Goal: Task Accomplishment & Management: Use online tool/utility

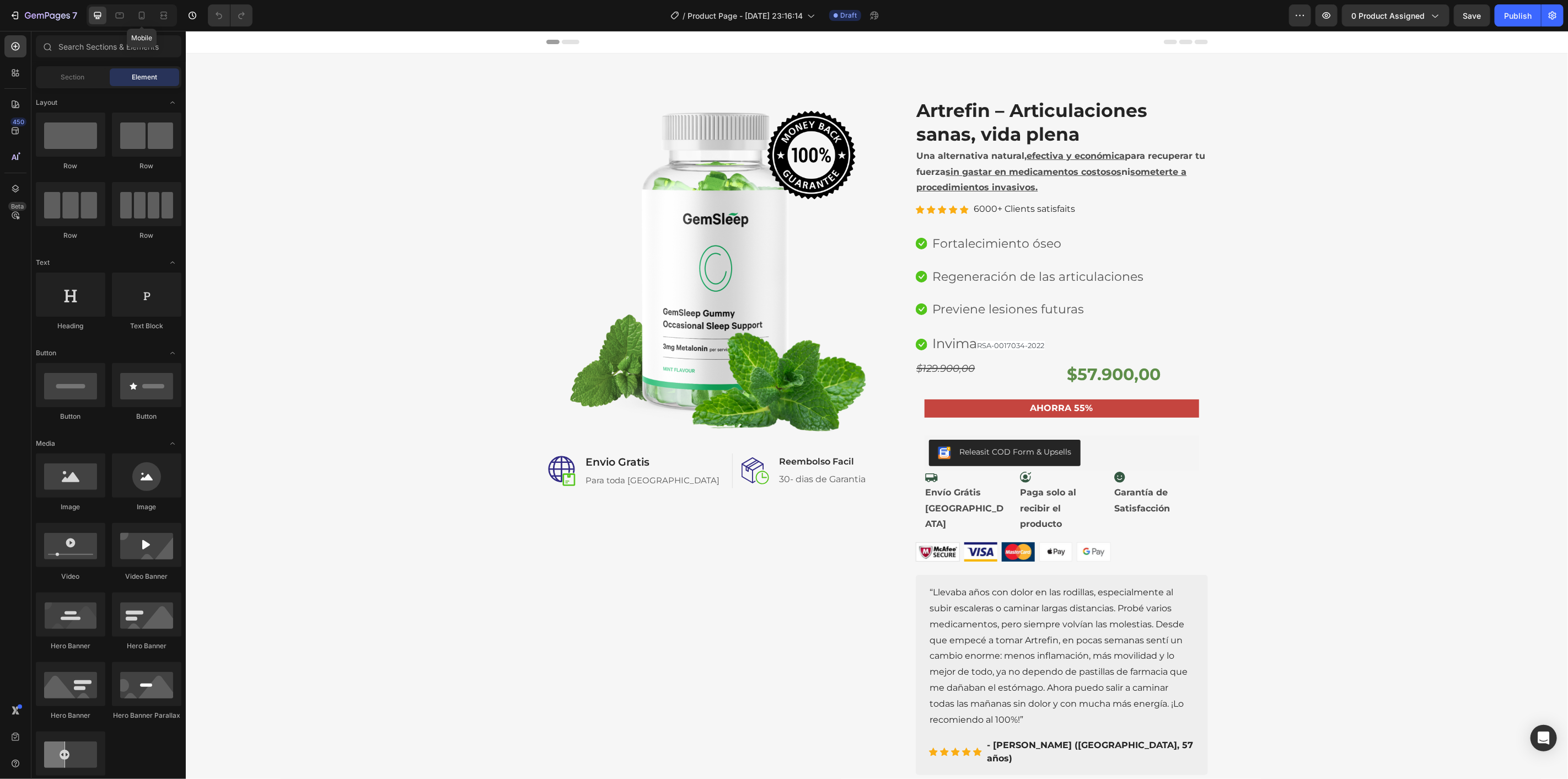
click at [131, 16] on div "Mobile" at bounding box center [132, 16] width 90 height 22
click at [138, 16] on icon at bounding box center [142, 16] width 11 height 11
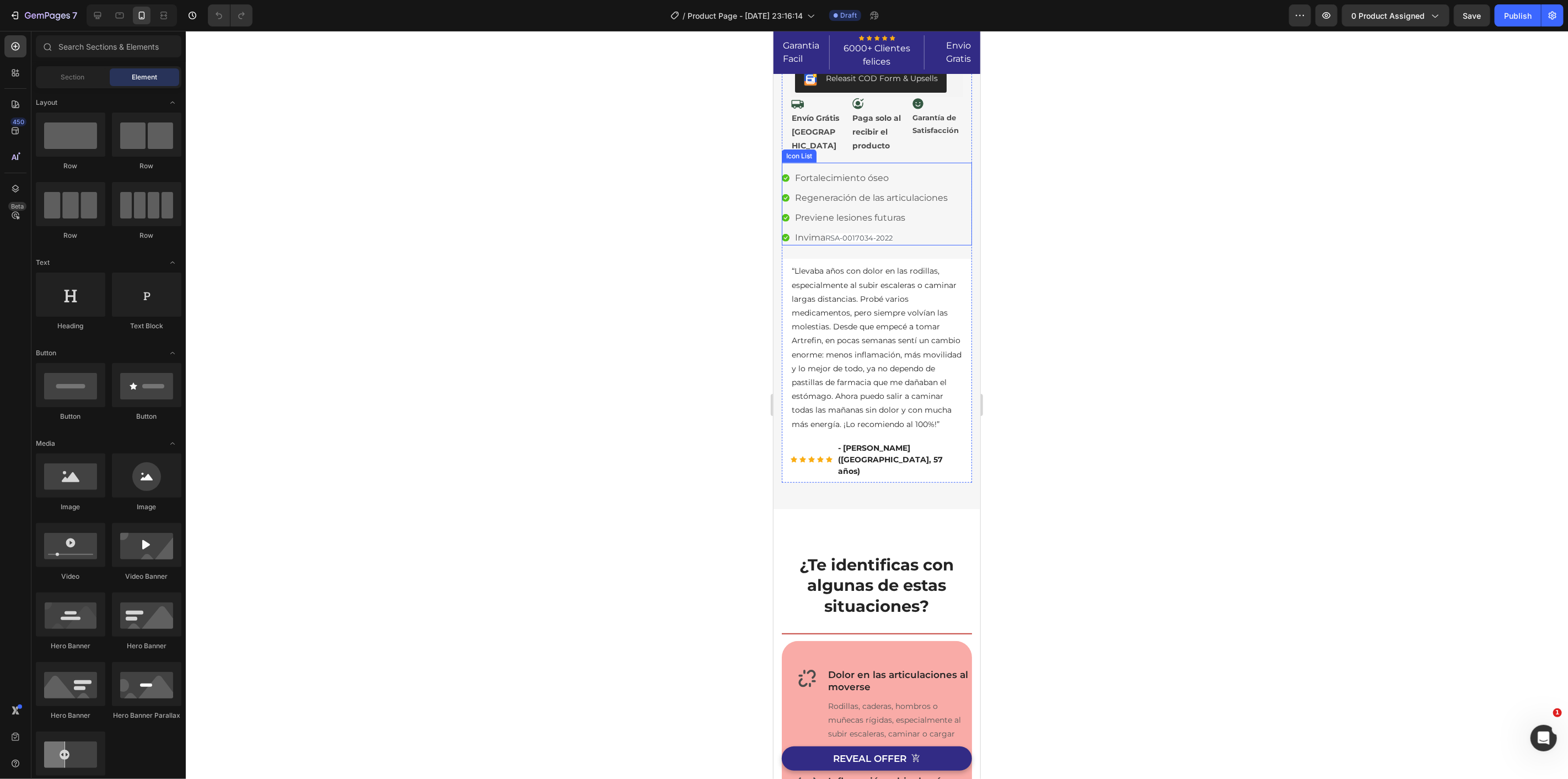
scroll to position [124, 0]
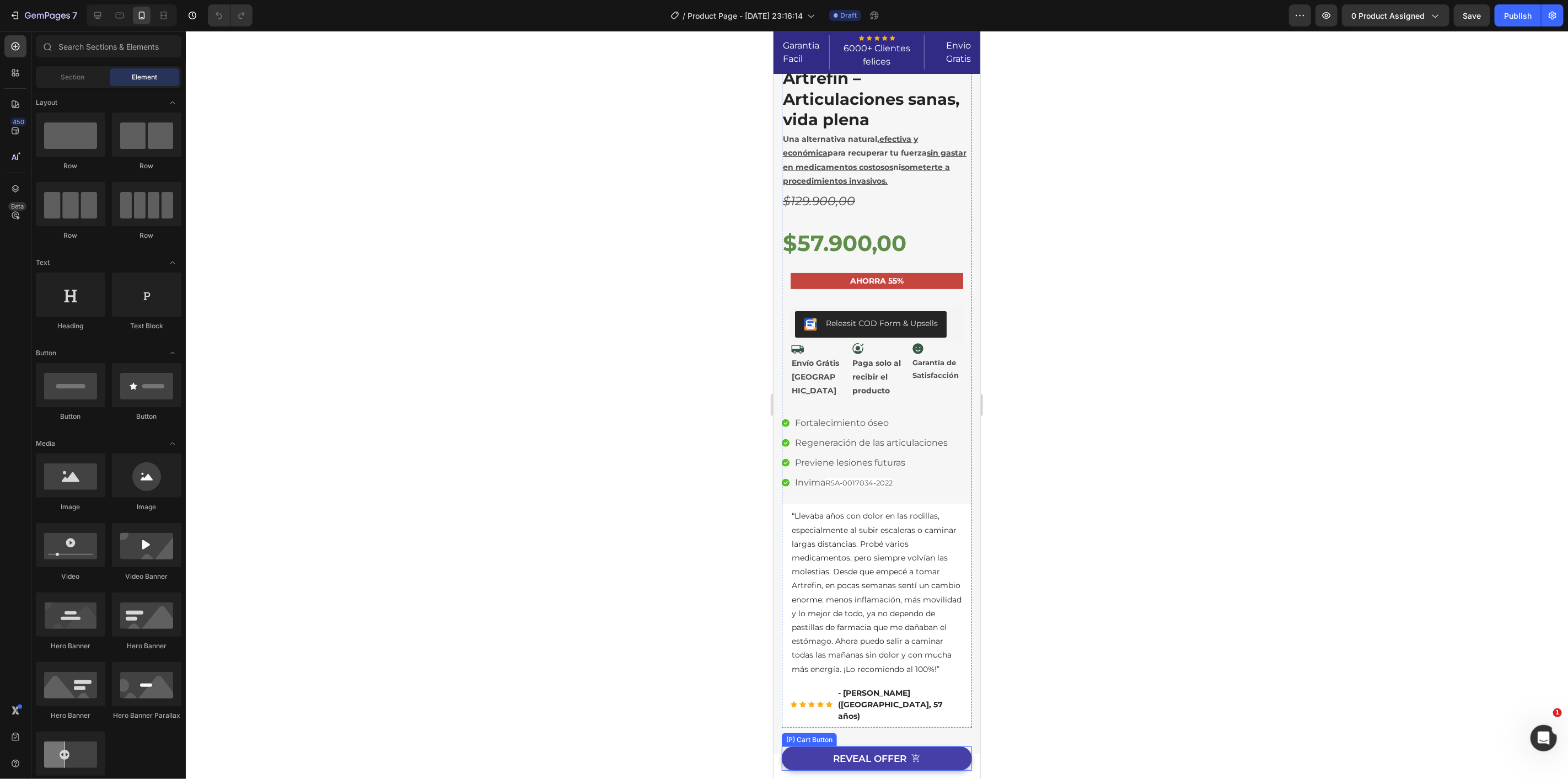
click at [913, 753] on icon "REVEAL OFFER" at bounding box center [916, 758] width 9 height 9
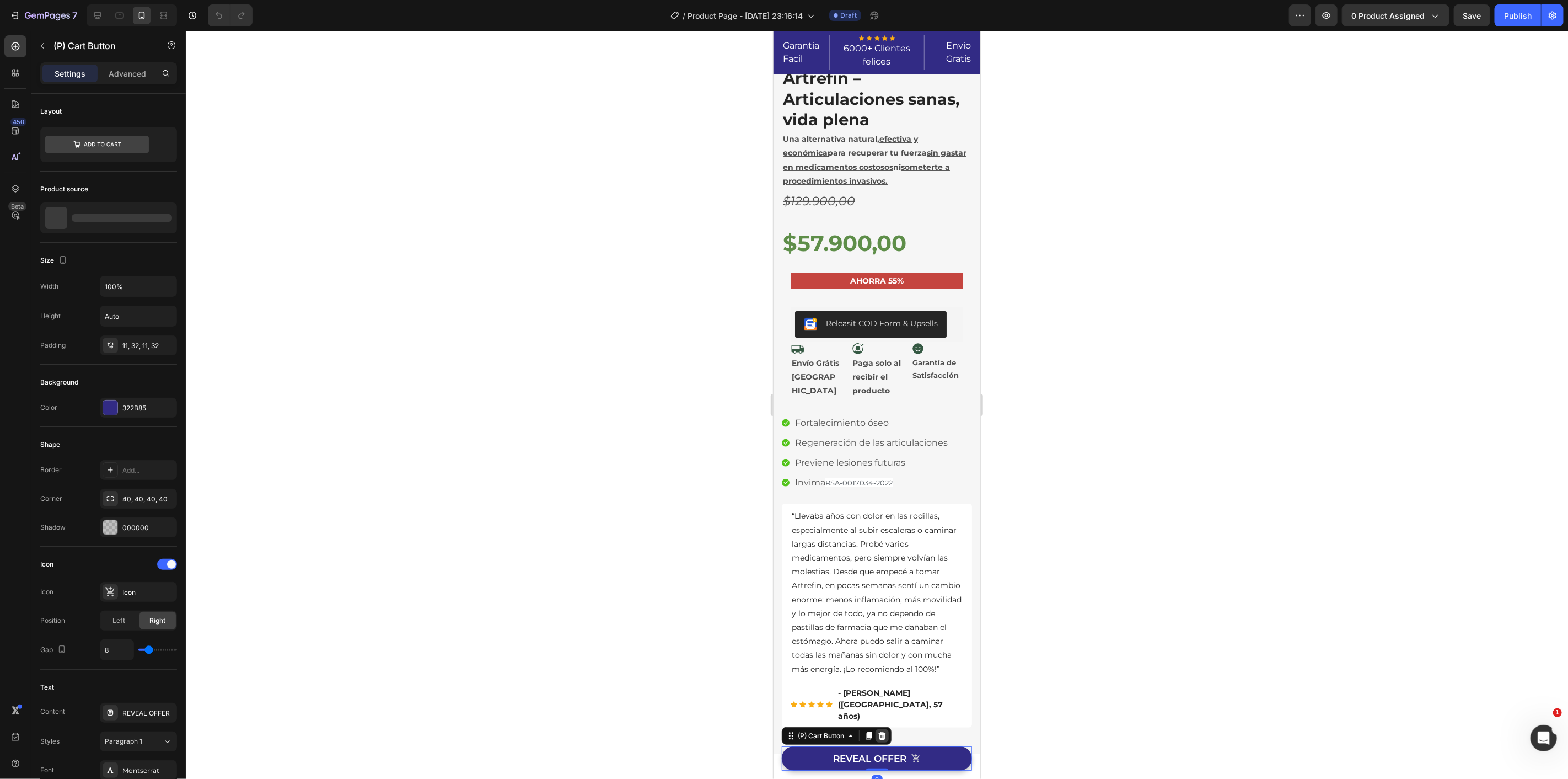
click at [885, 736] on icon at bounding box center [882, 735] width 7 height 7
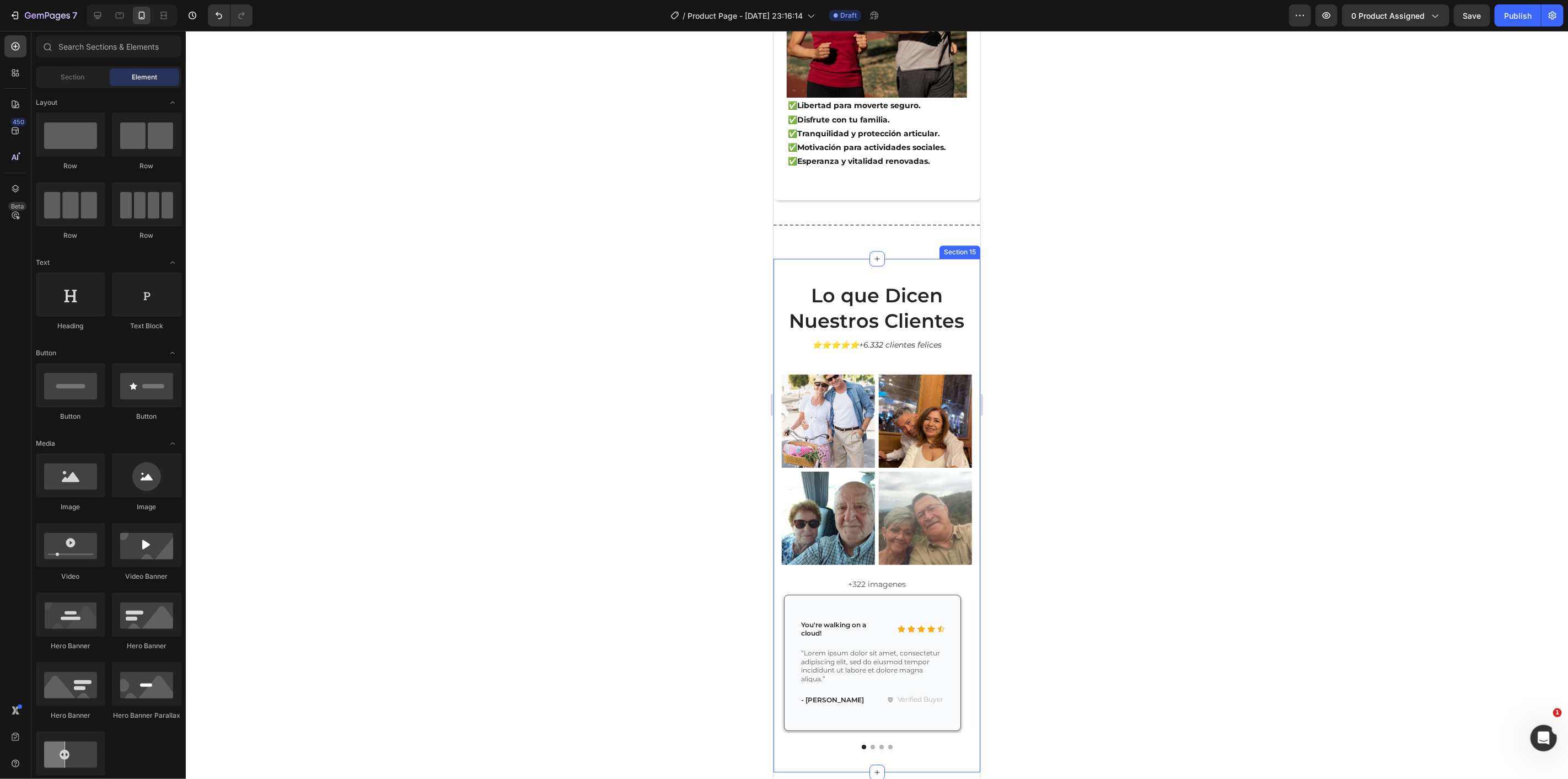
scroll to position [6213, 0]
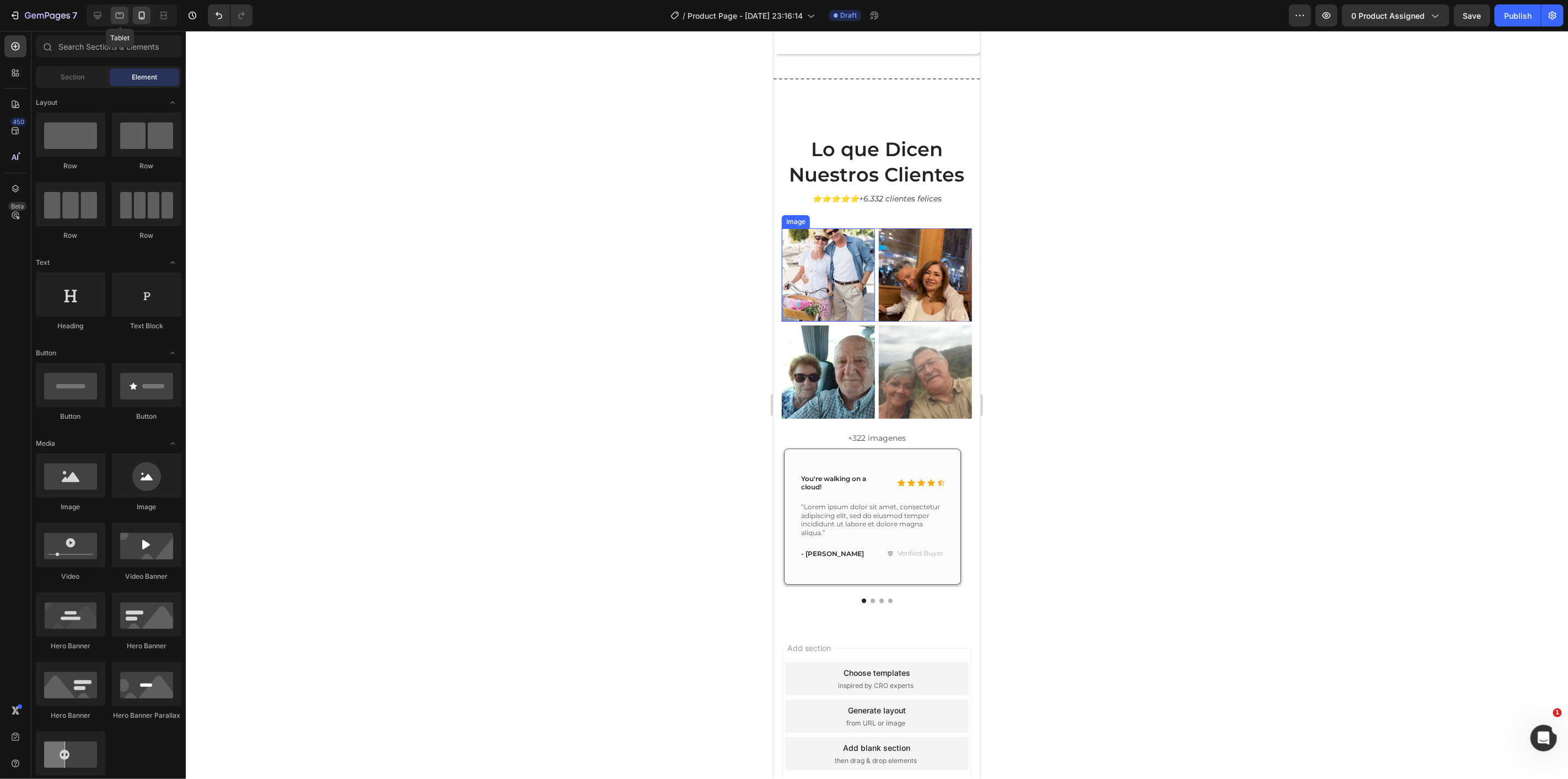
click at [114, 19] on icon at bounding box center [120, 16] width 11 height 11
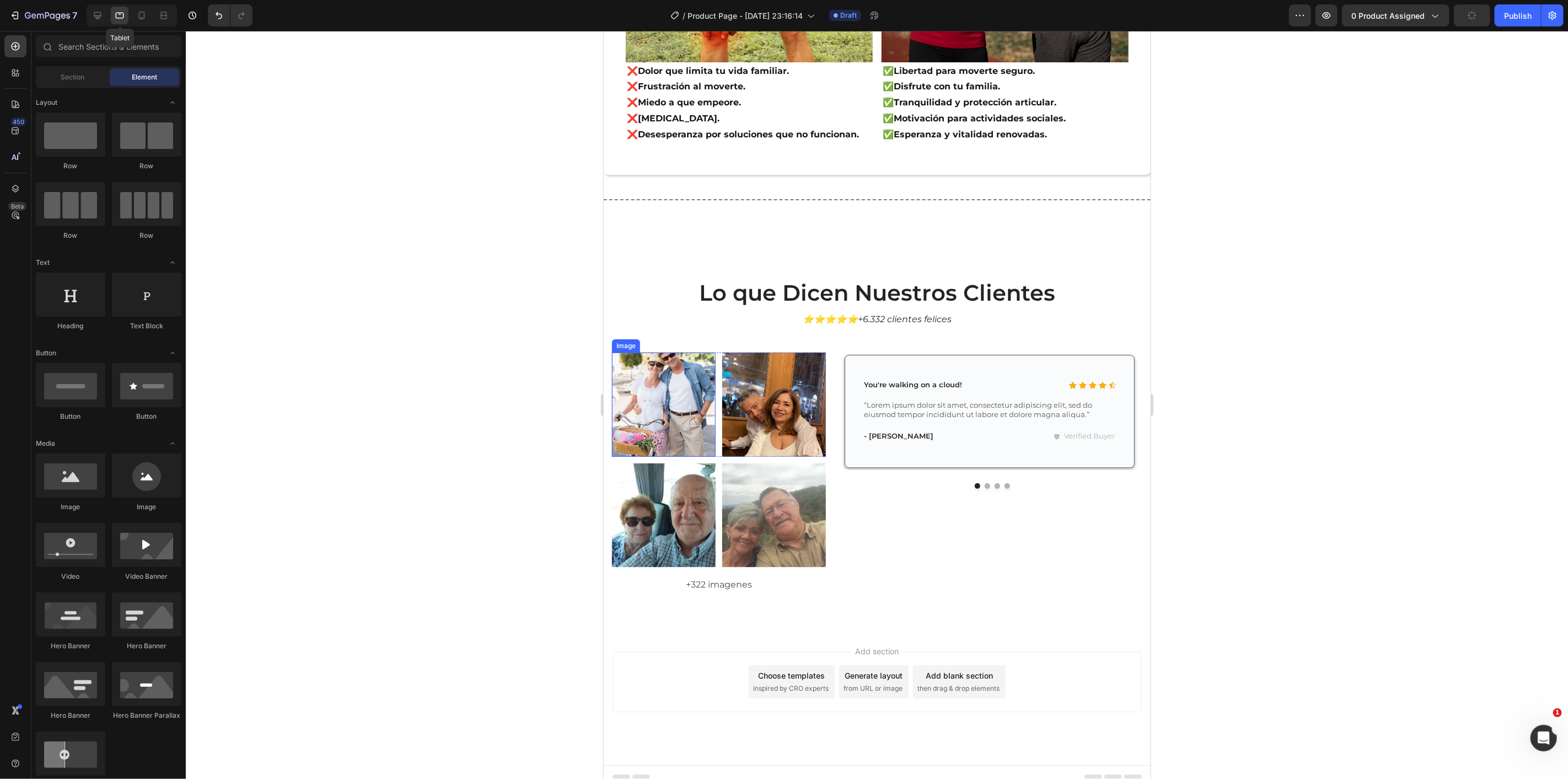
click at [129, 8] on div "Tablet" at bounding box center [132, 16] width 90 height 22
click at [136, 14] on div at bounding box center [142, 16] width 18 height 18
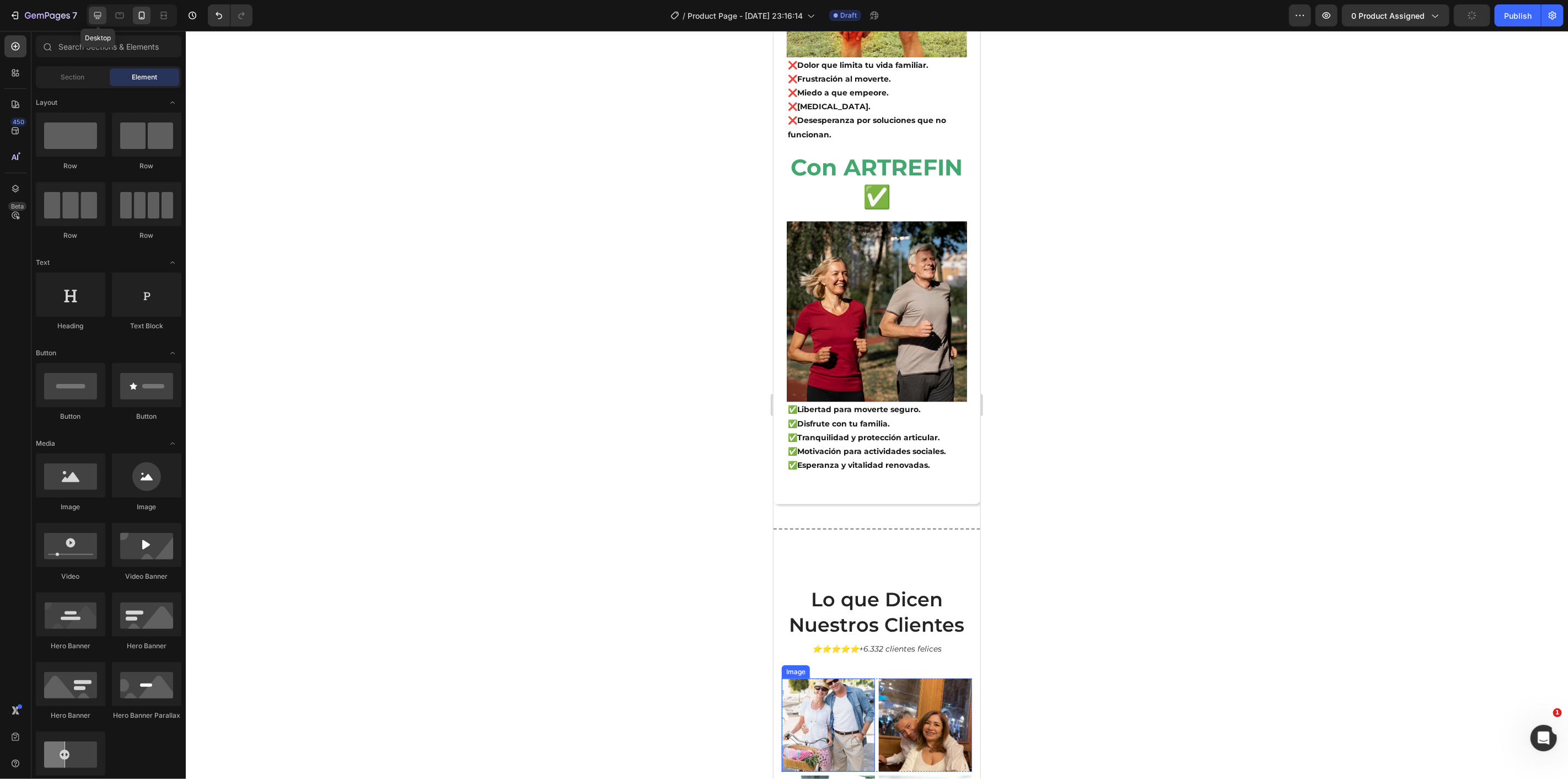
click at [98, 14] on icon at bounding box center [97, 16] width 11 height 11
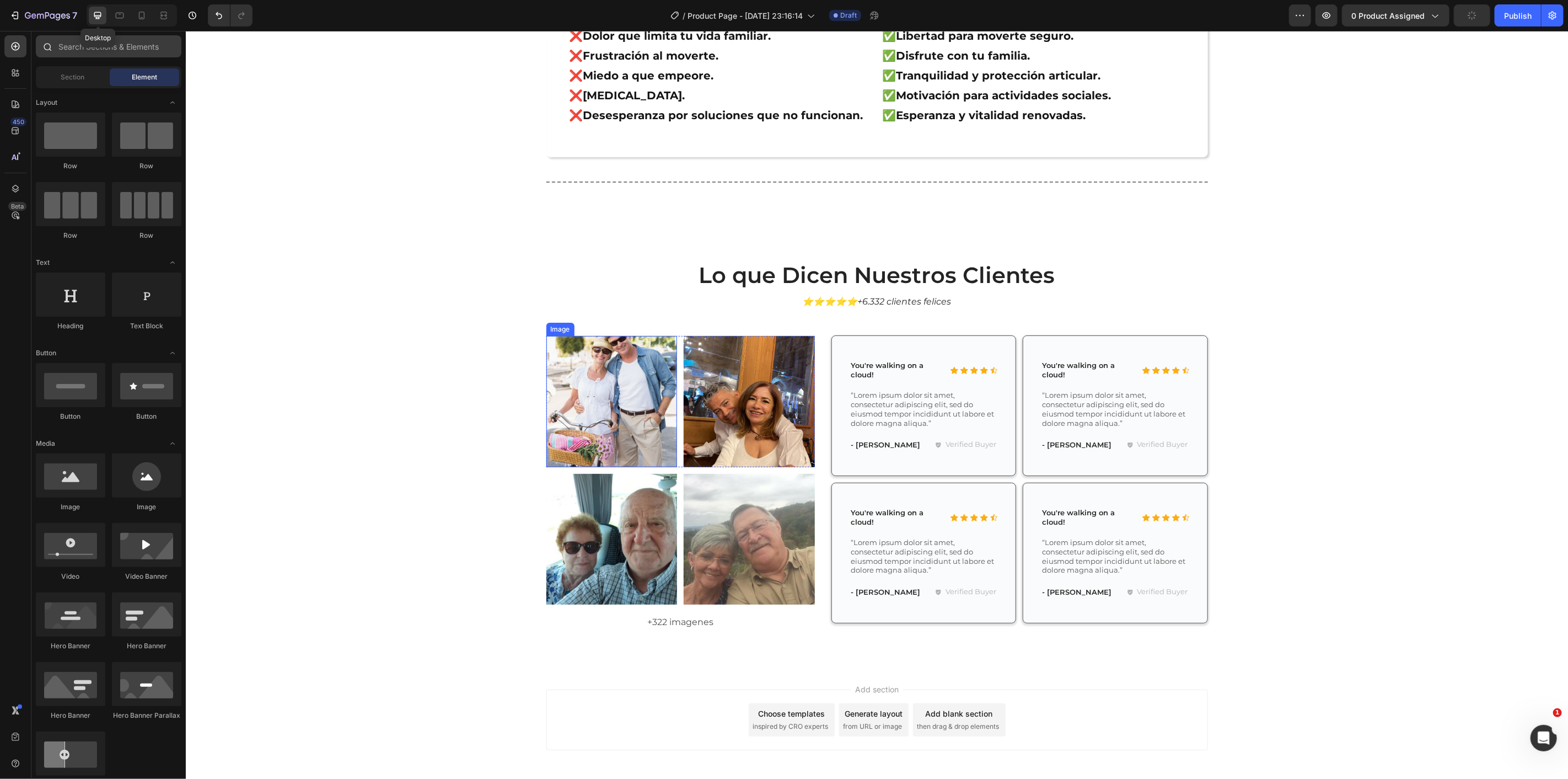
scroll to position [5675, 0]
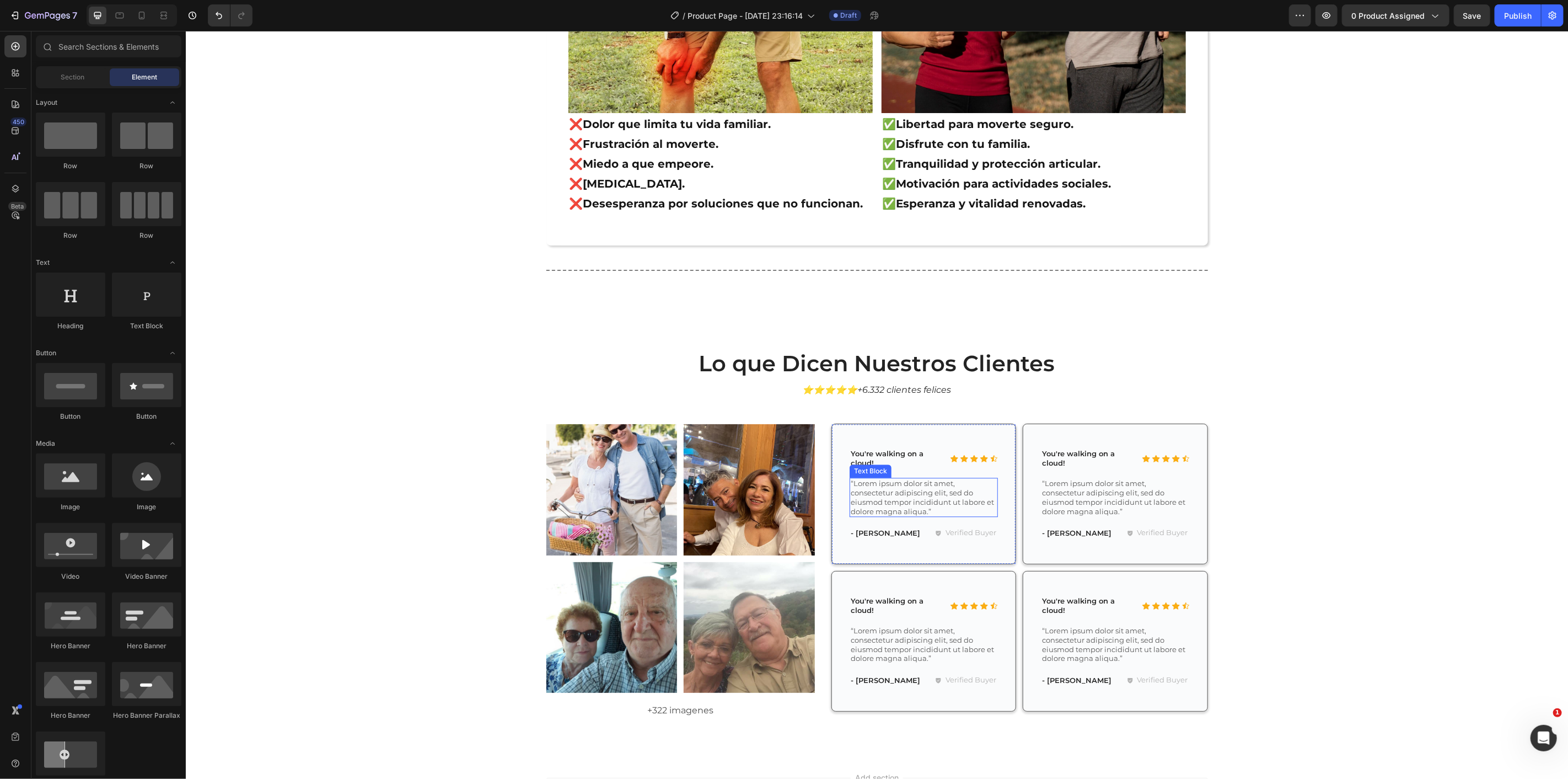
click at [864, 492] on p "“Lorem ipsum dolor sit amet, consectetur adipiscing elit, sed do eiusmod tempor…" at bounding box center [923, 497] width 146 height 38
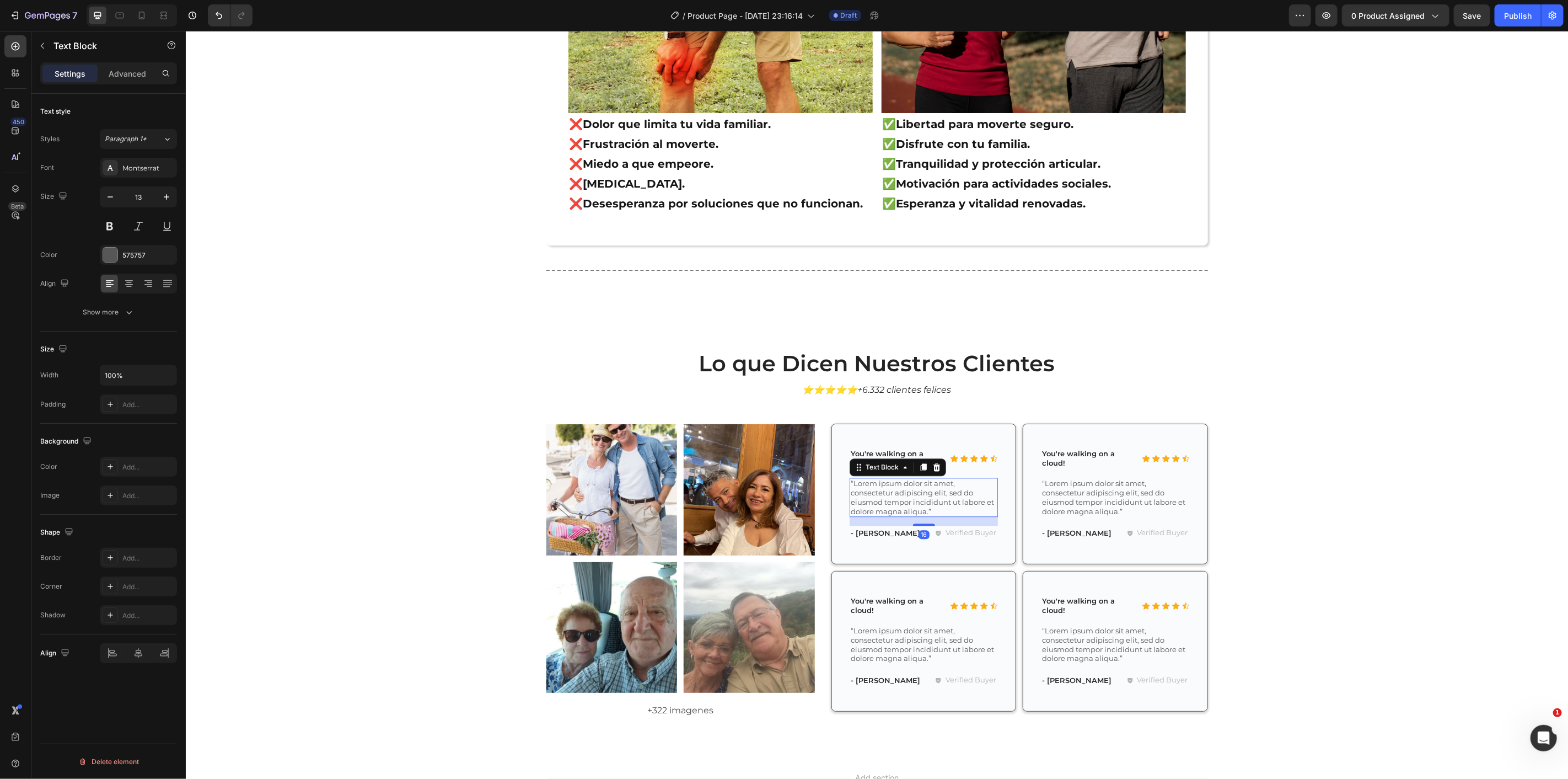
click at [858, 486] on p "“Lorem ipsum dolor sit amet, consectetur adipiscing elit, sed do eiusmod tempor…" at bounding box center [923, 497] width 146 height 38
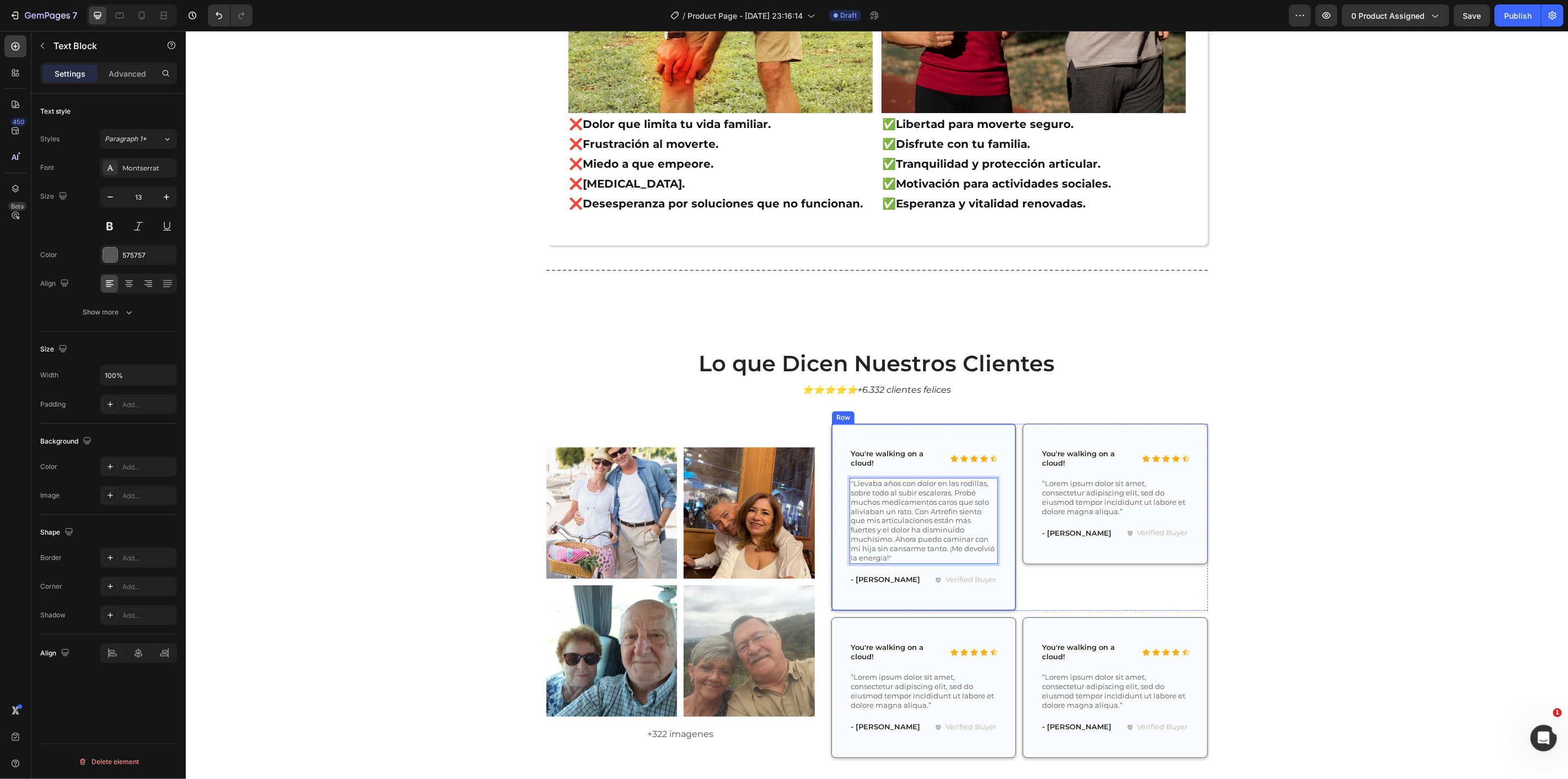
scroll to position [5798, 0]
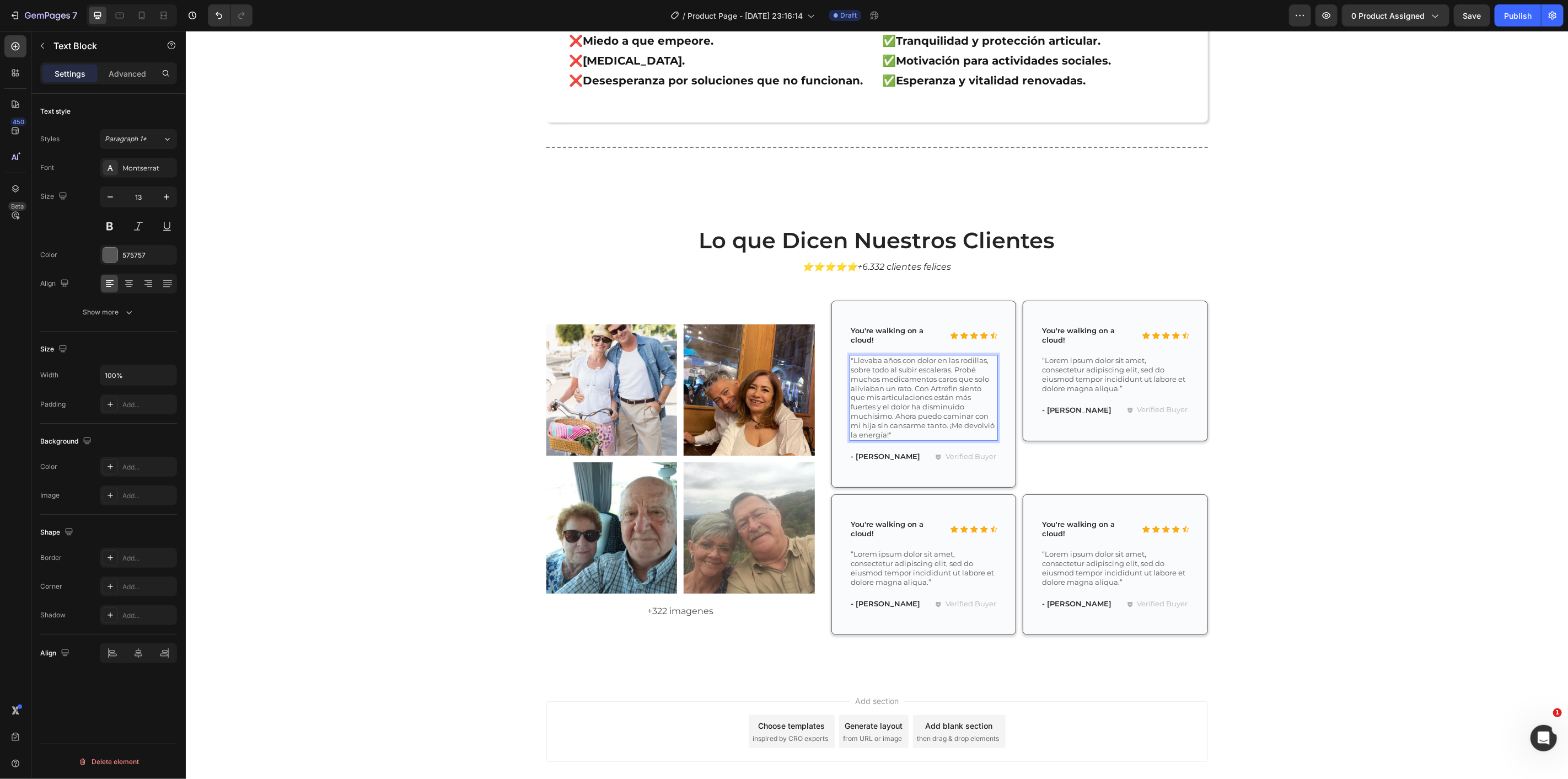
click at [1255, 260] on div "Lo que Dicen Nuestros Clientes Heading ⭐⭐⭐⭐⭐+6.332 clientes felices Text Block …" at bounding box center [877, 438] width 1366 height 428
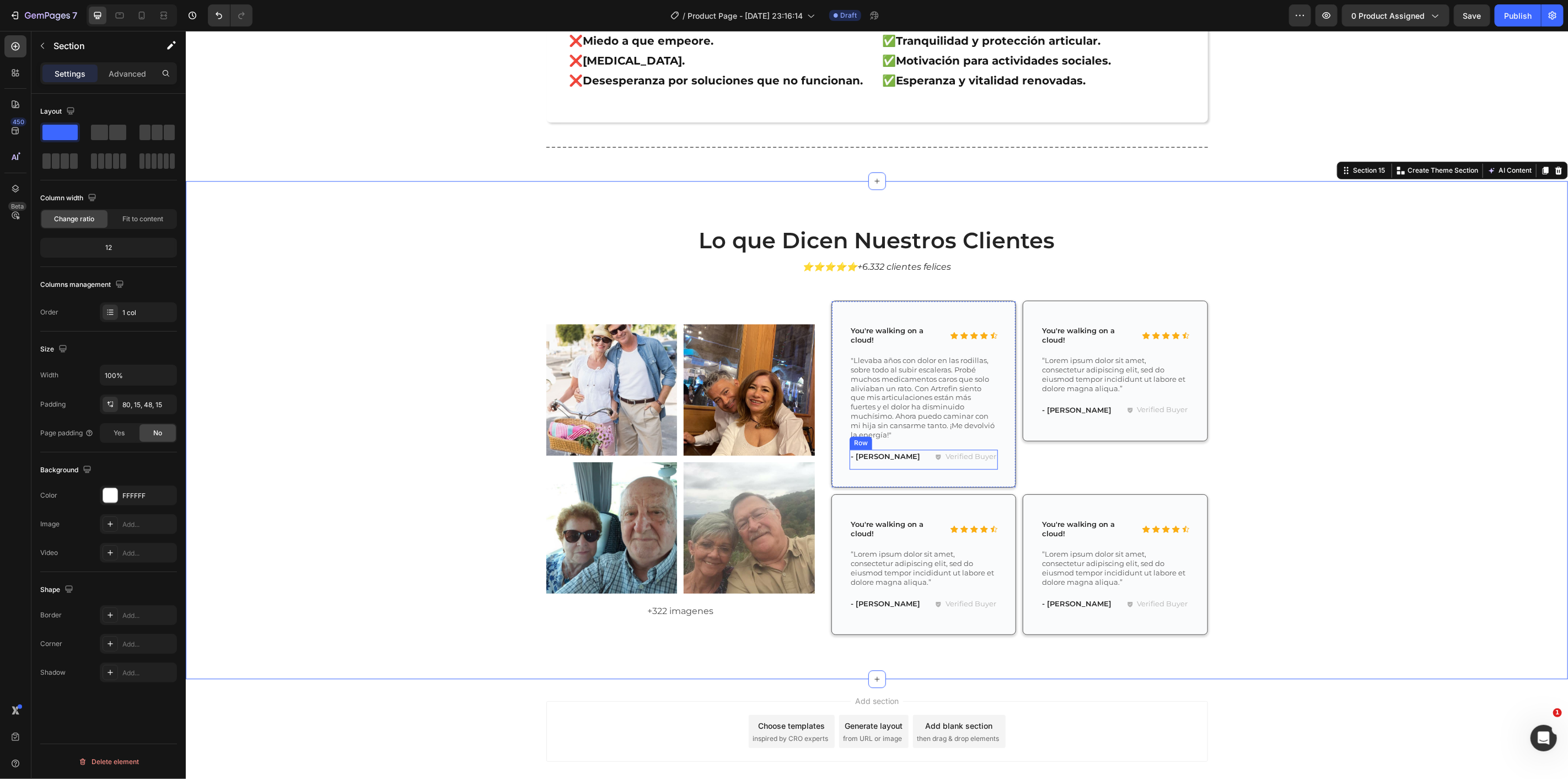
click at [867, 449] on div "- Ryan S. Text Block" at bounding box center [885, 456] width 72 height 14
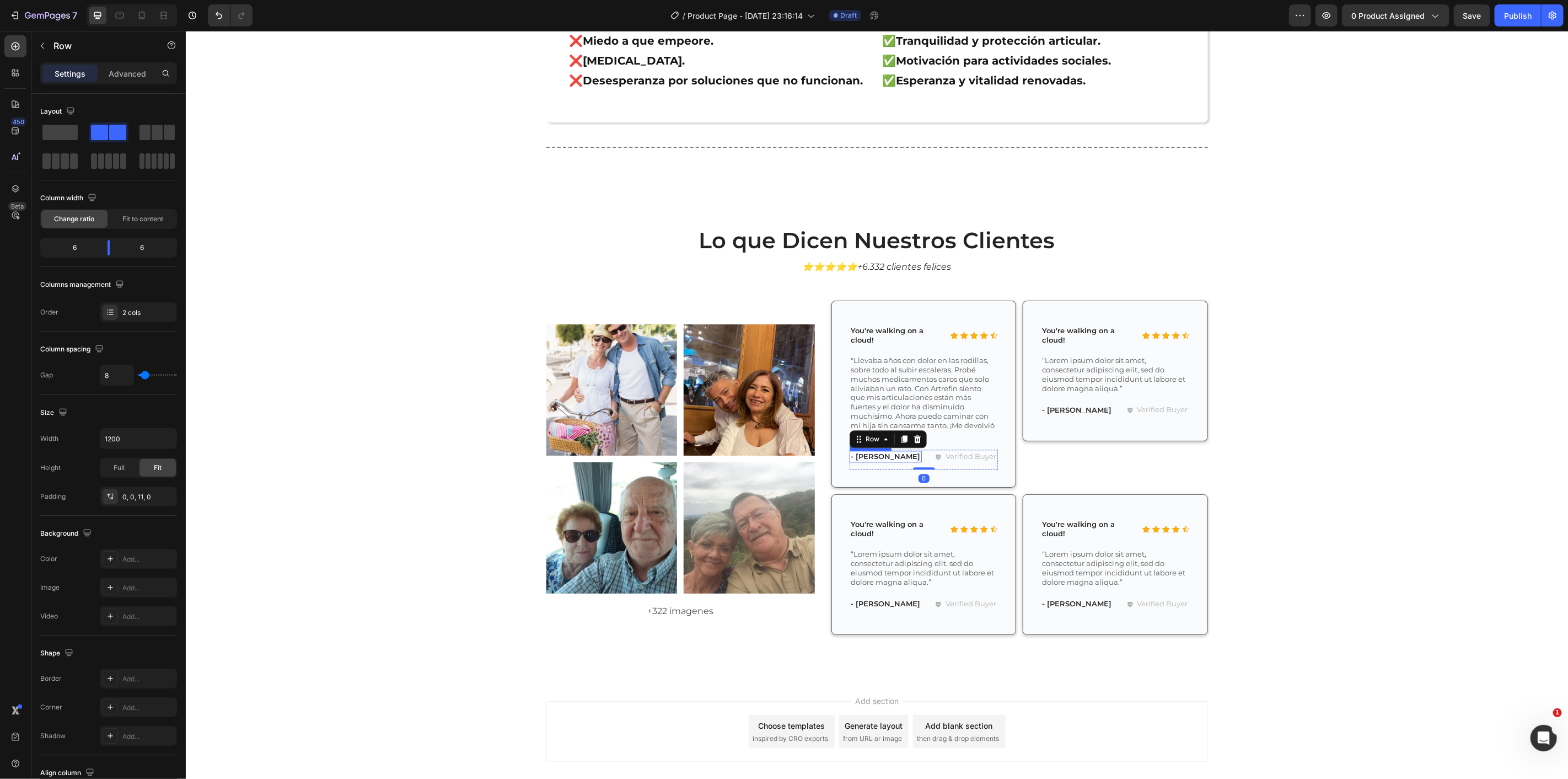
click at [869, 451] on p "- [PERSON_NAME]" at bounding box center [885, 456] width 70 height 9
click at [870, 451] on p "- [PERSON_NAME]" at bounding box center [885, 456] width 70 height 9
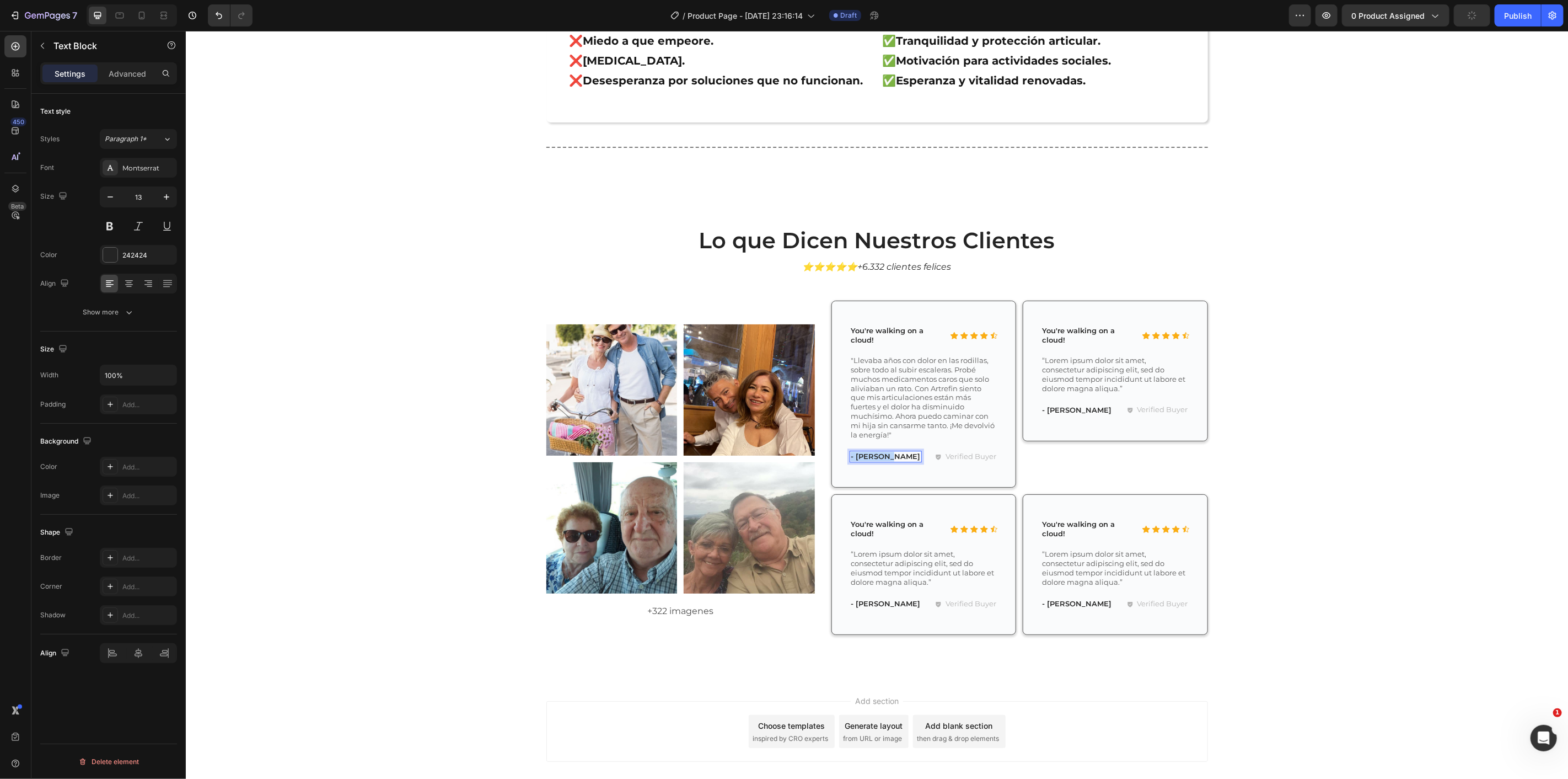
click at [870, 451] on p "- [PERSON_NAME]" at bounding box center [885, 456] width 70 height 9
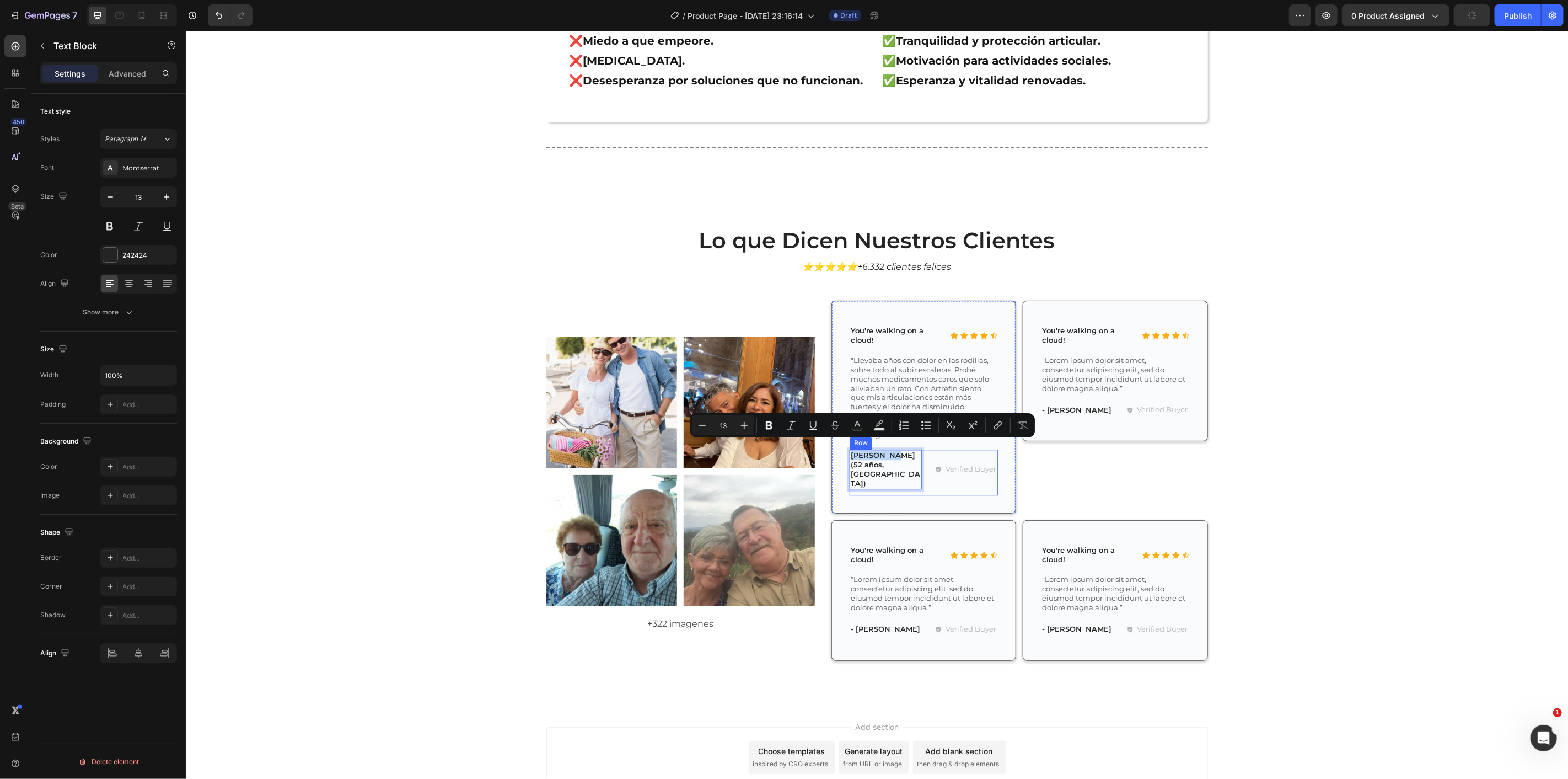
scroll to position [5796, 0]
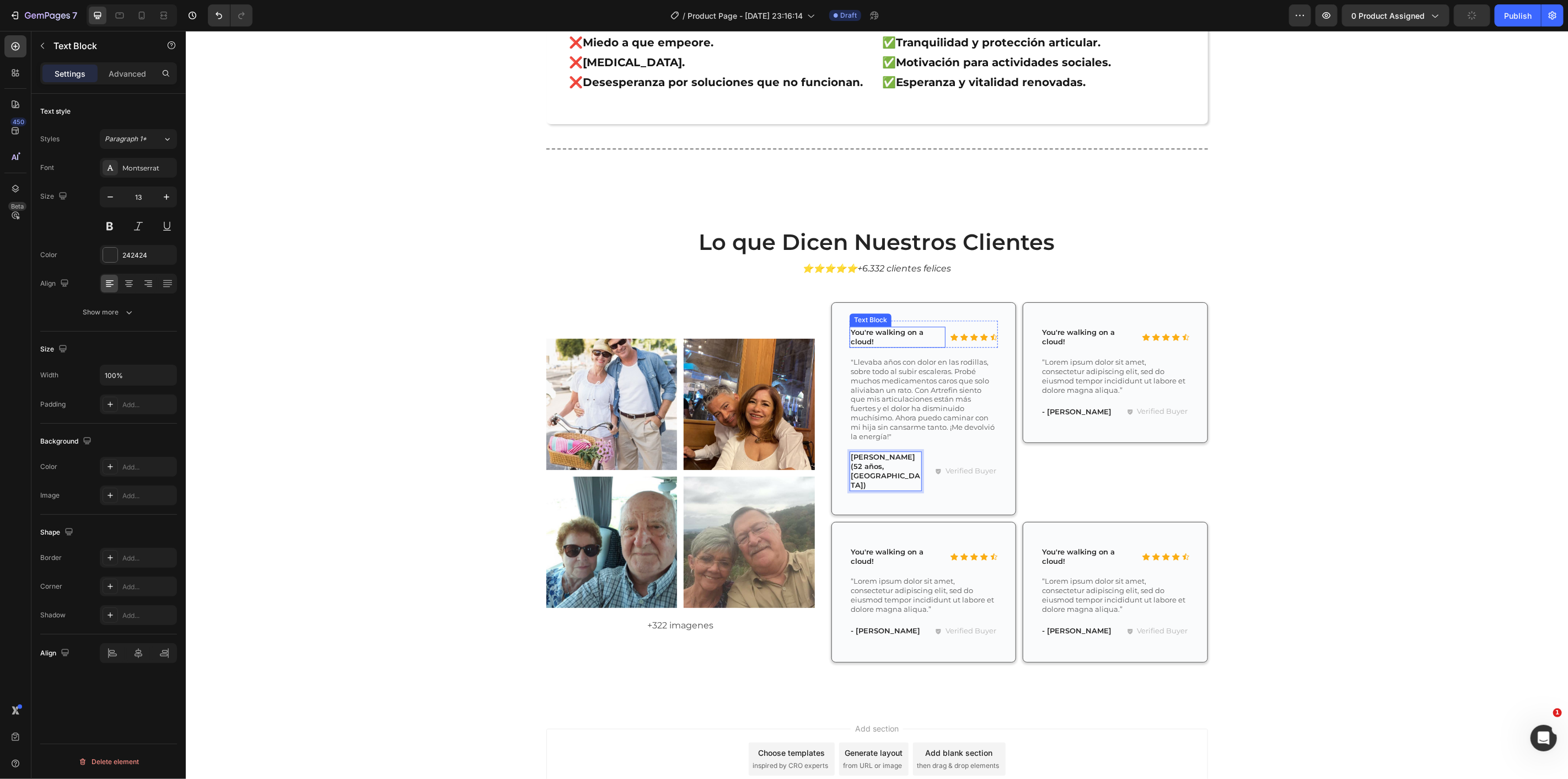
click at [887, 329] on p "You're walking on a cloud!" at bounding box center [897, 336] width 94 height 19
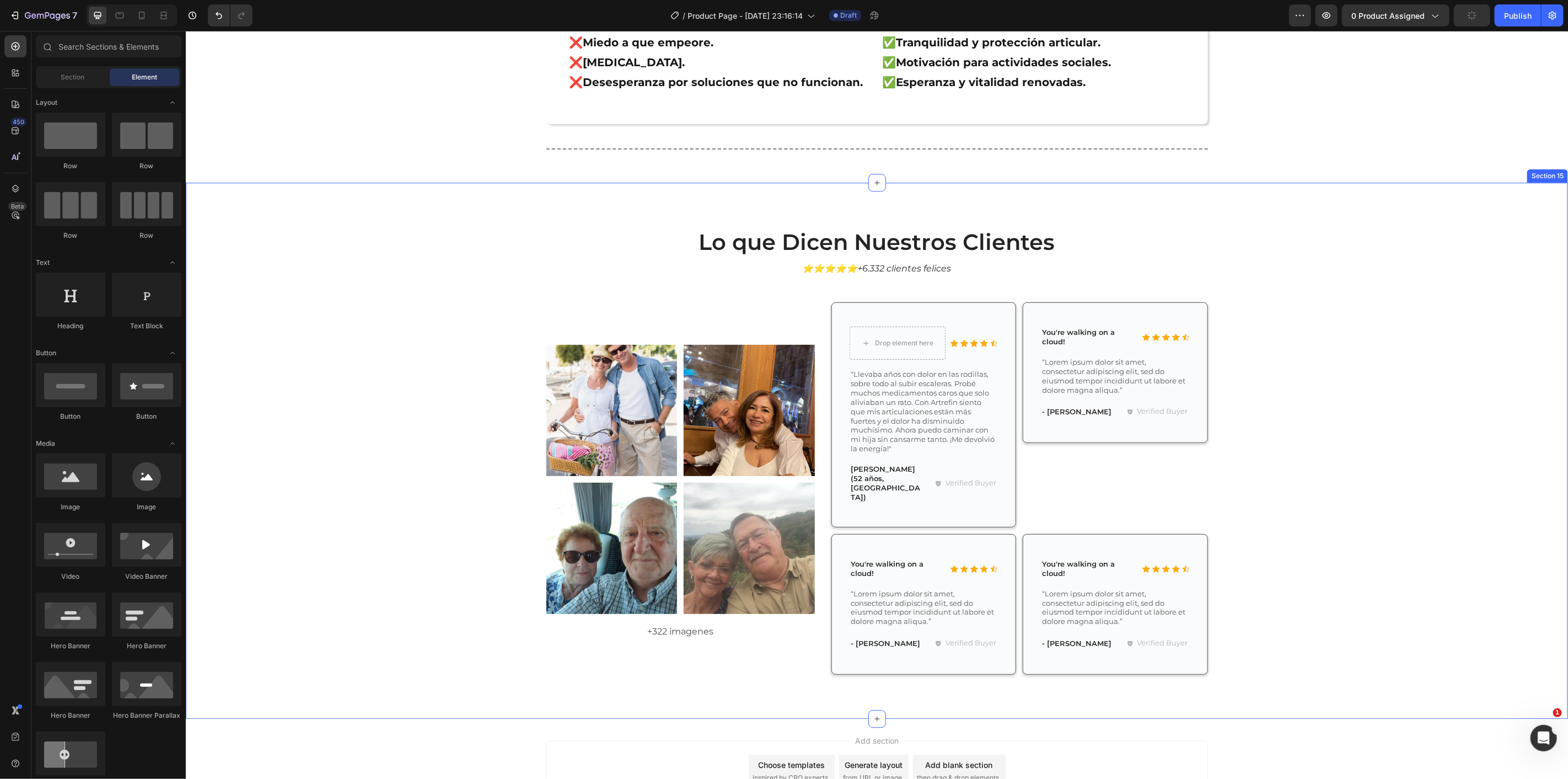
click at [1290, 348] on div "Lo que Dicen Nuestros Clientes Heading ⭐⭐⭐⭐⭐+6.332 clientes felices Text Block …" at bounding box center [877, 459] width 1366 height 466
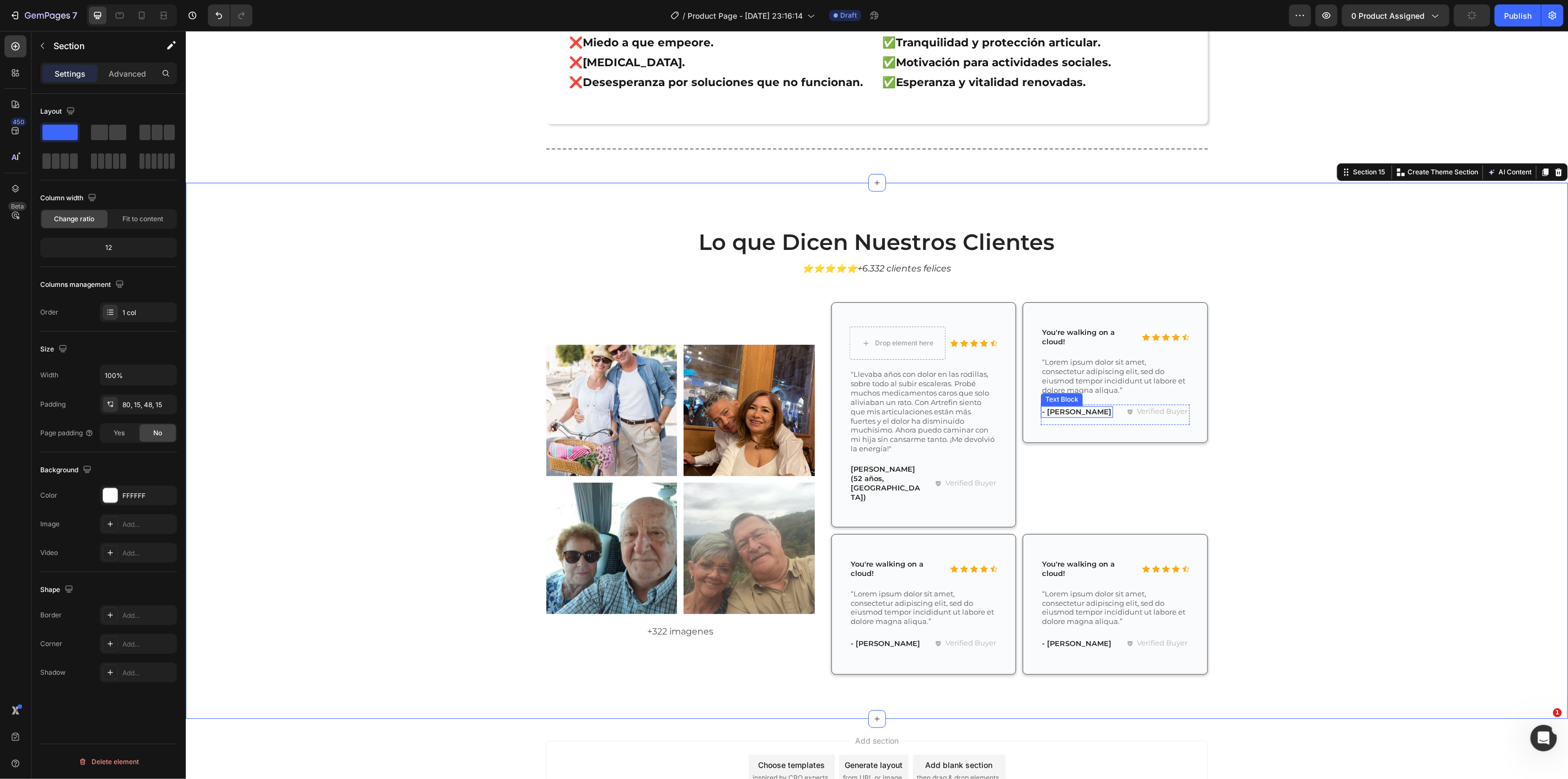
click at [1071, 408] on p "- [PERSON_NAME]" at bounding box center [1076, 411] width 70 height 9
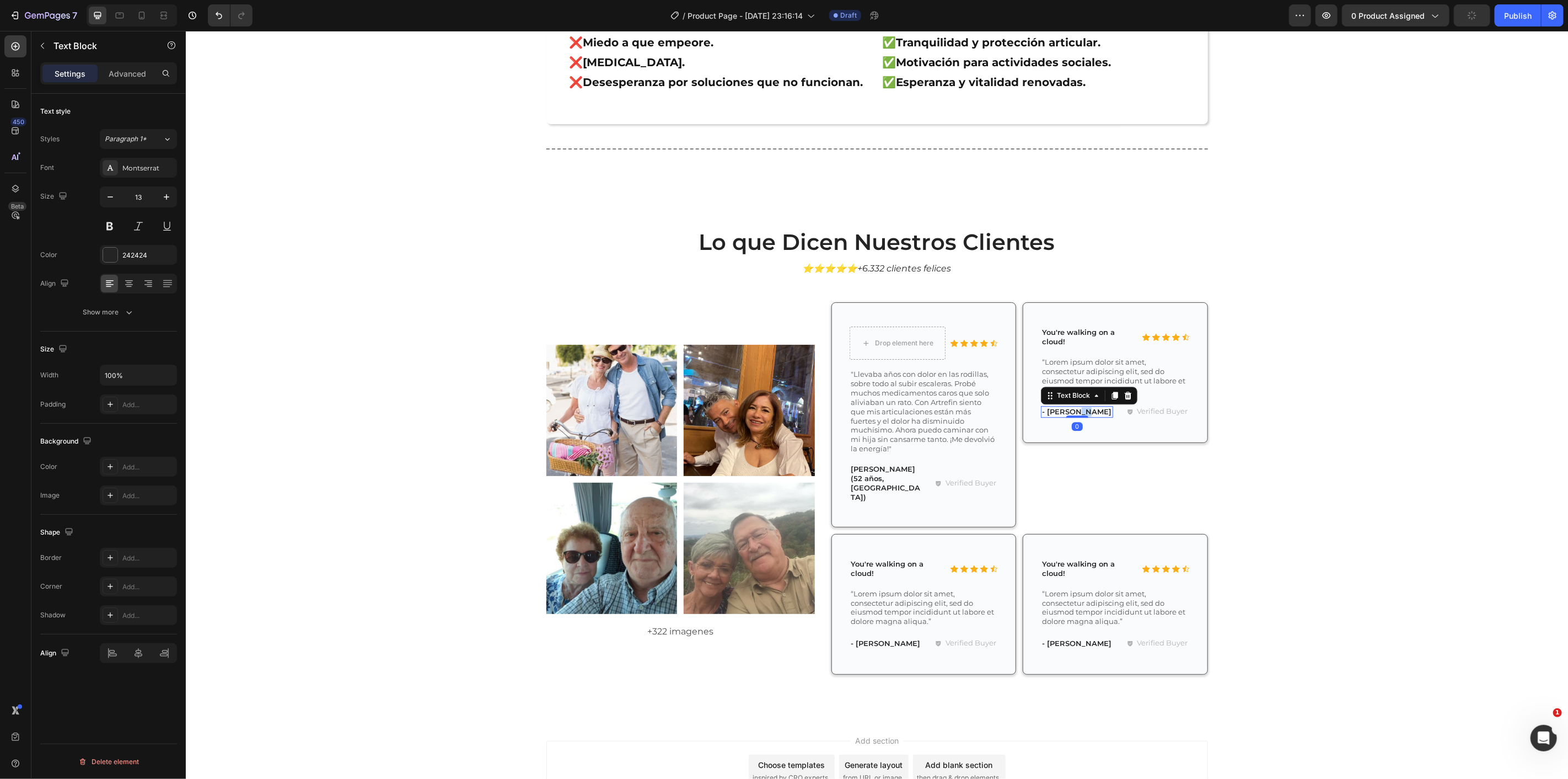
click at [1071, 408] on p "- [PERSON_NAME]" at bounding box center [1076, 411] width 70 height 9
click at [1066, 372] on p "“Lorem ipsum dolor sit amet, consectetur adipiscing elit, sed do eiusmod tempor…" at bounding box center [1114, 377] width 146 height 38
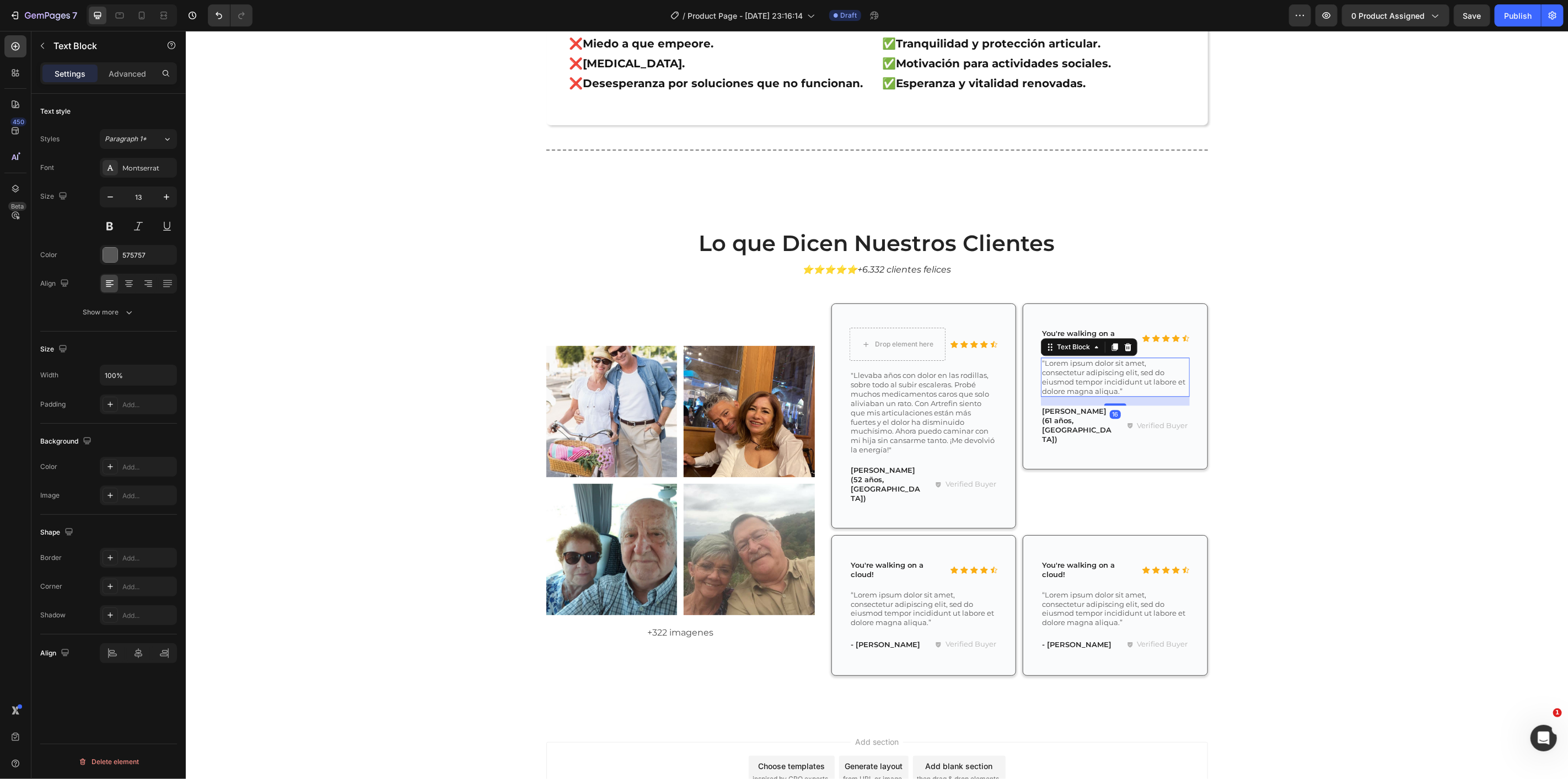
click at [1066, 372] on p "“Lorem ipsum dolor sit amet, consectetur adipiscing elit, sed do eiusmod tempor…" at bounding box center [1114, 377] width 146 height 38
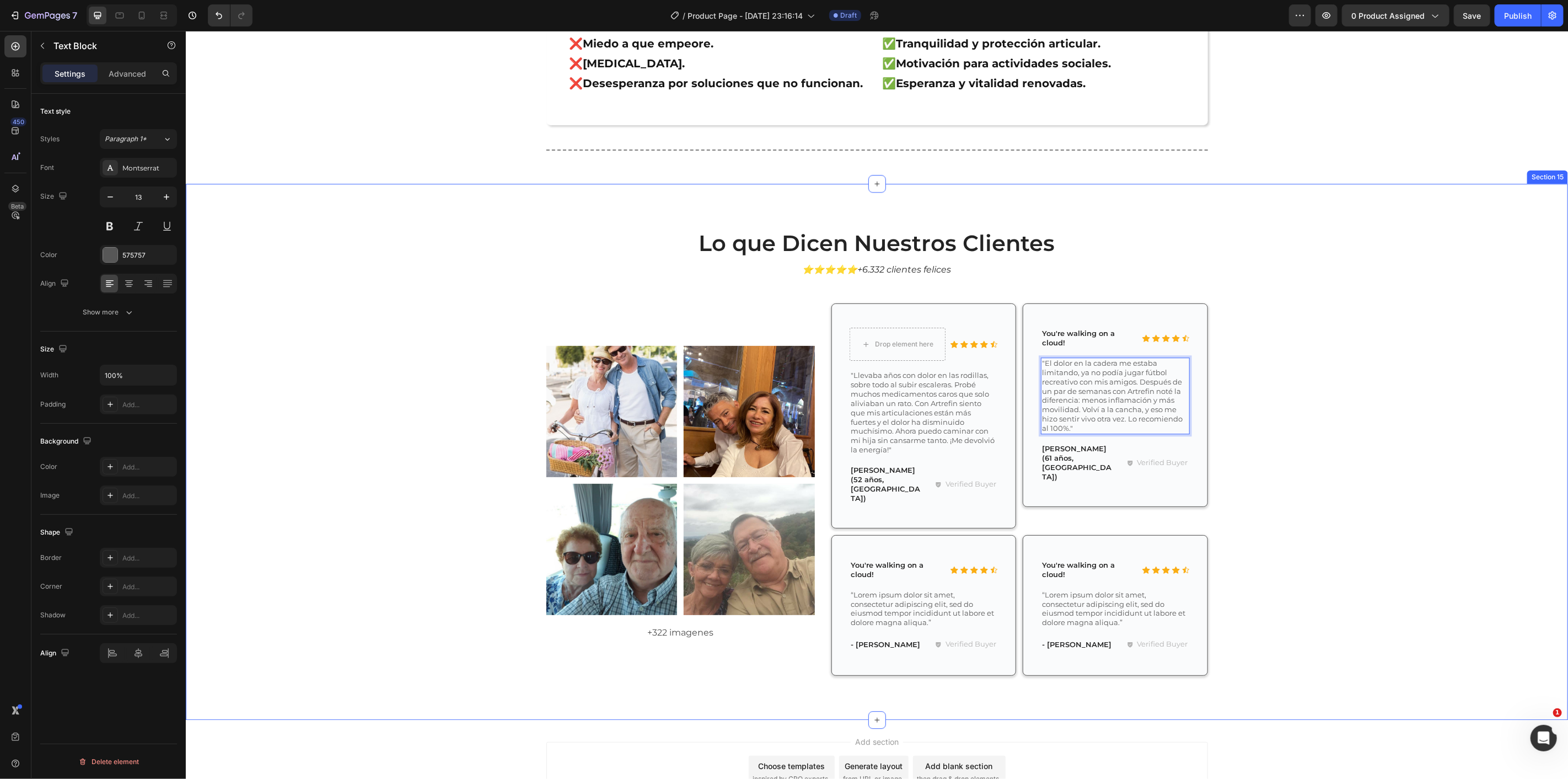
click at [1338, 388] on div "Lo que Dicen Nuestros Clientes Heading ⭐⭐⭐⭐⭐+6.332 clientes felices Text Block …" at bounding box center [877, 459] width 1366 height 466
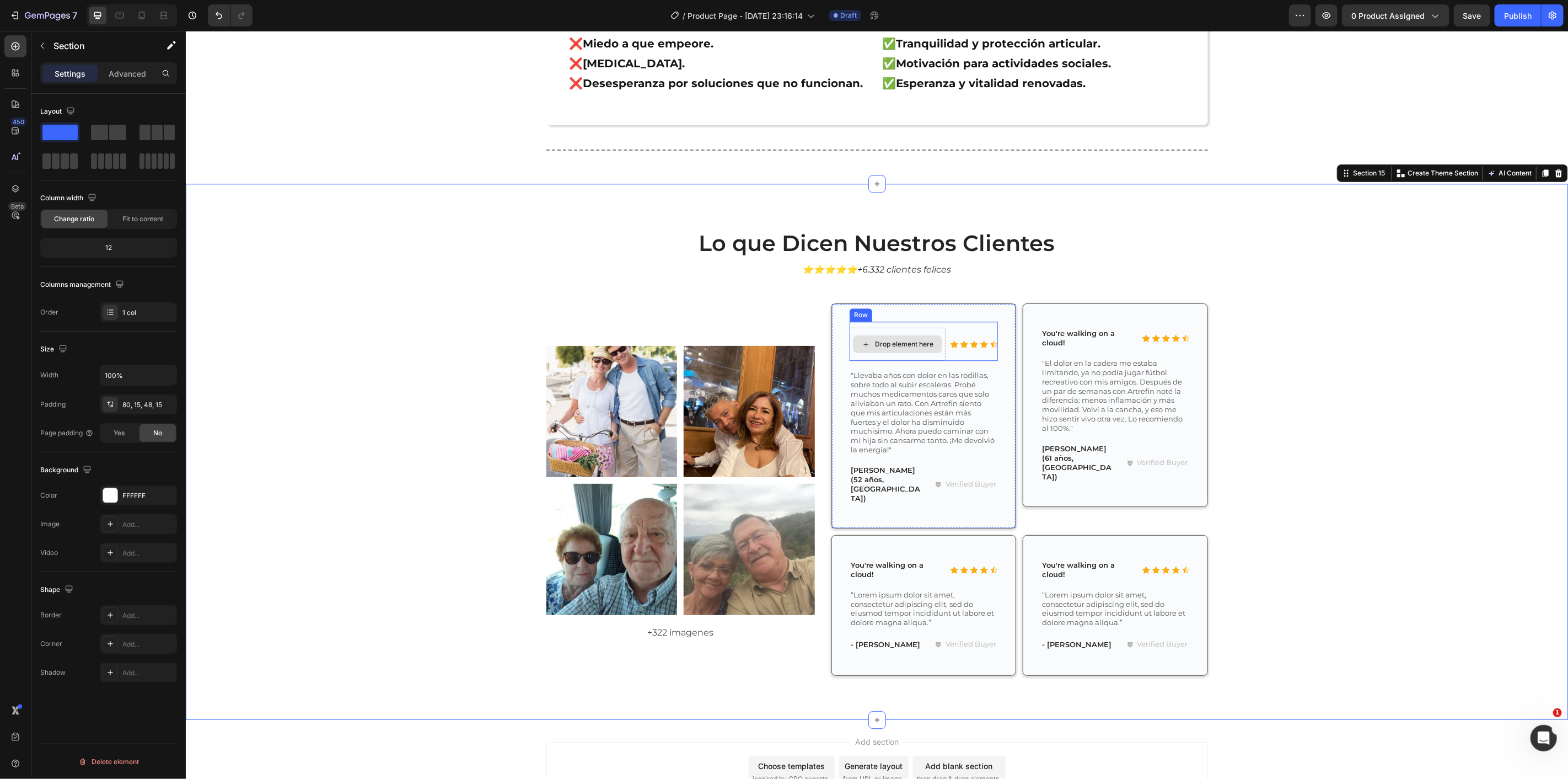
click at [933, 348] on div "Drop element here" at bounding box center [897, 344] width 89 height 18
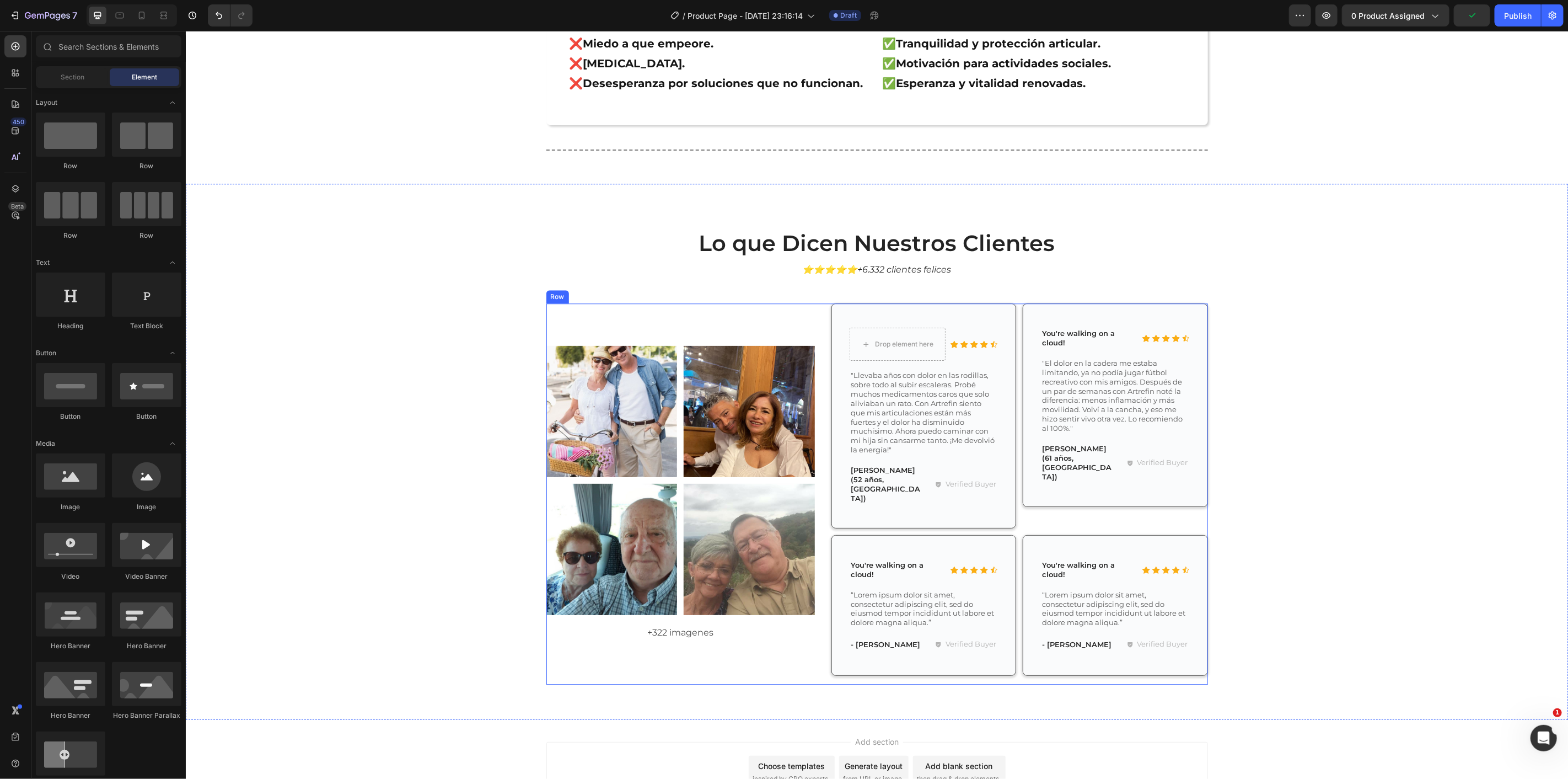
click at [687, 624] on p "+322 imagenes" at bounding box center [680, 632] width 267 height 16
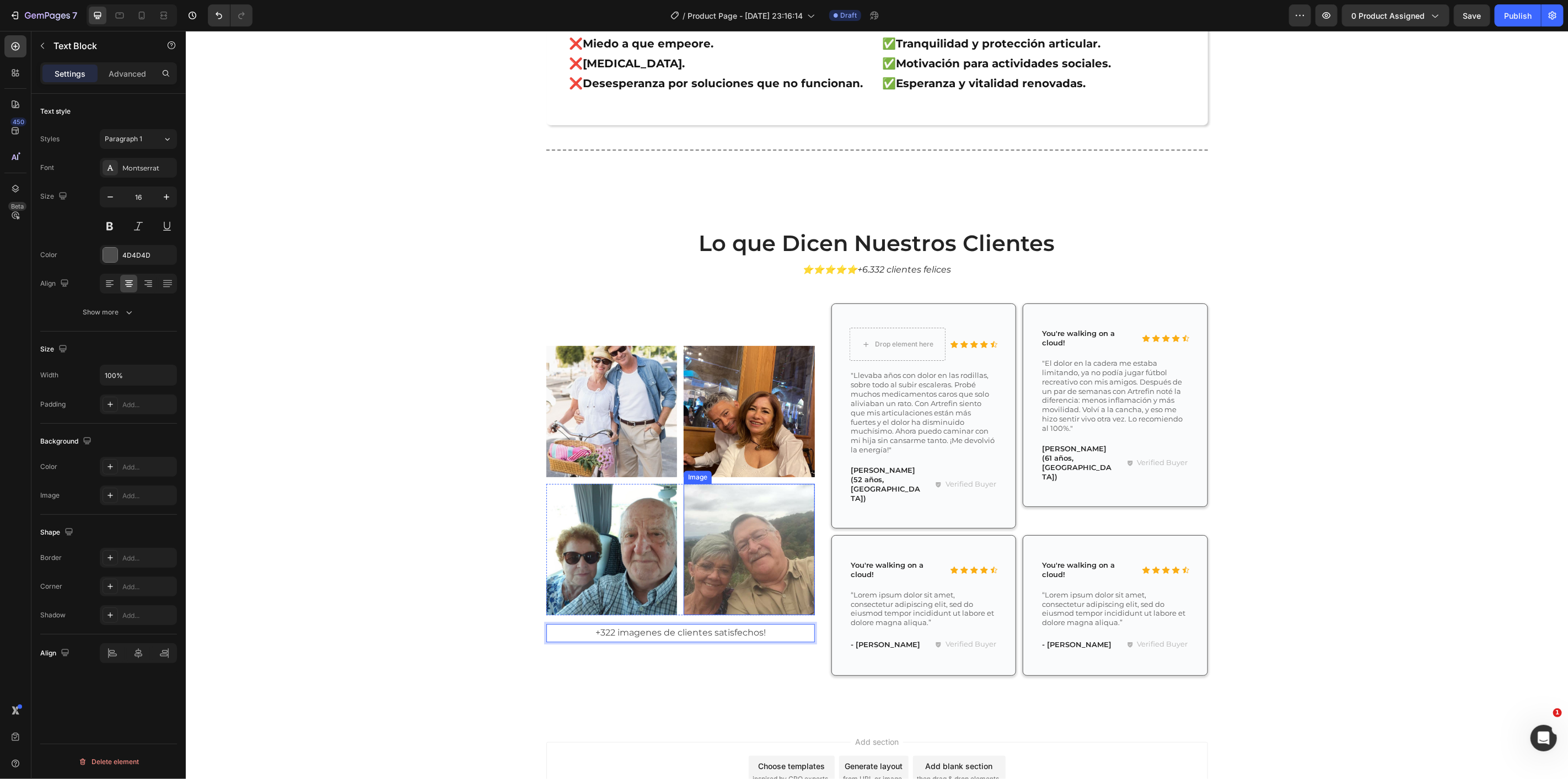
click at [467, 452] on div "Lo que Dicen Nuestros Clientes Heading ⭐⭐⭐⭐⭐+6.332 clientes felices Text Block …" at bounding box center [877, 459] width 1366 height 466
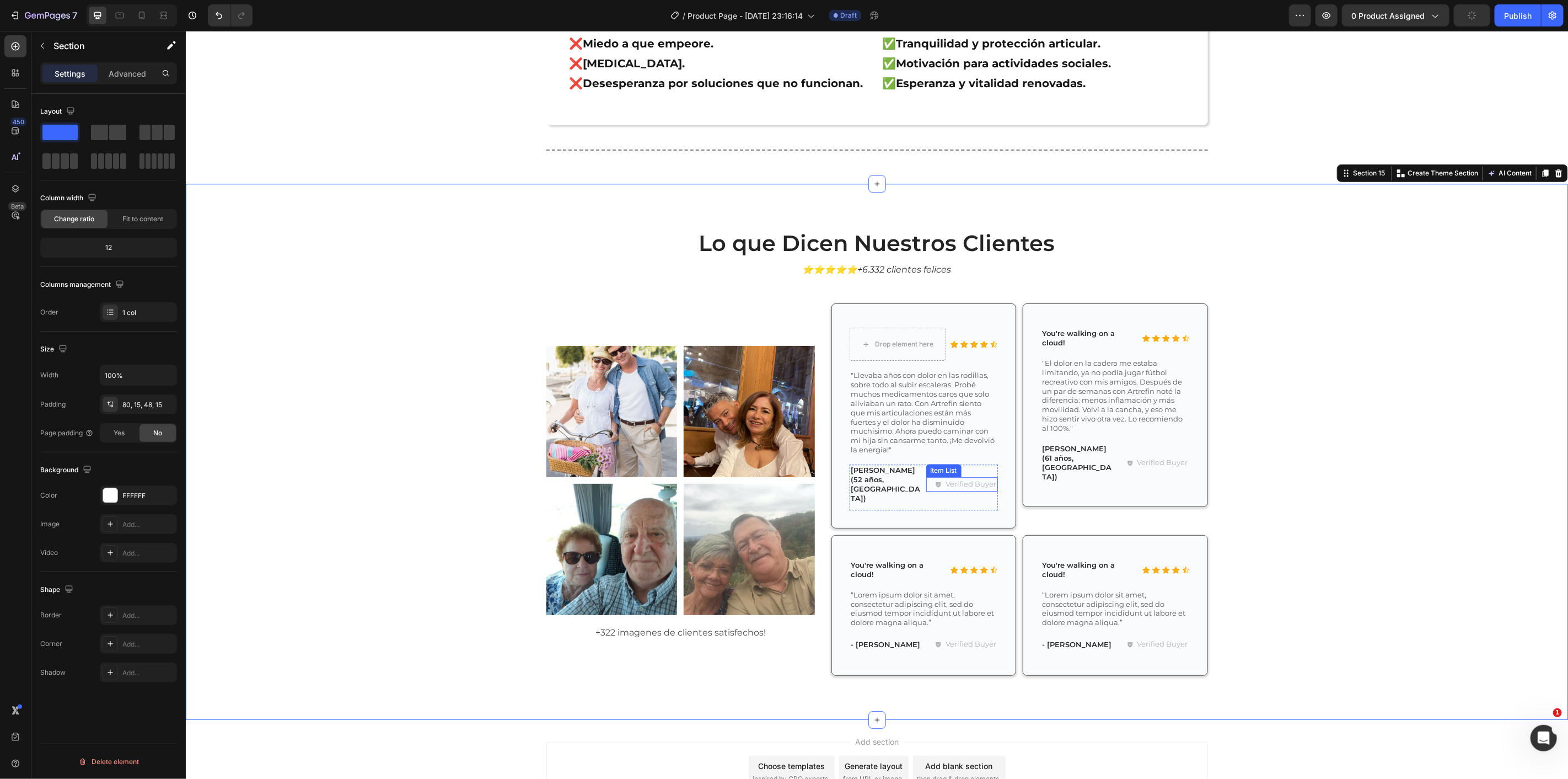
click at [962, 478] on p "Verified Buyer" at bounding box center [970, 484] width 51 height 11
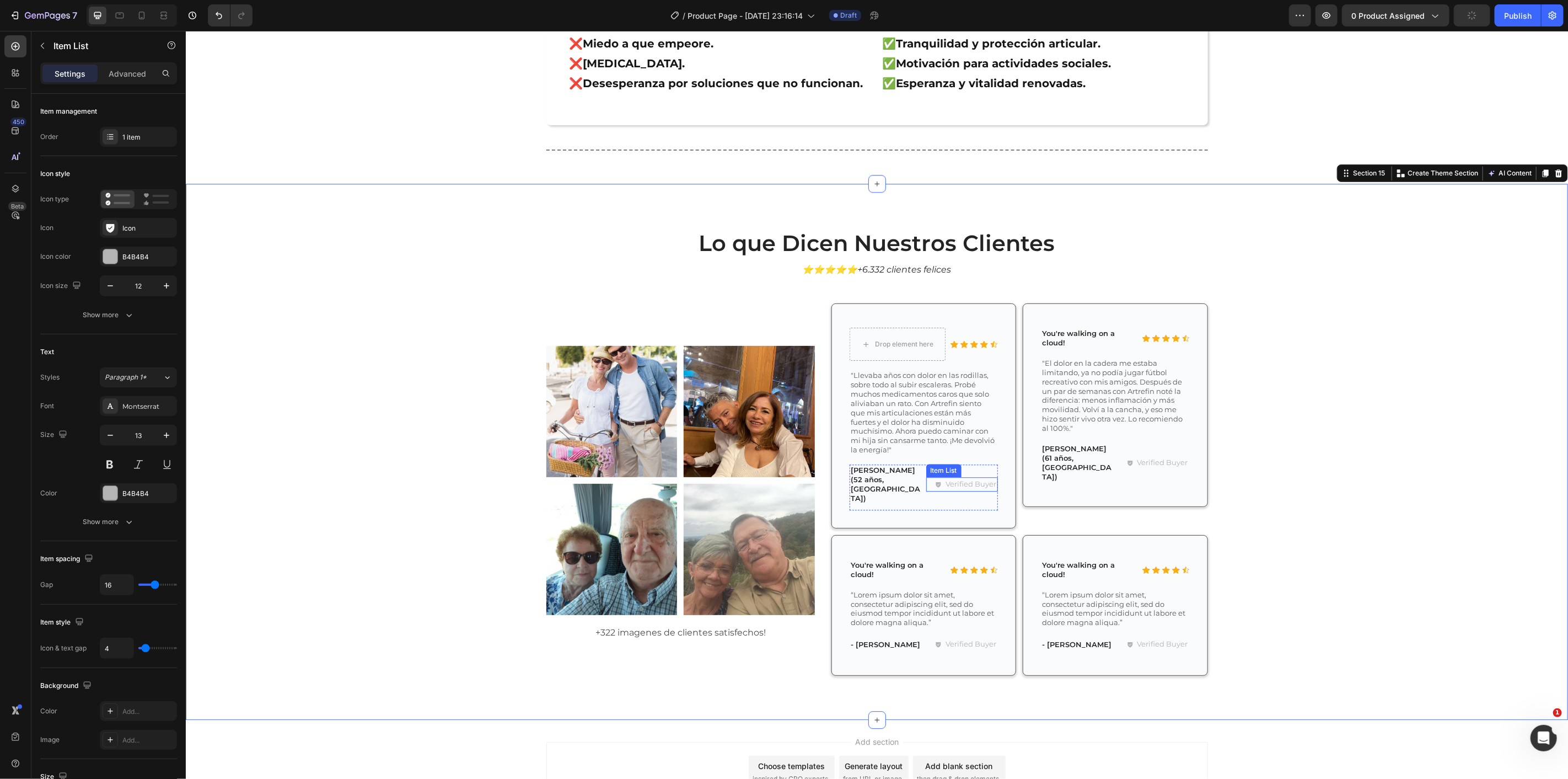
click at [962, 478] on p "Verified Buyer" at bounding box center [970, 484] width 51 height 11
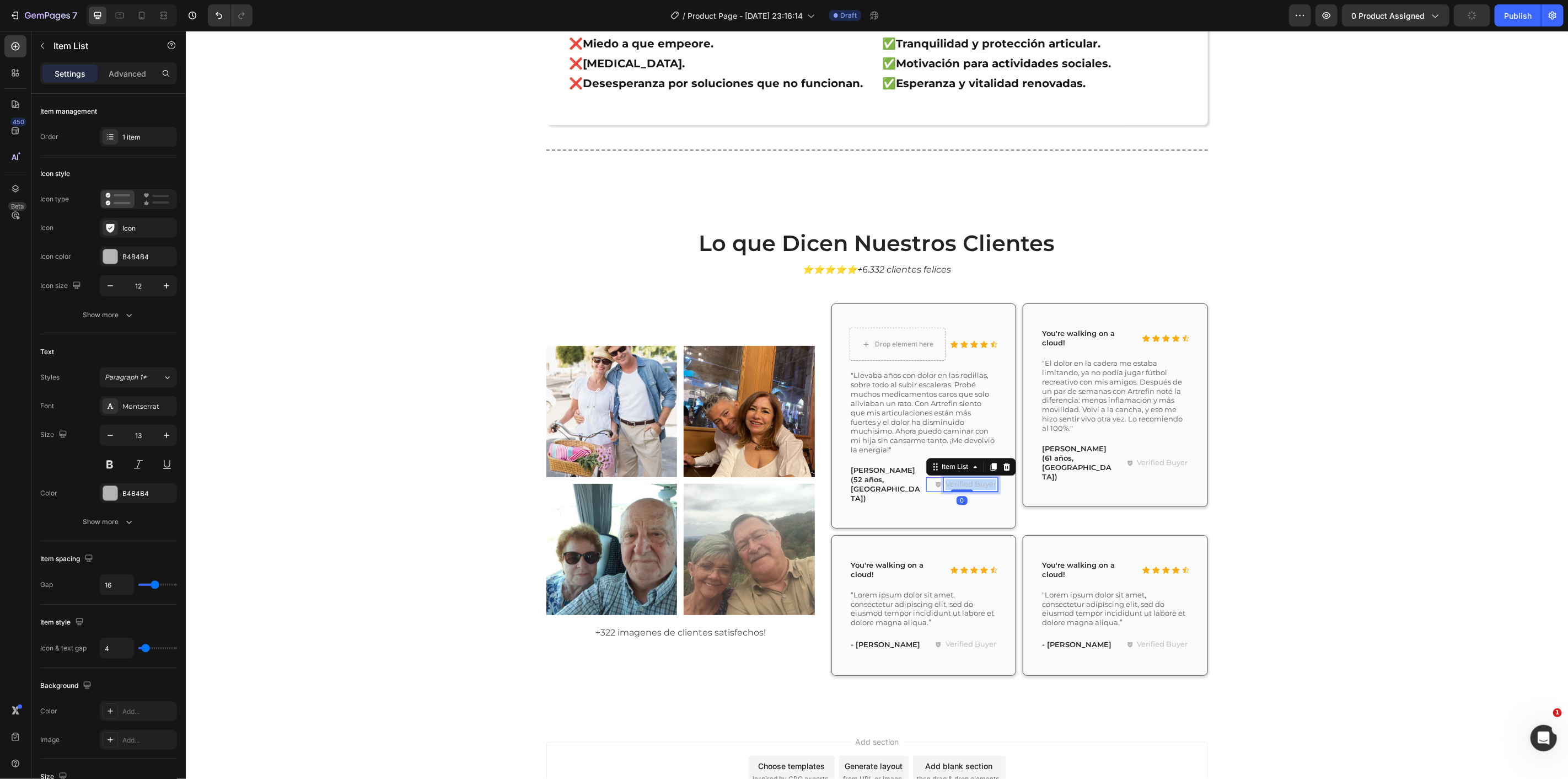
click at [962, 478] on p "Verified Buyer" at bounding box center [970, 484] width 51 height 11
click at [1157, 443] on div "Verified Buyer Item List" at bounding box center [1153, 462] width 72 height 40
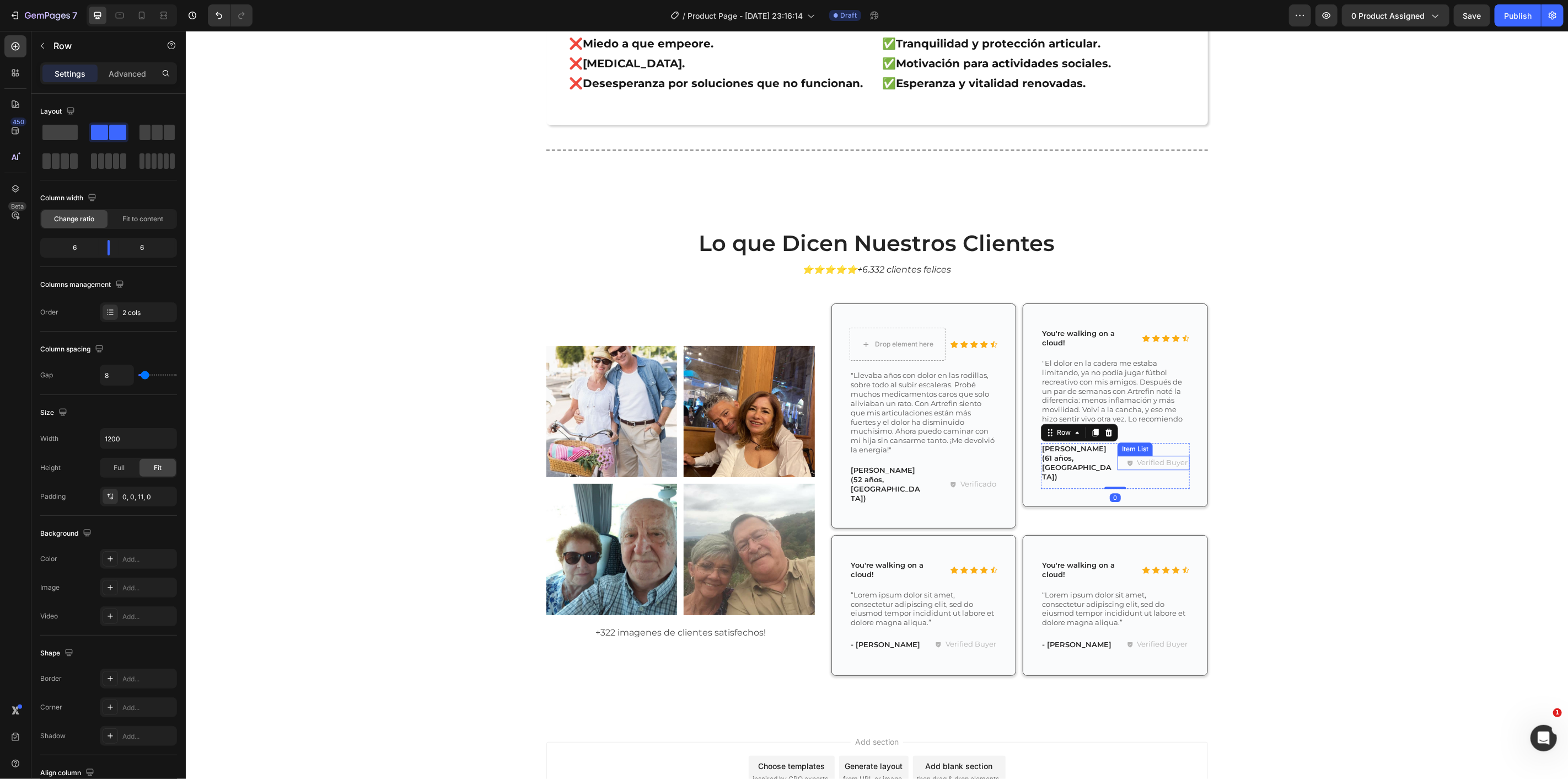
click at [1155, 457] on p "Verified Buyer" at bounding box center [1162, 462] width 51 height 11
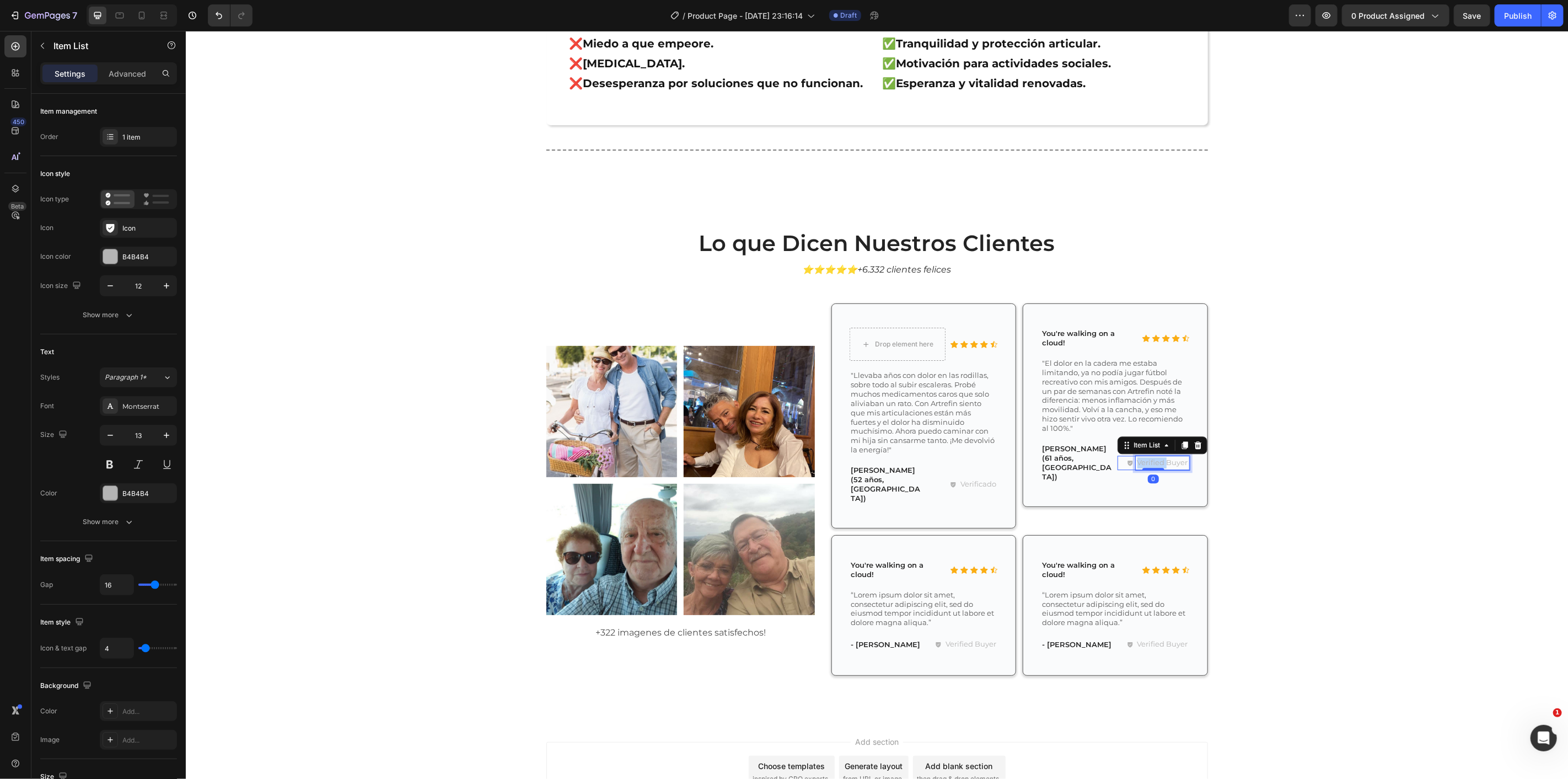
click at [1155, 457] on p "Verified Buyer" at bounding box center [1162, 462] width 51 height 11
click at [1061, 361] on p ""El dolor en la cadera me estaba limitando, ya no podía jugar fútbol recreativo…" at bounding box center [1114, 395] width 146 height 74
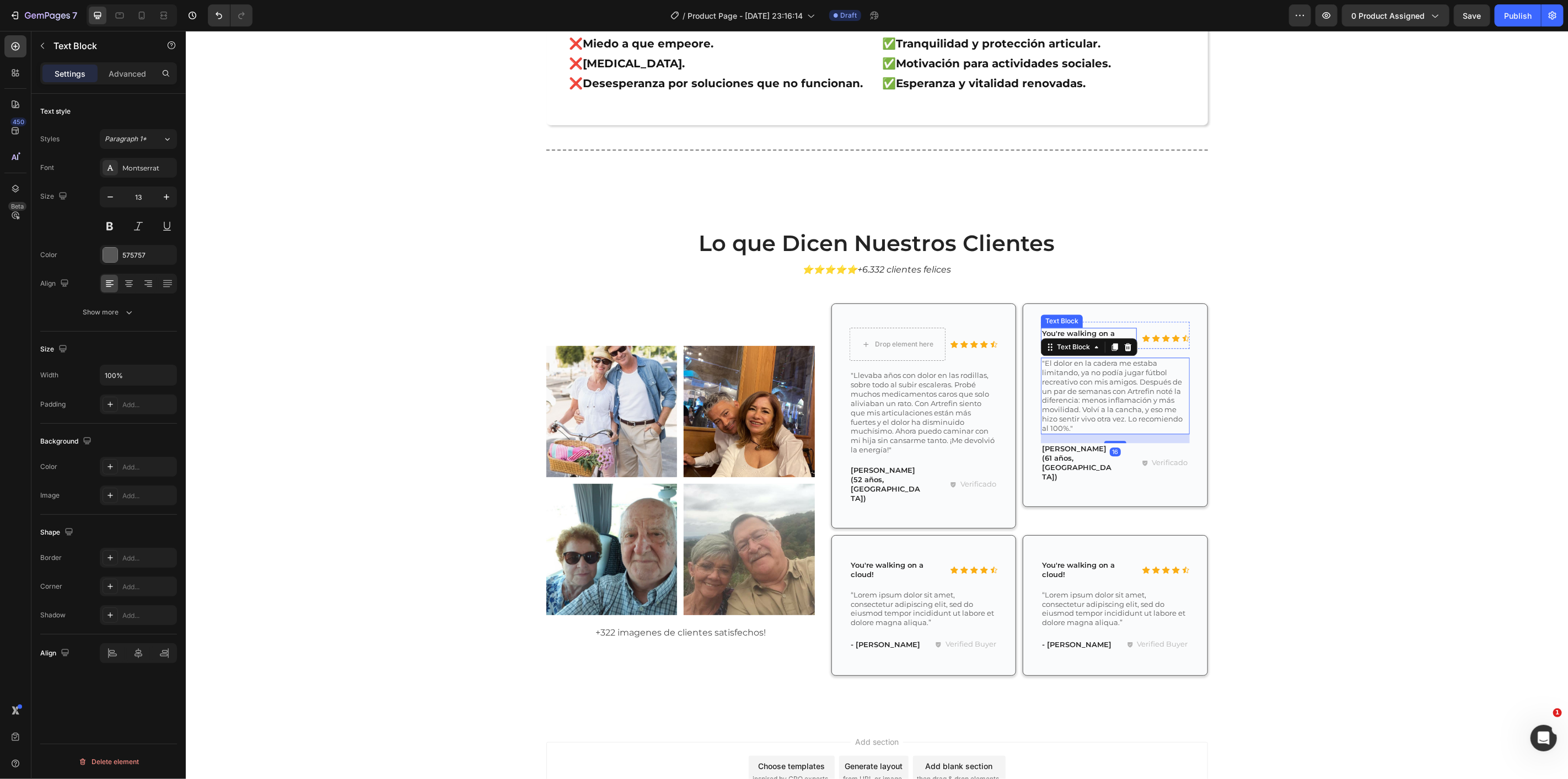
click at [1063, 329] on p "You're walking on a cloud!" at bounding box center [1088, 338] width 94 height 19
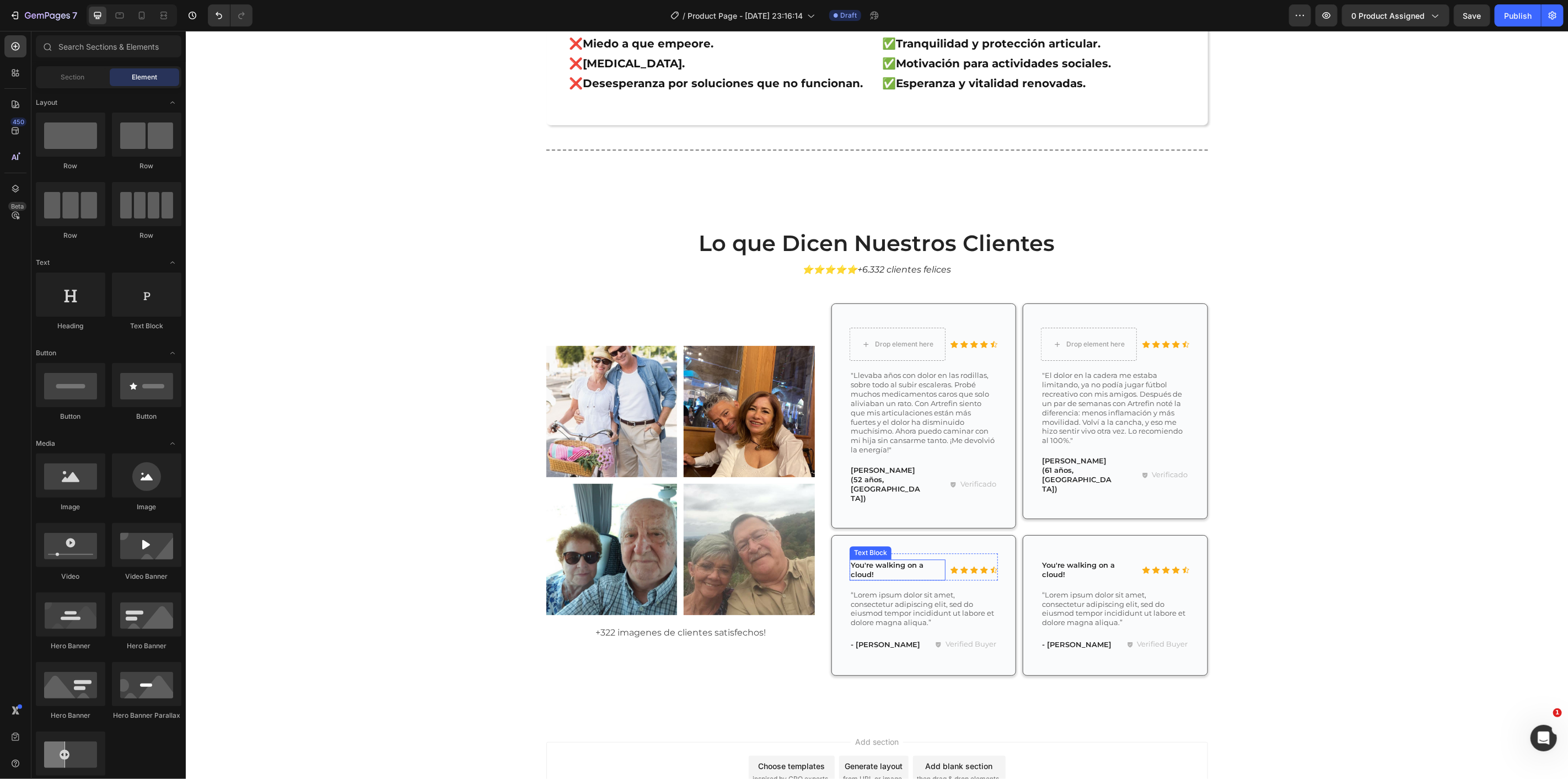
click at [903, 560] on p "You're walking on a cloud!" at bounding box center [897, 570] width 94 height 19
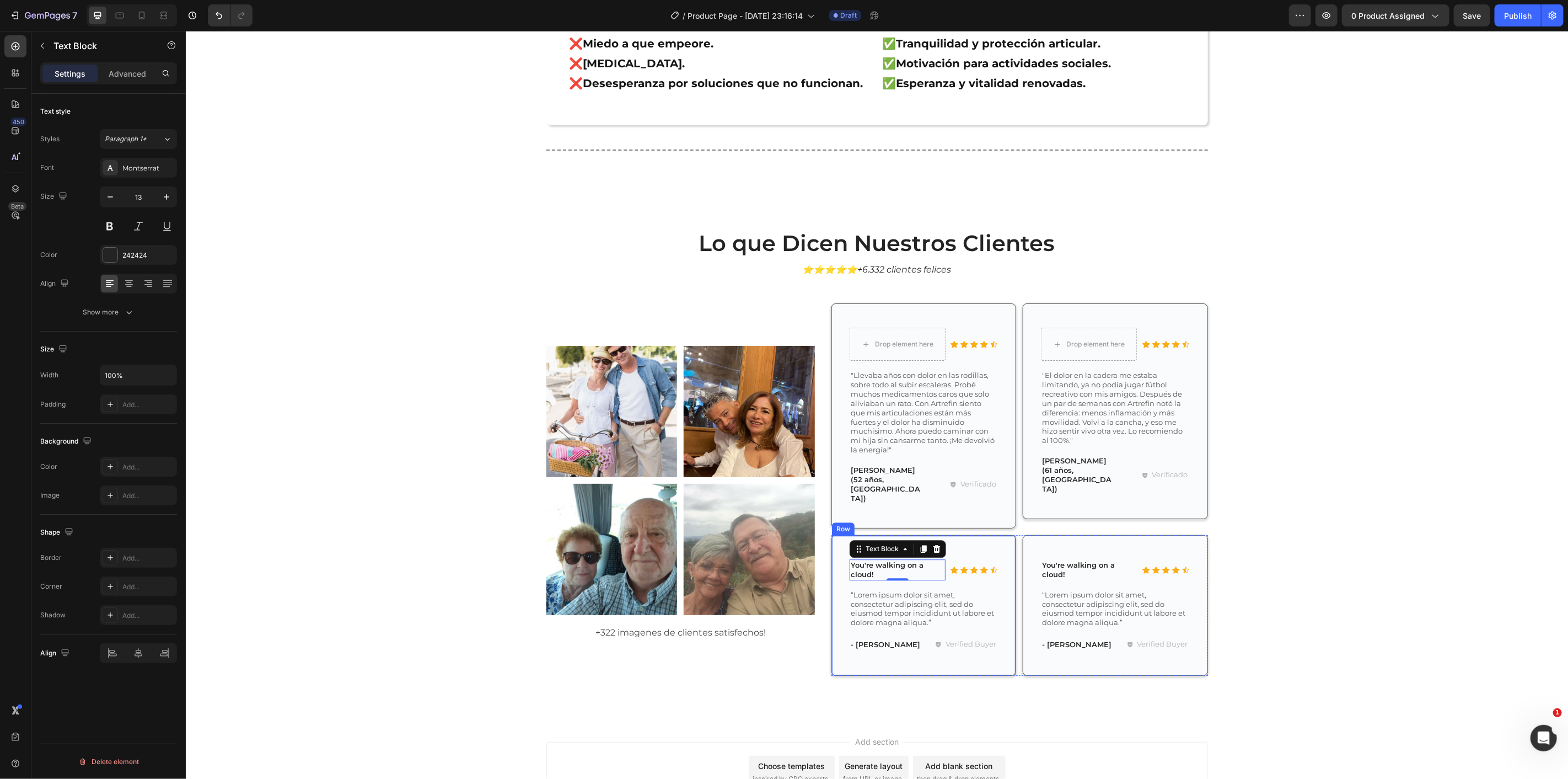
click at [897, 590] on p "“Lorem ipsum dolor sit amet, consectetur adipiscing elit, sed do eiusmod tempor…" at bounding box center [923, 609] width 146 height 38
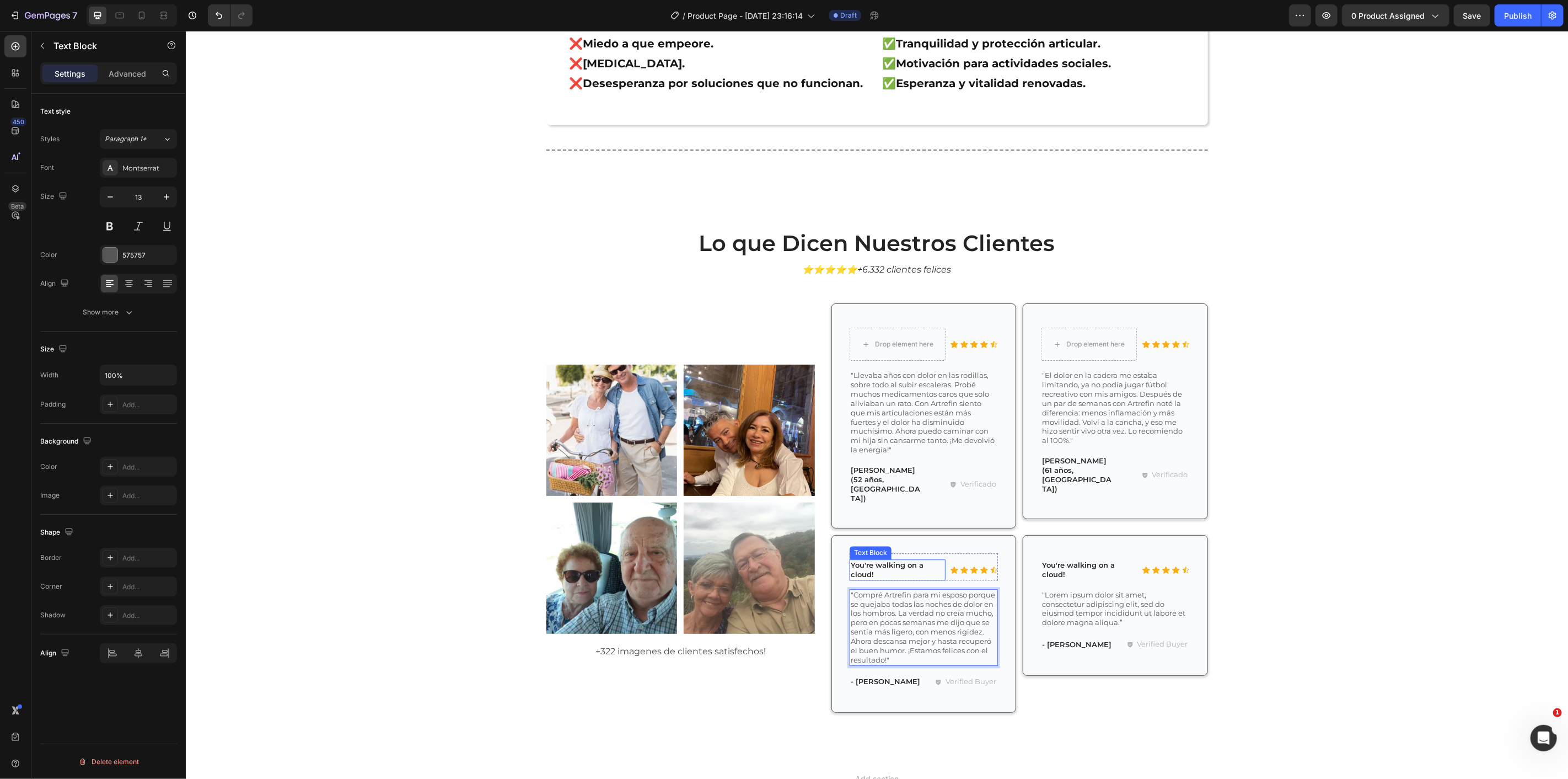
click at [876, 560] on p "You're walking on a cloud!" at bounding box center [897, 570] width 94 height 19
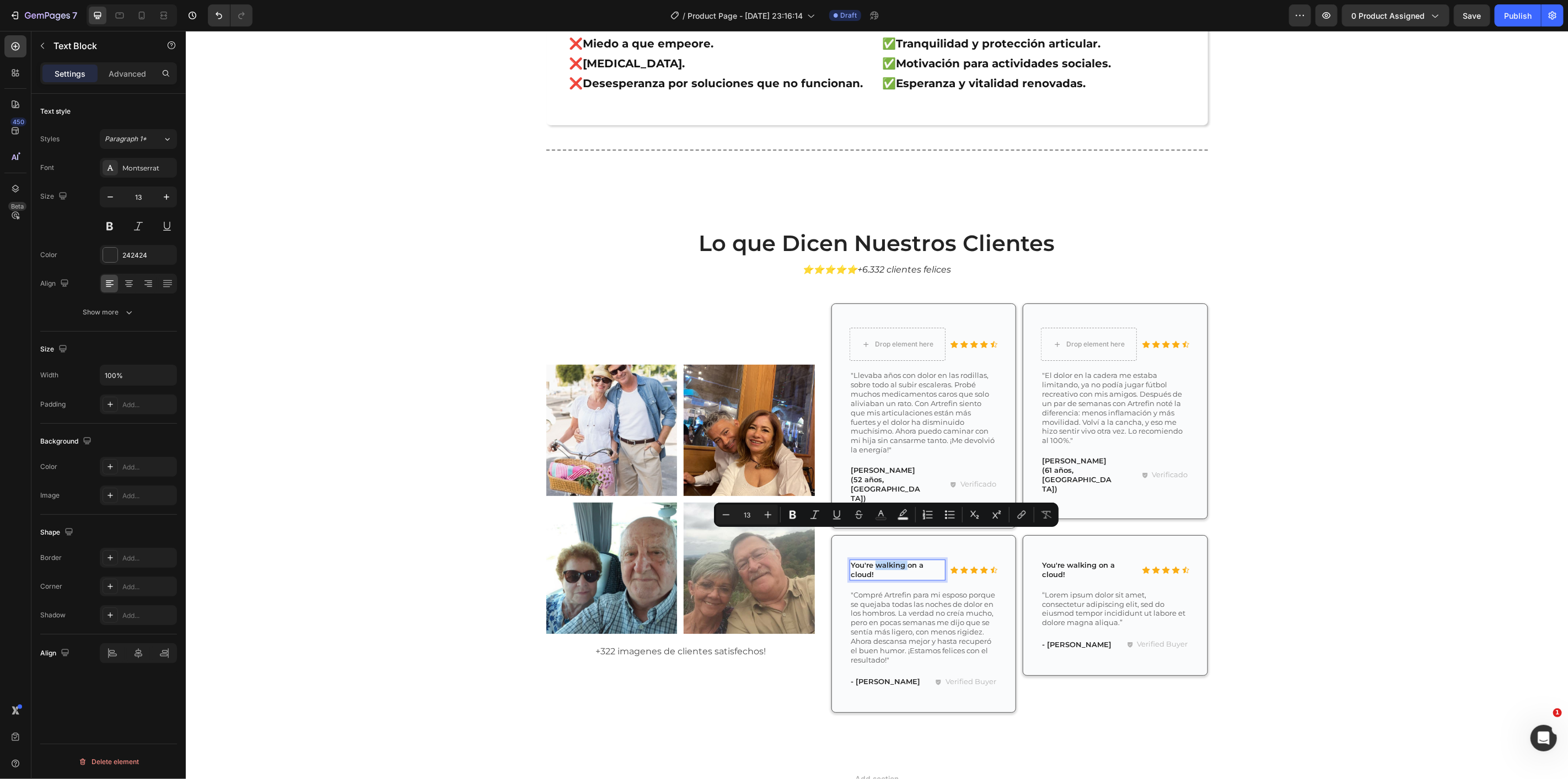
click at [855, 553] on div "Icon Icon Icon Icon Icon Icon List You're walking on a cloud! Text Block 0 Row …" at bounding box center [923, 624] width 149 height 142
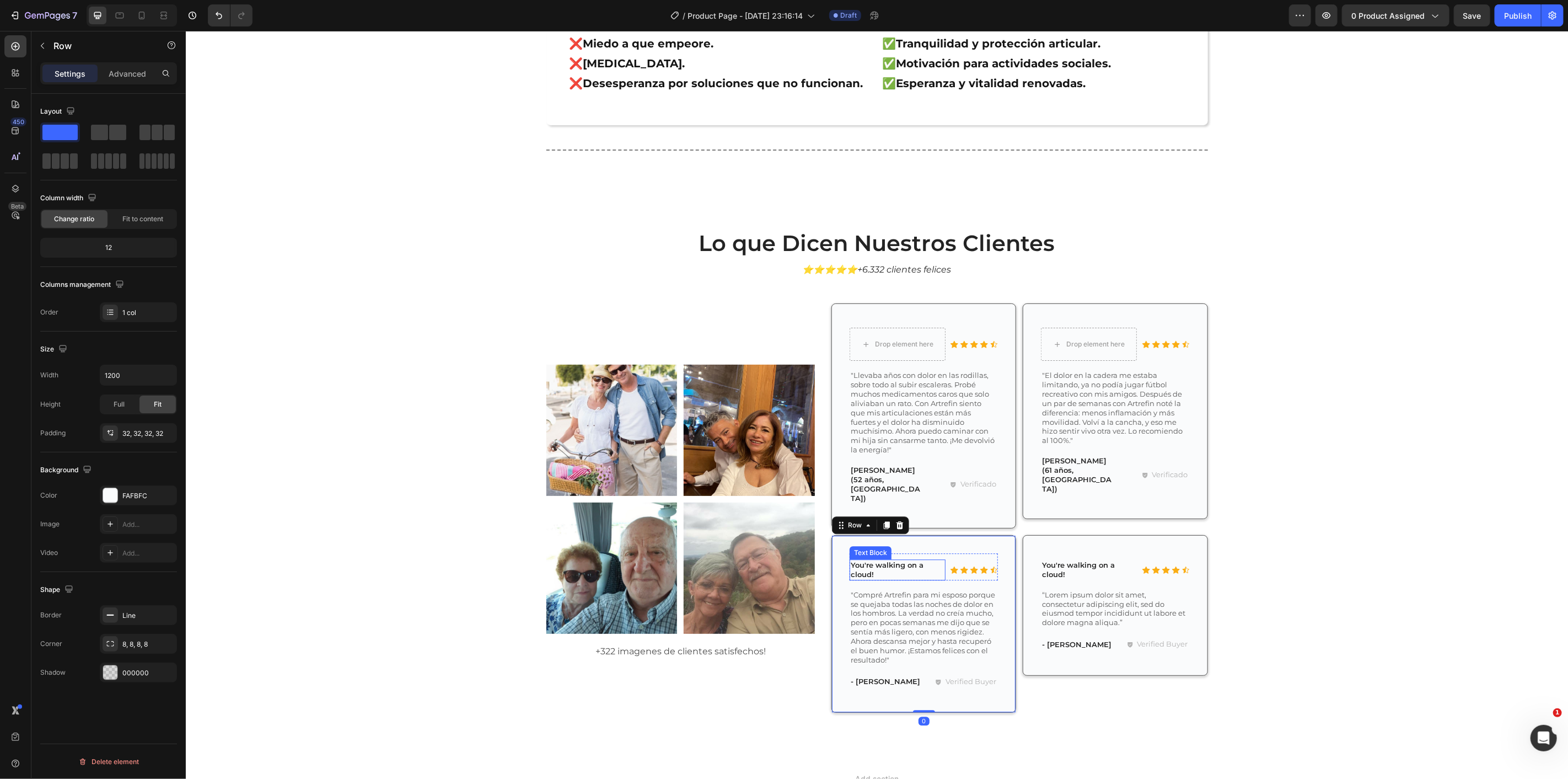
click at [870, 560] on p "You're walking on a cloud!" at bounding box center [897, 570] width 94 height 19
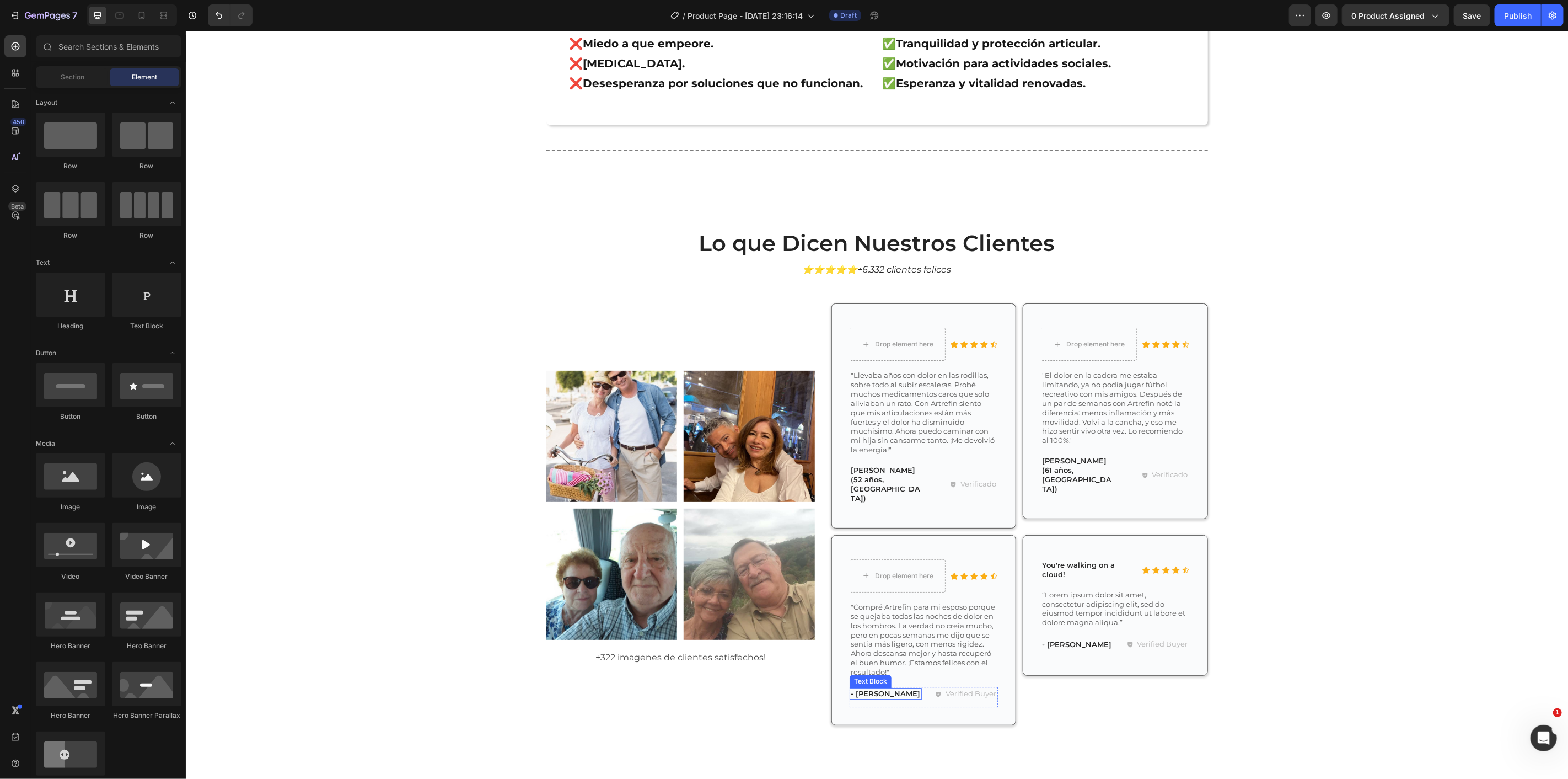
click at [878, 688] on p "- [PERSON_NAME]" at bounding box center [885, 693] width 70 height 9
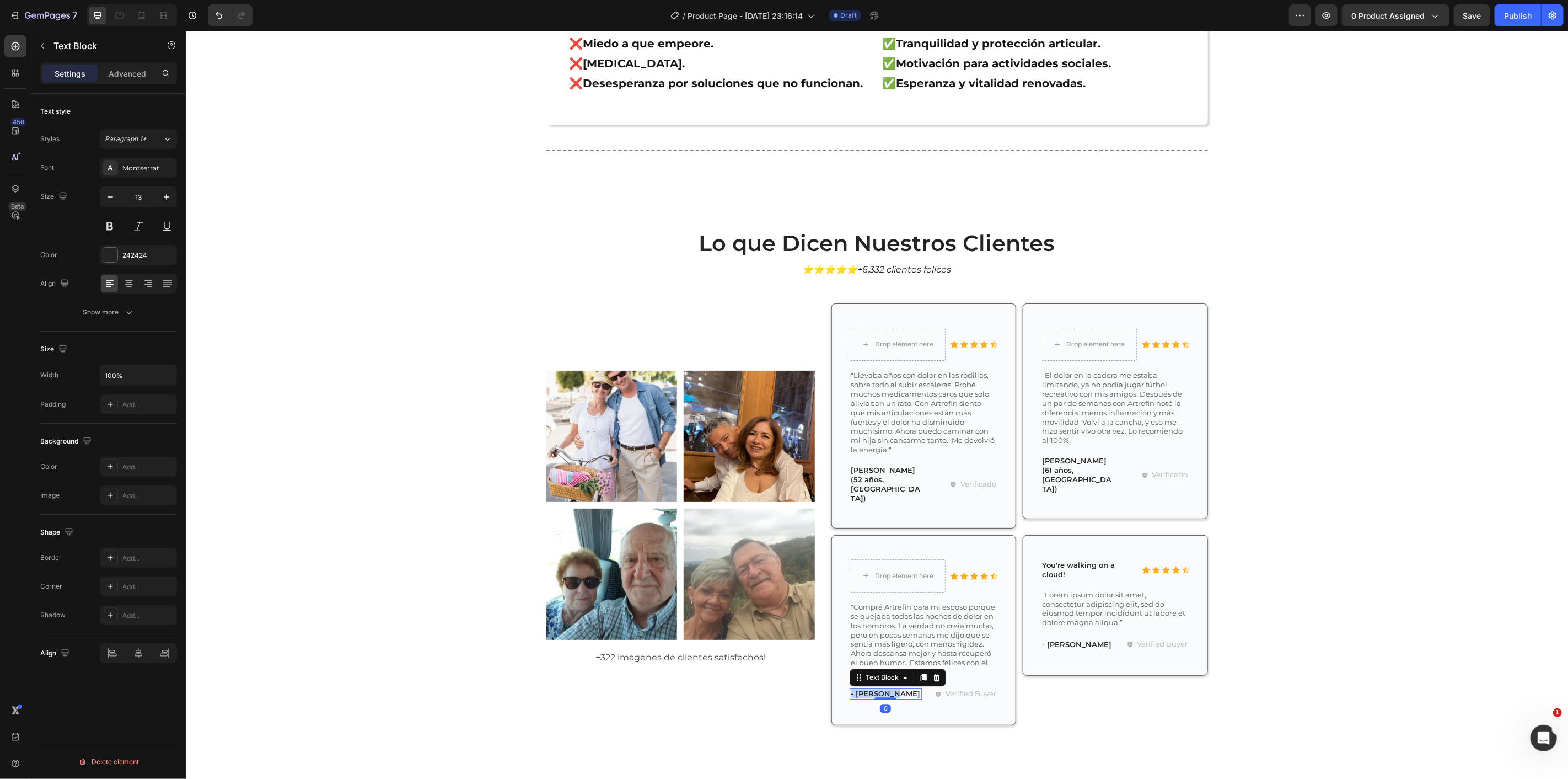
click at [878, 688] on p "- [PERSON_NAME]" at bounding box center [885, 693] width 70 height 9
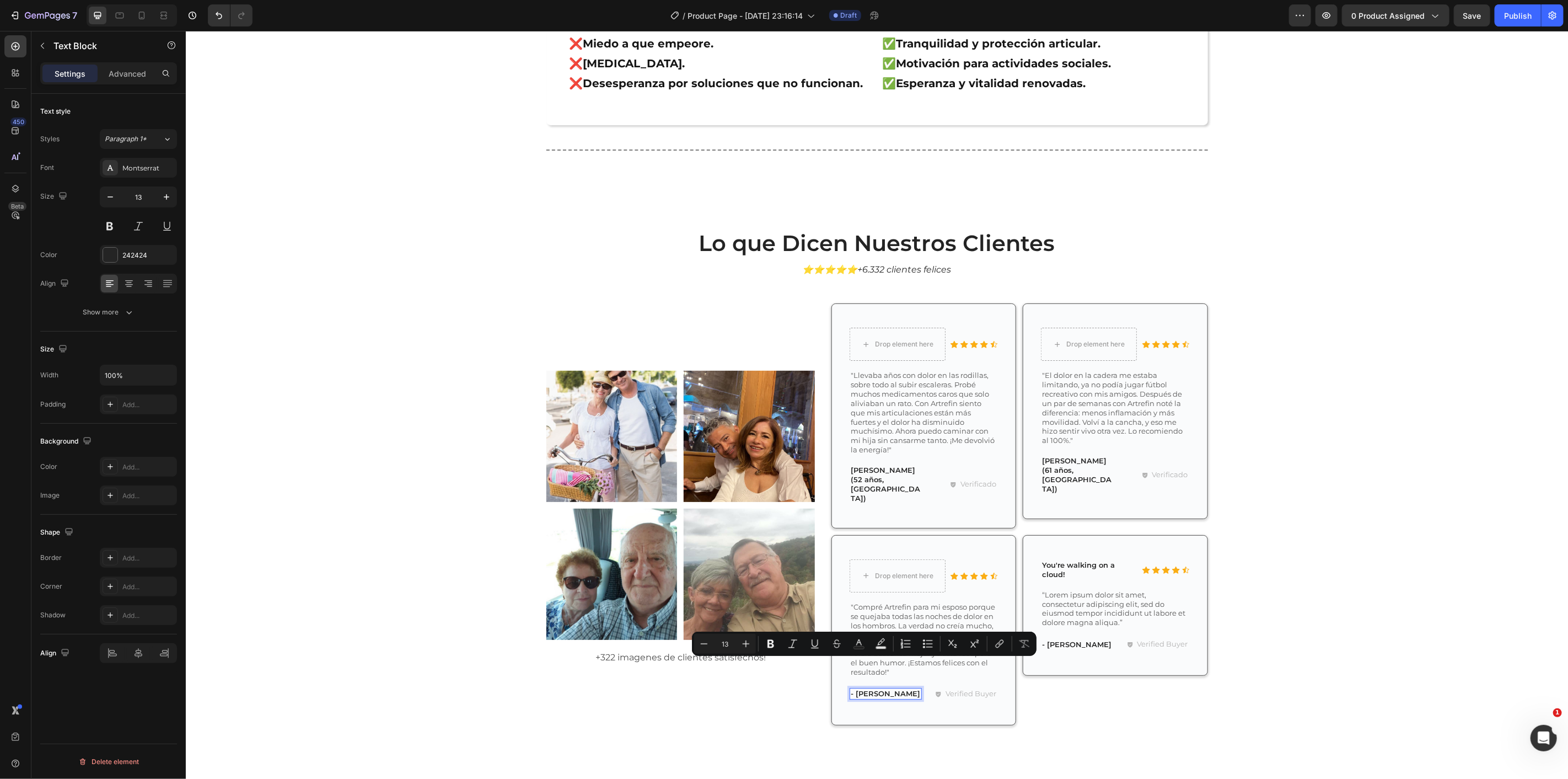
scroll to position [5794, 0]
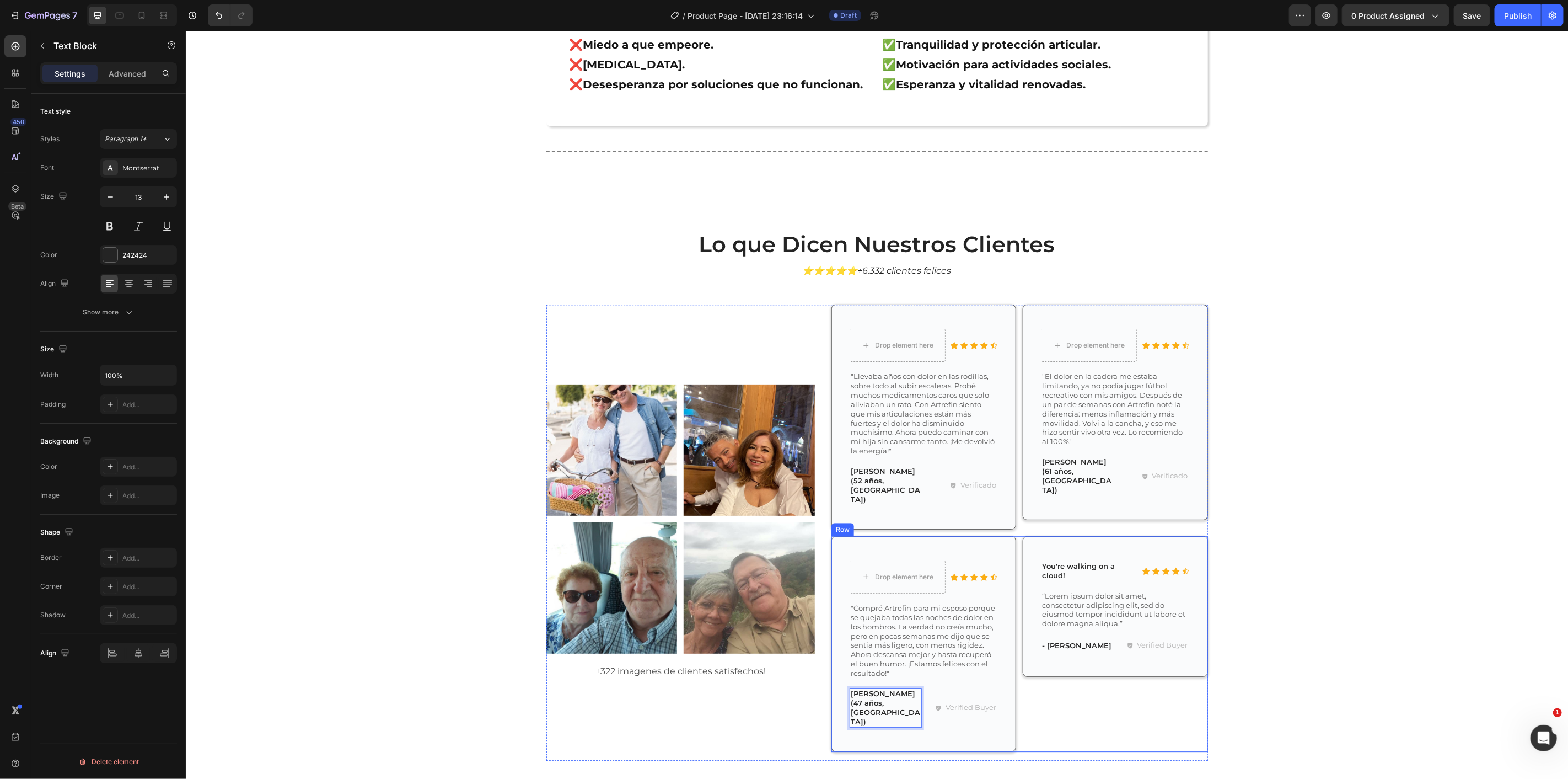
click at [1072, 665] on div "Icon Icon Icon Icon Icon Icon List You're walking on a cloud! Text Block Row “L…" at bounding box center [1115, 643] width 185 height 216
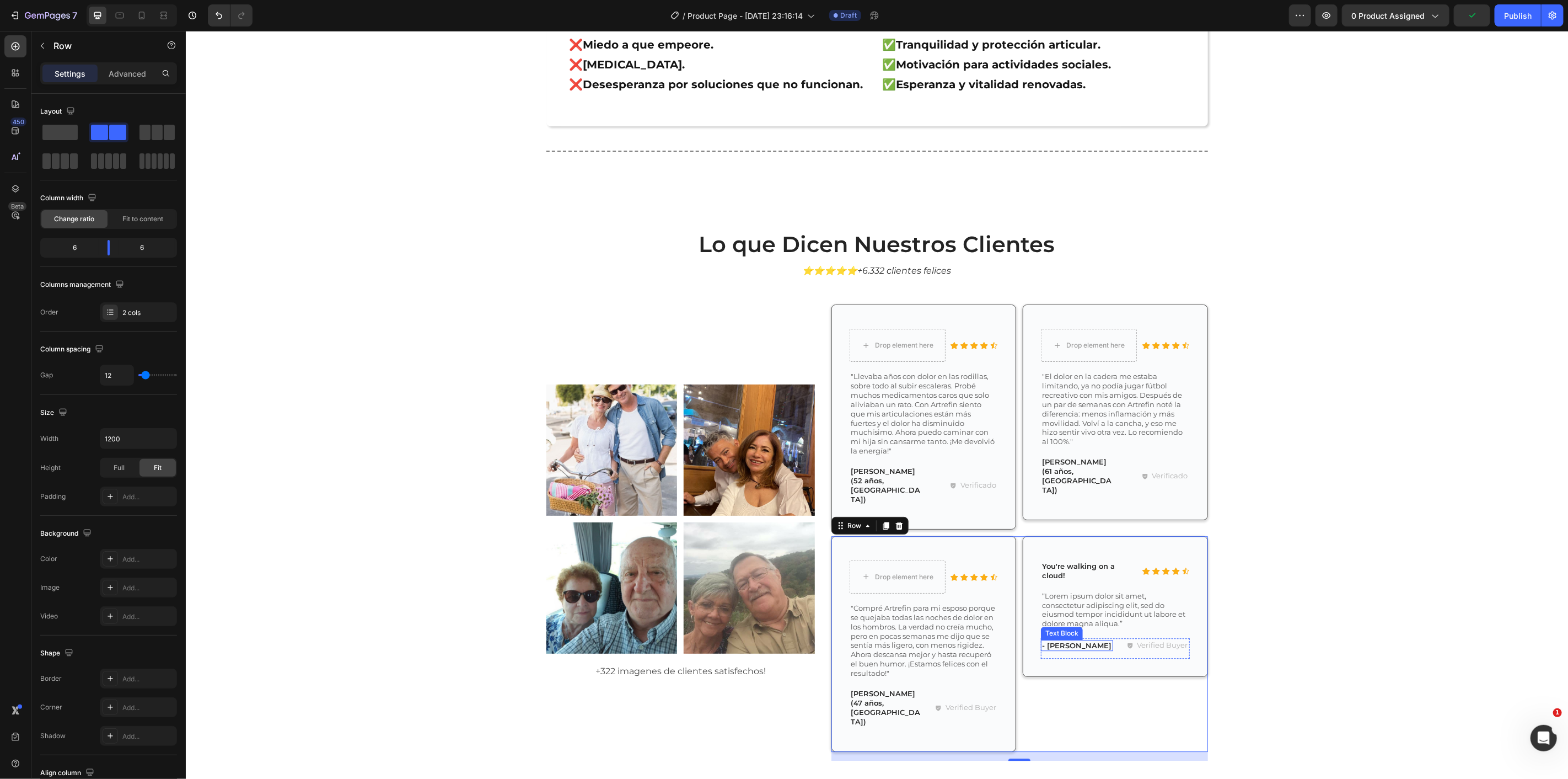
click at [1062, 640] on p "- [PERSON_NAME]" at bounding box center [1076, 645] width 70 height 9
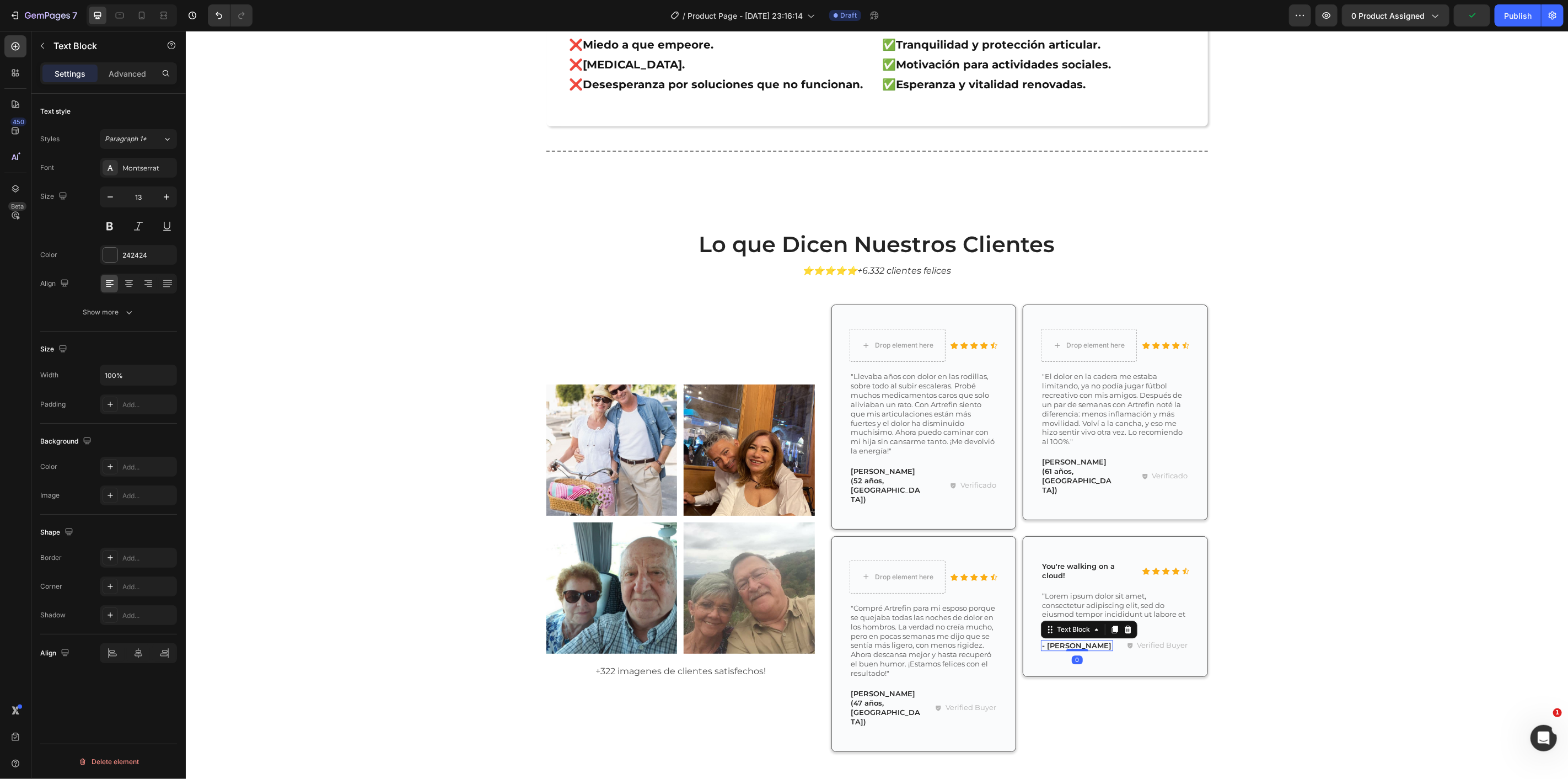
click at [1061, 640] on p "- [PERSON_NAME]" at bounding box center [1076, 645] width 70 height 9
click at [1078, 592] on p "“Lorem ipsum dolor sit amet, consectetur adipiscing elit, sed do eiusmod tempor…" at bounding box center [1114, 611] width 146 height 38
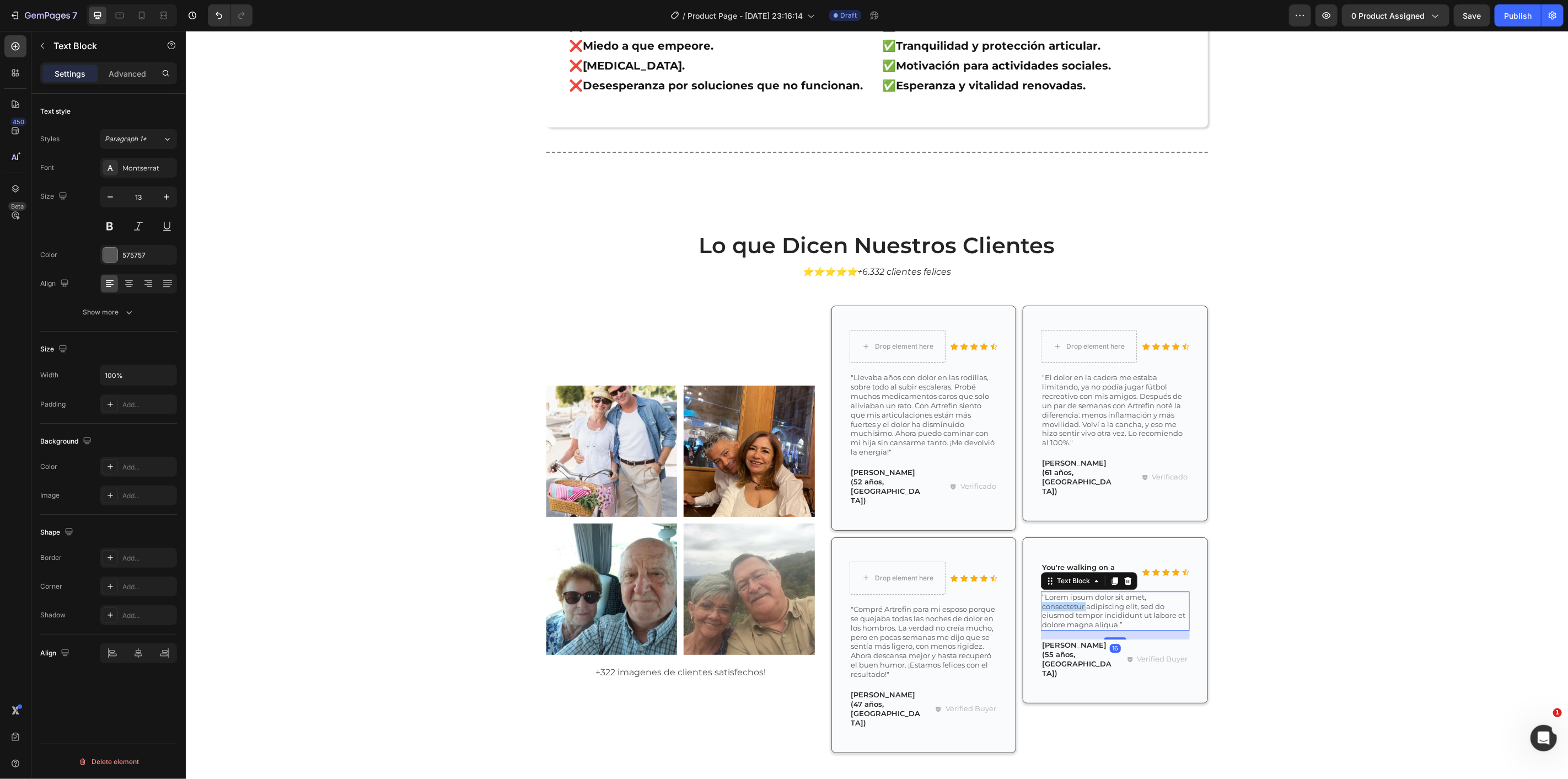
click at [1078, 592] on p "“Lorem ipsum dolor sit amet, consectetur adipiscing elit, sed do eiusmod tempor…" at bounding box center [1114, 611] width 146 height 38
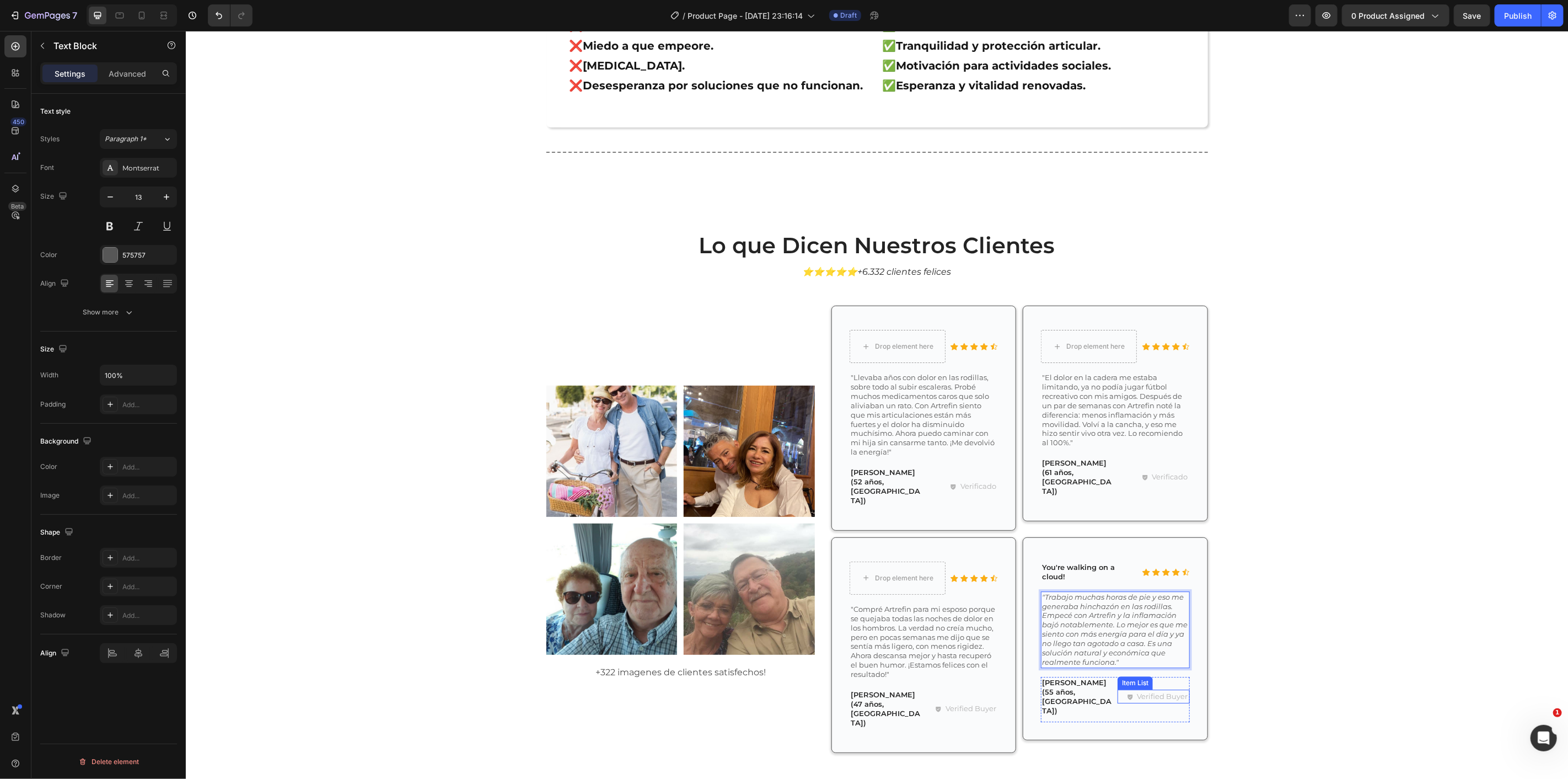
click at [1161, 690] on p "Verified Buyer" at bounding box center [1162, 696] width 51 height 11
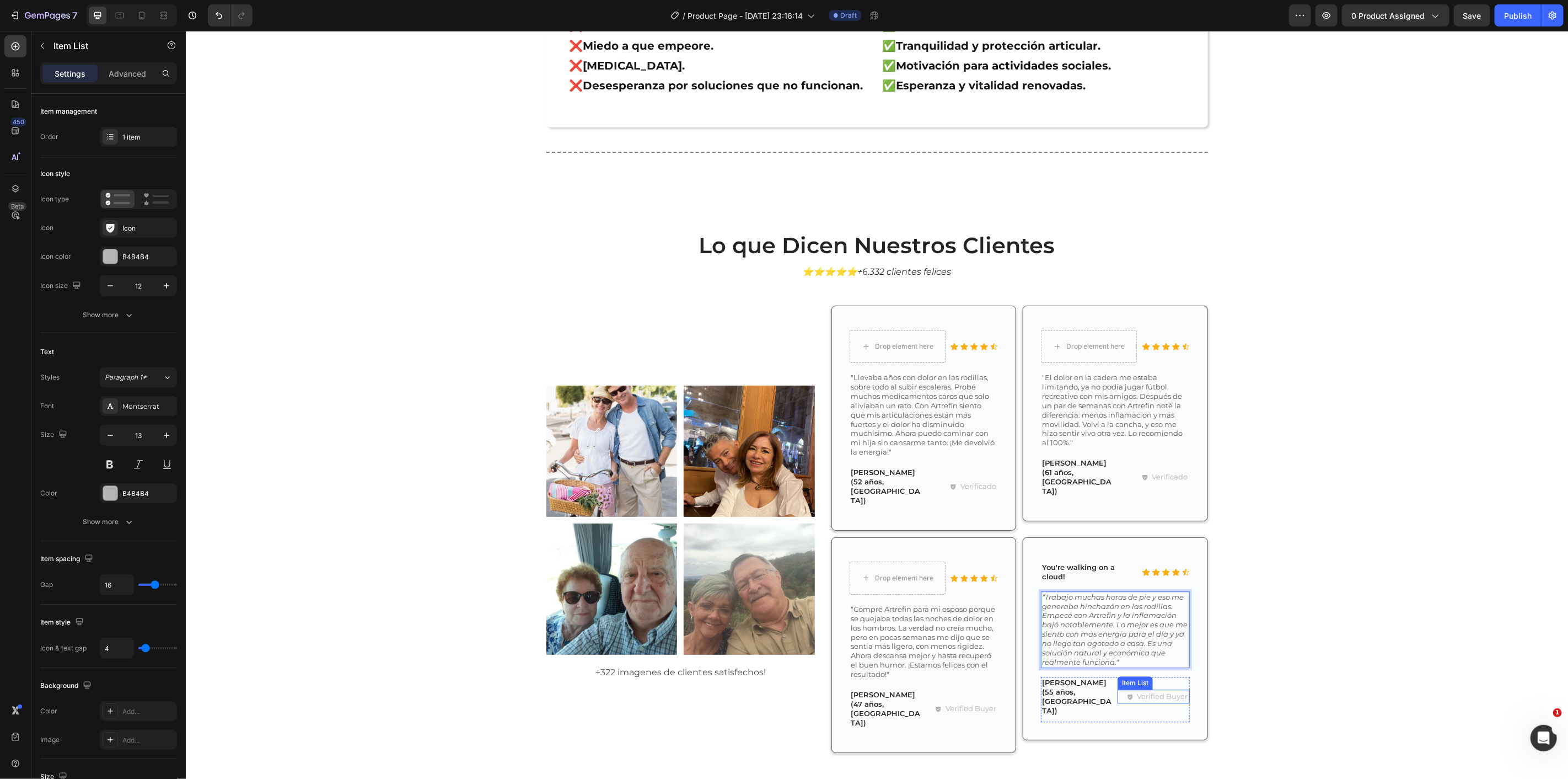
click at [1161, 690] on p "Verified Buyer" at bounding box center [1162, 696] width 51 height 11
click at [950, 703] on p "Verified Buyer" at bounding box center [970, 708] width 51 height 11
click at [950, 701] on div "Verified Buyer Item List 0" at bounding box center [962, 708] width 72 height 14
click at [951, 713] on div at bounding box center [962, 714] width 22 height 2
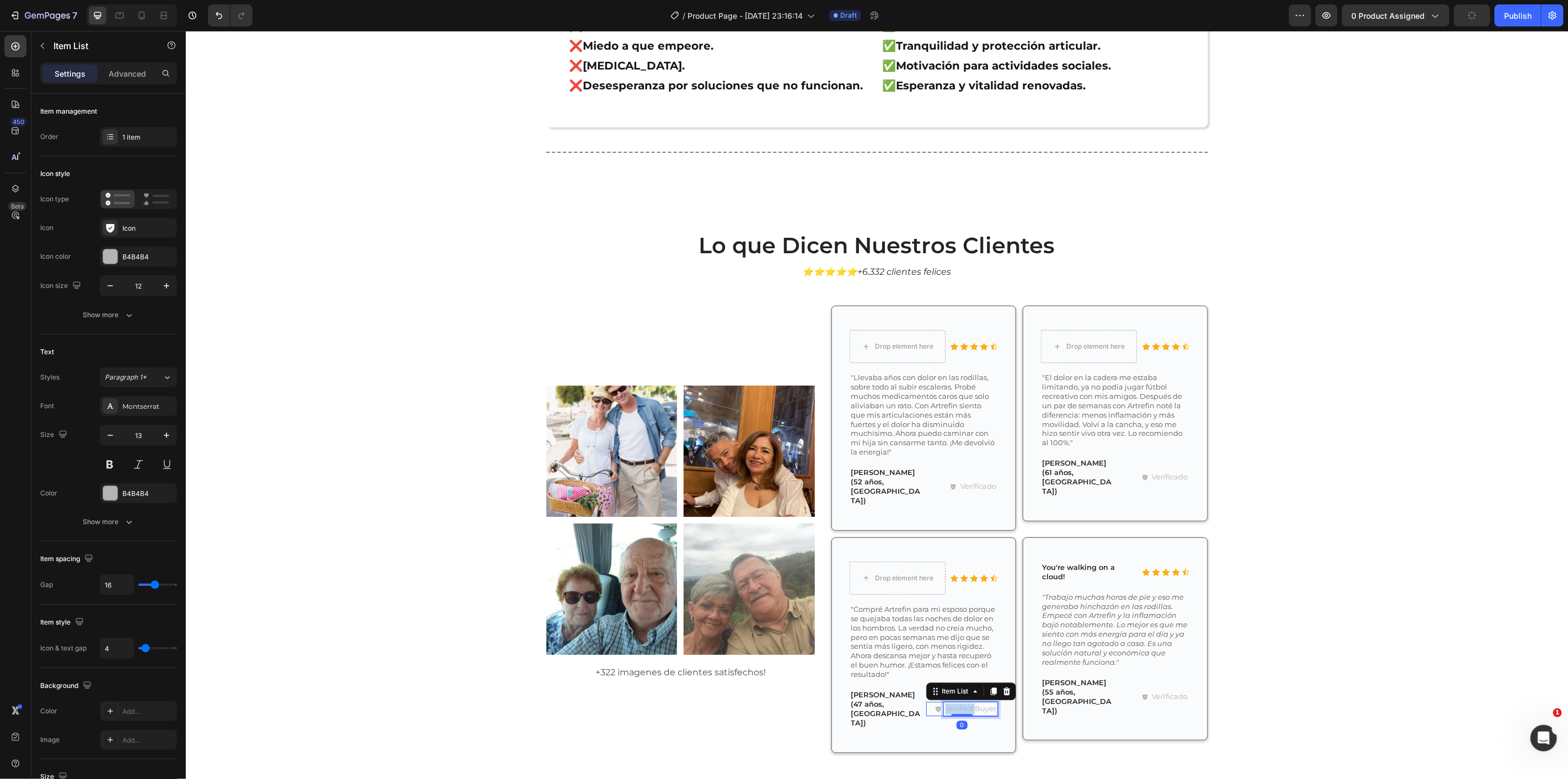
type input "100%"
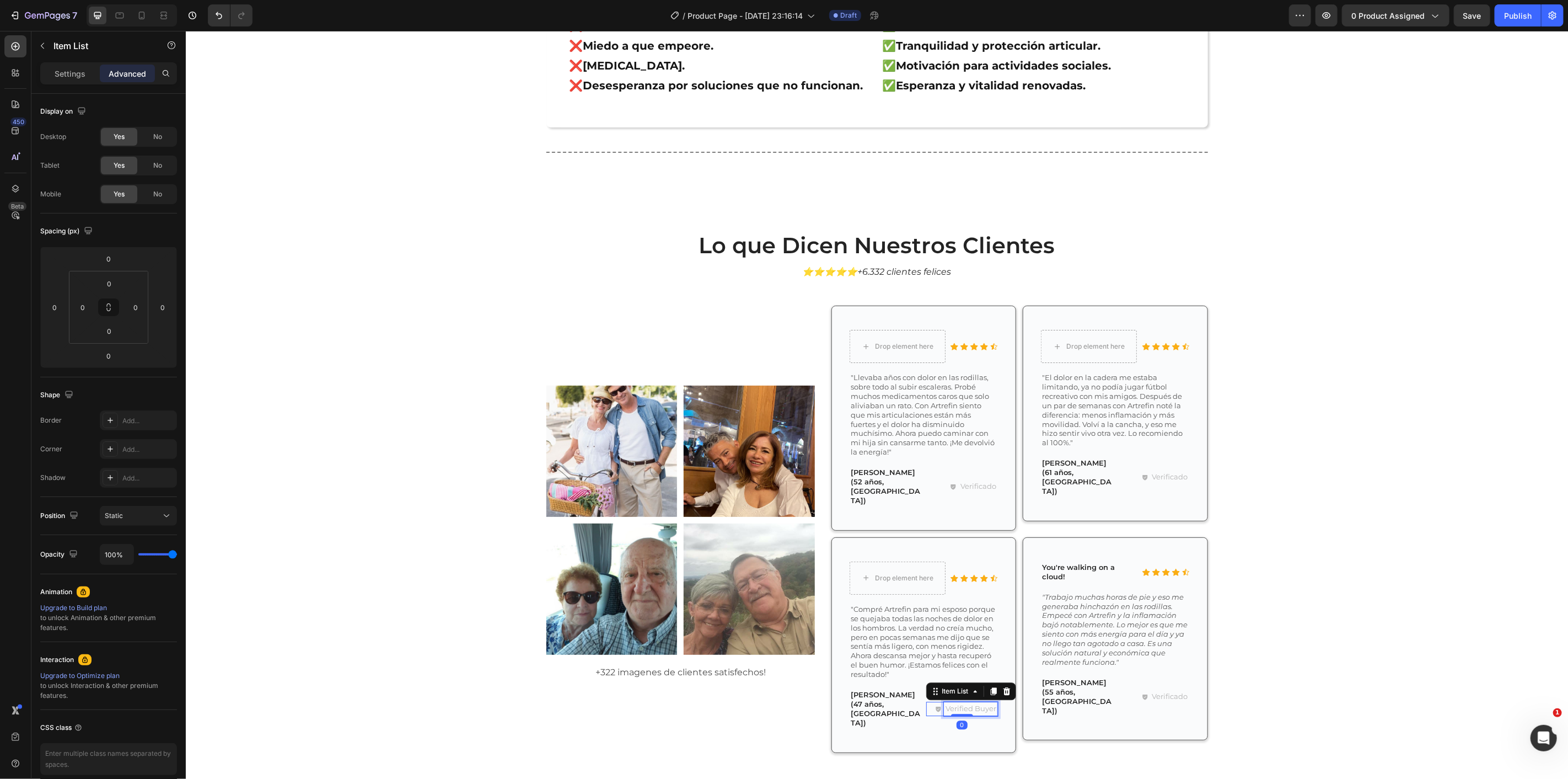
click at [950, 703] on p "Verified Buyer" at bounding box center [970, 708] width 51 height 11
click at [953, 703] on p "Verified Buyer" at bounding box center [970, 708] width 51 height 11
click at [969, 687] on div "Icon Icon Icon Icon Icon Icon List Drop element here Row "Compré Artrefin para …" at bounding box center [923, 644] width 185 height 216
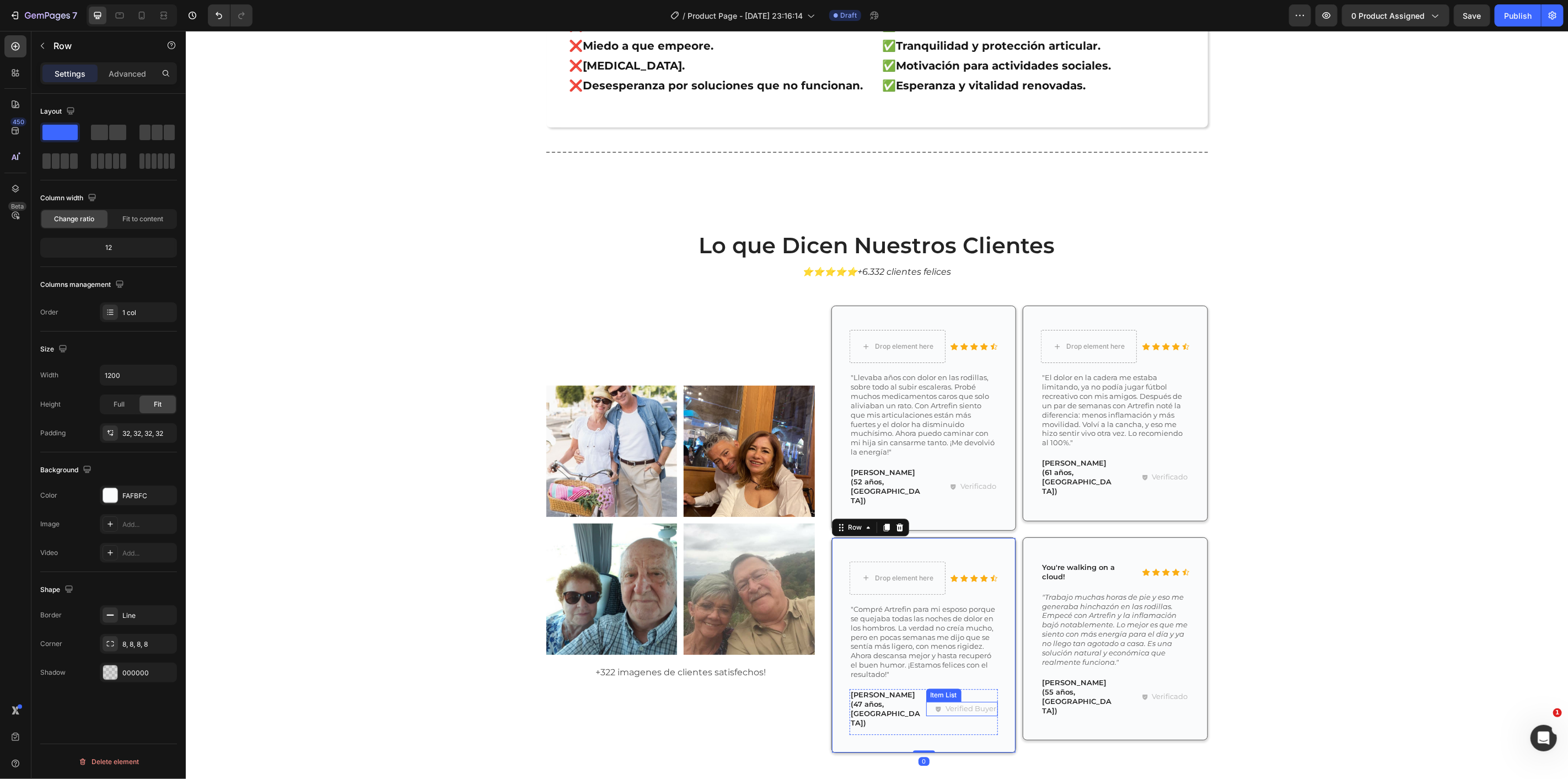
click at [964, 703] on p "Verified Buyer" at bounding box center [970, 708] width 51 height 11
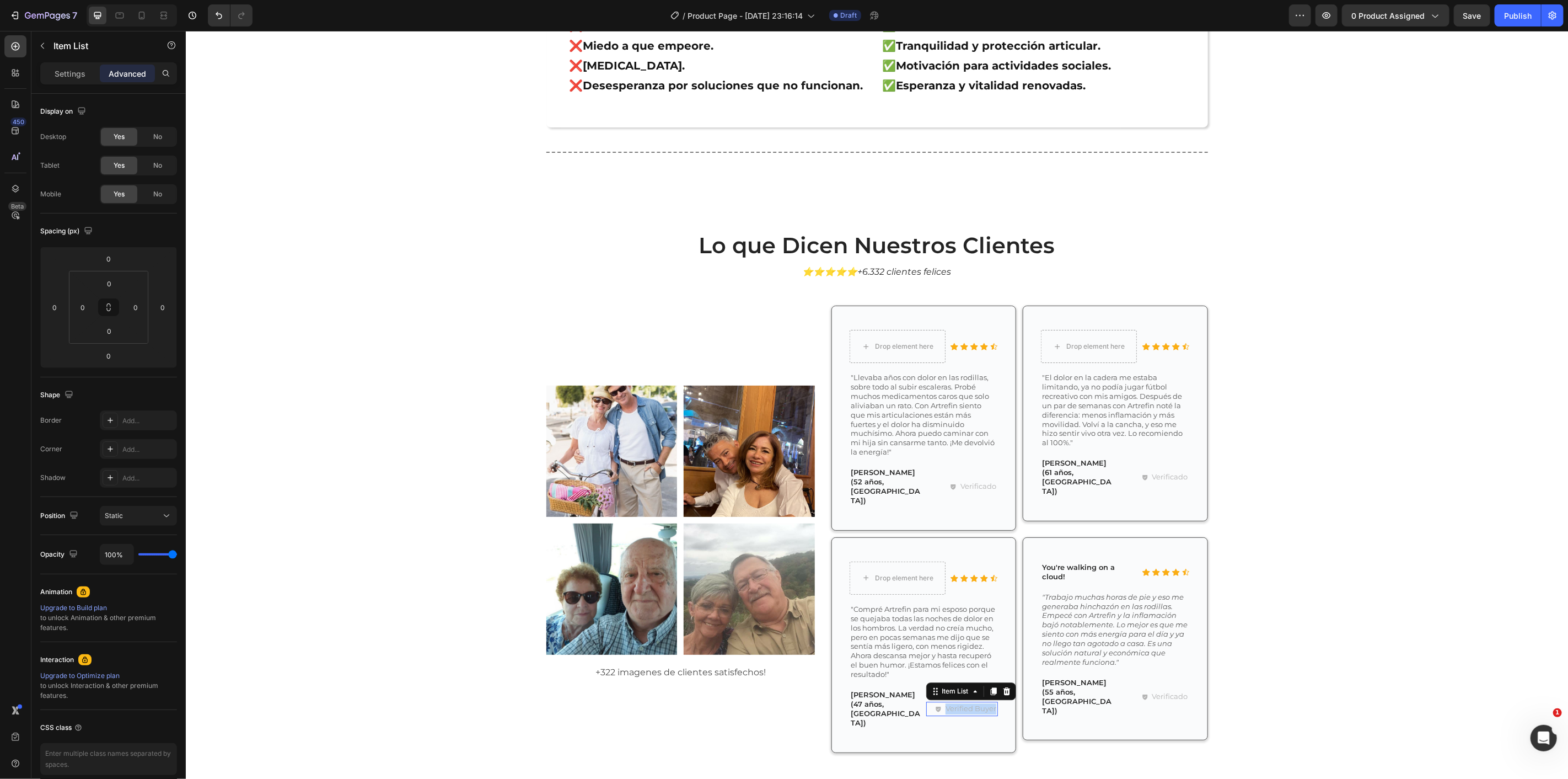
click at [964, 703] on p "Verified Buyer" at bounding box center [970, 708] width 51 height 11
click at [1029, 708] on div "Icon Icon Icon Icon Icon Icon List Drop element here Row "Llevaba años con dolo…" at bounding box center [1019, 533] width 377 height 456
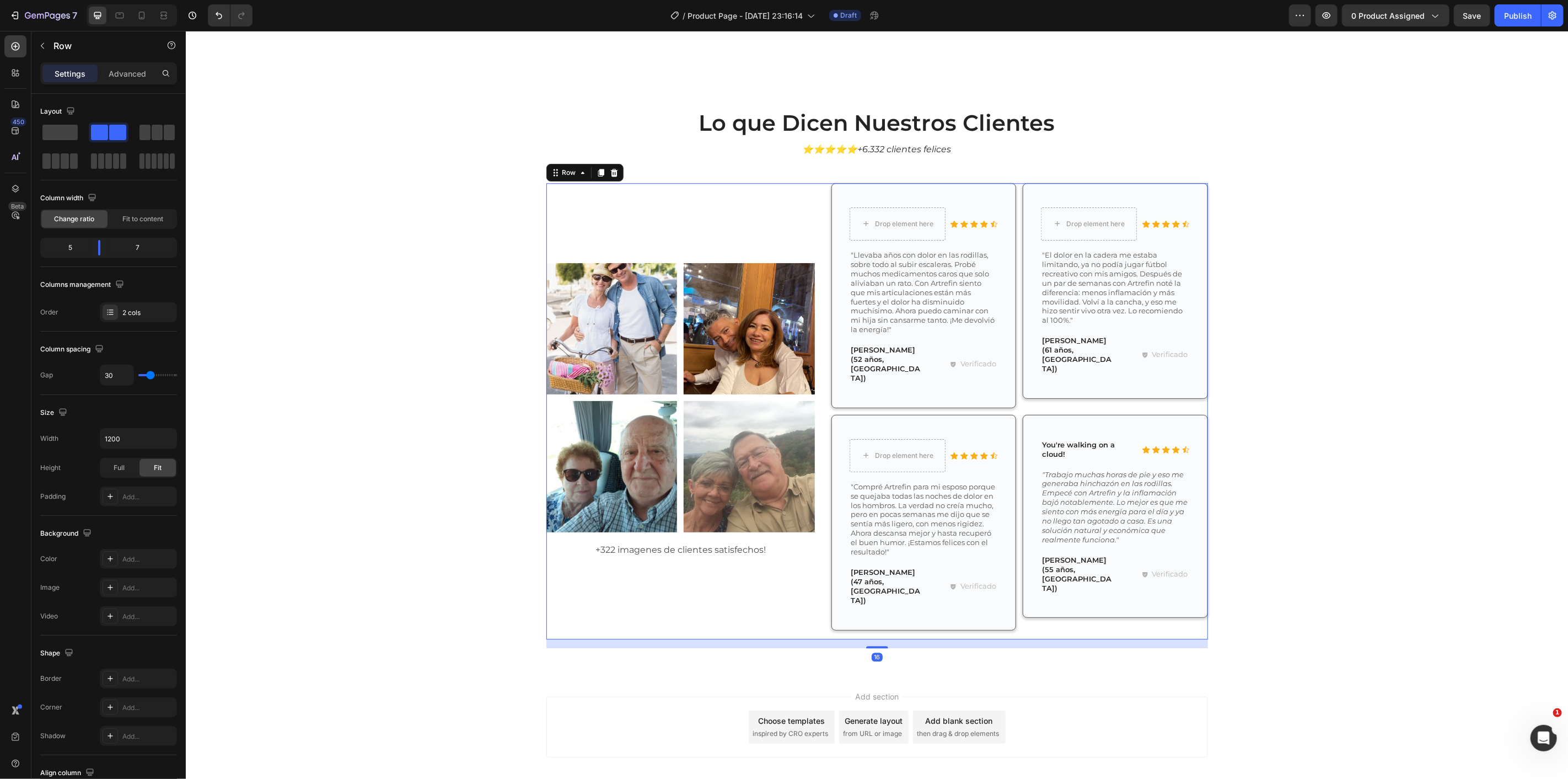
scroll to position [5922, 0]
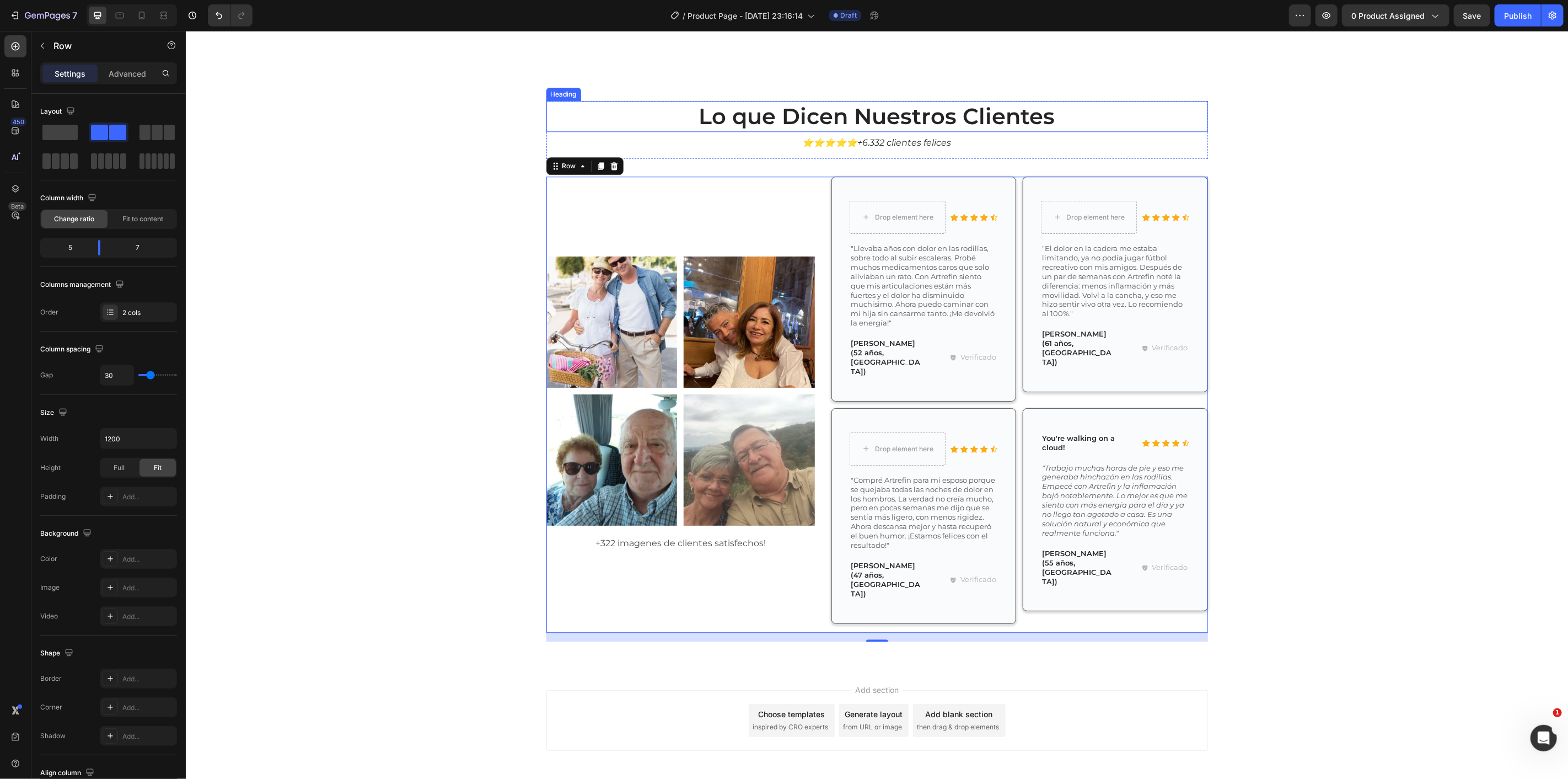
click at [546, 107] on h2 "Lo que Dicen Nuestros Clientes" at bounding box center [877, 116] width 662 height 31
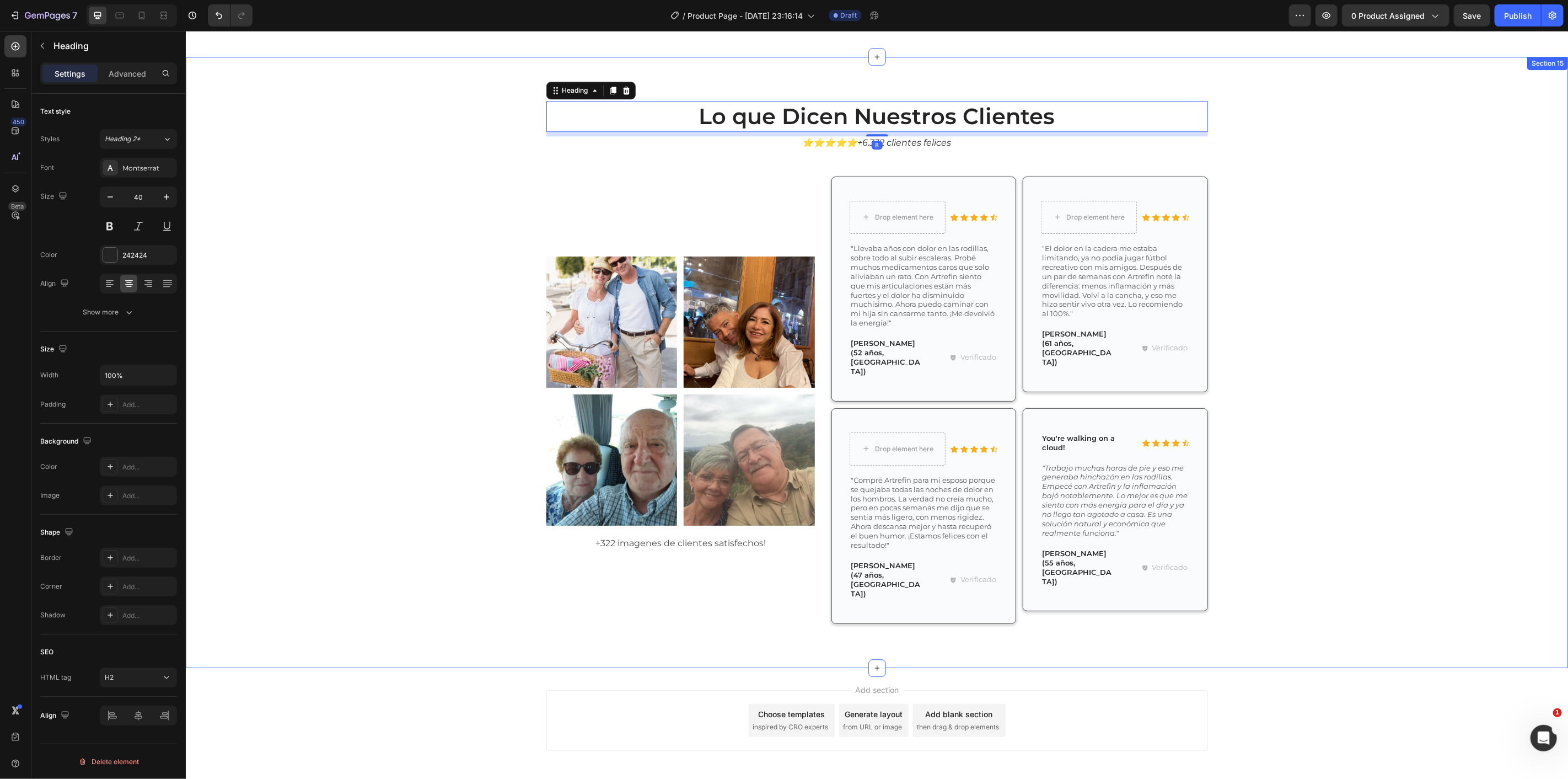
click at [459, 195] on div "Lo que Dicen Nuestros Clientes Heading 8 ⭐⭐⭐⭐⭐+6.332 clientes felices Text Bloc…" at bounding box center [877, 370] width 1366 height 540
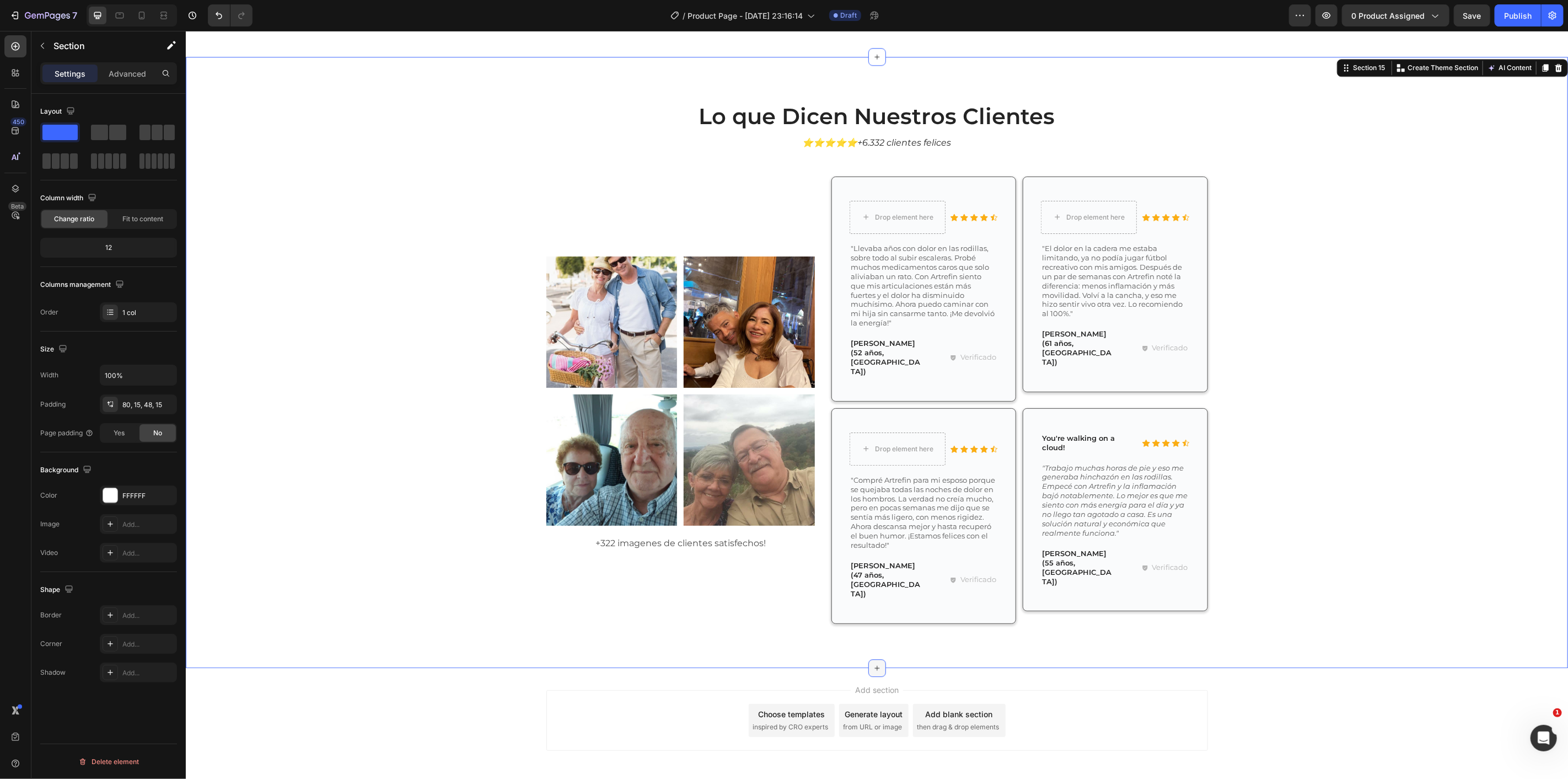
click at [872, 663] on icon at bounding box center [877, 667] width 9 height 9
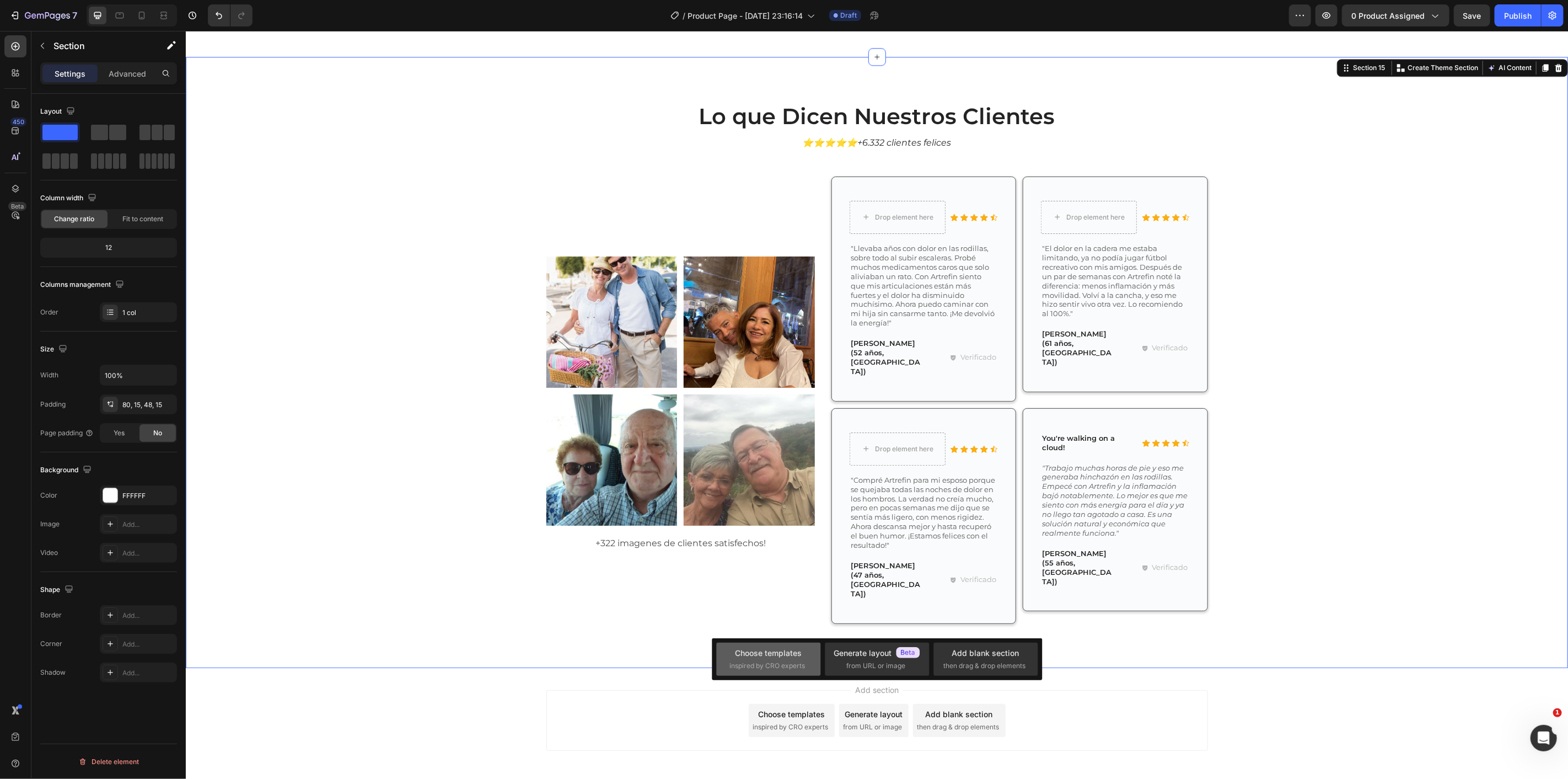
click at [775, 657] on div "Choose templates" at bounding box center [768, 653] width 67 height 11
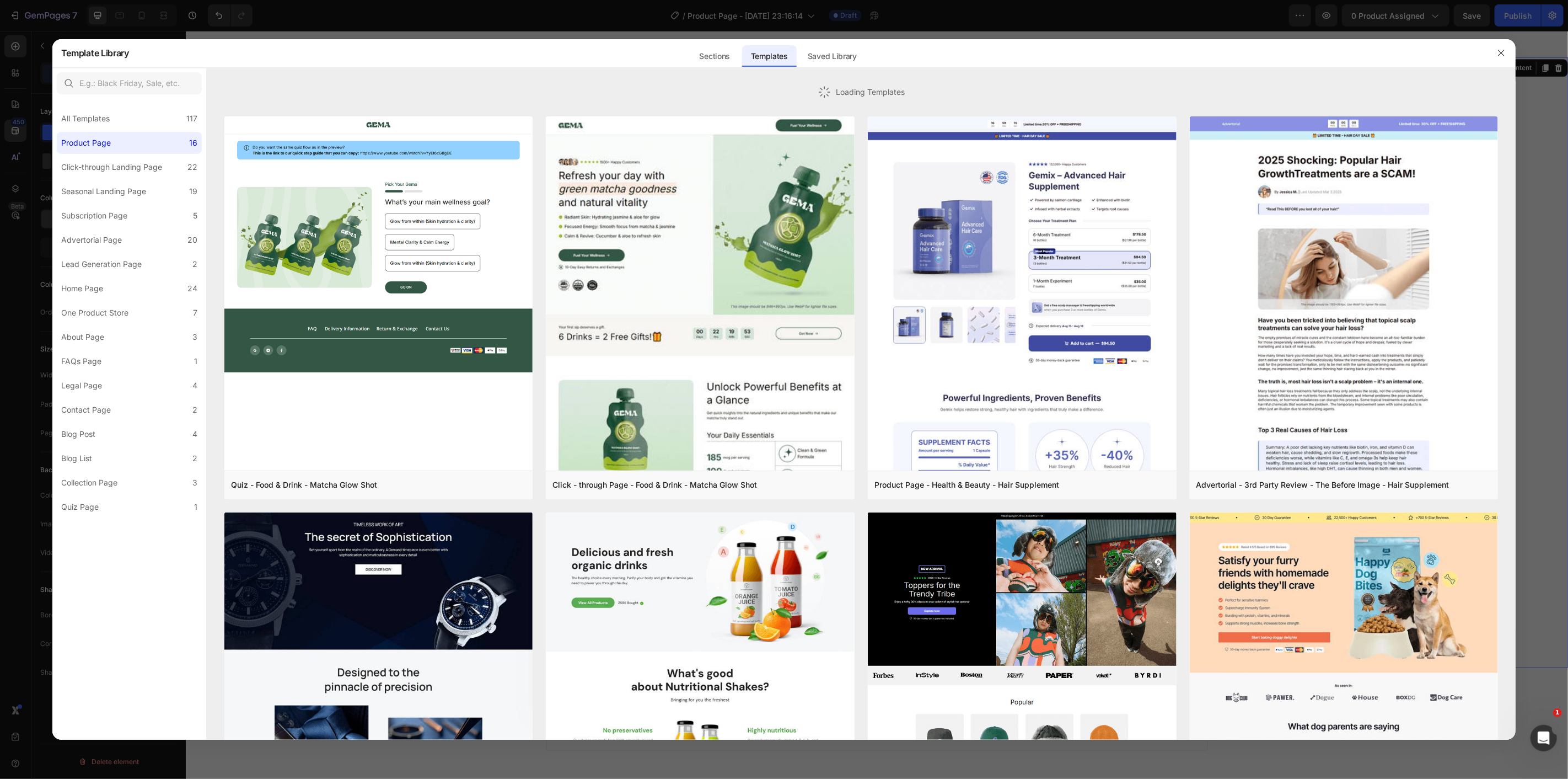
click at [153, 20] on div at bounding box center [784, 389] width 1568 height 779
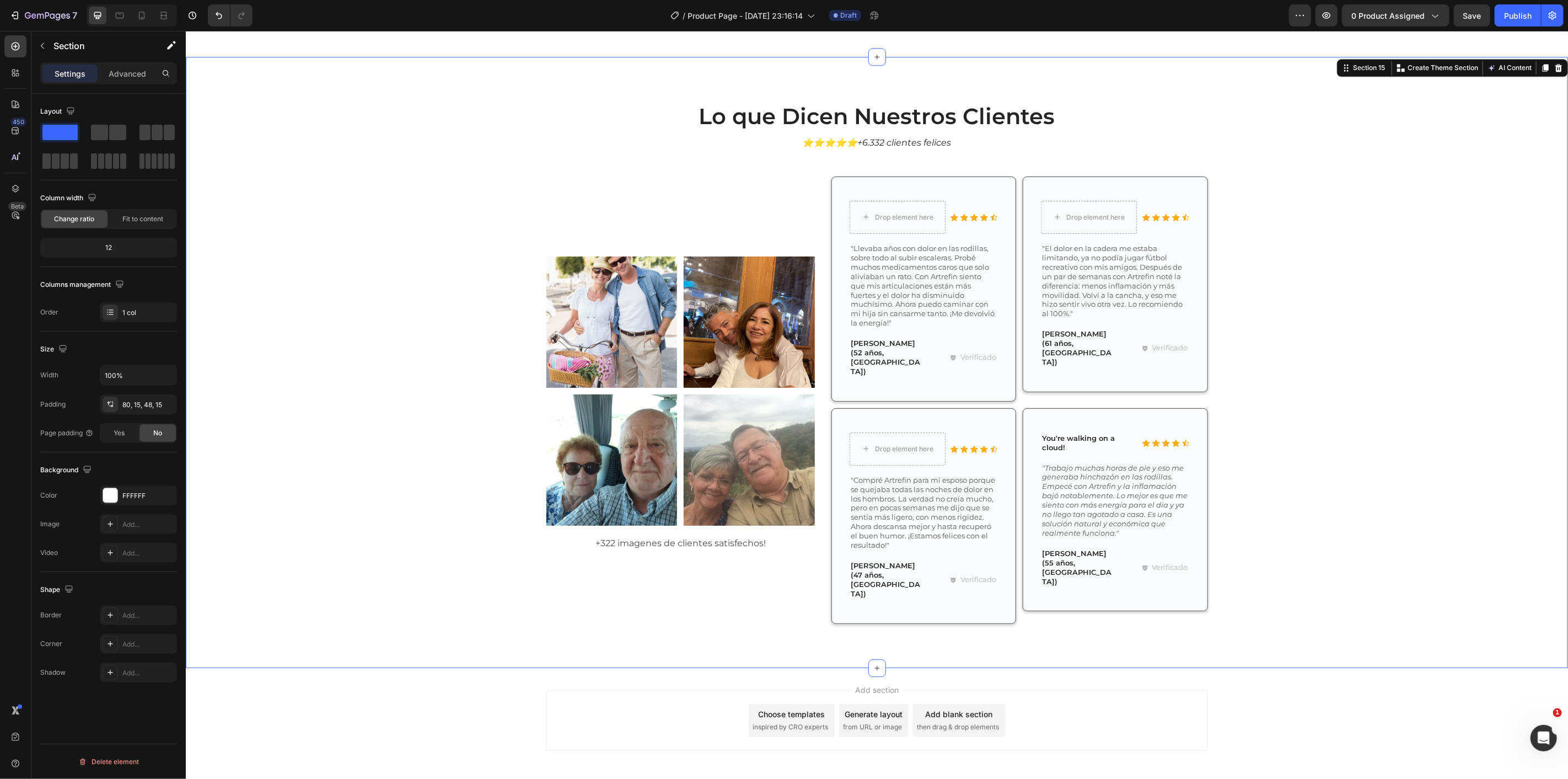
click at [937, 703] on div "Add blank section then drag & drop elements" at bounding box center [958, 720] width 93 height 33
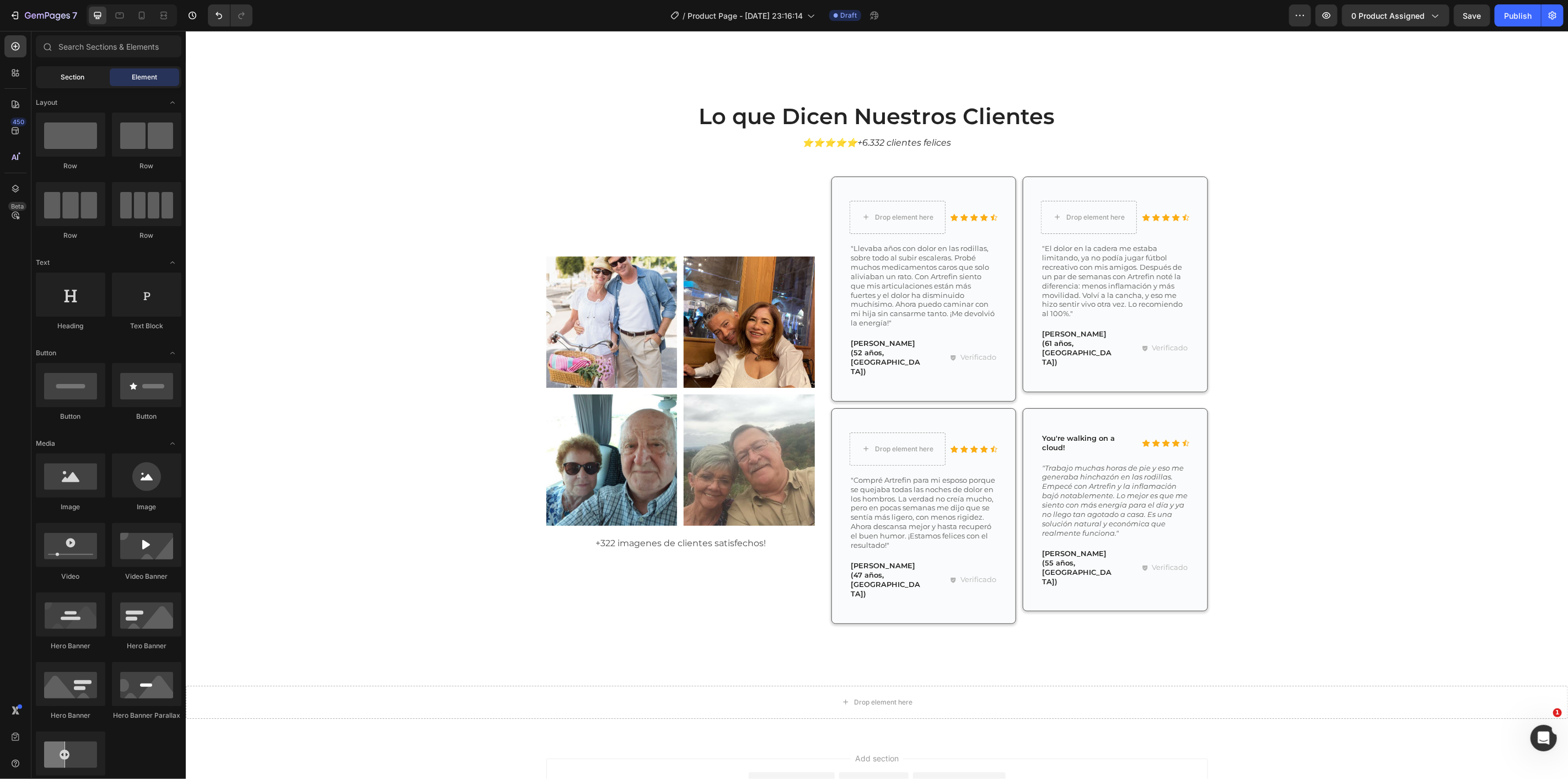
click at [62, 72] on span "Section" at bounding box center [73, 77] width 24 height 10
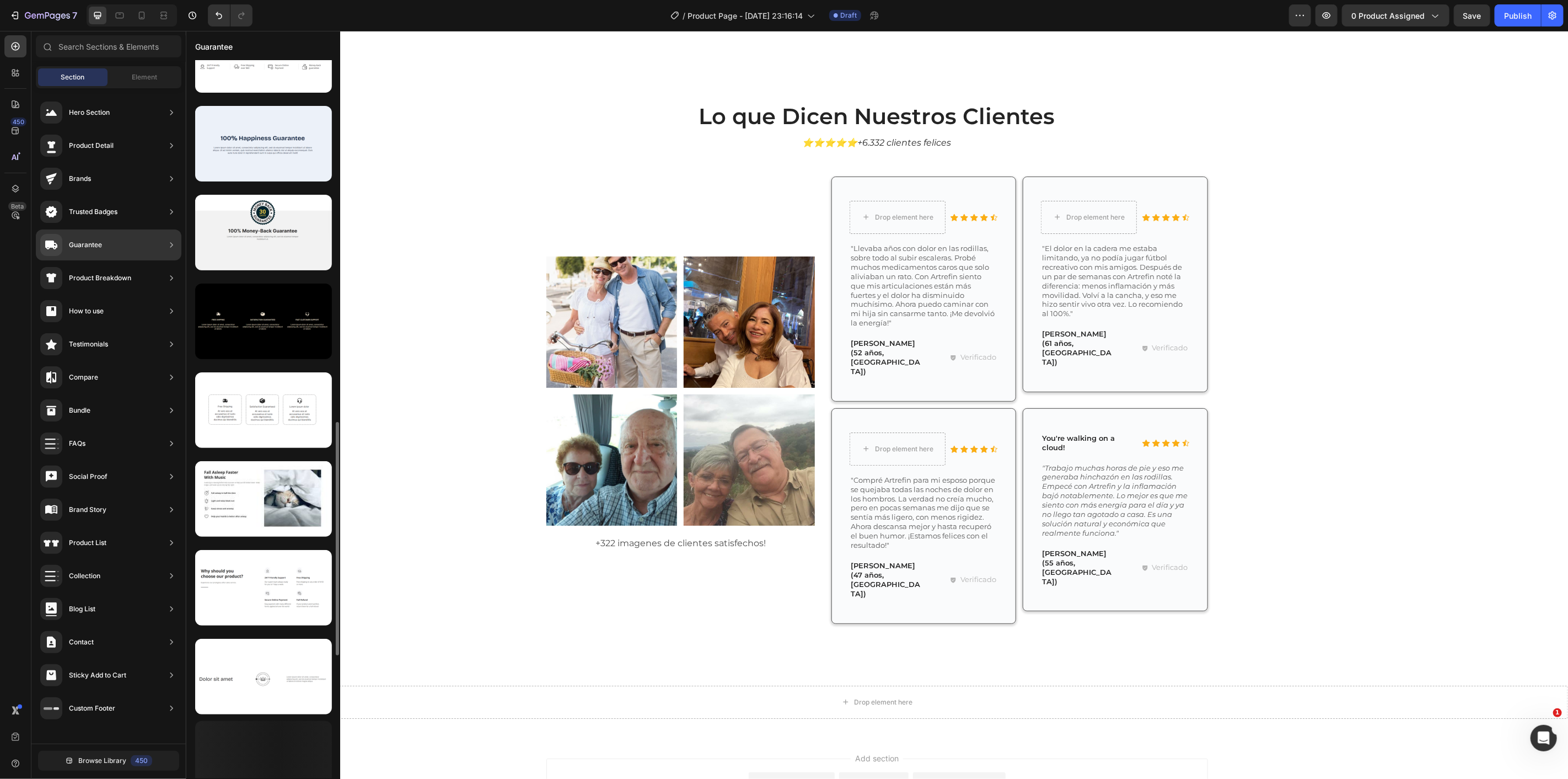
scroll to position [868, 0]
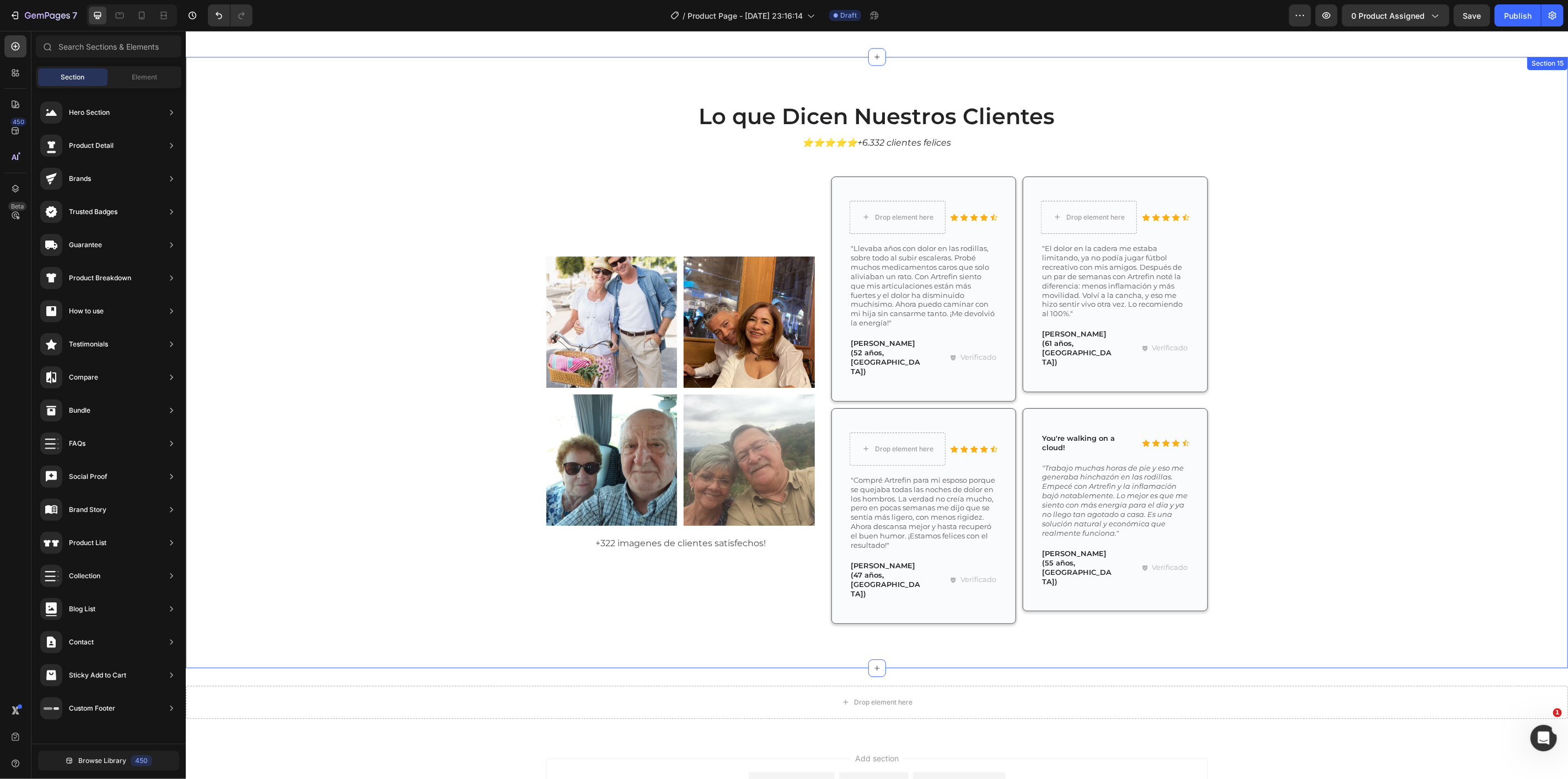
click at [1465, 413] on div "Lo que Dicen Nuestros Clientes Heading ⭐⭐⭐⭐⭐+6.332 clientes felices Text Block …" at bounding box center [877, 370] width 1366 height 540
click at [869, 697] on div "Drop element here" at bounding box center [883, 701] width 59 height 9
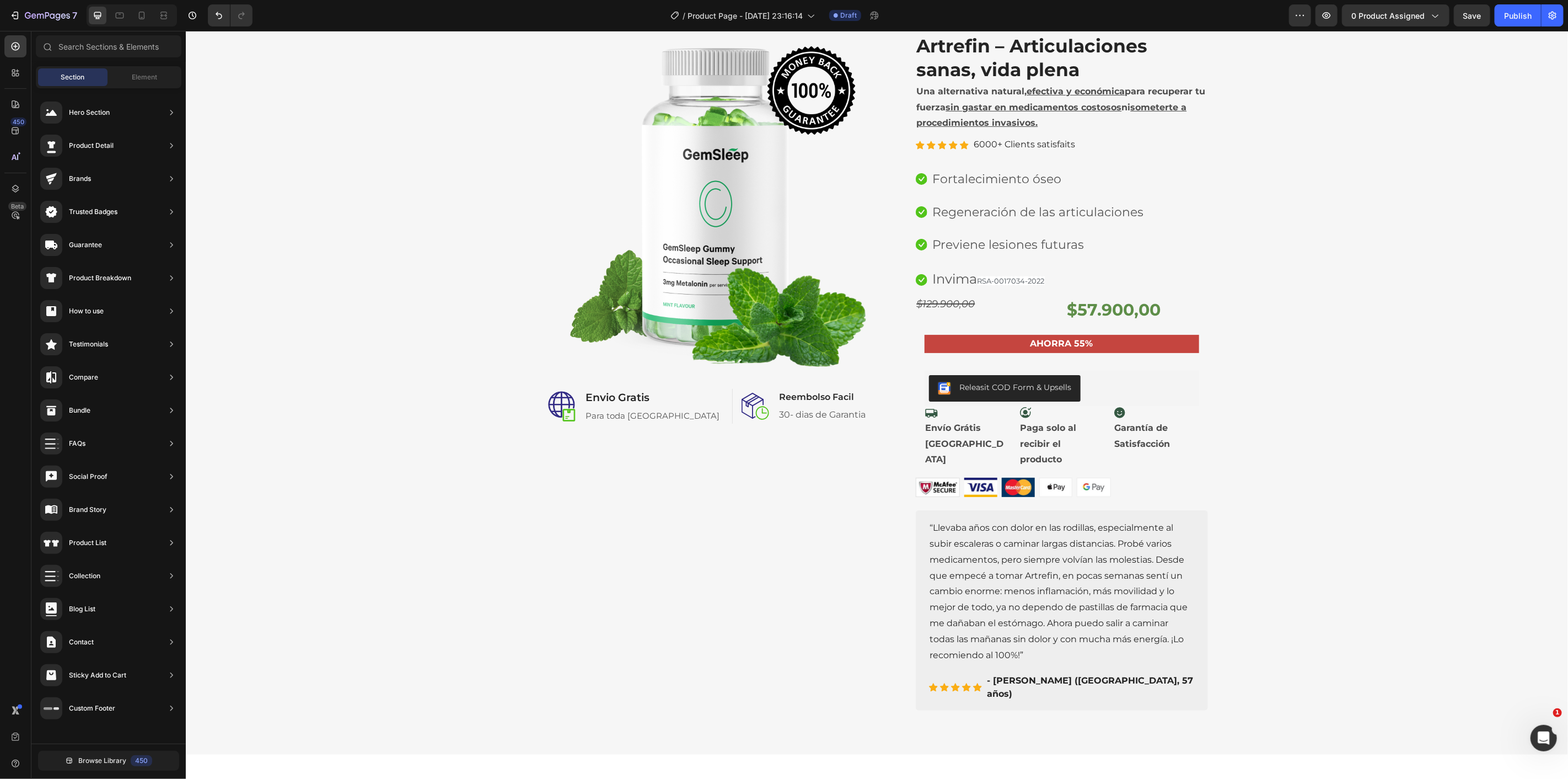
scroll to position [57, 0]
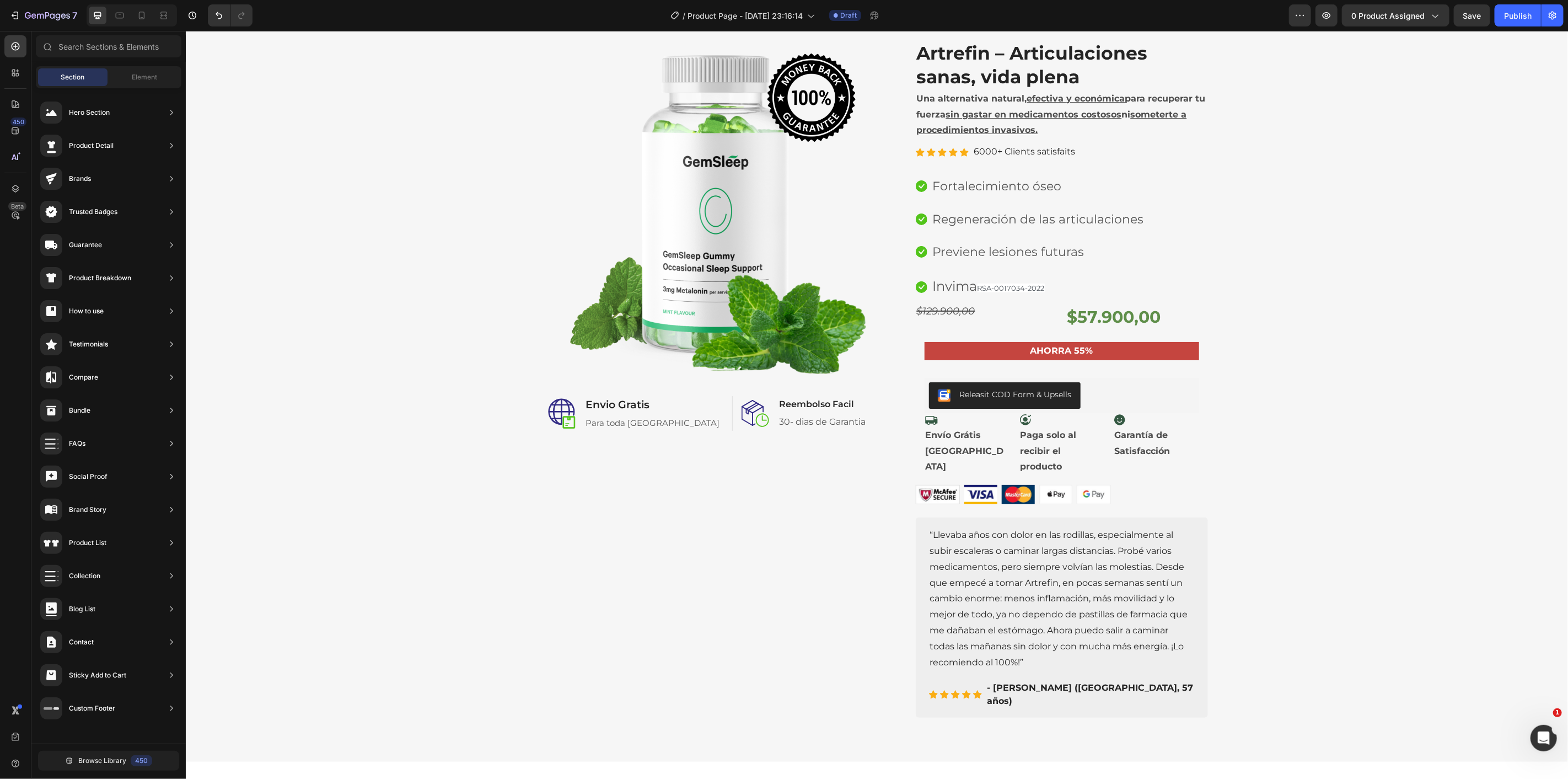
drag, startPoint x: 1562, startPoint y: 618, endPoint x: 1615, endPoint y: 57, distance: 563.5
click at [779, 421] on p "30- dias de Garantia" at bounding box center [822, 422] width 86 height 14
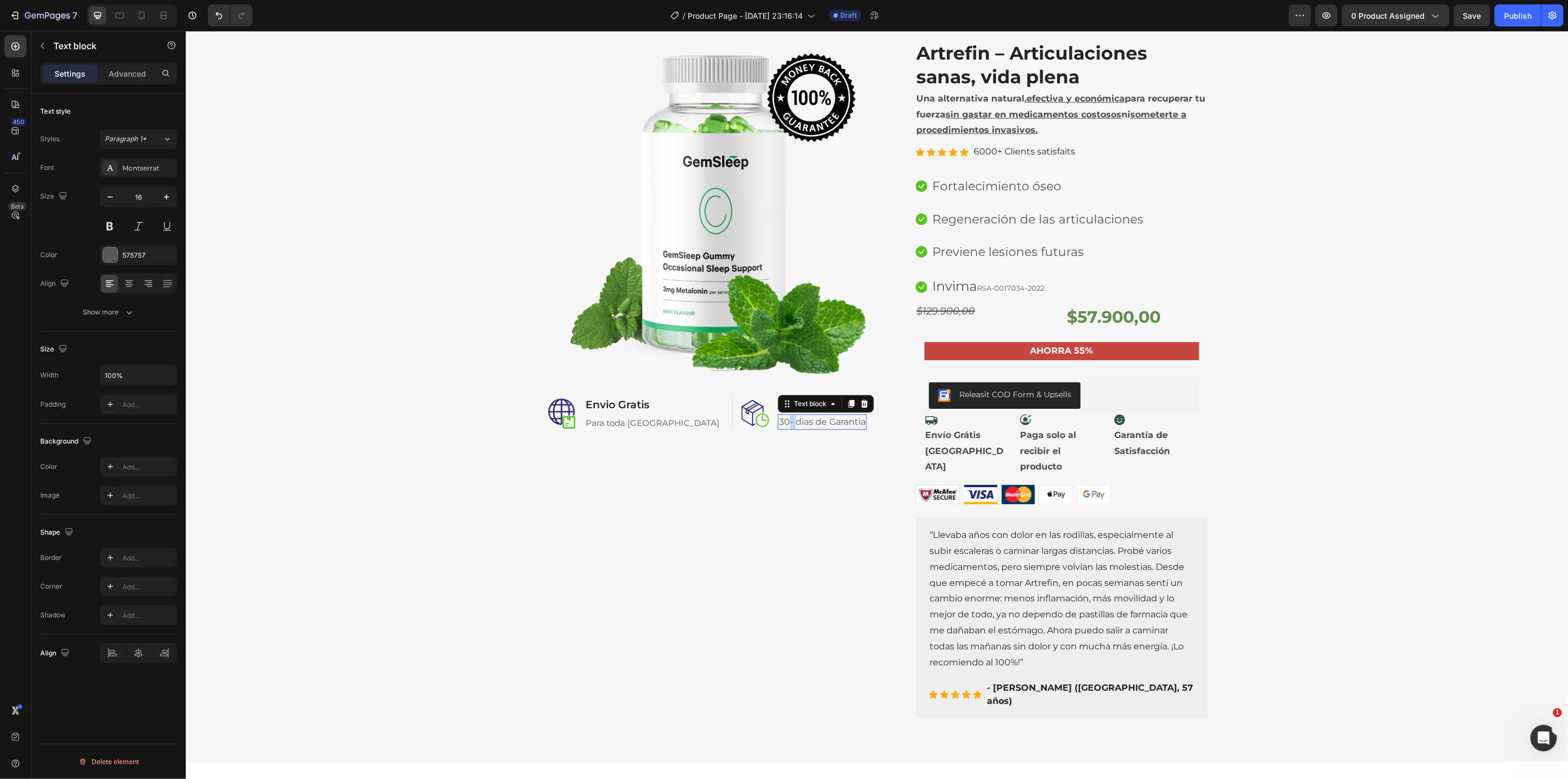
click at [779, 421] on p "30- dias de Garantia" at bounding box center [822, 422] width 86 height 14
drag, startPoint x: 750, startPoint y: 421, endPoint x: 756, endPoint y: 422, distance: 6.1
click at [779, 422] on p "30- dias de Garantia" at bounding box center [822, 422] width 86 height 14
click at [729, 473] on div "Image Image Envio Gratis Heading Para toda Colombia Text block Row Image Reembo…" at bounding box center [707, 378] width 323 height 678
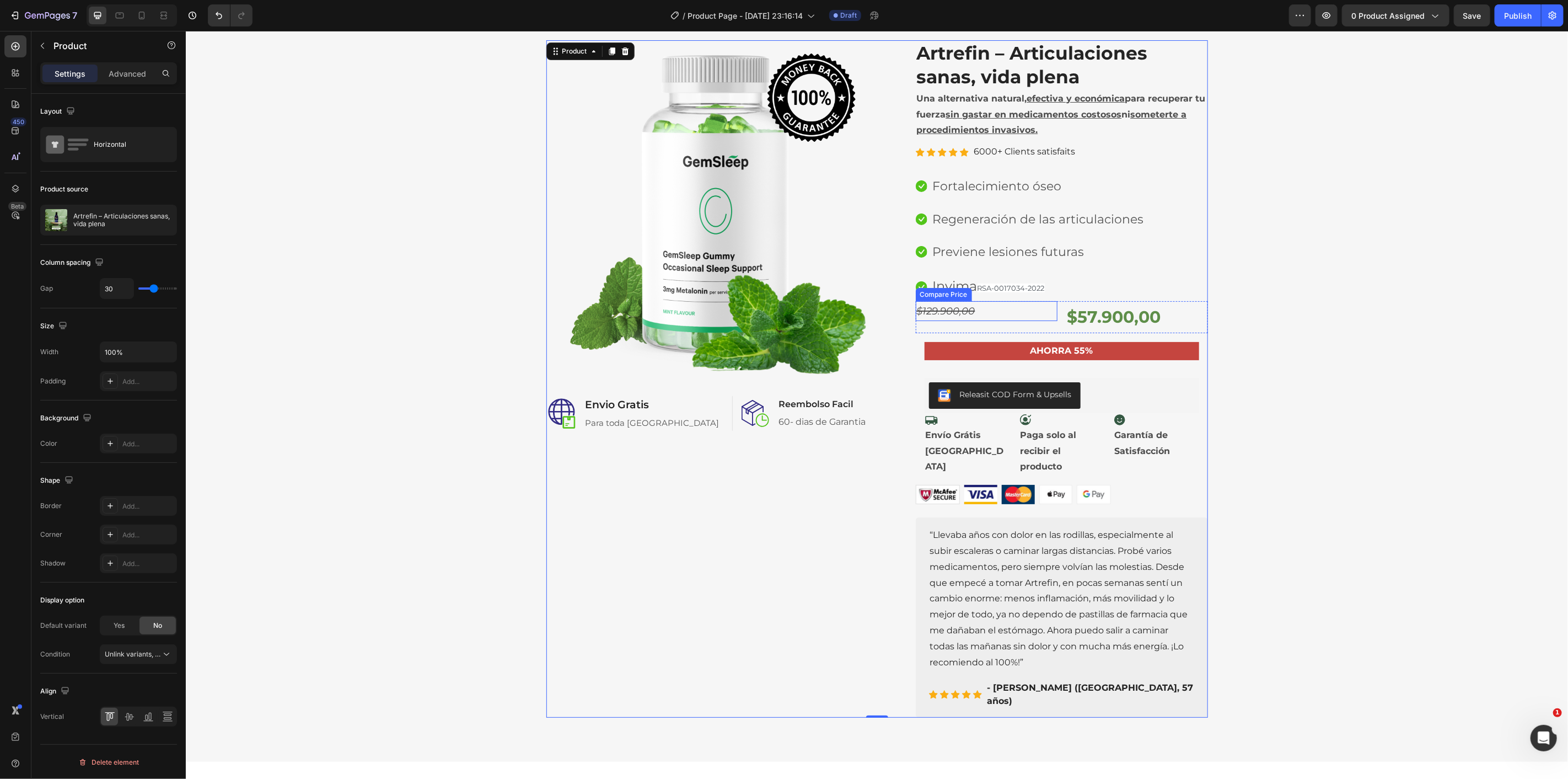
click at [1043, 314] on div "$129.900,00" at bounding box center [986, 310] width 142 height 20
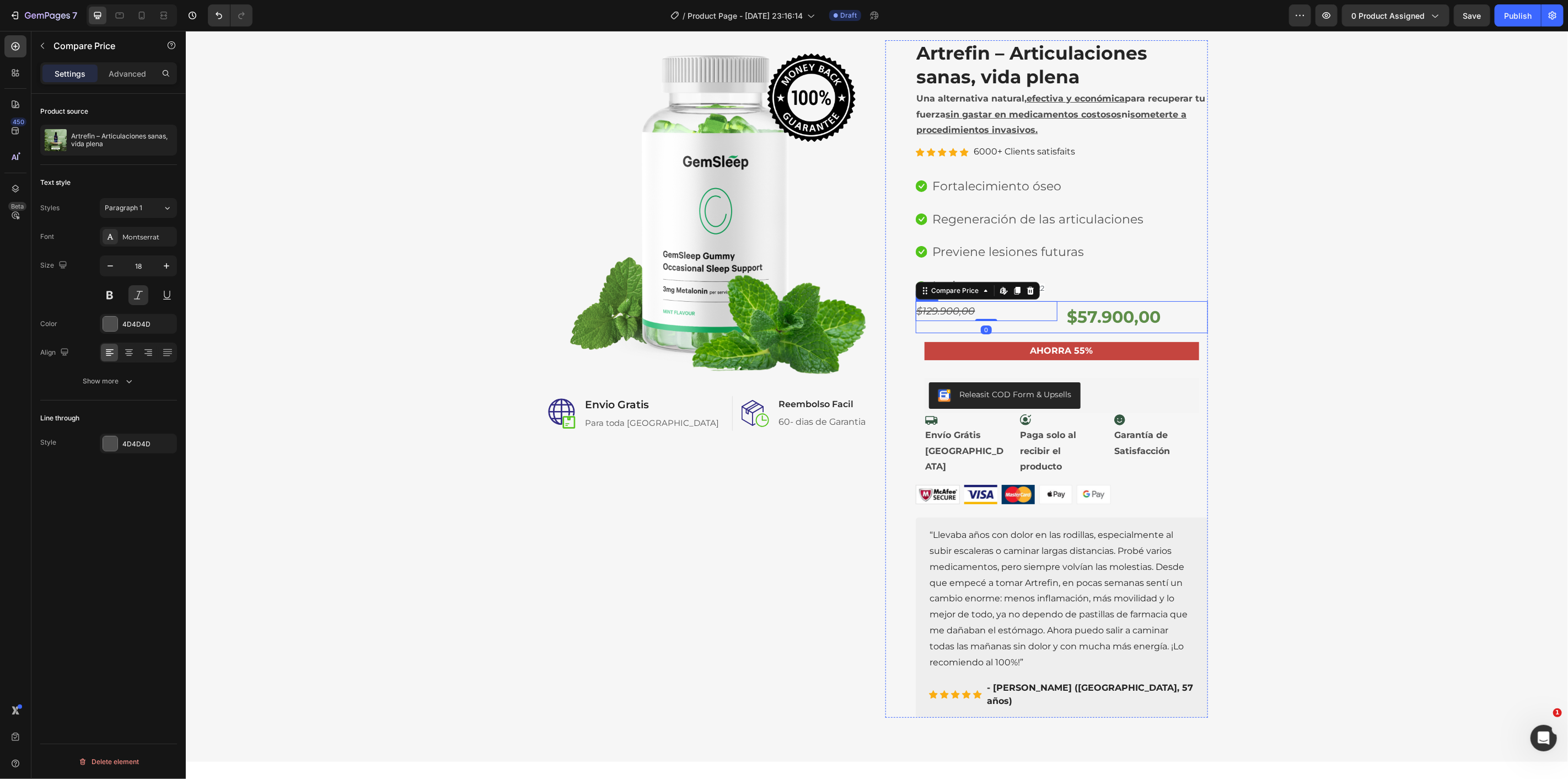
click at [1060, 322] on div "$129.900,00 Compare Price Edit content in Shopify 0 Compare Price Edit content …" at bounding box center [1061, 316] width 292 height 32
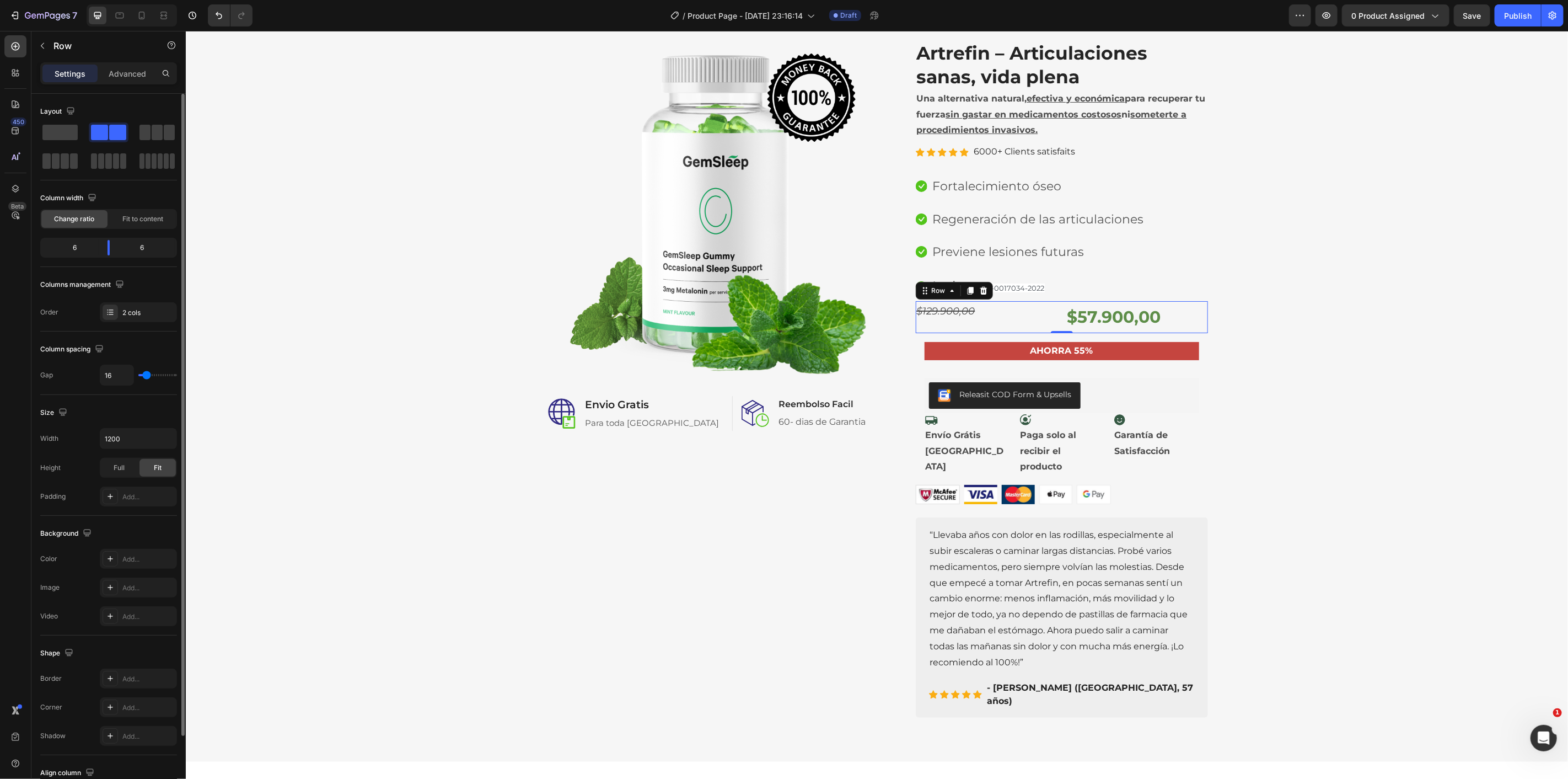
type input "12"
type input "5"
type input "2"
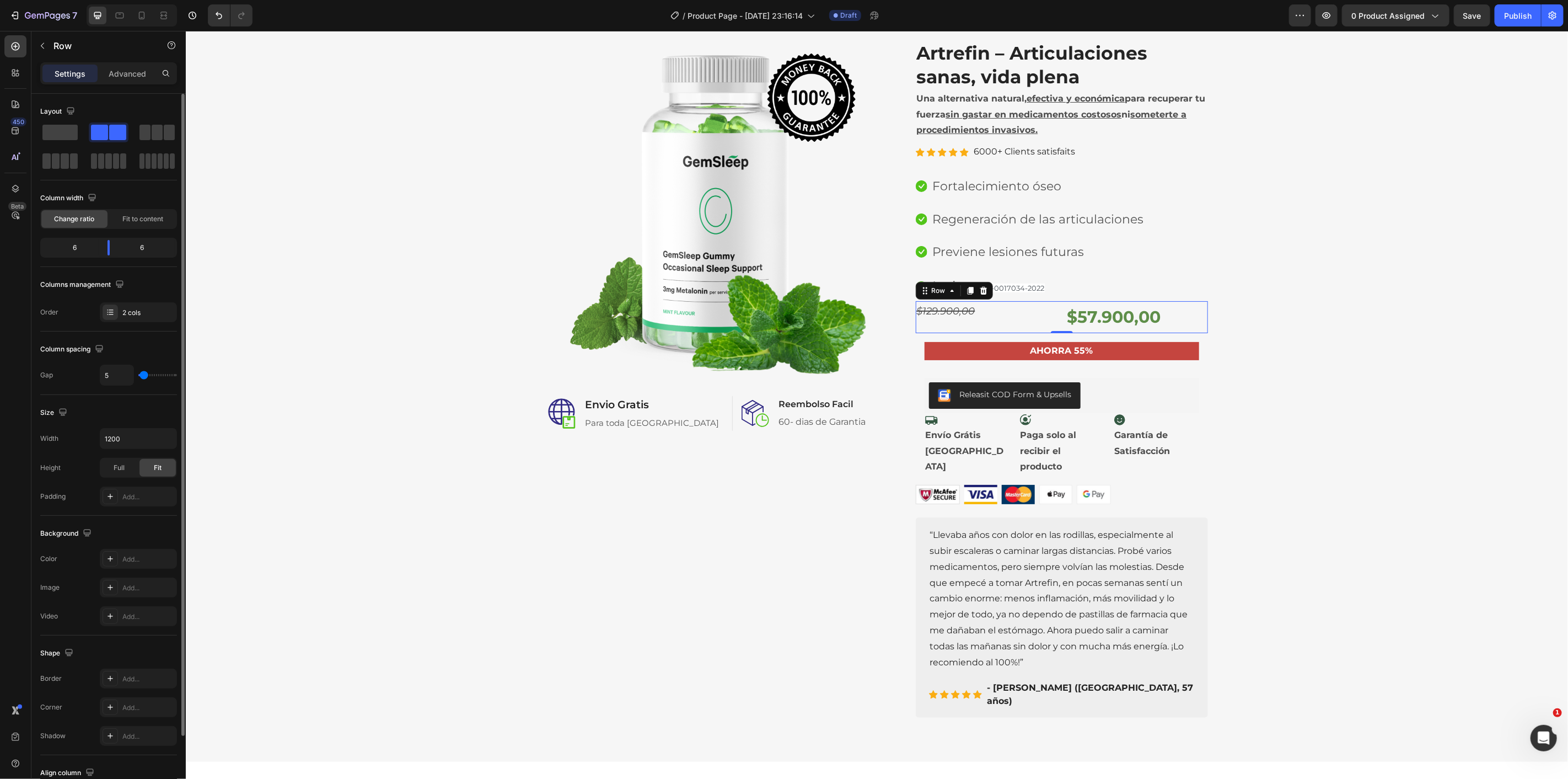
type input "2"
type input "0"
drag, startPoint x: 146, startPoint y: 375, endPoint x: 123, endPoint y: 374, distance: 23.0
type input "0"
click at [138, 374] on input "range" at bounding box center [157, 375] width 38 height 2
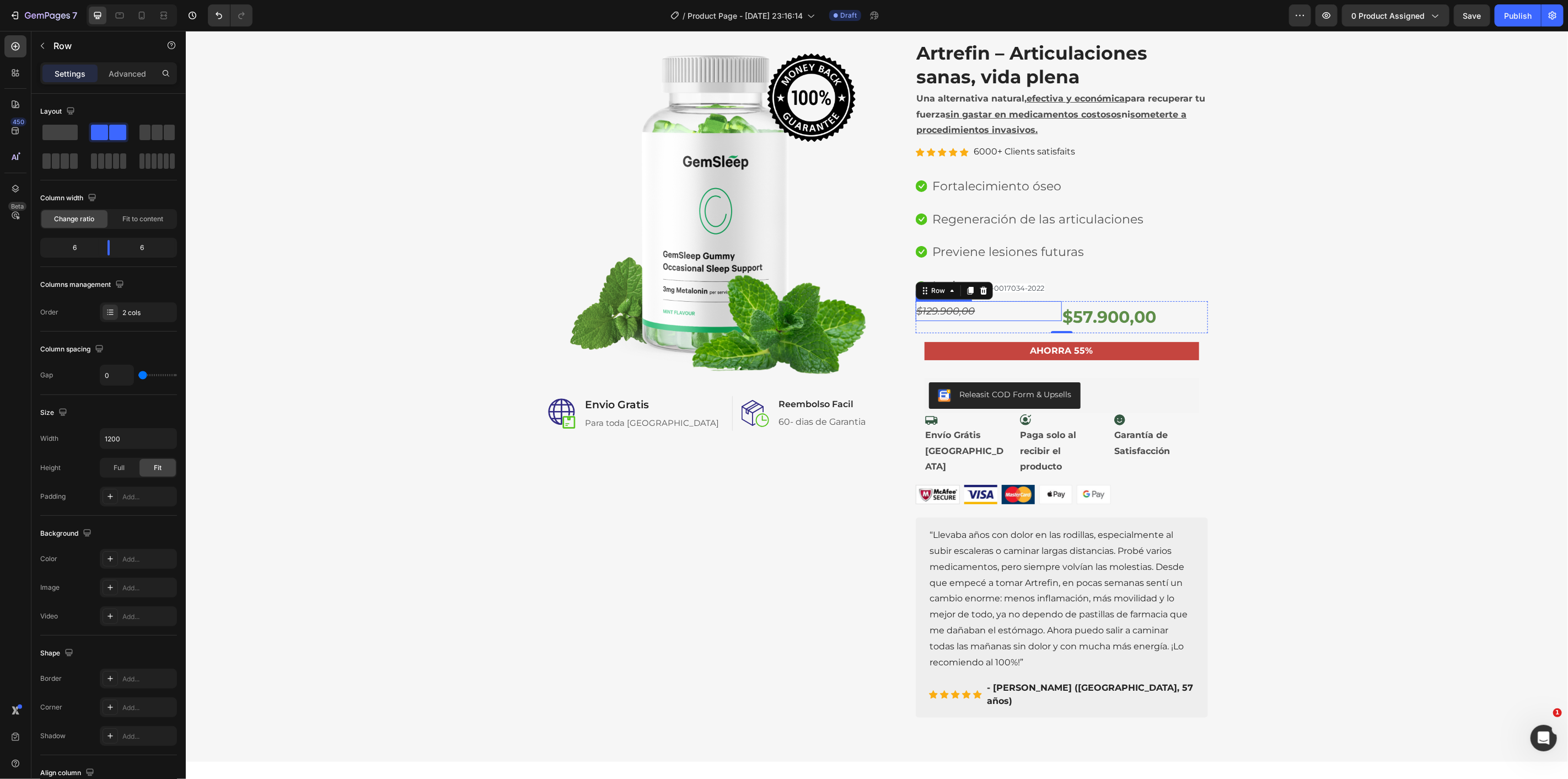
click at [1022, 311] on div "$129.900,00" at bounding box center [988, 310] width 146 height 20
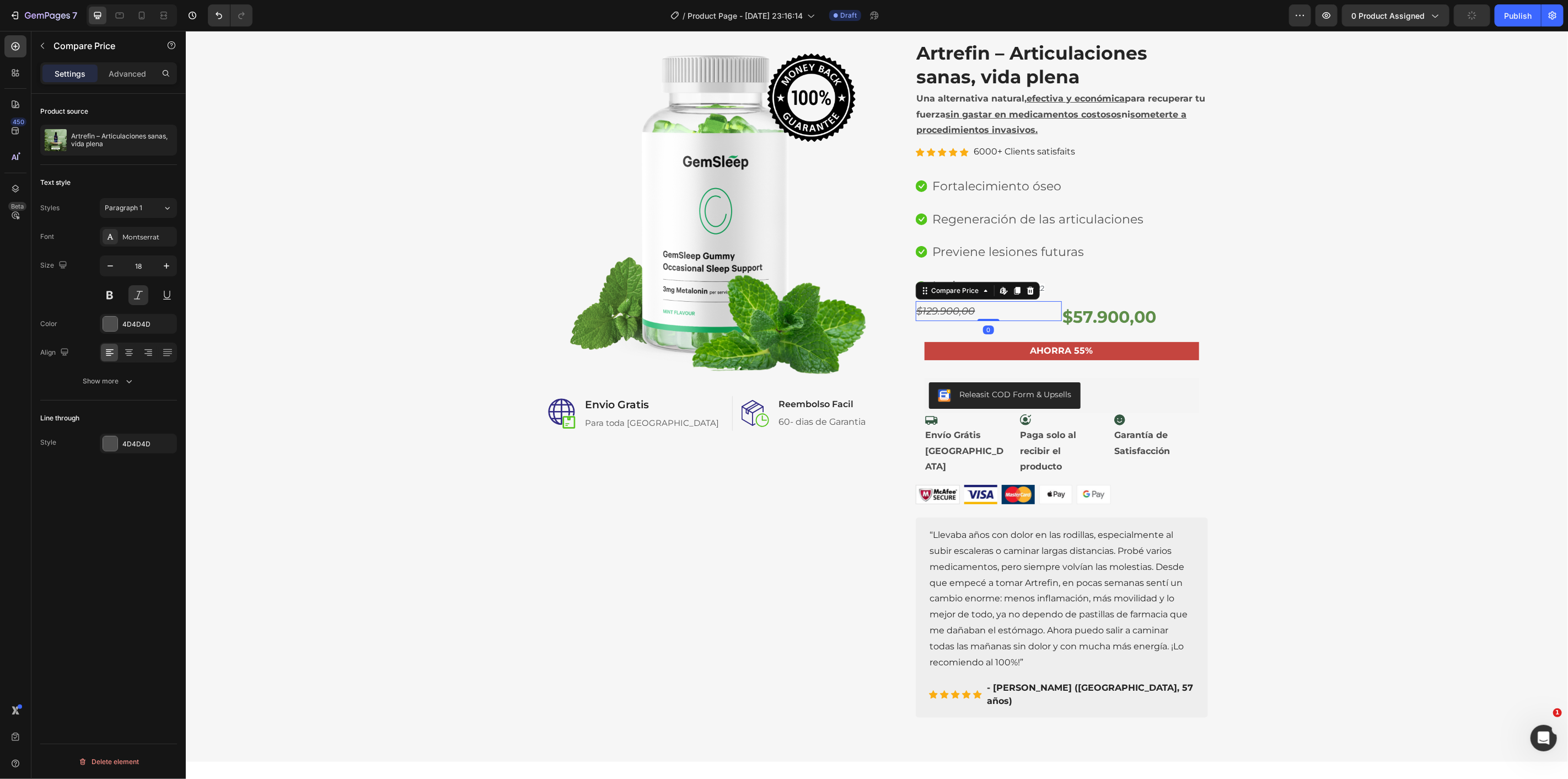
click at [113, 76] on p "Advanced" at bounding box center [128, 73] width 38 height 11
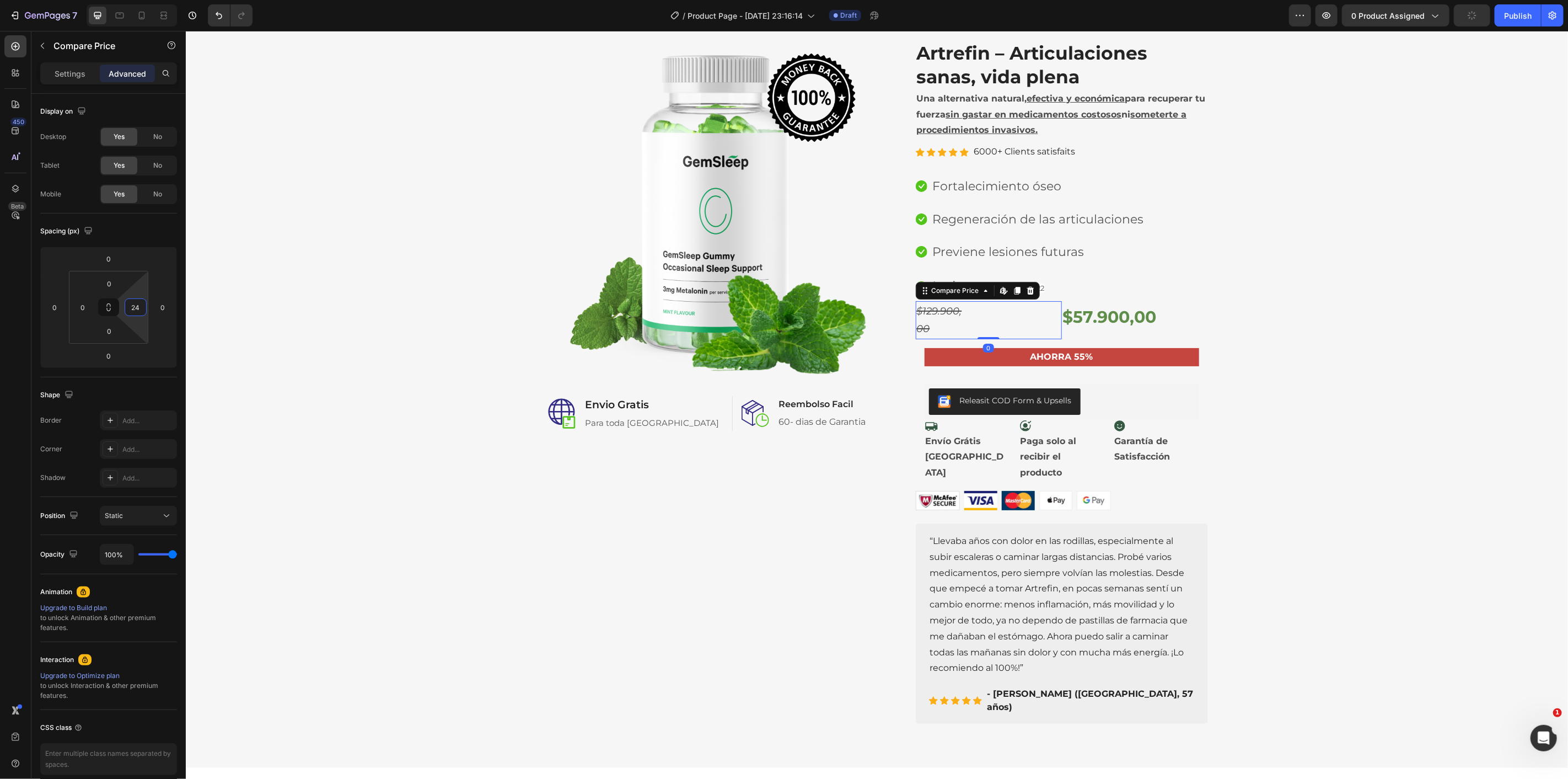
type input "0"
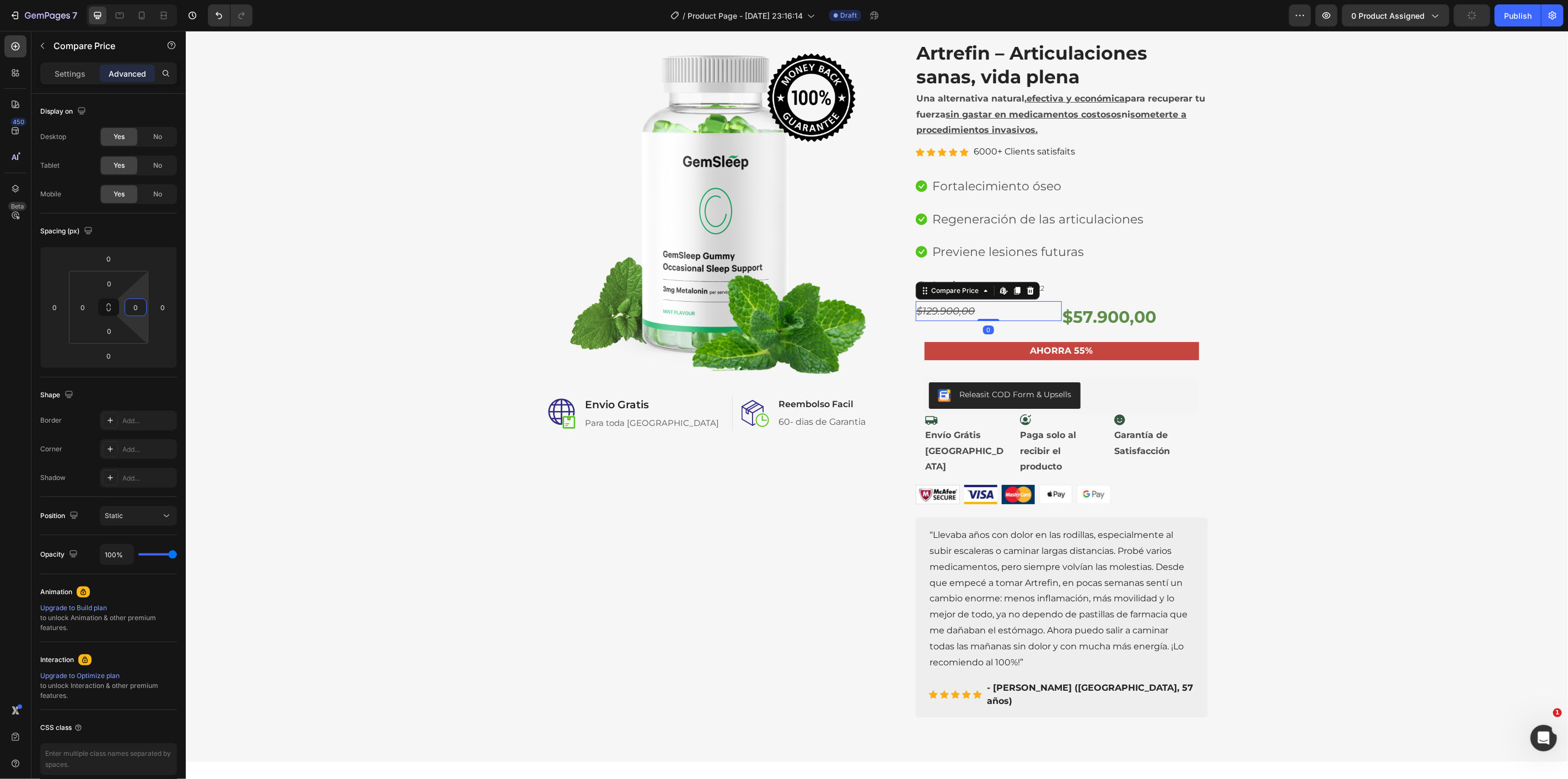
drag, startPoint x: 136, startPoint y: 293, endPoint x: 159, endPoint y: 399, distance: 108.5
click at [159, 0] on html "7 / Product Page - Aug 25, 23:16:14 Draft Preview 0 product assigned Publish 45…" at bounding box center [784, 0] width 1568 height 0
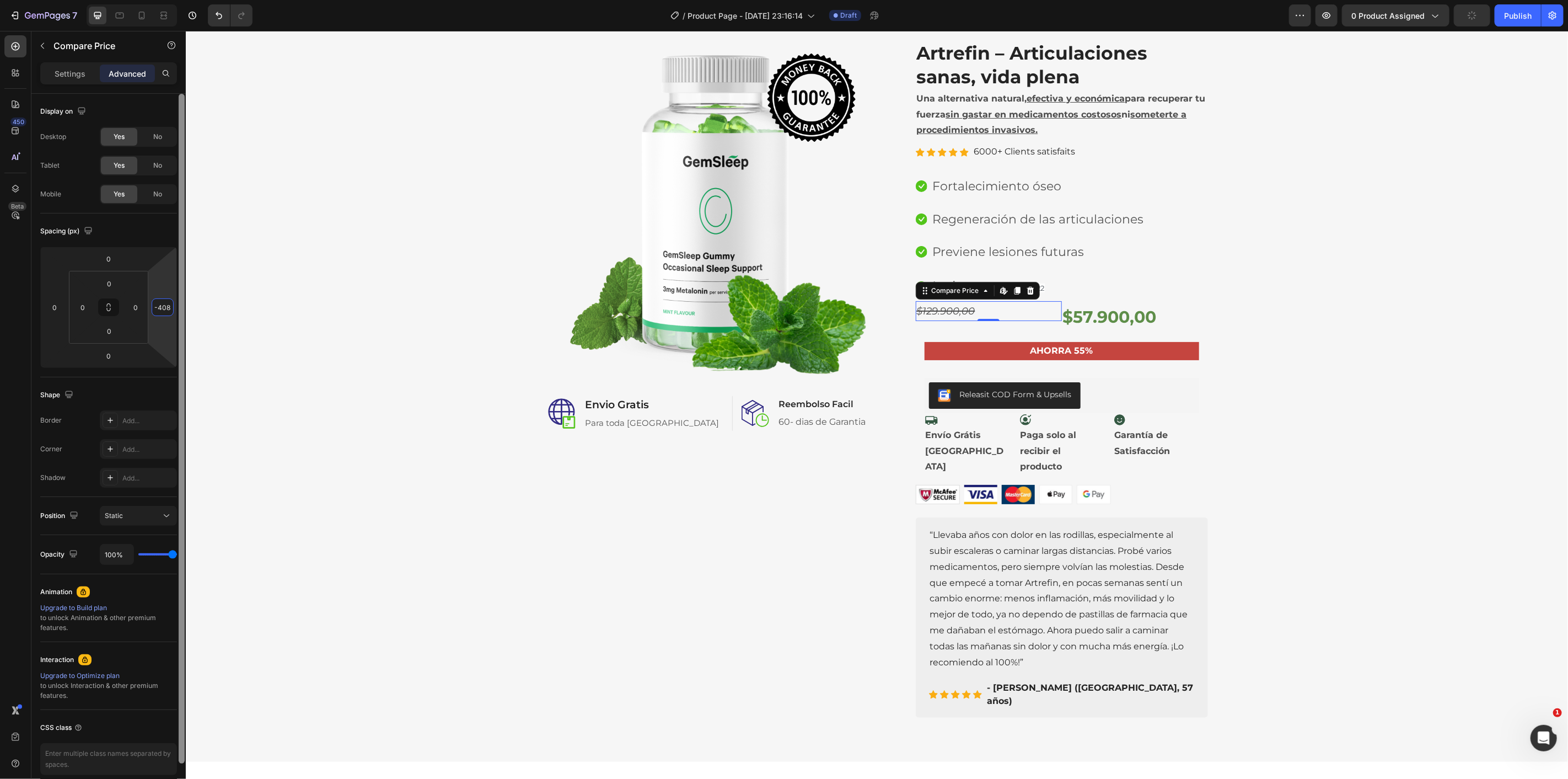
type input "-412"
drag, startPoint x: 165, startPoint y: 332, endPoint x: 182, endPoint y: 453, distance: 122.2
click at [175, 0] on html "7 / Product Page - Aug 25, 23:16:14 Draft Preview 0 product assigned Publish 45…" at bounding box center [784, 0] width 1568 height 0
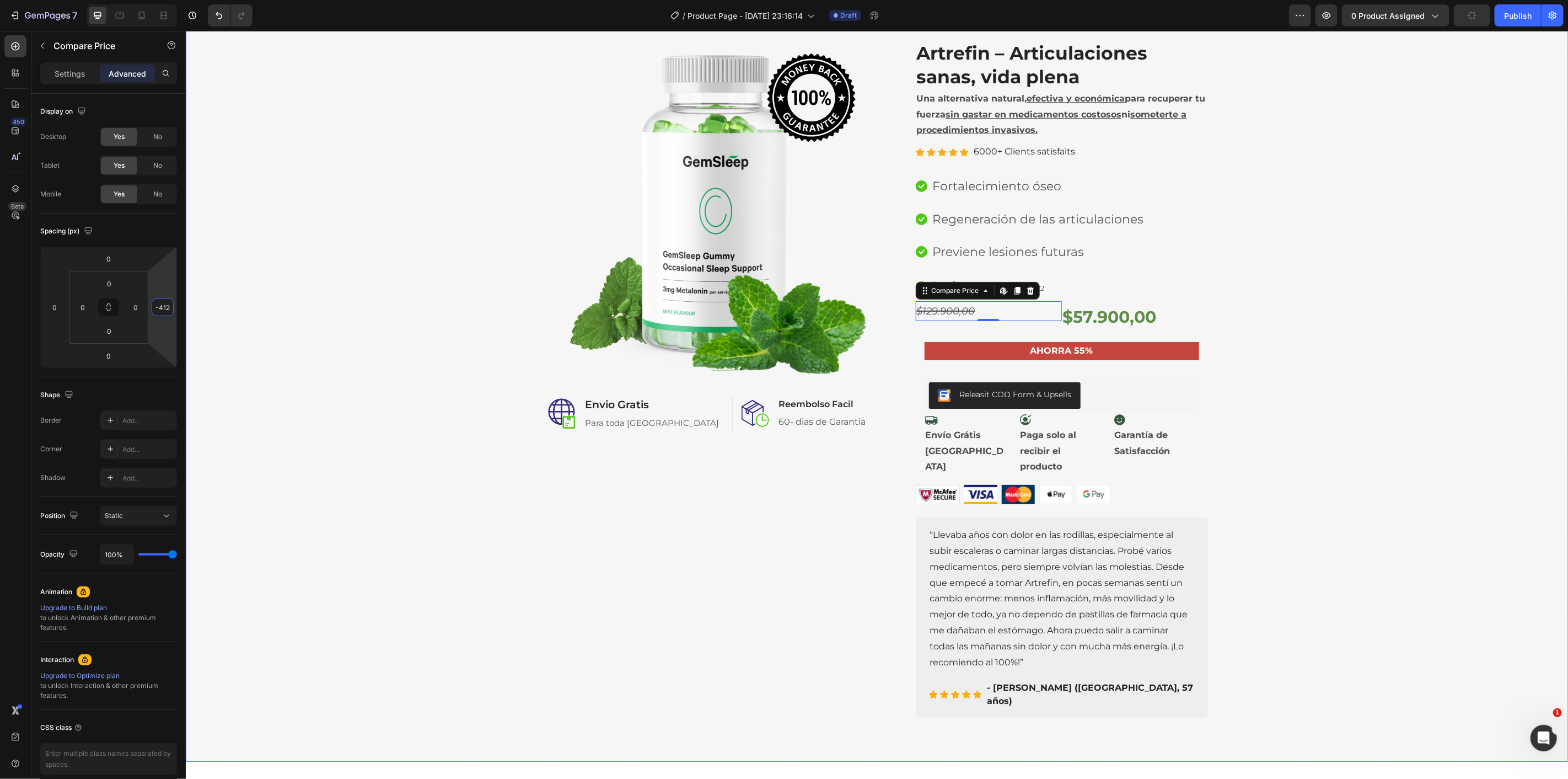
click at [303, 405] on div "Image Image Envio Gratis Heading Para toda Colombia Text block Row Image Reembo…" at bounding box center [877, 378] width 1366 height 678
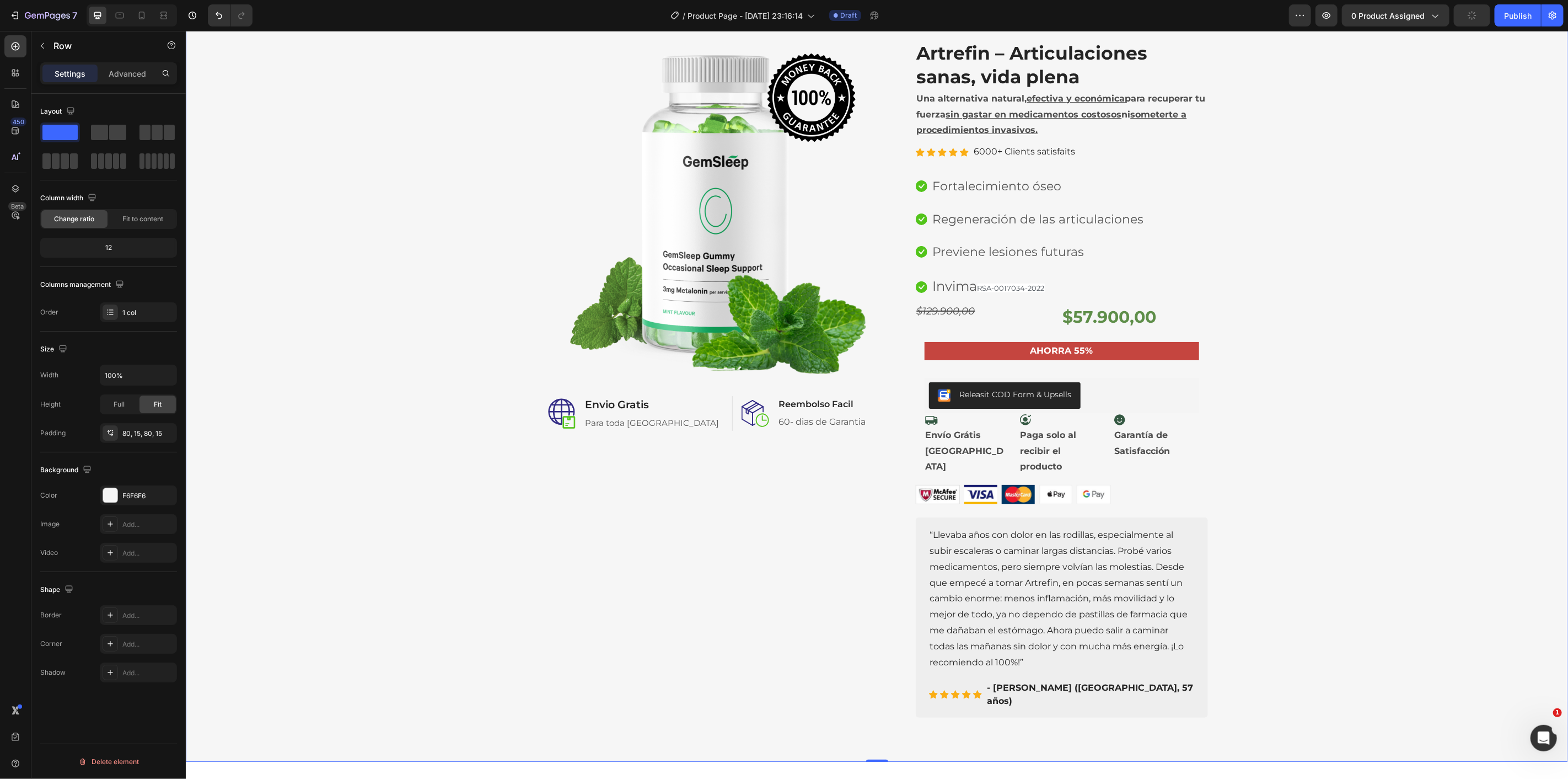
click at [1259, 323] on div "Image Image Envio Gratis Heading Para toda Colombia Text block Row Image Reembo…" at bounding box center [877, 378] width 1366 height 678
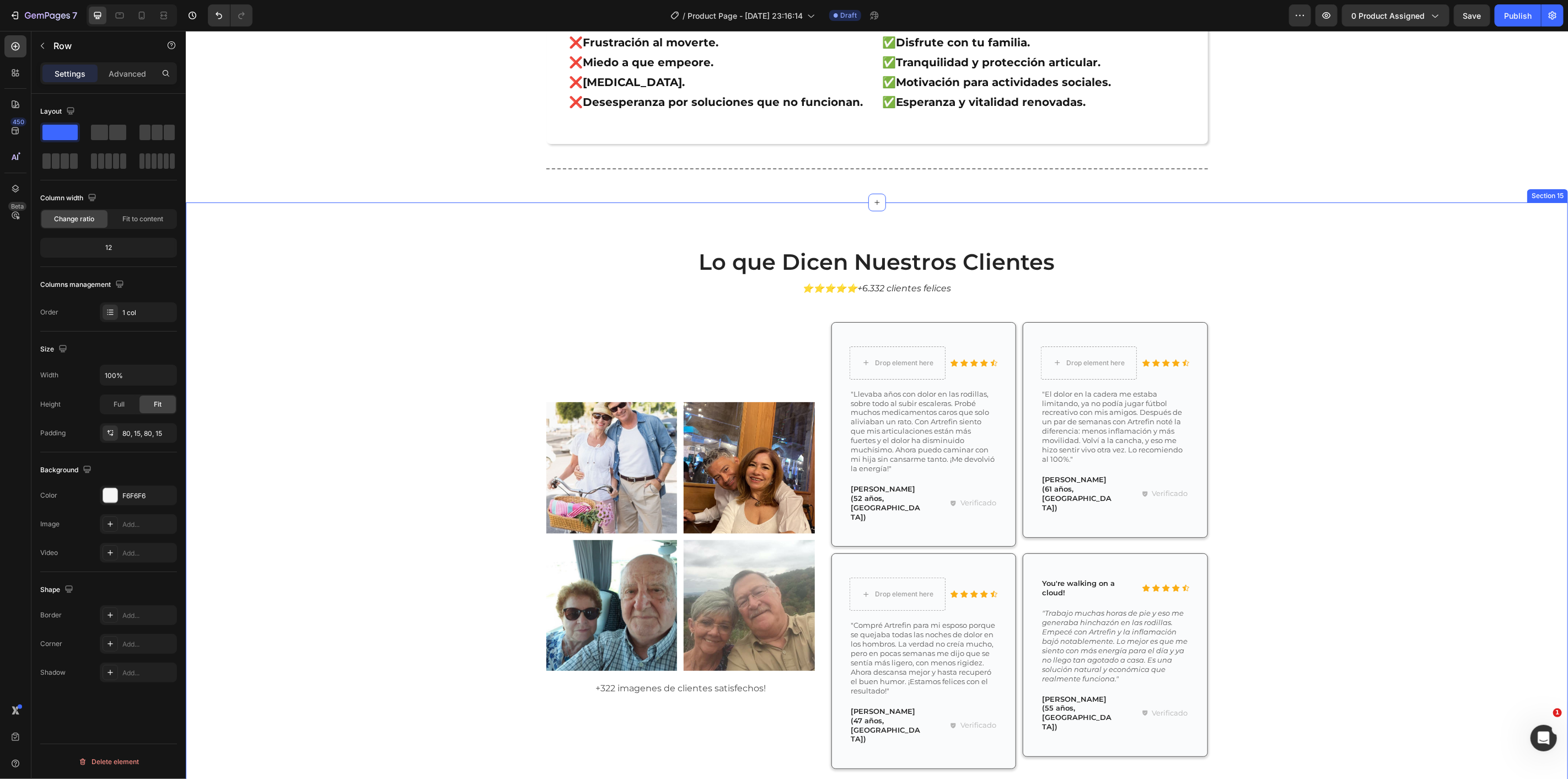
scroll to position [3551, 0]
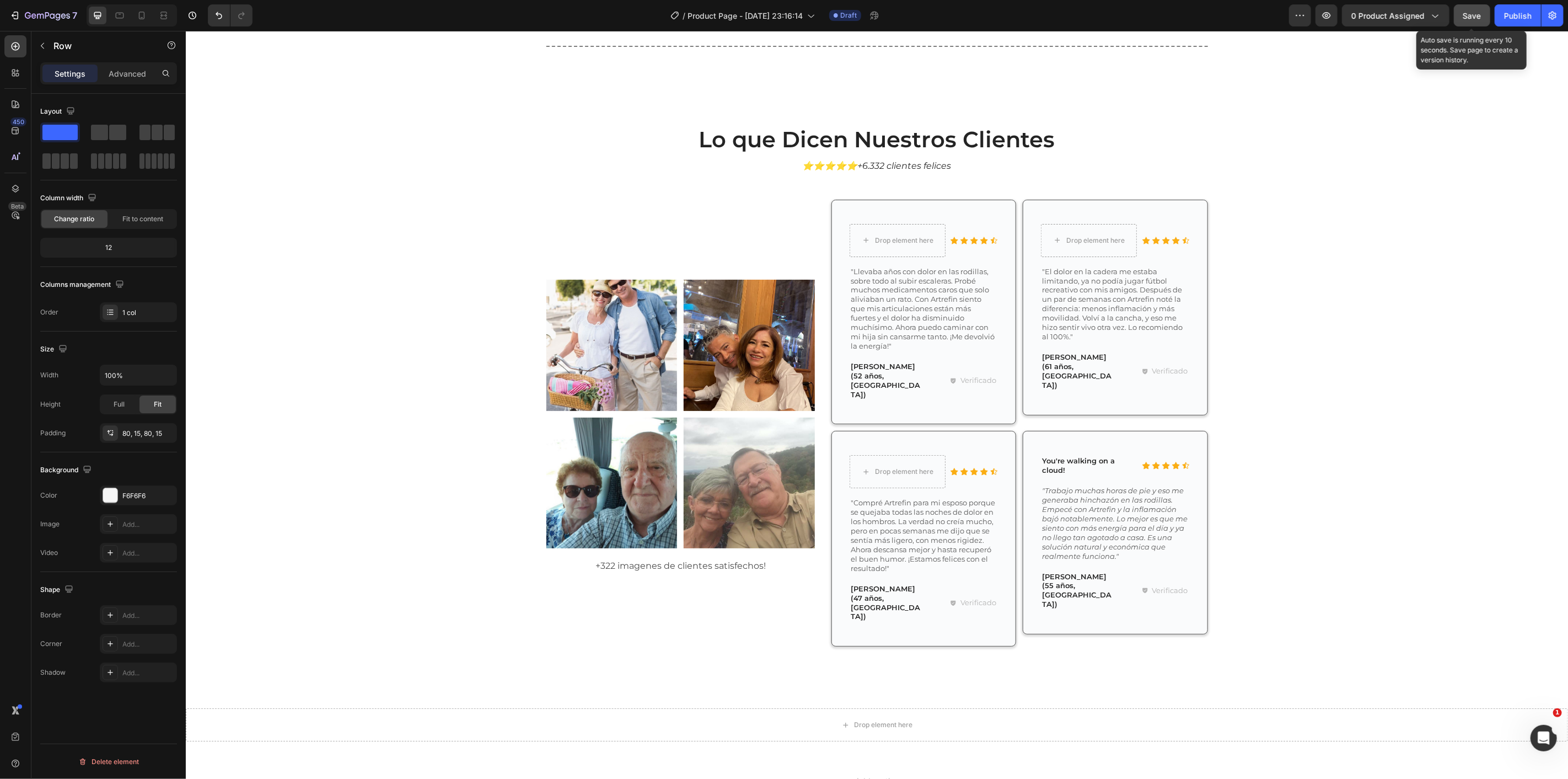
click at [1472, 19] on span "Save" at bounding box center [1472, 16] width 18 height 9
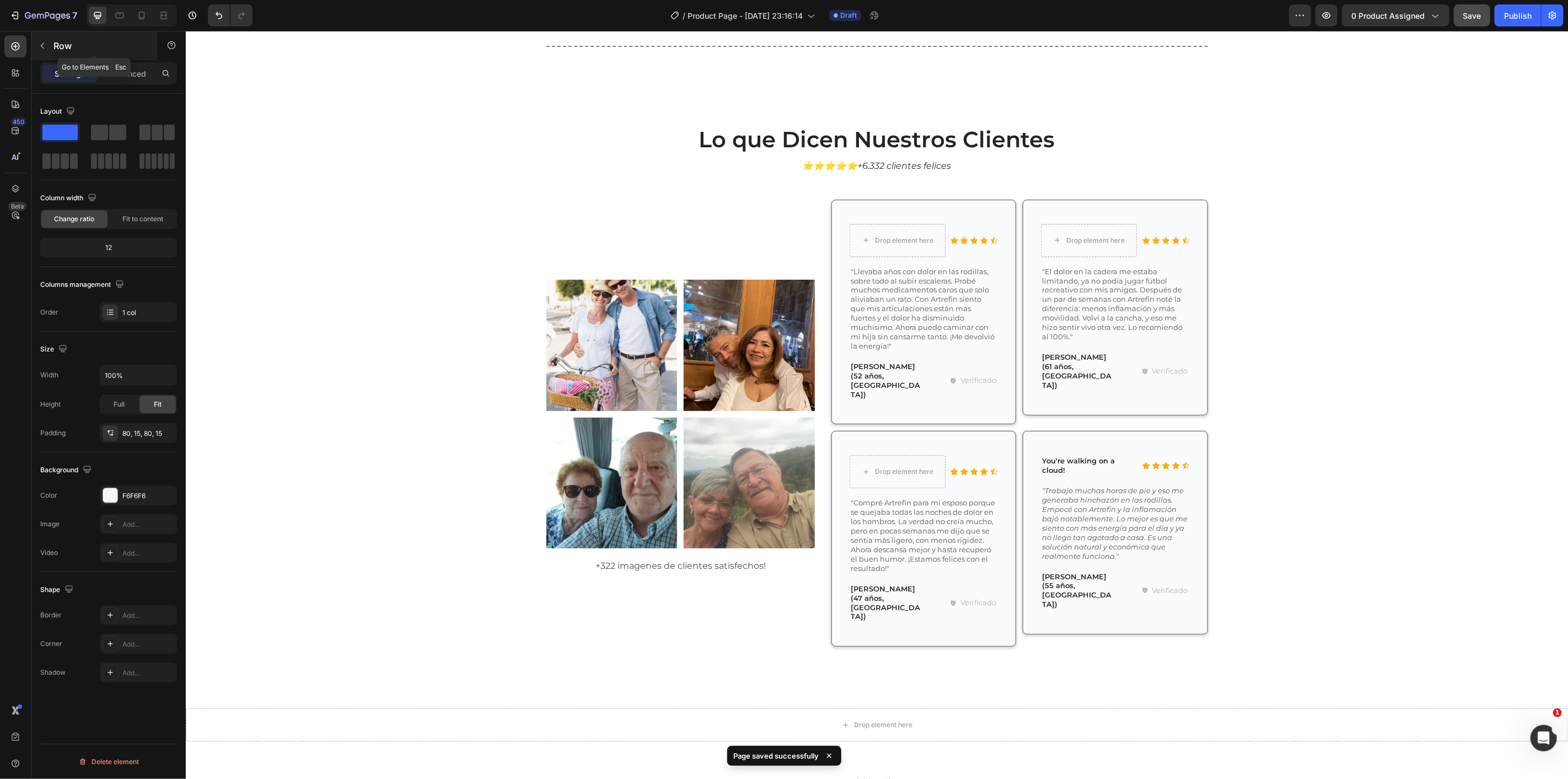
click at [45, 48] on icon "button" at bounding box center [42, 45] width 9 height 9
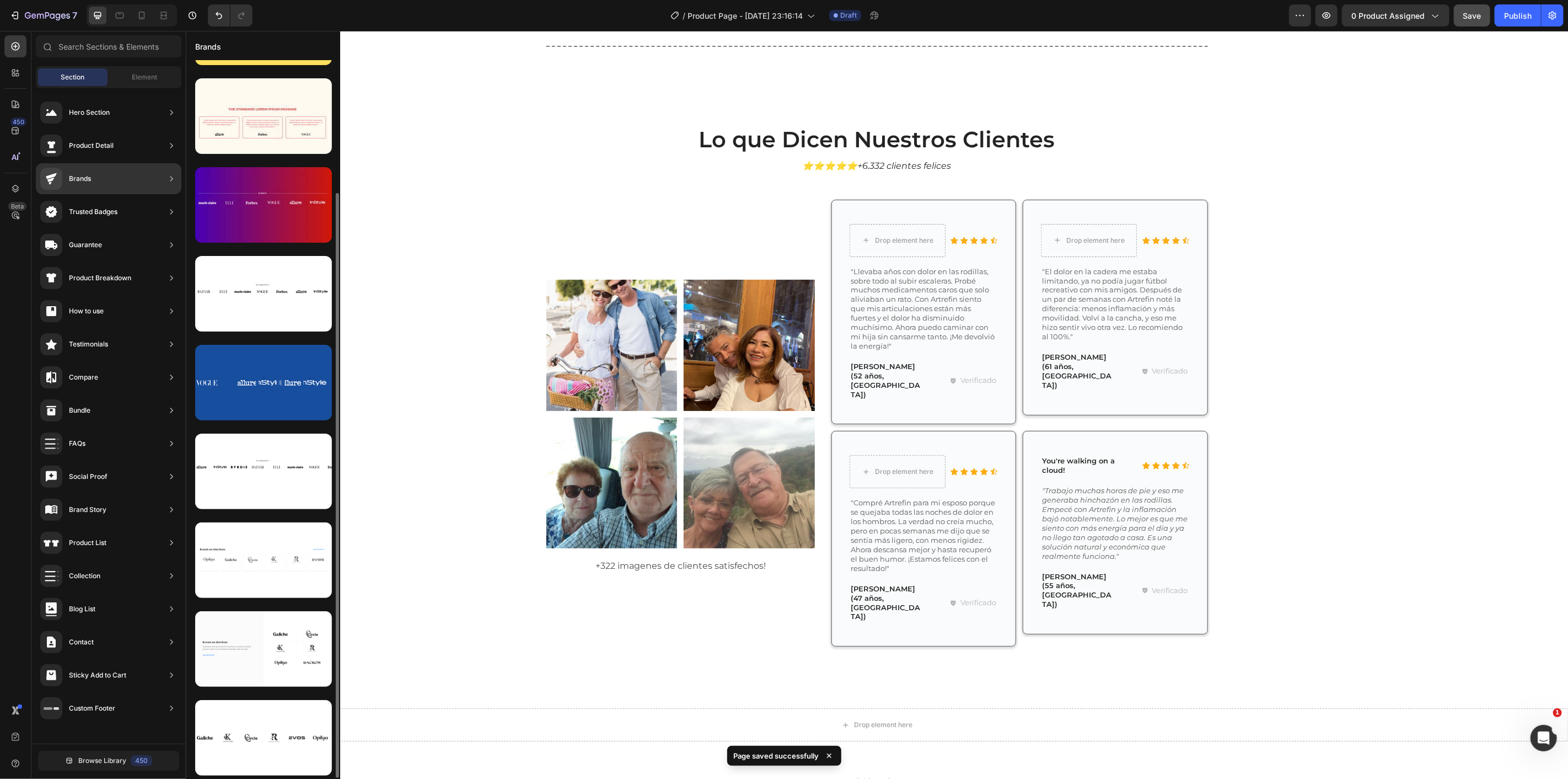
scroll to position [0, 0]
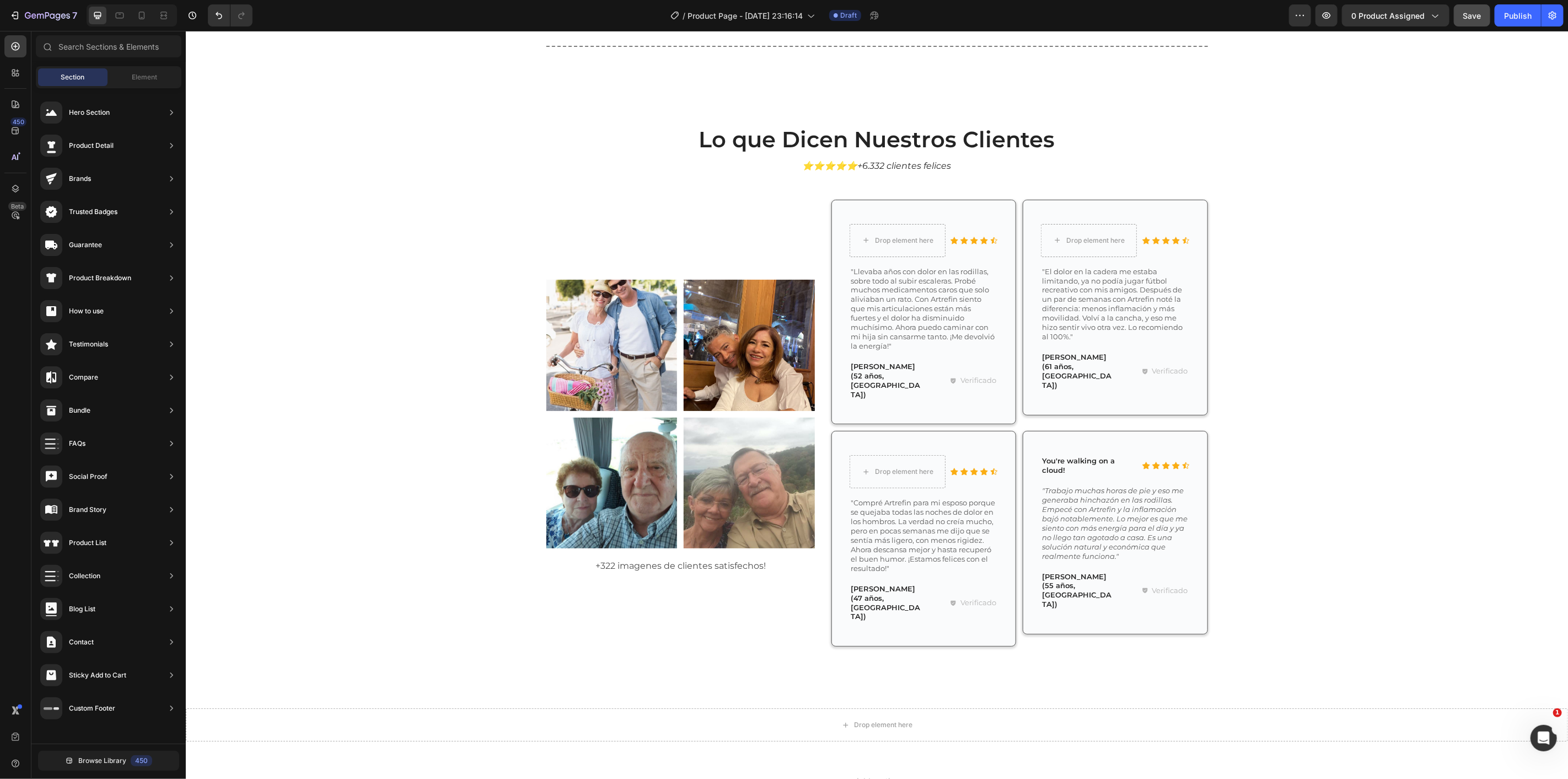
click at [128, 68] on div "Section Element" at bounding box center [109, 77] width 146 height 22
click at [130, 72] on div "Element" at bounding box center [144, 77] width 70 height 18
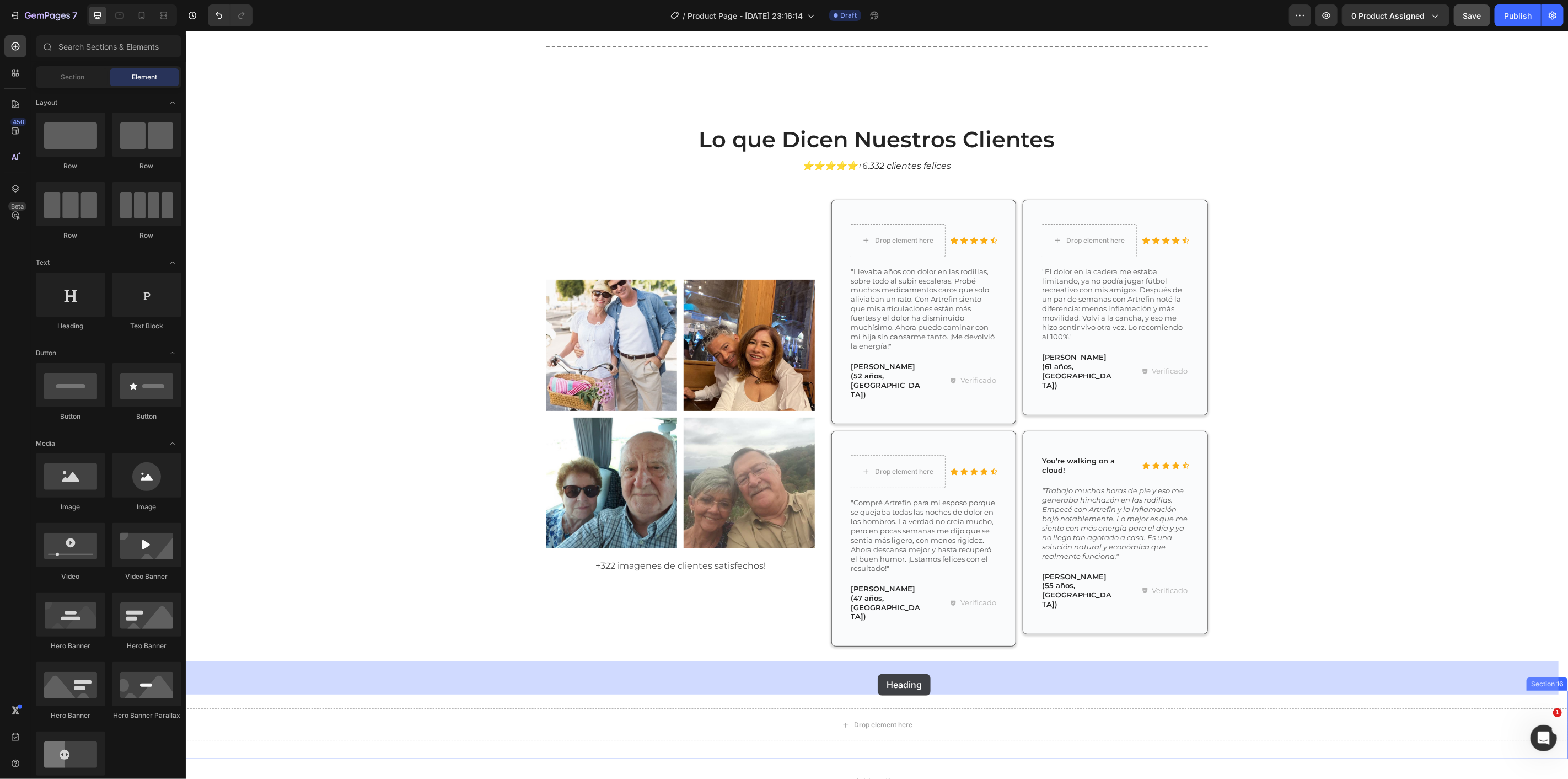
drag, startPoint x: 360, startPoint y: 384, endPoint x: 856, endPoint y: 659, distance: 567.1
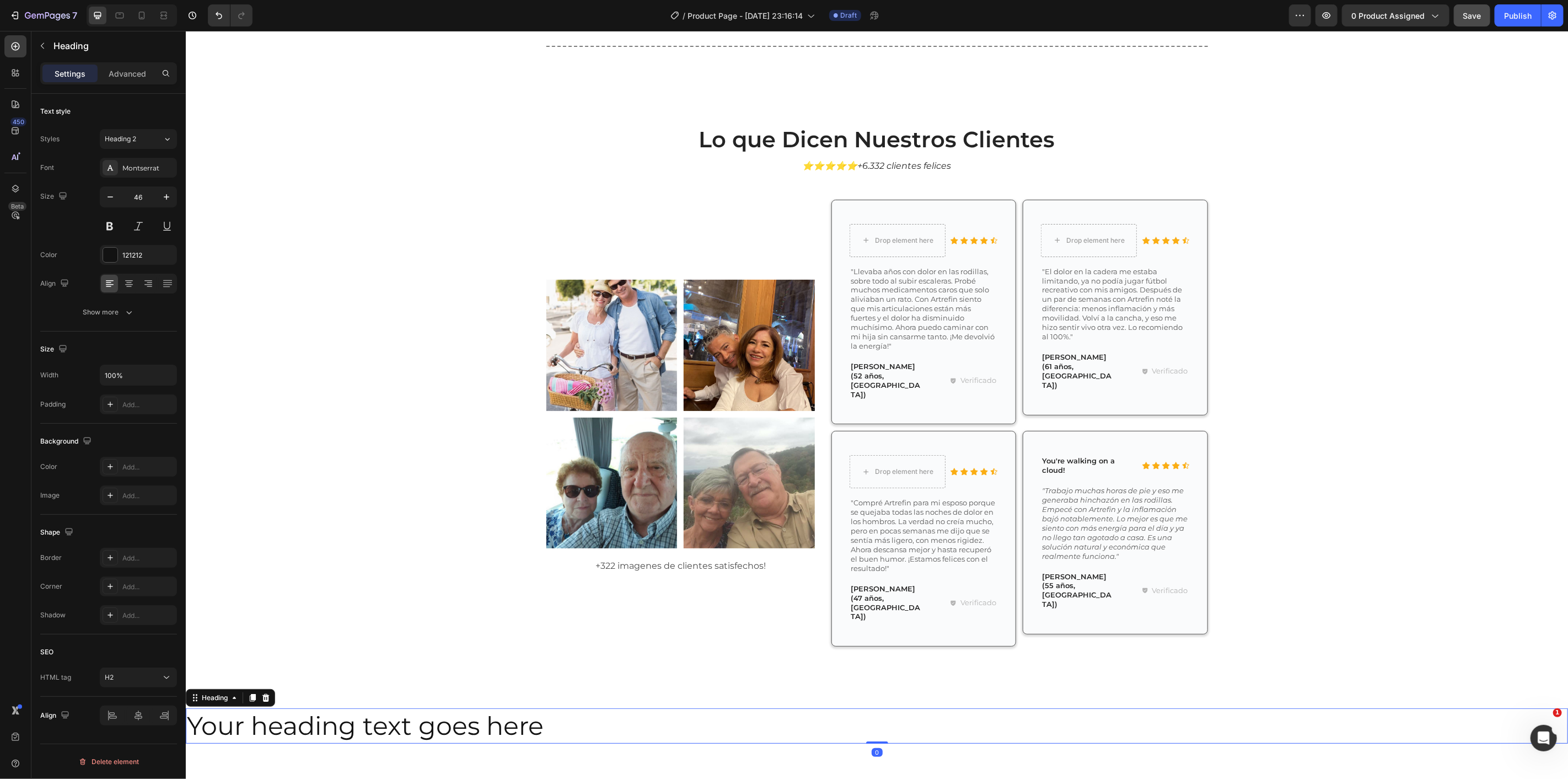
click at [578, 708] on h2 "Your heading text goes here" at bounding box center [876, 726] width 1382 height 35
click at [546, 605] on div "Image Image Row Image Image Row +322 imagenes de clientes satisfechos! Text Blo…" at bounding box center [680, 427] width 269 height 456
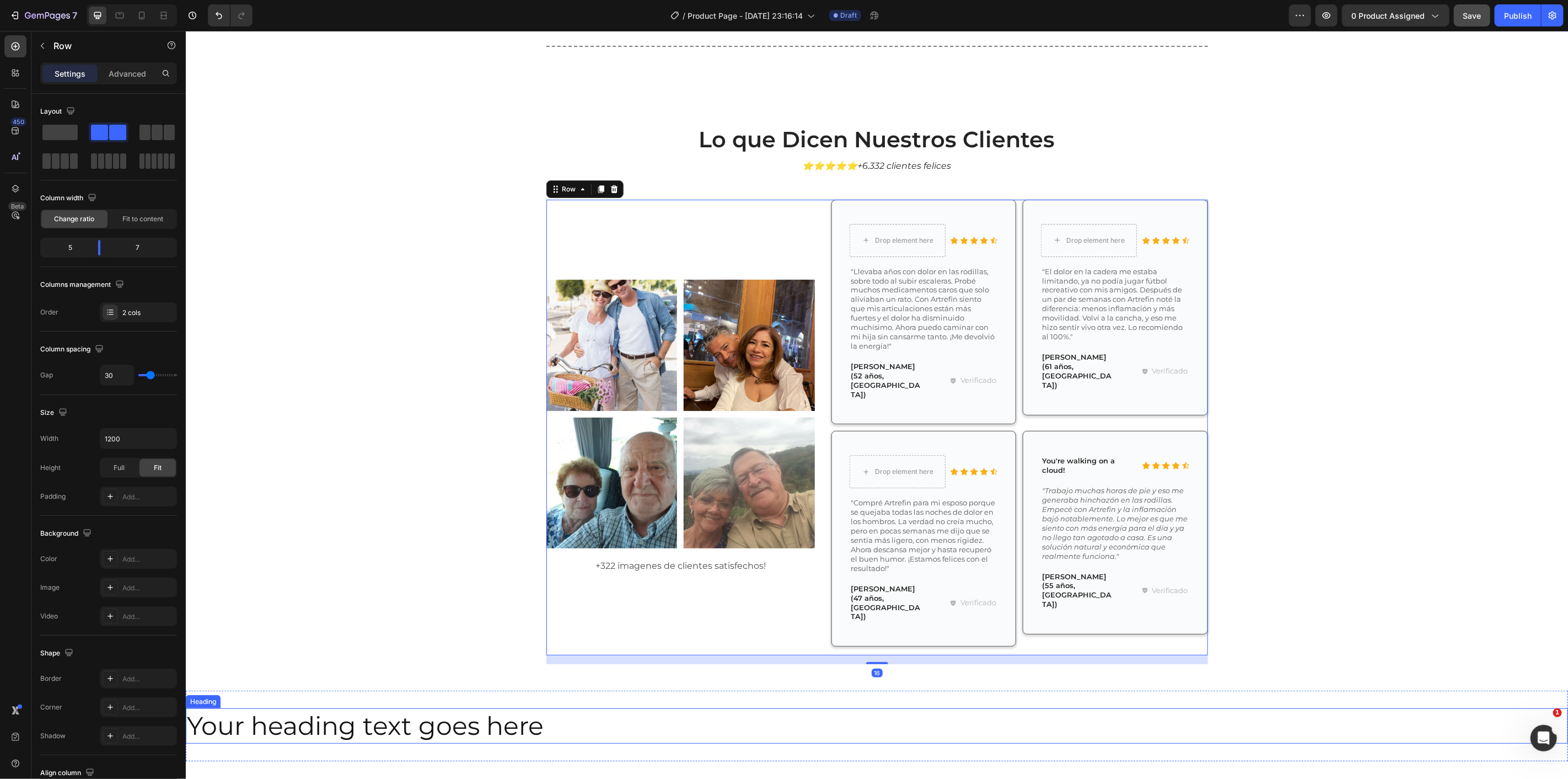
click at [605, 709] on p "Your heading text goes here" at bounding box center [877, 725] width 1380 height 33
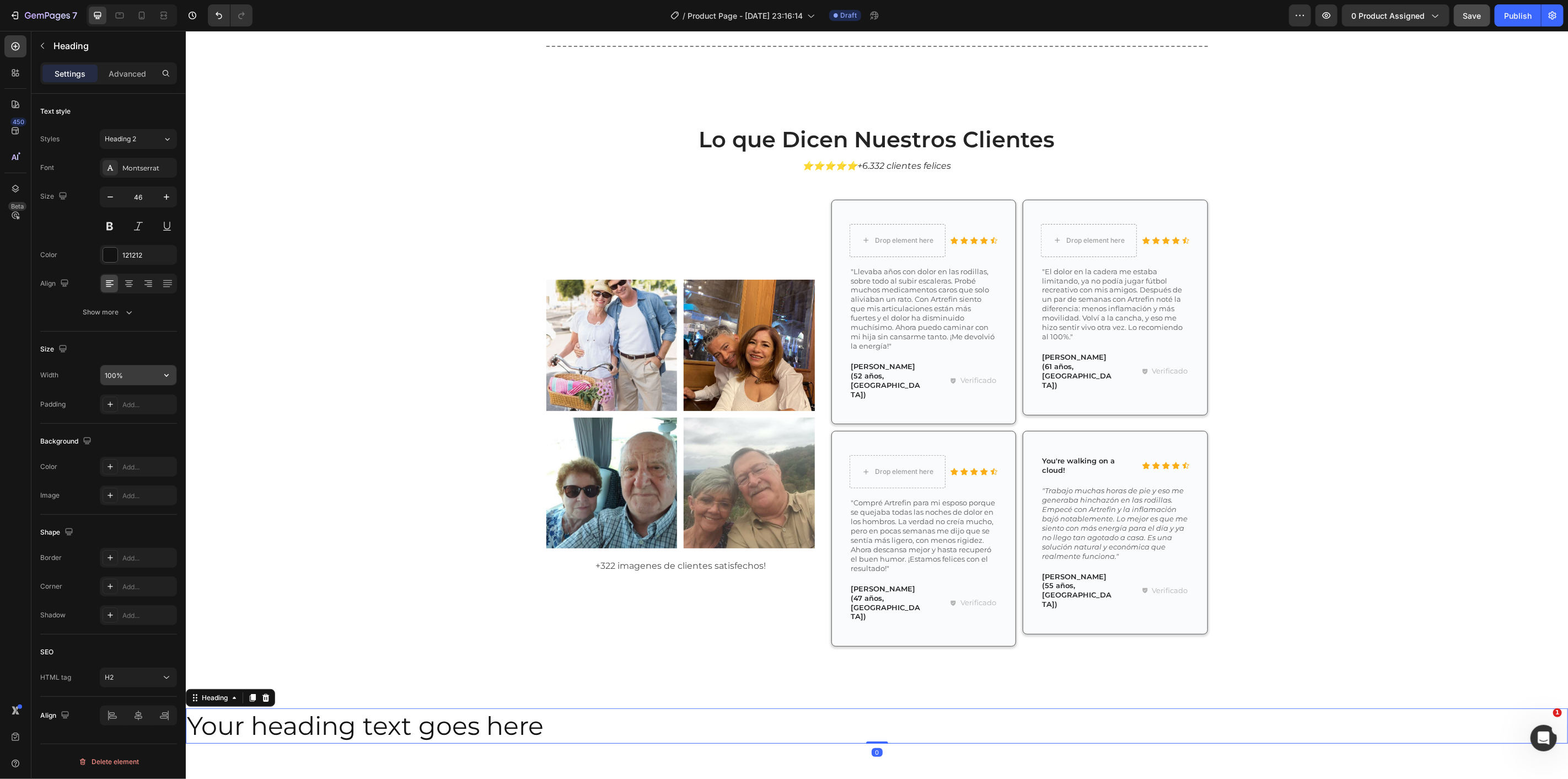
drag, startPoint x: 172, startPoint y: 374, endPoint x: 169, endPoint y: 385, distance: 11.4
click at [173, 374] on button "button" at bounding box center [166, 375] width 20 height 20
click at [153, 443] on span "1200px" at bounding box center [155, 445] width 23 height 10
click at [167, 373] on icon "button" at bounding box center [166, 375] width 11 height 11
click at [140, 426] on p "Full 100%" at bounding box center [135, 424] width 63 height 10
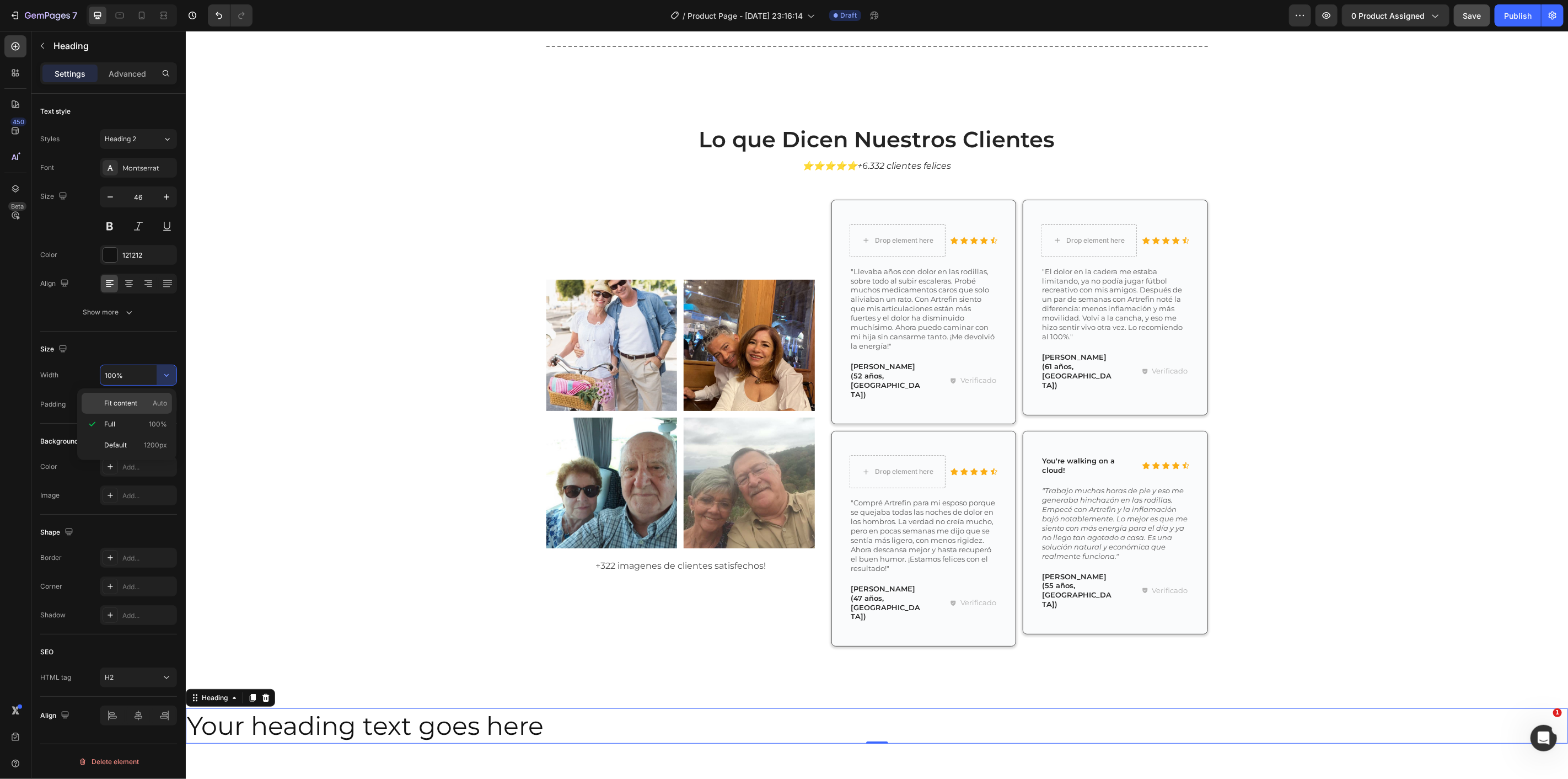
click at [161, 395] on div "Fit content Auto" at bounding box center [127, 403] width 90 height 21
type input "Auto"
click at [128, 284] on icon at bounding box center [129, 284] width 11 height 11
click at [152, 288] on icon at bounding box center [148, 284] width 11 height 11
click at [476, 709] on p "Your heading text goes here" at bounding box center [365, 725] width 357 height 33
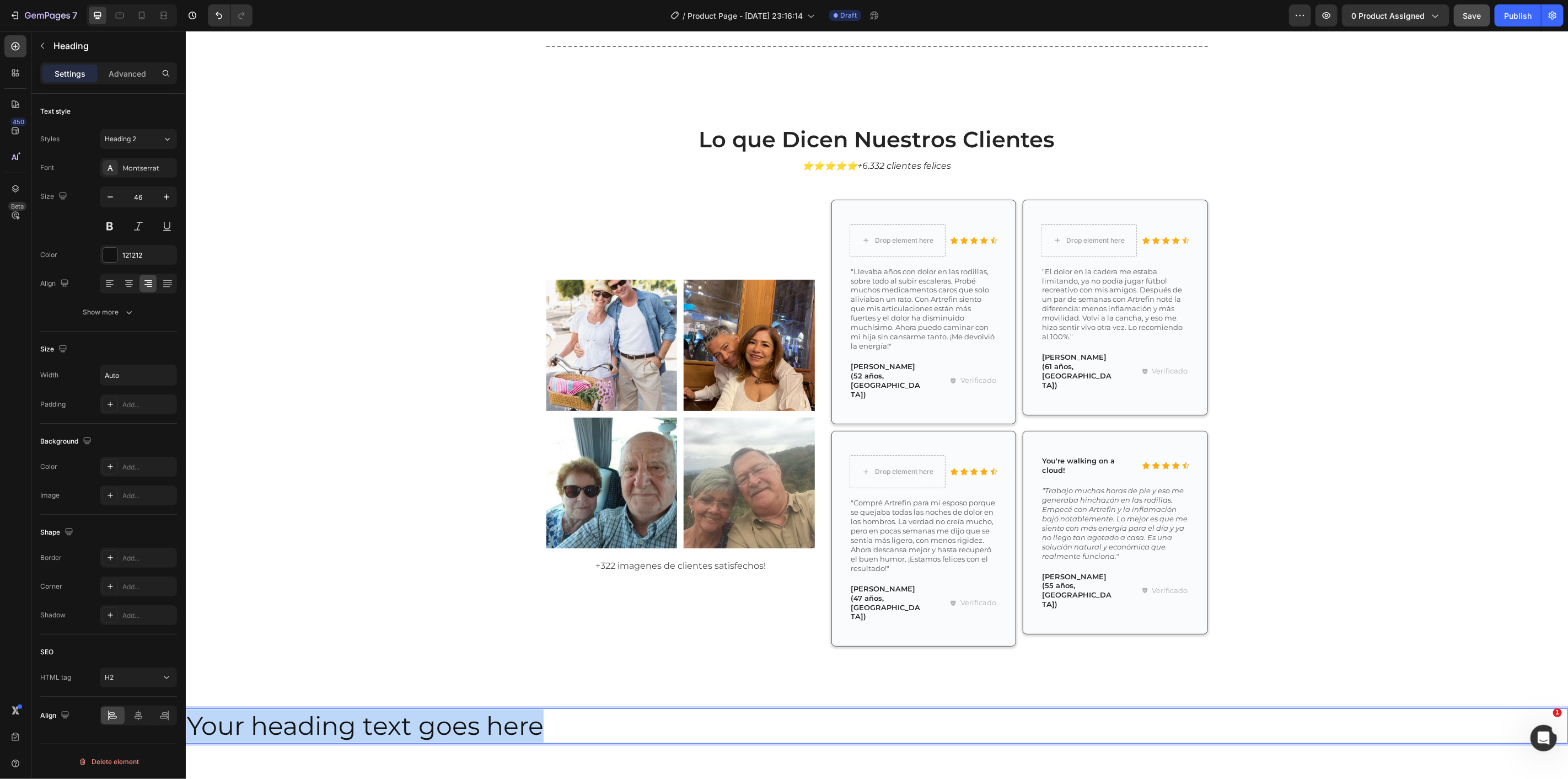
click at [476, 709] on p "Your heading text goes here" at bounding box center [365, 725] width 357 height 33
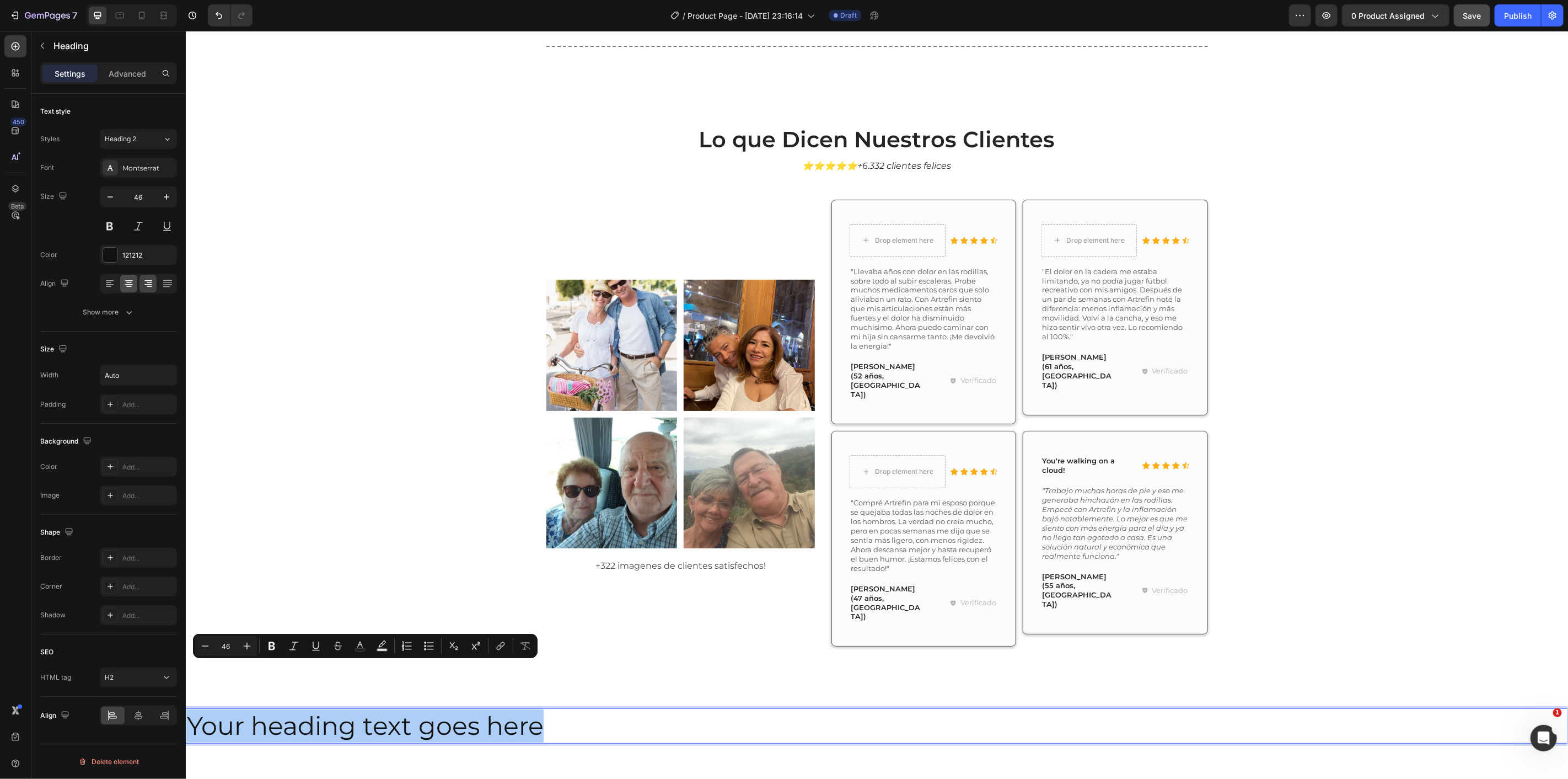
click at [128, 289] on div at bounding box center [128, 284] width 17 height 18
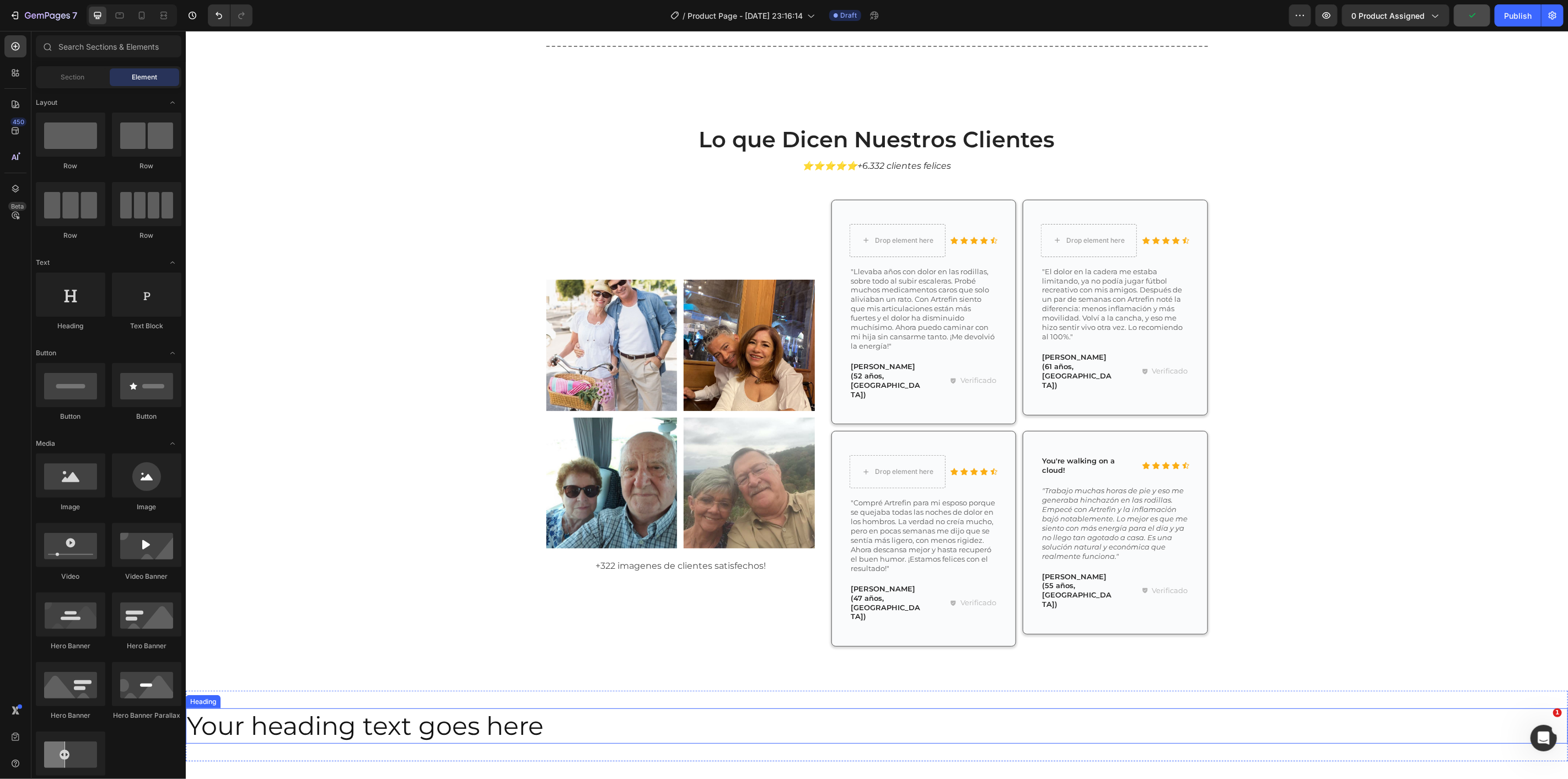
click at [627, 708] on div "Your heading text goes here" at bounding box center [876, 726] width 1382 height 35
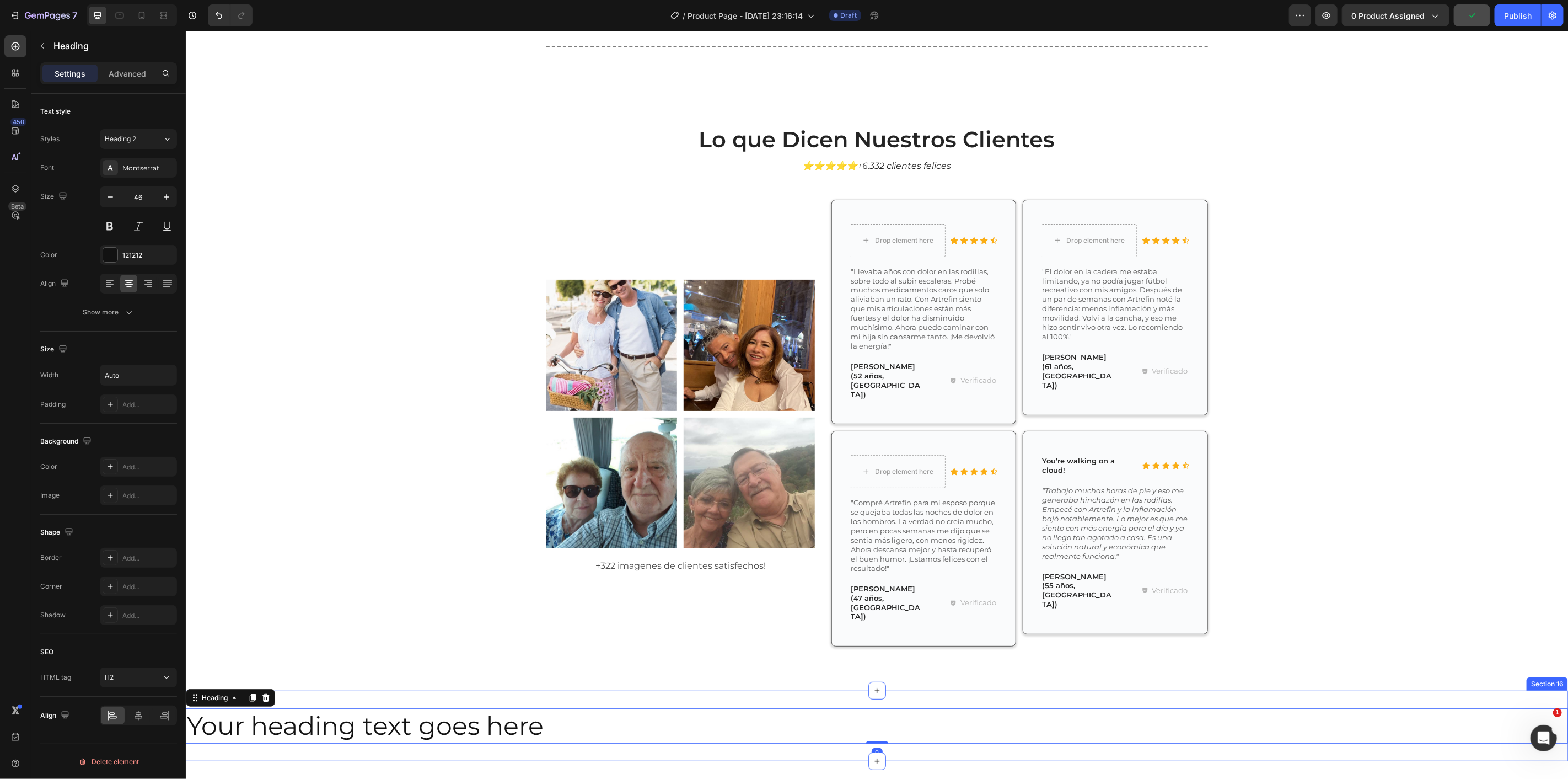
click at [639, 706] on div "Your heading text goes here Heading 0 Section 16" at bounding box center [876, 725] width 1382 height 71
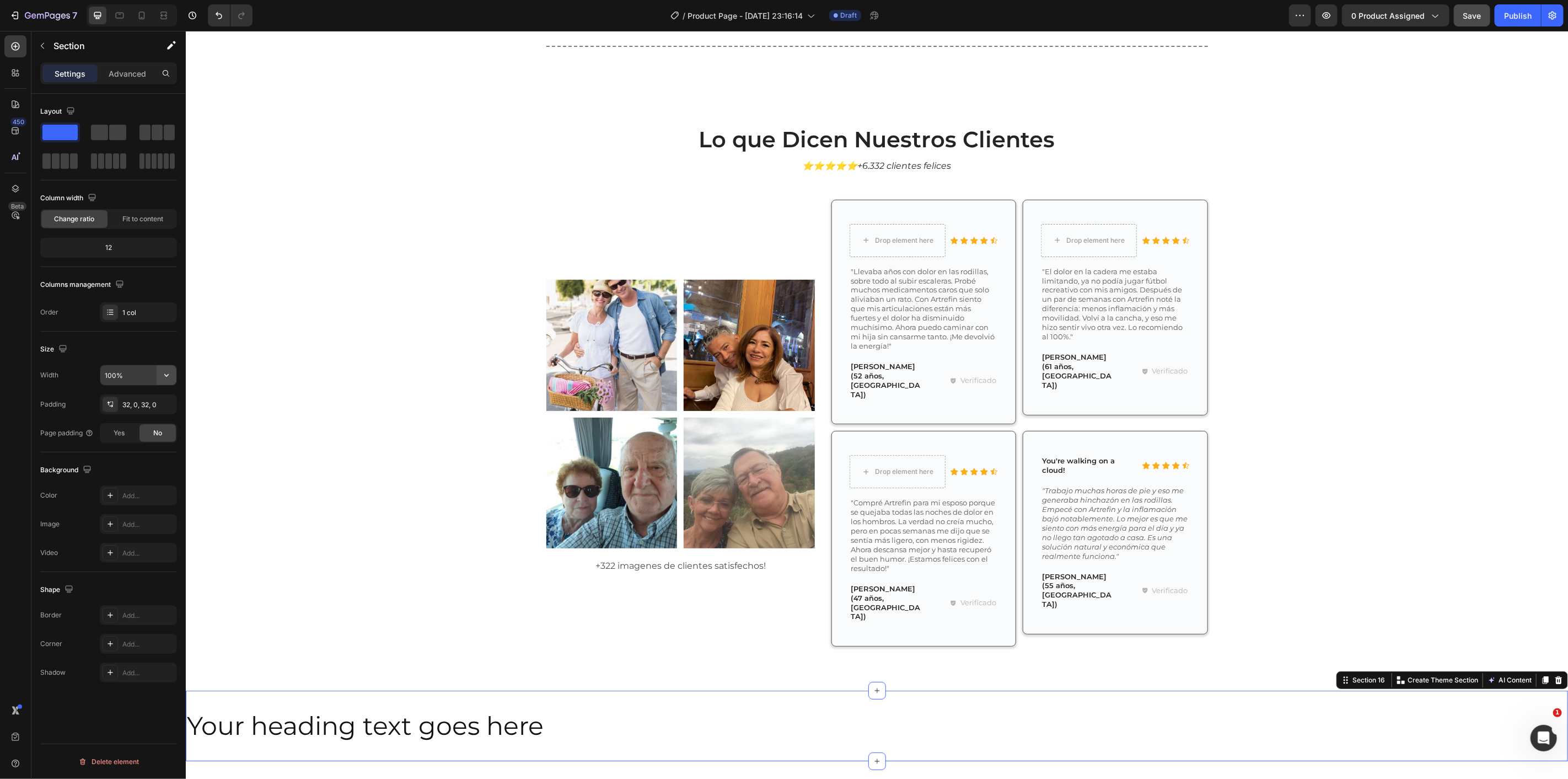
click at [168, 370] on icon "button" at bounding box center [166, 375] width 11 height 11
click at [142, 422] on p "Default 1200px" at bounding box center [135, 424] width 63 height 10
type input "1200"
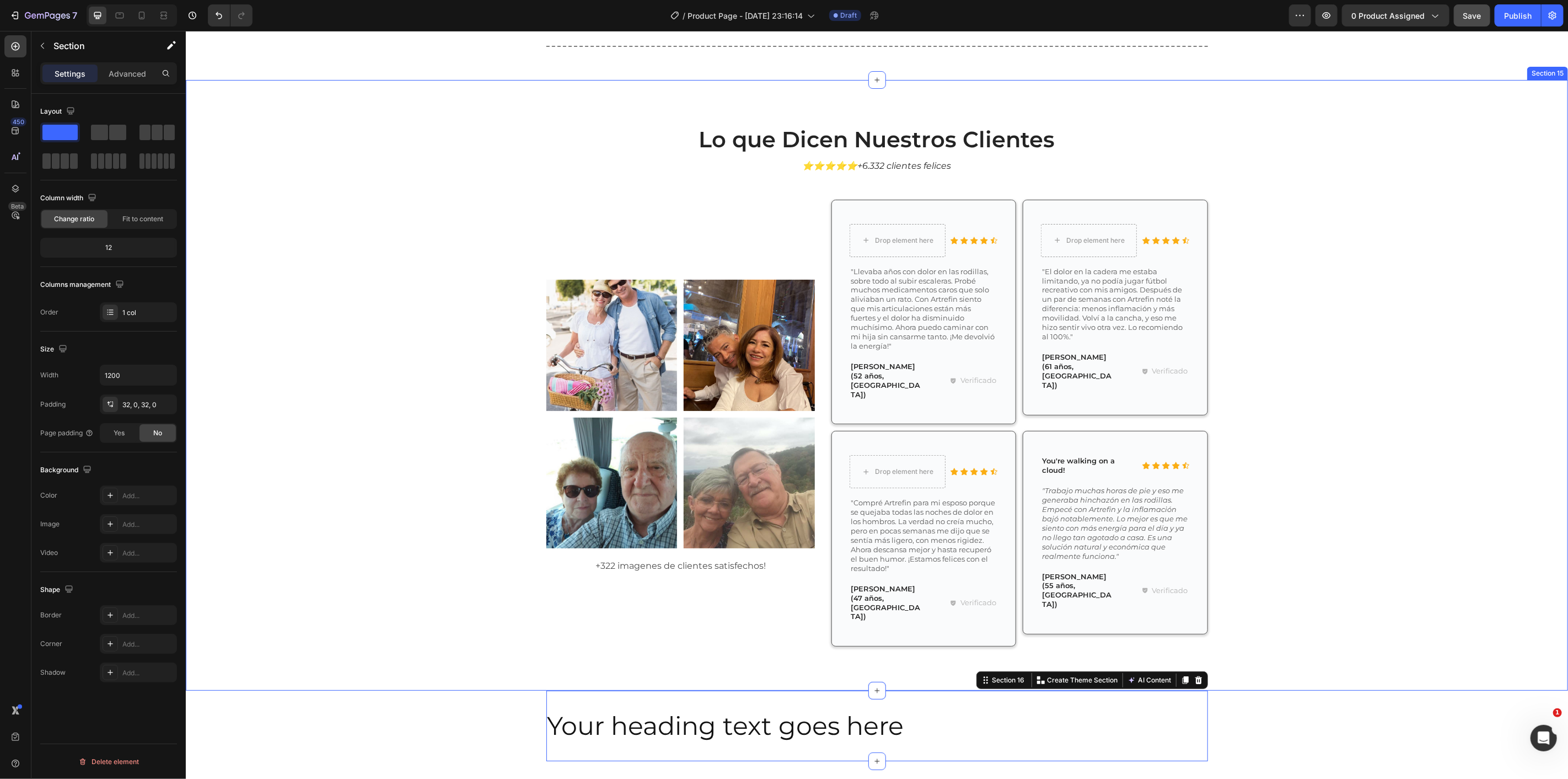
click at [438, 491] on div "Lo que Dicen Nuestros Clientes Heading ⭐⭐⭐⭐⭐+6.332 clientes felices Text Block …" at bounding box center [877, 393] width 1366 height 540
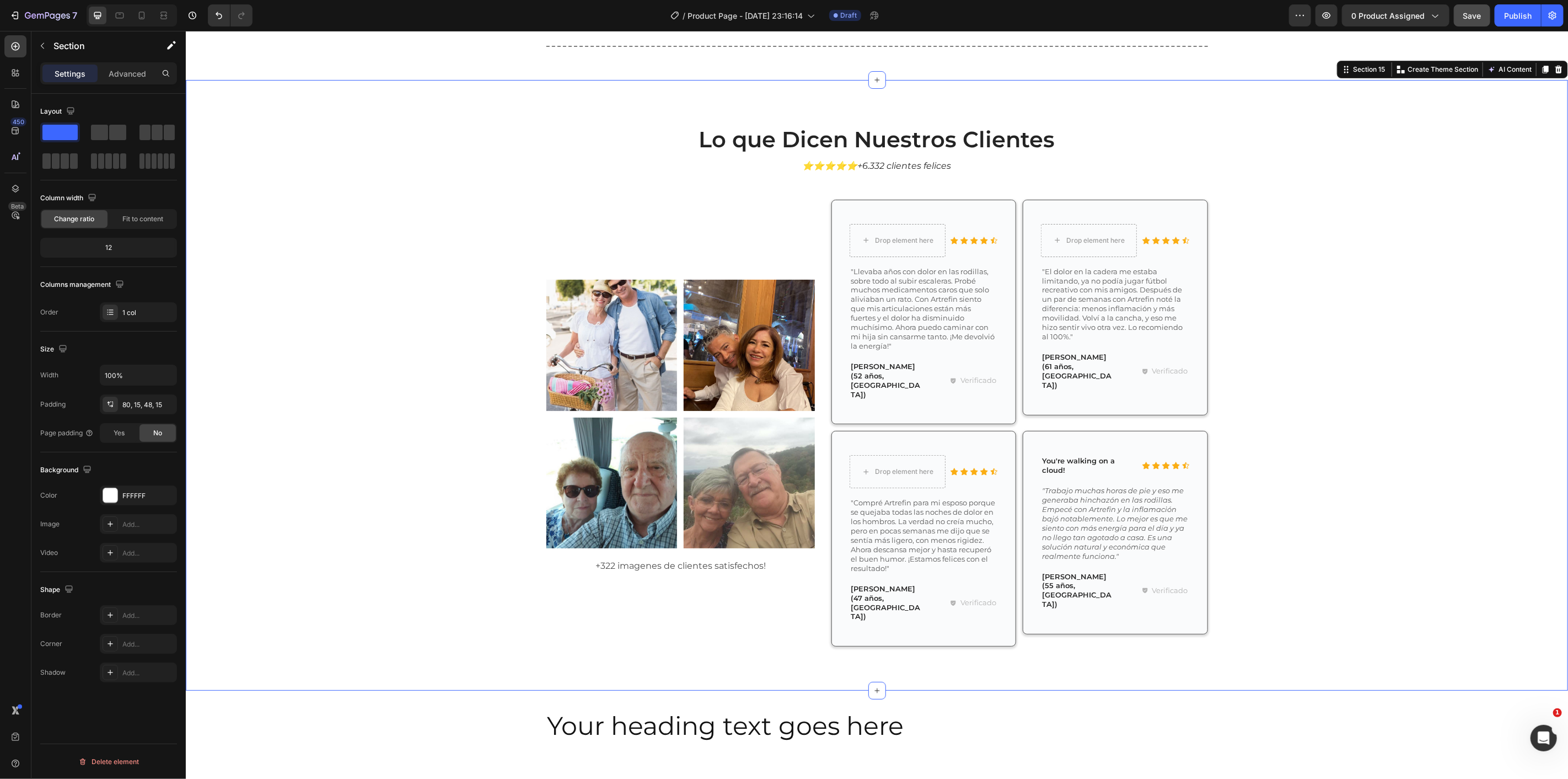
scroll to position [3645, 0]
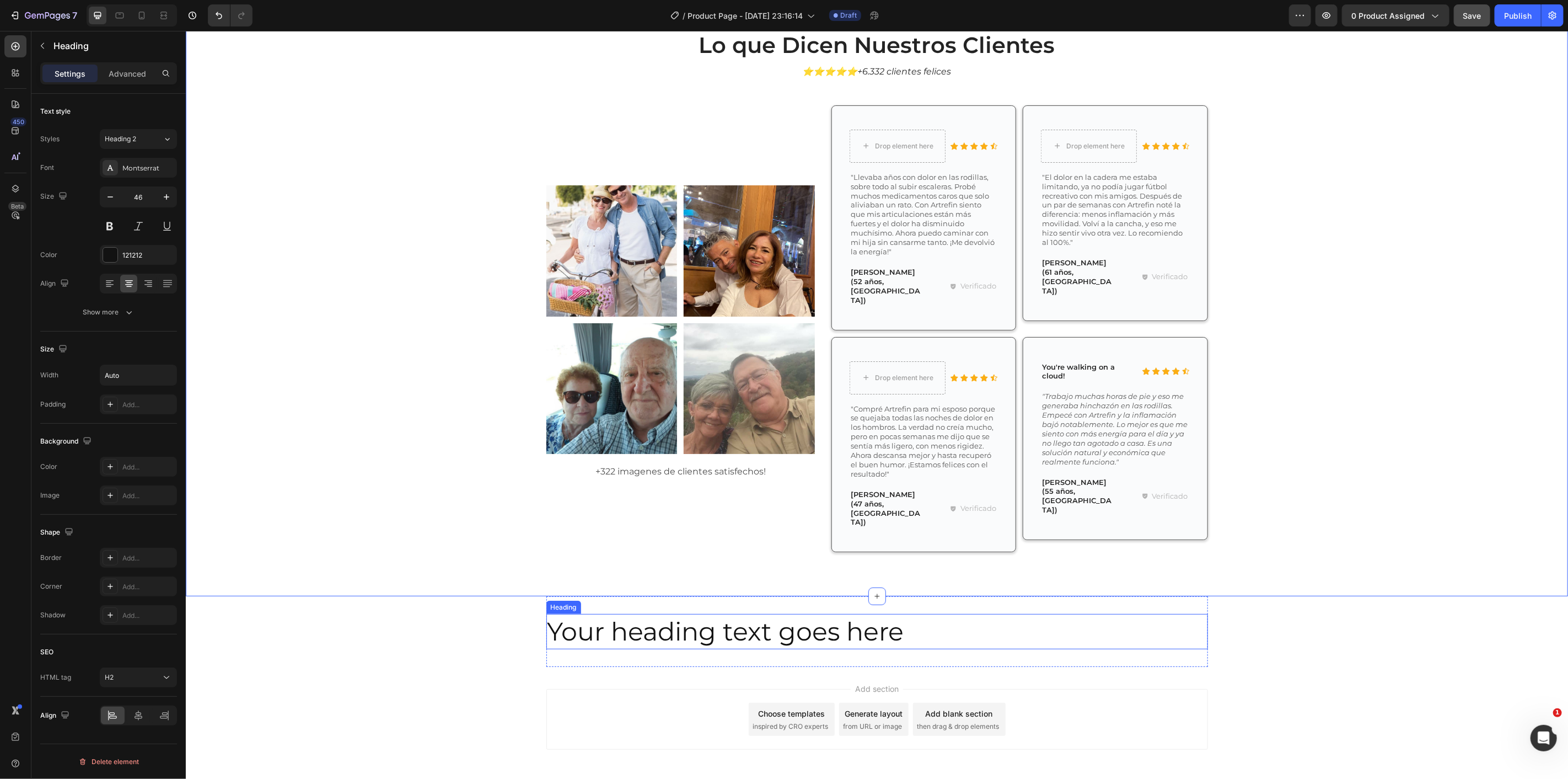
click at [698, 615] on p "Your heading text goes here" at bounding box center [725, 631] width 357 height 33
click at [390, 537] on div "Lo que Dicen Nuestros Clientes Heading ⭐⭐⭐⭐⭐+6.332 clientes felices Text Block …" at bounding box center [876, 291] width 1382 height 611
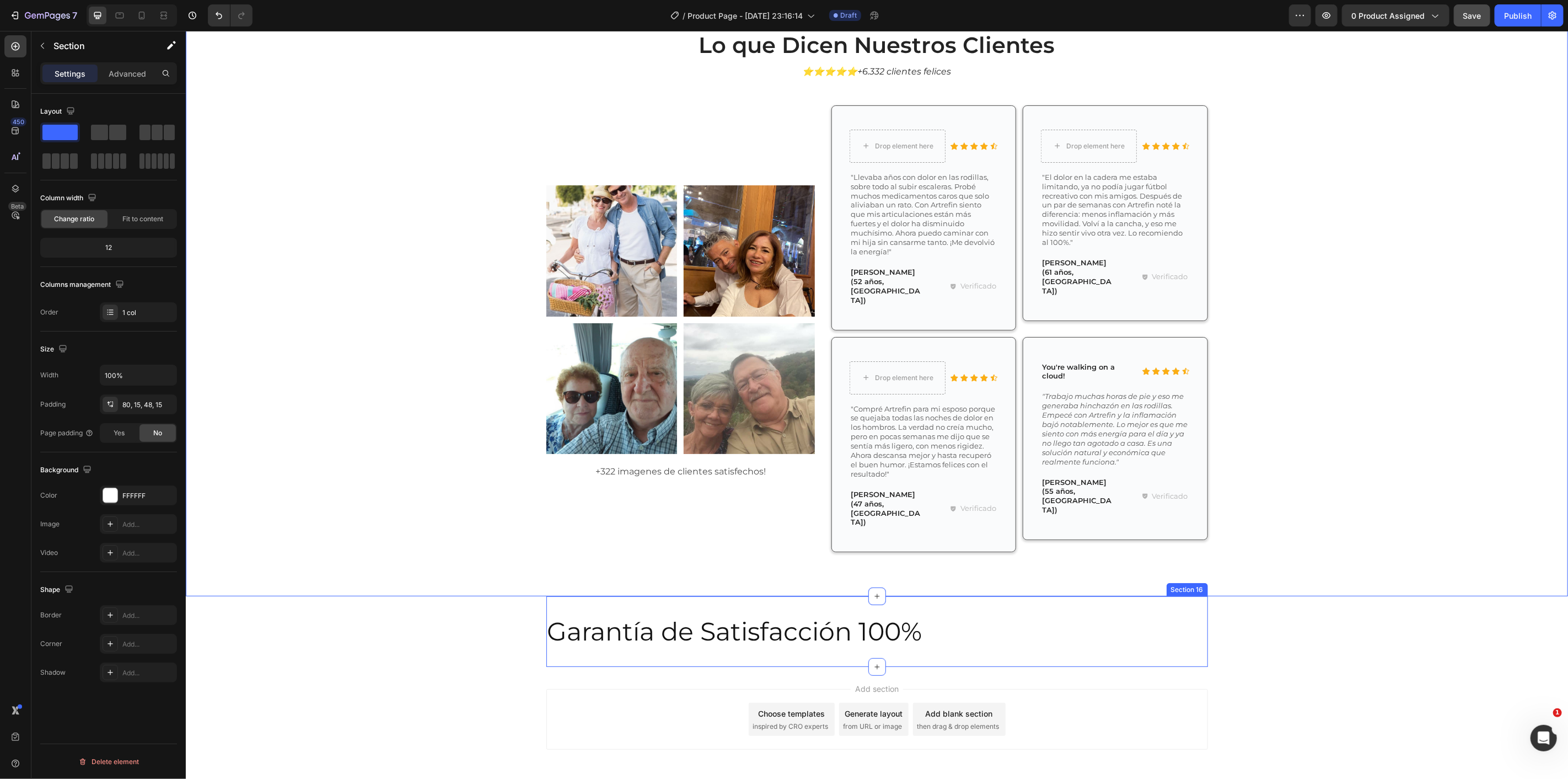
click at [786, 596] on div "Garantía de Satisfacción 100% Heading Section 16" at bounding box center [877, 631] width 662 height 71
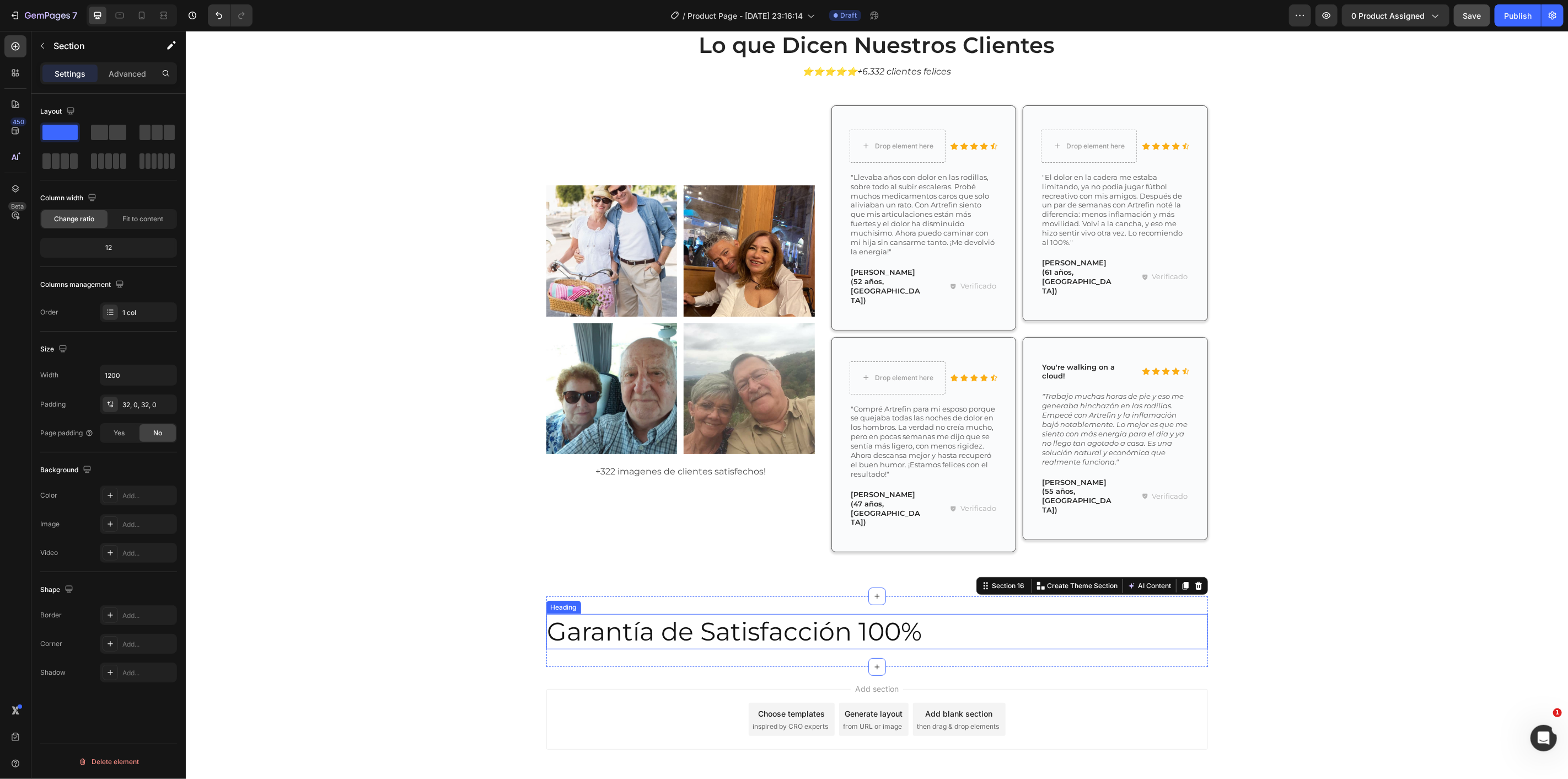
click at [791, 615] on p "Garantía de Satisfacción 100%" at bounding box center [734, 631] width 375 height 33
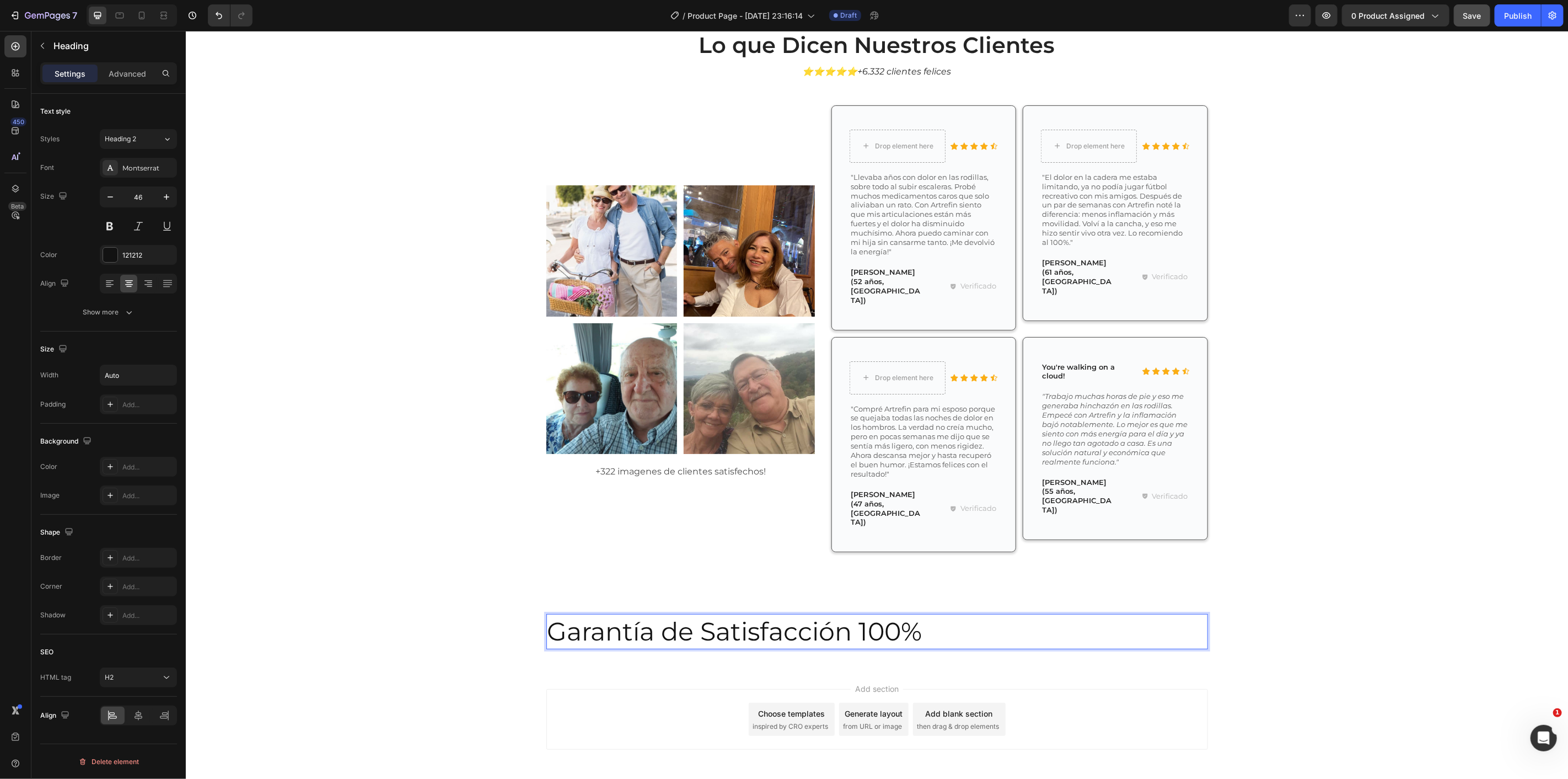
click at [138, 289] on div at bounding box center [138, 283] width 77 height 20
click at [147, 288] on icon at bounding box center [148, 284] width 11 height 11
click at [130, 288] on icon at bounding box center [129, 284] width 11 height 11
click at [323, 470] on div "Lo que Dicen Nuestros Clientes Heading ⭐⭐⭐⭐⭐+6.332 clientes felices Text Block …" at bounding box center [877, 299] width 1366 height 540
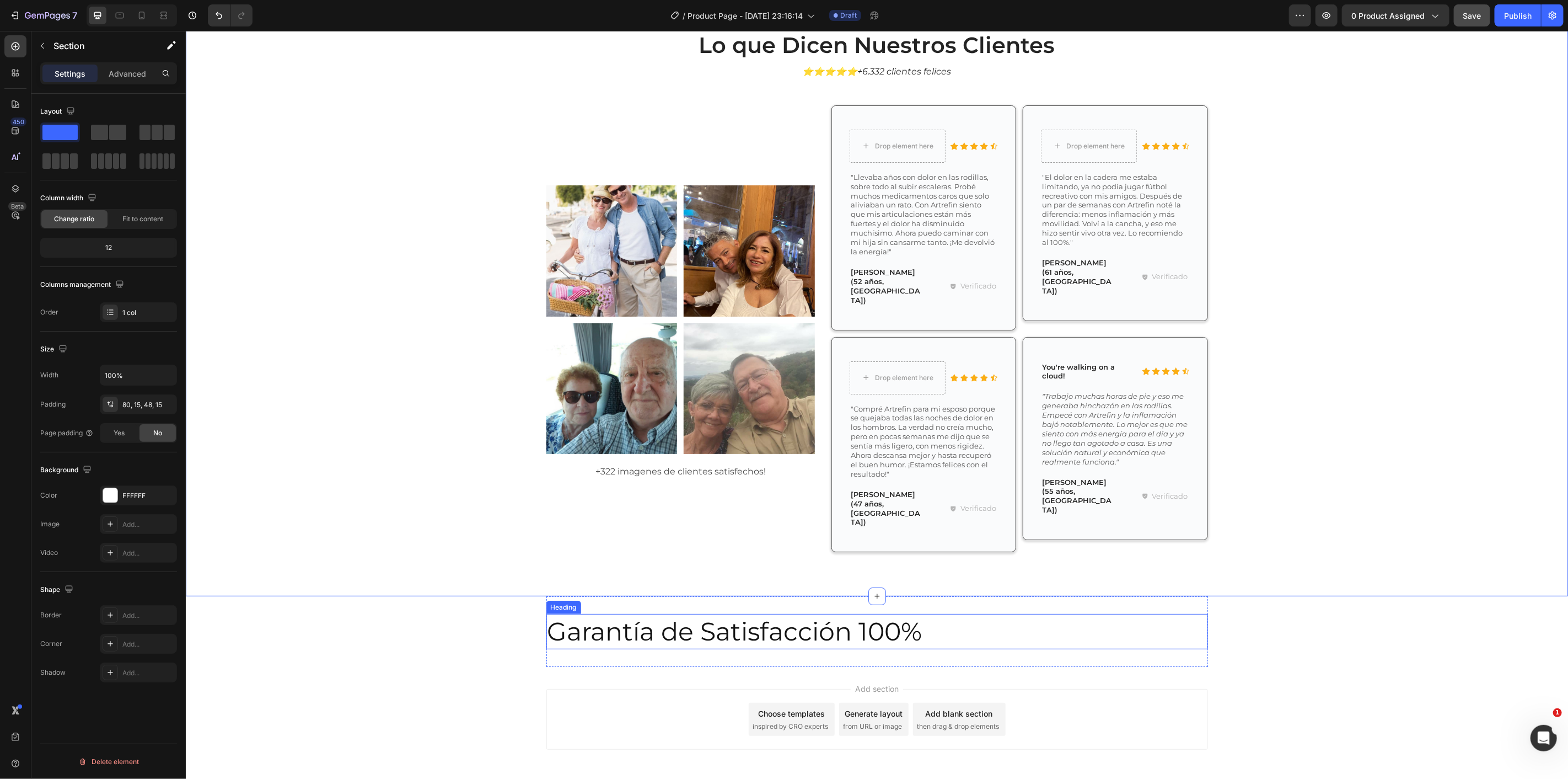
click at [1038, 613] on div "Garantía de Satisfacción 100%" at bounding box center [877, 631] width 662 height 35
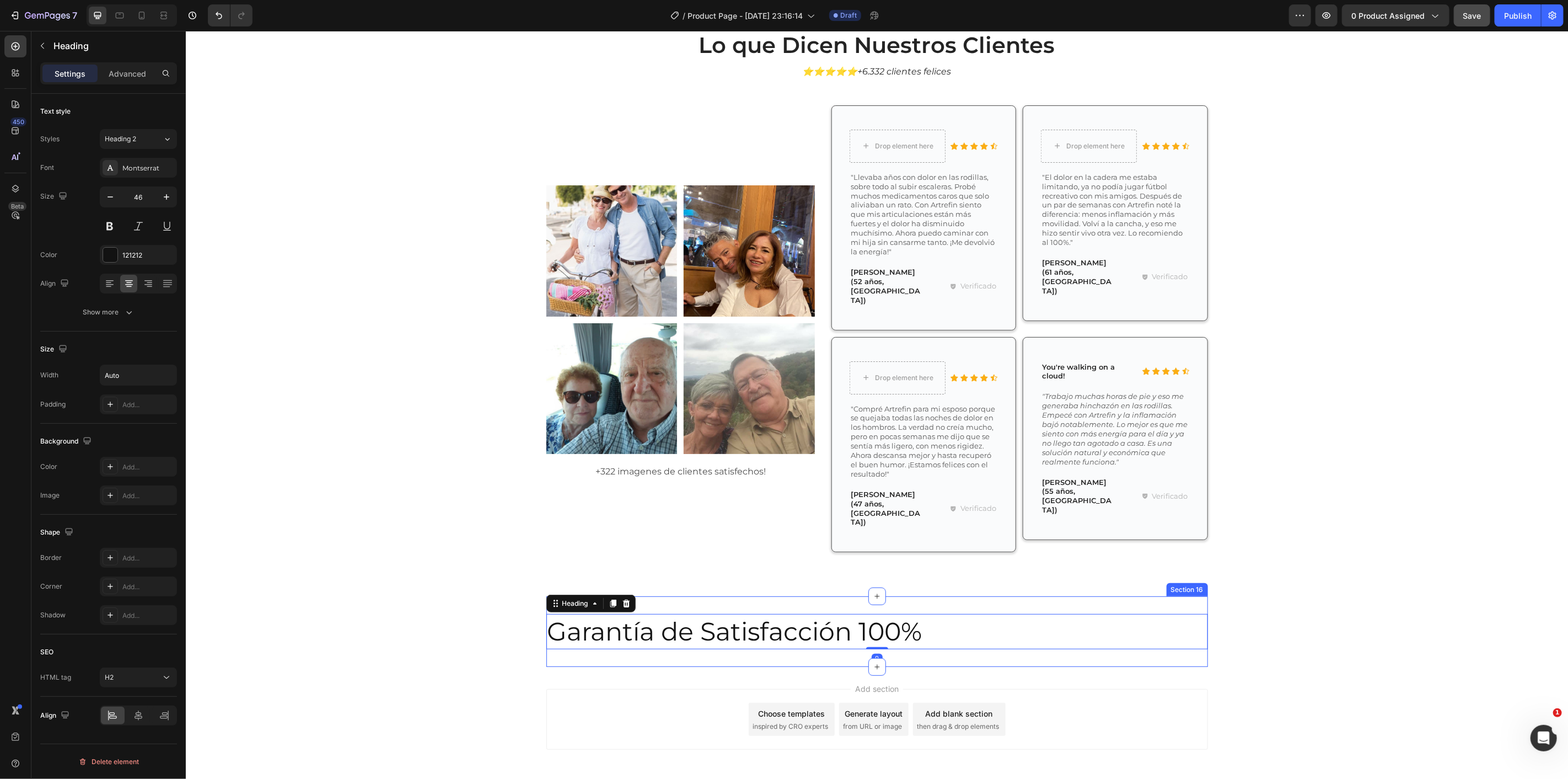
click at [1050, 612] on div "Garantía de Satisfacción 100% Heading 0 Section 16" at bounding box center [877, 631] width 662 height 71
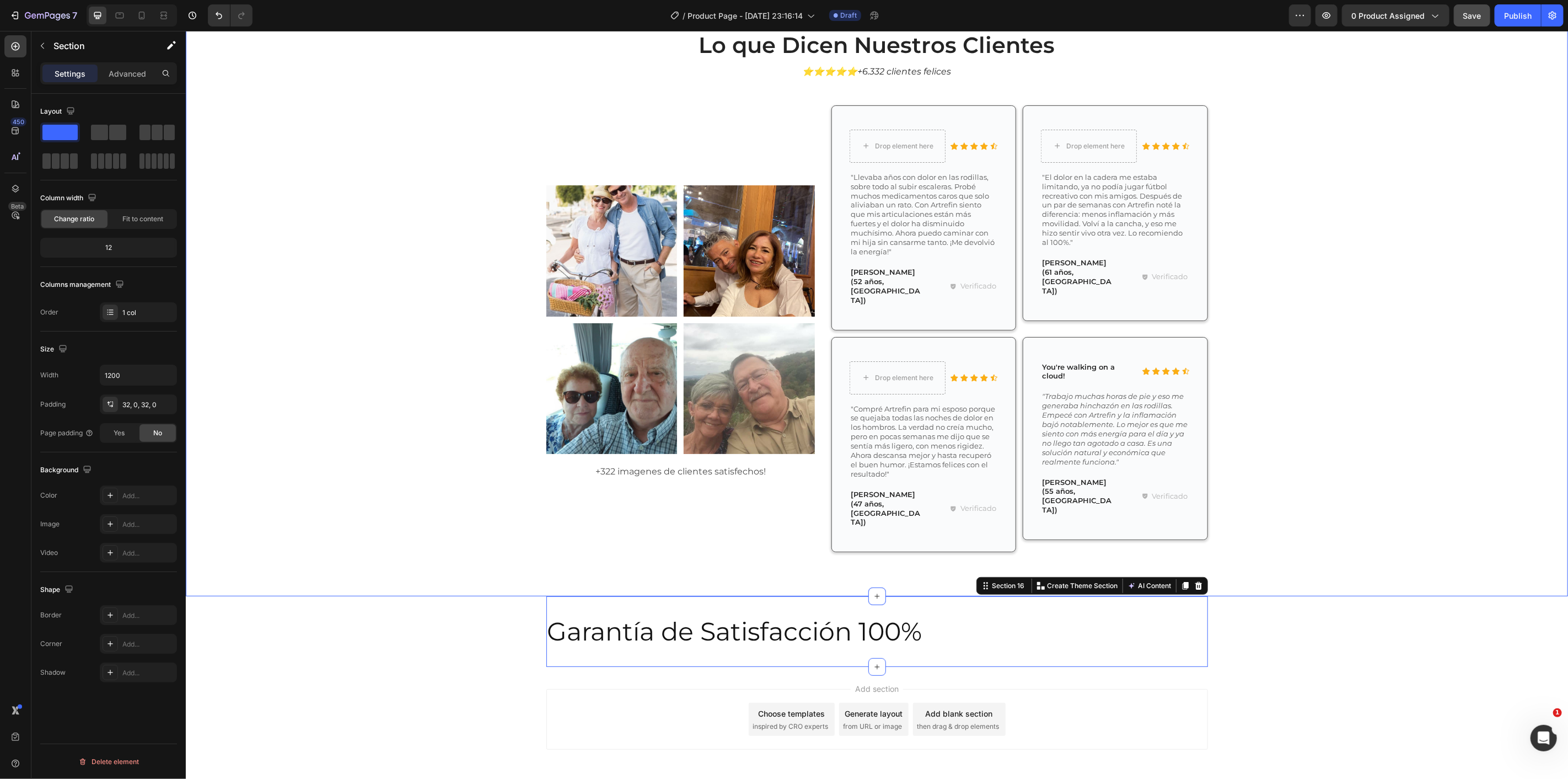
click at [350, 531] on div "Lo que Dicen Nuestros Clientes Heading ⭐⭐⭐⭐⭐+6.332 clientes felices Text Block …" at bounding box center [876, 291] width 1382 height 611
click at [642, 615] on p "Garantía de Satisfacción 100%" at bounding box center [734, 631] width 375 height 33
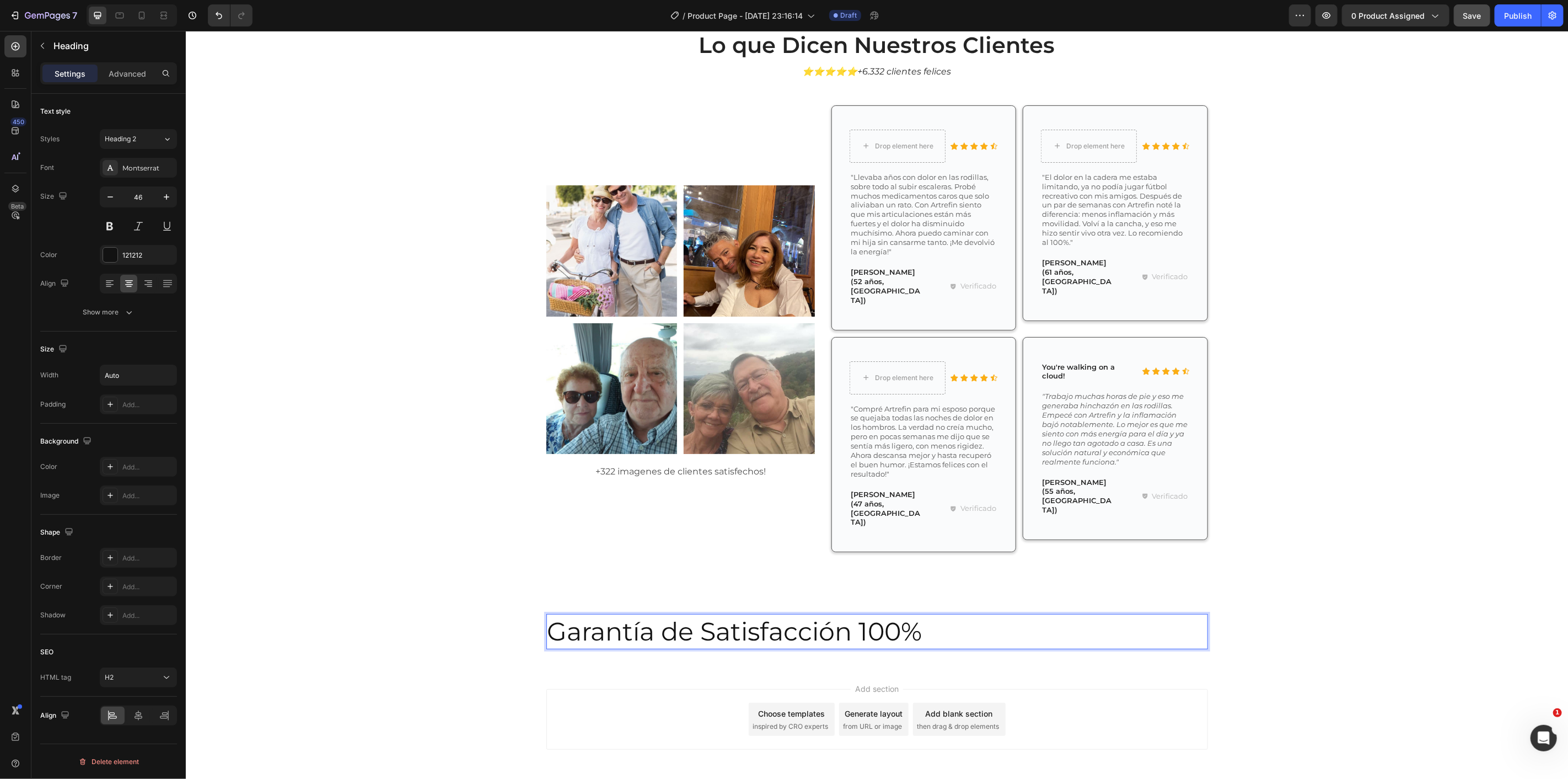
click at [660, 615] on p "Garantía de Satisfacción 100%" at bounding box center [734, 631] width 375 height 33
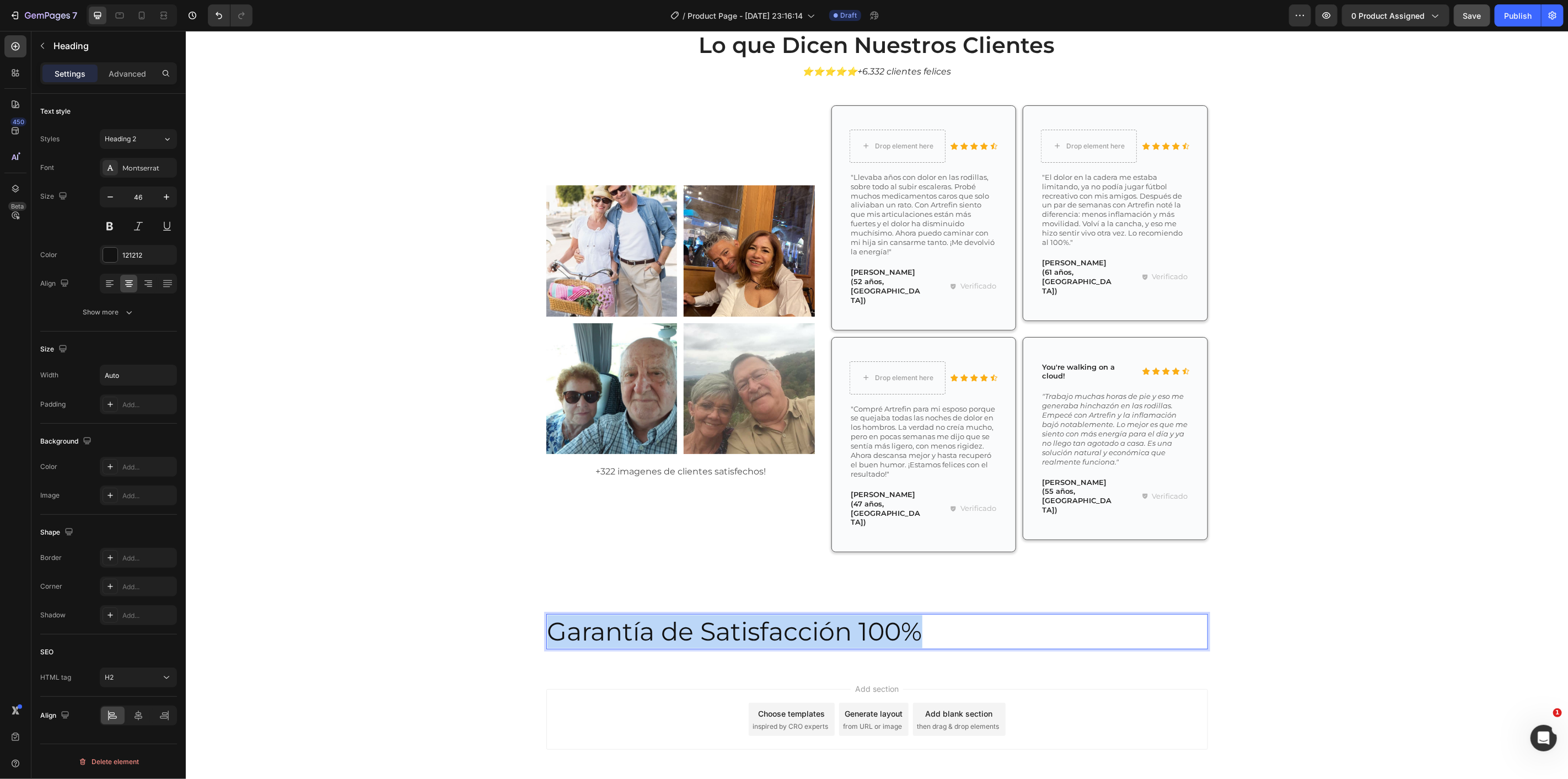
click at [660, 615] on p "Garantía de Satisfacción 100%" at bounding box center [734, 631] width 375 height 33
click at [945, 613] on div "Garantía de Satisfacción 100%" at bounding box center [877, 631] width 662 height 35
click at [968, 613] on div "Garantía de Satisfacción 100%" at bounding box center [877, 631] width 662 height 35
click at [110, 284] on icon at bounding box center [109, 285] width 7 height 1
click at [155, 286] on div at bounding box center [148, 284] width 17 height 18
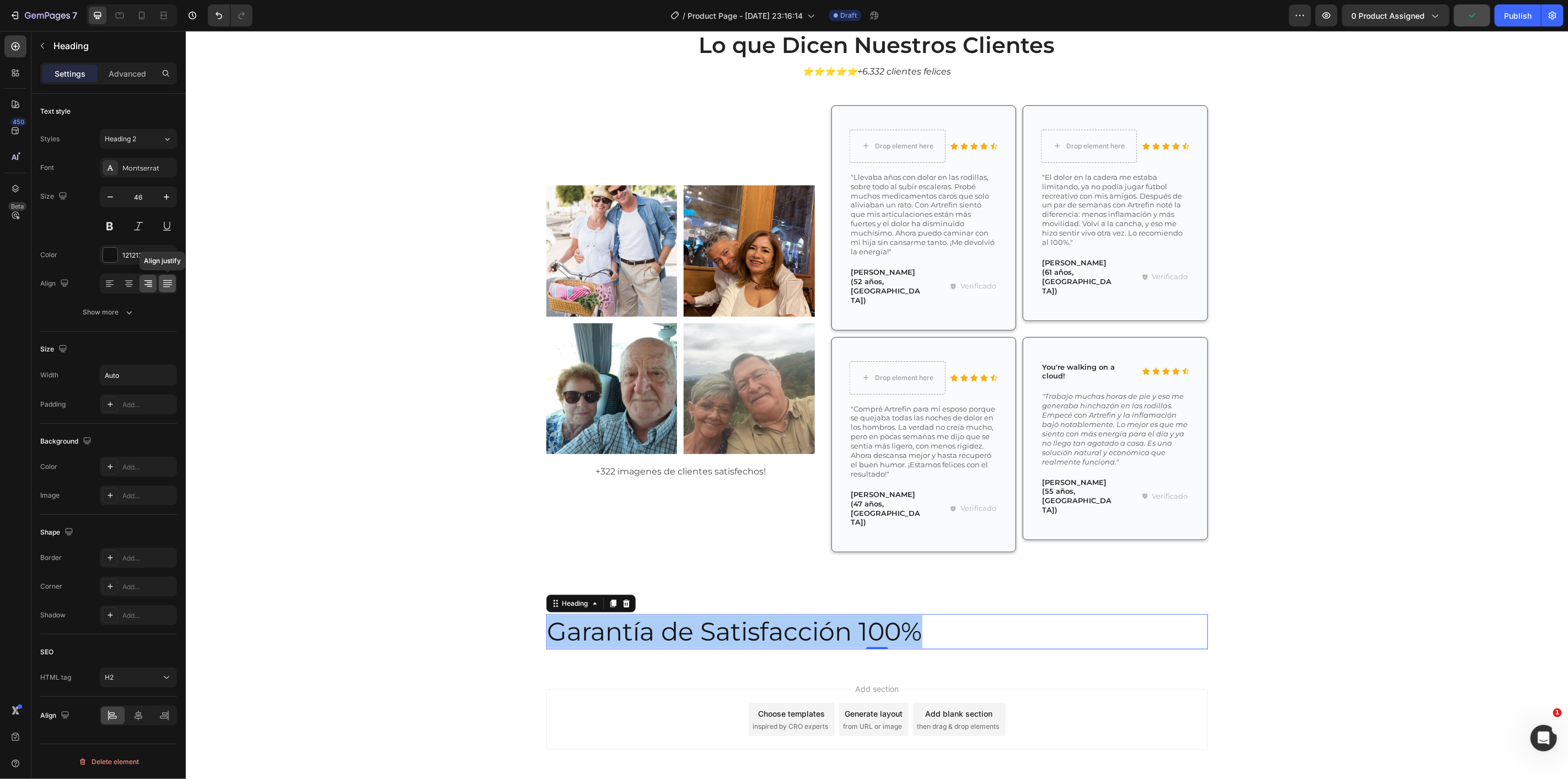
click at [165, 287] on icon at bounding box center [166, 286] width 7 height 1
click at [136, 282] on div at bounding box center [128, 284] width 17 height 18
click at [129, 282] on icon at bounding box center [129, 284] width 11 height 11
click at [125, 313] on icon "button" at bounding box center [129, 312] width 11 height 11
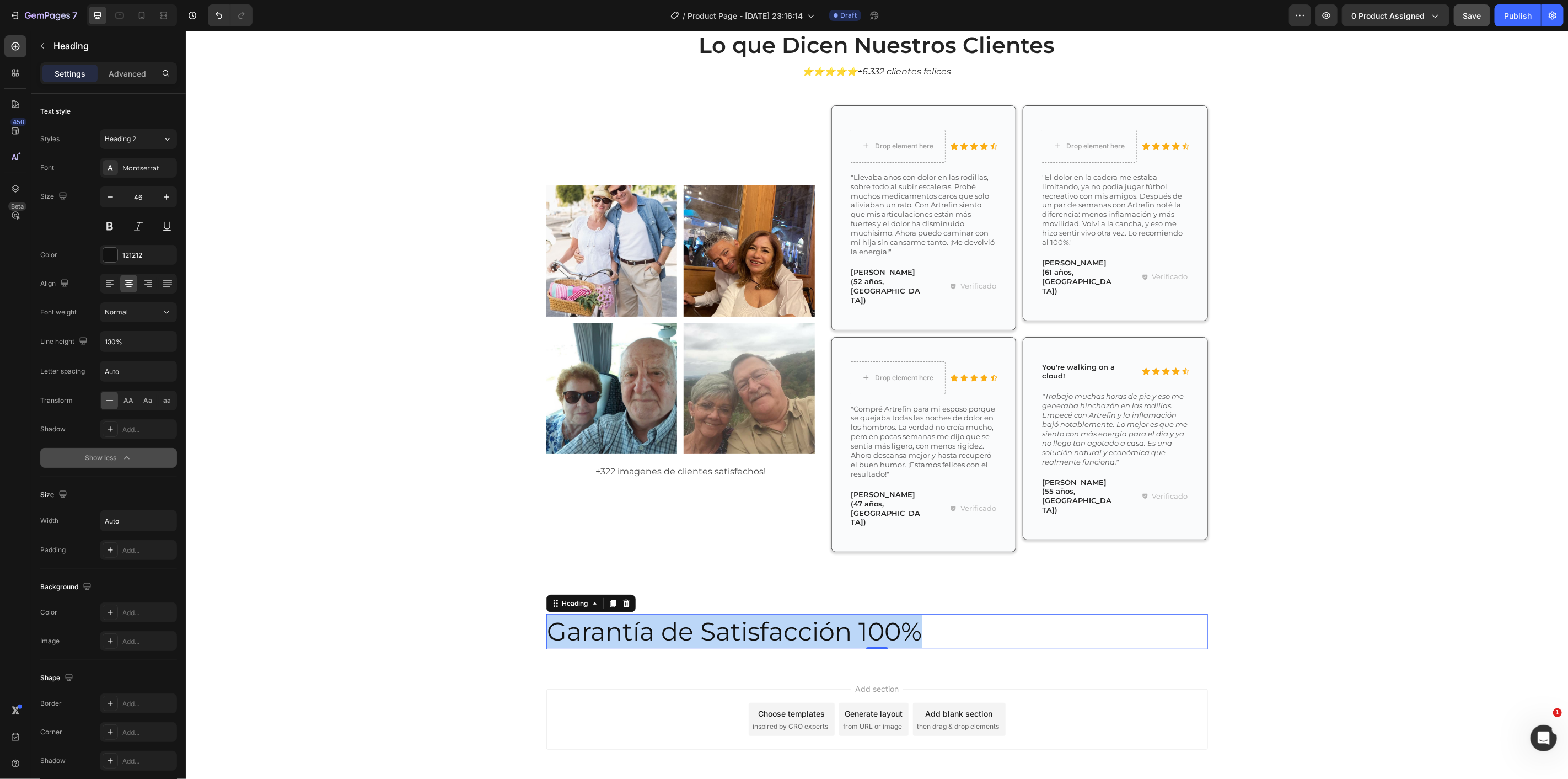
click at [361, 433] on div "Lo que Dicen Nuestros Clientes Heading ⭐⭐⭐⭐⭐+6.332 clientes felices Text Block …" at bounding box center [877, 299] width 1366 height 540
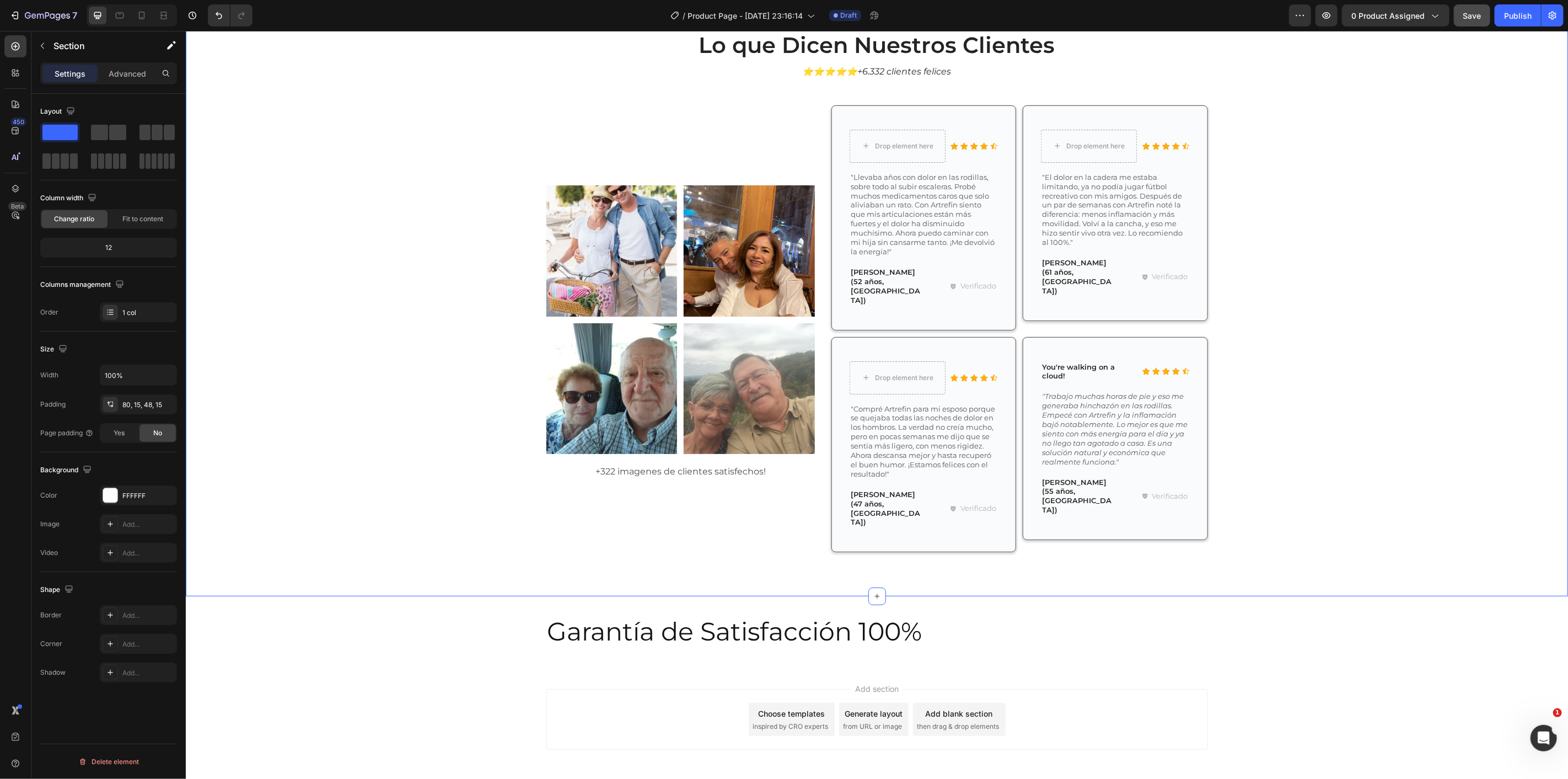
click at [1471, 22] on button "Save" at bounding box center [1472, 16] width 36 height 22
click at [915, 615] on div "Garantía de Satisfacción 100% Heading Section 16" at bounding box center [877, 631] width 662 height 71
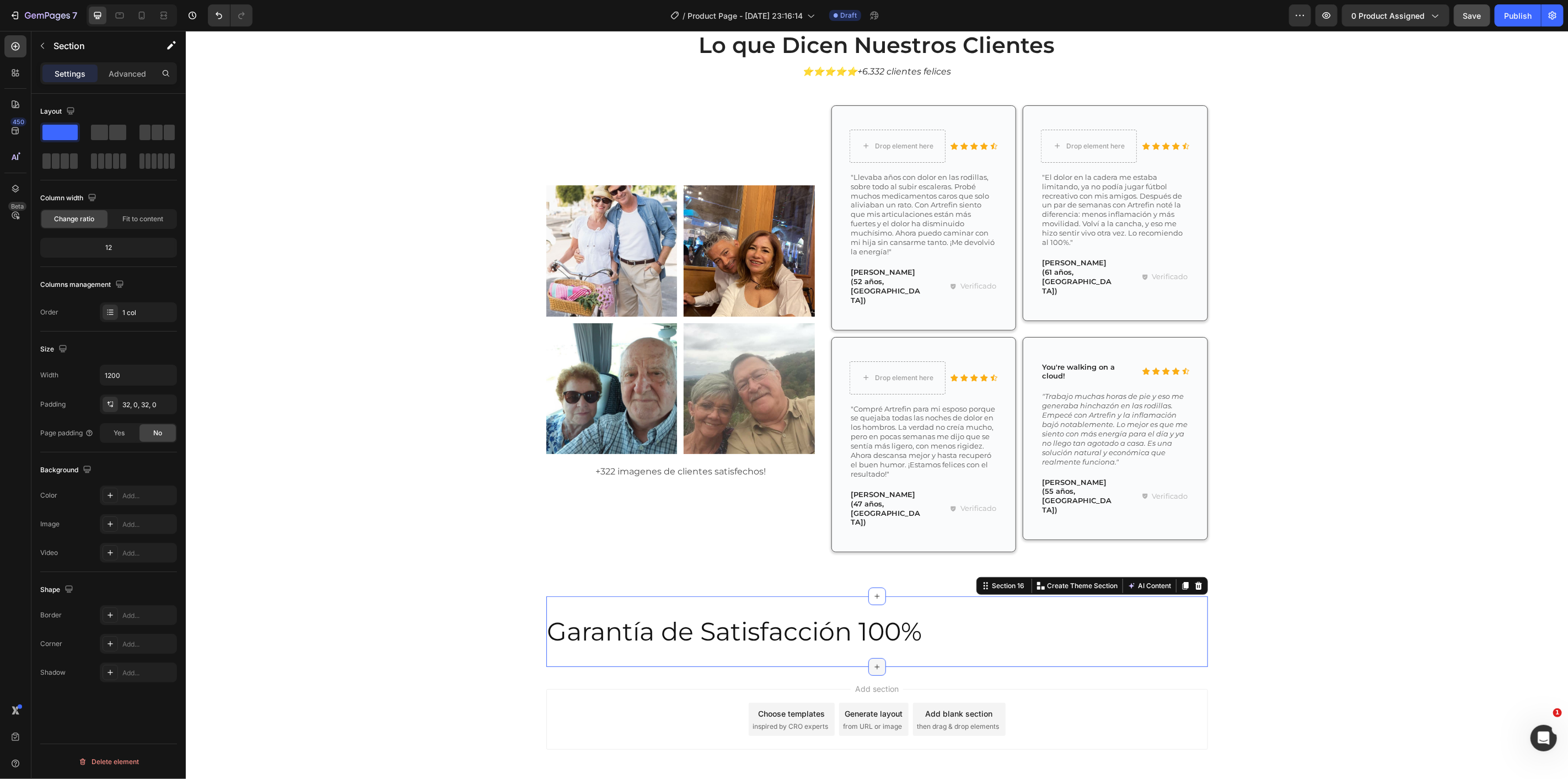
click at [868, 657] on div at bounding box center [877, 666] width 18 height 18
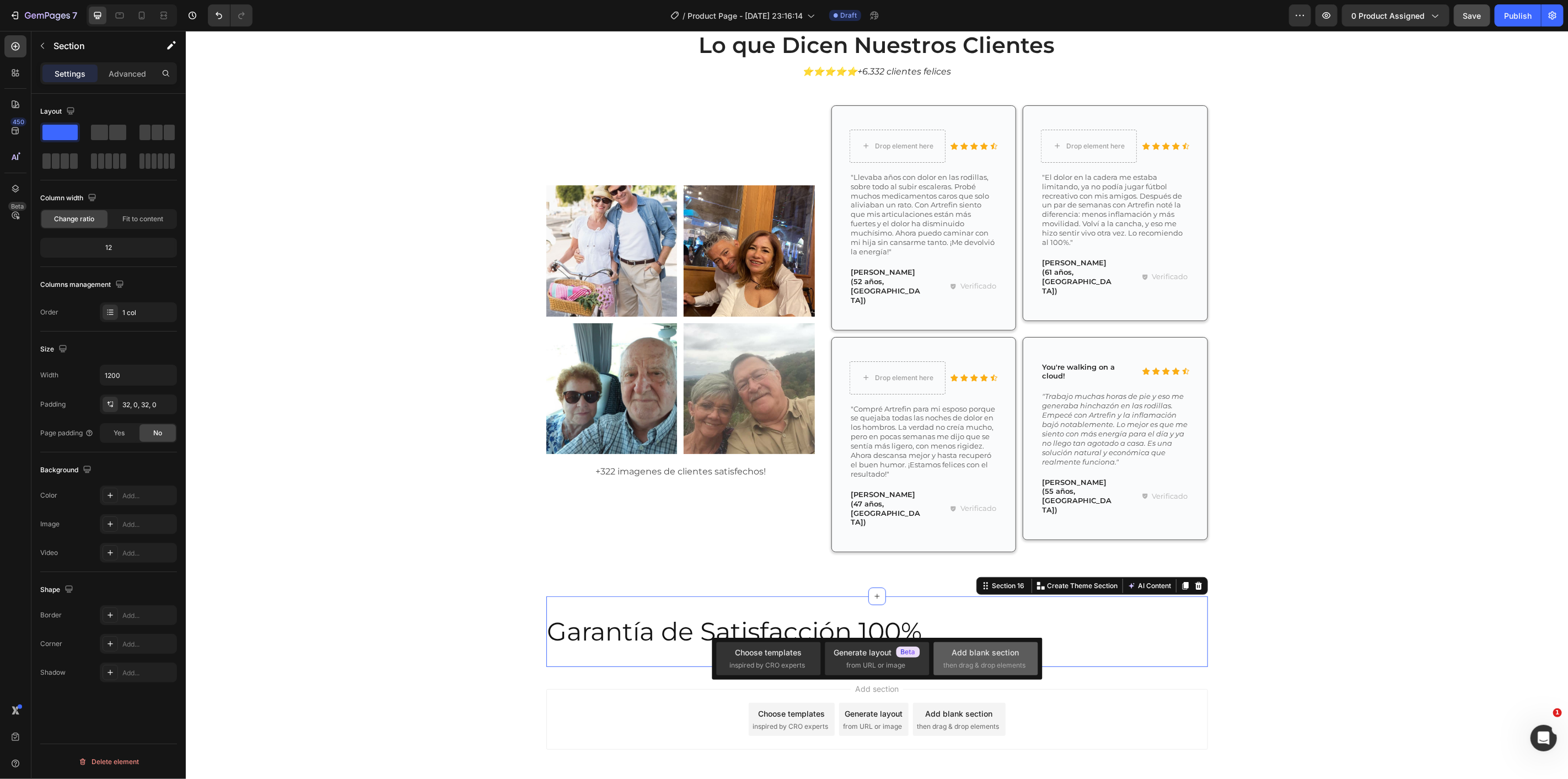
click at [971, 653] on div "Add blank section" at bounding box center [986, 652] width 68 height 11
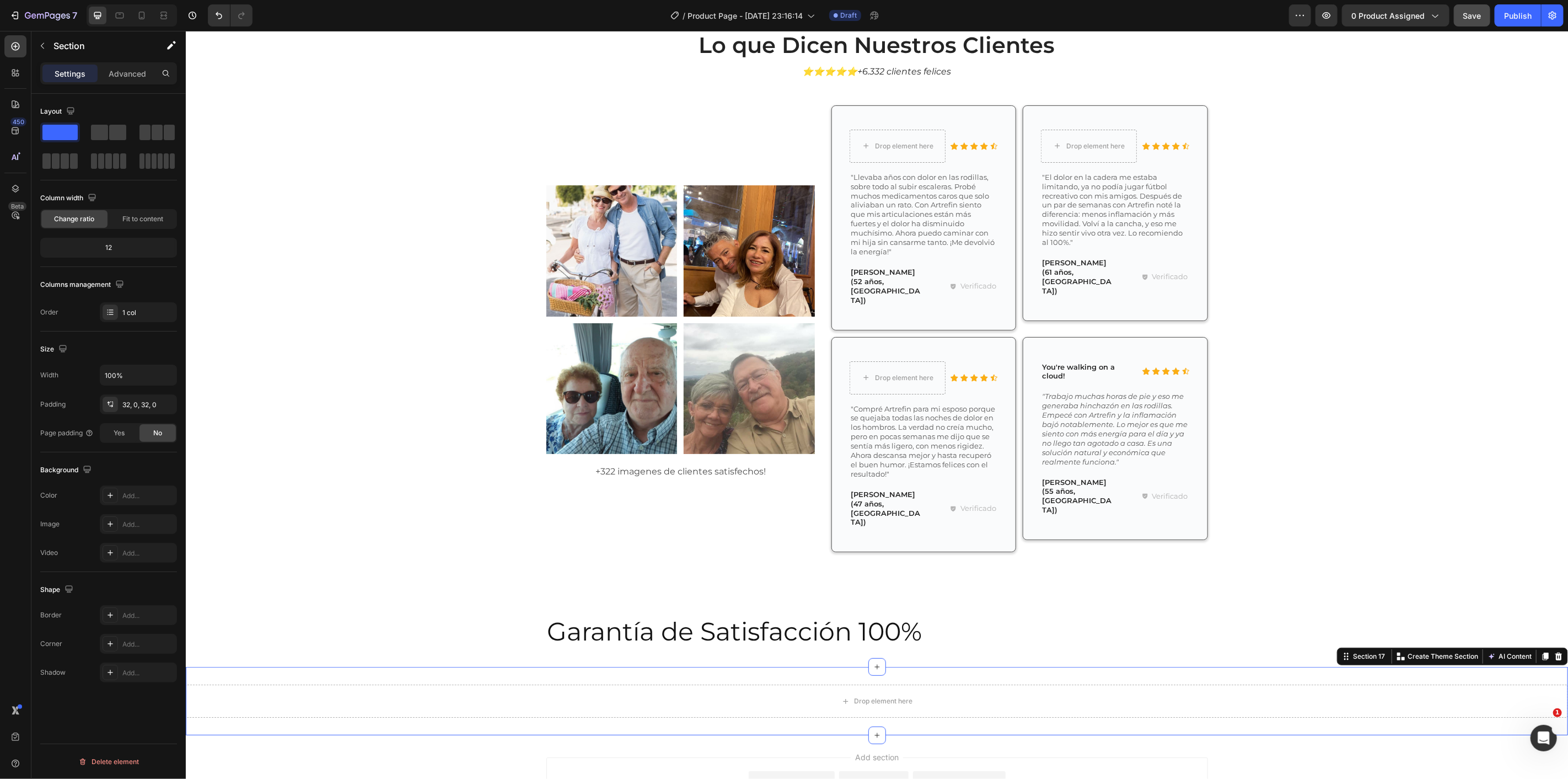
click at [509, 666] on div "Drop element here Section 17 You can create reusable sections Create Theme Sect…" at bounding box center [876, 700] width 1382 height 68
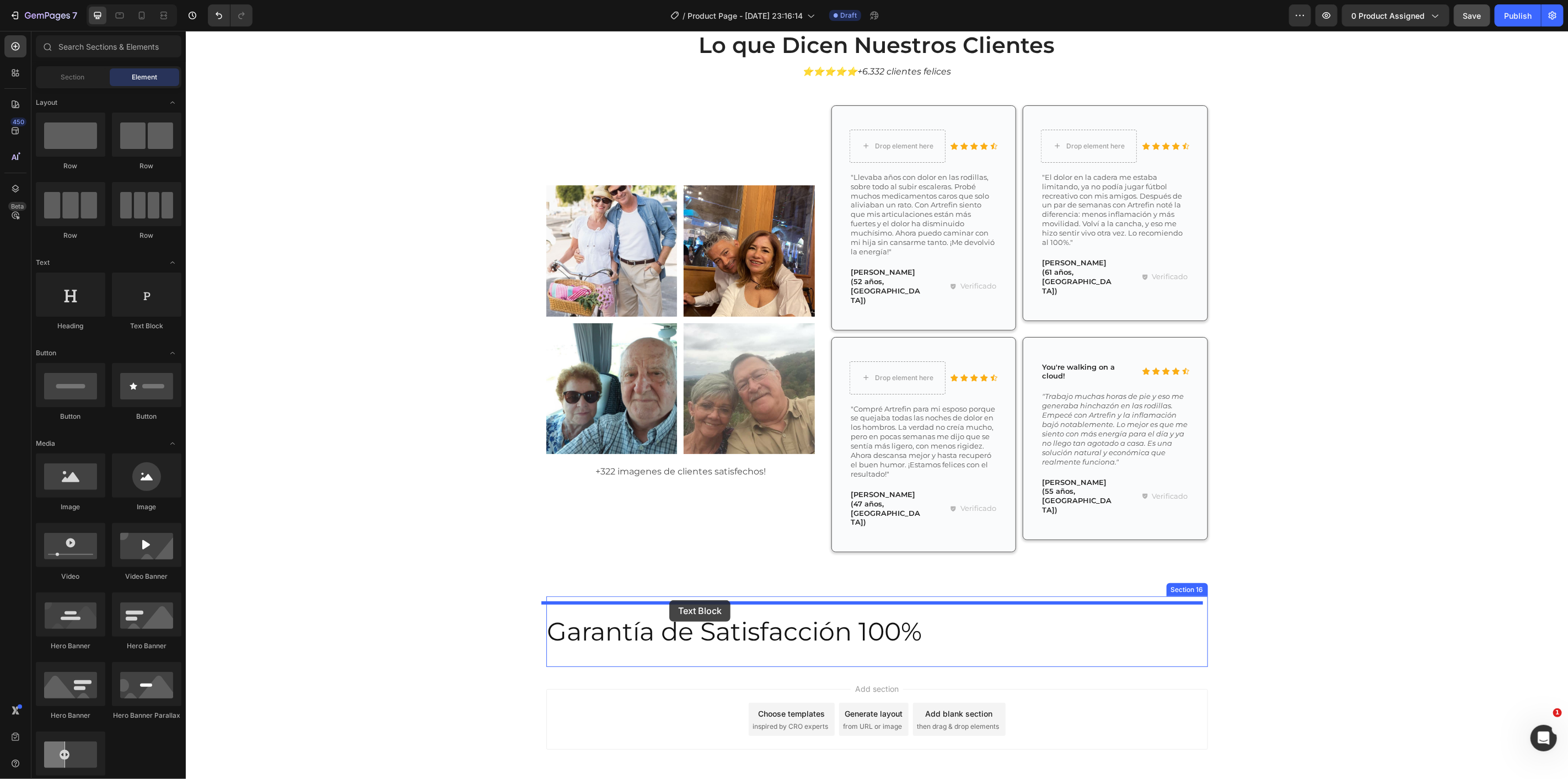
drag, startPoint x: 321, startPoint y: 334, endPoint x: 669, endPoint y: 600, distance: 438.0
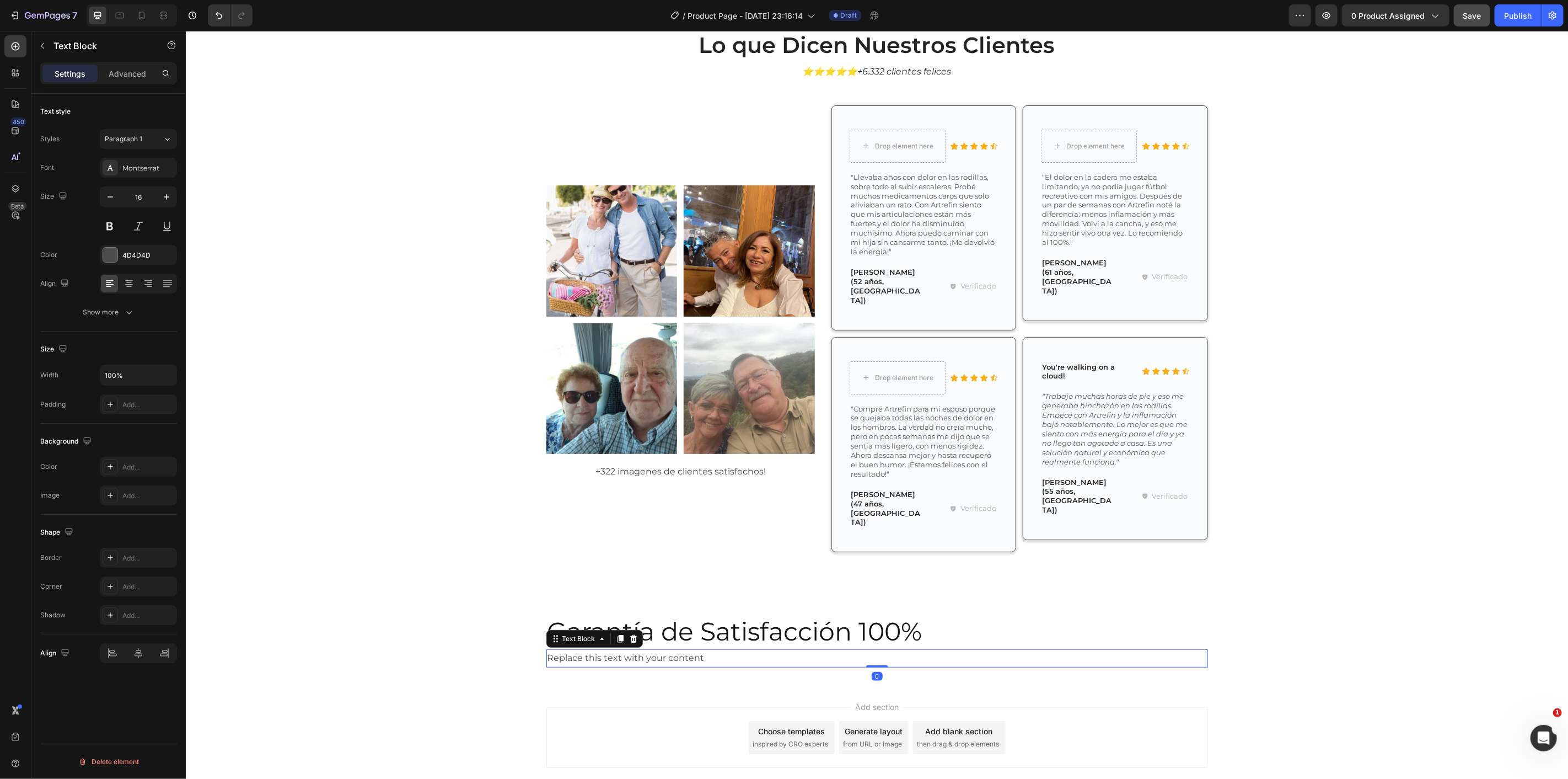
click at [667, 649] on div "Replace this text with your content" at bounding box center [877, 657] width 662 height 18
click at [666, 650] on p "Replace this text with your content" at bounding box center [877, 658] width 660 height 16
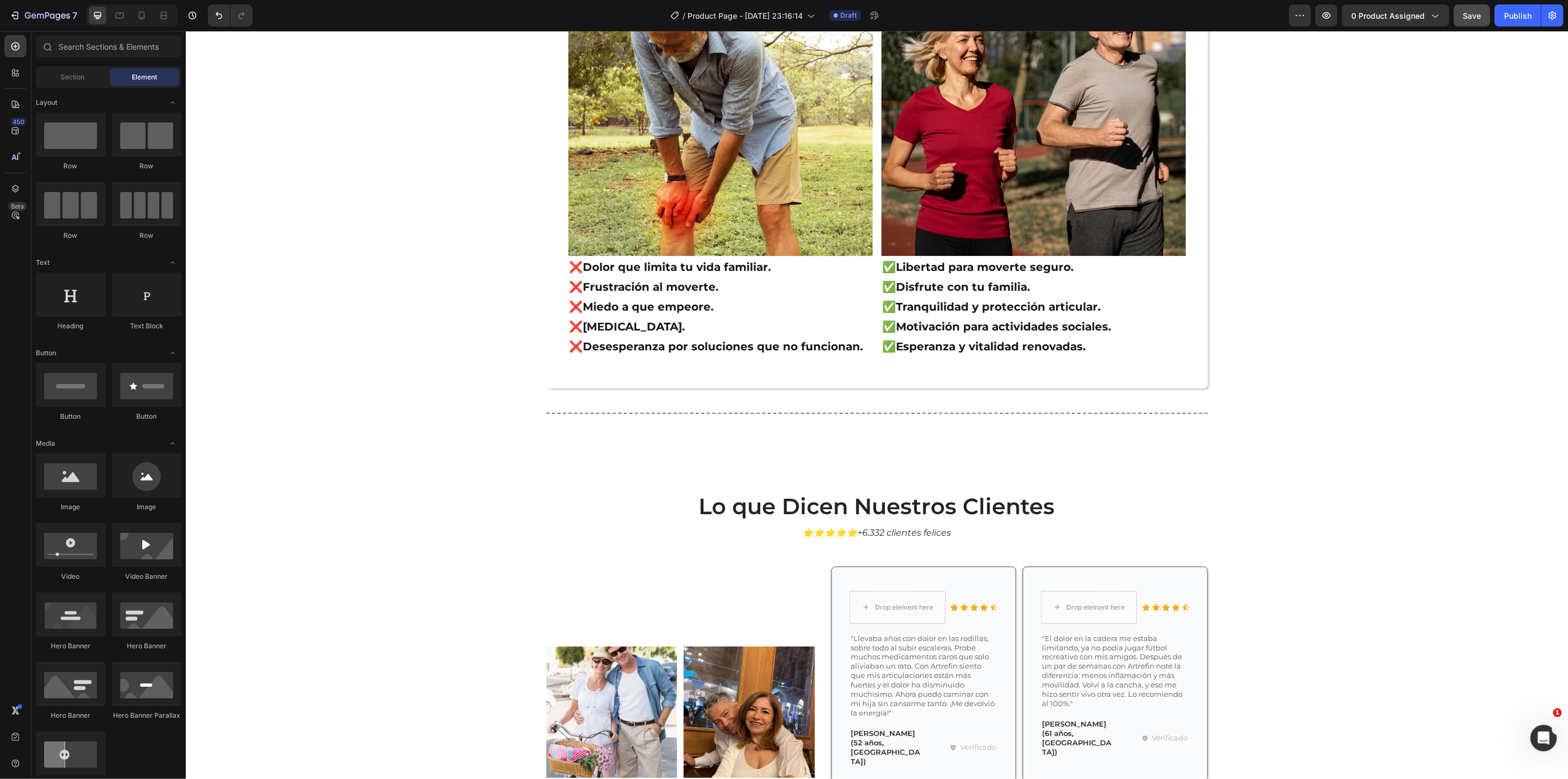
scroll to position [3663, 0]
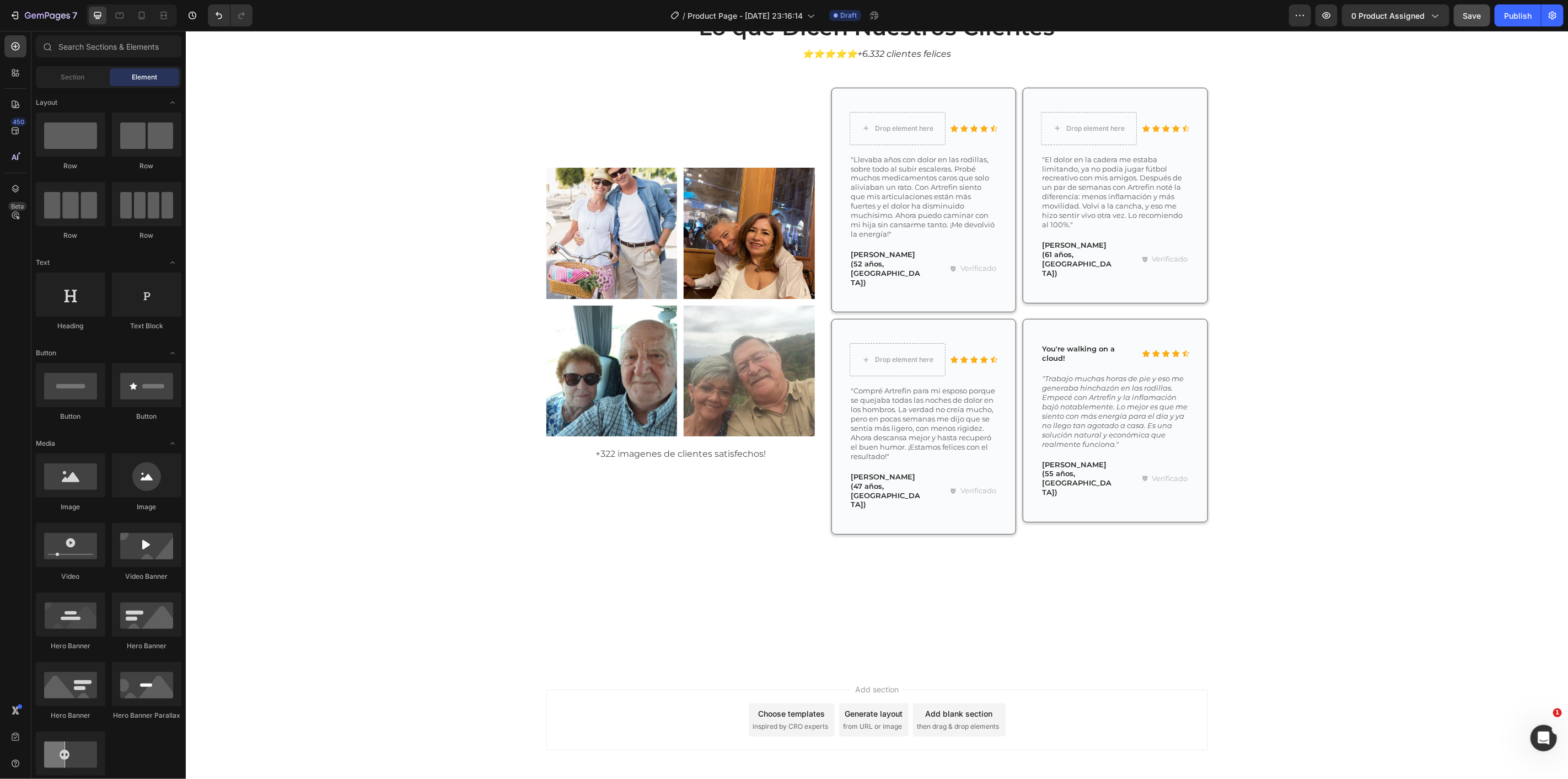
drag, startPoint x: 1563, startPoint y: 612, endPoint x: 209, endPoint y: 41, distance: 1469.5
click at [722, 632] on p "Estamos tan seguros de que Artrefin" at bounding box center [877, 640] width 660 height 16
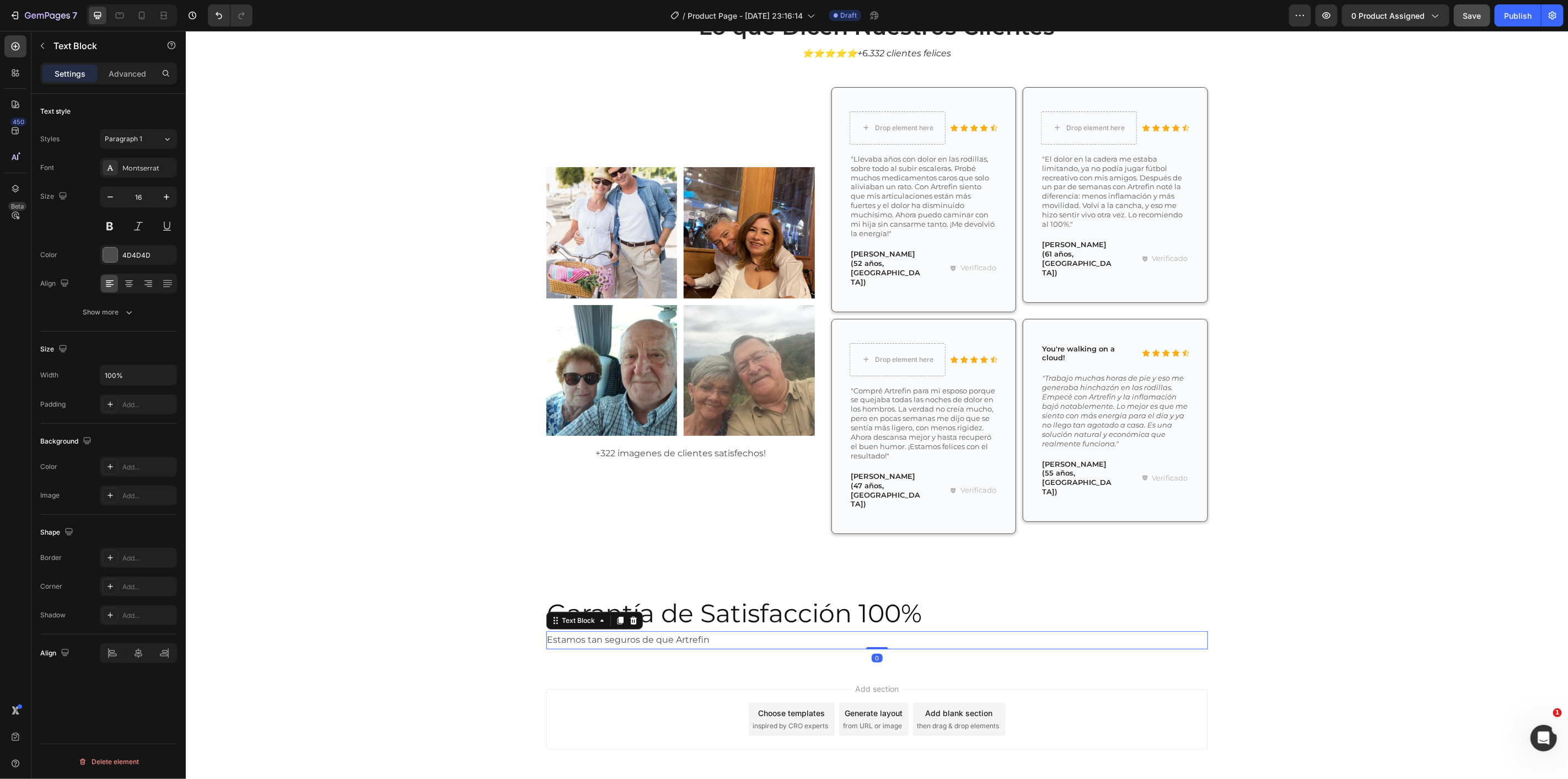
click at [717, 632] on p "Estamos tan seguros de que Artrefin" at bounding box center [877, 640] width 660 height 16
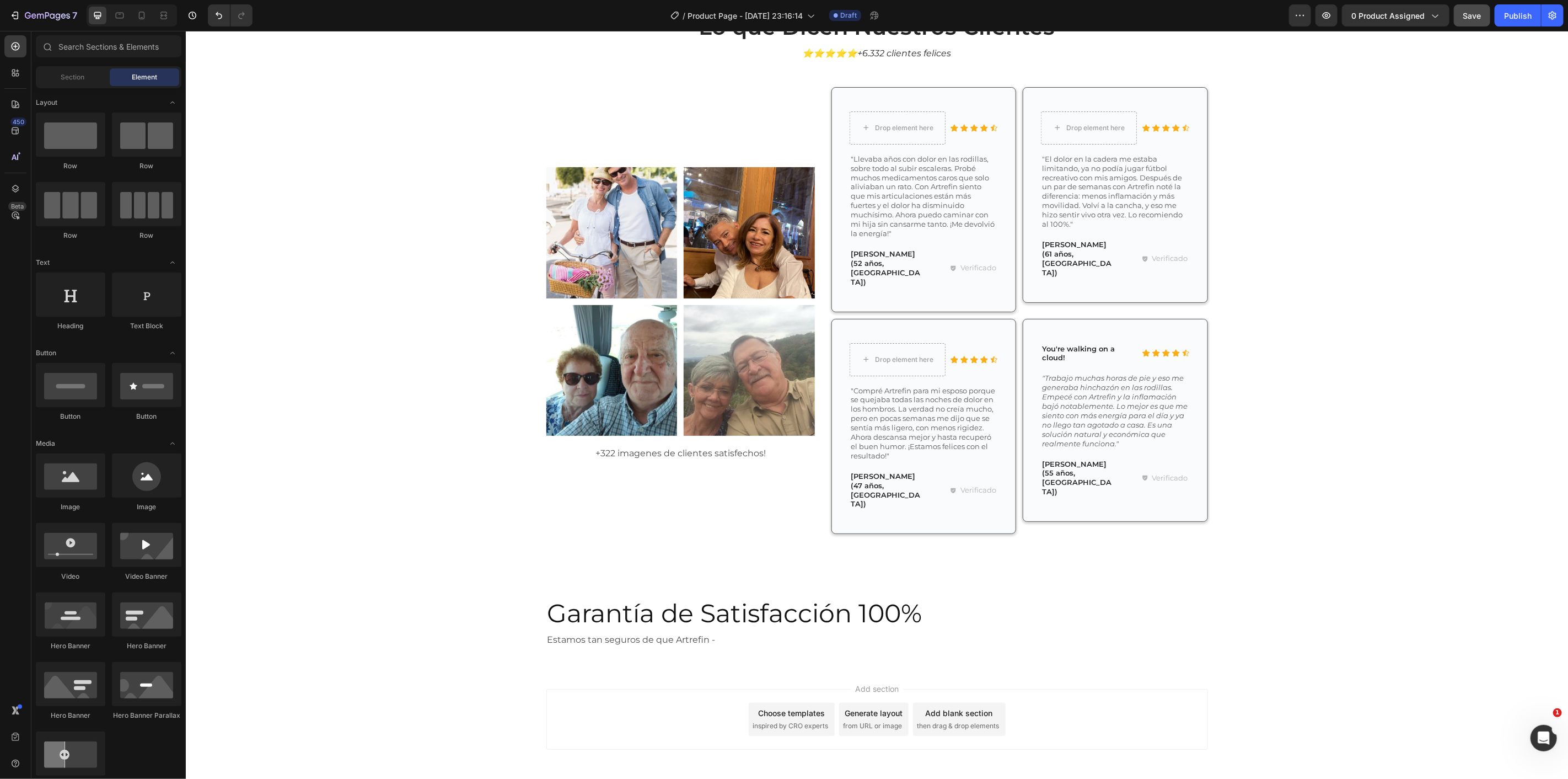
drag, startPoint x: 1567, startPoint y: 696, endPoint x: 1567, endPoint y: 572, distance: 124.0
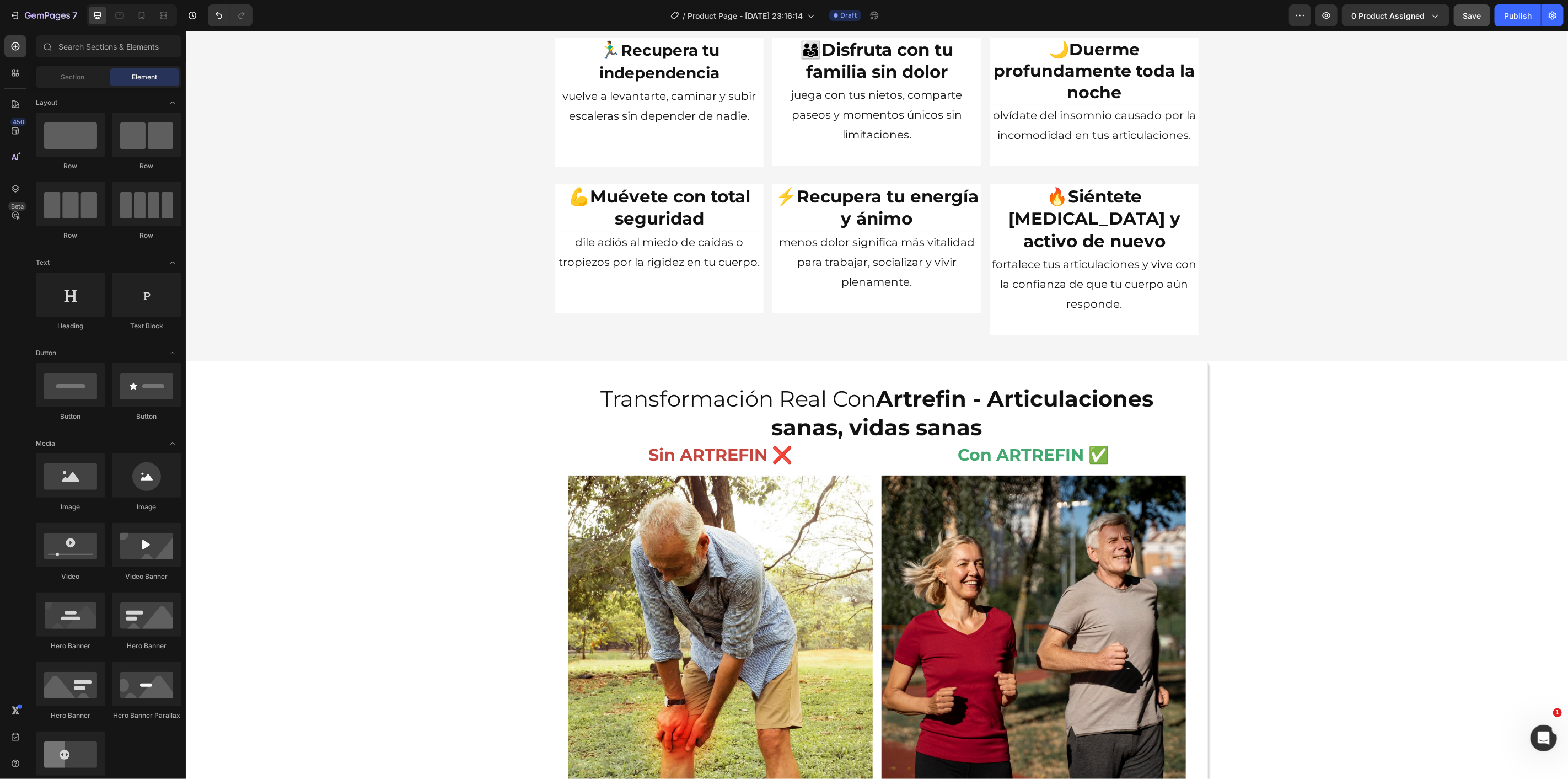
scroll to position [2437, 0]
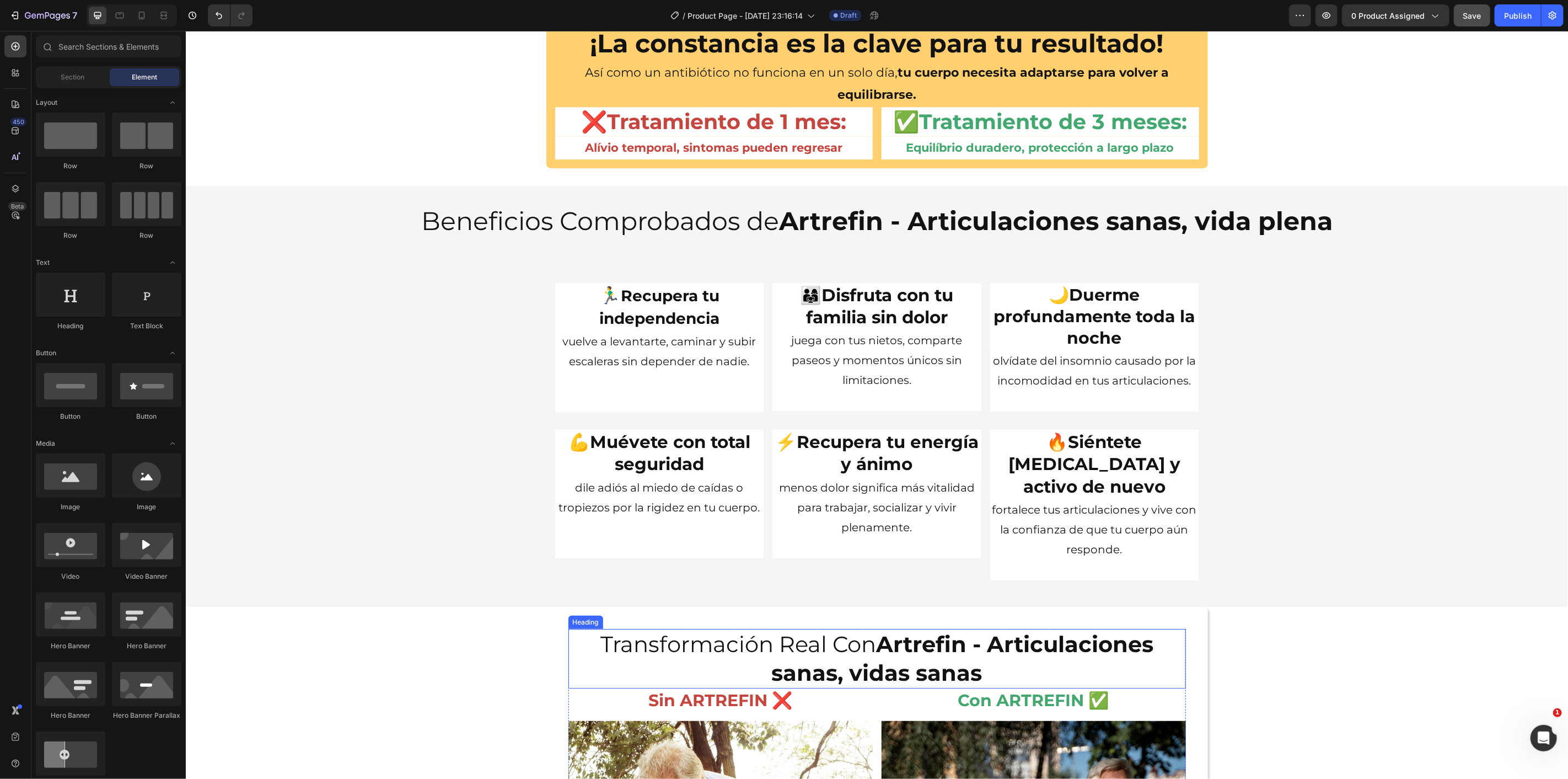
click at [1070, 630] on strong "Artrefin - Articulaciones sanas, vidas sanas" at bounding box center [962, 657] width 382 height 55
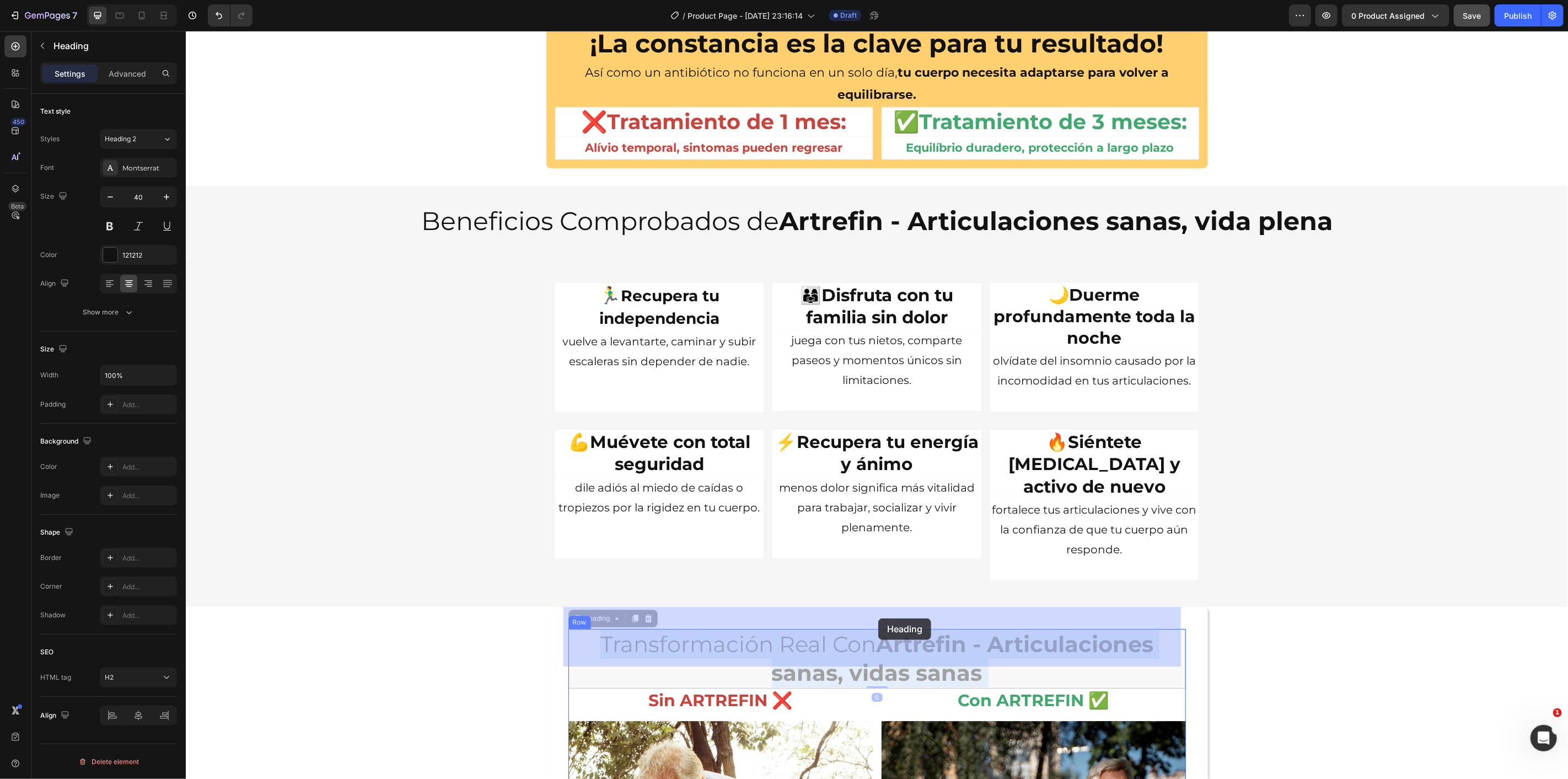
drag, startPoint x: 984, startPoint y: 652, endPoint x: 881, endPoint y: 618, distance: 108.5
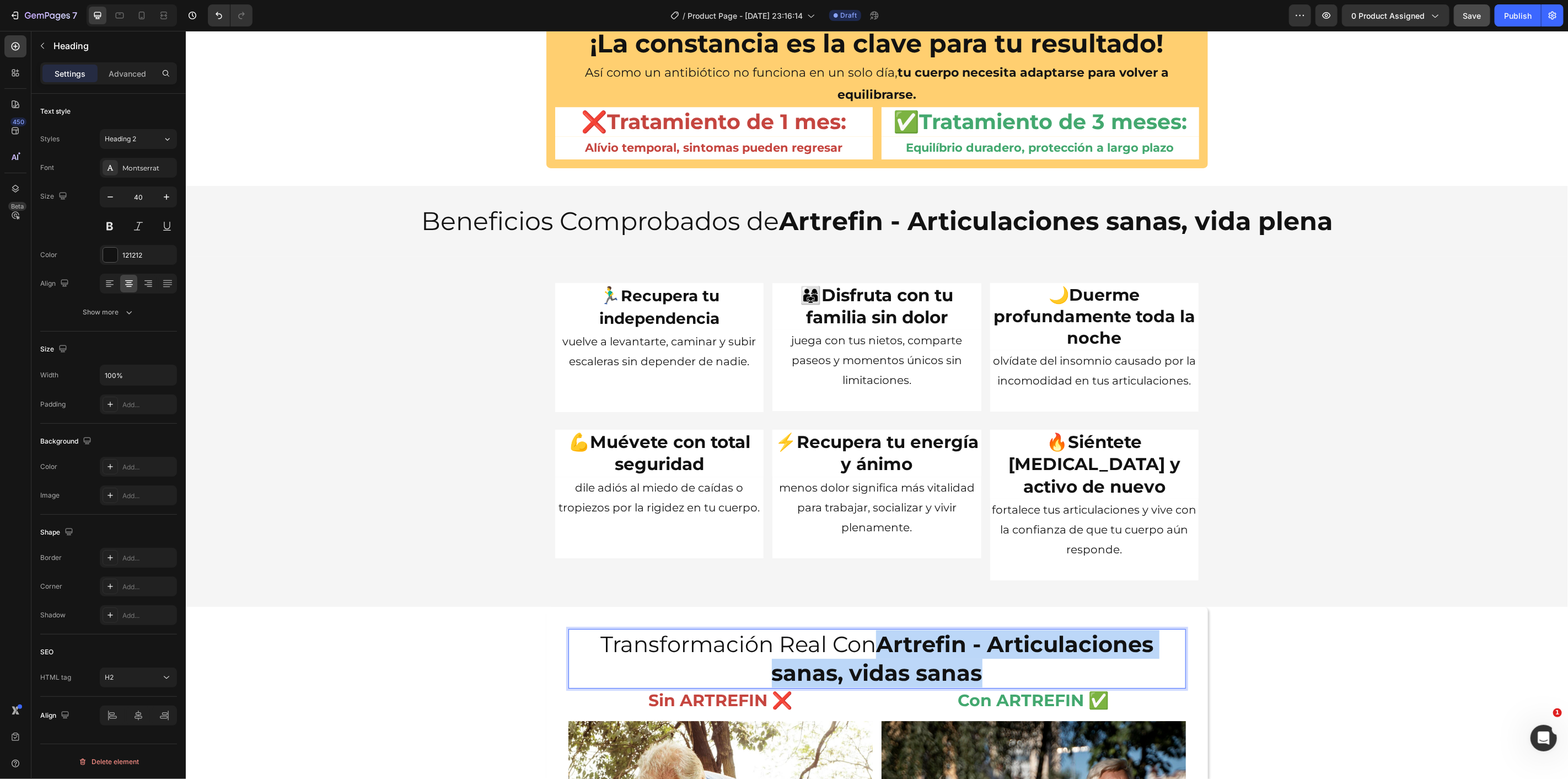
drag, startPoint x: 981, startPoint y: 653, endPoint x: 881, endPoint y: 625, distance: 103.8
click at [881, 630] on p "Transformación Real Con Artrefin - Articulaciones sanas, vidas sanas" at bounding box center [877, 658] width 615 height 57
copy strong "Artrefin - Articulaciones sanas, vidas sanas"
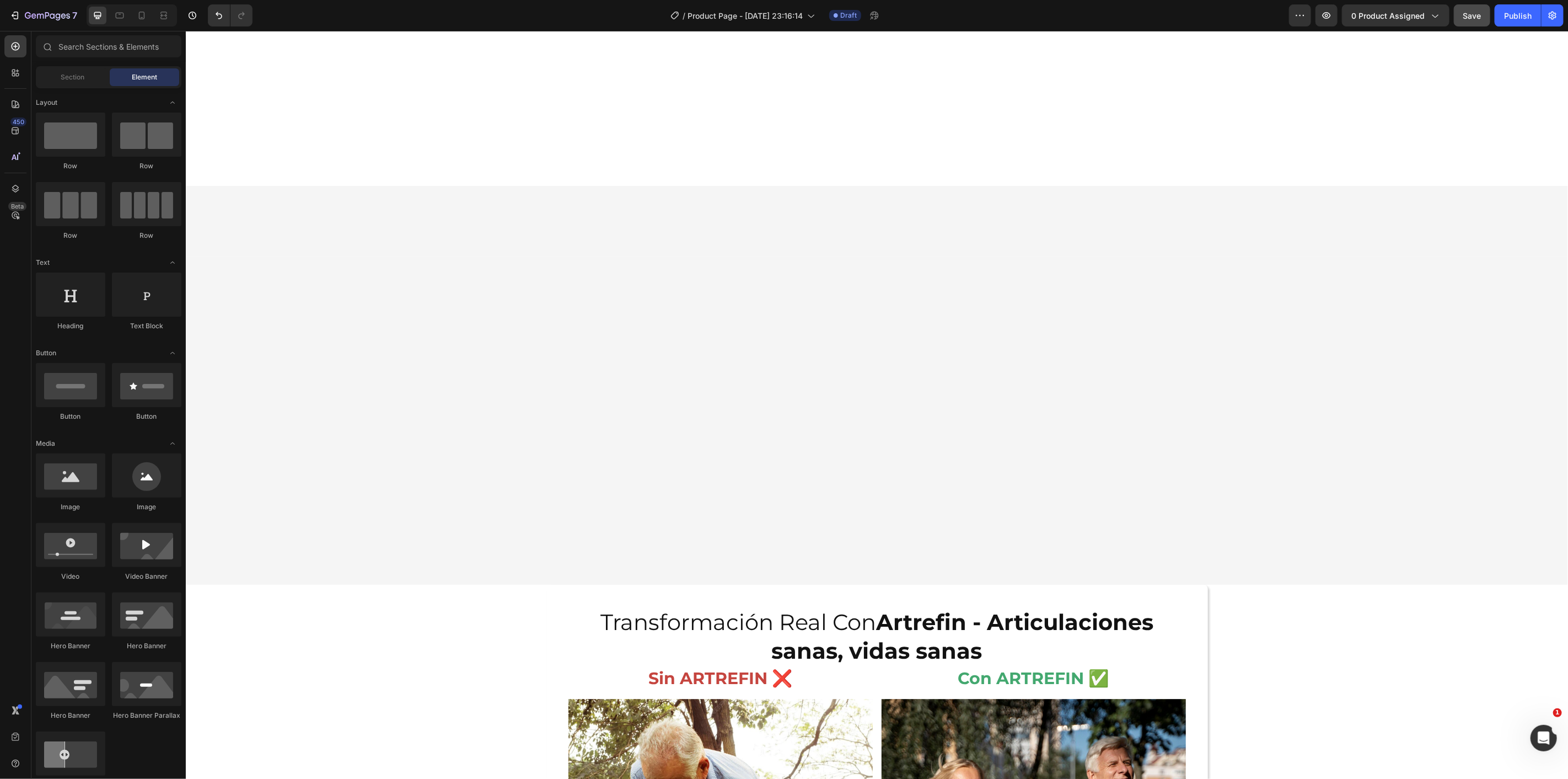
scroll to position [3663, 0]
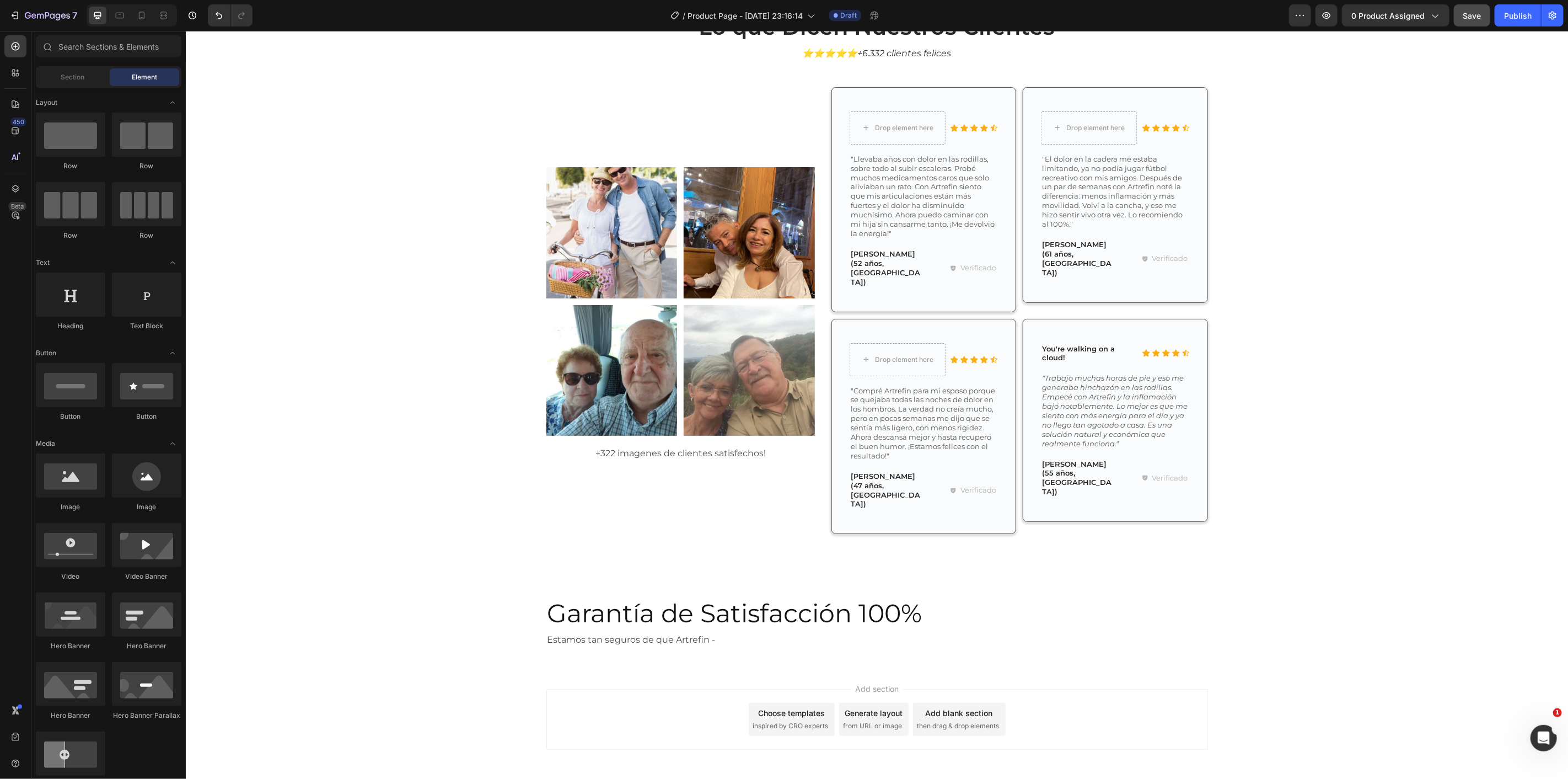
click at [706, 632] on p "Estamos tan seguros de que Artrefin -" at bounding box center [877, 640] width 660 height 16
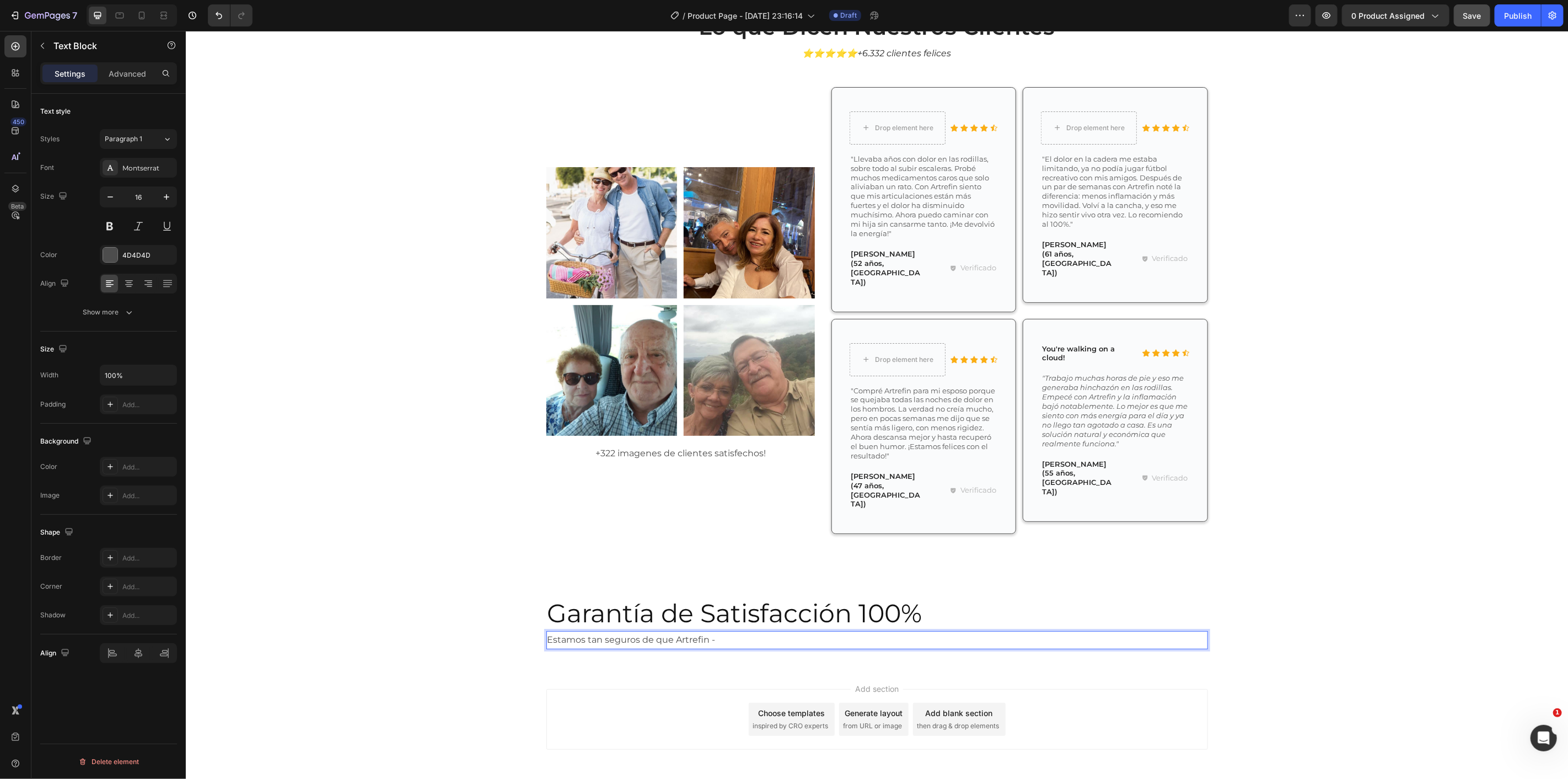
click at [710, 632] on p "Estamos tan seguros de que Artrefin -" at bounding box center [877, 640] width 660 height 16
drag, startPoint x: 719, startPoint y: 594, endPoint x: 669, endPoint y: 594, distance: 50.0
click at [669, 632] on p "Estamos tan seguros de que Artrefin -" at bounding box center [877, 640] width 660 height 16
drag, startPoint x: 899, startPoint y: 597, endPoint x: 869, endPoint y: 598, distance: 30.0
click at [869, 632] on p "Estamos tan seguros de que Artrefin - Articulaciones sanas, vidas sanas TRAN" at bounding box center [877, 640] width 660 height 16
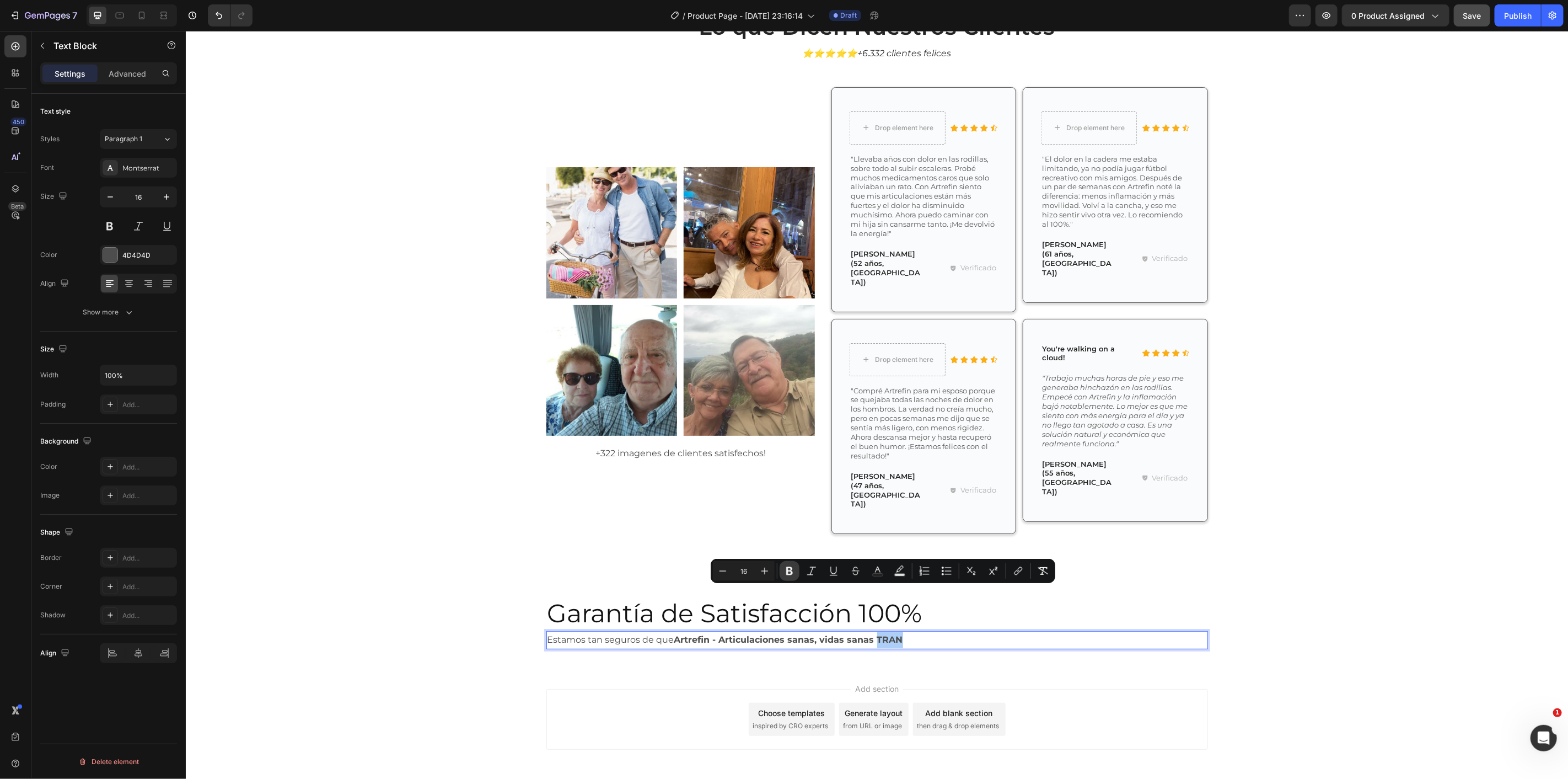
click at [783, 567] on button "Bold" at bounding box center [789, 570] width 20 height 20
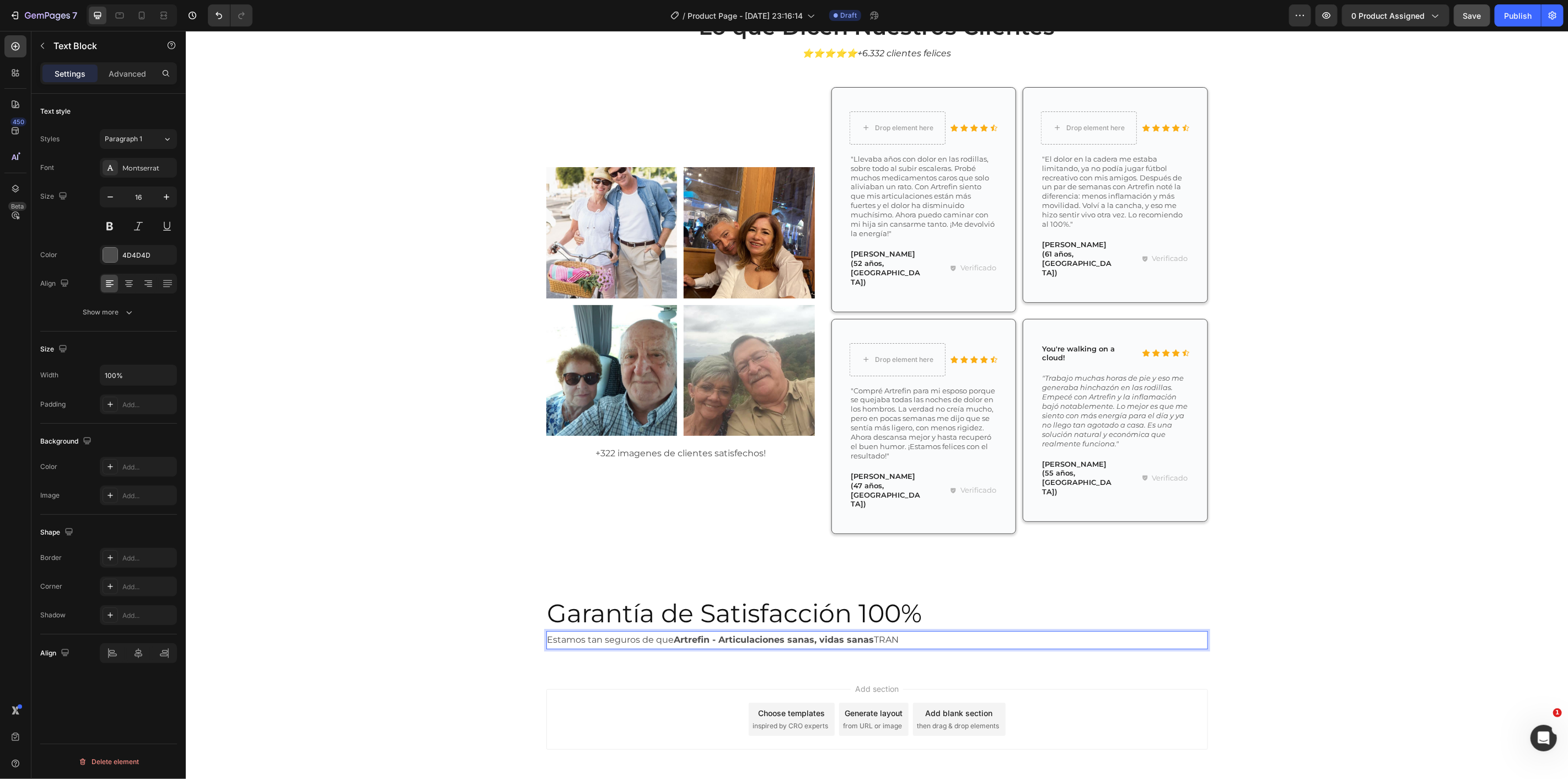
click at [927, 632] on p "Estamos tan seguros de que Artrefin - Articulaciones sanas, vidas sanas TRAN" at bounding box center [877, 640] width 660 height 16
click at [921, 632] on p "Estamos tan seguros de que Artrefin - Articulaciones sanas, vidas sanas T" at bounding box center [877, 640] width 660 height 16
click at [876, 632] on p "Estamos tan seguros de que Artrefin - Articulaciones sanas, vidas sanas Tr" at bounding box center [877, 640] width 660 height 16
click at [879, 632] on p "Estamos tan seguros de que Artrefin - Articulaciones sanas, vidas sanas Tr" at bounding box center [877, 640] width 660 height 16
drag, startPoint x: 881, startPoint y: 597, endPoint x: 891, endPoint y: 593, distance: 10.8
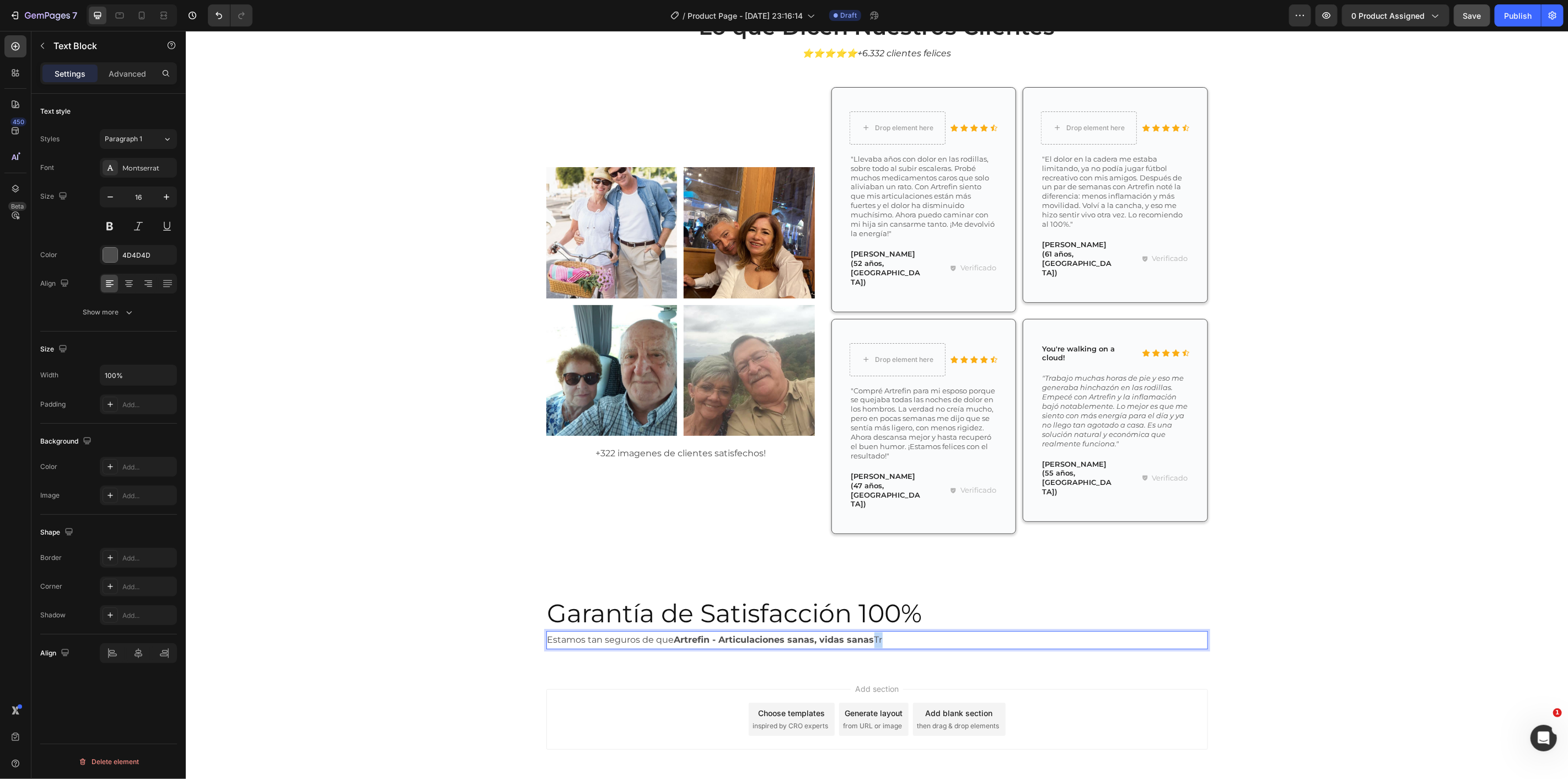
click at [883, 632] on p "Estamos tan seguros de que Artrefin - Articulaciones sanas, vidas sanas Tr" at bounding box center [877, 640] width 660 height 16
click at [891, 632] on p "Estamos tan seguros de que Artrefin - Articulaciones sanas, vidas sanas Tr" at bounding box center [877, 640] width 660 height 16
click at [912, 632] on p "Estamos tan seguros de que Artrefin - Articulaciones sanas, vidas sanas sarrTre" at bounding box center [877, 640] width 660 height 16
click at [916, 632] on p "Estamos tan seguros de que Artrefin - Articulaciones sanas, vidas sanas sarrTre" at bounding box center [877, 640] width 660 height 16
click at [936, 632] on p "Estamos tan seguros de que Artrefin - Articulaciones sanas, vidas sanas sarrTre" at bounding box center [877, 640] width 660 height 16
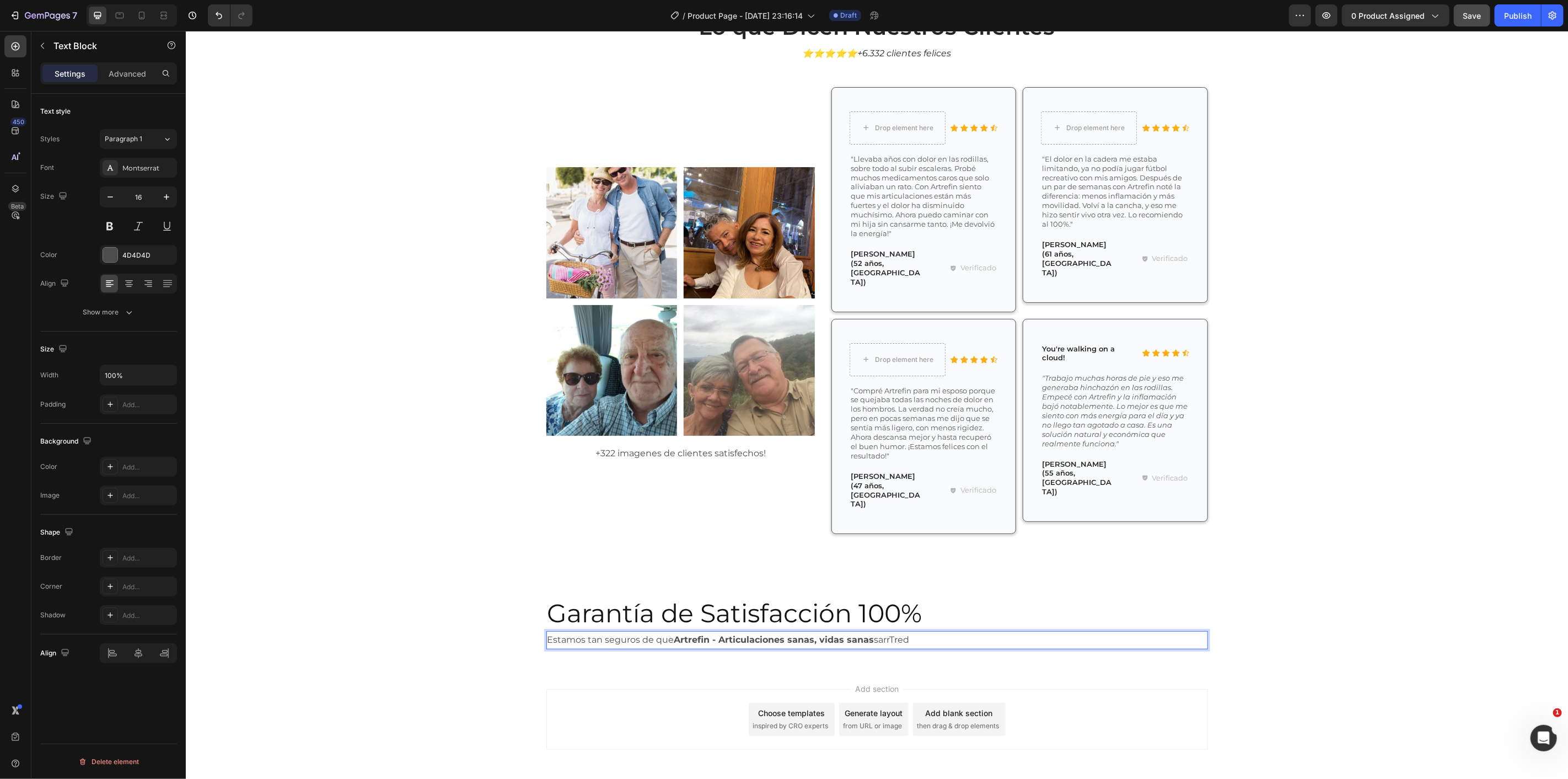
drag, startPoint x: 936, startPoint y: 595, endPoint x: 872, endPoint y: 594, distance: 64.0
click at [872, 632] on p "Estamos tan seguros de que Artrefin - Articulaciones sanas, vidas sanas sarrTred" at bounding box center [877, 640] width 660 height 16
click at [912, 632] on p "Estamos tan seguros de que Artrefin - Articulaciones sanas, vidas sanas" at bounding box center [877, 640] width 660 height 16
click at [905, 632] on p "Estamos tan seguros de que Artrefin - Articulaciones sanas, vidas sanas" at bounding box center [877, 640] width 660 height 16
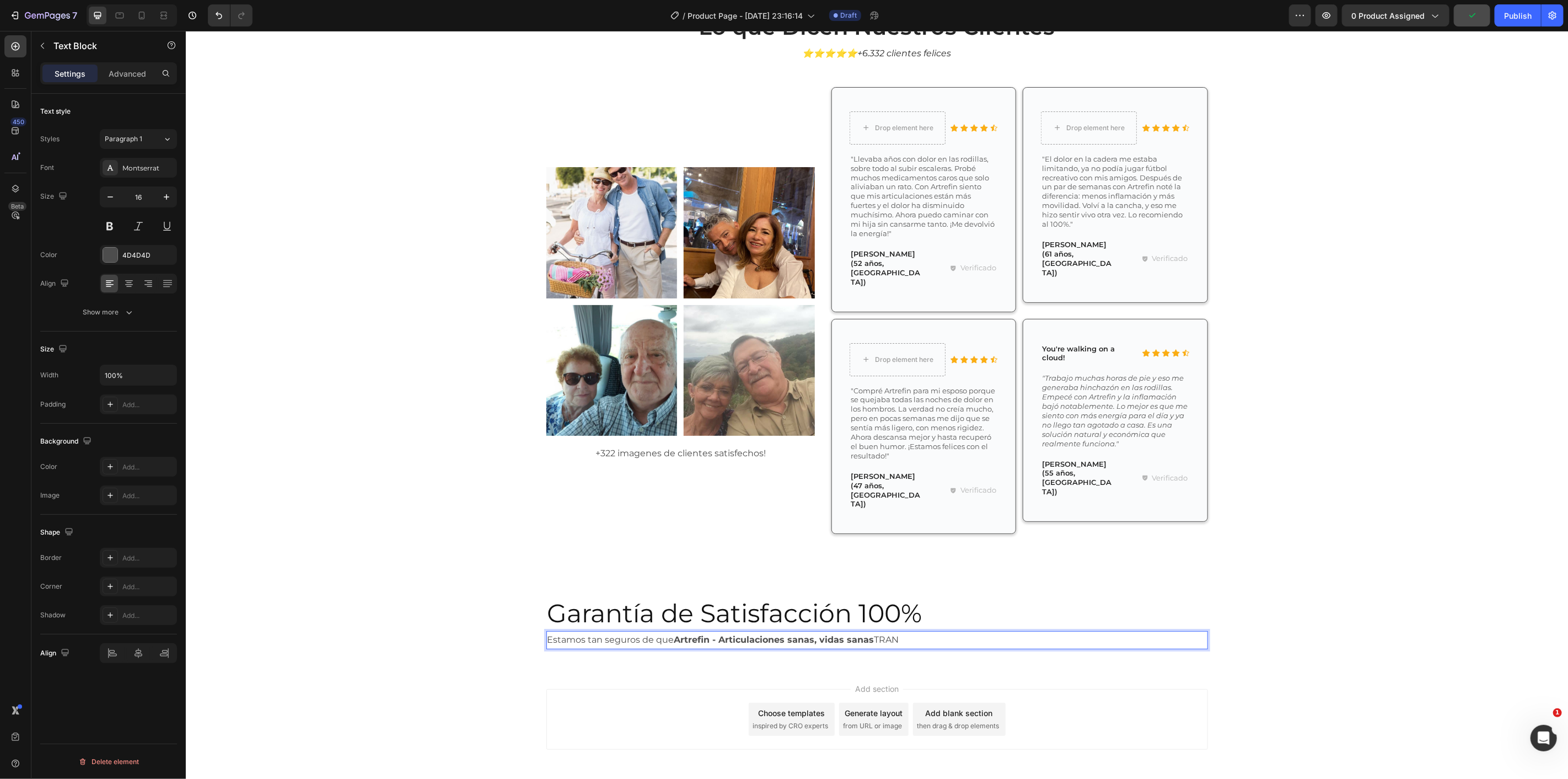
click at [909, 632] on p "Estamos tan seguros de que Artrefin - Articulaciones sanas, vidas sanas TRAN" at bounding box center [877, 640] width 660 height 16
drag, startPoint x: 963, startPoint y: 602, endPoint x: 675, endPoint y: 602, distance: 288.0
click at [675, 630] on div "Estamos tan seguros de que Artrefin - Articulaciones sanas, vidas sanas saddTRA…" at bounding box center [877, 639] width 662 height 18
click at [251, 495] on div "Lo que Dicen Nuestros Clientes Heading ⭐⭐⭐⭐⭐+6.332 clientes felices Text Block …" at bounding box center [877, 280] width 1366 height 540
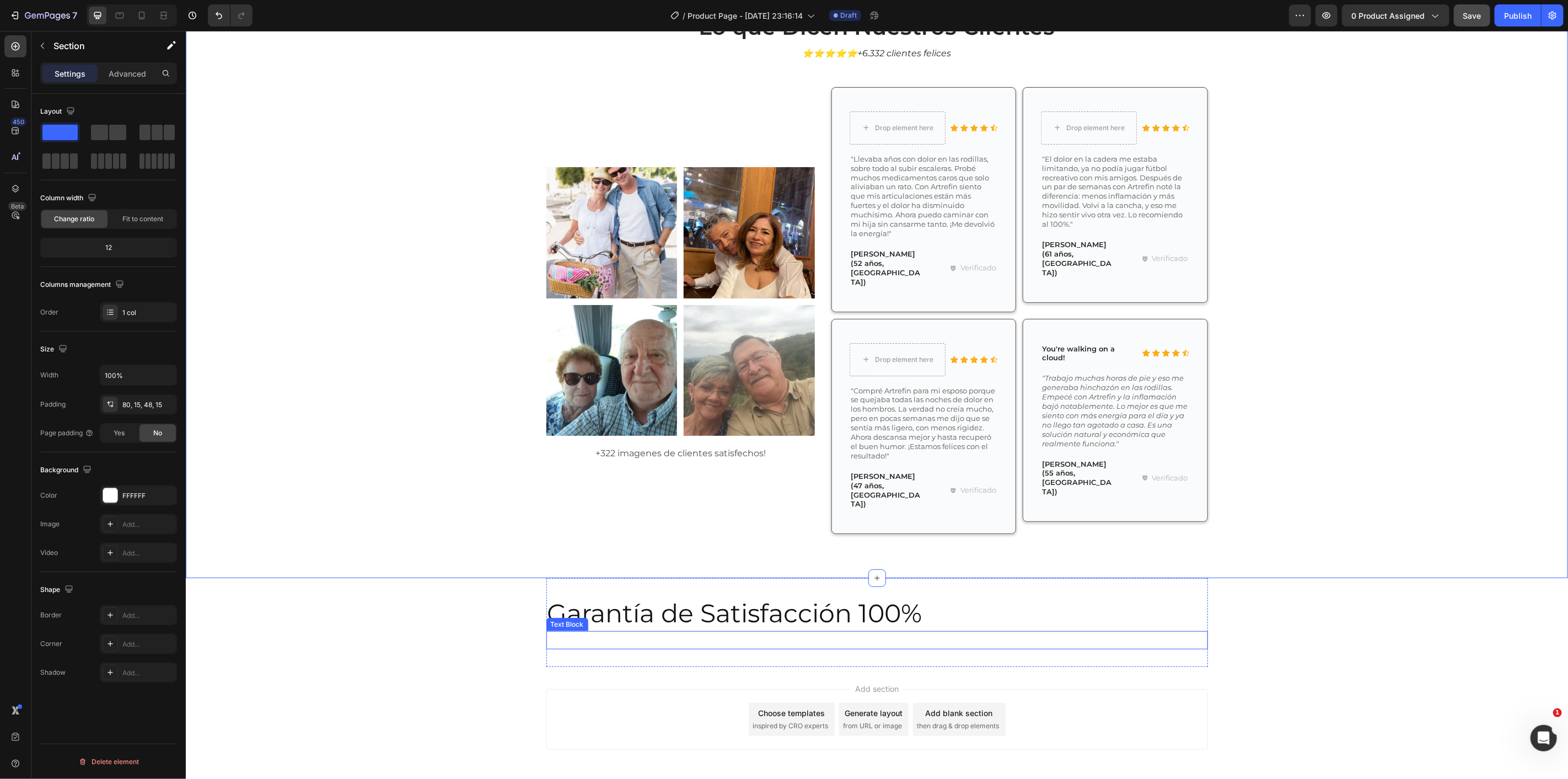
click at [589, 632] on p "Rich Text Editor. Editing area: main" at bounding box center [877, 640] width 660 height 16
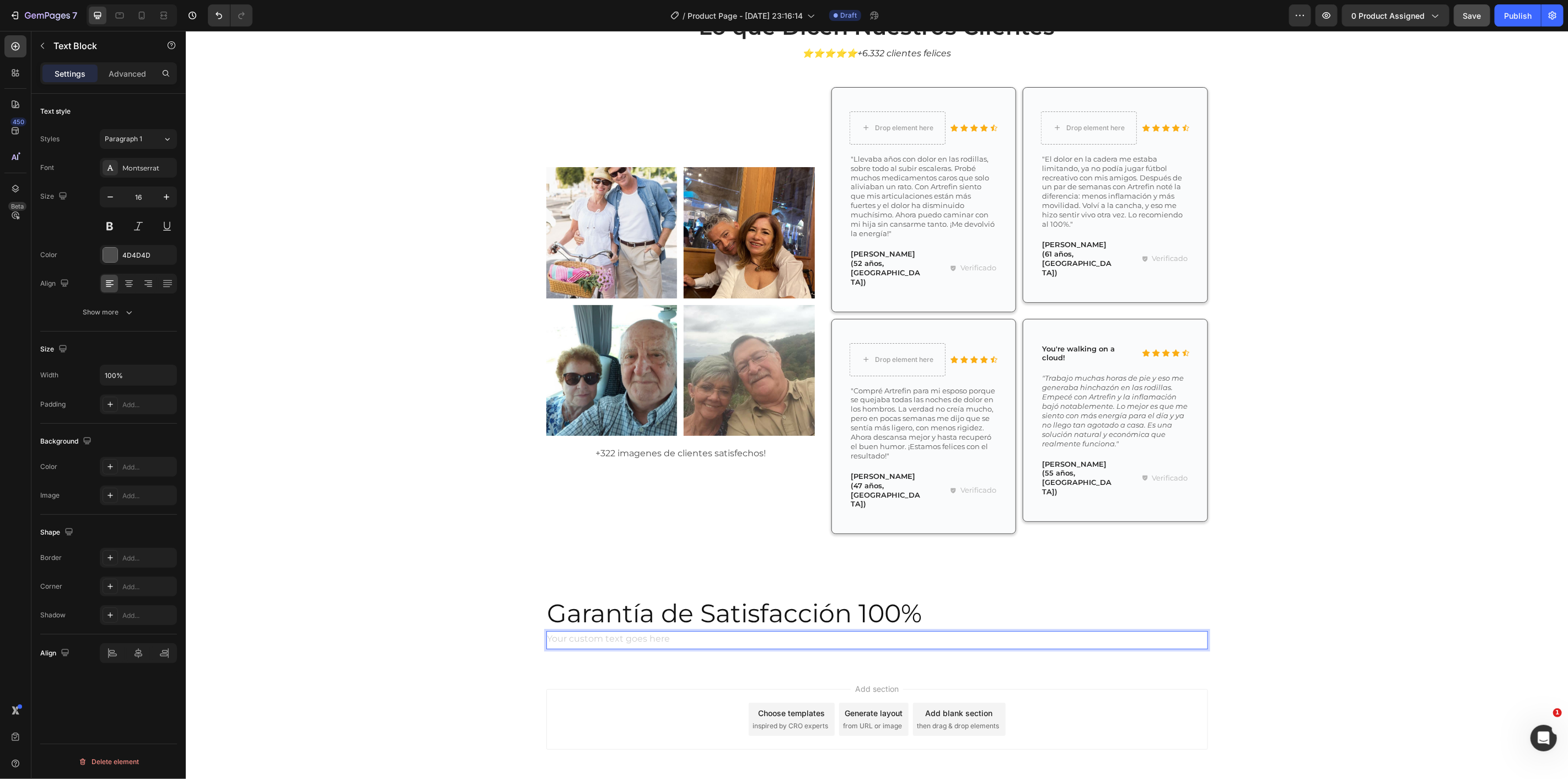
click at [592, 630] on div "Rich Text Editor. Editing area: main" at bounding box center [877, 639] width 662 height 18
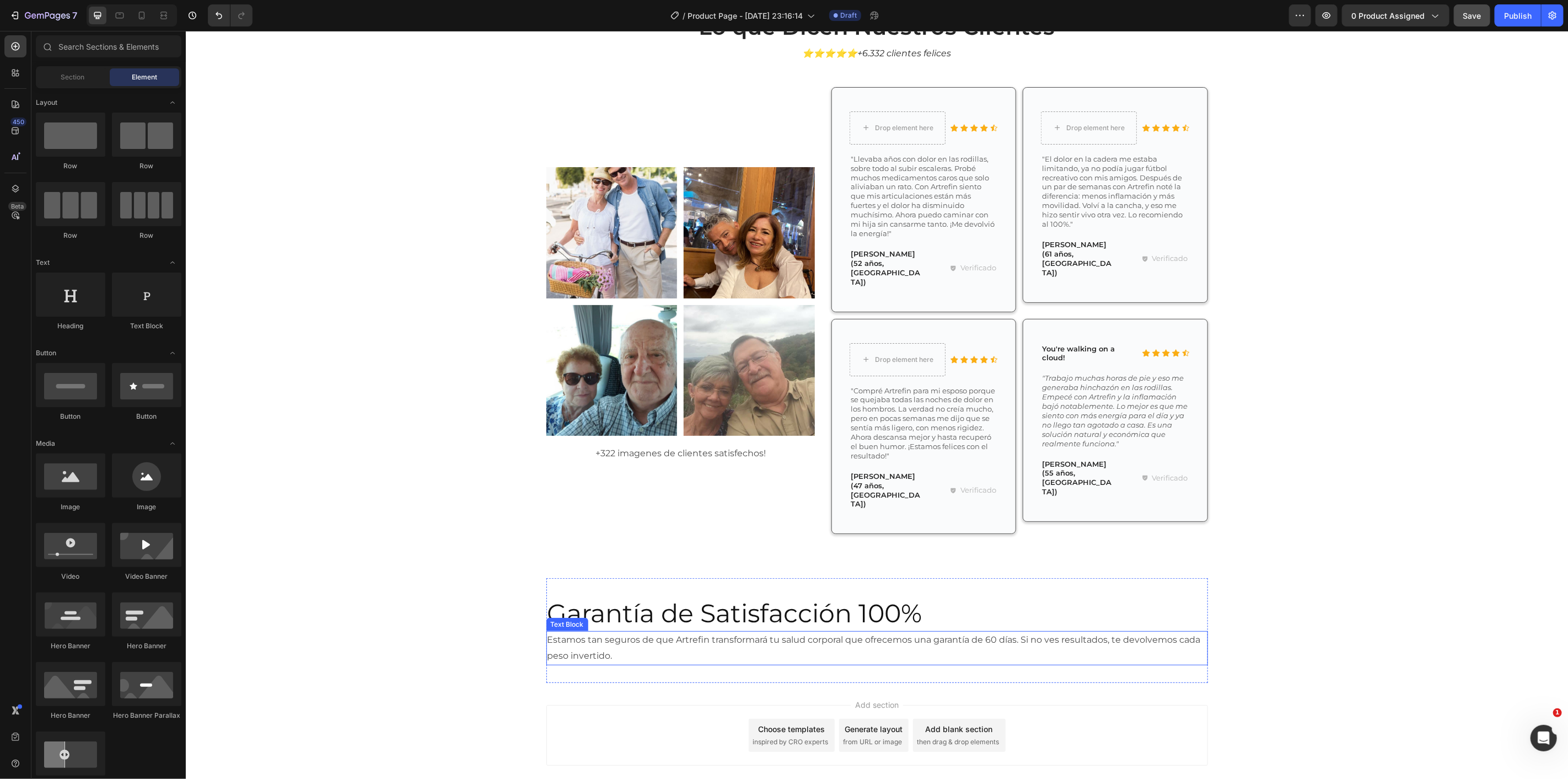
click at [672, 632] on p "Estamos tan seguros de que Artrefin transformará tu salud corporal que ofrecemo…" at bounding box center [877, 647] width 660 height 32
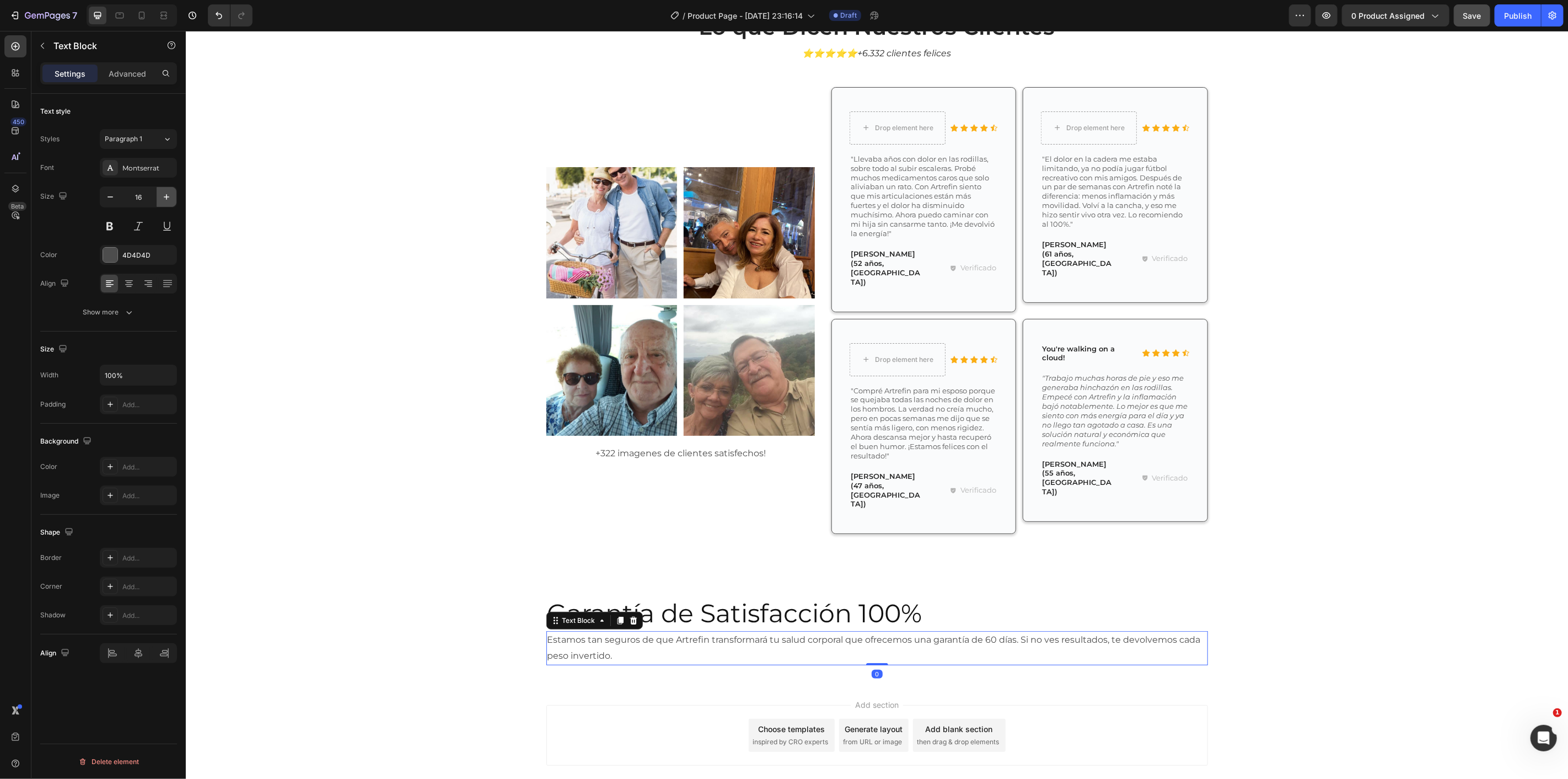
click at [161, 199] on icon "button" at bounding box center [166, 197] width 11 height 11
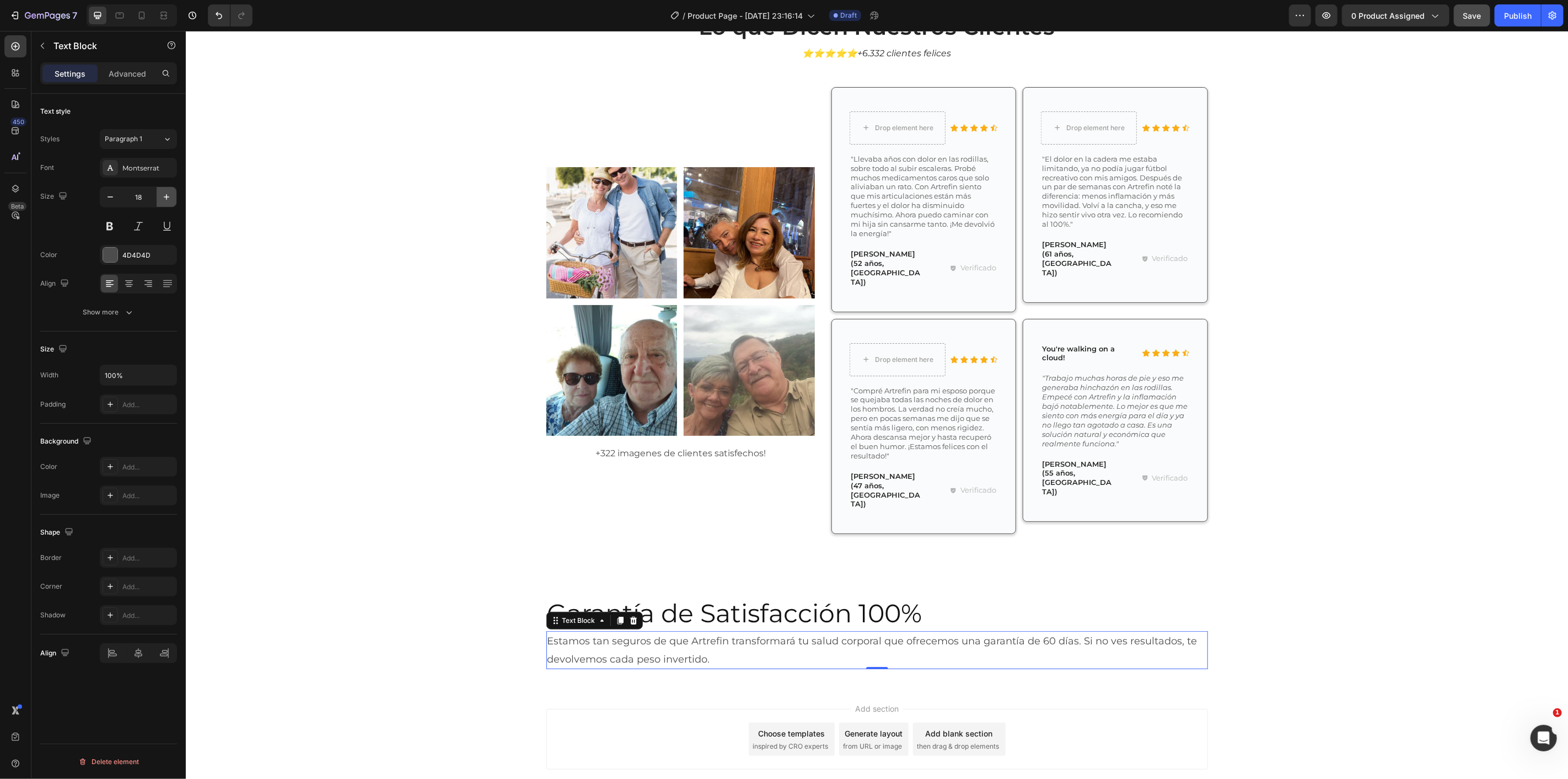
click at [161, 199] on icon "button" at bounding box center [166, 197] width 11 height 11
type input "20"
click at [709, 632] on p "Estamos tan seguros de que Artrefin transformará tu salud corporal que ofrecemo…" at bounding box center [877, 651] width 660 height 40
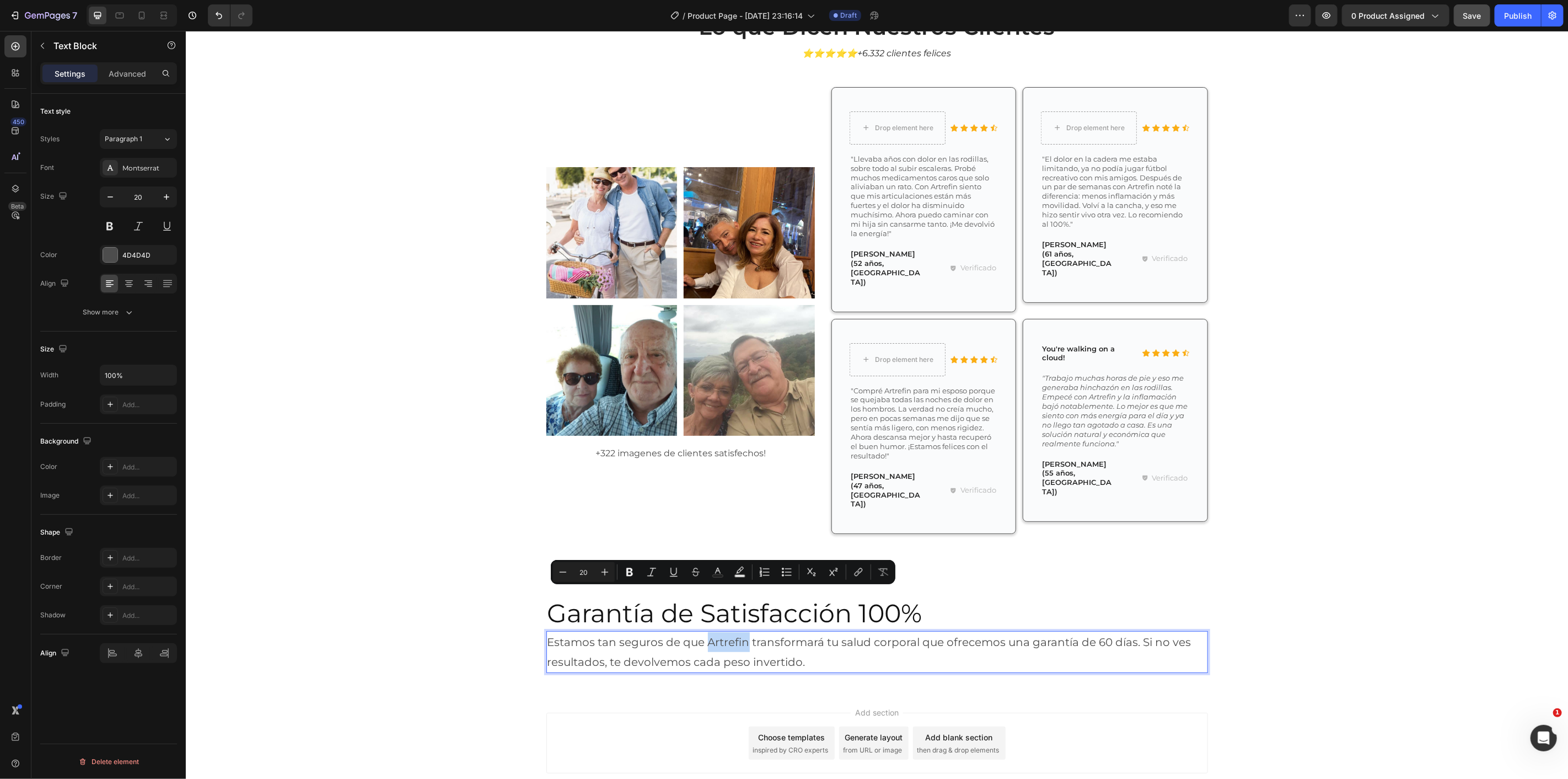
drag, startPoint x: 704, startPoint y: 597, endPoint x: 741, endPoint y: 594, distance: 37.1
click at [741, 632] on p "Estamos tan seguros de que Artrefin transformará tu salud corporal que ofrecemo…" at bounding box center [877, 651] width 660 height 40
click at [111, 222] on button at bounding box center [109, 226] width 20 height 20
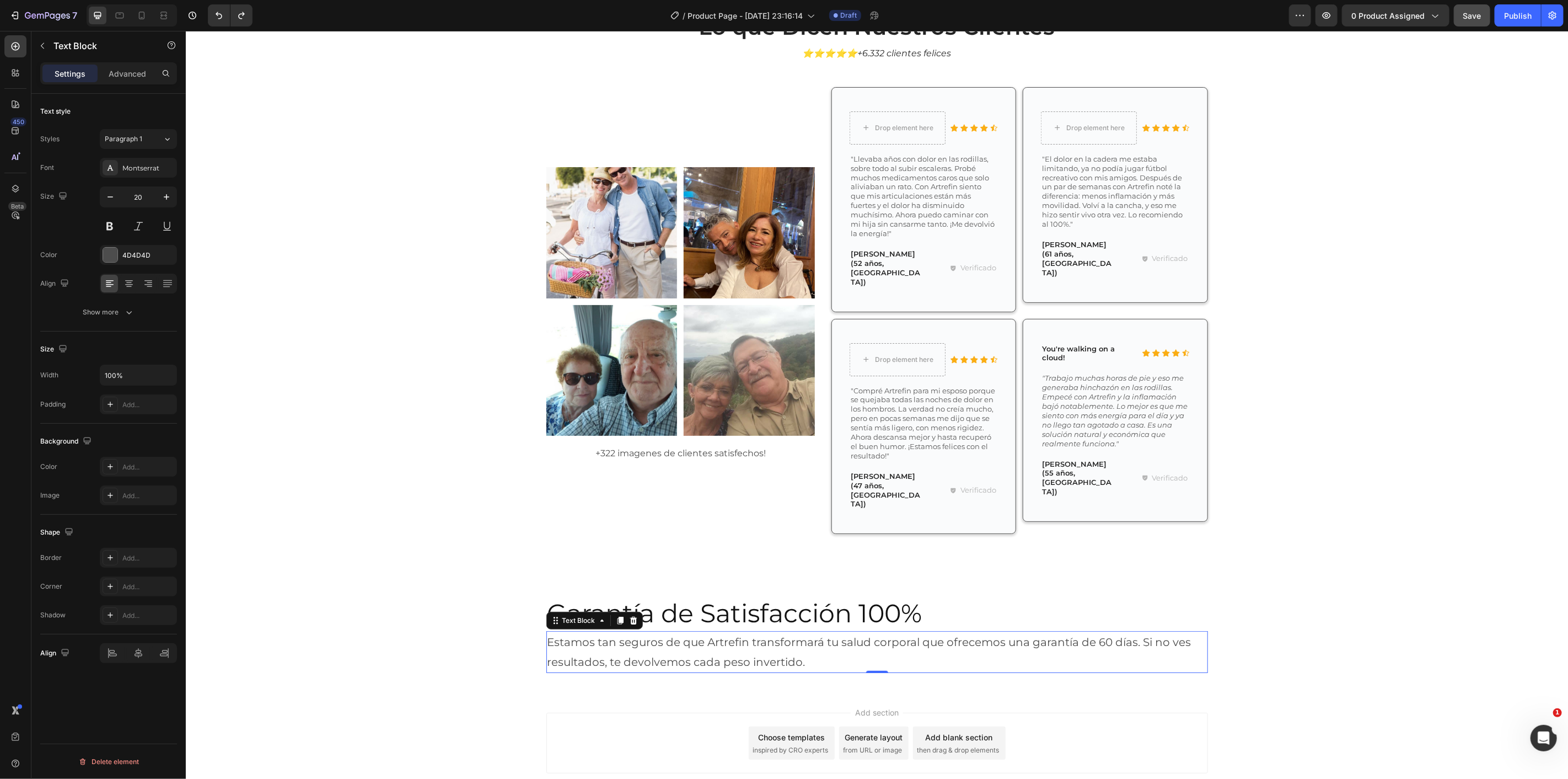
click at [724, 632] on p "Estamos tan seguros de que Artrefin transformará tu salud corporal que ofrecemo…" at bounding box center [877, 651] width 660 height 40
drag, startPoint x: 702, startPoint y: 591, endPoint x: 742, endPoint y: 597, distance: 40.4
click at [742, 632] on p "Estamos tan seguros de que Artrefin transformará tu salud corporal que ofrecemo…" at bounding box center [877, 651] width 660 height 40
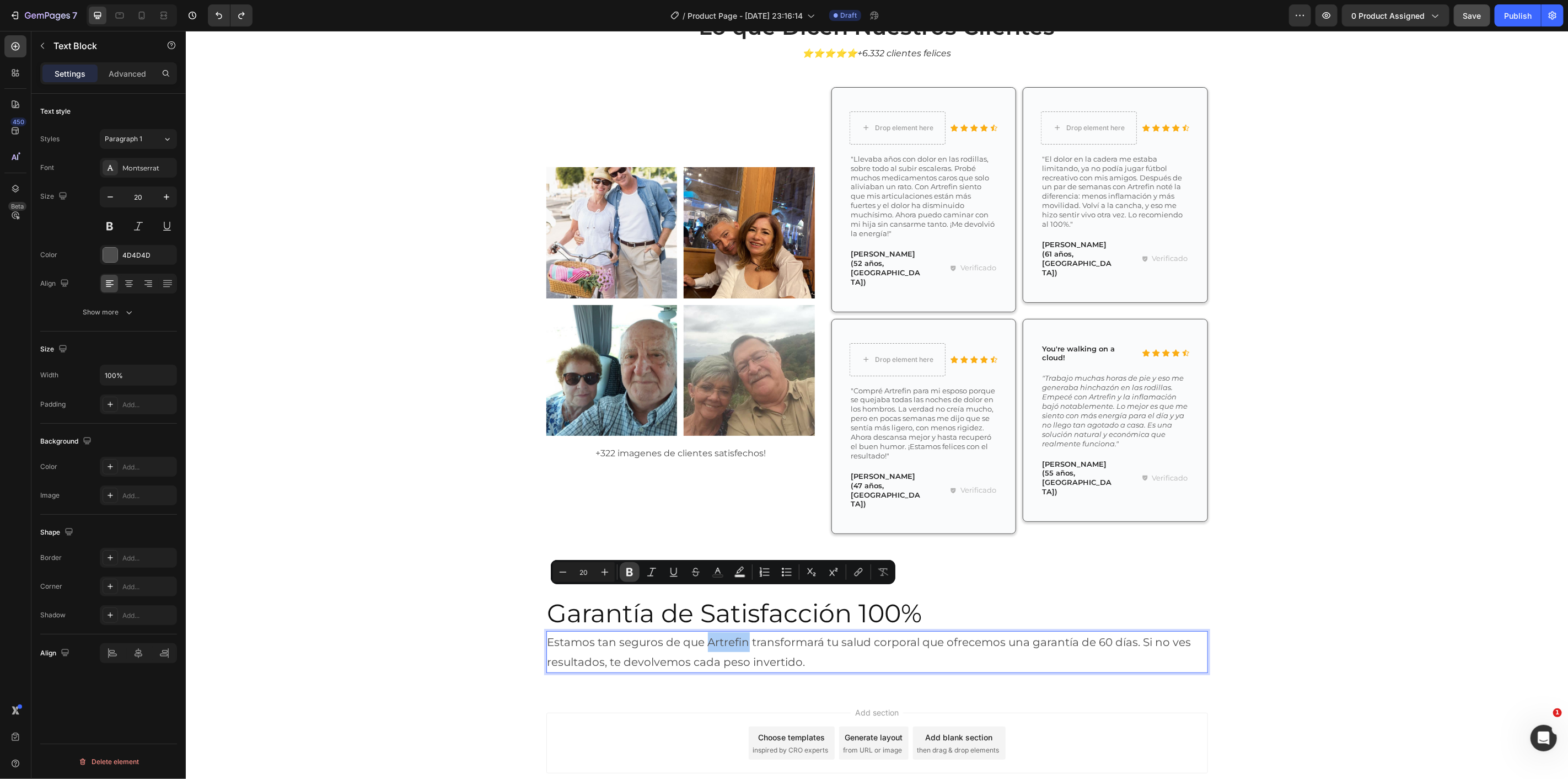
click at [634, 567] on button "Bold" at bounding box center [629, 572] width 20 height 20
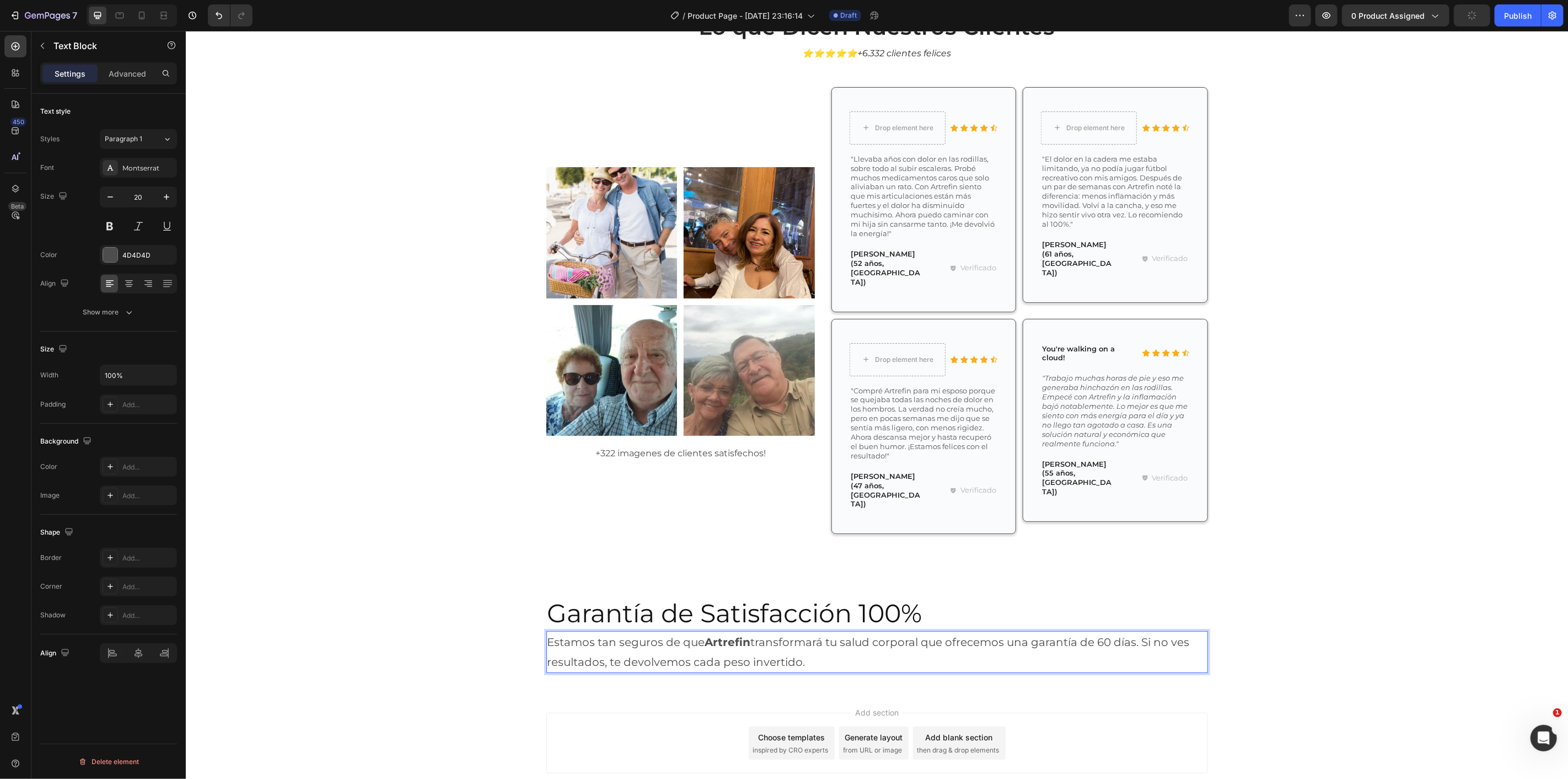
click at [698, 632] on p "Estamos tan seguros de que Artrefin transformará tu salud corporal que ofrecemo…" at bounding box center [877, 651] width 660 height 40
drag, startPoint x: 1028, startPoint y: 597, endPoint x: 1132, endPoint y: 598, distance: 104.0
click at [1134, 632] on p "Estamos tan seguros de que Artrefin transformará tu salud corporal que ofrecemo…" at bounding box center [877, 651] width 660 height 40
click at [1054, 632] on p "Estamos tan seguros de que Artrefin transformará tu salud corporal que ofrecemo…" at bounding box center [877, 651] width 660 height 40
click at [1030, 632] on p "Estamos tan seguros de que Artrefin transformará tu salud corporal que ofrecemo…" at bounding box center [877, 651] width 660 height 40
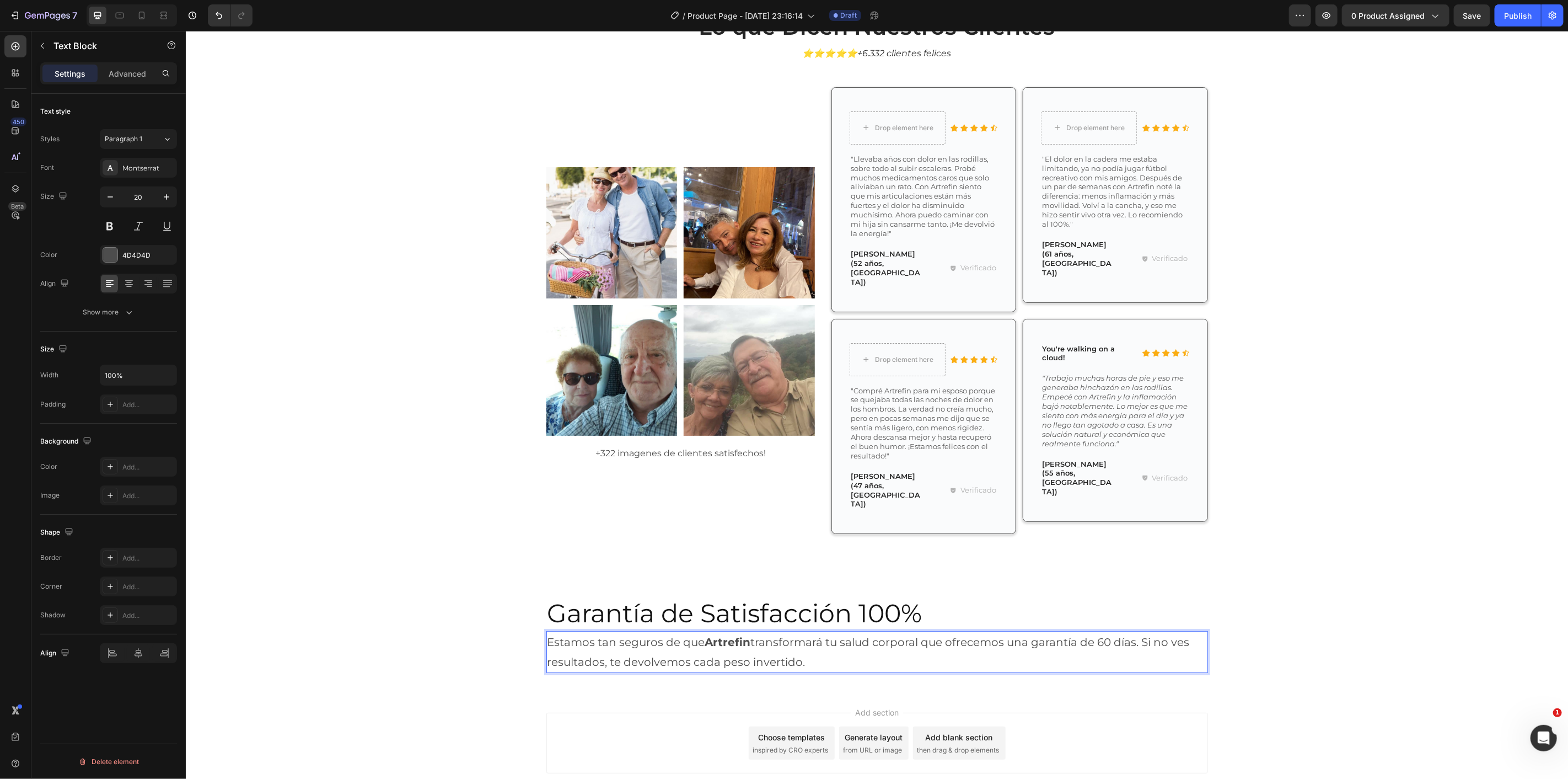
click at [1041, 632] on p "Estamos tan seguros de que Artrefin transformará tu salud corporal que ofrecemo…" at bounding box center [877, 651] width 660 height 40
click at [1041, 627] on div "Garantía de Satisfacción 100% Heading Estamos tan seguros de que Artrefin trans…" at bounding box center [877, 634] width 662 height 113
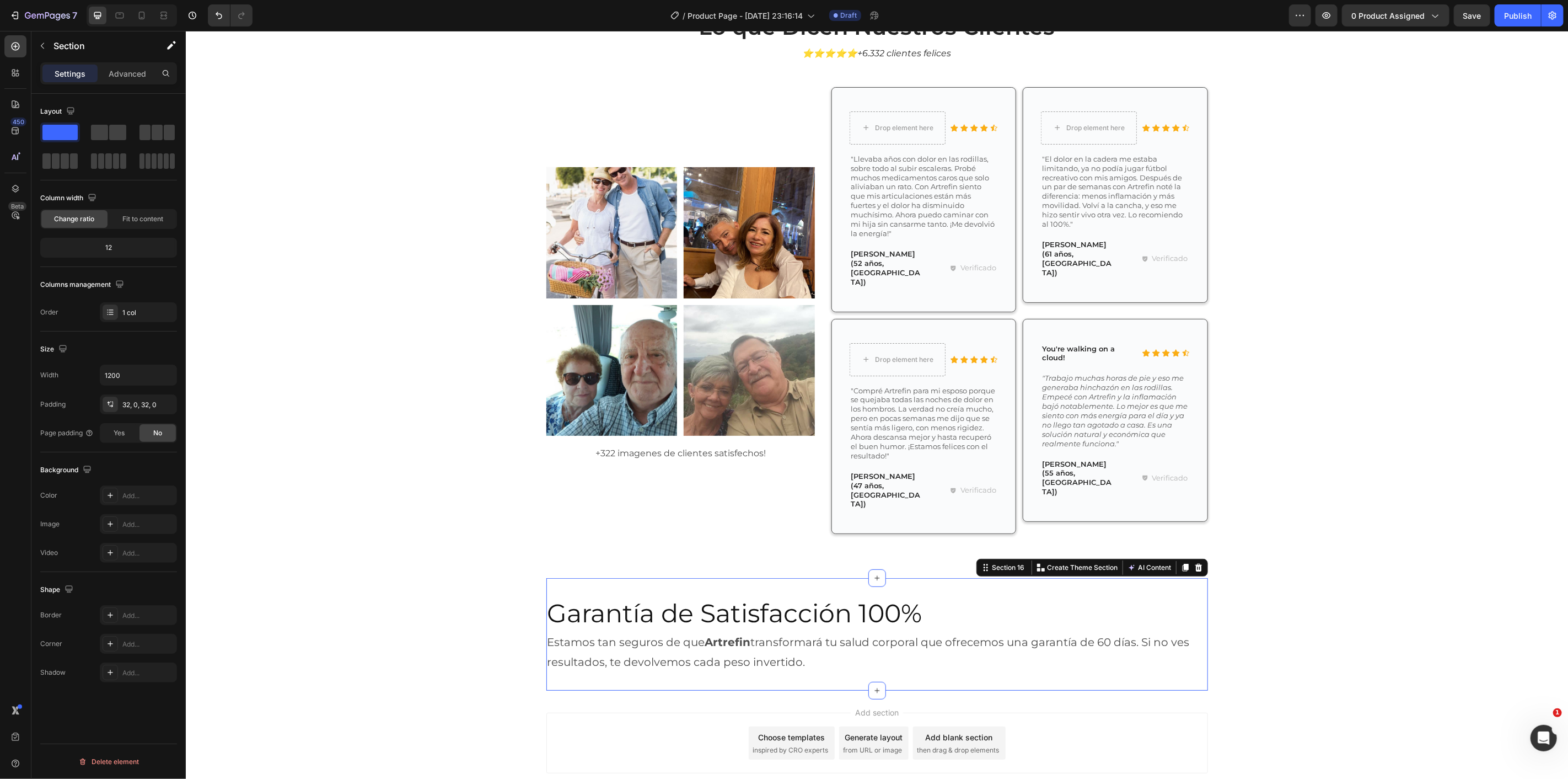
click at [1350, 690] on div "Add section Choose templates inspired by CRO experts Generate layout from URL o…" at bounding box center [876, 757] width 1382 height 136
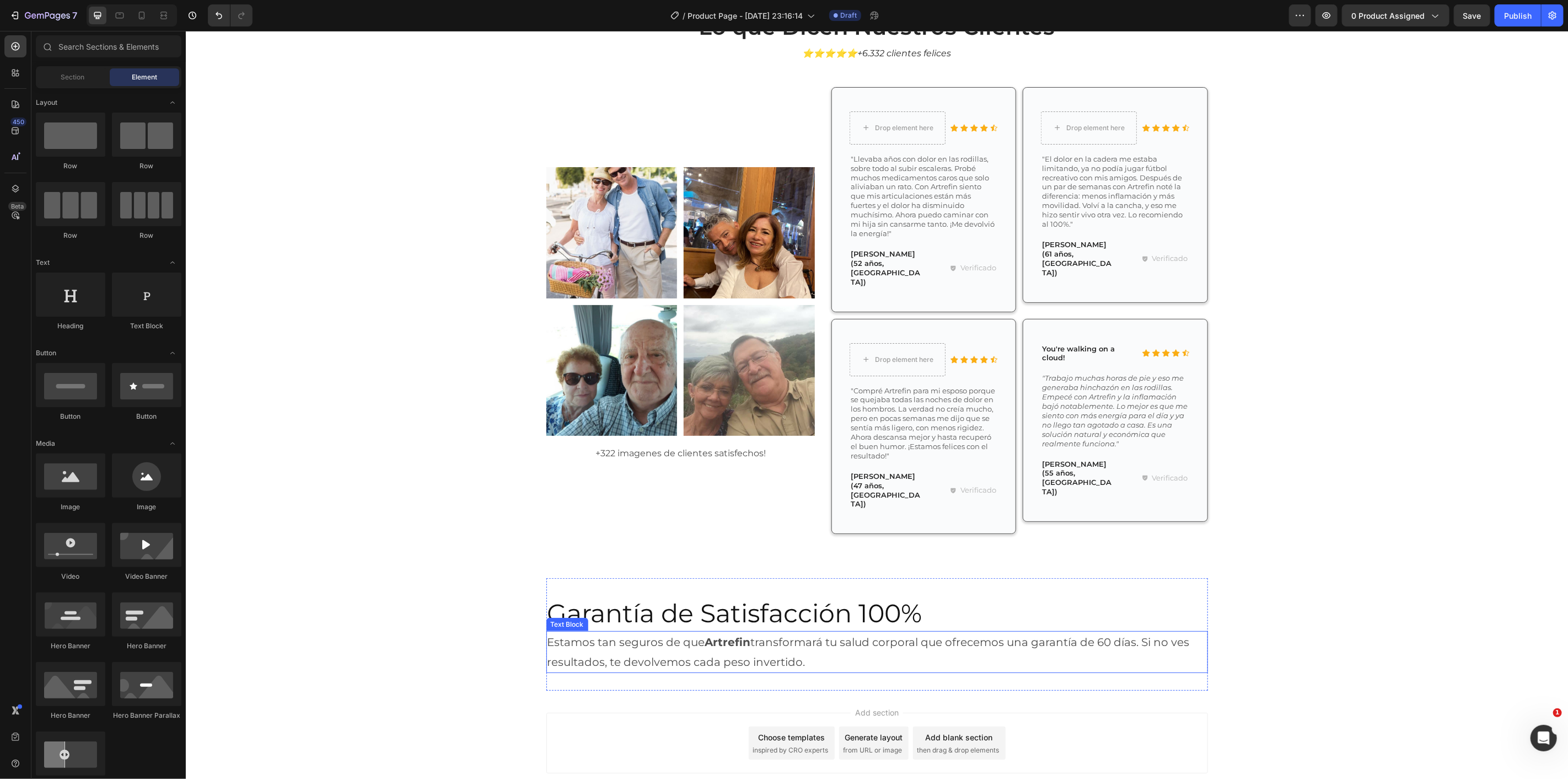
click at [1037, 632] on p "Estamos tan seguros de que Artrefin transformará tu salud corporal que ofrecemo…" at bounding box center [877, 651] width 660 height 40
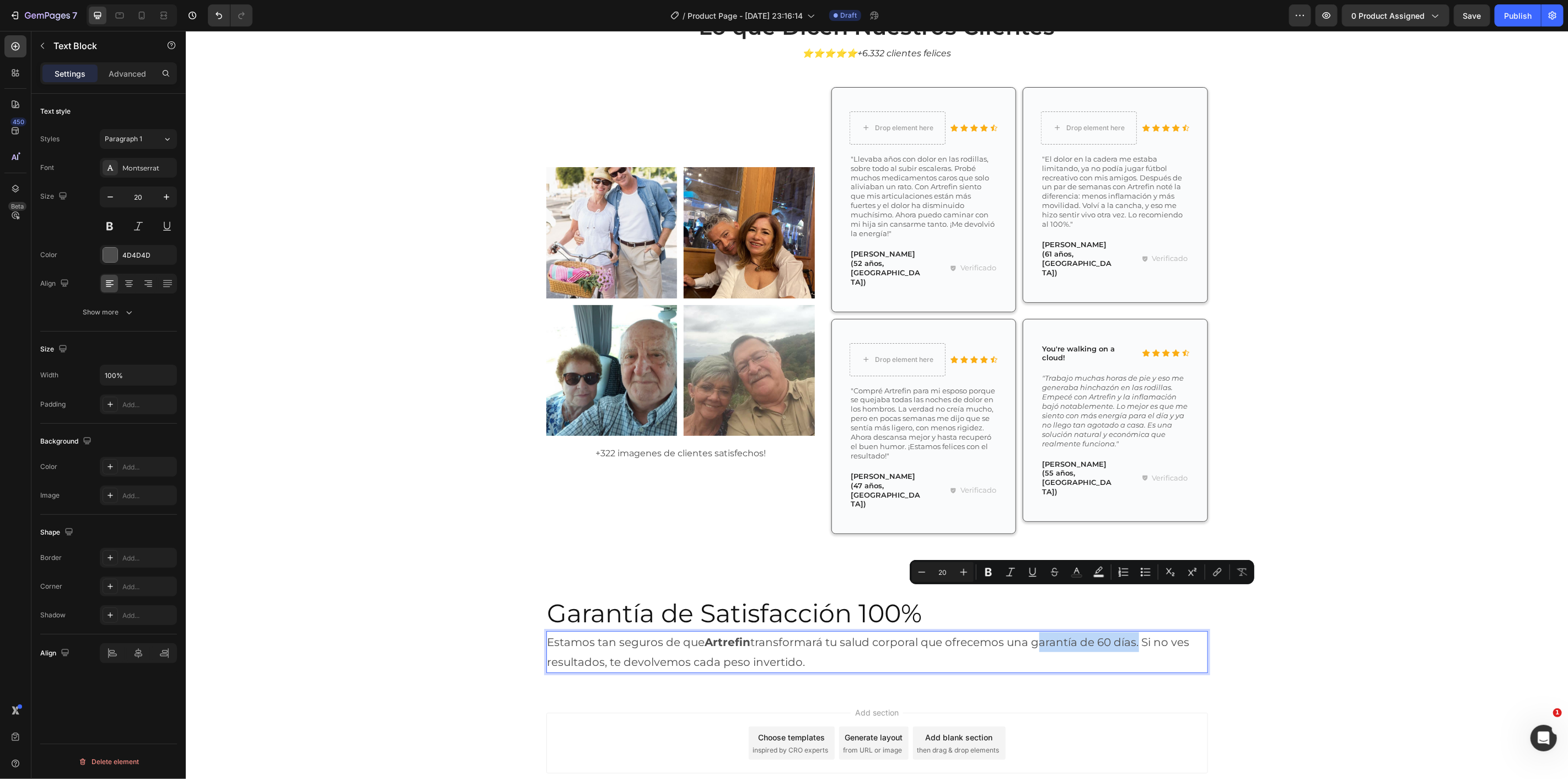
drag, startPoint x: 1029, startPoint y: 594, endPoint x: 1128, endPoint y: 597, distance: 99.0
click at [988, 568] on icon "Editor contextual toolbar" at bounding box center [989, 572] width 7 height 8
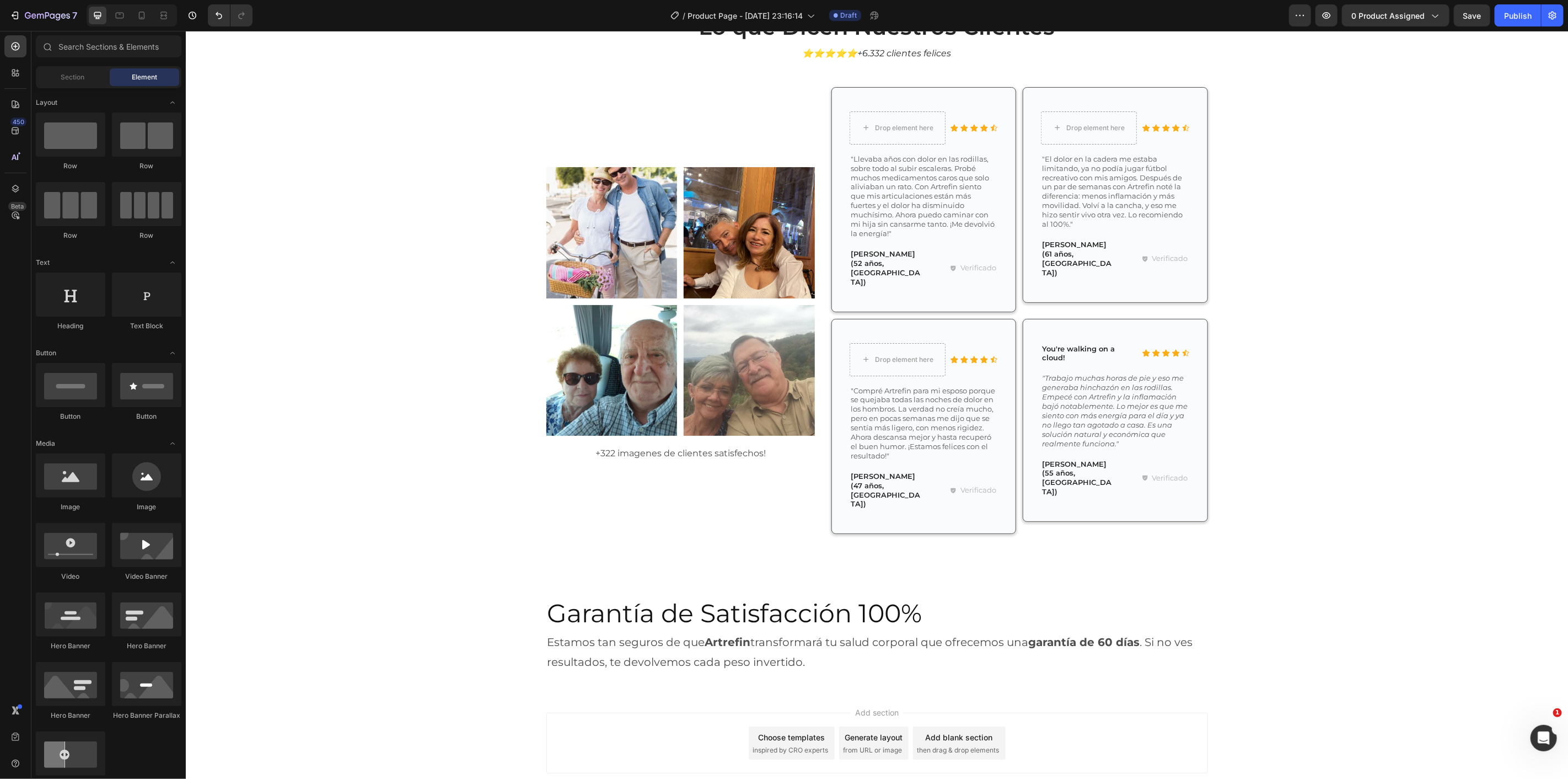
click at [1177, 578] on div "Garantía de Satisfacción 100% Heading Estamos tan seguros de que Artrefin trans…" at bounding box center [877, 634] width 662 height 113
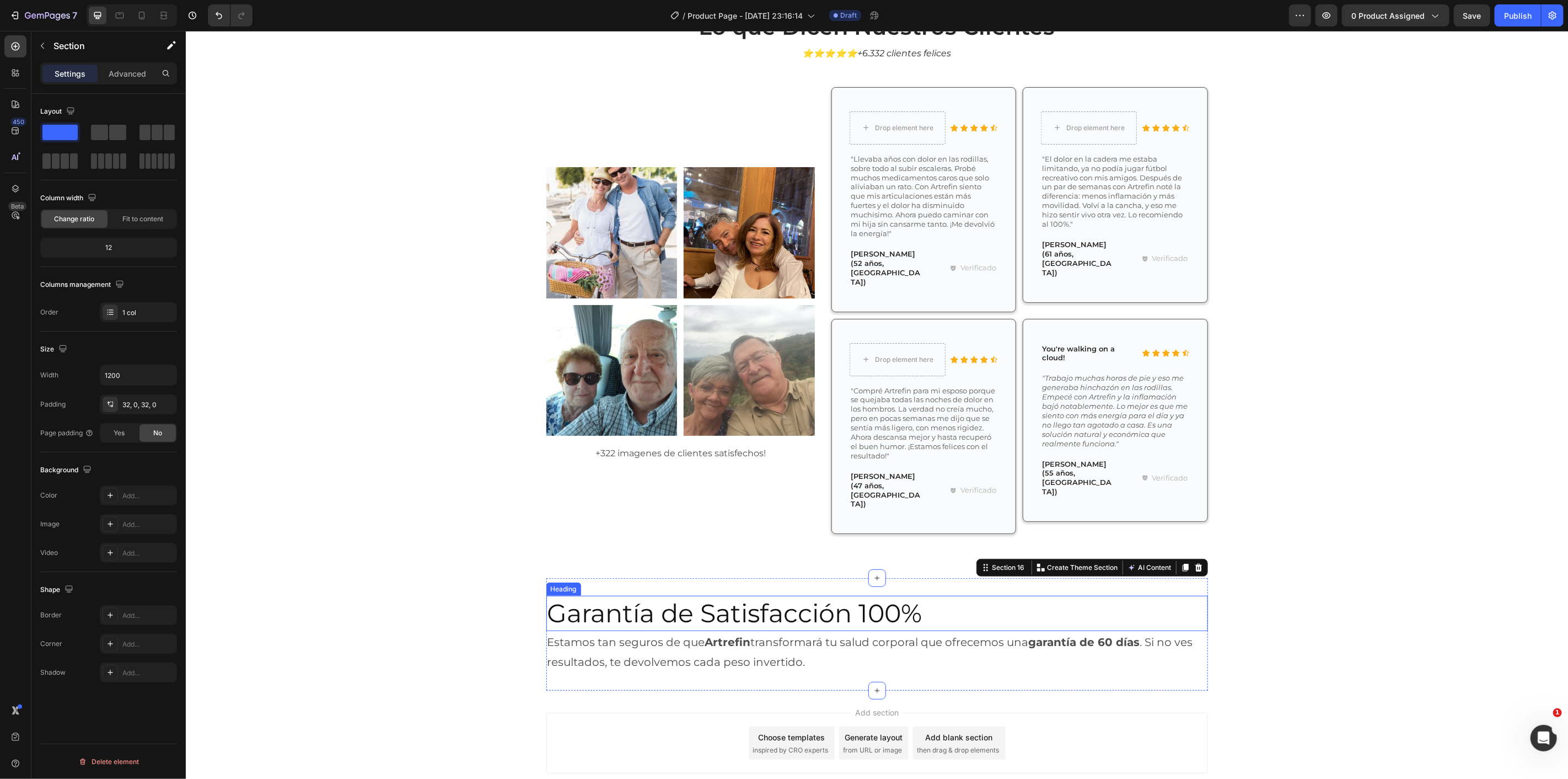
click at [635, 595] on h2 "Garantía de Satisfacción 100%" at bounding box center [734, 613] width 377 height 35
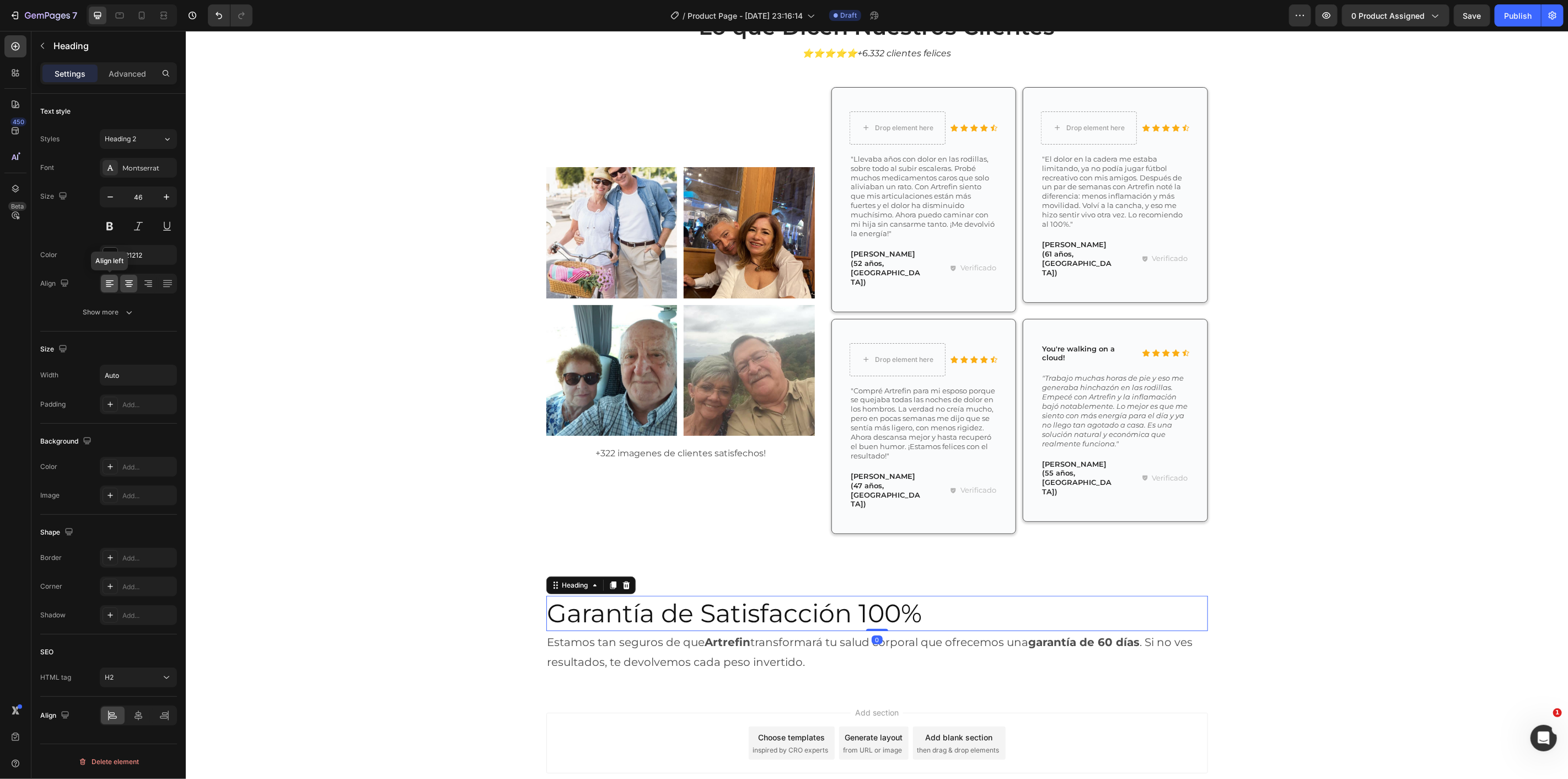
click at [109, 281] on icon at bounding box center [109, 284] width 11 height 11
click at [130, 314] on icon "button" at bounding box center [129, 312] width 11 height 11
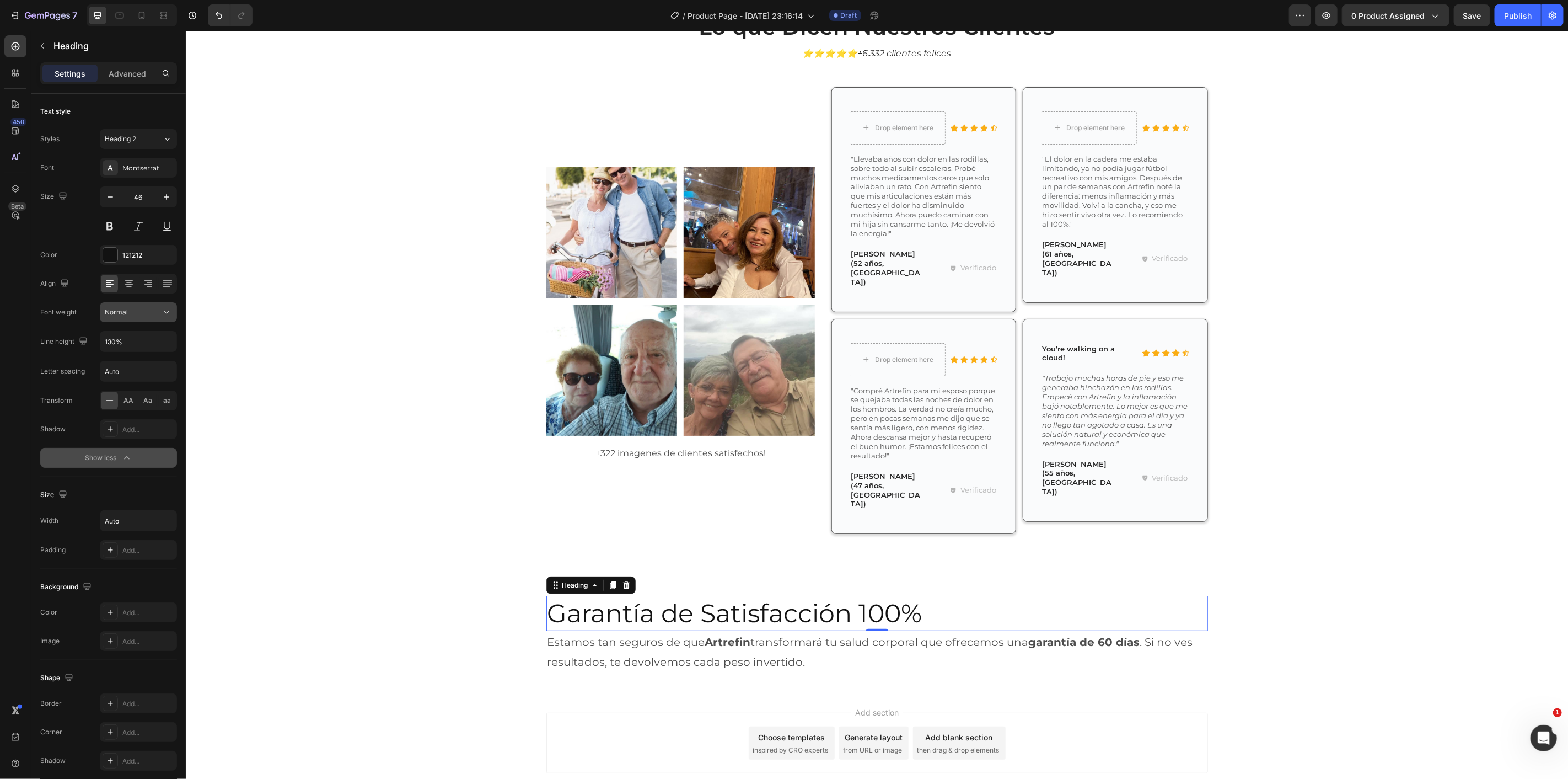
click at [142, 309] on div "Normal" at bounding box center [132, 312] width 56 height 10
click at [141, 374] on div "Light" at bounding box center [125, 381] width 86 height 21
click at [130, 401] on span "AA" at bounding box center [129, 400] width 10 height 10
click at [135, 310] on div "Light" at bounding box center [132, 312] width 56 height 10
click at [147, 399] on p "Normal" at bounding box center [134, 402] width 59 height 10
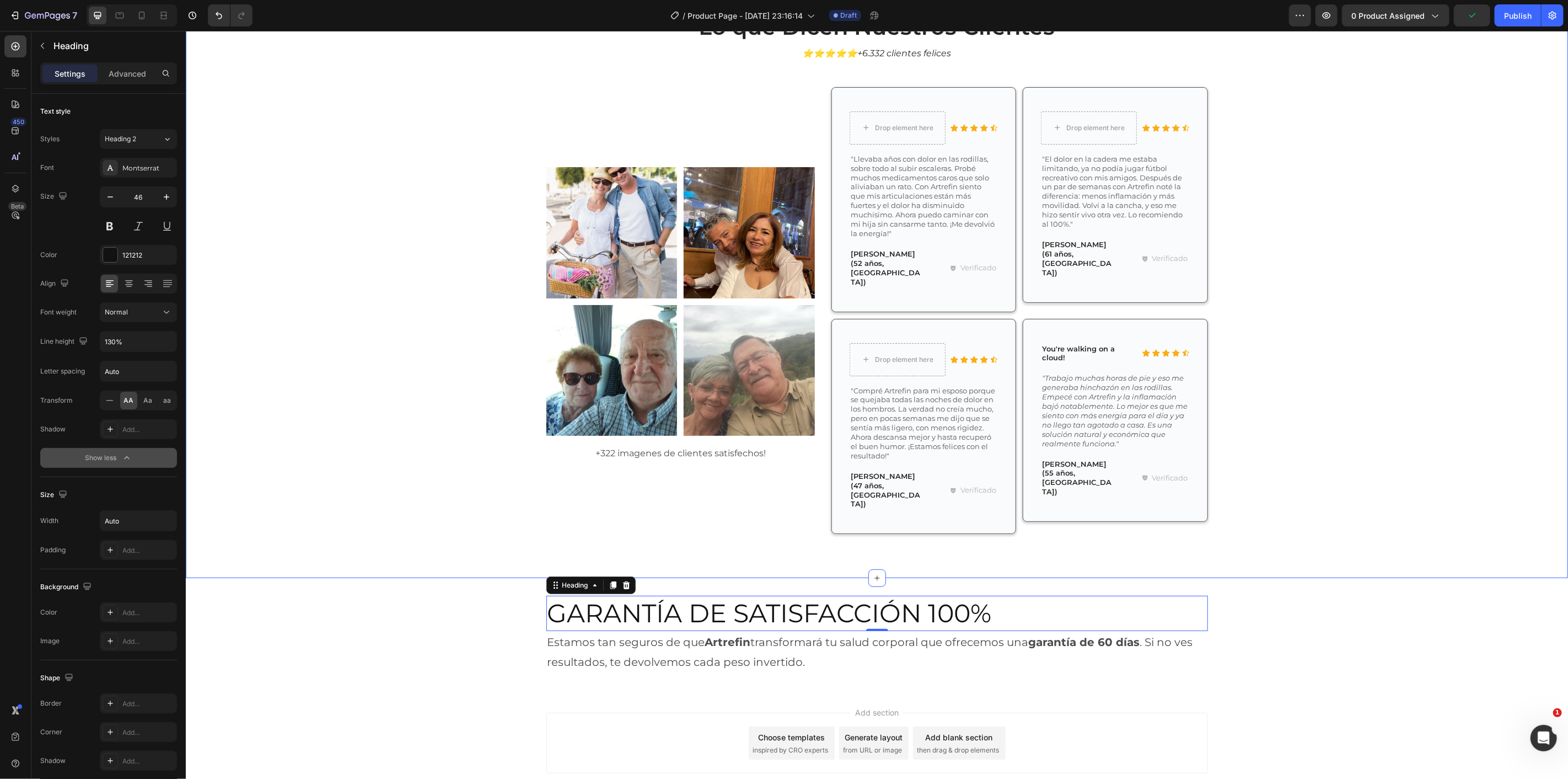
click at [290, 378] on div "Lo que Dicen Nuestros Clientes Heading ⭐⭐⭐⭐⭐+6.332 clientes felices Text Block …" at bounding box center [877, 280] width 1366 height 540
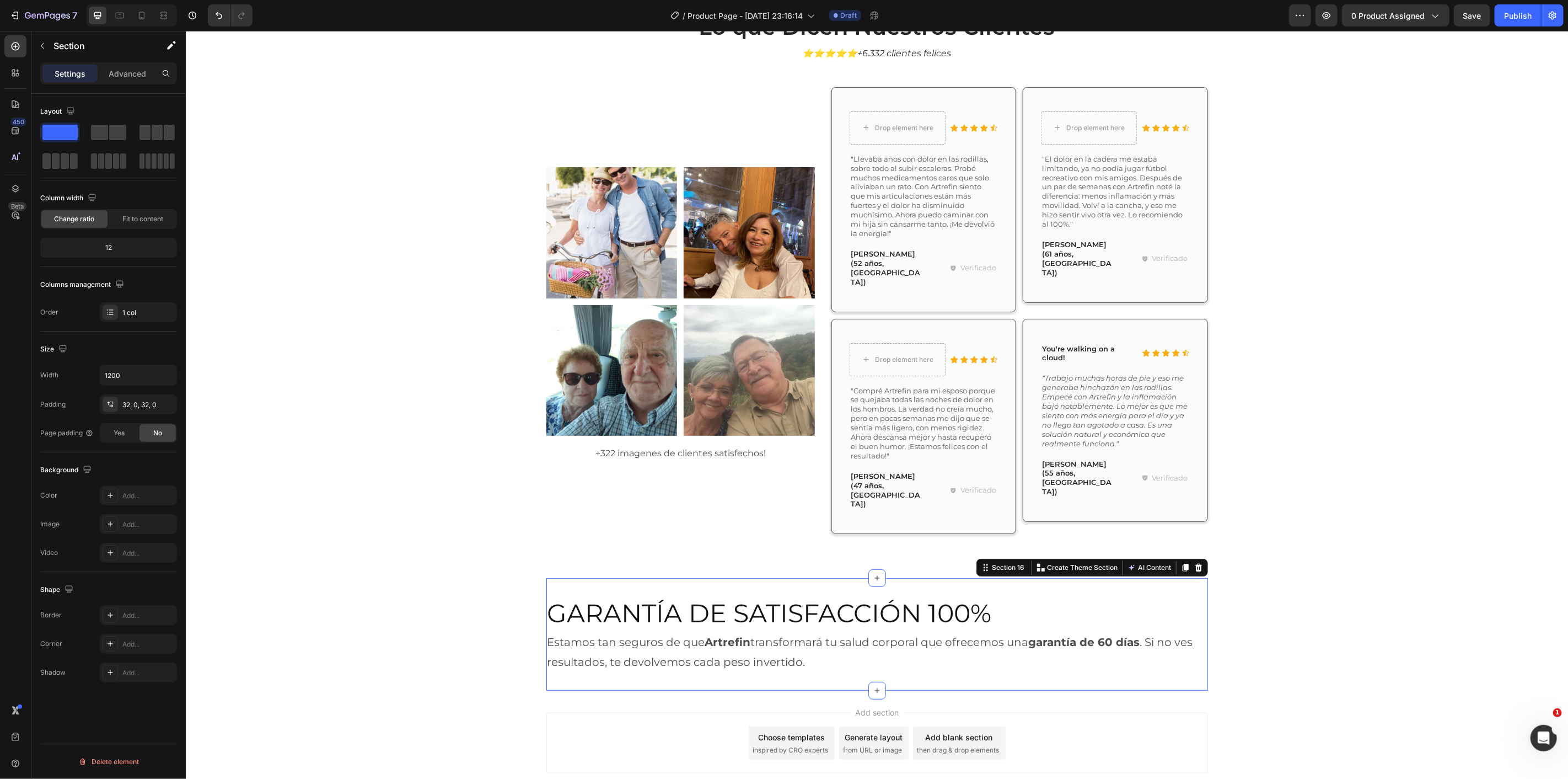
click at [1107, 578] on div "Garantía de Satisfacción 100% Heading Estamos tan seguros de que Artrefin trans…" at bounding box center [877, 634] width 662 height 113
click at [161, 378] on icon "button" at bounding box center [166, 375] width 11 height 11
click at [141, 409] on div "Full 100%" at bounding box center [127, 403] width 90 height 21
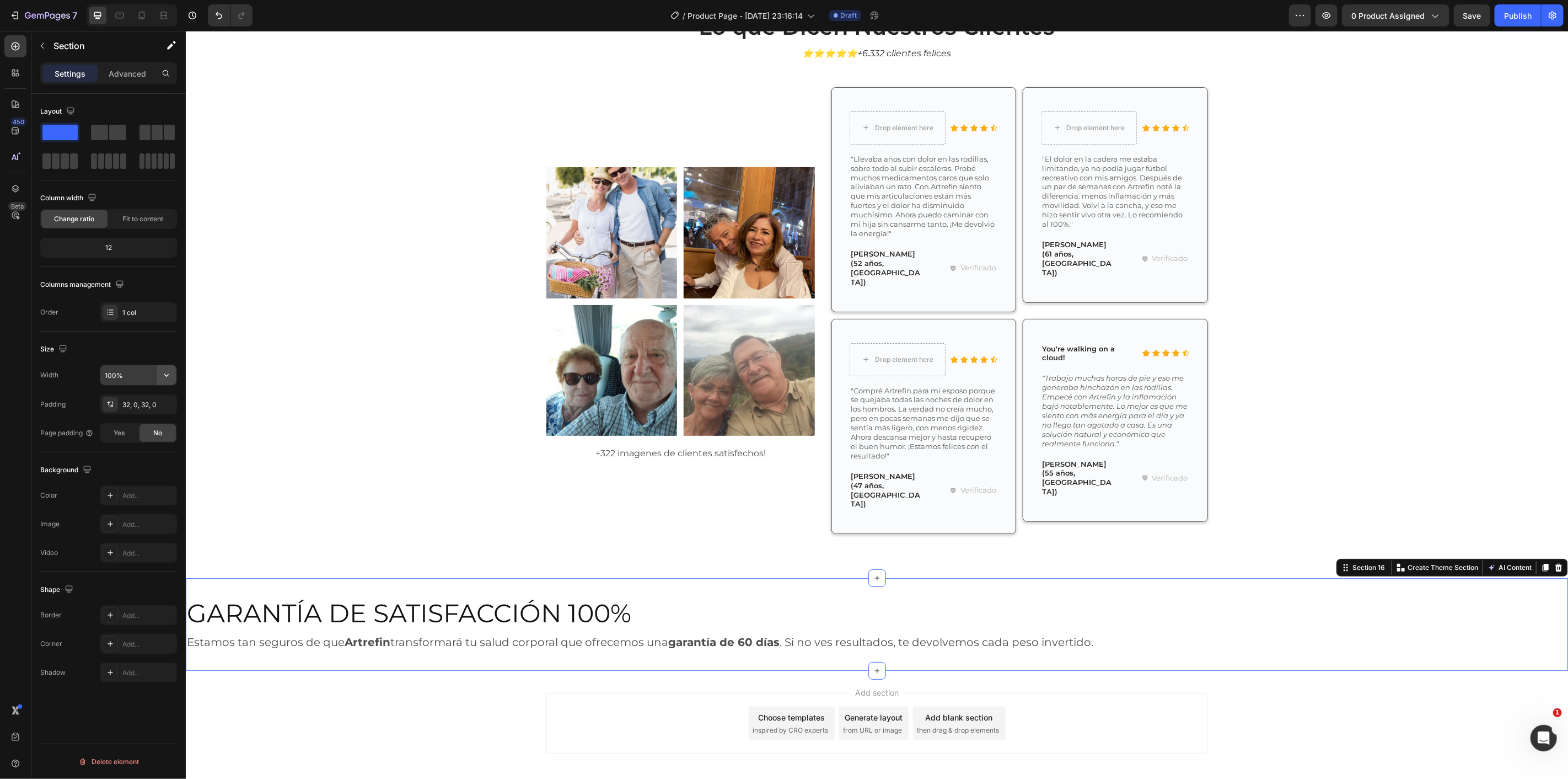
click at [168, 378] on icon "button" at bounding box center [166, 375] width 11 height 11
click at [161, 420] on span "1200px" at bounding box center [155, 424] width 23 height 10
type input "1200"
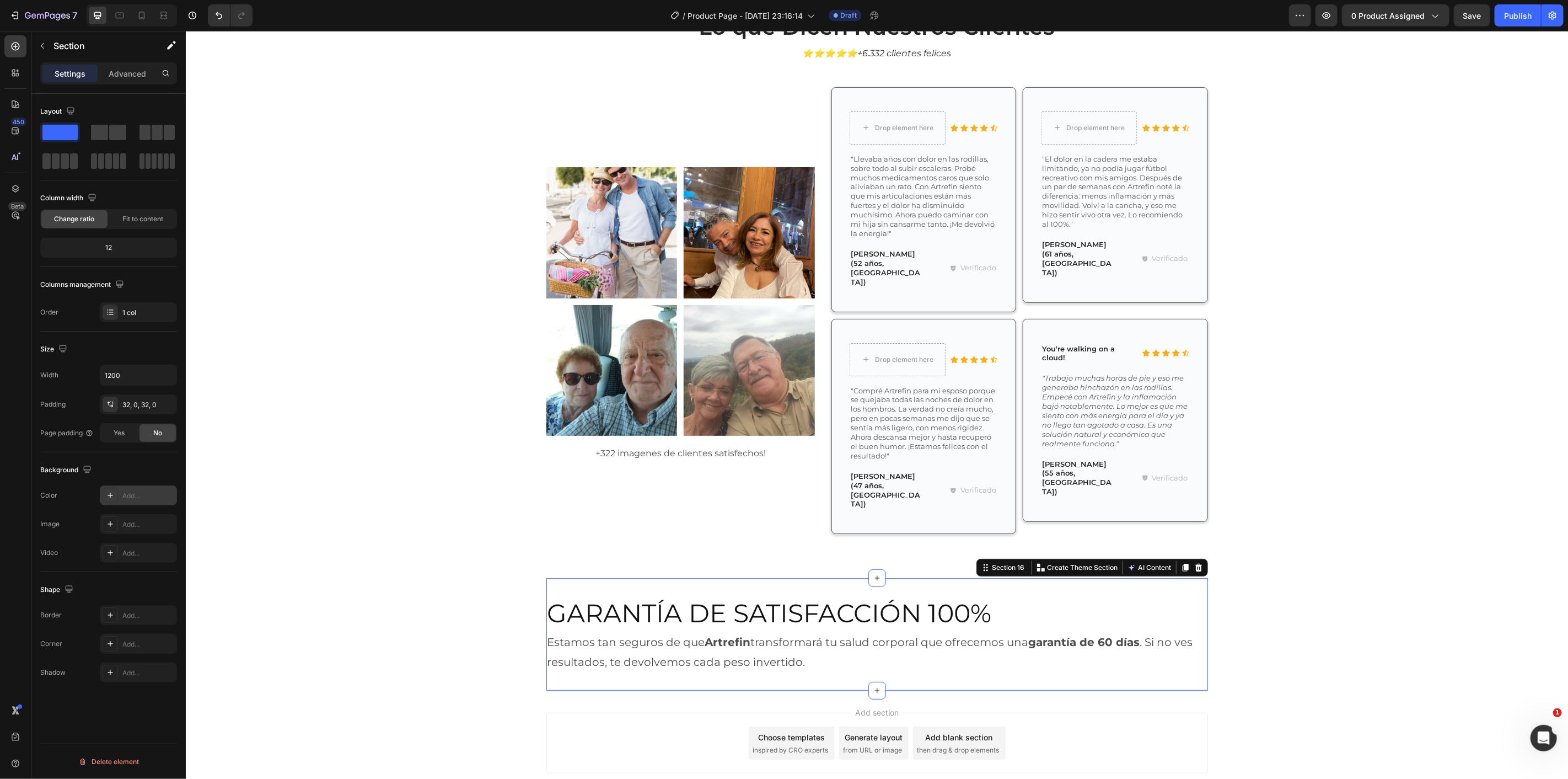
click at [150, 499] on div "Add..." at bounding box center [148, 496] width 52 height 10
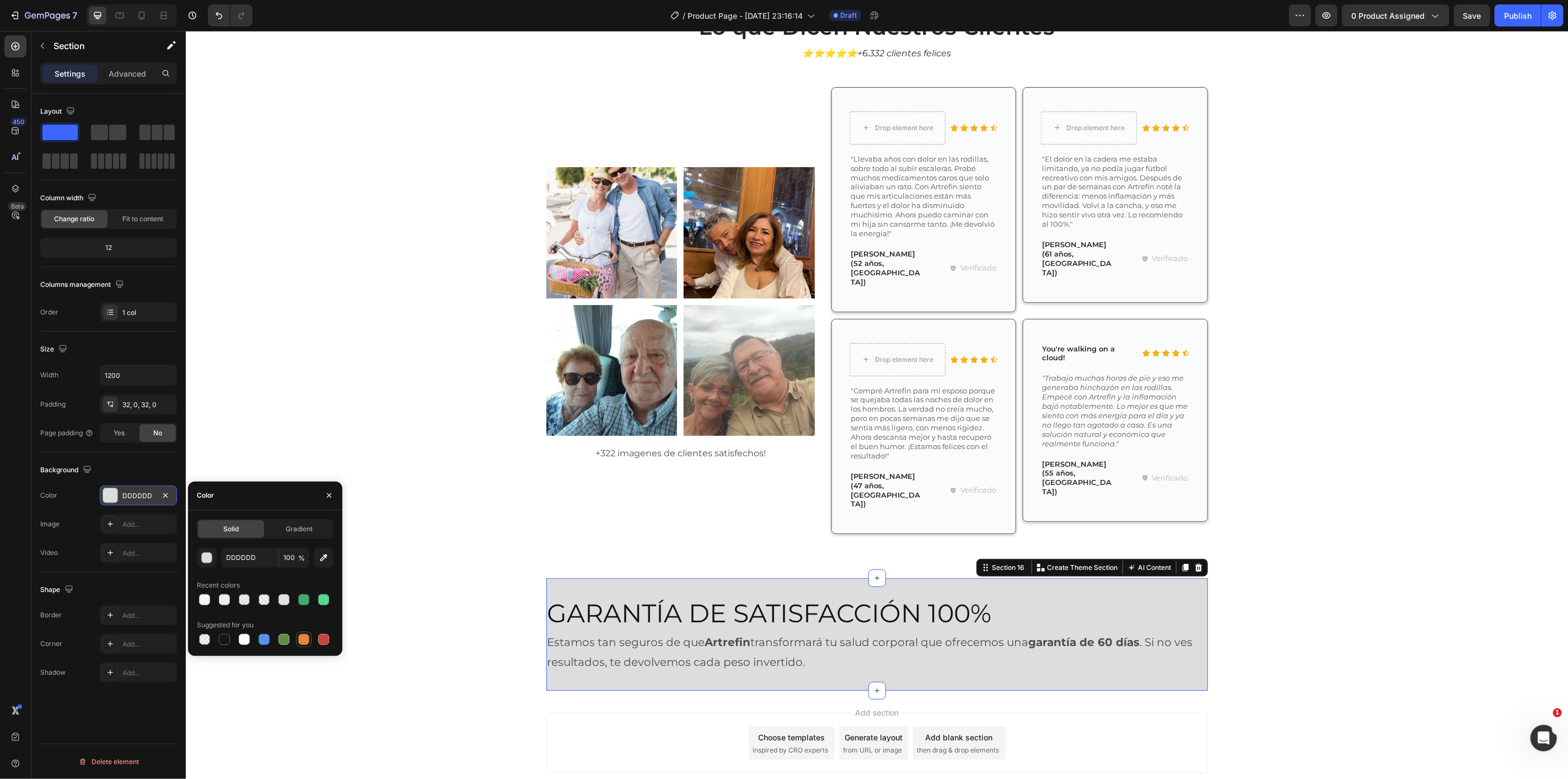
click at [302, 639] on div at bounding box center [304, 639] width 11 height 11
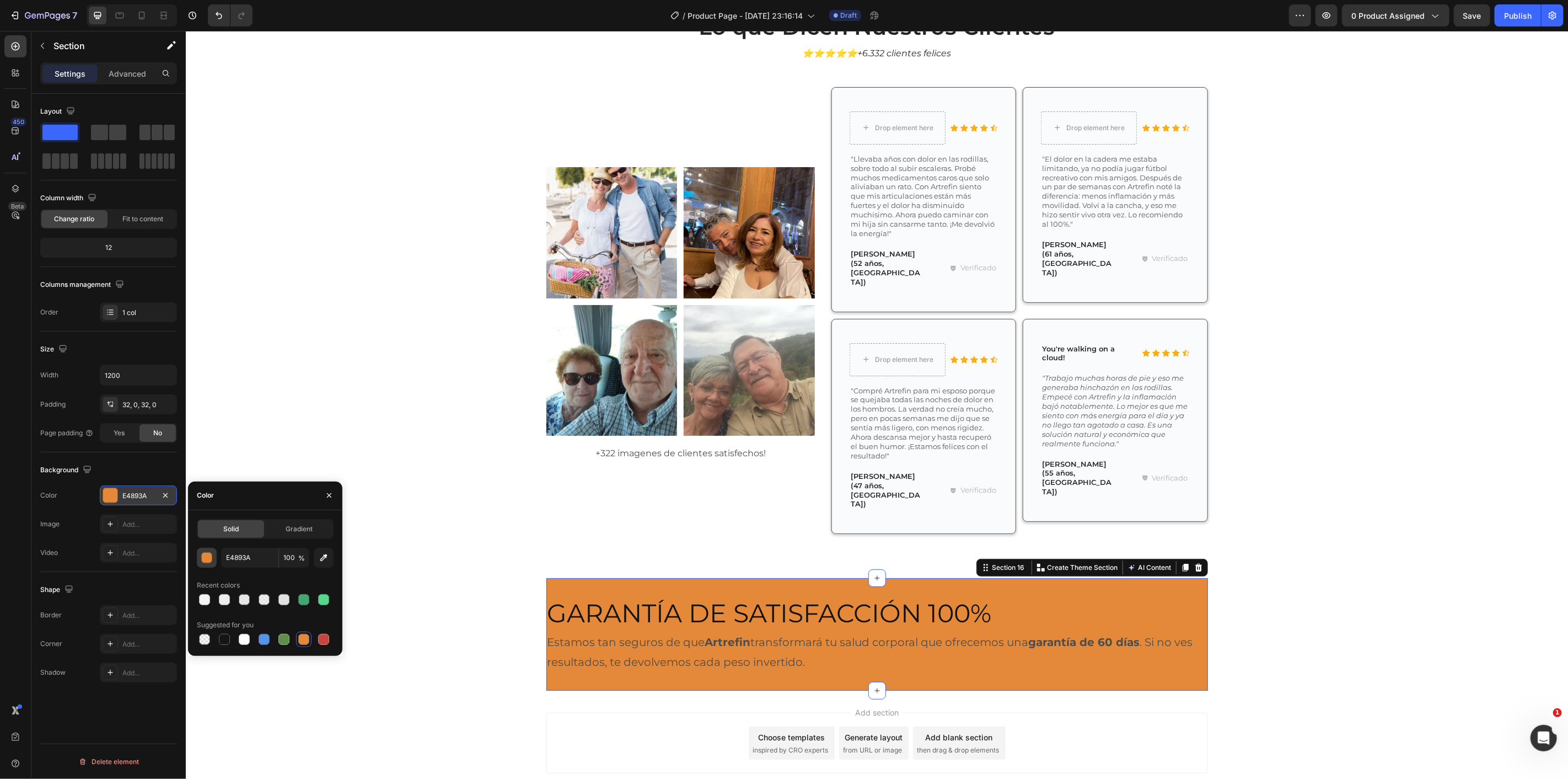
click at [213, 558] on button "button" at bounding box center [206, 557] width 20 height 20
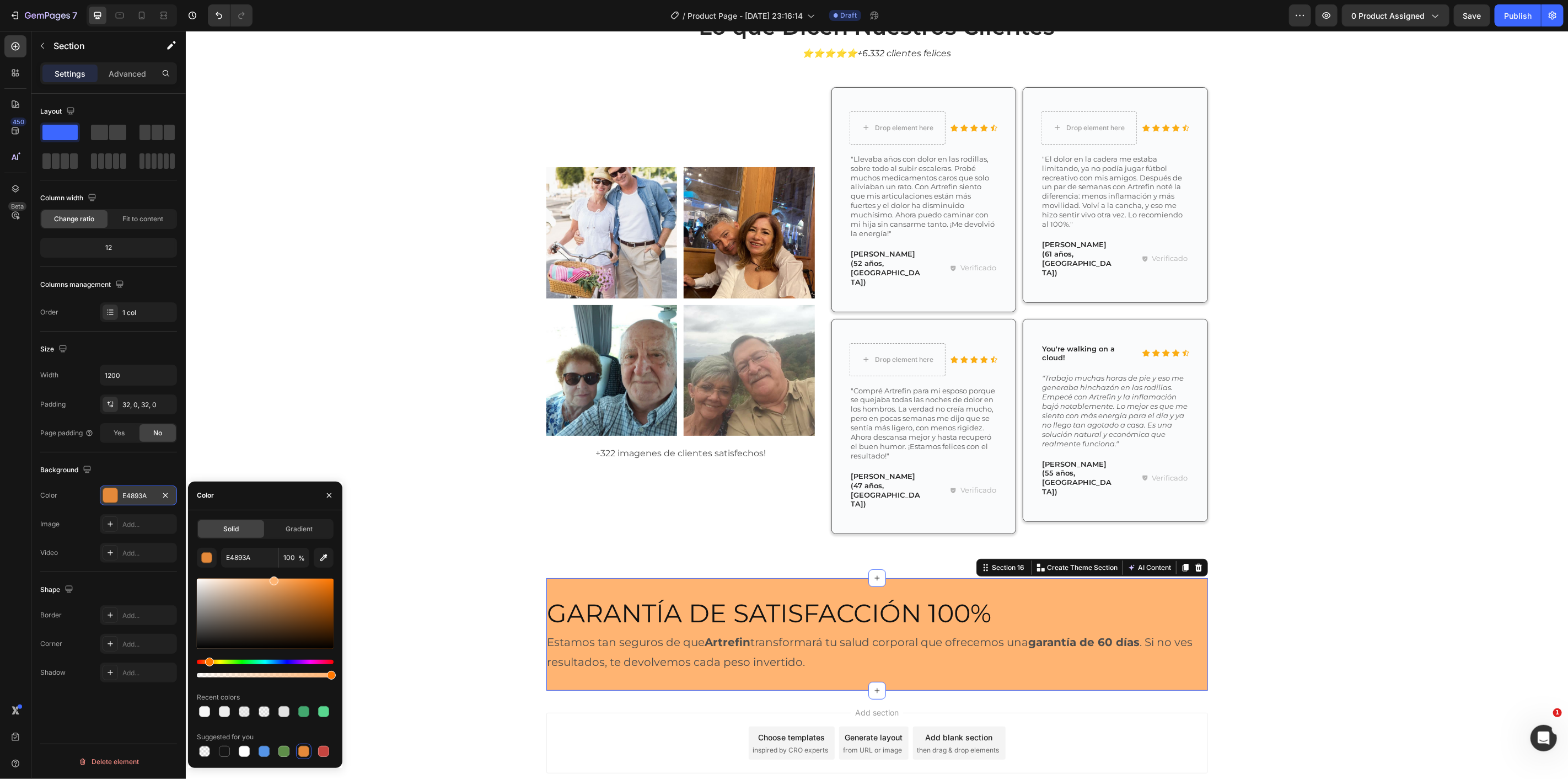
drag, startPoint x: 263, startPoint y: 588, endPoint x: 266, endPoint y: 593, distance: 5.8
click at [272, 507] on div "Color Solid Gradient E4893A 100 % Recent colors Suggested for you" at bounding box center [265, 625] width 155 height 286
click at [213, 657] on div at bounding box center [265, 628] width 136 height 103
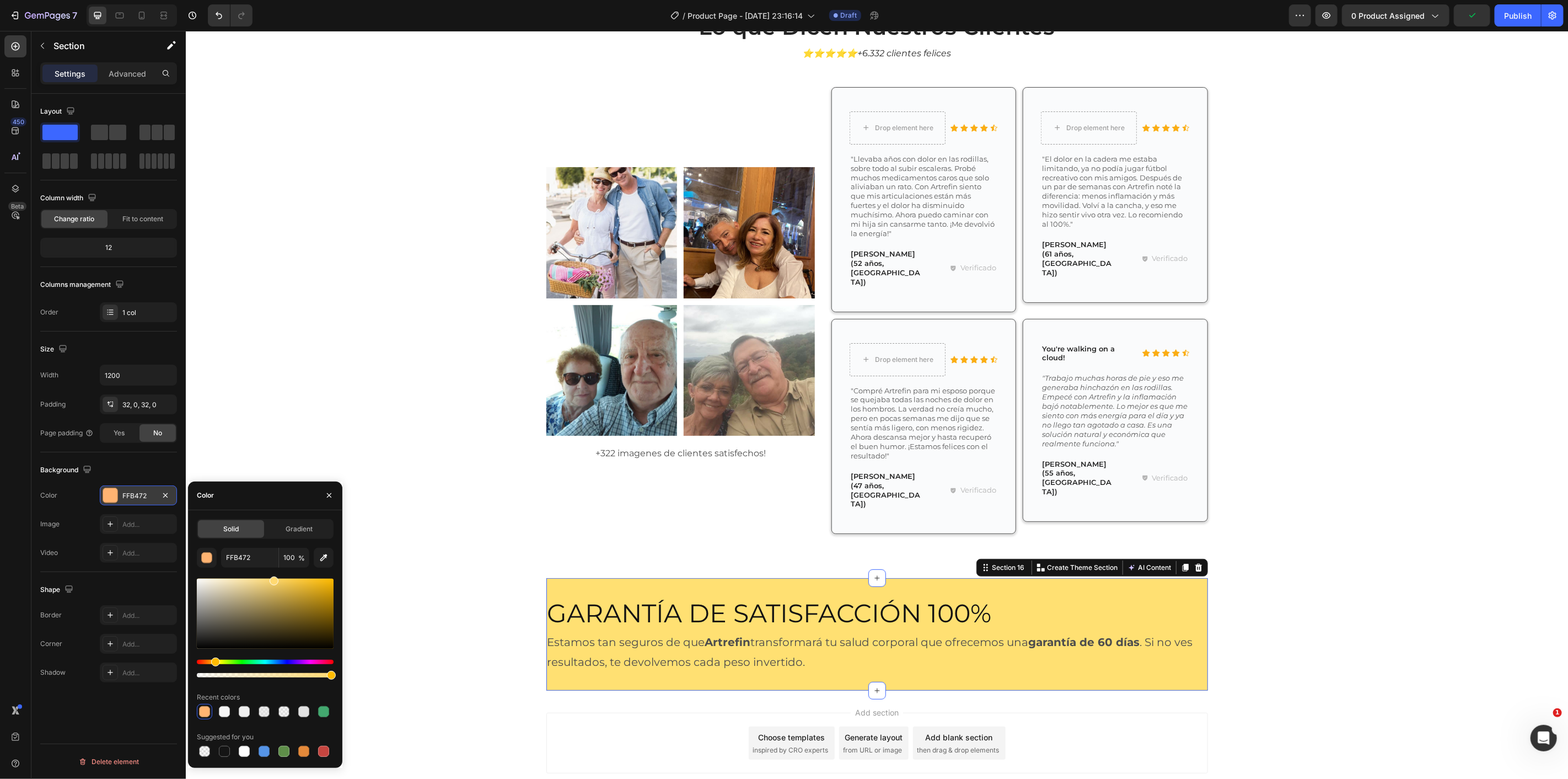
click at [214, 662] on div "Hue" at bounding box center [215, 661] width 9 height 9
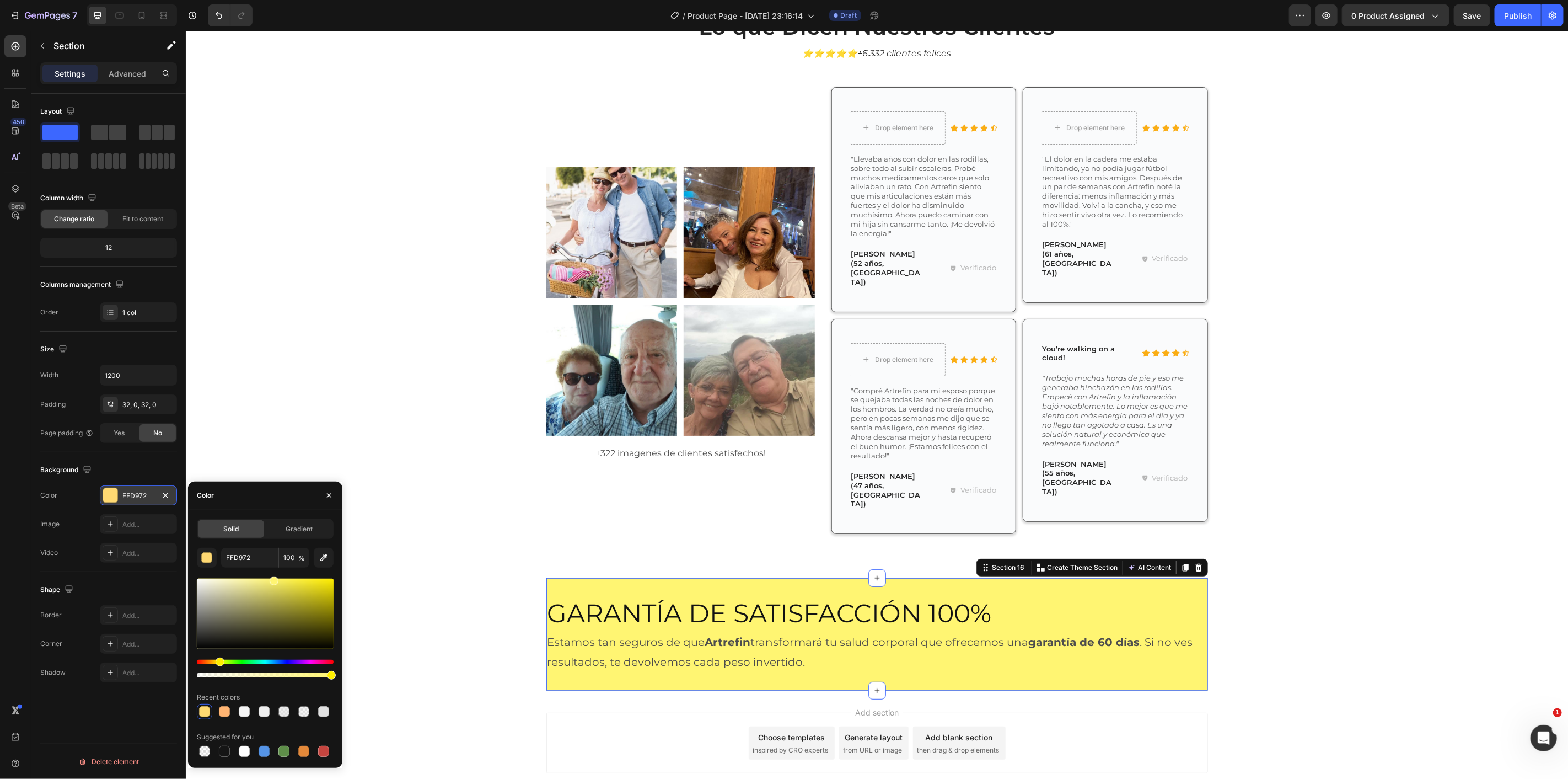
click at [218, 658] on div "Hue" at bounding box center [219, 661] width 9 height 9
type input "FFF572"
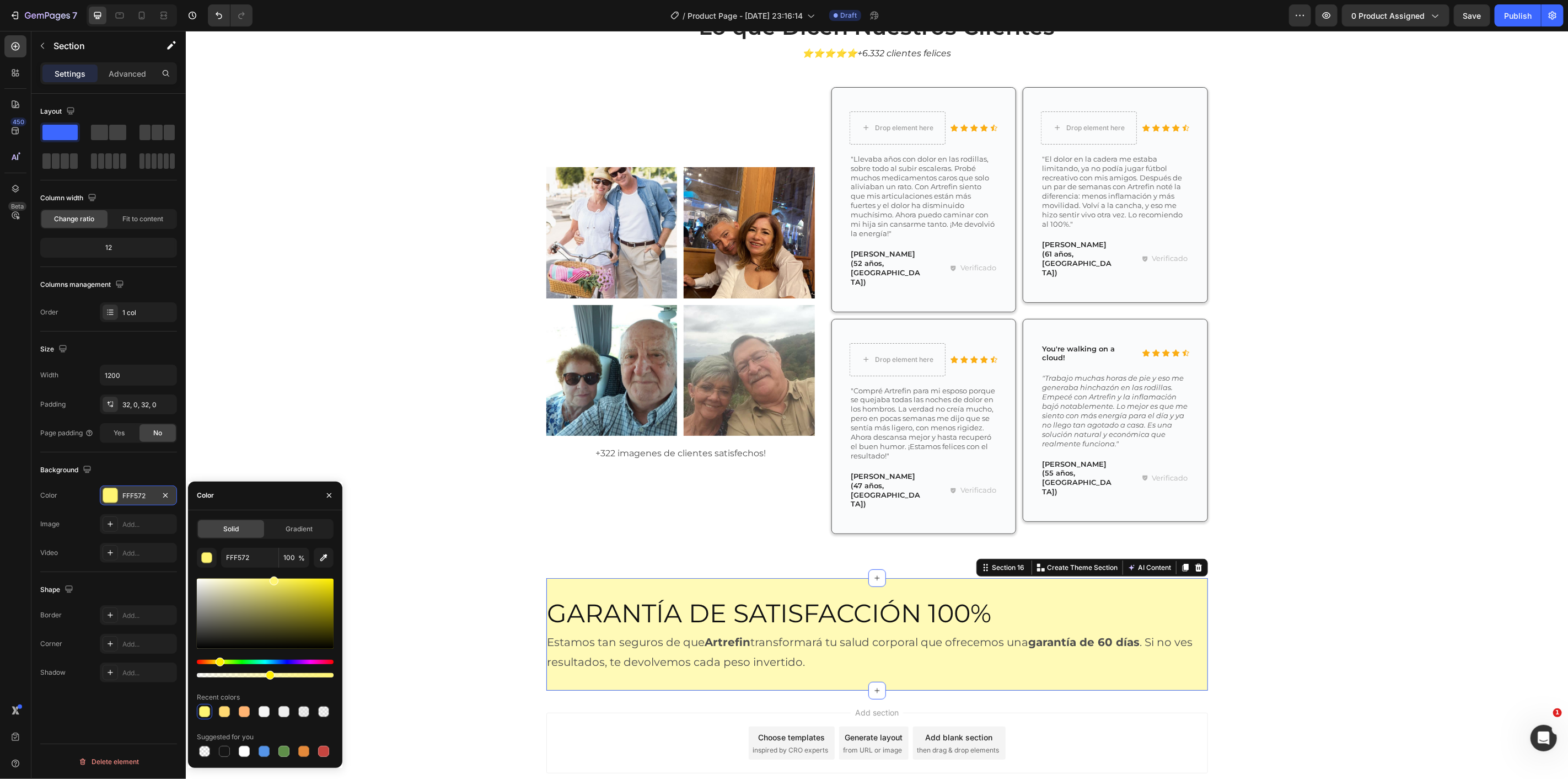
drag, startPoint x: 312, startPoint y: 674, endPoint x: 320, endPoint y: 612, distance: 62.5
click at [268, 675] on div at bounding box center [270, 675] width 9 height 9
click at [569, 371] on img at bounding box center [611, 370] width 131 height 131
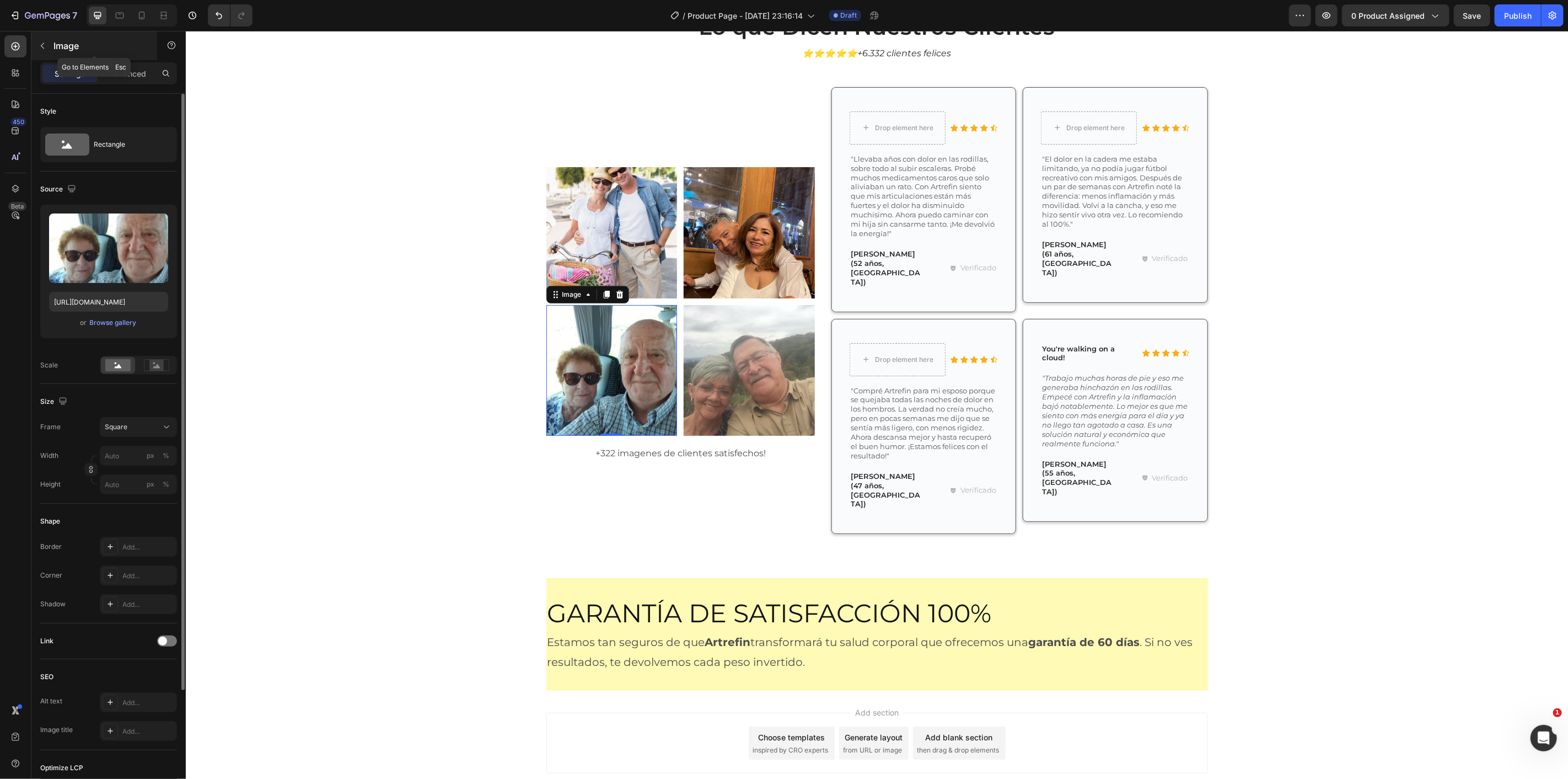
click at [37, 53] on button "button" at bounding box center [43, 46] width 18 height 18
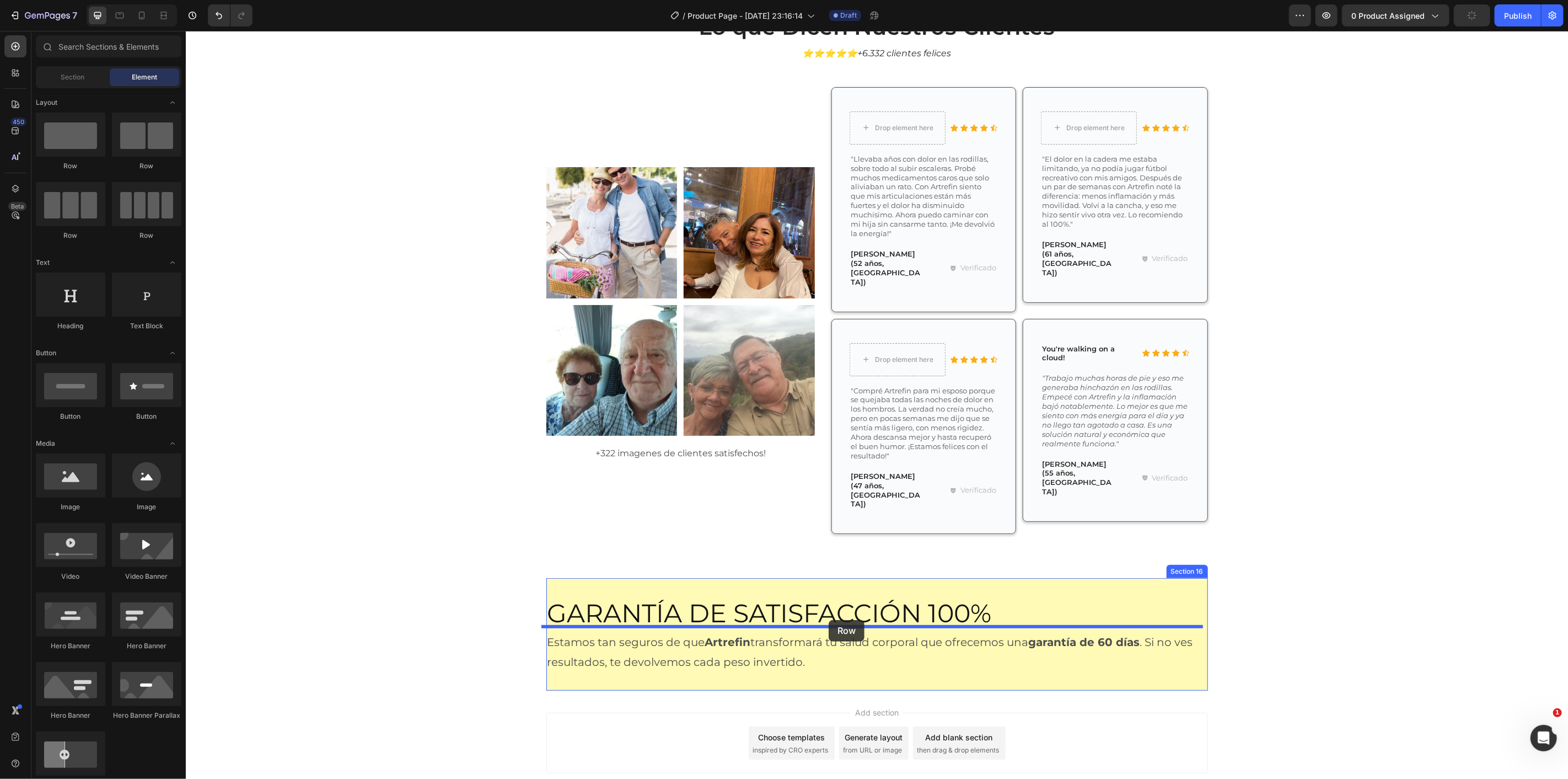
drag, startPoint x: 264, startPoint y: 321, endPoint x: 828, endPoint y: 620, distance: 638.4
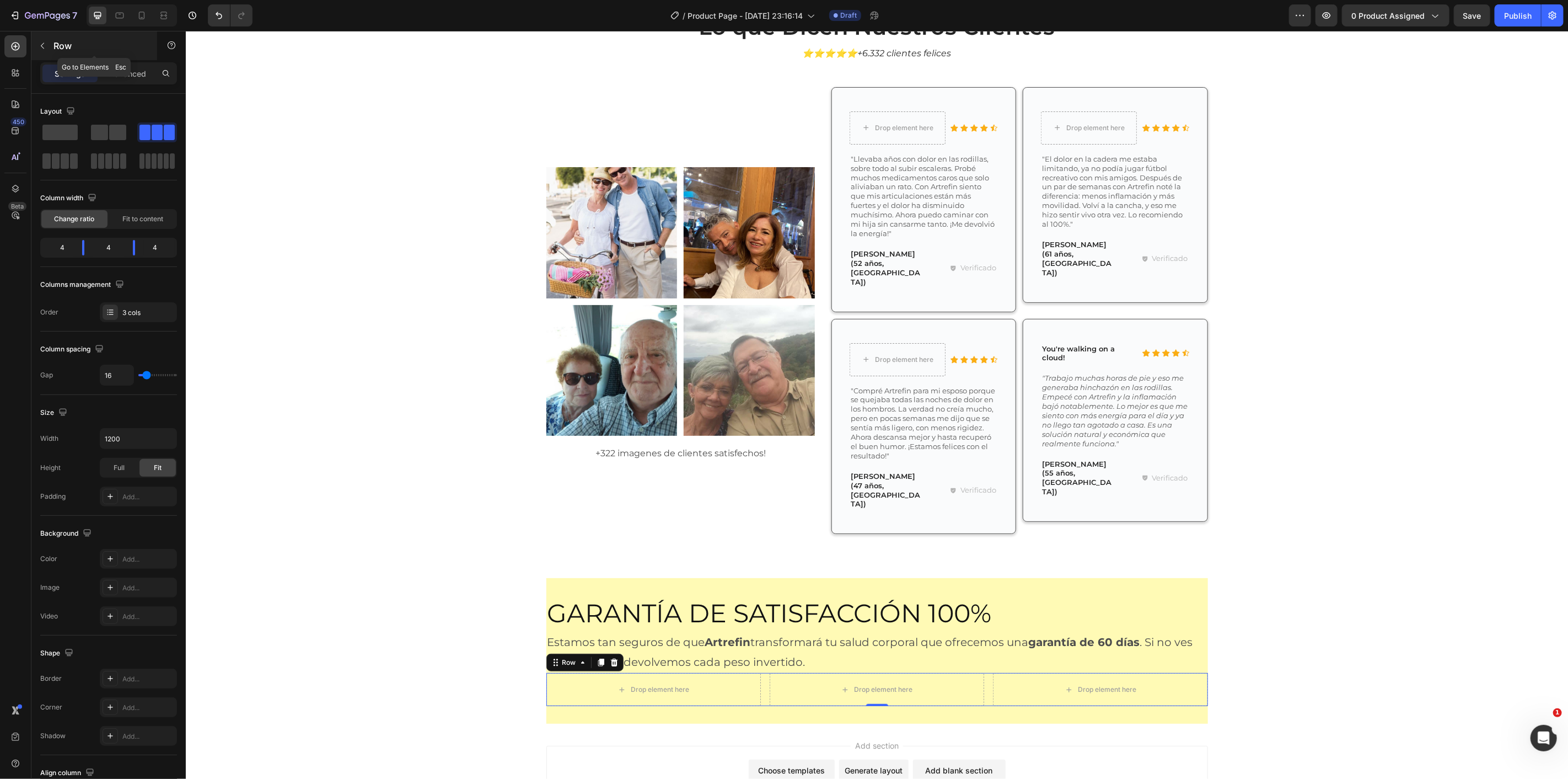
click at [43, 51] on button "button" at bounding box center [43, 46] width 18 height 18
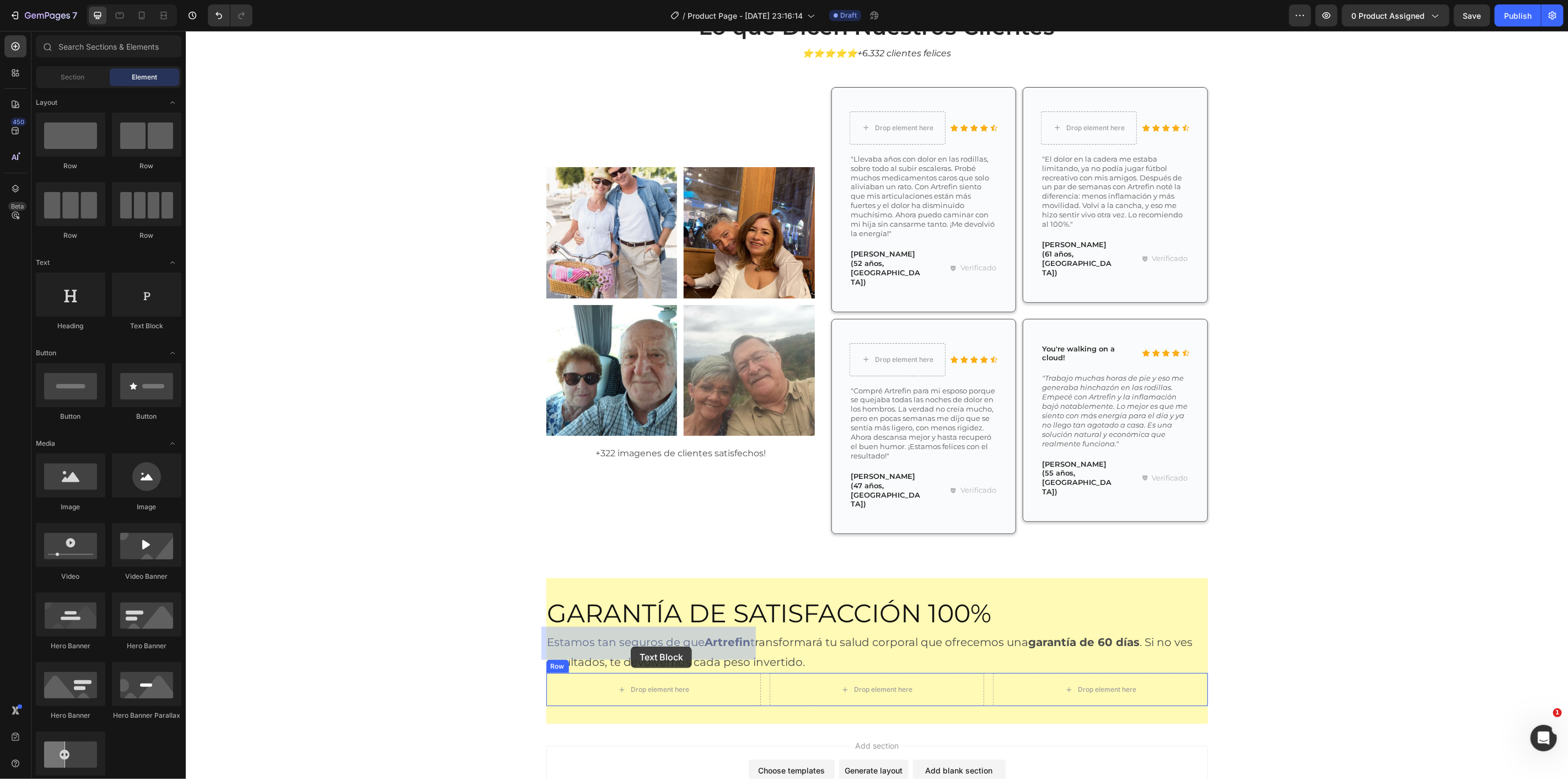
drag, startPoint x: 454, startPoint y: 411, endPoint x: 630, endPoint y: 646, distance: 293.6
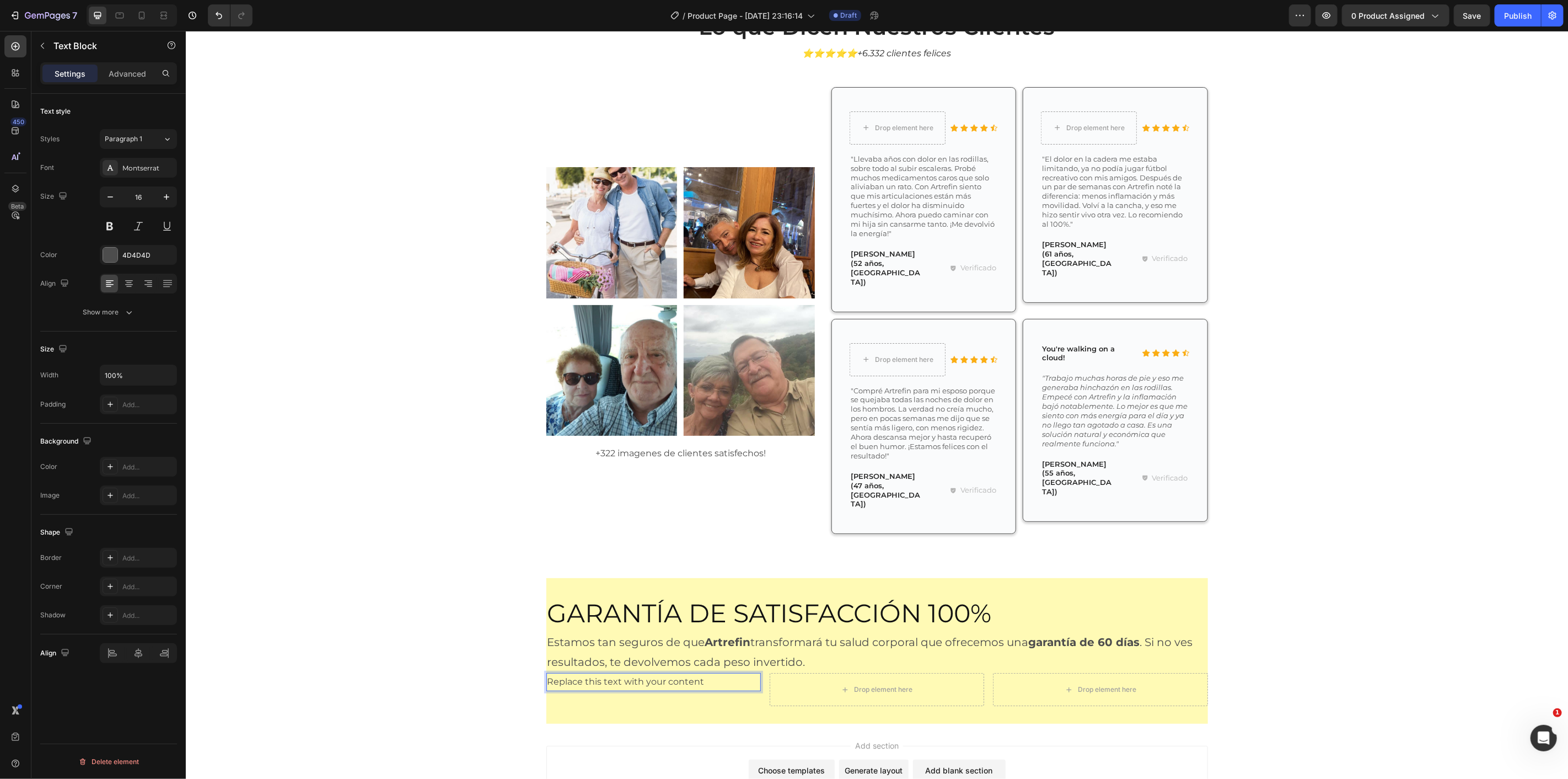
click at [607, 672] on div "Replace this text with your content" at bounding box center [653, 681] width 215 height 18
click at [607, 674] on p "Replace this text with your content" at bounding box center [653, 682] width 212 height 16
click at [131, 278] on icon at bounding box center [129, 284] width 11 height 11
click at [165, 196] on icon "button" at bounding box center [166, 197] width 11 height 11
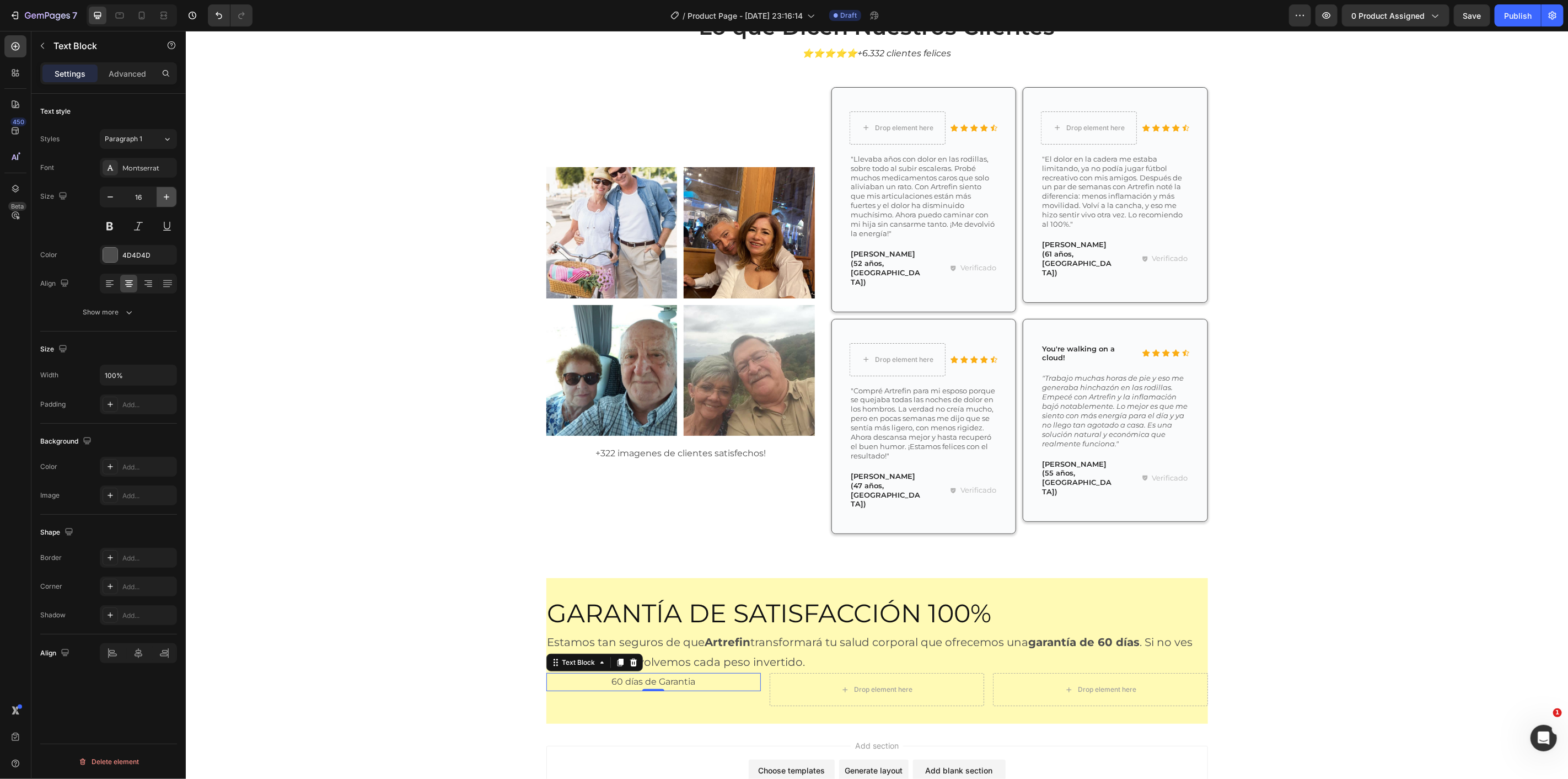
click at [165, 196] on icon "button" at bounding box center [166, 197] width 11 height 11
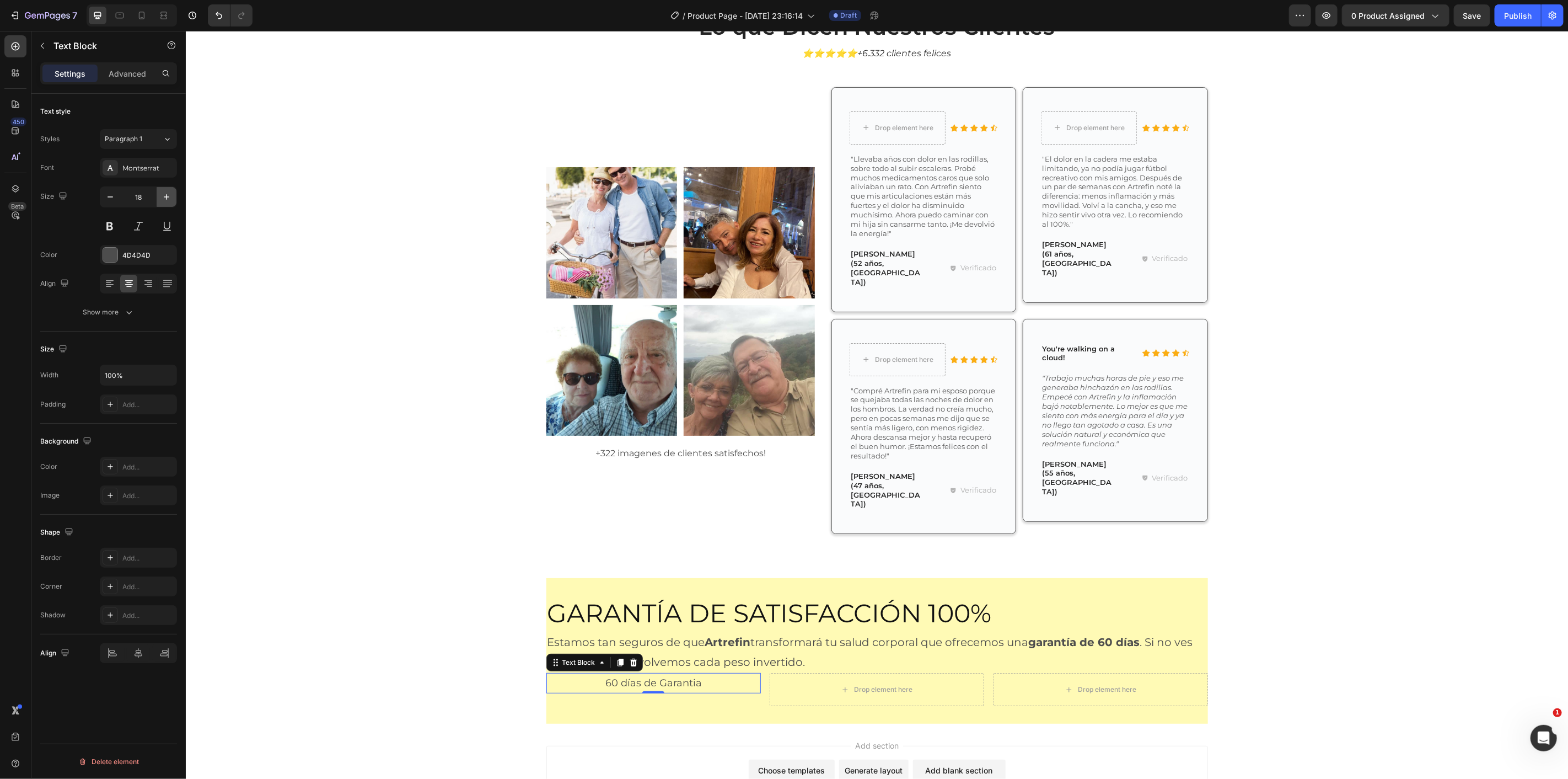
click at [165, 196] on icon "button" at bounding box center [166, 197] width 11 height 11
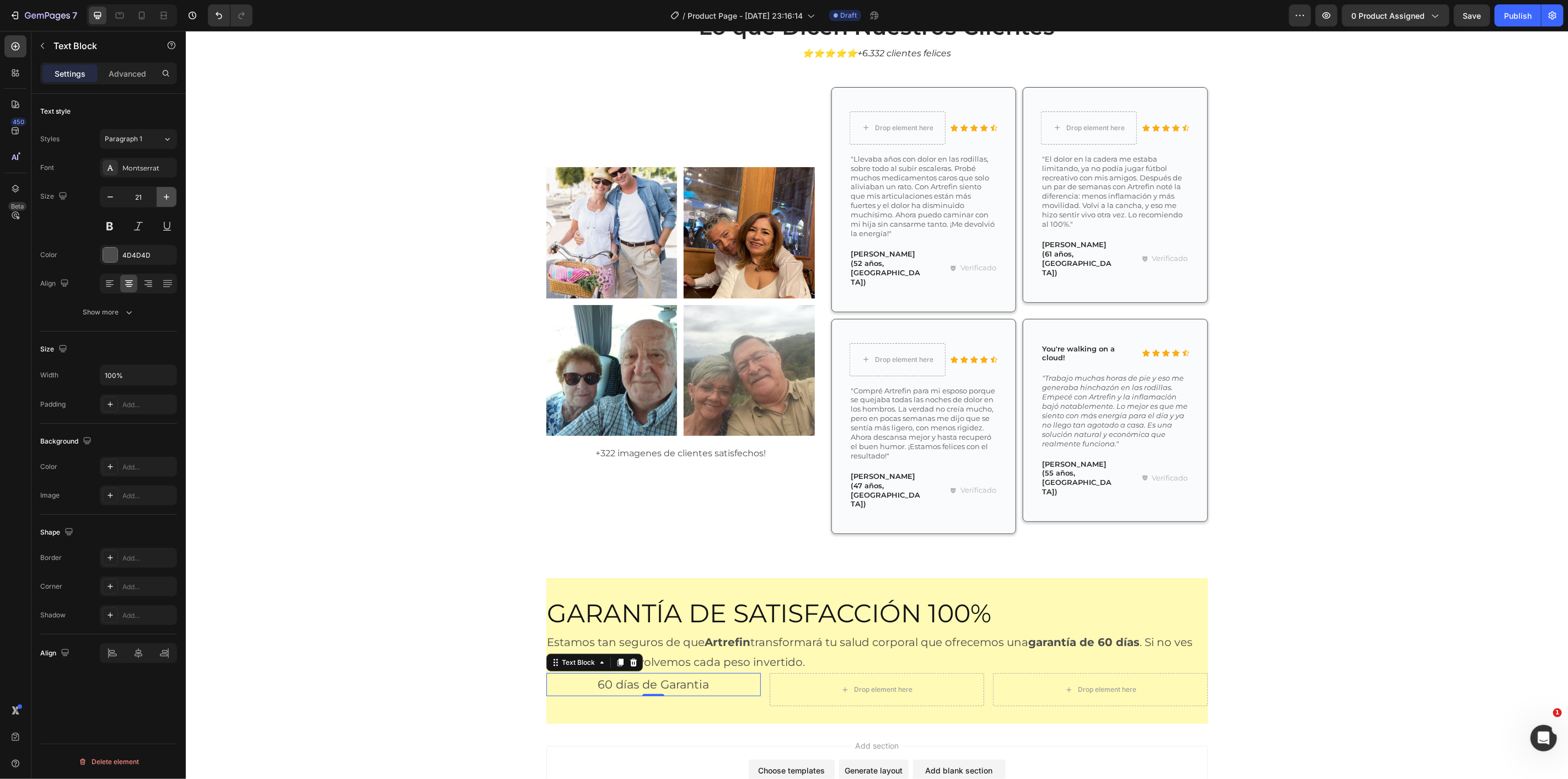
click at [165, 196] on icon "button" at bounding box center [166, 197] width 11 height 11
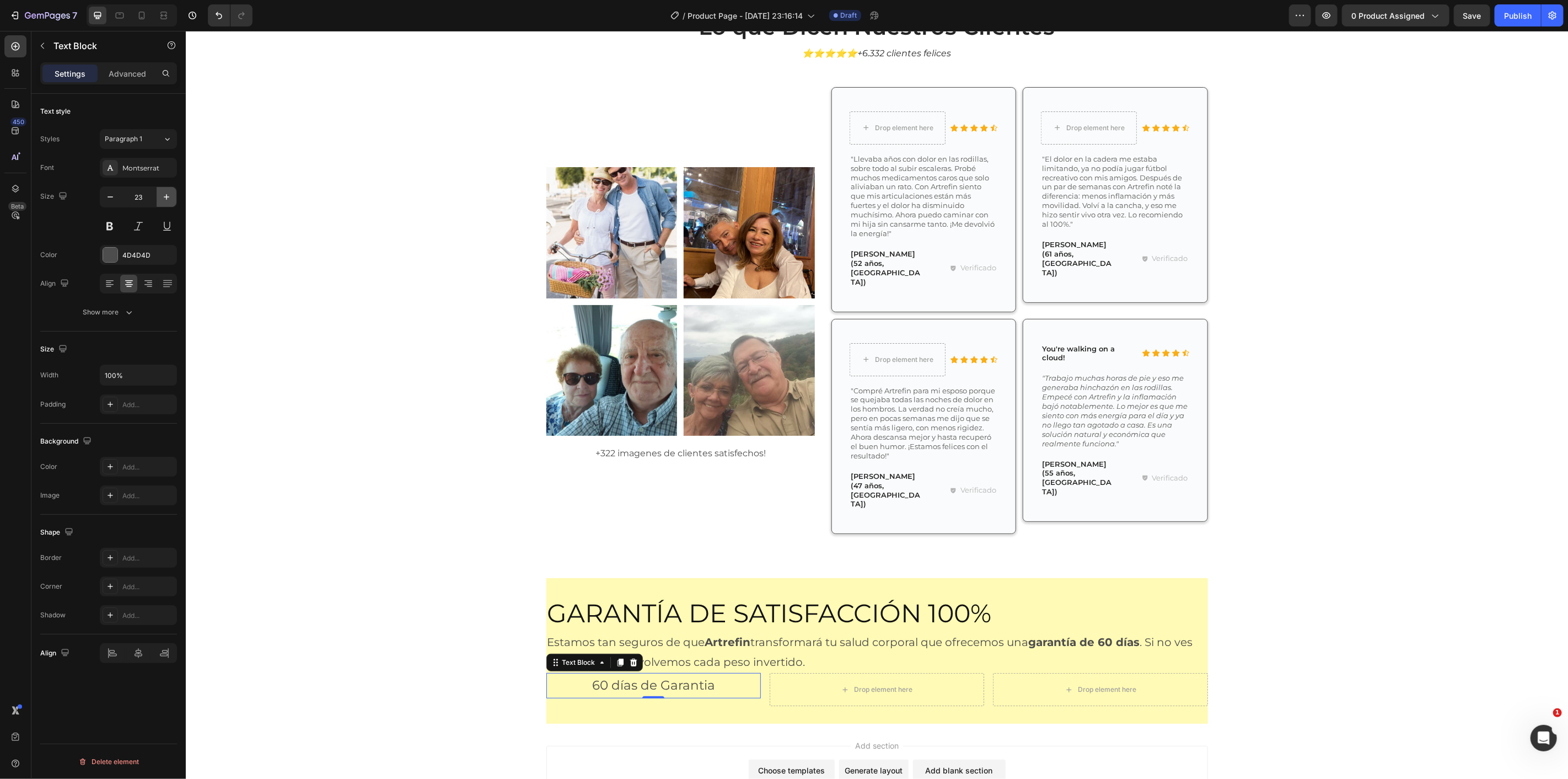
type input "24"
click at [651, 674] on p "60 días de Garantia" at bounding box center [653, 685] width 212 height 24
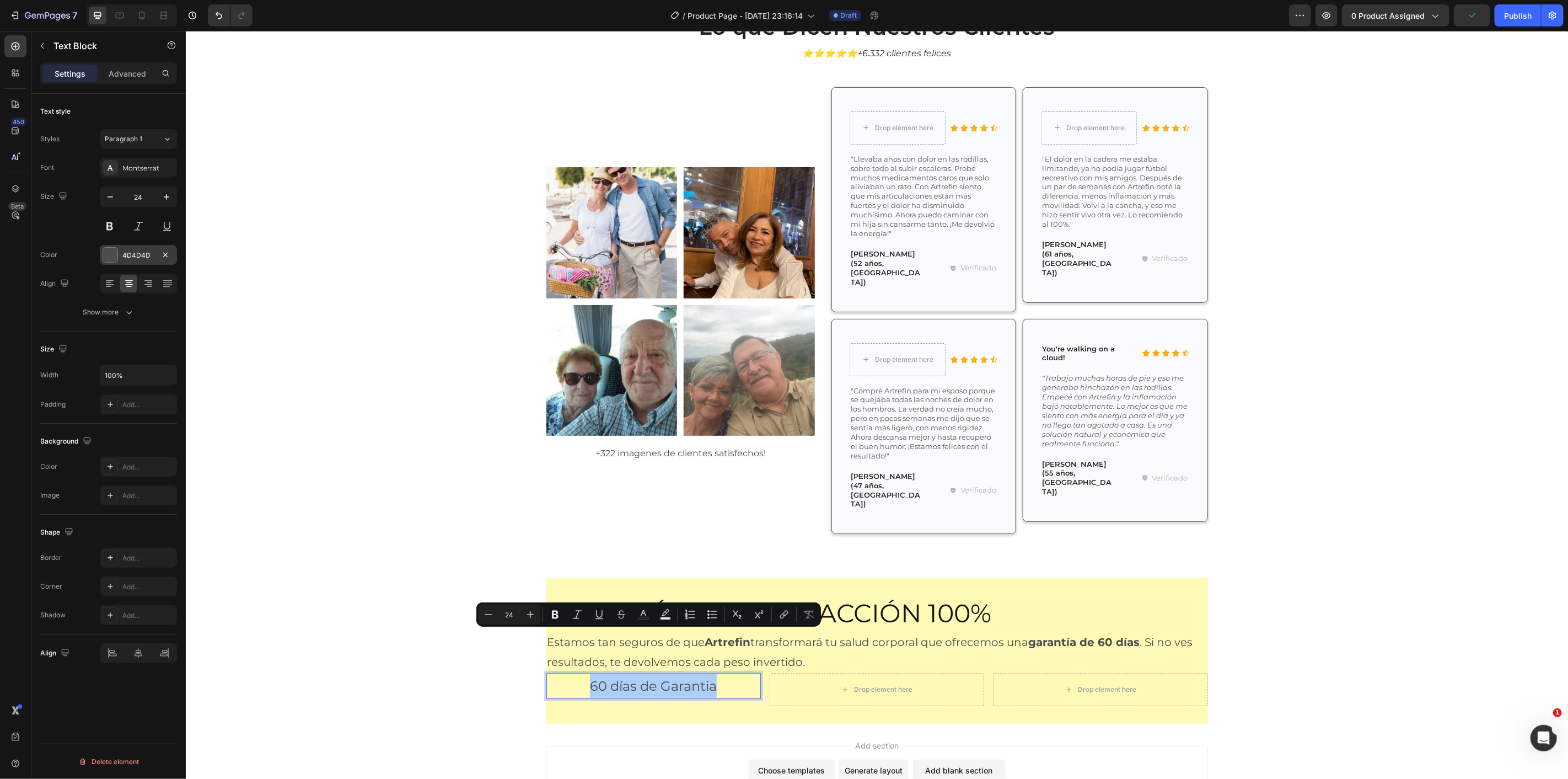
click at [109, 253] on div at bounding box center [110, 255] width 14 height 14
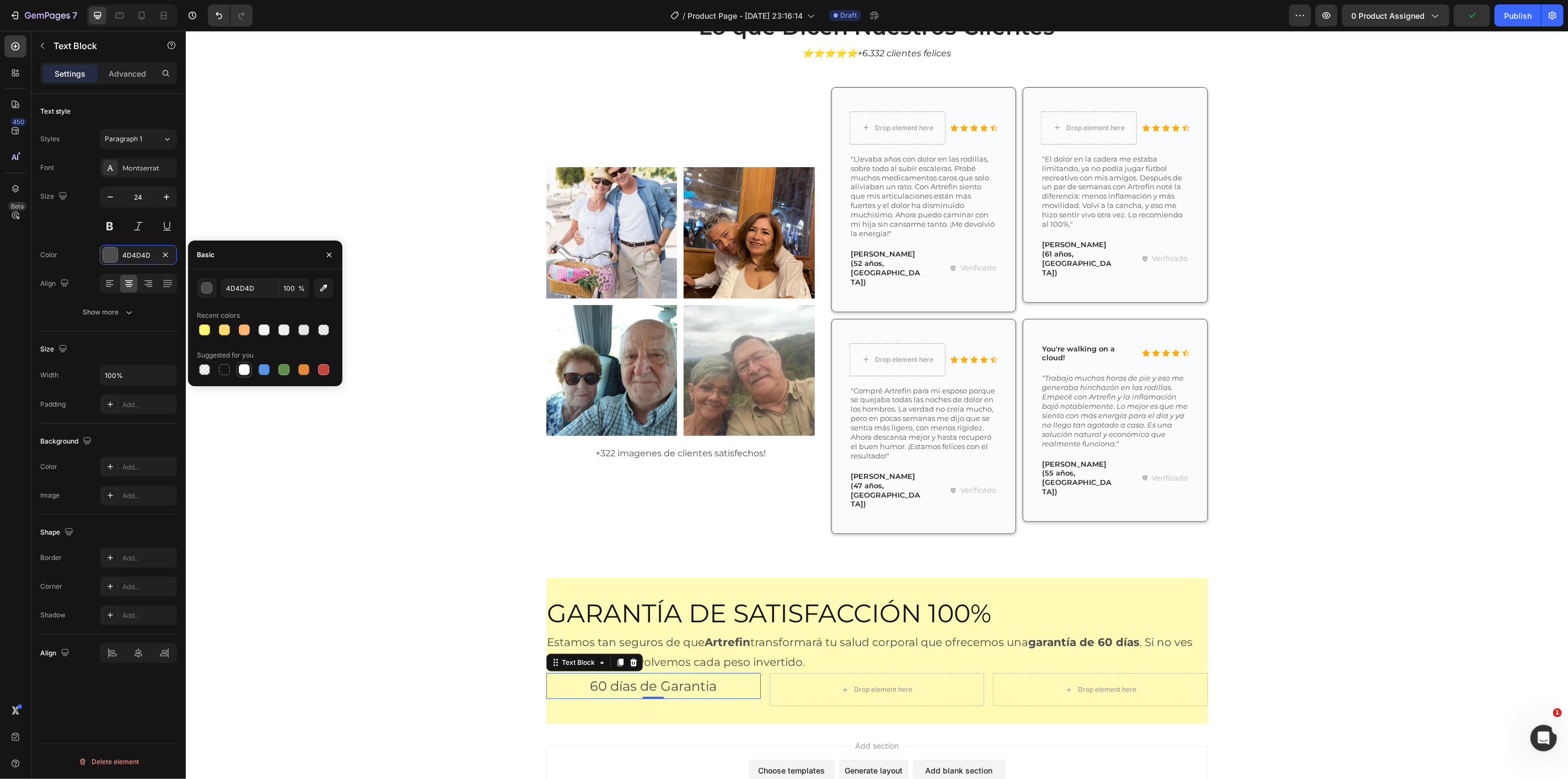
click at [244, 365] on div at bounding box center [244, 370] width 11 height 11
click at [219, 370] on div at bounding box center [224, 370] width 11 height 11
type input "151515"
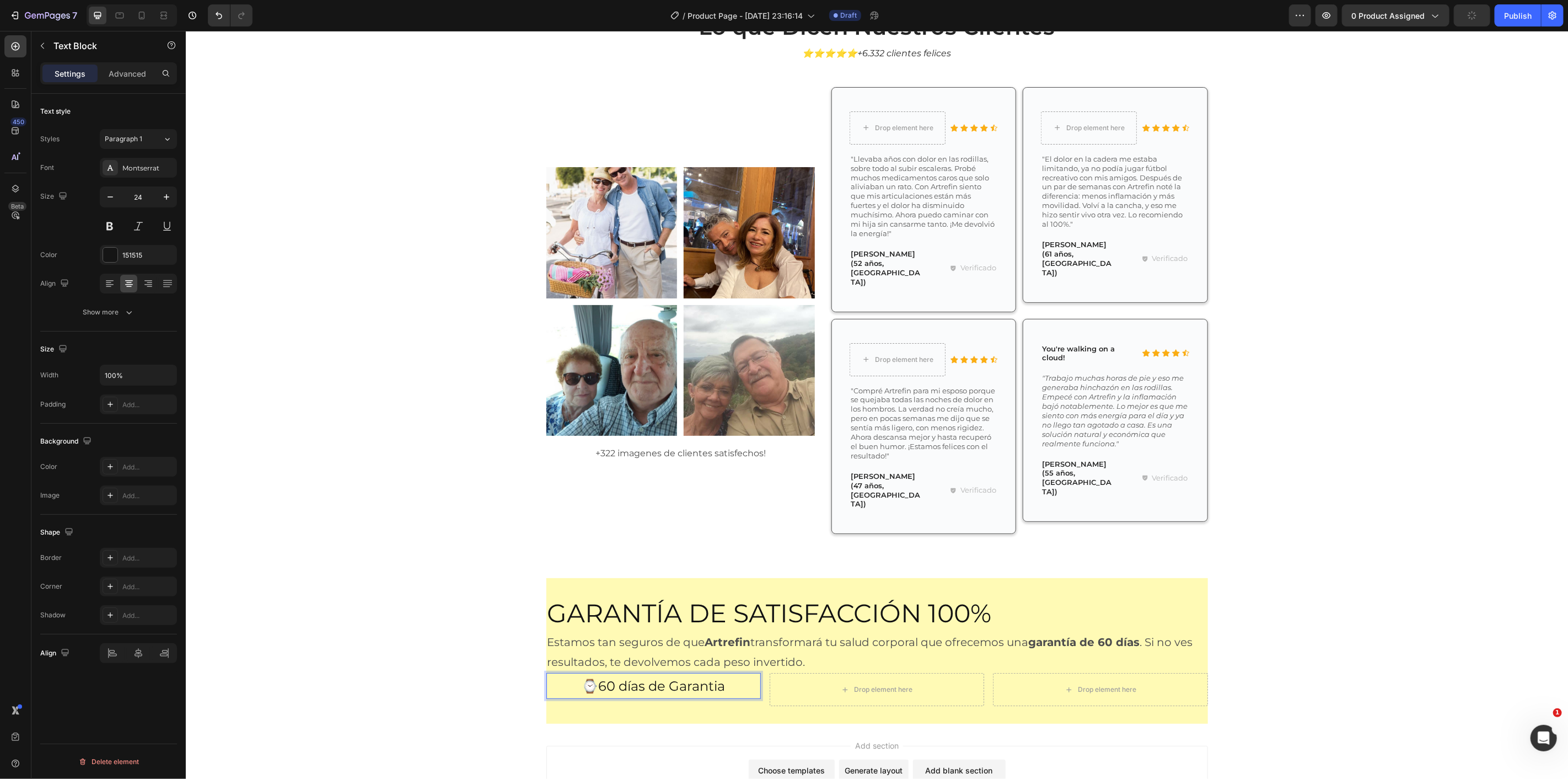
click at [591, 674] on p "⌚60 días de Garantia" at bounding box center [653, 685] width 212 height 24
drag, startPoint x: 587, startPoint y: 640, endPoint x: 579, endPoint y: 639, distance: 8.1
click at [799, 672] on div "Drop element here" at bounding box center [877, 688] width 215 height 33
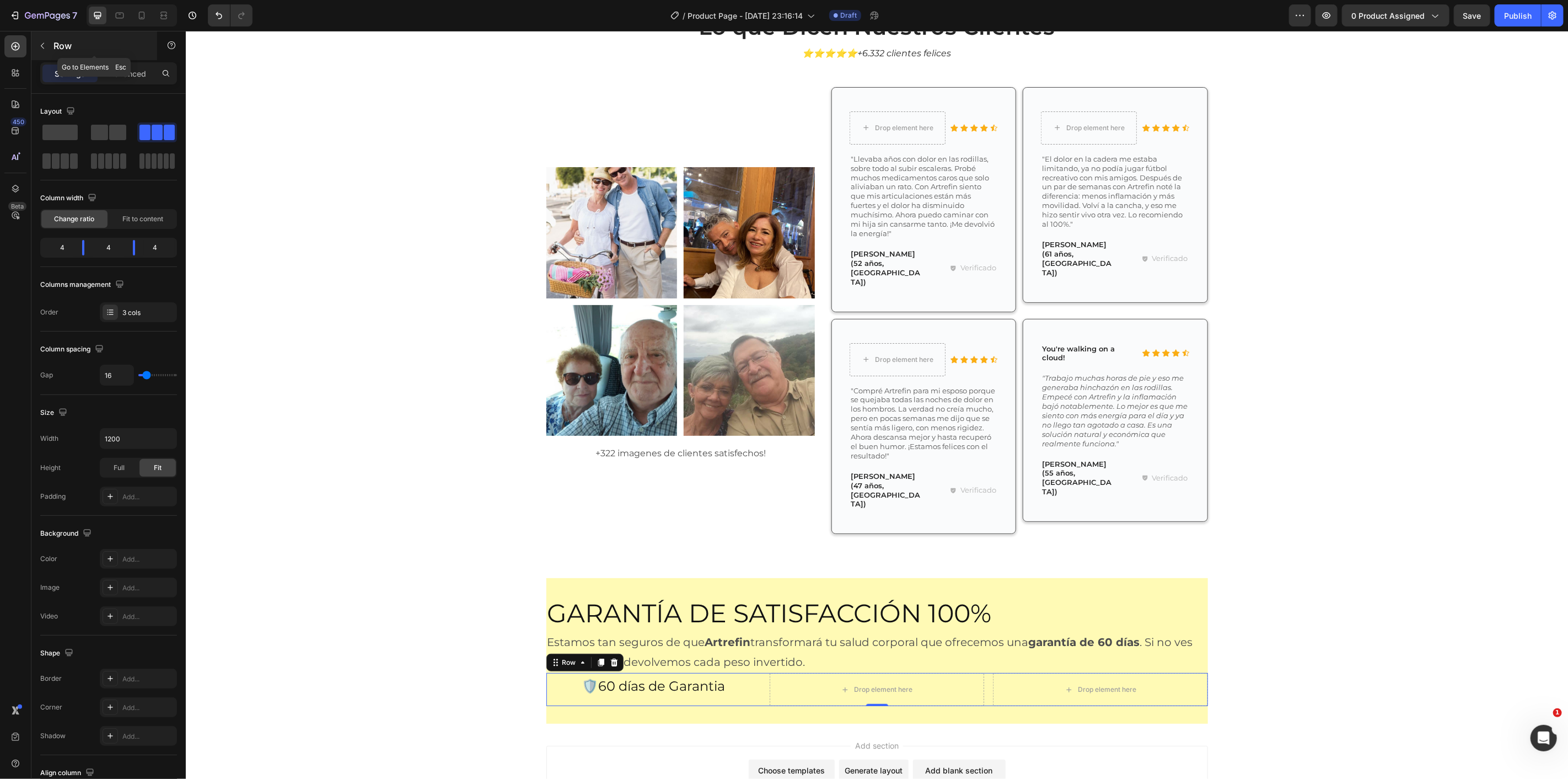
click at [49, 48] on button "button" at bounding box center [43, 46] width 18 height 18
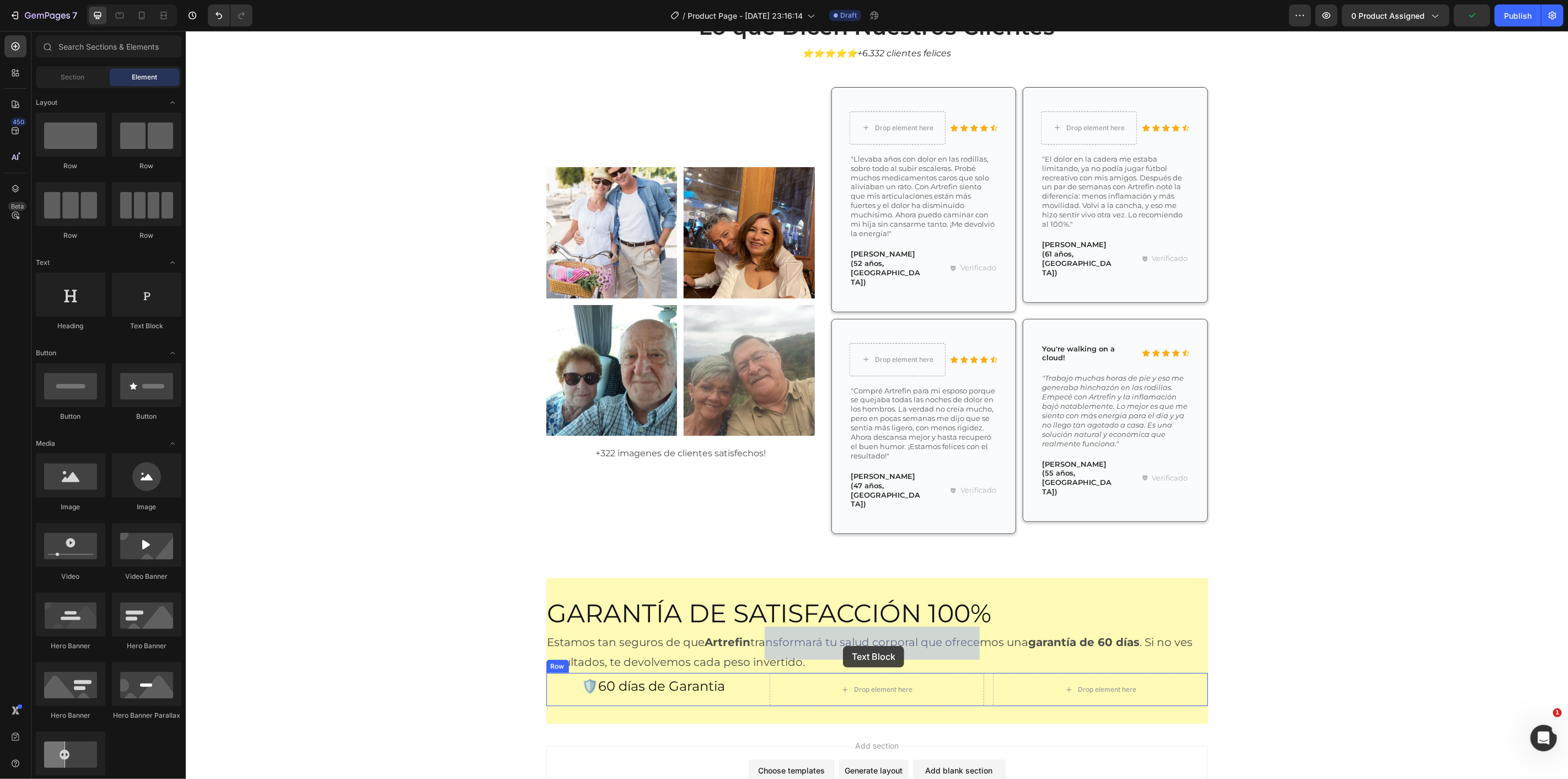
drag, startPoint x: 456, startPoint y: 384, endPoint x: 841, endPoint y: 645, distance: 465.1
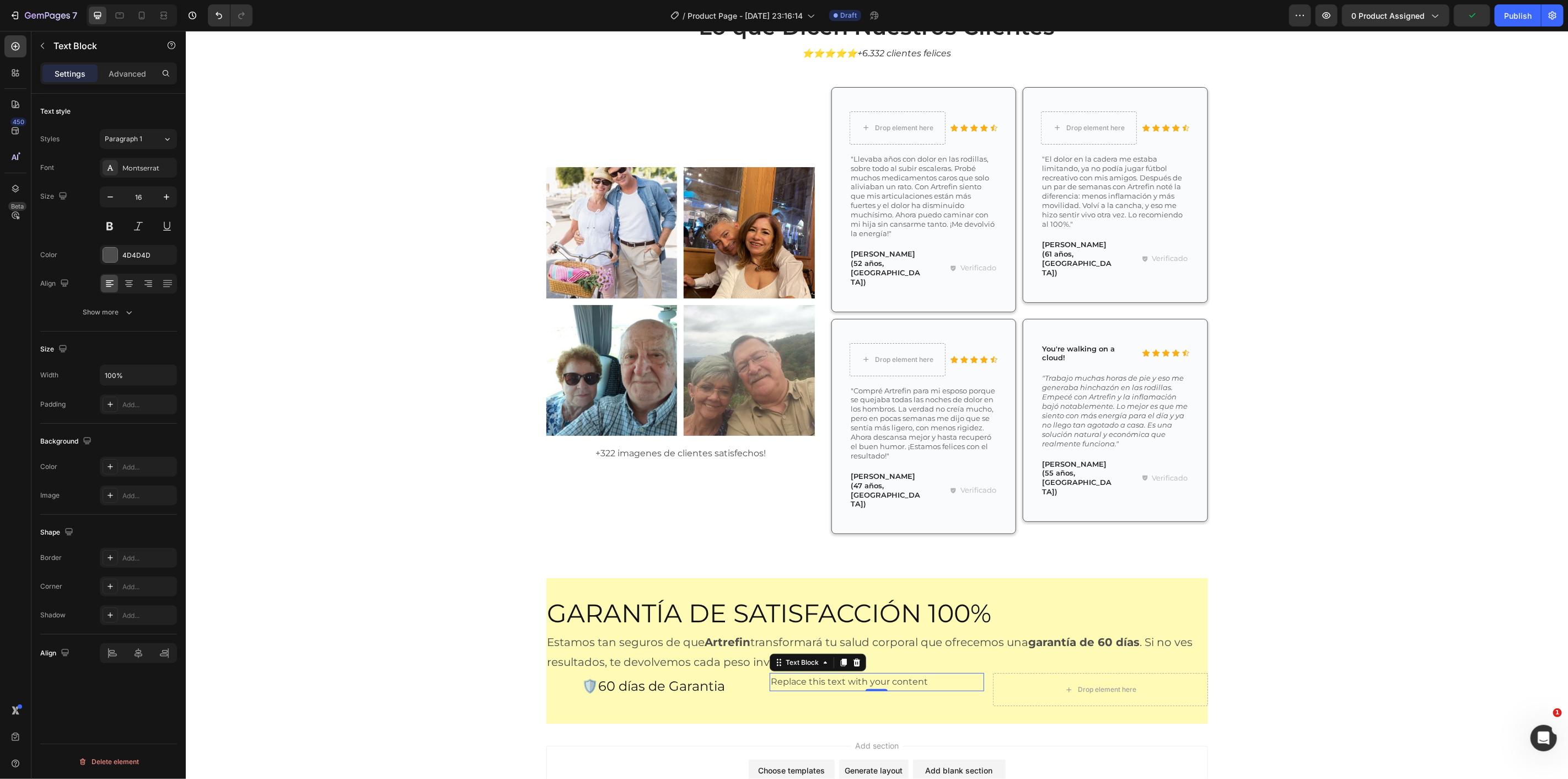
click at [841, 672] on div "Replace this text with your content" at bounding box center [877, 681] width 215 height 18
click at [841, 674] on p "Replace this text with your content" at bounding box center [877, 682] width 212 height 16
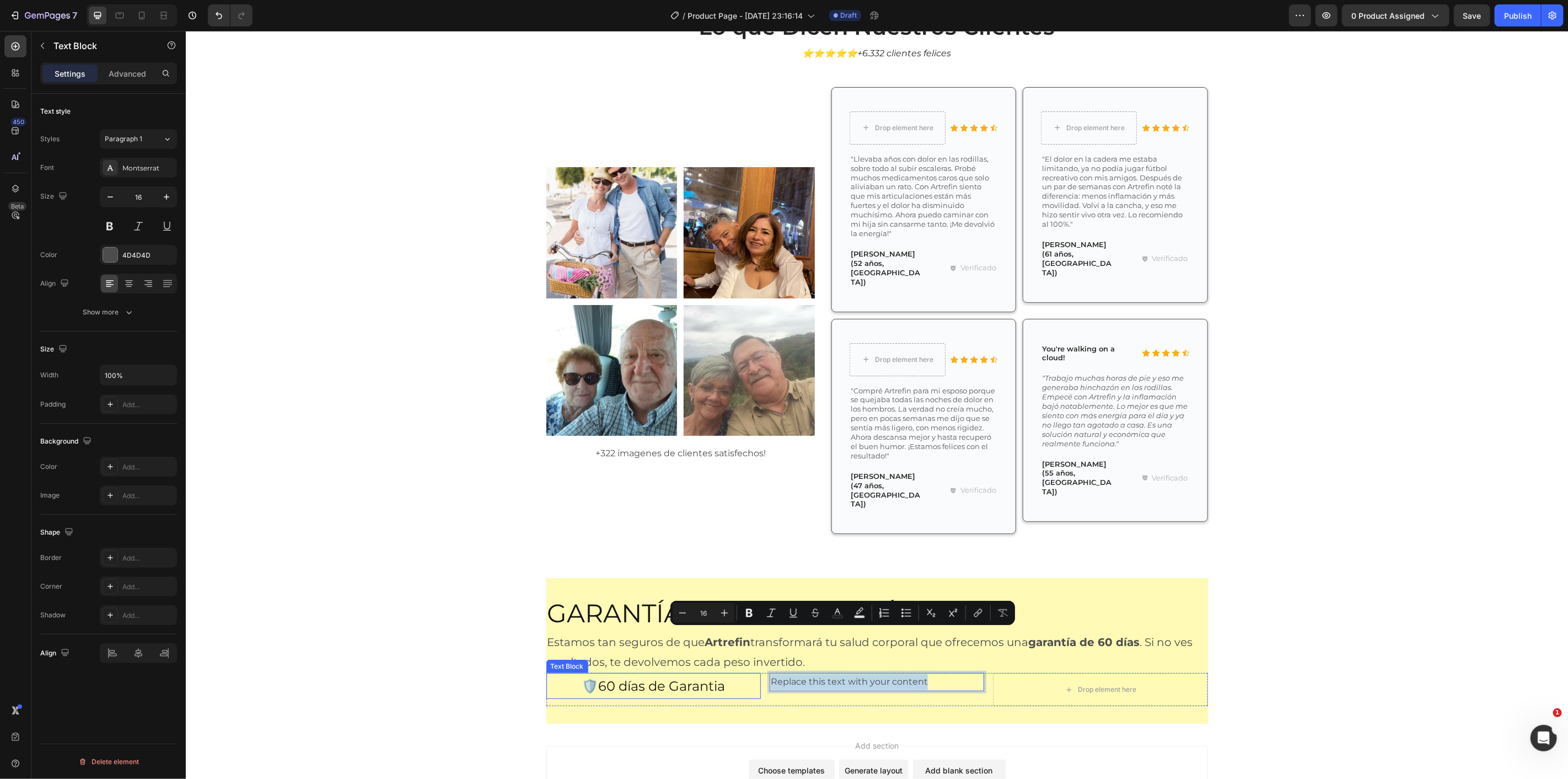
drag, startPoint x: 635, startPoint y: 643, endPoint x: 669, endPoint y: 646, distance: 34.1
click at [635, 674] on p "🛡️60 días de Garantia" at bounding box center [653, 685] width 212 height 24
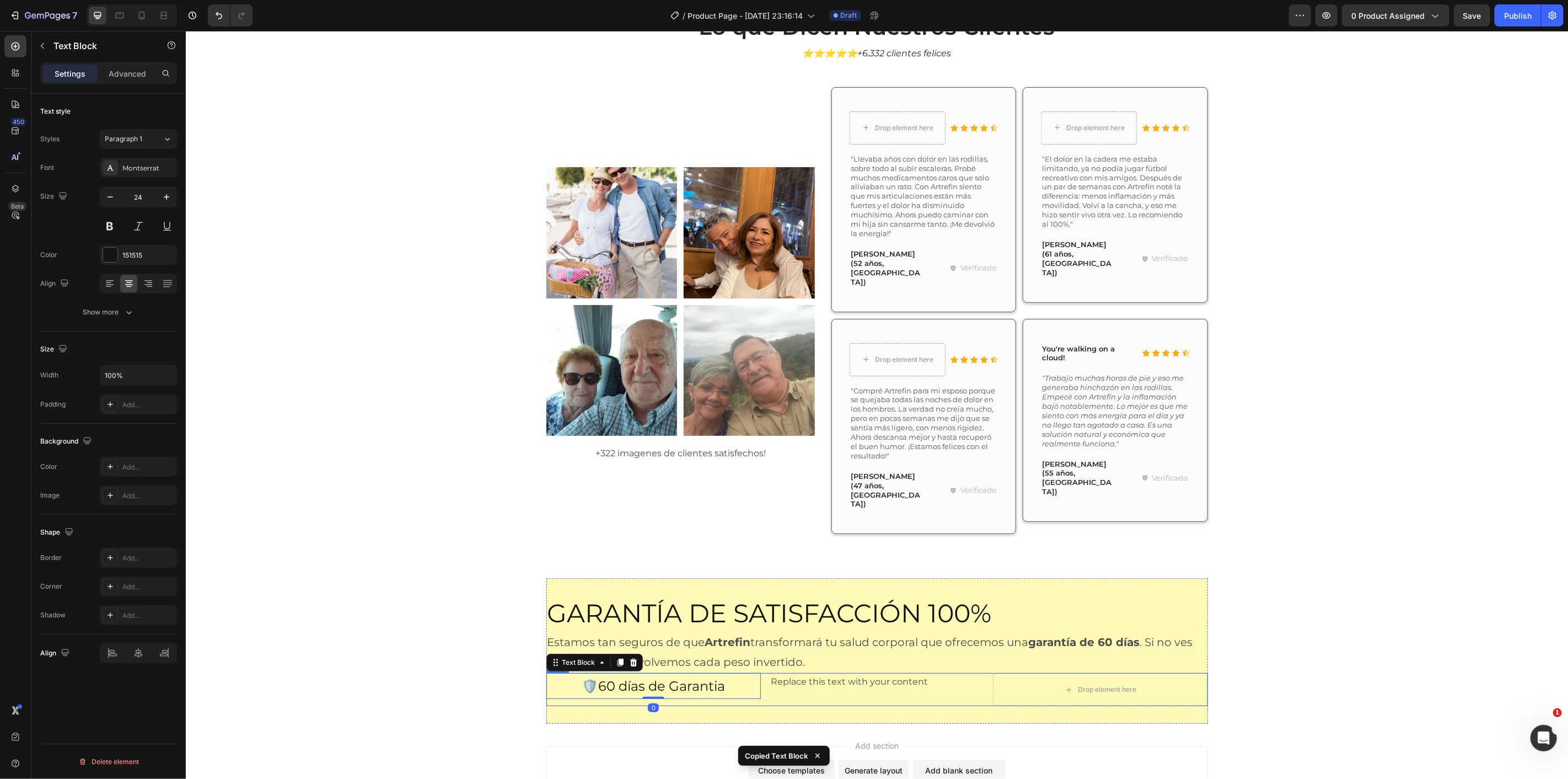
click at [879, 672] on div "Replace this text with your content" at bounding box center [877, 681] width 215 height 18
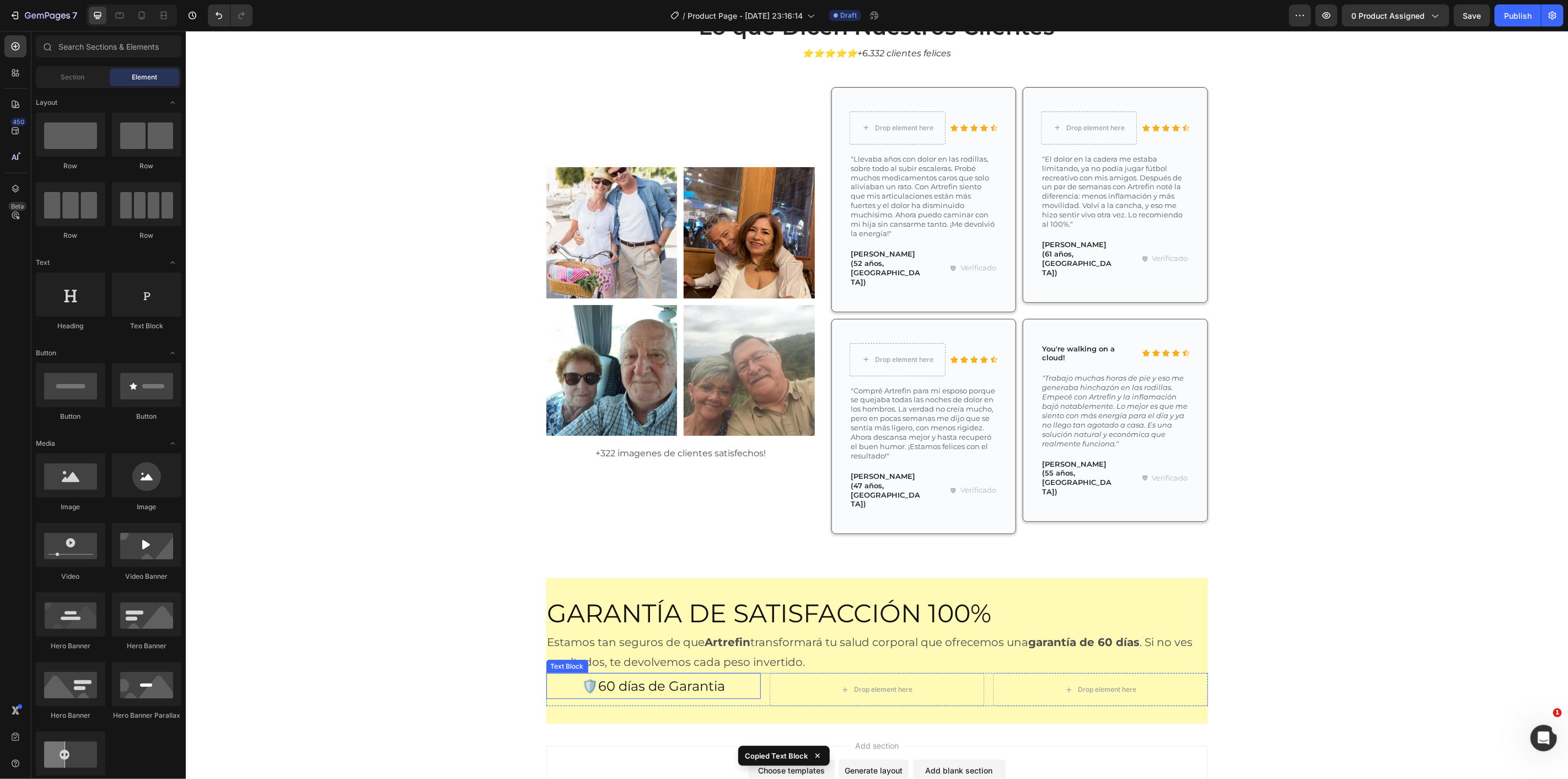
click at [693, 674] on p "🛡️60 días de Garantia" at bounding box center [653, 685] width 212 height 24
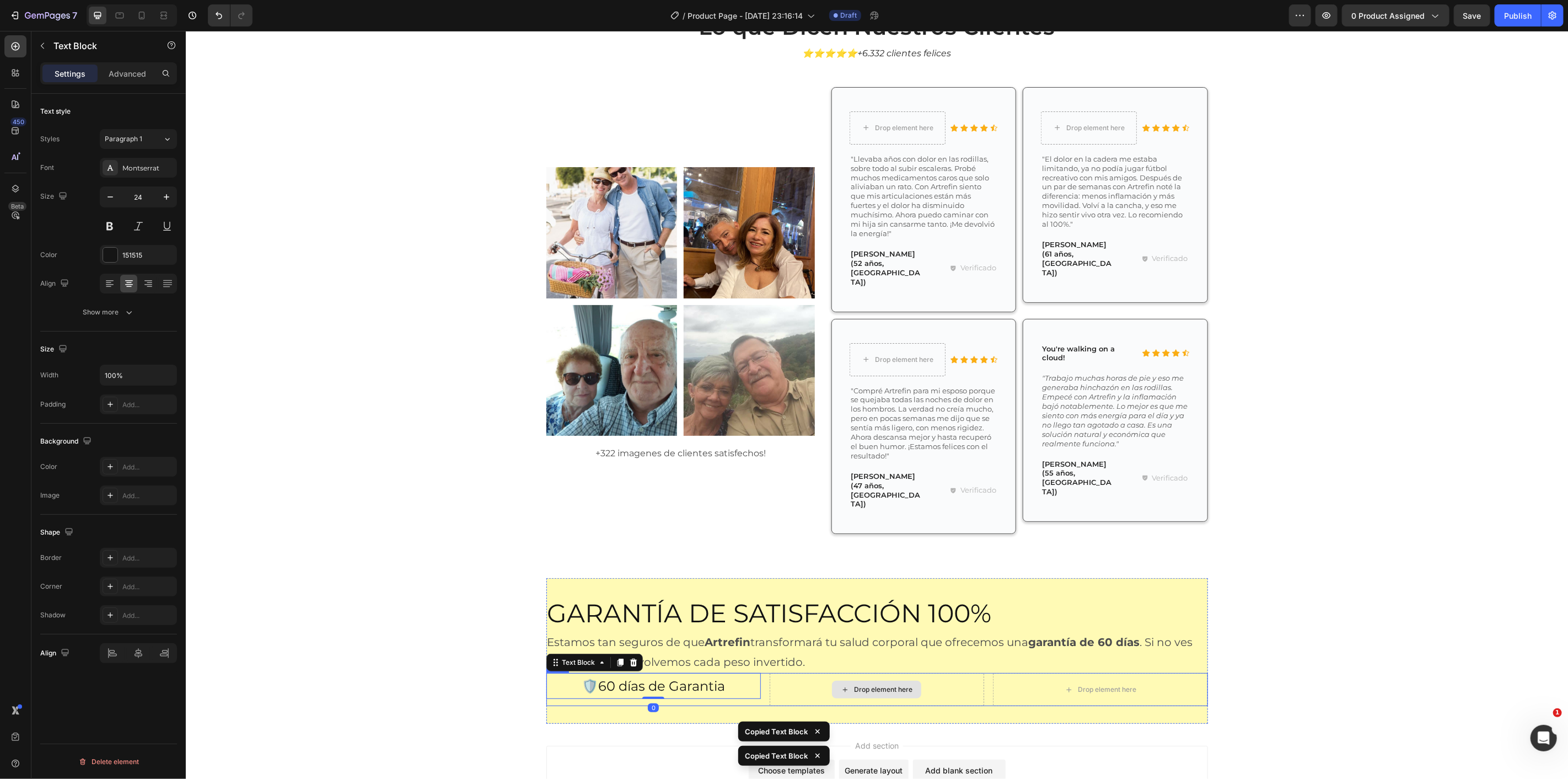
click at [831, 680] on div "Drop element here" at bounding box center [876, 689] width 89 height 18
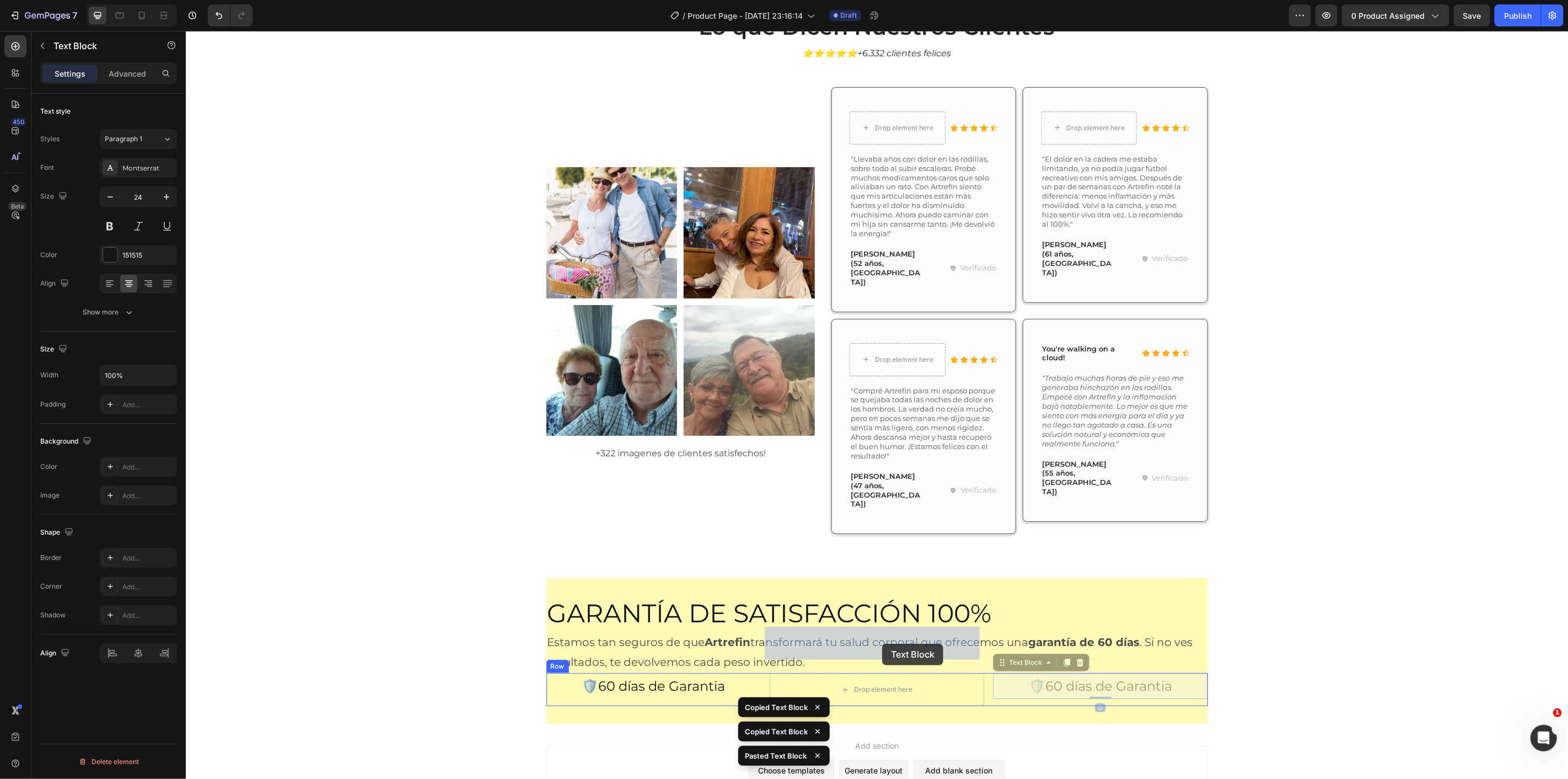
drag, startPoint x: 1018, startPoint y: 643, endPoint x: 883, endPoint y: 643, distance: 135.0
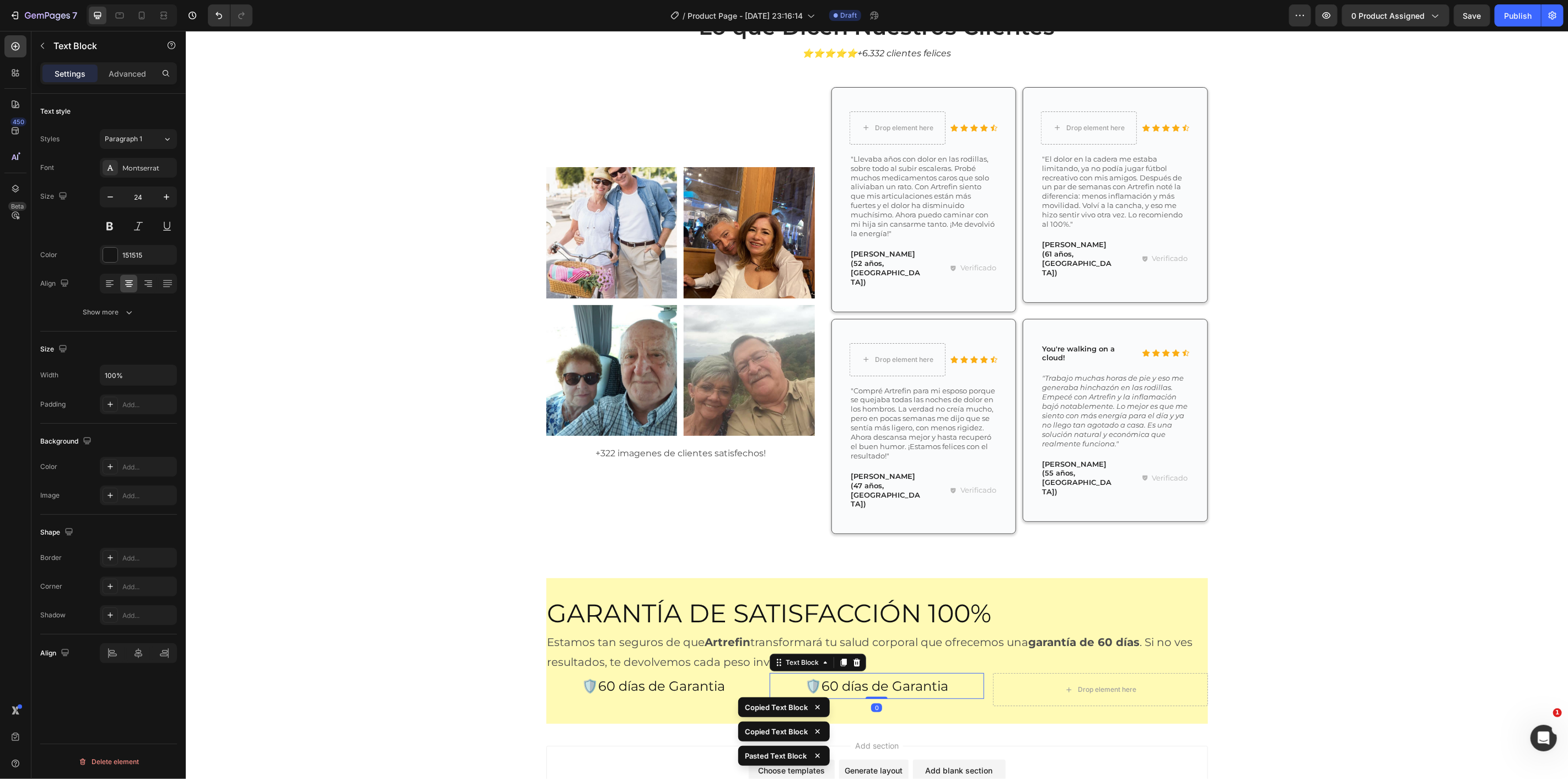
click at [837, 674] on p "🛡️60 días de Garantia" at bounding box center [877, 685] width 212 height 24
click at [830, 674] on p "Envío Gratis" at bounding box center [877, 685] width 212 height 24
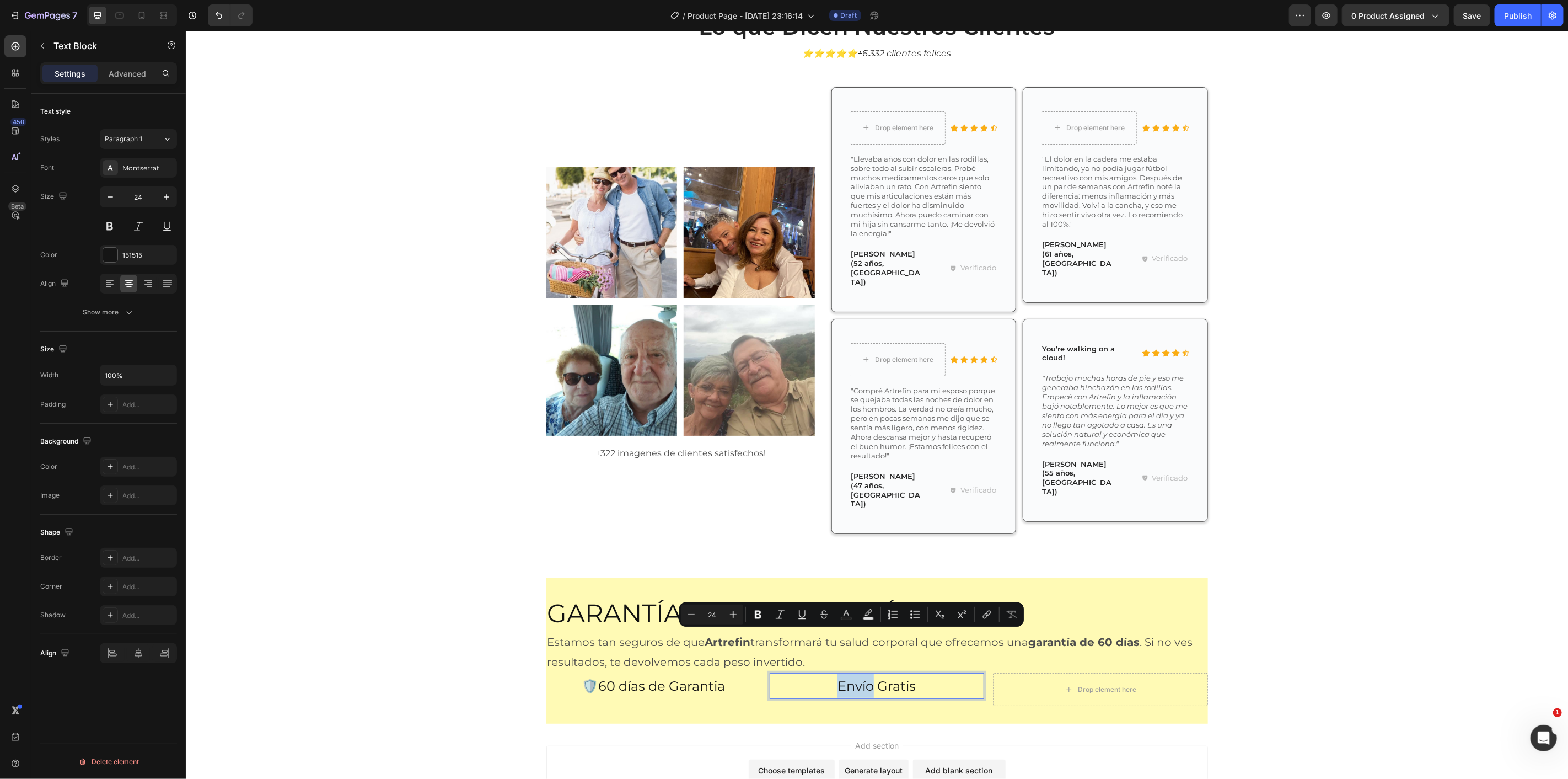
drag, startPoint x: 830, startPoint y: 636, endPoint x: 823, endPoint y: 640, distance: 8.1
click at [823, 674] on p "Envío Gratis" at bounding box center [877, 685] width 212 height 24
click at [834, 674] on p "Envío Gratis" at bounding box center [877, 685] width 212 height 24
click at [841, 674] on p "Envío Gratis" at bounding box center [877, 685] width 212 height 24
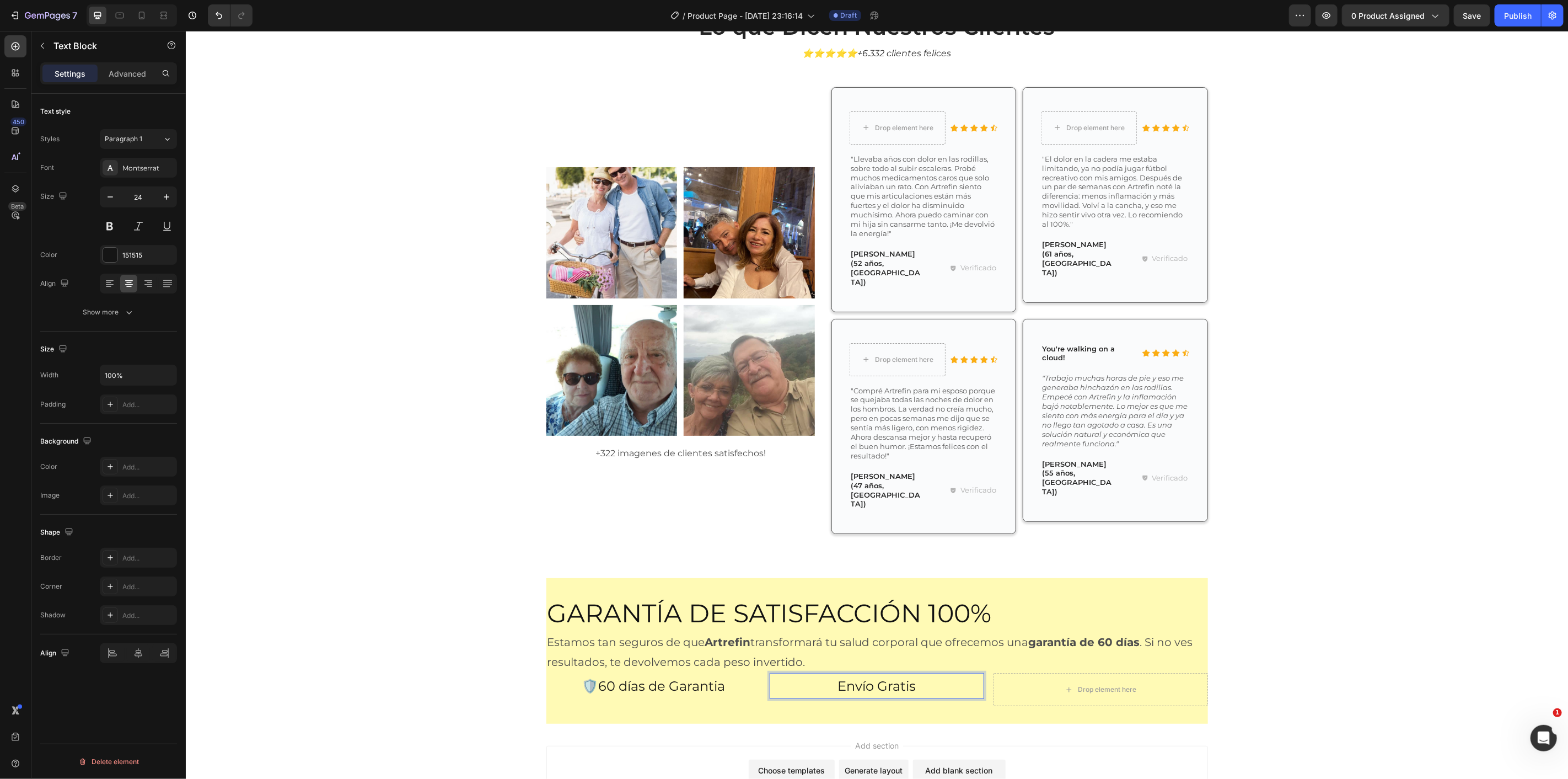
click at [825, 674] on p "Envío Gratis" at bounding box center [877, 685] width 212 height 24
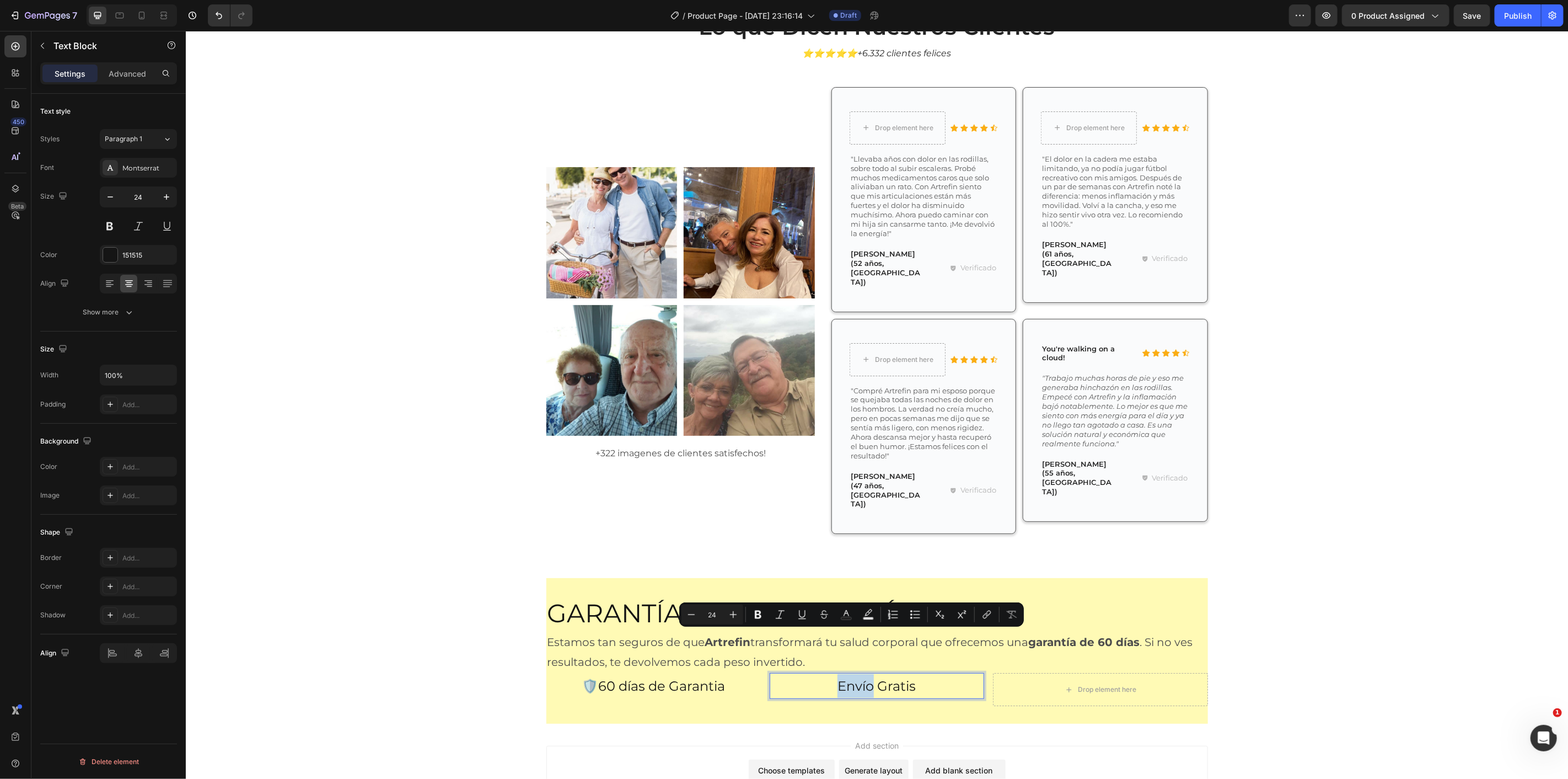
drag, startPoint x: 825, startPoint y: 640, endPoint x: 837, endPoint y: 639, distance: 12.0
click at [831, 672] on div "Envío Gratis Text Block 0" at bounding box center [877, 688] width 215 height 33
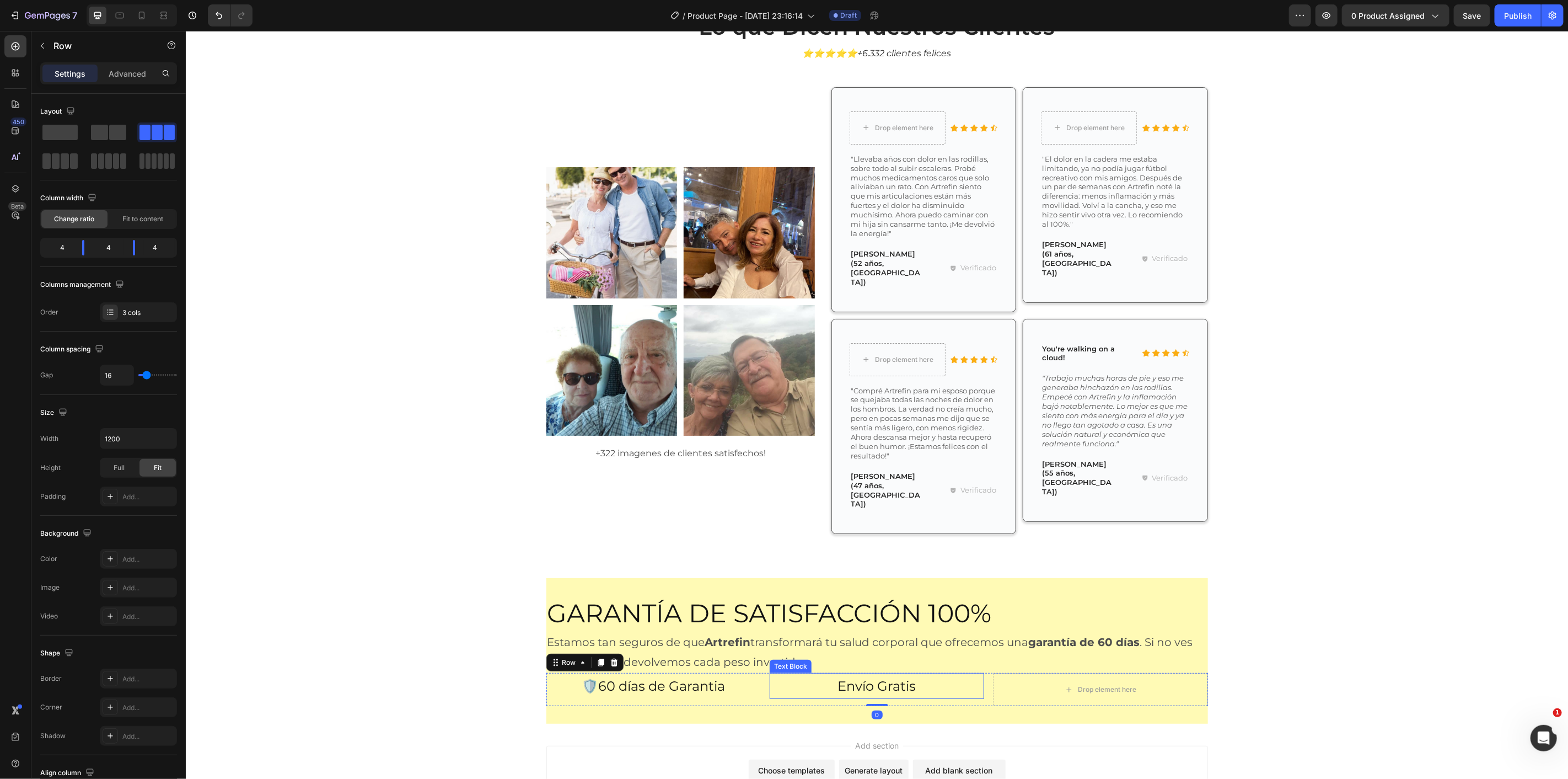
click at [833, 674] on p "Envío Gratis" at bounding box center [877, 685] width 212 height 24
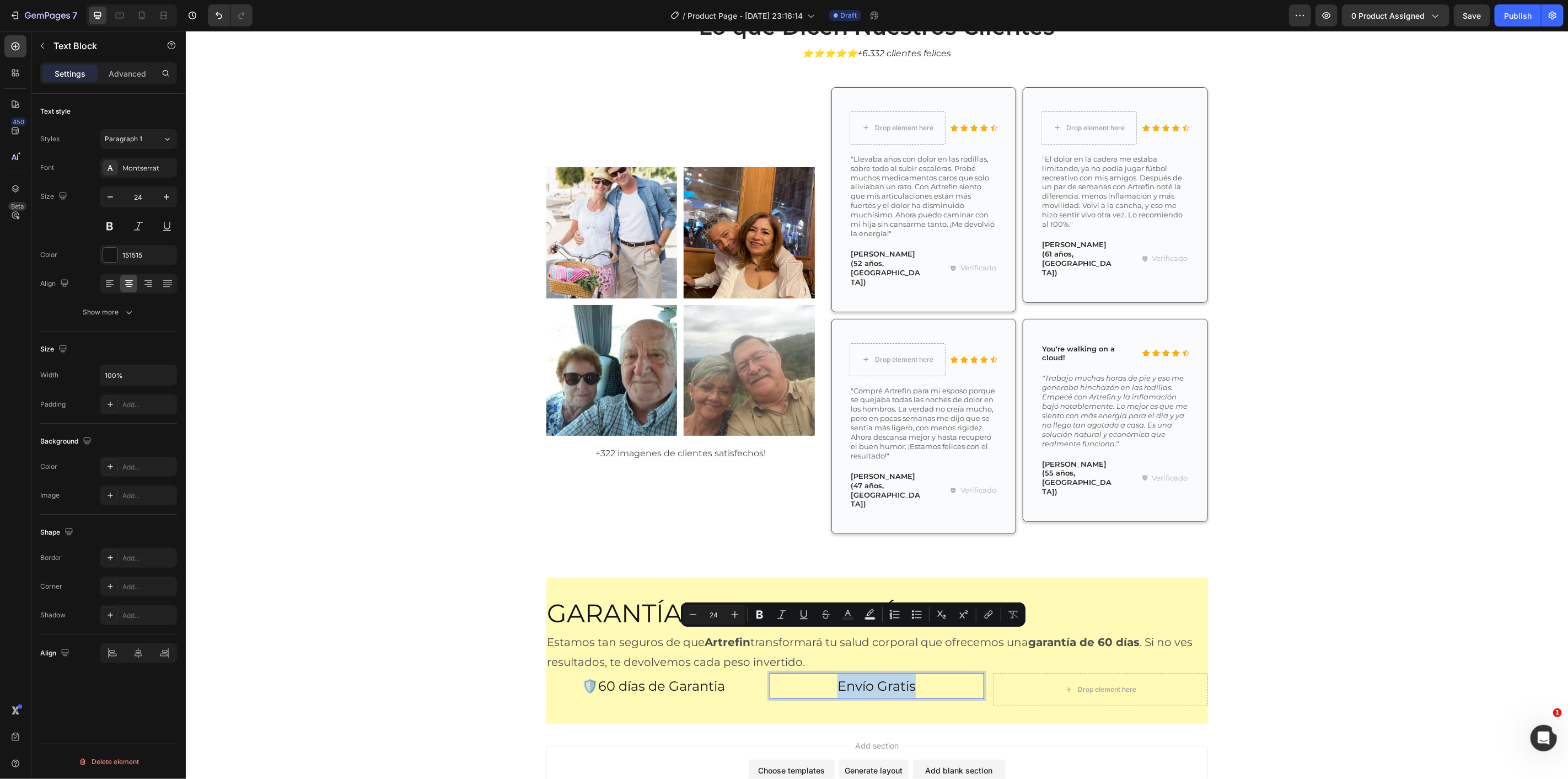
click at [828, 674] on p "Envío Gratis" at bounding box center [877, 685] width 212 height 24
click at [834, 674] on p "Envío Gratis" at bounding box center [877, 685] width 212 height 24
click at [840, 674] on p "Envío Gratis" at bounding box center [877, 685] width 212 height 24
click at [937, 674] on p "Envío Gratis" at bounding box center [877, 685] width 212 height 24
drag, startPoint x: 937, startPoint y: 637, endPoint x: 903, endPoint y: 642, distance: 34.4
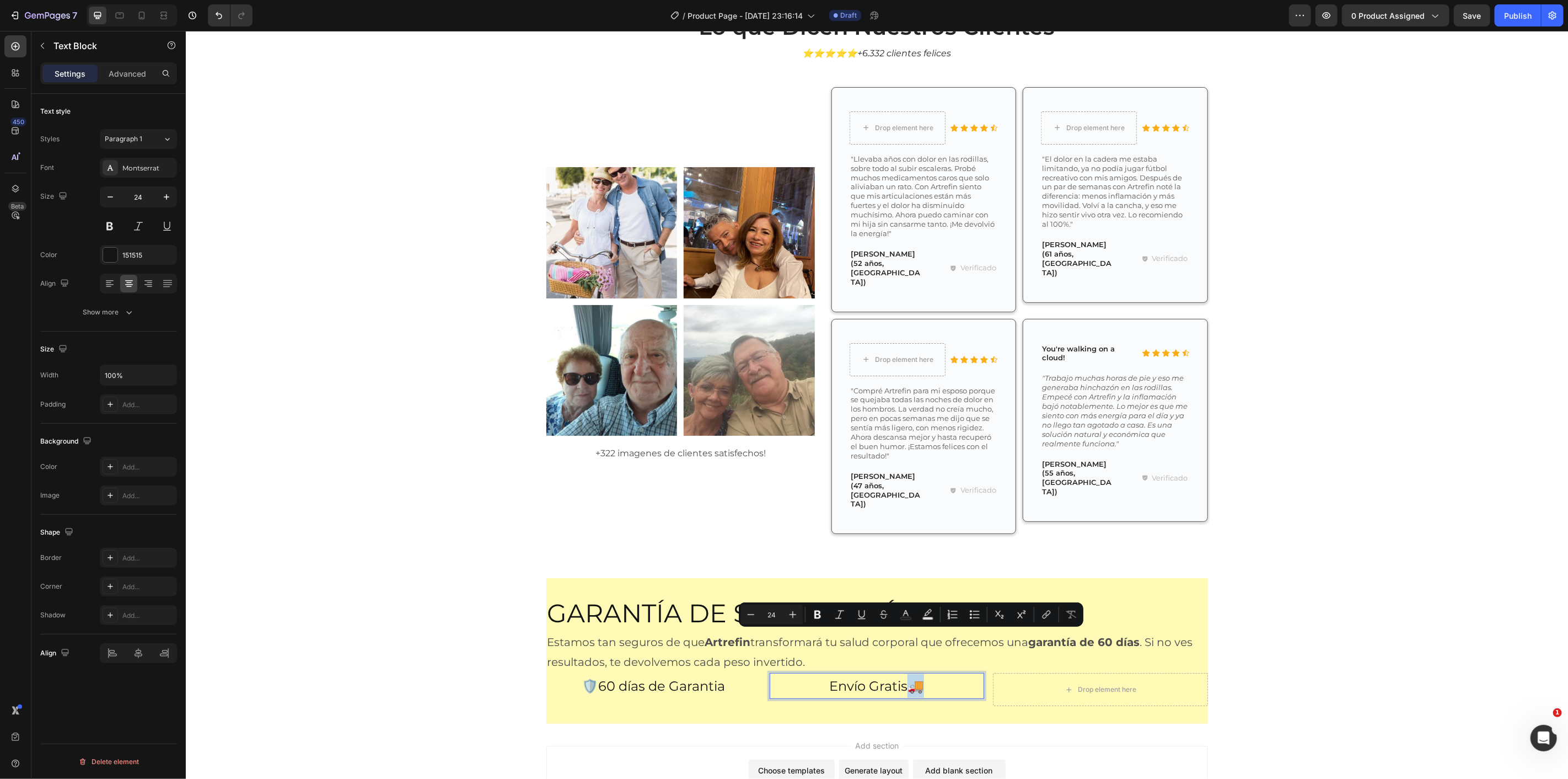
click at [903, 674] on p "Envío Gratis🚚" at bounding box center [877, 685] width 212 height 24
click at [831, 674] on p "Envío Gratis" at bounding box center [877, 685] width 212 height 24
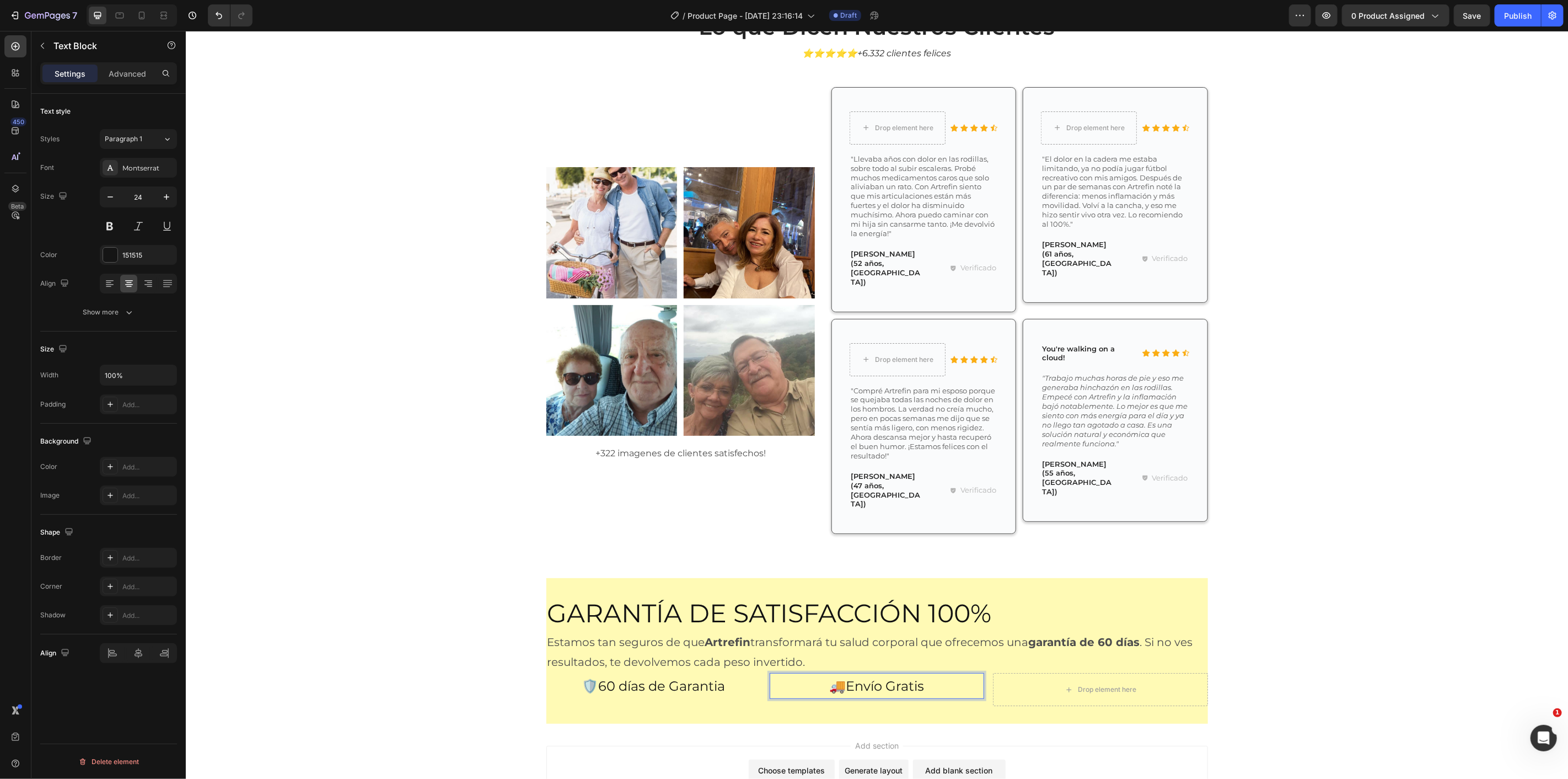
click at [953, 674] on p "🚚Envío Gratis" at bounding box center [877, 685] width 212 height 24
click at [971, 662] on div "Garantía de Satisfacción 100% Heading Estamos tan seguros de que Artrefin trans…" at bounding box center [877, 651] width 662 height 146
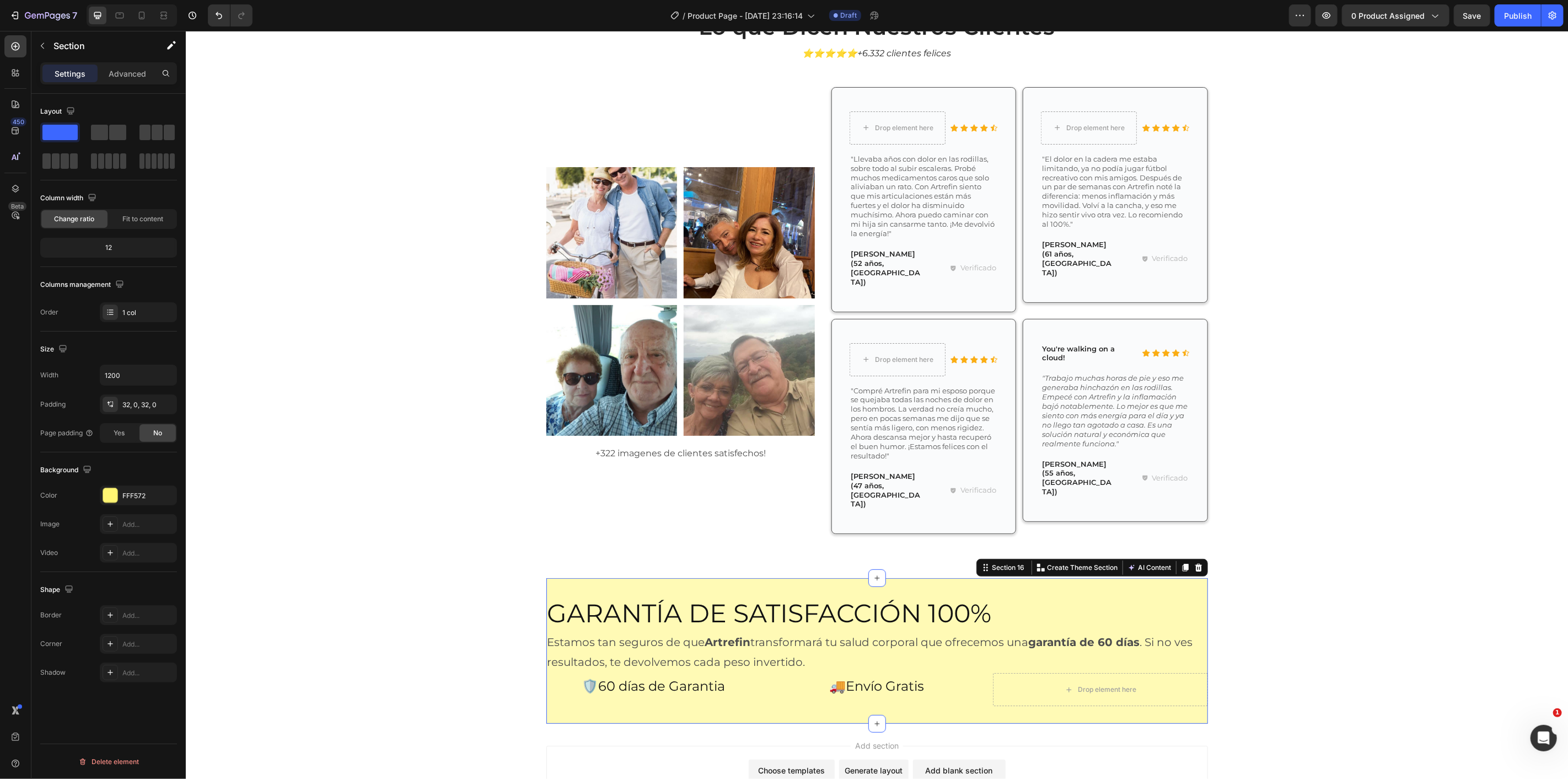
click at [963, 674] on p "🚚Envío Gratis" at bounding box center [877, 685] width 212 height 24
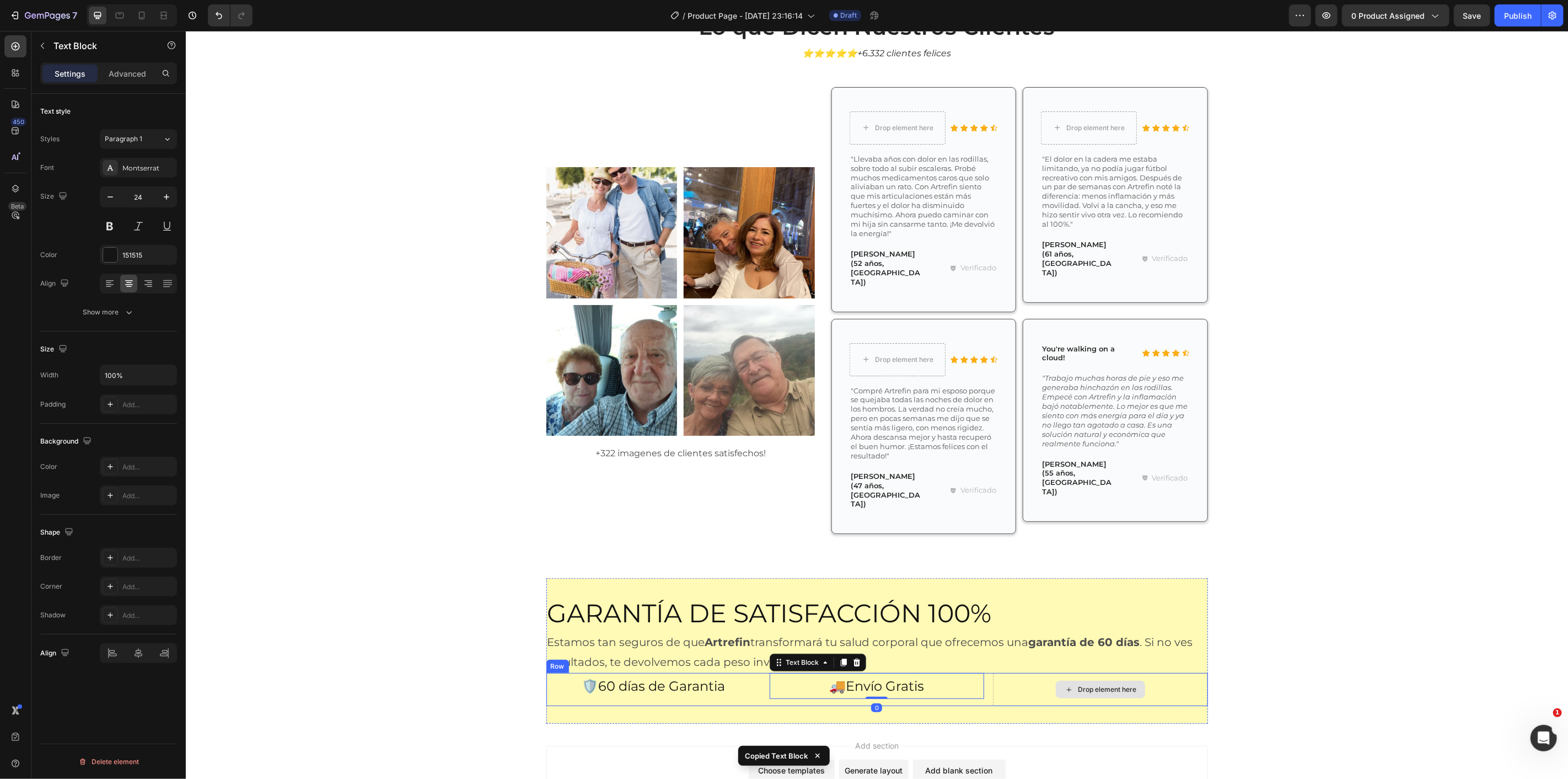
click at [1041, 672] on div "Drop element here" at bounding box center [1100, 688] width 215 height 33
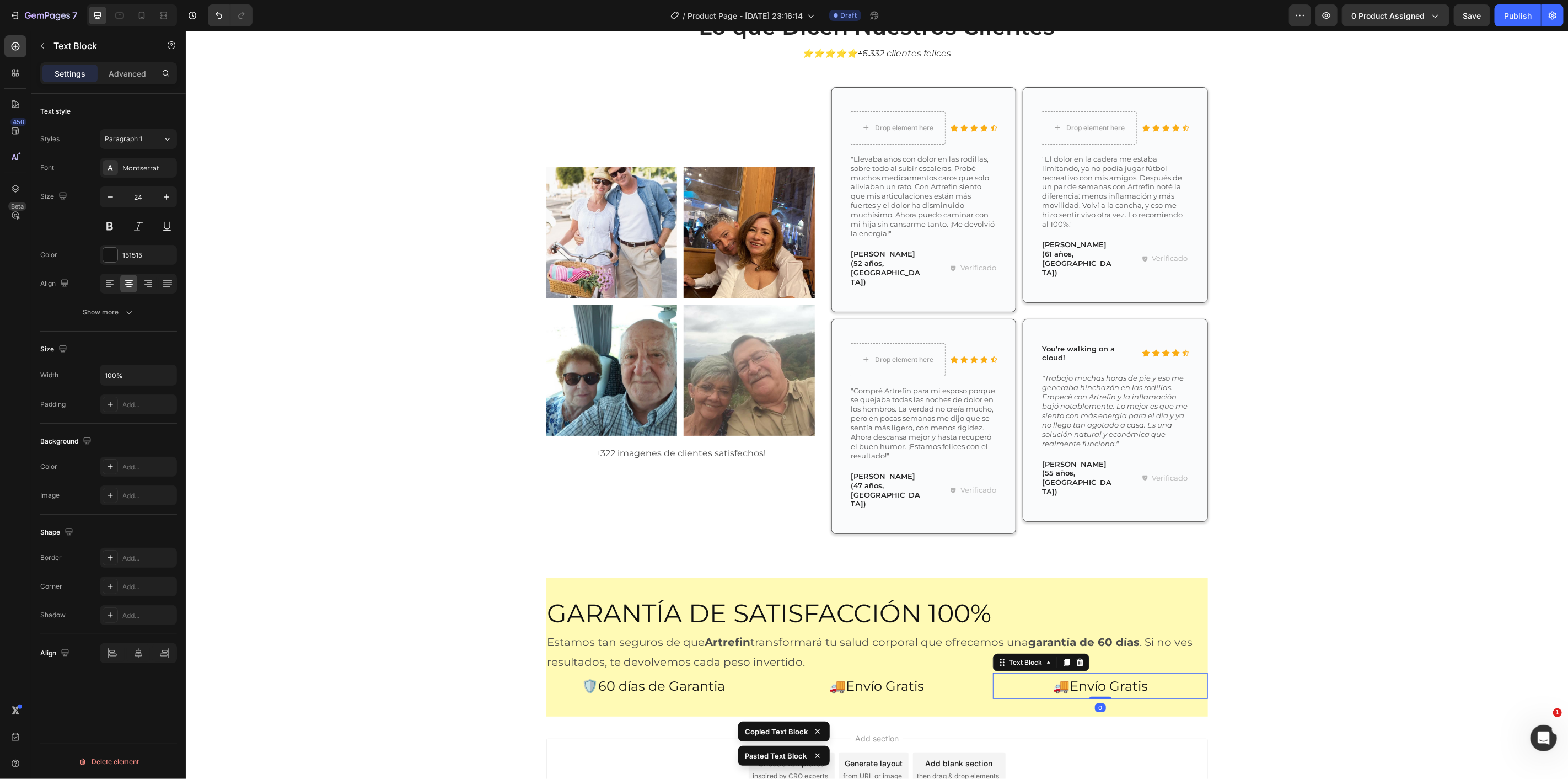
click at [1107, 674] on p "🚚Envío Gratis" at bounding box center [1099, 685] width 212 height 24
click at [1056, 674] on p "Soporte 24/7" at bounding box center [1099, 685] width 212 height 24
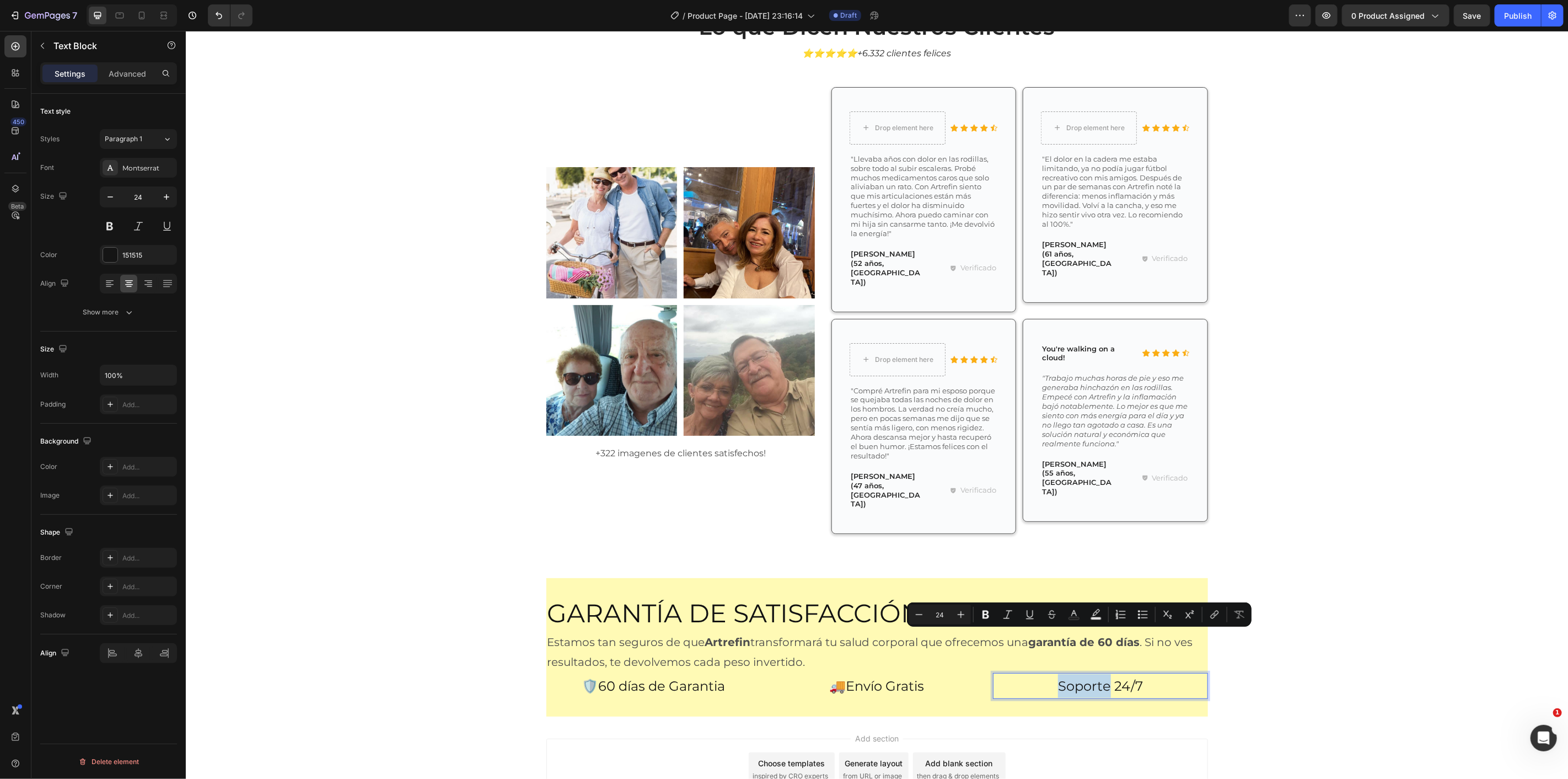
drag, startPoint x: 1050, startPoint y: 637, endPoint x: 1041, endPoint y: 640, distance: 9.5
click at [1039, 674] on p "Soporte 24/7" at bounding box center [1099, 685] width 212 height 24
drag, startPoint x: 1051, startPoint y: 638, endPoint x: 1154, endPoint y: 644, distance: 103.2
click at [1159, 674] on p "Soporte 24/7" at bounding box center [1099, 685] width 212 height 24
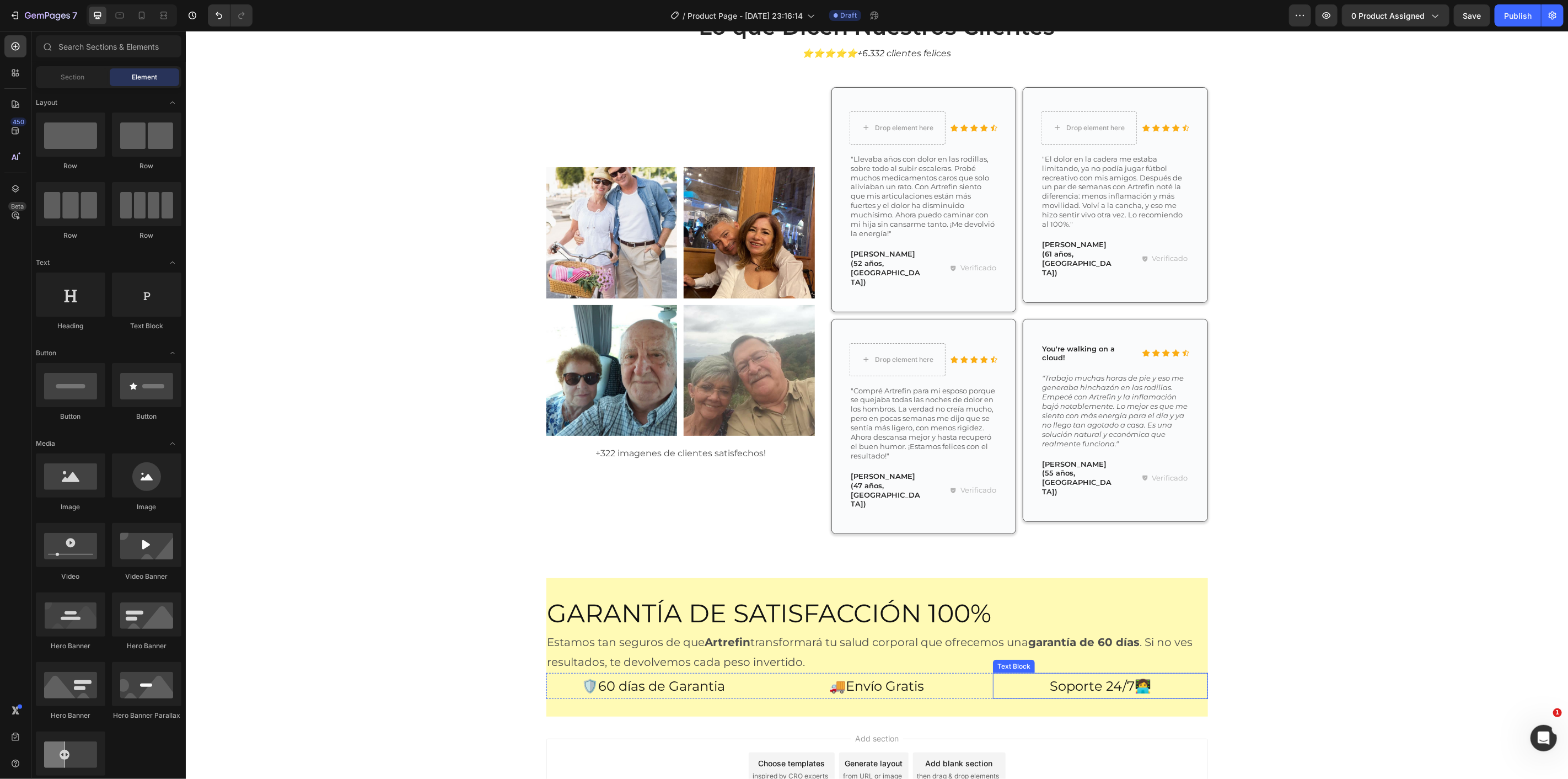
scroll to position [3713, 0]
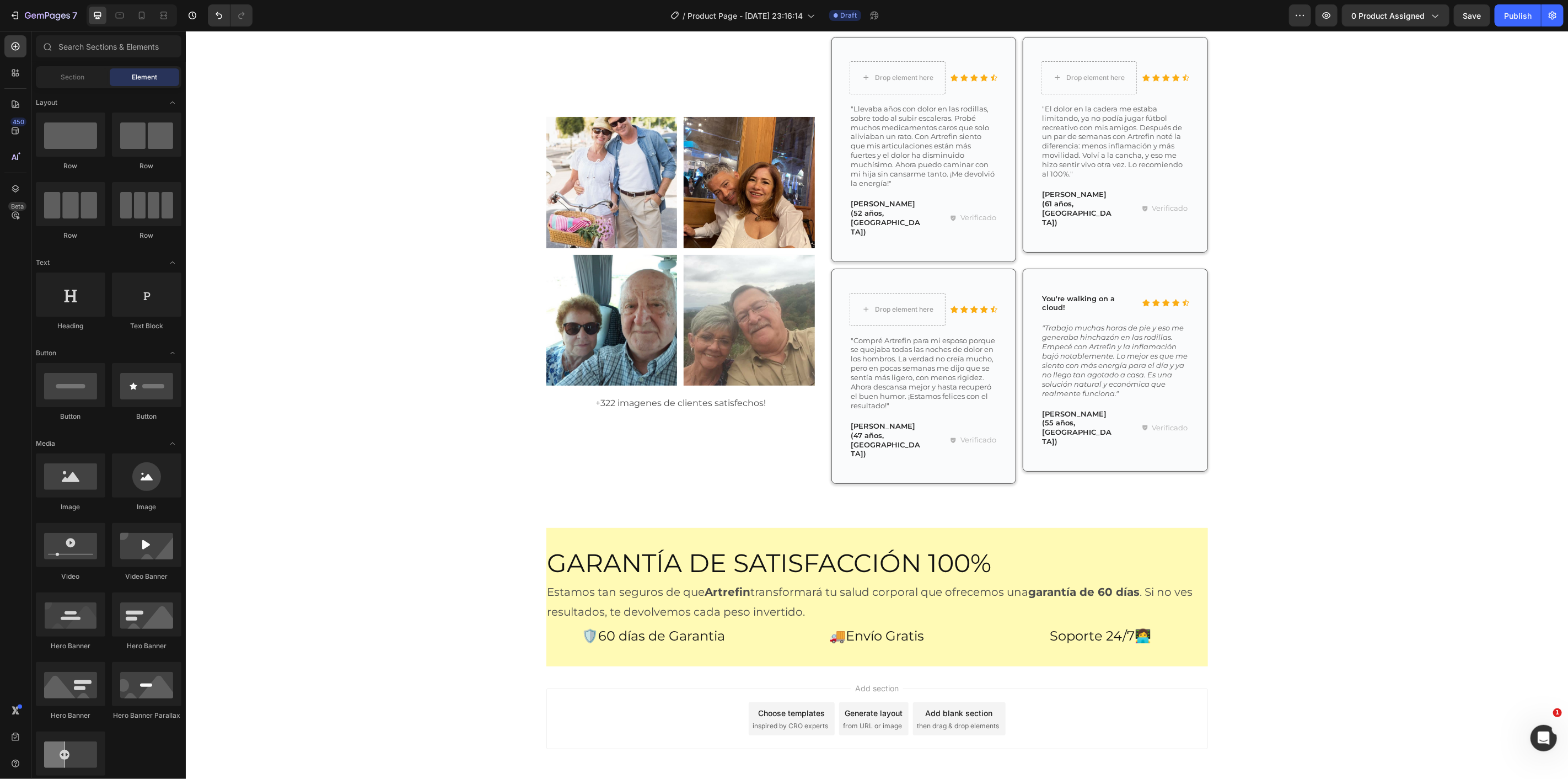
click at [955, 707] on div "Add blank section" at bounding box center [959, 712] width 68 height 11
click at [1288, 666] on div "Drop element here Section 17" at bounding box center [876, 700] width 1382 height 68
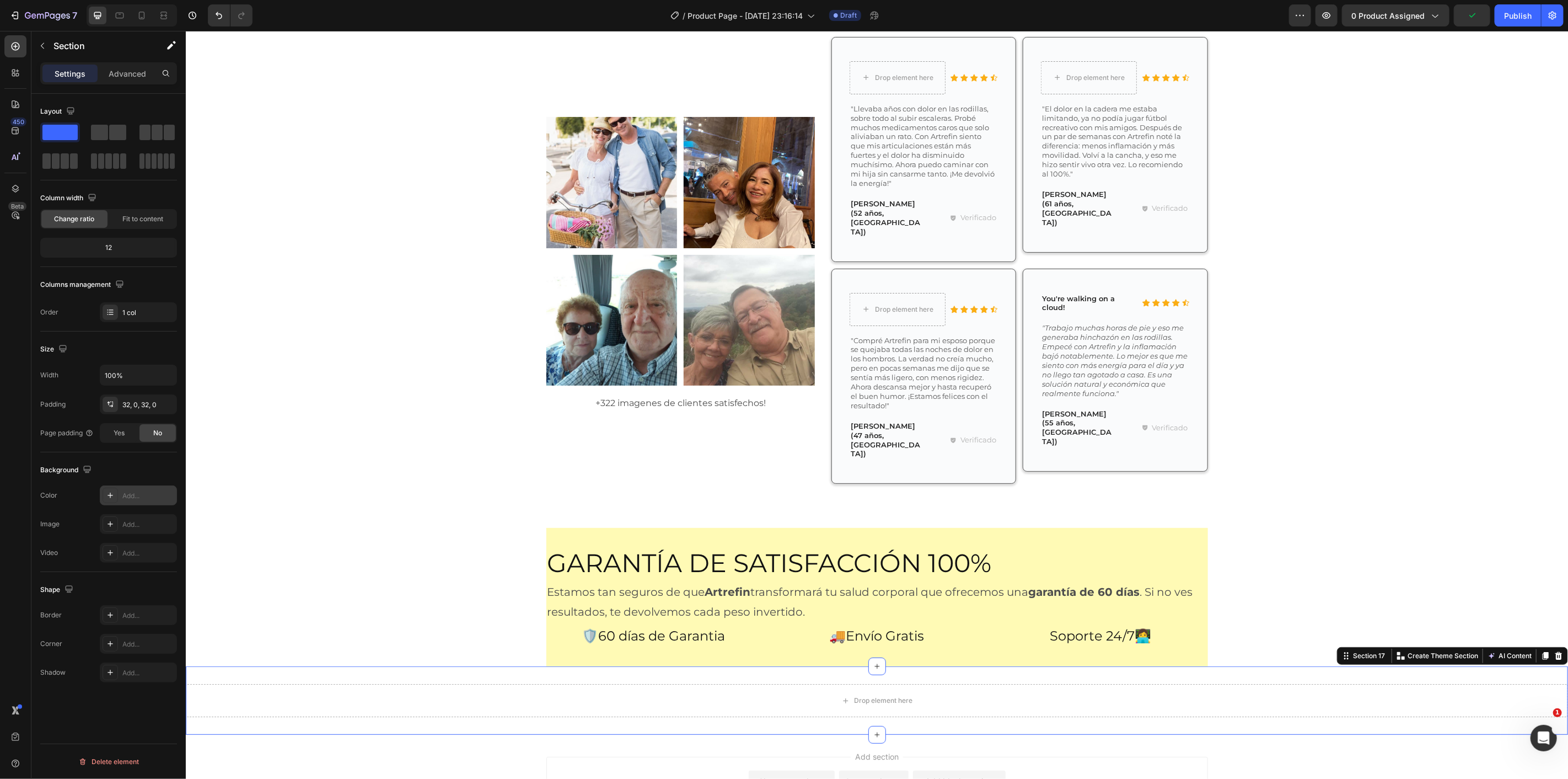
click at [139, 495] on div "Add..." at bounding box center [148, 496] width 52 height 10
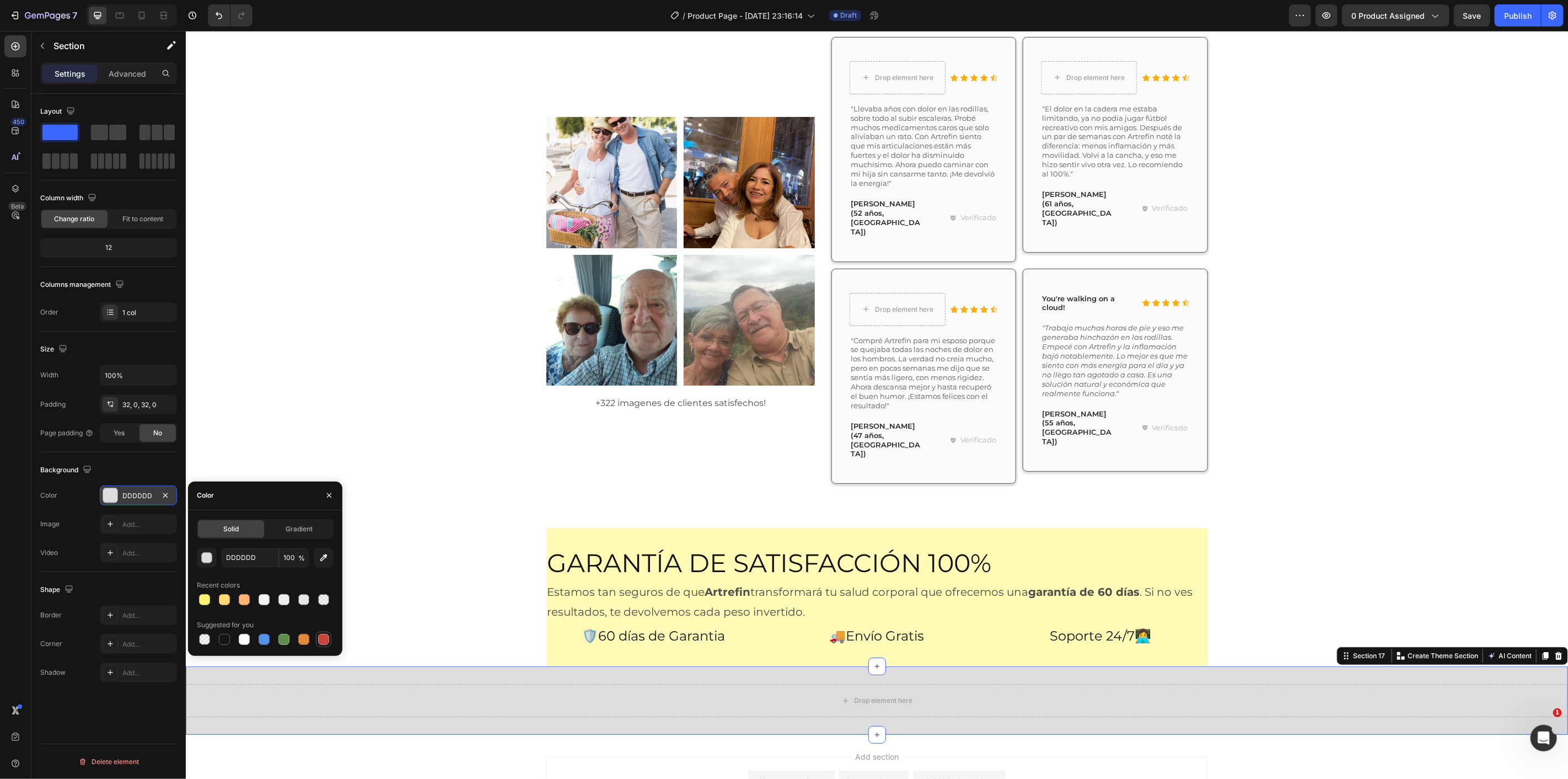
click at [319, 642] on div at bounding box center [323, 639] width 11 height 11
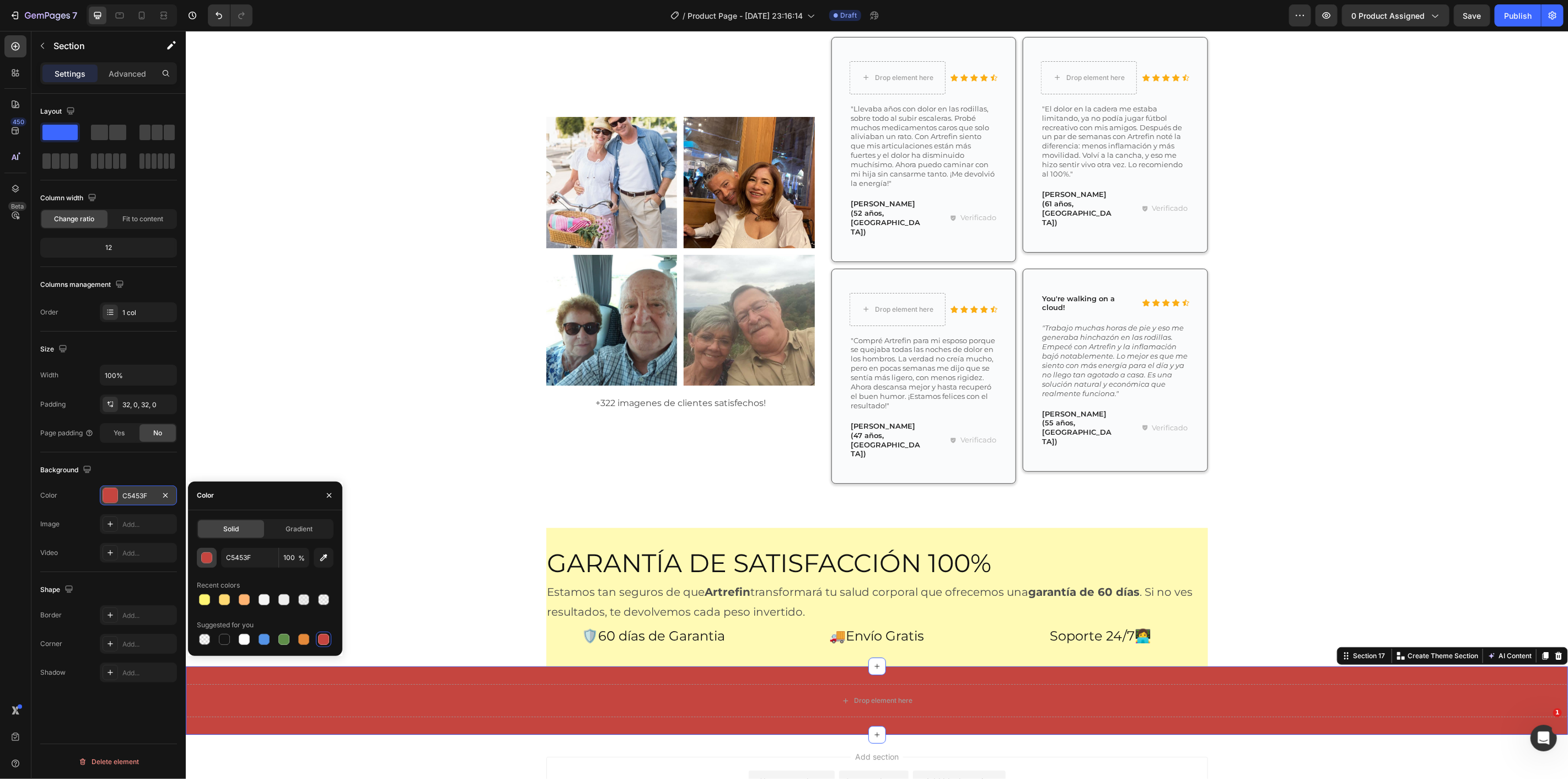
click at [207, 559] on div "button" at bounding box center [207, 558] width 11 height 11
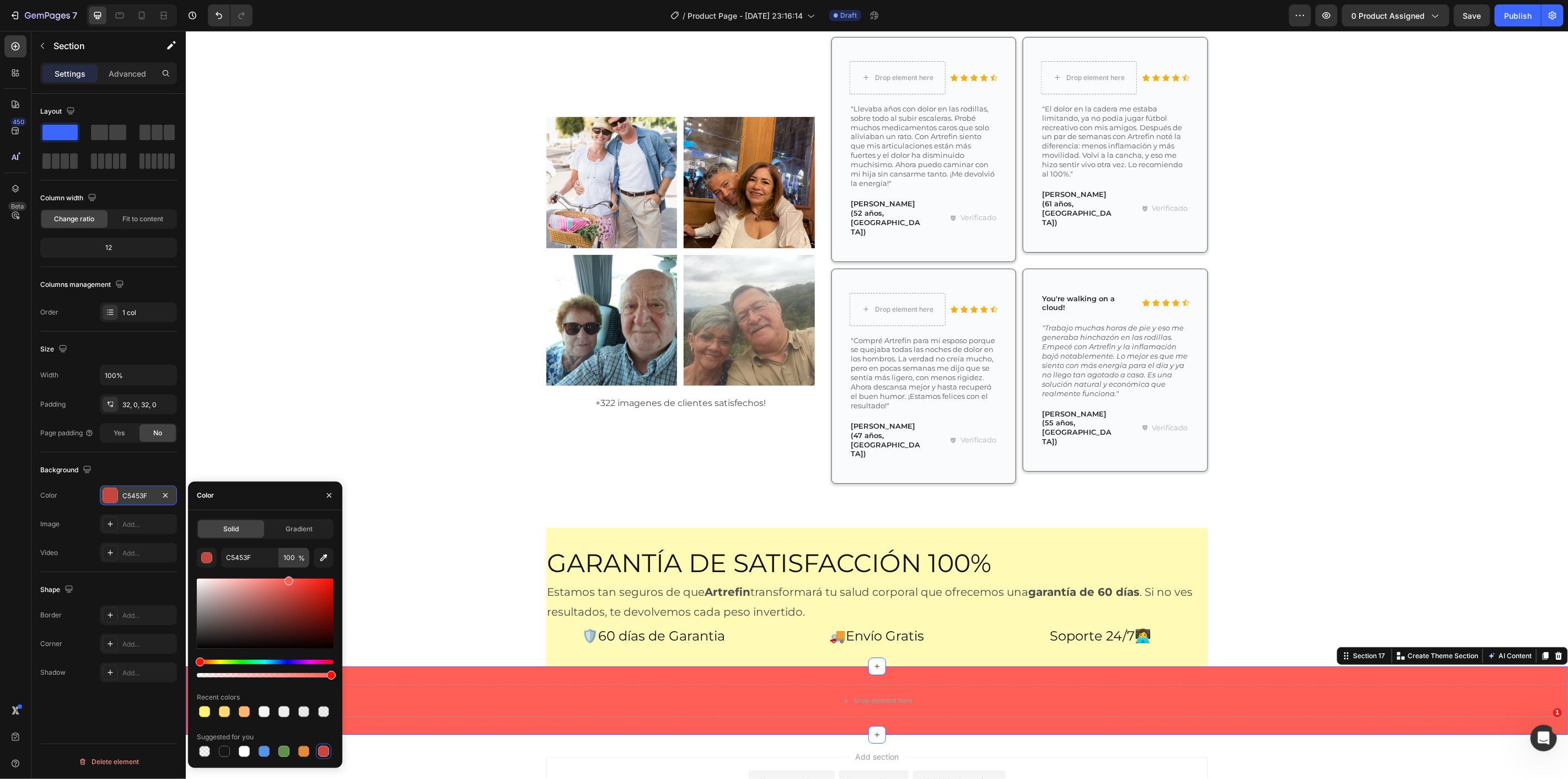
type input "FF5F56"
drag, startPoint x: 292, startPoint y: 597, endPoint x: 288, endPoint y: 563, distance: 34.2
click at [288, 563] on div "FF5F56 100 % Recent colors Suggested for you" at bounding box center [265, 653] width 136 height 211
click at [362, 421] on div "Lo que Dicen Nuestros Clientes Heading ⭐⭐⭐⭐⭐+6.332 clientes felices Text Block …" at bounding box center [877, 230] width 1366 height 540
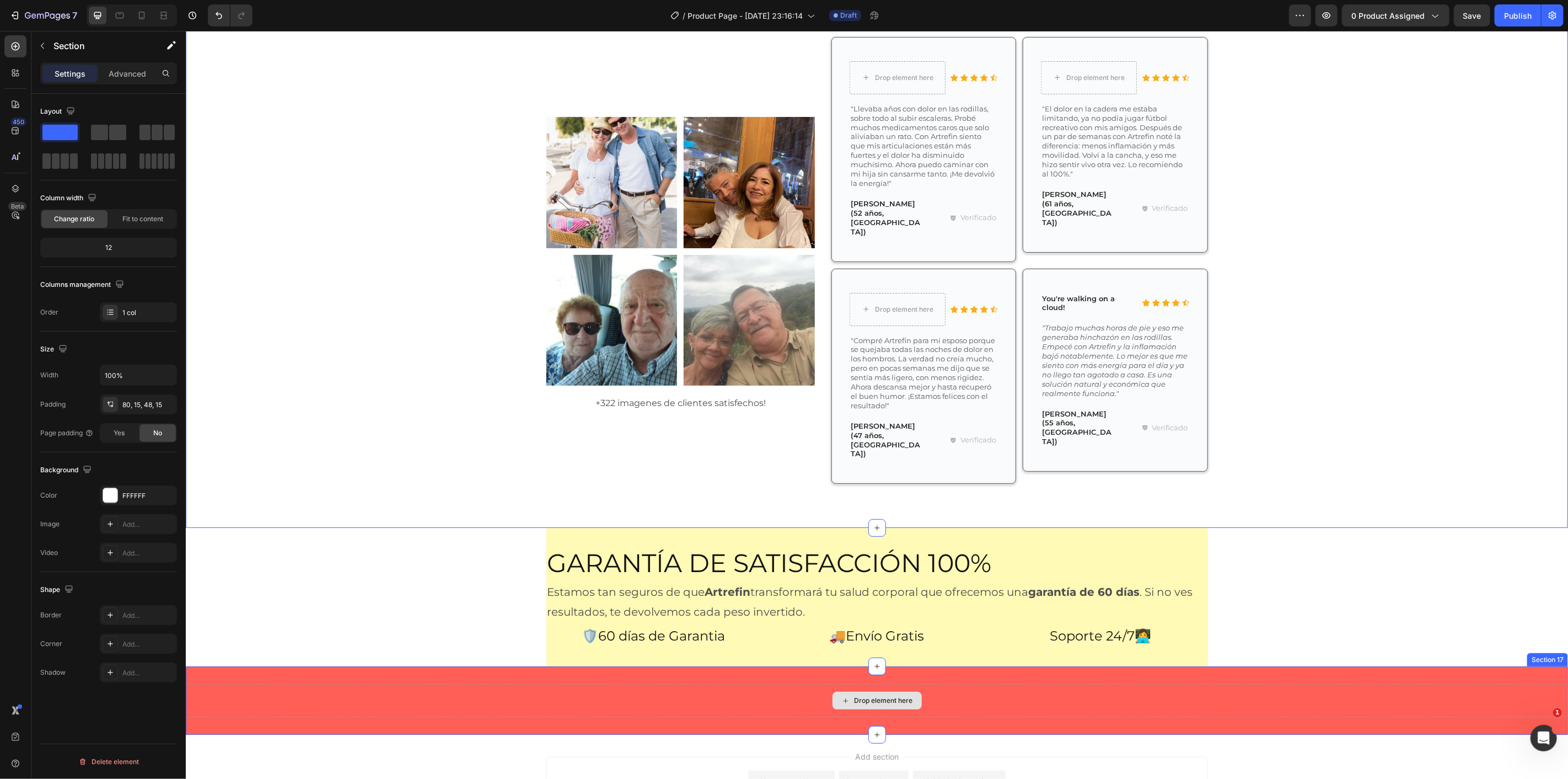
click at [811, 684] on div "Drop element here" at bounding box center [876, 700] width 1382 height 33
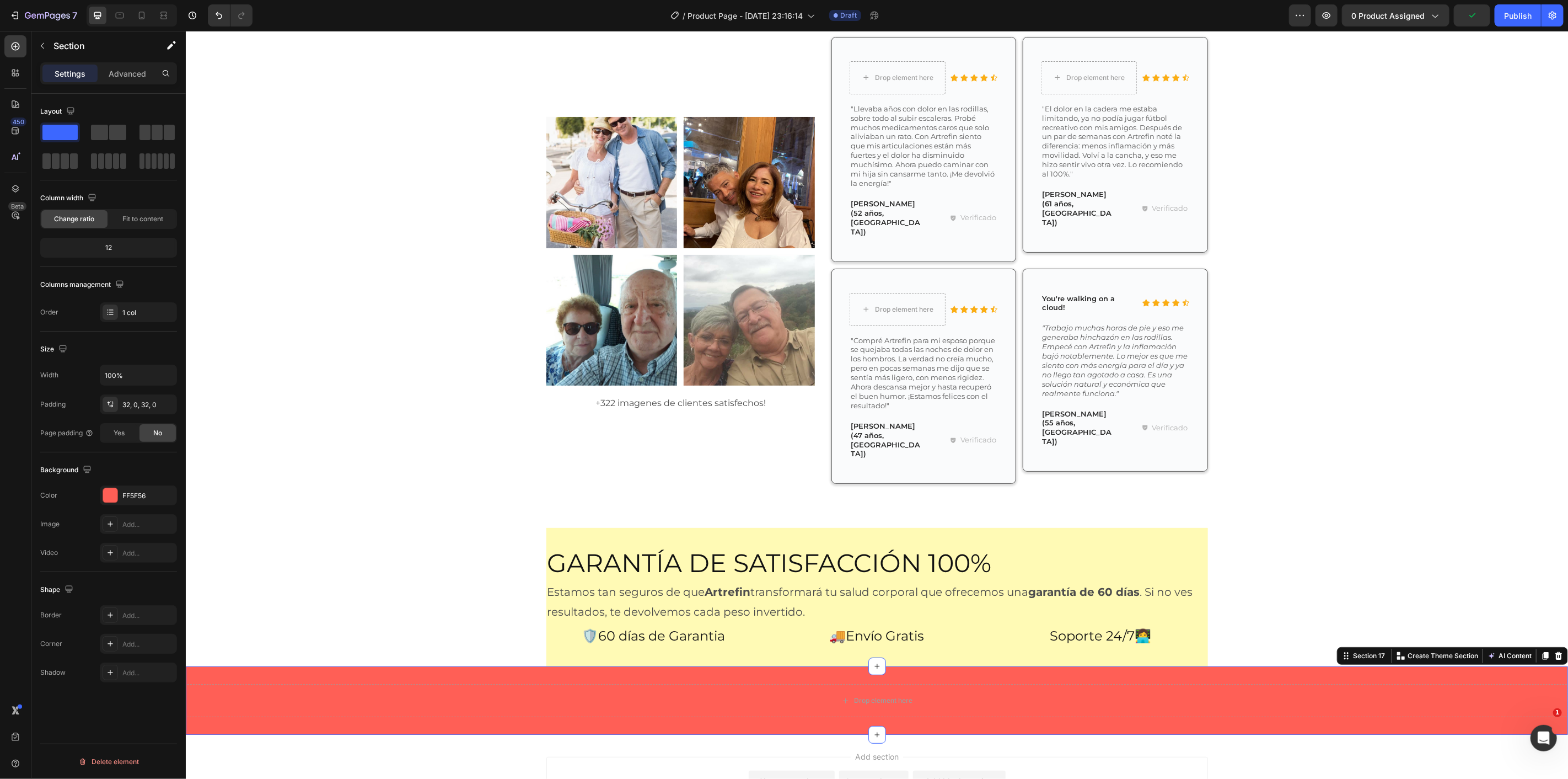
click at [455, 666] on div "Drop element here Section 17 You can create reusable sections Create Theme Sect…" at bounding box center [876, 700] width 1382 height 68
click at [104, 492] on div at bounding box center [110, 495] width 14 height 14
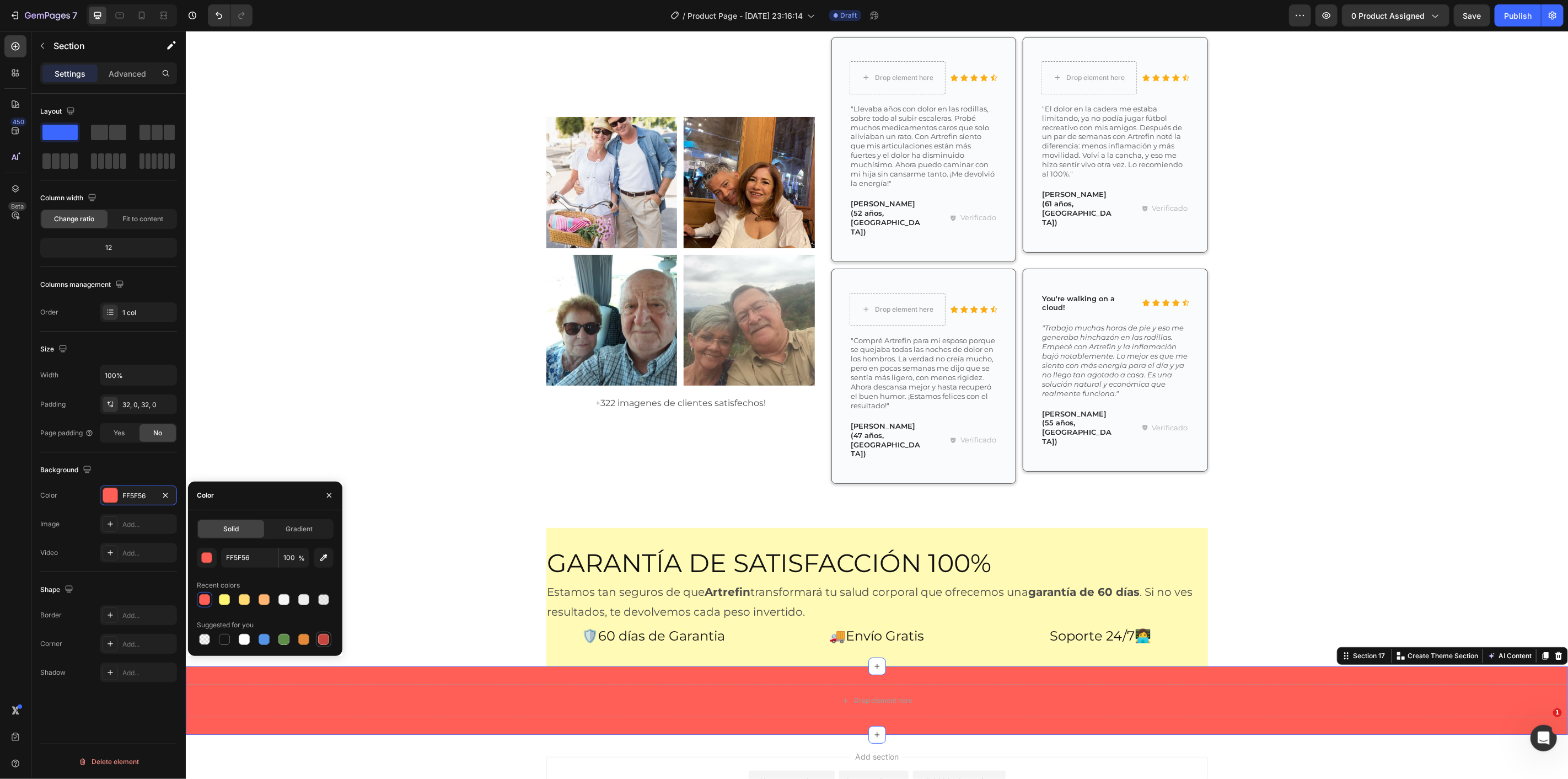
click at [326, 645] on div at bounding box center [323, 640] width 14 height 14
type input "C5453F"
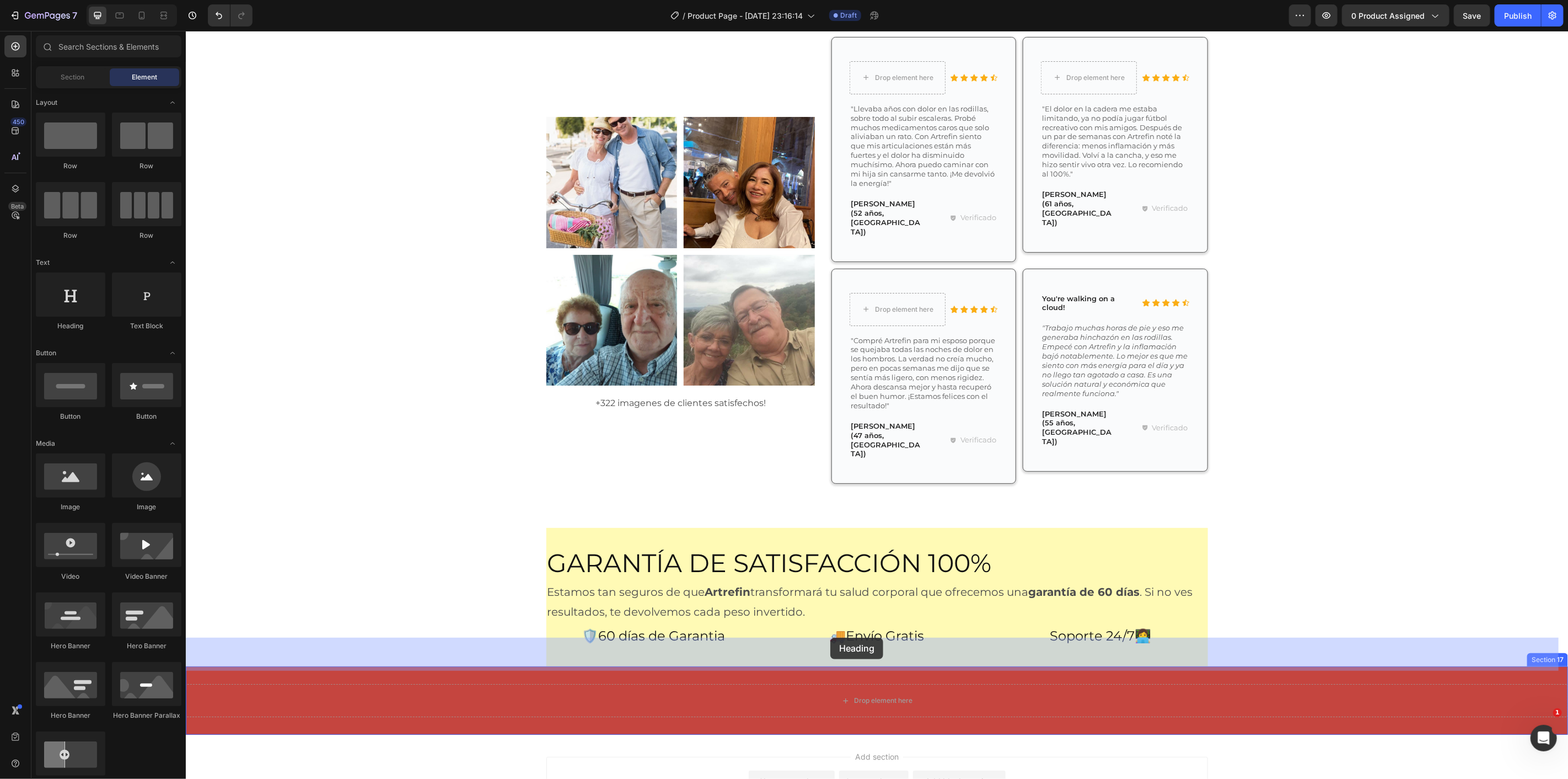
drag, startPoint x: 434, startPoint y: 424, endPoint x: 843, endPoint y: 649, distance: 466.8
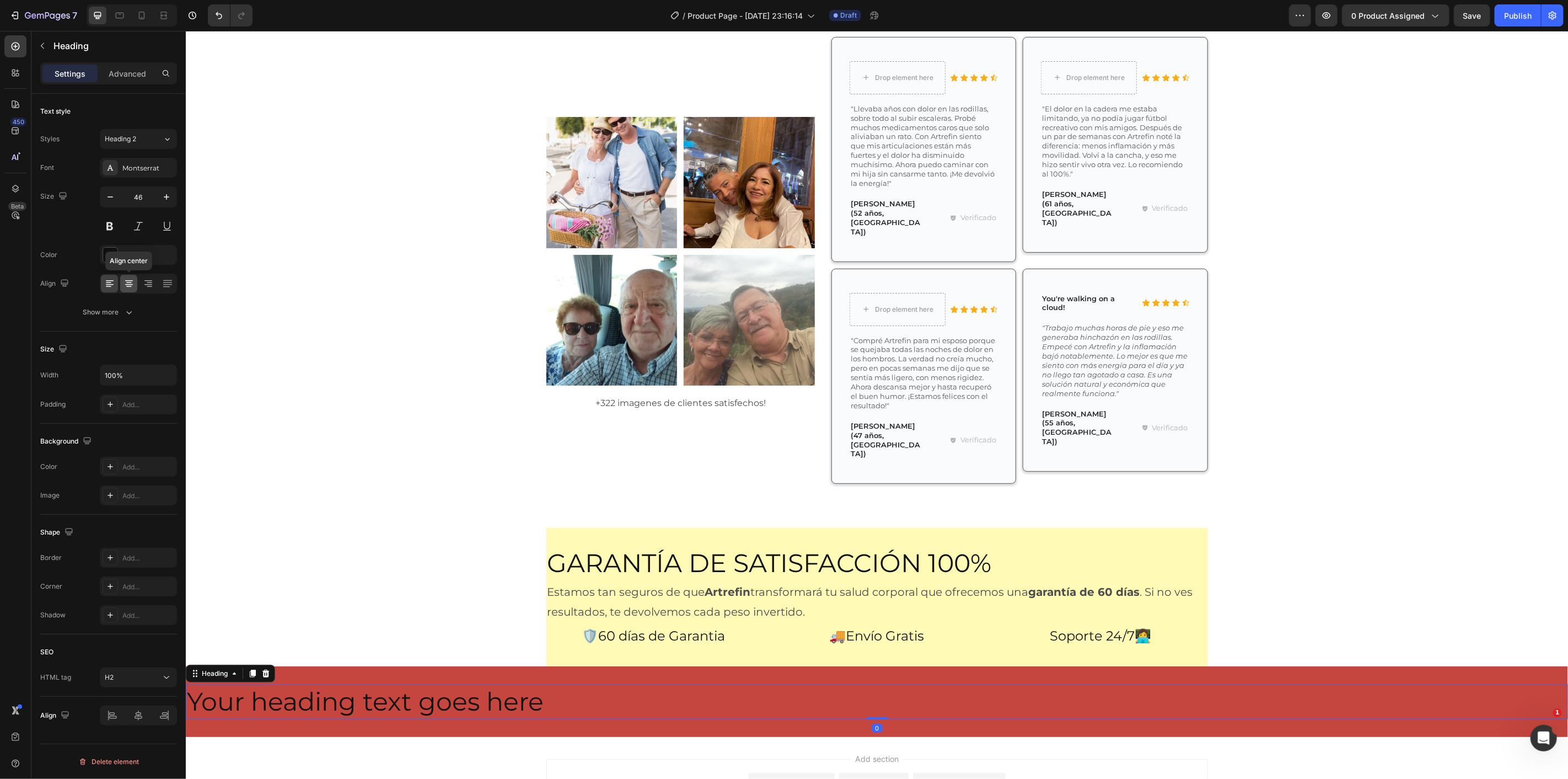
click at [128, 284] on icon at bounding box center [128, 285] width 7 height 1
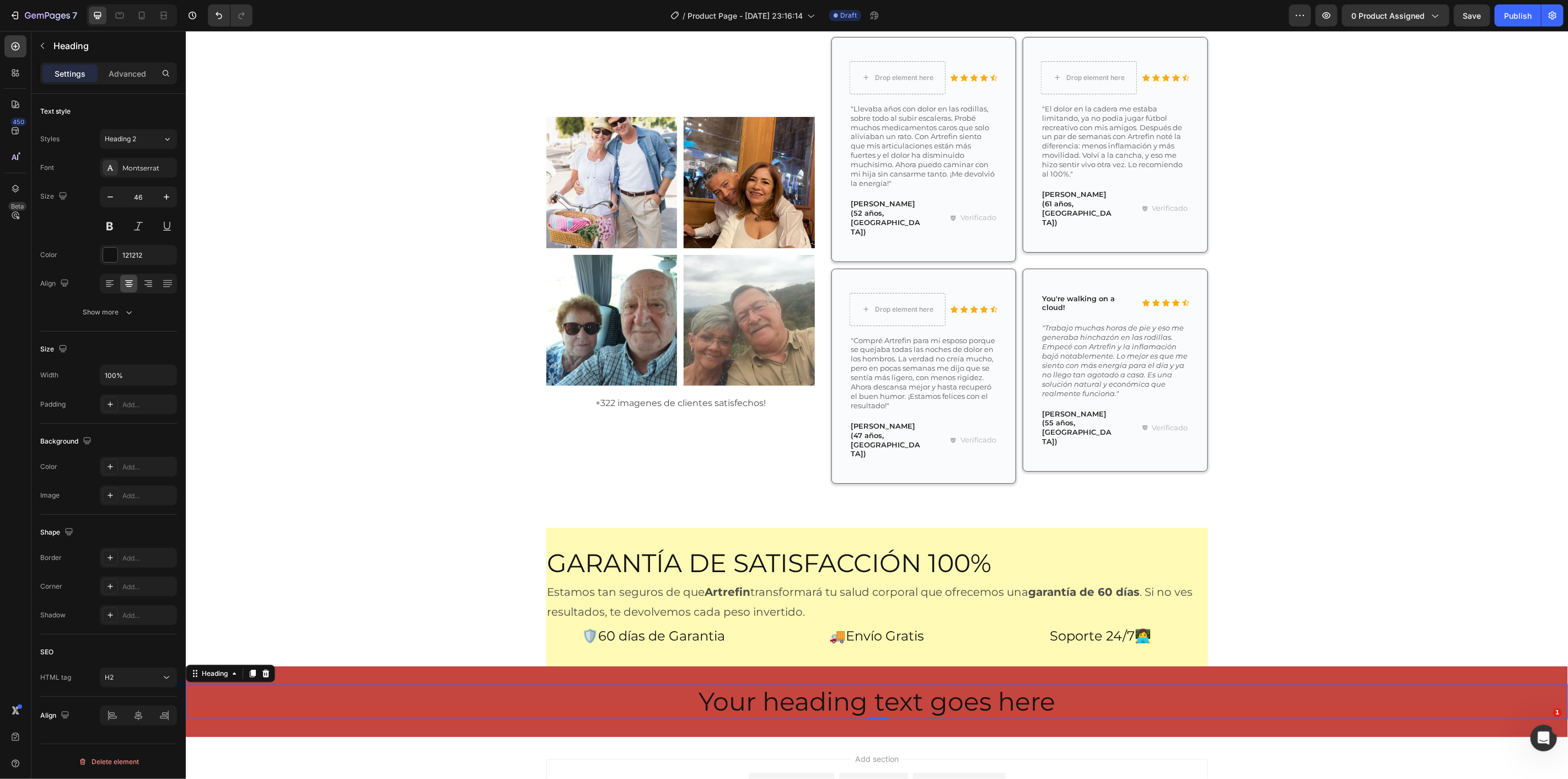
click at [727, 684] on h2 "Your heading text goes here" at bounding box center [876, 701] width 1382 height 35
click at [726, 684] on p "Your heading text goes here" at bounding box center [877, 701] width 1380 height 33
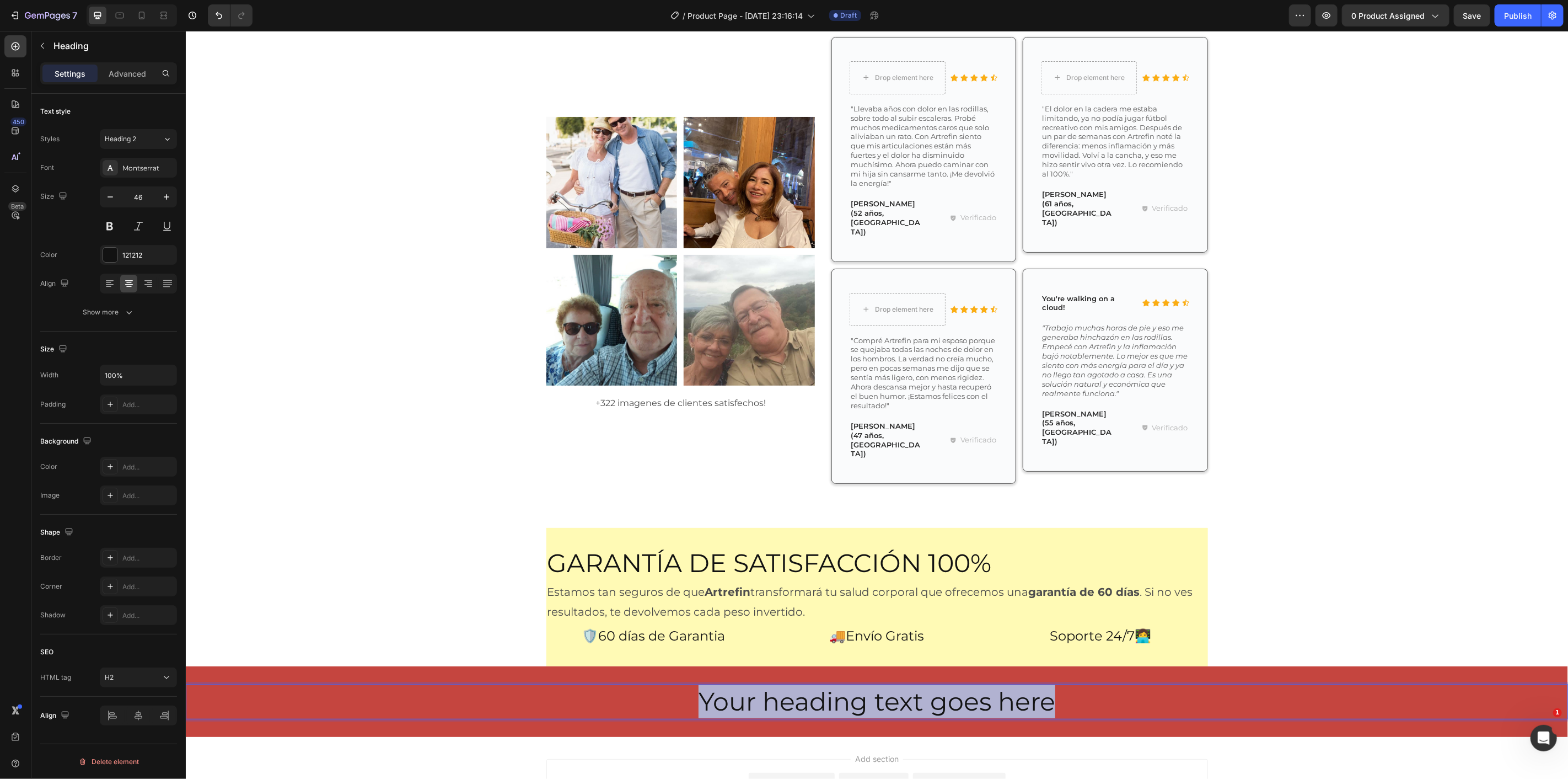
click at [726, 684] on p "Your heading text goes here" at bounding box center [877, 701] width 1380 height 33
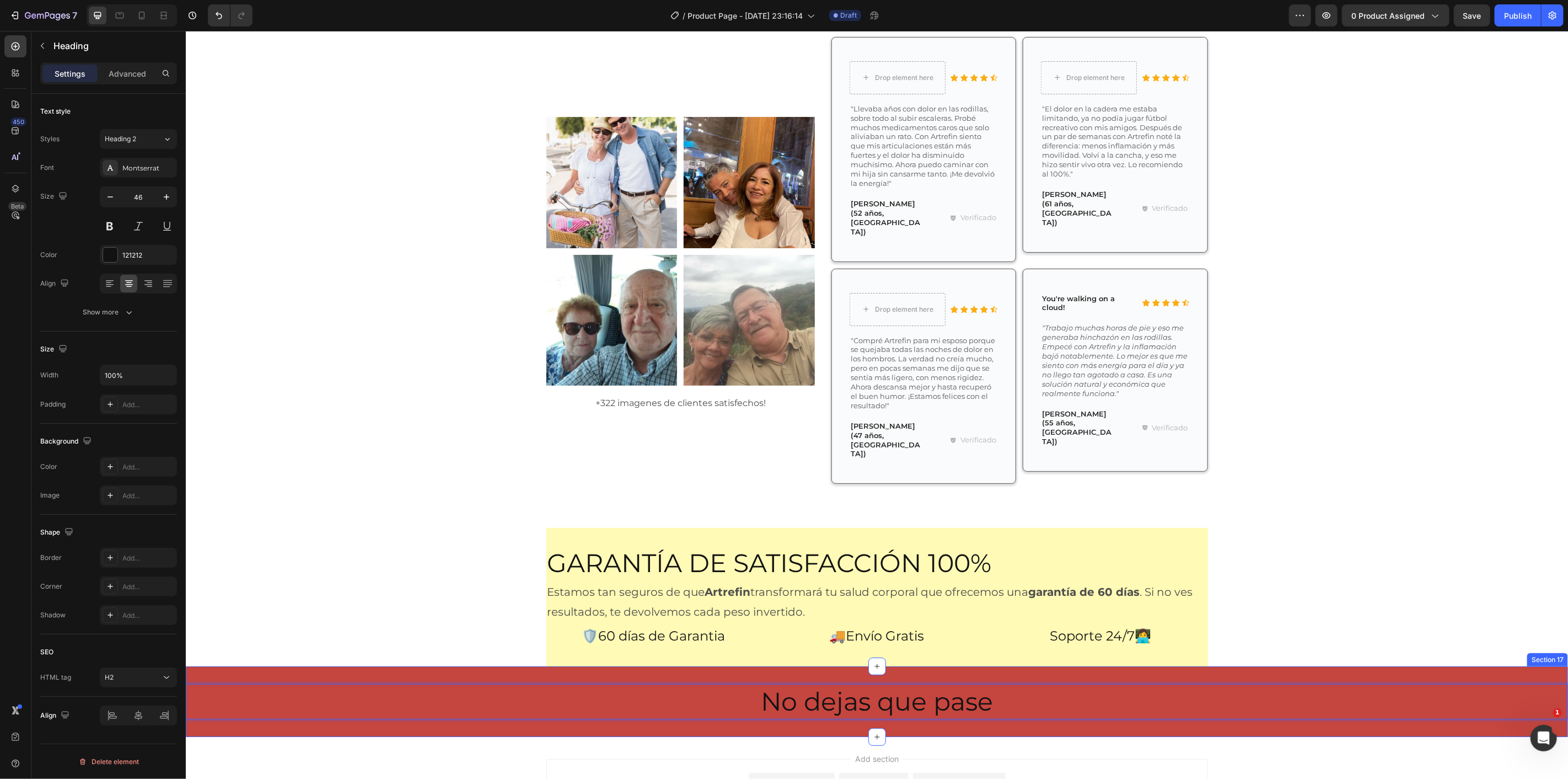
click at [850, 684] on p "No dejas que pase" at bounding box center [877, 701] width 1380 height 33
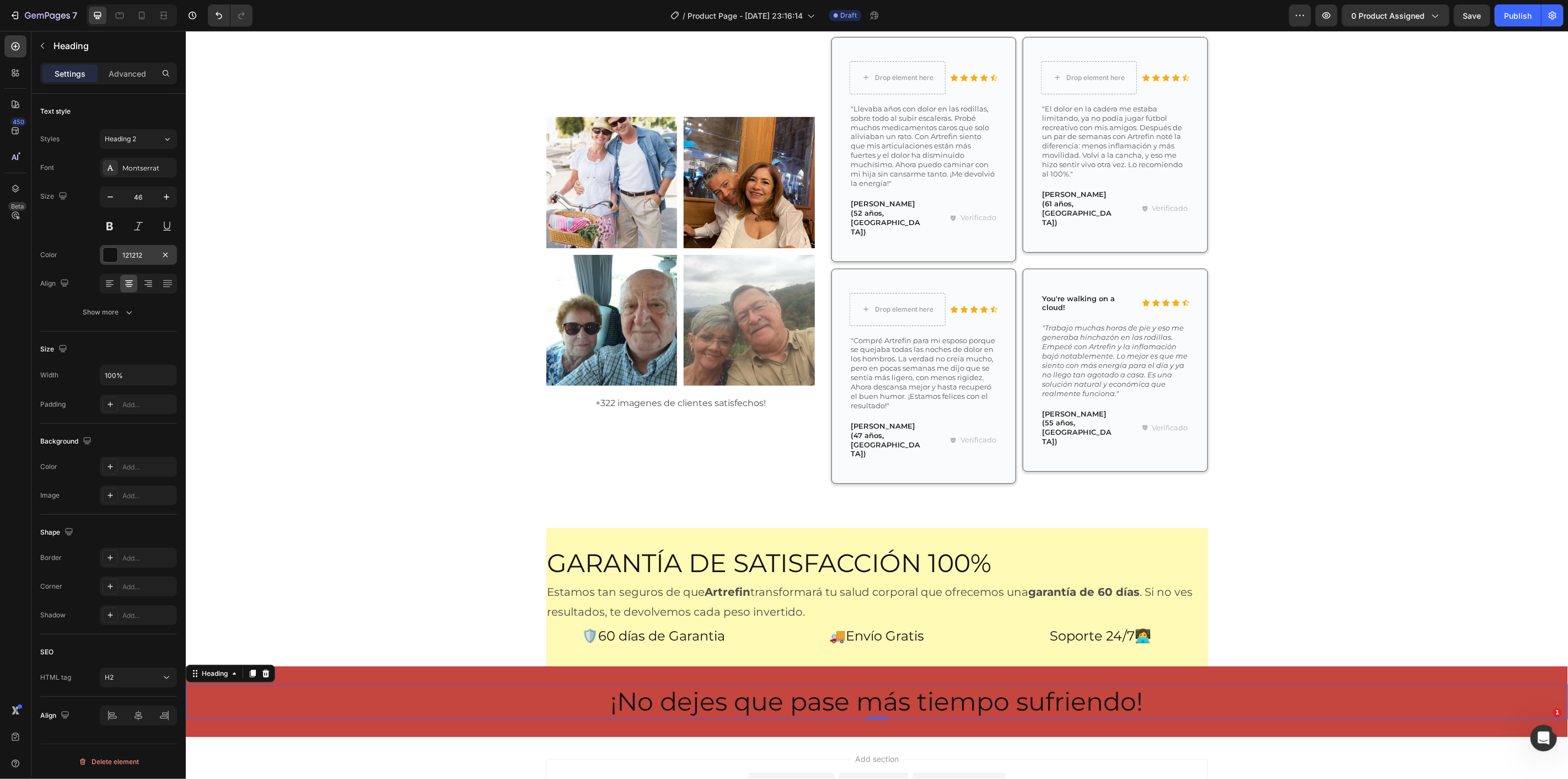
click at [111, 257] on div at bounding box center [110, 255] width 14 height 14
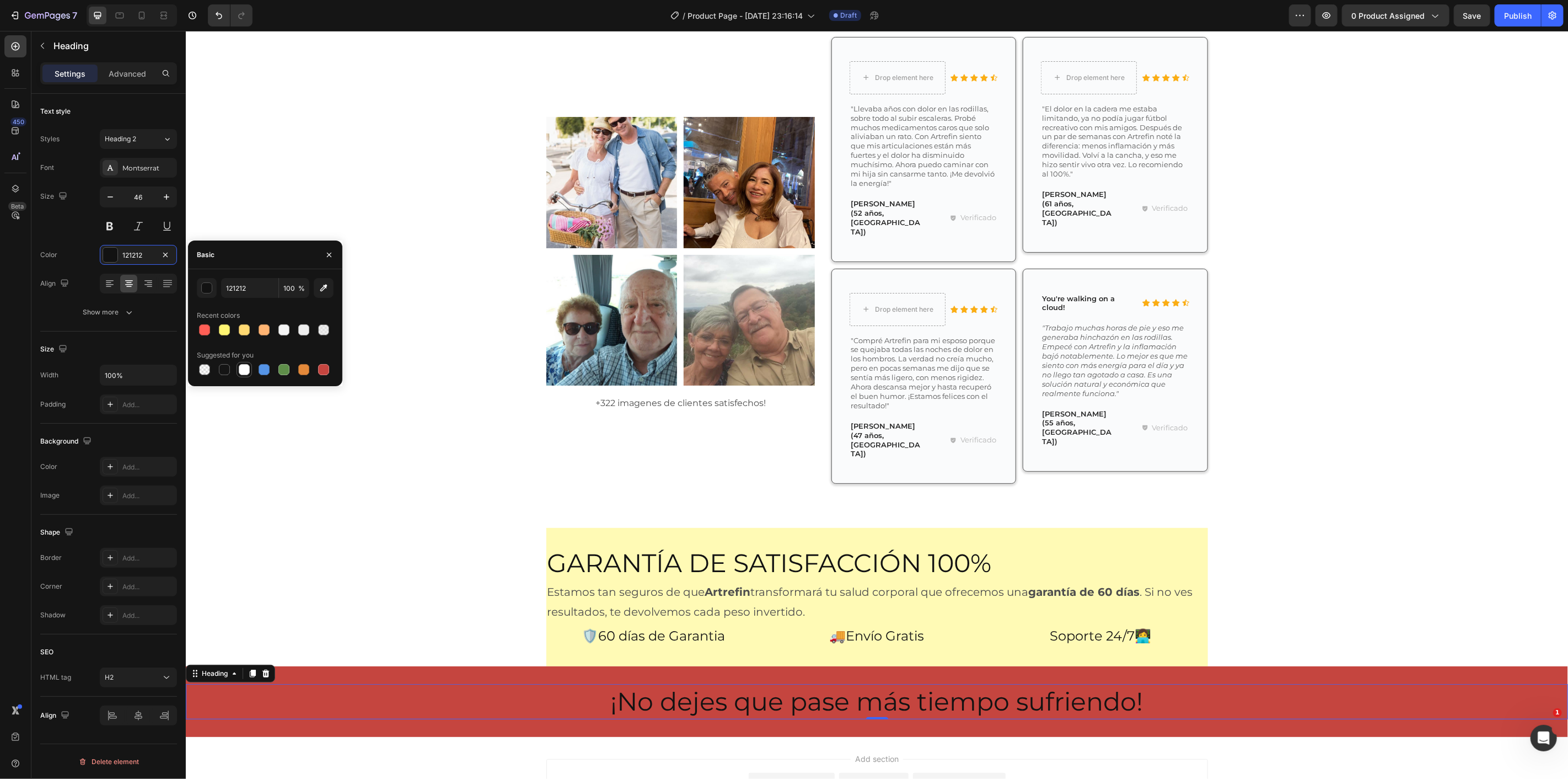
click at [240, 370] on div at bounding box center [244, 370] width 11 height 11
type input "FFFFFF"
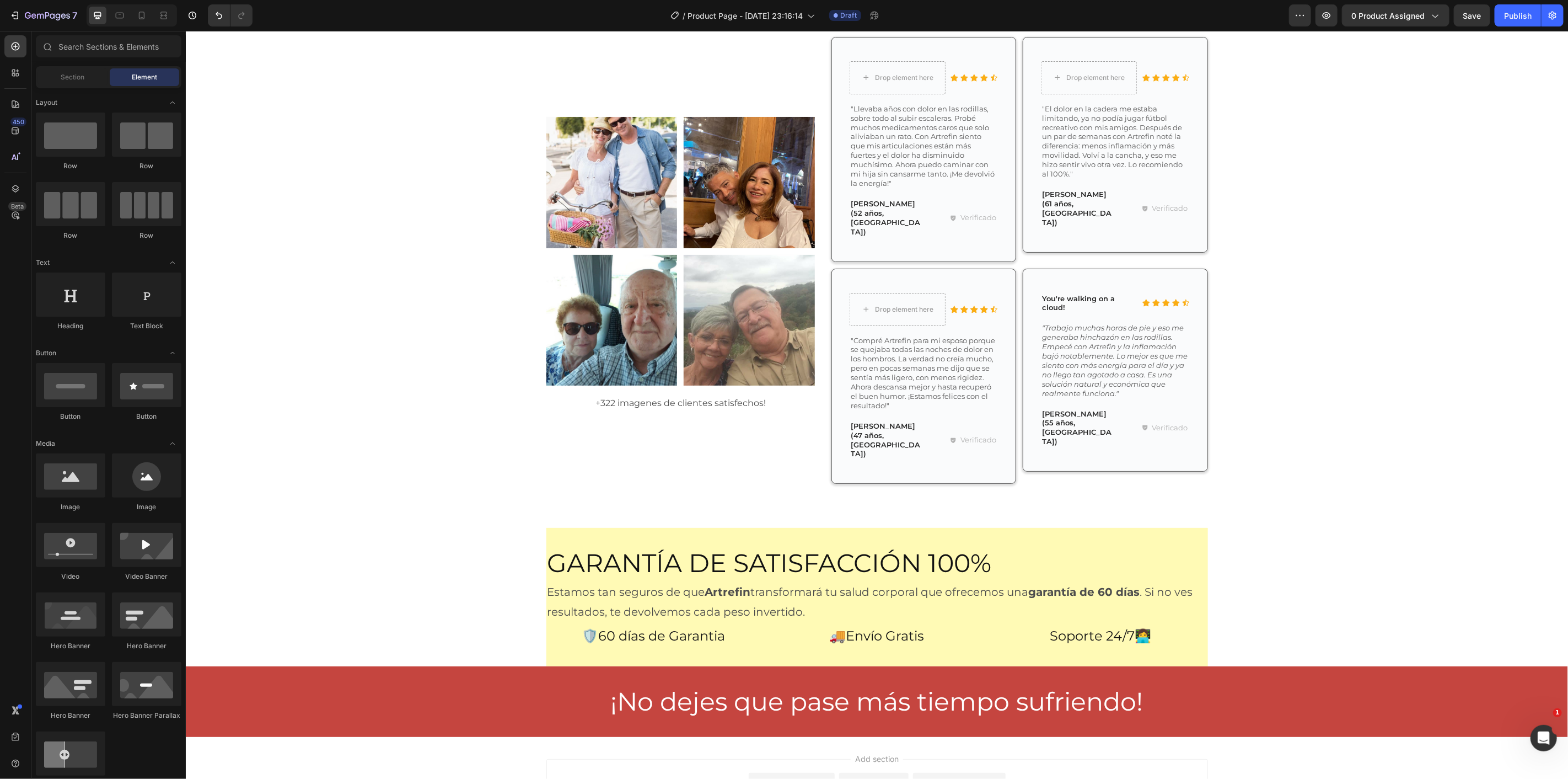
click at [660, 684] on p "¡No dejes que pase más tiempo sufriendo!" at bounding box center [877, 701] width 1380 height 33
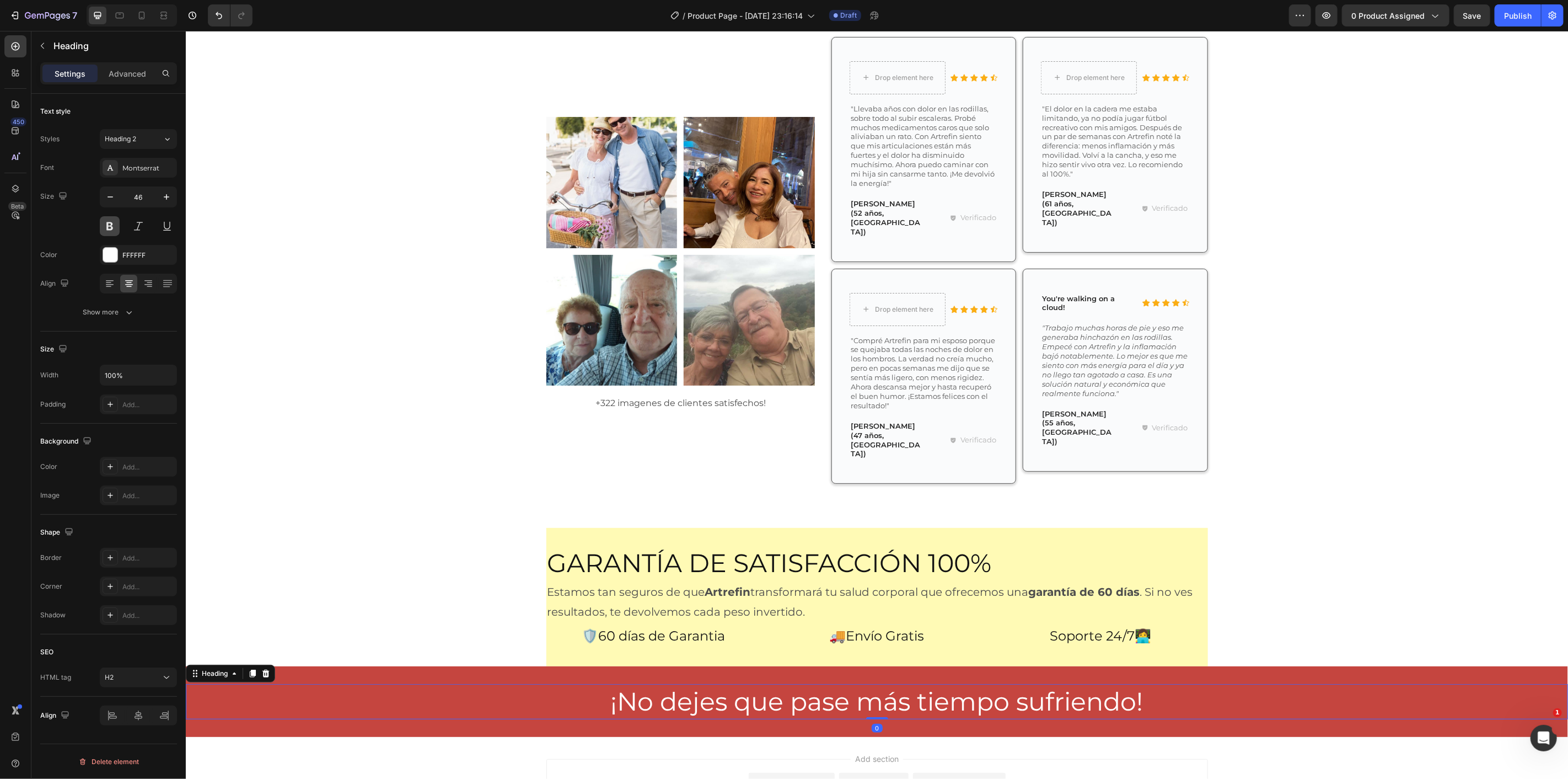
click at [111, 221] on button at bounding box center [109, 226] width 20 height 20
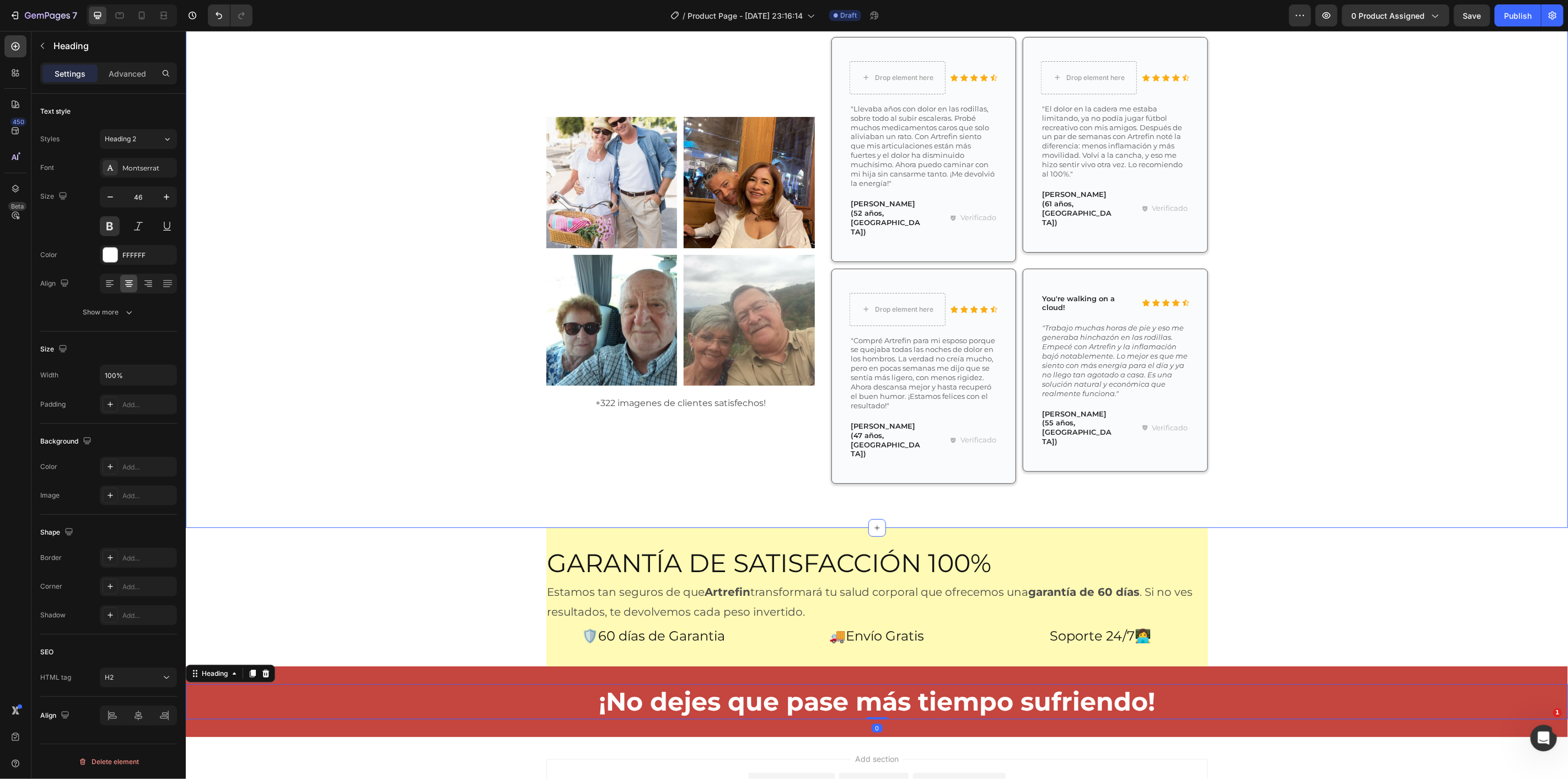
click at [329, 371] on div "Lo que Dicen Nuestros Clientes Heading ⭐⭐⭐⭐⭐+6.332 clientes felices Text Block …" at bounding box center [877, 230] width 1366 height 540
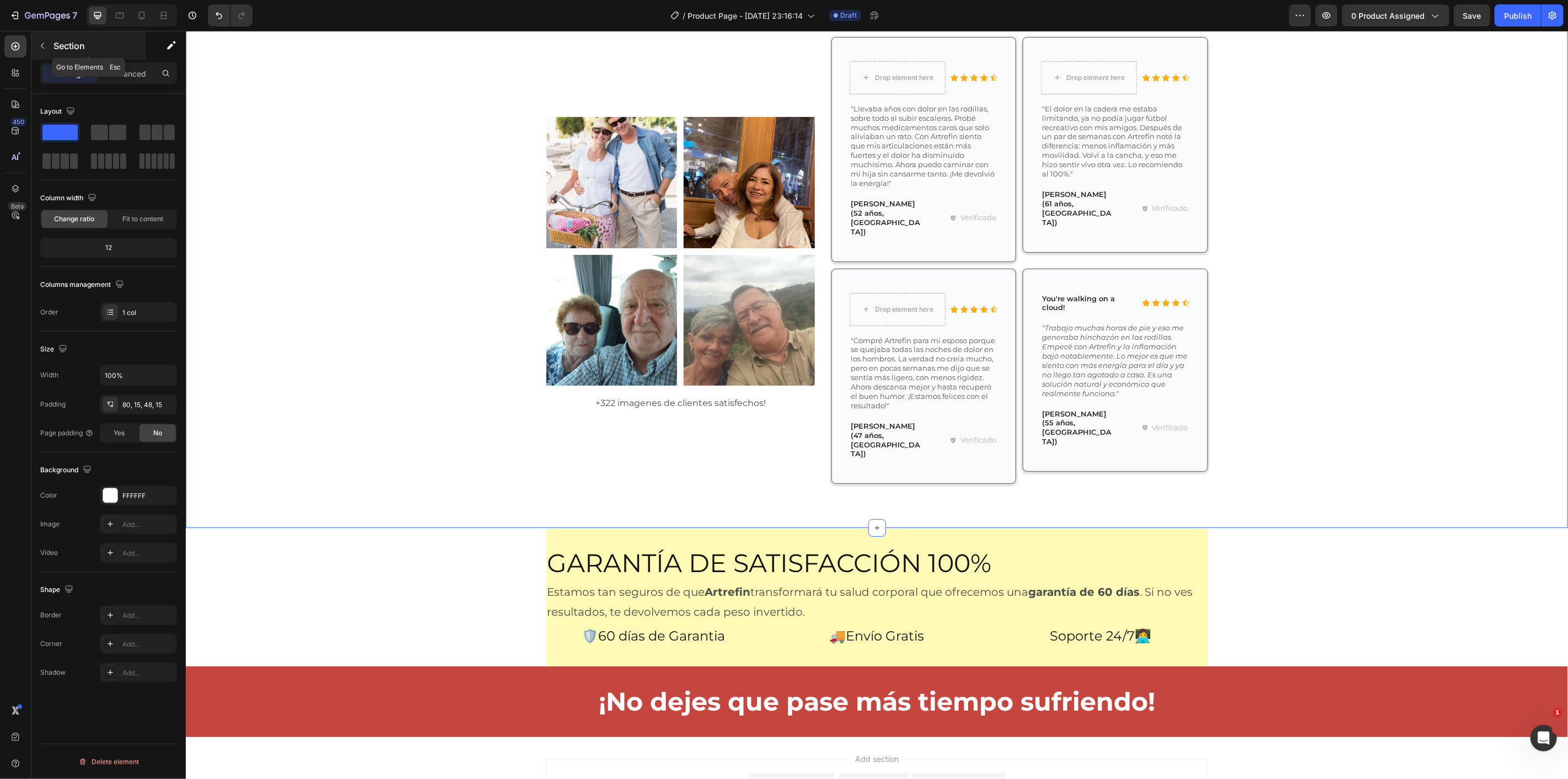
click at [52, 32] on div "Section" at bounding box center [89, 46] width 115 height 28
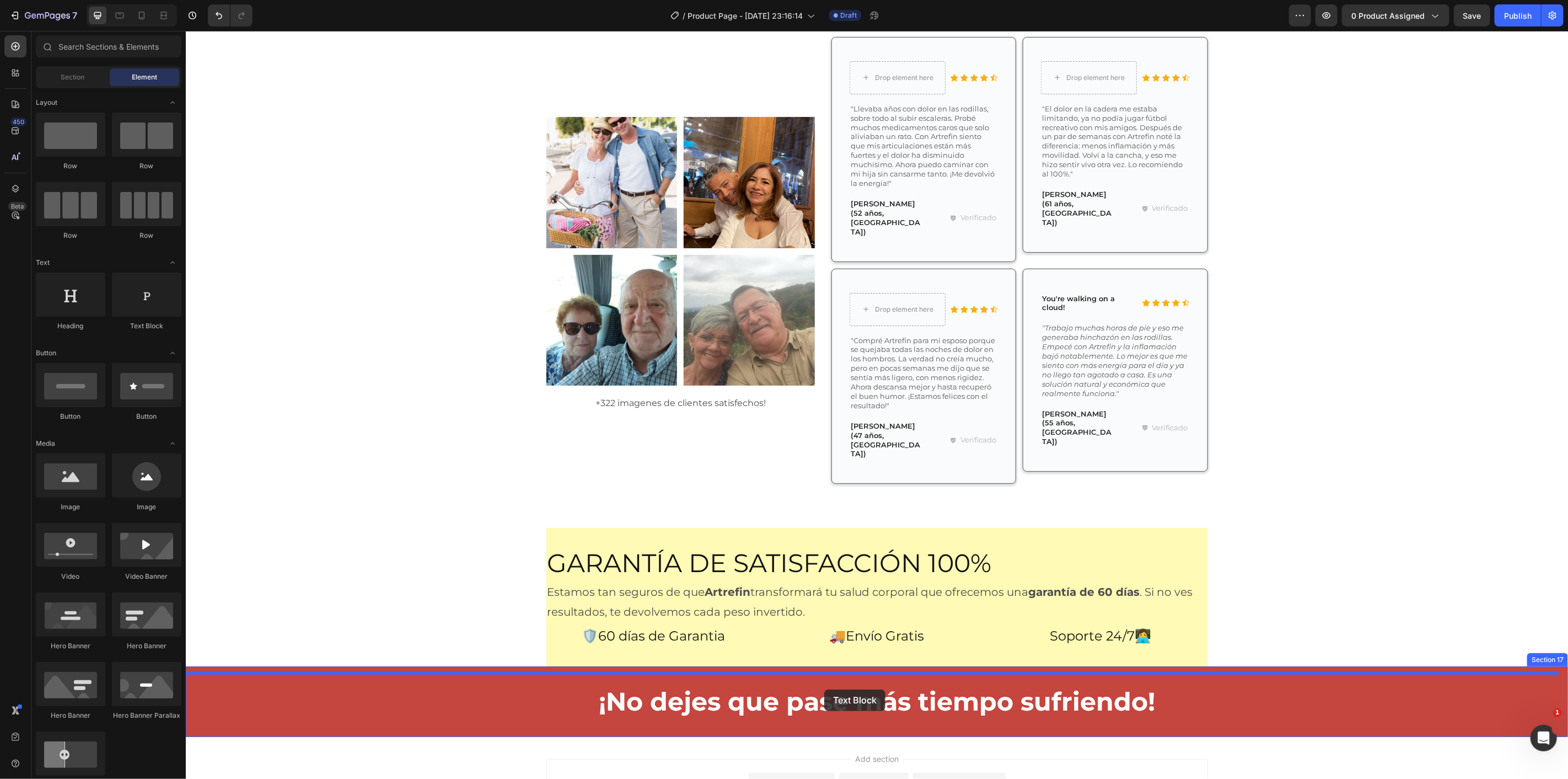
drag, startPoint x: 324, startPoint y: 341, endPoint x: 823, endPoint y: 689, distance: 608.4
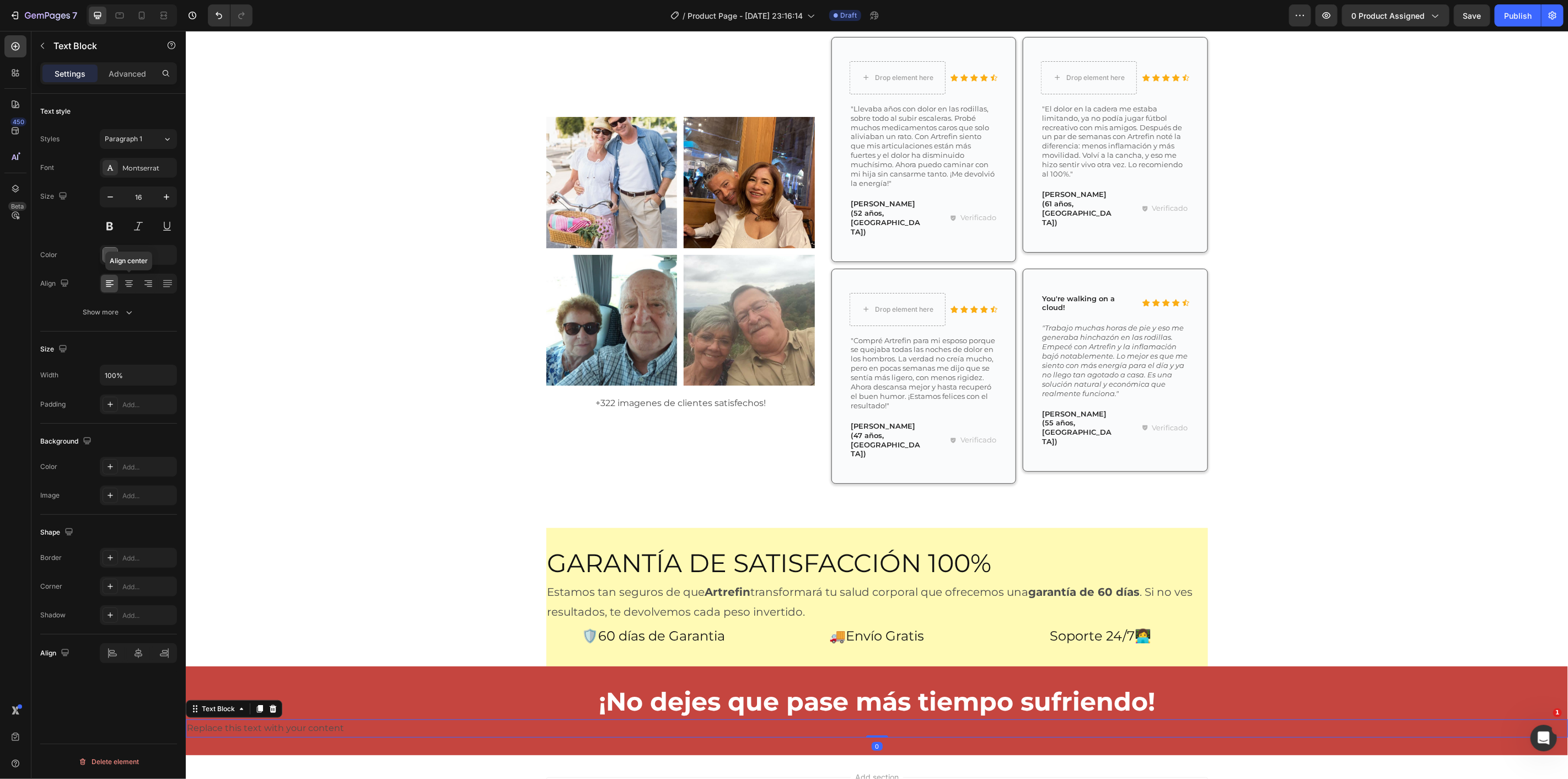
click at [131, 279] on icon at bounding box center [129, 284] width 11 height 11
click at [839, 719] on div "Replace this text with your content" at bounding box center [876, 728] width 1382 height 18
click at [839, 720] on p "Replace this text with your content" at bounding box center [877, 728] width 1380 height 16
click at [161, 374] on icon "button" at bounding box center [166, 375] width 11 height 11
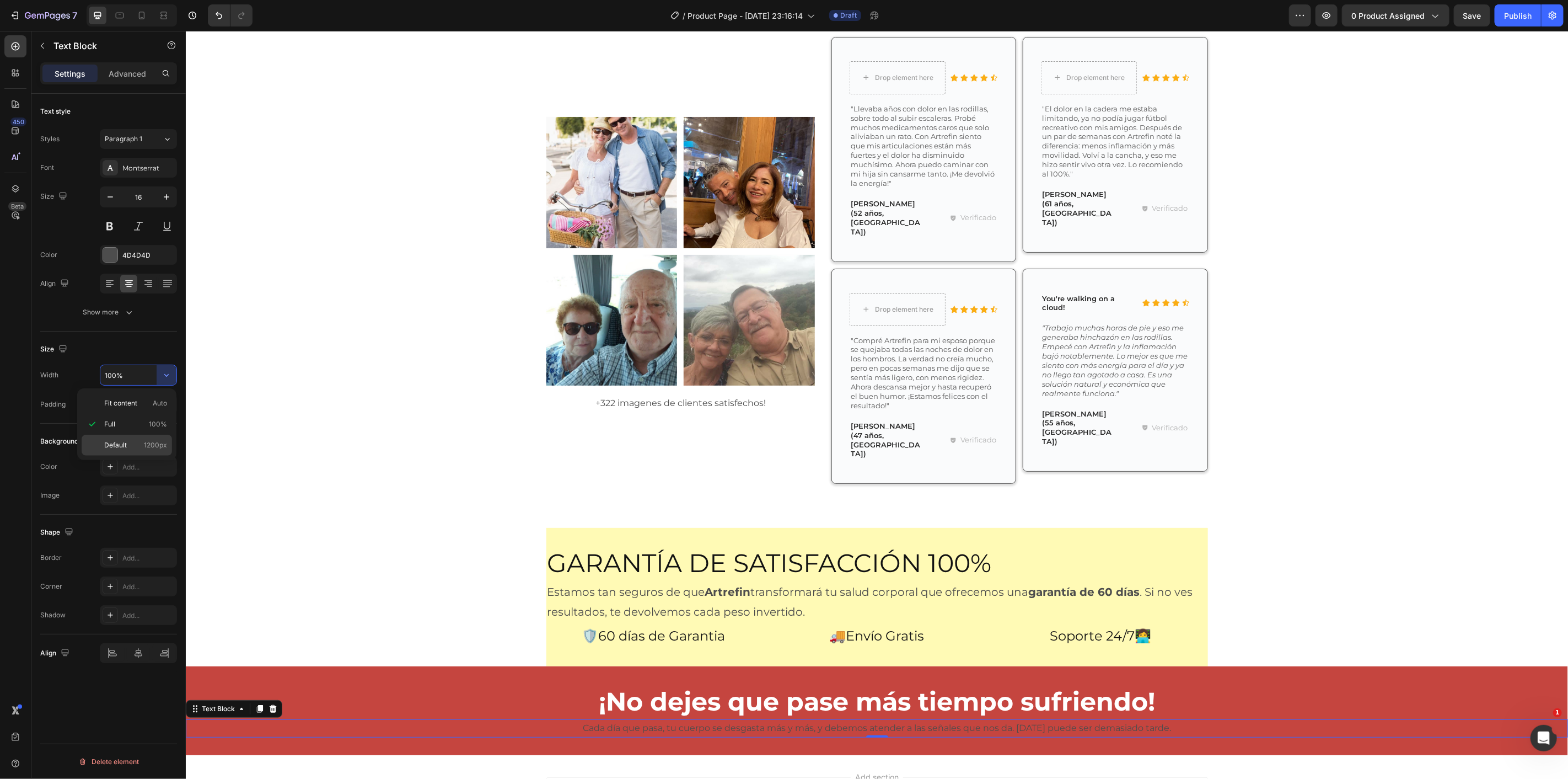
click at [151, 443] on span "1200px" at bounding box center [155, 445] width 23 height 10
type input "1200"
click at [155, 318] on button "Show more" at bounding box center [109, 311] width 136 height 20
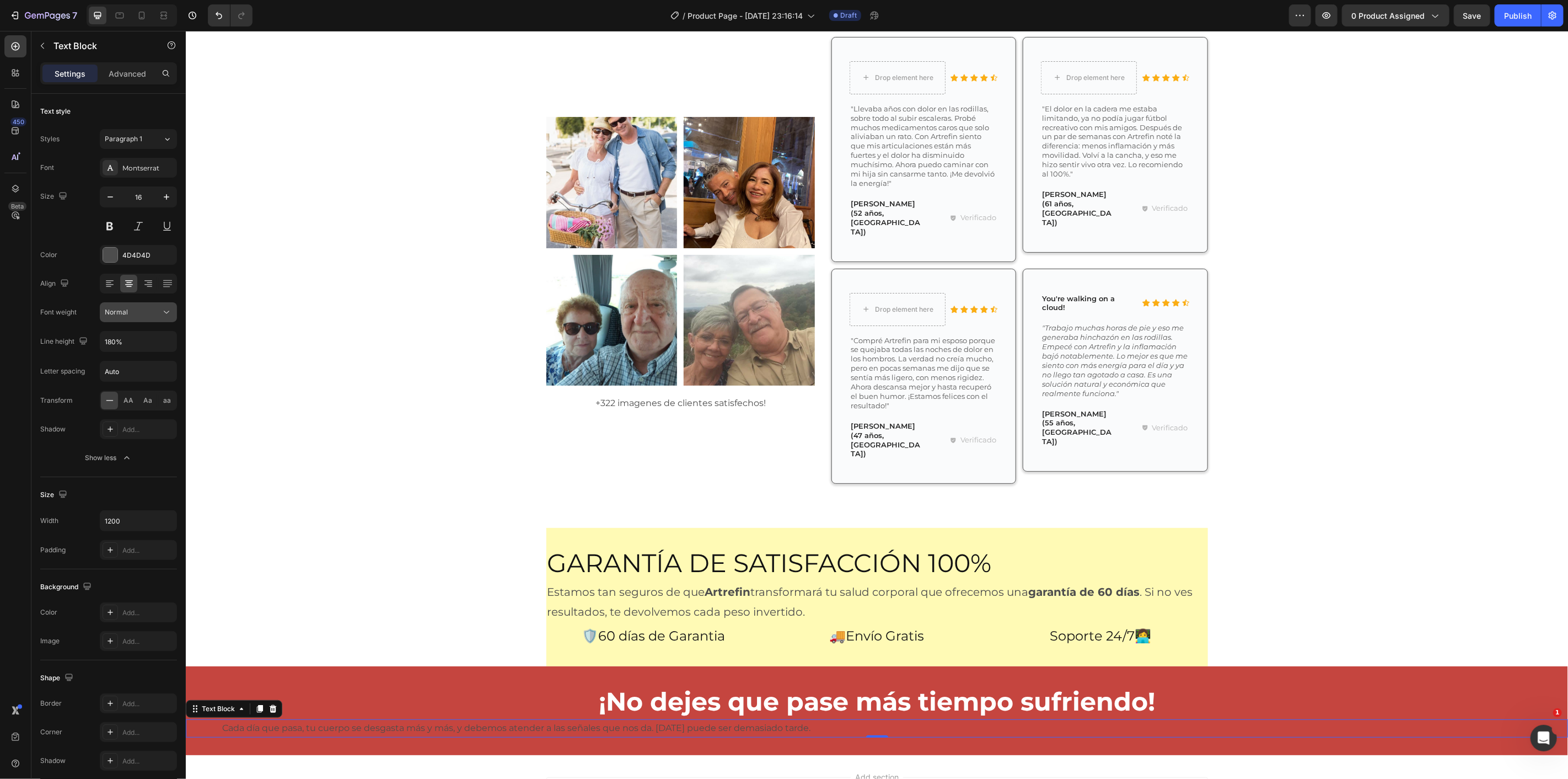
click at [155, 310] on div "Normal" at bounding box center [132, 312] width 56 height 10
click at [83, 274] on div "Align" at bounding box center [109, 283] width 136 height 20
click at [476, 684] on p "¡No dejes que pase más tiempo sufriendo!" at bounding box center [877, 701] width 1380 height 33
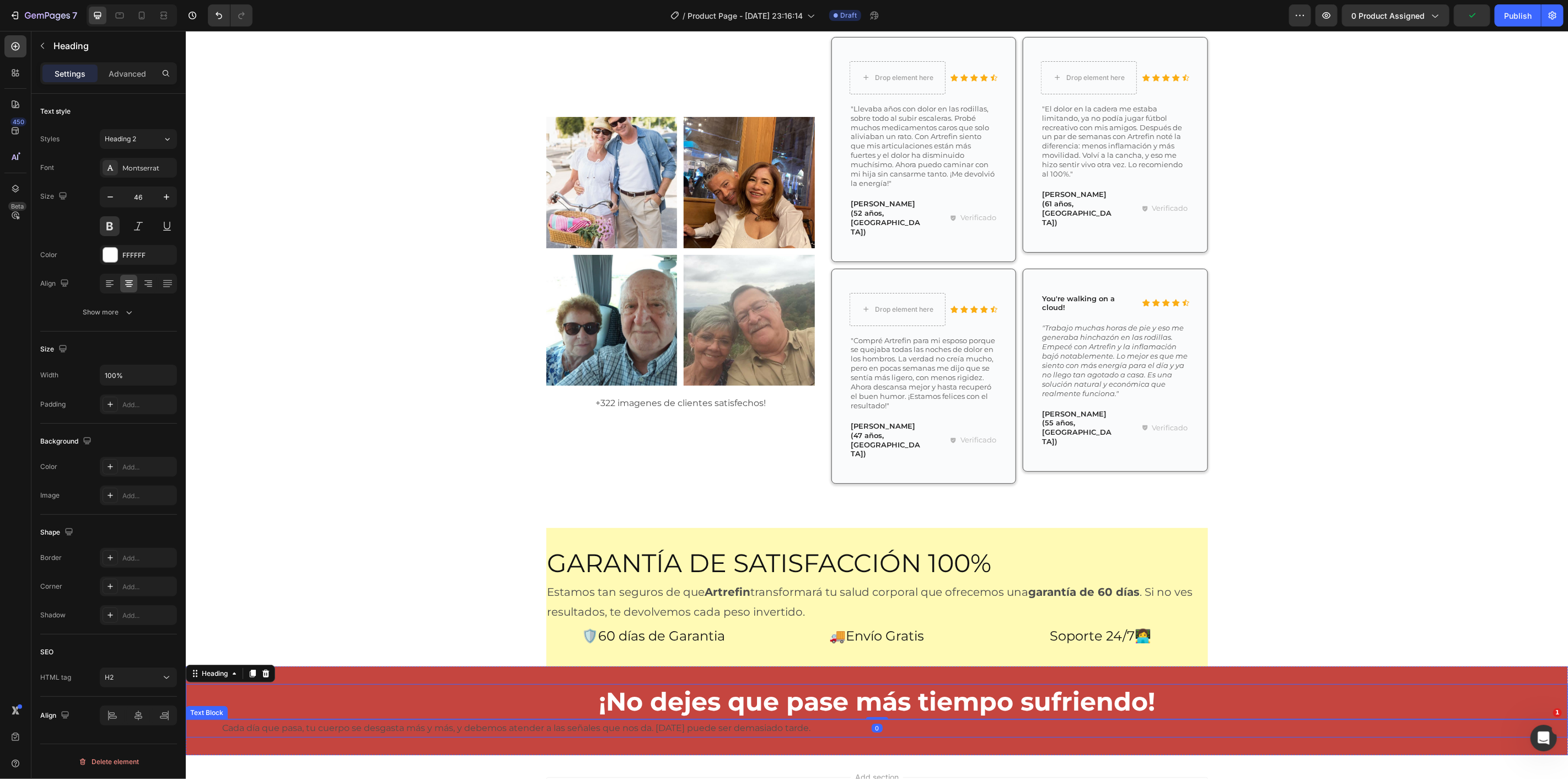
click at [495, 720] on p "Cada día que pasa, tu cuerpo se desgasta más y más, y debemos atender a las señ…" at bounding box center [516, 728] width 660 height 16
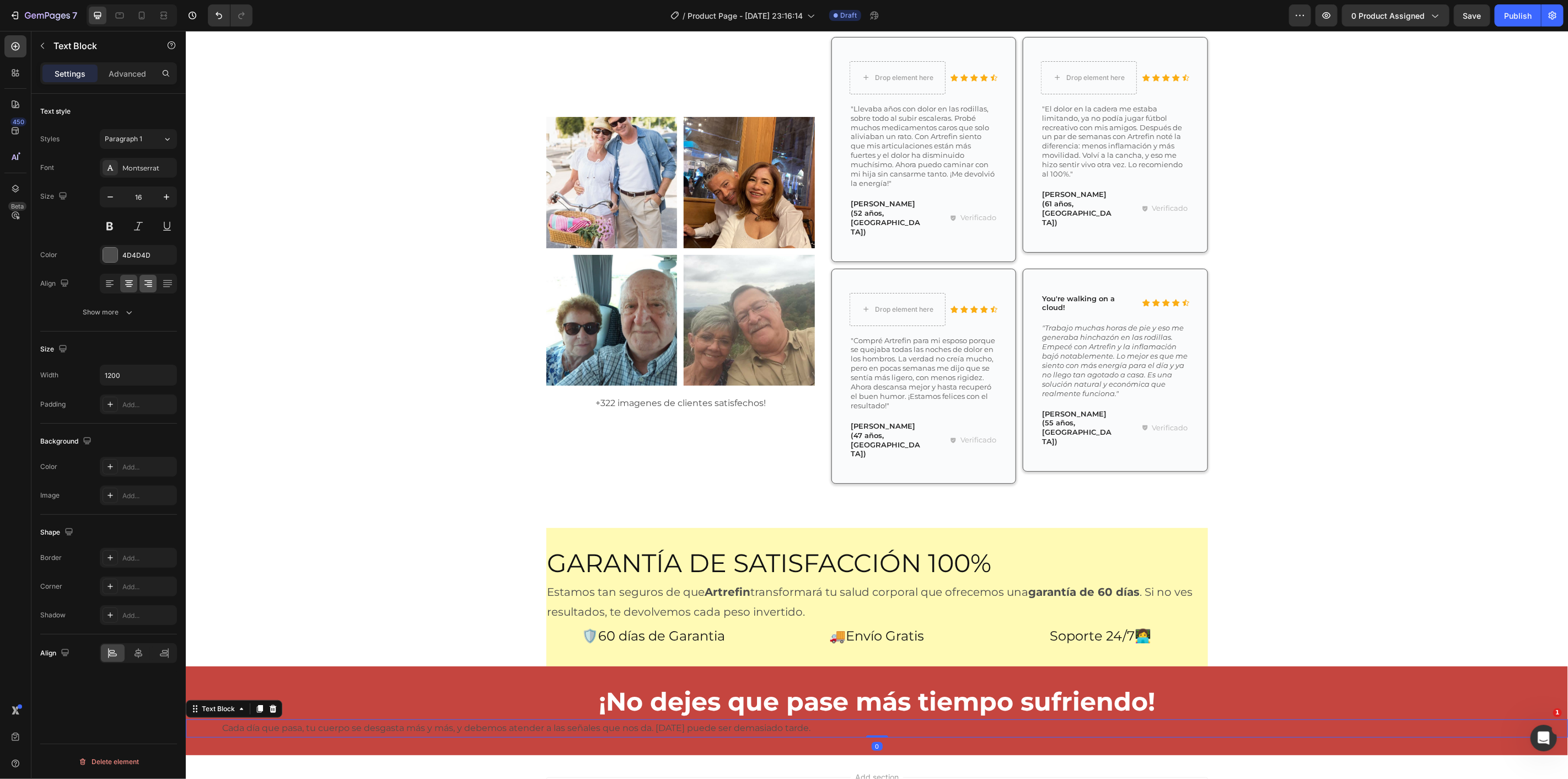
click at [149, 282] on icon at bounding box center [148, 284] width 11 height 11
click at [124, 283] on icon at bounding box center [129, 284] width 11 height 11
click at [143, 283] on icon at bounding box center [148, 284] width 11 height 11
click at [125, 284] on icon at bounding box center [128, 285] width 7 height 1
click at [169, 376] on icon "button" at bounding box center [166, 375] width 11 height 11
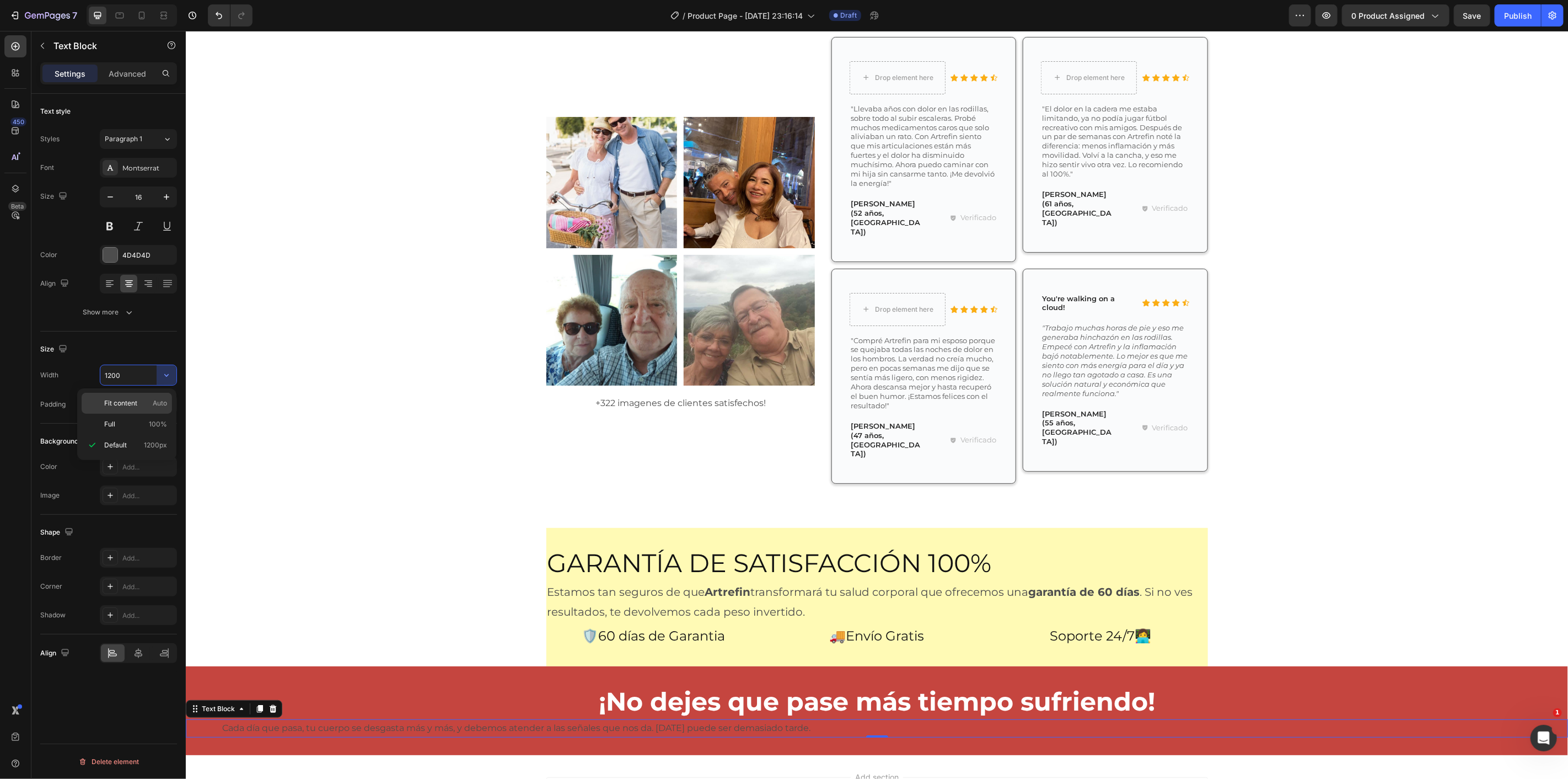
click at [146, 401] on p "Fit content Auto" at bounding box center [135, 403] width 63 height 10
click at [151, 408] on div "Add..." at bounding box center [148, 405] width 52 height 10
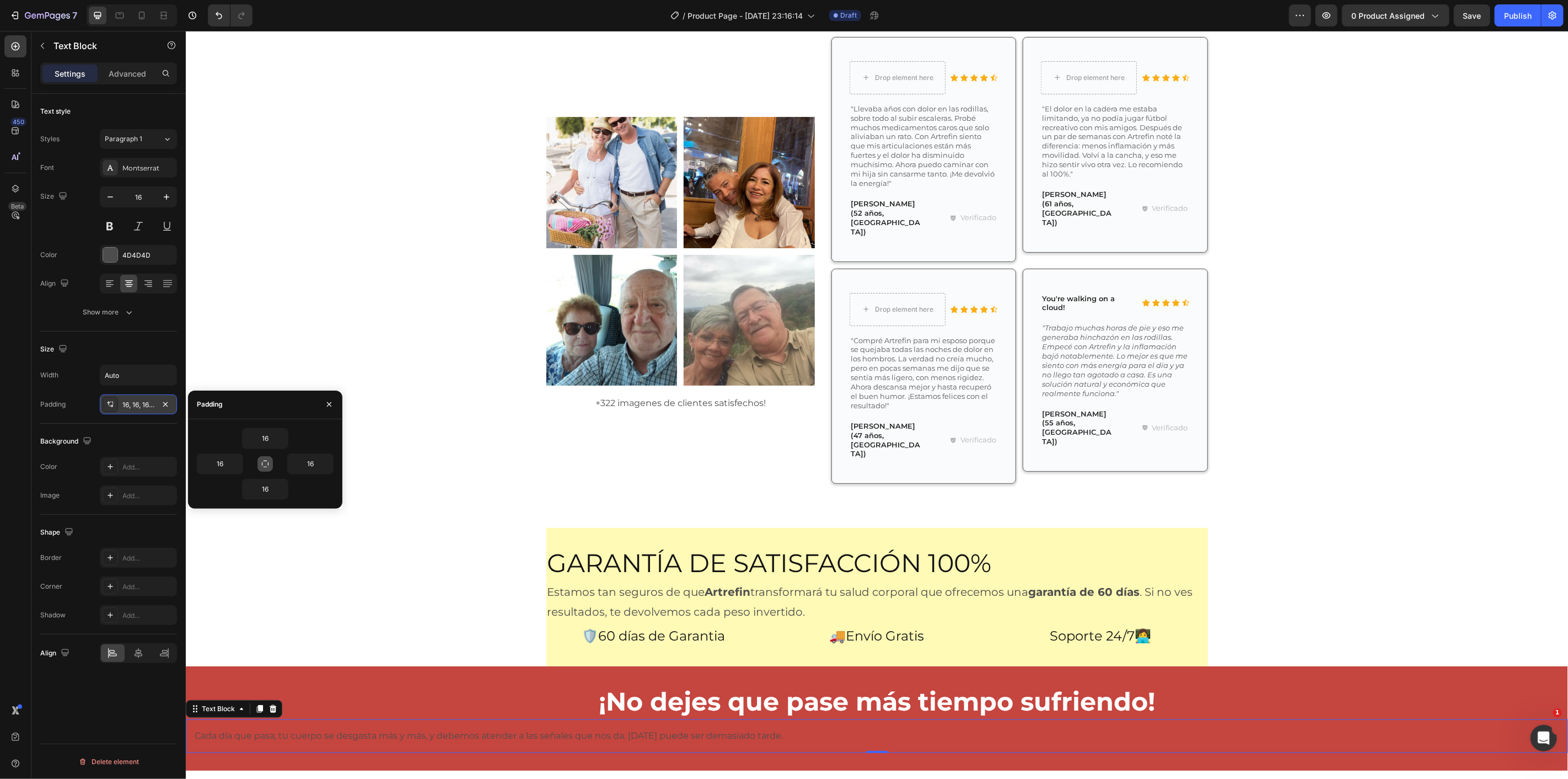
click at [269, 461] on button "button" at bounding box center [265, 463] width 16 height 16
click at [268, 461] on icon "button" at bounding box center [265, 463] width 9 height 9
click at [172, 401] on button "button" at bounding box center [165, 405] width 14 height 14
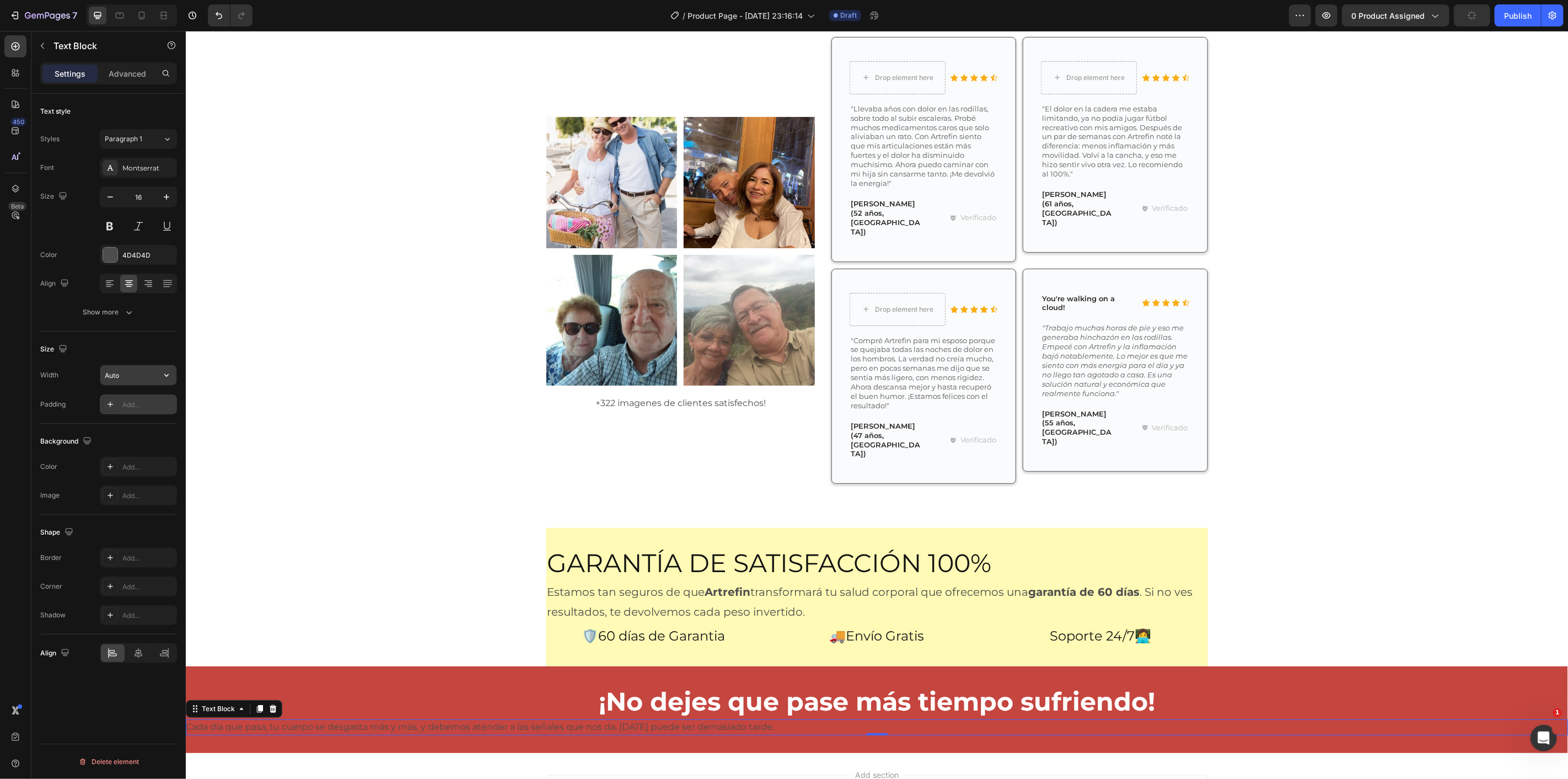
click at [169, 377] on icon "button" at bounding box center [166, 375] width 11 height 11
click at [155, 441] on span "1200px" at bounding box center [155, 445] width 23 height 10
type input "1200"
click at [432, 684] on p "¡No dejes que pase más tiempo sufriendo!" at bounding box center [877, 701] width 1380 height 33
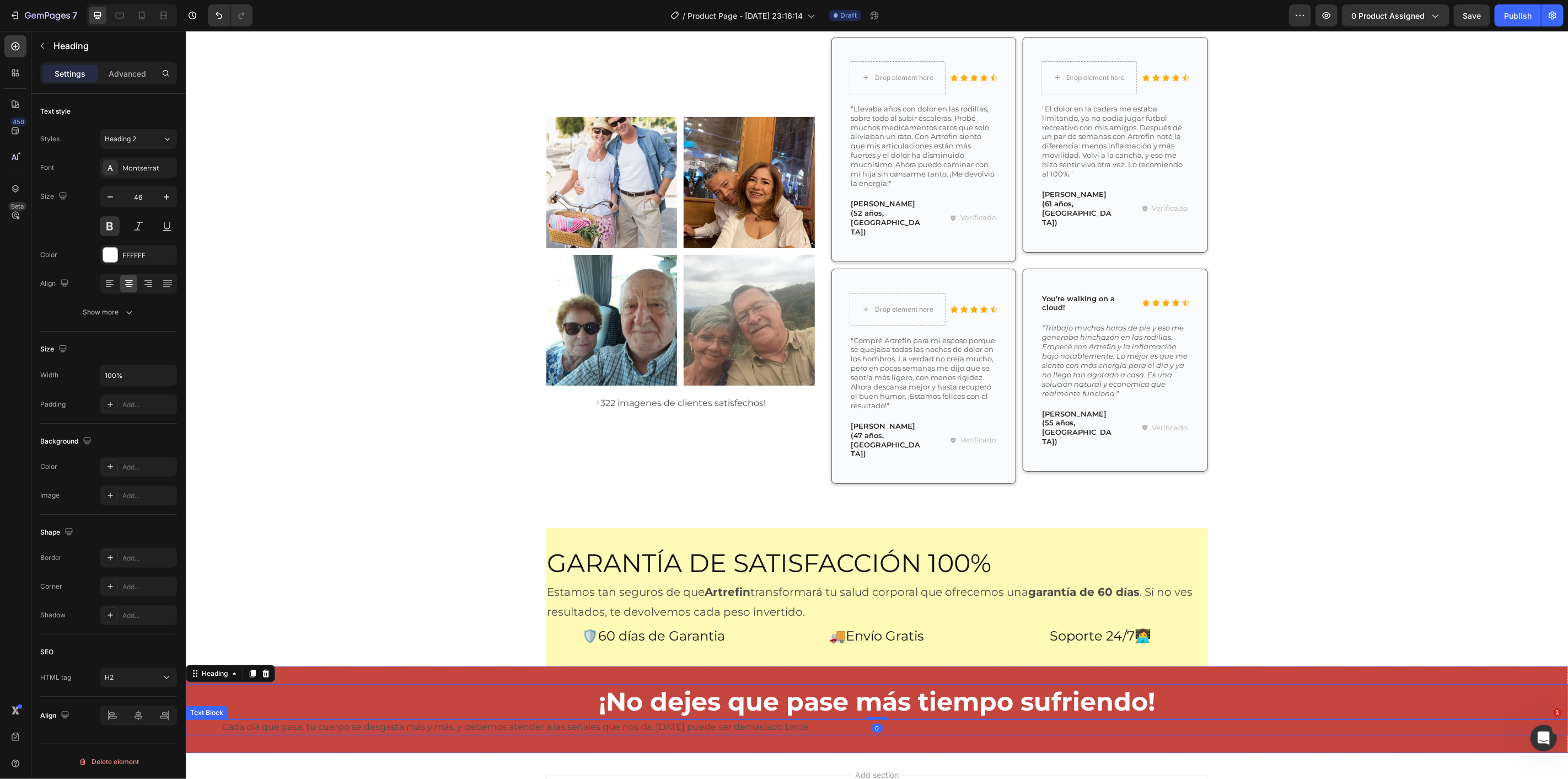
click at [440, 719] on p "Cada día que pasa, tu cuerpo se desgasta más y más, y debemos atender a las señ…" at bounding box center [516, 727] width 662 height 16
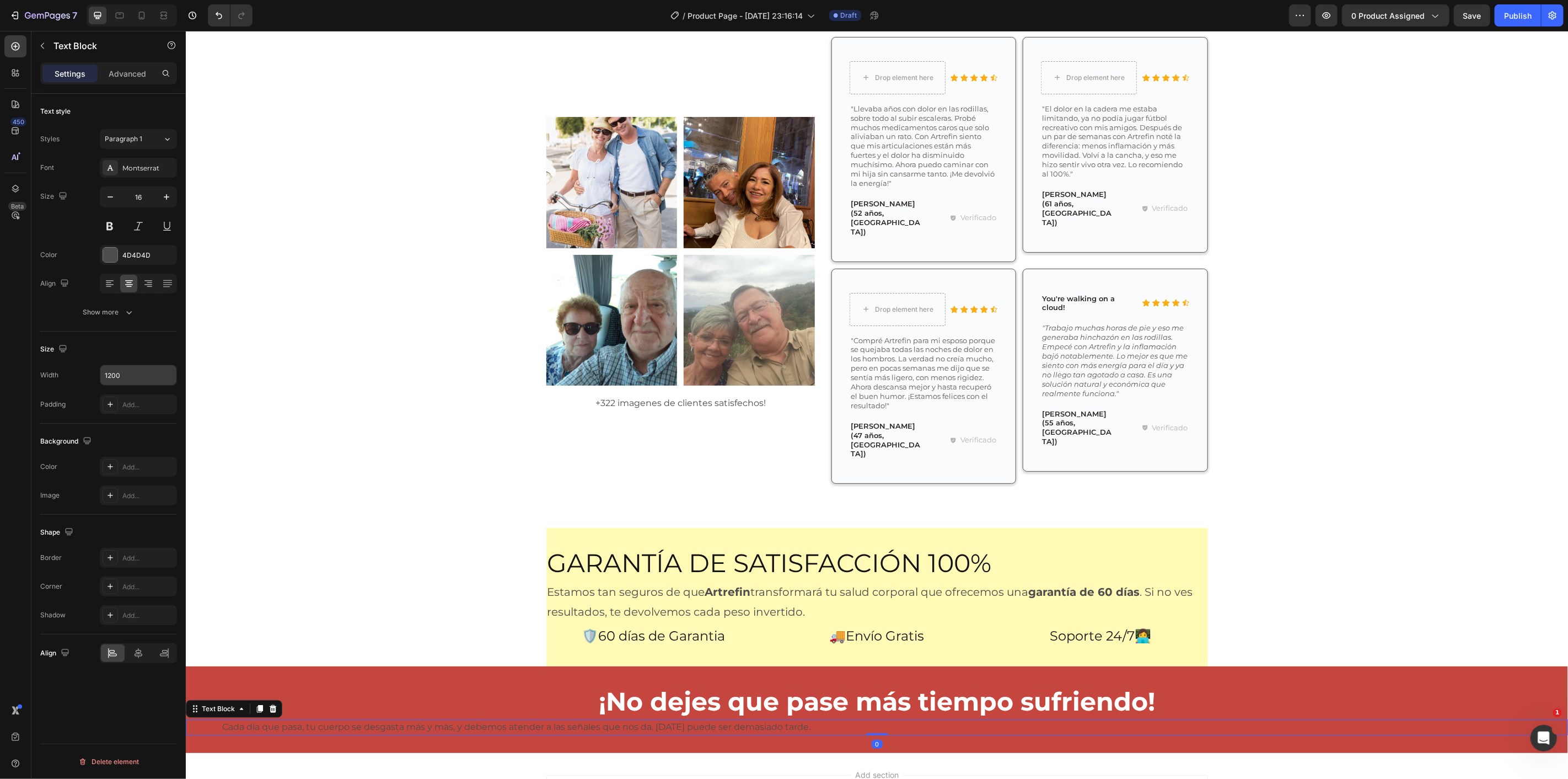
click at [145, 366] on input "1200" at bounding box center [138, 375] width 76 height 20
click at [176, 374] on button "button" at bounding box center [166, 375] width 20 height 20
click at [140, 420] on p "Full 100%" at bounding box center [135, 424] width 63 height 10
type input "100%"
click at [153, 199] on input "16" at bounding box center [138, 197] width 36 height 20
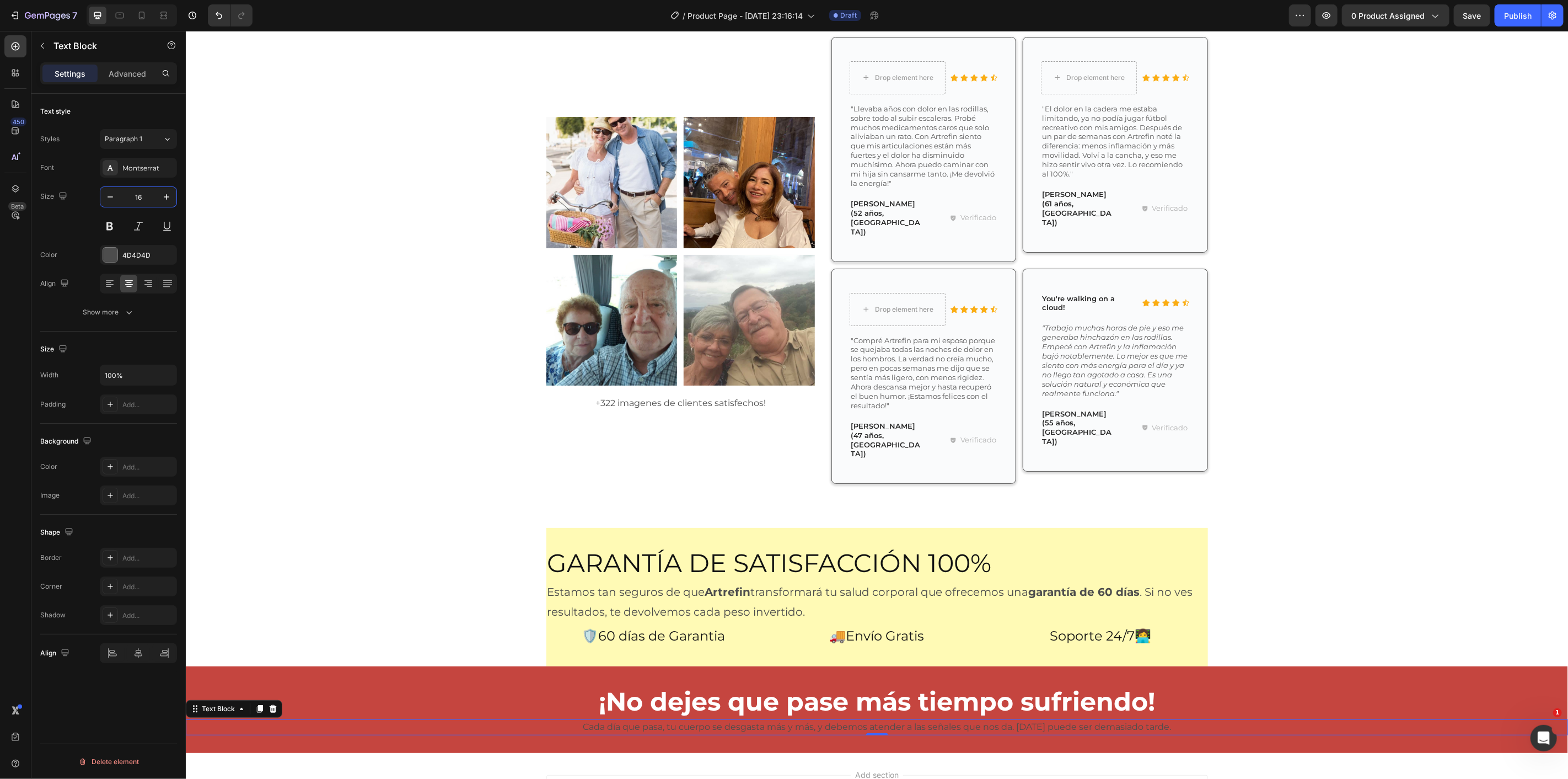
click at [153, 199] on input "16" at bounding box center [138, 197] width 36 height 20
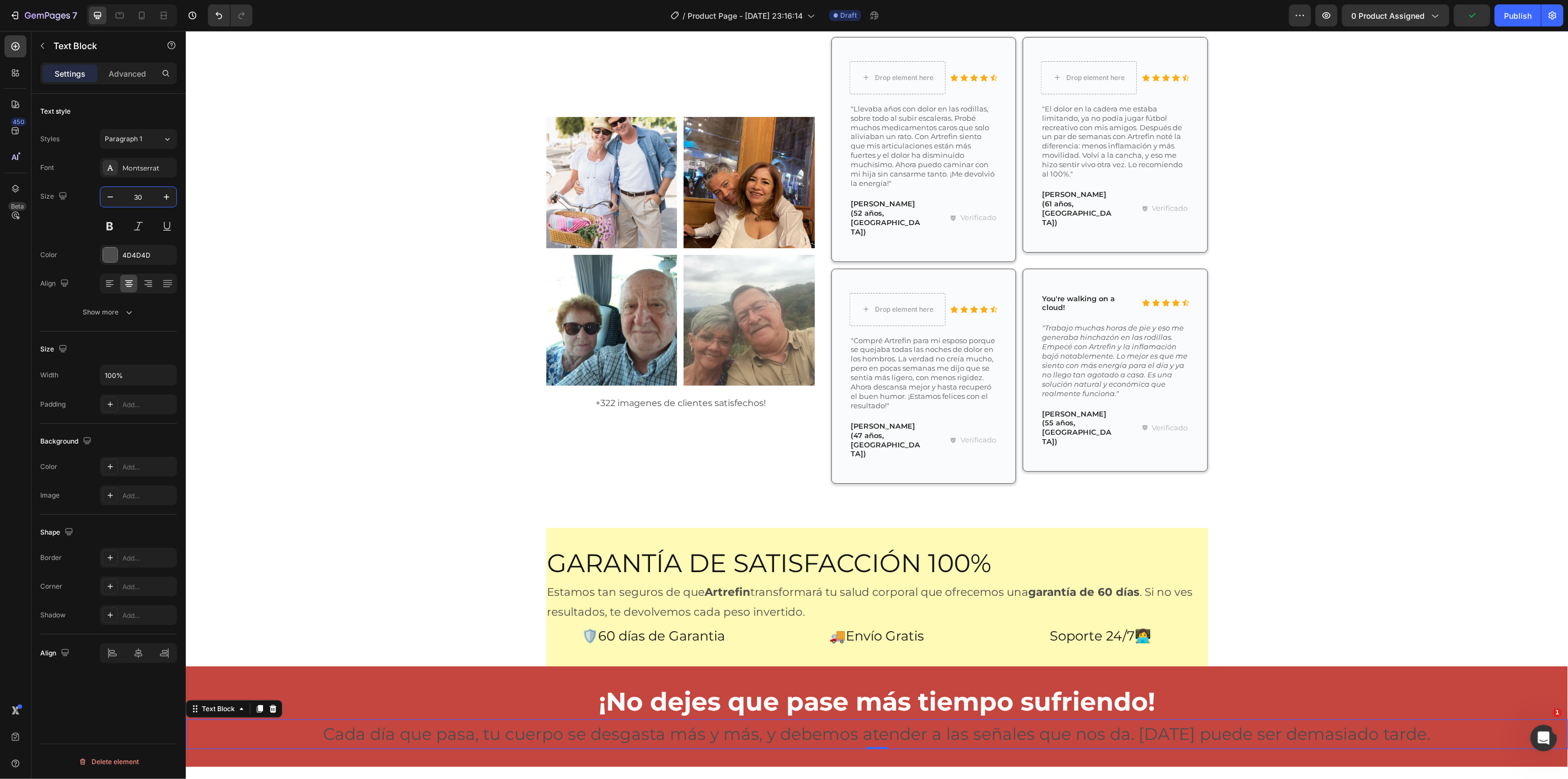
type input "30"
click at [755, 719] on p "Cada día que pasa, tu cuerpo se desgasta más y más, y debemos atender a las señ…" at bounding box center [876, 734] width 1382 height 30
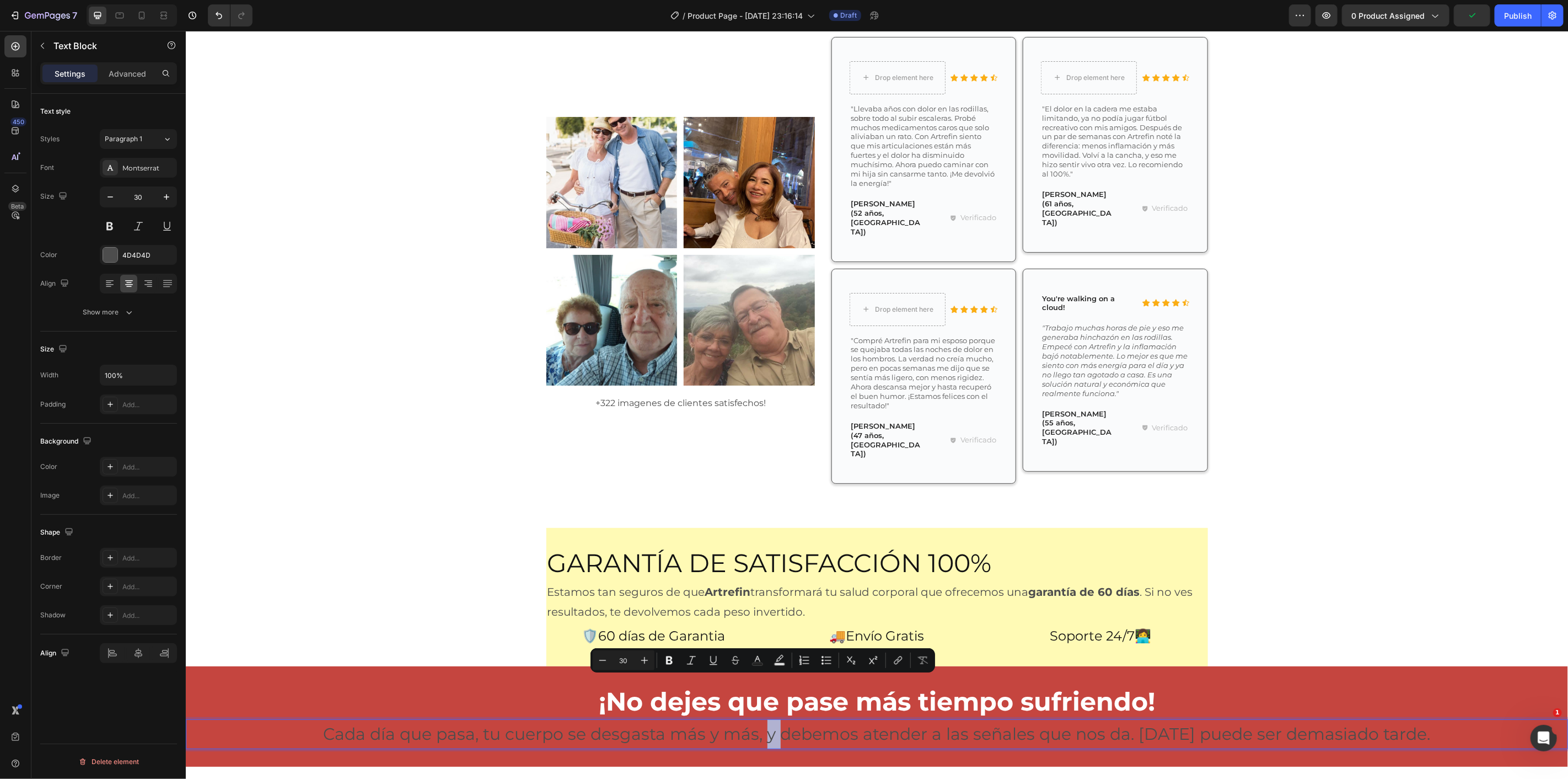
click at [756, 719] on p "Cada día que pasa, tu cuerpo se desgasta más y más, y debemos atender a las señ…" at bounding box center [876, 734] width 1382 height 30
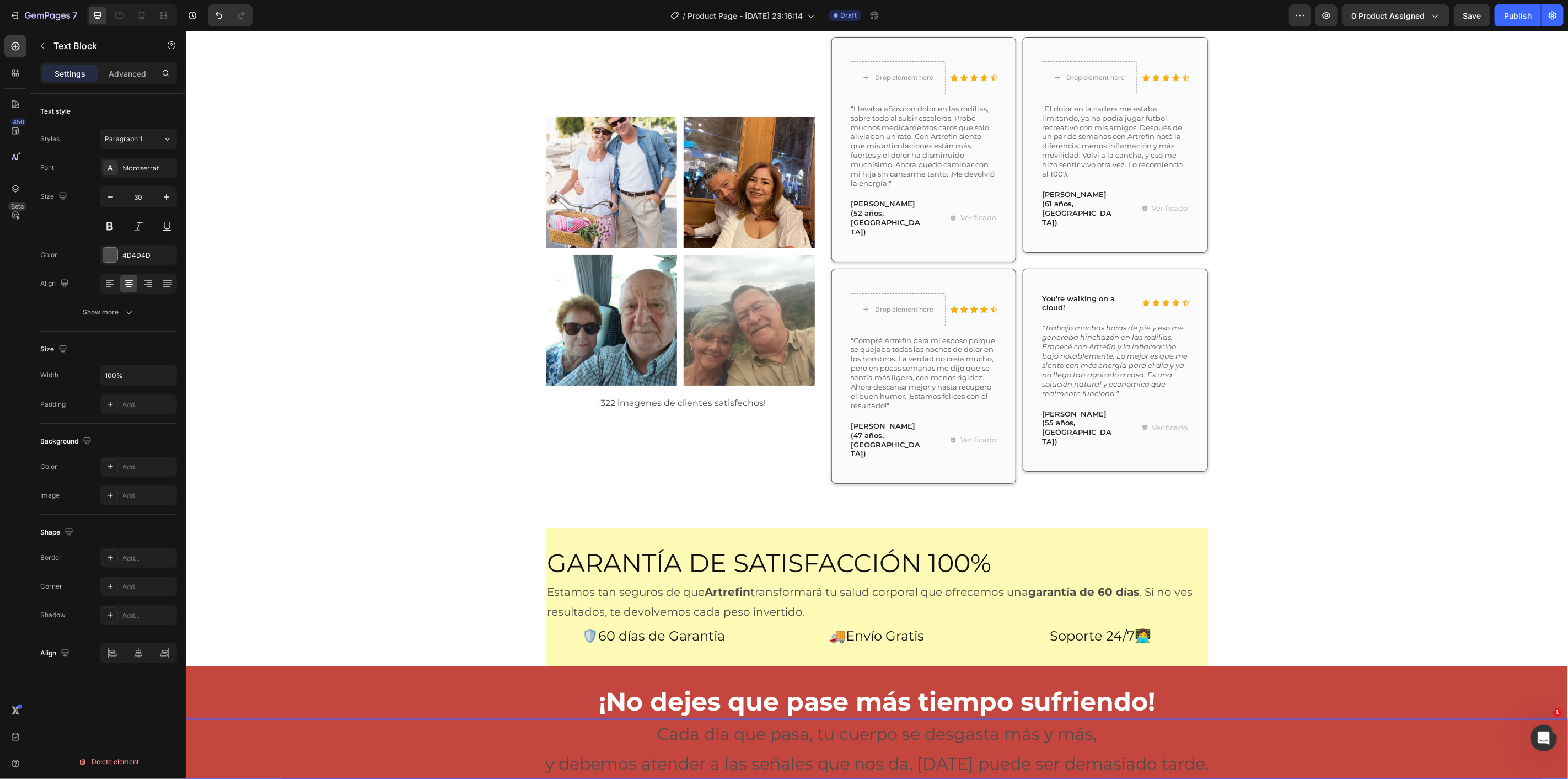
click at [523, 719] on p "Cada día que pasa, tu cuerpo se desgasta más y más," at bounding box center [876, 734] width 1382 height 30
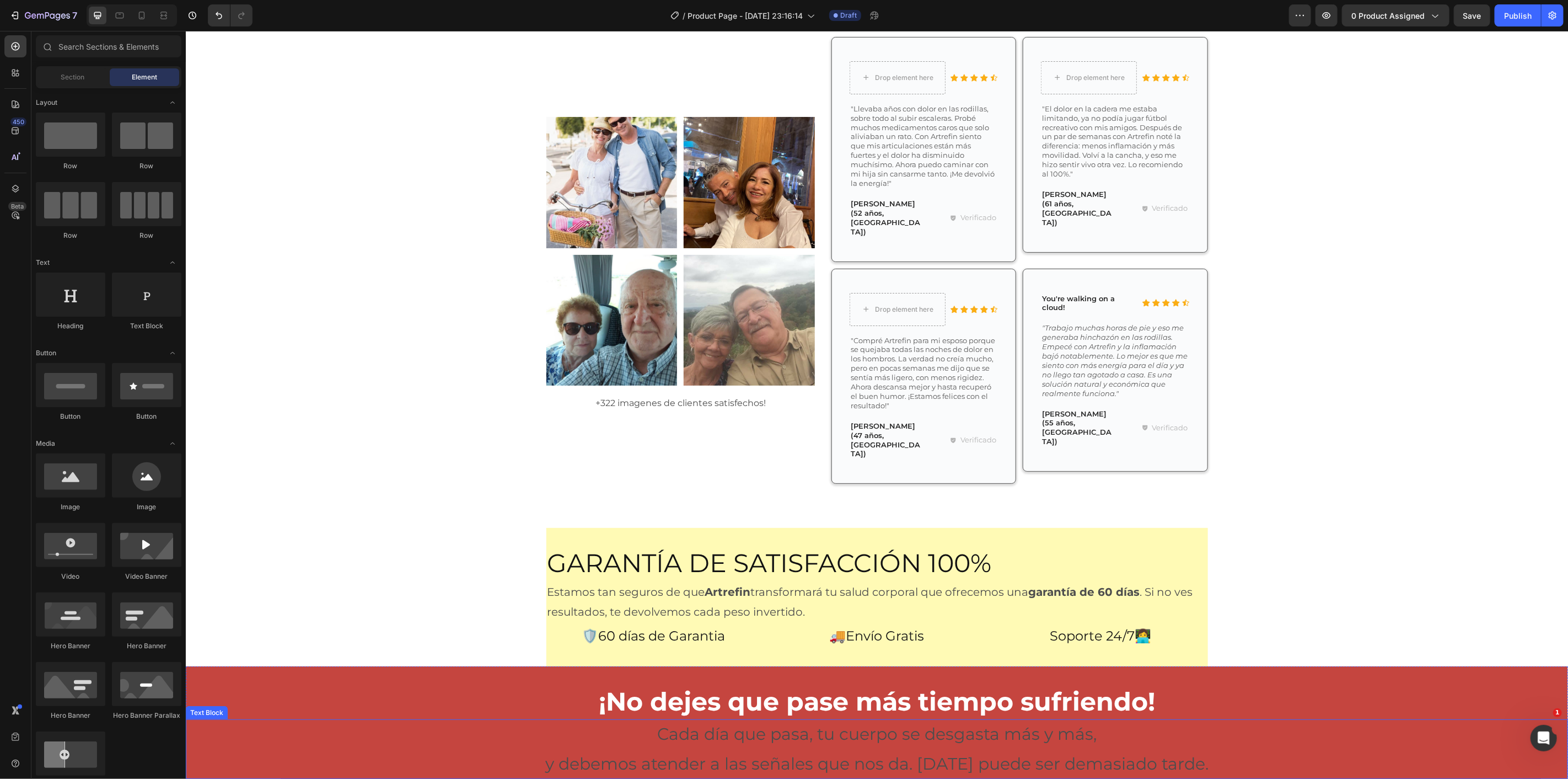
click at [652, 749] on p "y debemos atender a las señales que nos da. [DATE] puede ser demasiado tarde." at bounding box center [876, 763] width 1382 height 30
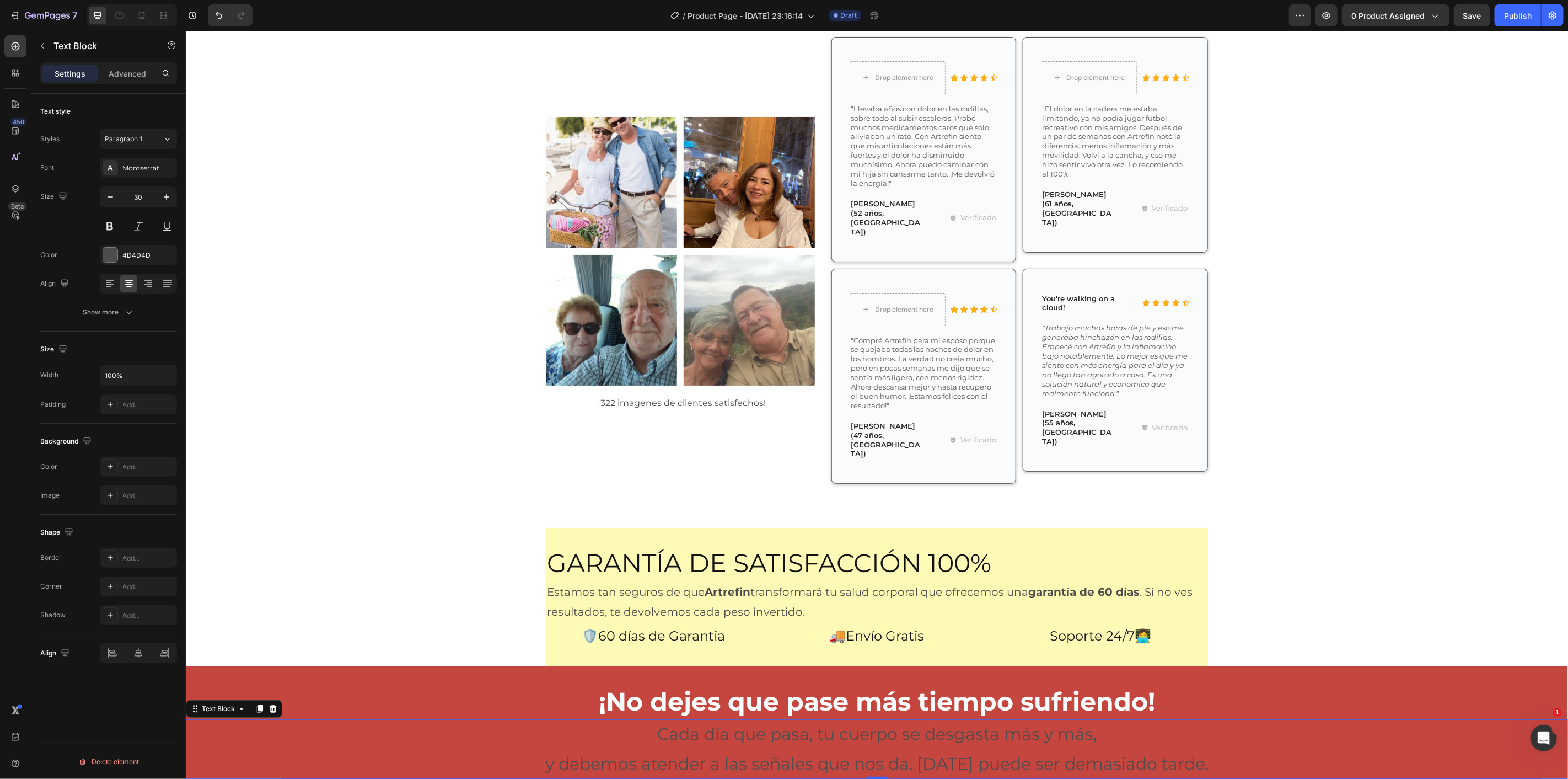
click at [107, 266] on div "Font Montserrat Size 30 Color 4D4D4D Align Show more" at bounding box center [109, 240] width 136 height 164
click at [106, 259] on div at bounding box center [110, 255] width 14 height 14
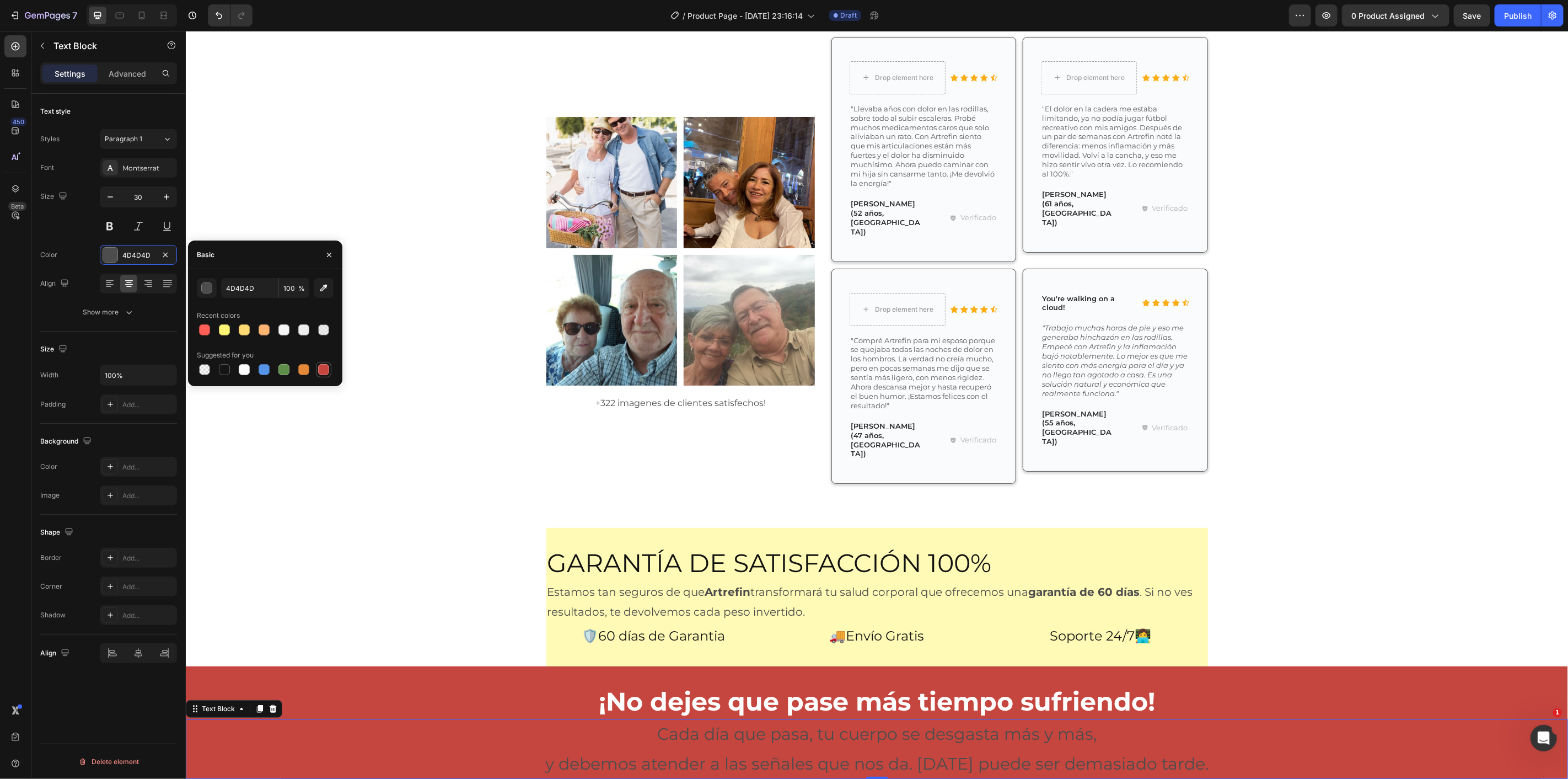
click at [323, 374] on div at bounding box center [323, 370] width 11 height 11
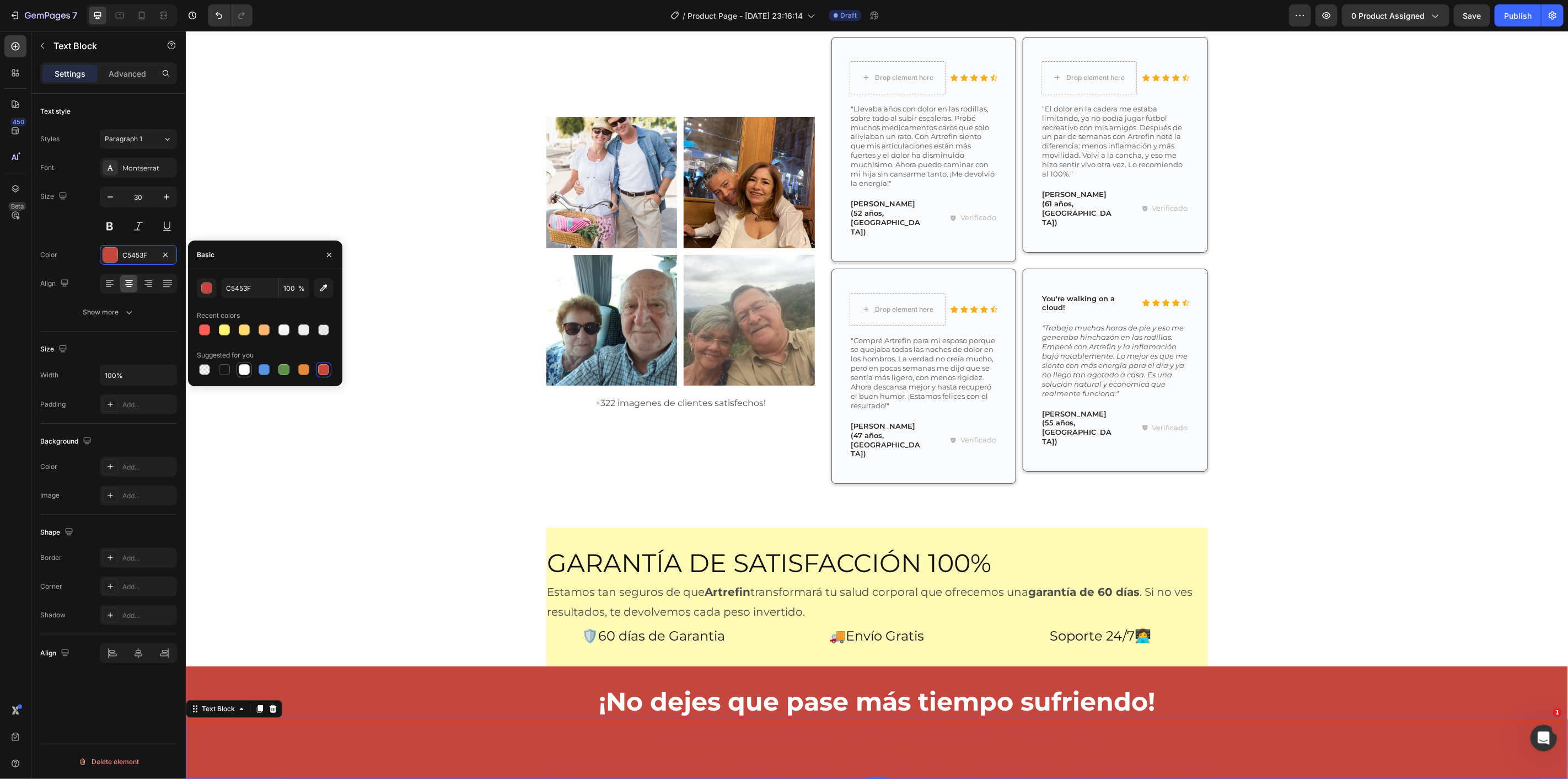
click at [239, 370] on div at bounding box center [244, 370] width 11 height 11
type input "FFFFFF"
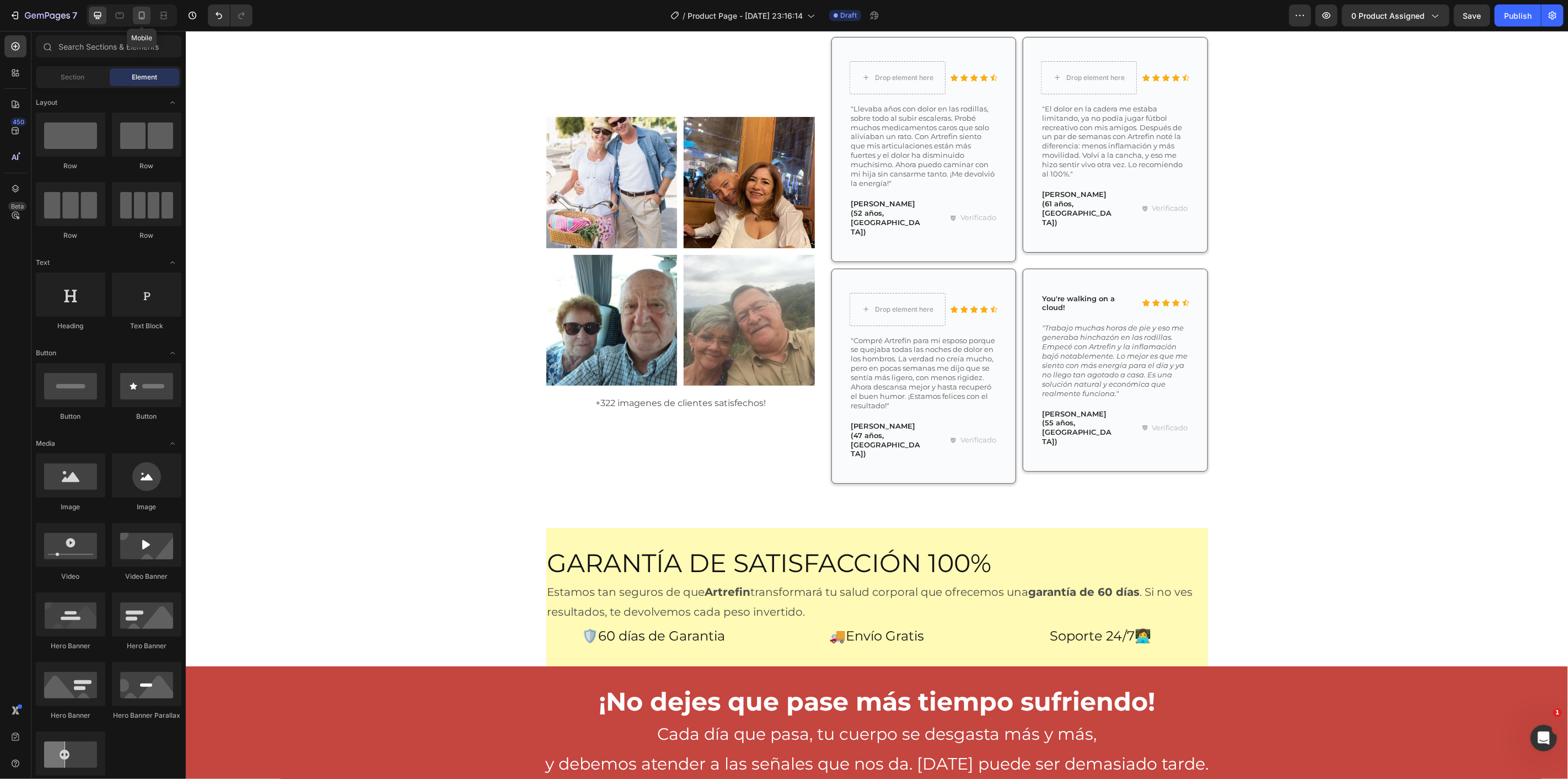
click at [144, 20] on icon at bounding box center [142, 16] width 11 height 11
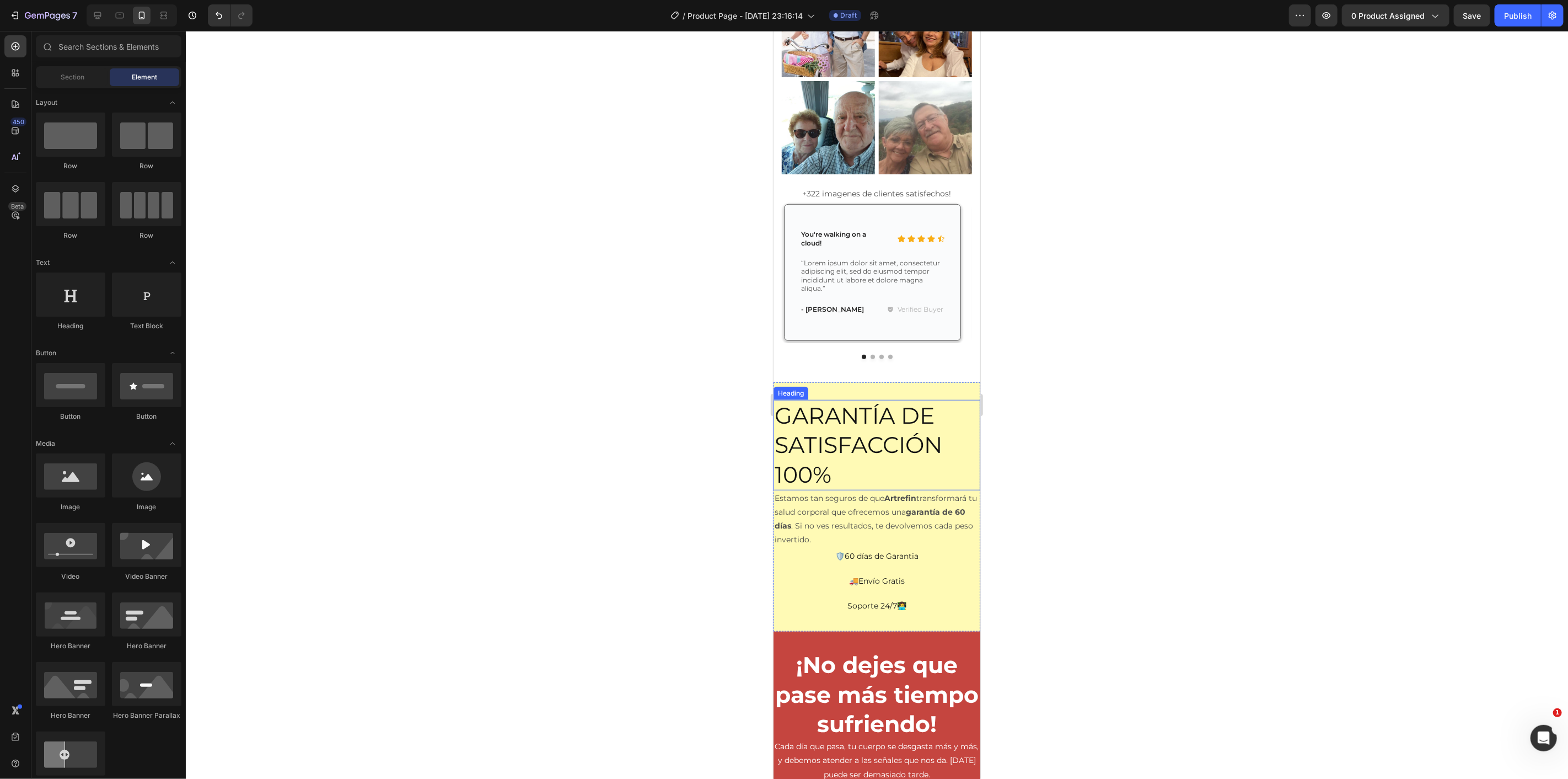
scroll to position [4325, 0]
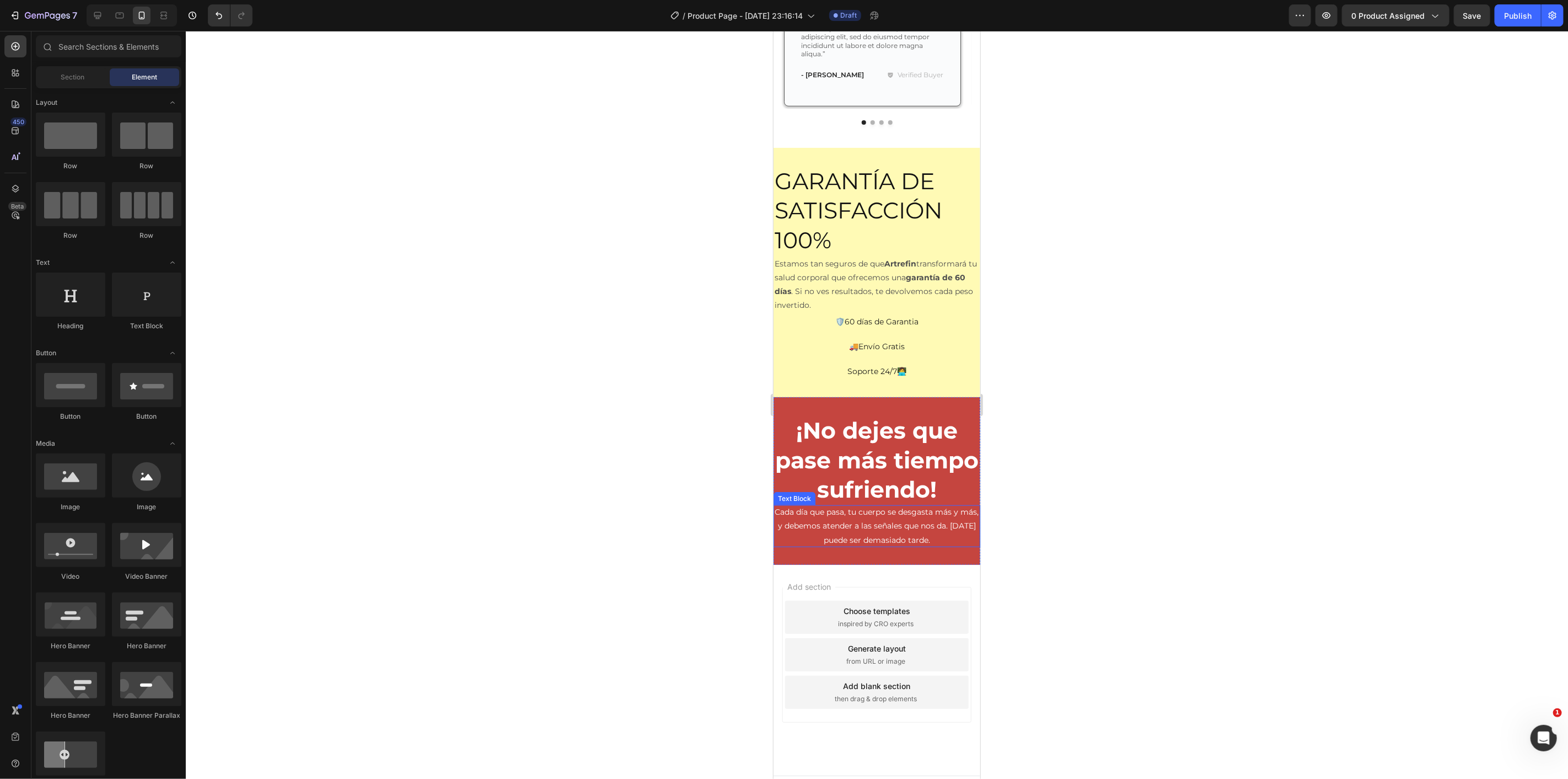
click at [876, 519] on p "Cada día que pasa, tu cuerpo se desgasta más y más," at bounding box center [877, 511] width 207 height 14
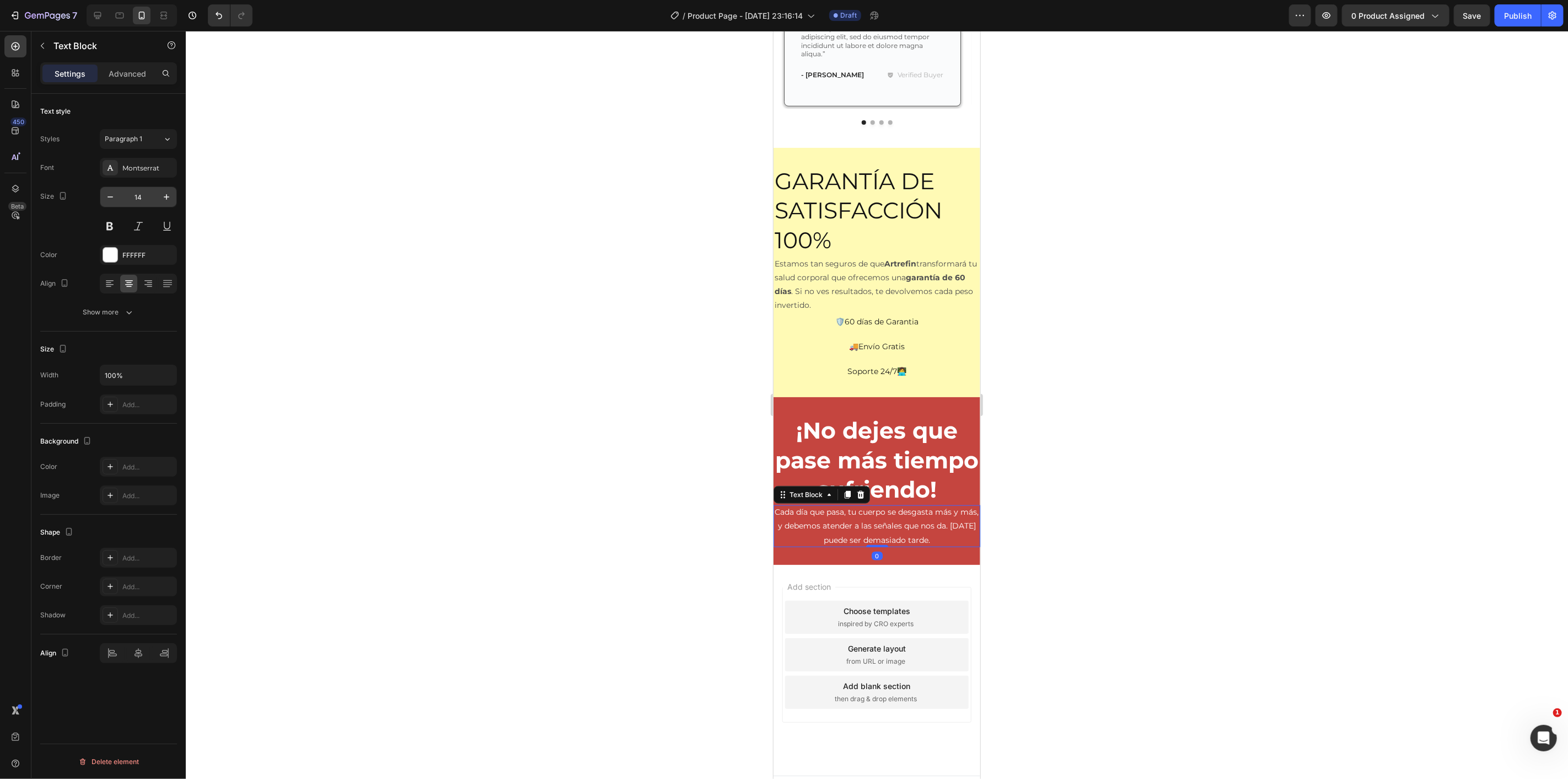
click at [138, 194] on input "14" at bounding box center [138, 197] width 36 height 20
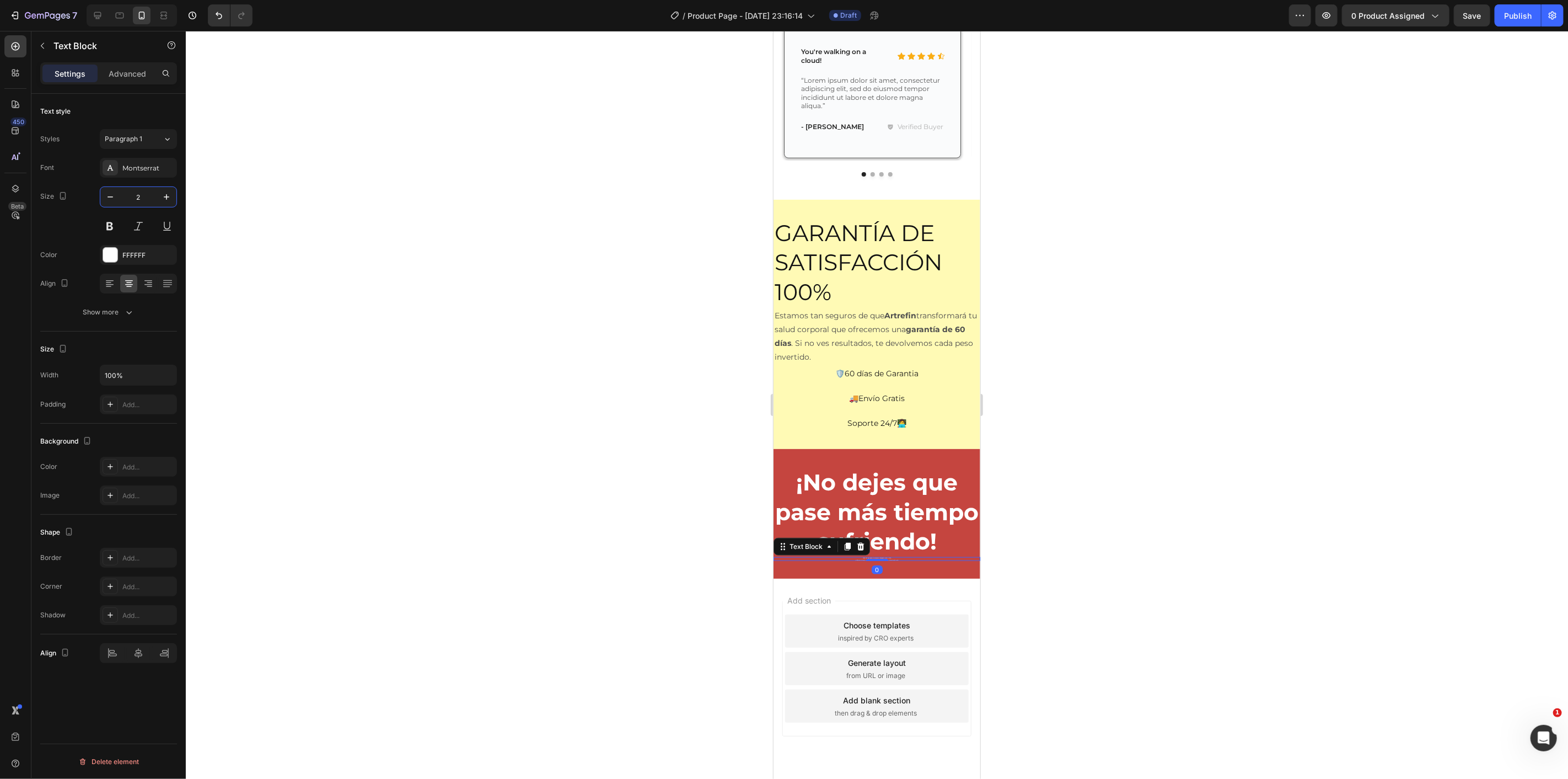
type input "25"
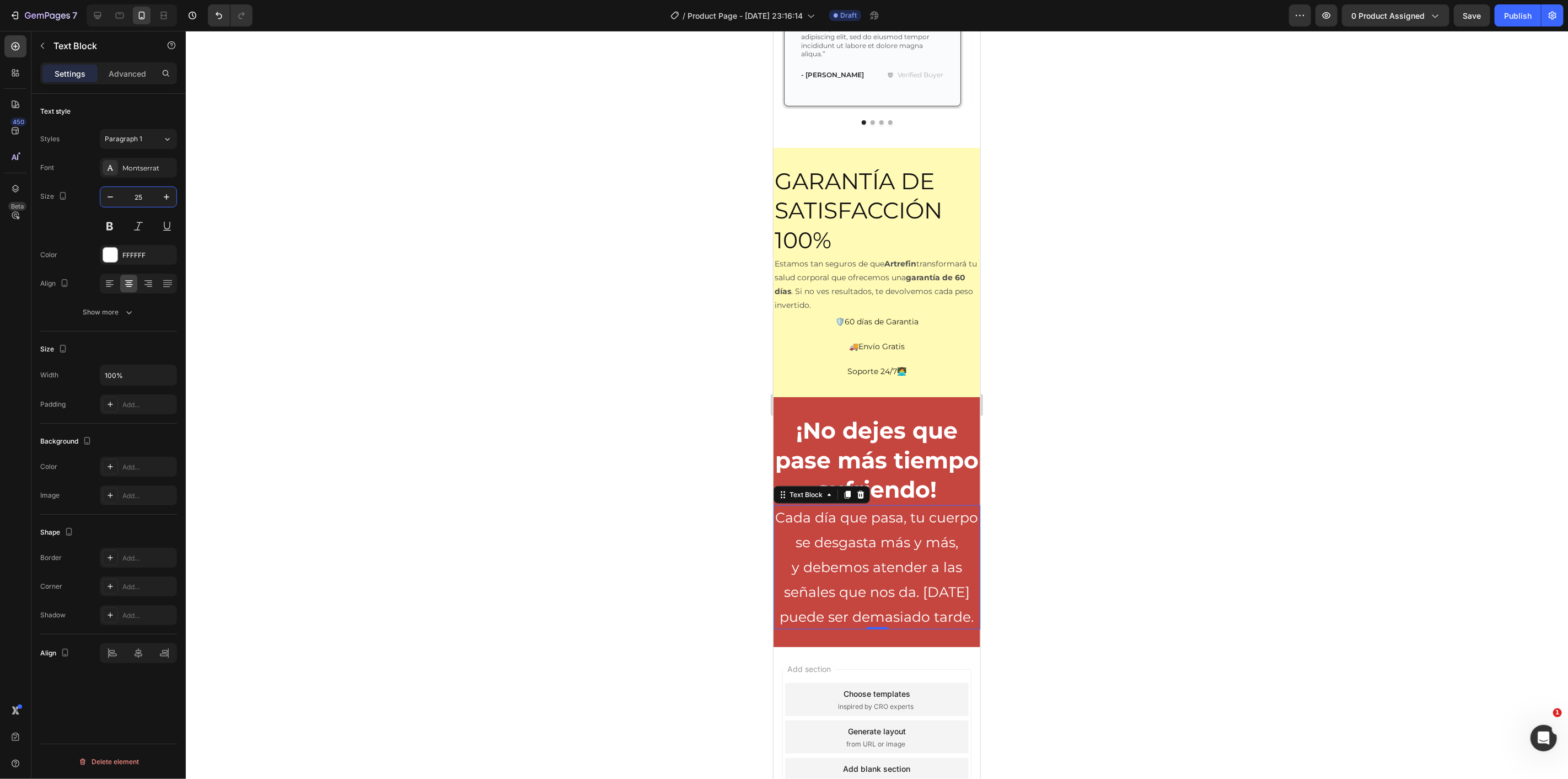
click at [398, 284] on div at bounding box center [877, 405] width 1382 height 748
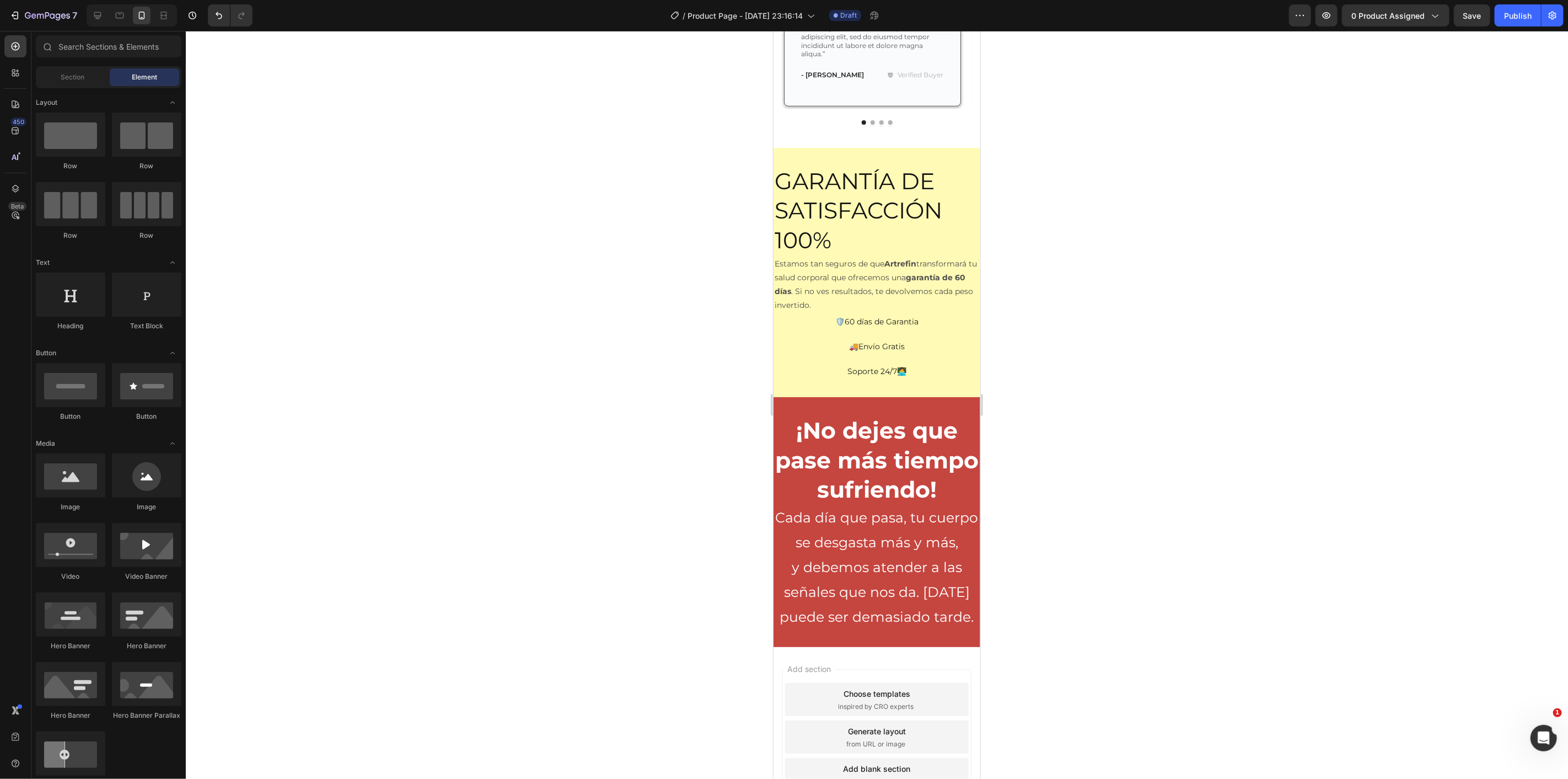
click at [839, 414] on h2 "¡No dejes que pase más tiempo sufriendo!" at bounding box center [877, 459] width 207 height 91
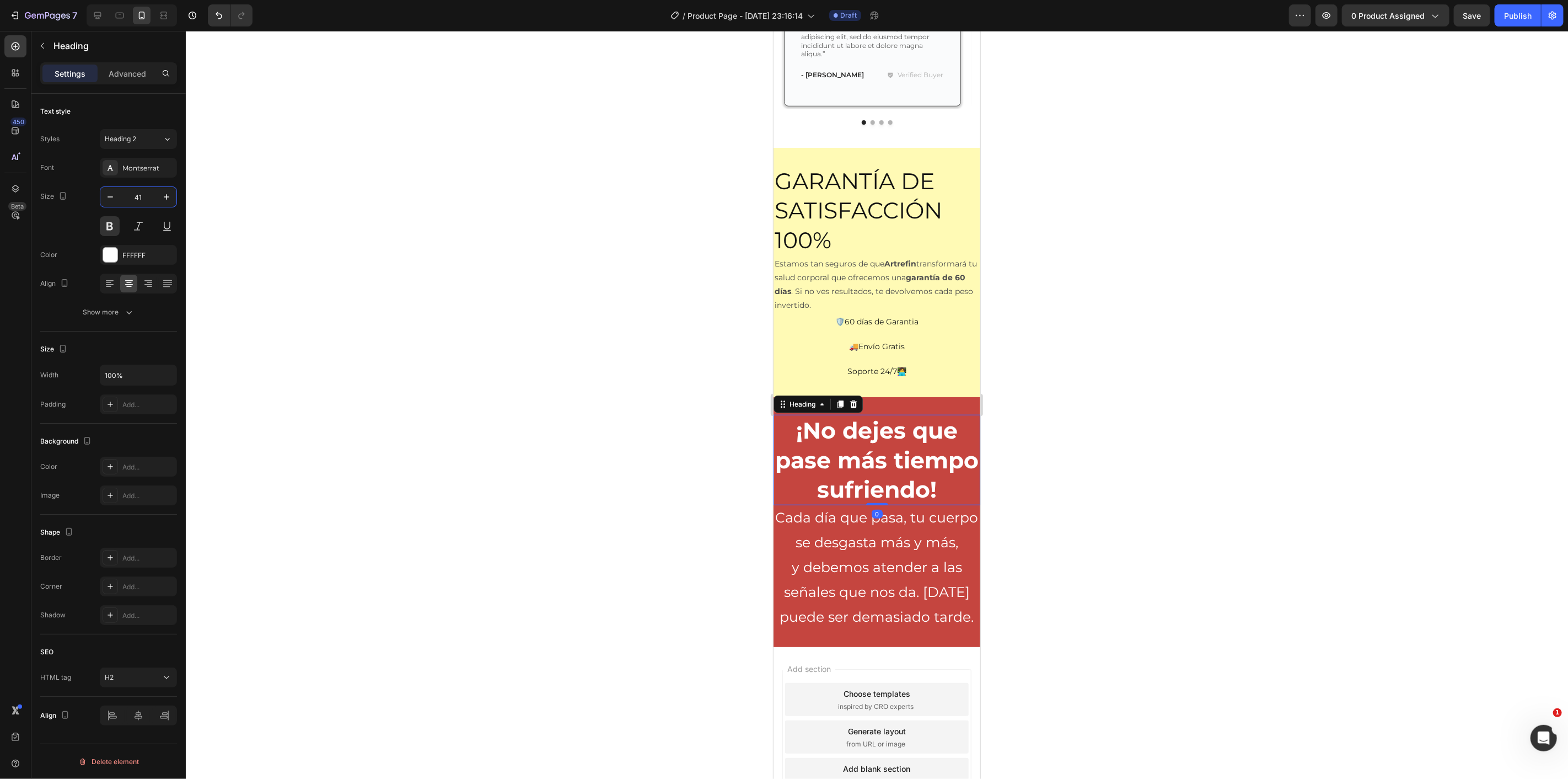
click at [120, 193] on input "41" at bounding box center [138, 197] width 36 height 20
click at [116, 193] on button "button" at bounding box center [110, 197] width 20 height 20
click at [115, 193] on icon "button" at bounding box center [110, 197] width 11 height 11
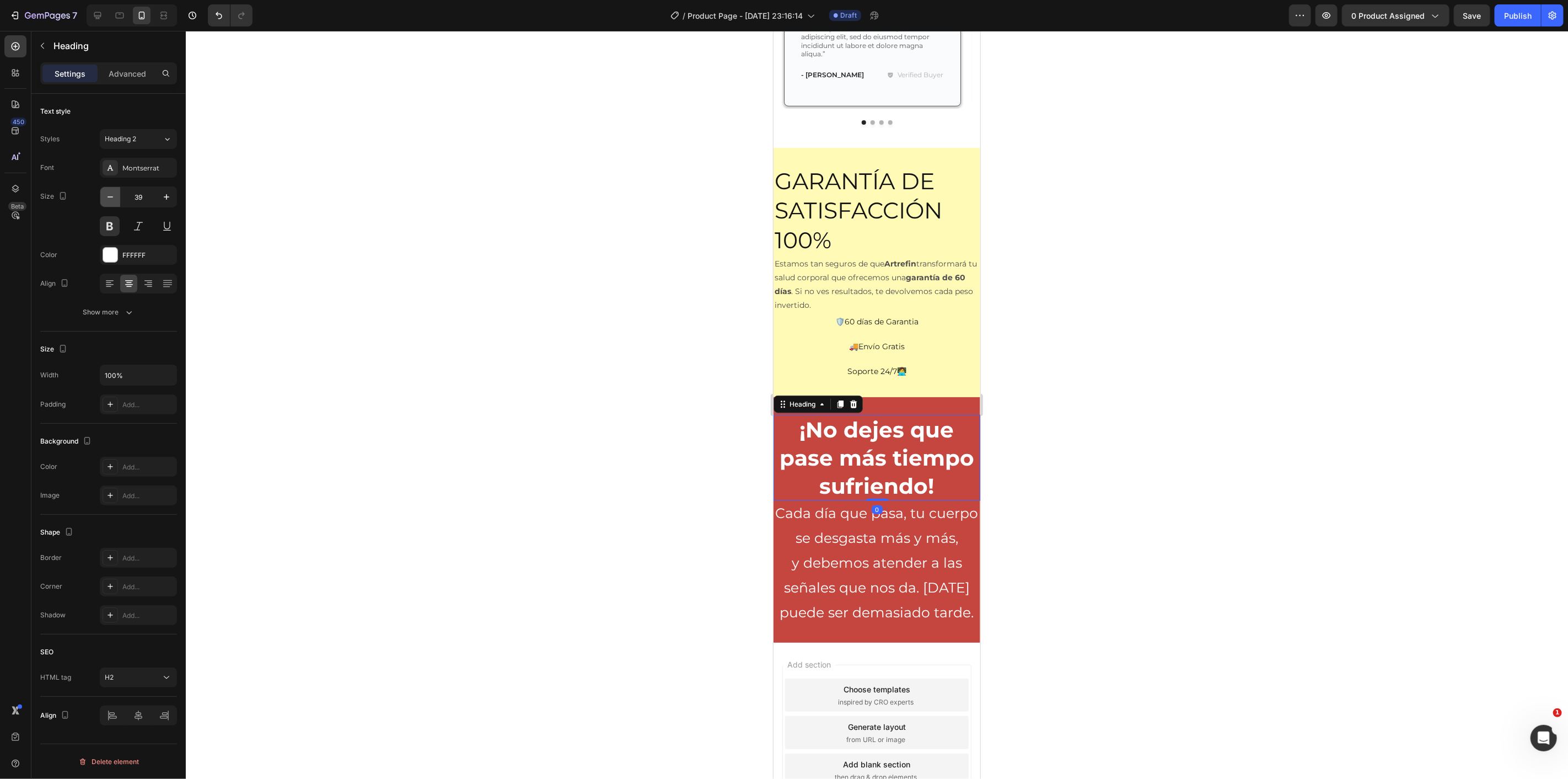
click at [114, 193] on icon "button" at bounding box center [110, 197] width 11 height 11
type input "37"
click at [873, 496] on div at bounding box center [877, 497] width 22 height 3
click at [862, 521] on p "Cada día que pasa, tu cuerpo se desgasta más y más," at bounding box center [877, 524] width 207 height 49
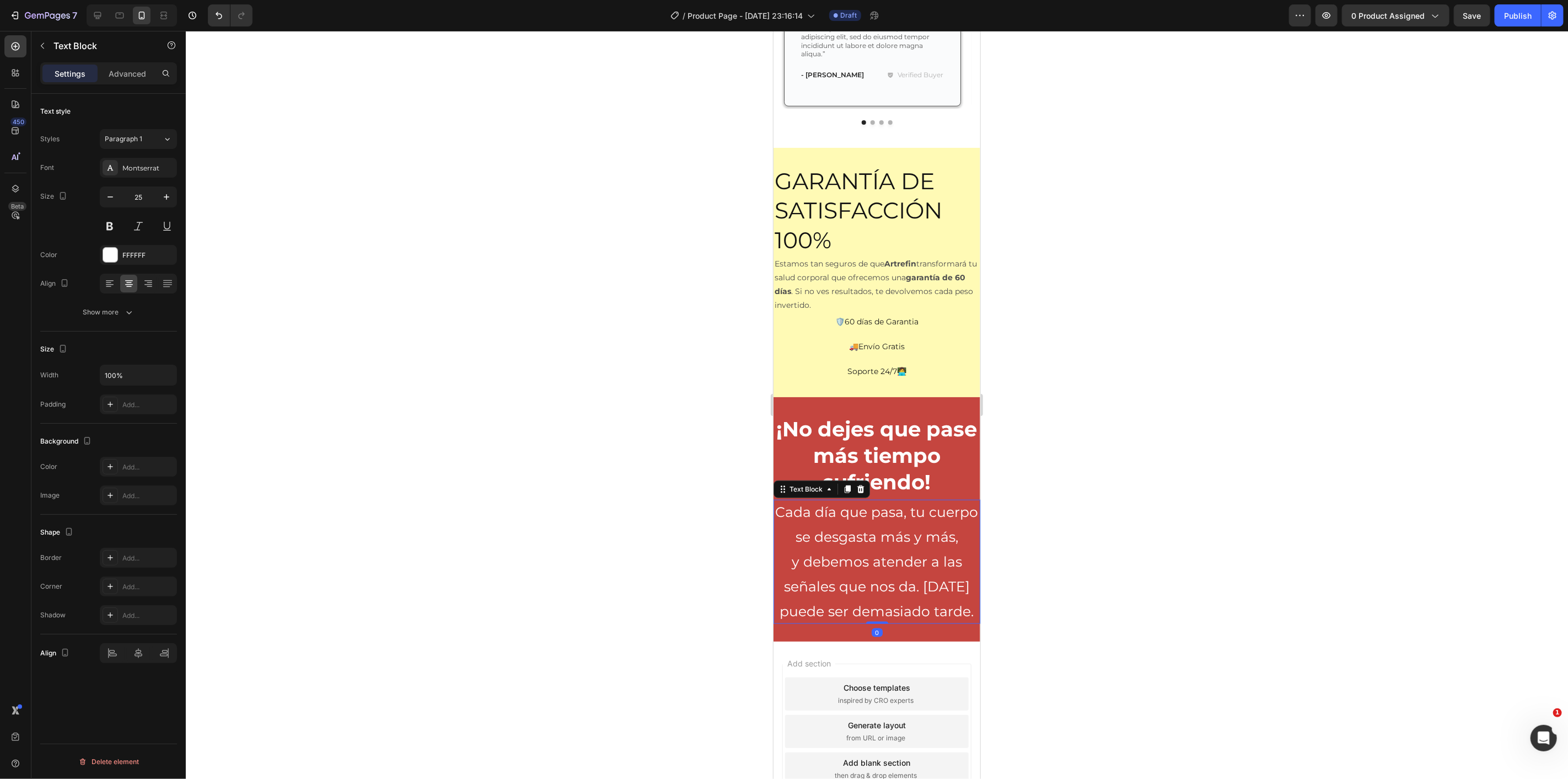
click at [917, 640] on div "¡No dejes que pase más tiempo sufriendo! Heading Cada día que pasa, tu cuerpo s…" at bounding box center [877, 518] width 207 height 244
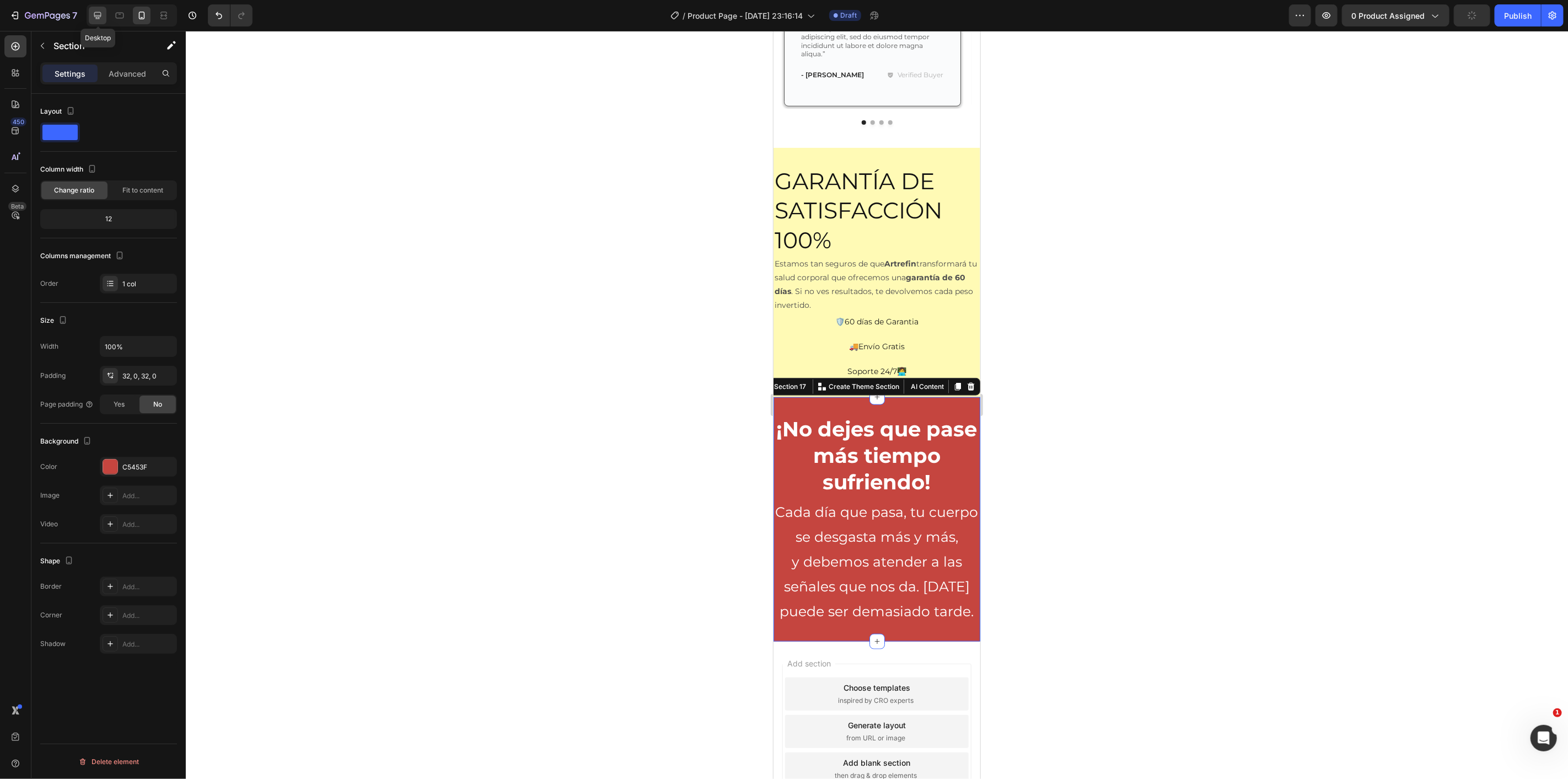
click at [101, 16] on icon at bounding box center [98, 16] width 7 height 7
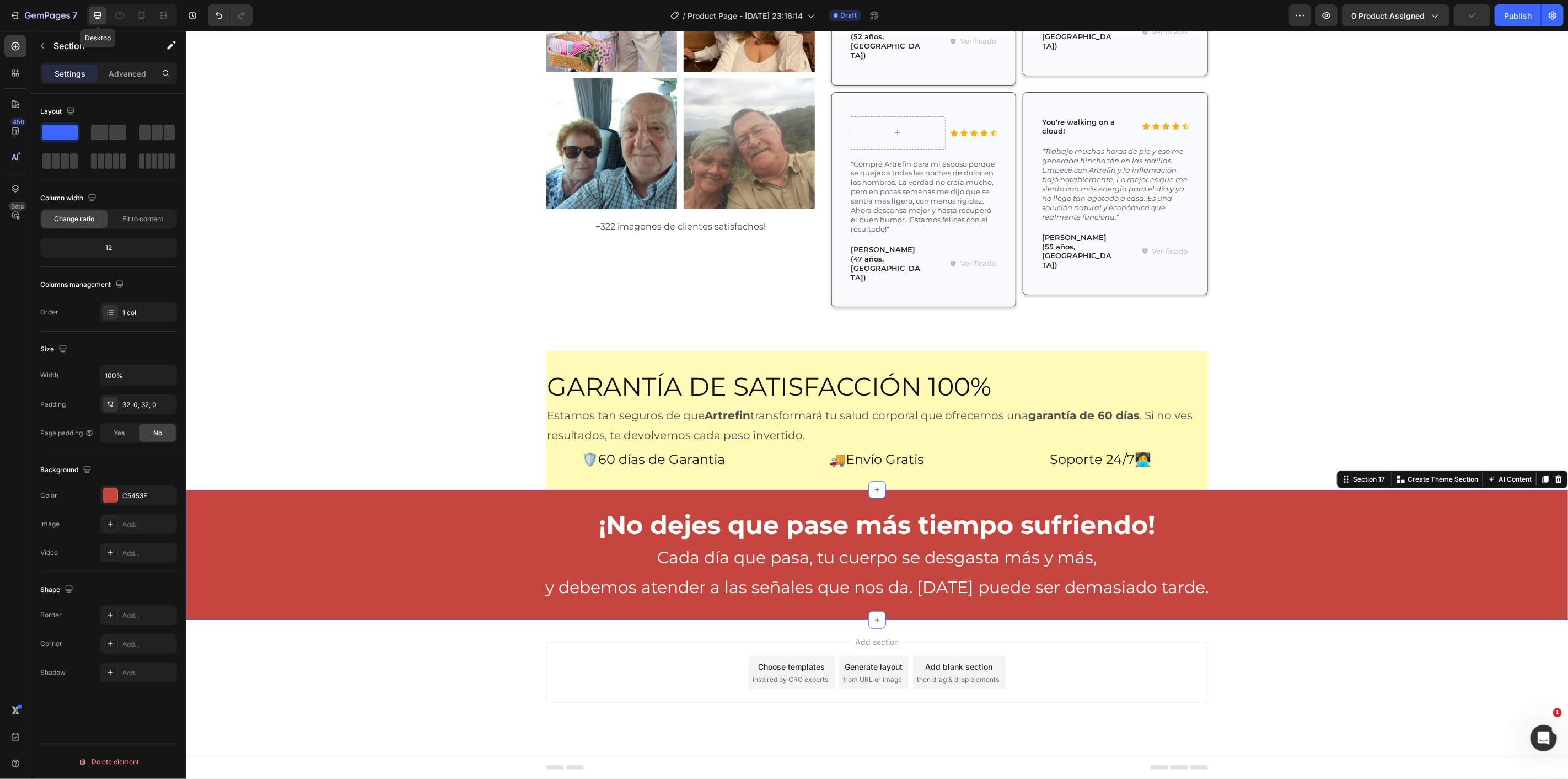
scroll to position [4172, 0]
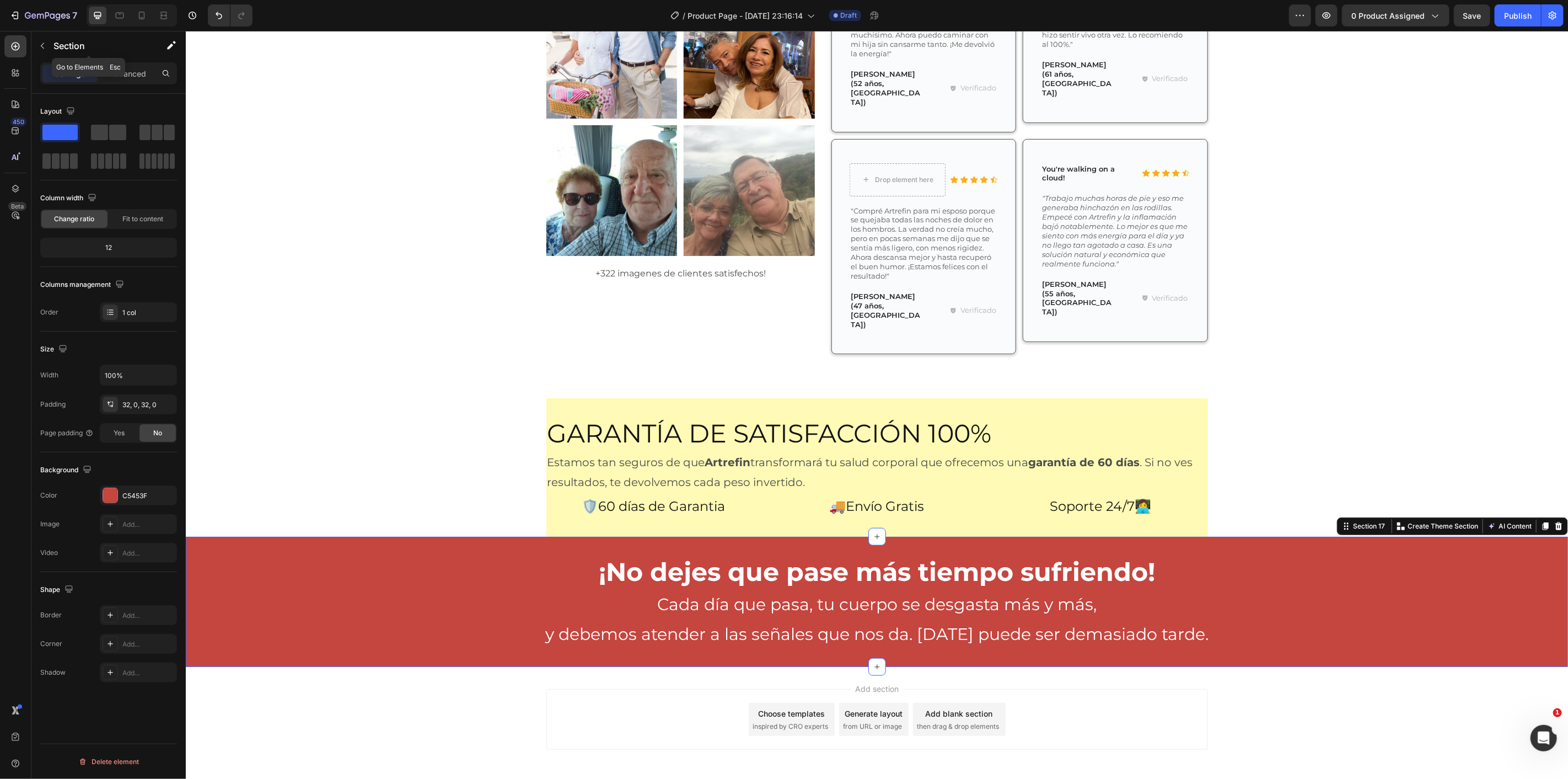
click at [53, 39] on p "Section" at bounding box center [99, 46] width 90 height 14
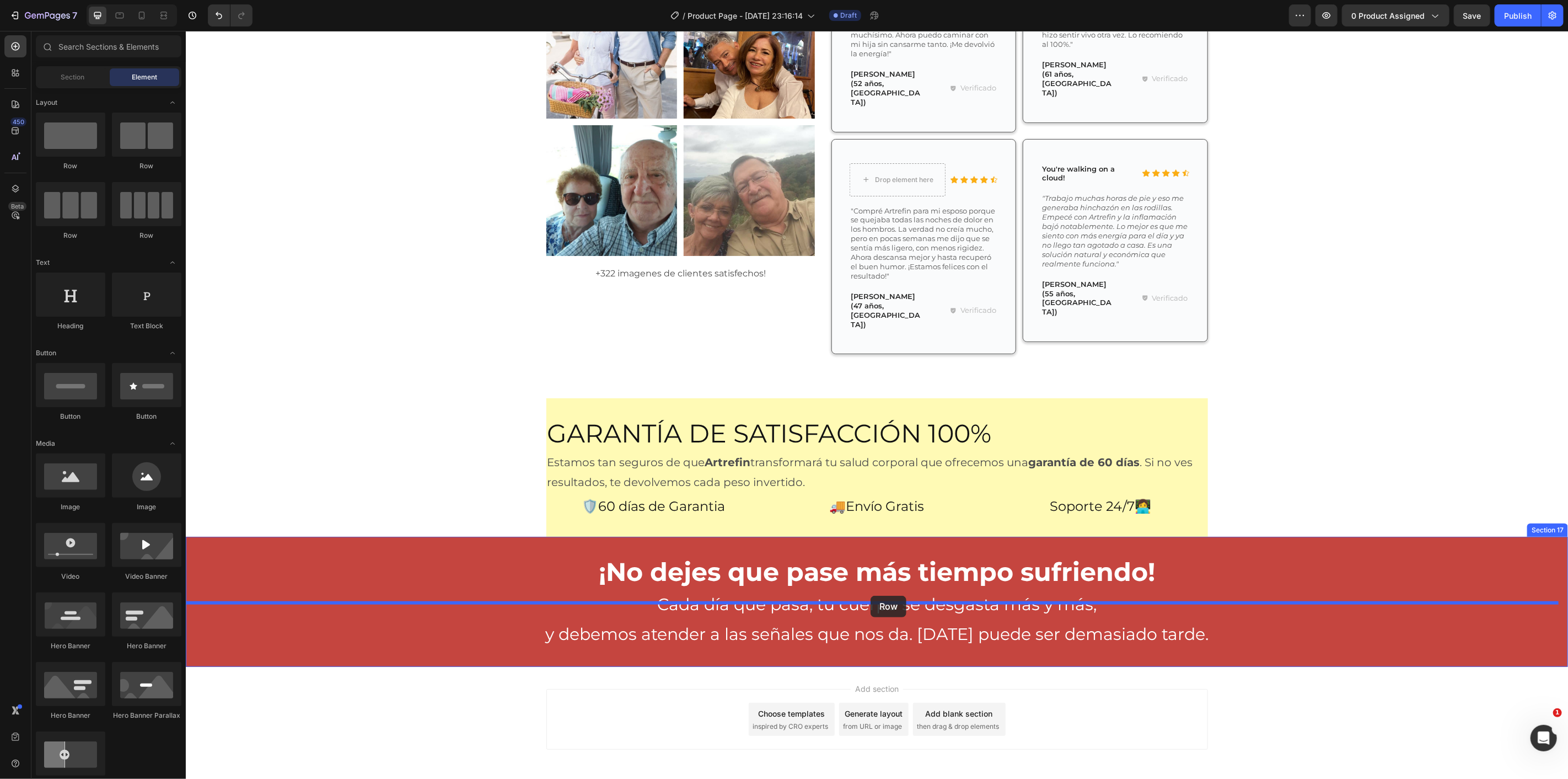
drag, startPoint x: 255, startPoint y: 171, endPoint x: 870, endPoint y: 595, distance: 747.0
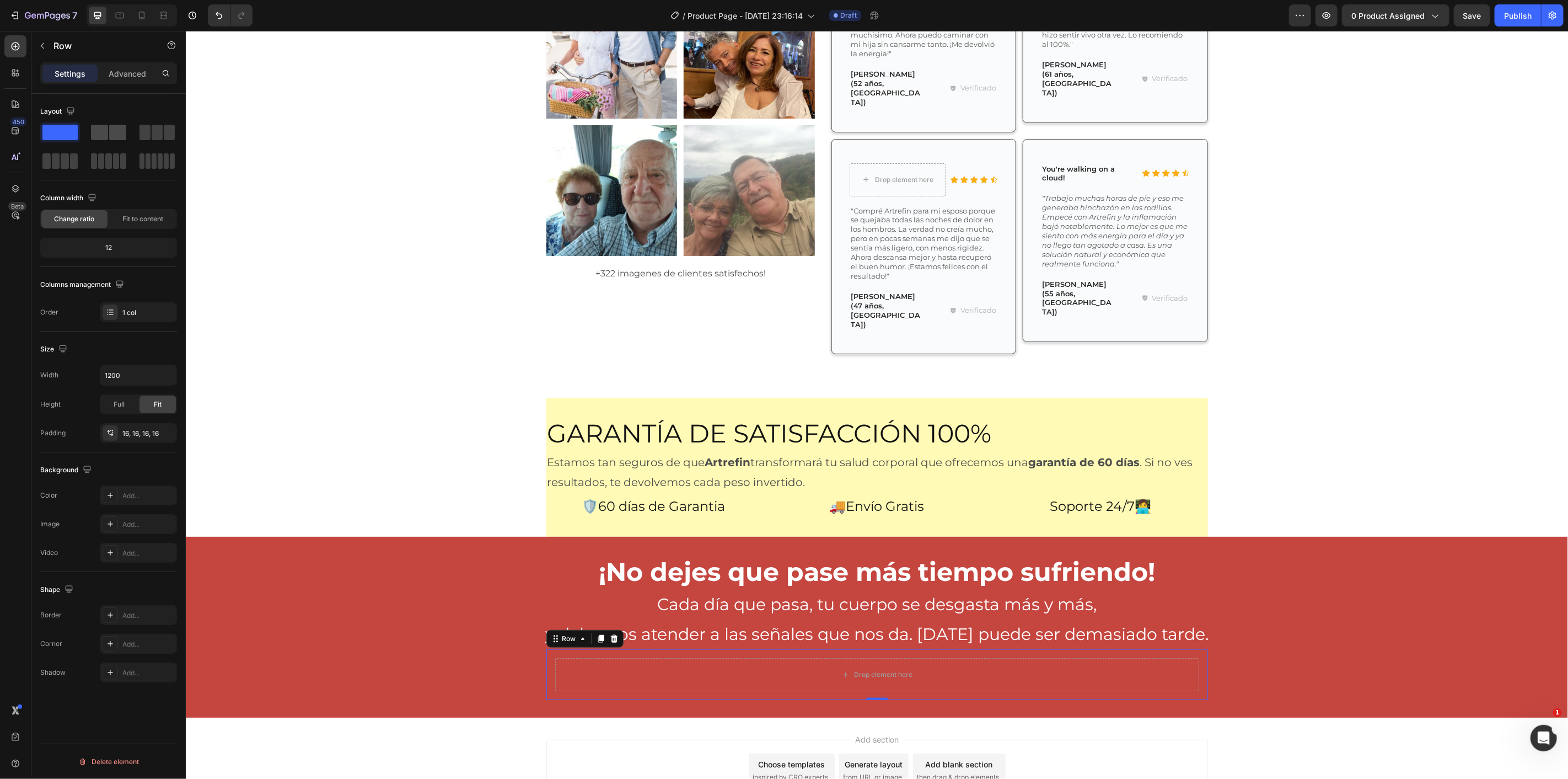
click at [108, 139] on div at bounding box center [109, 132] width 35 height 16
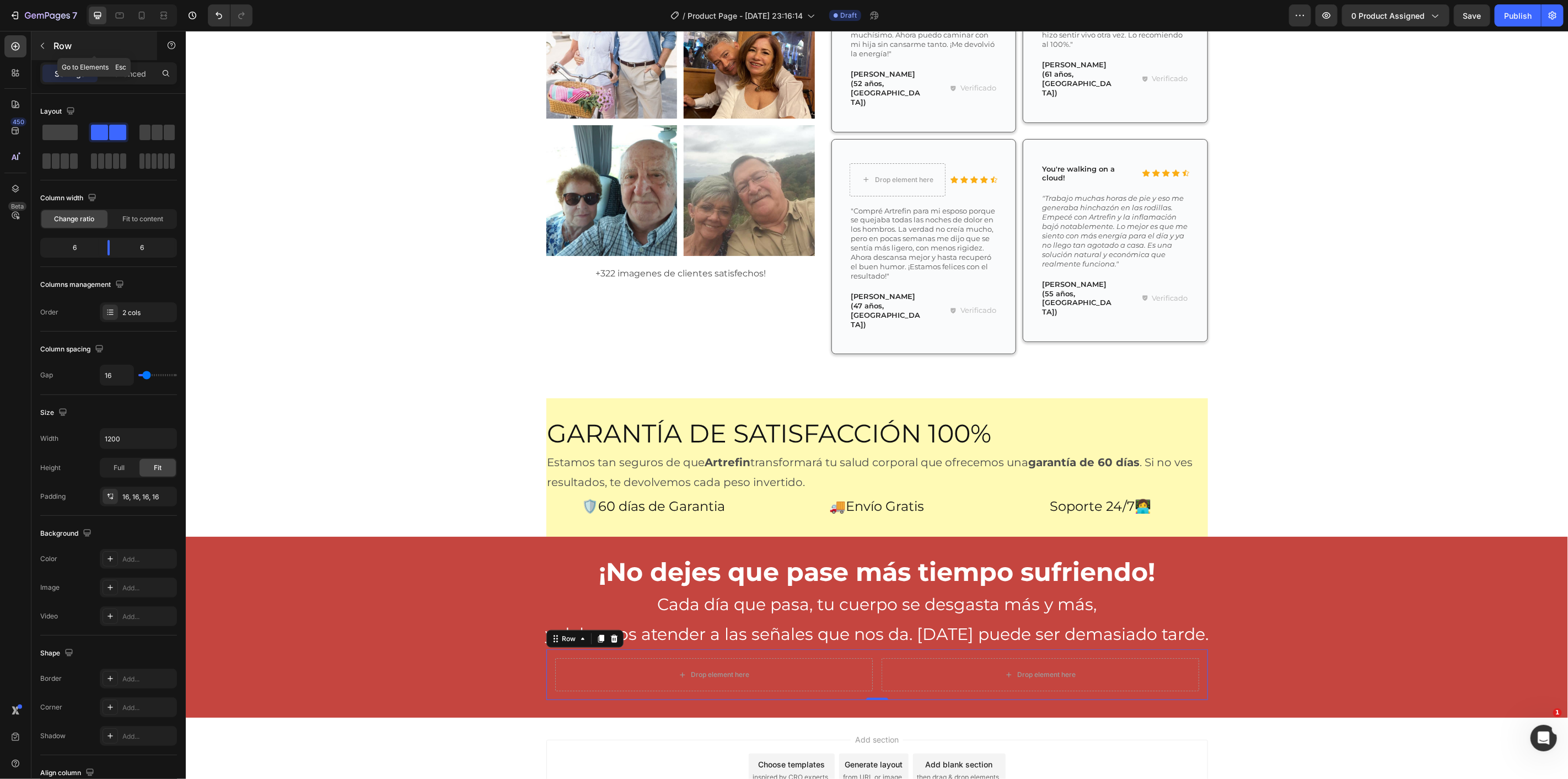
click at [46, 47] on icon "button" at bounding box center [42, 45] width 9 height 9
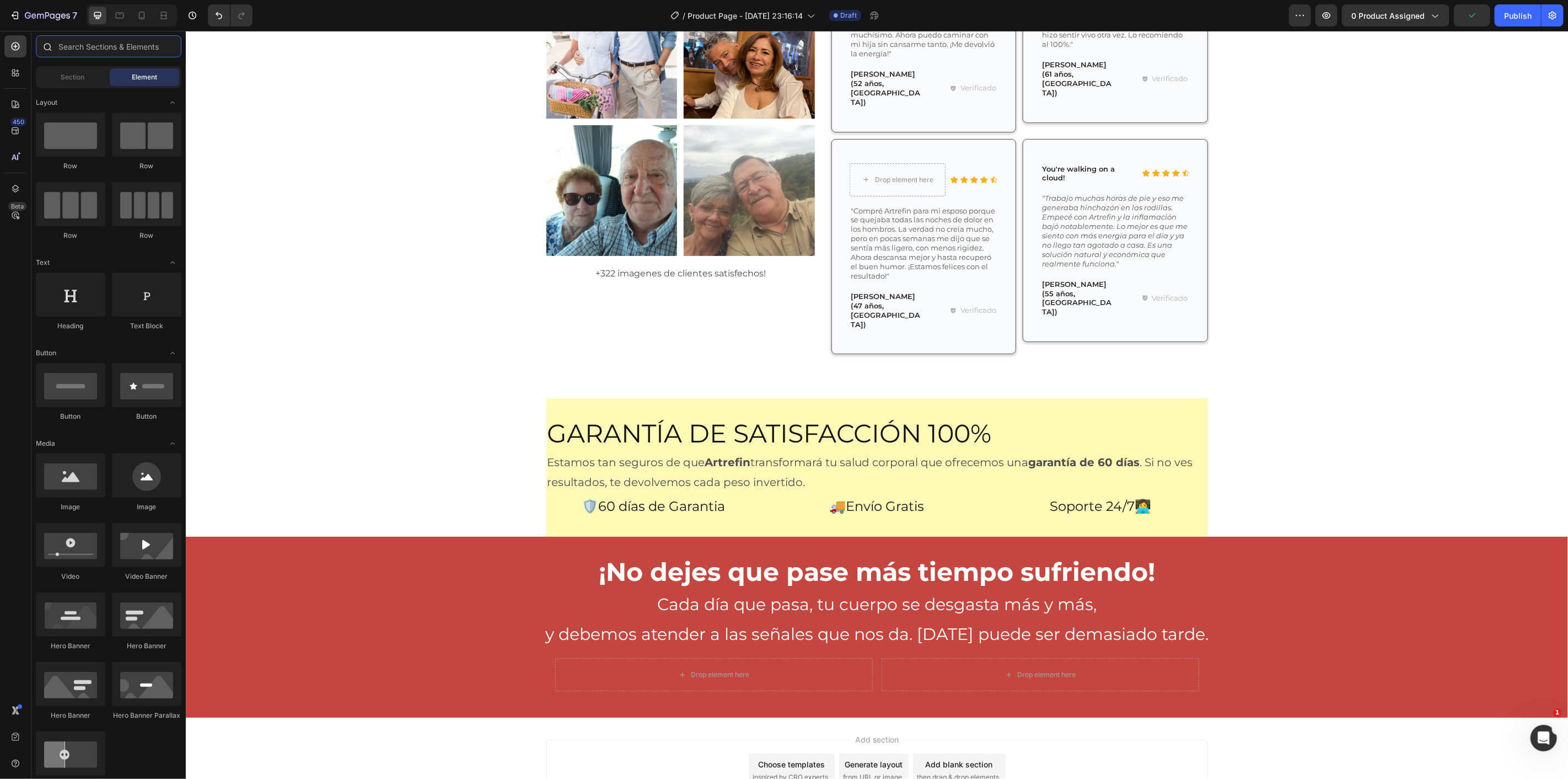
click at [111, 48] on input "text" at bounding box center [109, 46] width 146 height 22
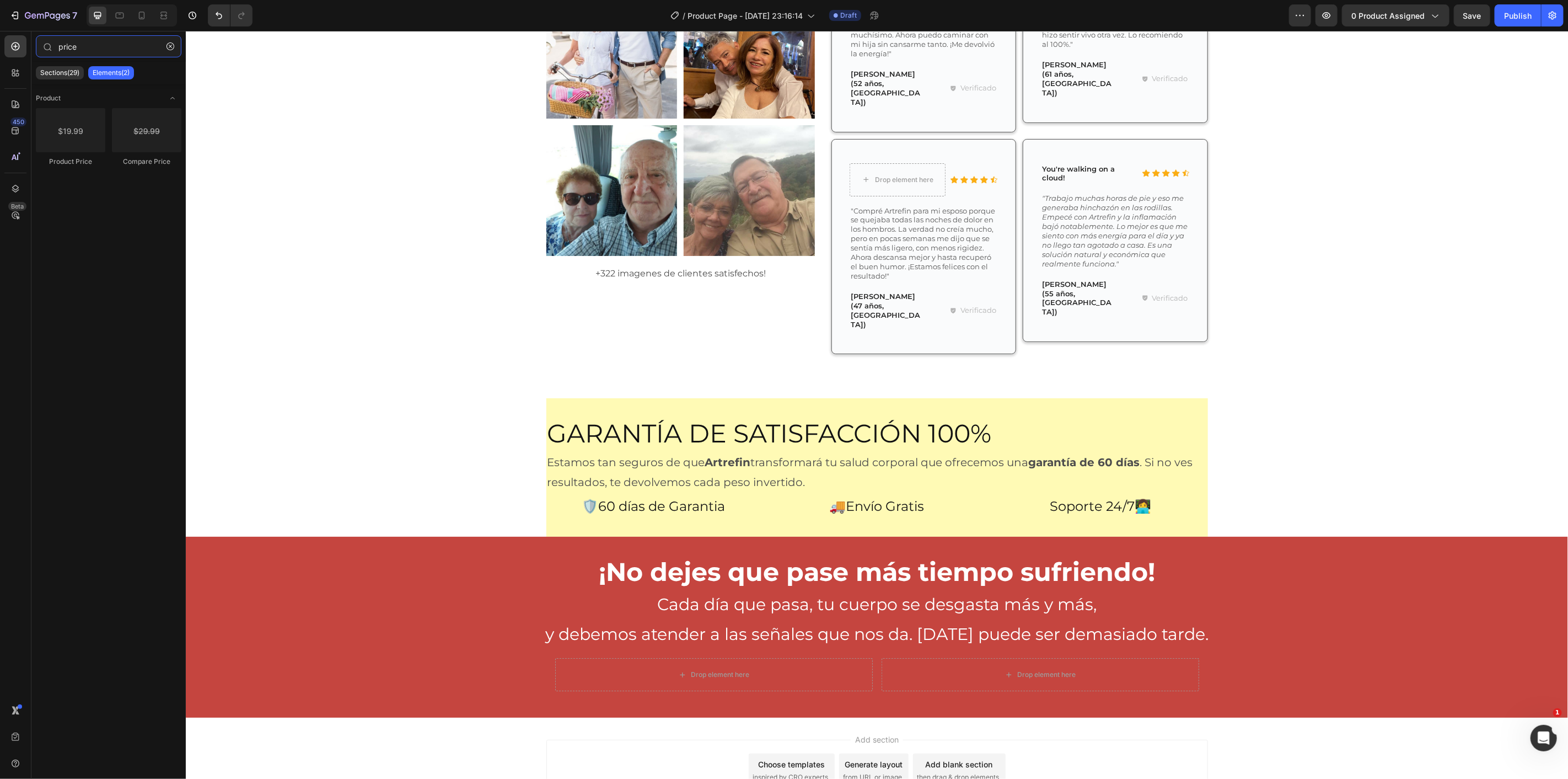
type input "price"
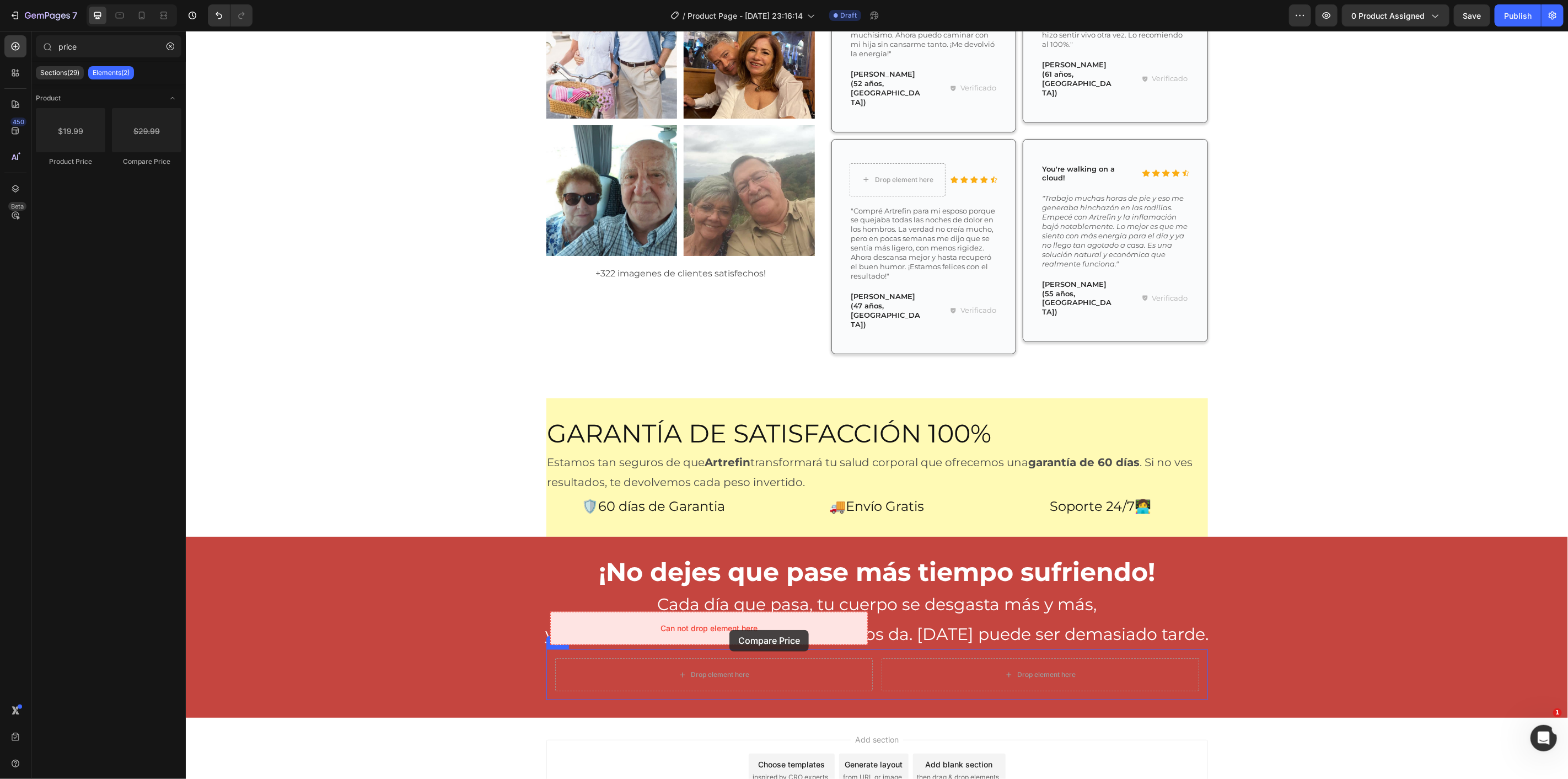
drag, startPoint x: 375, startPoint y: 202, endPoint x: 729, endPoint y: 630, distance: 555.4
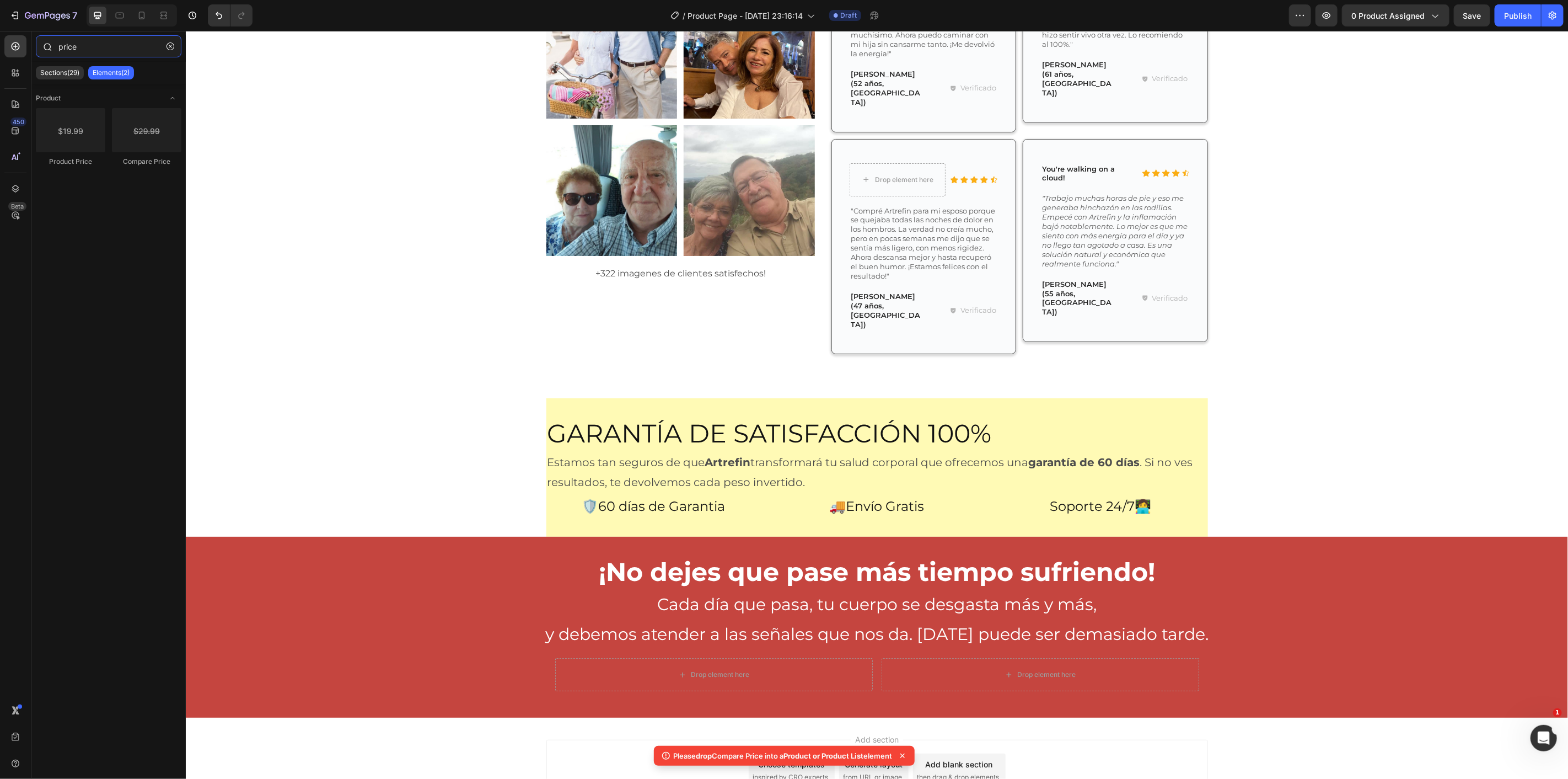
click at [89, 51] on input "price" at bounding box center [109, 46] width 146 height 22
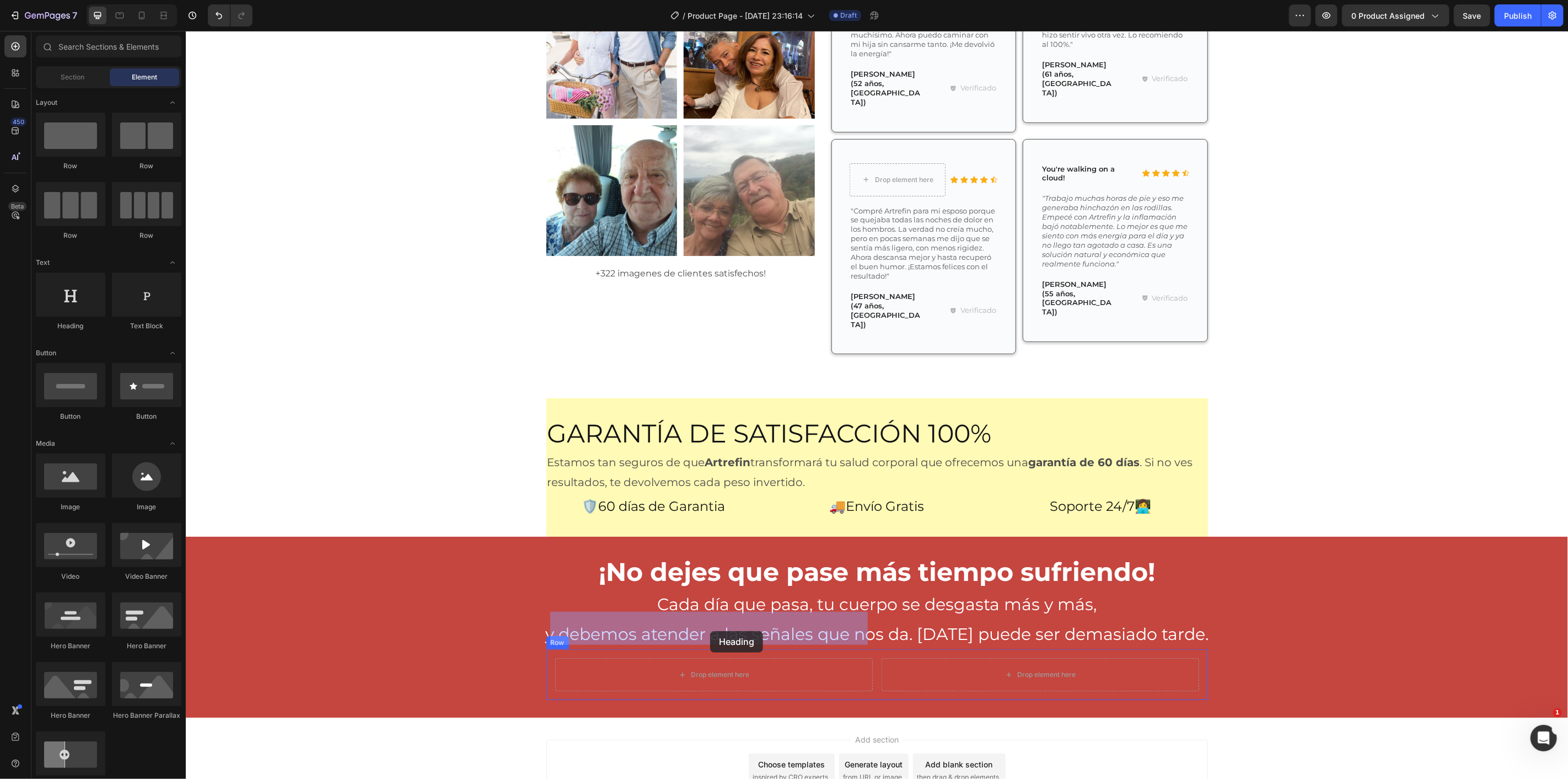
drag, startPoint x: 361, startPoint y: 431, endPoint x: 712, endPoint y: 632, distance: 404.5
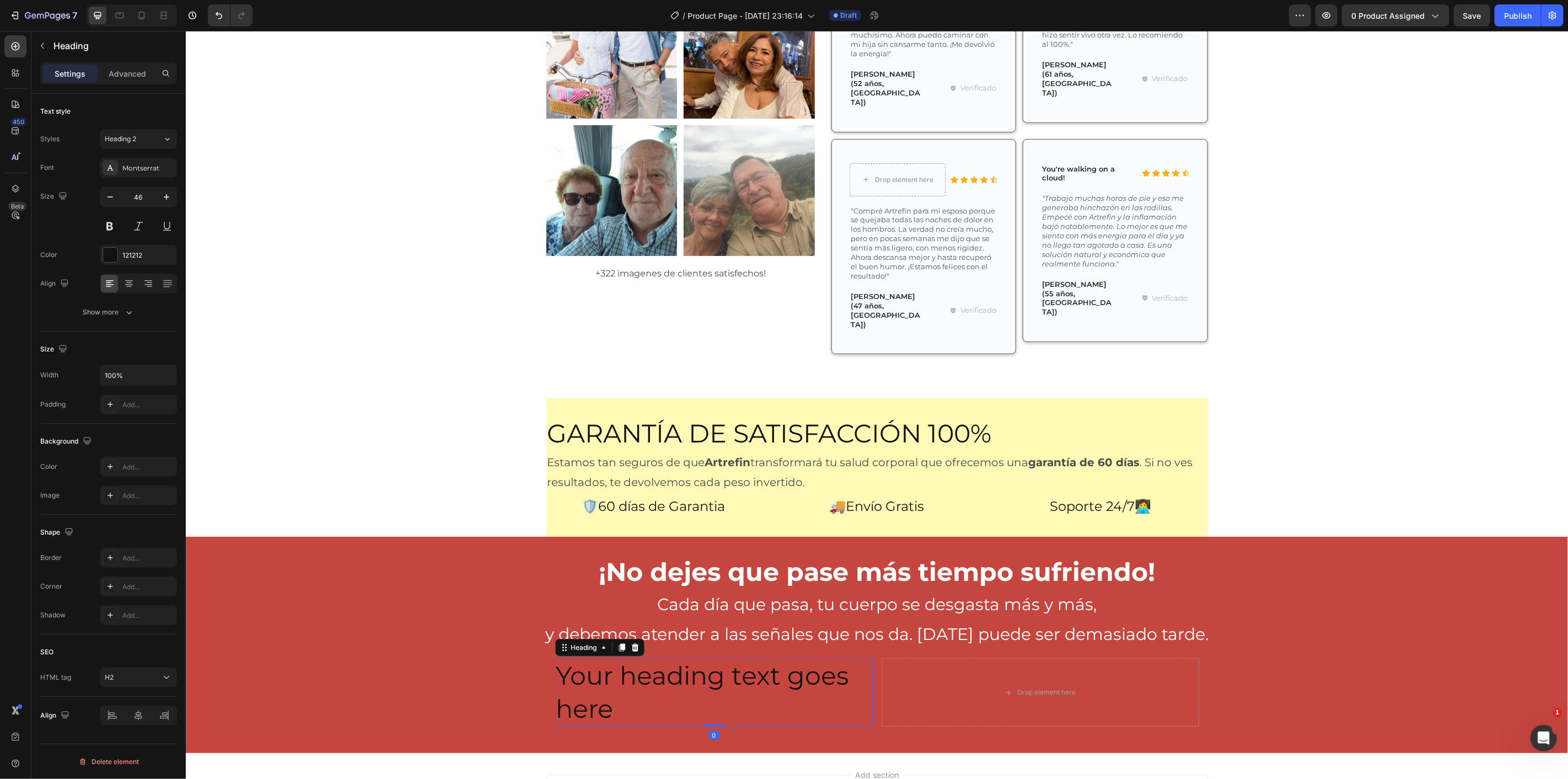
click at [675, 657] on h2 "Your heading text goes here" at bounding box center [713, 691] width 317 height 68
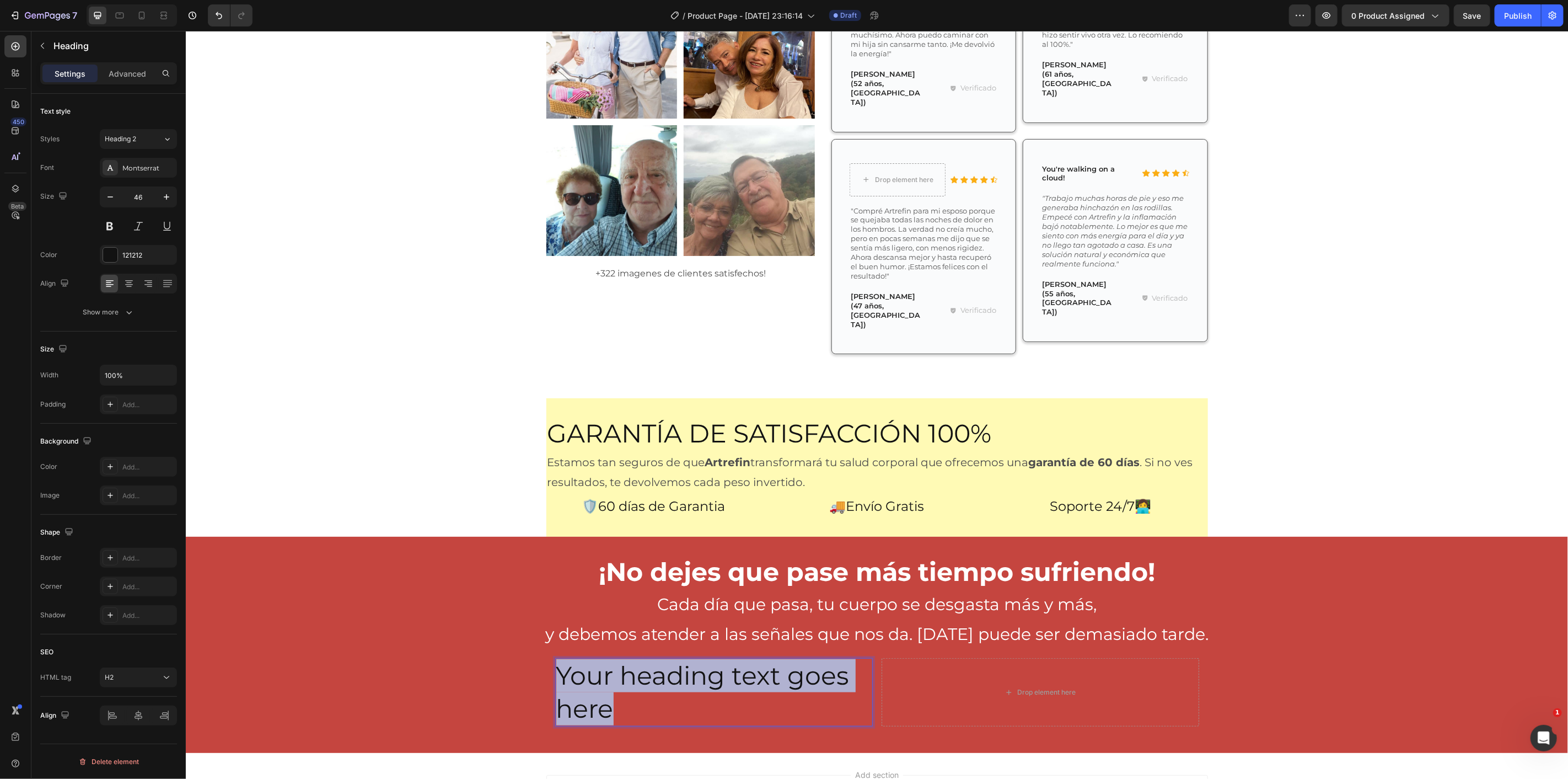
click at [675, 659] on p "Your heading text goes here" at bounding box center [713, 692] width 315 height 66
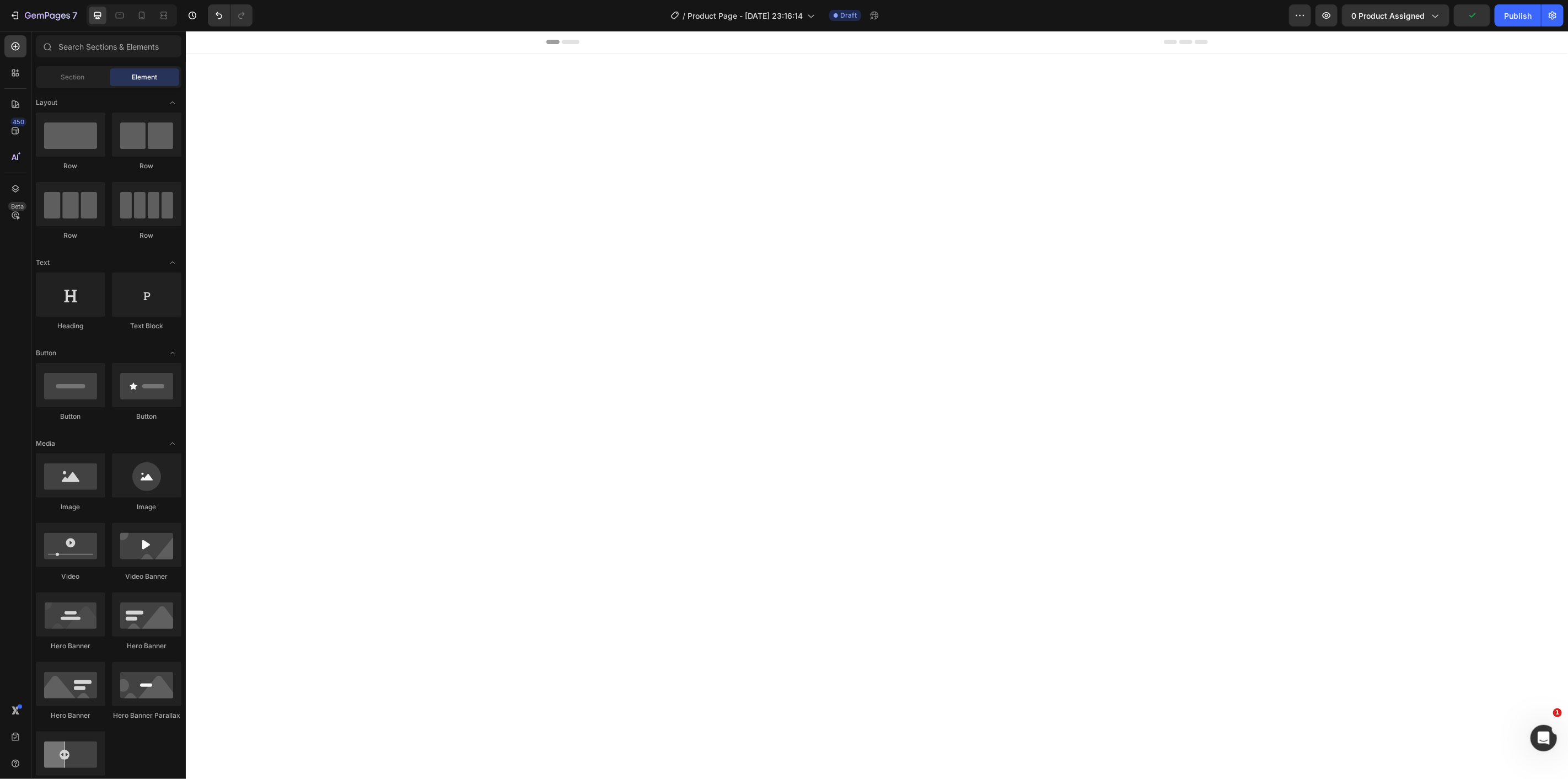
scroll to position [3896, 0]
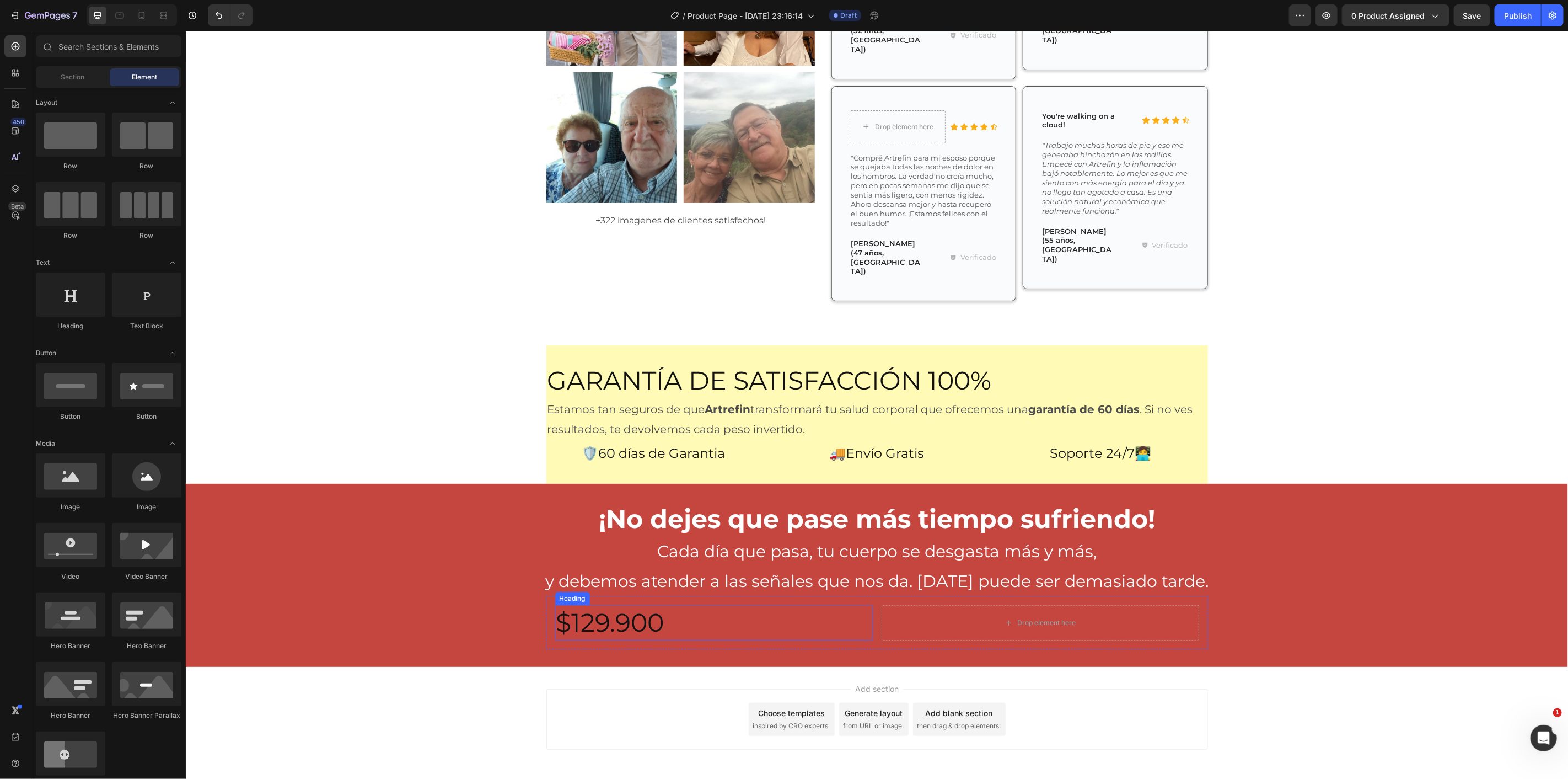
click at [642, 605] on h2 "$129.900" at bounding box center [713, 622] width 317 height 35
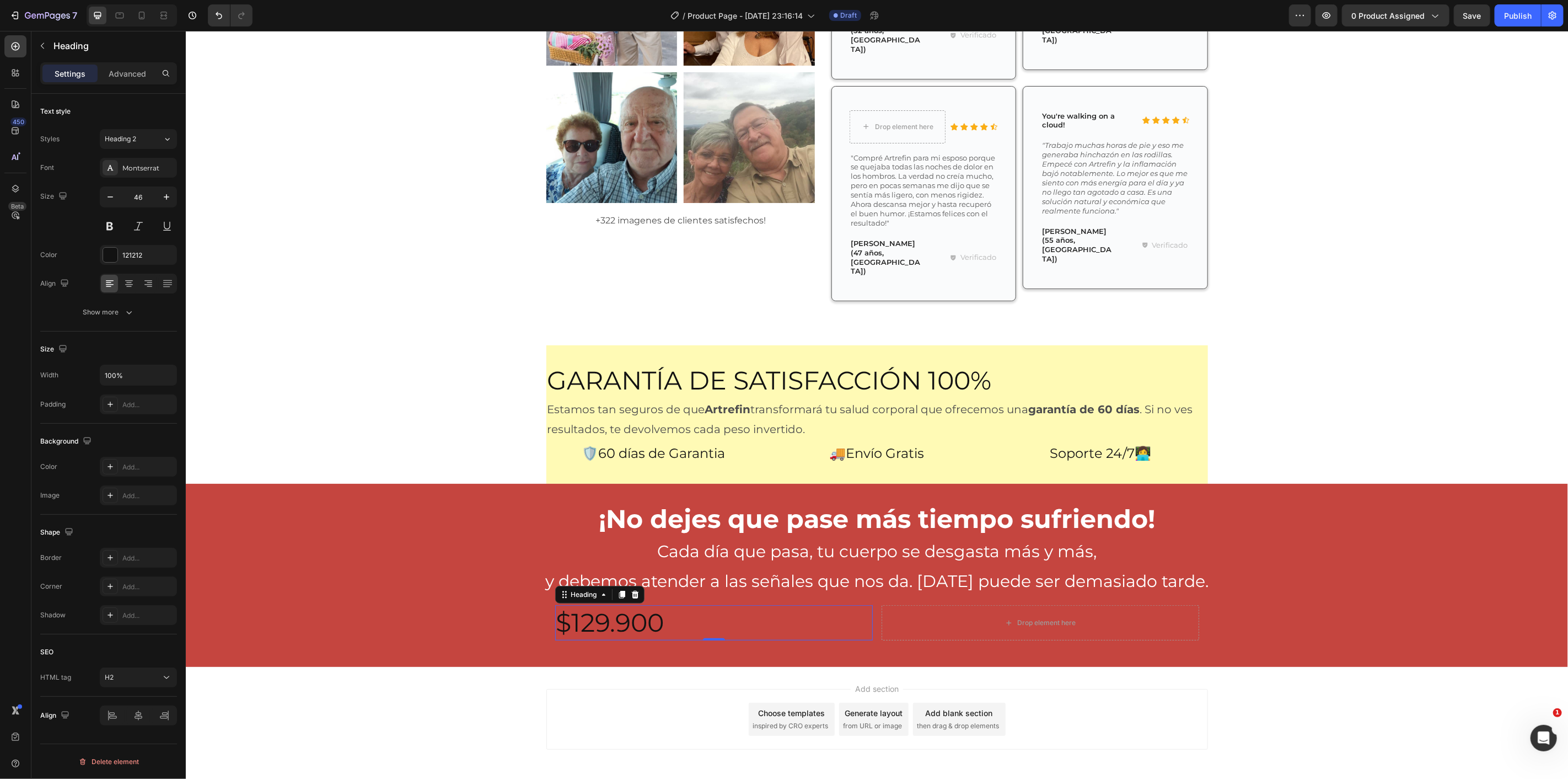
click at [583, 605] on h2 "$129.900" at bounding box center [713, 622] width 317 height 35
click at [583, 606] on p "$129.900" at bounding box center [713, 622] width 315 height 33
click at [489, 566] on p "y debemos atender a las señales que nos da. [DATE] puede ser demasiado tarde." at bounding box center [876, 581] width 1382 height 30
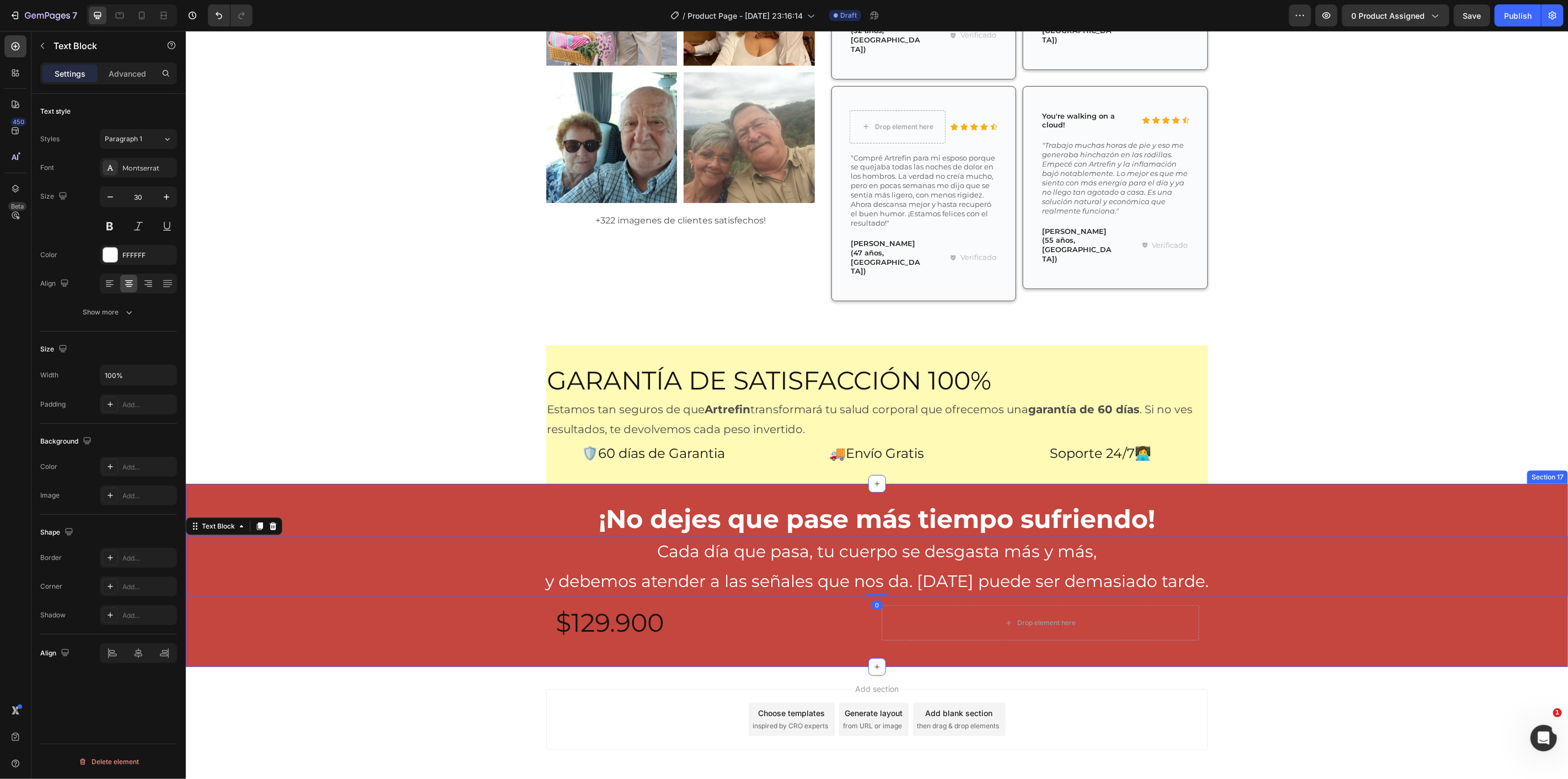
click at [598, 606] on p "$129.900" at bounding box center [713, 622] width 315 height 33
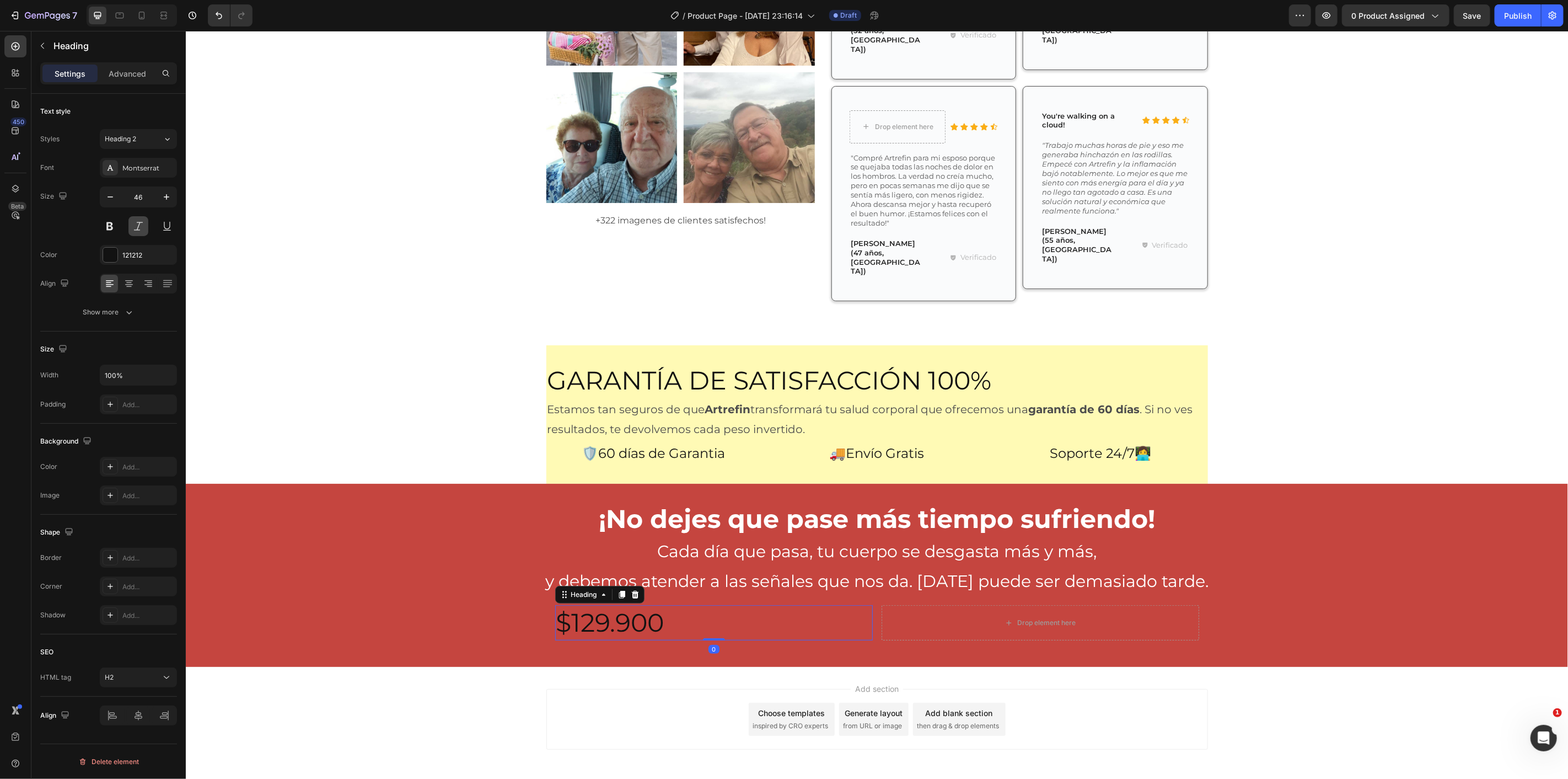
click at [140, 230] on button at bounding box center [138, 226] width 20 height 20
click at [584, 606] on p "$129.900" at bounding box center [713, 622] width 315 height 33
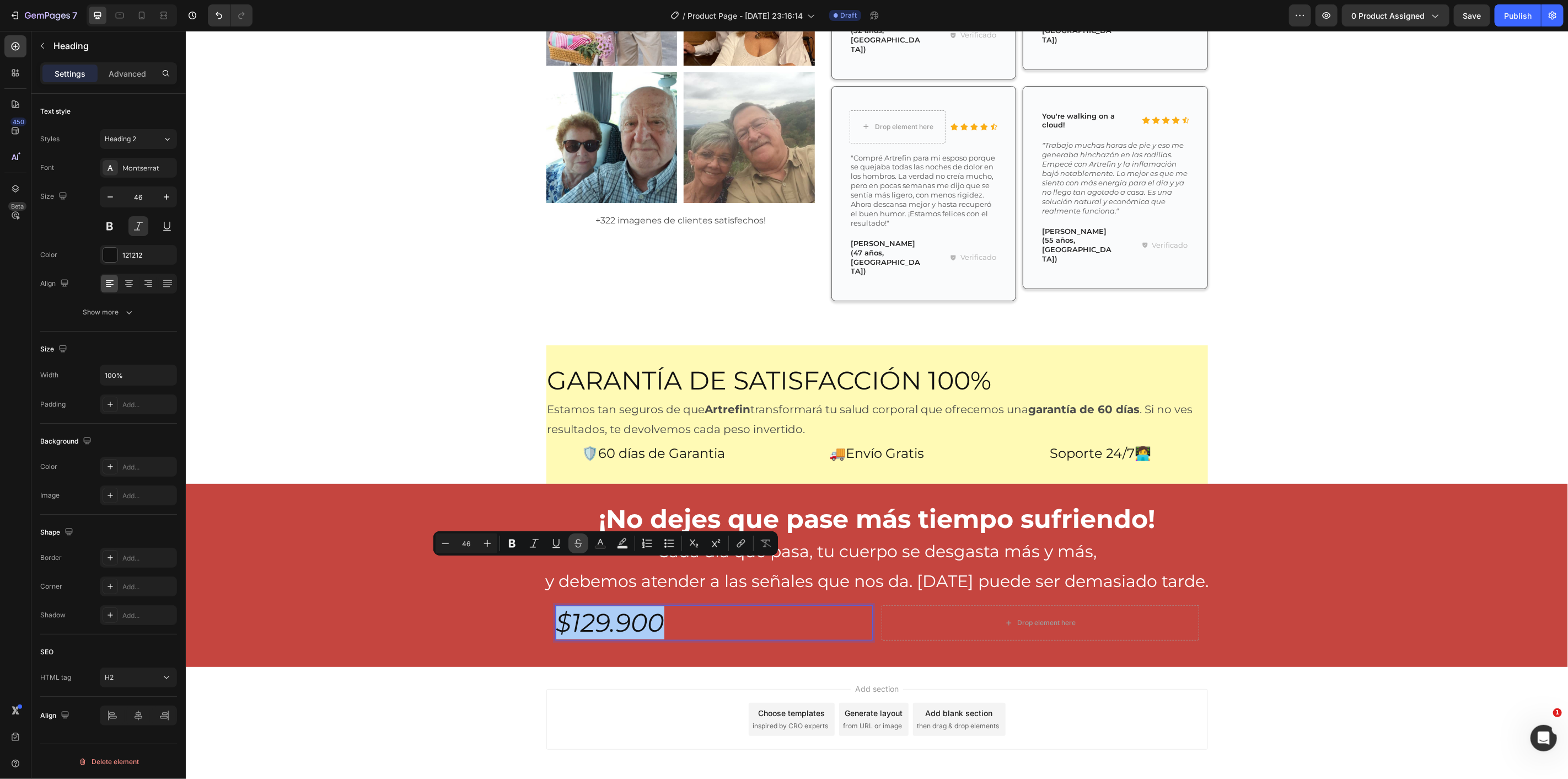
click at [580, 543] on icon "Editor contextual toolbar" at bounding box center [578, 543] width 11 height 11
click at [494, 592] on div "¡No dejes que pase más tiempo sufriendo! Heading Cada día que pasa, tu cuerpo s…" at bounding box center [876, 574] width 1382 height 148
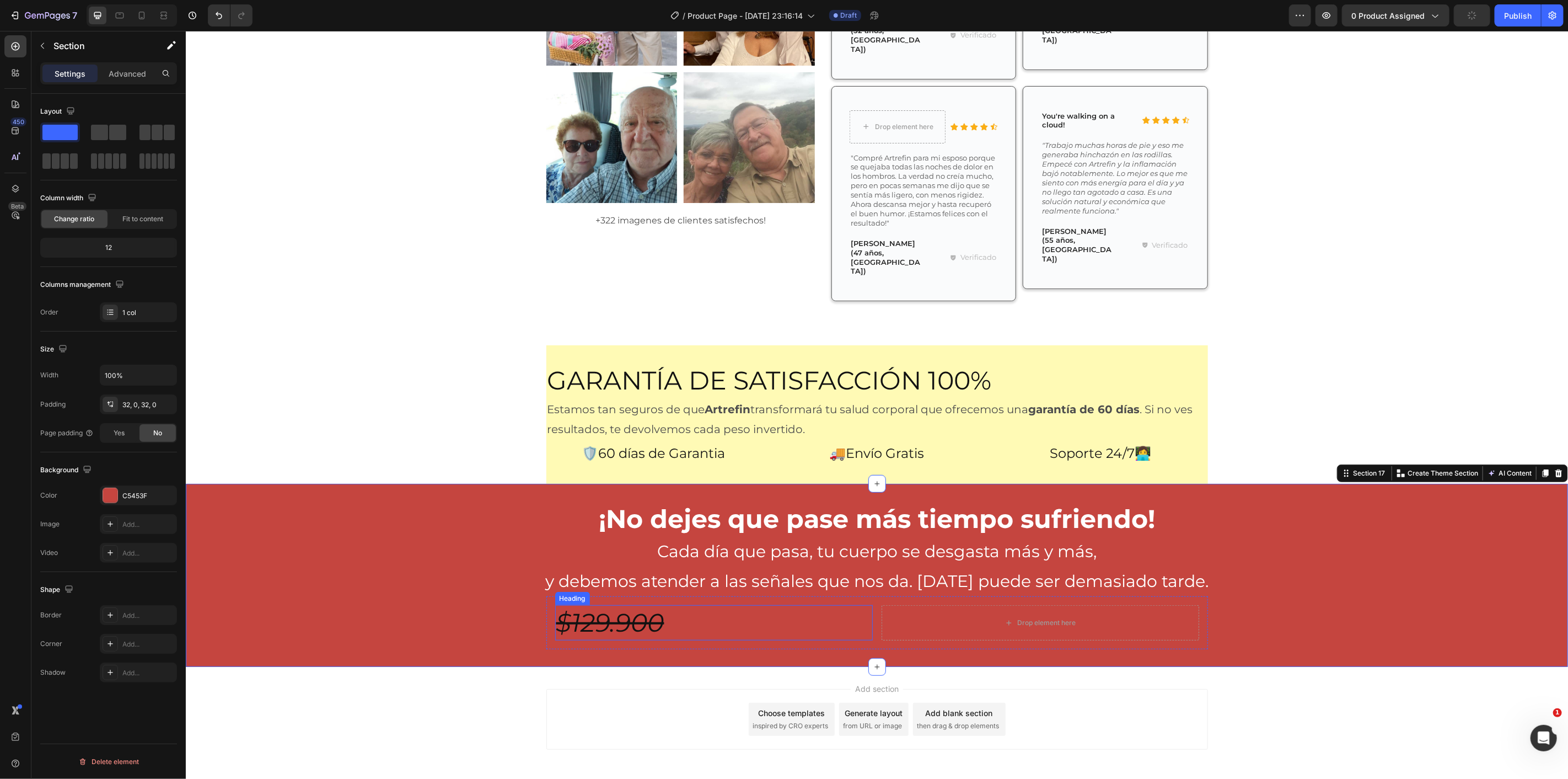
click at [575, 606] on s "$129.900" at bounding box center [610, 622] width 108 height 32
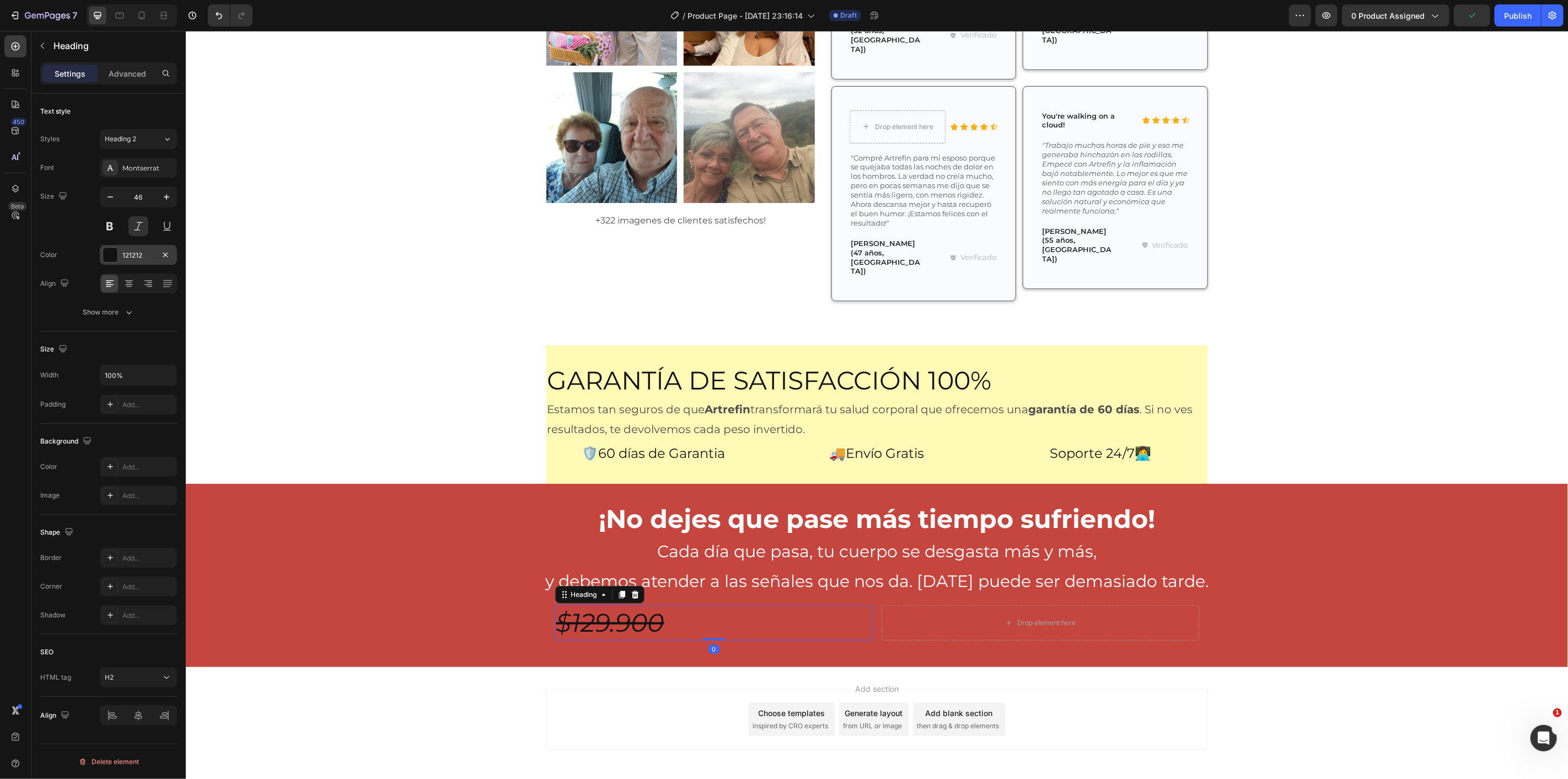
click at [103, 260] on div at bounding box center [110, 255] width 14 height 14
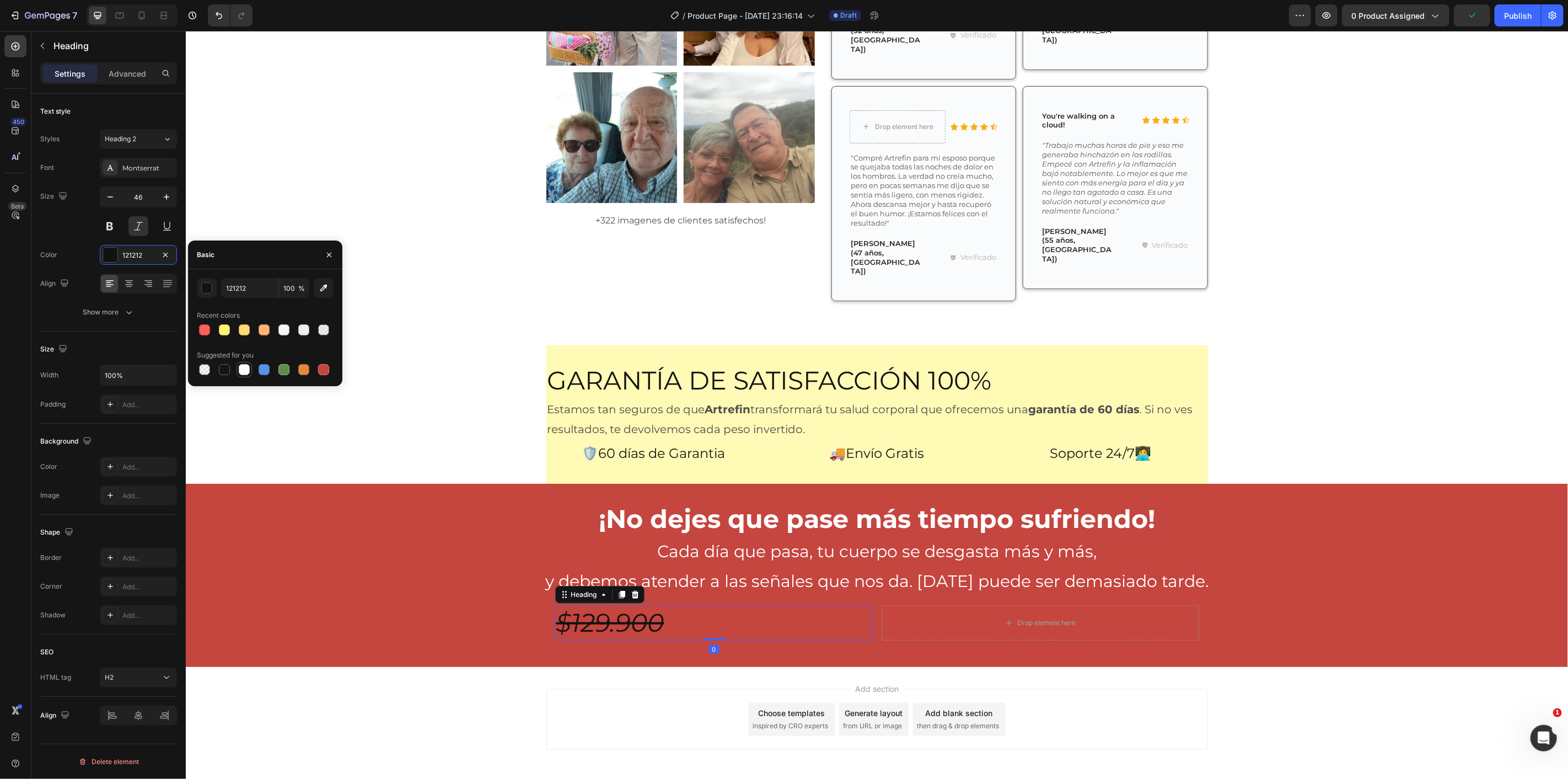
click at [244, 372] on div at bounding box center [244, 370] width 11 height 11
type input "FFFFFF"
click at [400, 566] on p "y debemos atender a las señales que nos da. [DATE] puede ser demasiado tarde." at bounding box center [876, 581] width 1382 height 30
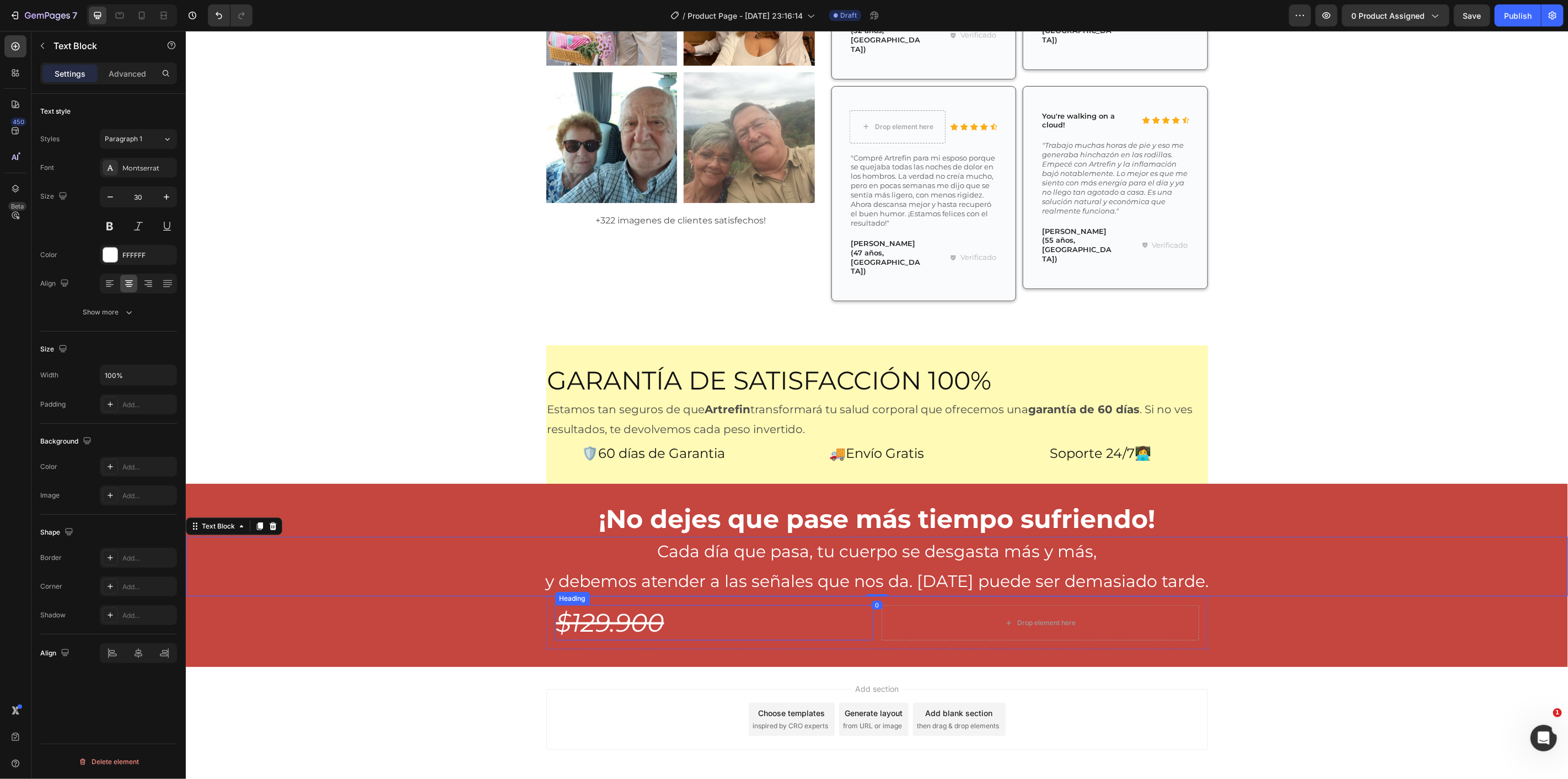
click at [694, 606] on p "⁠⁠⁠⁠⁠⁠⁠ $129.900" at bounding box center [713, 622] width 315 height 33
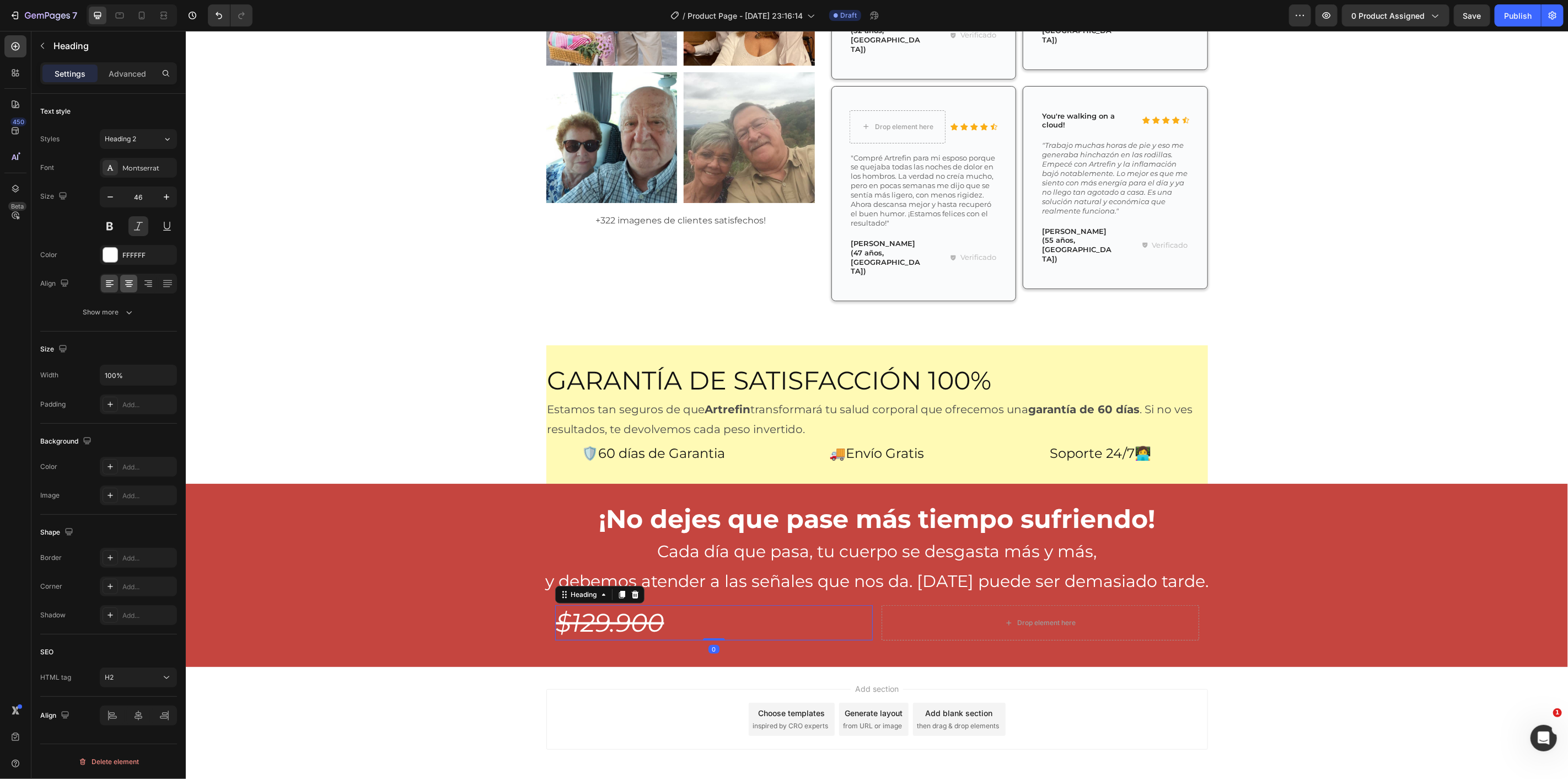
click at [130, 280] on icon at bounding box center [129, 284] width 11 height 11
click at [148, 286] on icon at bounding box center [149, 287] width 5 height 1
click at [336, 501] on h2 "¡No dejes que pase más tiempo sufriendo!" at bounding box center [876, 518] width 1382 height 35
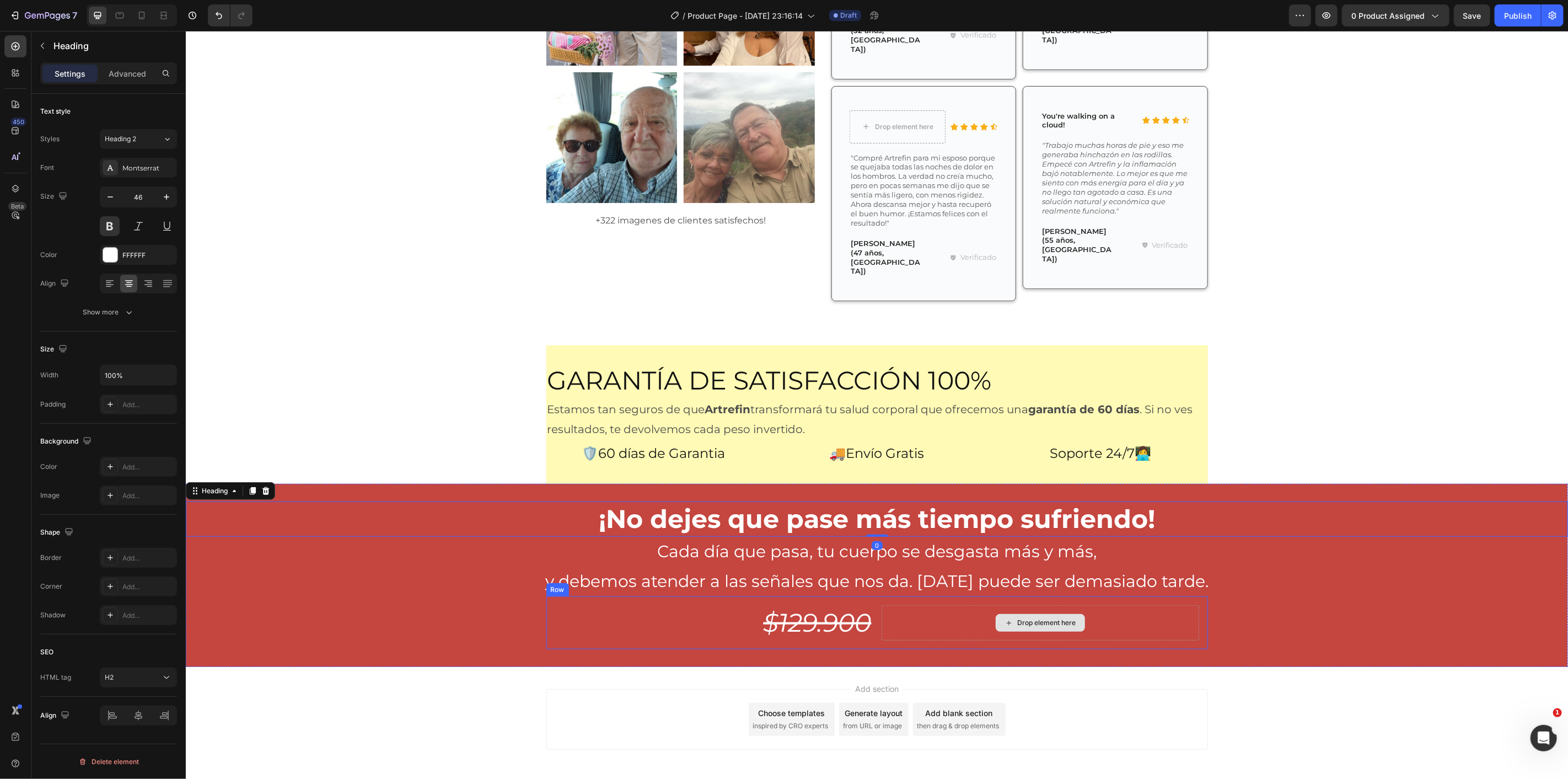
click at [906, 605] on div "Drop element here" at bounding box center [1040, 622] width 317 height 35
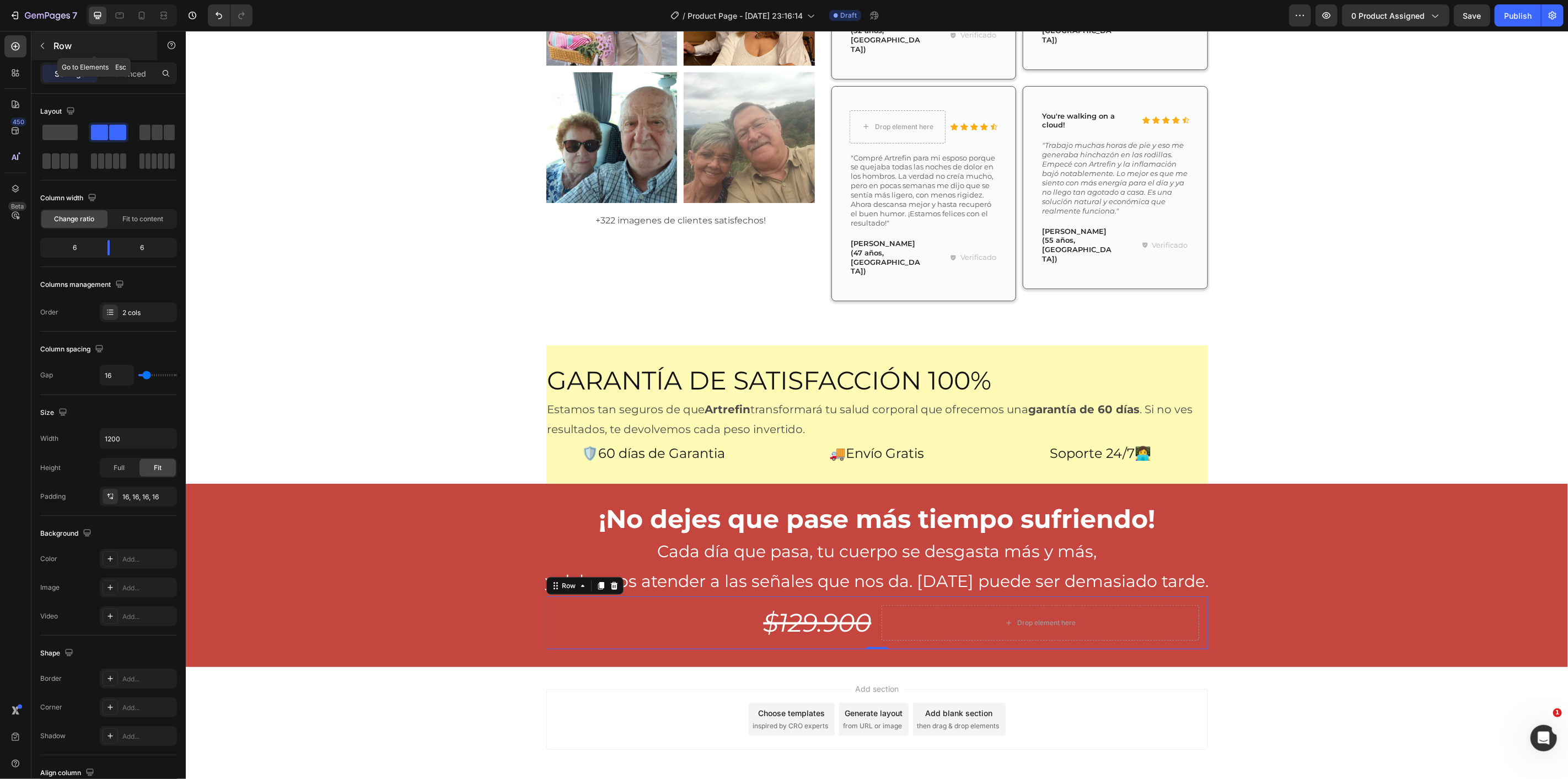
click at [48, 53] on button "button" at bounding box center [43, 46] width 18 height 18
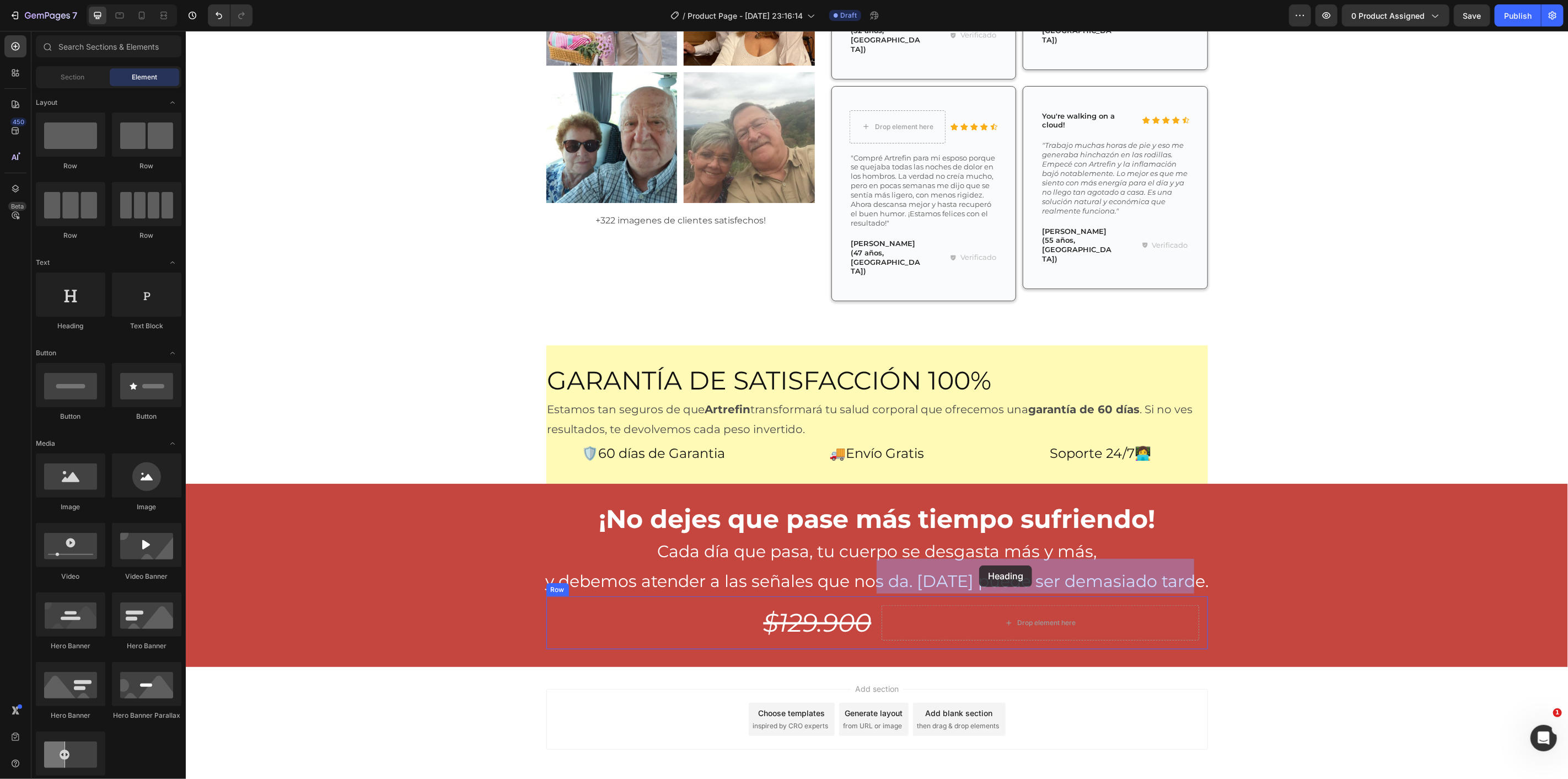
drag, startPoint x: 269, startPoint y: 335, endPoint x: 974, endPoint y: 569, distance: 742.8
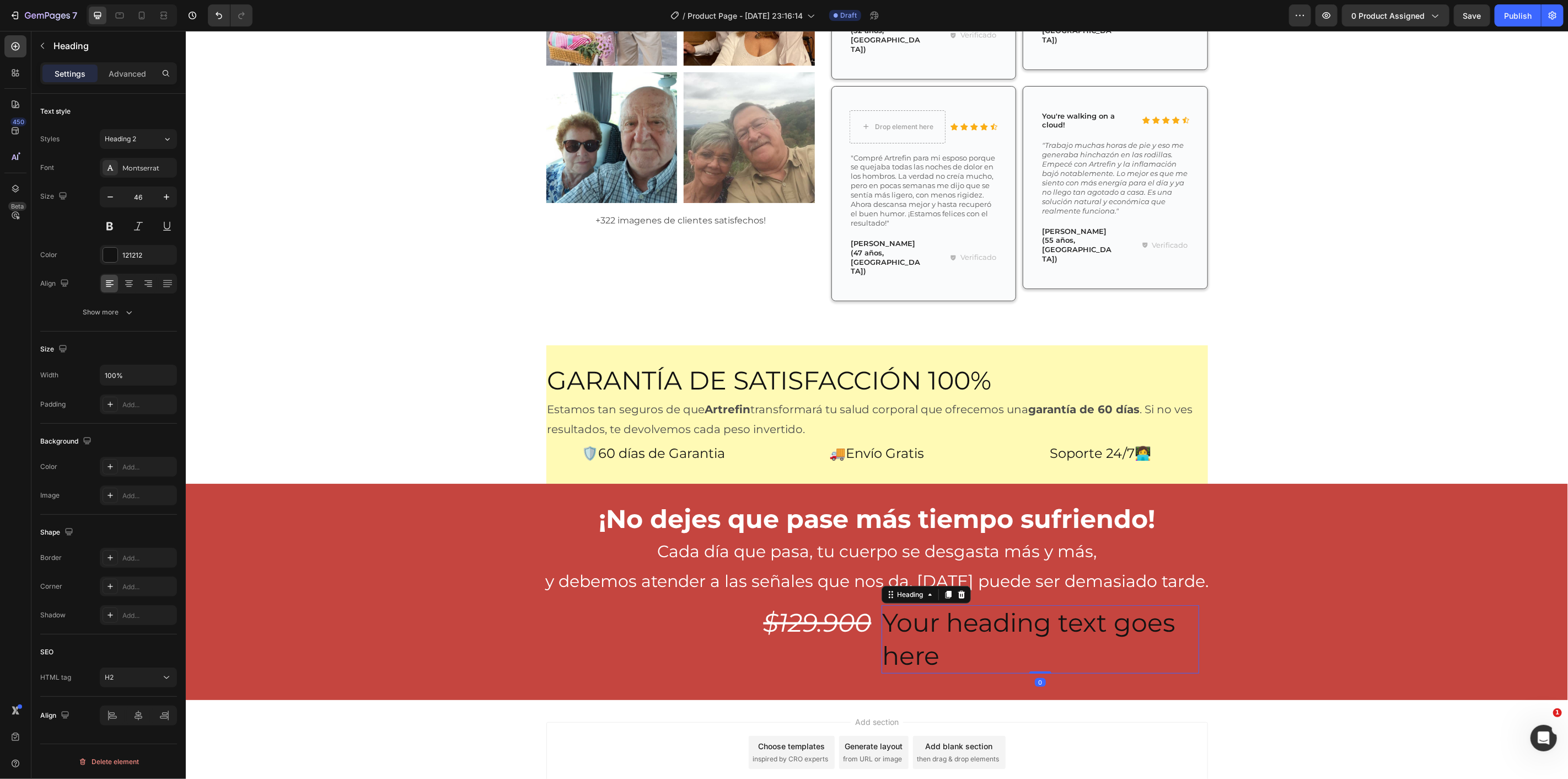
click at [974, 605] on h2 "Your heading text goes here" at bounding box center [1040, 638] width 317 height 68
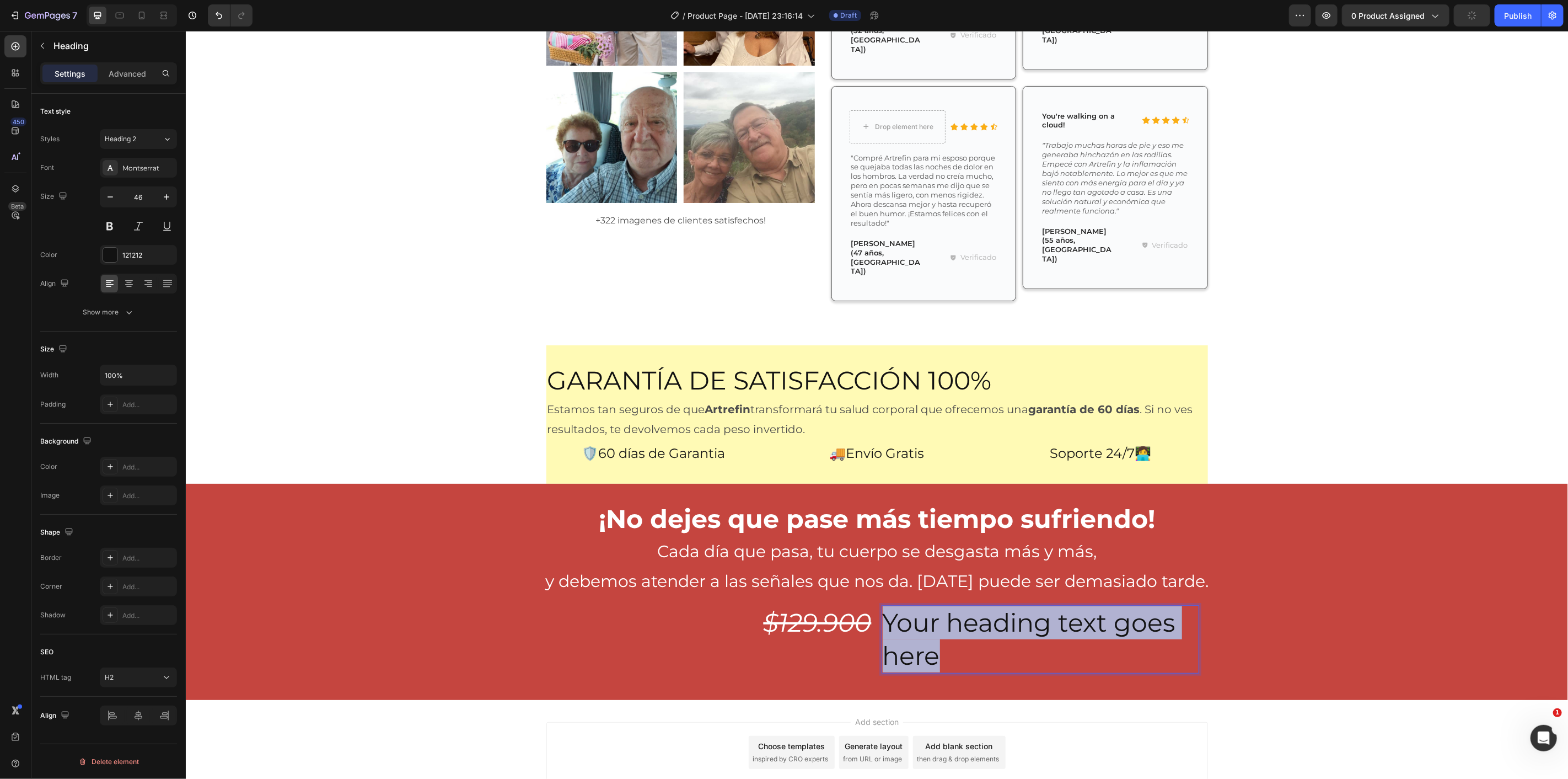
click at [974, 606] on p "Your heading text goes here" at bounding box center [1039, 639] width 315 height 66
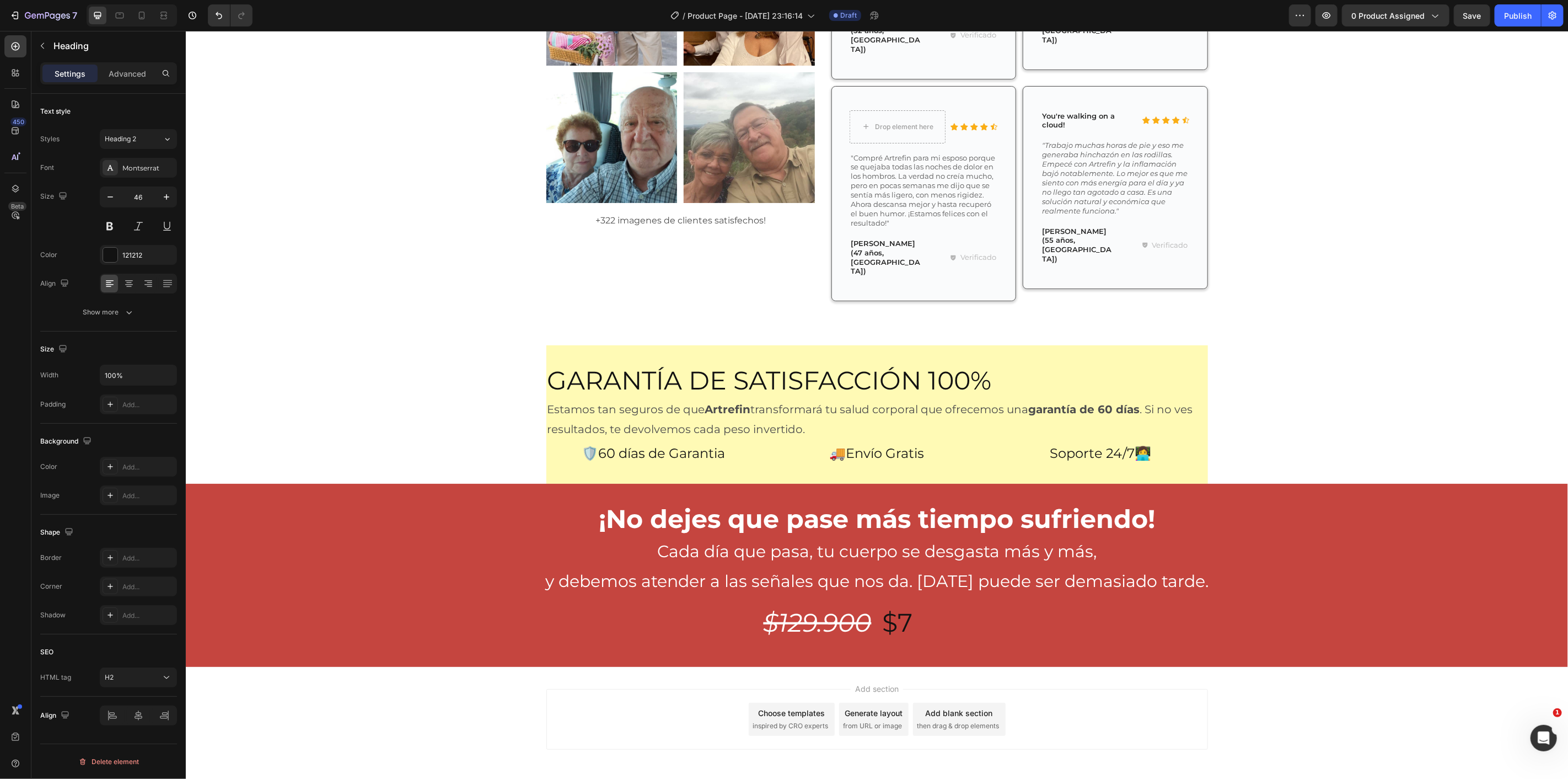
click at [892, 605] on h2 "$7" at bounding box center [1040, 622] width 317 height 35
click at [914, 606] on p "$7" at bounding box center [1039, 622] width 315 height 33
drag, startPoint x: 906, startPoint y: 572, endPoint x: 895, endPoint y: 574, distance: 11.2
click at [895, 606] on p "$7" at bounding box center [1039, 622] width 315 height 33
click at [600, 566] on p "y debemos atender a las señales que nos da. [DATE] puede ser demasiado tarde." at bounding box center [876, 581] width 1382 height 30
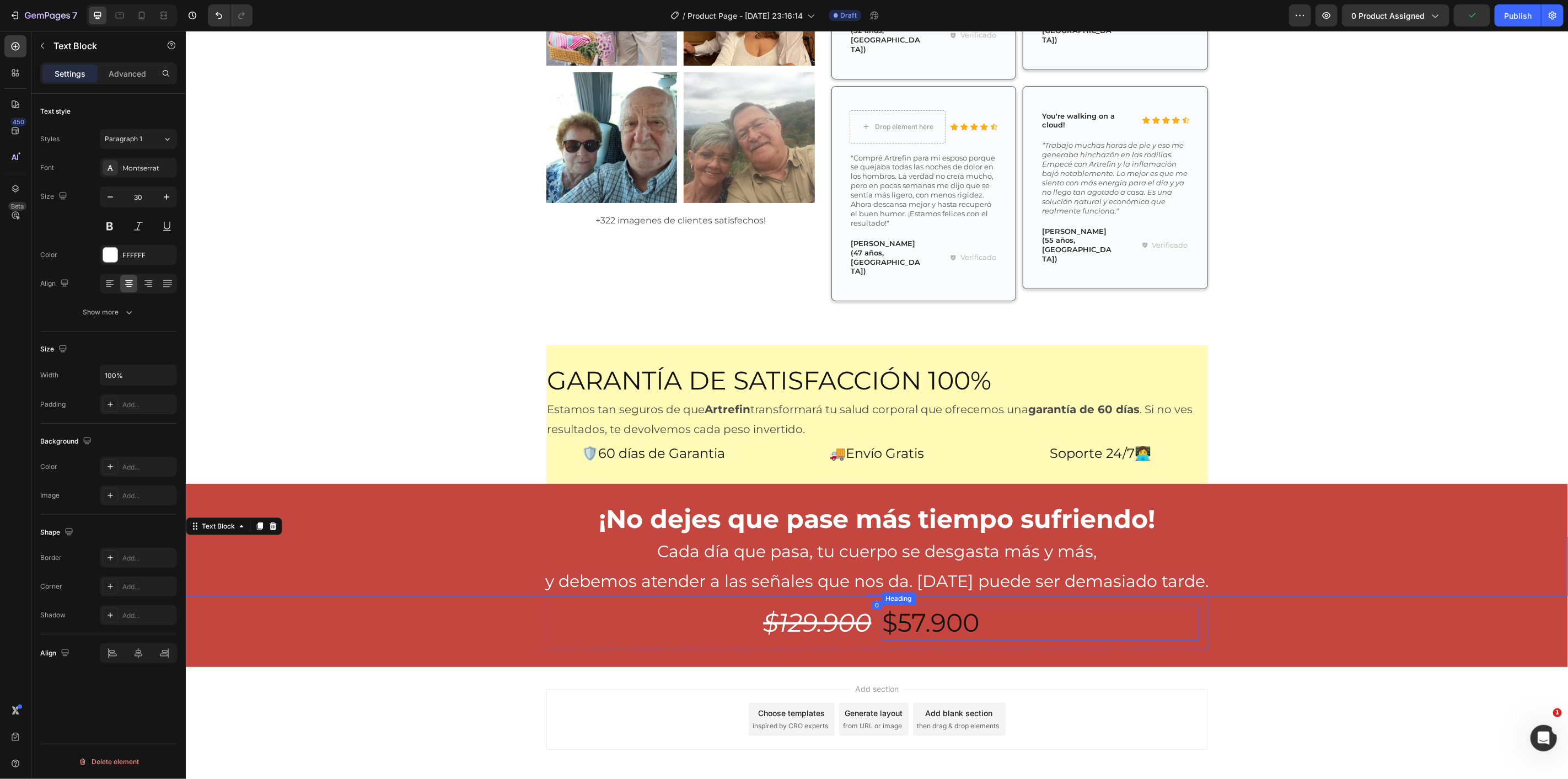
click at [935, 606] on p "$57.900" at bounding box center [1039, 622] width 315 height 33
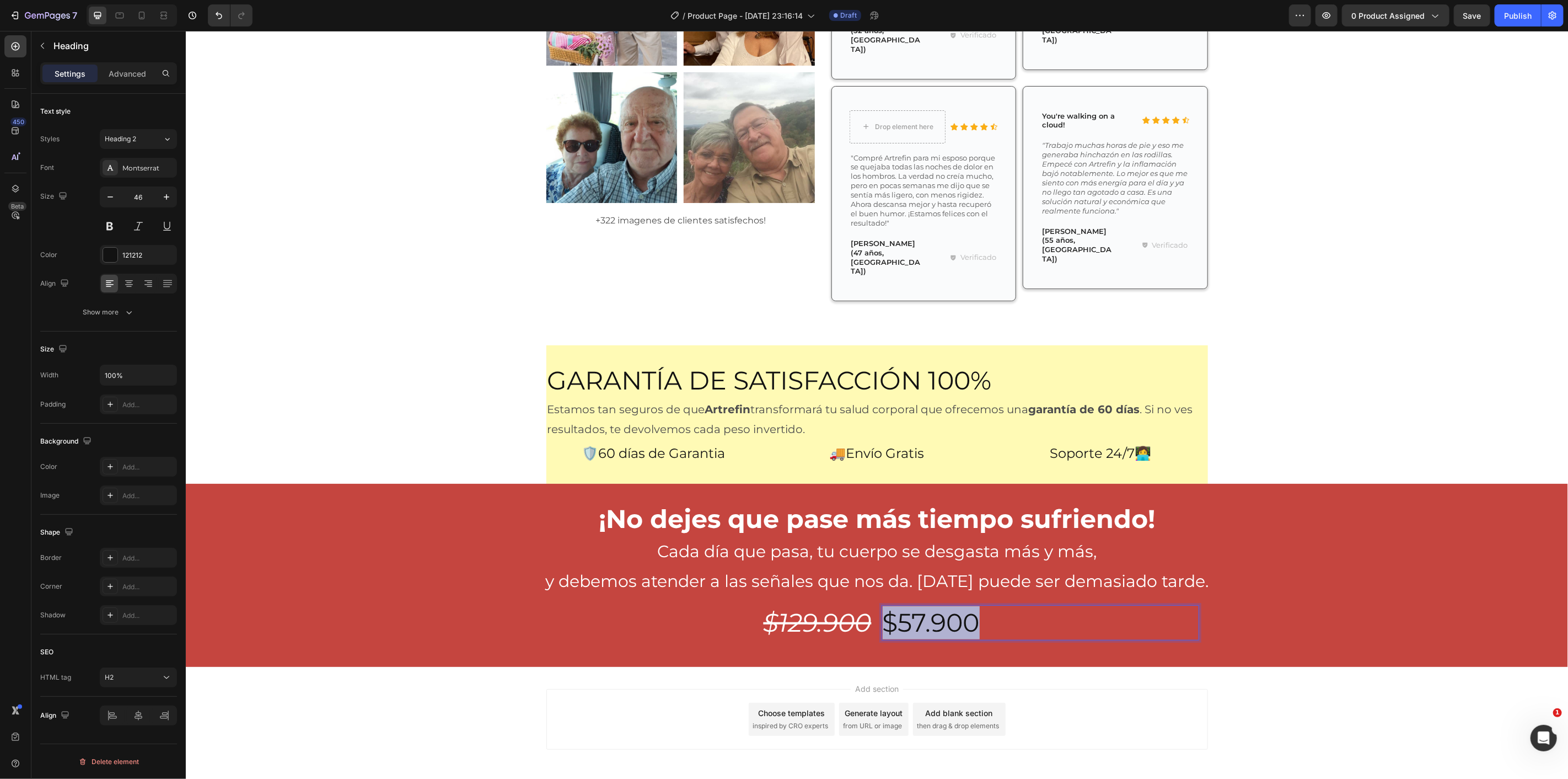
click at [935, 606] on p "$57.900" at bounding box center [1039, 622] width 315 height 33
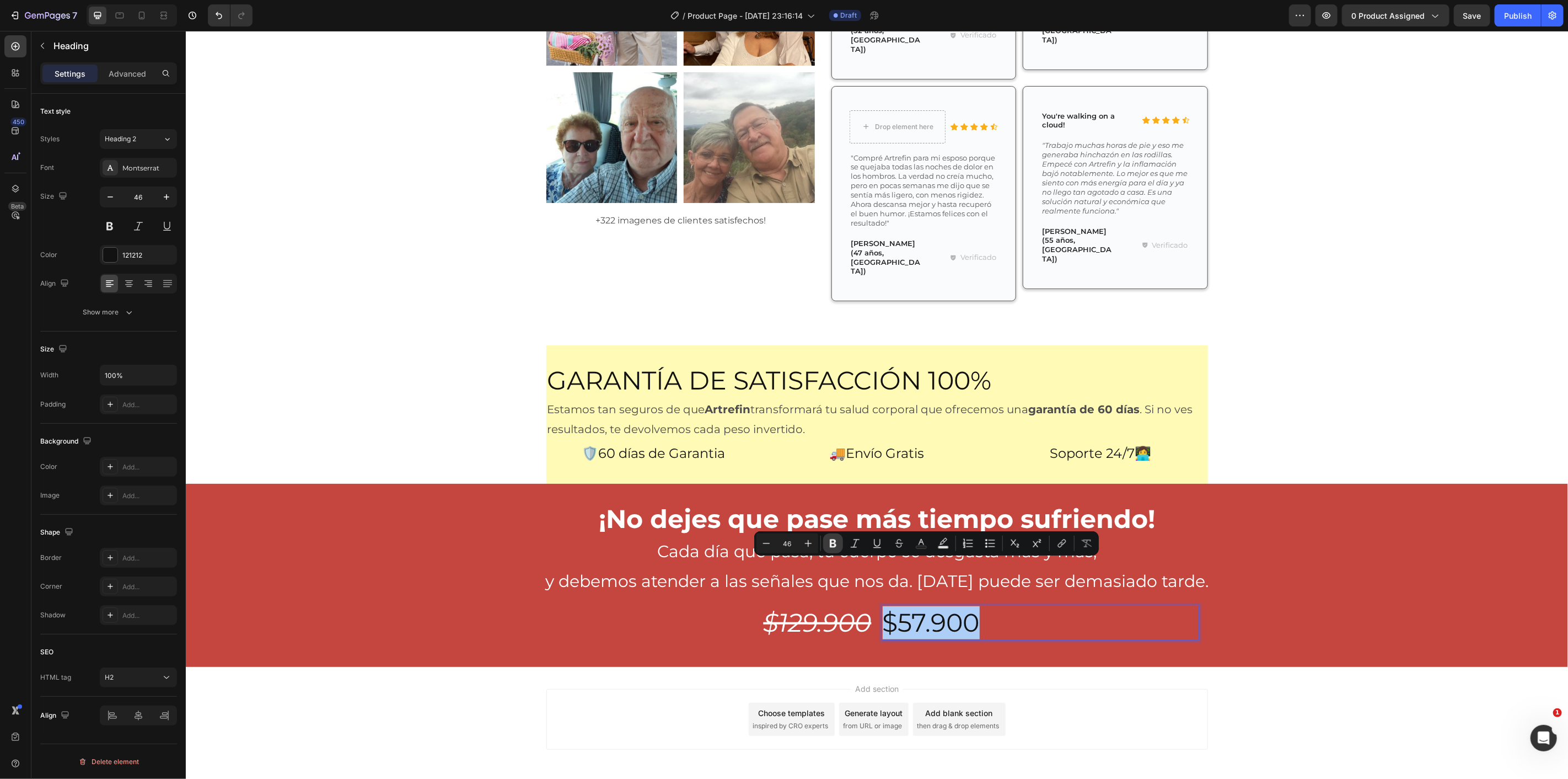
click at [828, 539] on icon "Editor contextual toolbar" at bounding box center [833, 543] width 11 height 11
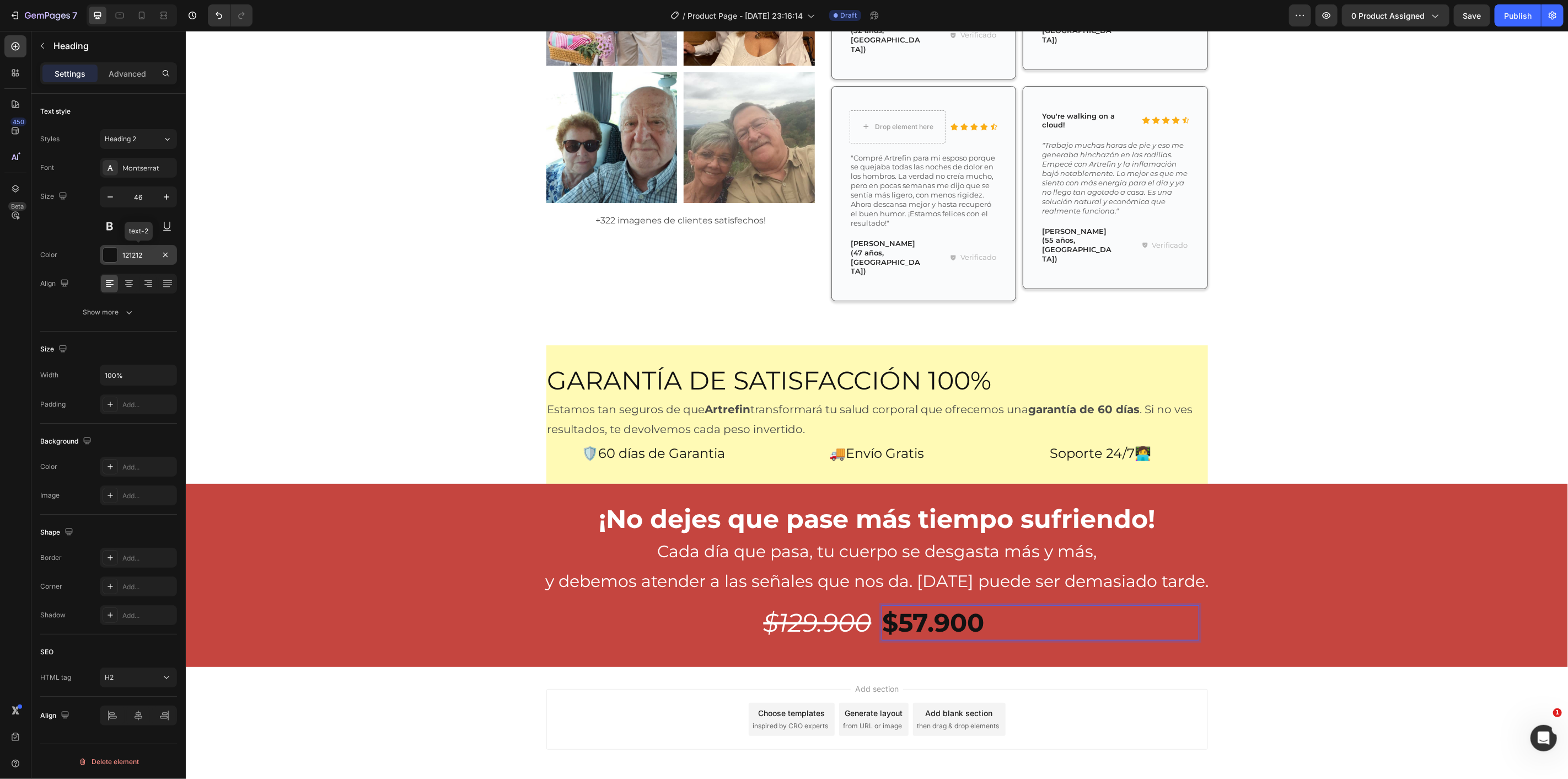
click at [115, 263] on div "121212" at bounding box center [138, 255] width 77 height 20
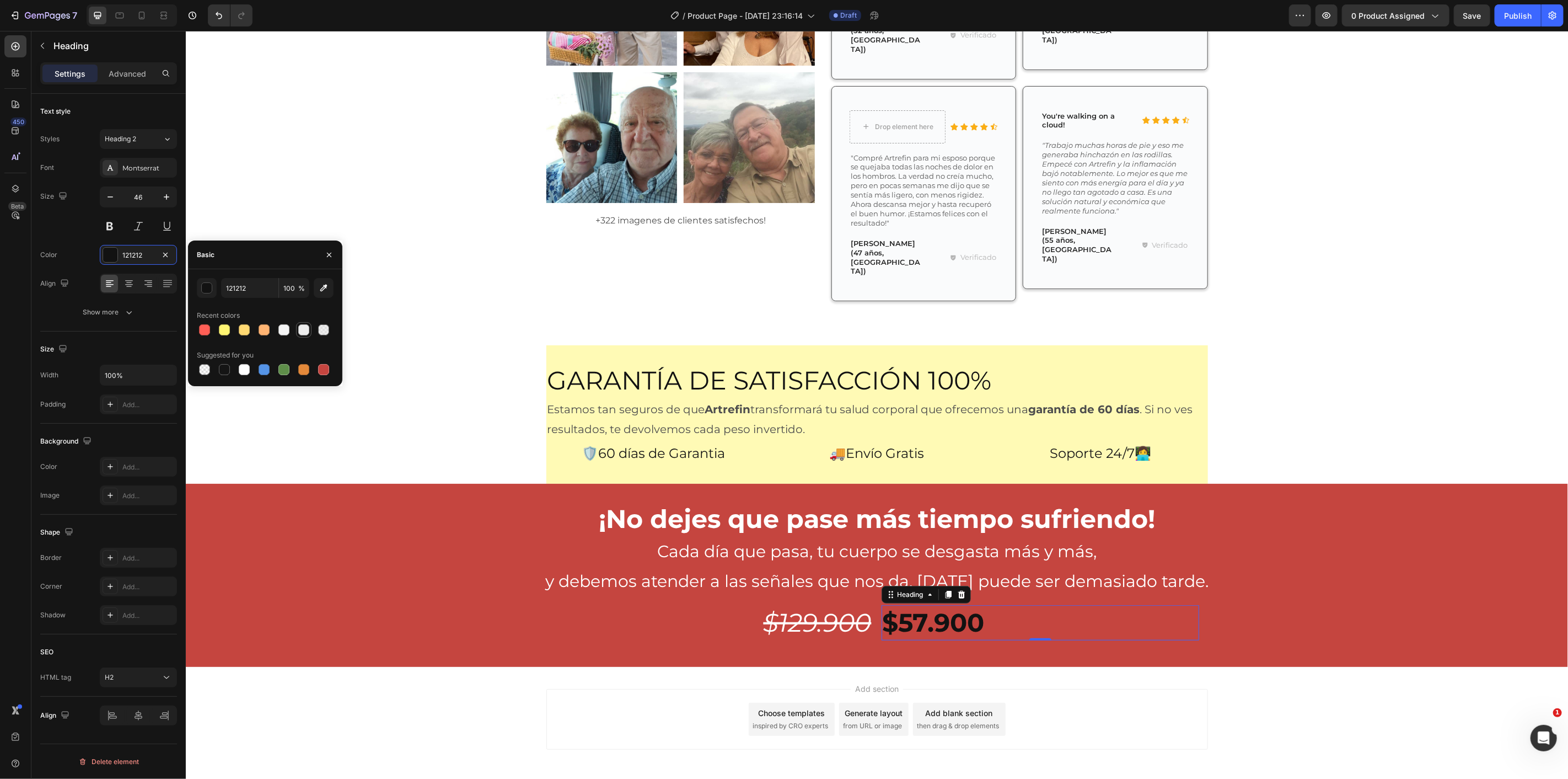
click at [309, 331] on div at bounding box center [304, 330] width 11 height 11
click at [240, 372] on div at bounding box center [244, 370] width 11 height 11
type input "FFFFFF"
click at [446, 576] on div "¡No dejes que pase más tiempo sufriendo! Heading Cada día que pasa, tu cuerpo s…" at bounding box center [876, 574] width 1382 height 148
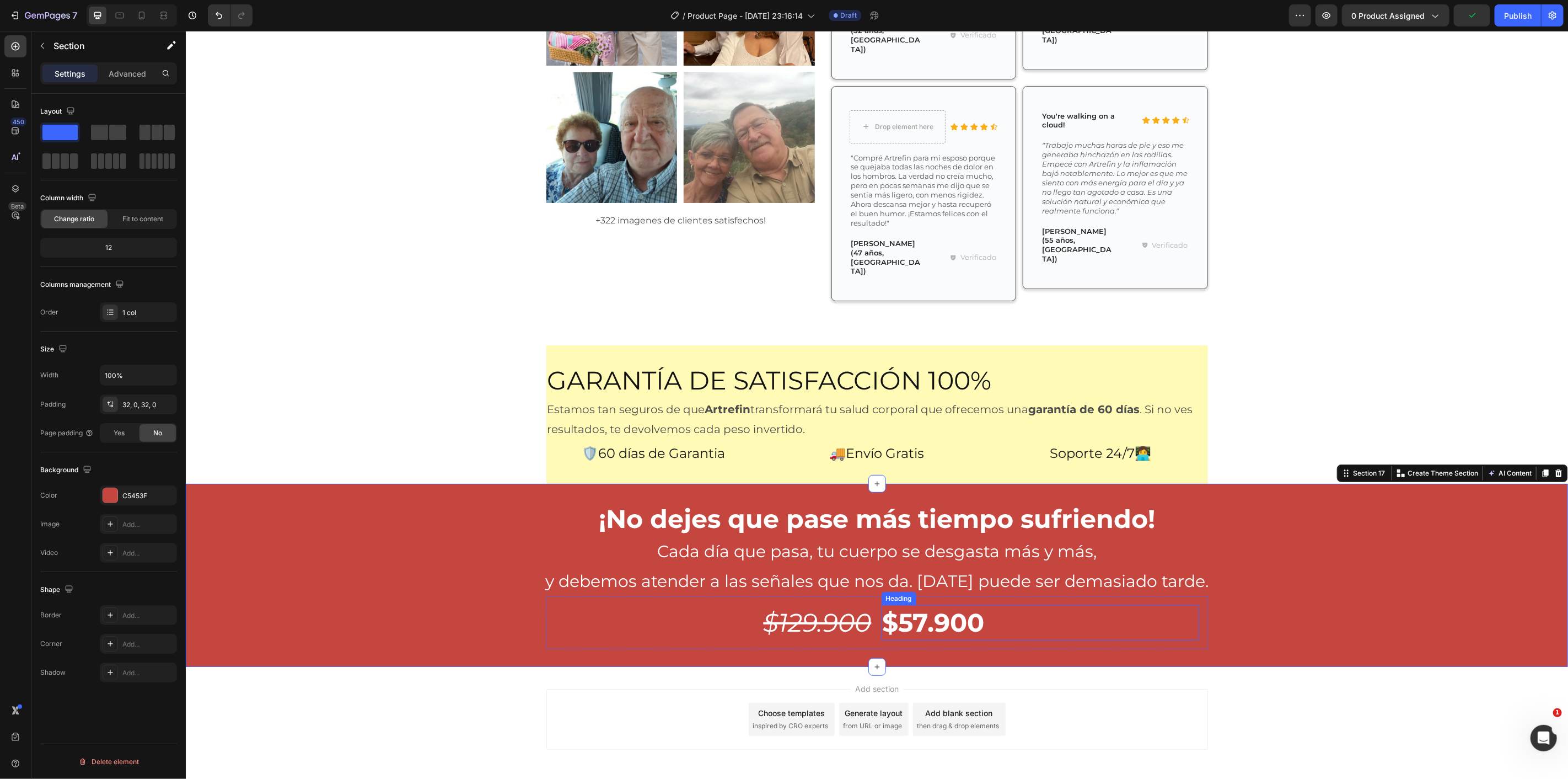
click at [933, 606] on strong "$57.900" at bounding box center [933, 622] width 102 height 32
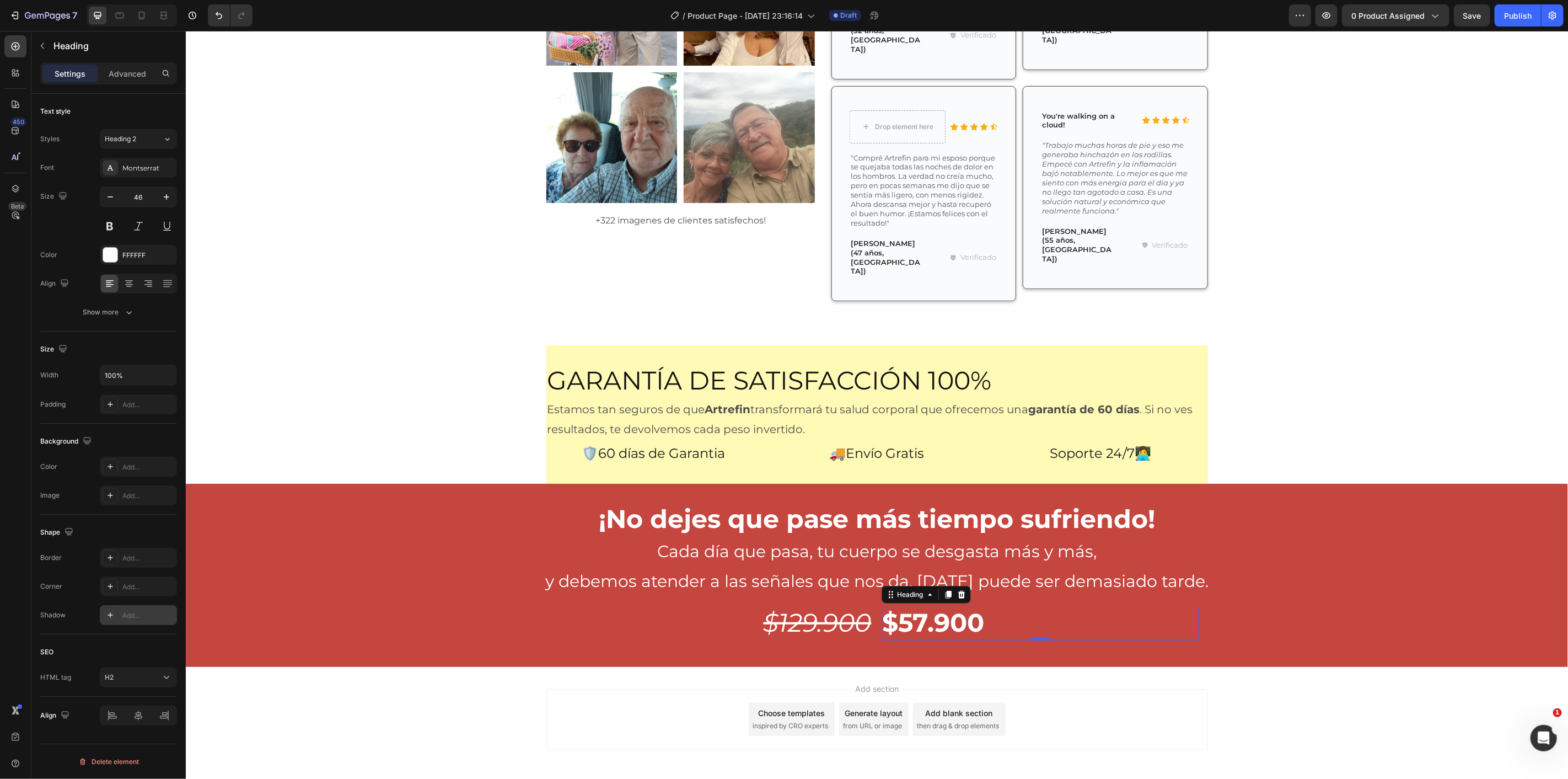
click at [143, 611] on div "Add..." at bounding box center [148, 615] width 52 height 10
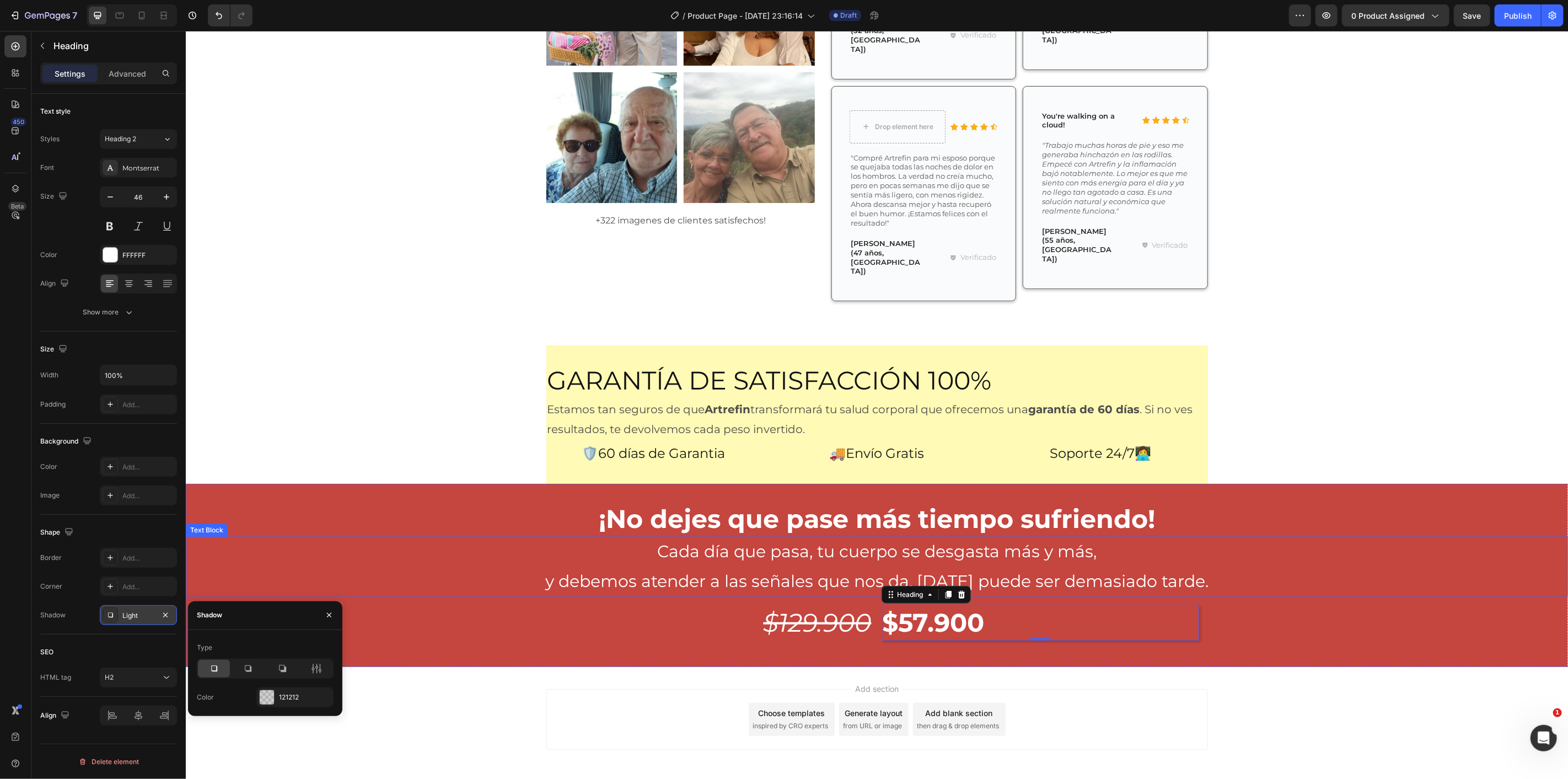
click at [356, 536] on p "Cada día que pasa, tu cuerpo se desgasta más y más," at bounding box center [876, 551] width 1382 height 30
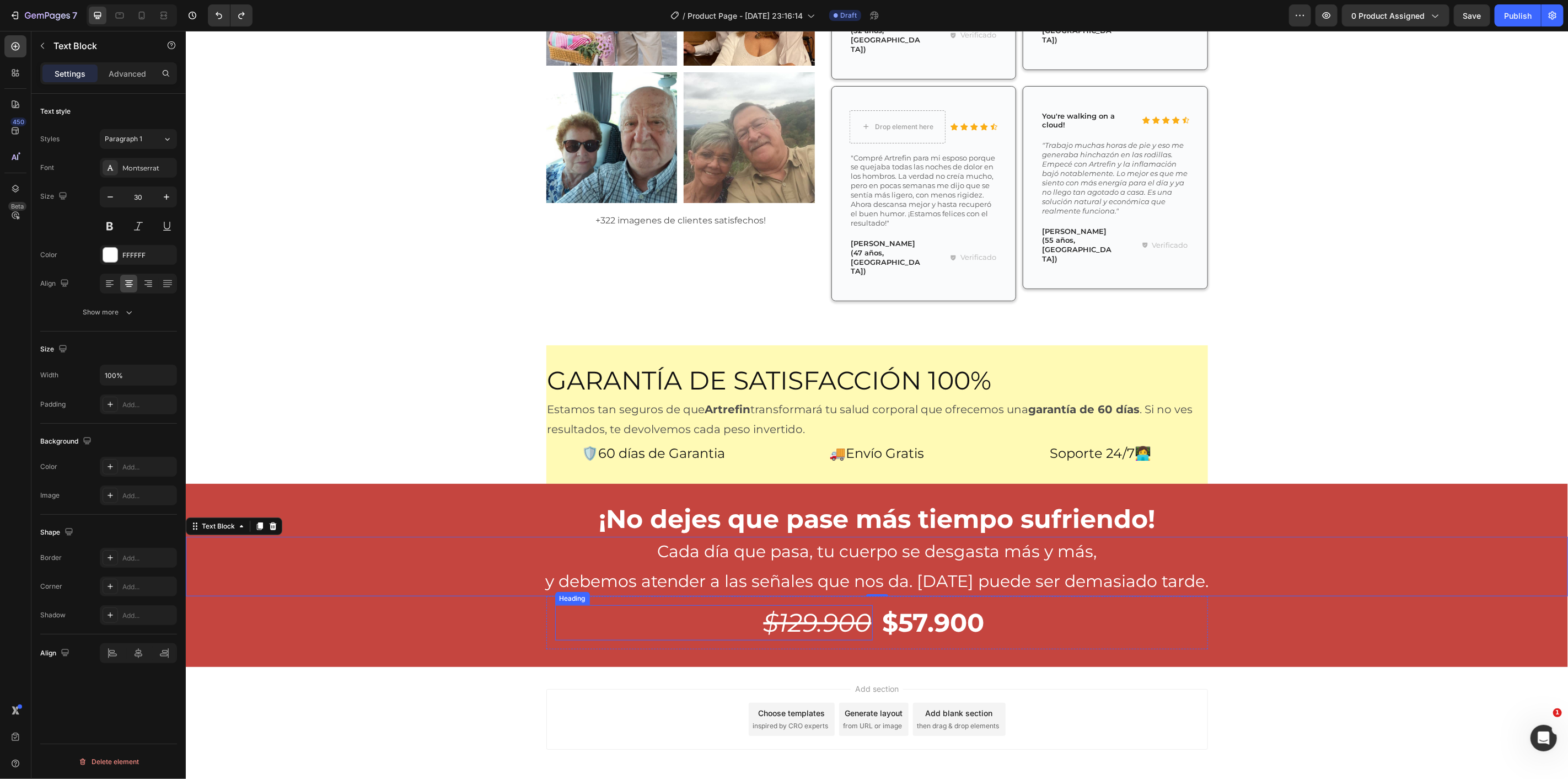
click at [664, 605] on h2 "$129.900" at bounding box center [713, 622] width 317 height 35
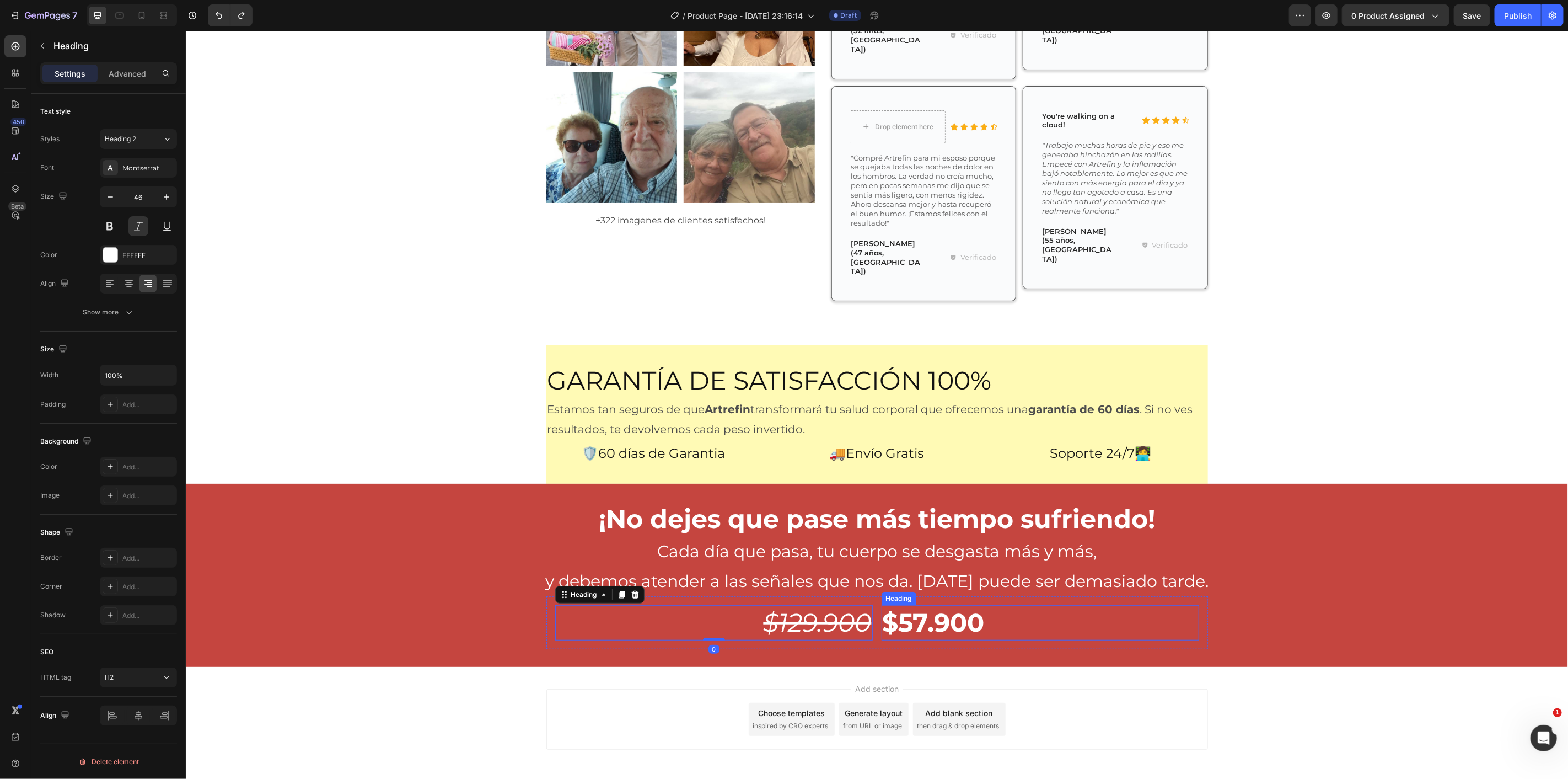
click at [1353, 569] on div "¡No dejes que pase más tiempo sufriendo! Heading Cada día que pasa, tu cuerpo s…" at bounding box center [876, 574] width 1382 height 148
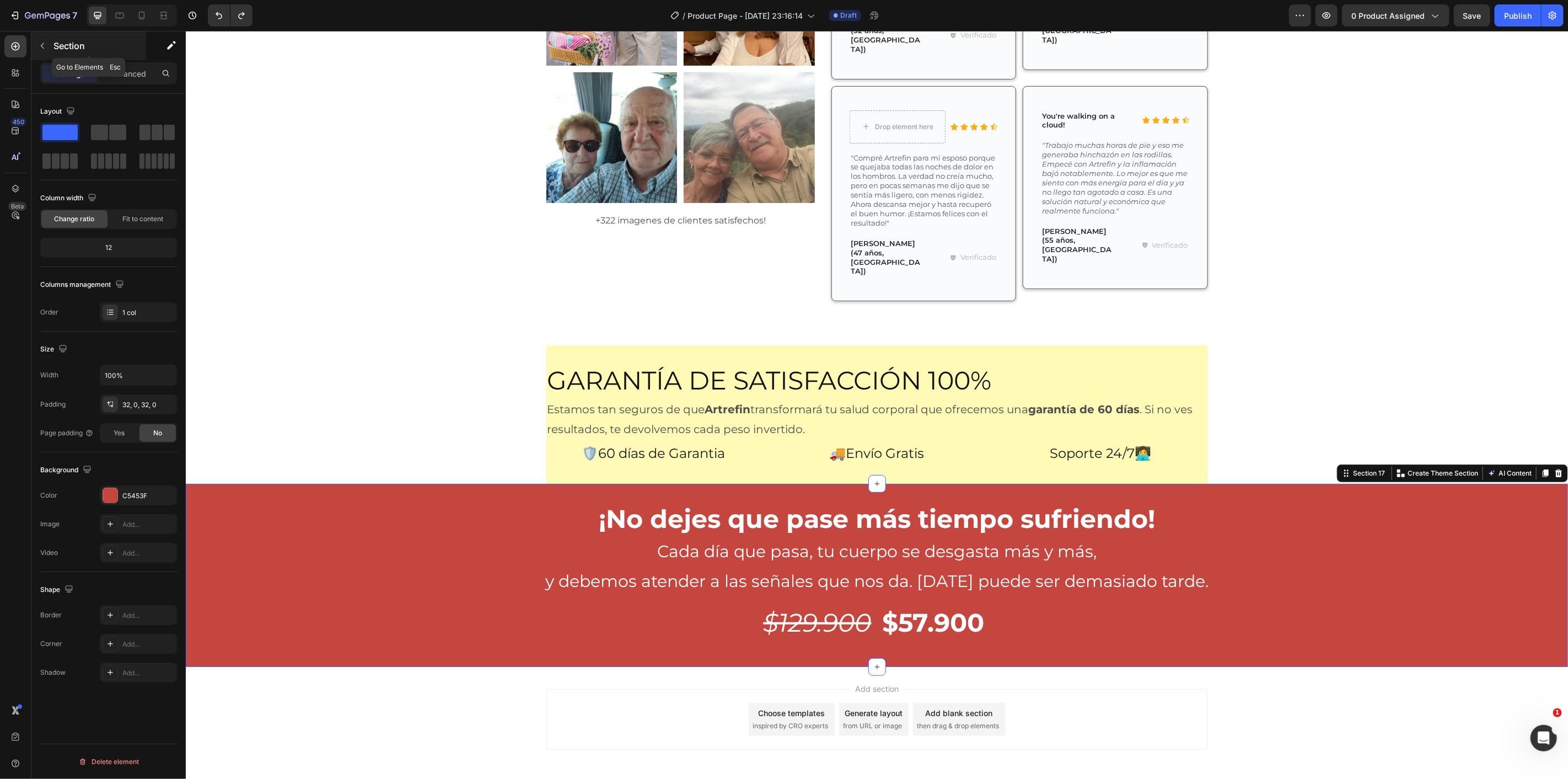
click at [50, 55] on div "Section" at bounding box center [89, 46] width 115 height 28
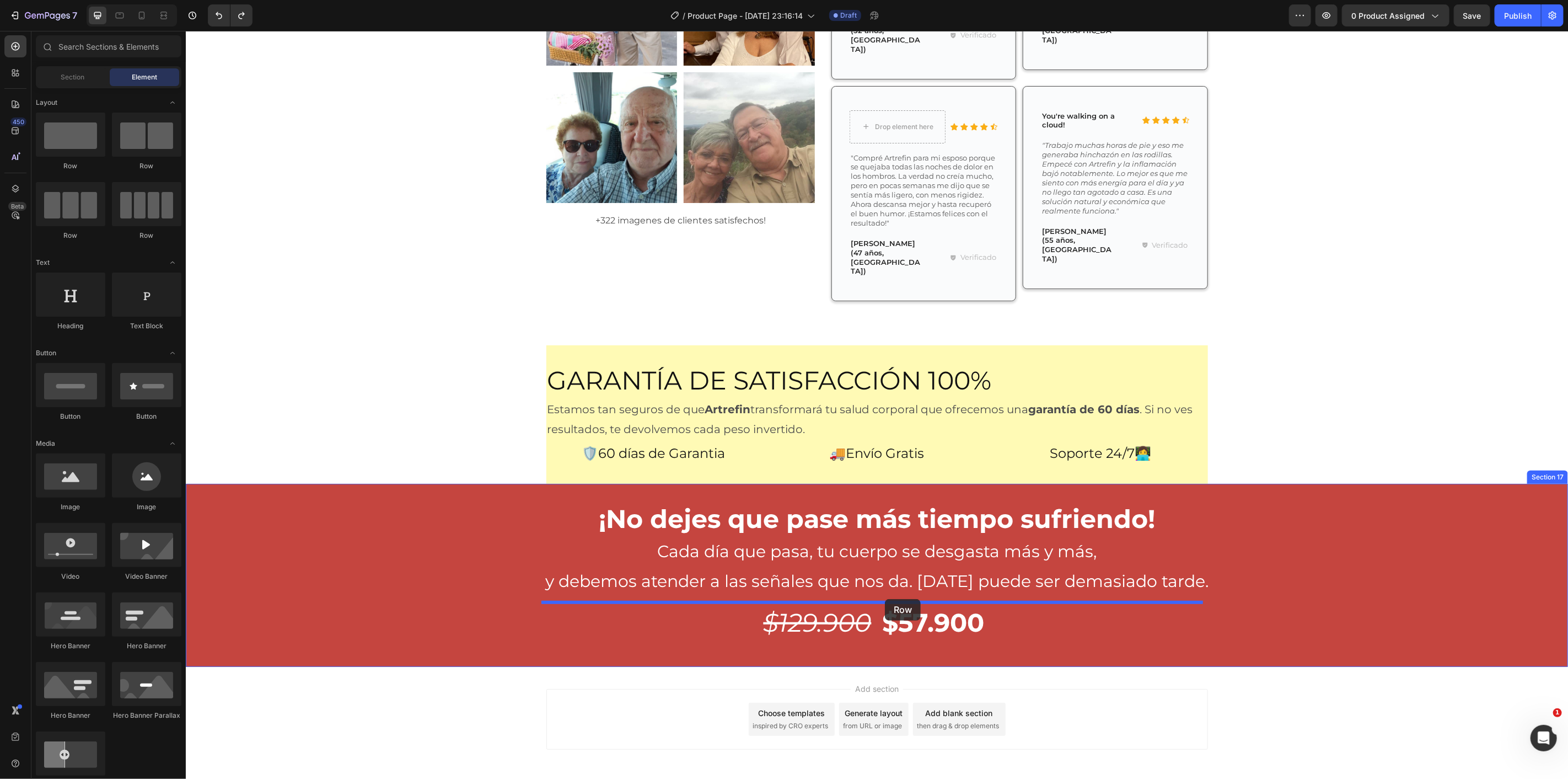
drag, startPoint x: 382, startPoint y: 249, endPoint x: 883, endPoint y: 599, distance: 611.1
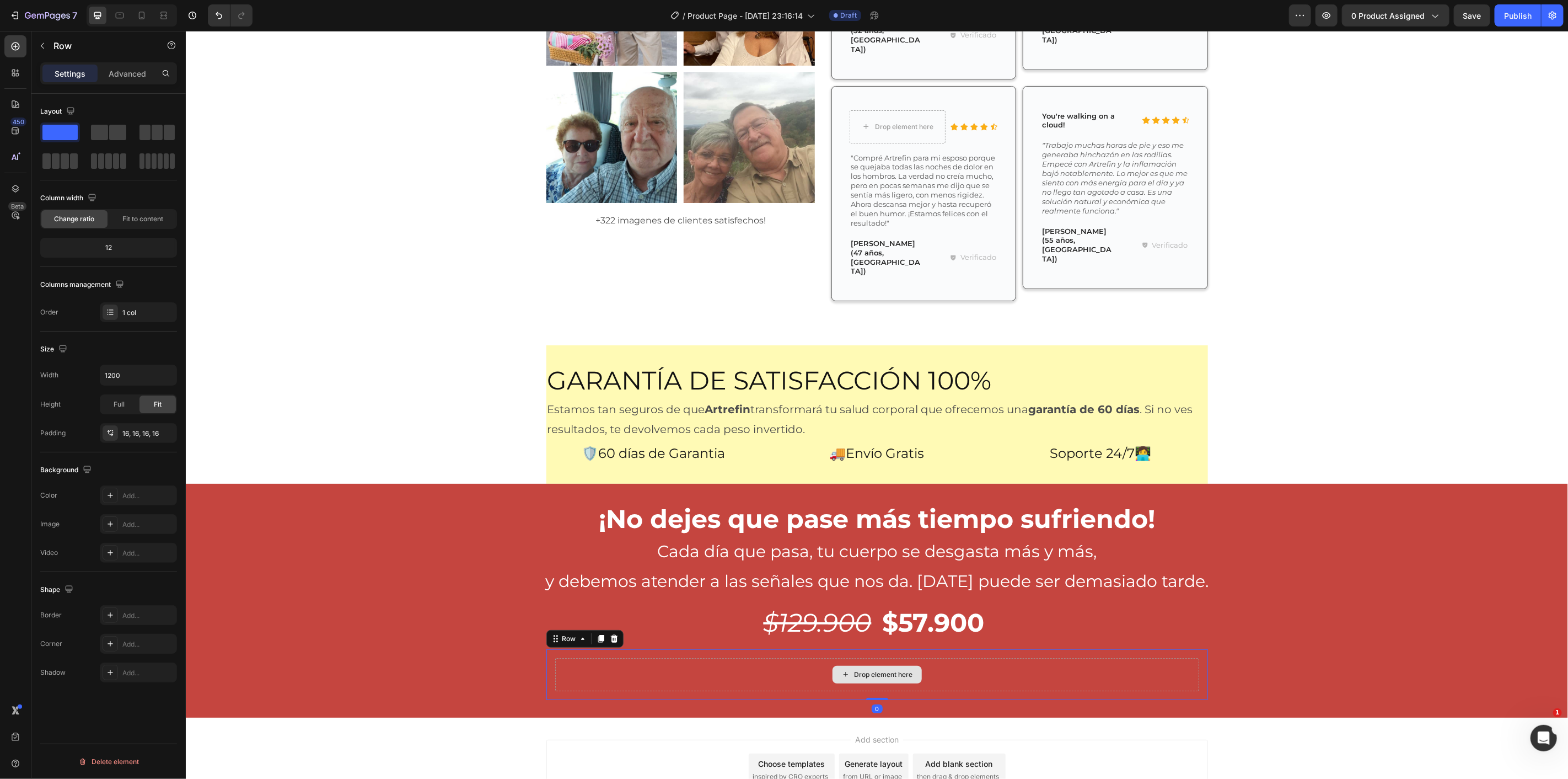
click at [873, 665] on div "Drop element here" at bounding box center [877, 674] width 89 height 18
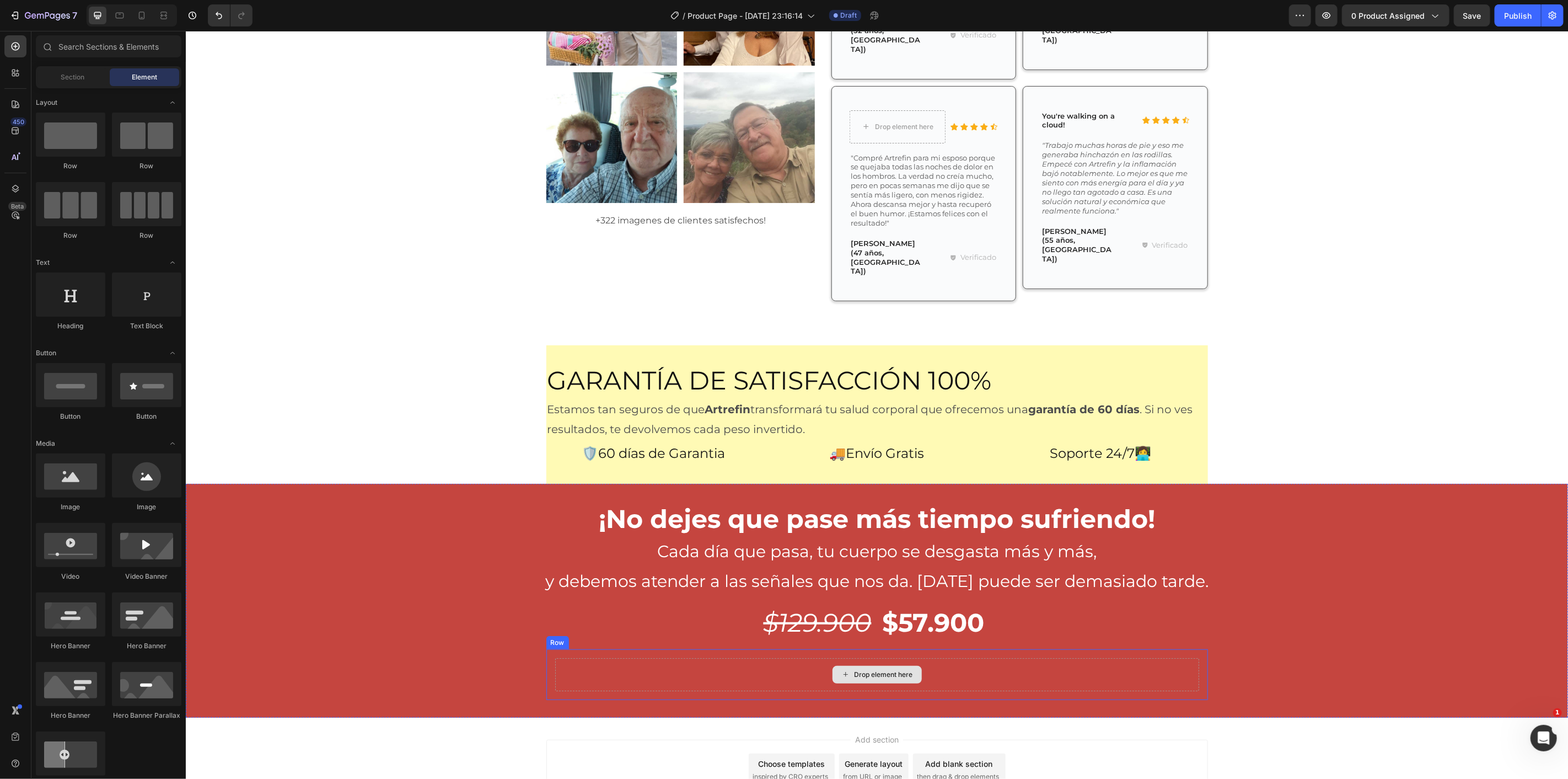
click at [775, 657] on div "Drop element here" at bounding box center [877, 674] width 644 height 33
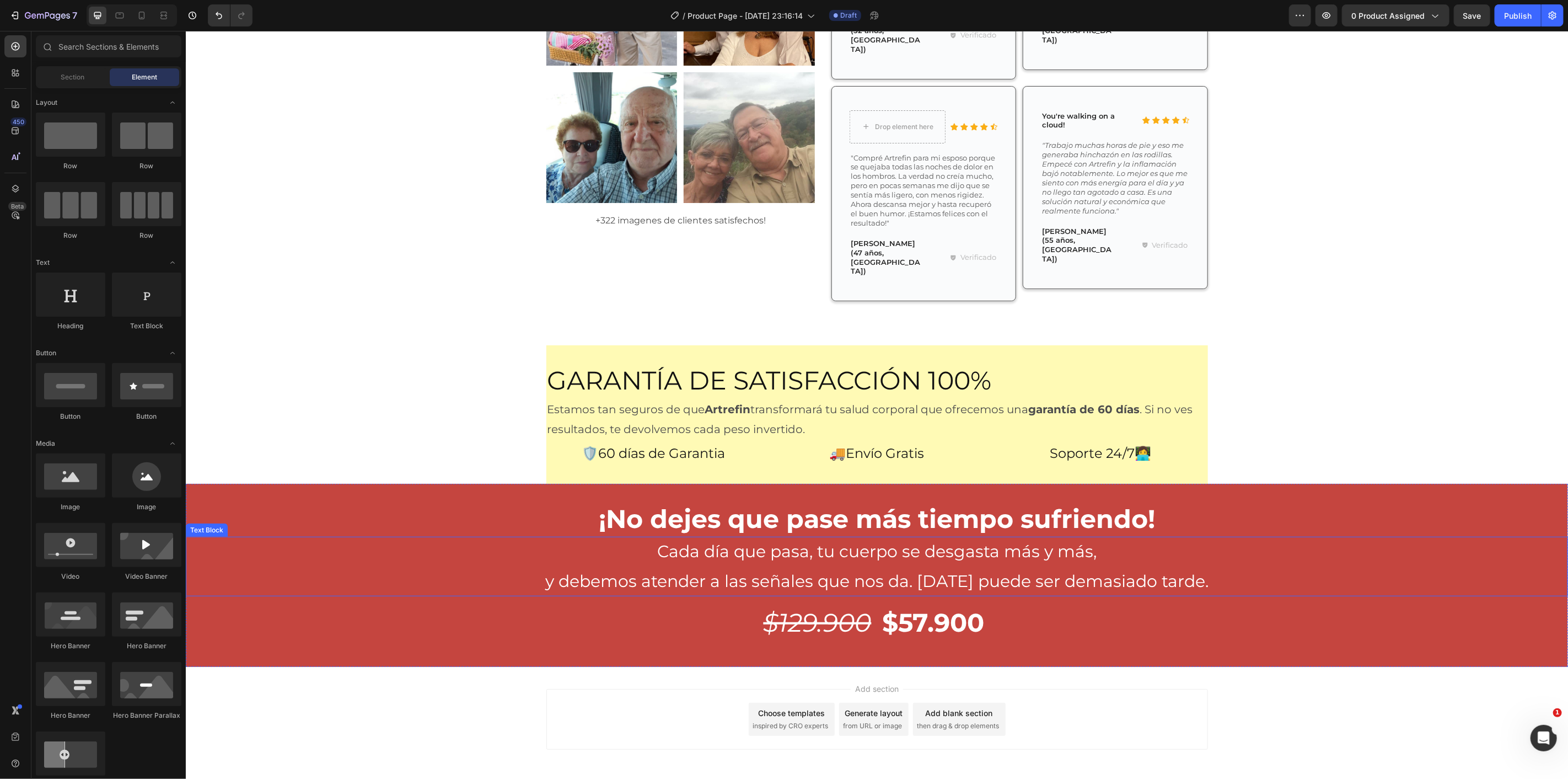
click at [1074, 566] on p "y debemos atender a las señales que nos da. [DATE] puede ser demasiado tarde." at bounding box center [876, 581] width 1382 height 30
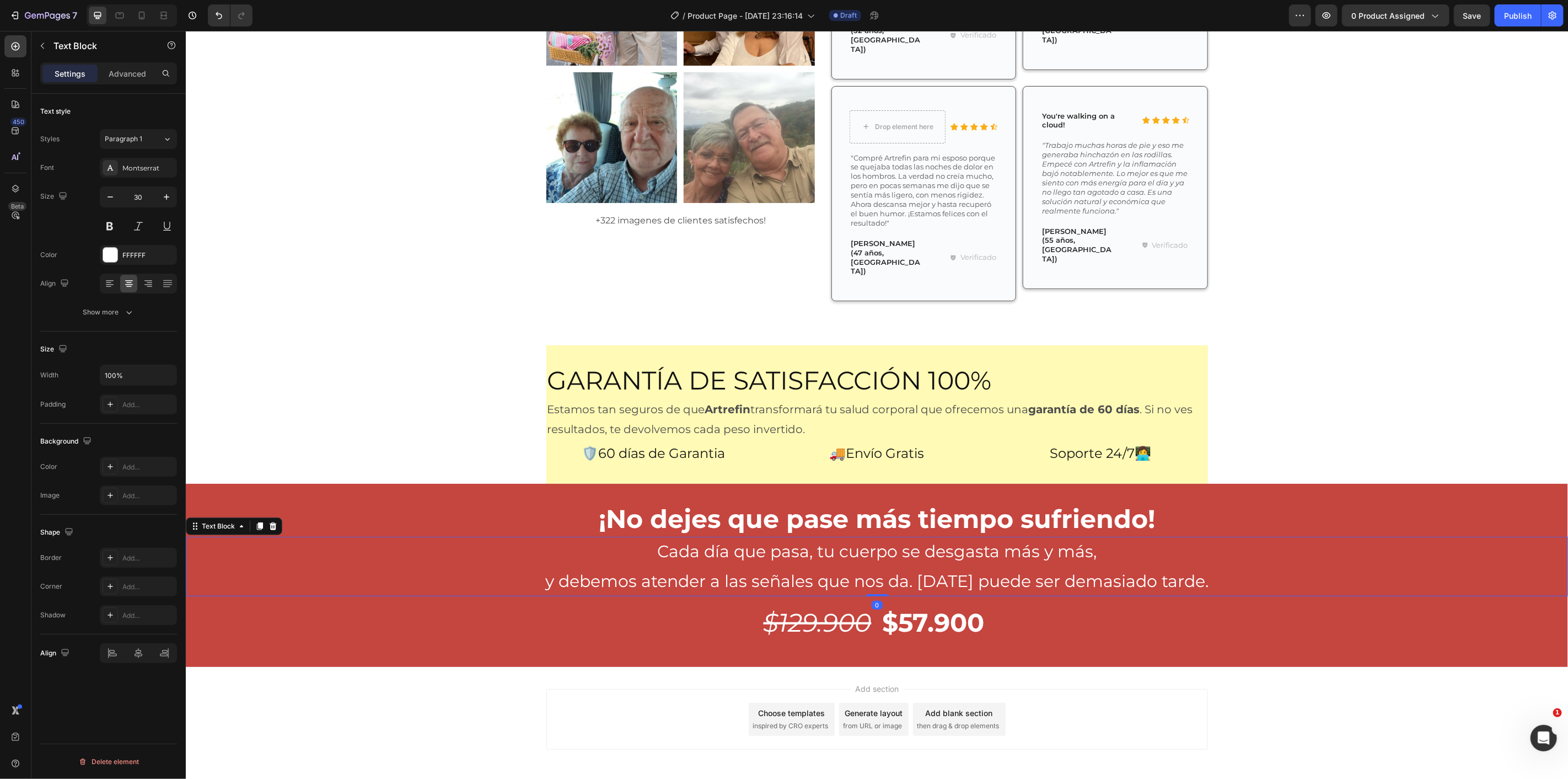
click at [1236, 566] on p "y debemos atender a las señales que nos da. [DATE] puede ser demasiado tarde." at bounding box center [876, 581] width 1382 height 30
click at [1313, 483] on div "¡No dejes que pase más tiempo sufriendo! Heading Cada día que pasa, tu cuerpo s…" at bounding box center [876, 574] width 1382 height 183
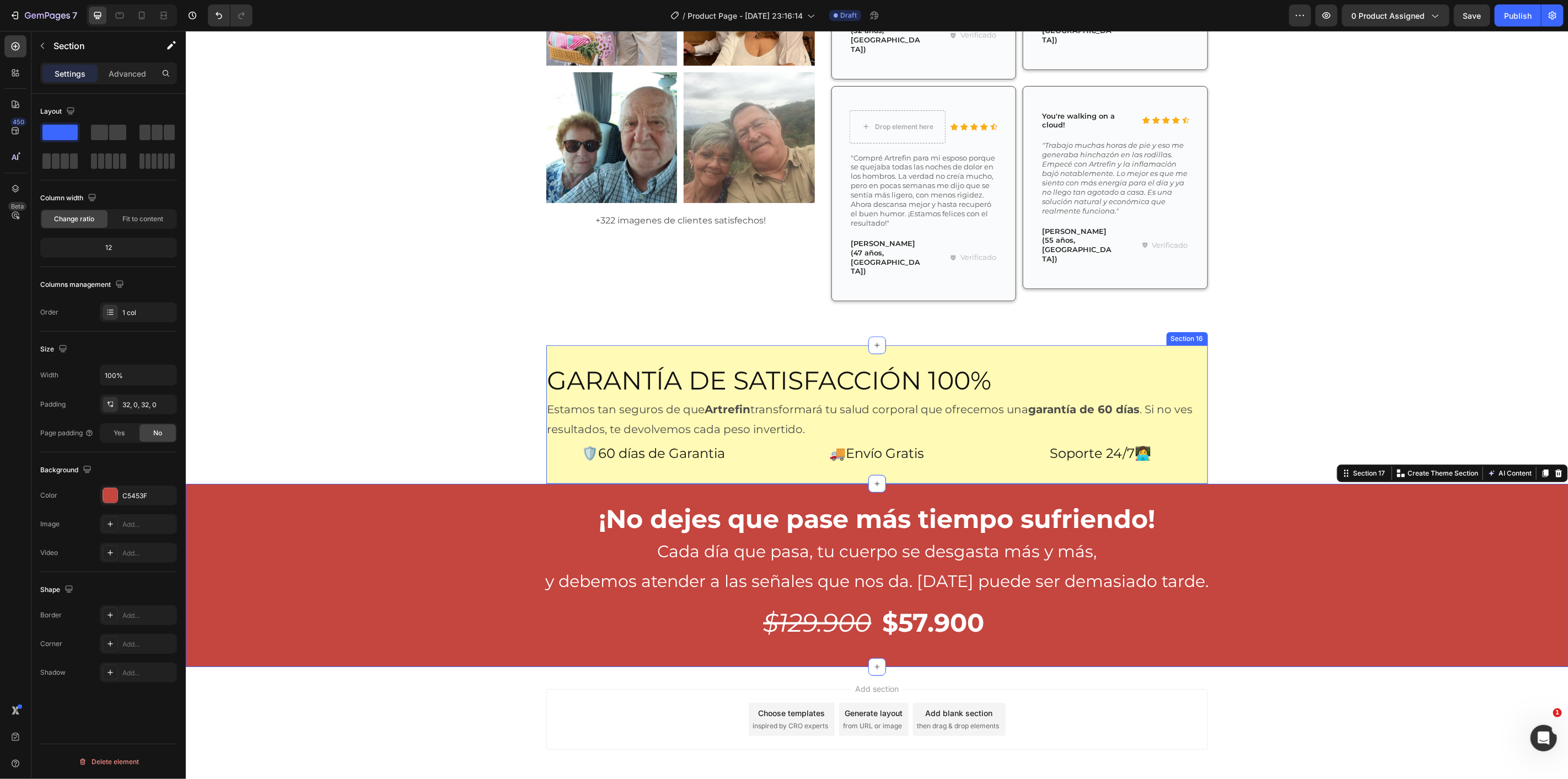
click at [976, 441] on p "🚚Envío Gratis" at bounding box center [877, 452] width 212 height 24
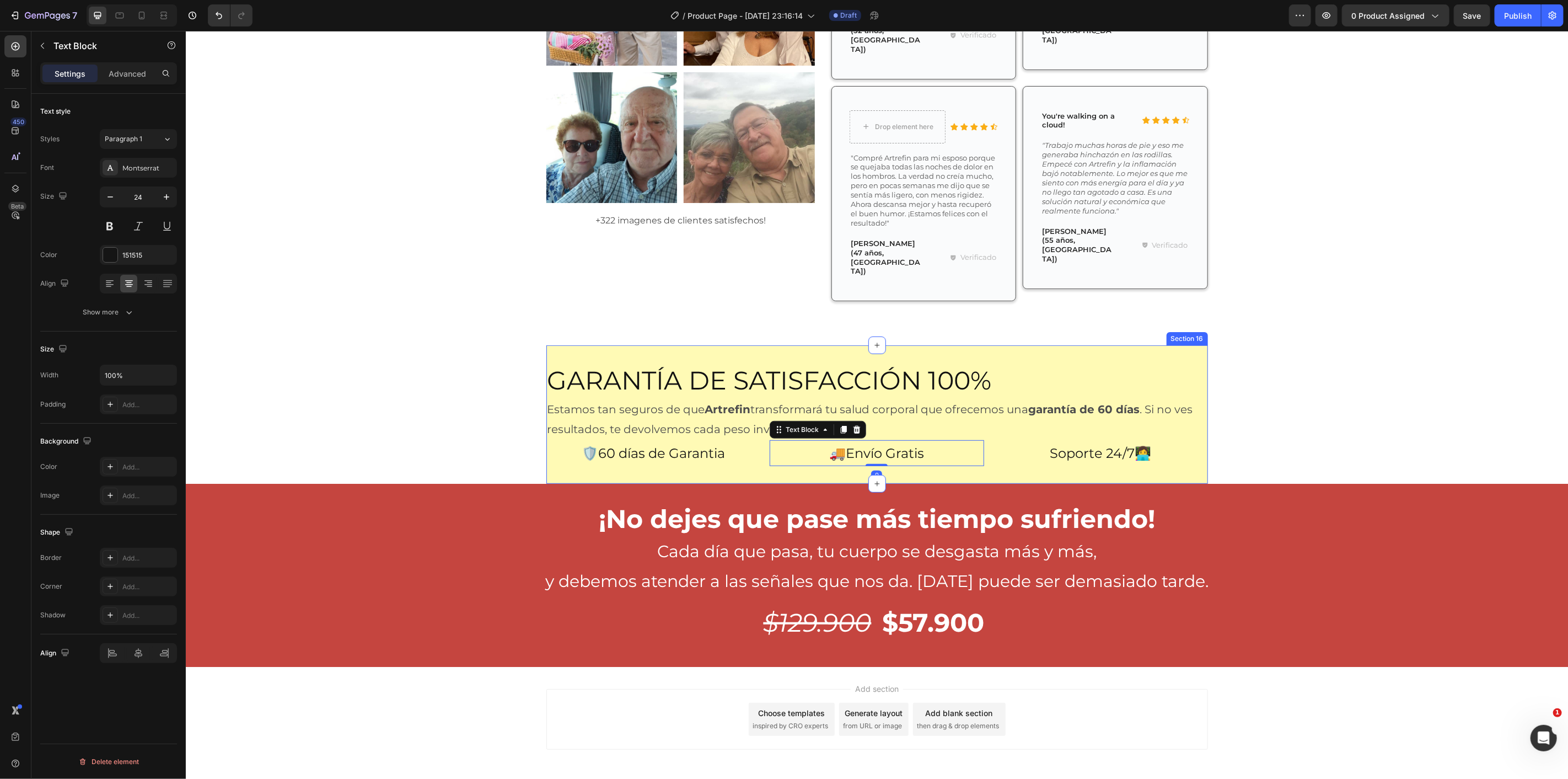
click at [935, 433] on div "Garantía de Satisfacción 100% Heading Estamos tan seguros de que Artrefin trans…" at bounding box center [877, 413] width 662 height 139
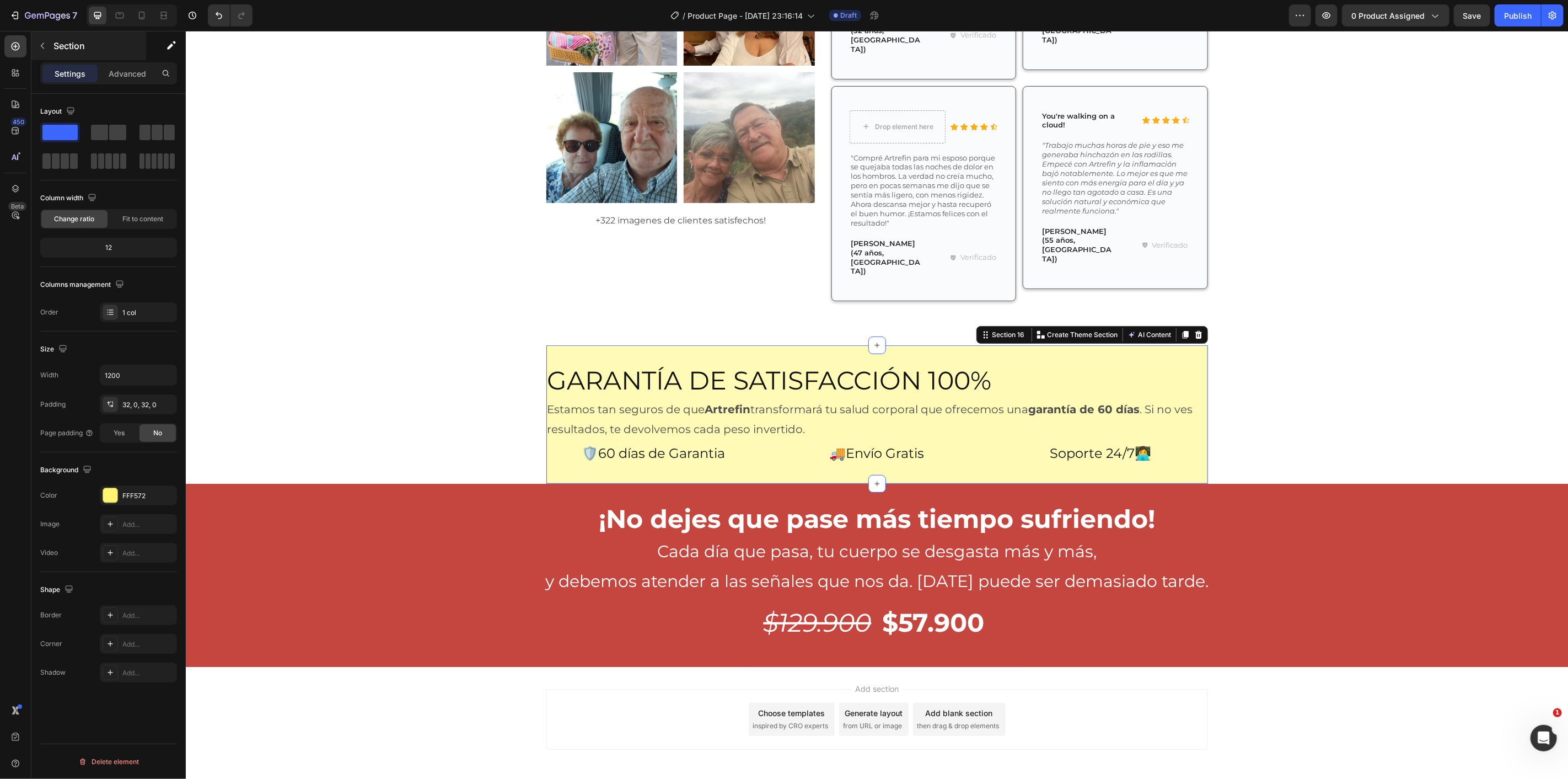
click at [124, 57] on div "Section" at bounding box center [89, 46] width 115 height 28
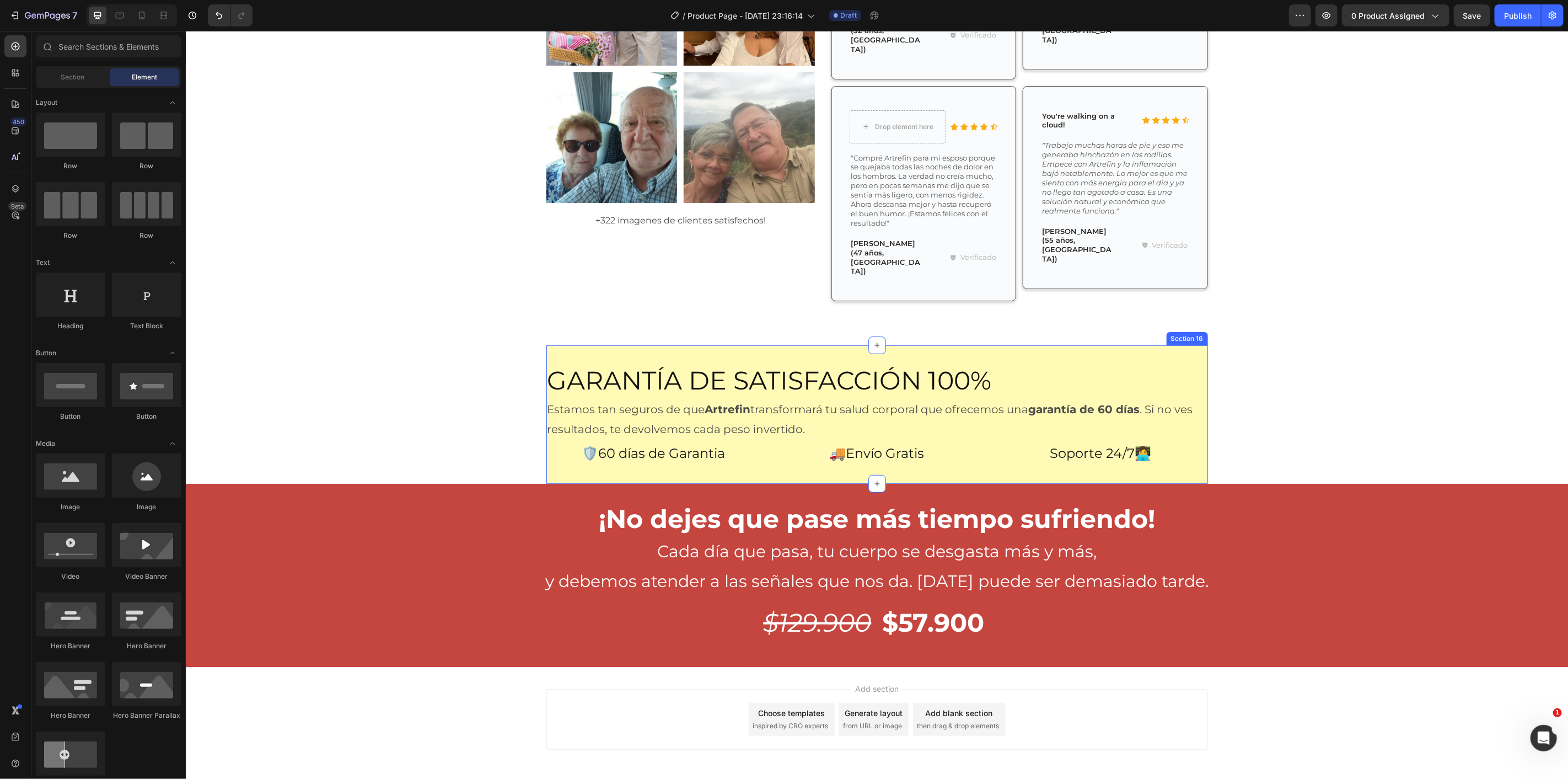
click at [594, 345] on div "Garantía de Satisfacción 100% Heading Estamos tan seguros de que Artrefin trans…" at bounding box center [877, 413] width 662 height 139
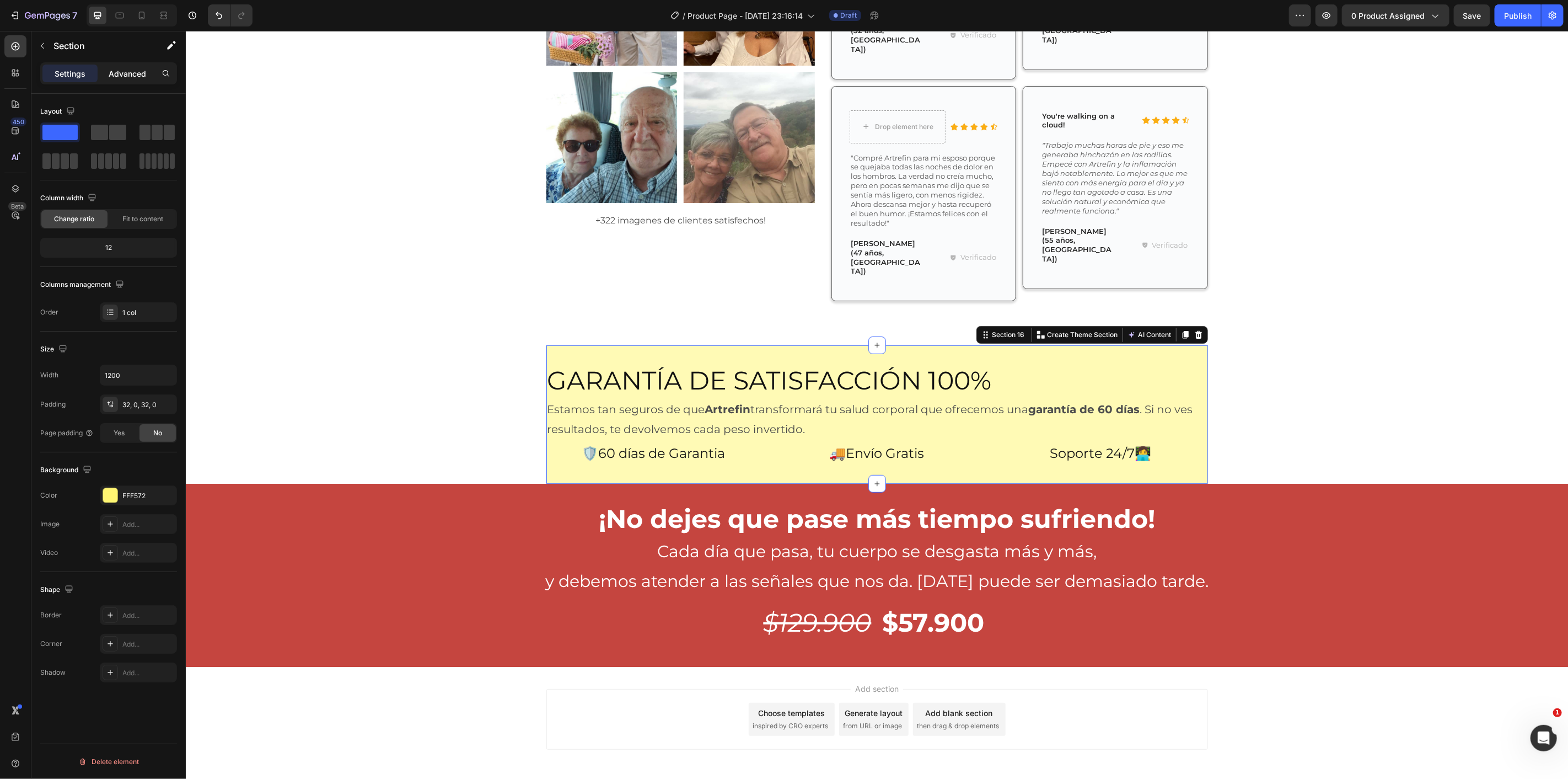
click at [136, 75] on p "Advanced" at bounding box center [128, 73] width 38 height 11
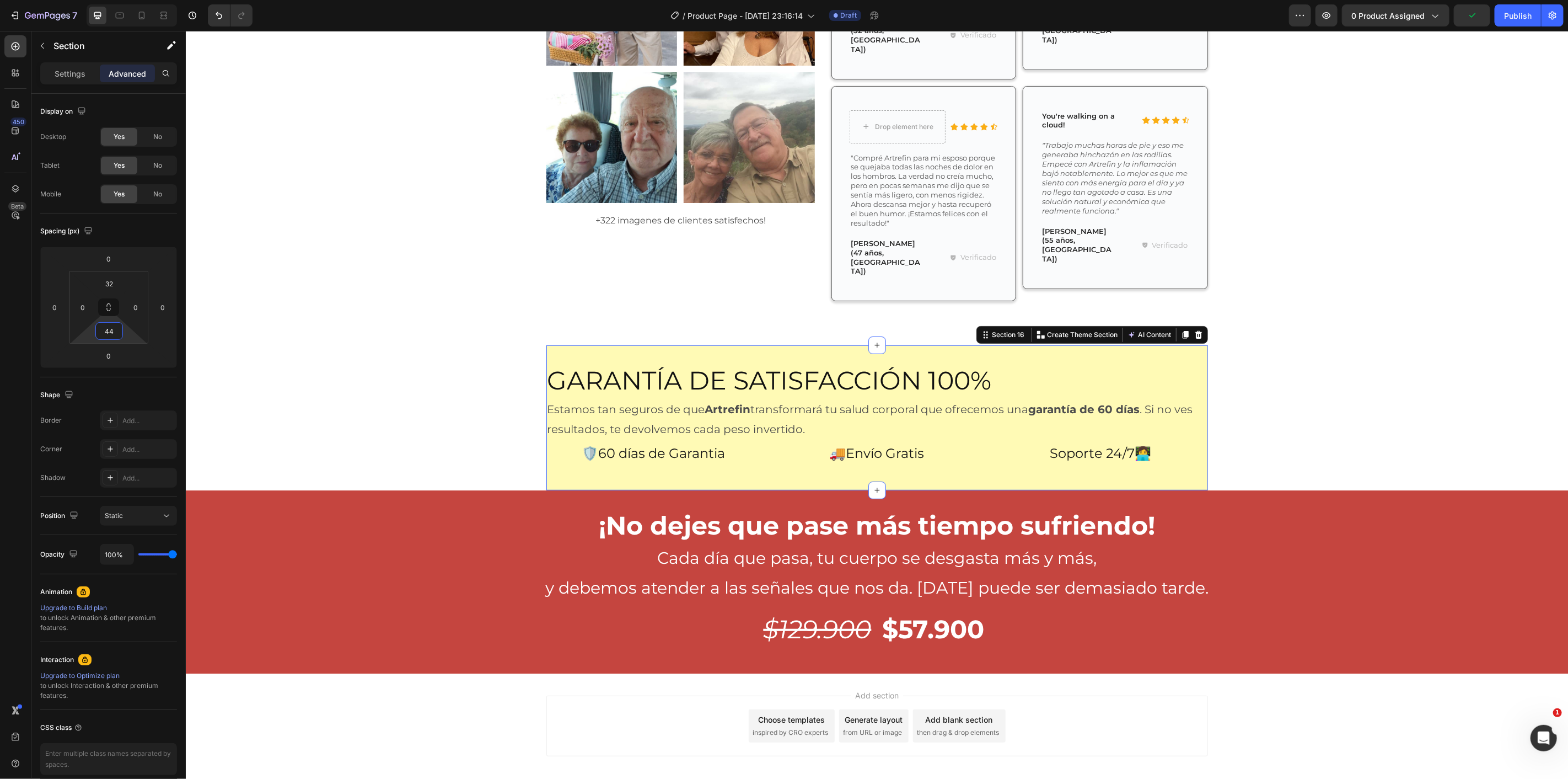
drag, startPoint x: 131, startPoint y: 336, endPoint x: 130, endPoint y: 323, distance: 13.0
click at [130, 0] on html "7 / Product Page - [DATE] 23:16:14 Draft Preview 0 product assigned Publish 450…" at bounding box center [784, 0] width 1568 height 0
type input "2"
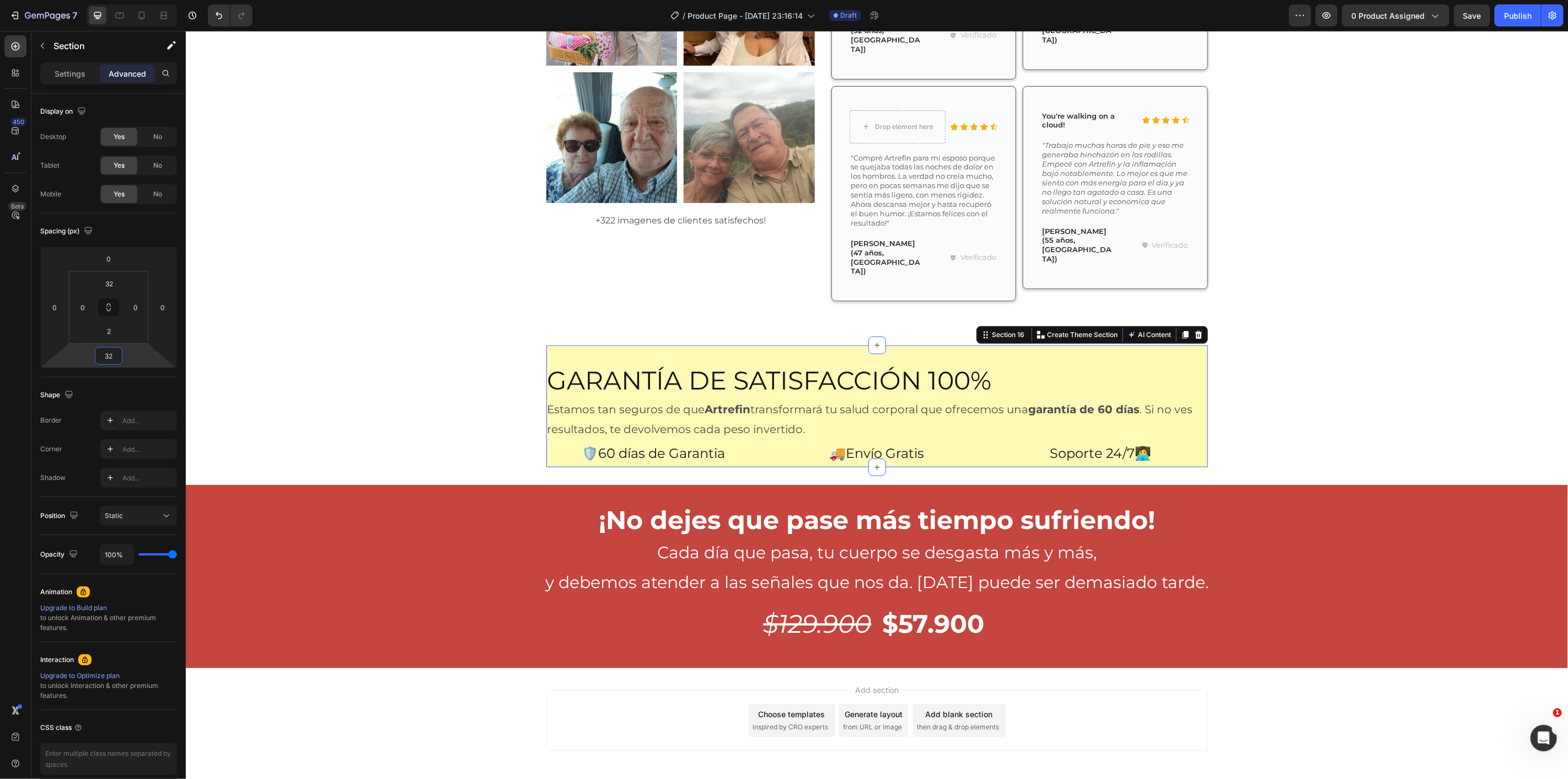
type input "30"
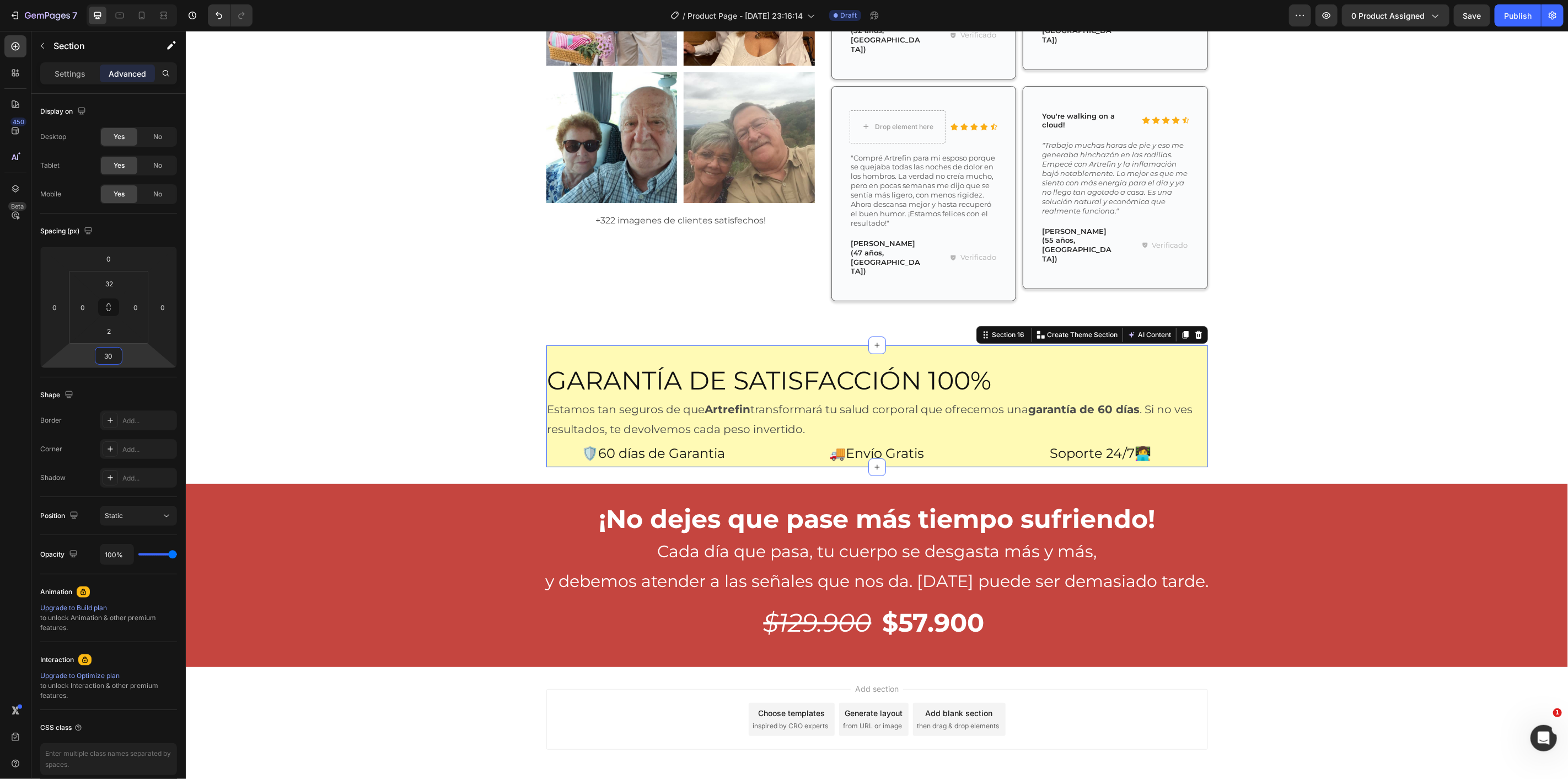
drag, startPoint x: 139, startPoint y: 362, endPoint x: 146, endPoint y: 353, distance: 11.4
click at [146, 0] on html "7 / Product Page - [DATE] 23:16:14 Draft Preview 0 product assigned Save Publis…" at bounding box center [784, 0] width 1568 height 0
click at [113, 311] on button at bounding box center [108, 307] width 21 height 18
click at [125, 311] on div "0" at bounding box center [136, 307] width 22 height 18
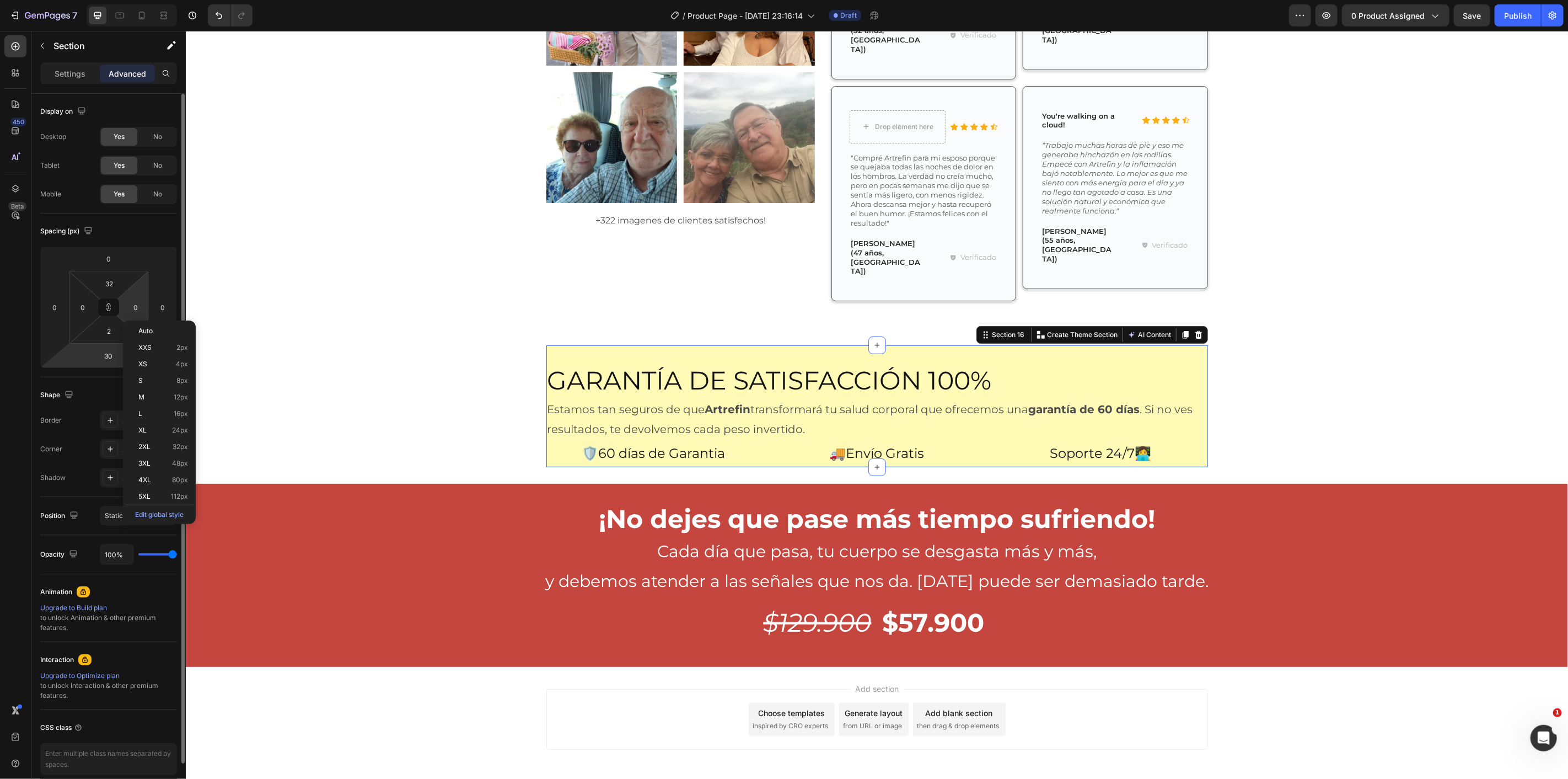
type input "0"
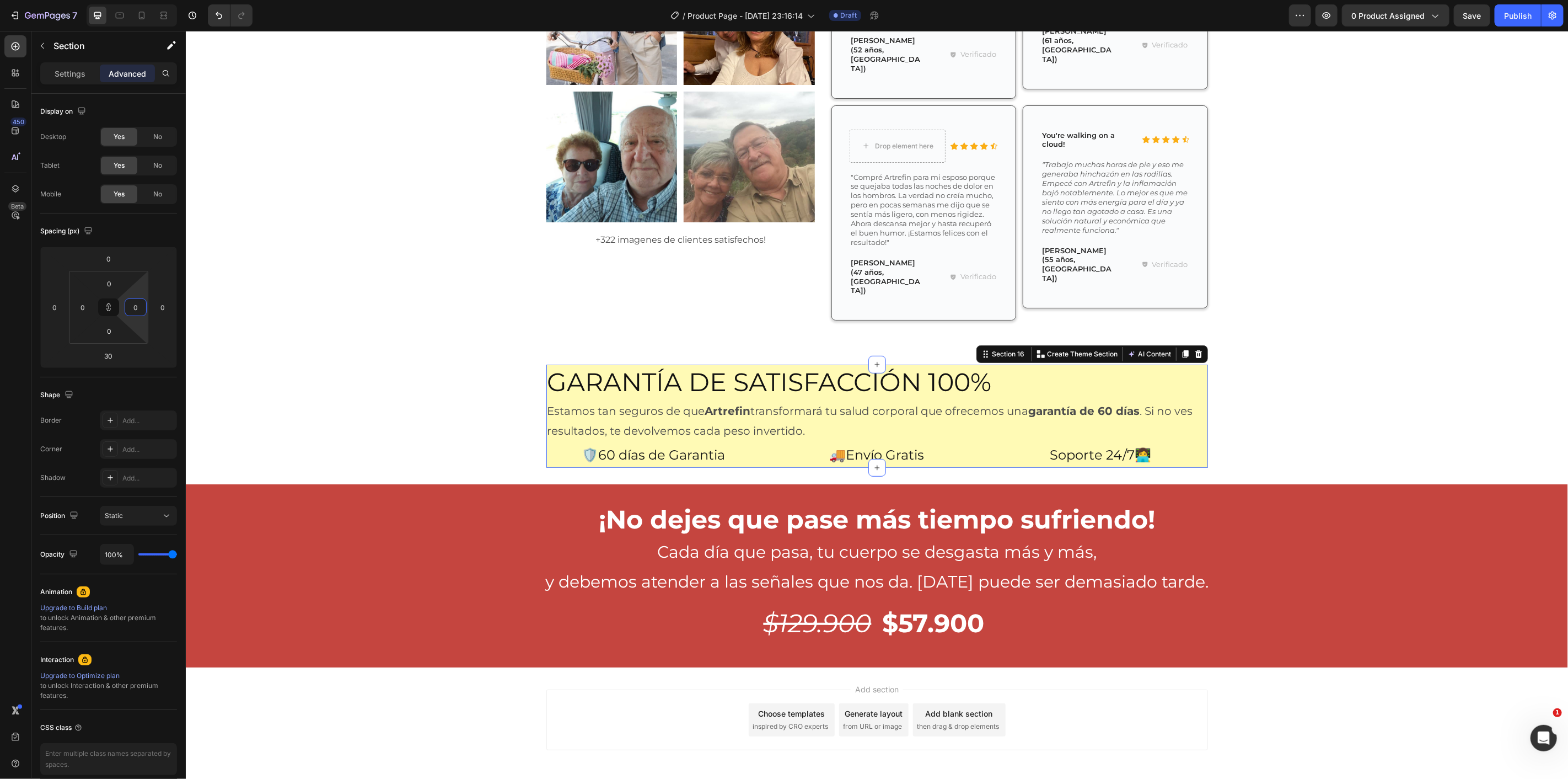
type input "20"
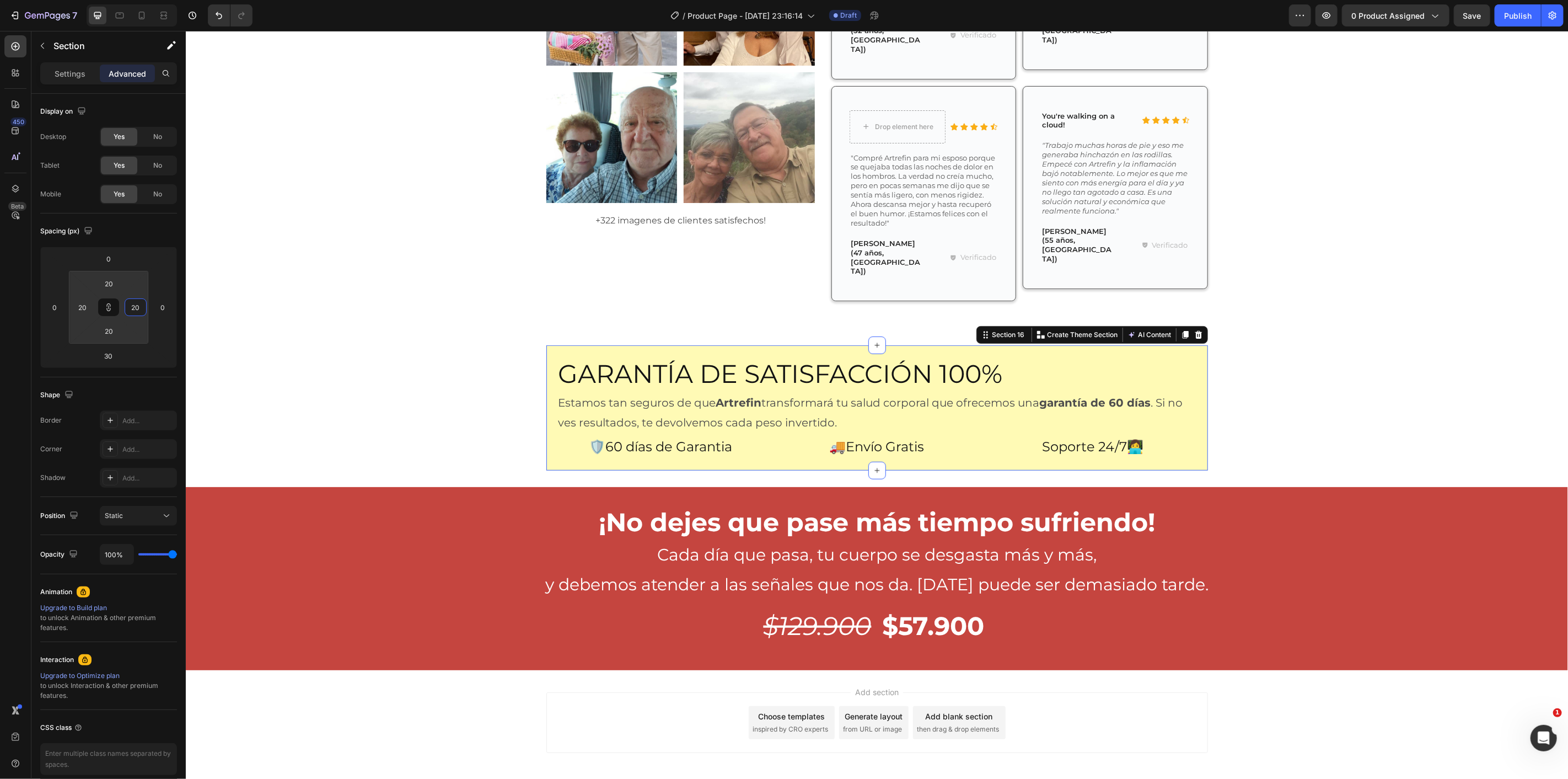
type input "22"
type input "54"
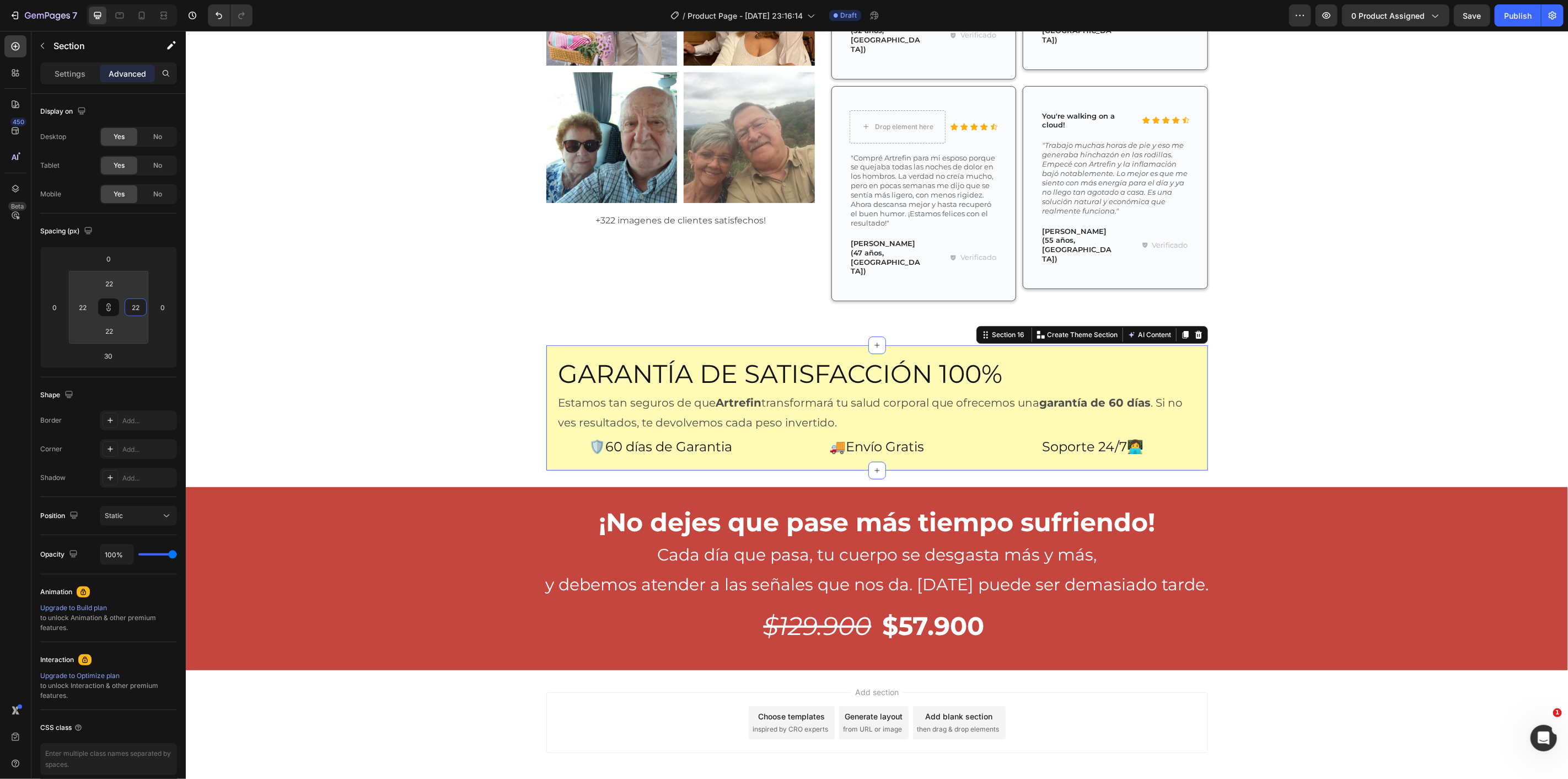
type input "54"
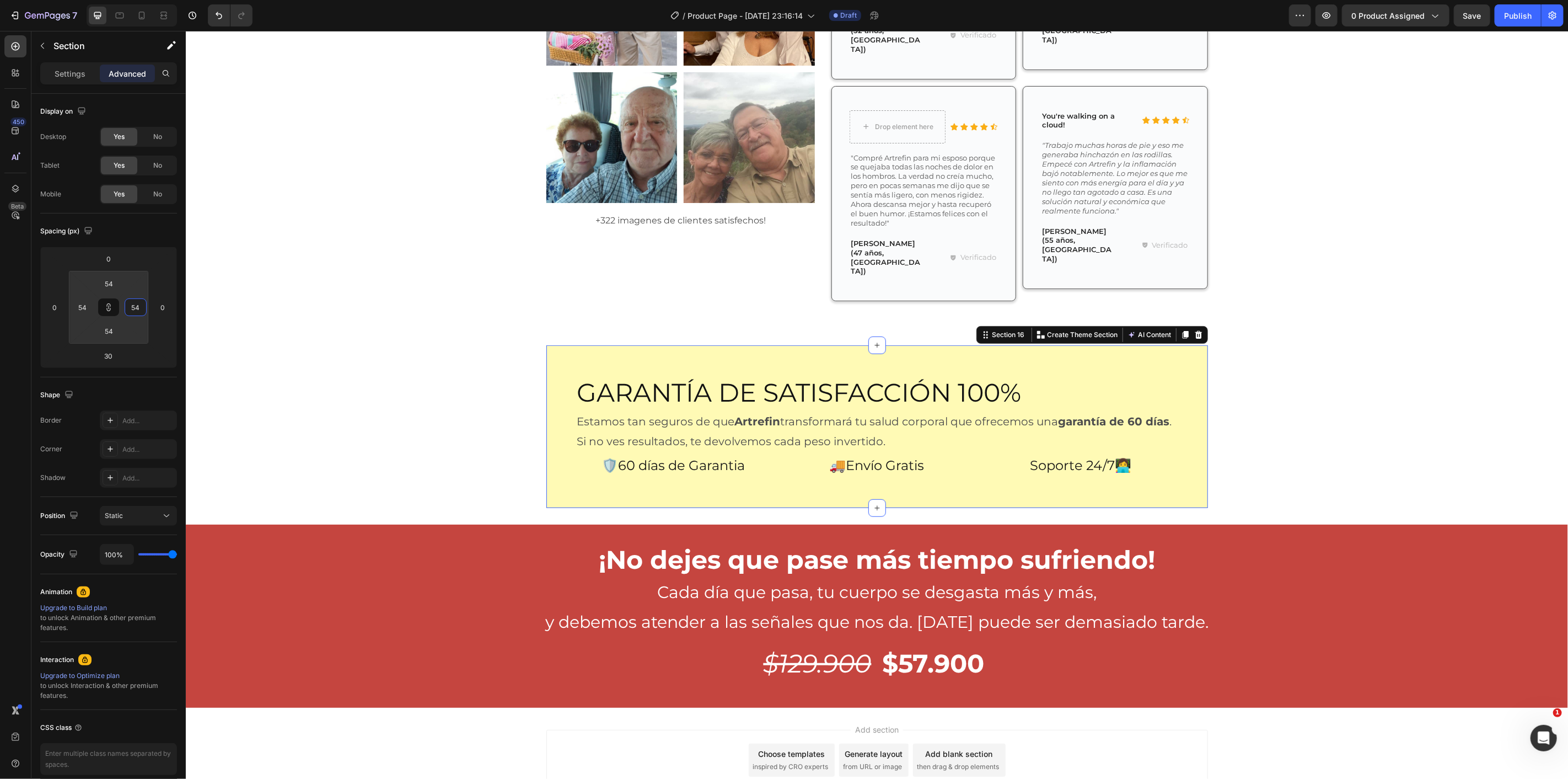
type input "84"
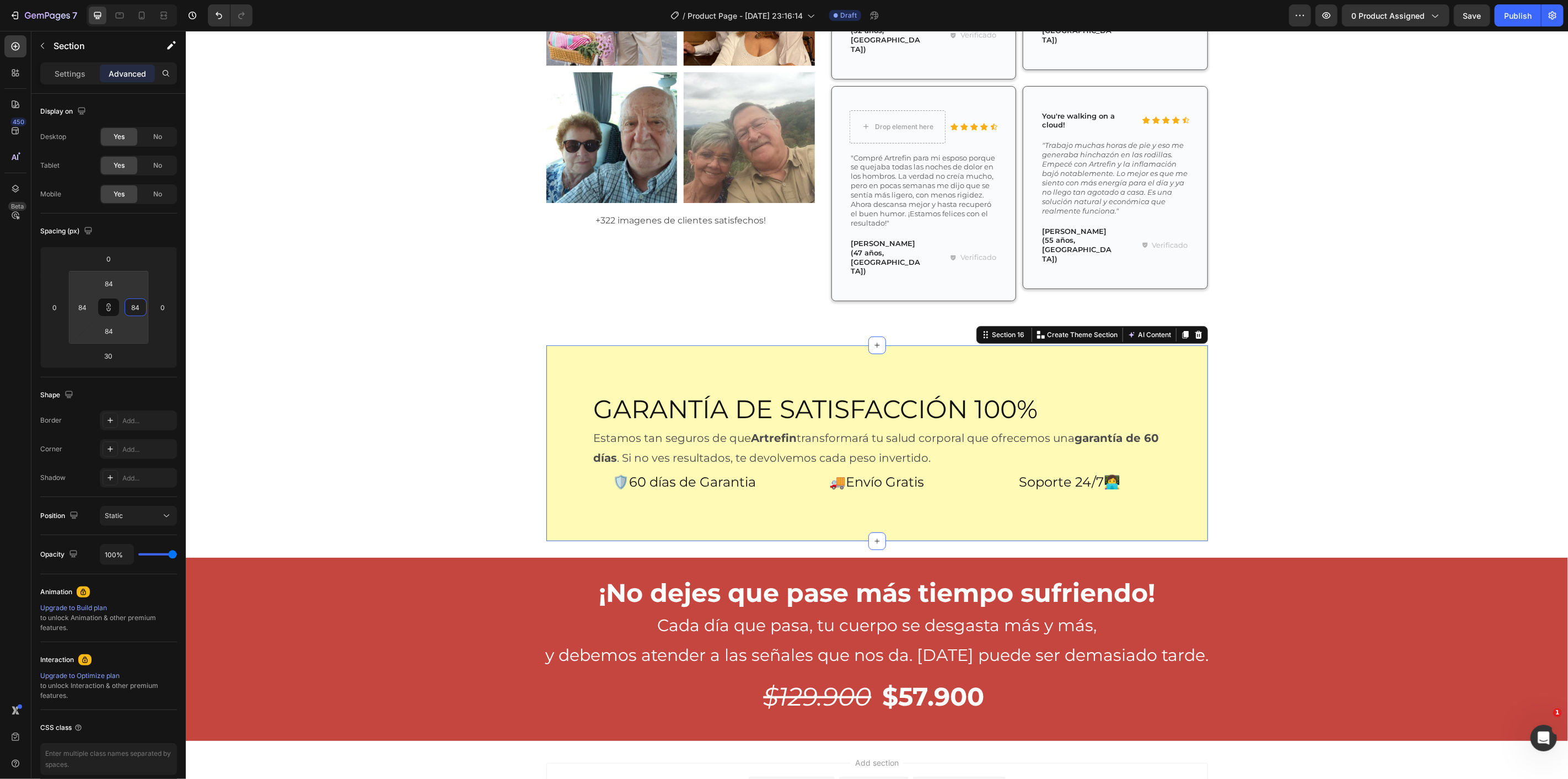
type input "88"
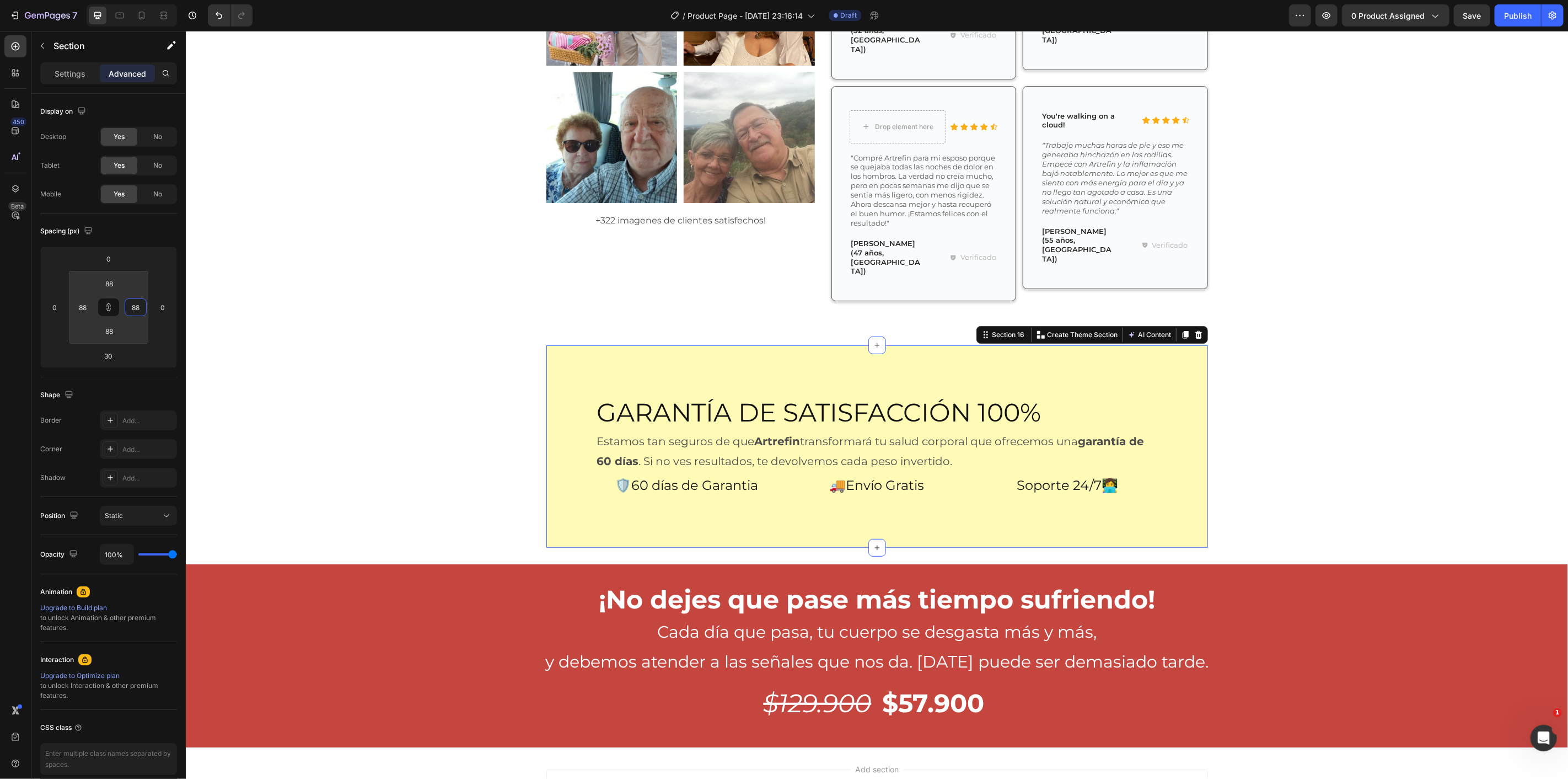
type input "90"
type input "92"
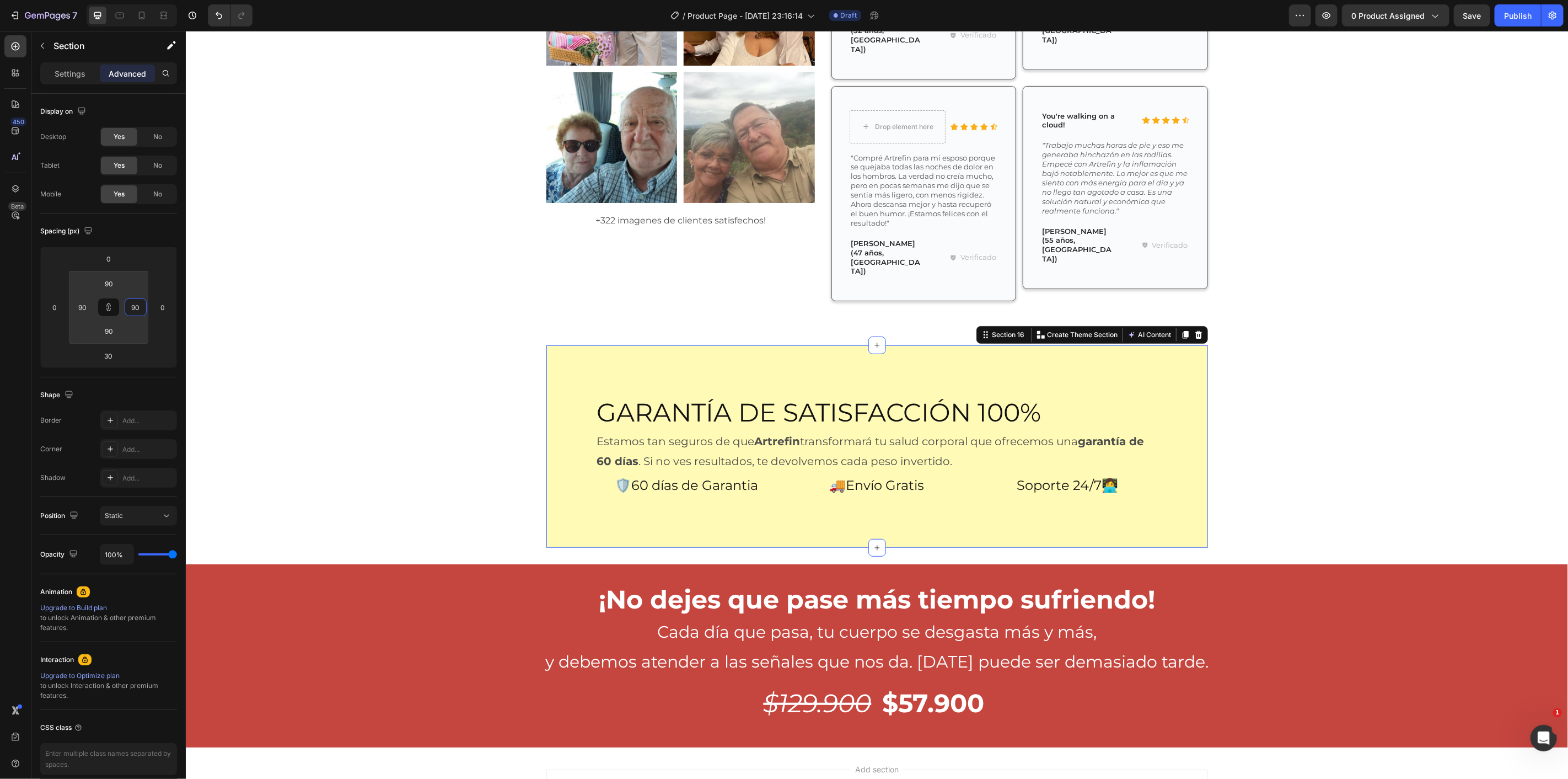
type input "92"
type input "104"
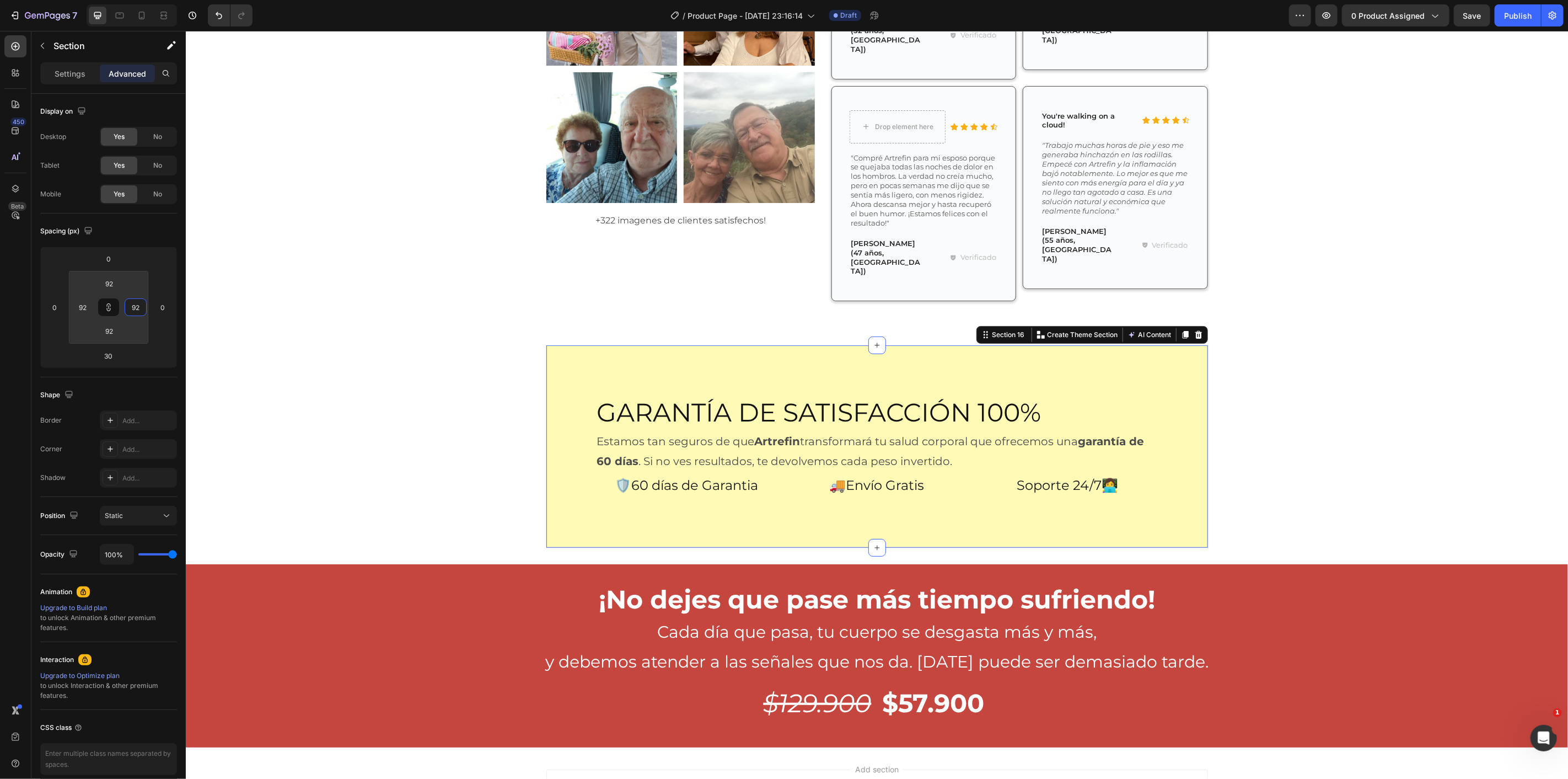
type input "104"
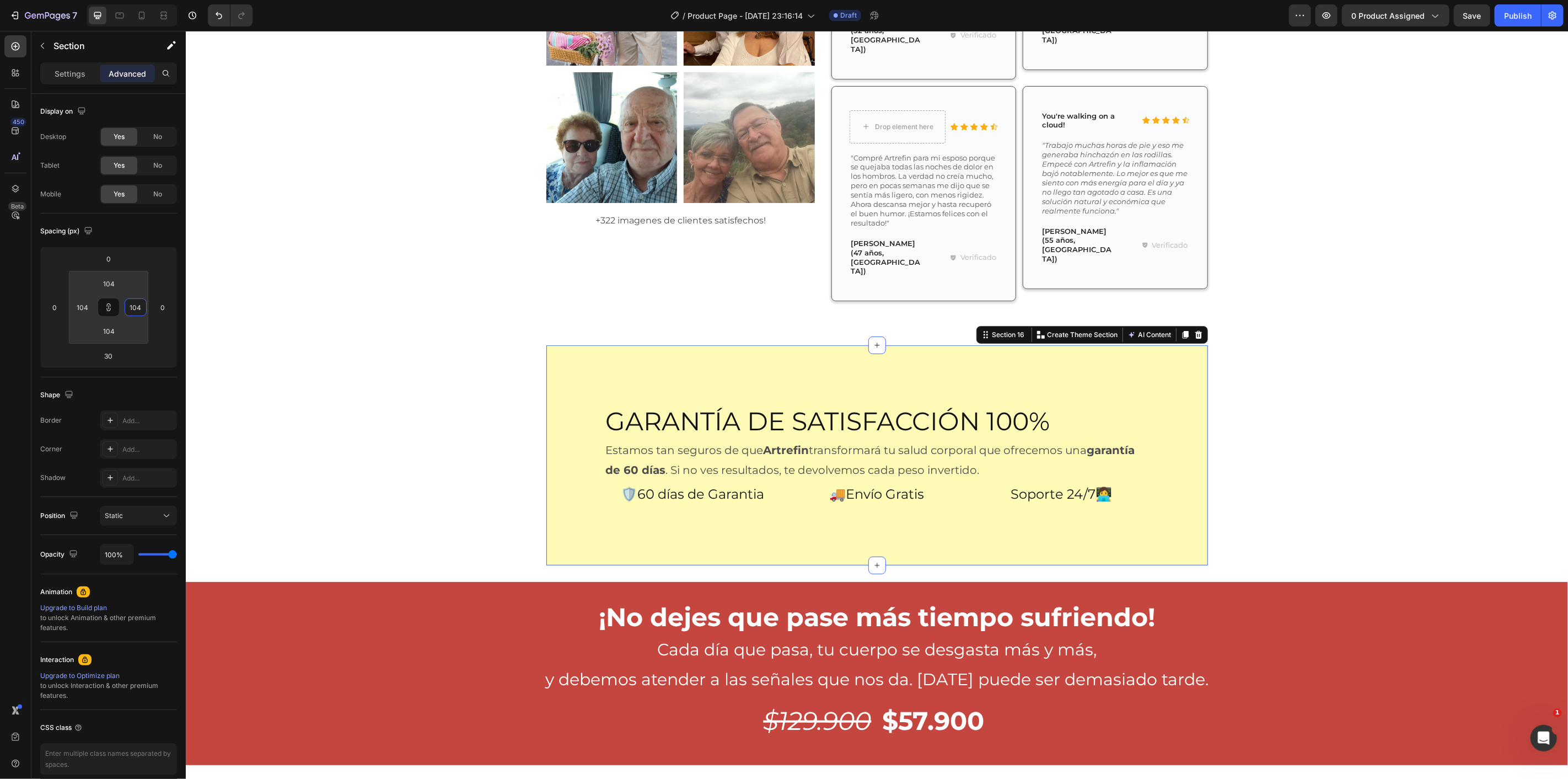
type input "106"
type input "78"
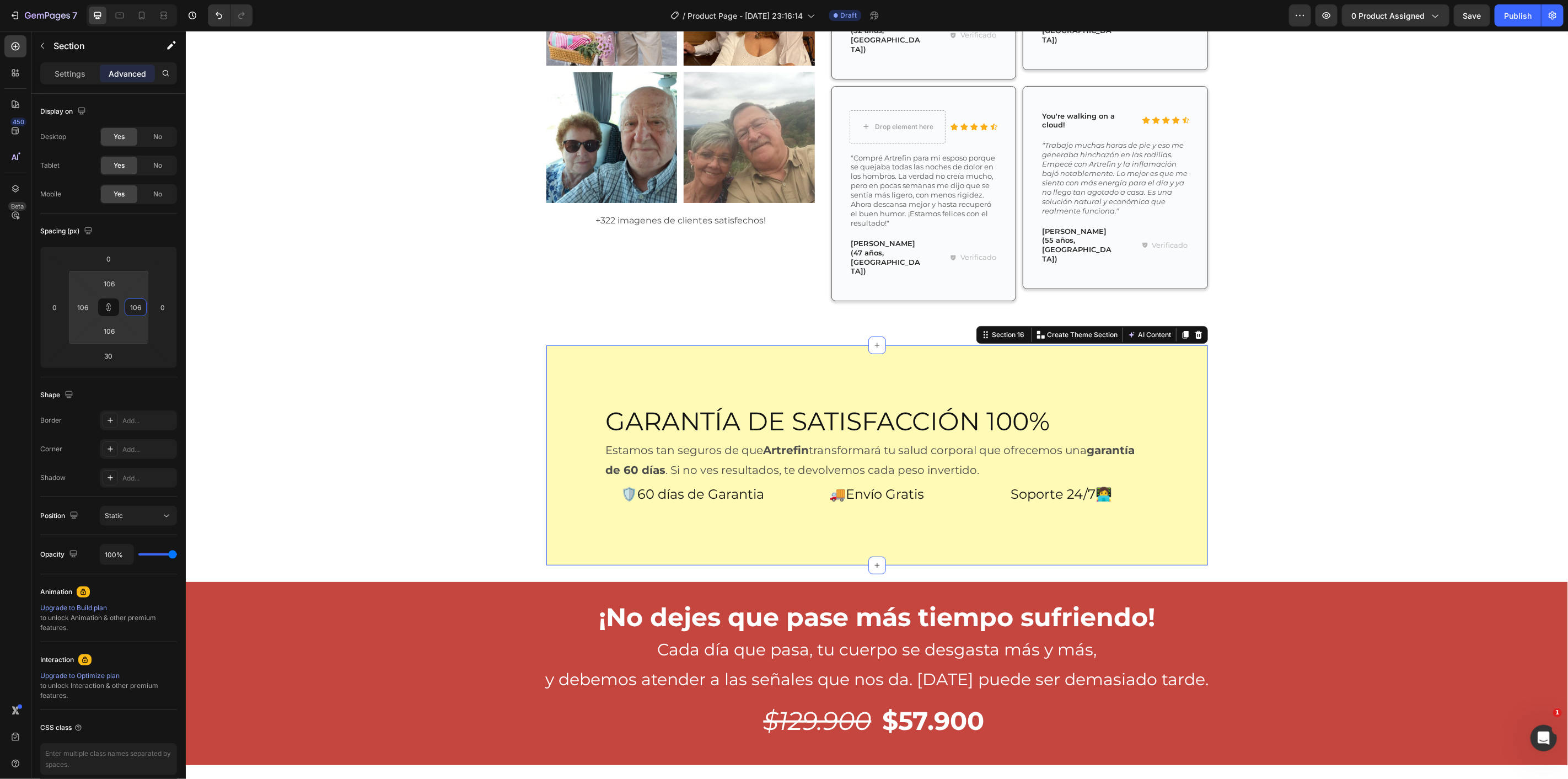
type input "78"
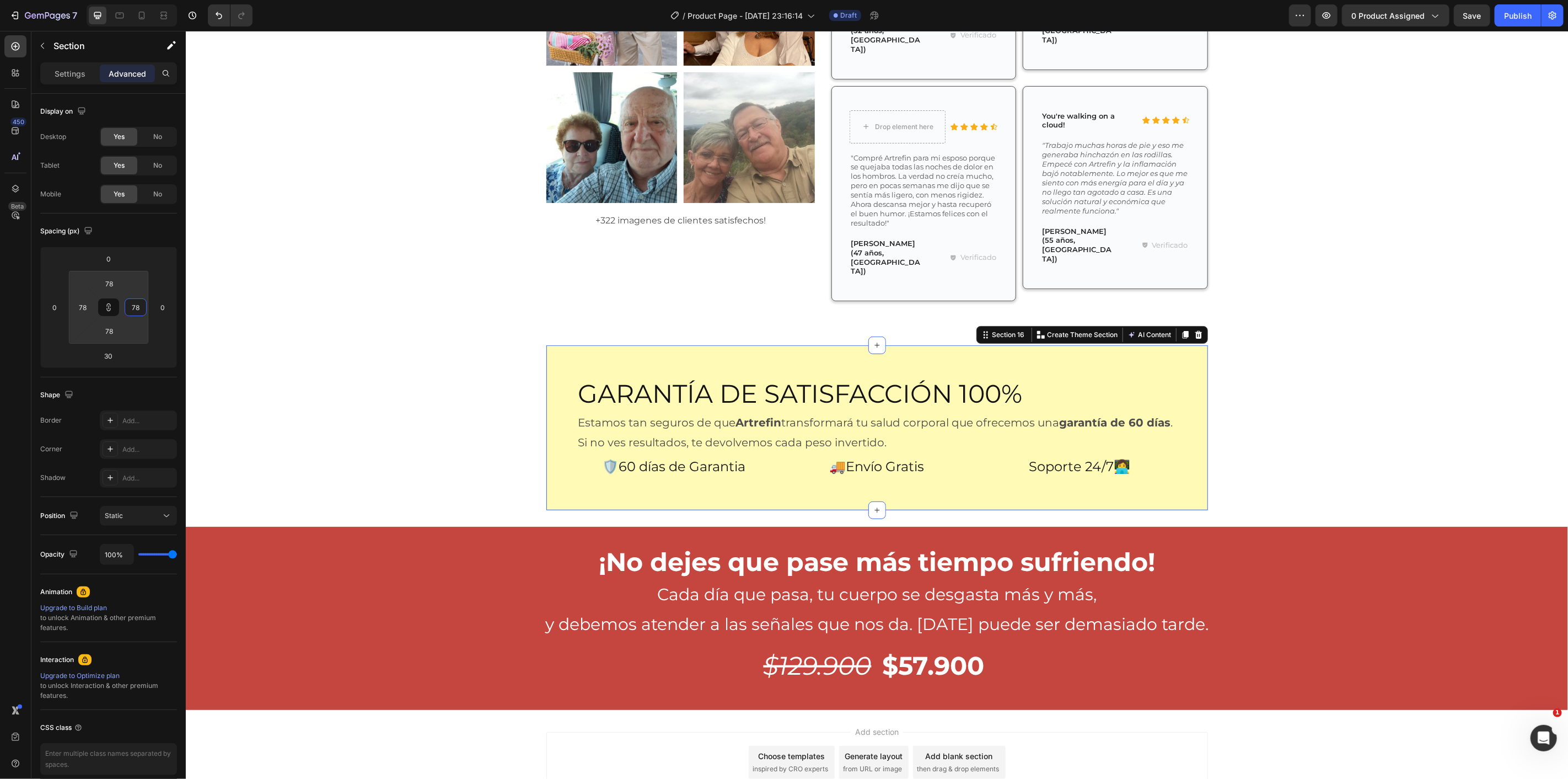
type input "56"
type input "46"
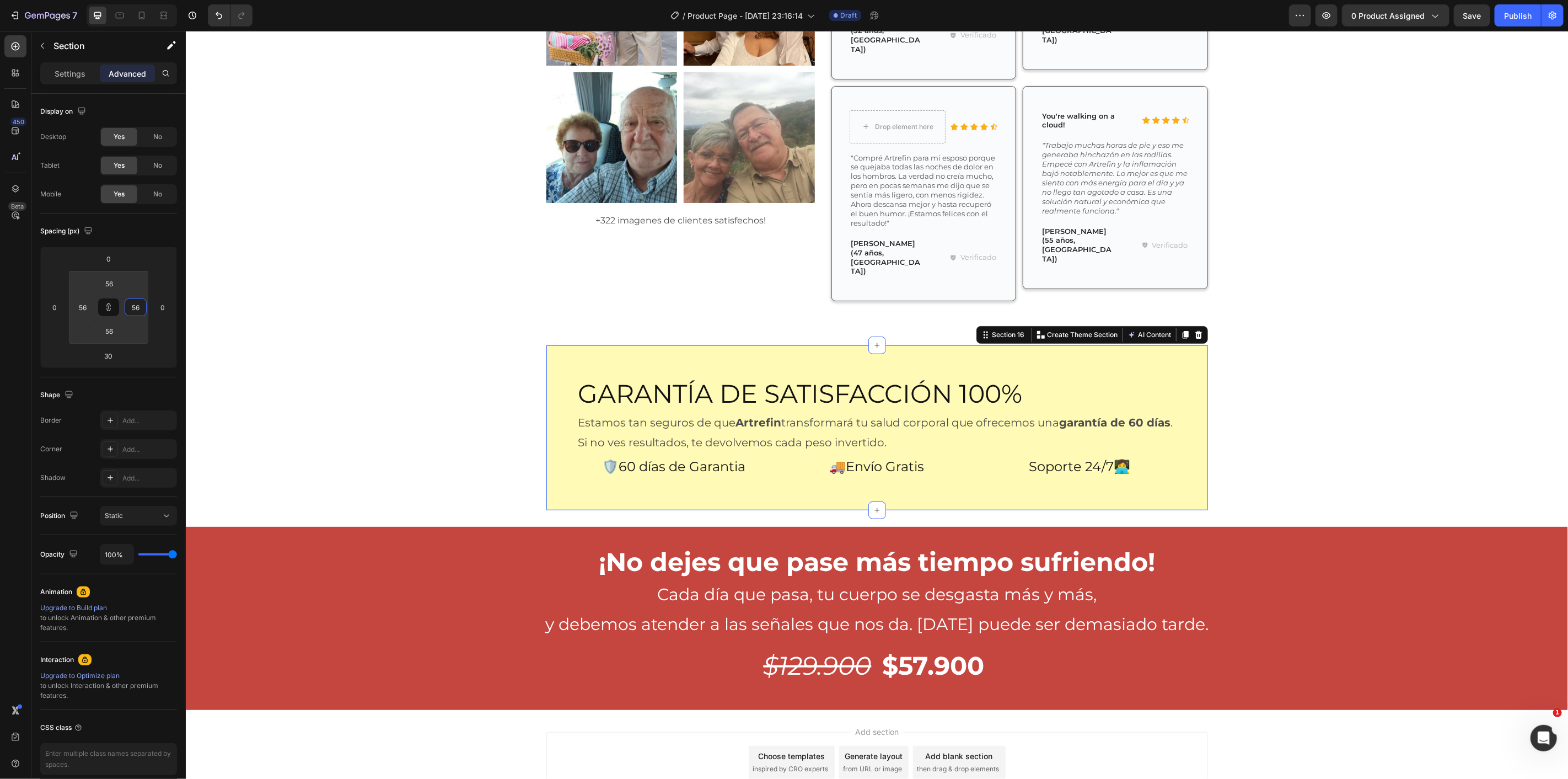
type input "46"
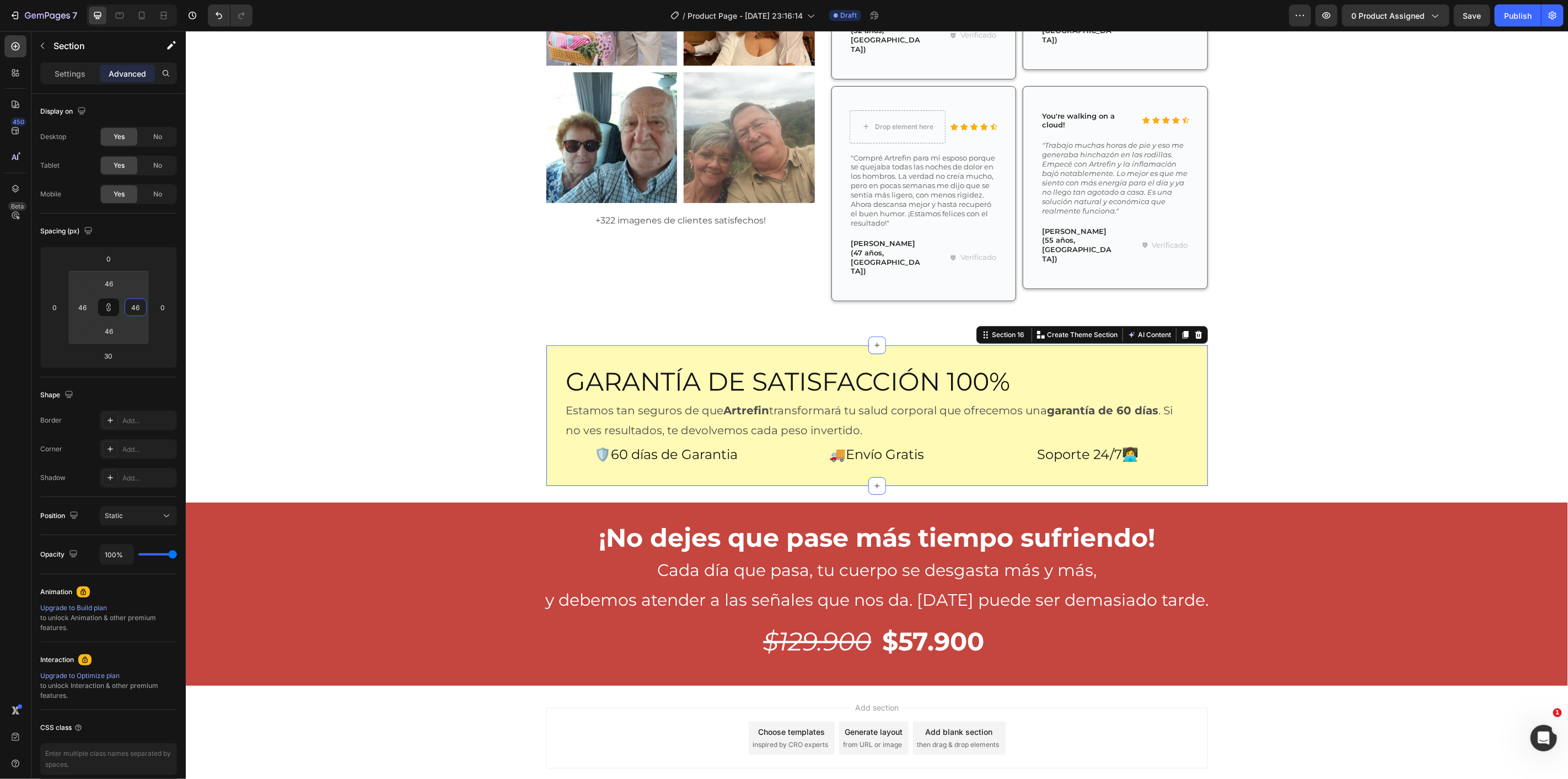
type input "34"
type input "28"
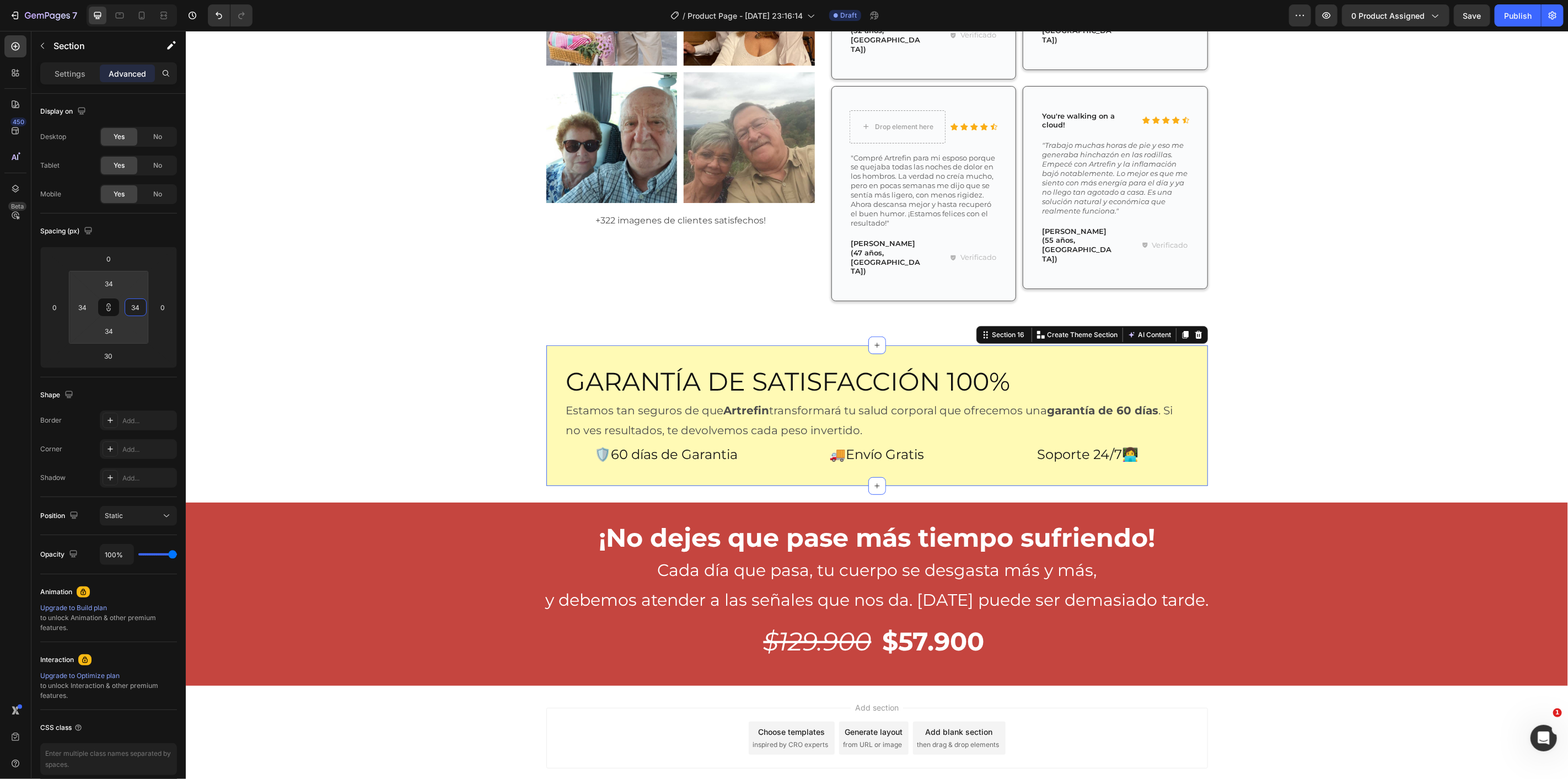
type input "28"
type input "24"
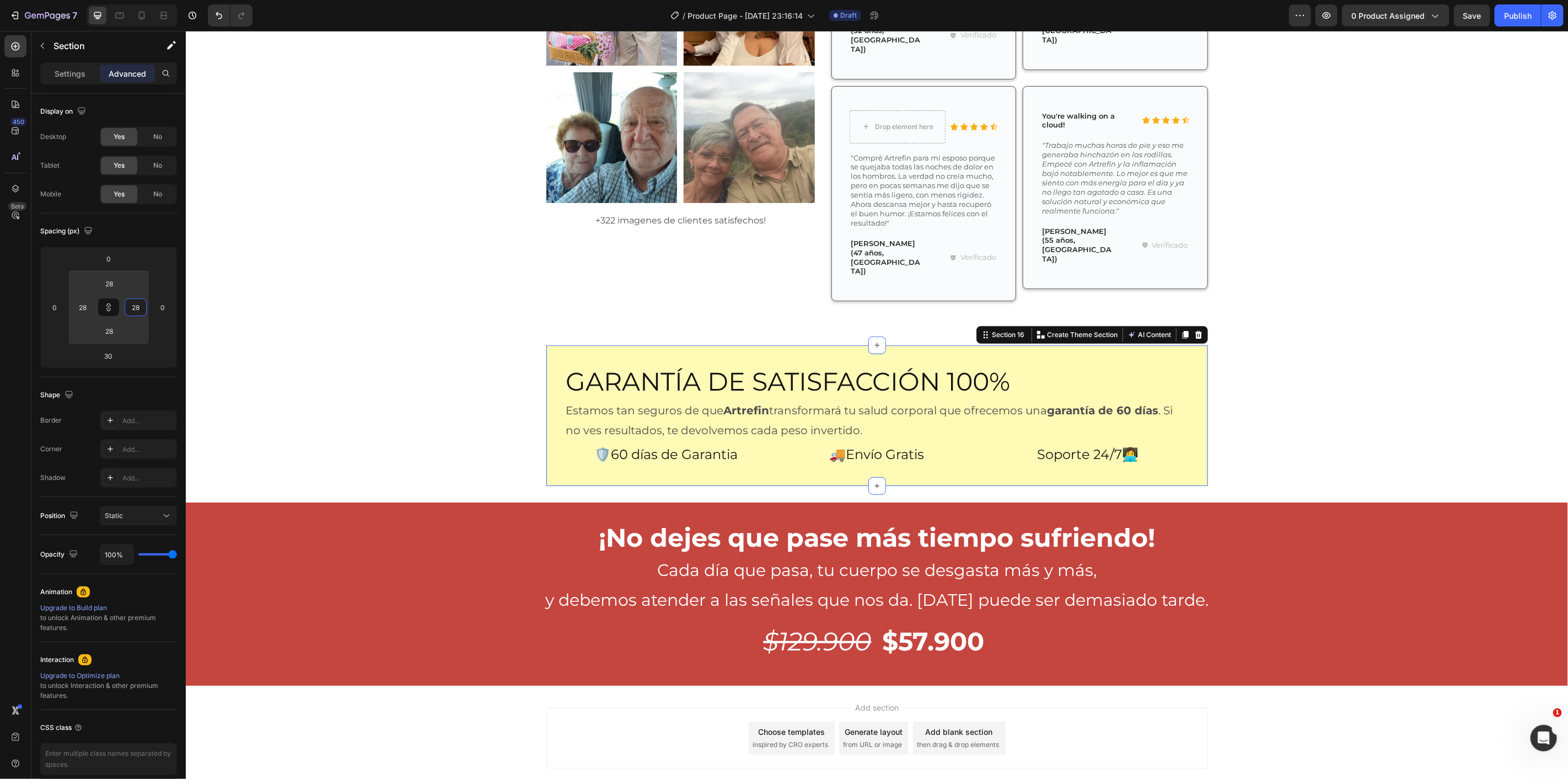
type input "24"
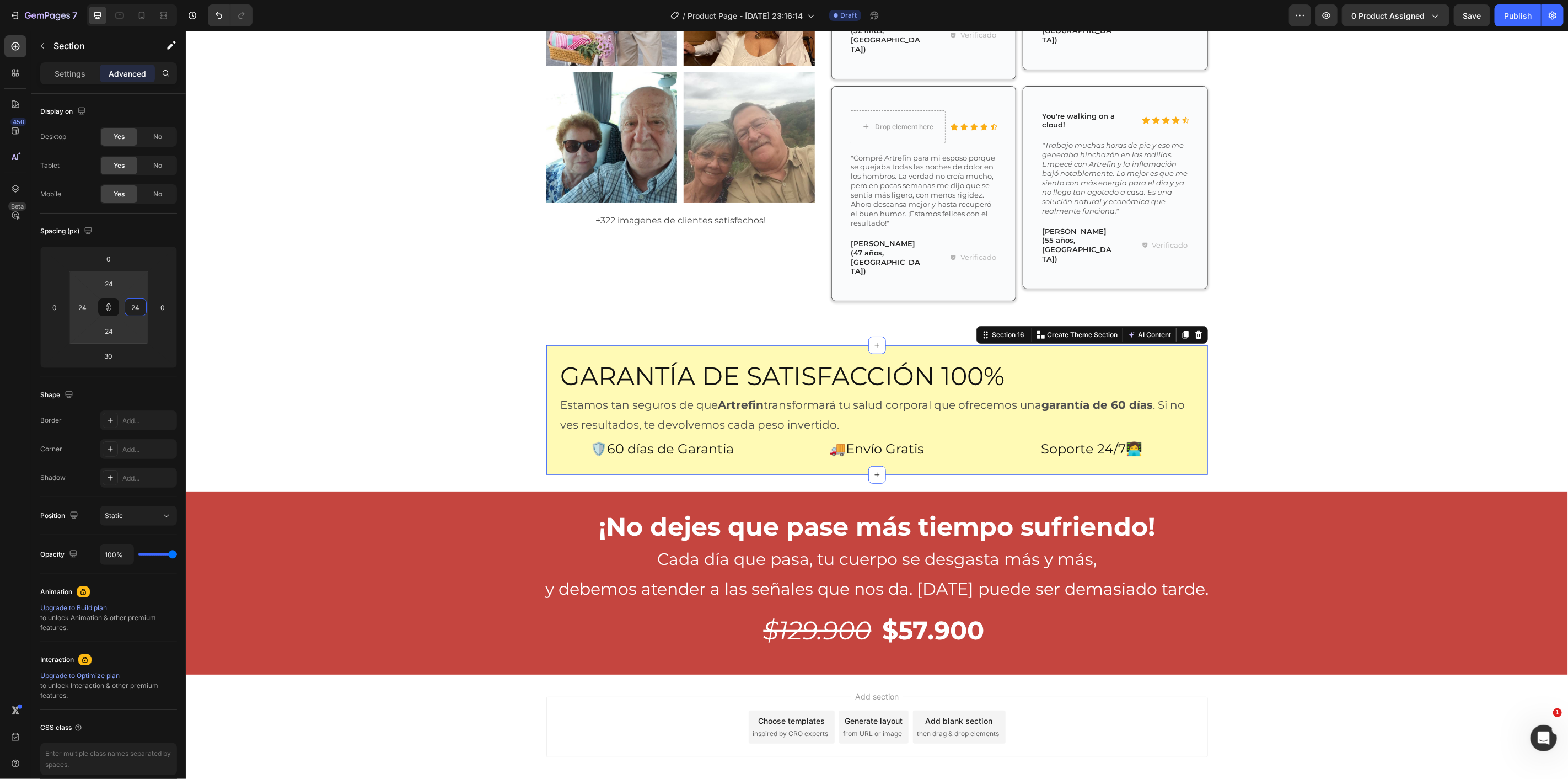
type input "50"
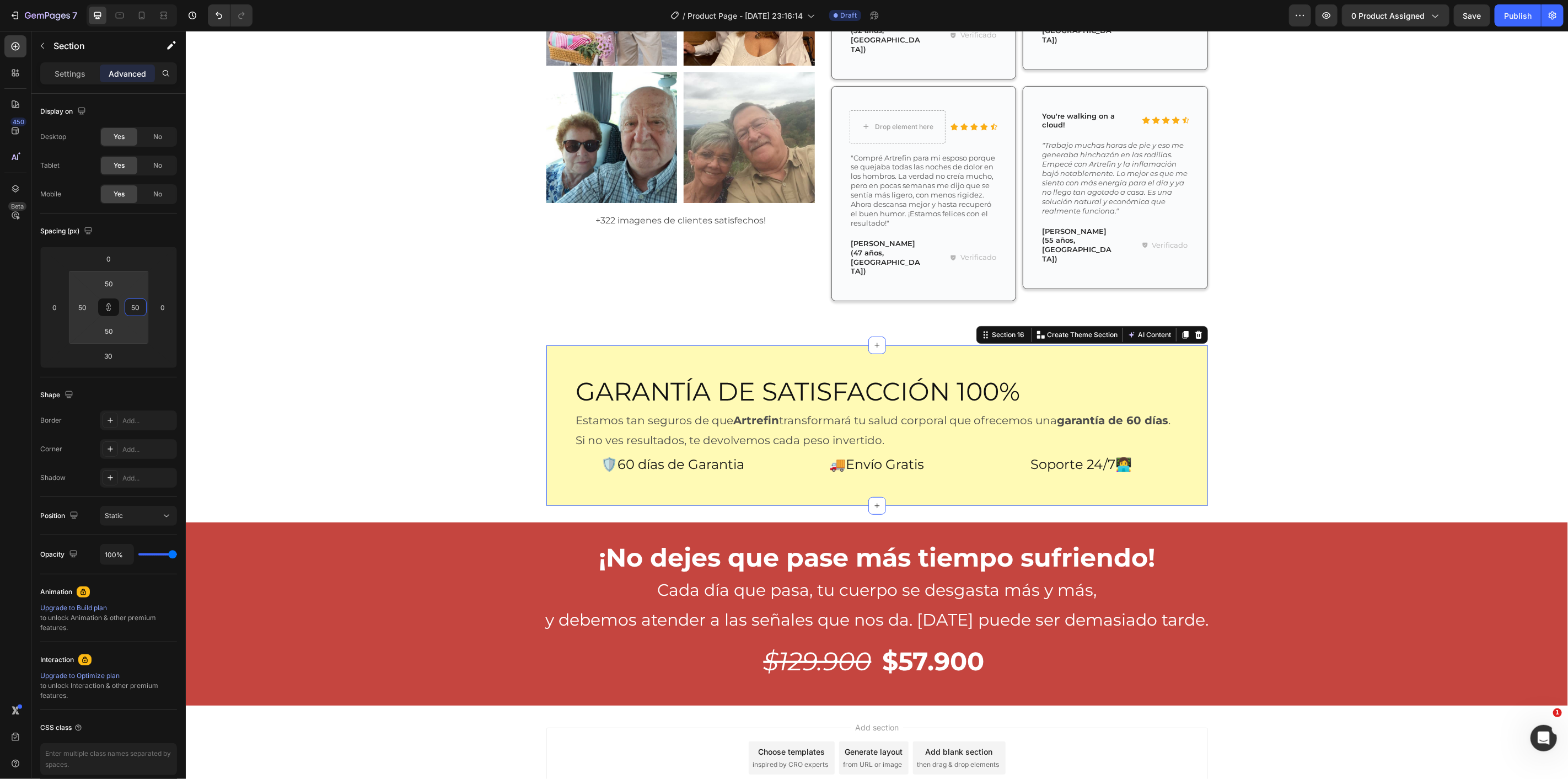
type input "52"
drag, startPoint x: 122, startPoint y: 303, endPoint x: 146, endPoint y: 287, distance: 28.8
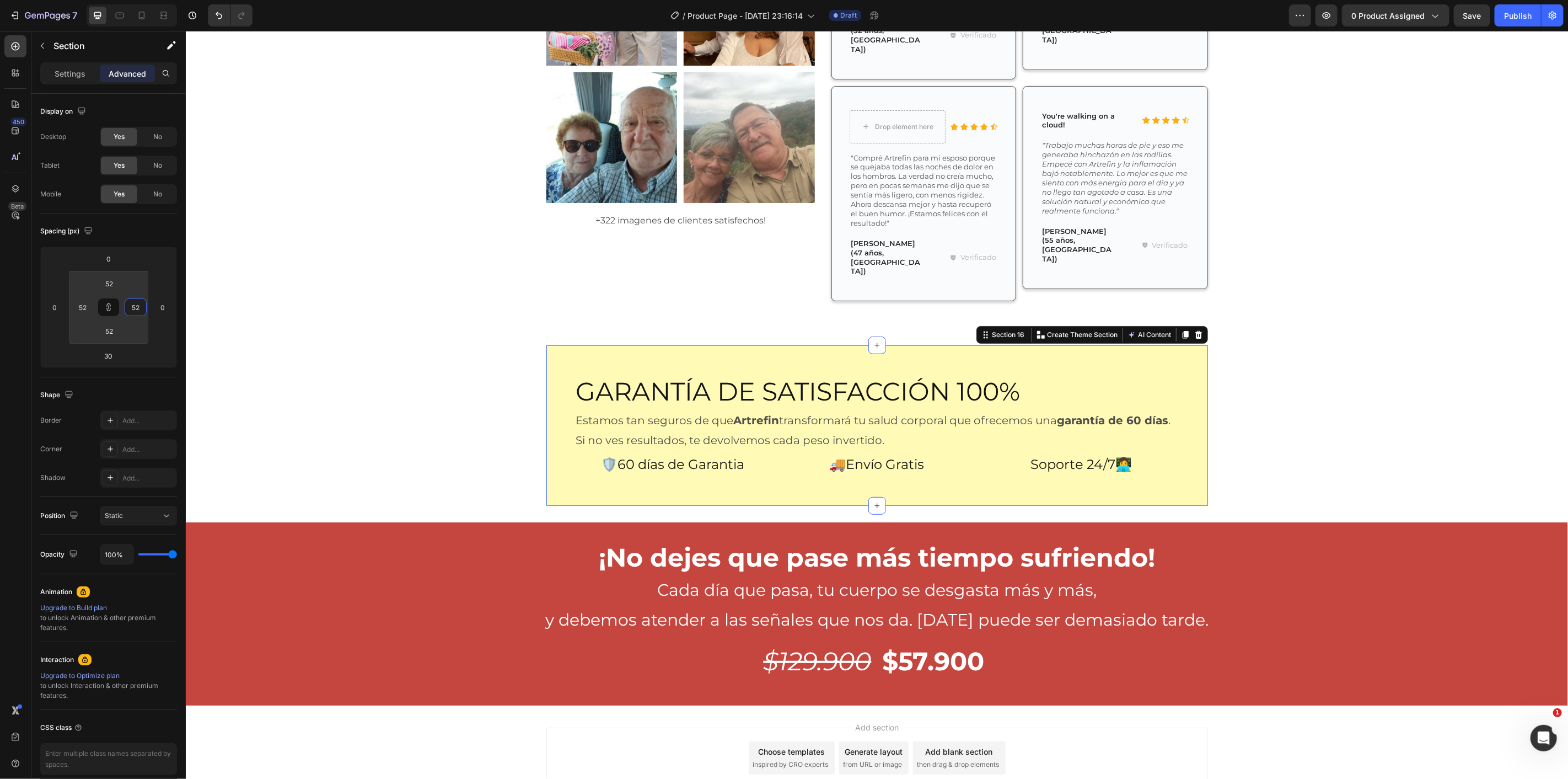
click at [146, 0] on html "7 / Product Page - [DATE] 23:16:14 Draft Preview 0 product assigned Save Publis…" at bounding box center [784, 0] width 1568 height 0
click at [351, 213] on div "Lo que Dicen Nuestros Clientes Heading ⭐⭐⭐⭐⭐+6.332 clientes felices Text Block …" at bounding box center [877, 48] width 1366 height 540
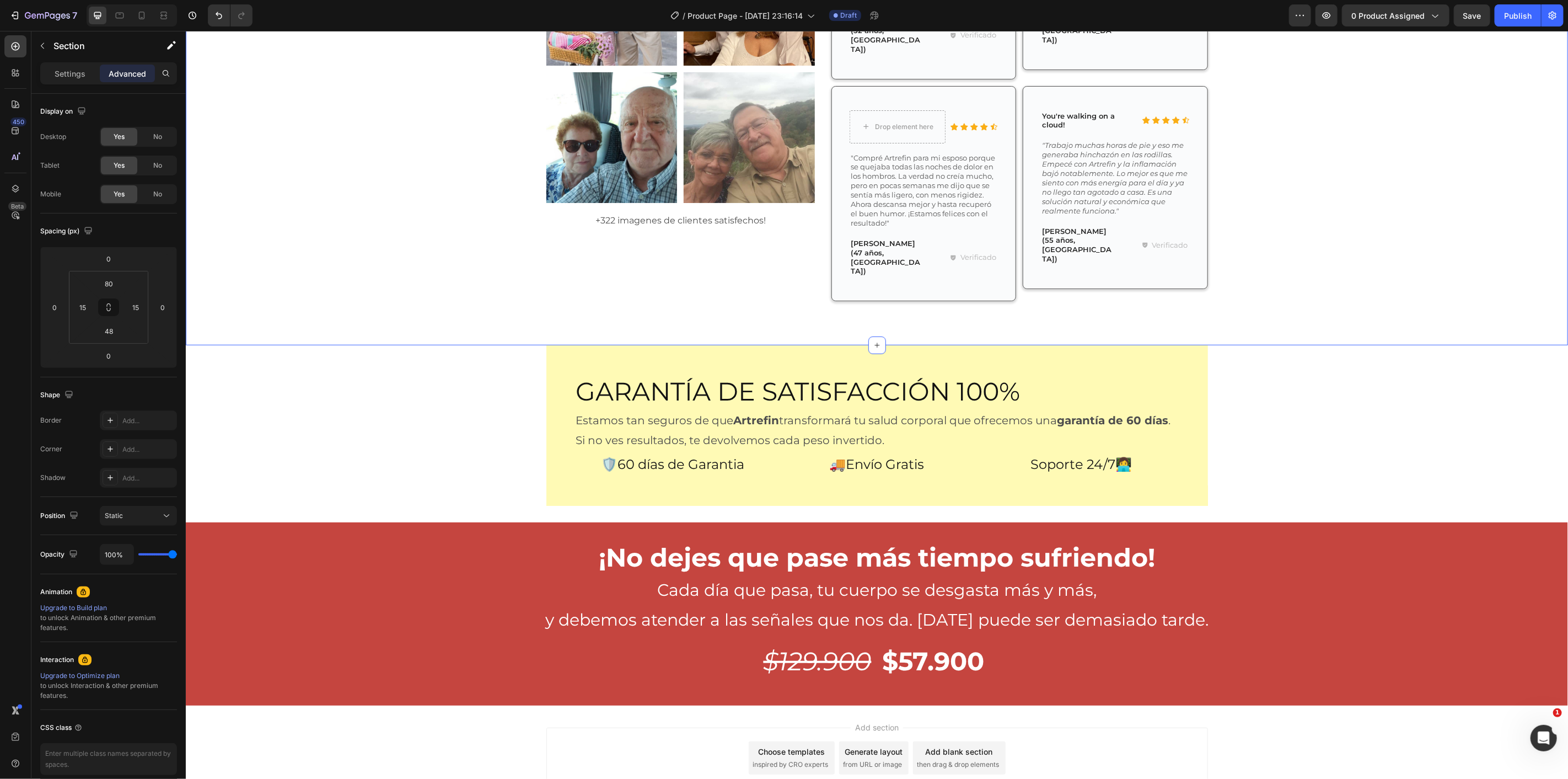
scroll to position [3934, 0]
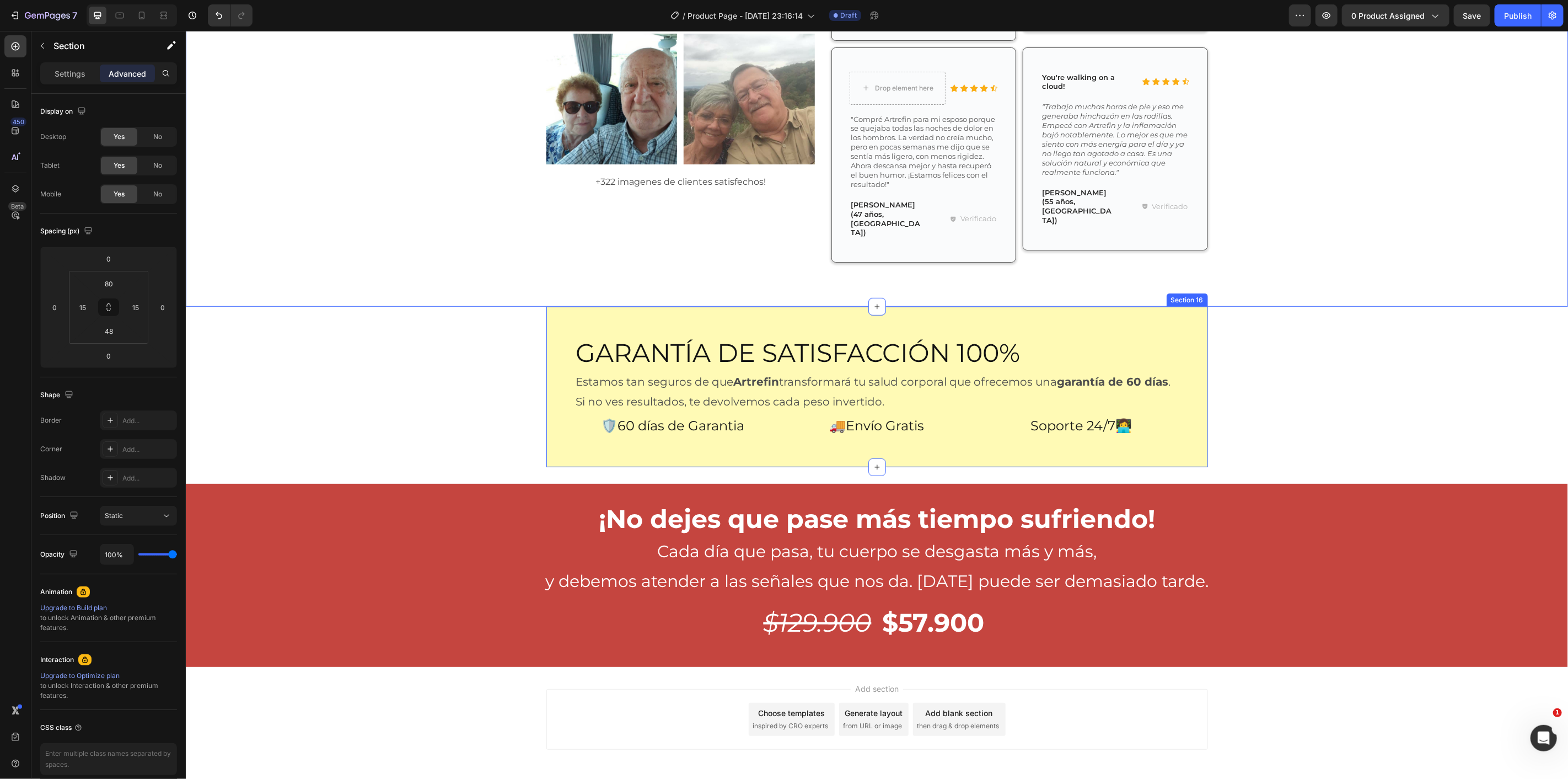
click at [558, 306] on div "Garantía de Satisfacción 100% Heading Estamos tan seguros de que Artrefin trans…" at bounding box center [877, 386] width 662 height 161
click at [140, 14] on icon at bounding box center [142, 16] width 11 height 11
type input "40"
type input "24"
type input "40"
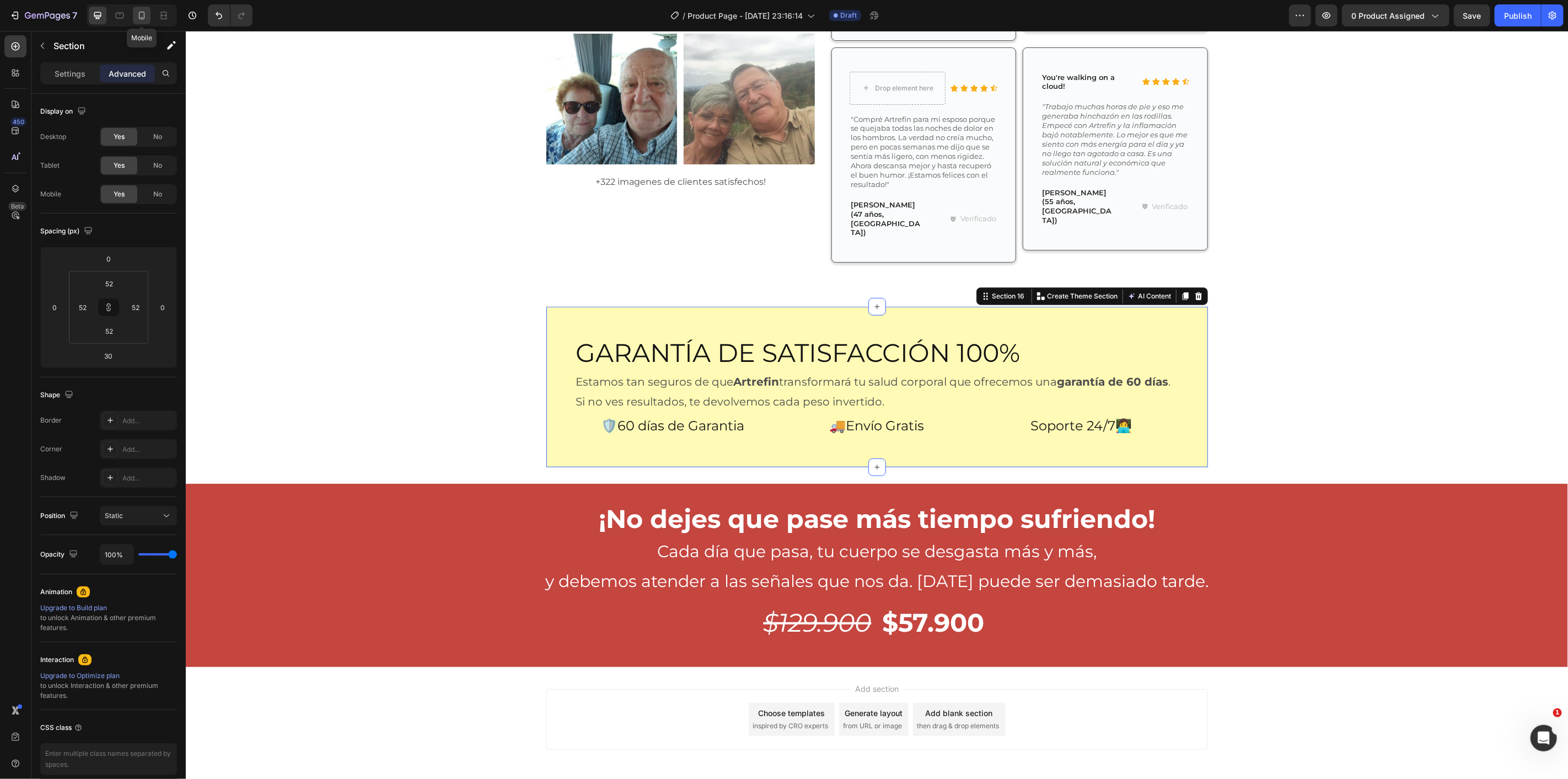
type input "24"
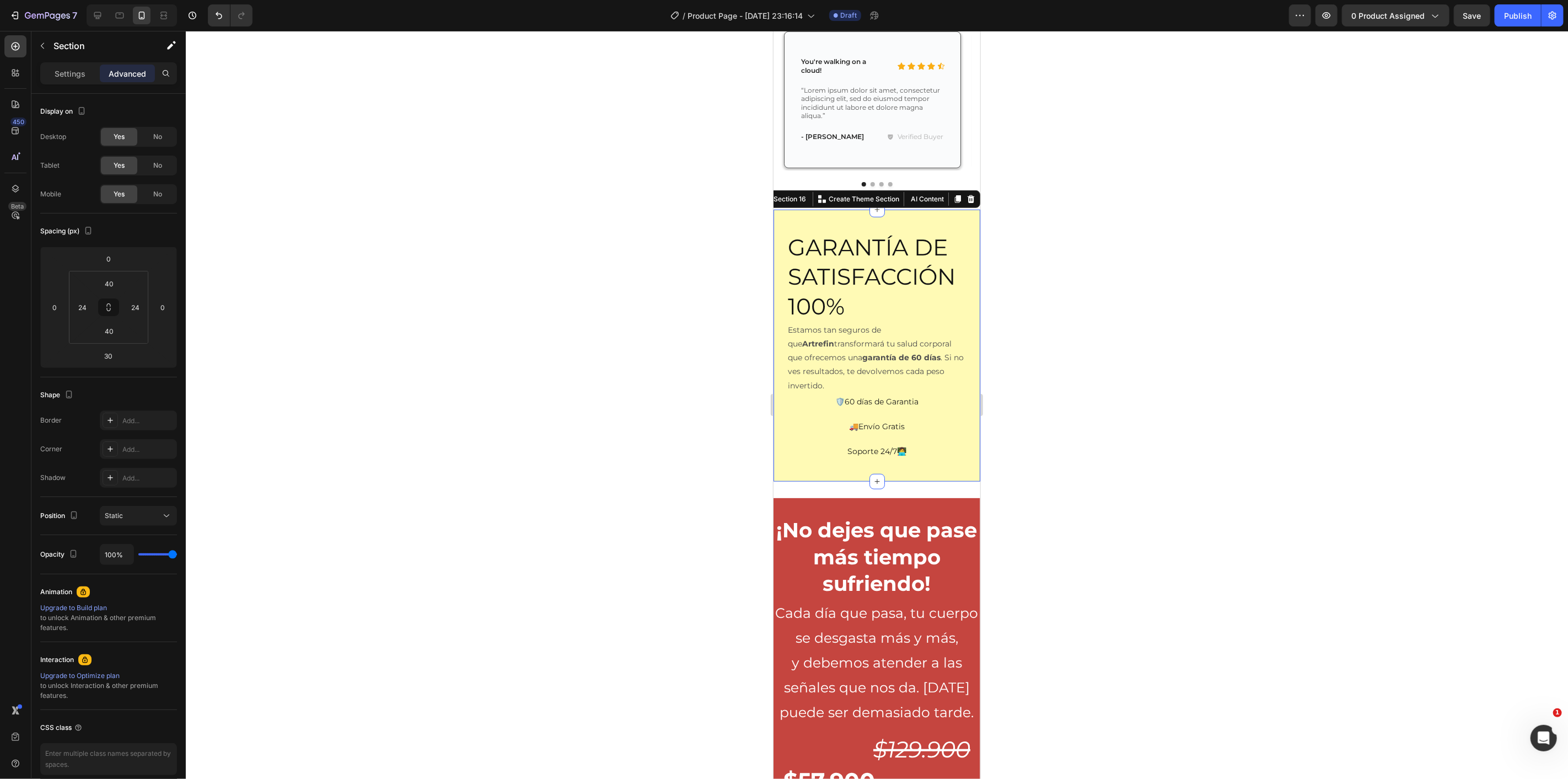
scroll to position [4066, 0]
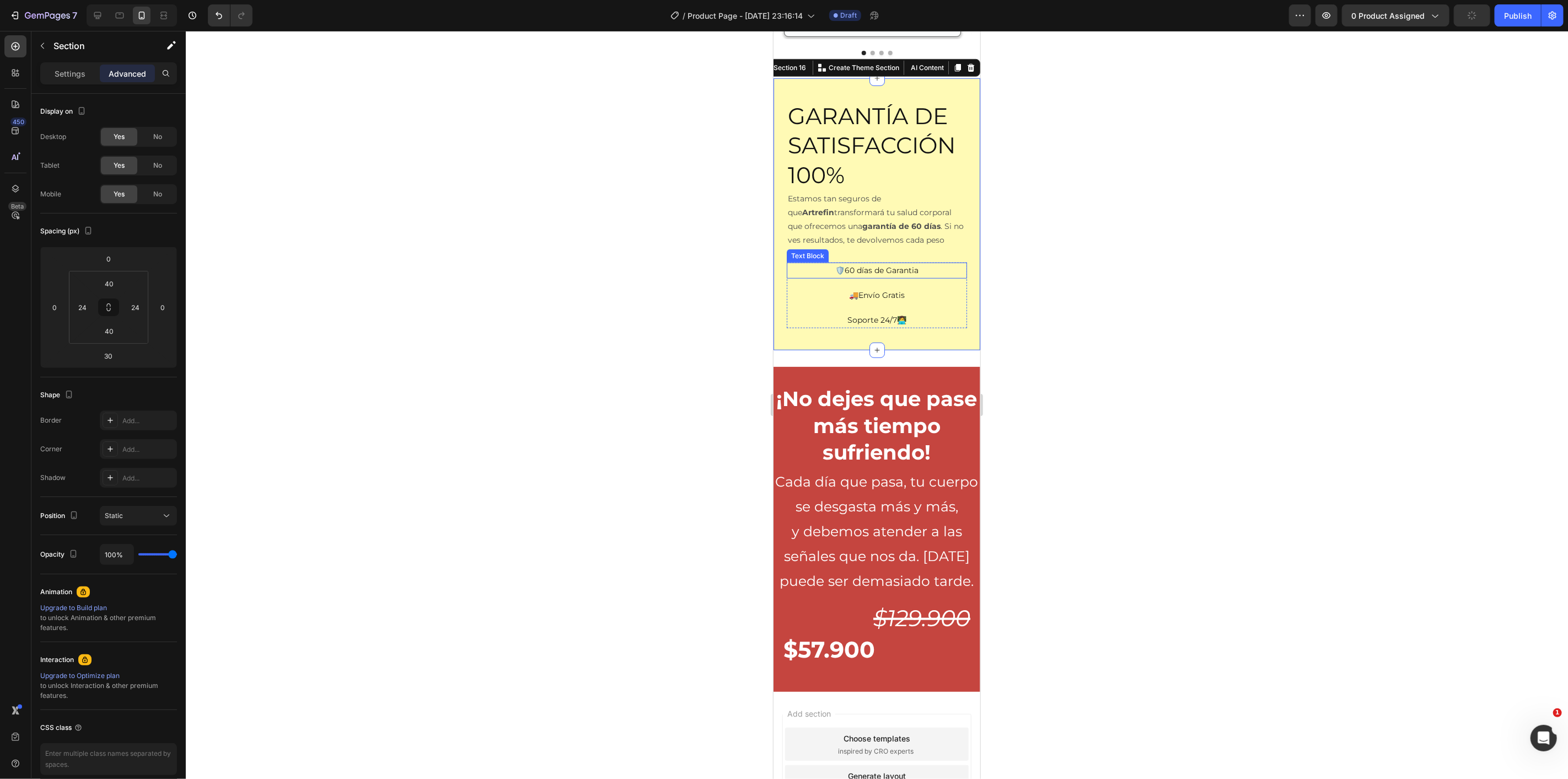
click at [873, 263] on p "🛡️60 días de Garantia" at bounding box center [877, 270] width 178 height 14
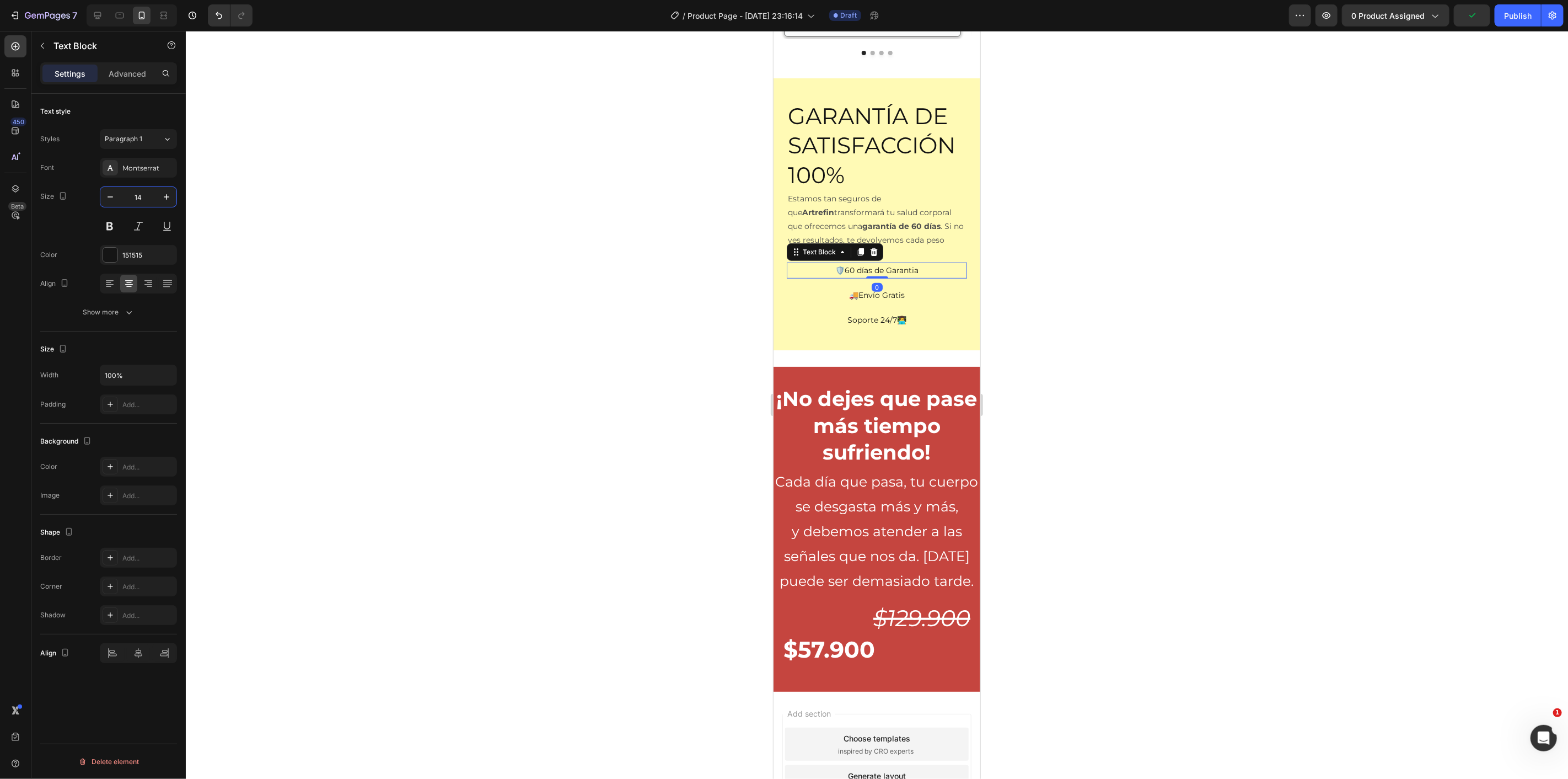
click at [140, 197] on input "14" at bounding box center [138, 197] width 36 height 20
click at [139, 197] on input "14" at bounding box center [138, 197] width 36 height 20
type input "22"
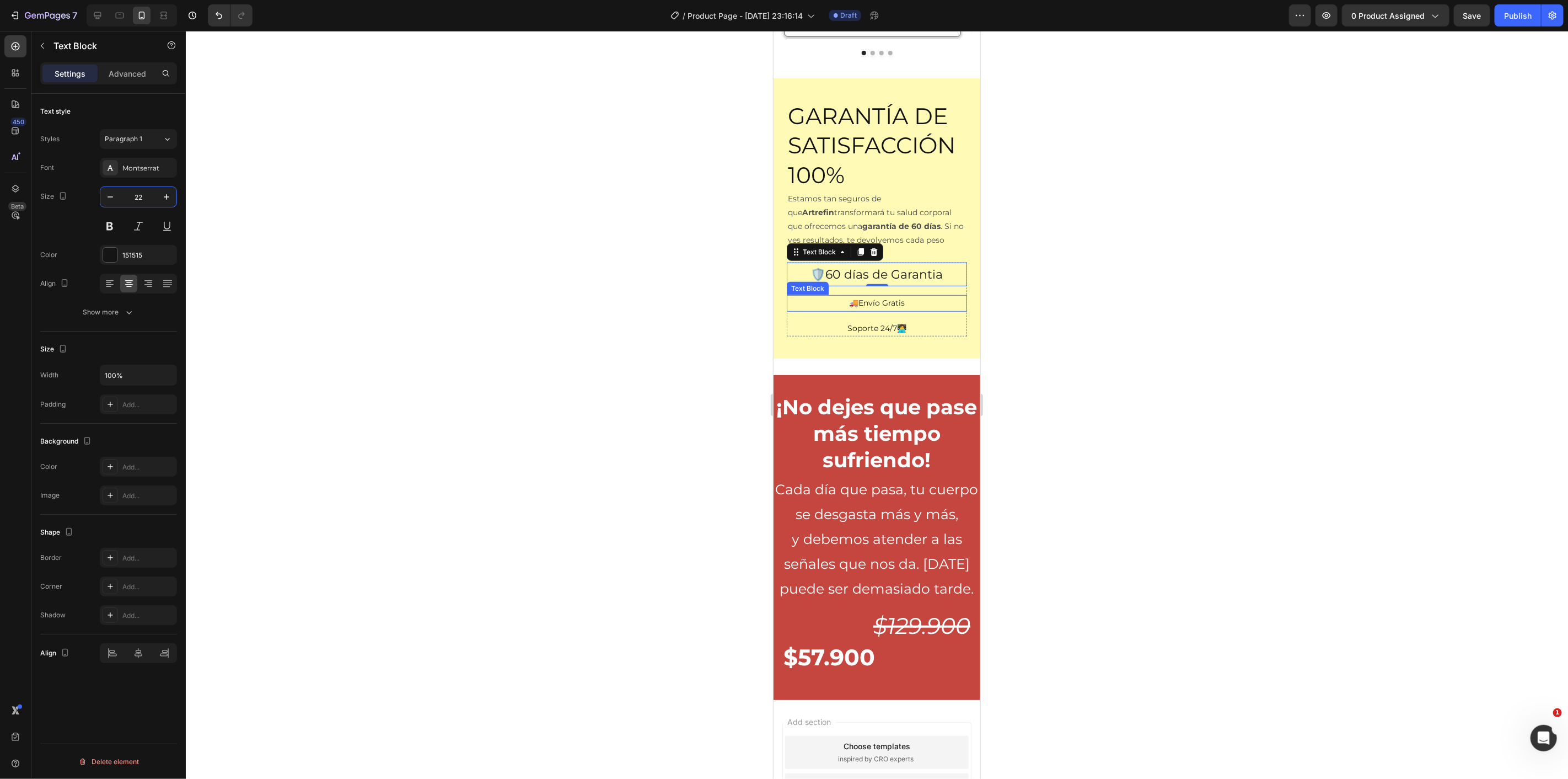
click at [889, 296] on p "🚚Envío Gratis" at bounding box center [877, 303] width 178 height 14
click at [138, 200] on input "14" at bounding box center [138, 197] width 36 height 20
type input "22"
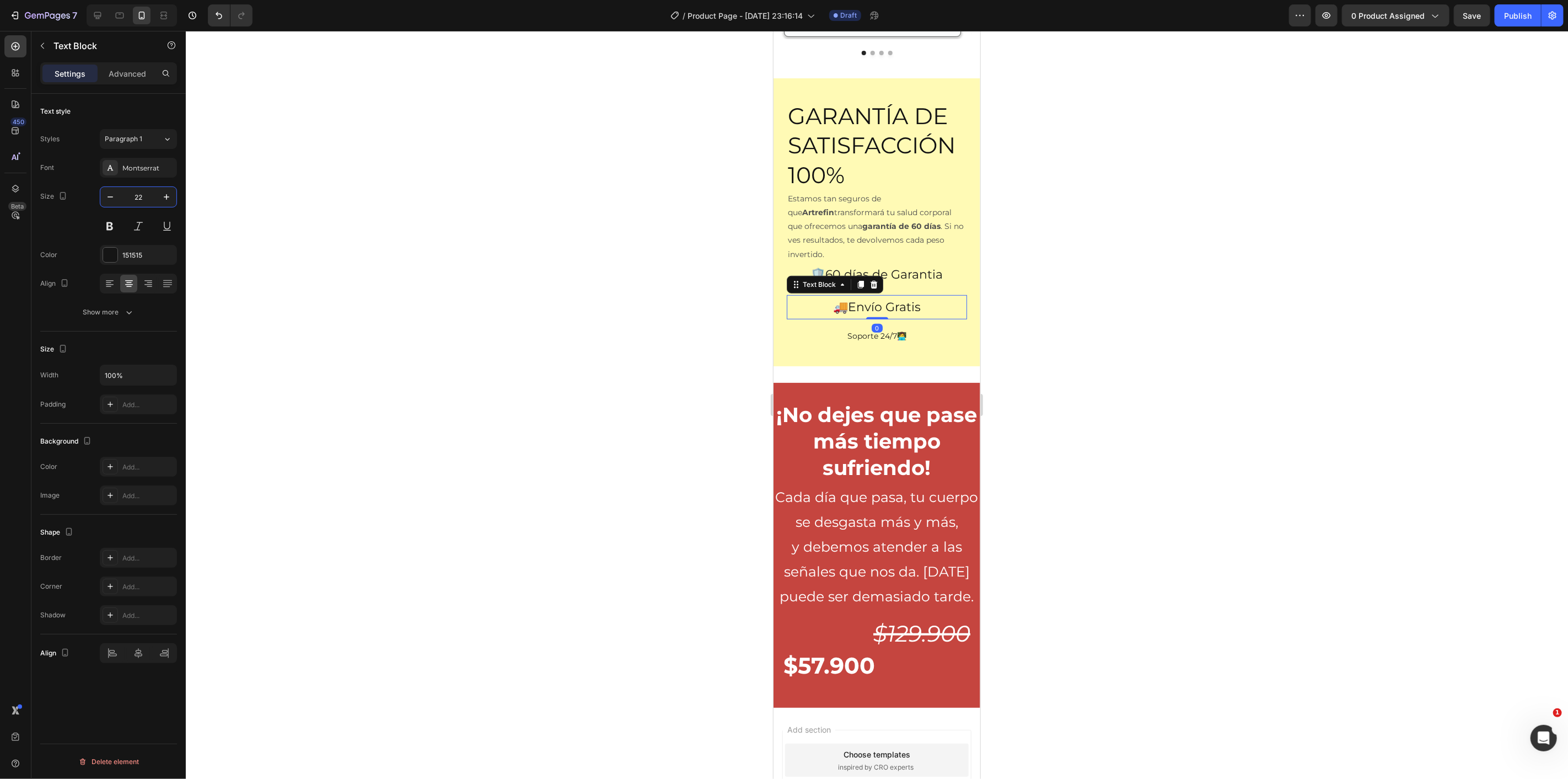
click at [868, 329] on p "Soporte 24/7👩‍💻" at bounding box center [877, 336] width 178 height 14
click at [140, 257] on div "151515" at bounding box center [138, 255] width 32 height 10
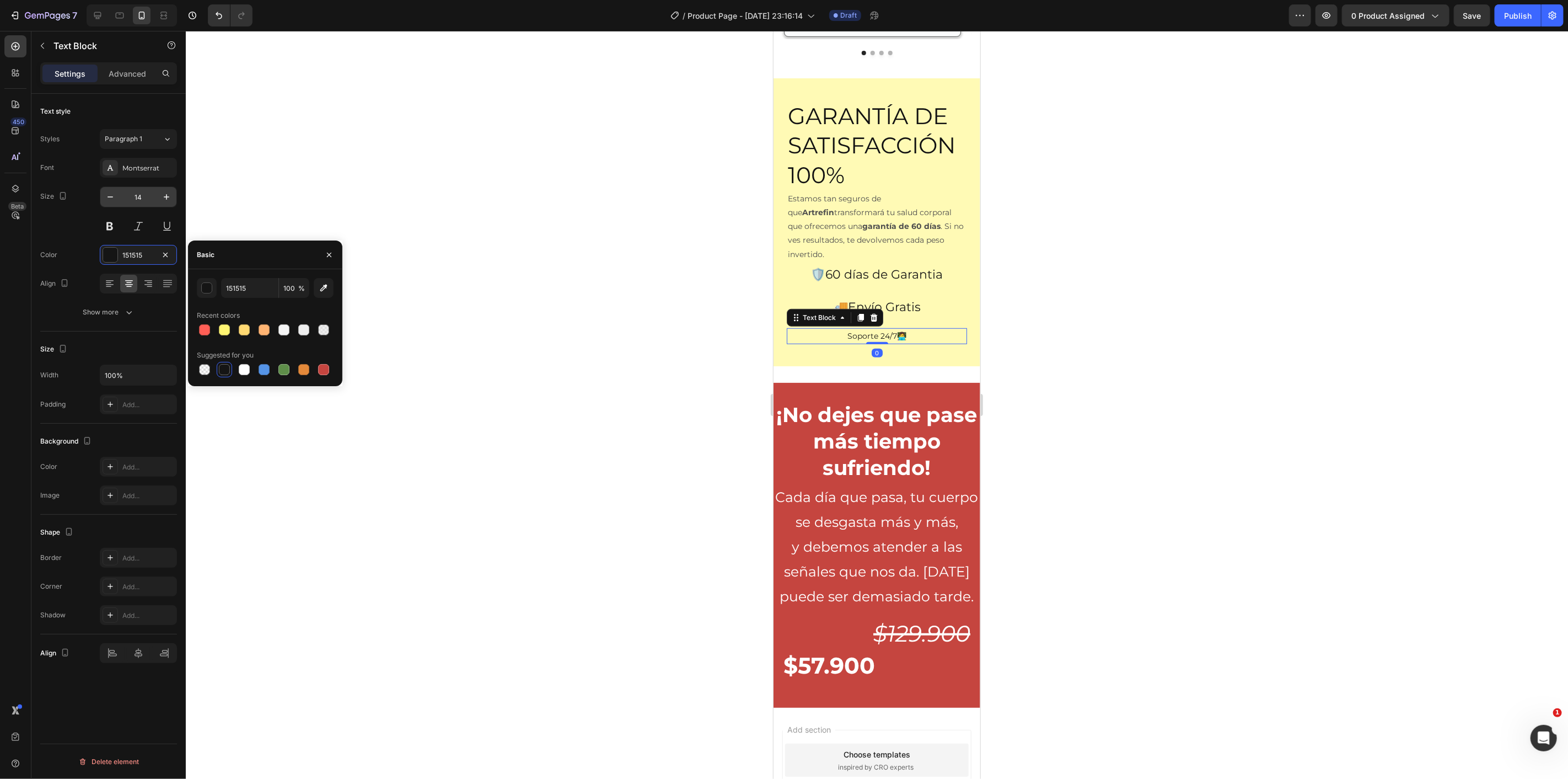
click at [146, 207] on div "14" at bounding box center [138, 197] width 77 height 21
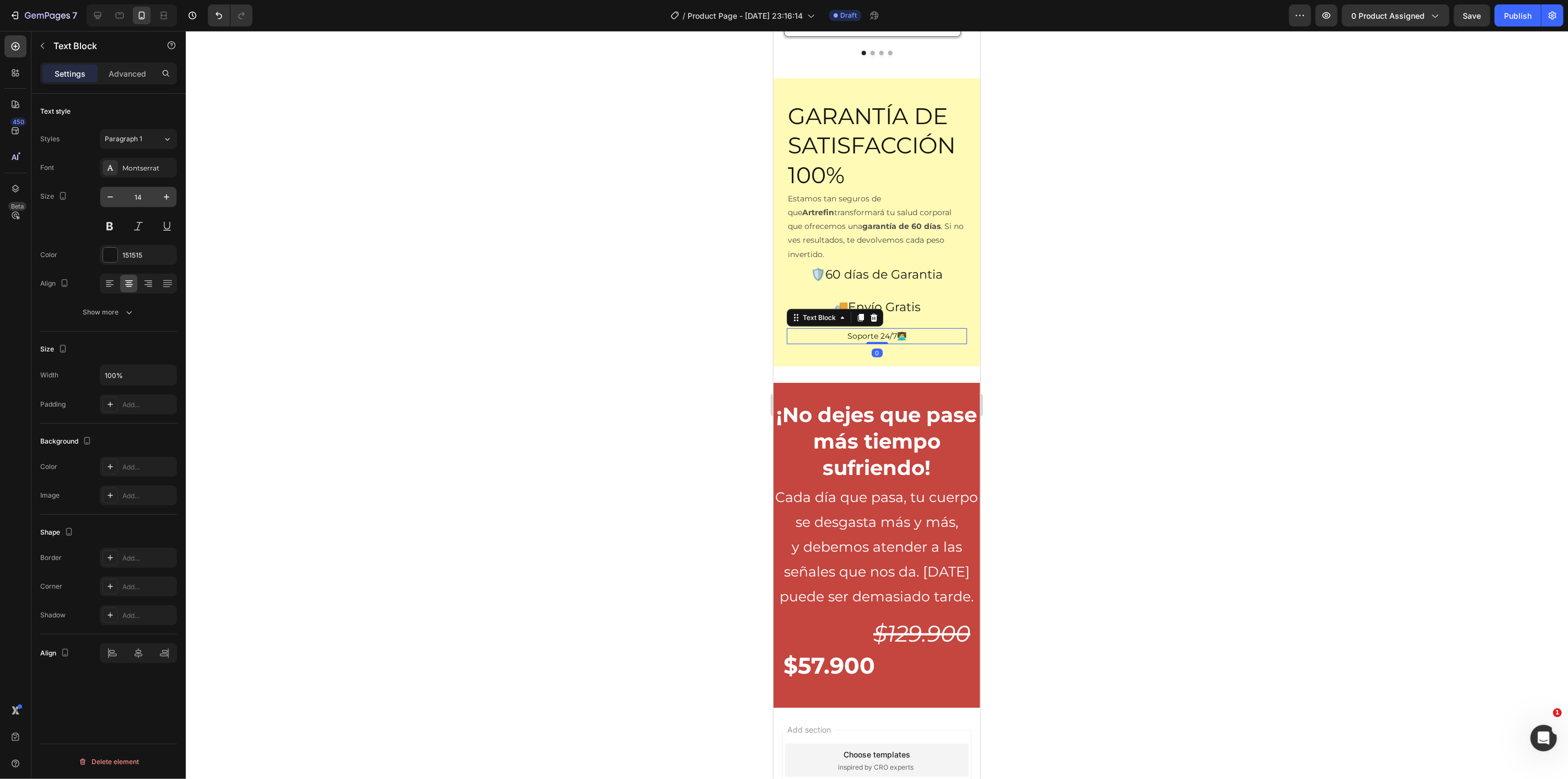
click at [146, 205] on input "14" at bounding box center [138, 197] width 36 height 20
click at [145, 203] on input "14" at bounding box center [138, 197] width 36 height 20
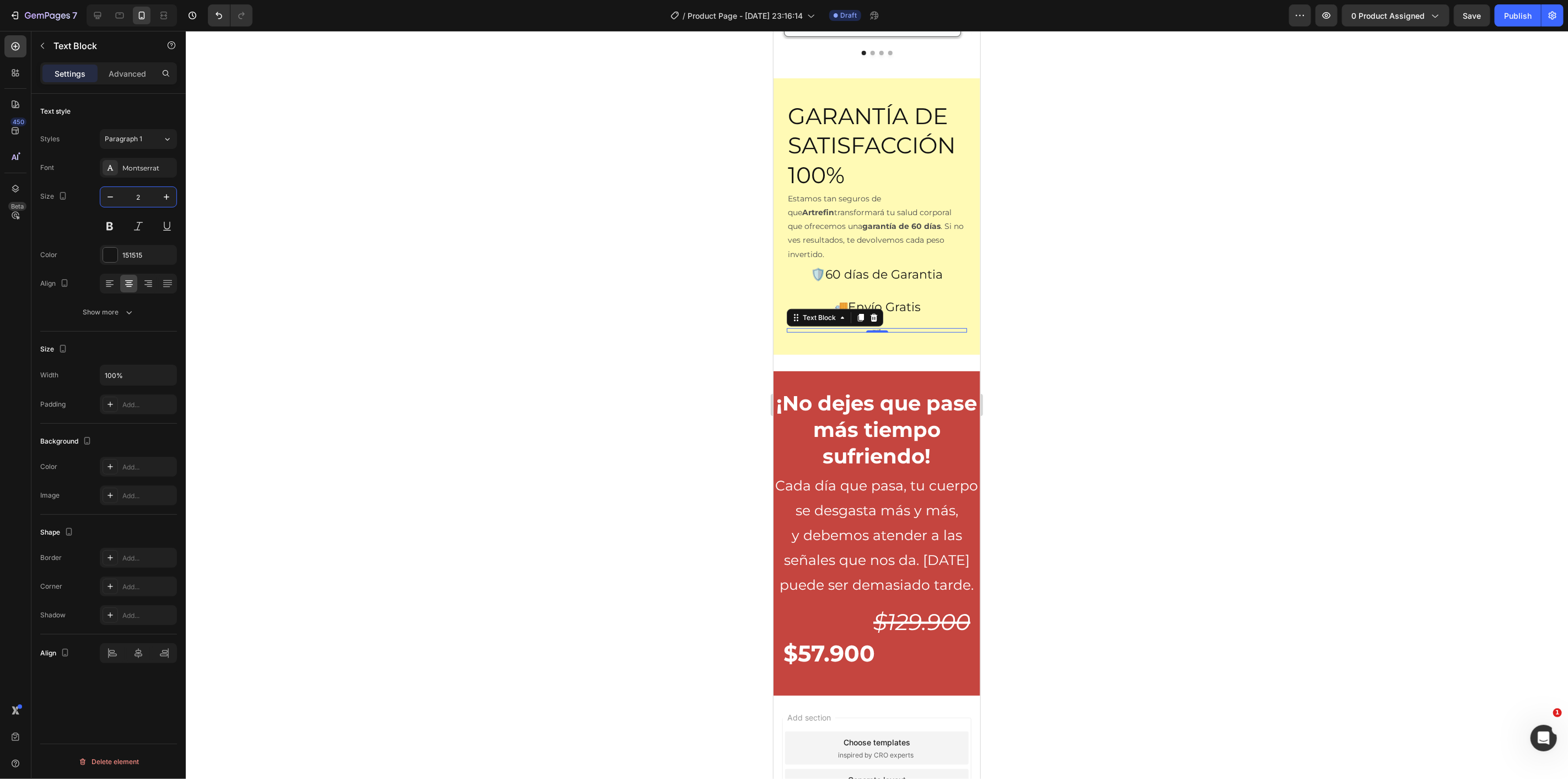
type input "22"
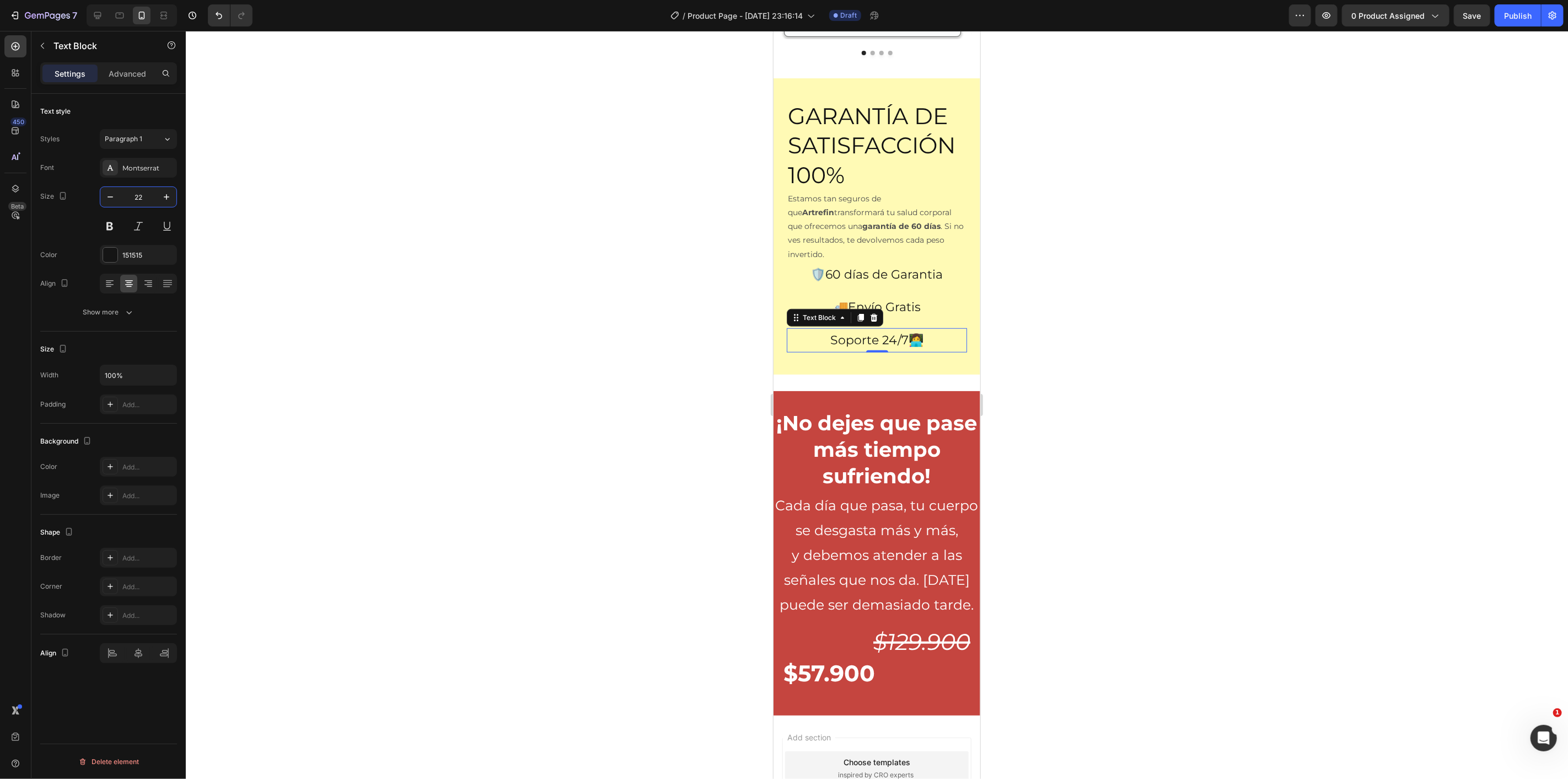
click at [852, 203] on p "Estamos tan seguros de que Artrefin transformará tu salud corporal que ofrecemo…" at bounding box center [877, 226] width 178 height 70
click at [155, 193] on input "14" at bounding box center [138, 197] width 36 height 20
click at [159, 193] on button "button" at bounding box center [166, 197] width 20 height 20
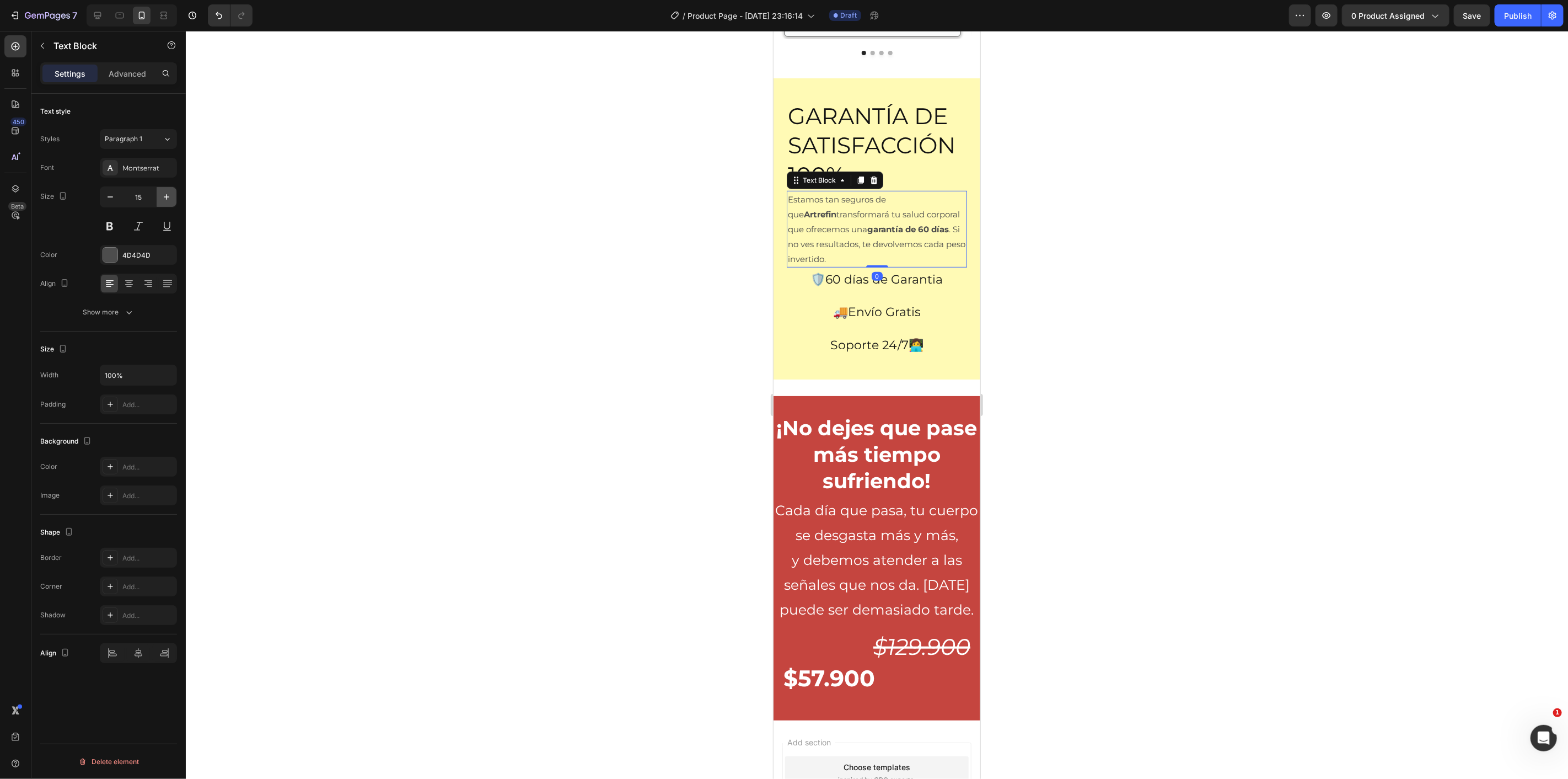
click at [159, 192] on button "button" at bounding box center [166, 197] width 20 height 20
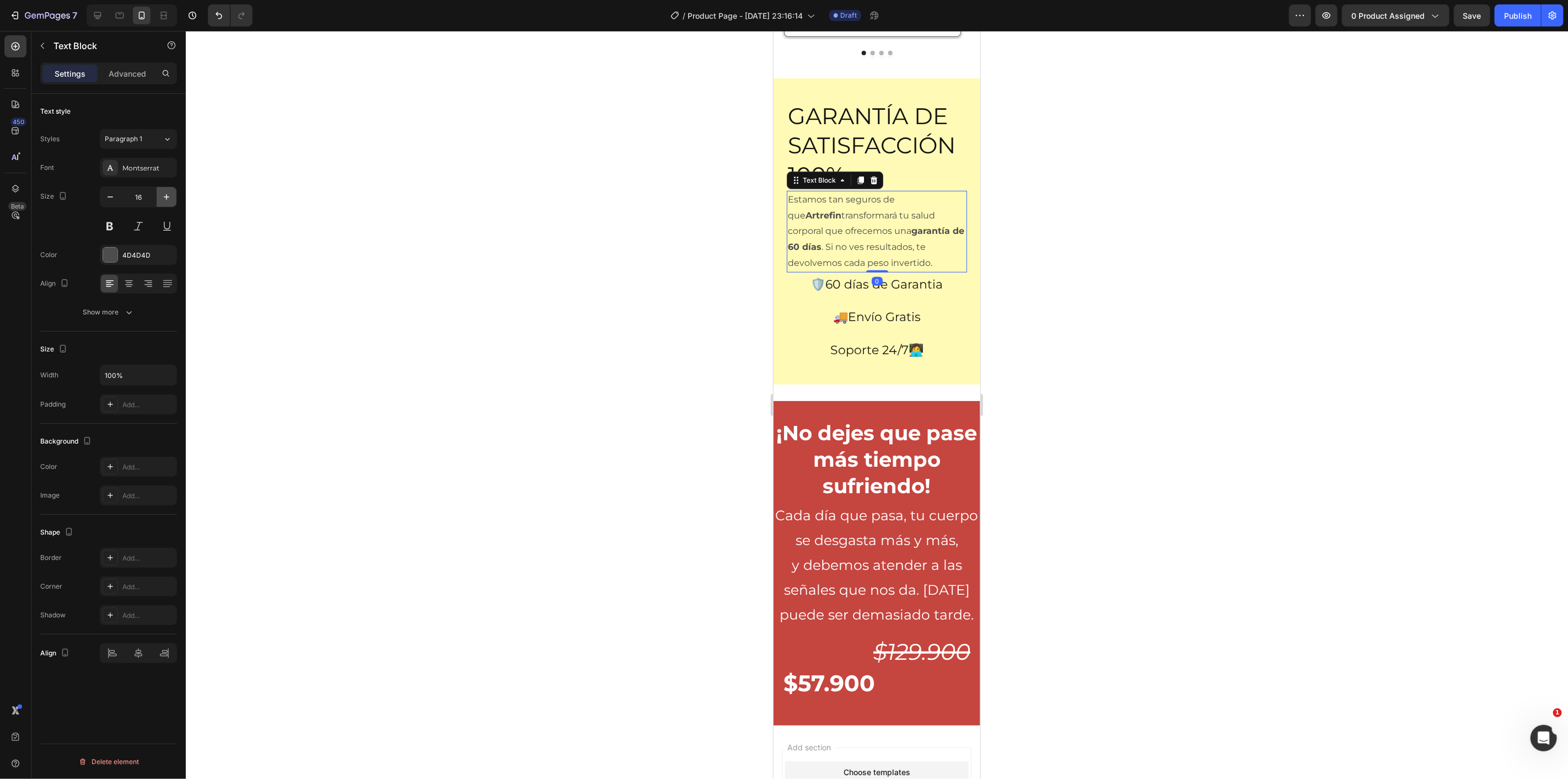
click at [159, 192] on button "button" at bounding box center [166, 197] width 20 height 20
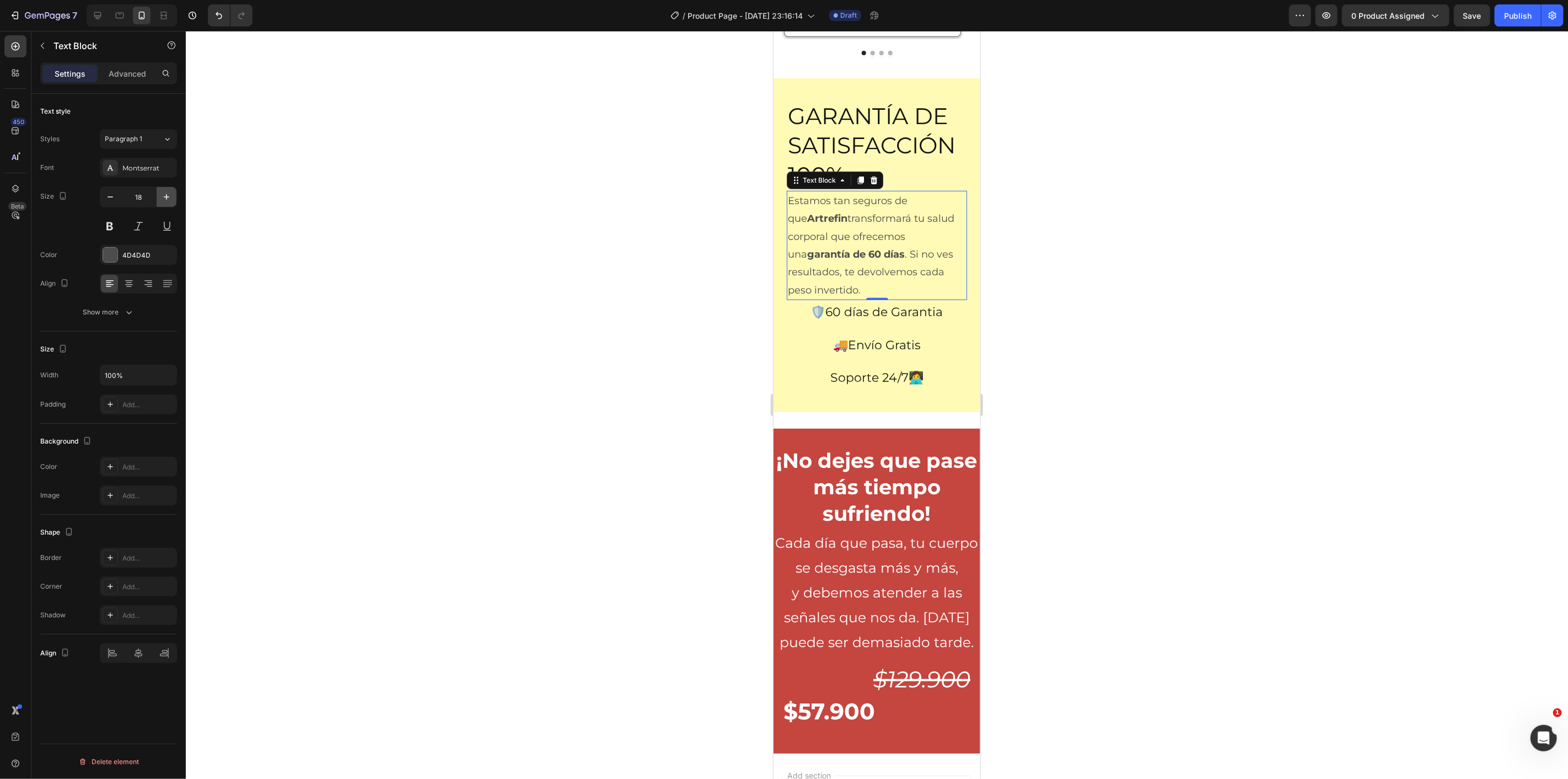
click at [159, 192] on button "button" at bounding box center [166, 197] width 20 height 20
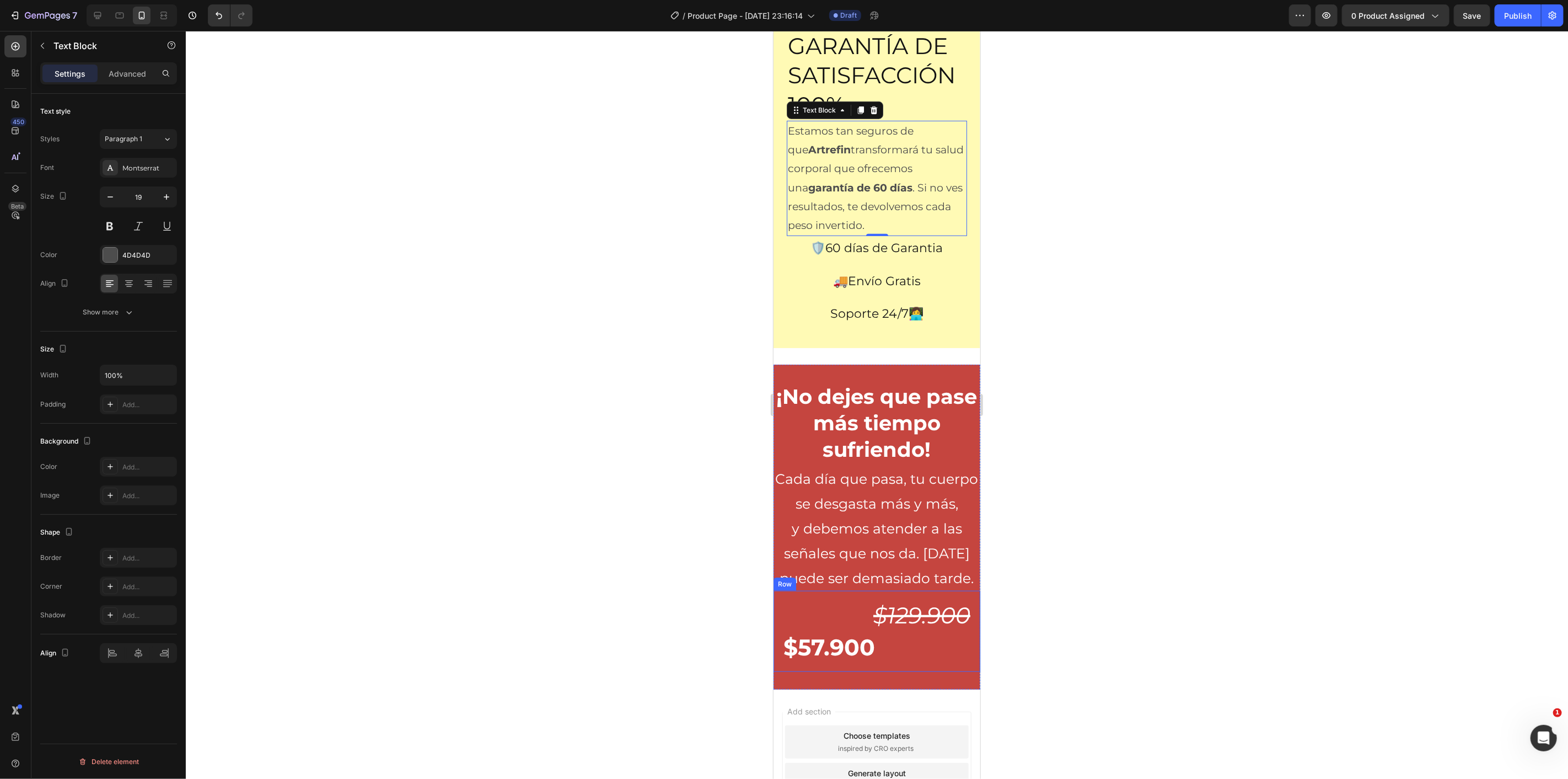
scroll to position [4242, 0]
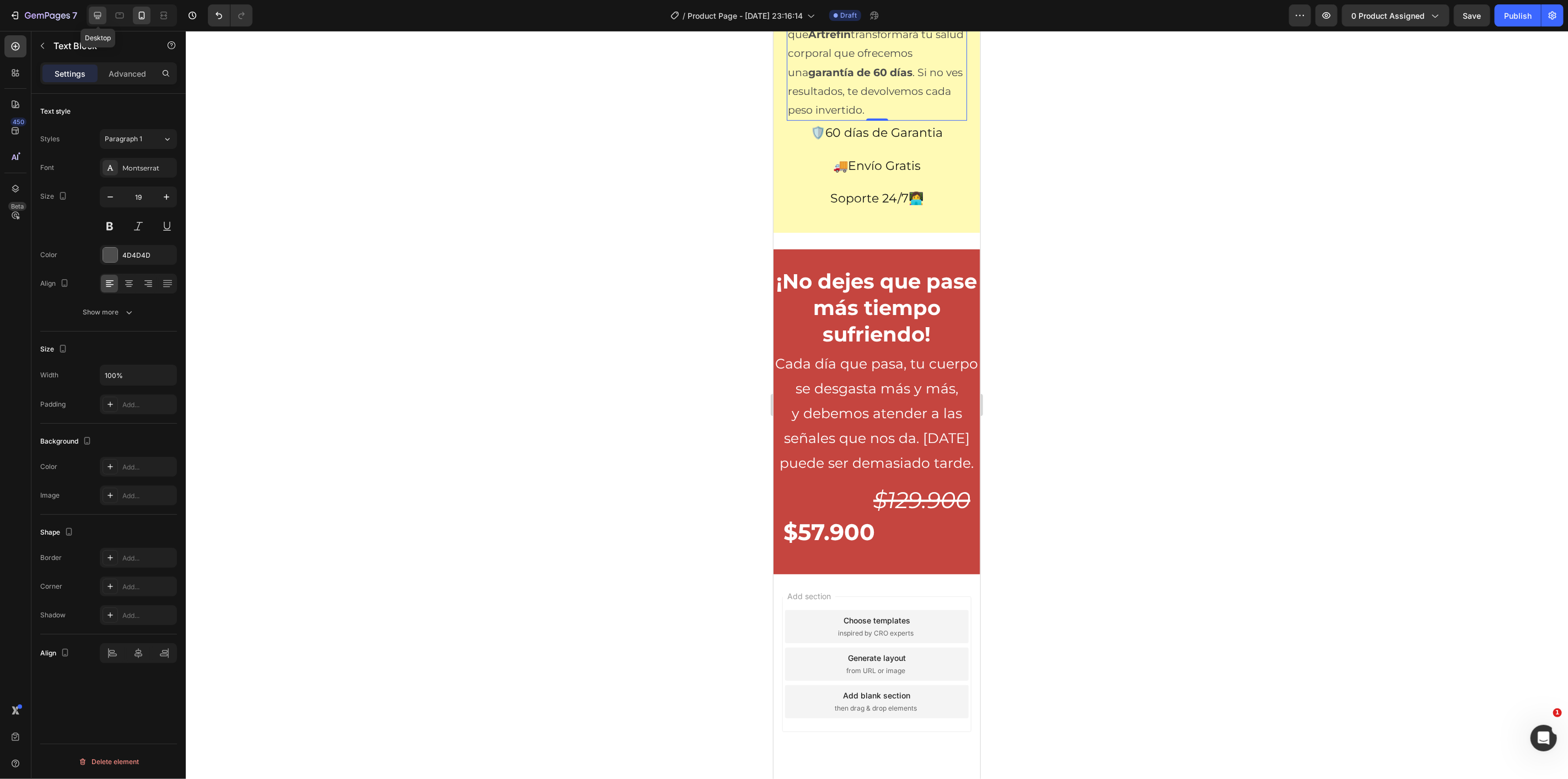
click at [101, 17] on icon at bounding box center [97, 16] width 11 height 11
type input "20"
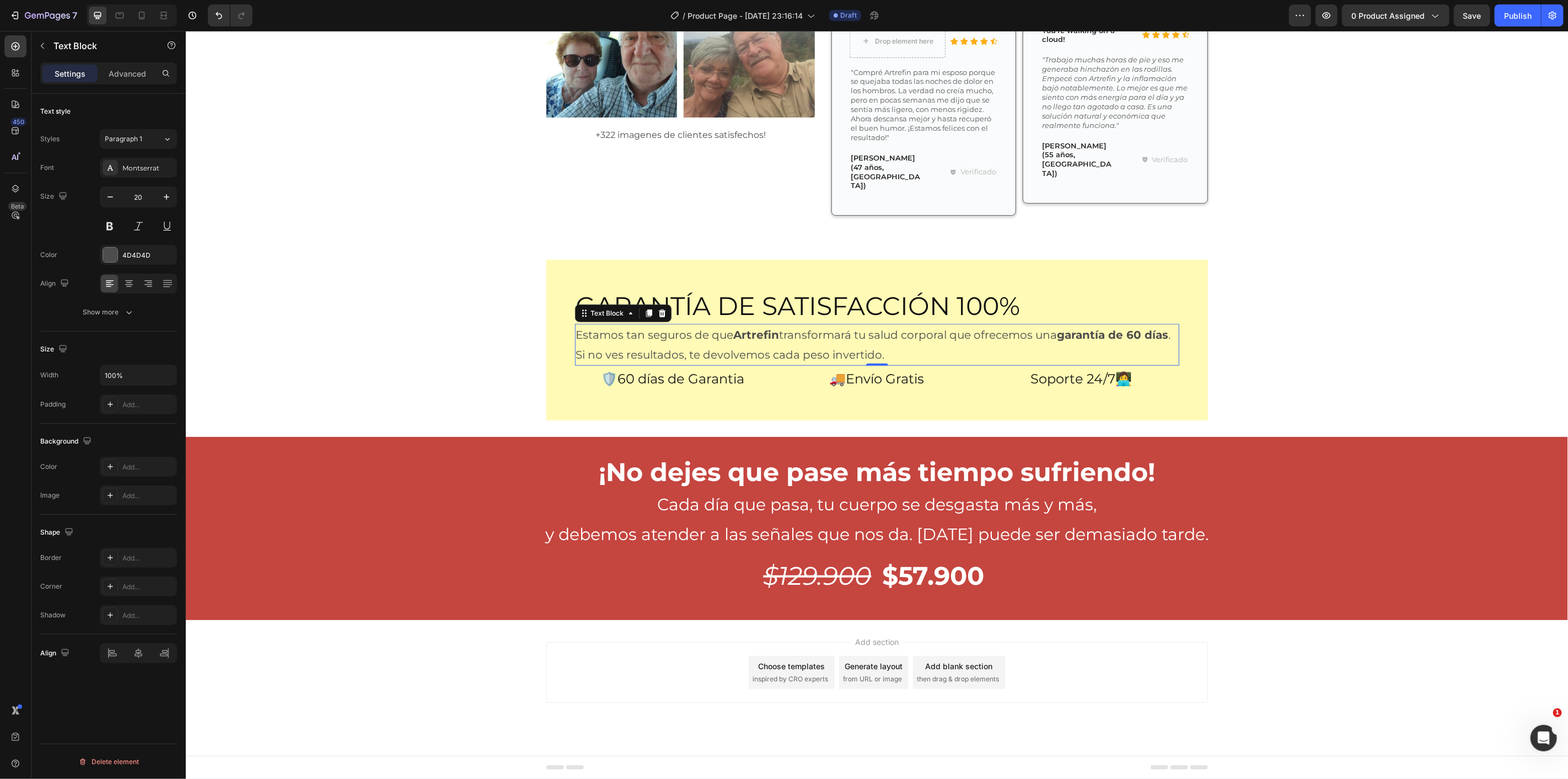
scroll to position [3934, 0]
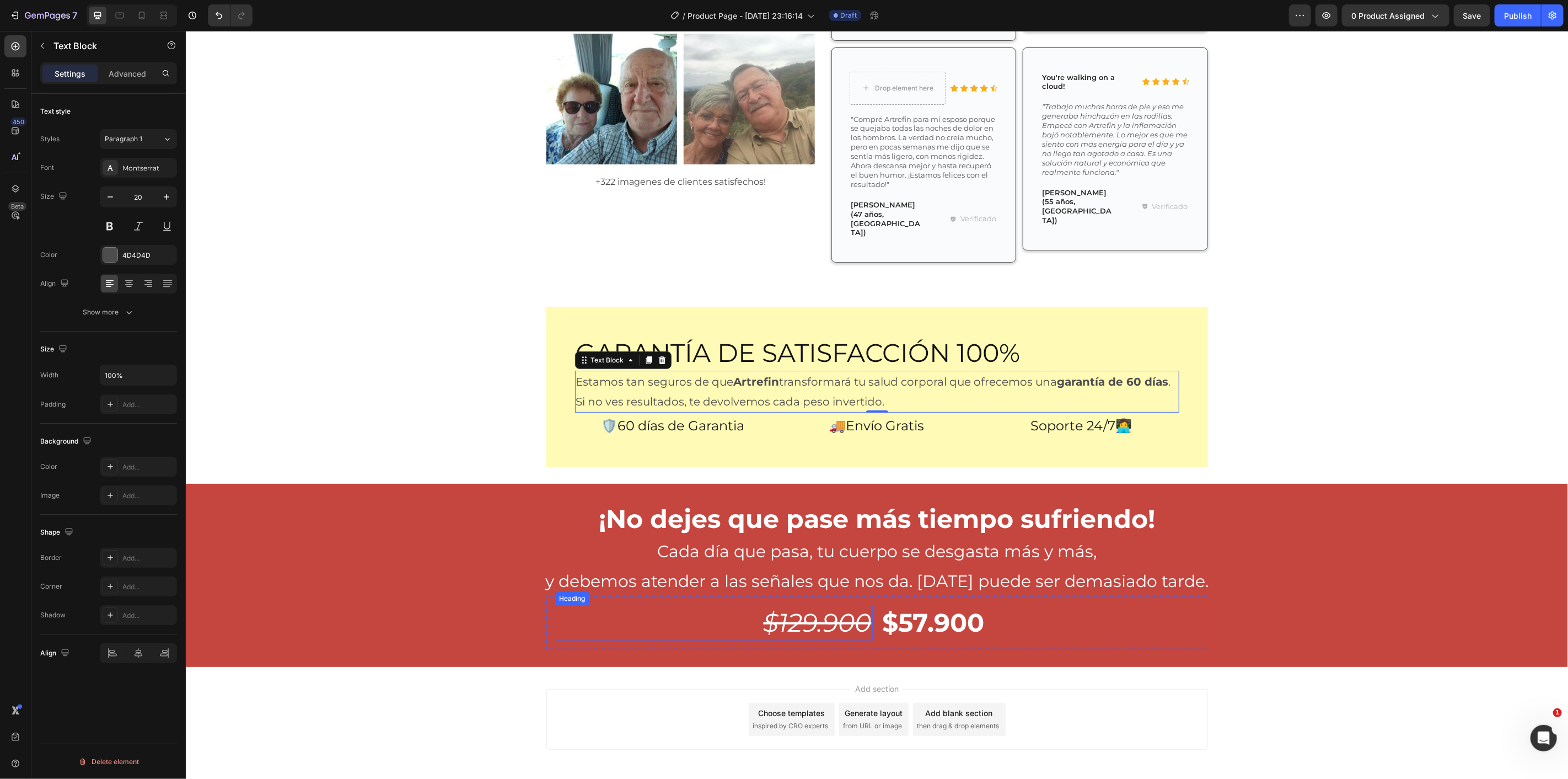
click at [823, 606] on s "$129.900" at bounding box center [817, 622] width 108 height 32
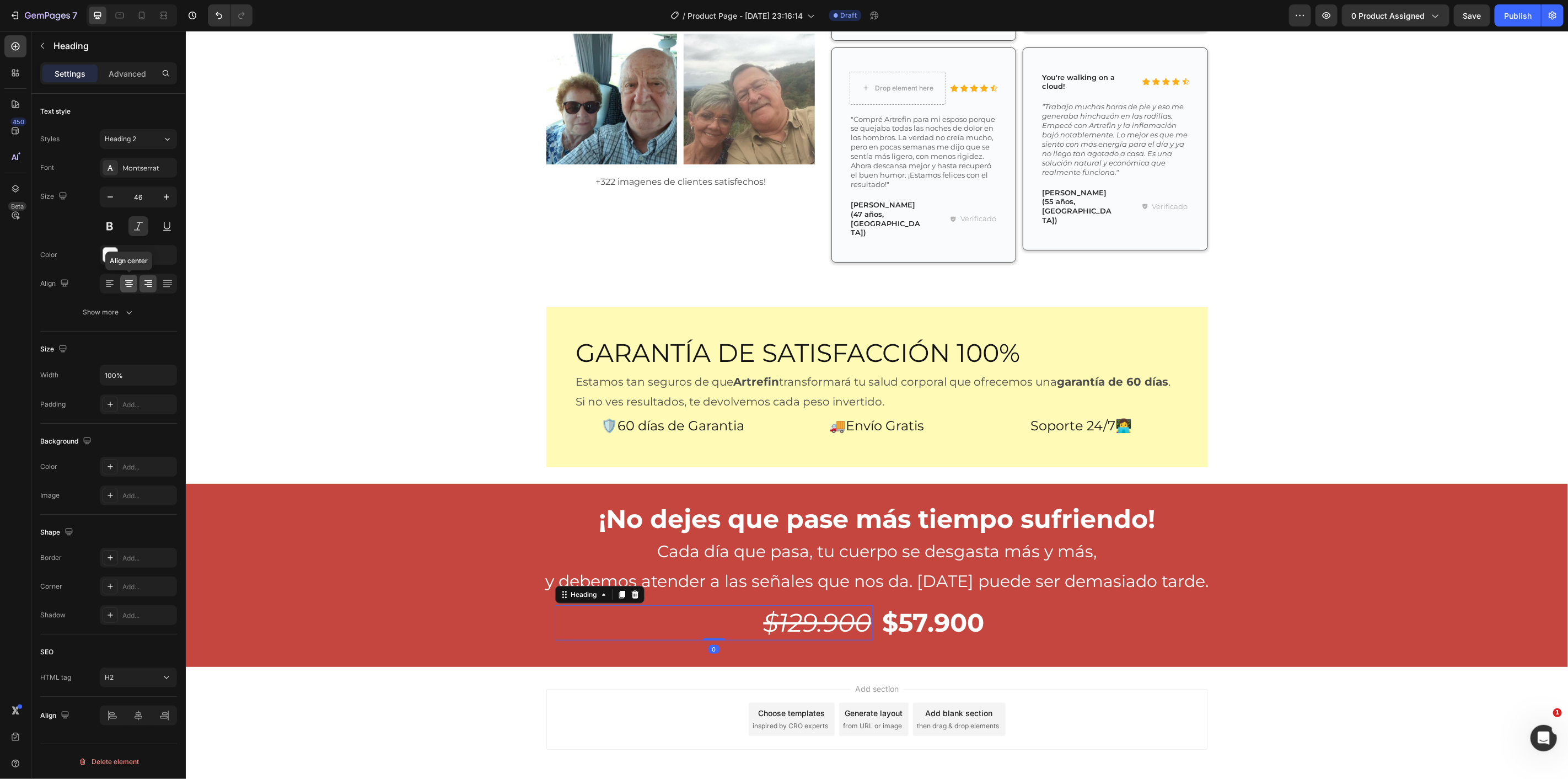
click at [131, 288] on icon at bounding box center [129, 284] width 11 height 11
click at [145, 11] on icon at bounding box center [142, 16] width 11 height 11
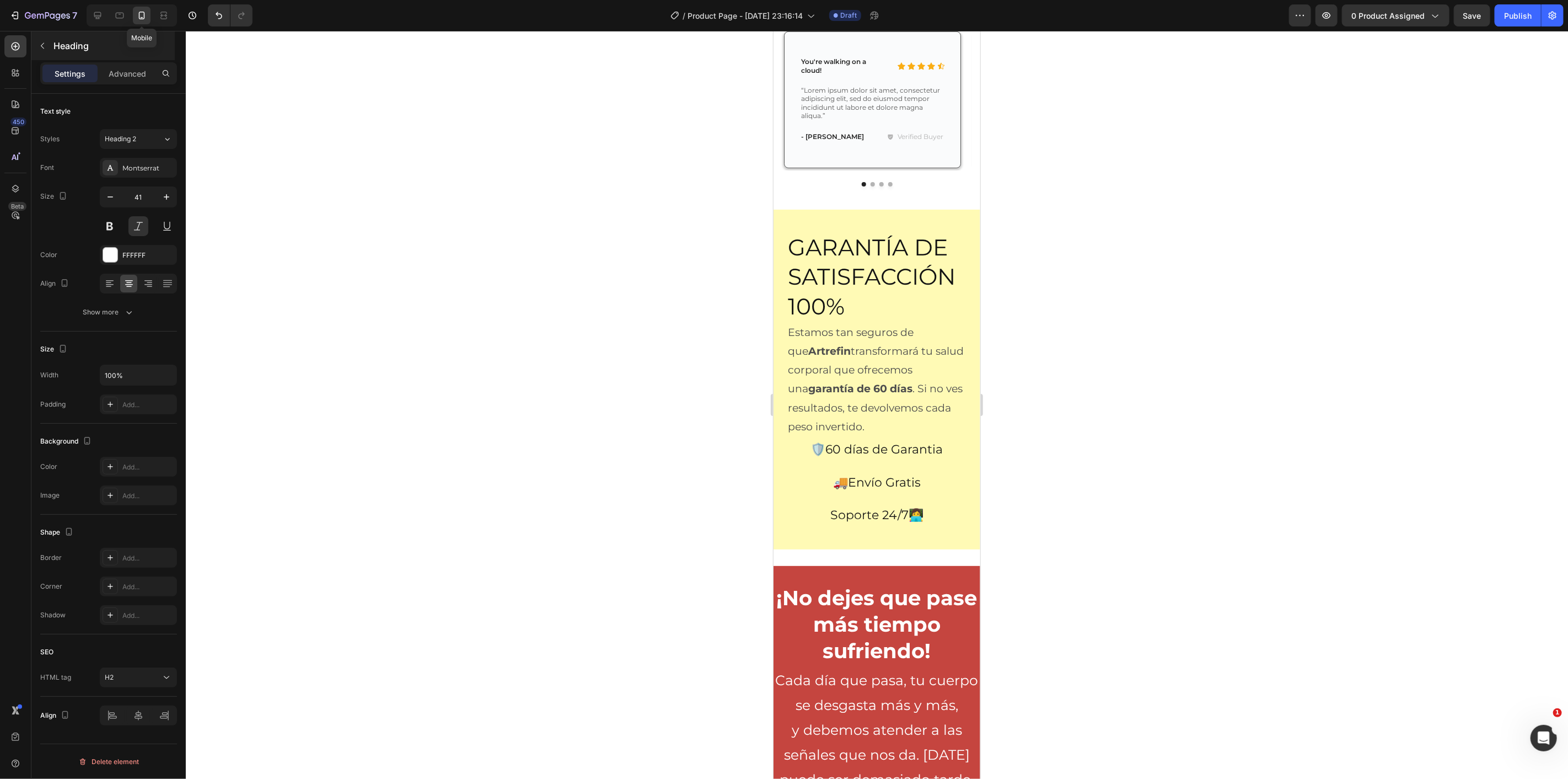
scroll to position [4242, 0]
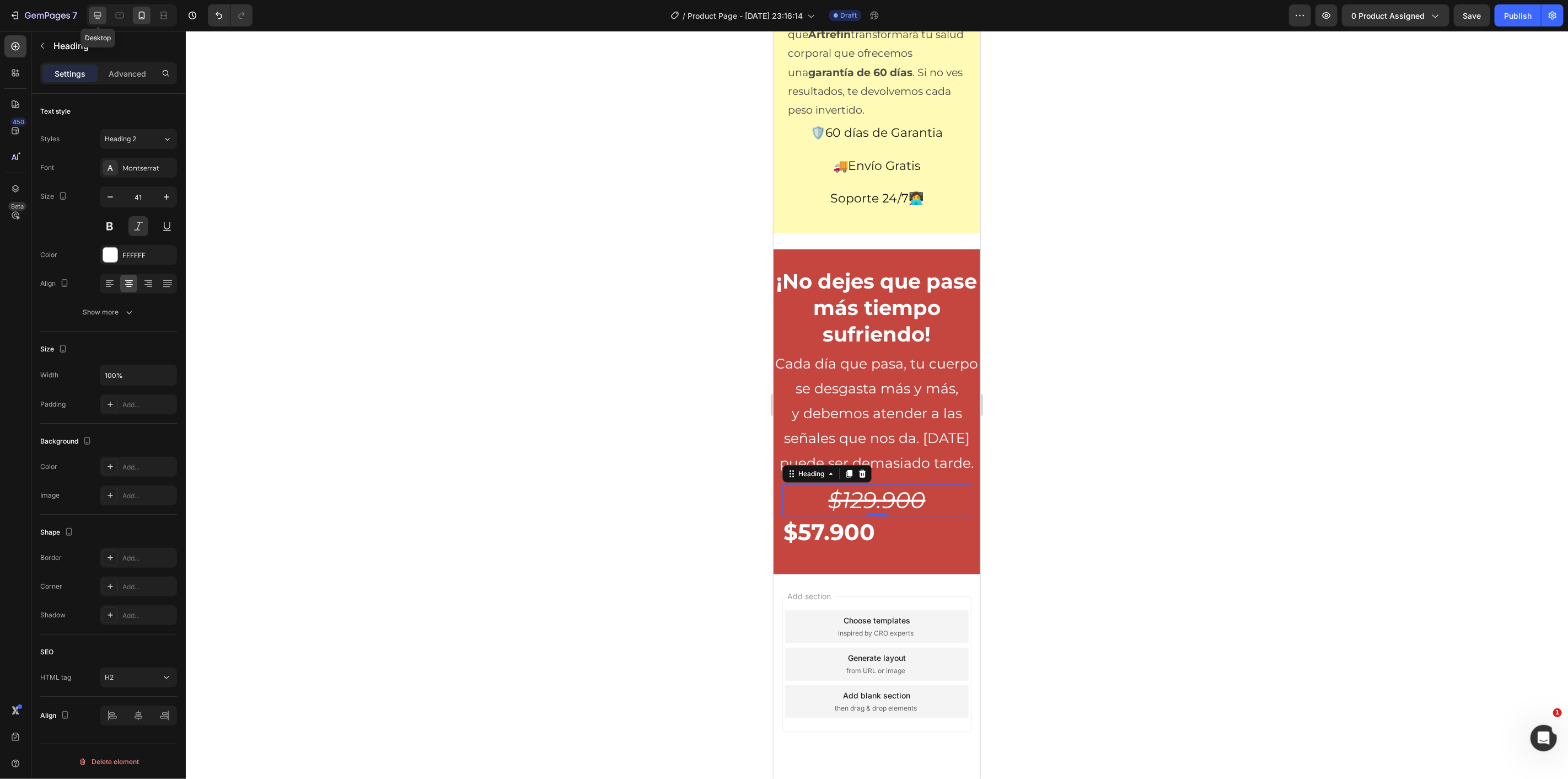
click at [95, 16] on icon at bounding box center [97, 16] width 11 height 11
type input "46"
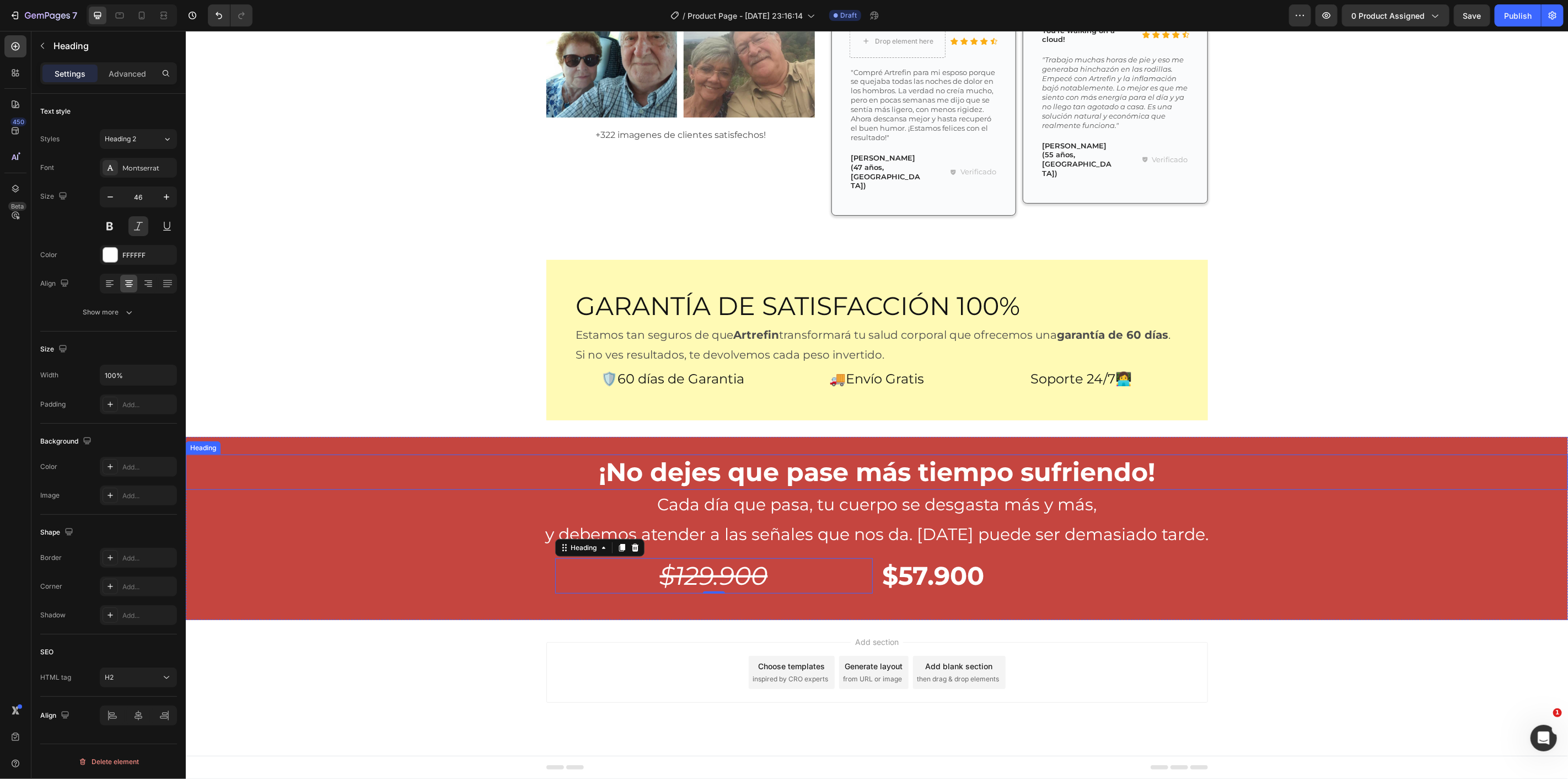
scroll to position [3934, 0]
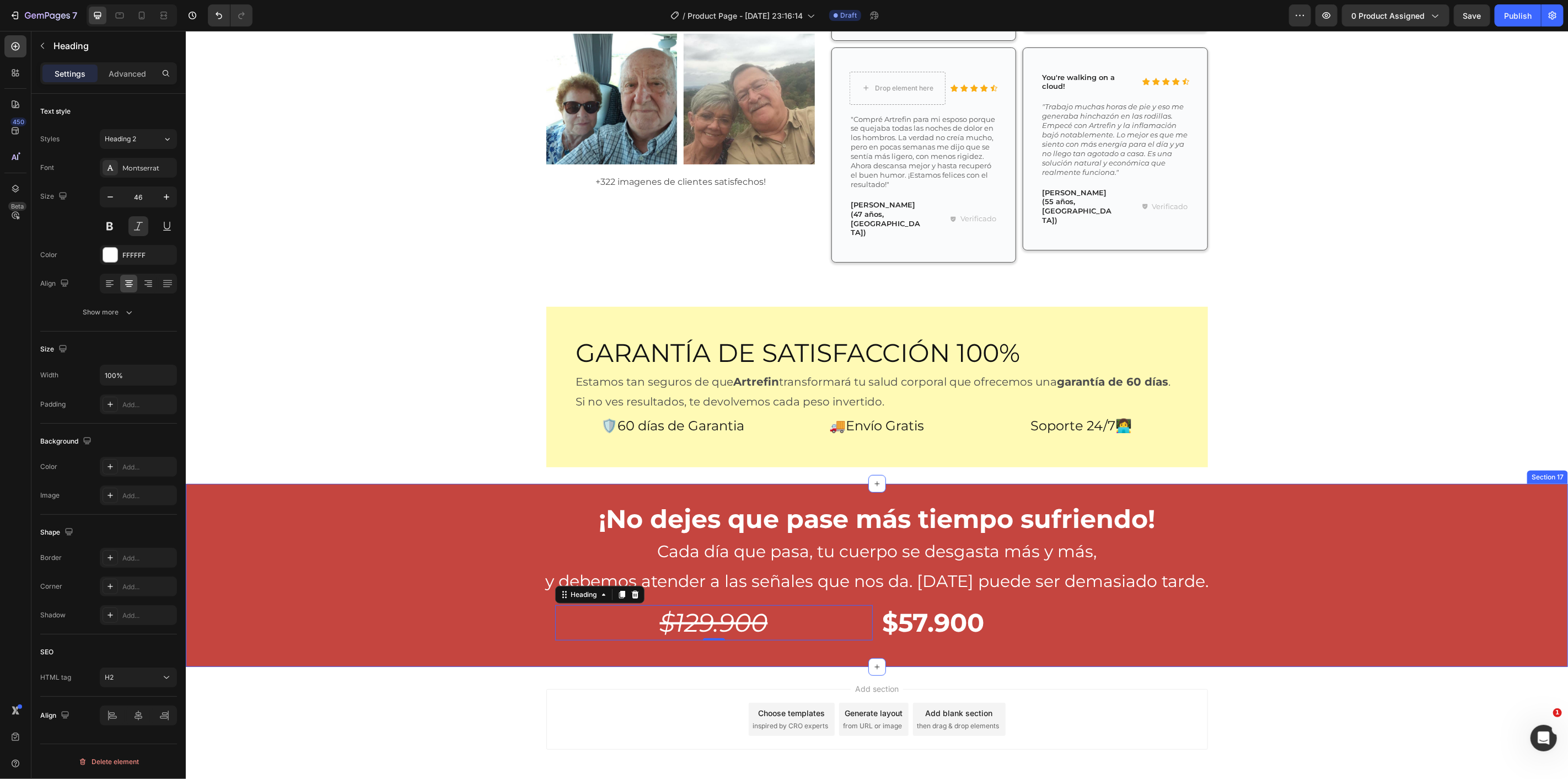
click at [885, 606] on div "¡No dejes que pase más tiempo sufriendo! Heading Cada día que pasa, tu cuerpo s…" at bounding box center [876, 574] width 1382 height 183
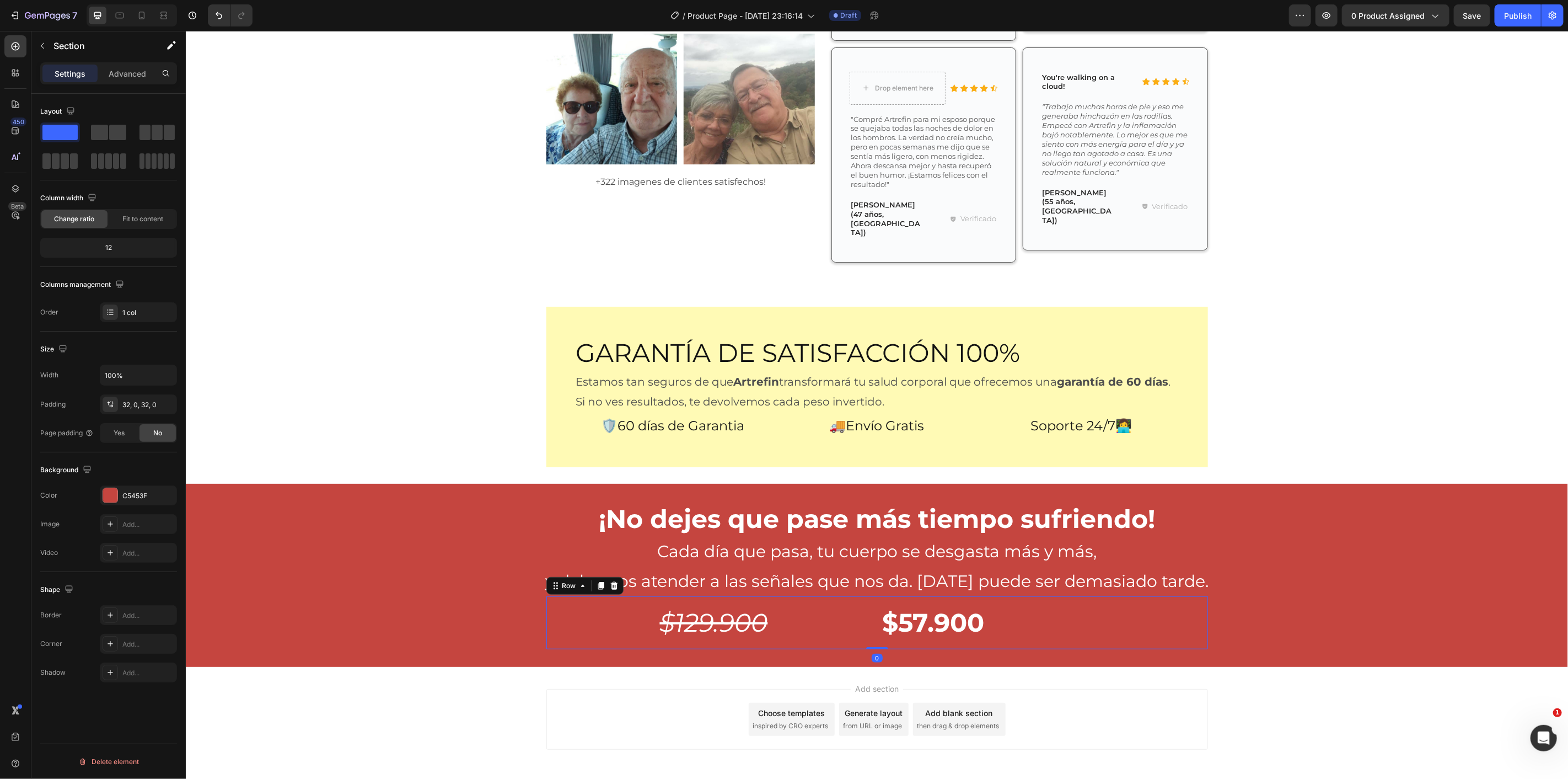
click at [872, 596] on div "$129.900 Heading $57.900 Heading Row 0" at bounding box center [877, 622] width 662 height 53
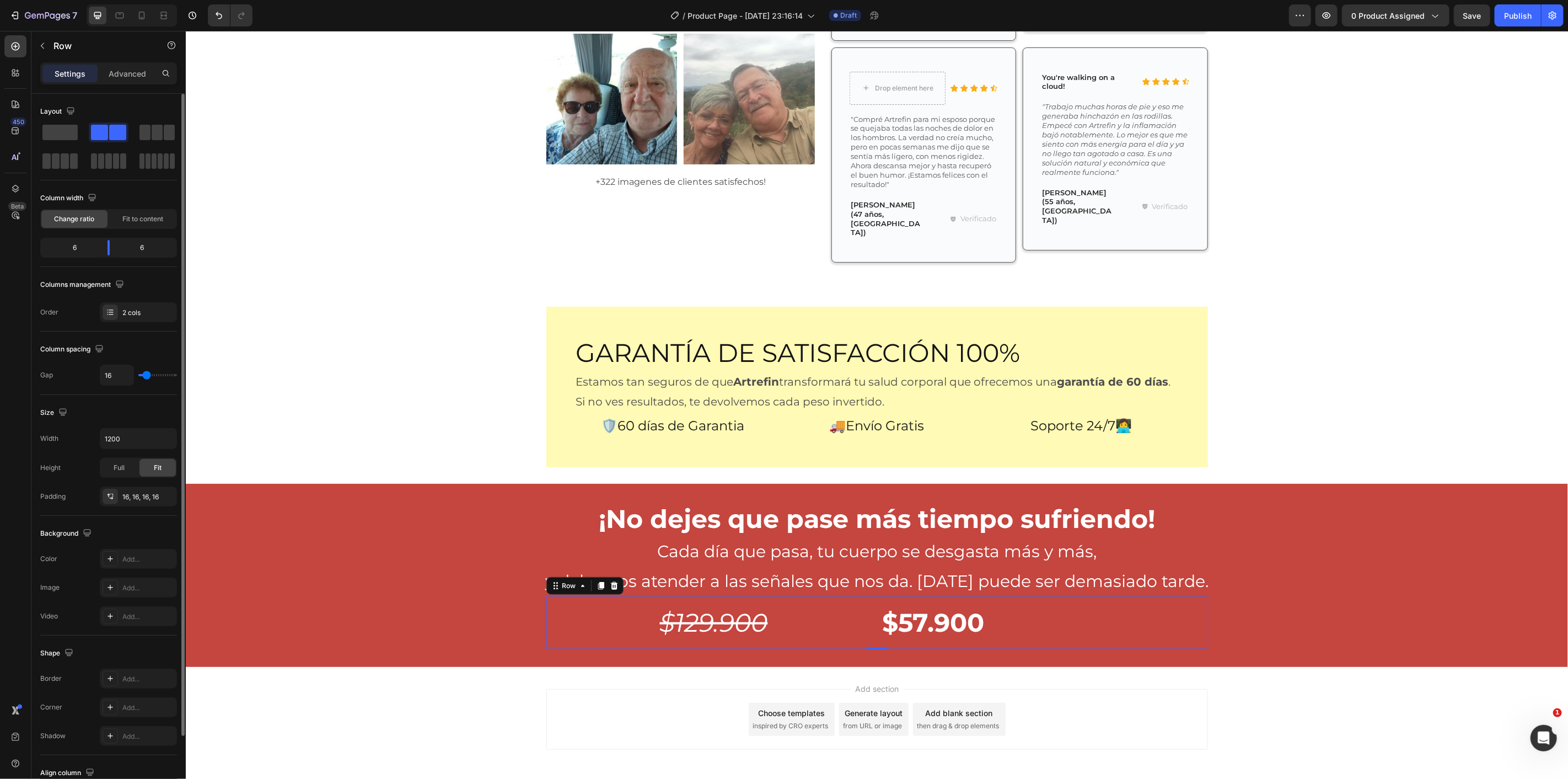
scroll to position [82, 0]
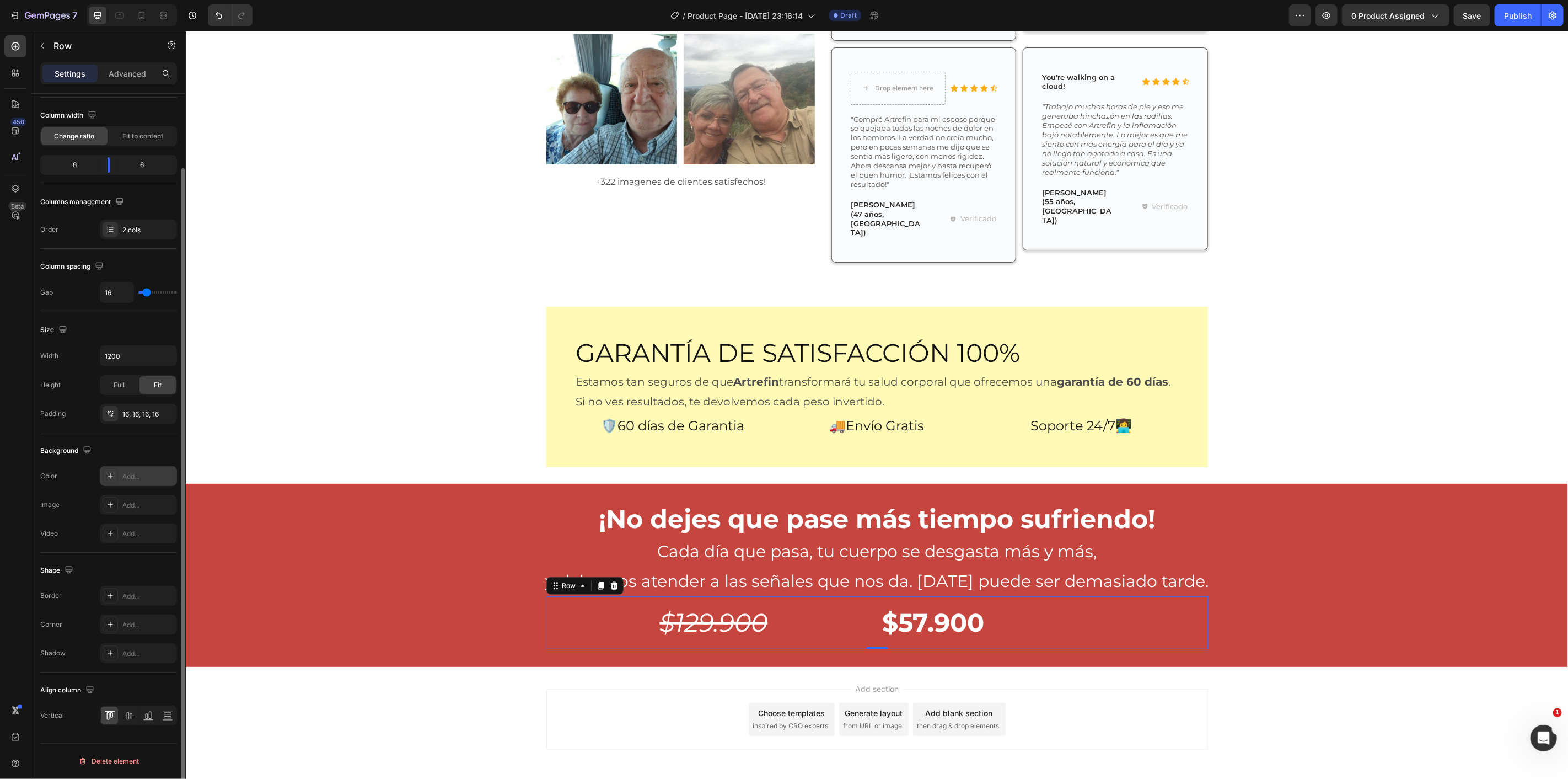
click at [144, 482] on div "Add..." at bounding box center [138, 476] width 77 height 20
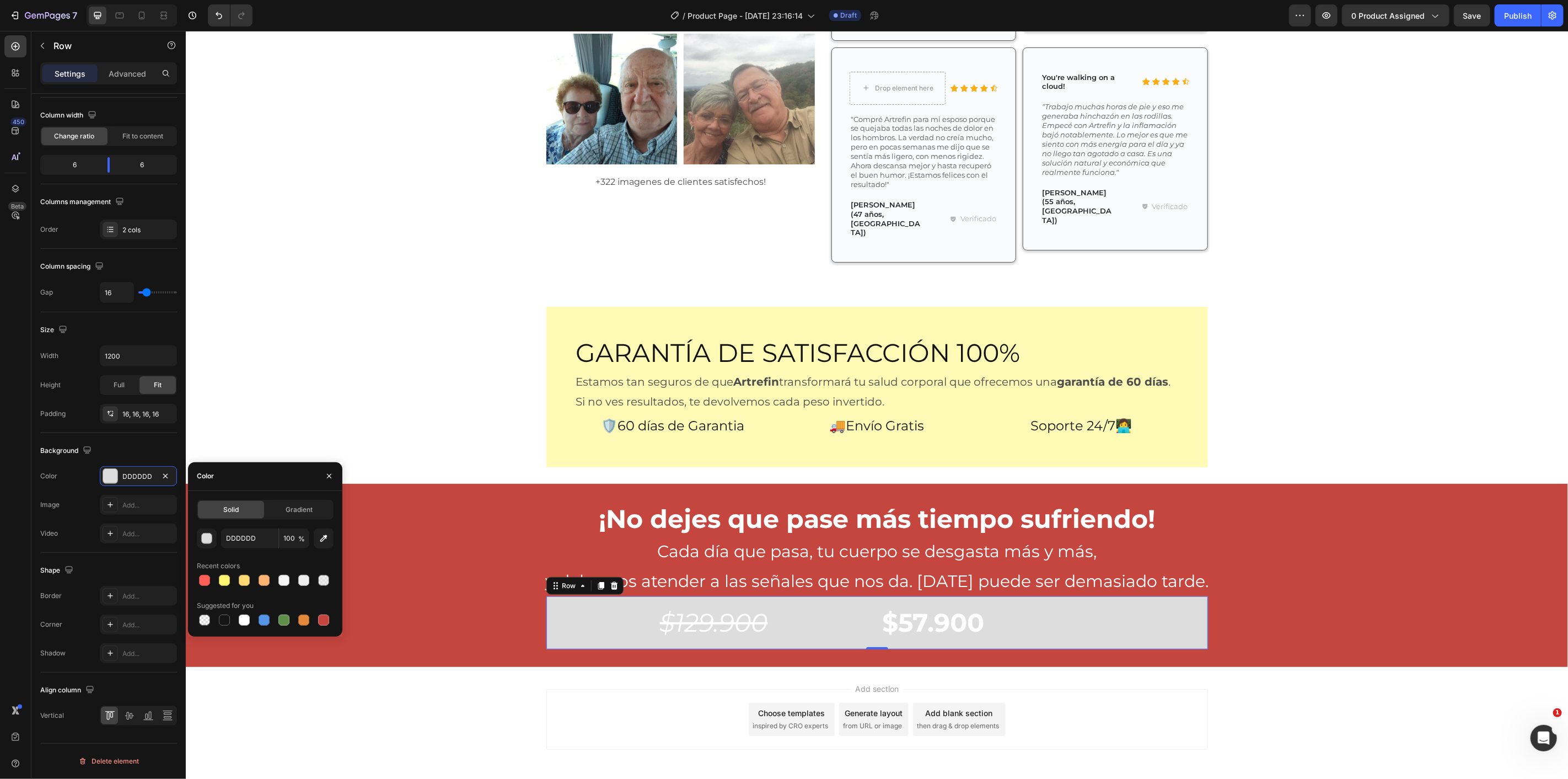
click at [205, 581] on div at bounding box center [205, 580] width 11 height 11
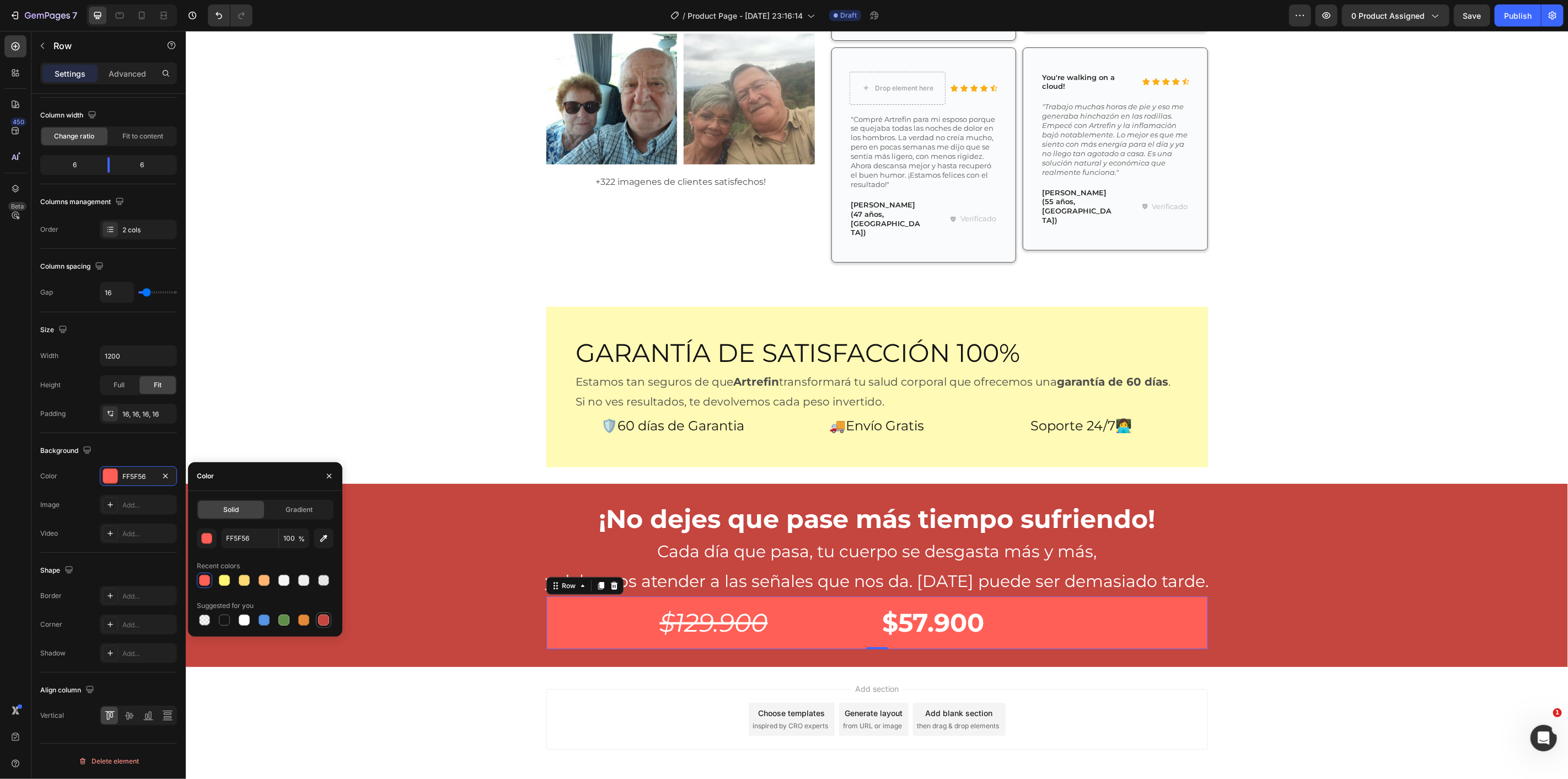
click at [322, 624] on div at bounding box center [323, 620] width 11 height 11
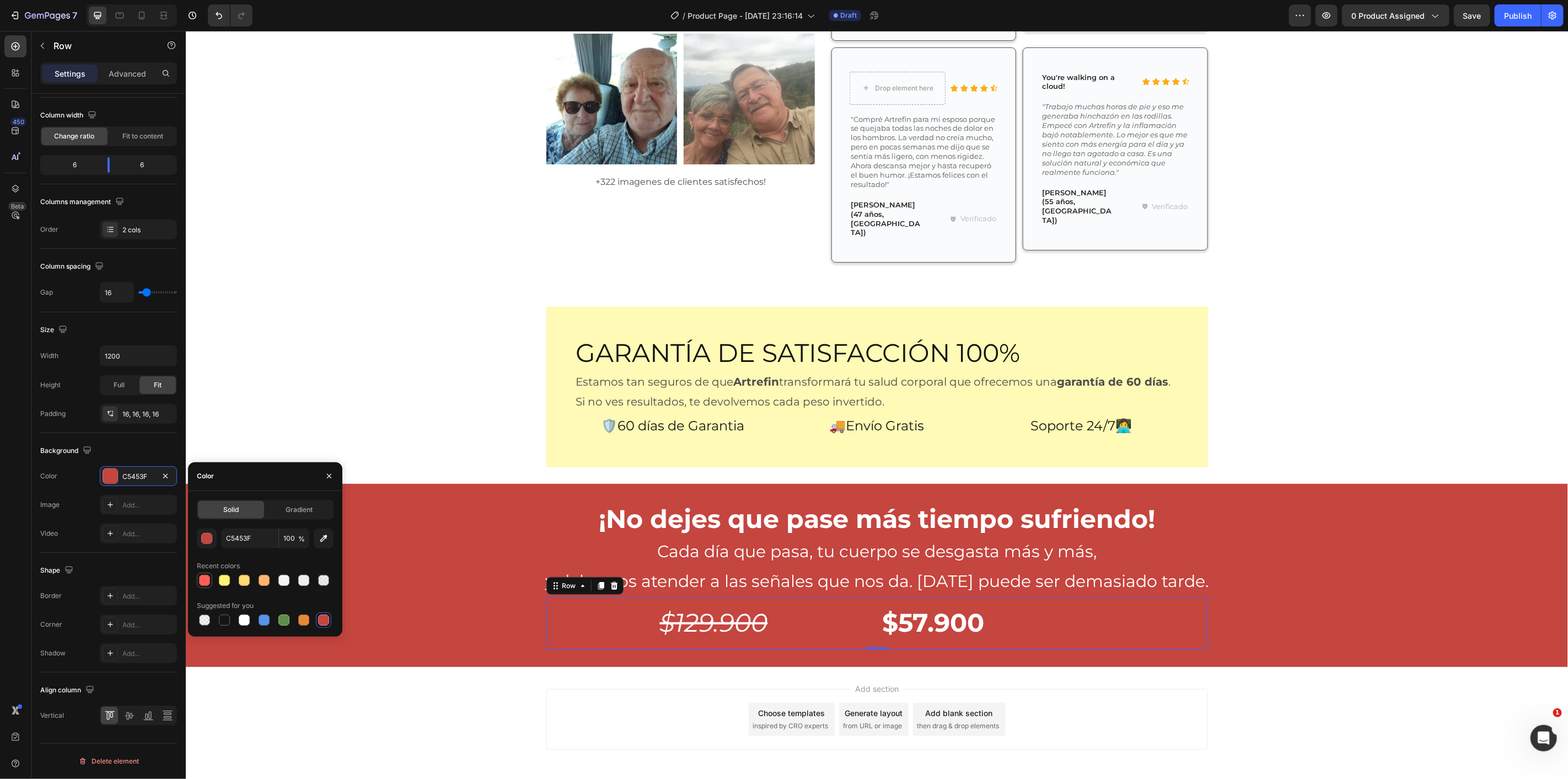
click at [205, 580] on div at bounding box center [205, 580] width 11 height 11
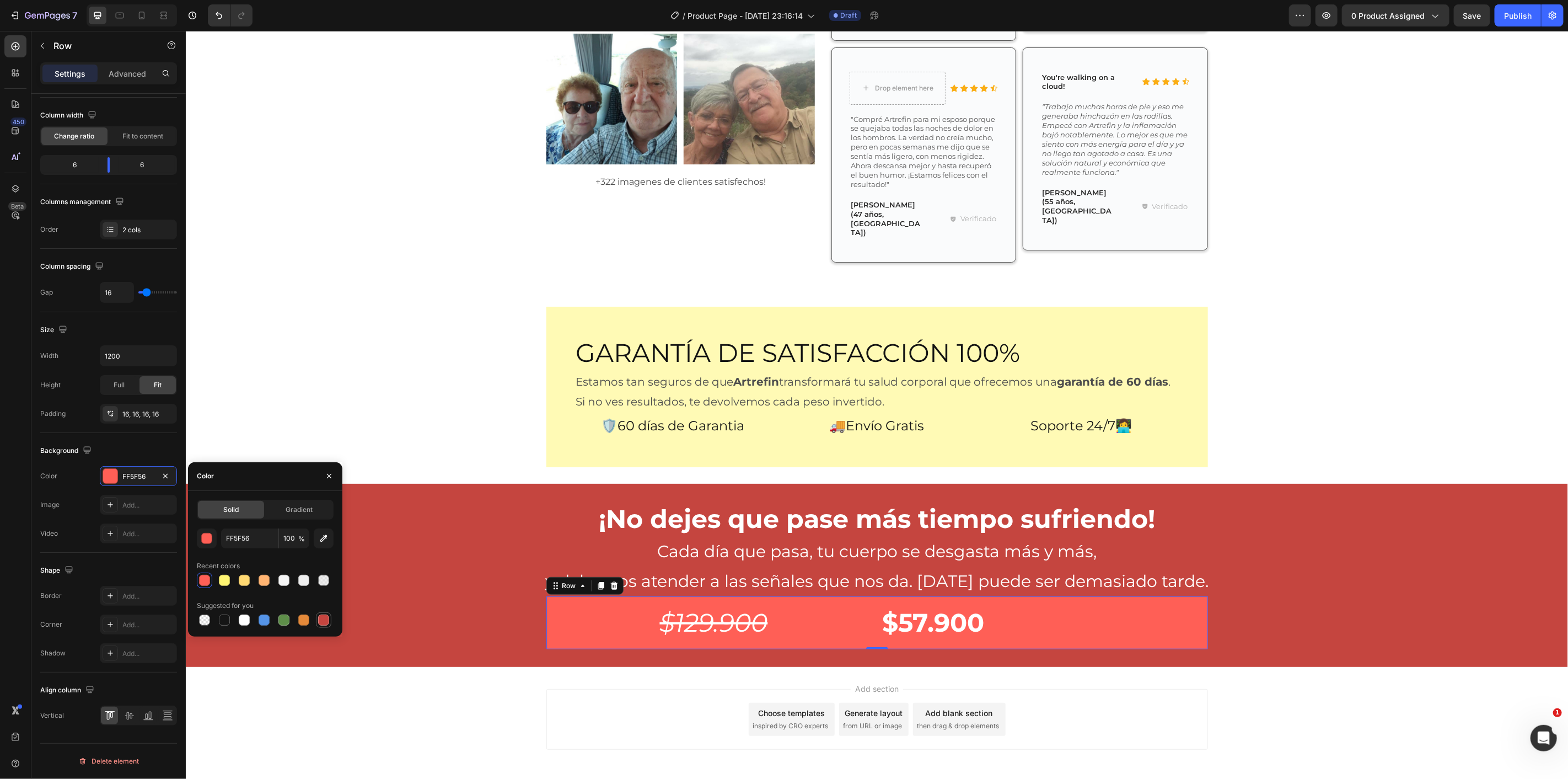
click at [328, 620] on div at bounding box center [323, 620] width 11 height 11
type input "C5453F"
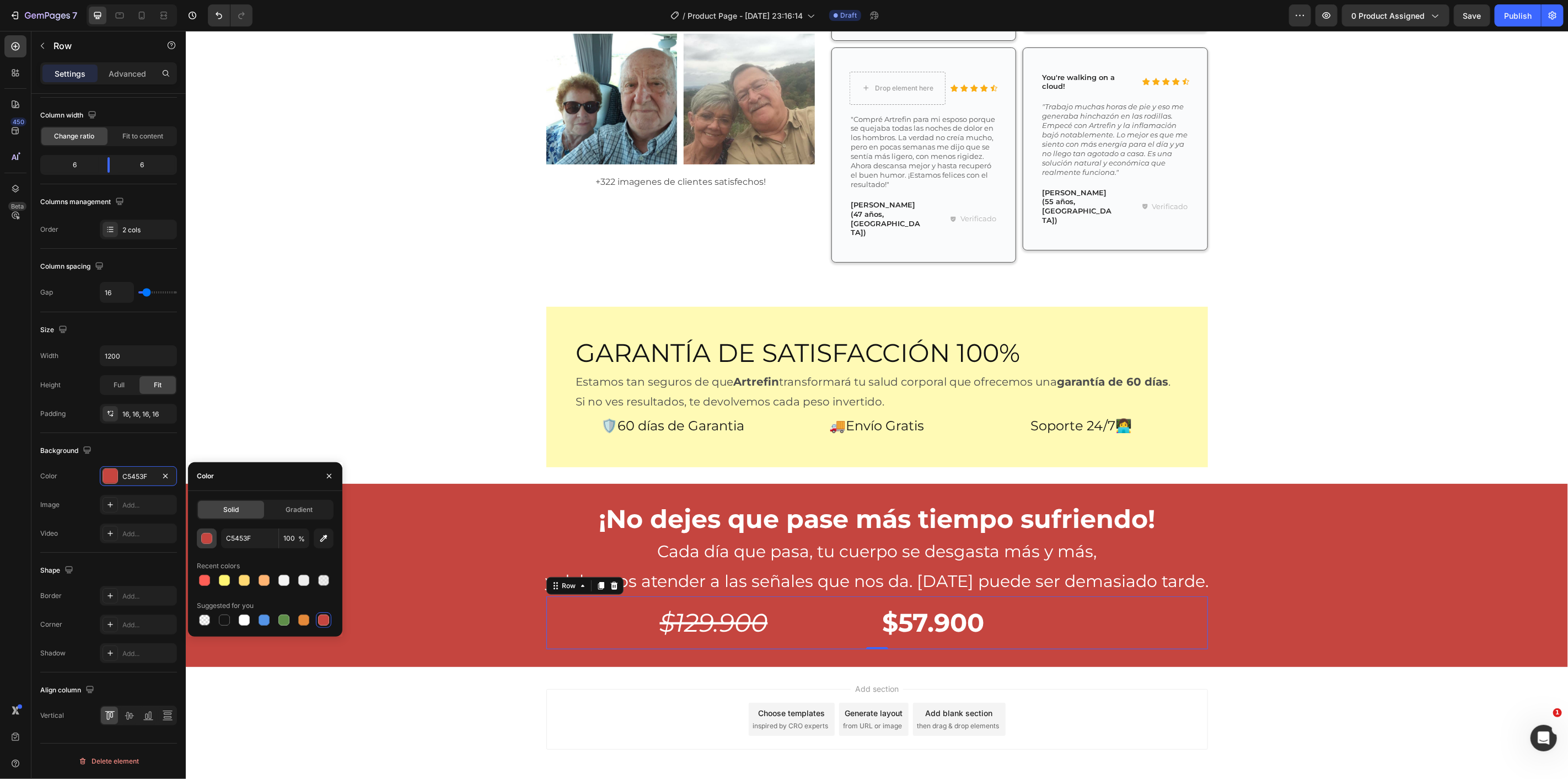
click at [203, 538] on div "button" at bounding box center [207, 539] width 11 height 11
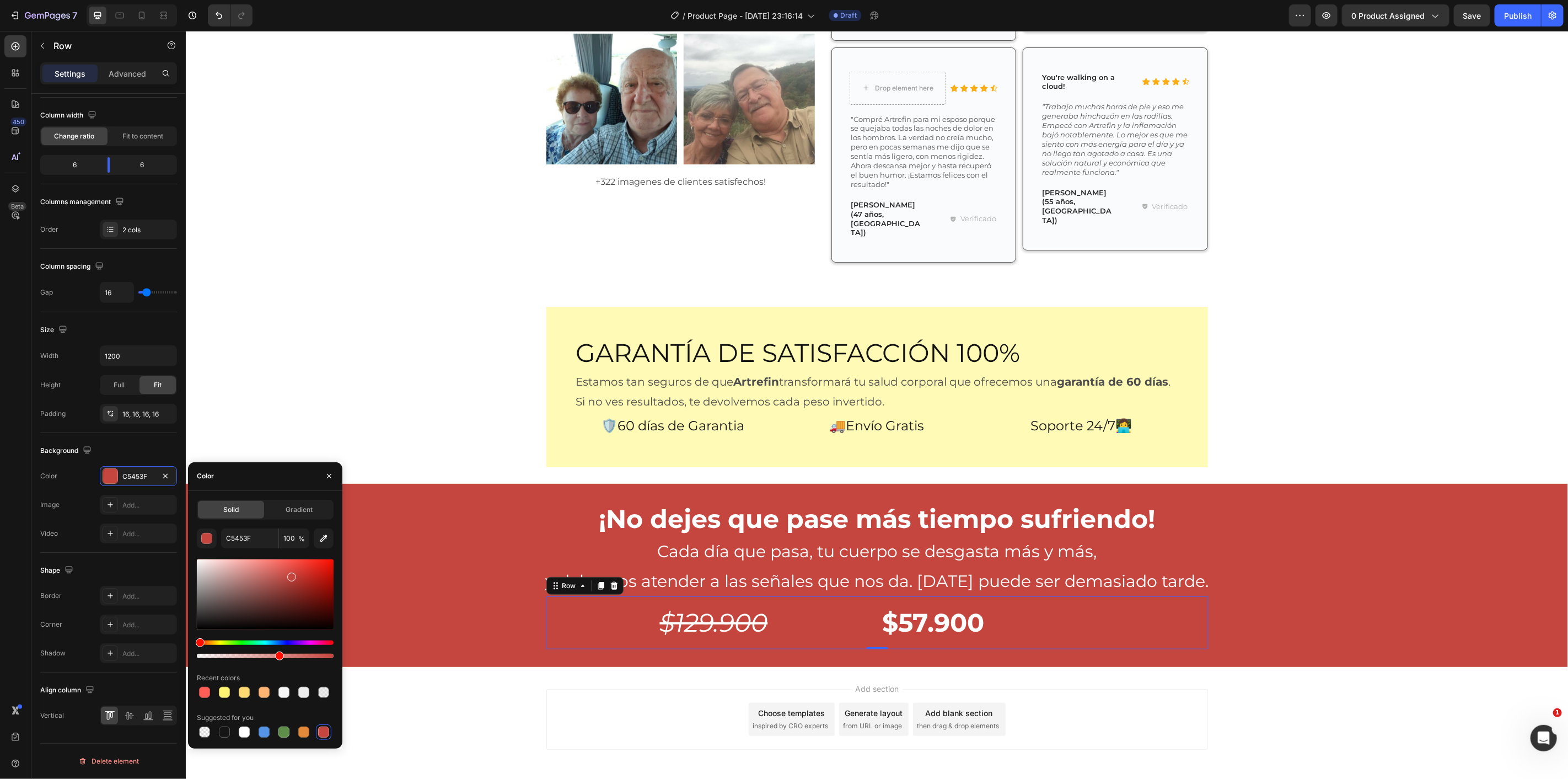
drag, startPoint x: 326, startPoint y: 655, endPoint x: 278, endPoint y: 654, distance: 48.0
click at [278, 654] on div at bounding box center [279, 655] width 9 height 9
click at [266, 655] on div at bounding box center [270, 655] width 9 height 9
drag, startPoint x: 263, startPoint y: 654, endPoint x: 224, endPoint y: 654, distance: 39.0
click at [234, 654] on div at bounding box center [238, 655] width 9 height 9
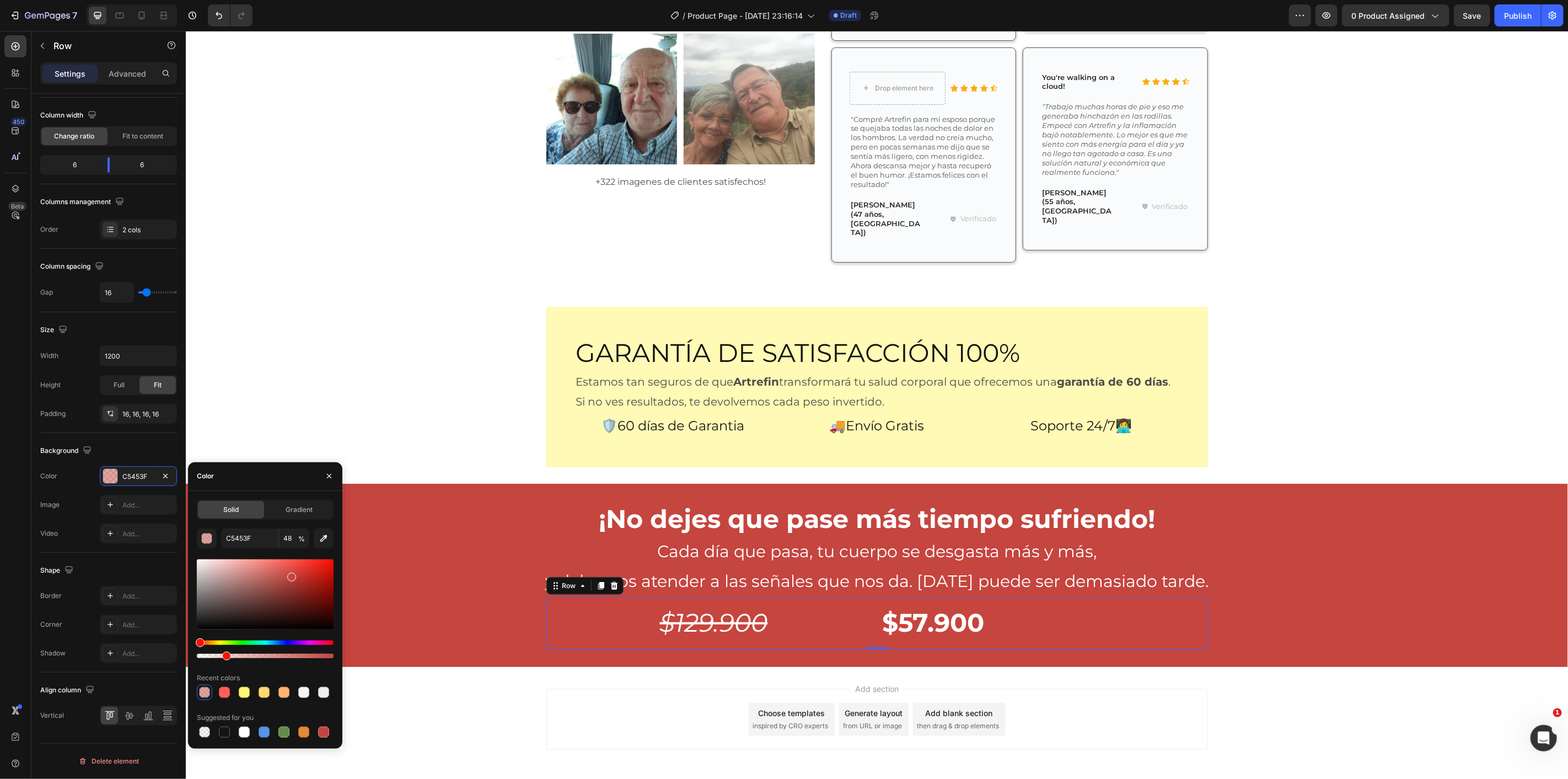
type input "20"
drag, startPoint x: 227, startPoint y: 654, endPoint x: 340, endPoint y: 659, distance: 113.1
click at [339, 659] on div "Solid Gradient C5453F 20 % Recent colors Suggested for you" at bounding box center [265, 620] width 155 height 240
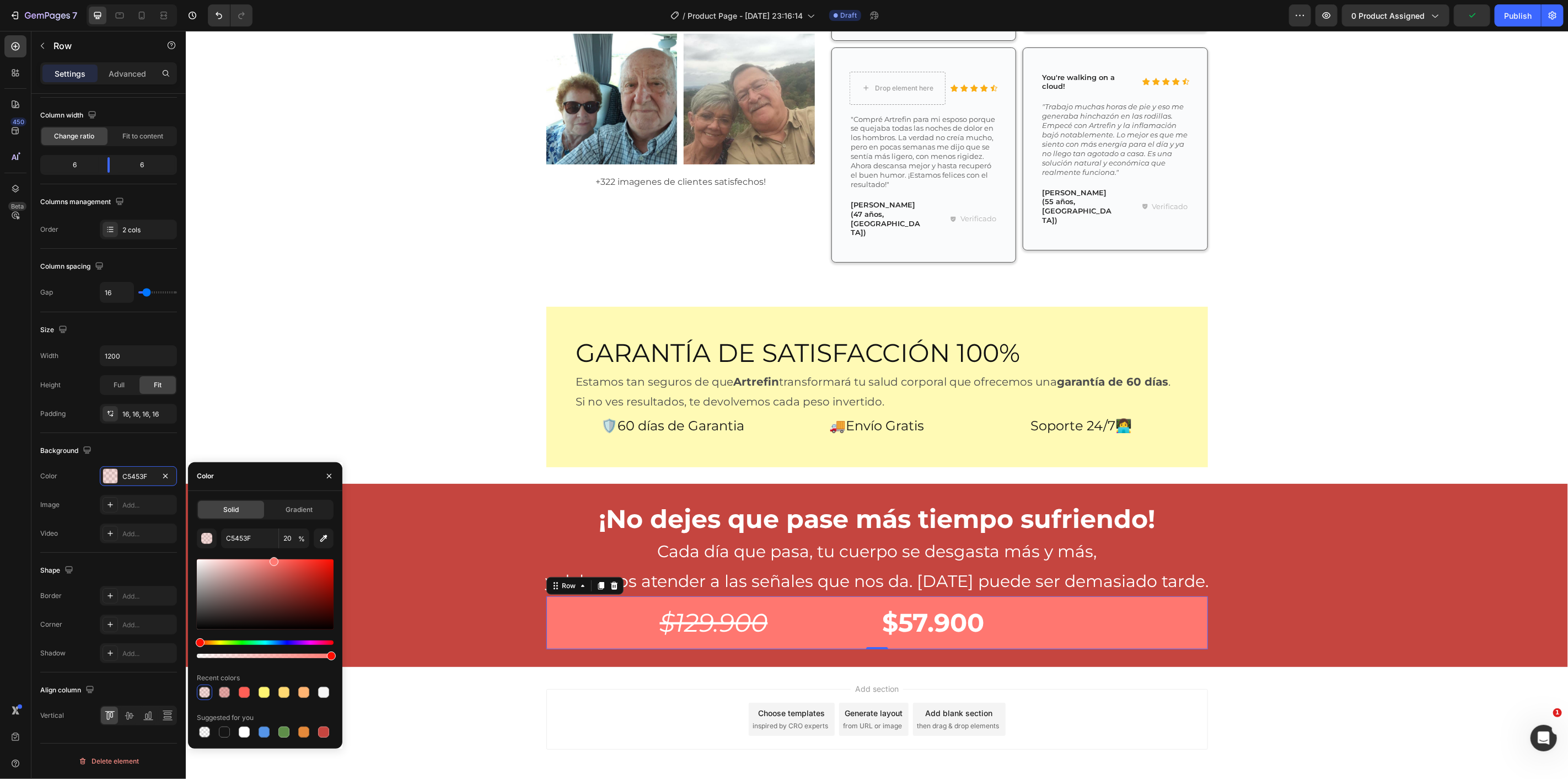
drag, startPoint x: 284, startPoint y: 588, endPoint x: 273, endPoint y: 555, distance: 34.8
click at [273, 555] on div "C5453F 20 % Recent colors Suggested for you" at bounding box center [265, 634] width 136 height 211
type input "FF7770"
type input "100"
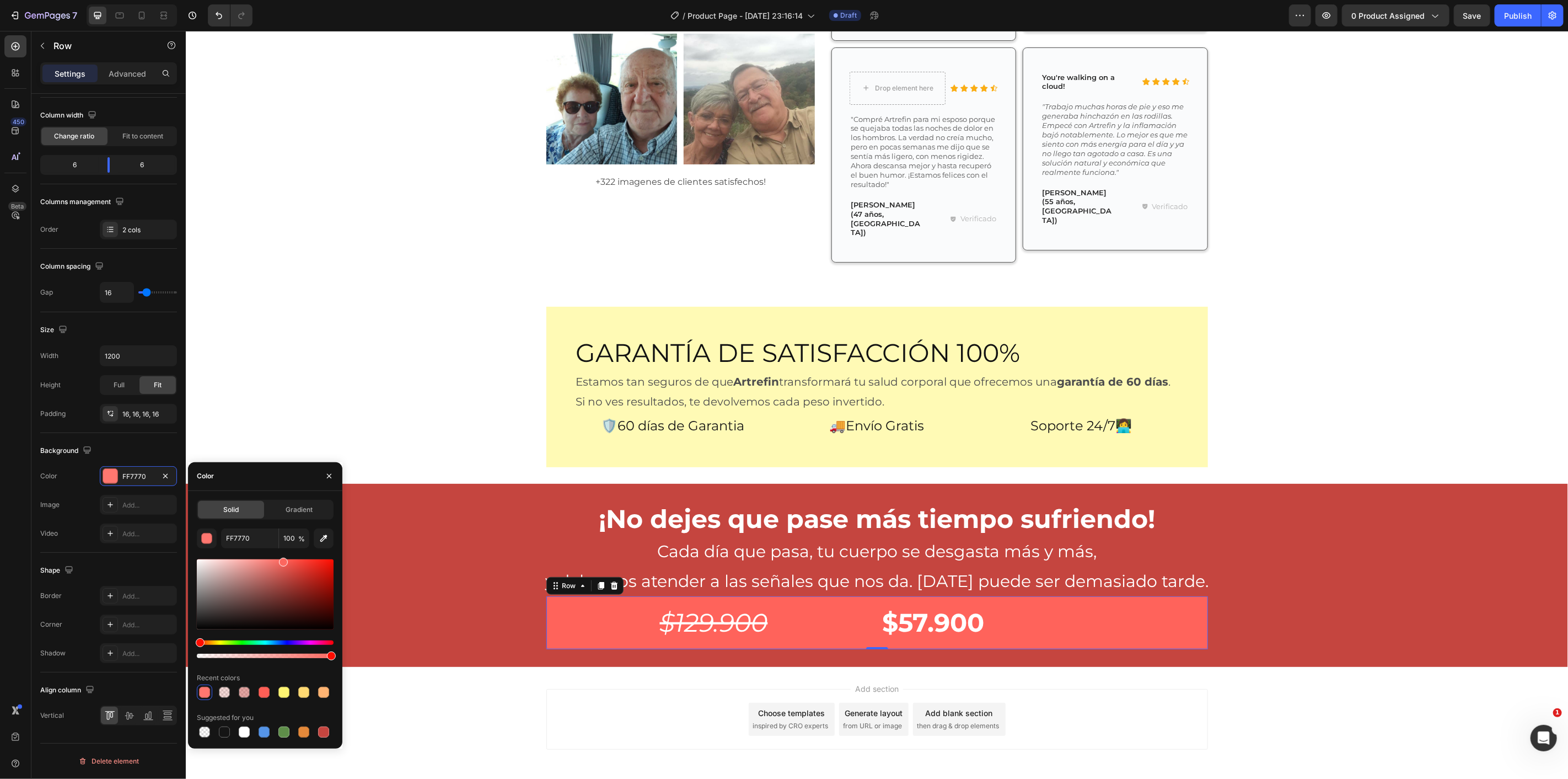
drag, startPoint x: 283, startPoint y: 560, endPoint x: 294, endPoint y: 557, distance: 11.4
click at [294, 559] on div at bounding box center [265, 595] width 136 height 70
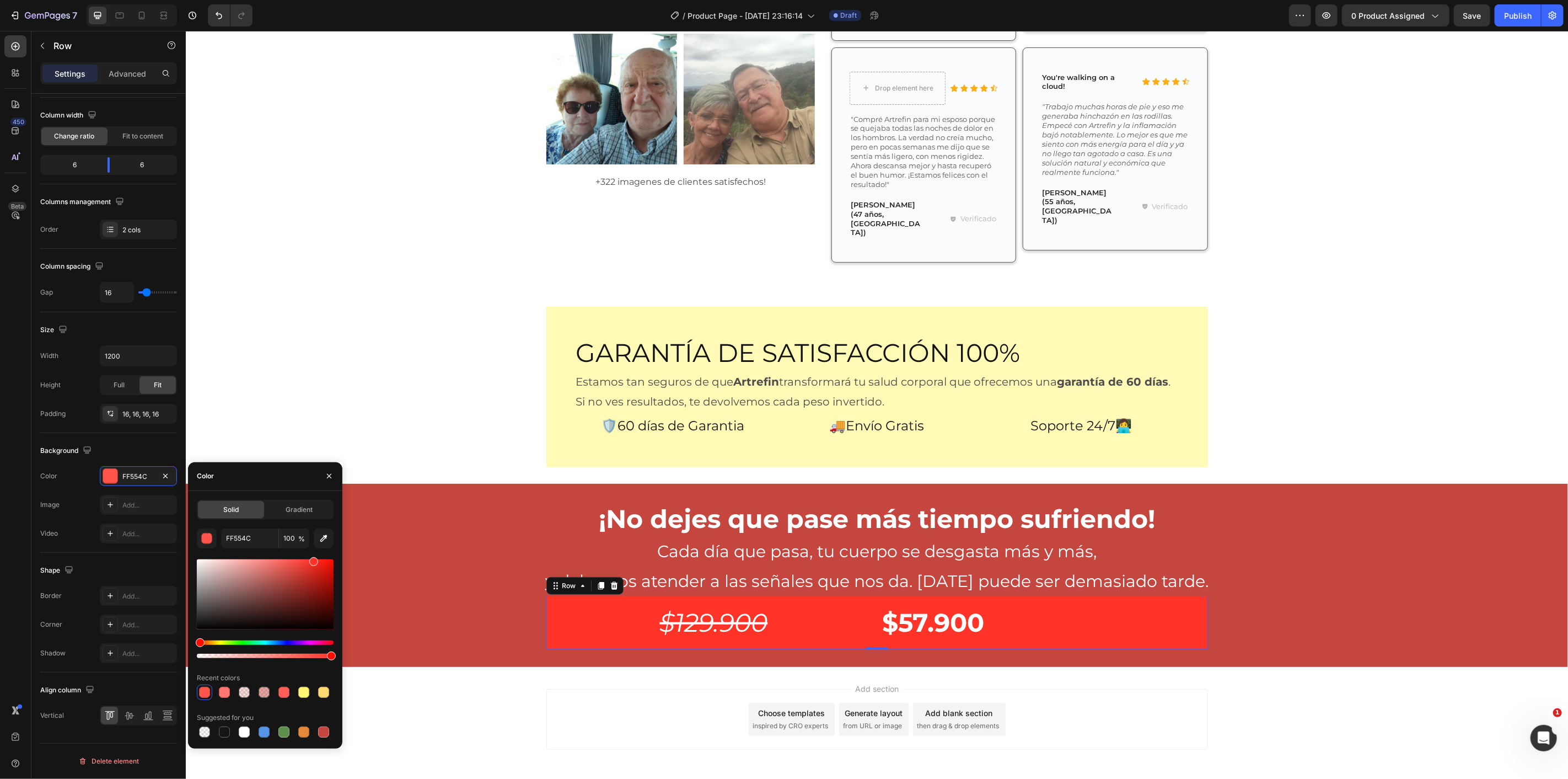
drag, startPoint x: 294, startPoint y: 563, endPoint x: 312, endPoint y: 545, distance: 25.5
click at [312, 545] on div "FF554C 100 % Recent colors Suggested for you" at bounding box center [265, 634] width 136 height 211
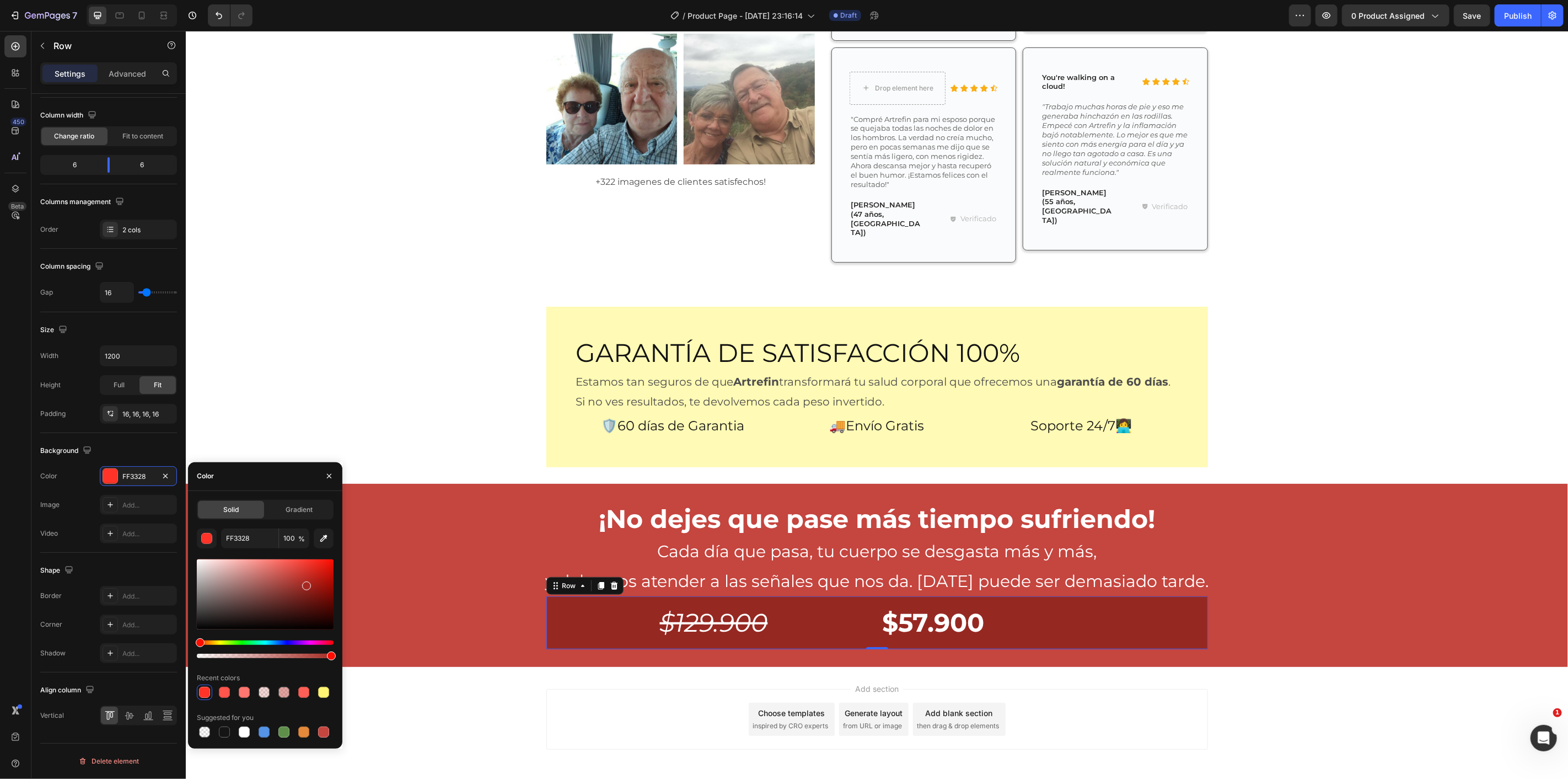
drag, startPoint x: 309, startPoint y: 576, endPoint x: 300, endPoint y: 590, distance: 16.6
click at [300, 590] on div at bounding box center [265, 595] width 136 height 70
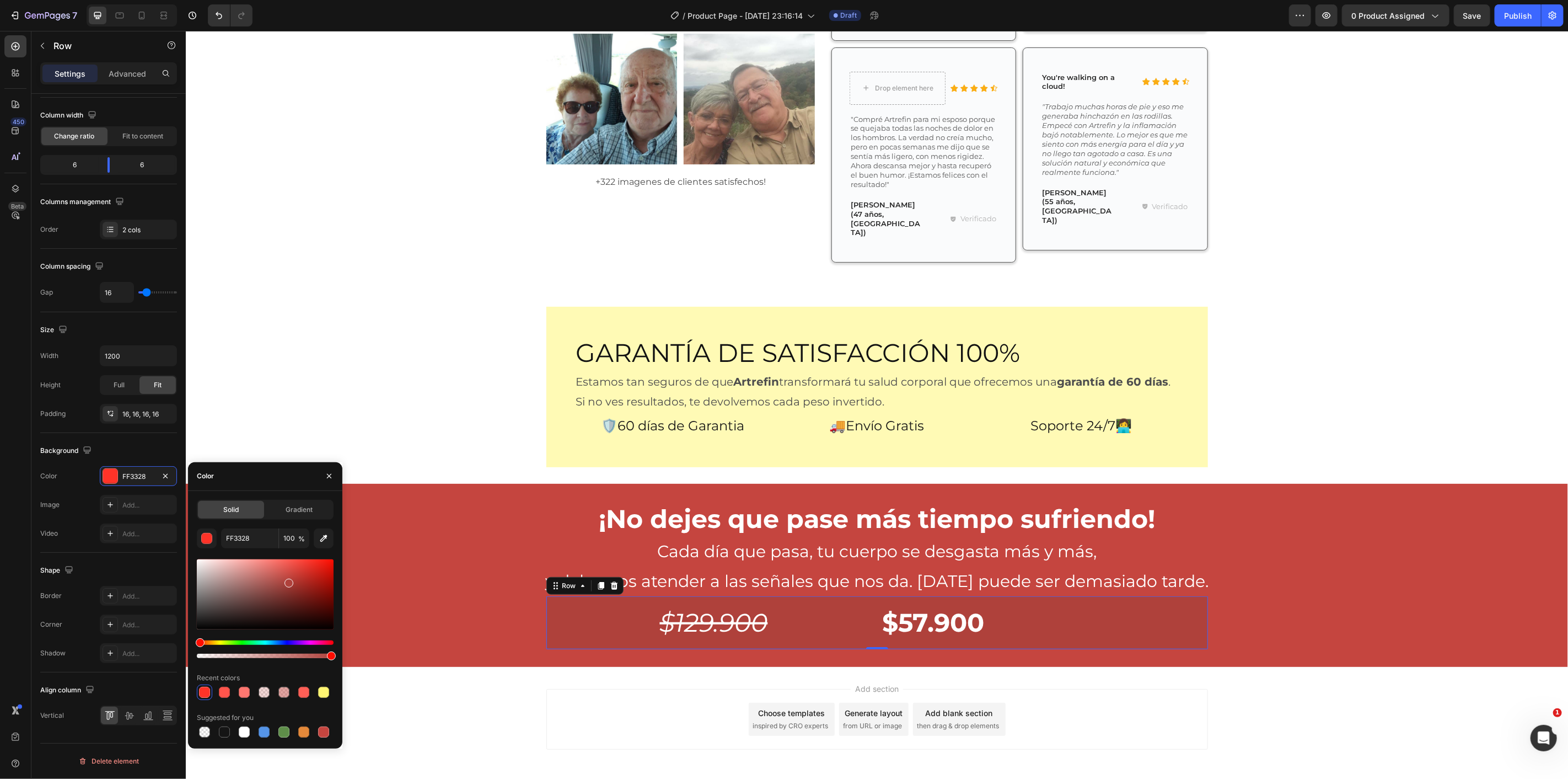
drag, startPoint x: 302, startPoint y: 592, endPoint x: 287, endPoint y: 580, distance: 19.2
click at [287, 580] on div at bounding box center [288, 583] width 9 height 9
drag, startPoint x: 287, startPoint y: 580, endPoint x: 293, endPoint y: 582, distance: 6.3
click at [293, 582] on div at bounding box center [294, 583] width 9 height 9
type input "AD3A34"
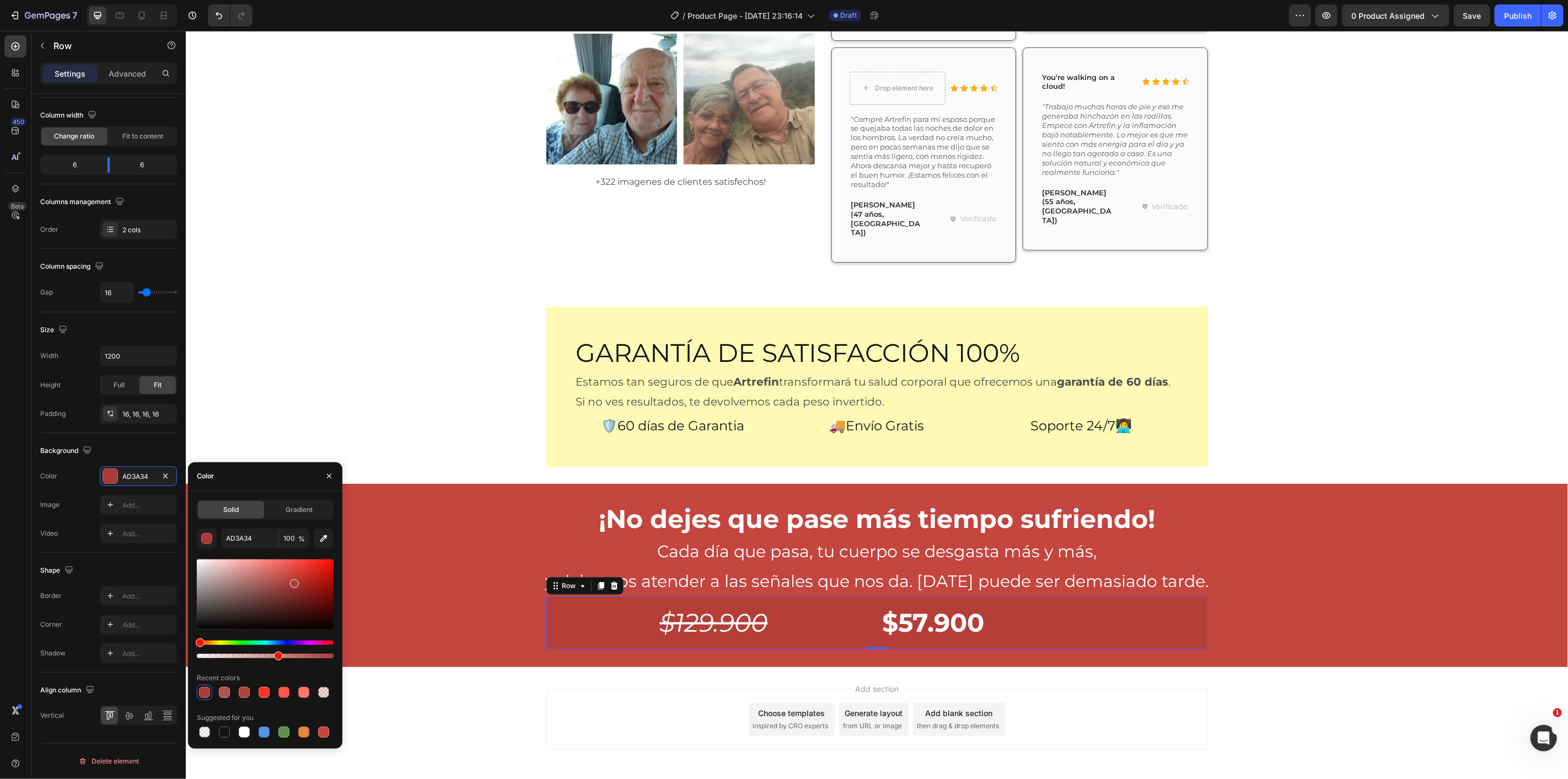
drag, startPoint x: 330, startPoint y: 653, endPoint x: 271, endPoint y: 651, distance: 59.0
click at [274, 651] on div at bounding box center [278, 655] width 9 height 9
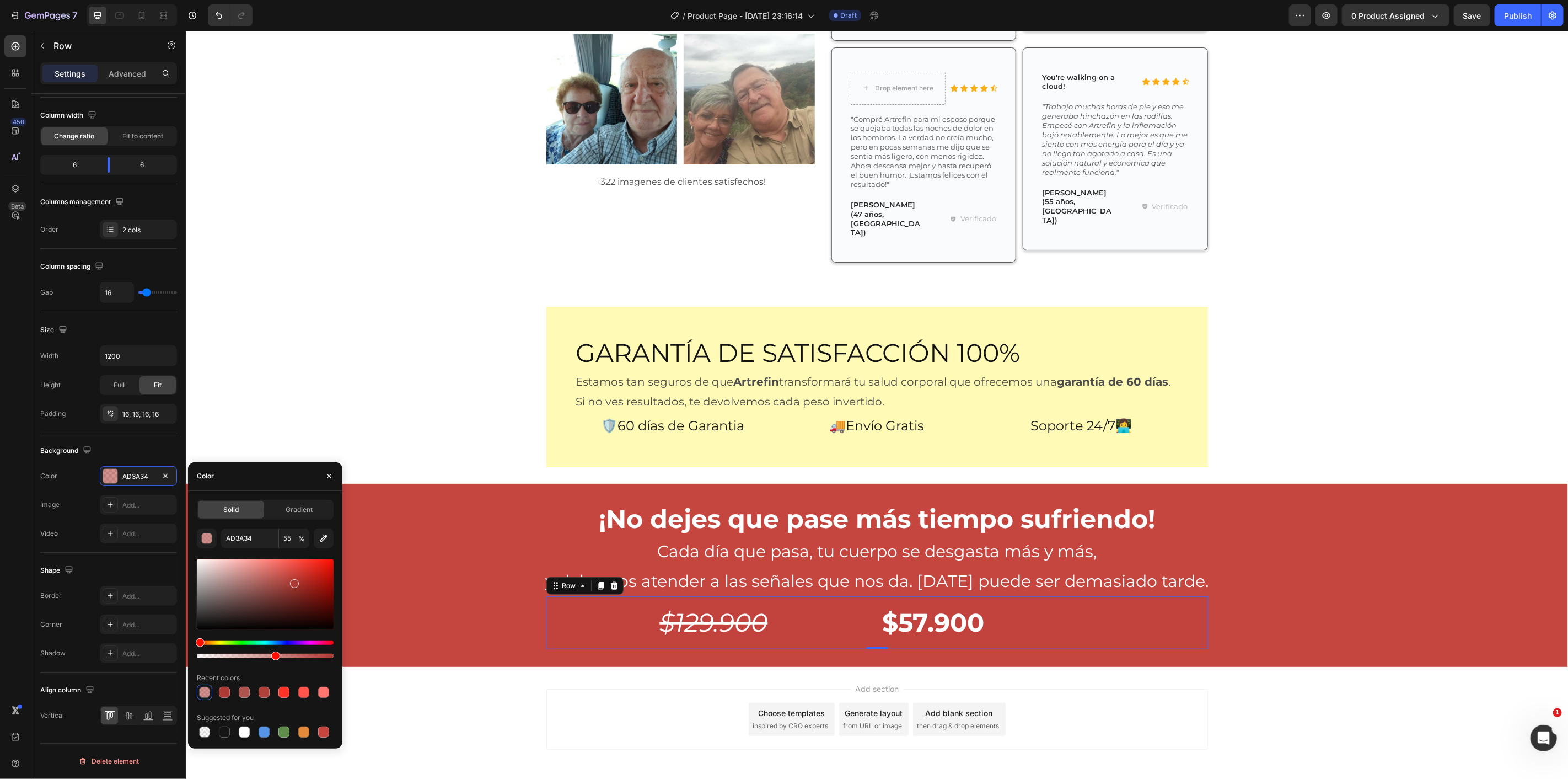
drag, startPoint x: 273, startPoint y: 655, endPoint x: 188, endPoint y: 651, distance: 85.1
click at [188, 651] on div "Solid Gradient AD3A34 55 % Recent colors Suggested for you" at bounding box center [265, 620] width 155 height 240
type input "0"
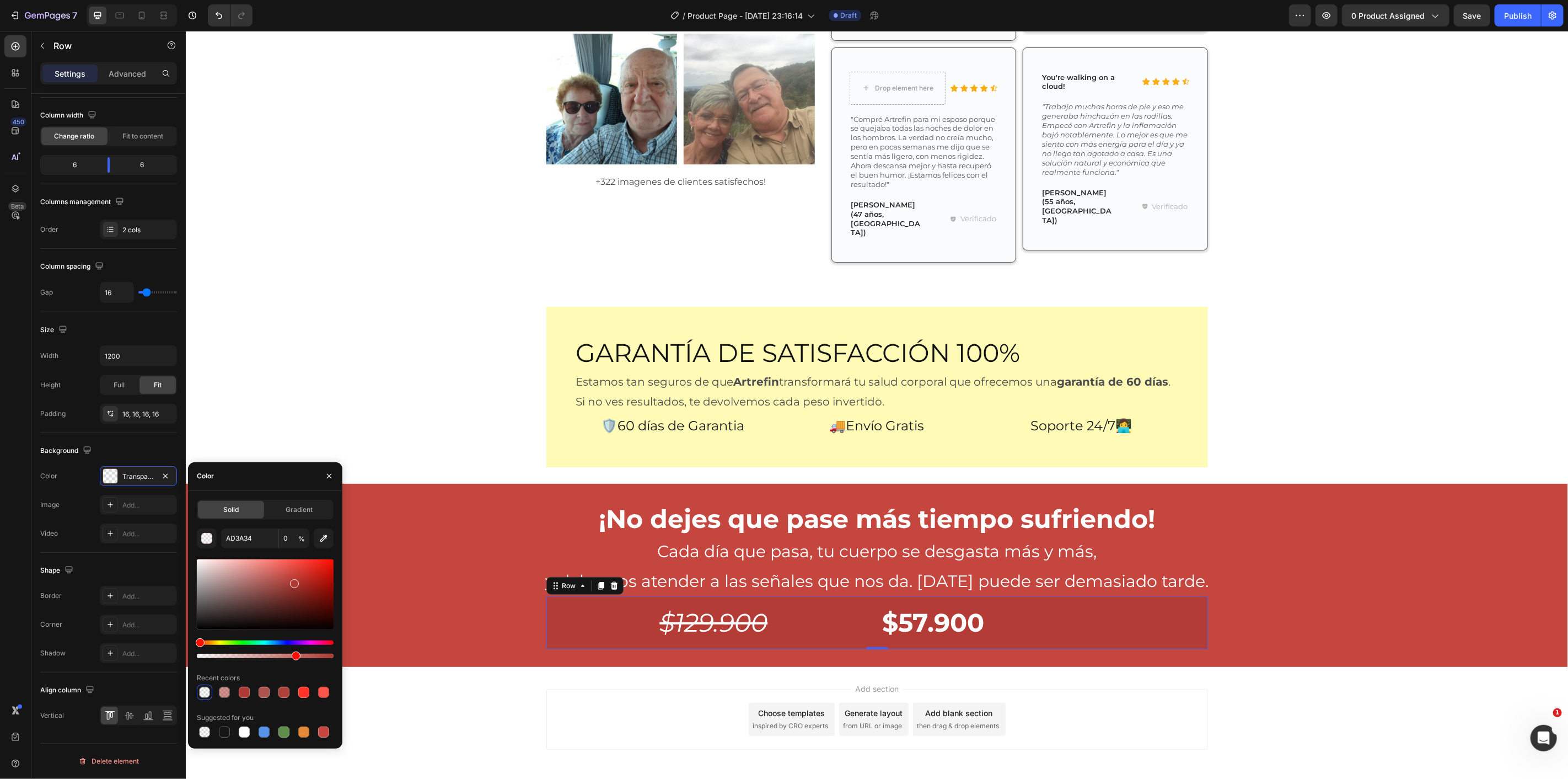
drag, startPoint x: 201, startPoint y: 655, endPoint x: 299, endPoint y: 657, distance: 98.0
click at [299, 657] on div at bounding box center [296, 655] width 9 height 9
click at [500, 483] on div "¡No dejes que pase más tiempo sufriendo! Heading Cada día que pasa, tu cuerpo s…" at bounding box center [876, 574] width 1382 height 183
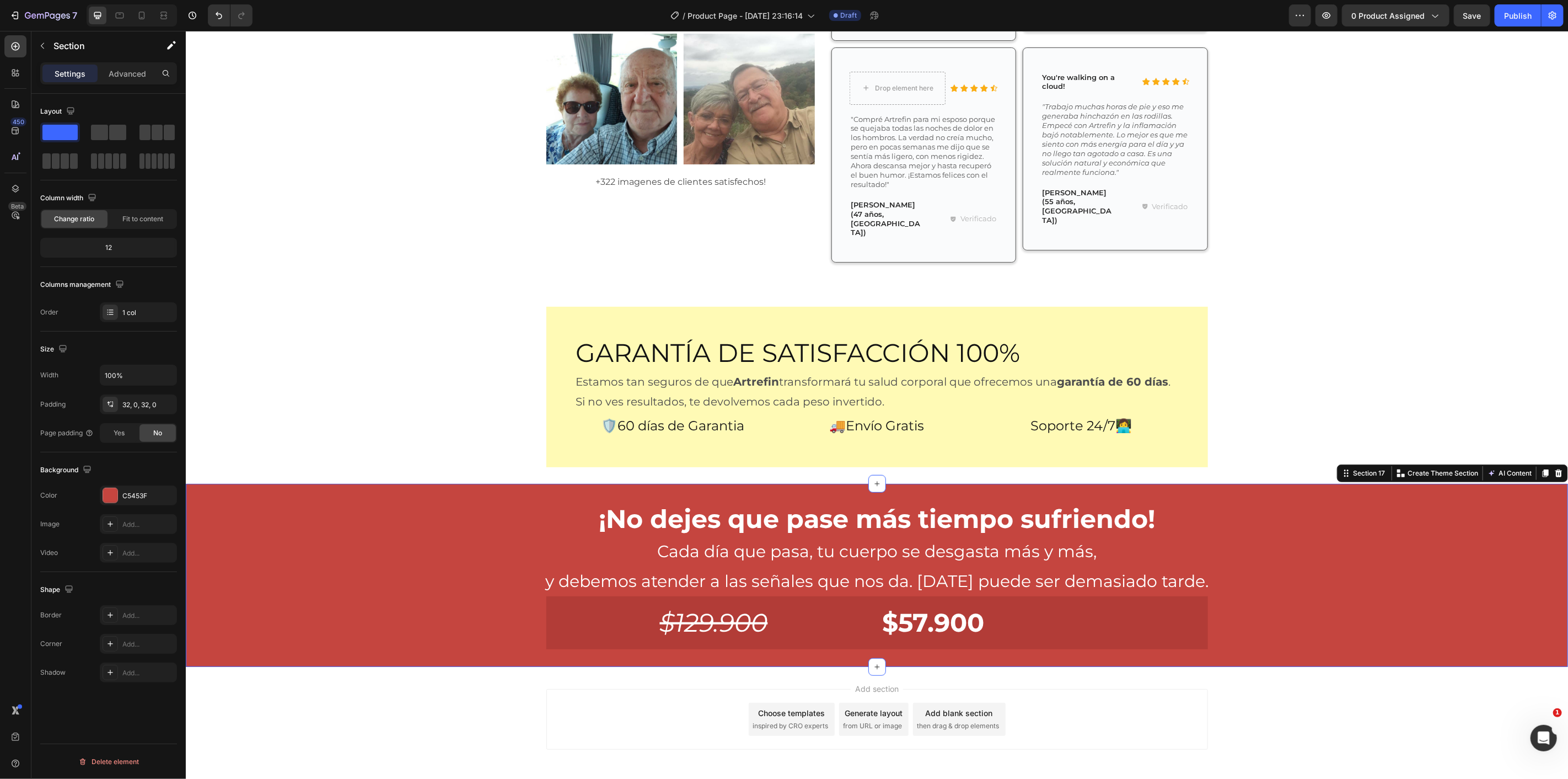
scroll to position [0, 0]
click at [612, 605] on h2 "$129.900" at bounding box center [713, 622] width 317 height 35
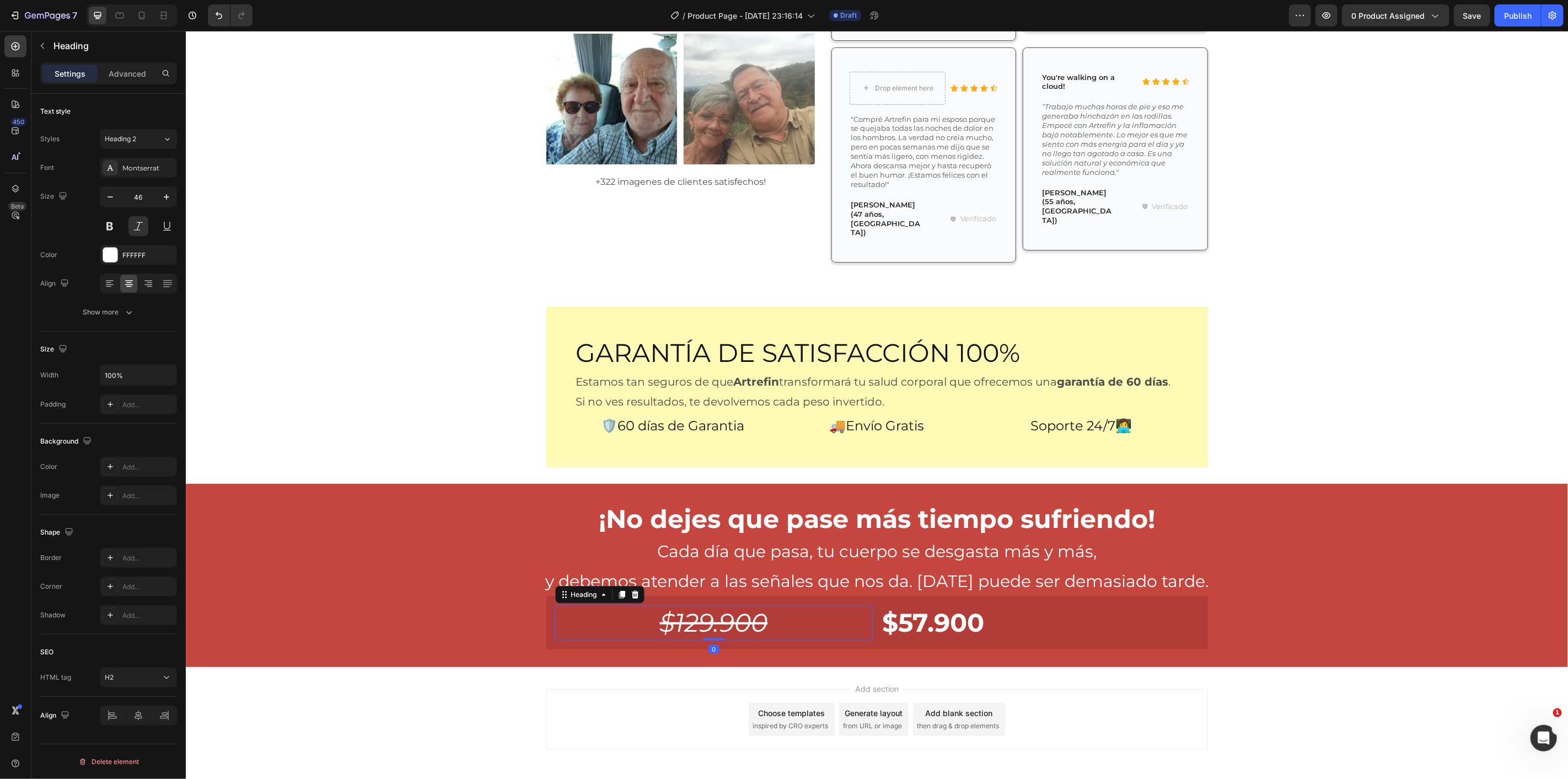
click at [612, 605] on h2 "$129.900" at bounding box center [713, 622] width 317 height 35
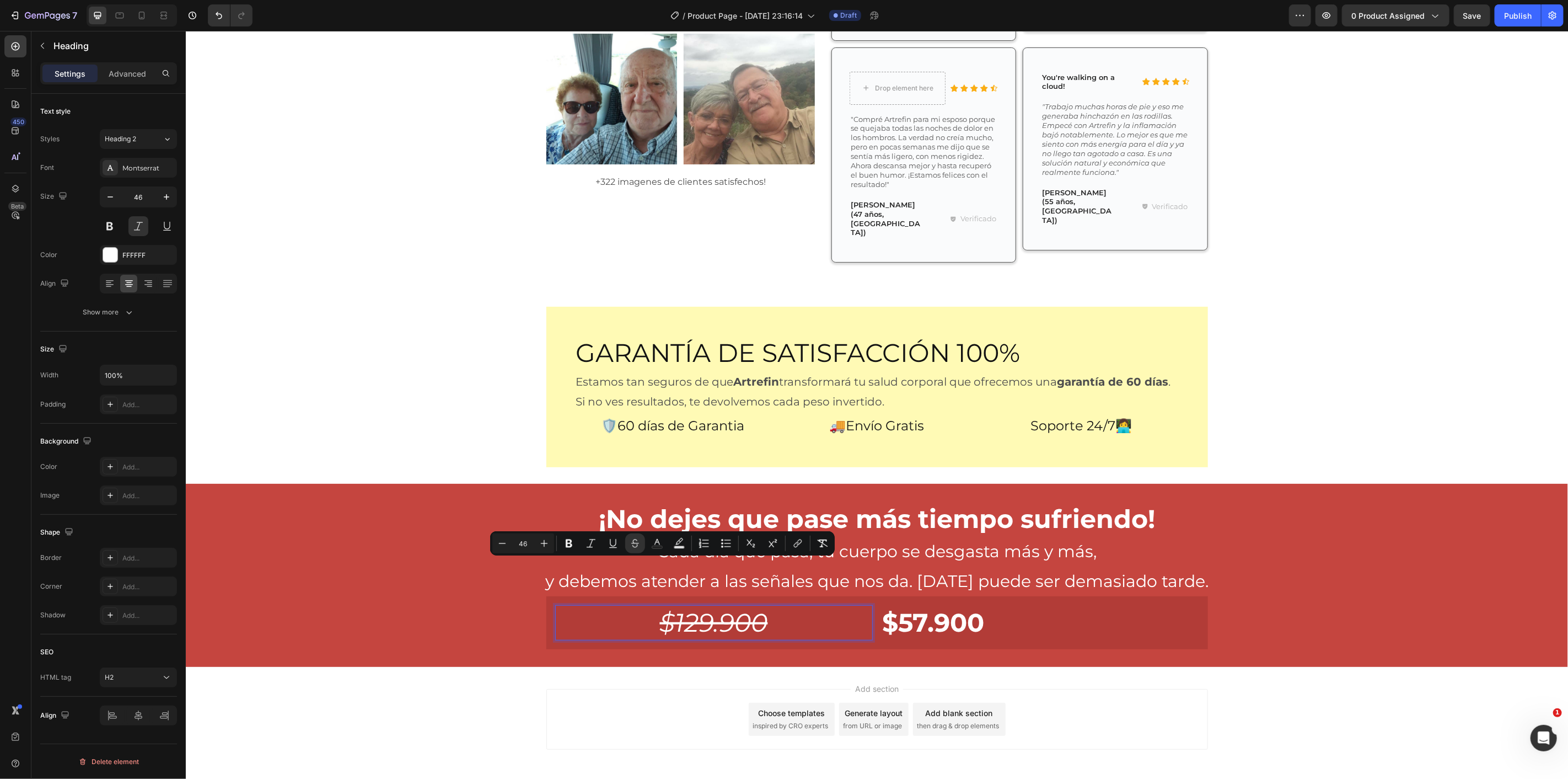
click at [660, 606] on s "$129.900" at bounding box center [714, 622] width 108 height 32
click at [644, 606] on p "$129.900" at bounding box center [713, 622] width 315 height 33
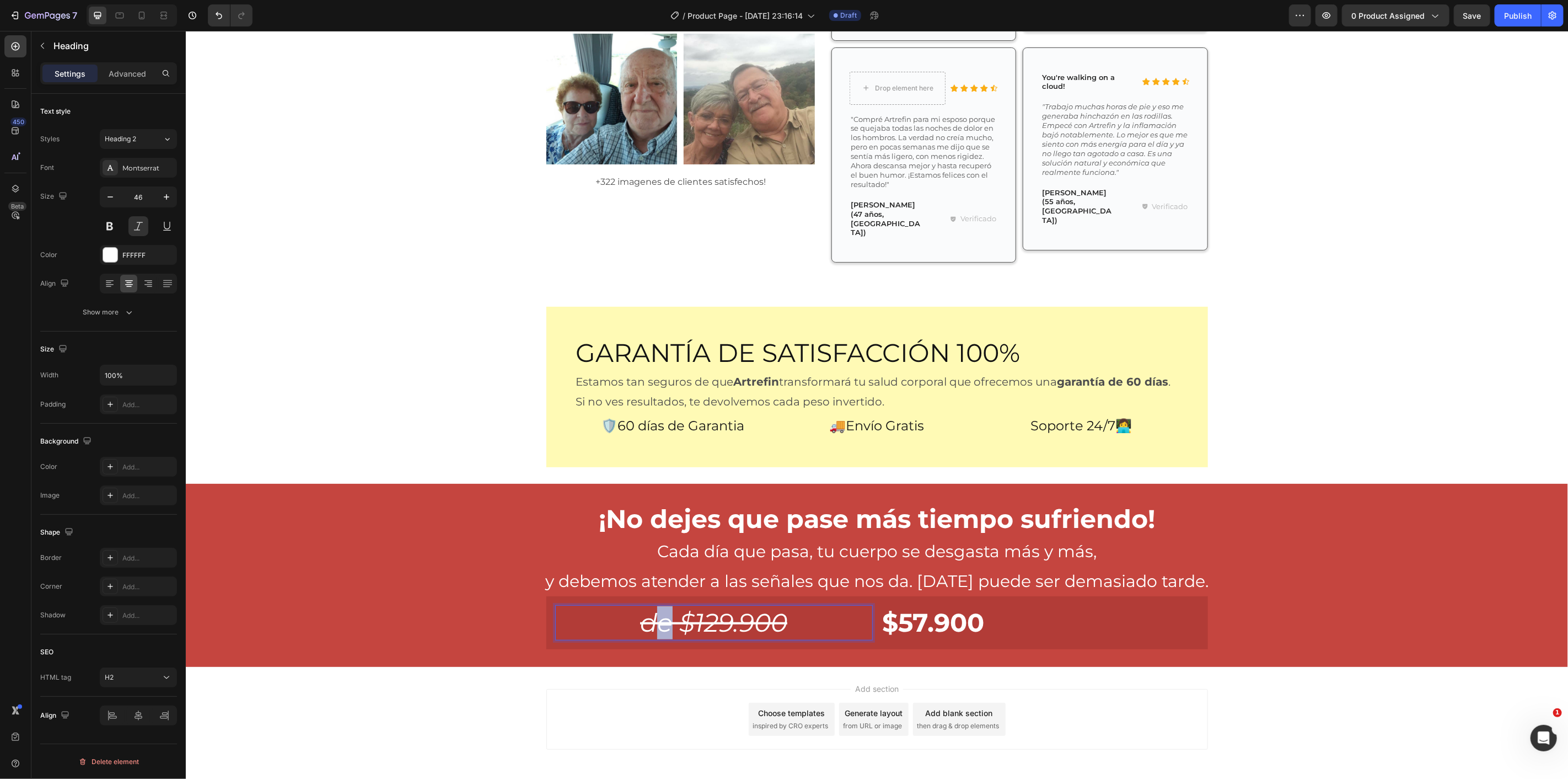
drag, startPoint x: 667, startPoint y: 576, endPoint x: 648, endPoint y: 577, distance: 19.0
click at [648, 606] on s "de $129.900" at bounding box center [713, 622] width 147 height 32
click at [675, 606] on s "de $129.900" at bounding box center [713, 622] width 147 height 32
drag, startPoint x: 612, startPoint y: 579, endPoint x: 693, endPoint y: 582, distance: 81.1
click at [693, 606] on p "antes $129.900" at bounding box center [713, 622] width 315 height 33
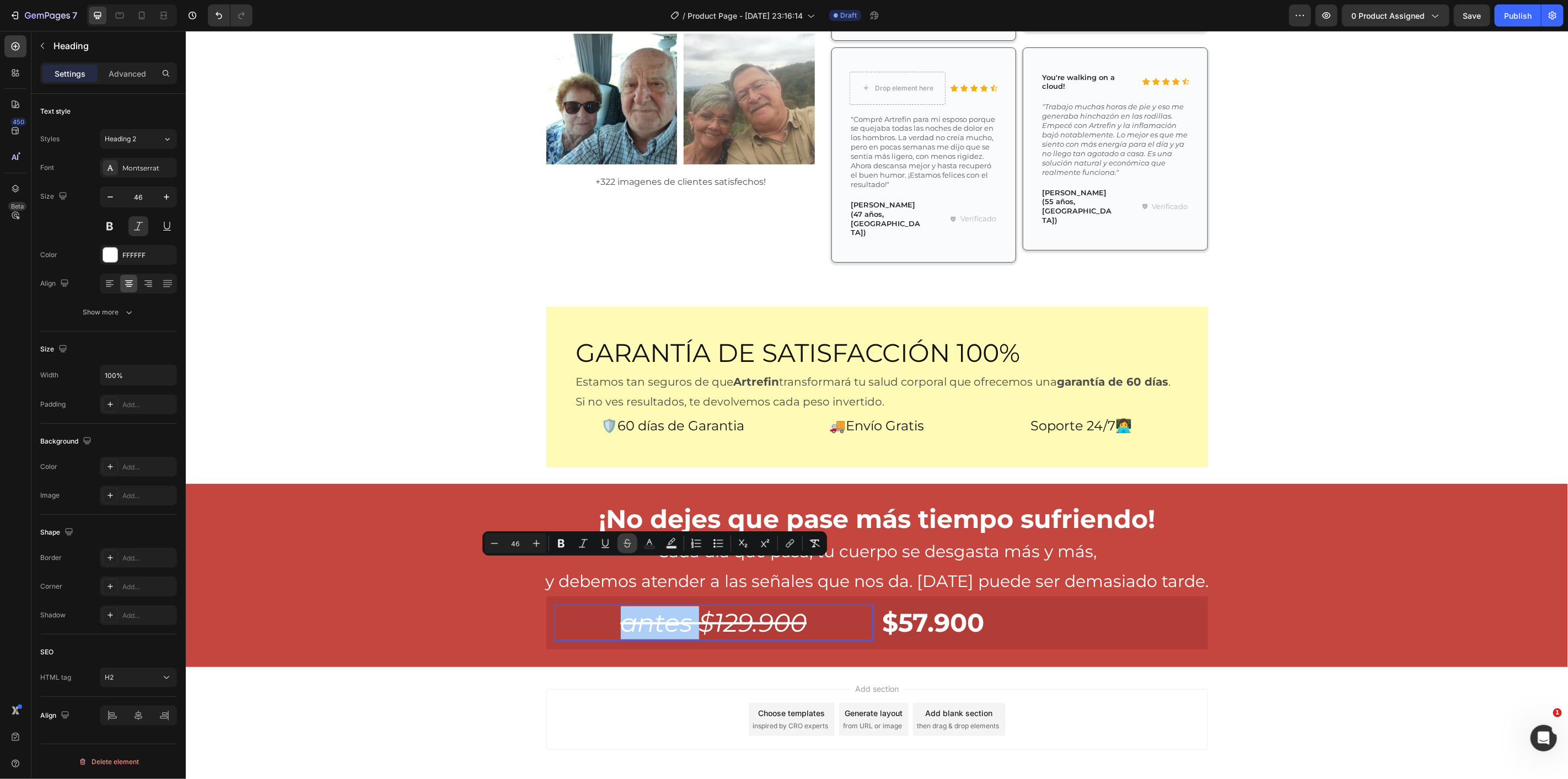
click at [625, 543] on icon "Editor contextual toolbar" at bounding box center [627, 543] width 11 height 11
click at [710, 606] on s "$129.900" at bounding box center [750, 622] width 108 height 32
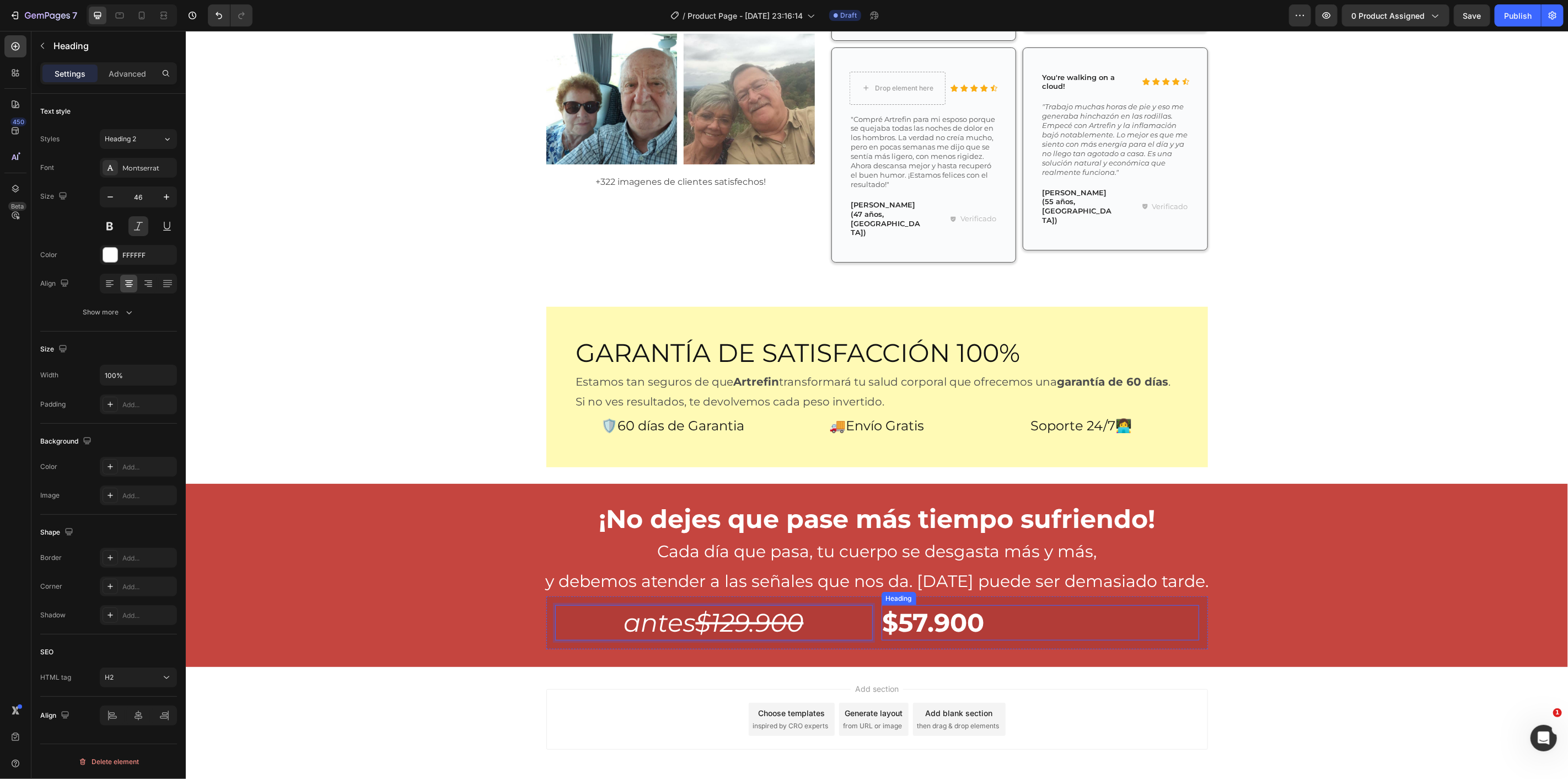
click at [884, 606] on strong "$57.900" at bounding box center [933, 622] width 102 height 32
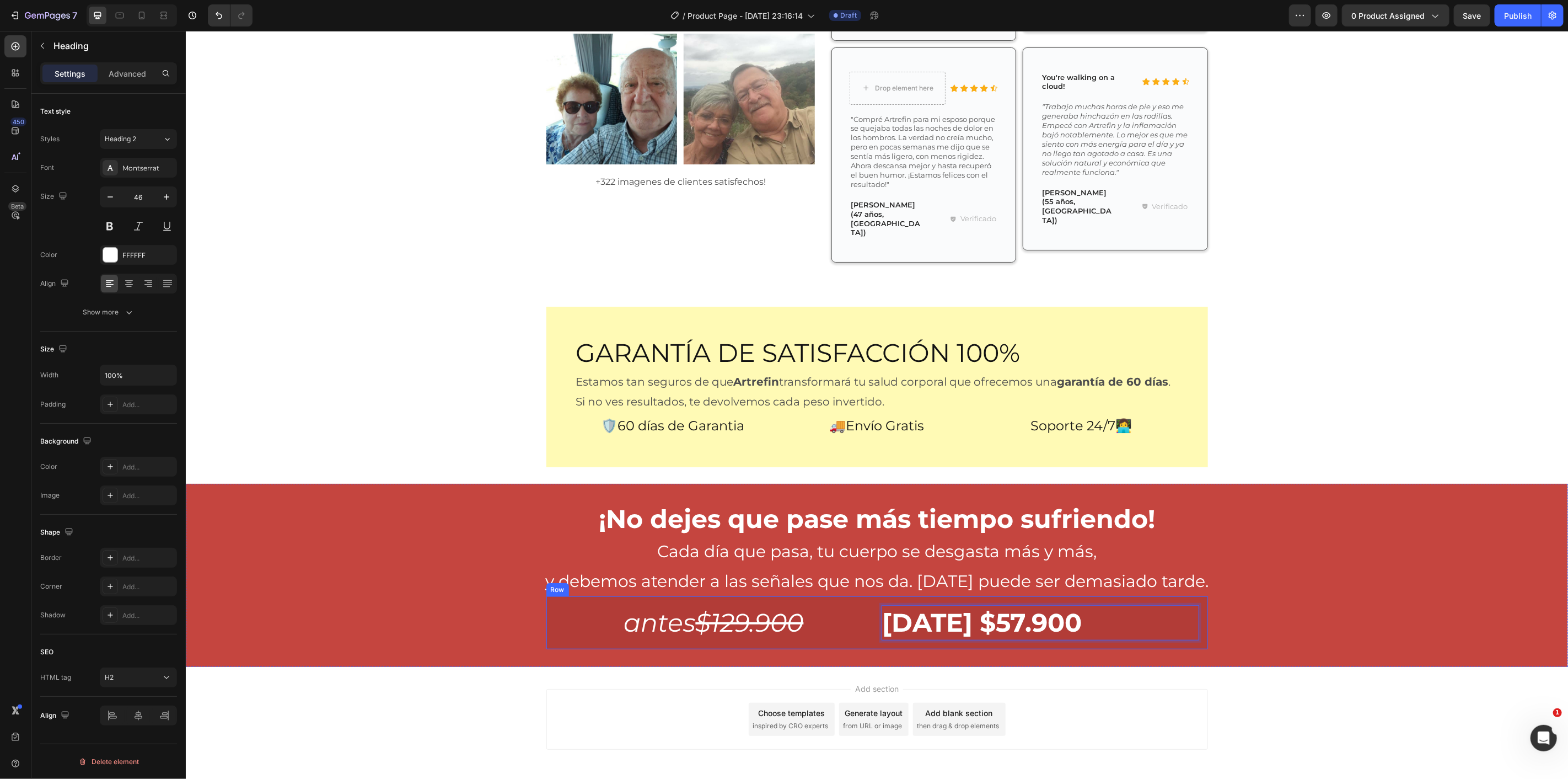
click at [1198, 596] on div "antes $129.900 Heading [DATE] $57.900 Heading 0 Row" at bounding box center [877, 622] width 662 height 53
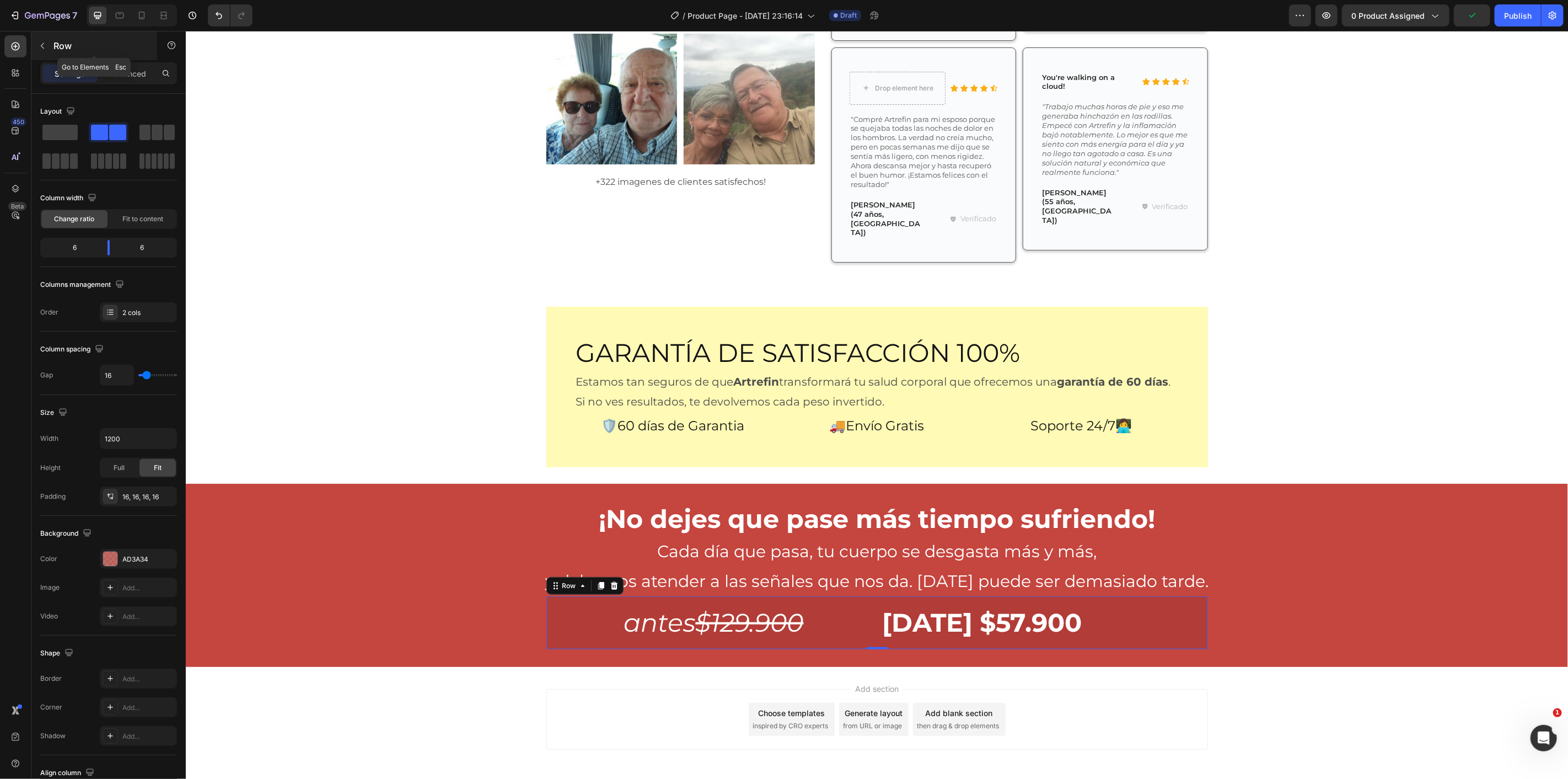
click at [43, 45] on icon "button" at bounding box center [42, 45] width 9 height 9
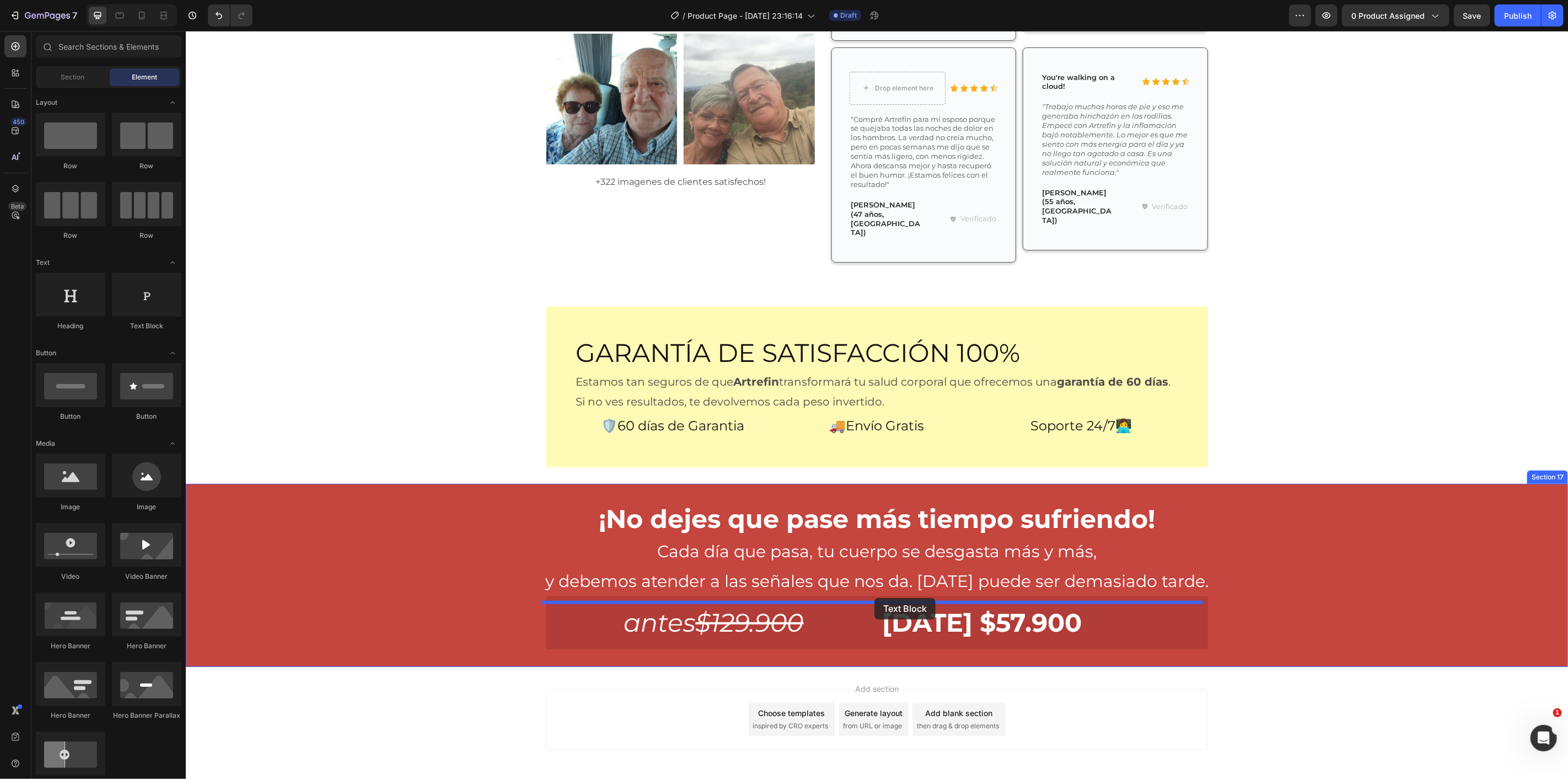
drag, startPoint x: 529, startPoint y: 432, endPoint x: 874, endPoint y: 599, distance: 383.3
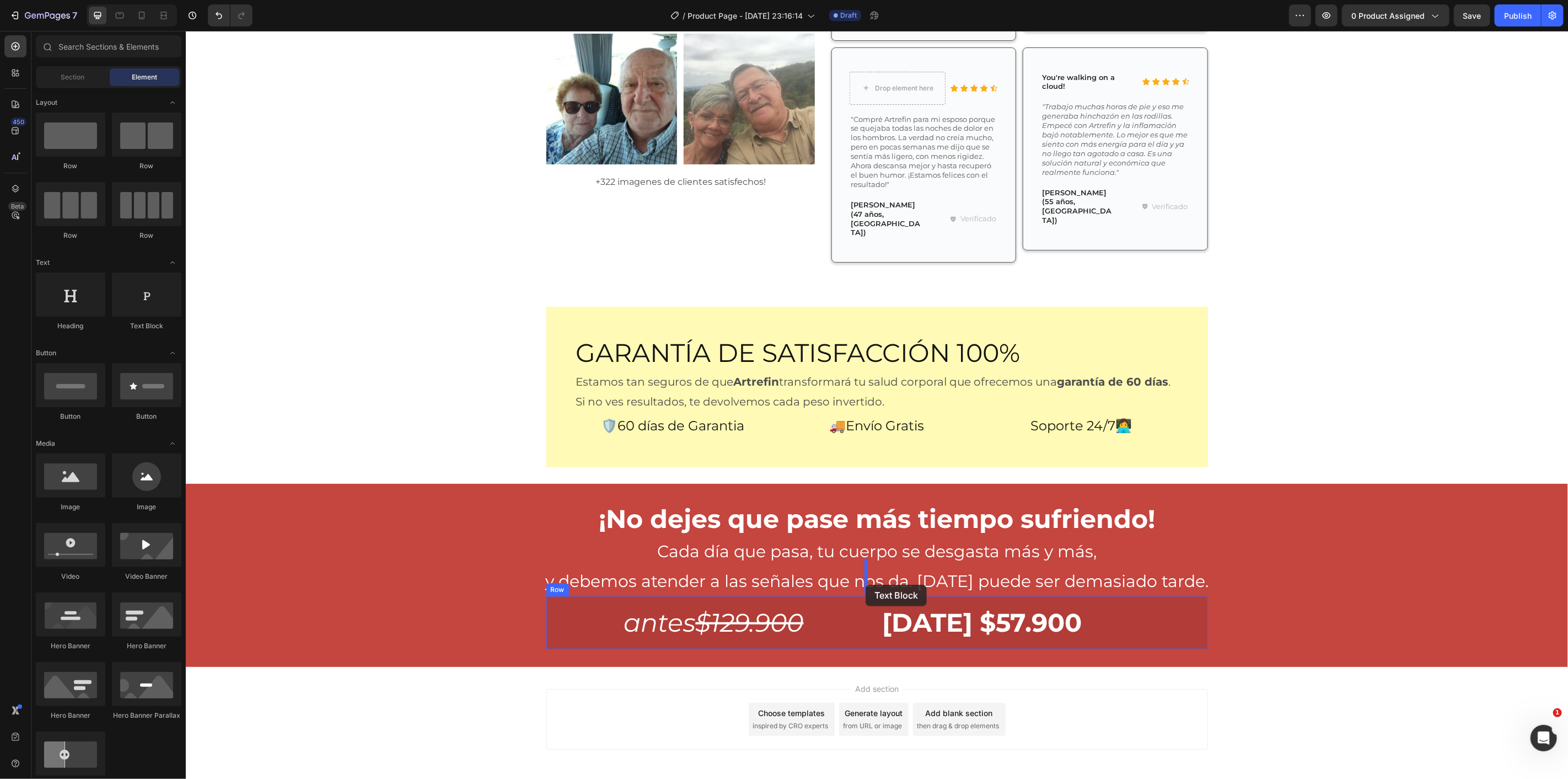
drag, startPoint x: 337, startPoint y: 320, endPoint x: 865, endPoint y: 584, distance: 590.3
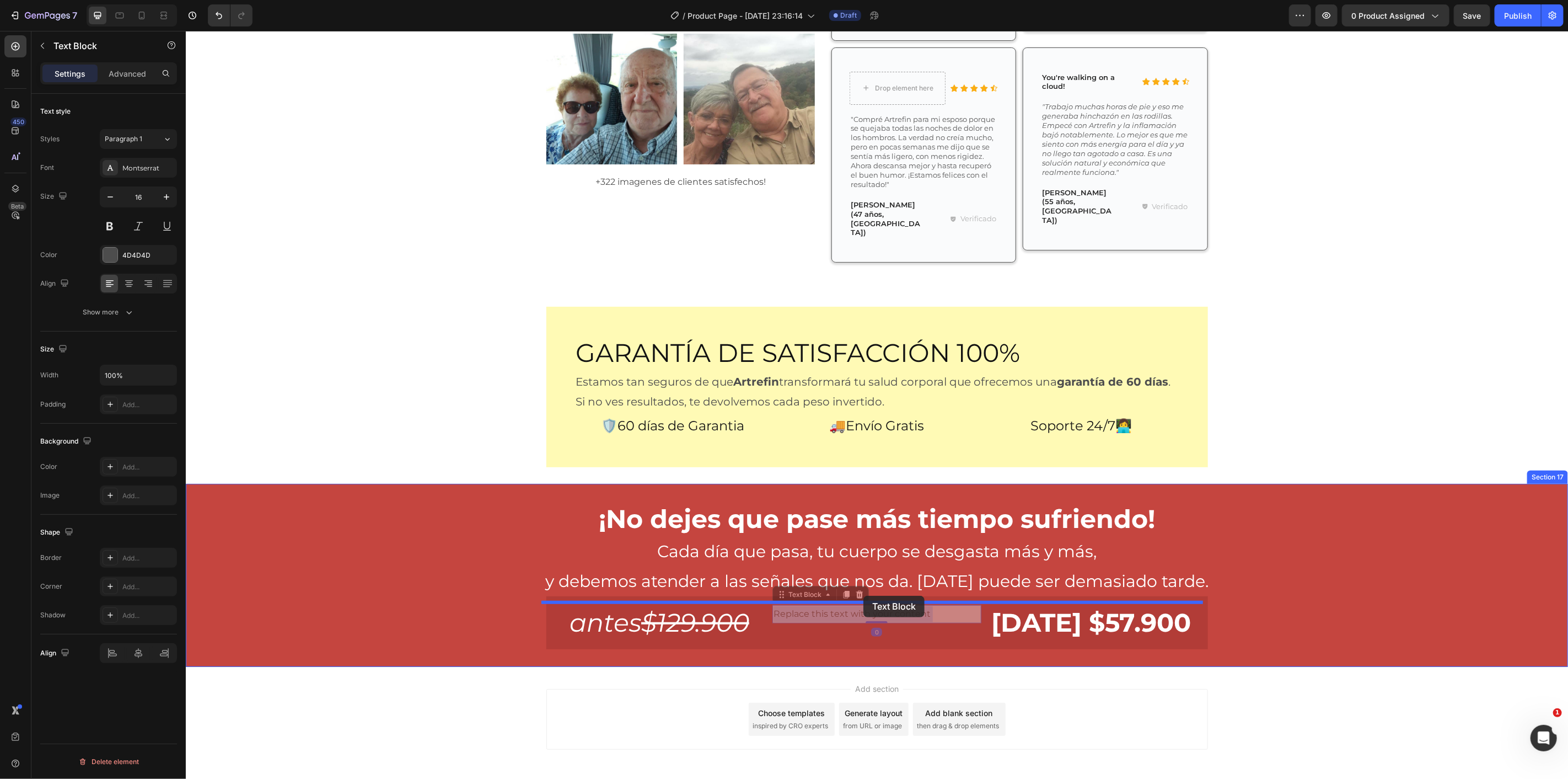
drag, startPoint x: 860, startPoint y: 568, endPoint x: 862, endPoint y: 595, distance: 27.1
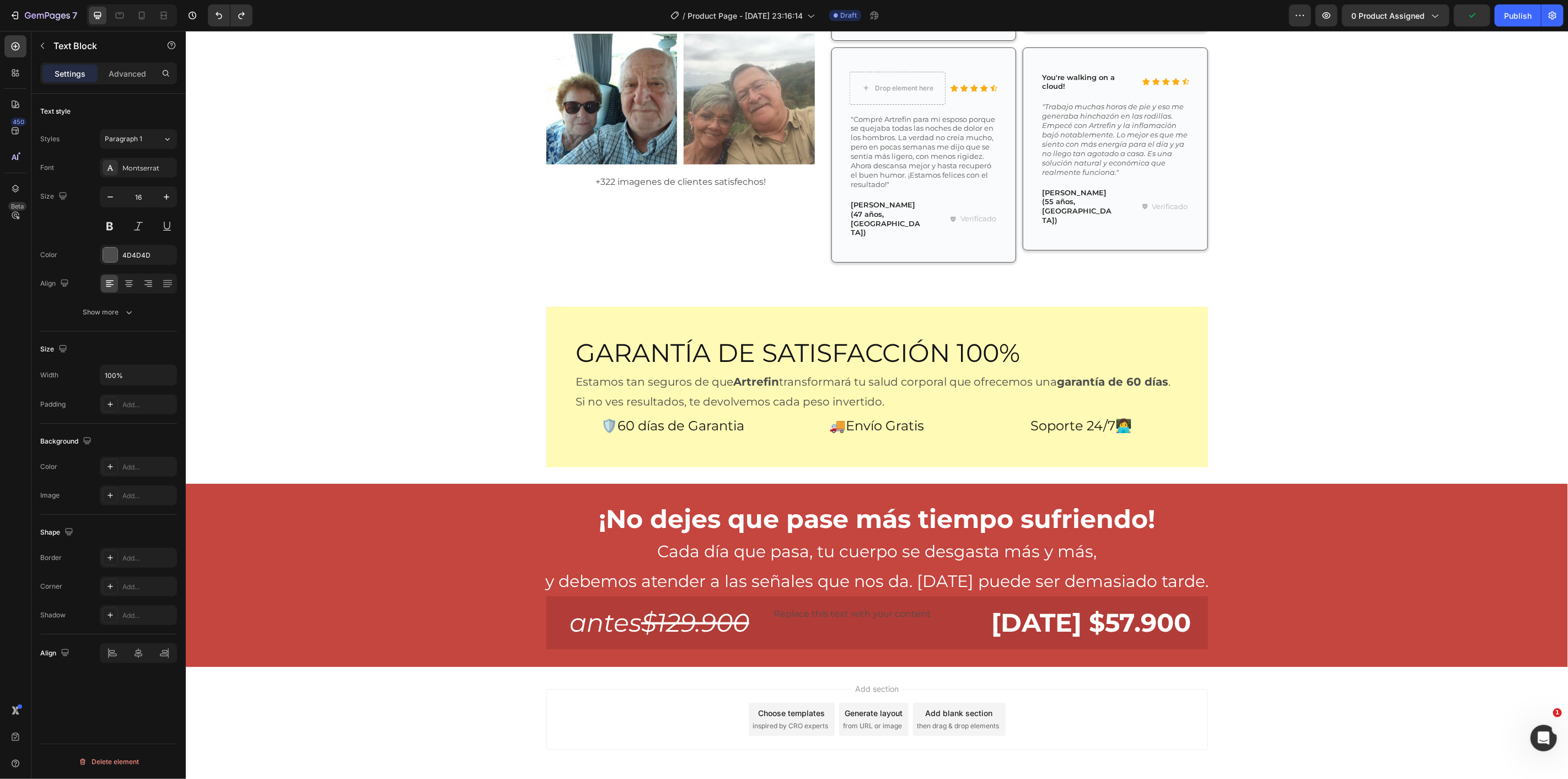
click at [880, 605] on div "Replace this text with your content" at bounding box center [876, 613] width 209 height 18
click at [911, 605] on div "Replace this text with your content Text Block" at bounding box center [876, 622] width 209 height 35
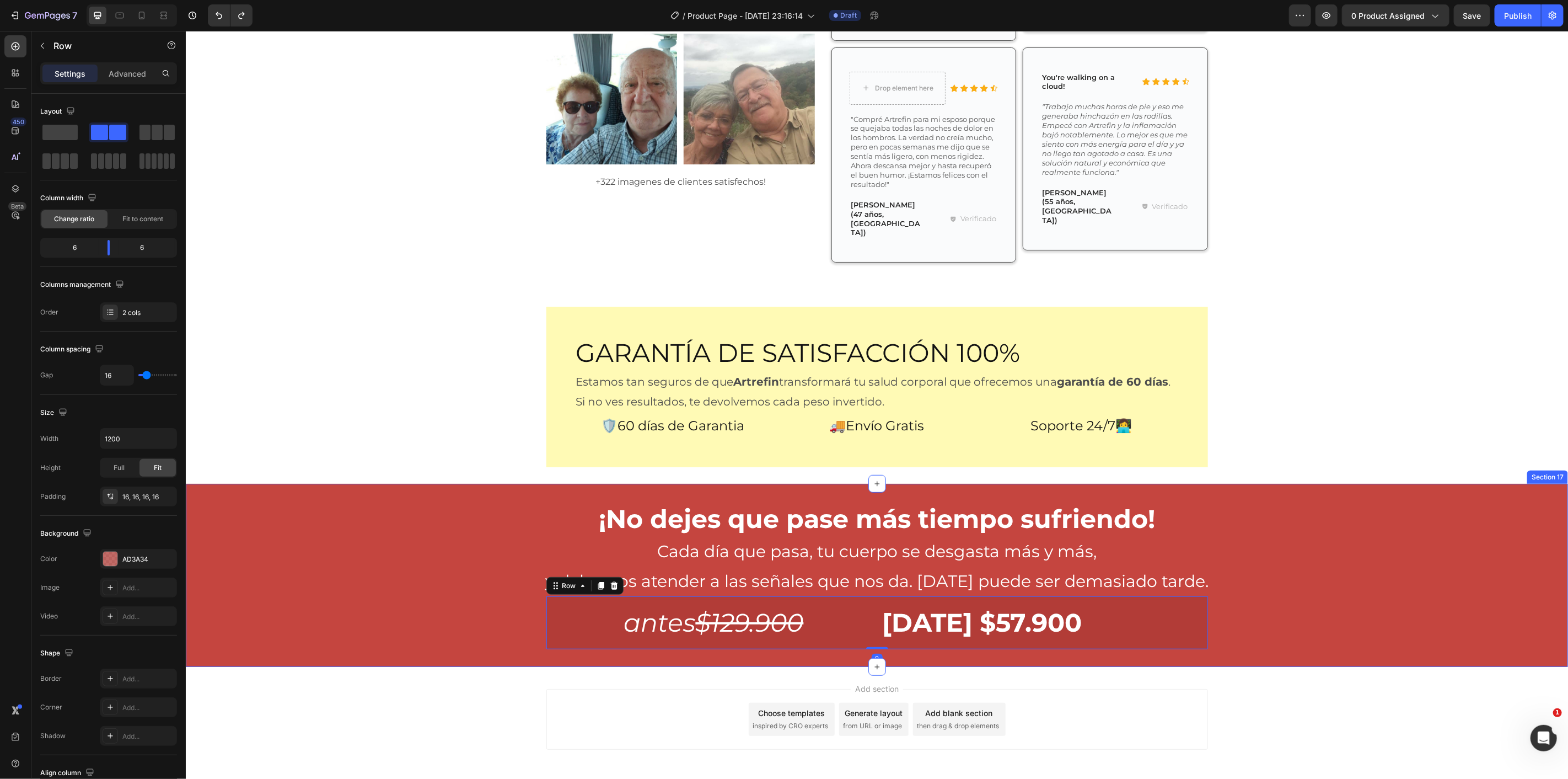
click at [1276, 551] on div "¡No dejes que pase más tiempo sufriendo! Heading Cada día que pasa, tu cuerpo s…" at bounding box center [876, 574] width 1382 height 148
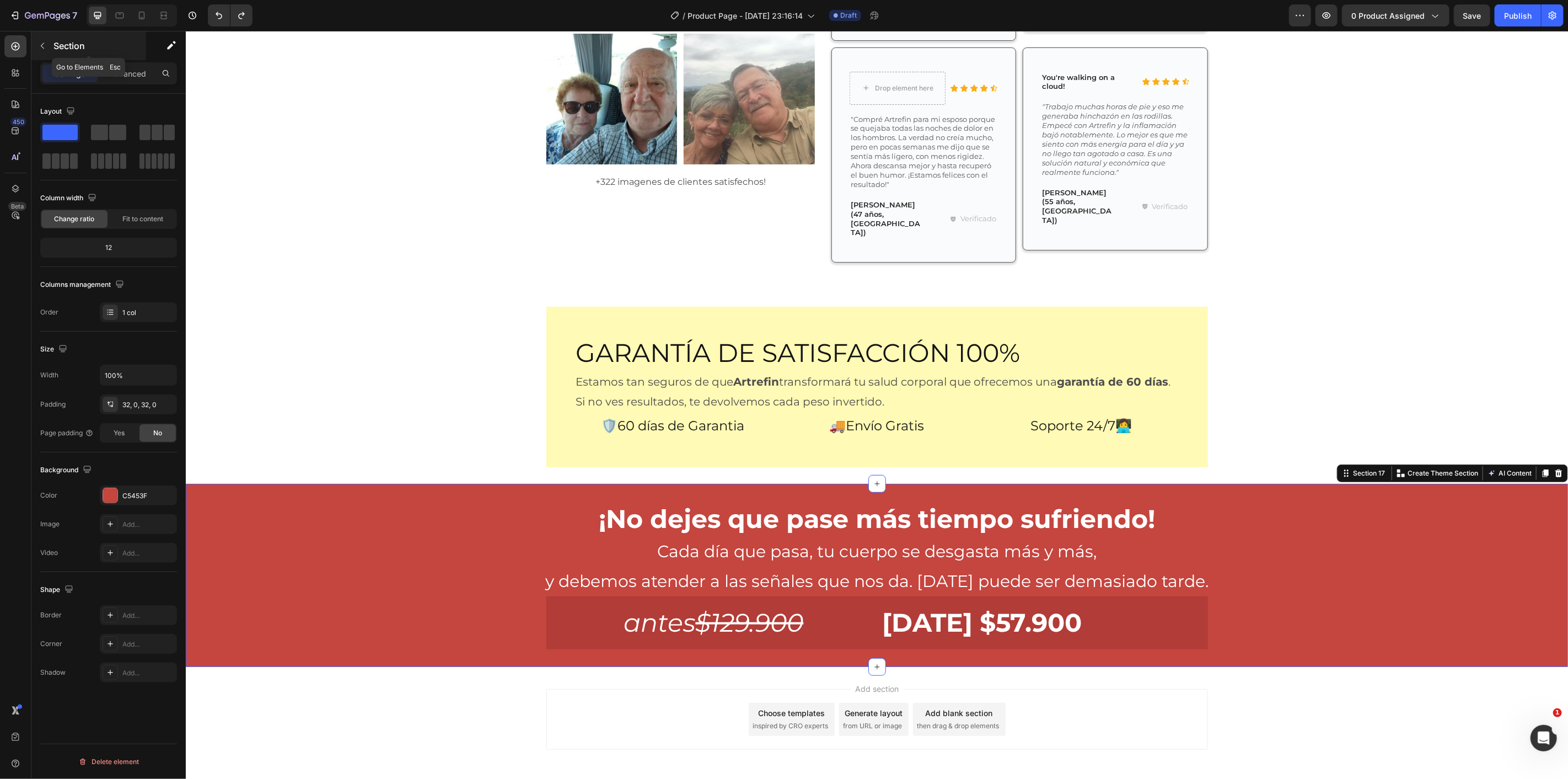
click at [47, 37] on button "button" at bounding box center [43, 46] width 18 height 18
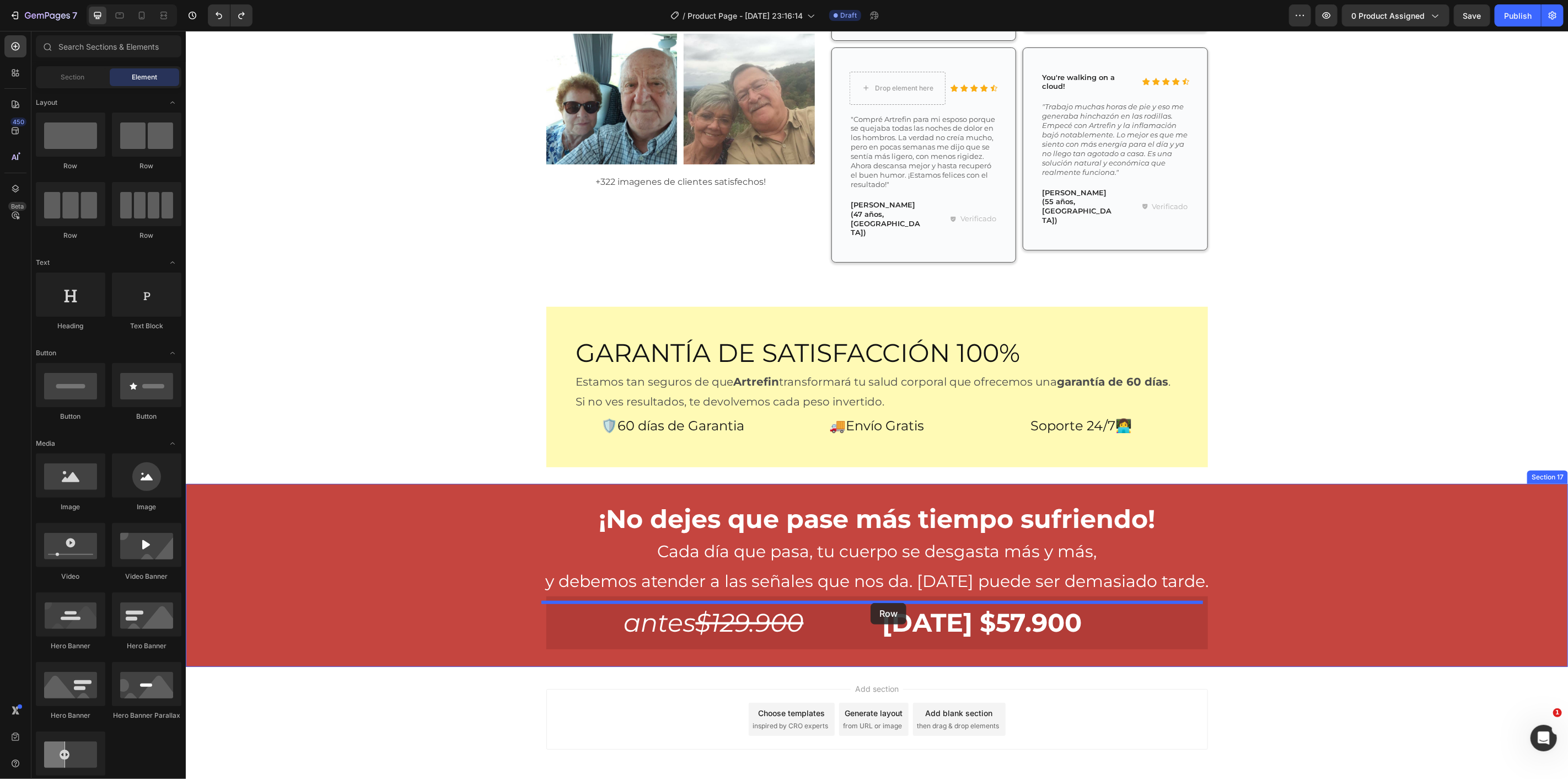
drag, startPoint x: 395, startPoint y: 274, endPoint x: 870, endPoint y: 603, distance: 577.8
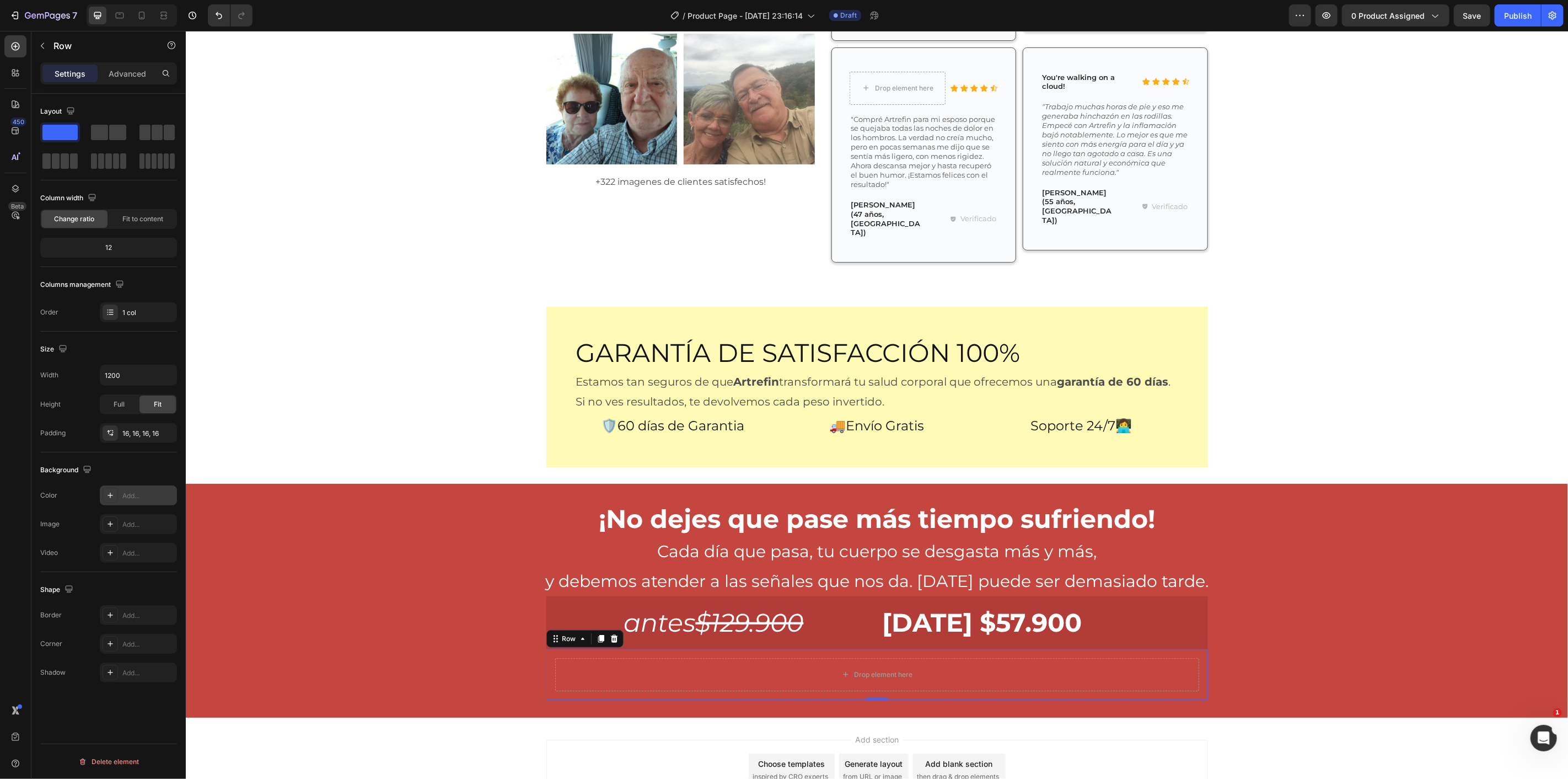
click at [138, 494] on div "Add..." at bounding box center [148, 496] width 52 height 10
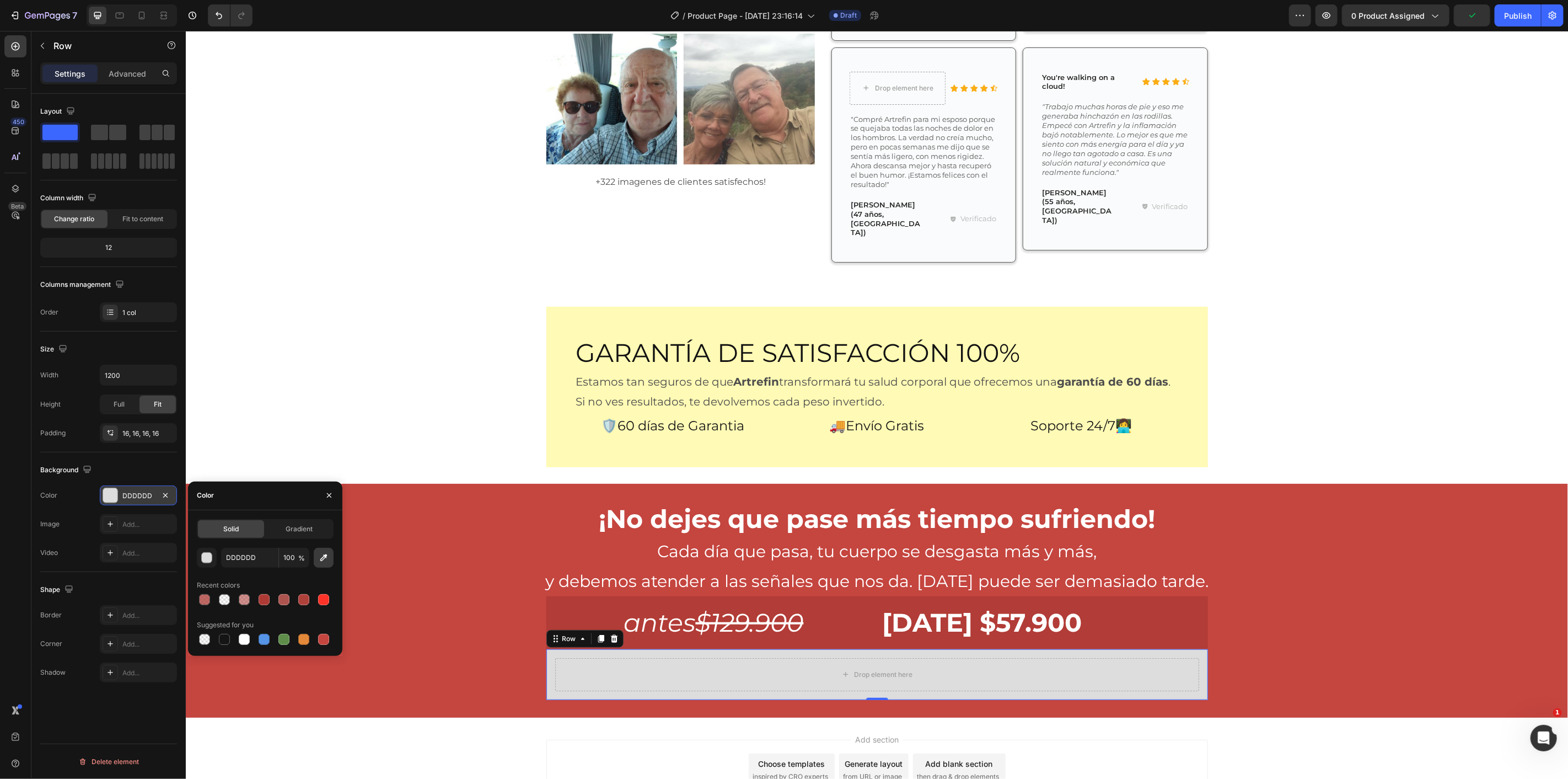
click at [321, 561] on icon "button" at bounding box center [323, 557] width 11 height 11
type input "B33C37"
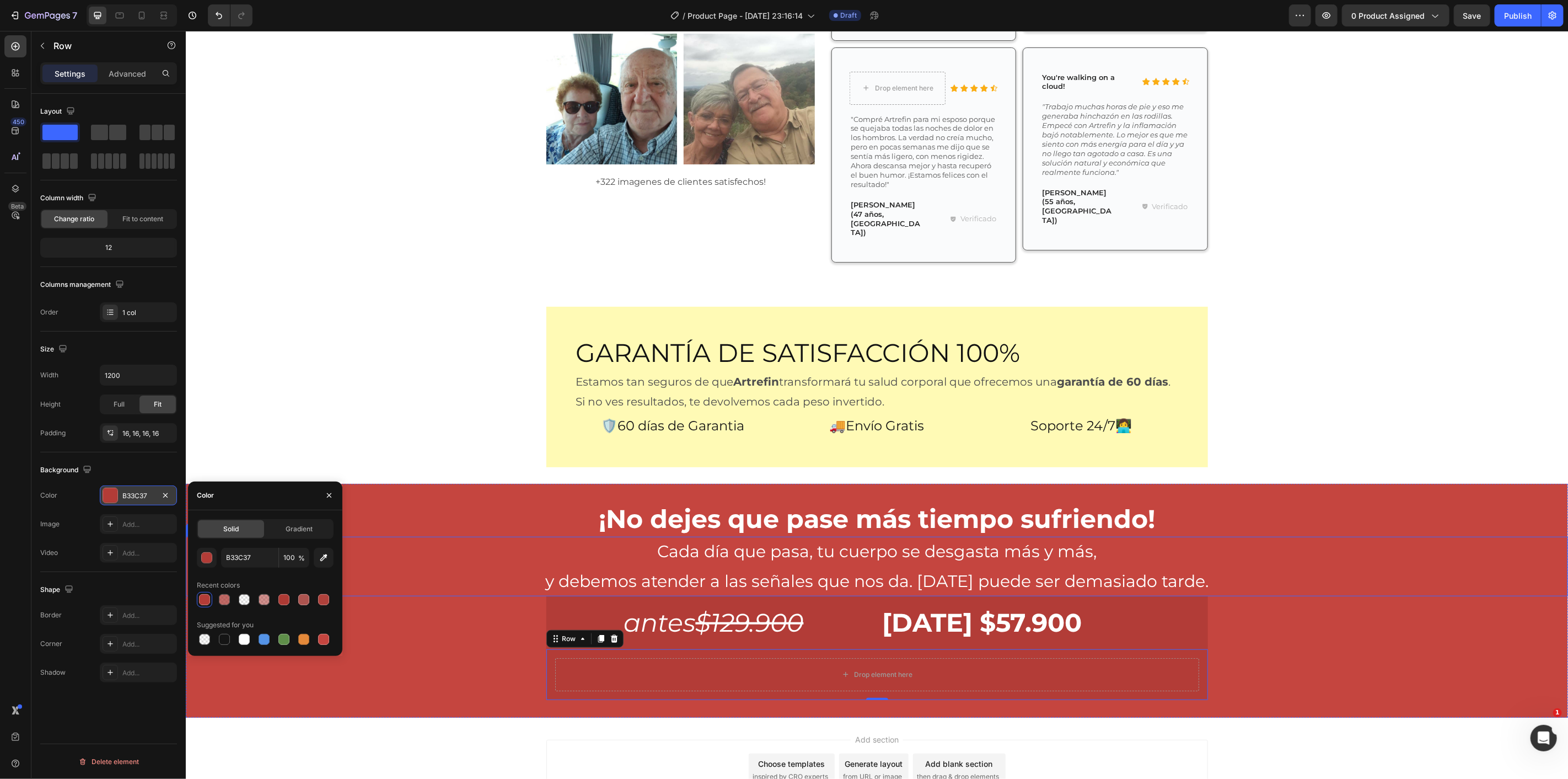
click at [494, 566] on p "y debemos atender a las señales que nos da. [DATE] puede ser demasiado tarde." at bounding box center [876, 581] width 1382 height 30
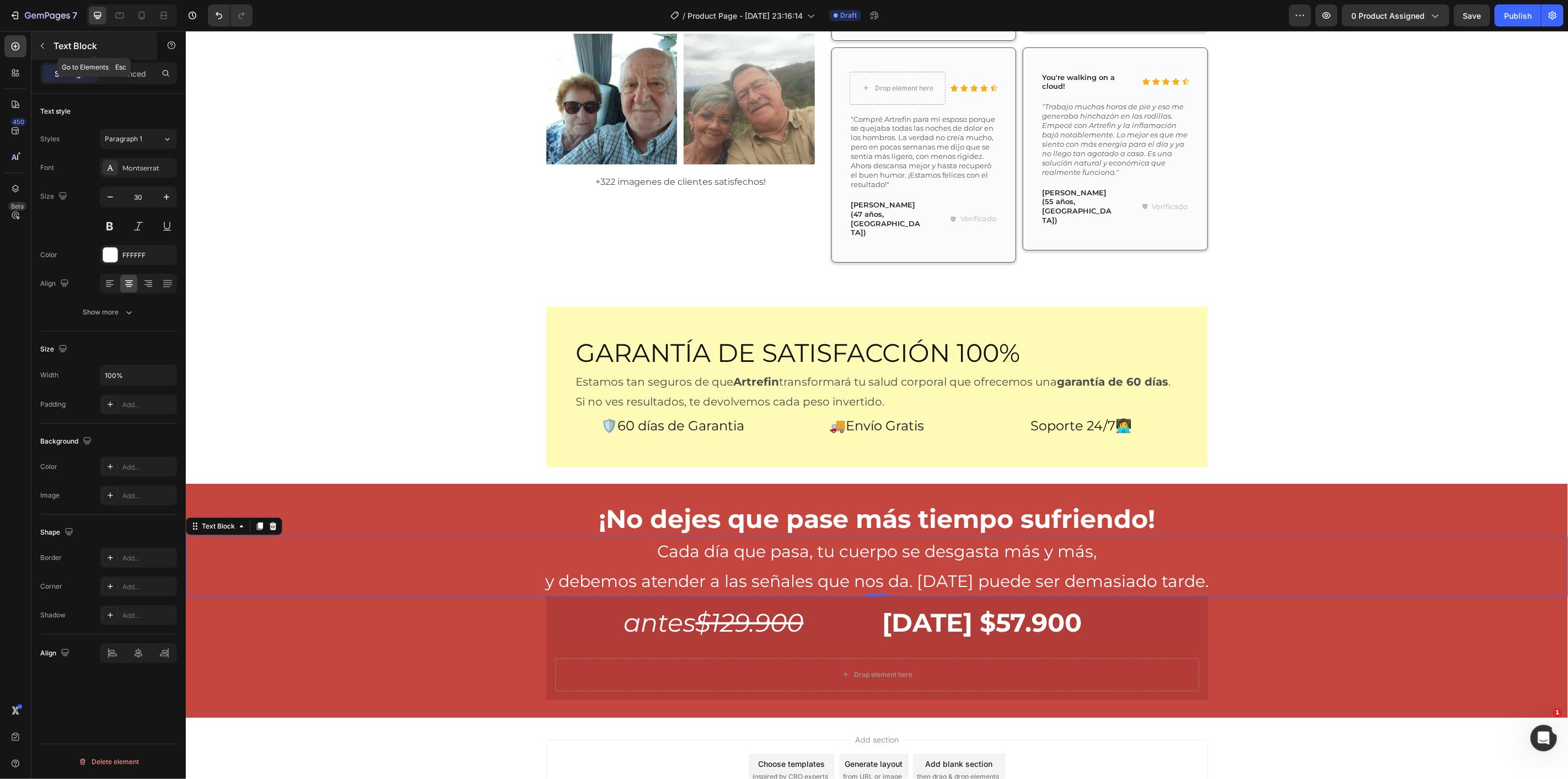
click at [43, 43] on icon "button" at bounding box center [42, 45] width 9 height 9
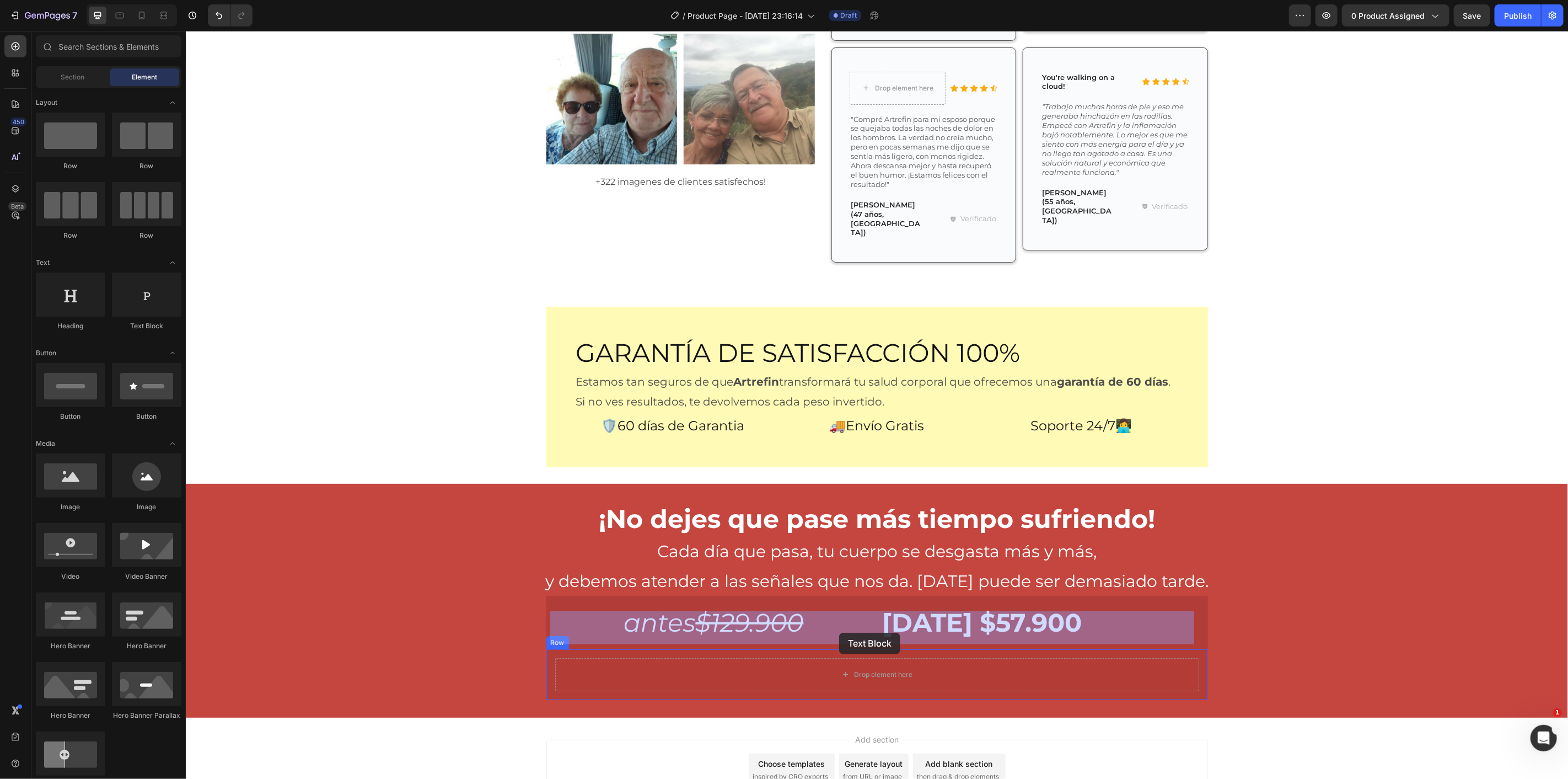
drag, startPoint x: 452, startPoint y: 395, endPoint x: 839, endPoint y: 632, distance: 453.8
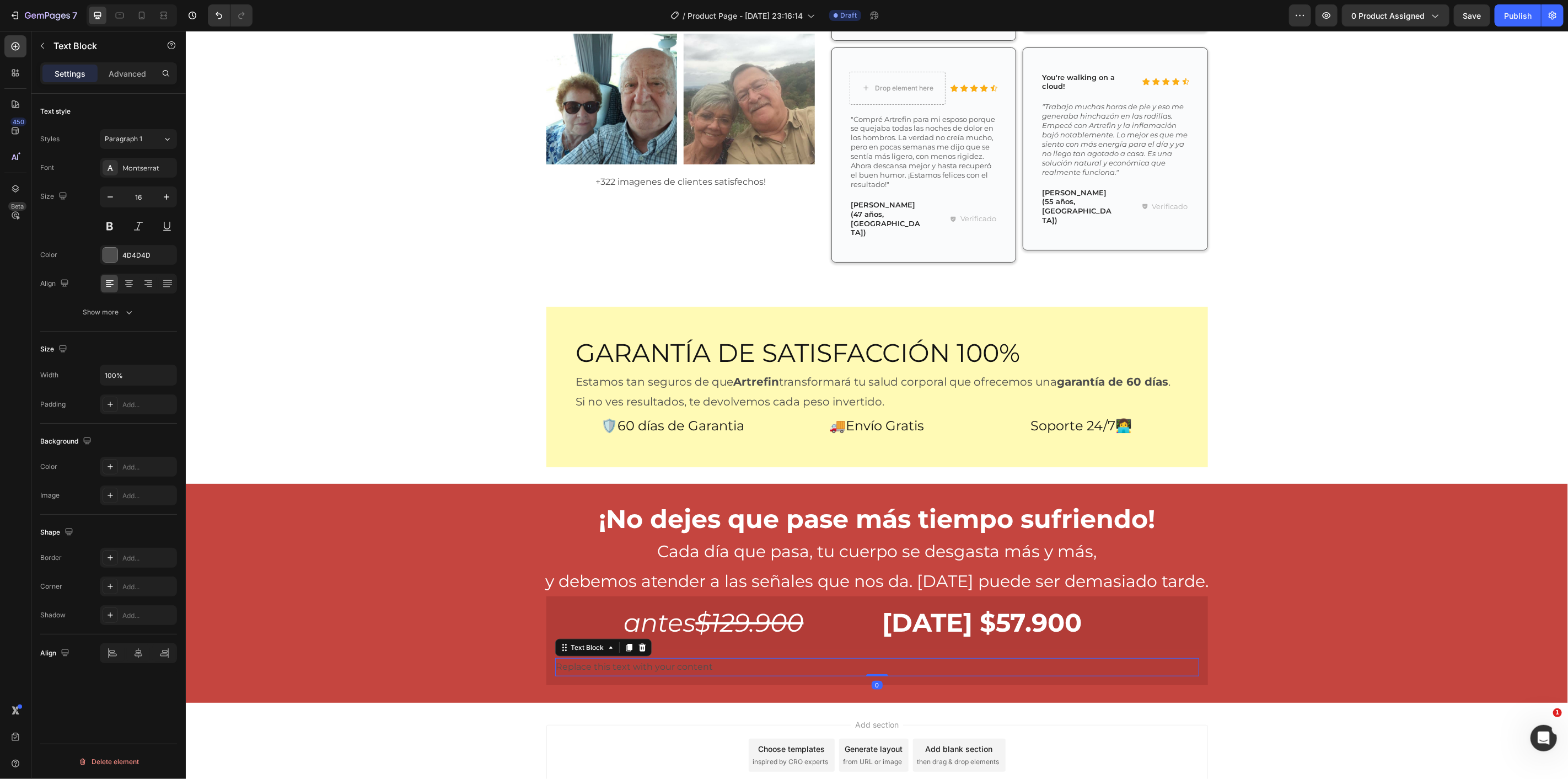
click at [820, 657] on div "Replace this text with your content" at bounding box center [877, 666] width 644 height 18
click at [820, 659] on p "Replace this text with your content" at bounding box center [877, 667] width 642 height 16
click at [820, 659] on p "Replace this text with your content" at bounding box center [877, 667] width 642 height 16
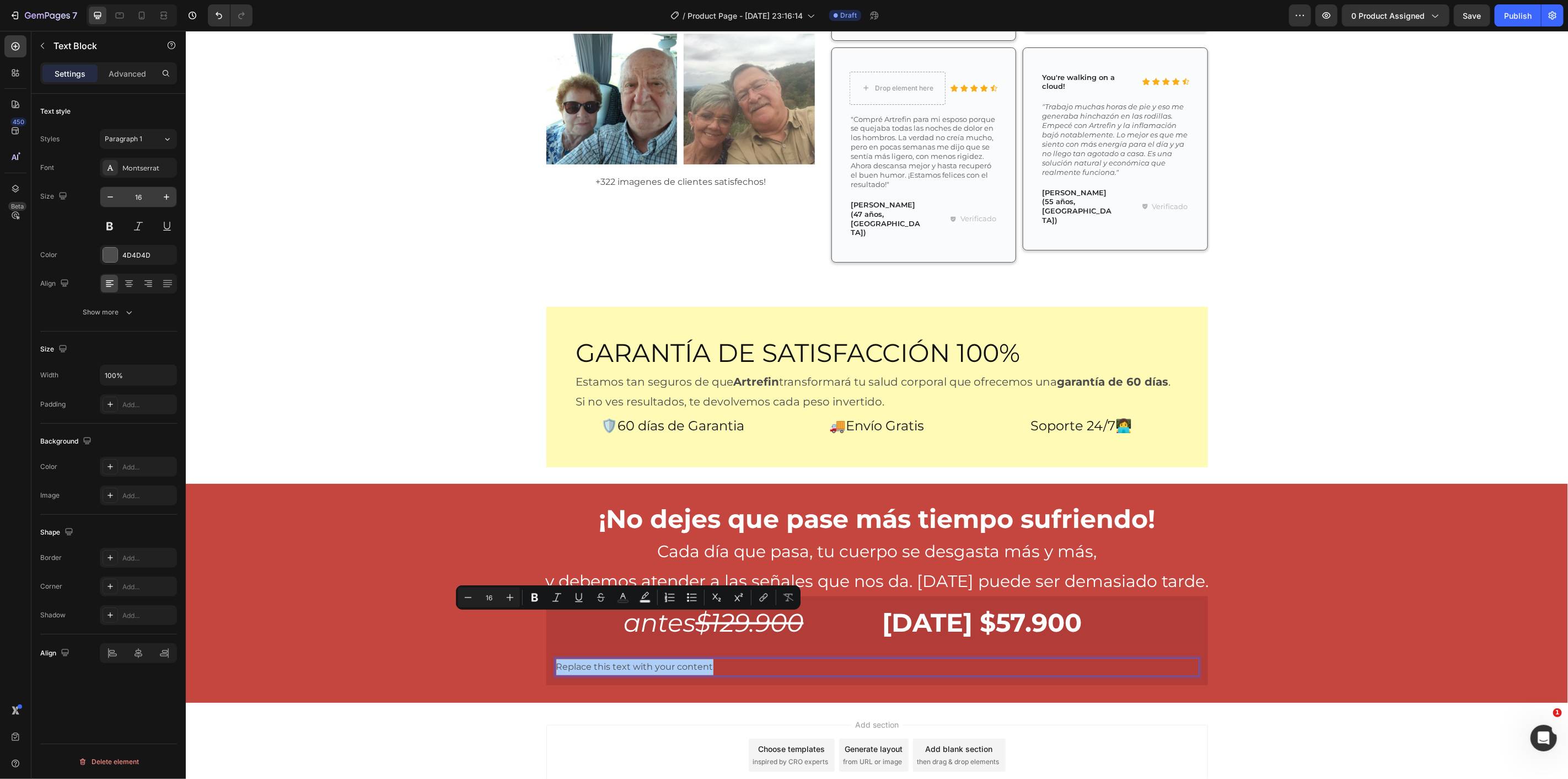
click at [143, 192] on input "16" at bounding box center [138, 197] width 36 height 20
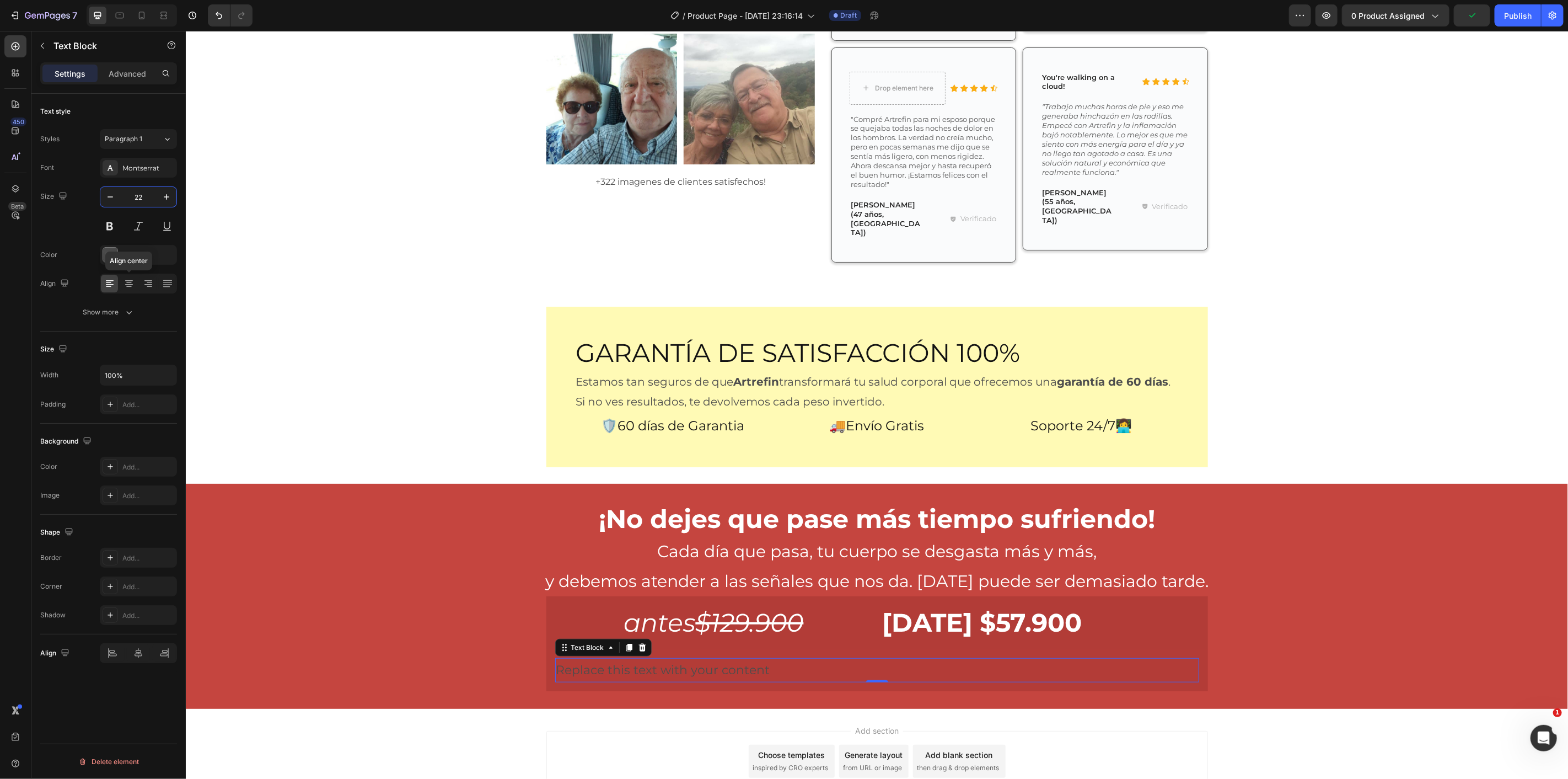
type input "22"
click at [130, 282] on icon at bounding box center [129, 284] width 11 height 11
click at [813, 659] on p "Replace this text with your content" at bounding box center [877, 670] width 642 height 22
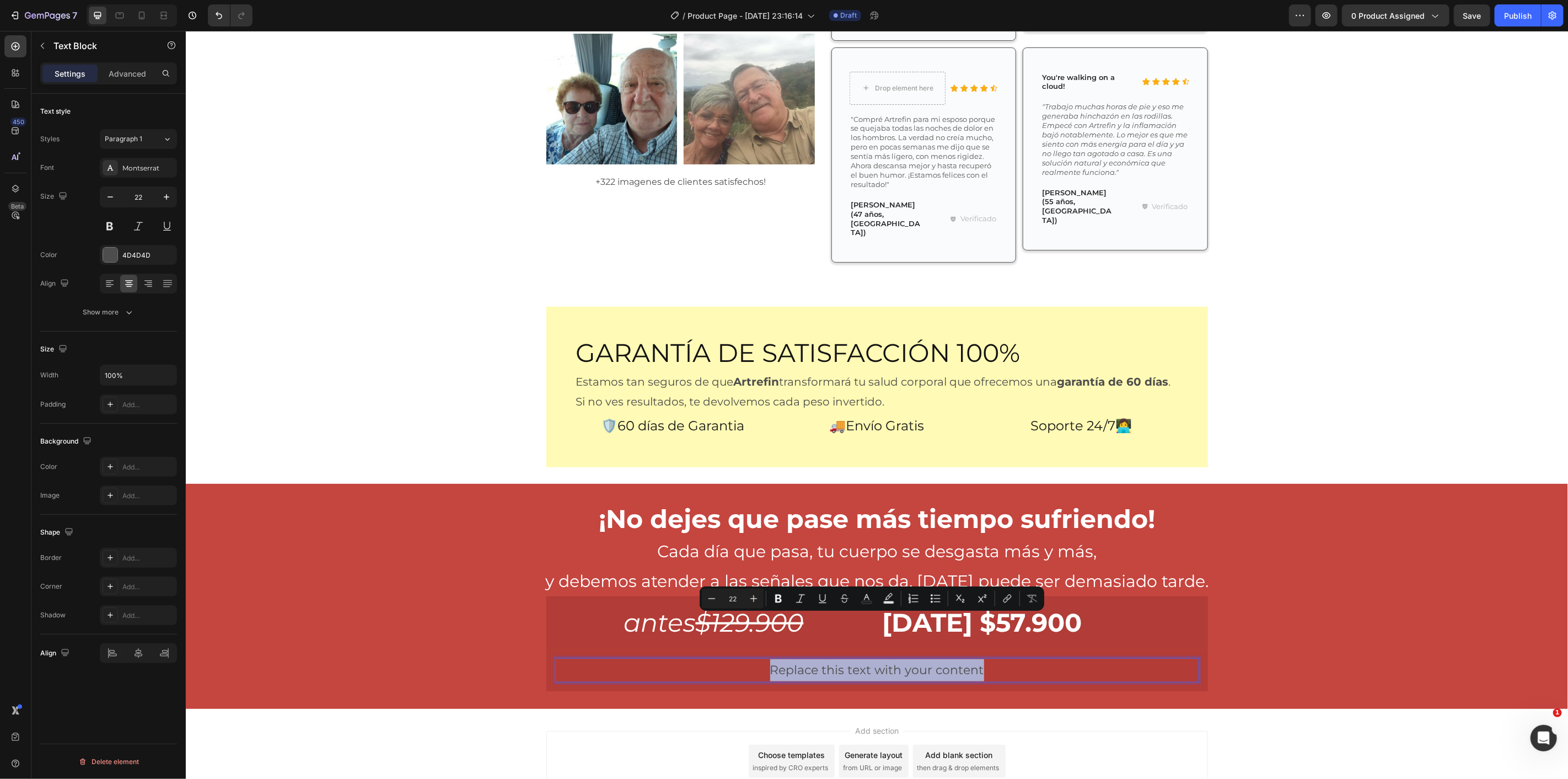
click at [816, 659] on p "Replace this text with your content" at bounding box center [877, 670] width 642 height 22
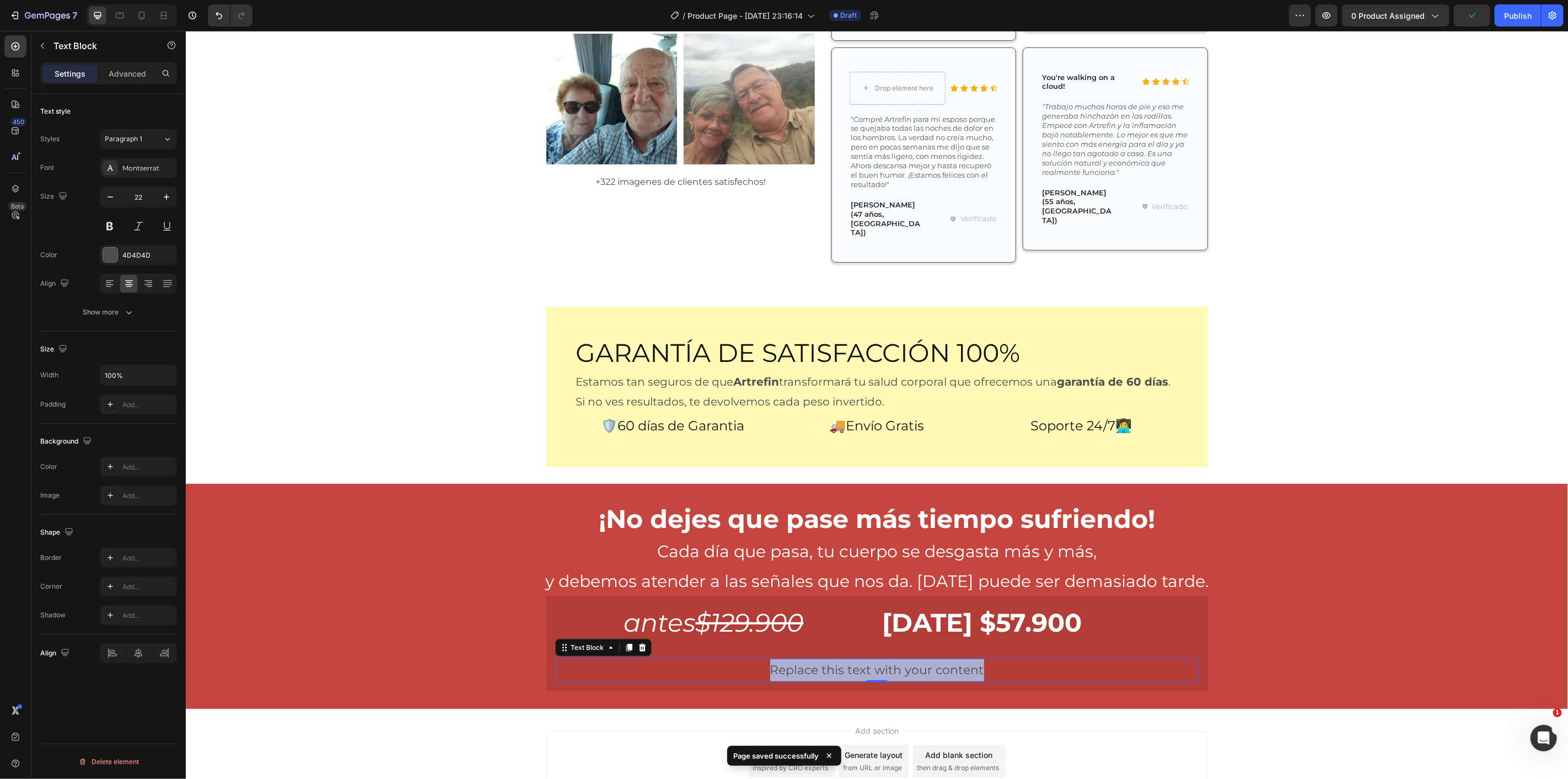
click at [832, 659] on p "Replace this text with your content" at bounding box center [877, 670] width 642 height 22
click at [829, 659] on p "Replace this text with your content" at bounding box center [877, 670] width 642 height 22
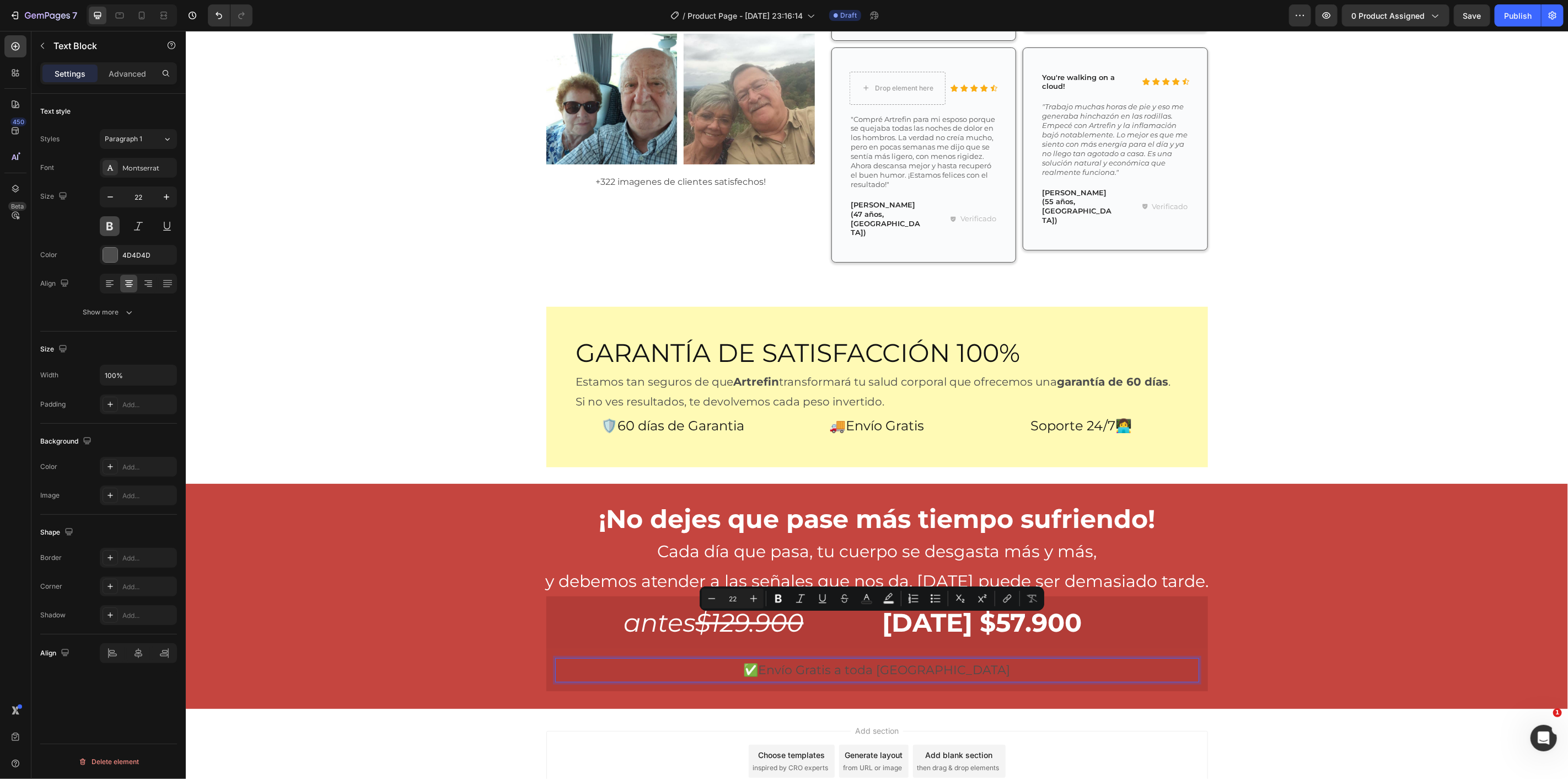
click at [109, 229] on button at bounding box center [109, 226] width 20 height 20
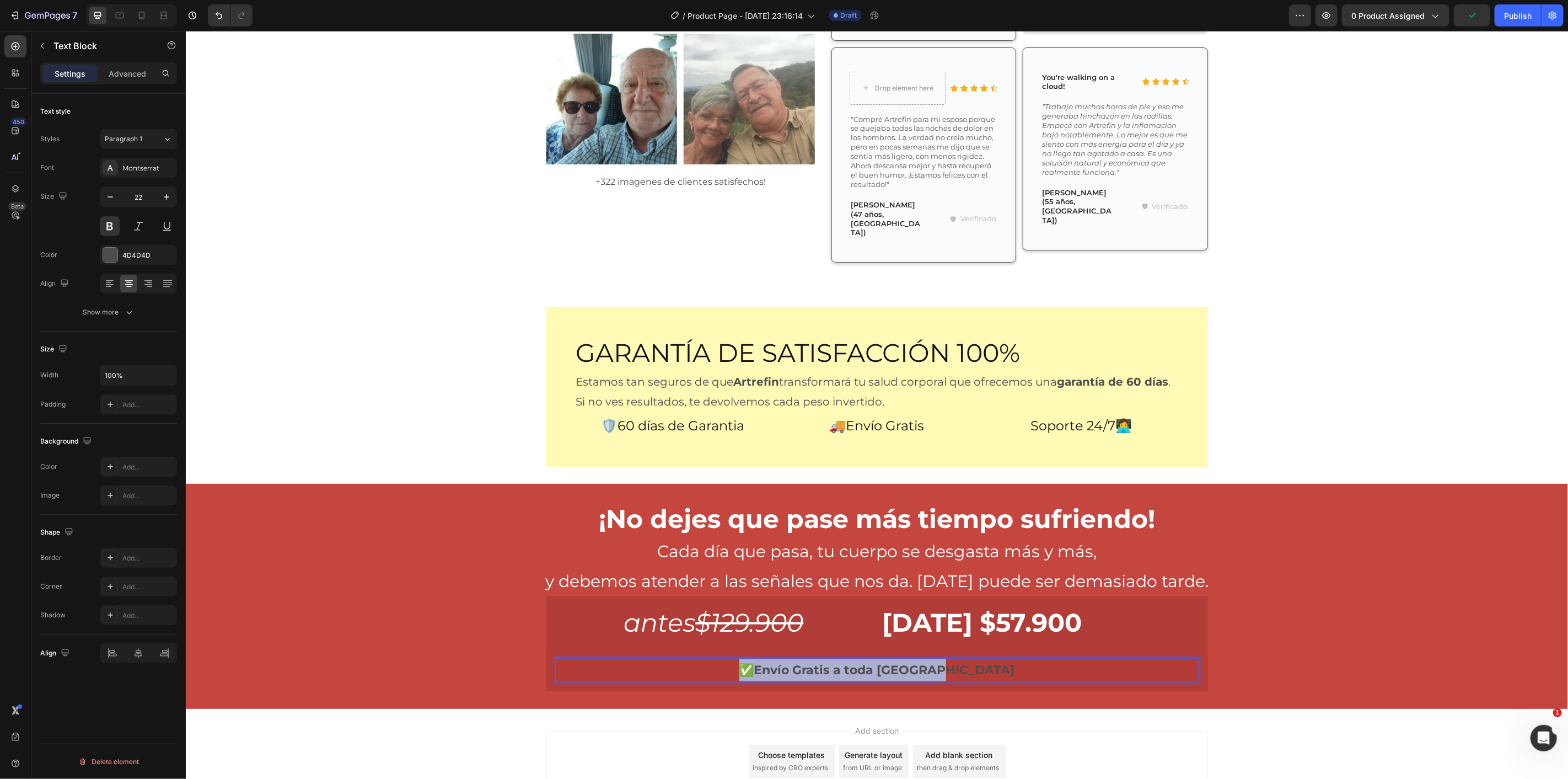
click at [836, 659] on p "✅Envío Gratis a toda [GEOGRAPHIC_DATA]" at bounding box center [877, 670] width 642 height 22
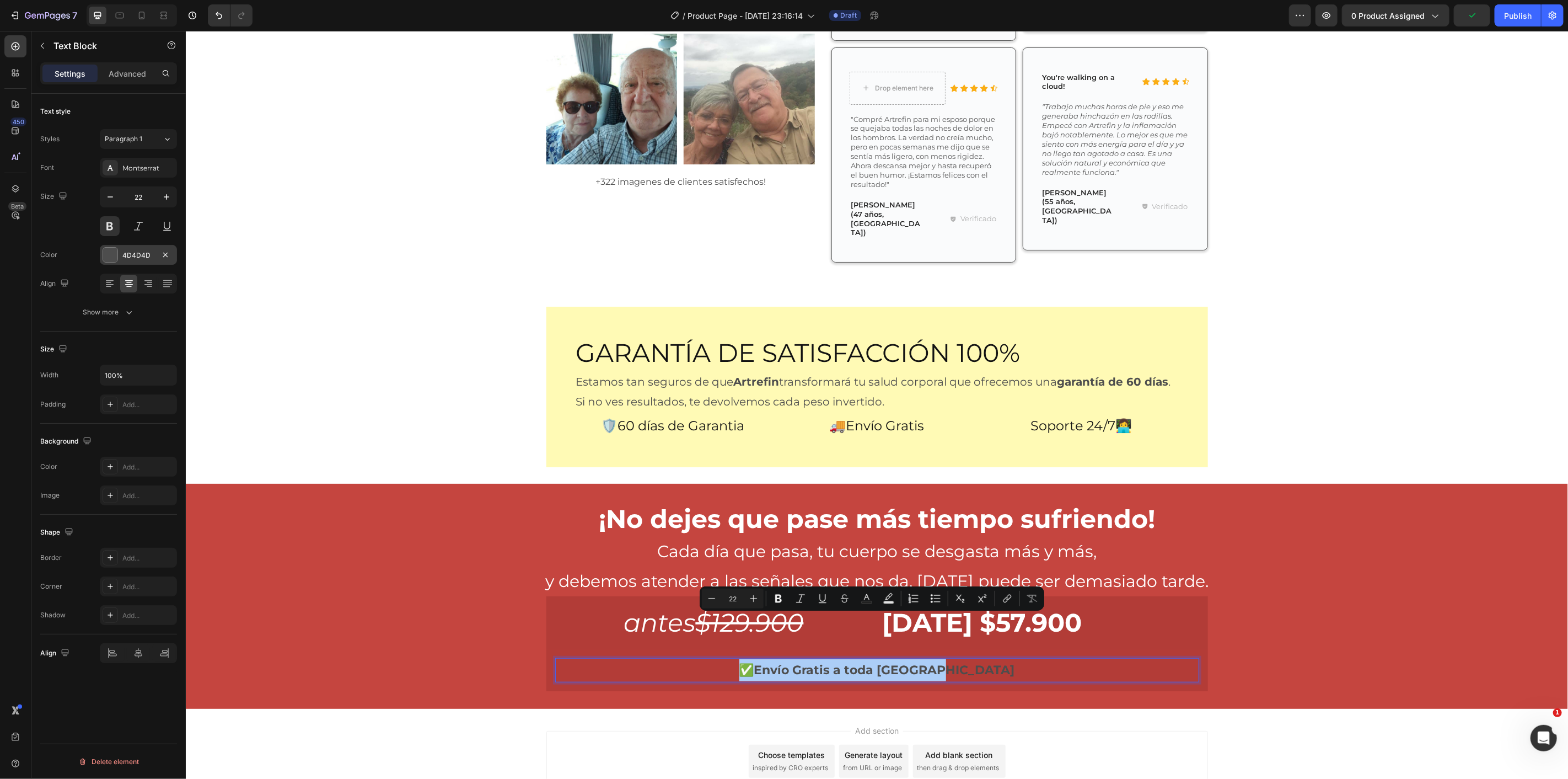
click at [113, 253] on div at bounding box center [110, 255] width 14 height 14
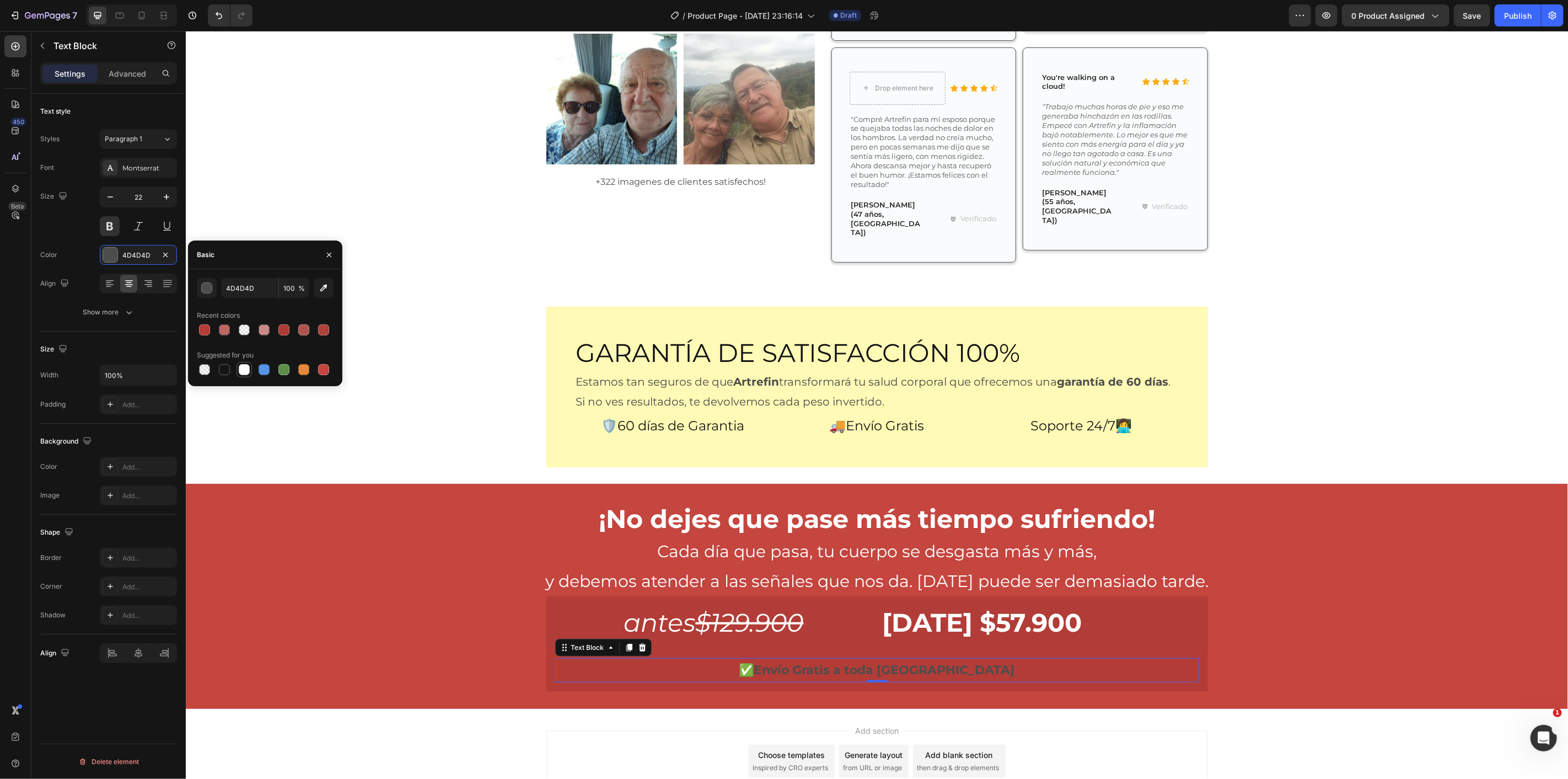
drag, startPoint x: 244, startPoint y: 368, endPoint x: 115, endPoint y: 376, distance: 129.2
click at [244, 368] on div at bounding box center [244, 370] width 11 height 11
type input "FFFFFF"
click at [864, 649] on div "✅Envío Gratis a toda [GEOGRAPHIC_DATA] Text Block 0 Row" at bounding box center [877, 670] width 662 height 42
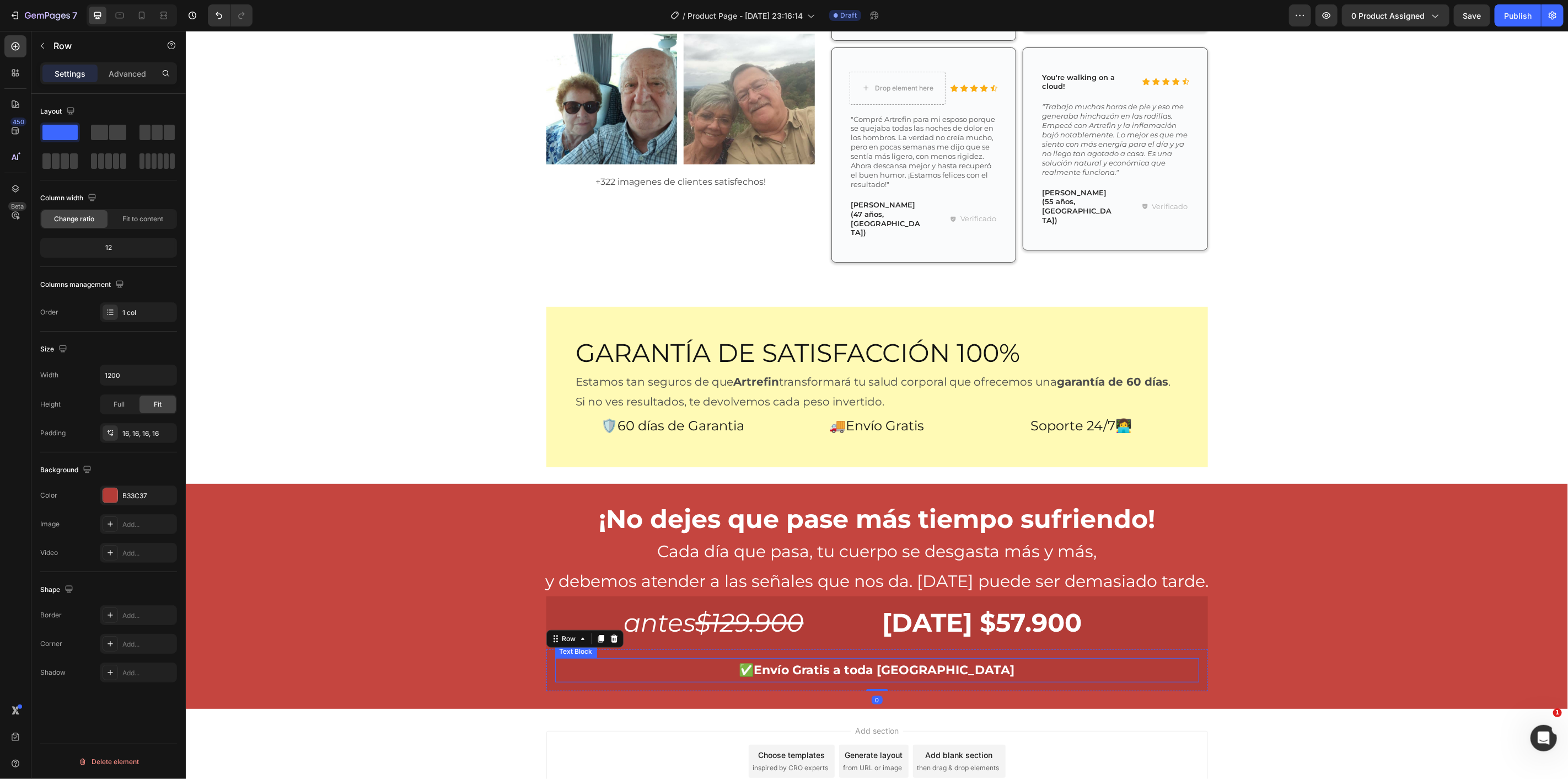
click at [979, 659] on p "✅Envío Gratis a toda [GEOGRAPHIC_DATA]" at bounding box center [877, 670] width 642 height 22
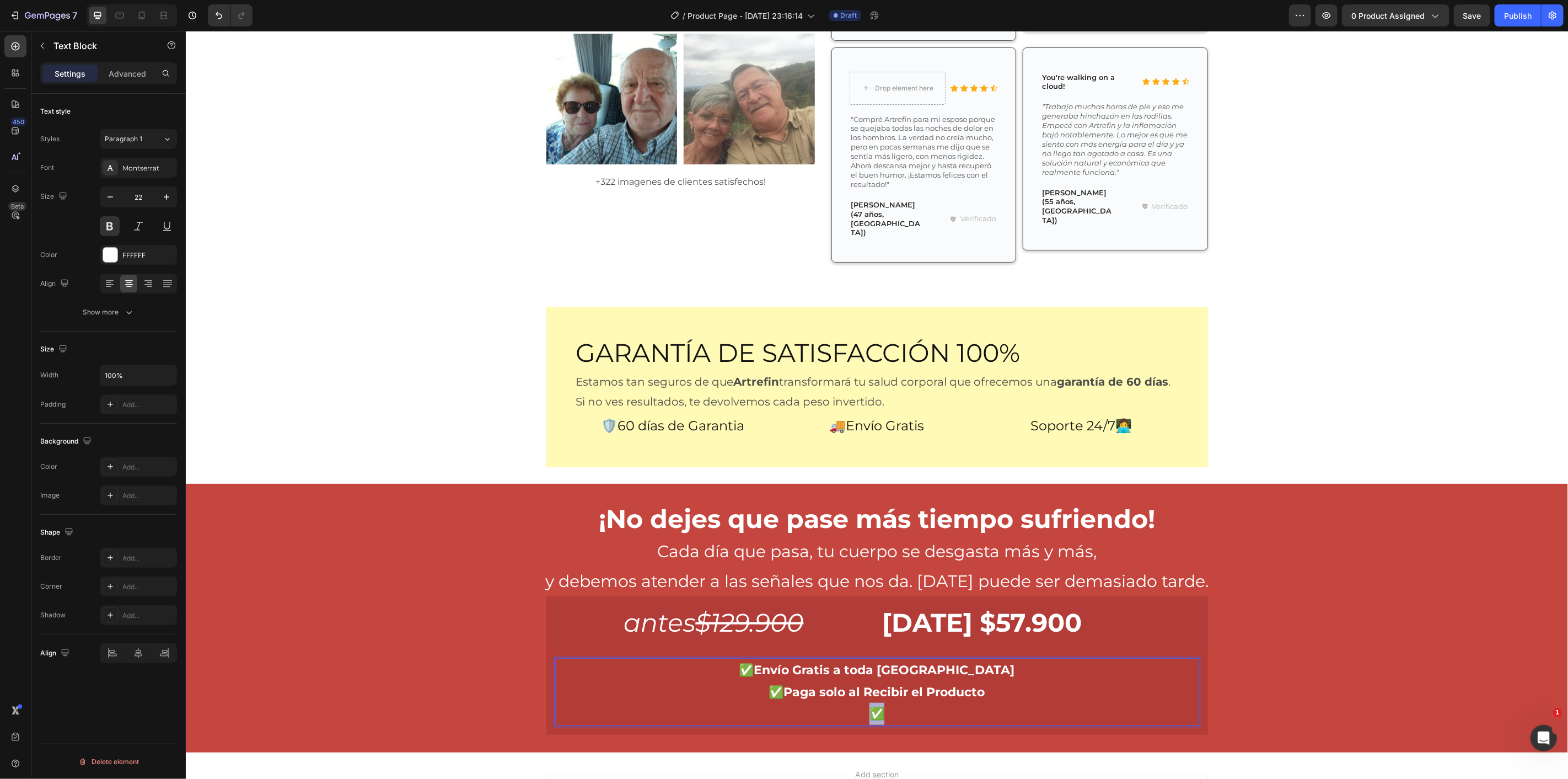
drag, startPoint x: 874, startPoint y: 668, endPoint x: 864, endPoint y: 665, distance: 10.4
click at [864, 702] on p "✅" at bounding box center [877, 713] width 642 height 22
copy p "✅"
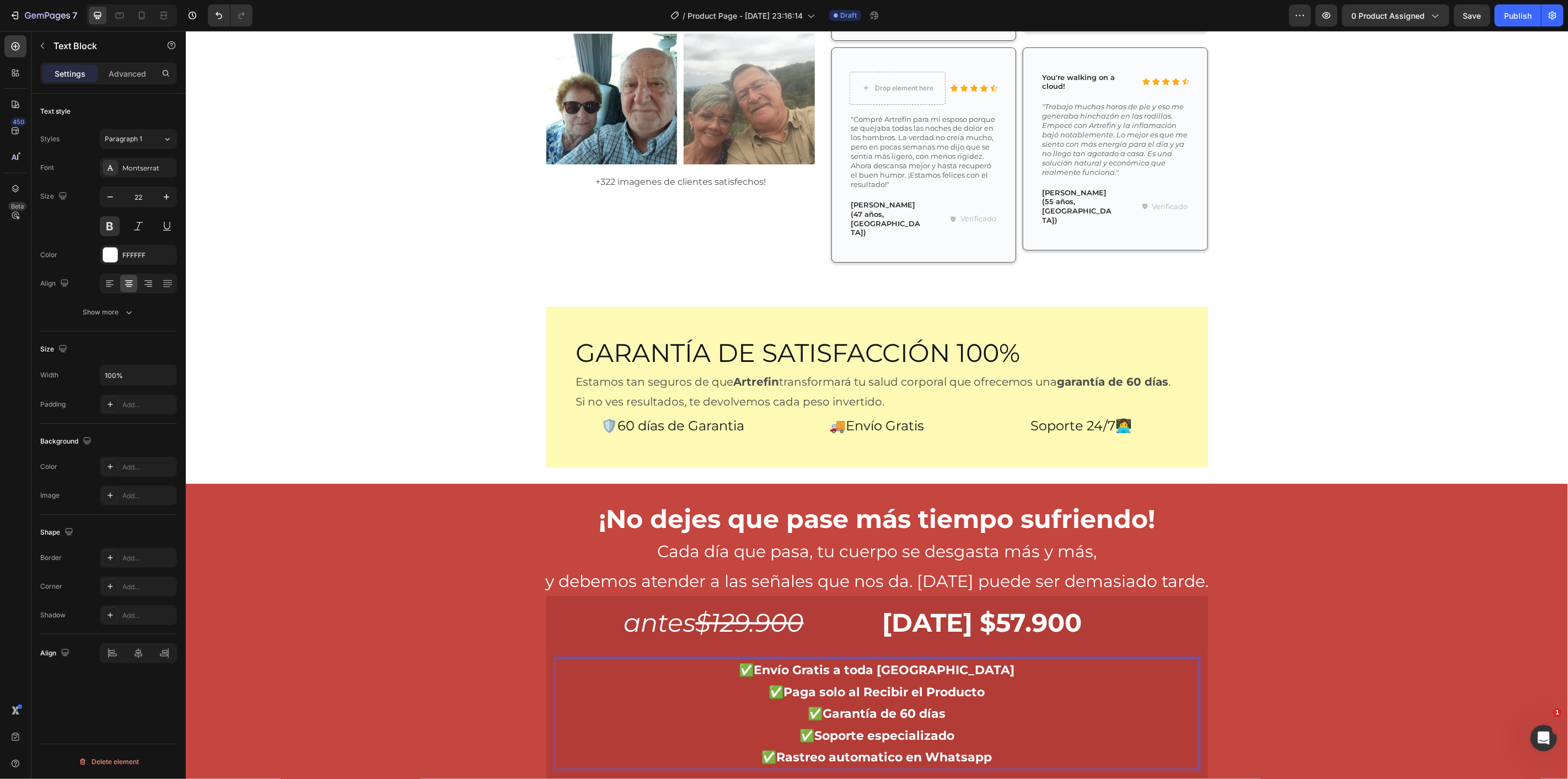
click at [1368, 593] on div "¡No dejes que pase más tiempo sufriendo! Heading Cada día que pasa, tu cuerpo s…" at bounding box center [876, 639] width 1382 height 277
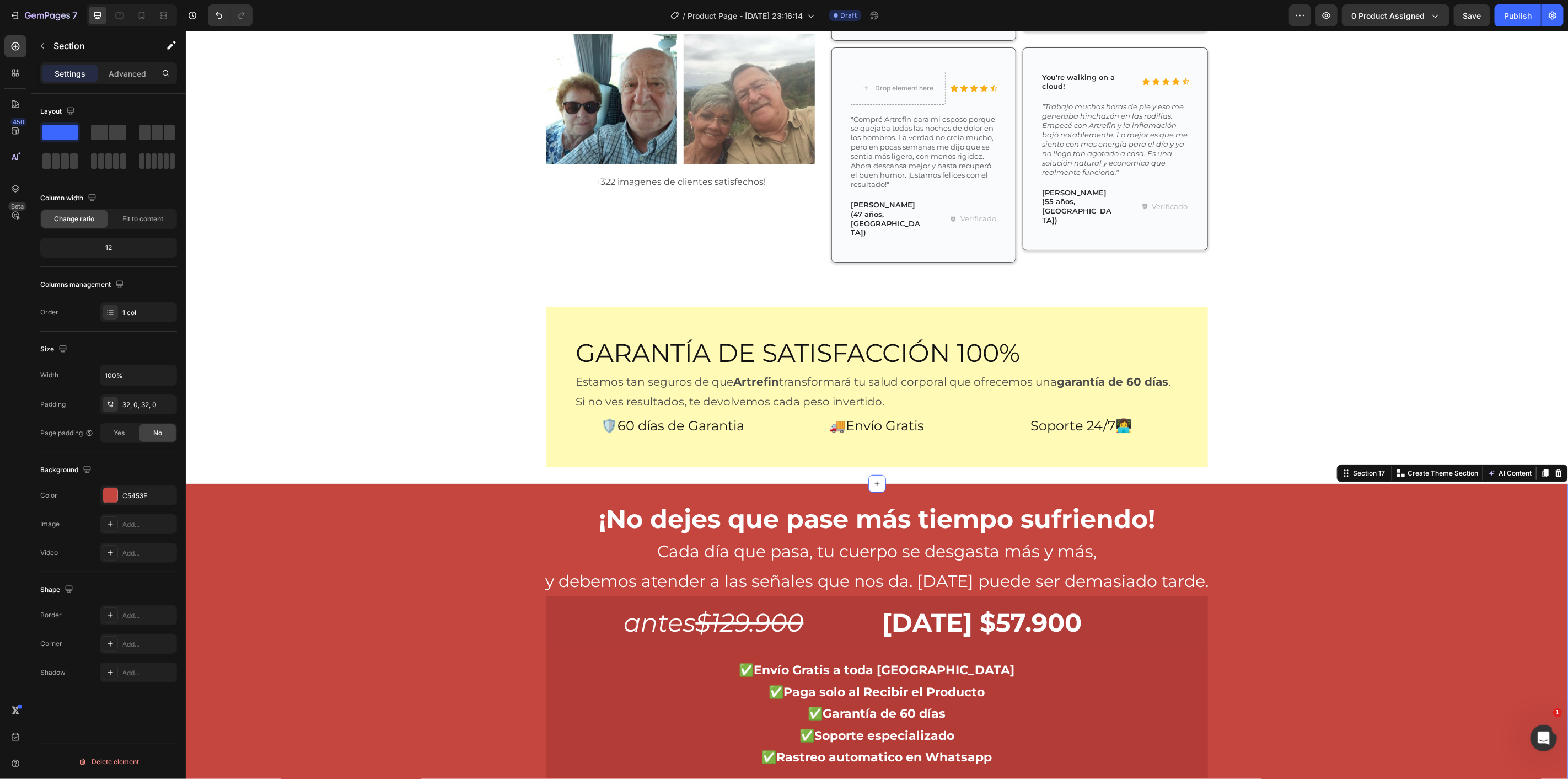
scroll to position [4063, 0]
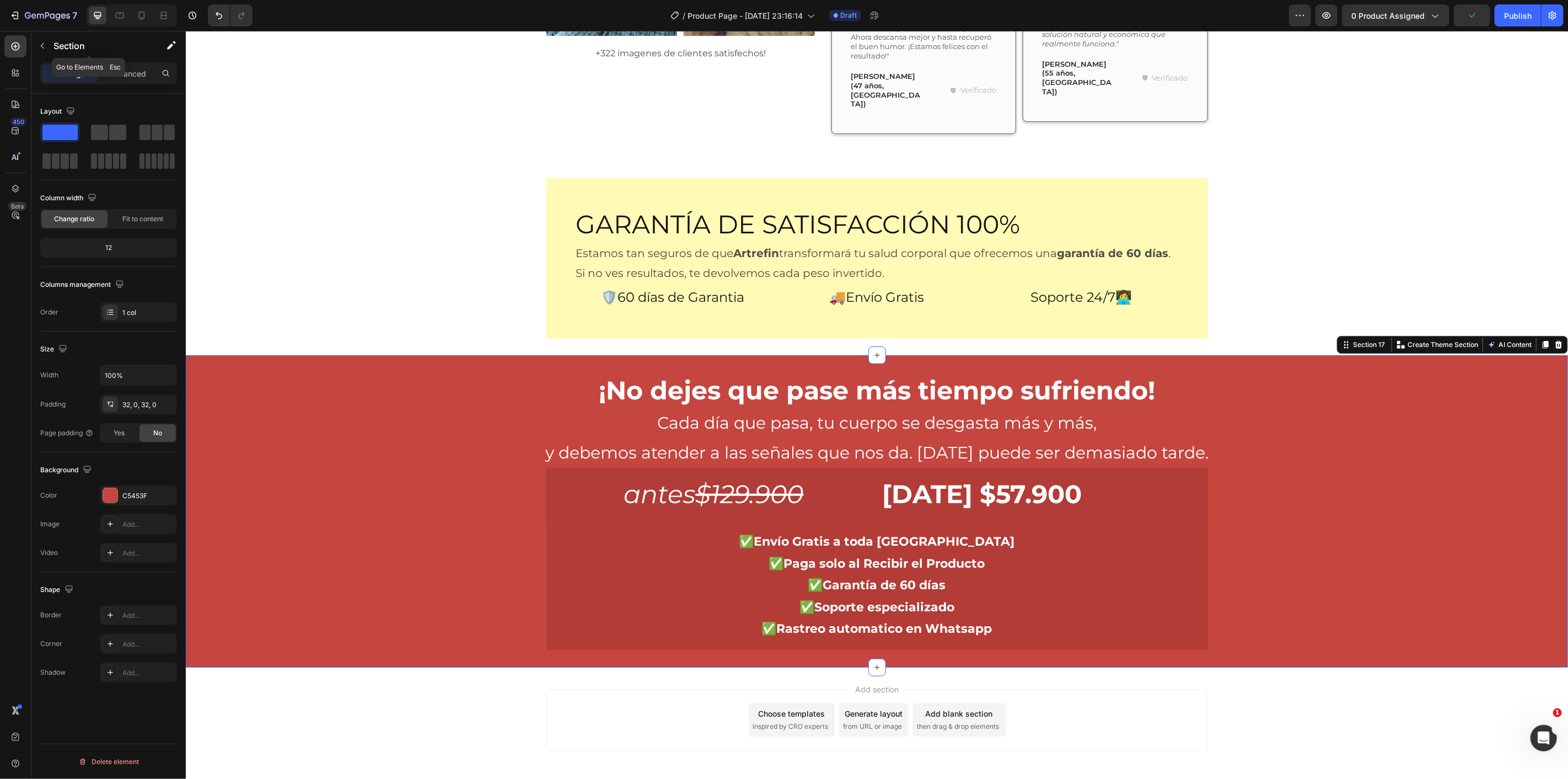
click at [49, 42] on button "button" at bounding box center [43, 46] width 18 height 18
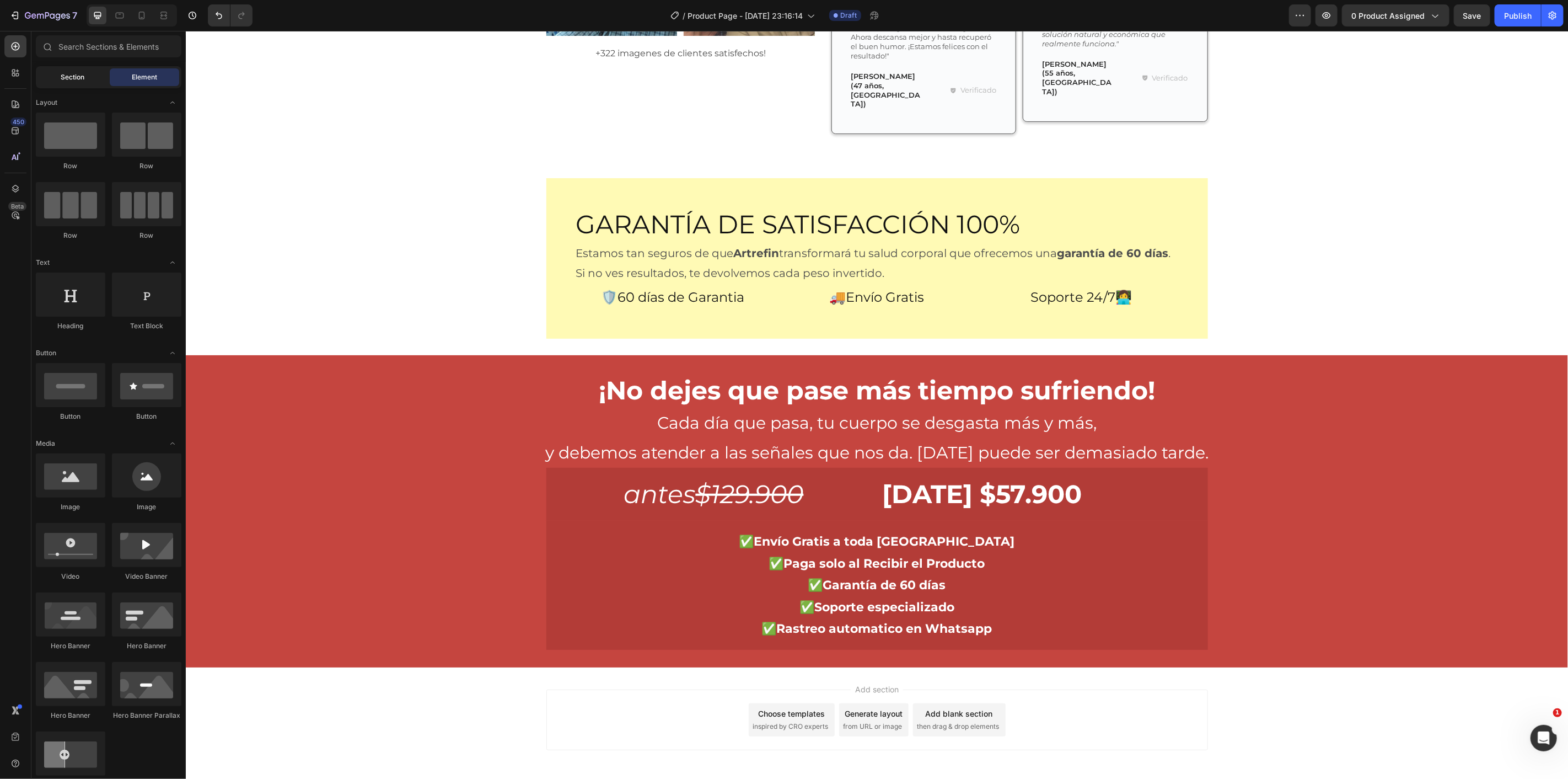
click at [63, 78] on span "Section" at bounding box center [73, 77] width 24 height 10
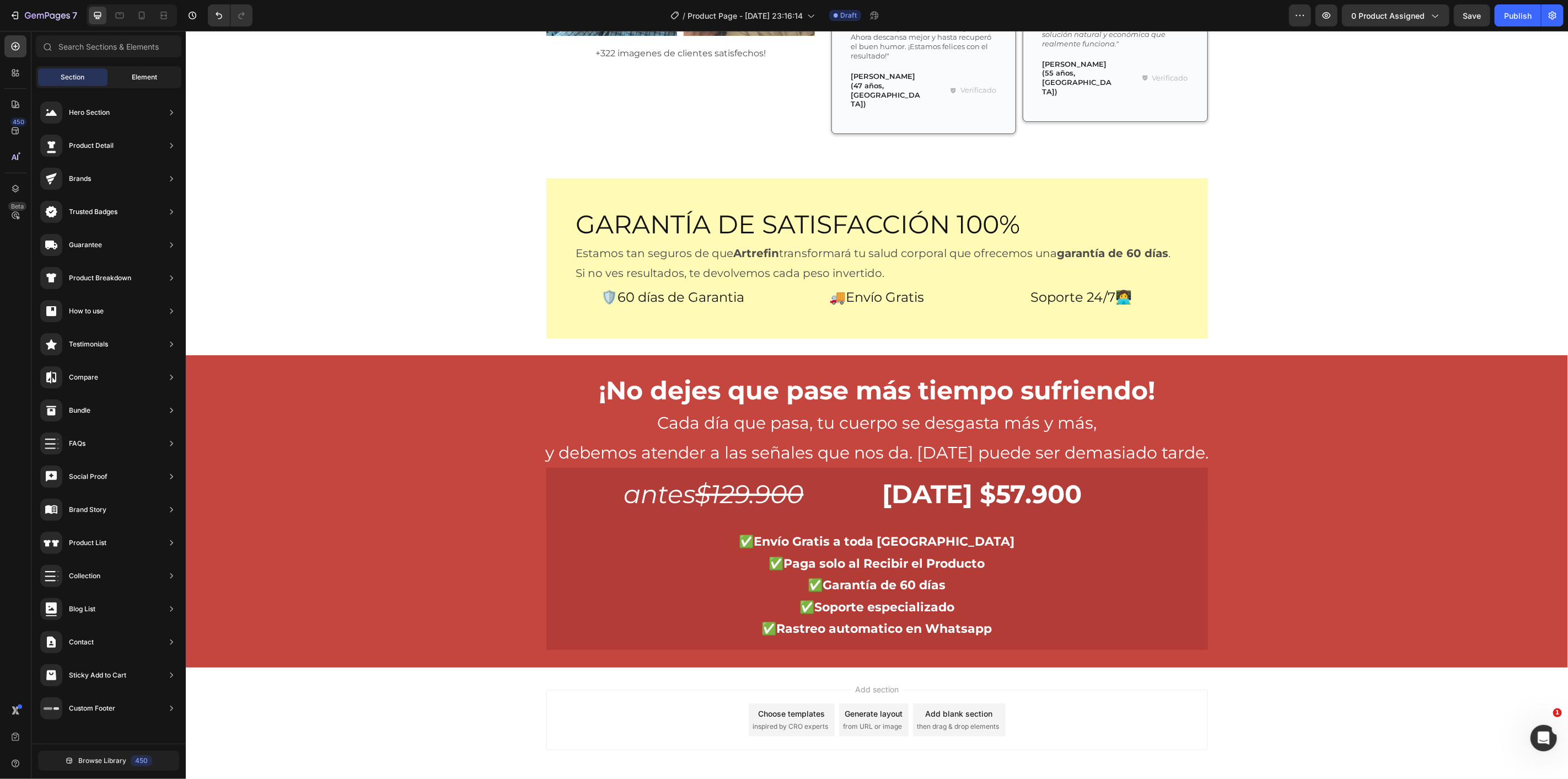
click at [138, 72] on span "Element" at bounding box center [145, 77] width 26 height 10
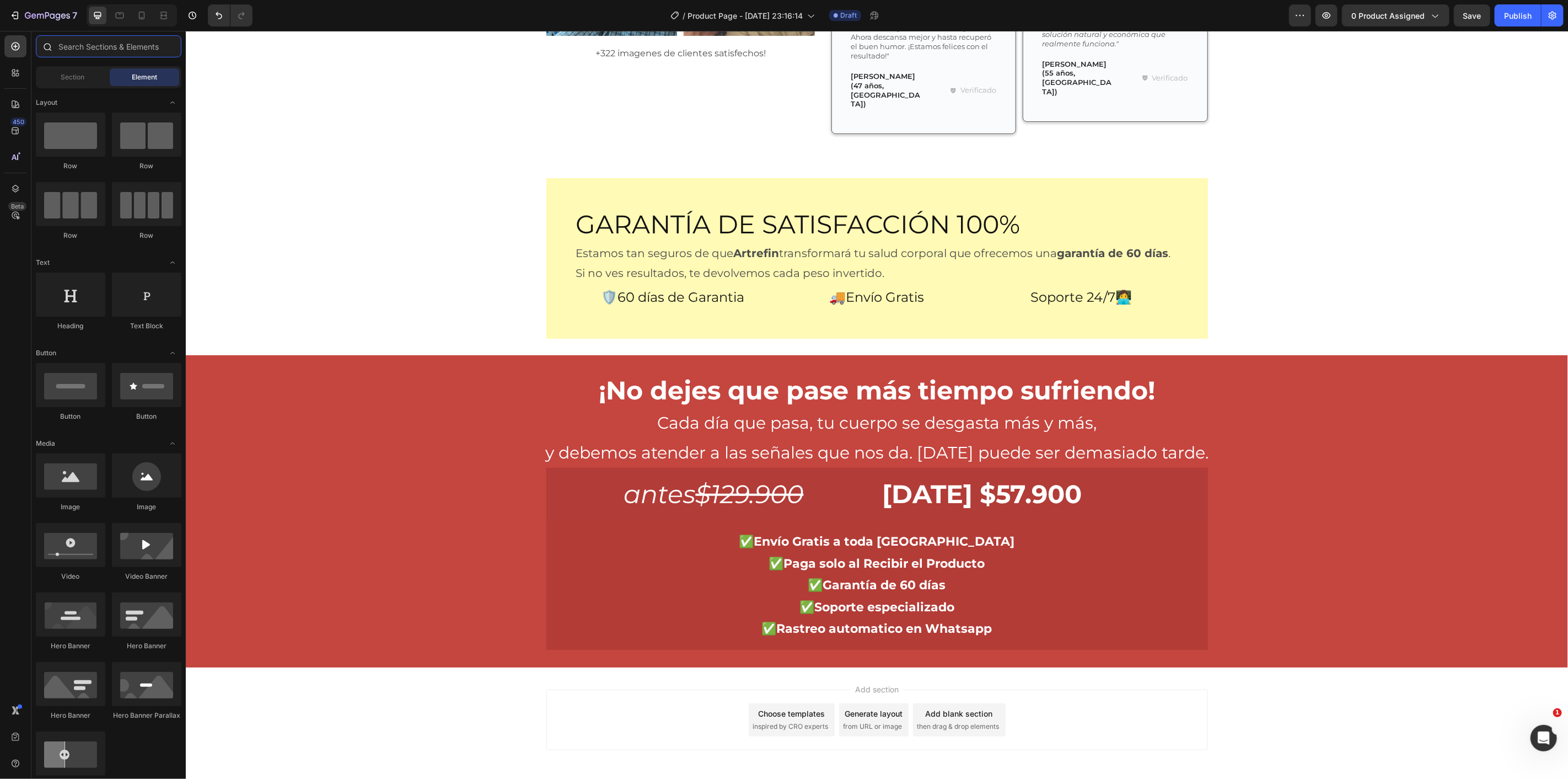
click at [115, 41] on input "text" at bounding box center [109, 46] width 146 height 22
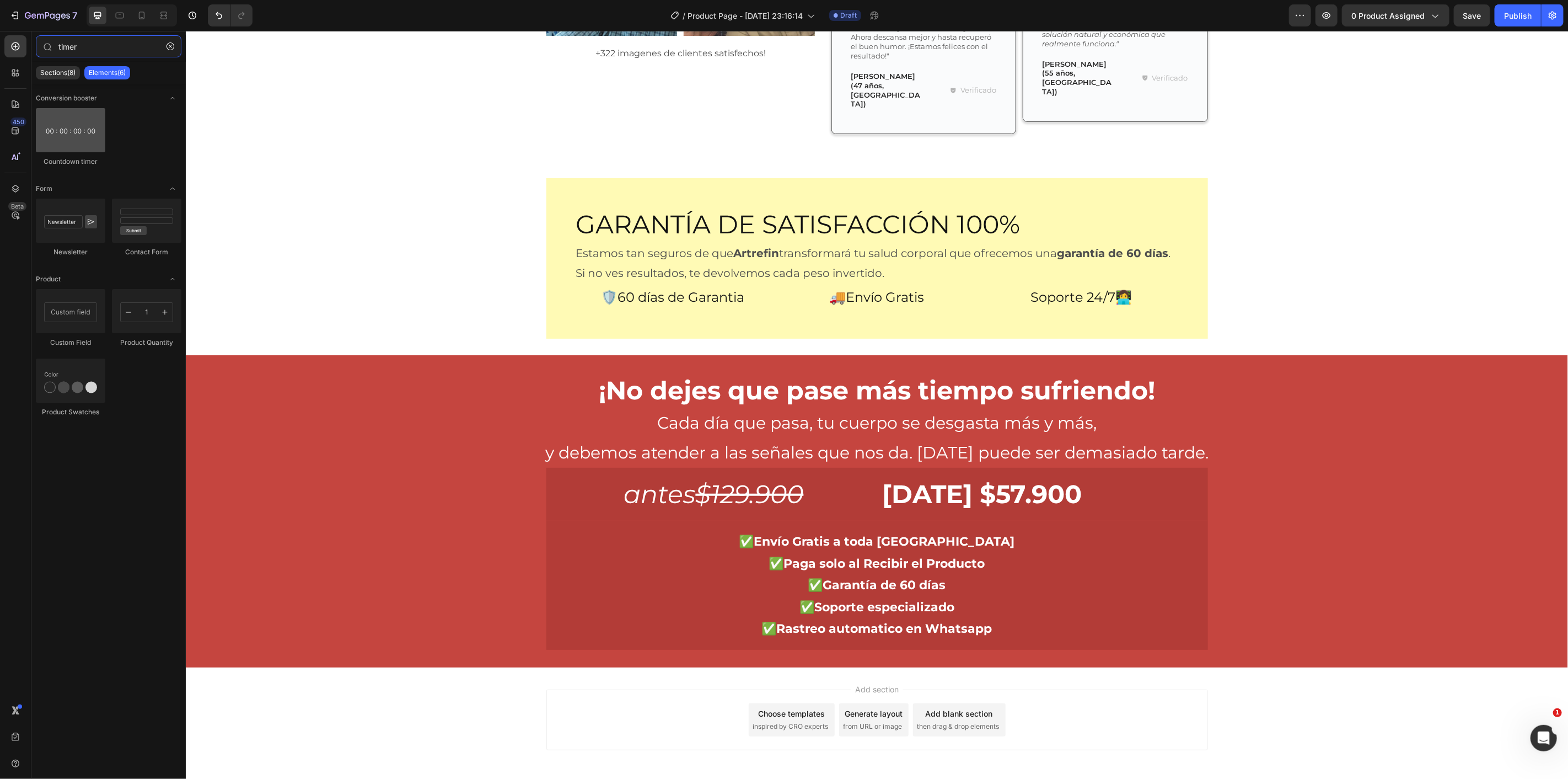
type input "timer"
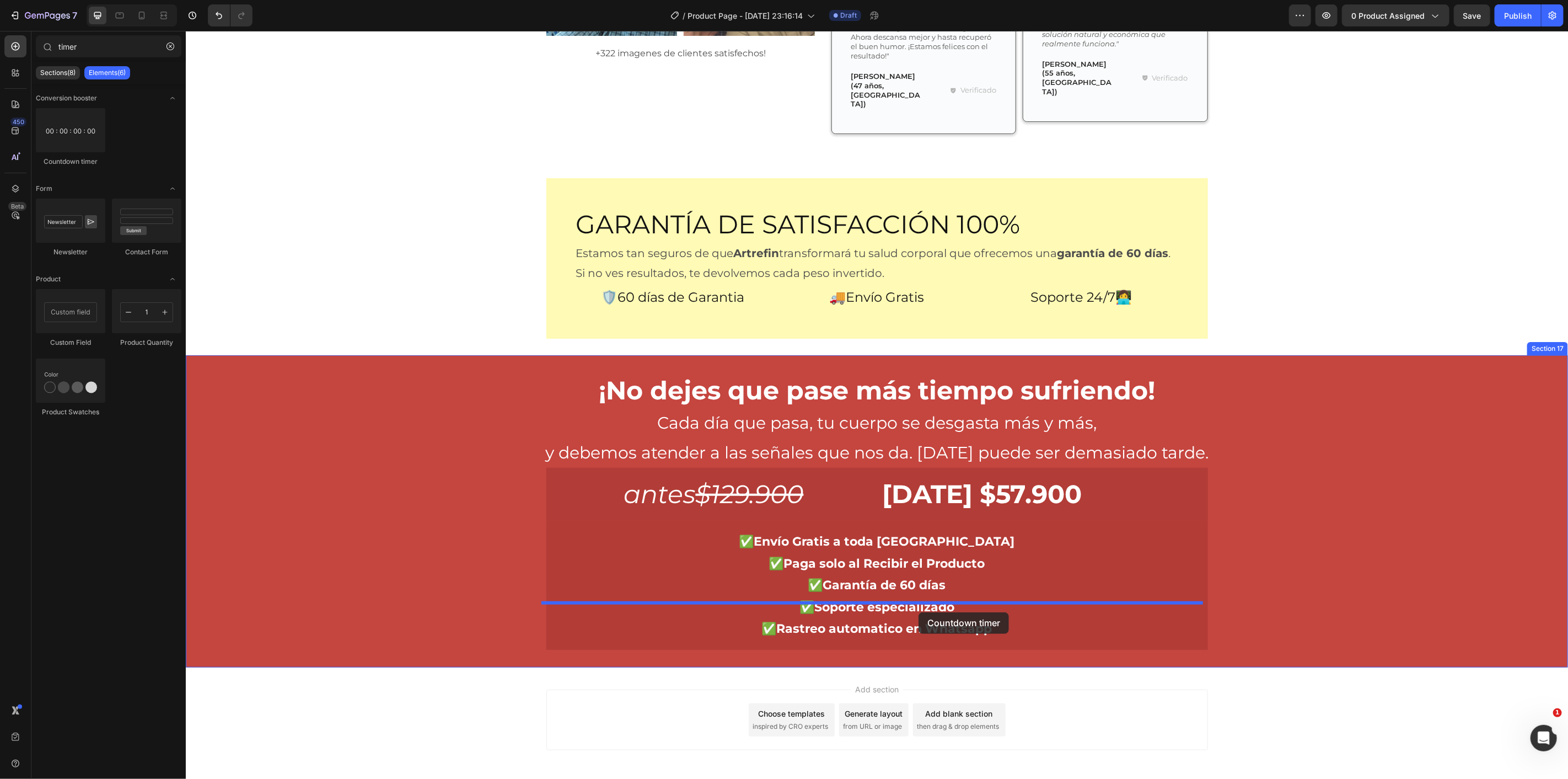
drag, startPoint x: 269, startPoint y: 174, endPoint x: 917, endPoint y: 612, distance: 782.1
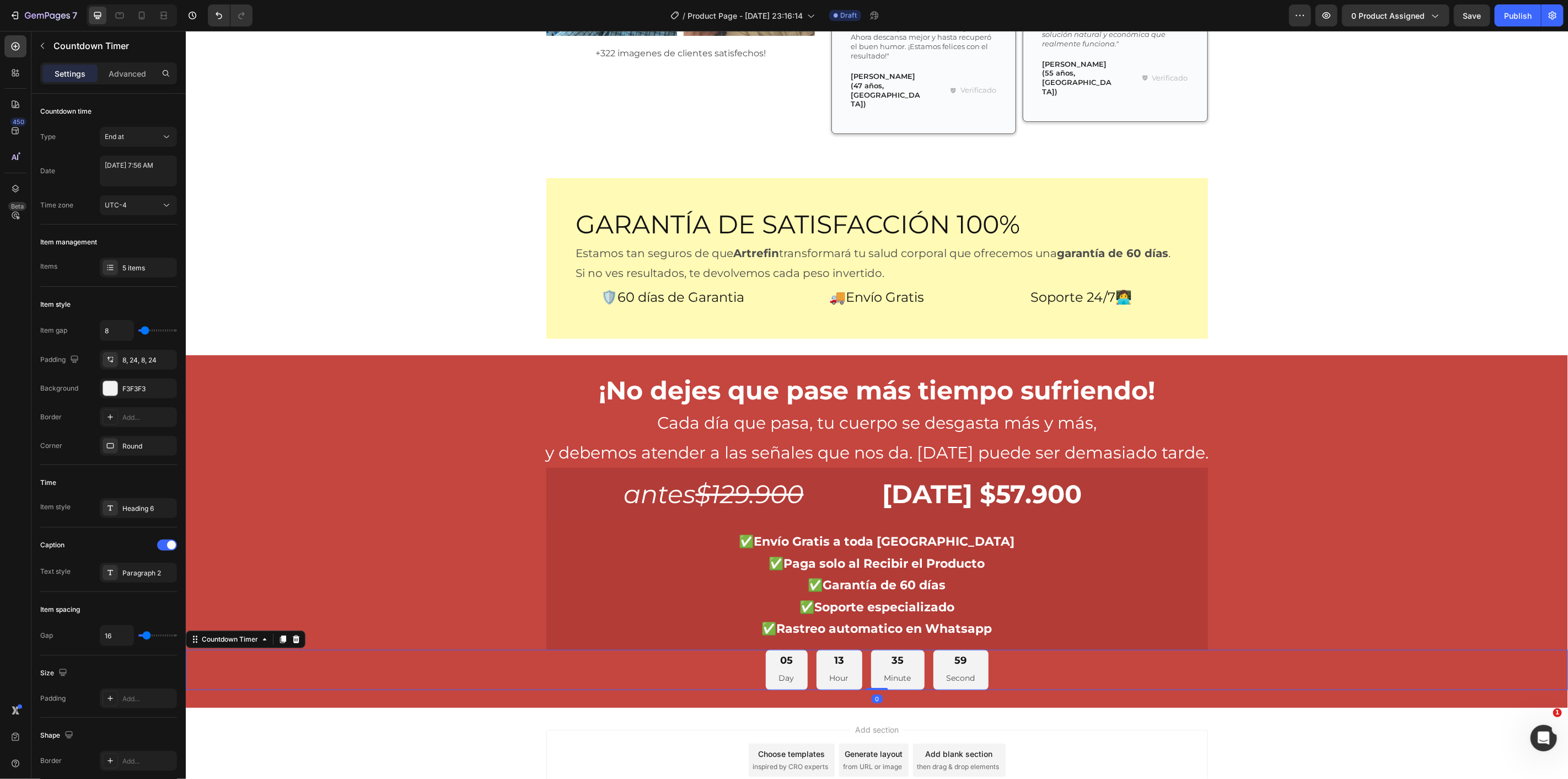
click at [999, 649] on div "05 Day 13 Hour 35 Minute 59 Second" at bounding box center [876, 670] width 1382 height 41
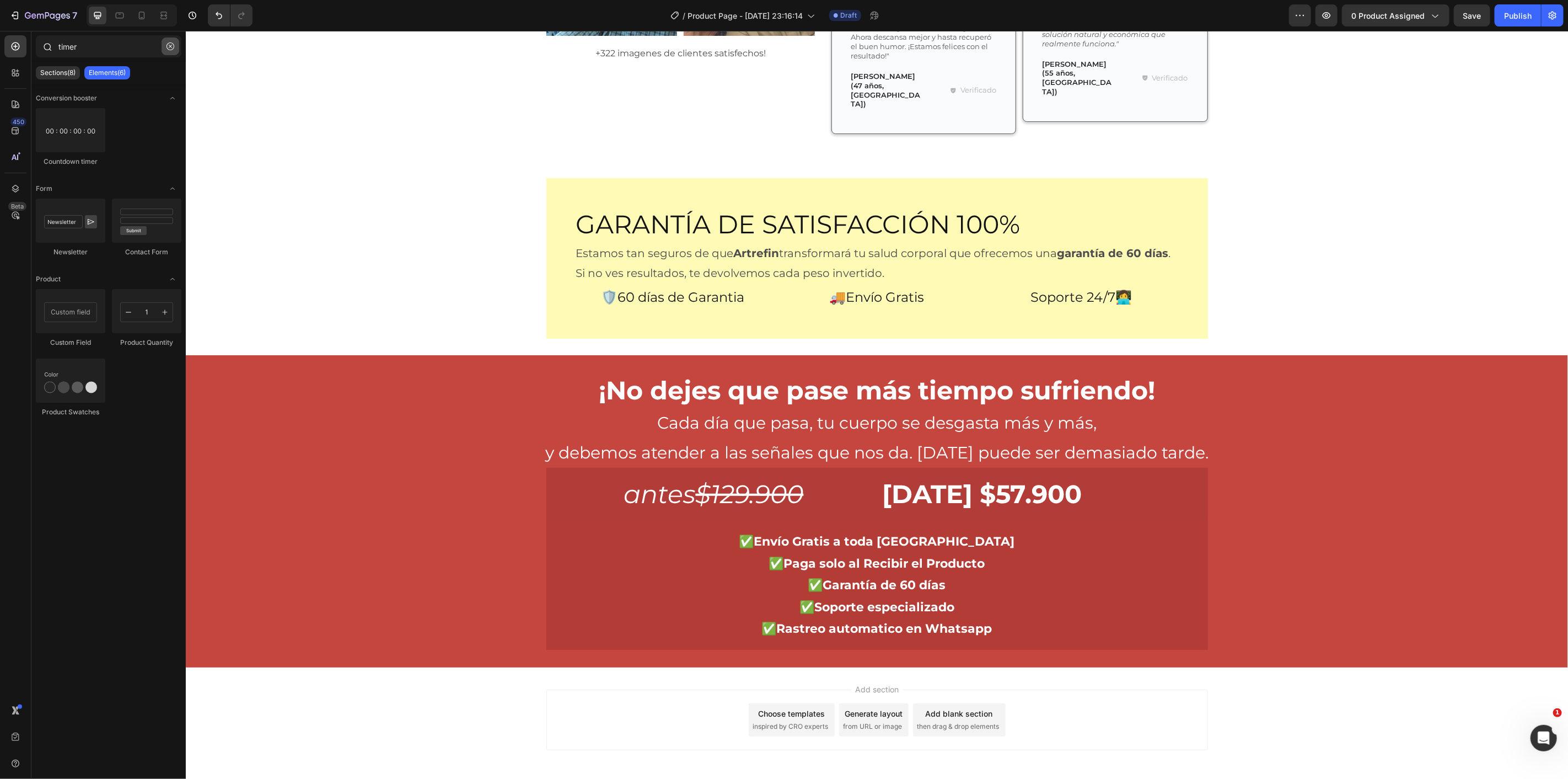
click at [165, 53] on button "button" at bounding box center [170, 47] width 18 height 18
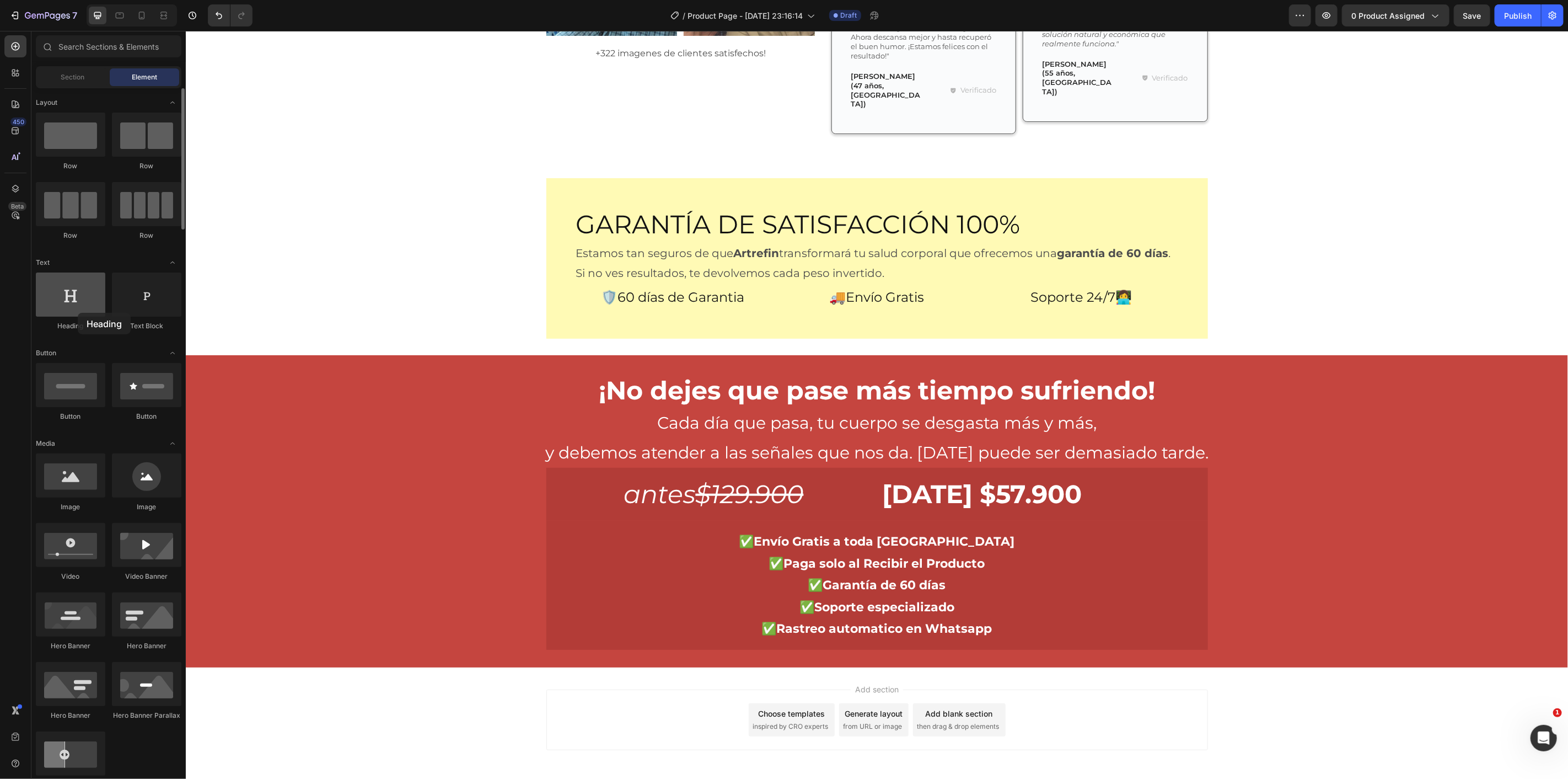
click at [71, 305] on div at bounding box center [70, 294] width 70 height 44
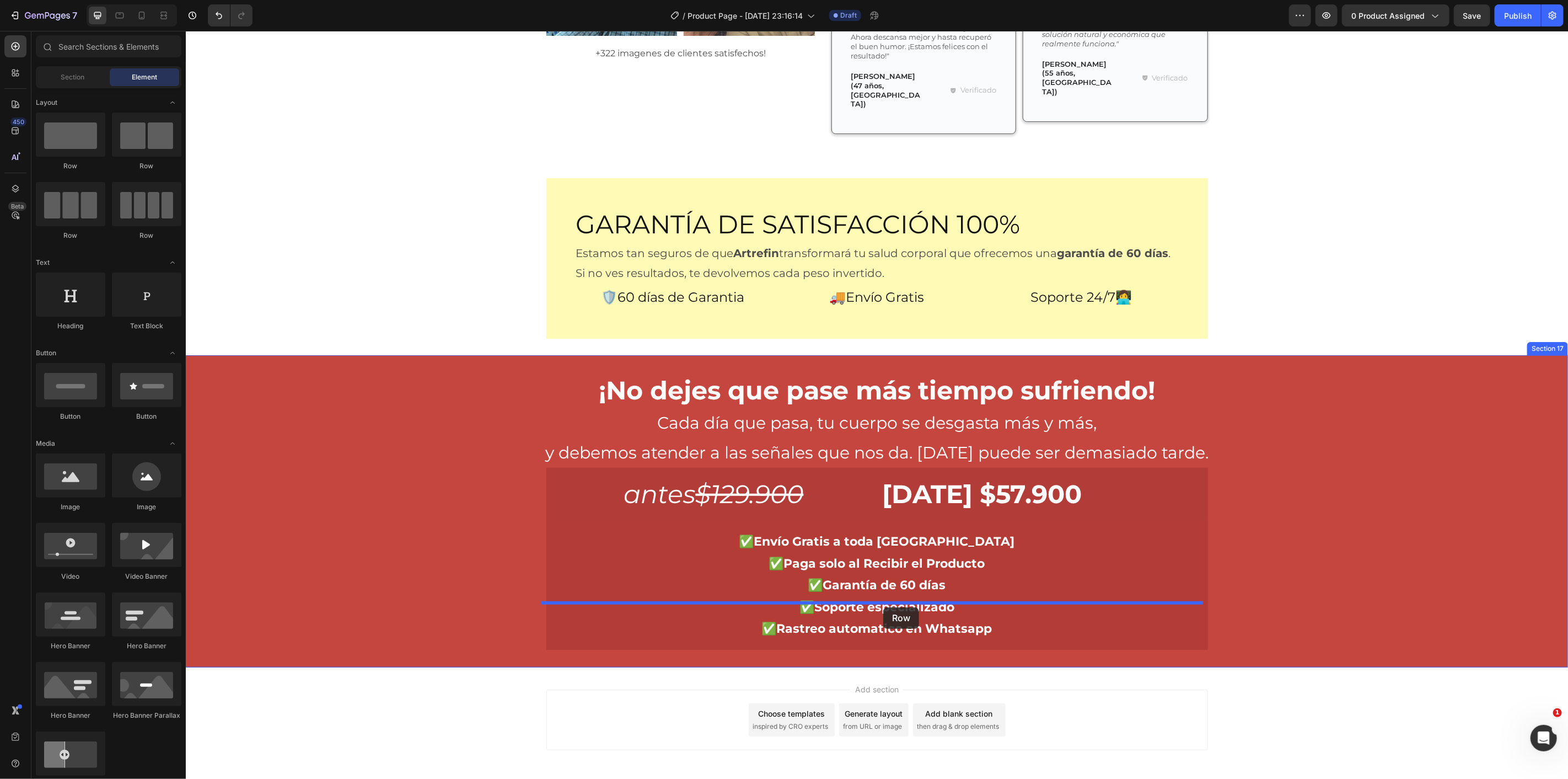
drag, startPoint x: 341, startPoint y: 186, endPoint x: 883, endPoint y: 607, distance: 686.3
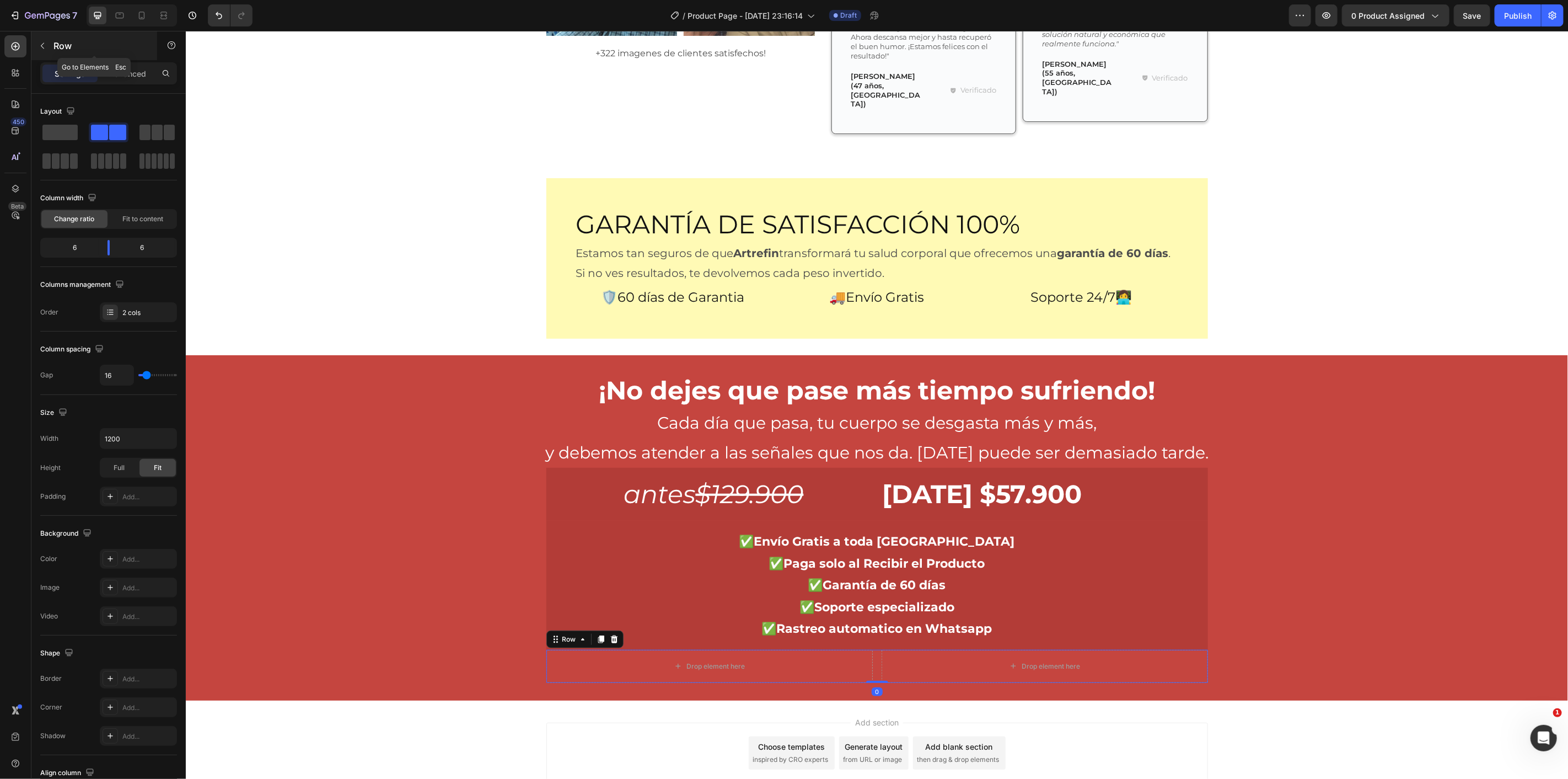
click at [57, 41] on p "Row" at bounding box center [100, 46] width 94 height 14
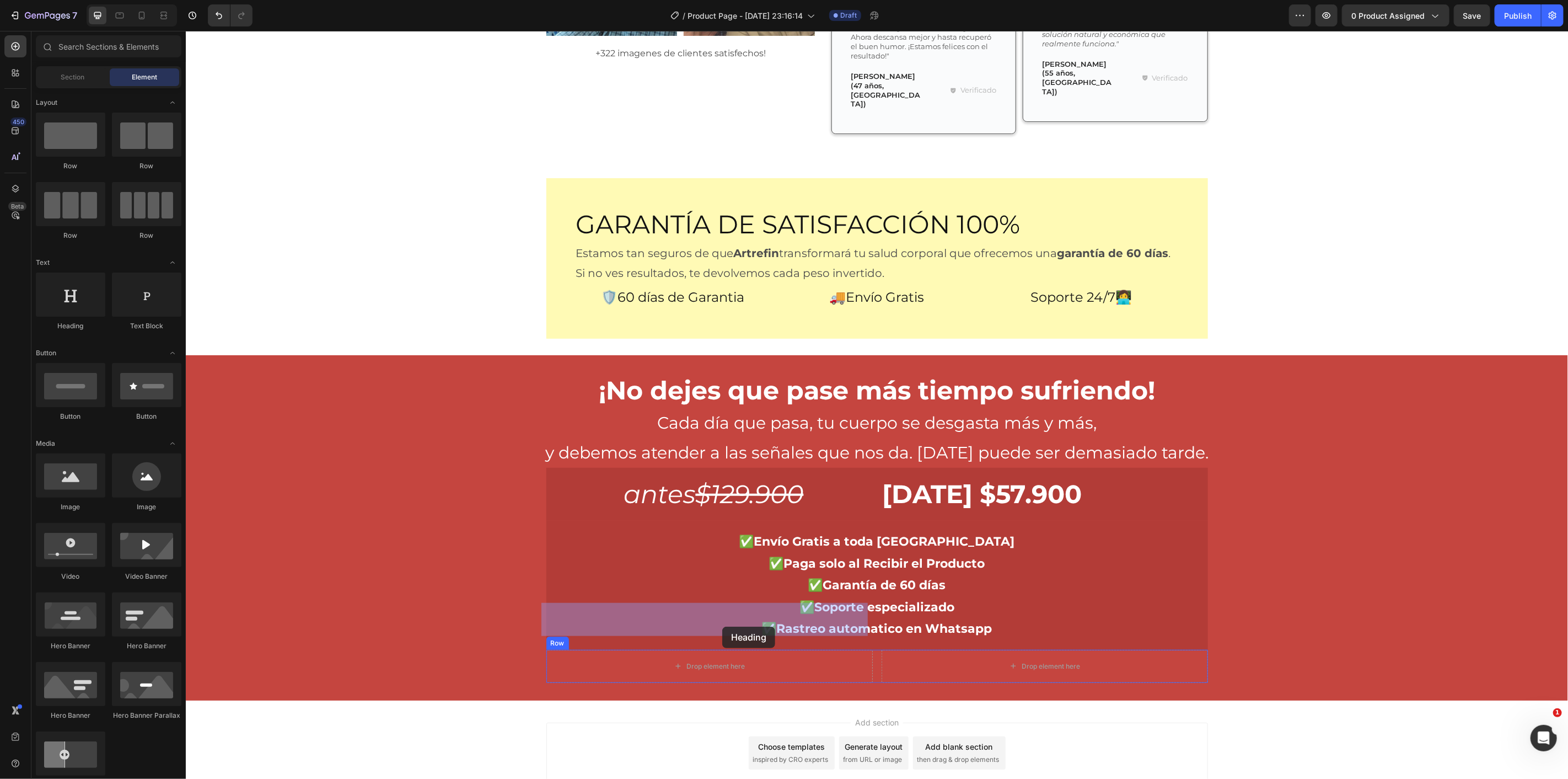
drag, startPoint x: 263, startPoint y: 327, endPoint x: 722, endPoint y: 626, distance: 547.8
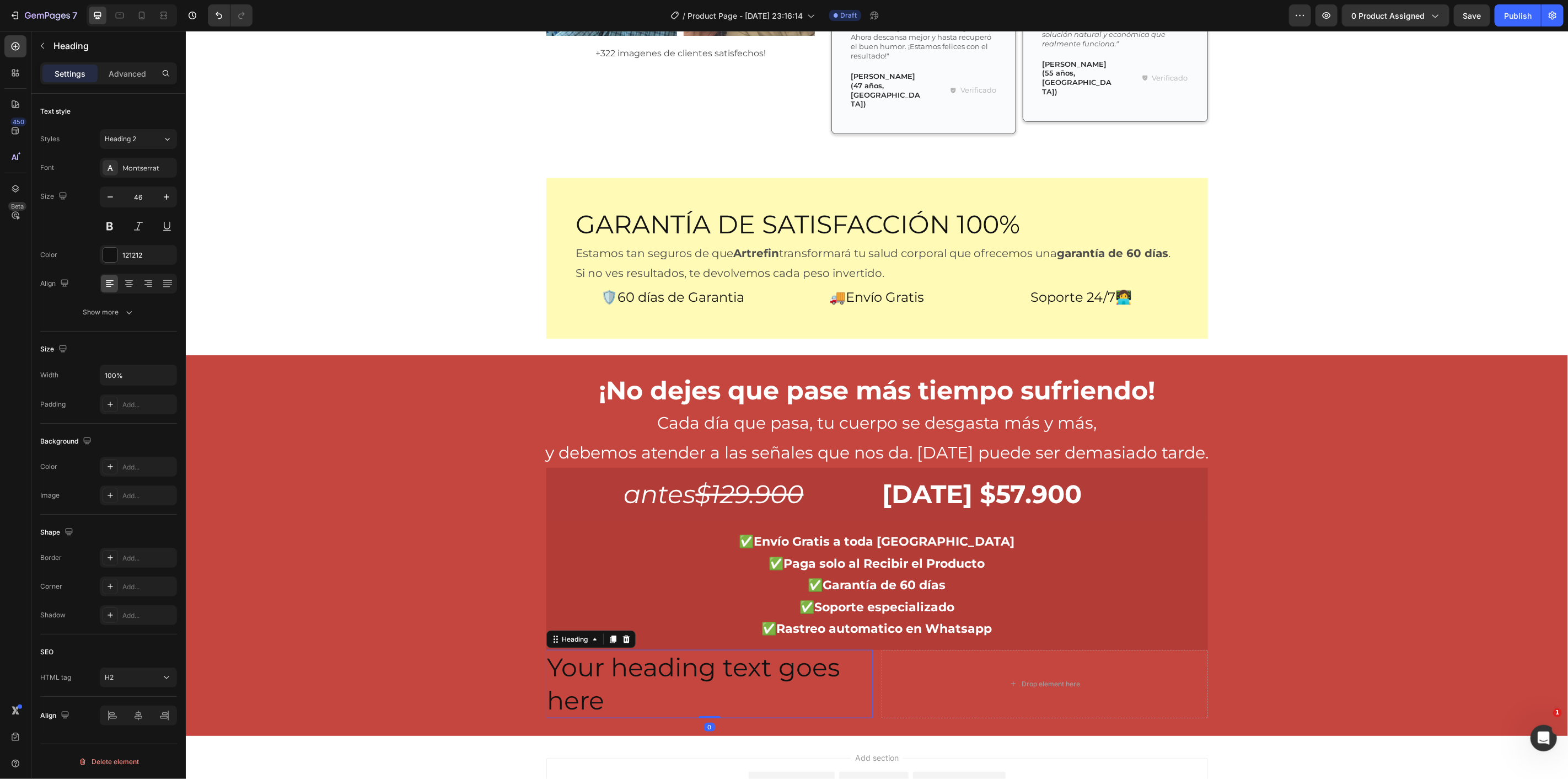
click at [687, 649] on h2 "Your heading text goes here" at bounding box center [708, 683] width 326 height 68
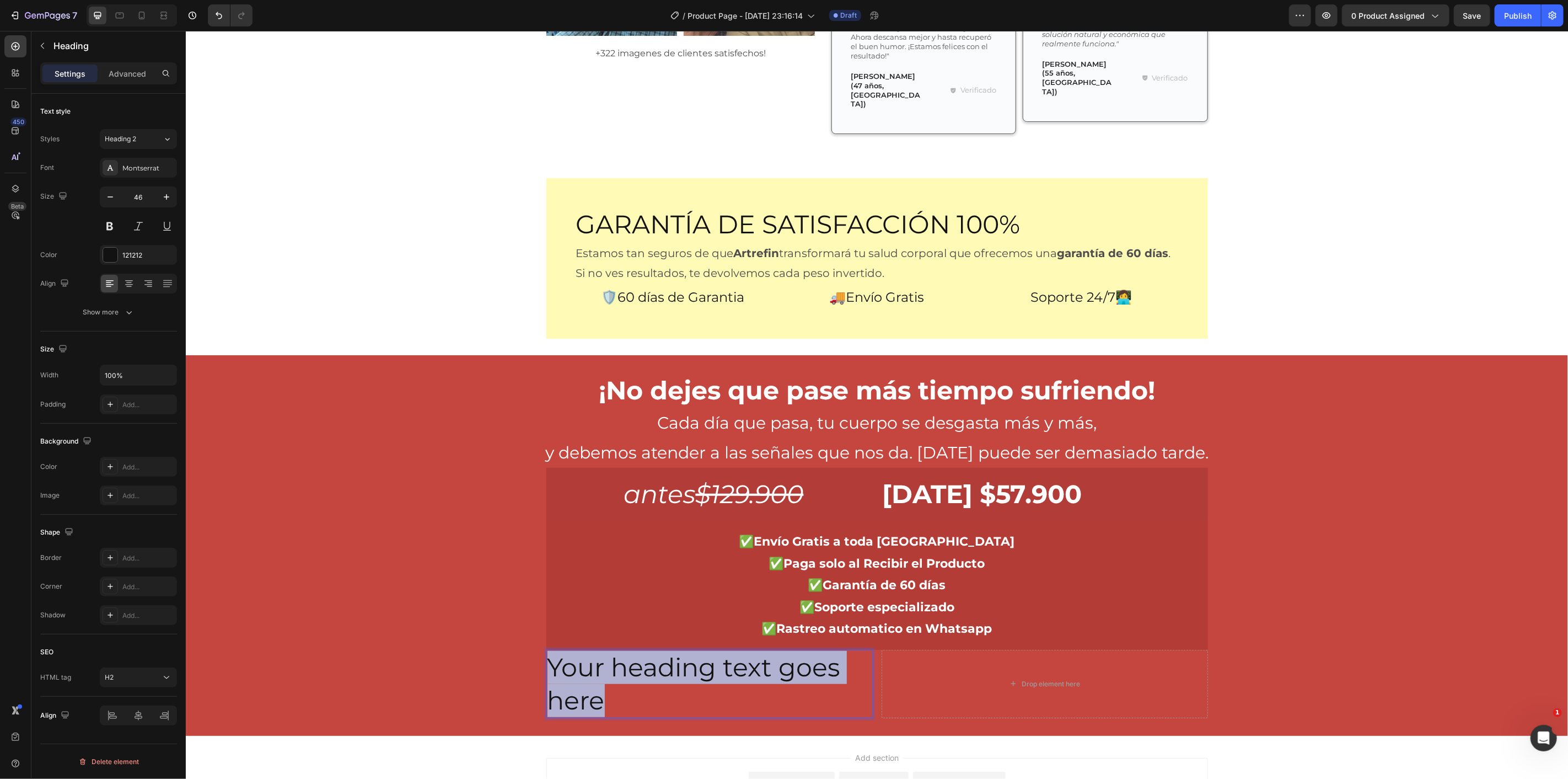
click at [687, 651] on p "Your heading text goes here" at bounding box center [709, 684] width 324 height 66
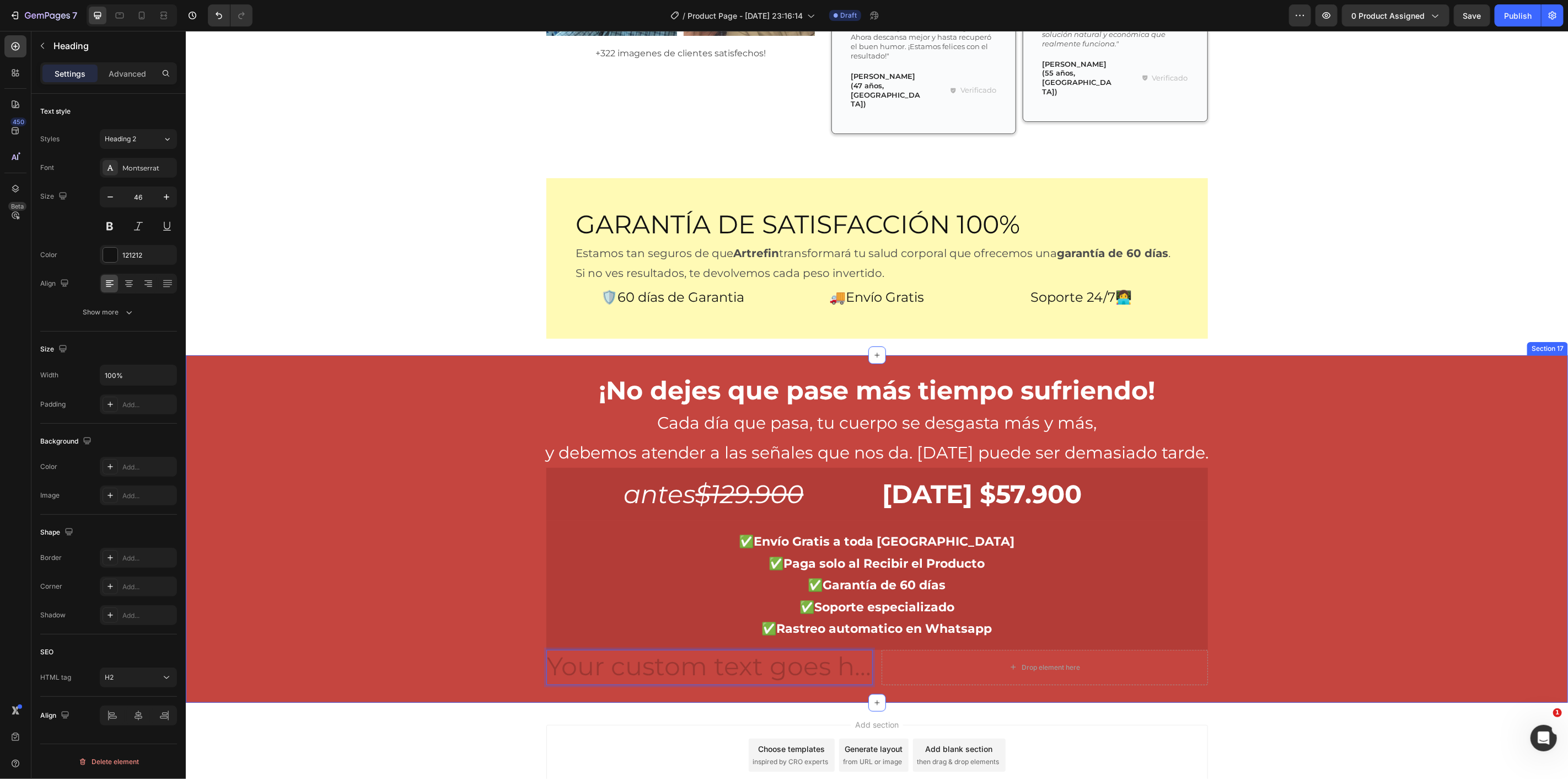
click at [473, 574] on div "¡No dejes que pase más tiempo sufriendo! Heading Cada día que pasa, tu cuerpo s…" at bounding box center [876, 528] width 1382 height 311
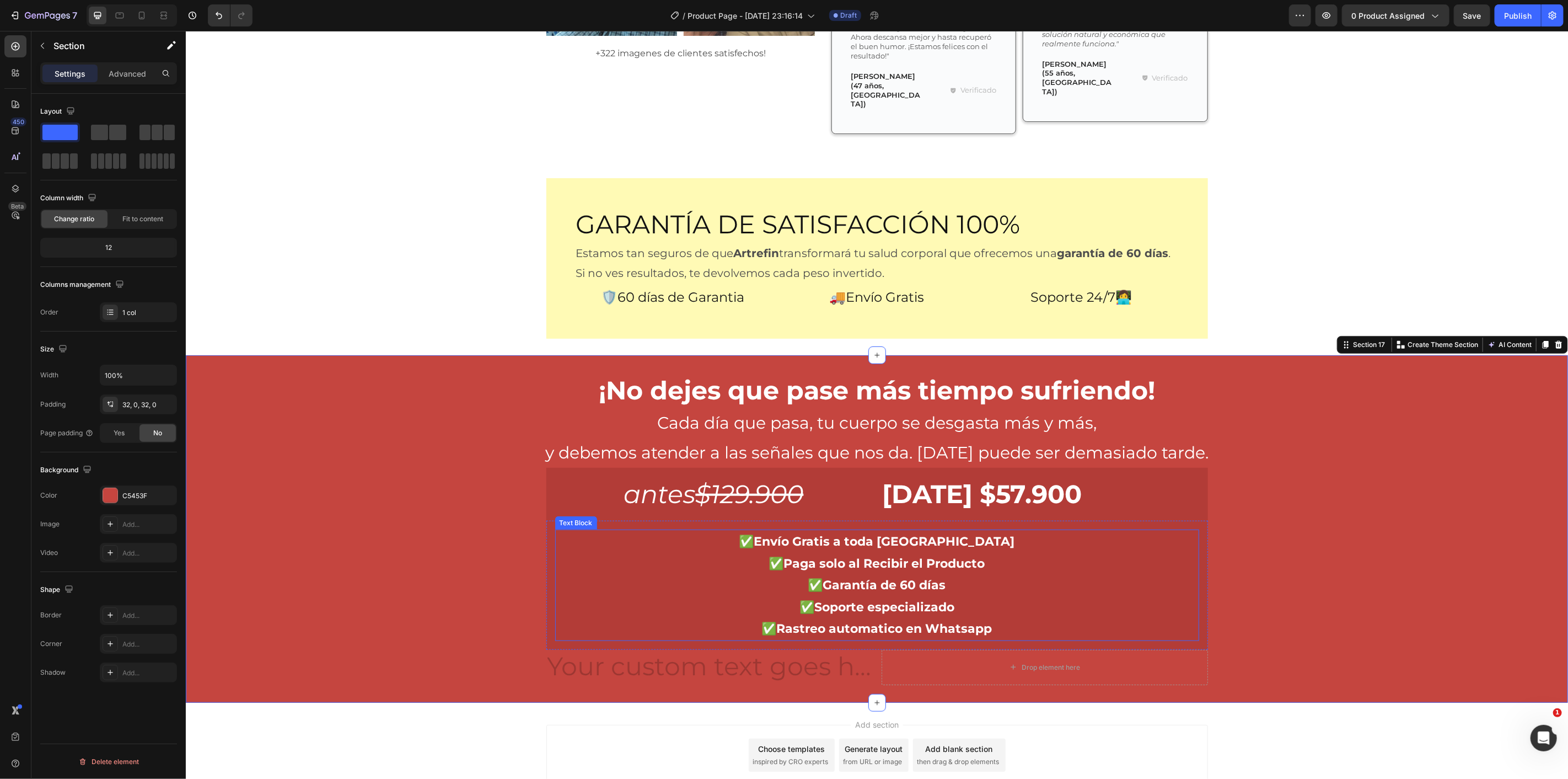
click at [743, 649] on h2 "Rich Text Editor. Editing area: main" at bounding box center [708, 667] width 326 height 35
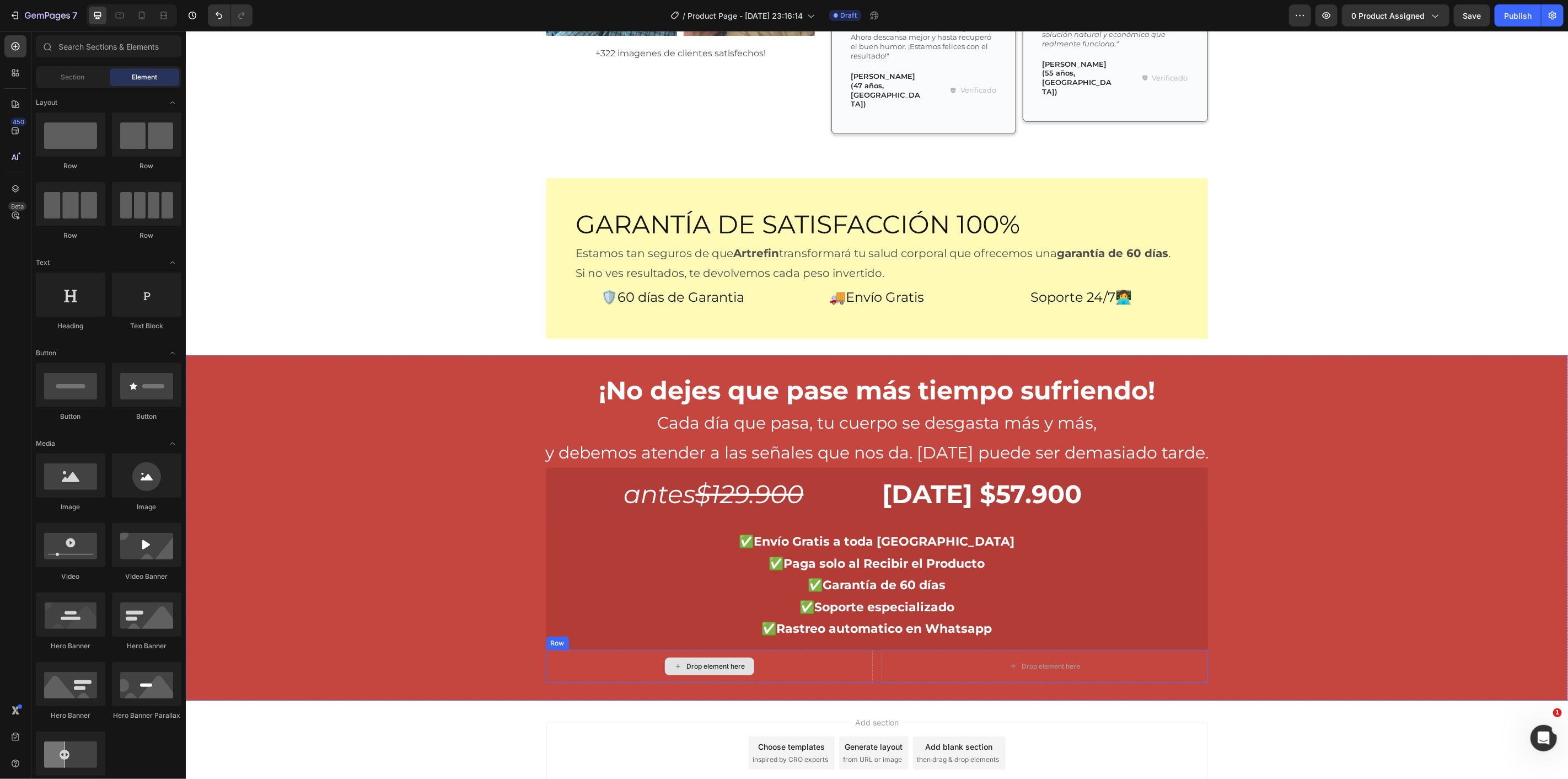
click at [816, 649] on div "Drop element here" at bounding box center [708, 665] width 326 height 33
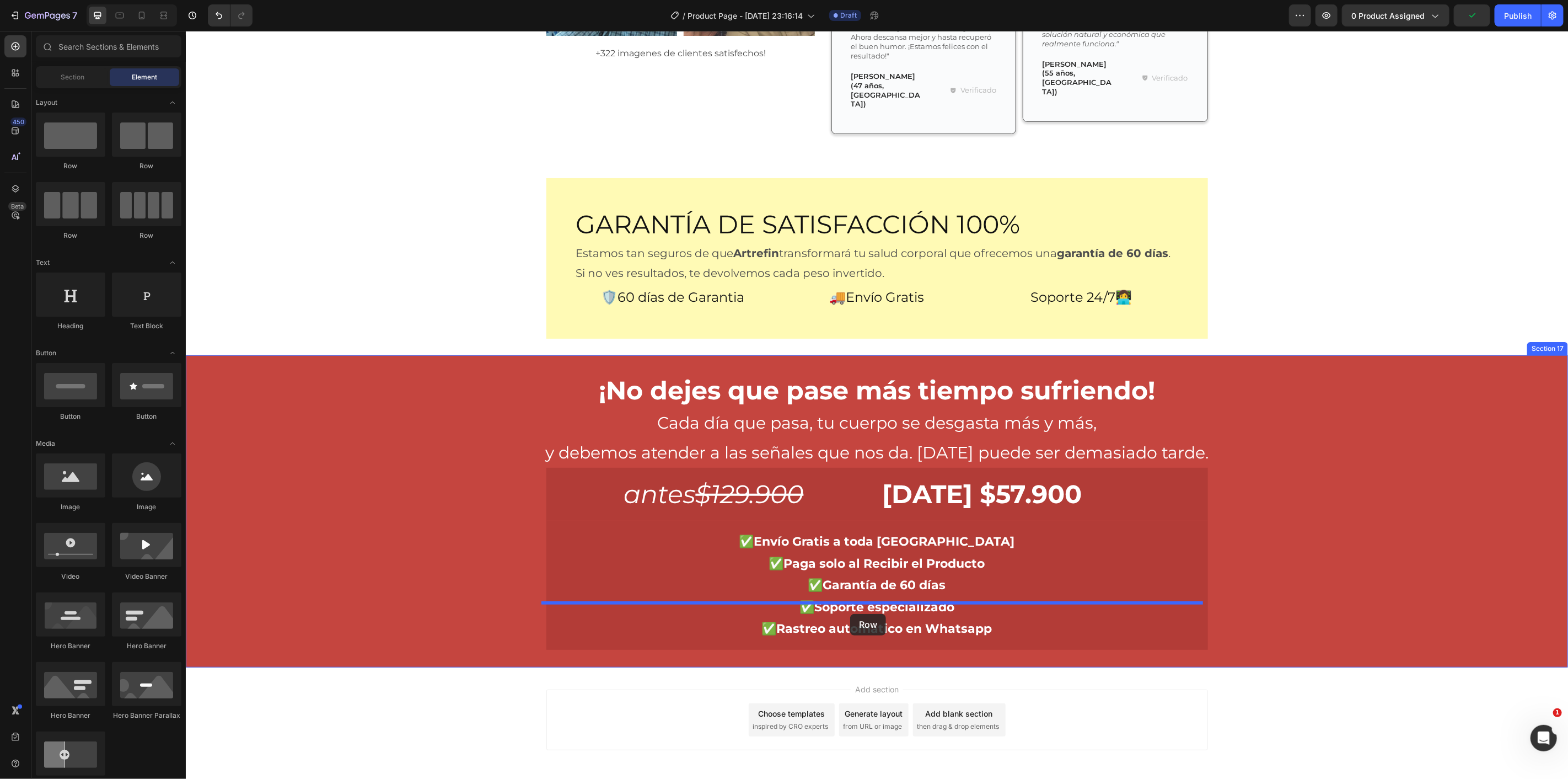
drag, startPoint x: 261, startPoint y: 170, endPoint x: 850, endPoint y: 613, distance: 737.0
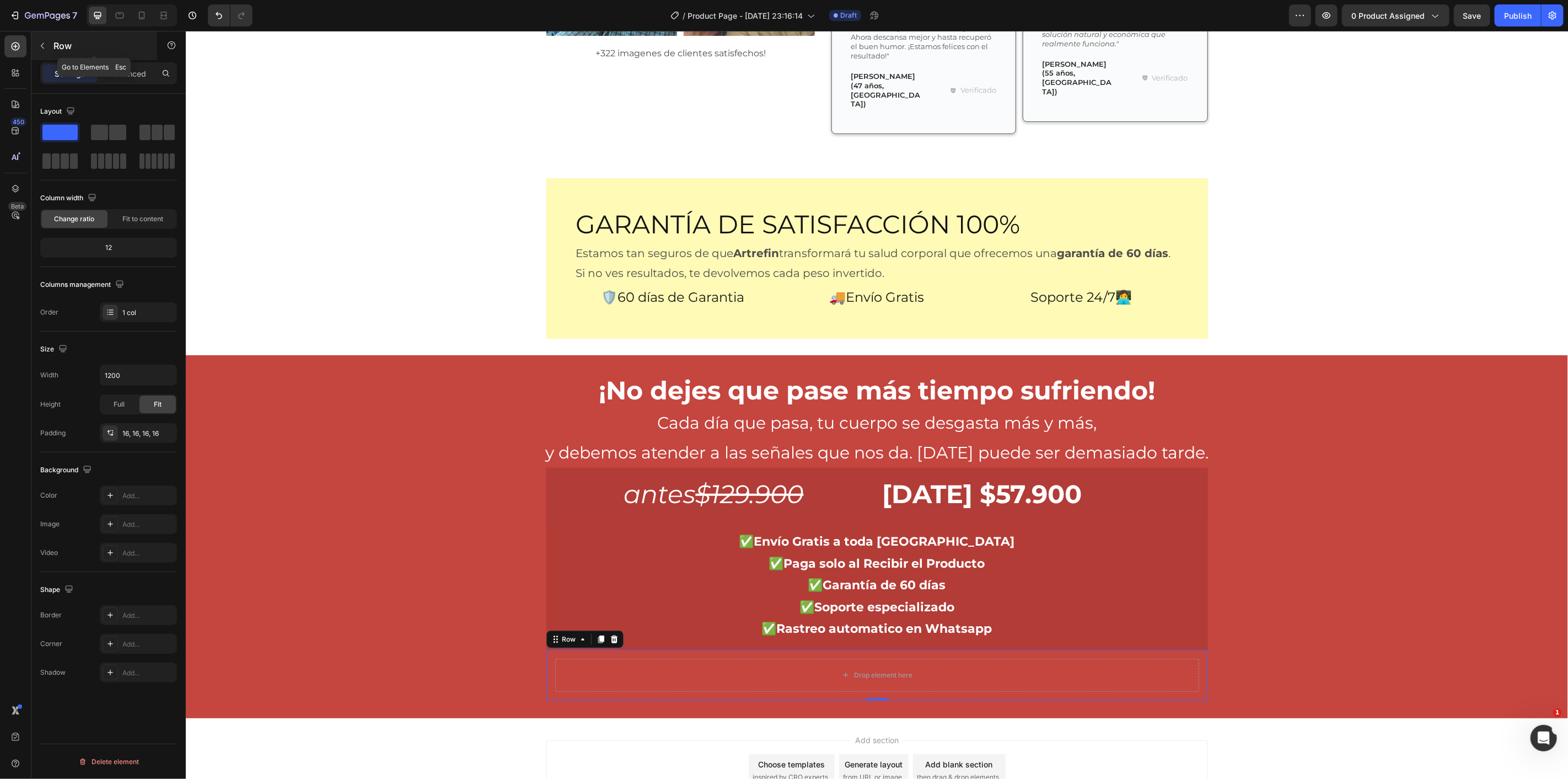
click at [47, 36] on div "Row" at bounding box center [95, 46] width 126 height 28
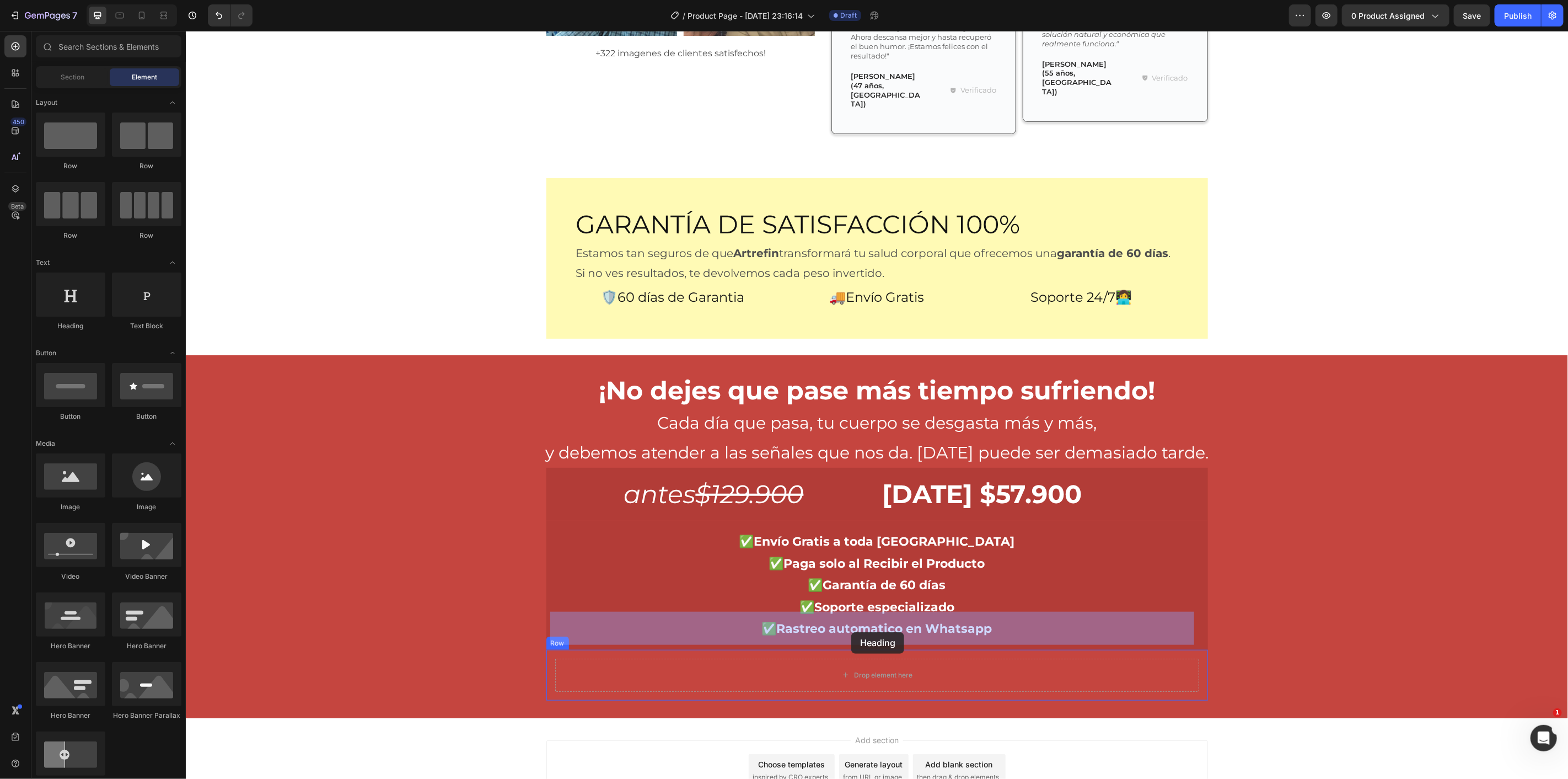
drag, startPoint x: 410, startPoint y: 420, endPoint x: 849, endPoint y: 633, distance: 487.9
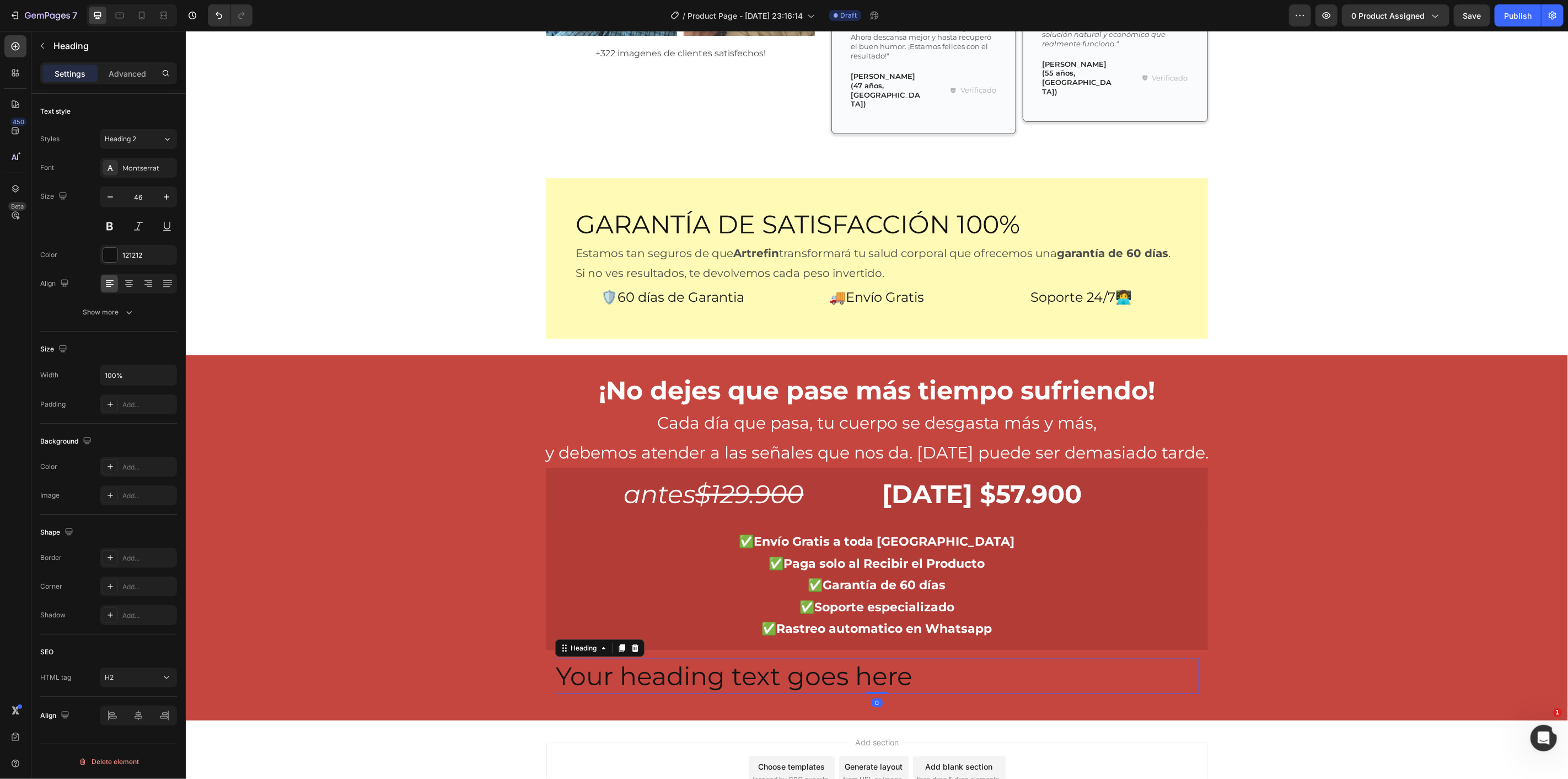
click at [833, 658] on h2 "Your heading text goes here" at bounding box center [877, 676] width 644 height 35
click at [833, 659] on p "Your heading text goes here" at bounding box center [877, 676] width 642 height 33
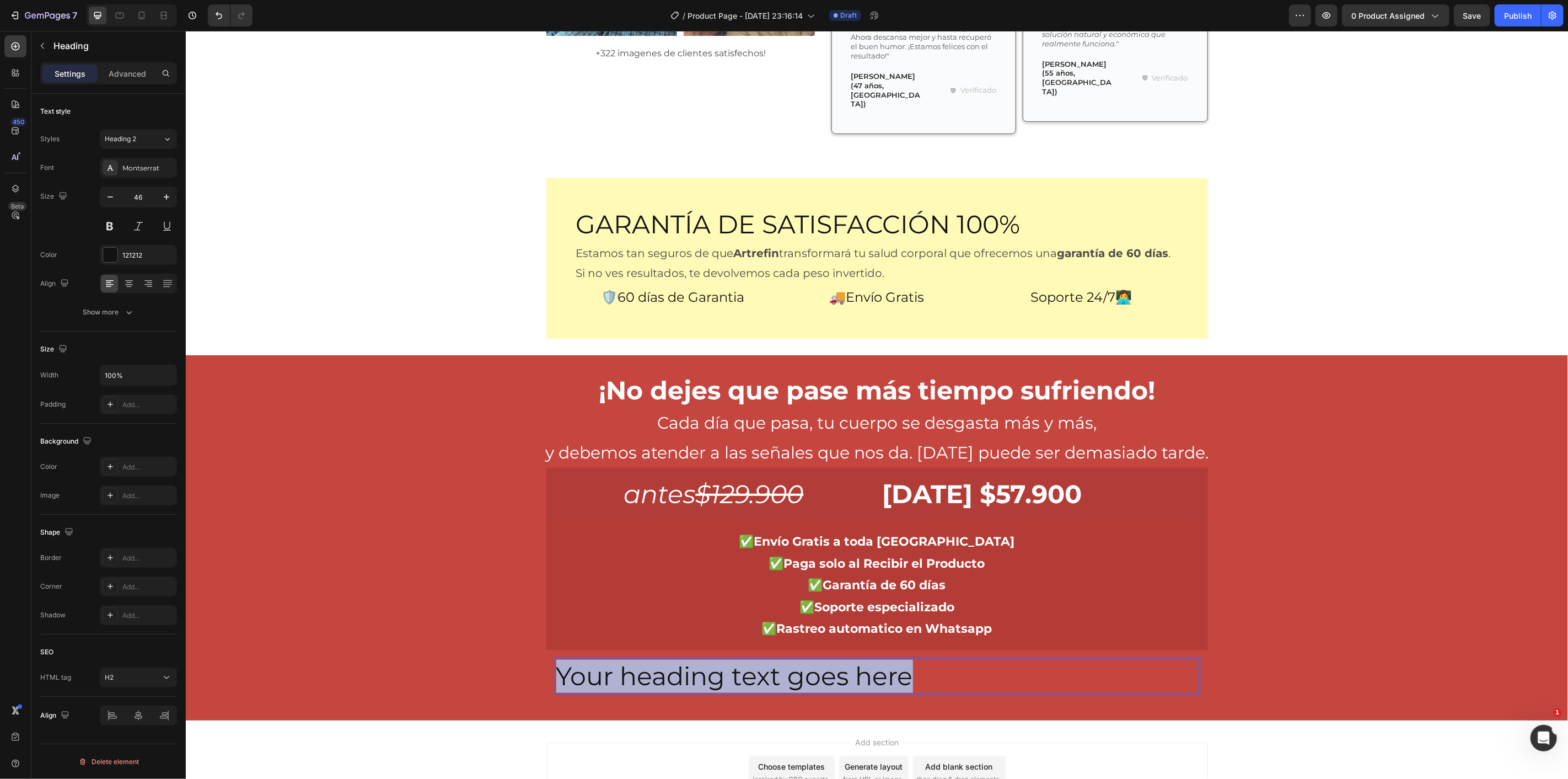
click at [833, 659] on p "Your heading text goes here" at bounding box center [877, 676] width 642 height 33
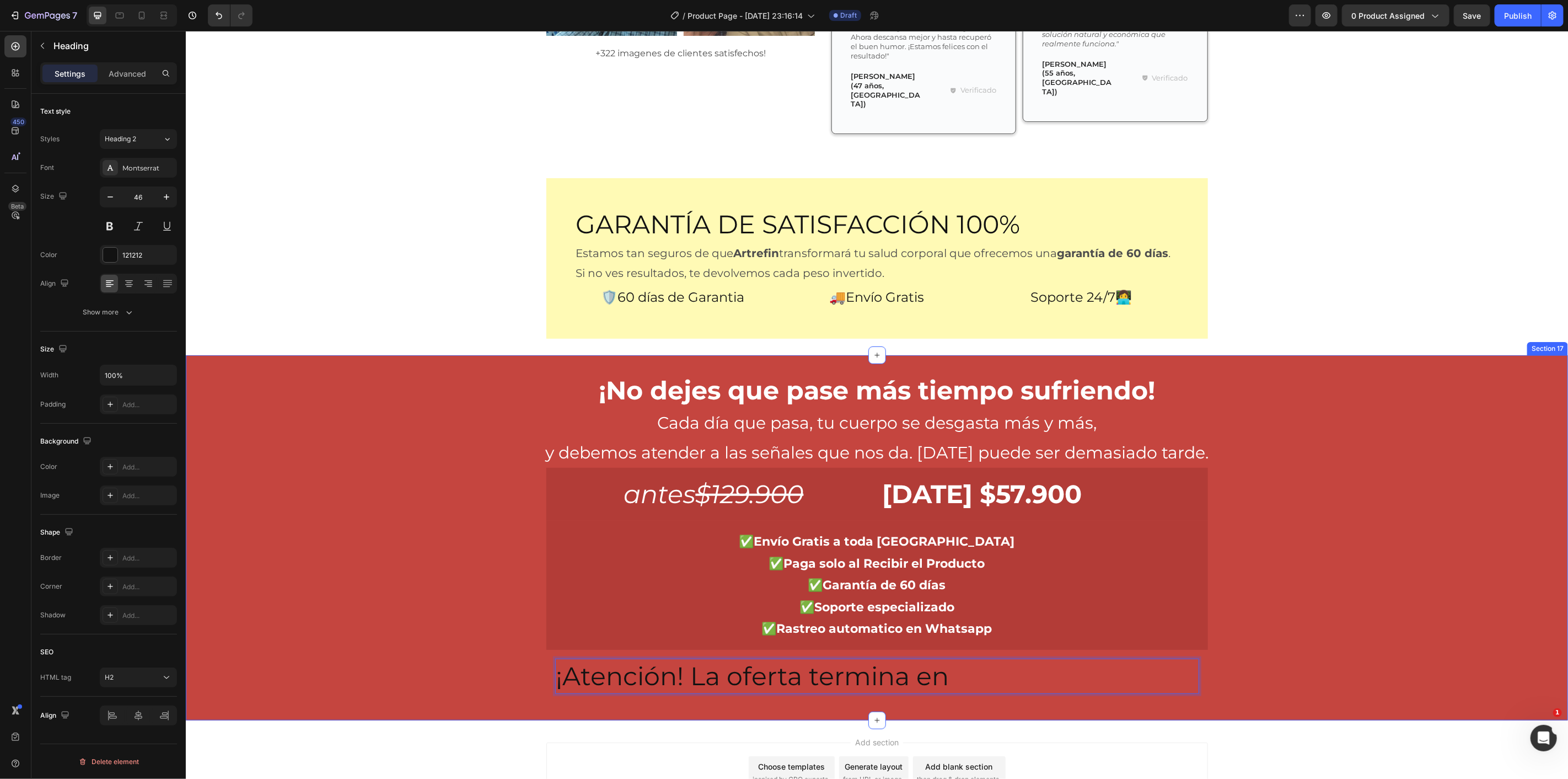
click at [434, 552] on div "¡No dejes que pase más tiempo sufriendo! Heading Cada día que pasa, tu cuerpo s…" at bounding box center [876, 536] width 1382 height 329
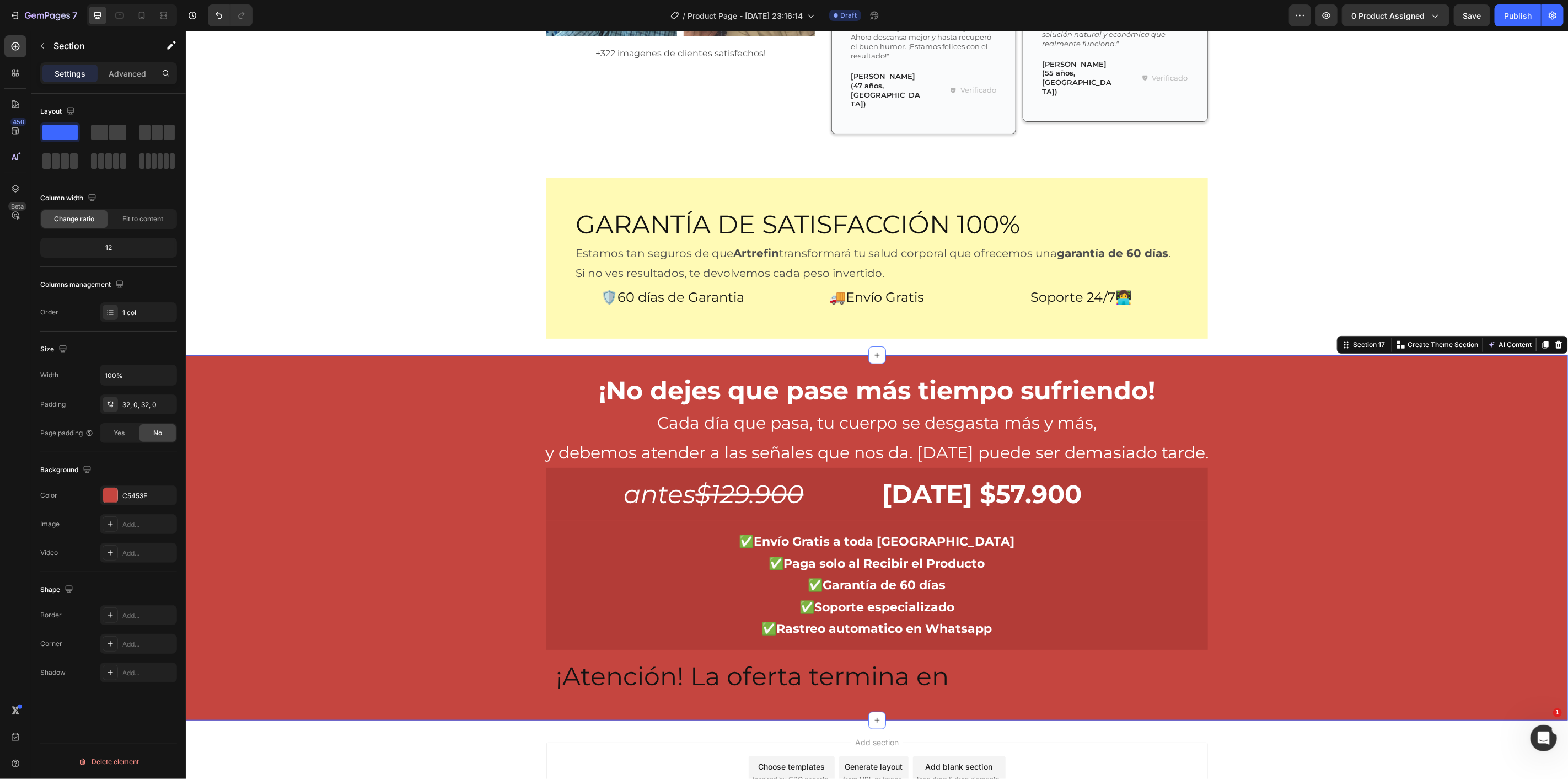
click at [653, 659] on p "¡Atención! La oferta termina en" at bounding box center [877, 676] width 642 height 33
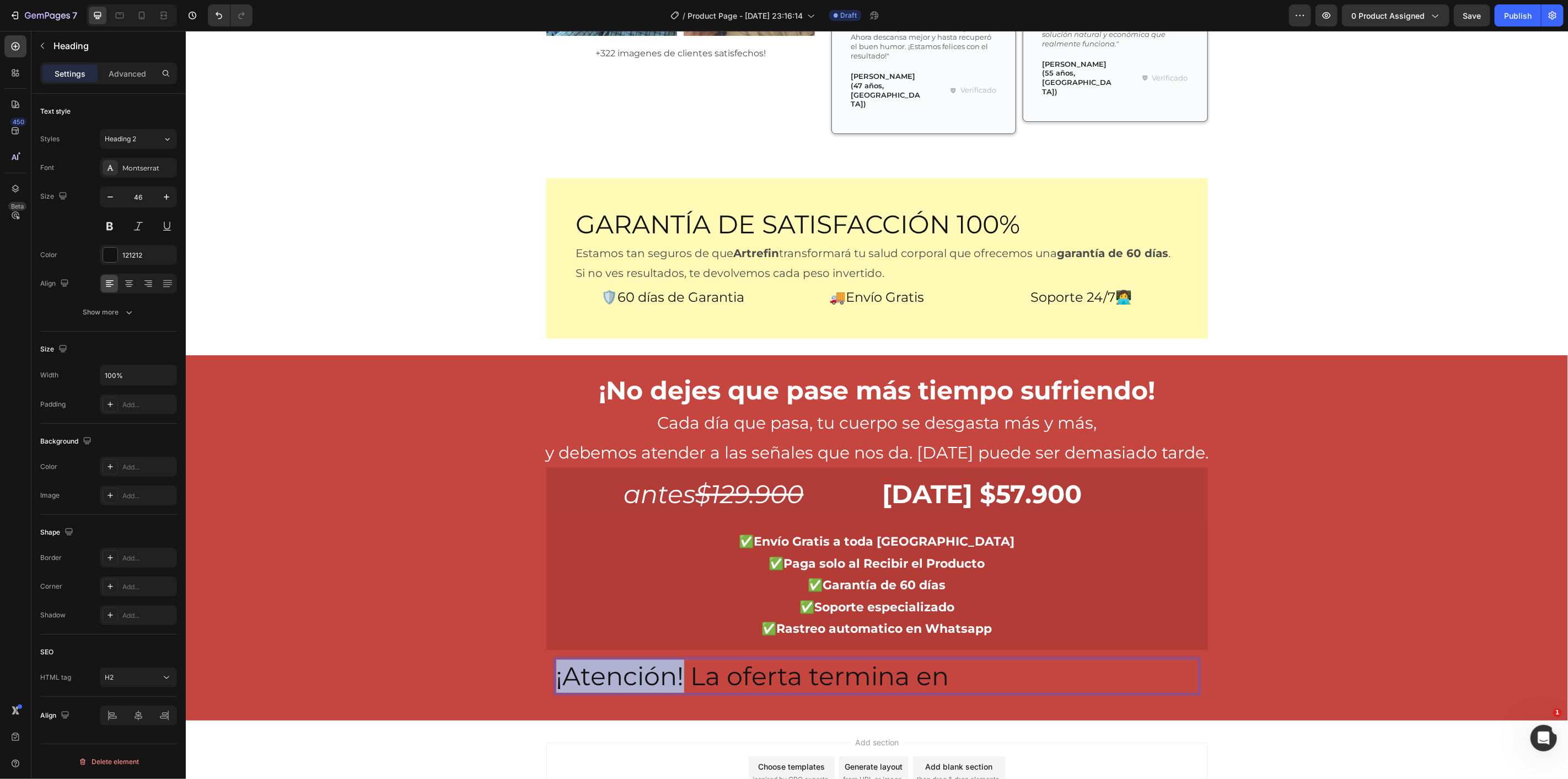
drag, startPoint x: 551, startPoint y: 630, endPoint x: 677, endPoint y: 630, distance: 126.0
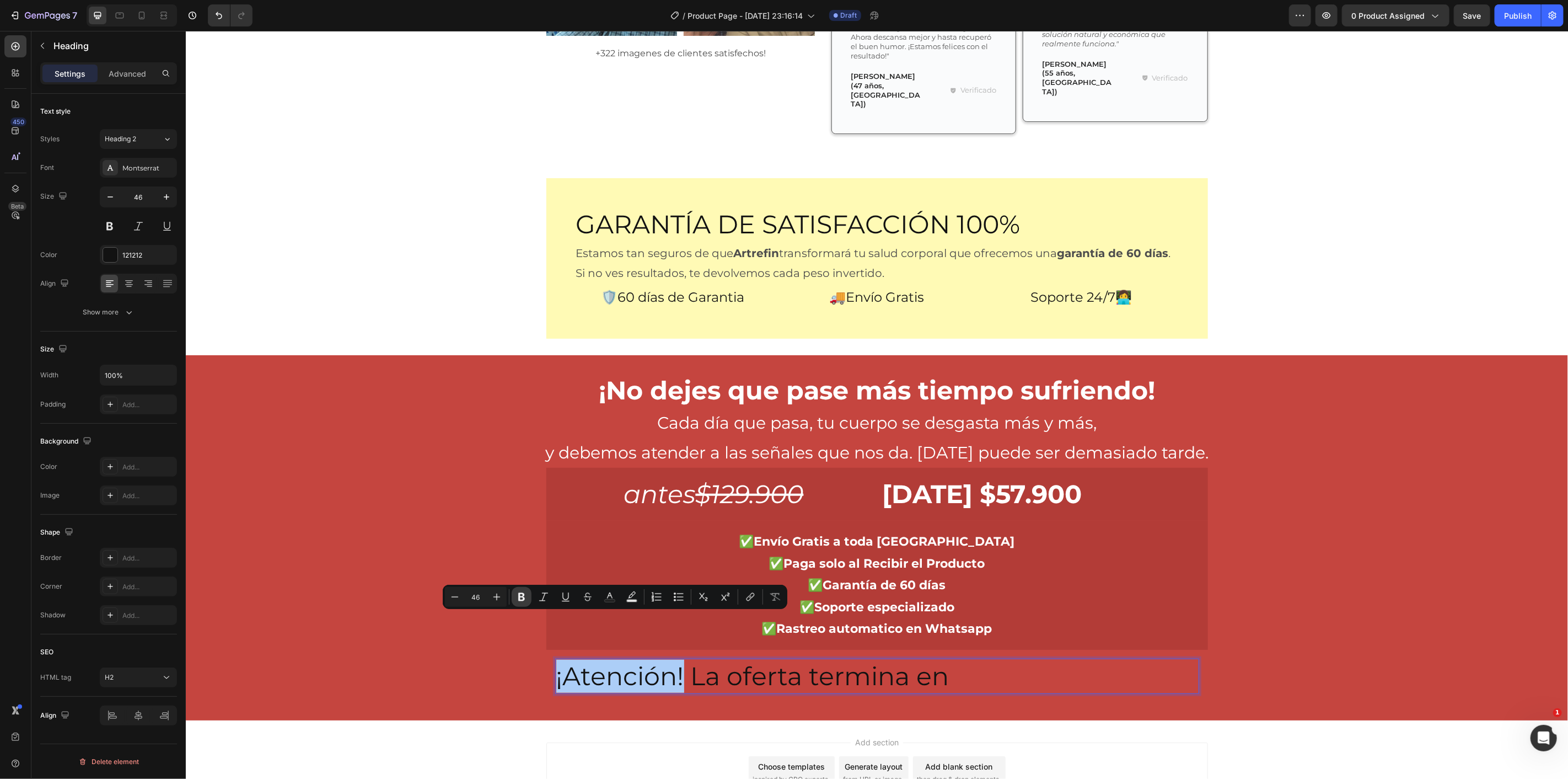
click at [519, 601] on icon "Editor contextual toolbar" at bounding box center [521, 597] width 11 height 11
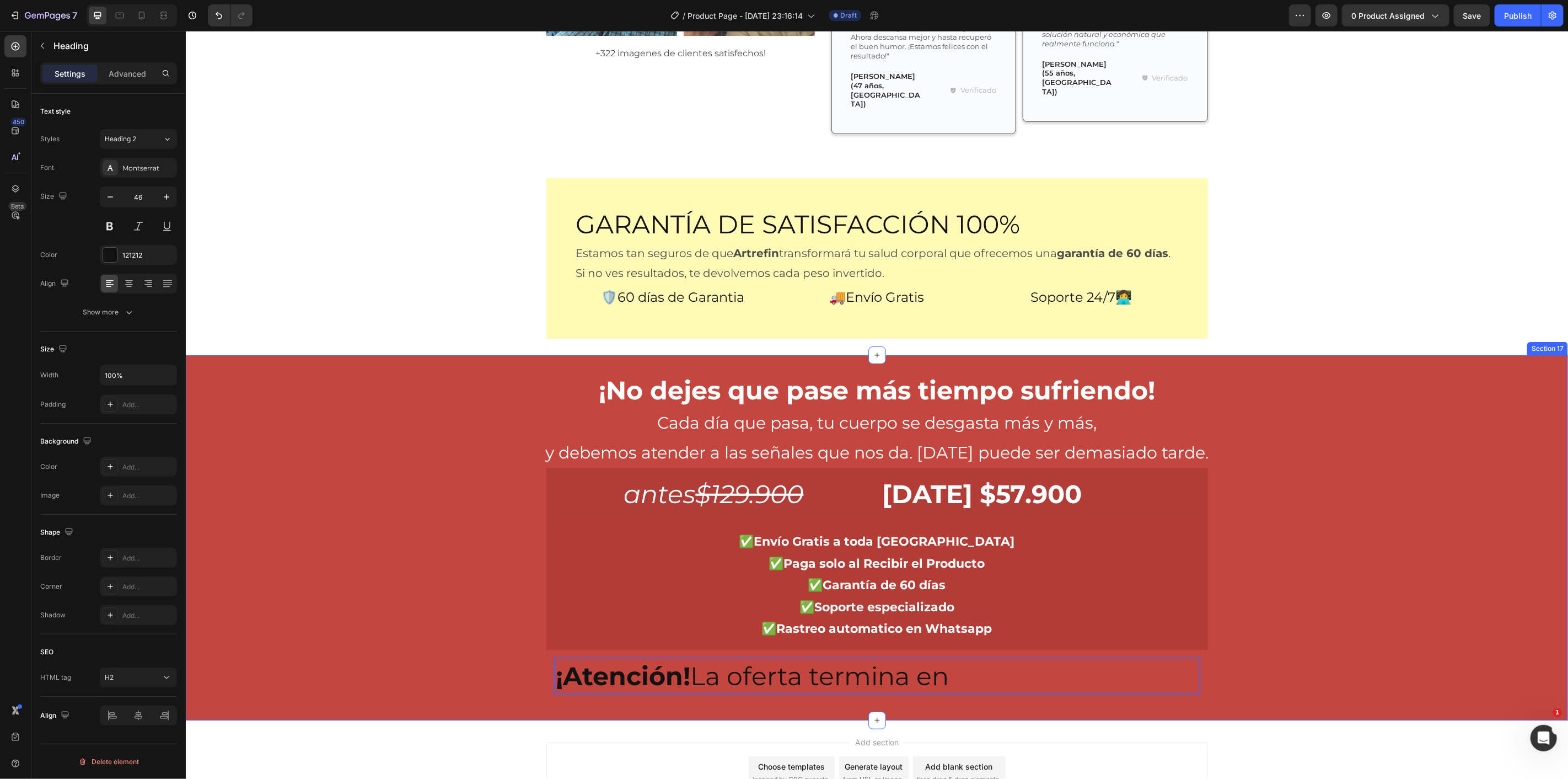
click at [546, 649] on div "¡Atención! La oferta termina en Heading 0 Row" at bounding box center [877, 676] width 662 height 53
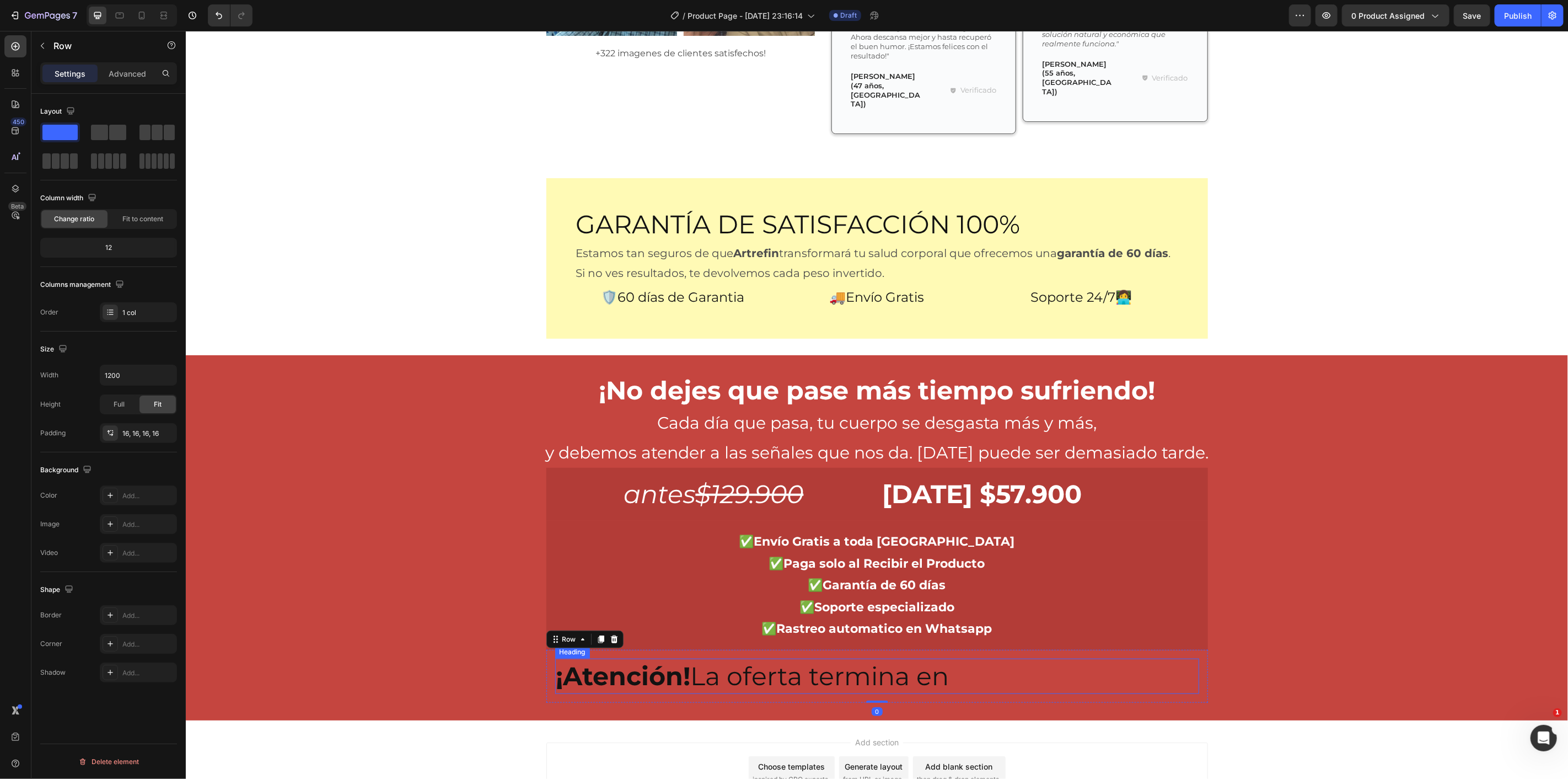
click at [614, 660] on strong "¡Atención!" at bounding box center [623, 676] width 134 height 32
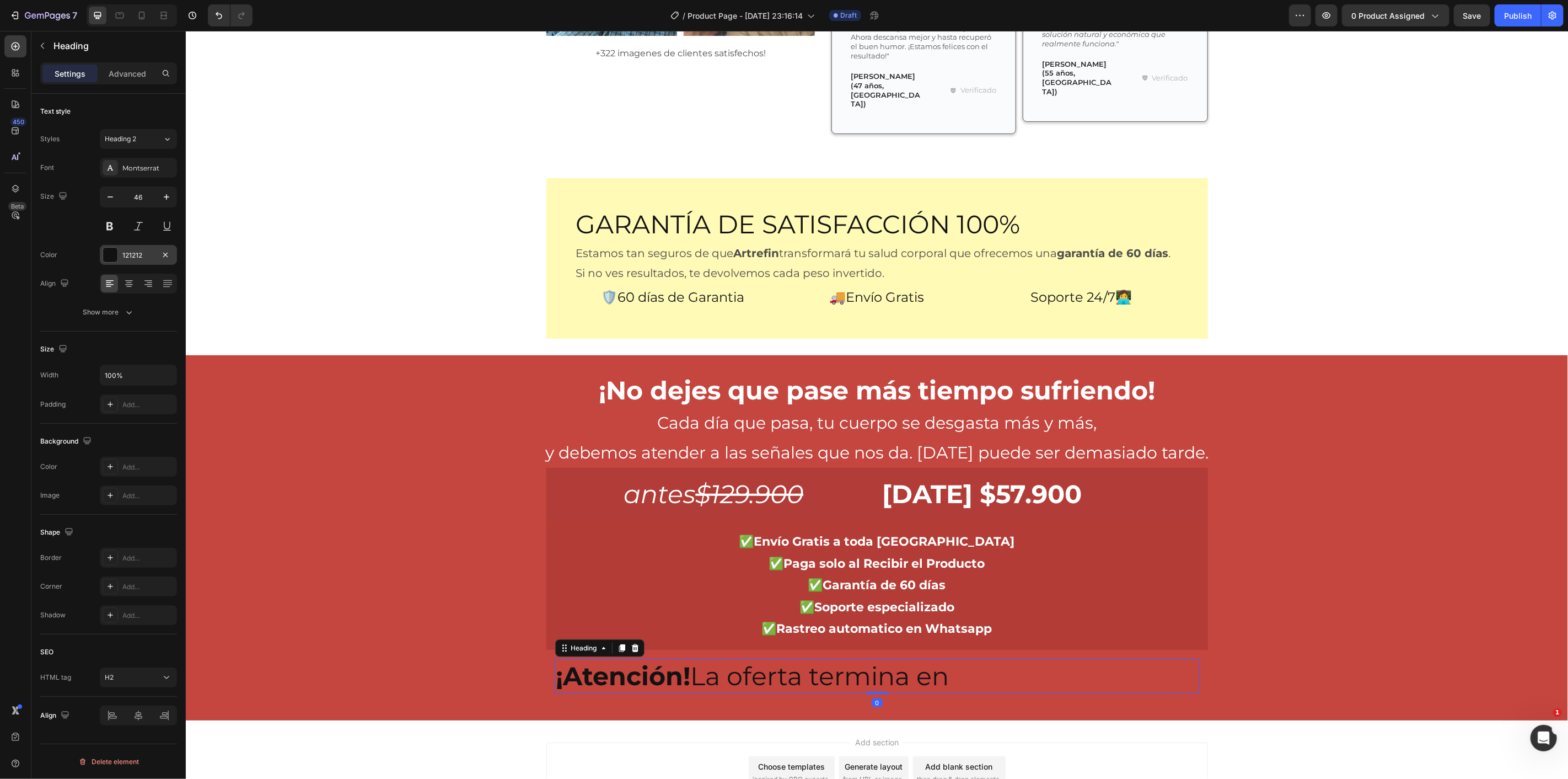
click at [115, 256] on div at bounding box center [110, 255] width 14 height 14
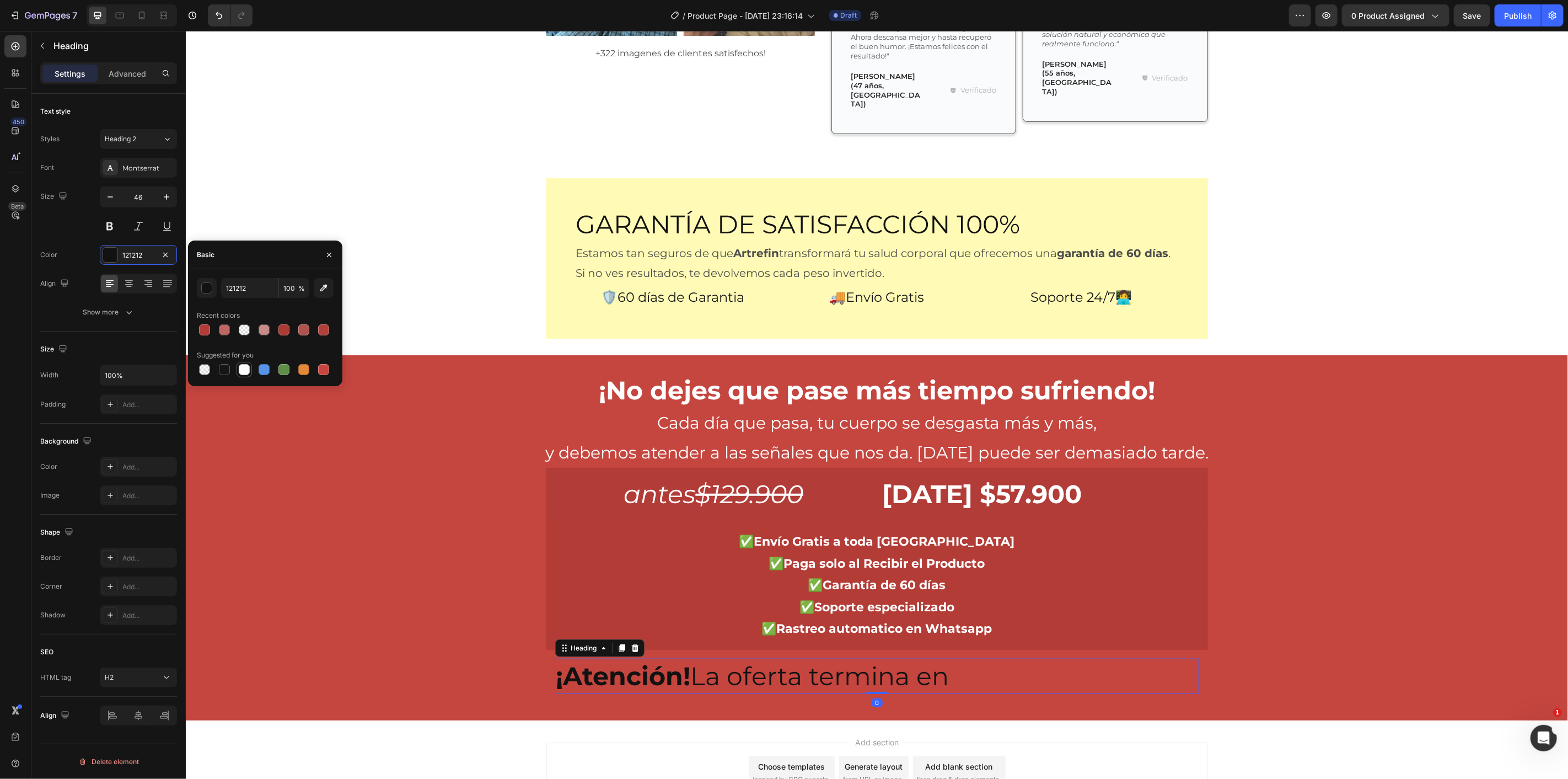
click at [241, 374] on div at bounding box center [244, 370] width 11 height 11
type input "FFFFFF"
click at [224, 451] on div "¡No dejes que pase más tiempo sufriendo! Heading Cada día que pasa, tu cuerpo s…" at bounding box center [876, 536] width 1382 height 329
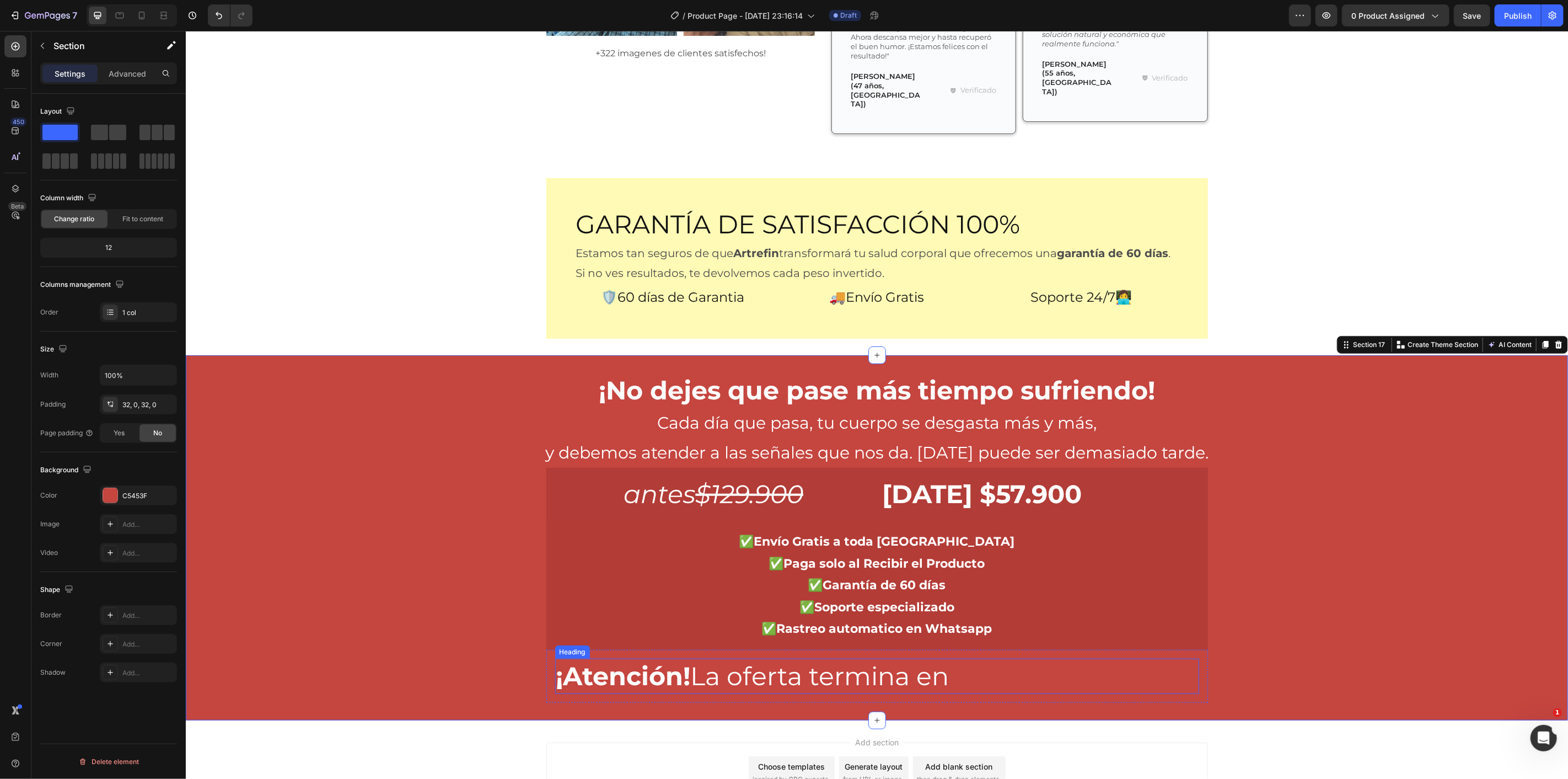
scroll to position [4117, 0]
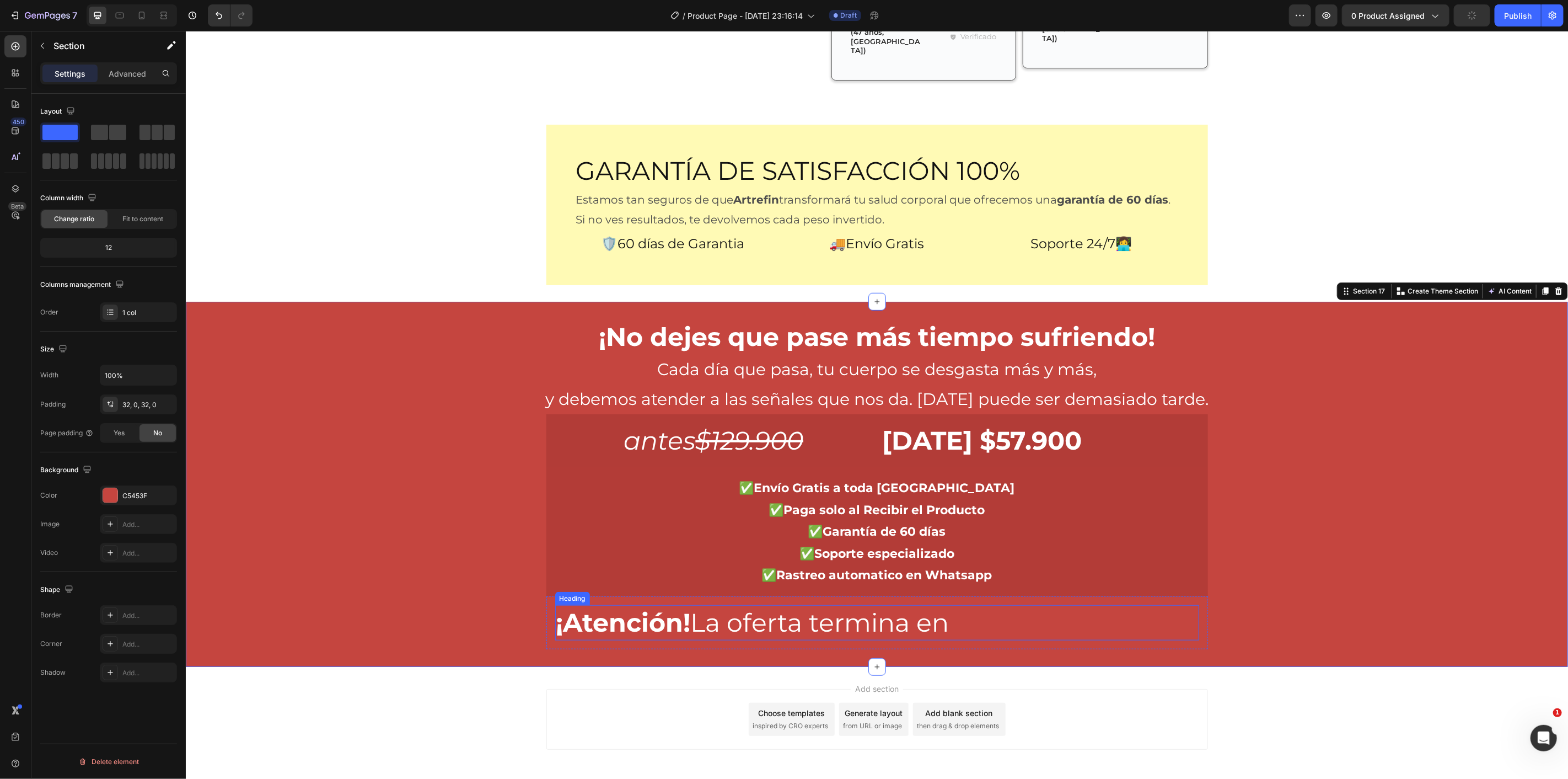
click at [753, 606] on p "⁠⁠⁠⁠⁠⁠⁠ ¡Atención! La oferta termina en" at bounding box center [877, 622] width 642 height 33
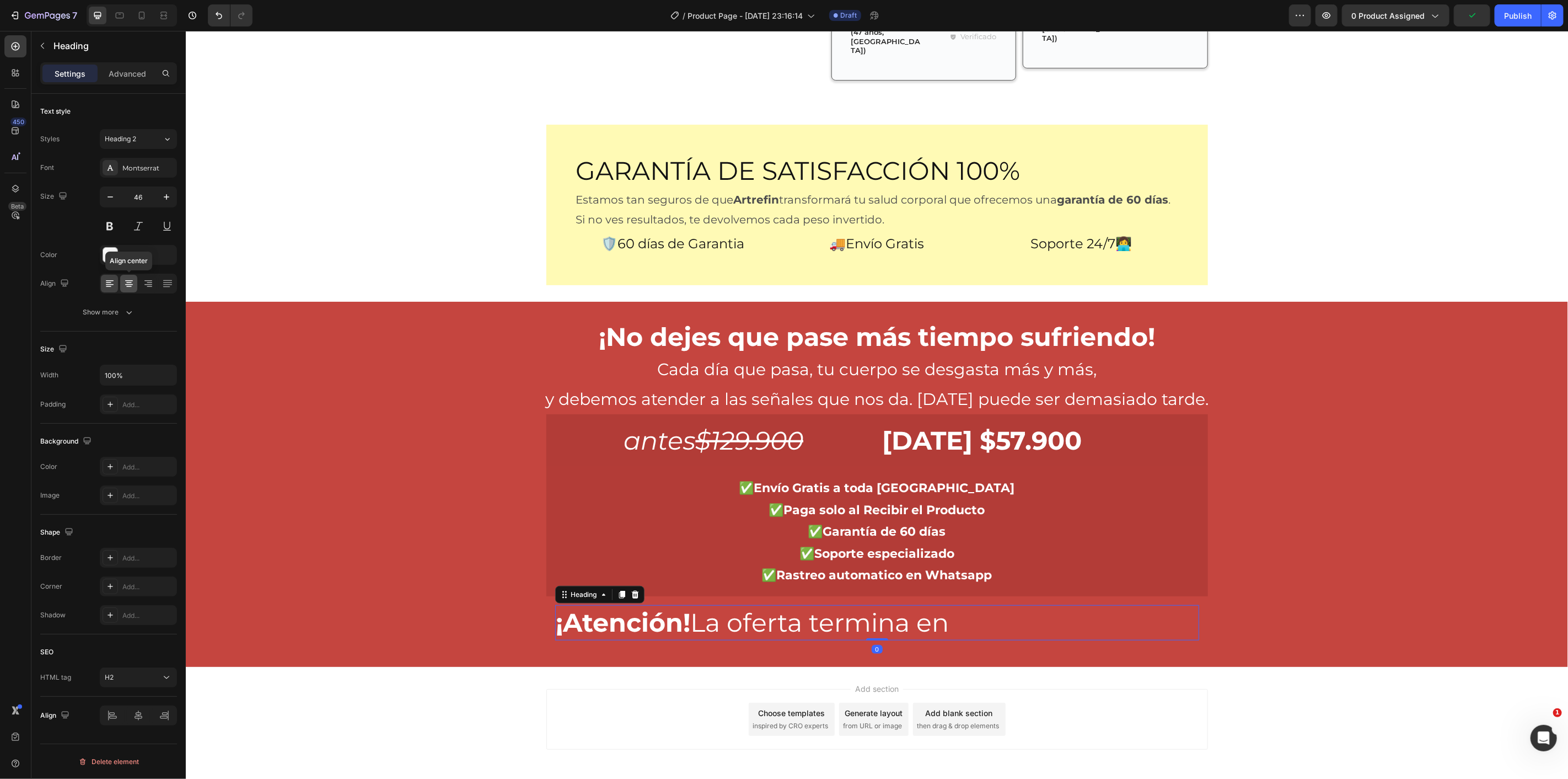
click at [134, 282] on icon at bounding box center [129, 284] width 11 height 11
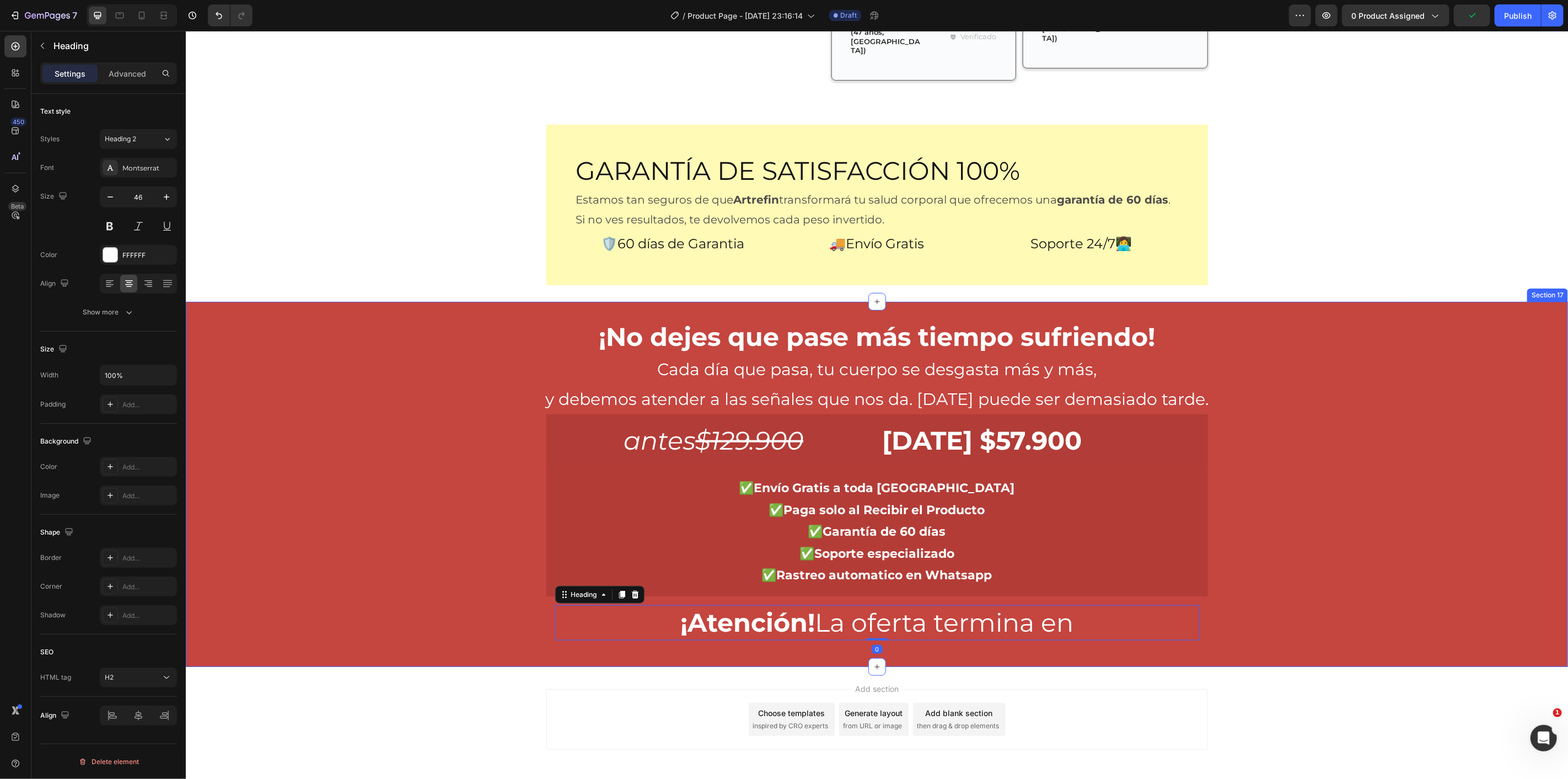
click at [344, 415] on div "¡No dejes que pase más tiempo sufriendo! Heading Cada día que pasa, tu cuerpo s…" at bounding box center [876, 483] width 1382 height 329
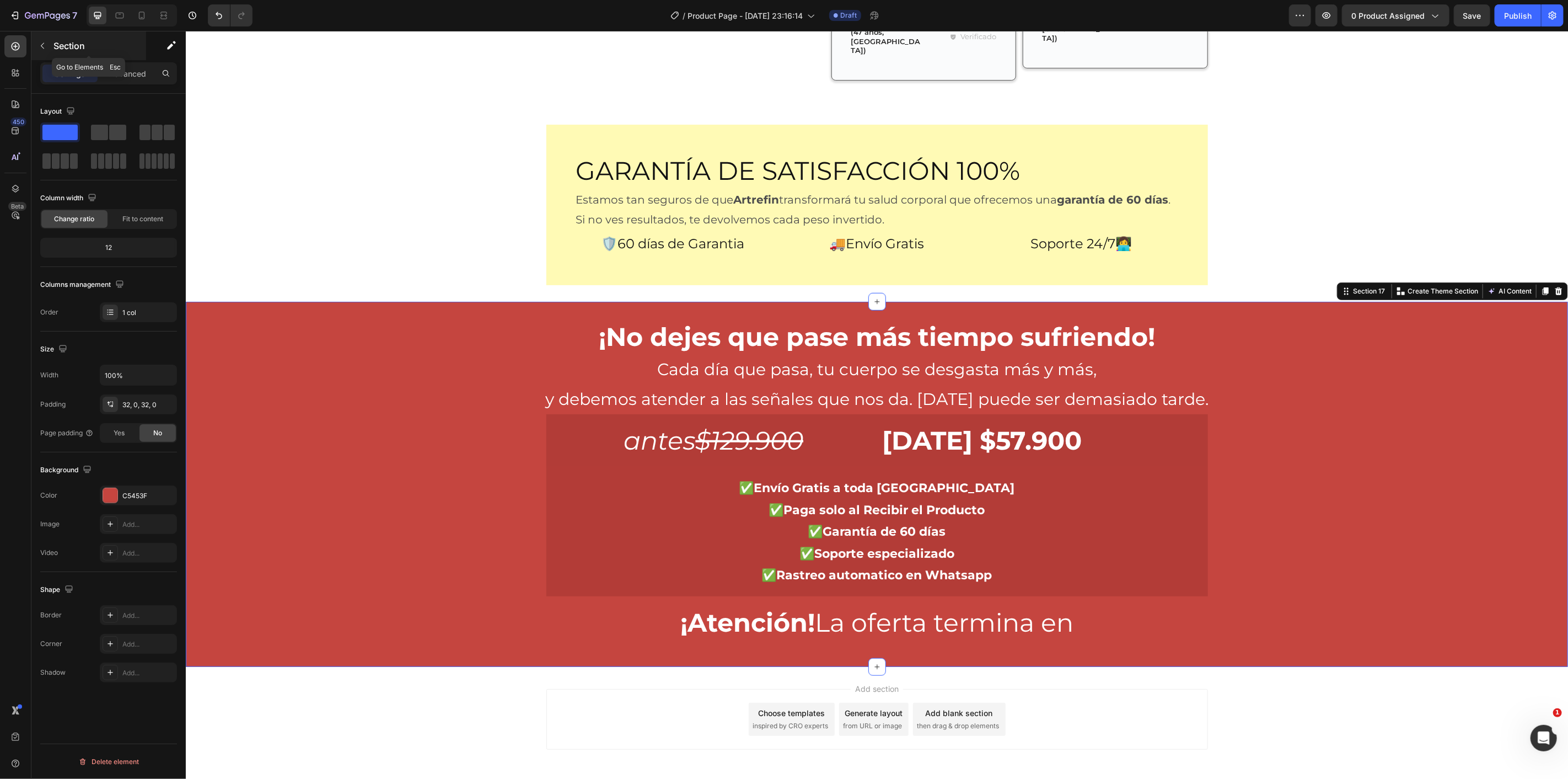
click at [46, 46] on icon "button" at bounding box center [42, 45] width 9 height 9
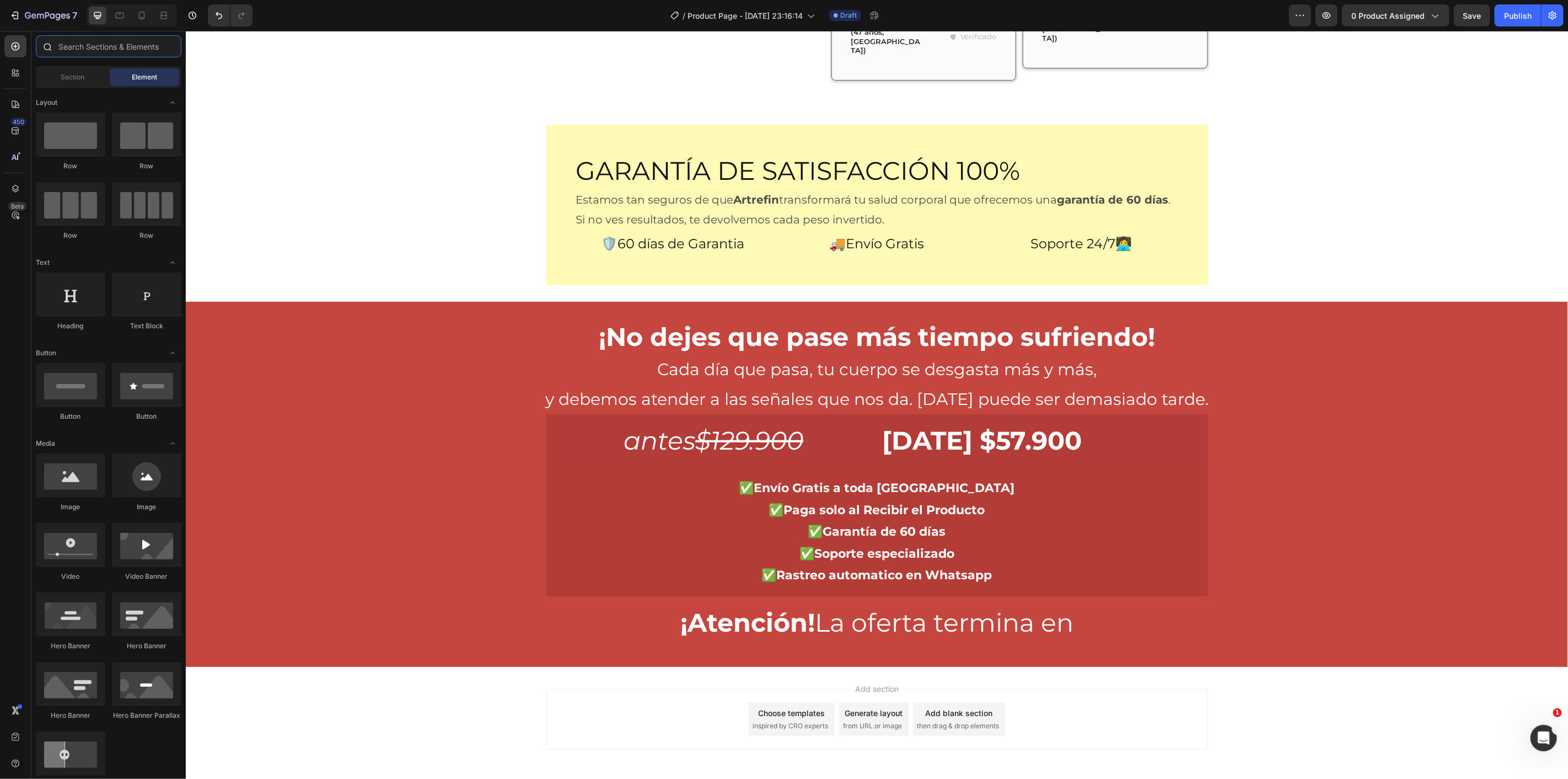
click at [82, 45] on input "text" at bounding box center [109, 46] width 146 height 22
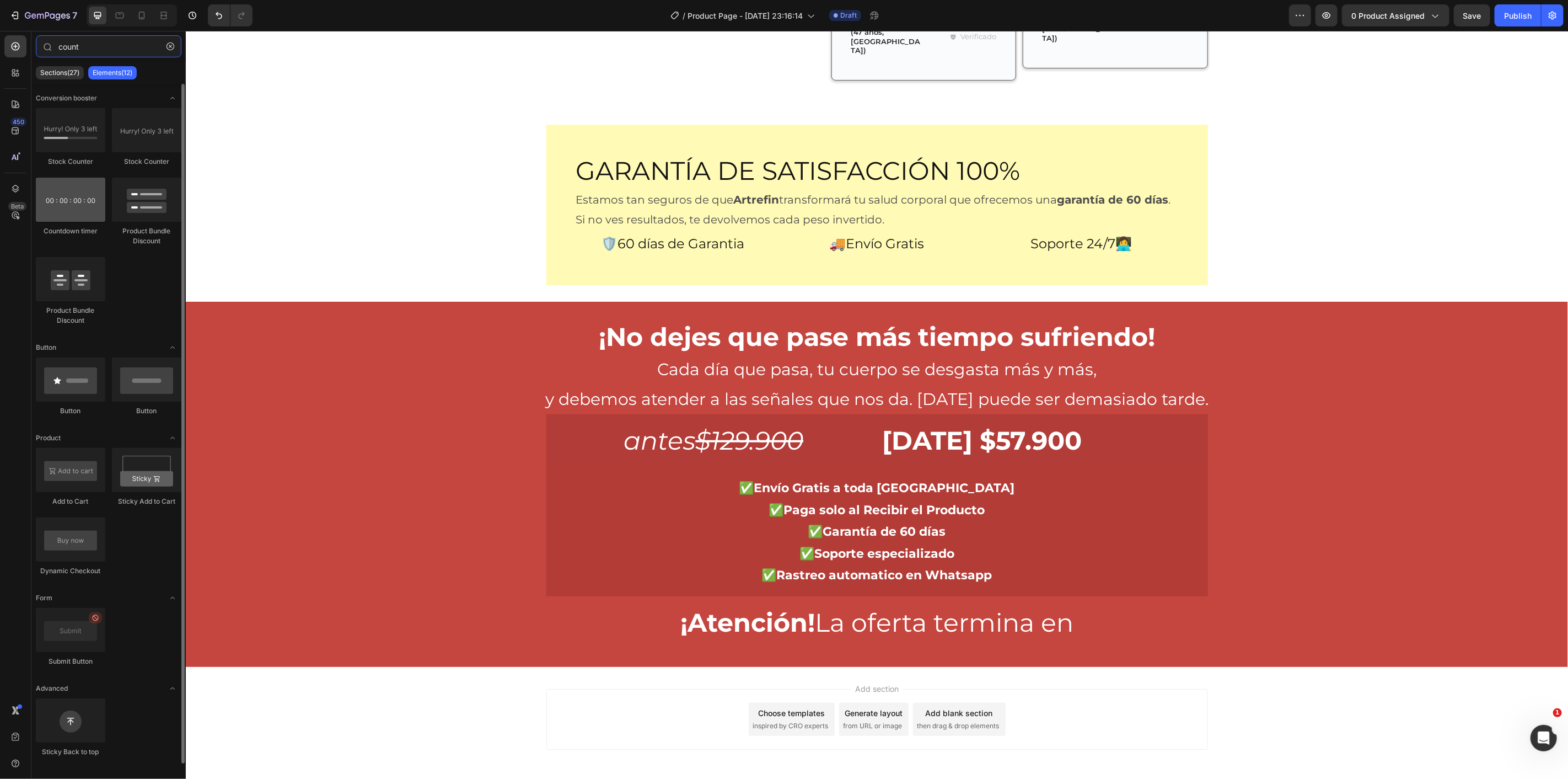
type input "count"
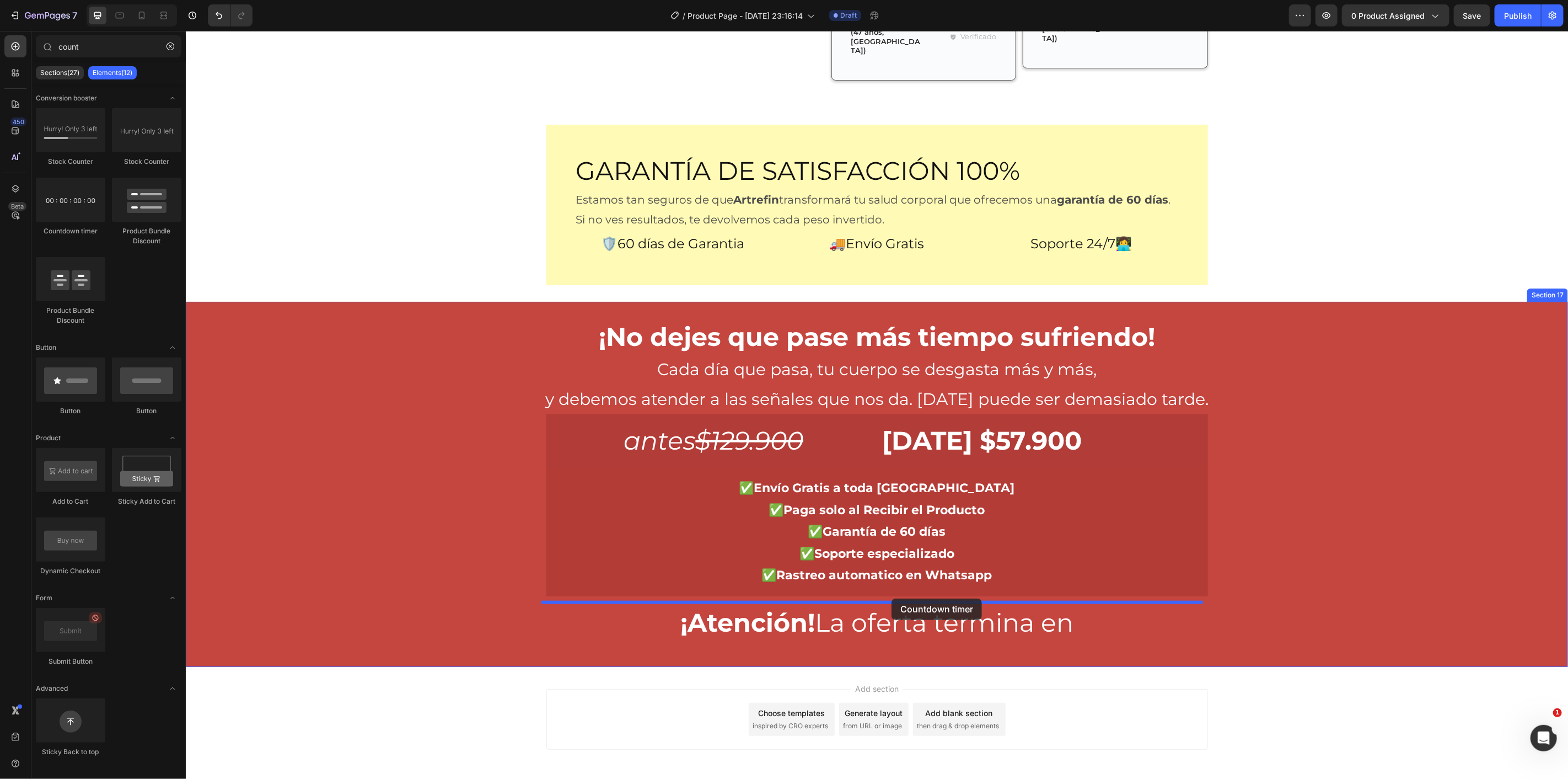
drag, startPoint x: 254, startPoint y: 247, endPoint x: 895, endPoint y: 601, distance: 732.3
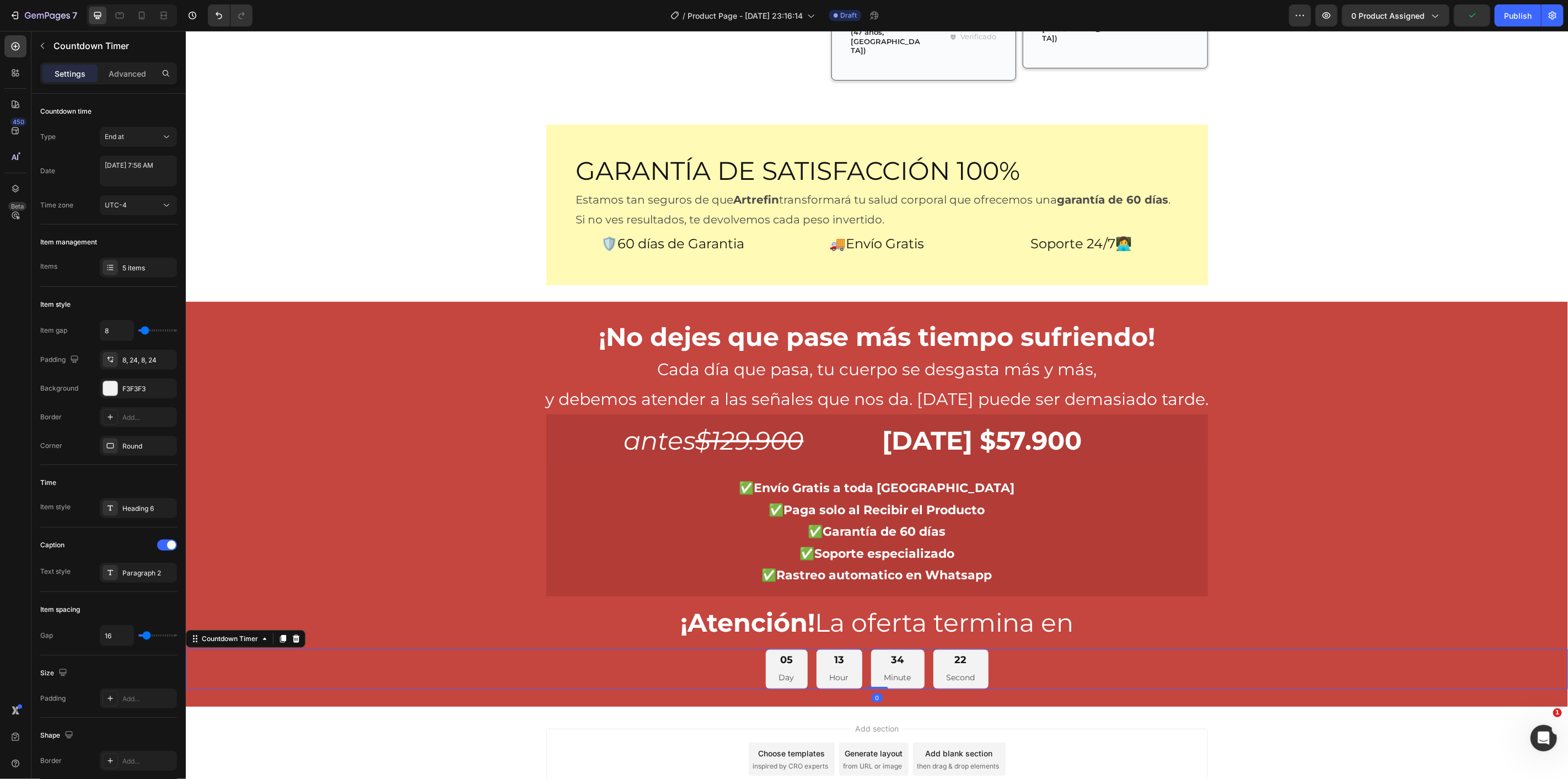
click at [1026, 649] on div "05 Day 13 Hour 34 Minute 22 Second" at bounding box center [876, 669] width 1382 height 41
click at [149, 136] on div "End at" at bounding box center [132, 136] width 56 height 10
click at [148, 188] on p "Auto-renew" at bounding box center [136, 184] width 63 height 10
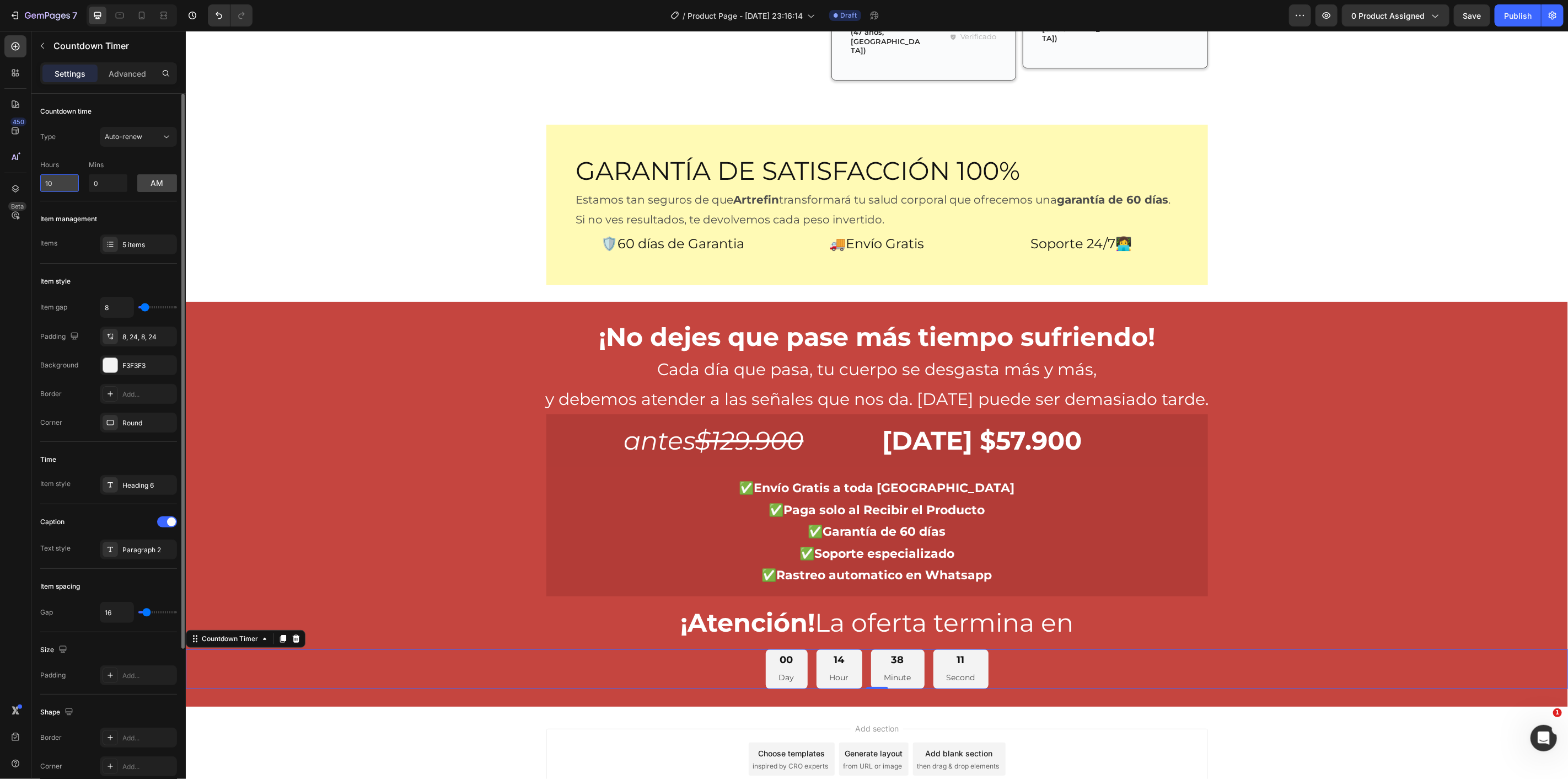
drag, startPoint x: 72, startPoint y: 184, endPoint x: 49, endPoint y: 184, distance: 23.0
click at [49, 184] on input "10" at bounding box center [59, 183] width 38 height 18
type input "1"
type input "0"
click at [115, 182] on input "0" at bounding box center [107, 183] width 38 height 18
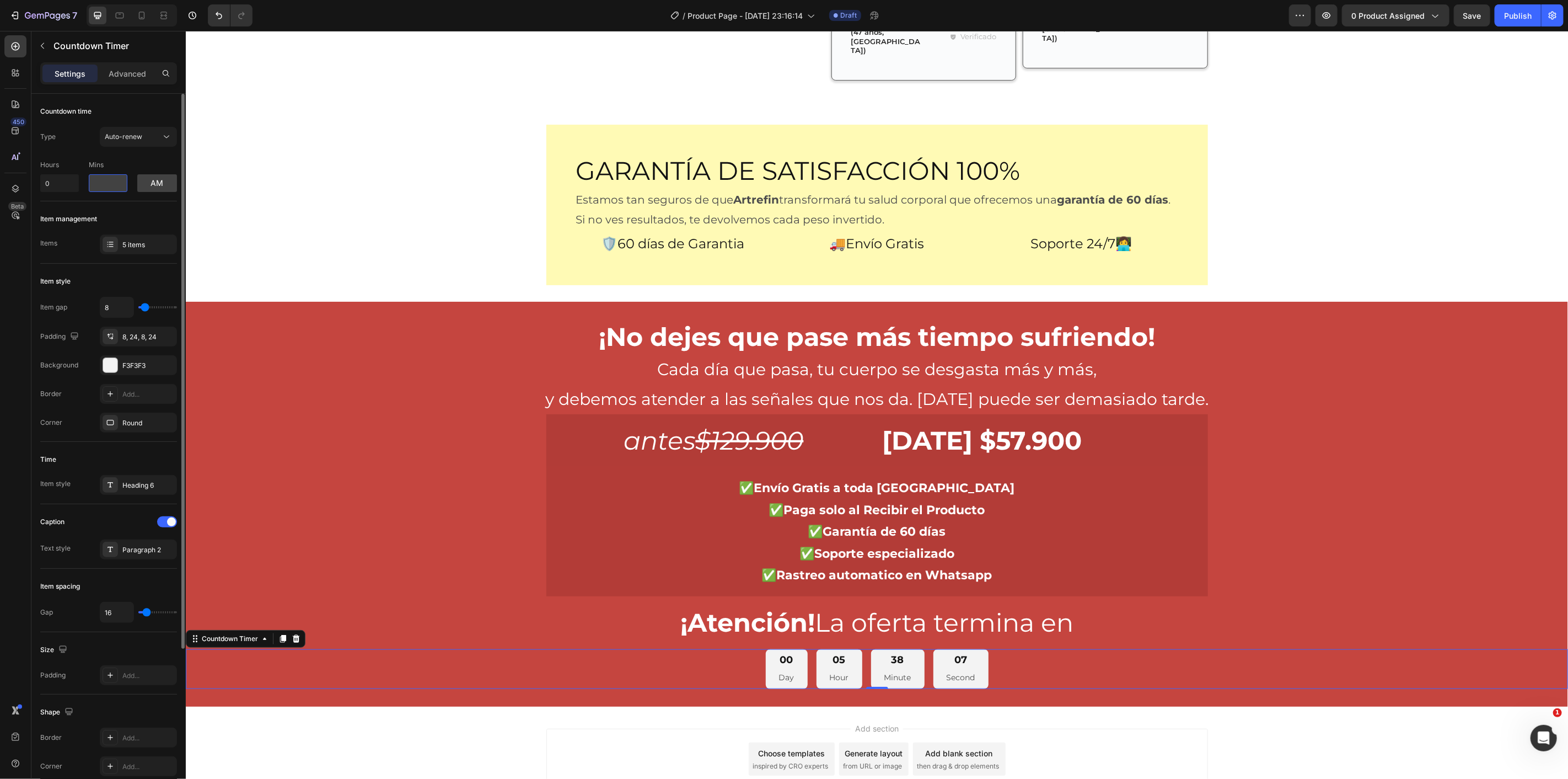
type input "2"
type input "5"
click at [136, 161] on div "Hours 0 Mins 5 am" at bounding box center [109, 174] width 136 height 36
click at [149, 138] on div "Auto-renew" at bounding box center [132, 136] width 56 height 10
click at [147, 203] on p "Manual" at bounding box center [136, 205] width 63 height 10
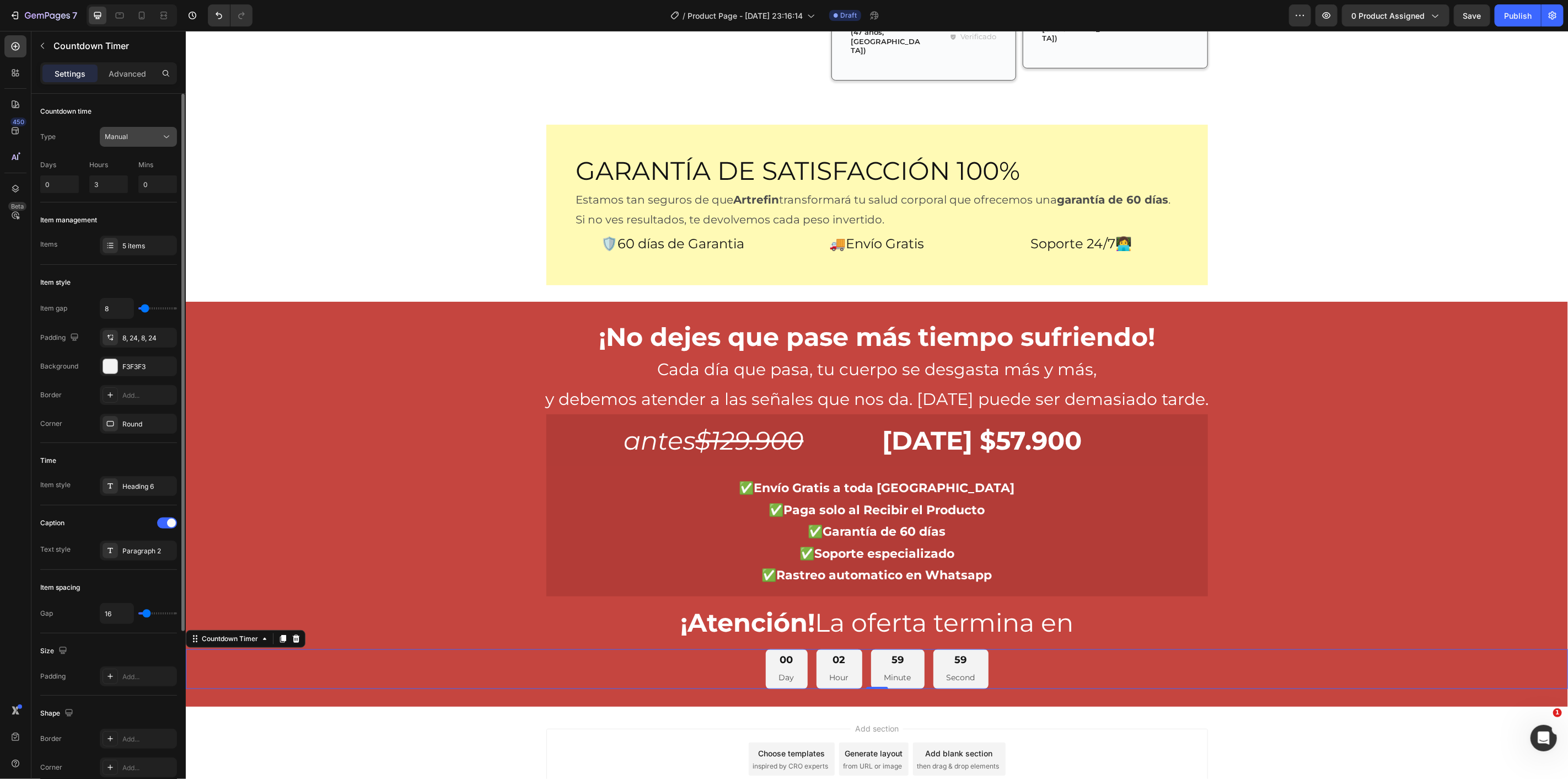
click at [134, 142] on div "Manual" at bounding box center [138, 136] width 68 height 11
click at [136, 178] on div "Auto-renew" at bounding box center [128, 184] width 90 height 21
click at [163, 135] on icon at bounding box center [166, 136] width 11 height 11
click at [143, 186] on p "Auto-renew" at bounding box center [136, 184] width 63 height 10
click at [157, 185] on button "am" at bounding box center [157, 183] width 40 height 18
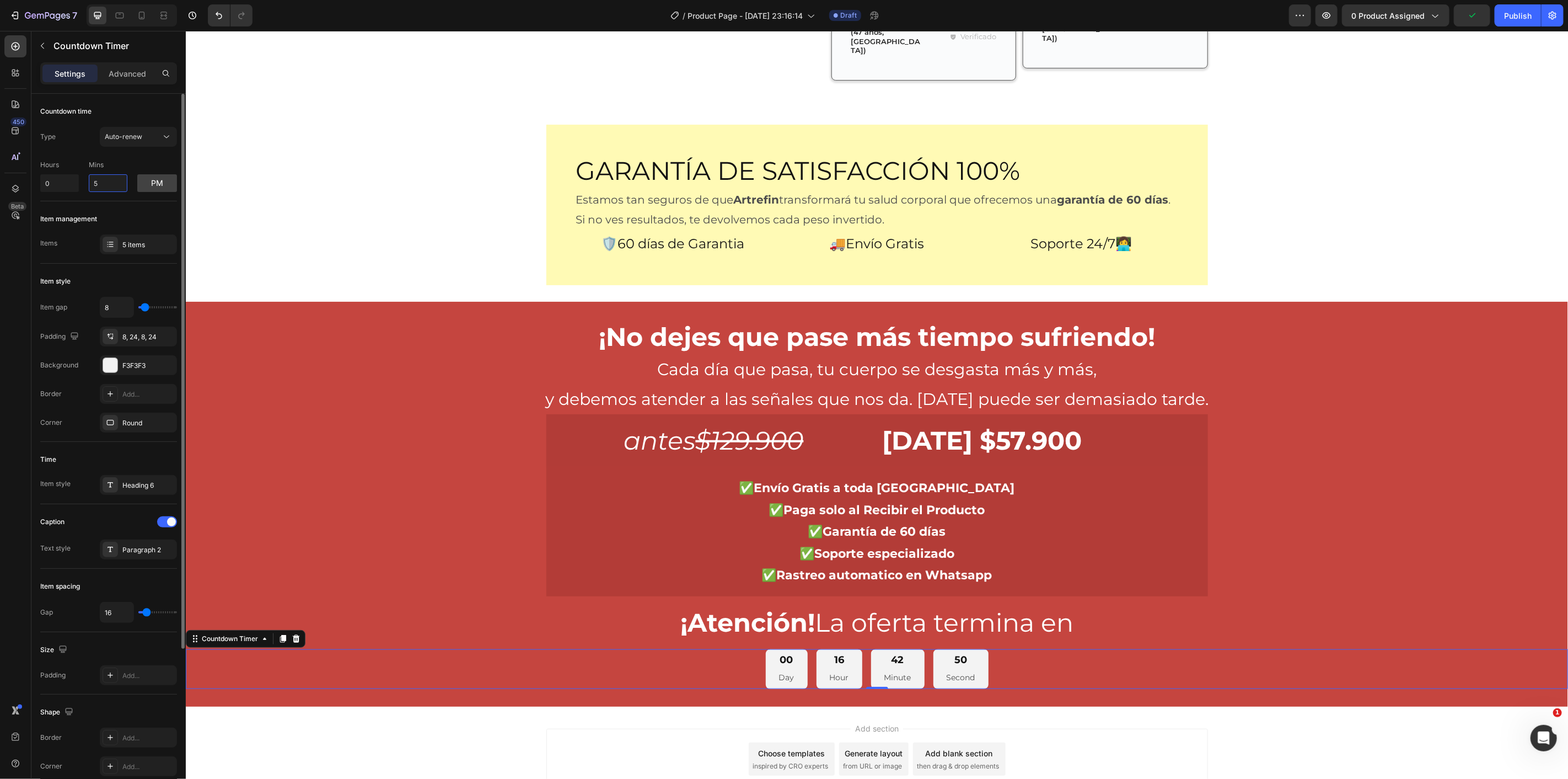
drag, startPoint x: 106, startPoint y: 179, endPoint x: 85, endPoint y: 181, distance: 21.1
click at [85, 181] on div "Hours 0 Mins 5 pm" at bounding box center [109, 174] width 136 height 36
type input "2"
type input "10"
click at [1471, 14] on span "Save" at bounding box center [1472, 16] width 18 height 9
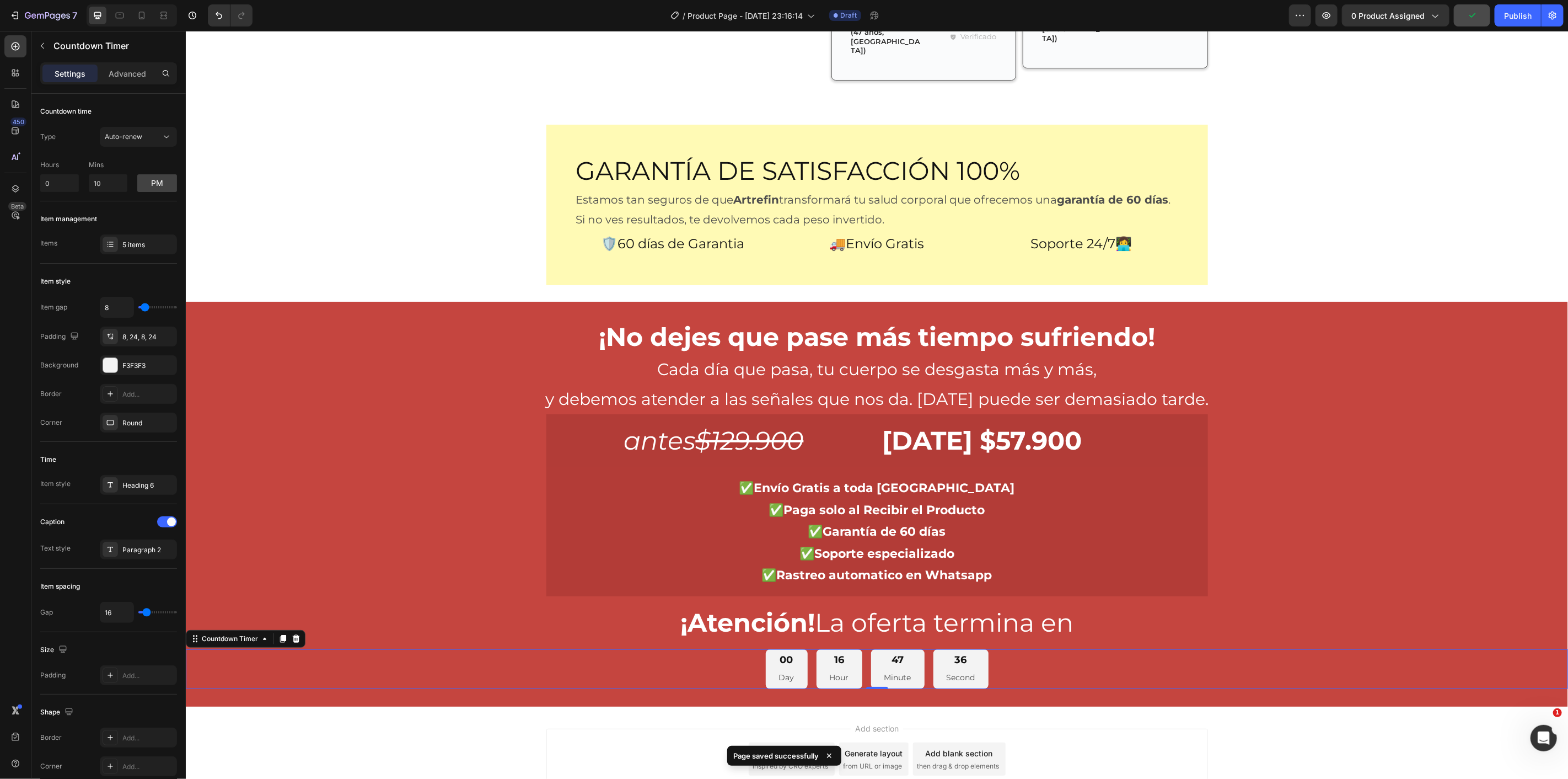
click at [780, 649] on div "00 Day" at bounding box center [786, 669] width 42 height 41
click at [798, 649] on div "00 Day" at bounding box center [786, 669] width 42 height 41
click at [167, 520] on span at bounding box center [171, 522] width 9 height 9
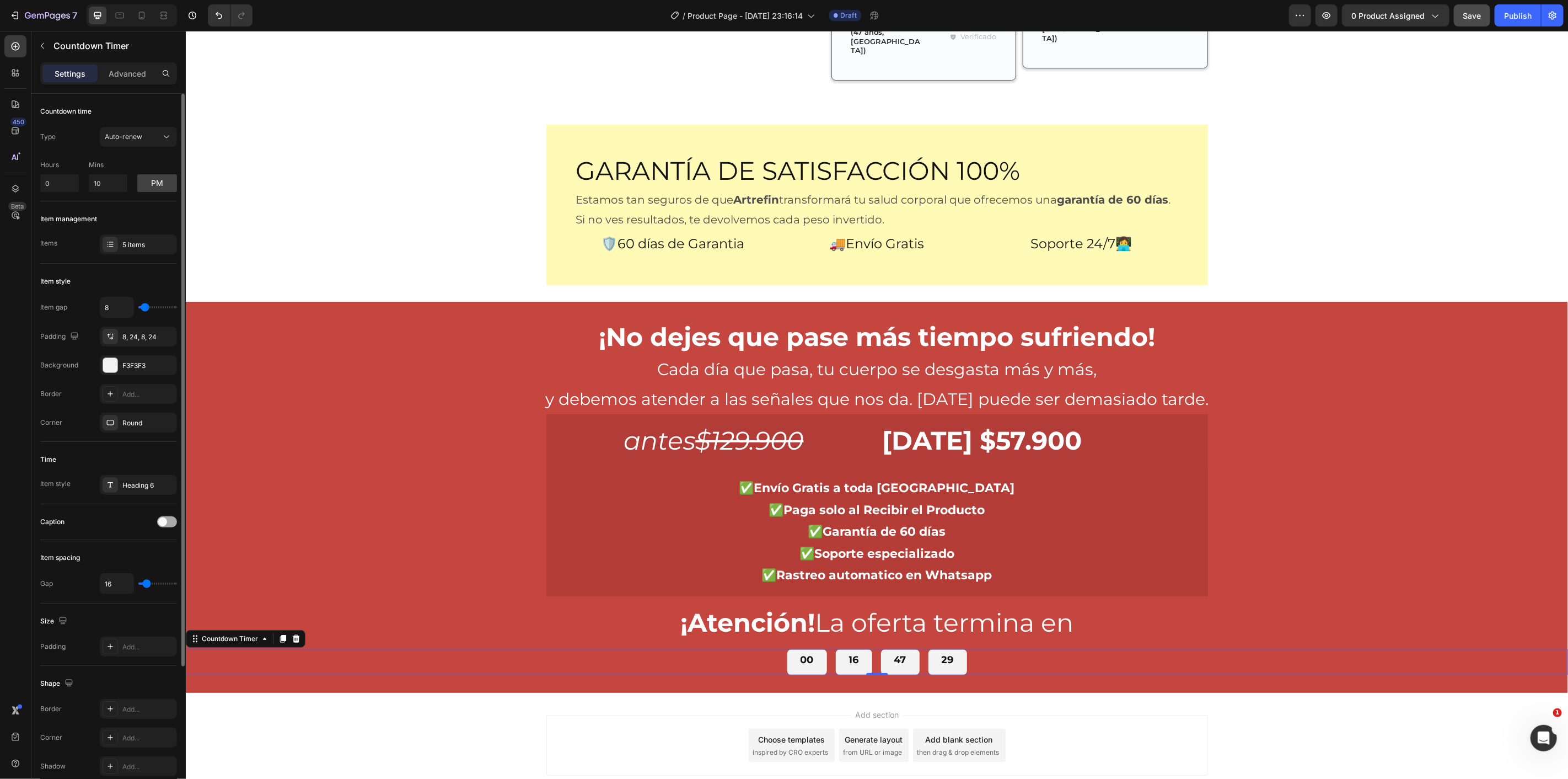
click at [167, 520] on span at bounding box center [162, 522] width 9 height 9
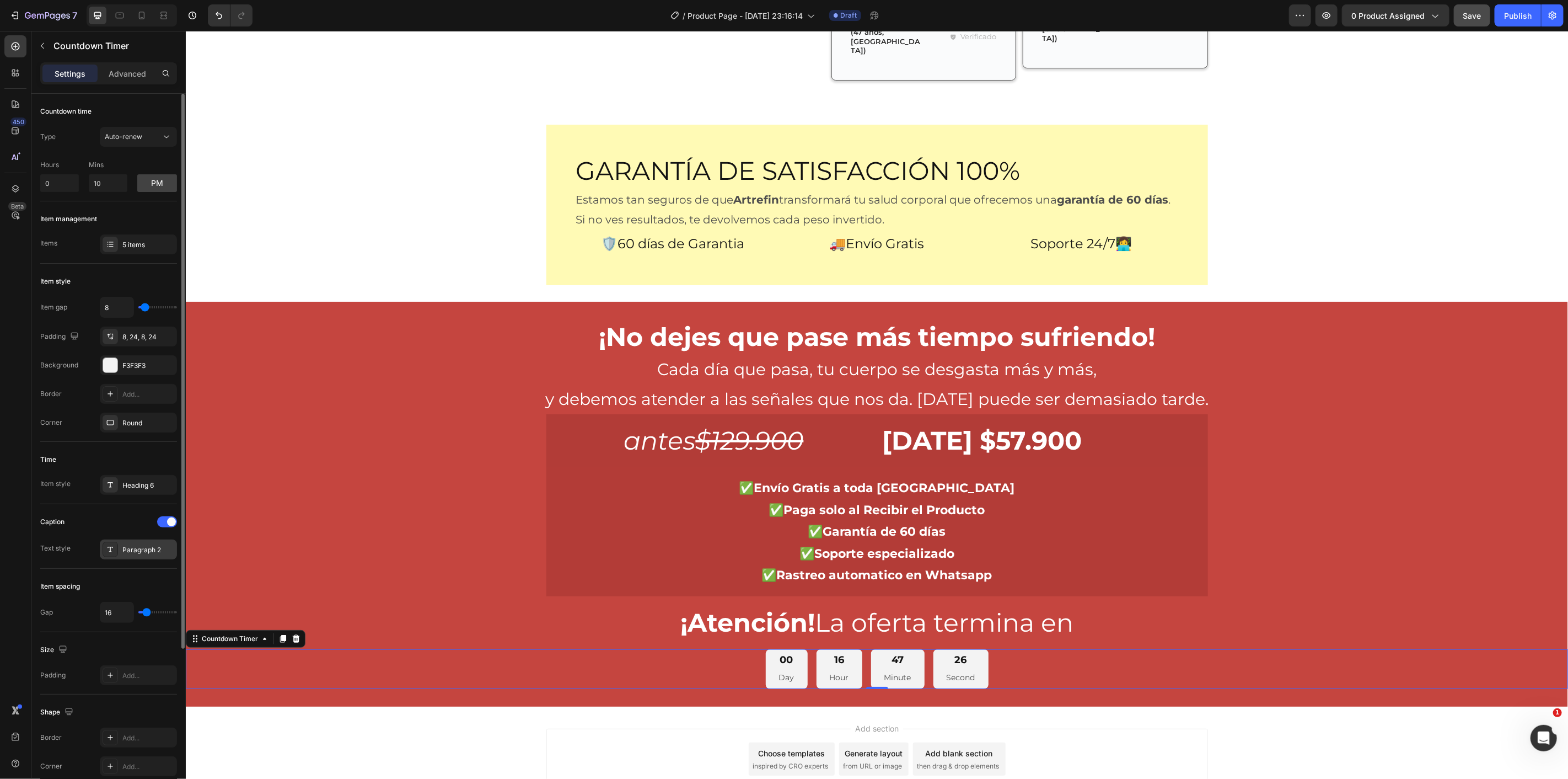
click at [149, 548] on div "Paragraph 2" at bounding box center [148, 550] width 52 height 10
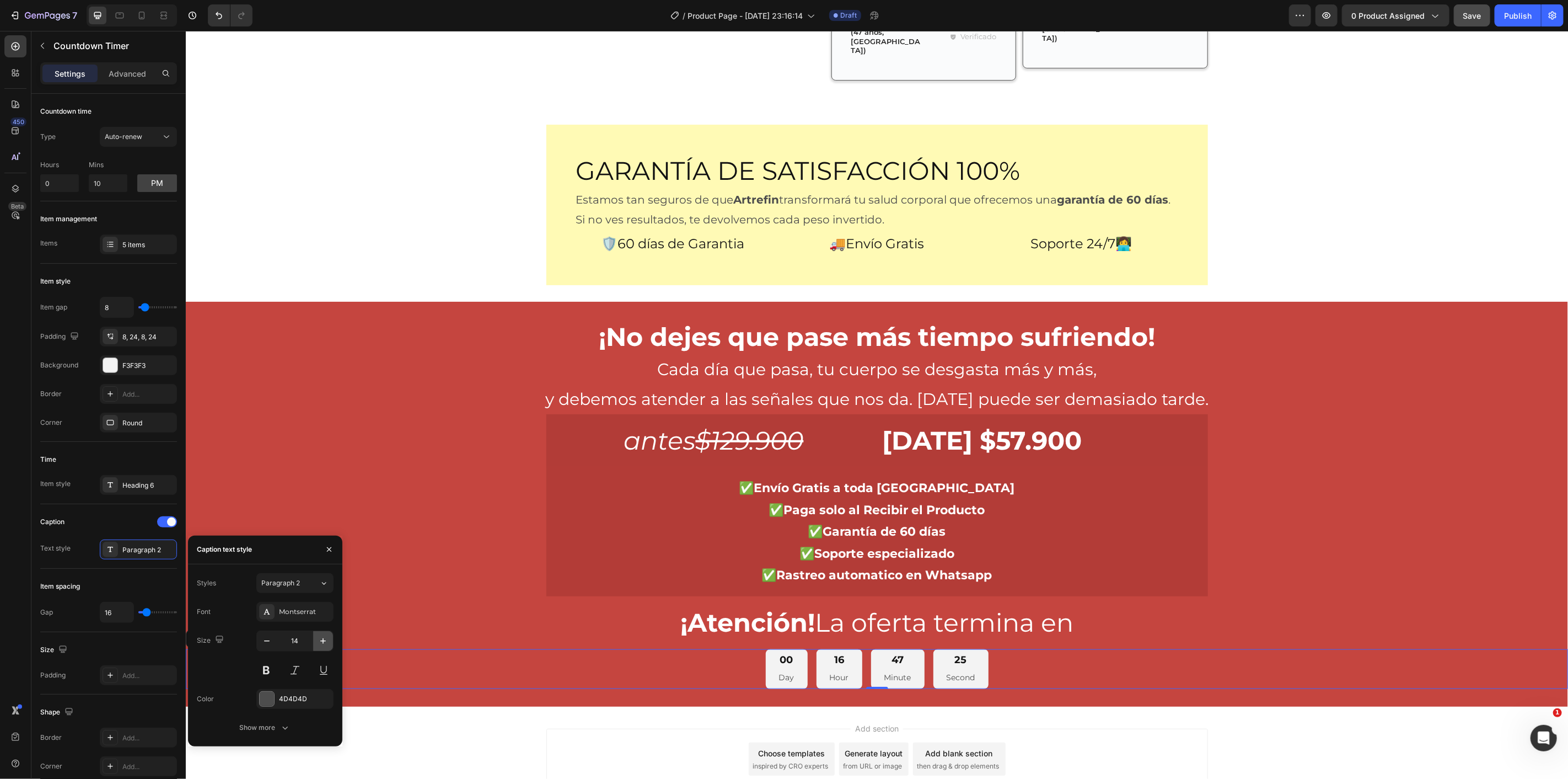
click at [325, 638] on icon "button" at bounding box center [323, 641] width 11 height 11
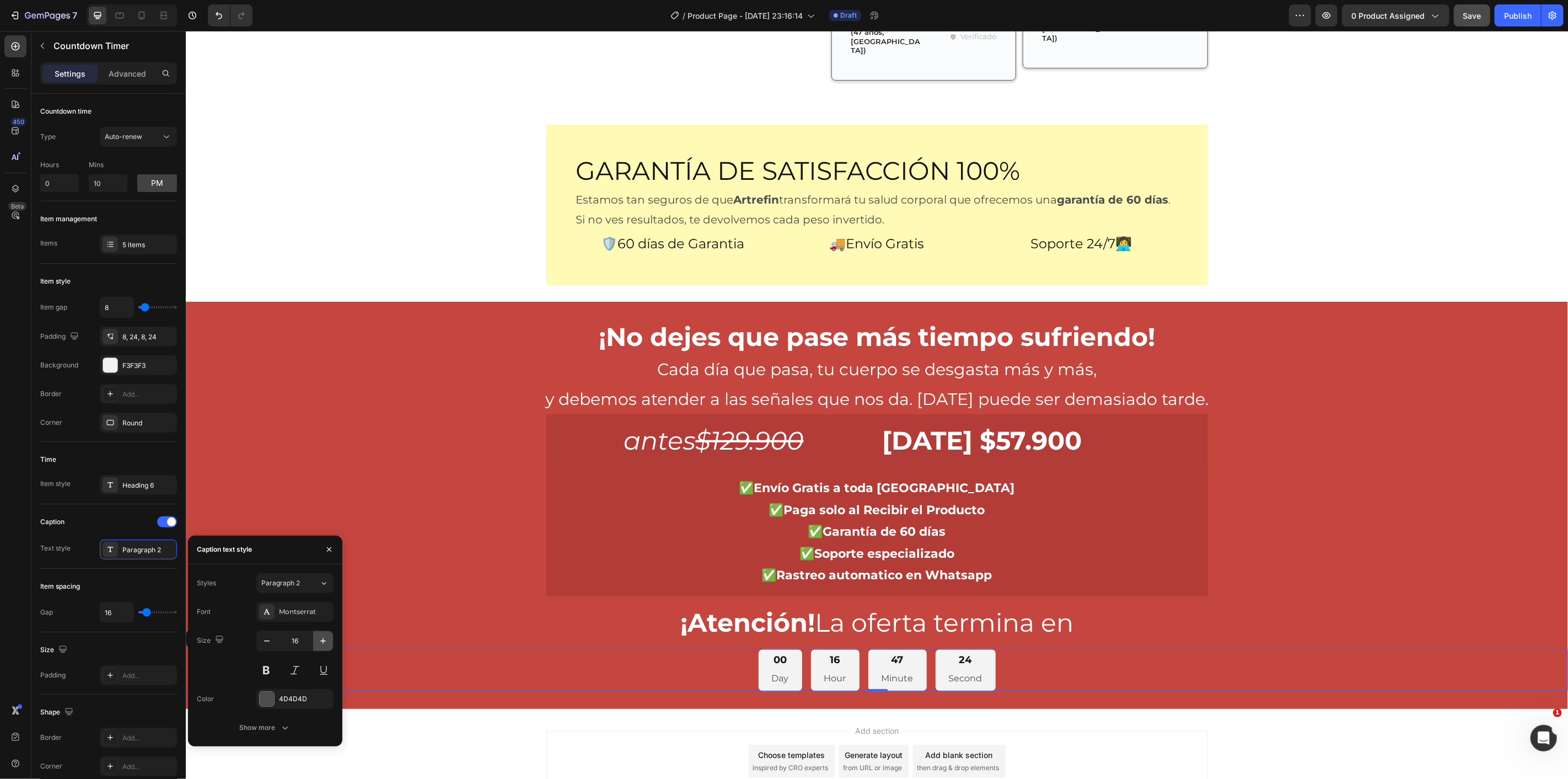
click at [325, 638] on icon "button" at bounding box center [323, 641] width 11 height 11
click at [324, 638] on icon "button" at bounding box center [323, 641] width 11 height 11
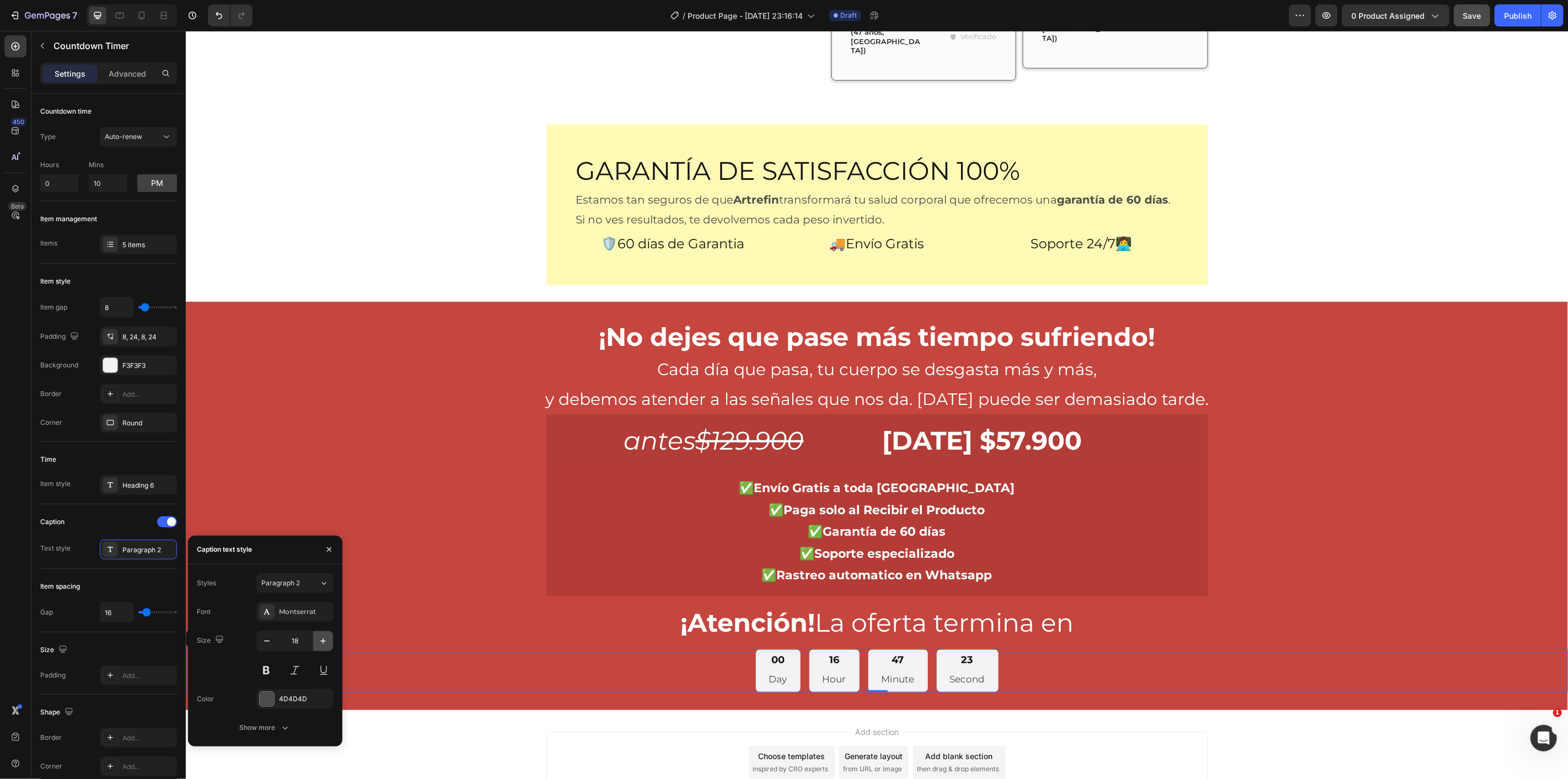
click at [323, 638] on icon "button" at bounding box center [323, 641] width 11 height 11
type input "19"
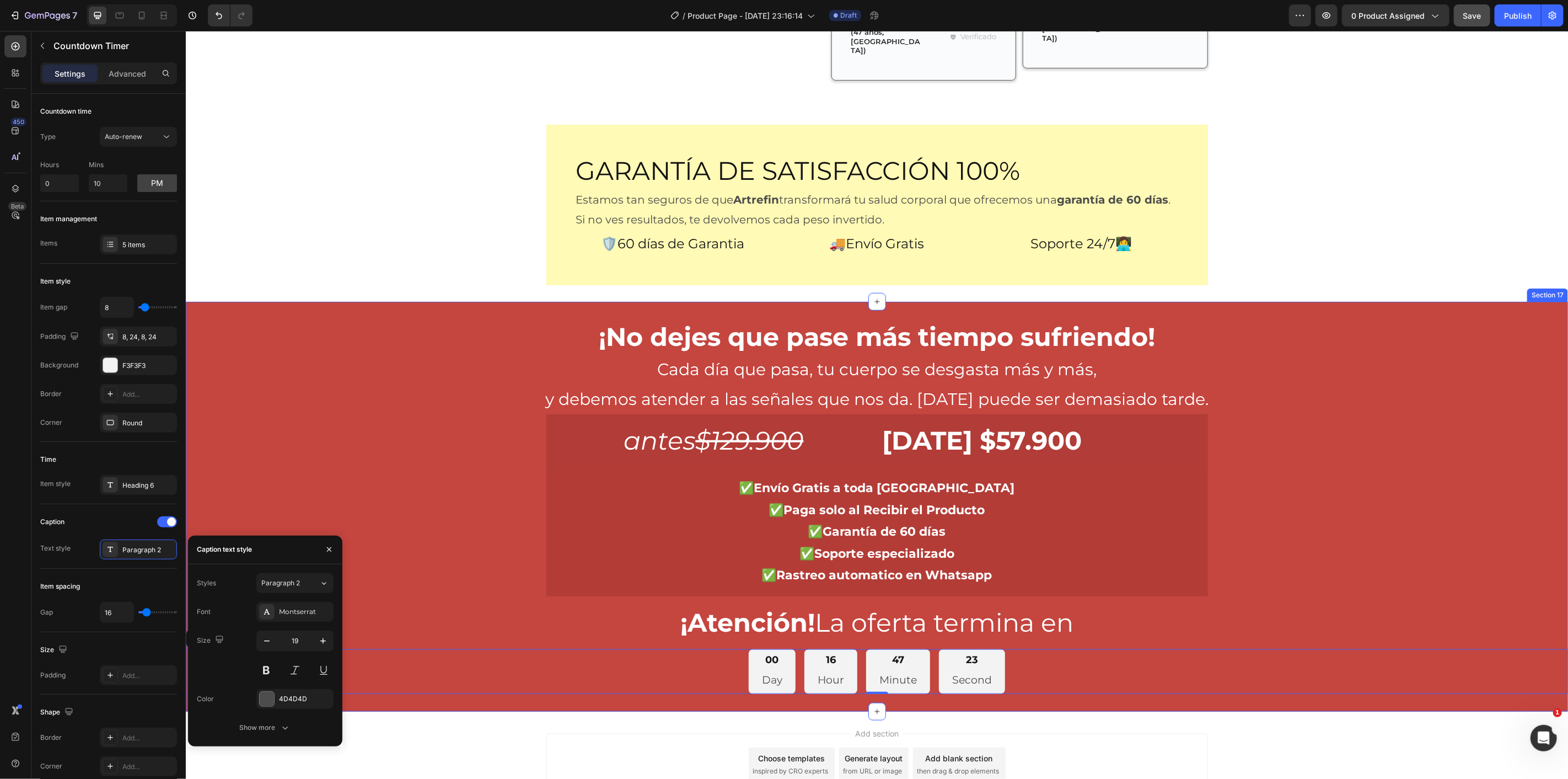
click at [403, 550] on div "¡No dejes que pase más tiempo sufriendo! Heading Cada día que pasa, tu cuerpo s…" at bounding box center [876, 506] width 1382 height 374
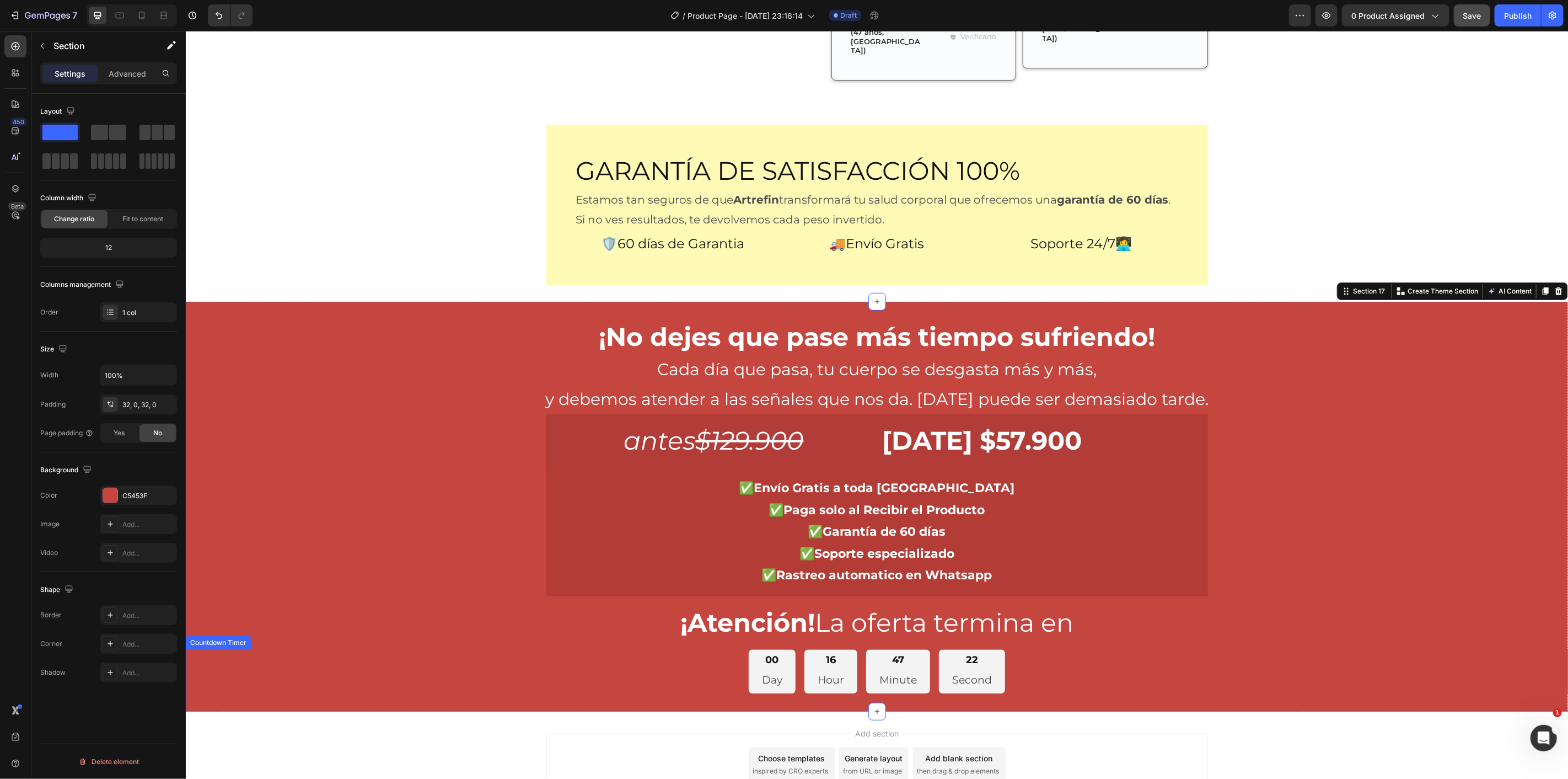
click at [662, 649] on div "00 Day 16 Hour 47 Minute 22 Second" at bounding box center [876, 671] width 1382 height 45
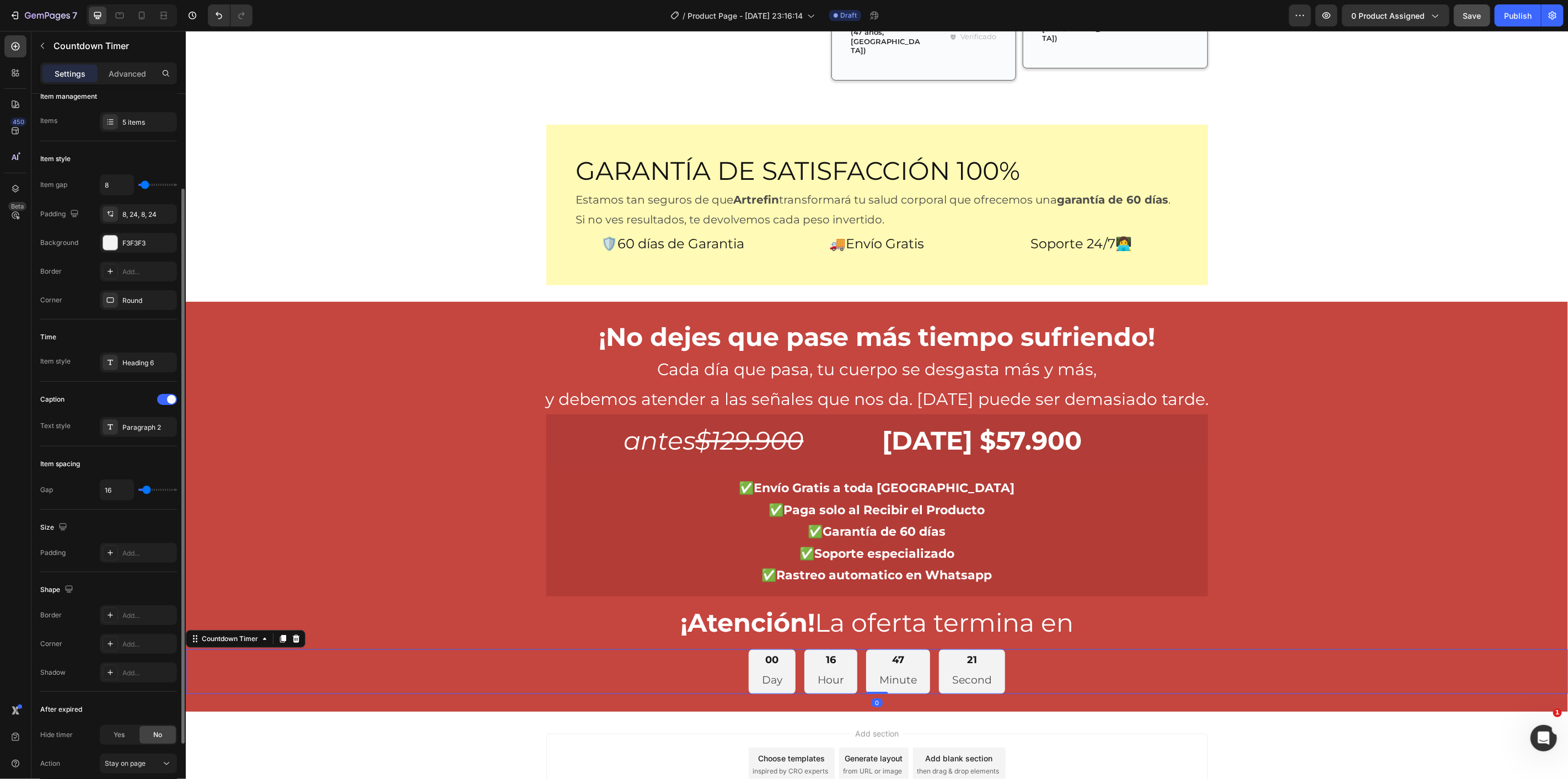
scroll to position [184, 0]
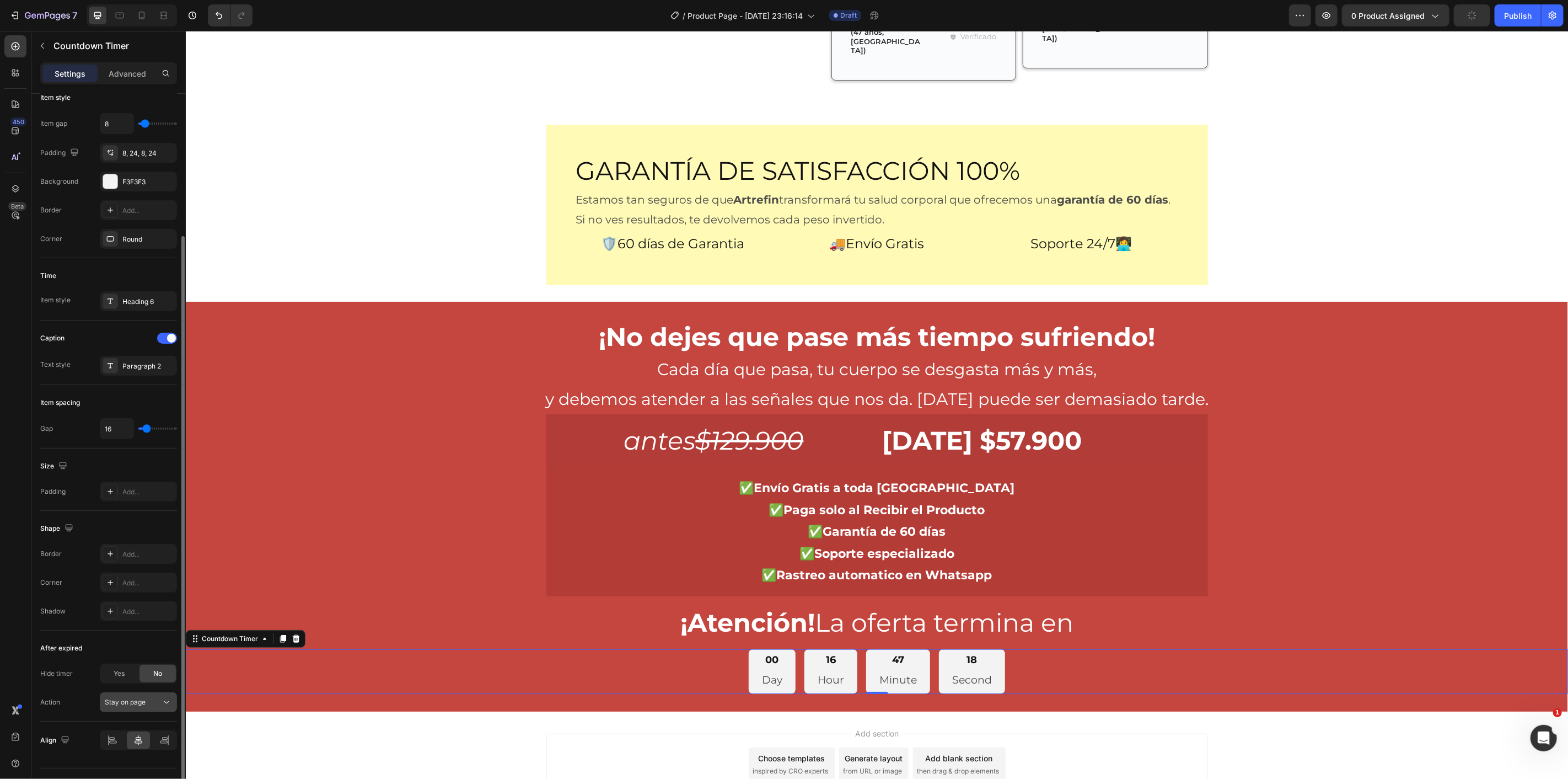
click at [149, 699] on div "Stay on page" at bounding box center [132, 702] width 56 height 10
click at [150, 699] on div "Stay on page" at bounding box center [132, 702] width 56 height 10
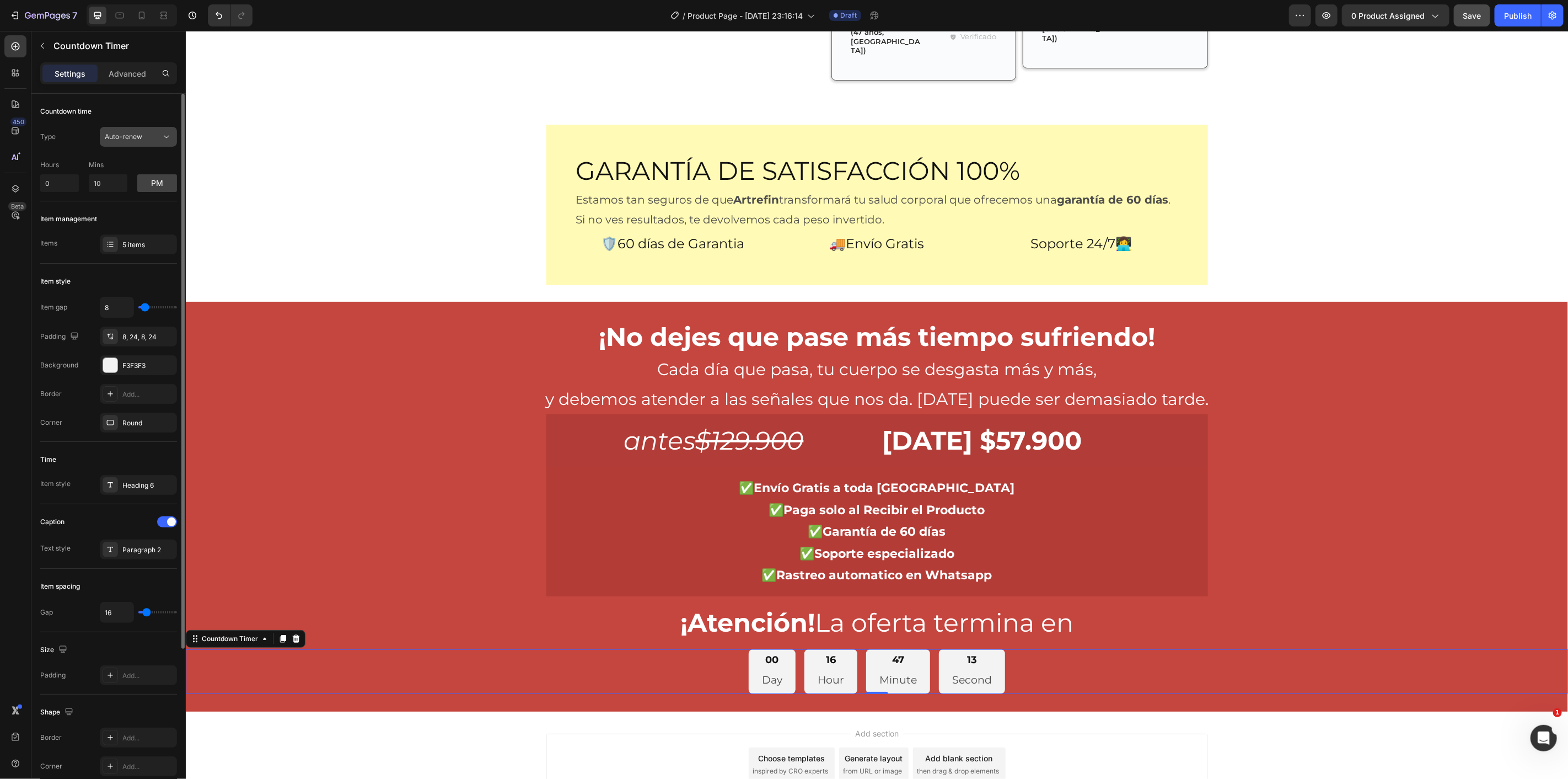
click at [145, 134] on div "Auto-renew" at bounding box center [132, 136] width 56 height 10
click at [0, 0] on div "End at" at bounding box center [0, 0] width 0 height 0
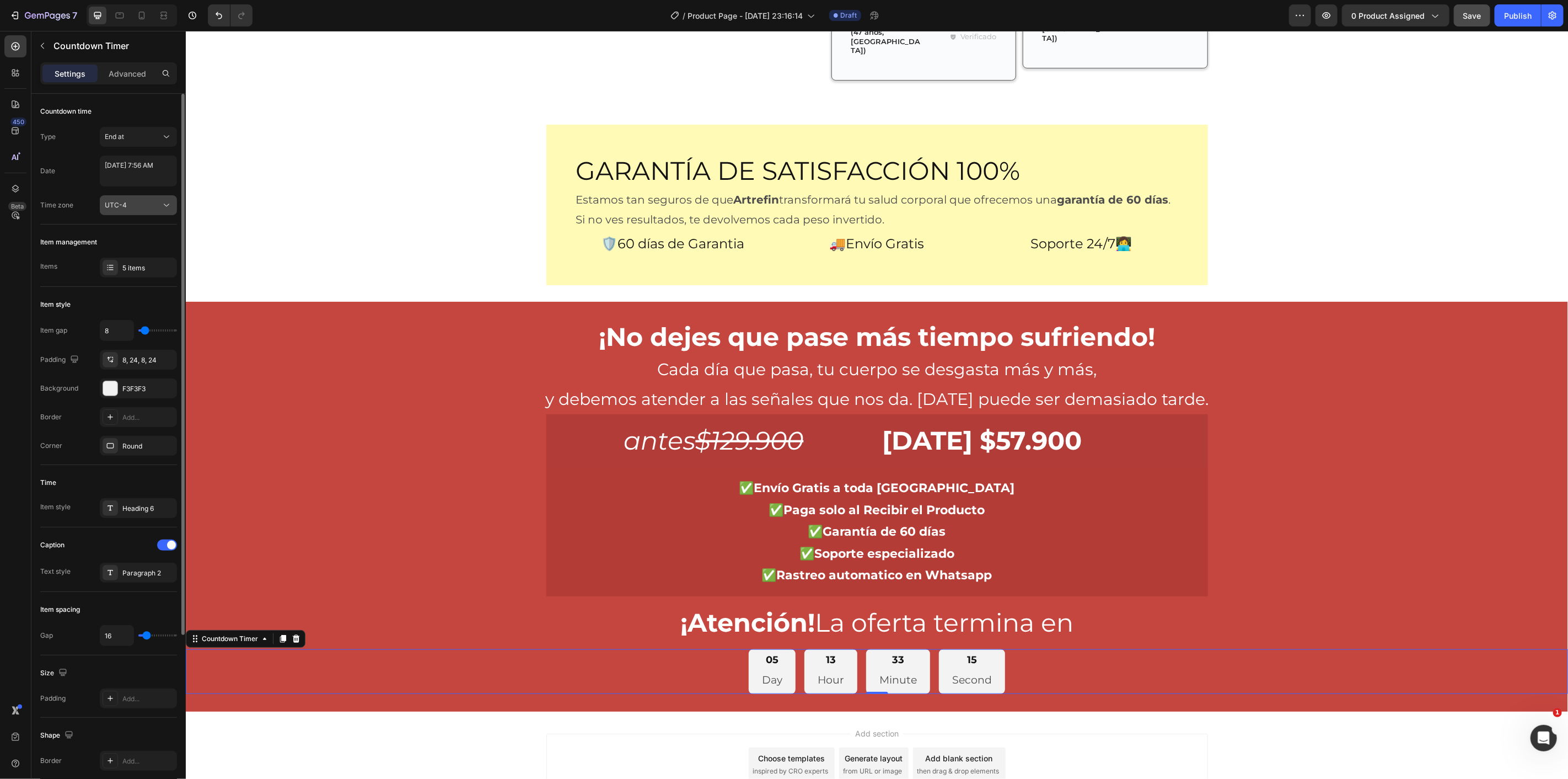
click at [122, 202] on span "UTC-4" at bounding box center [115, 205] width 22 height 8
click at [124, 202] on span "UTC-4" at bounding box center [115, 205] width 22 height 8
click at [142, 176] on textarea "[DATE] 7:56 AM" at bounding box center [138, 171] width 77 height 31
select select "7"
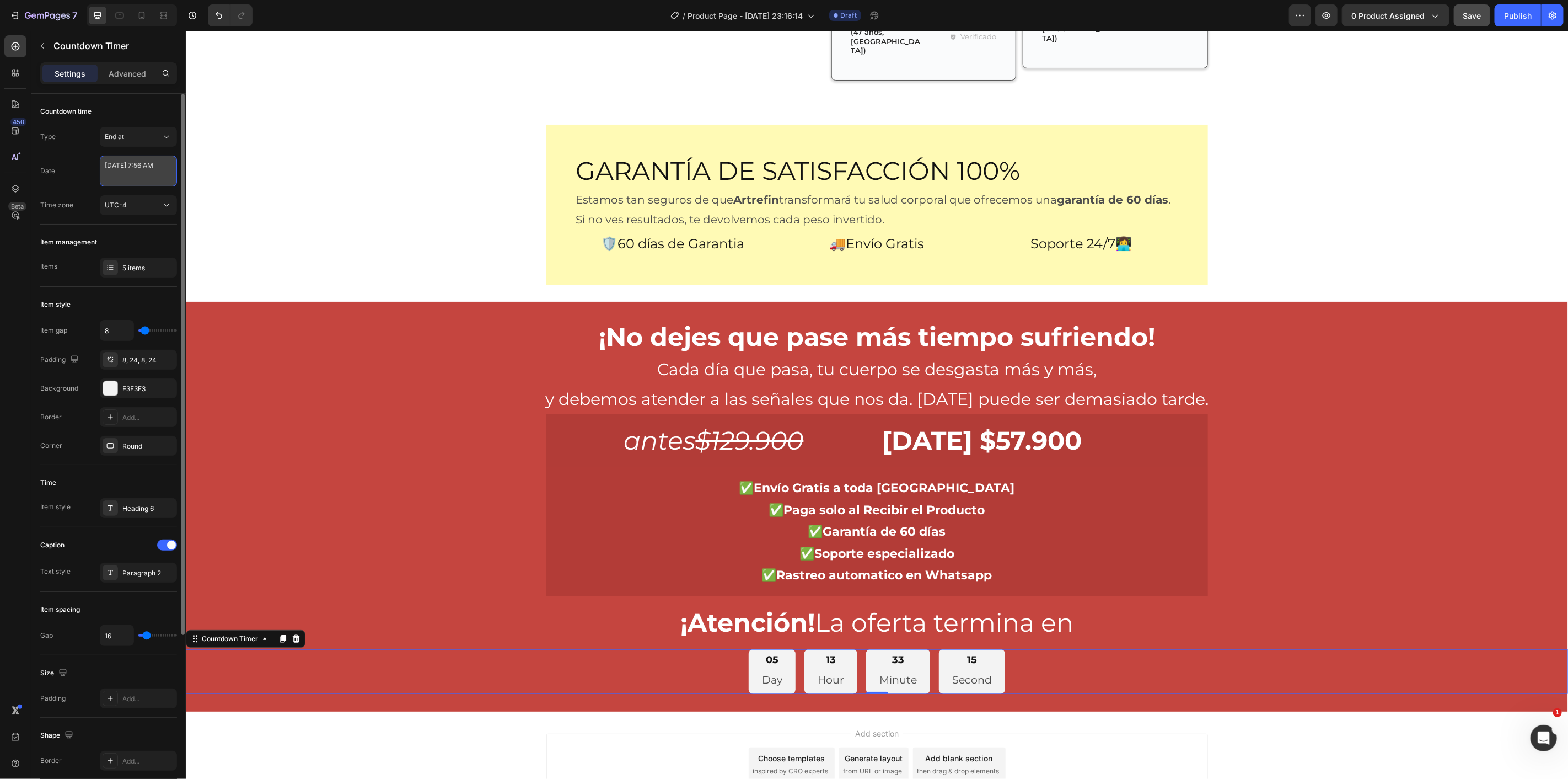
select select "56"
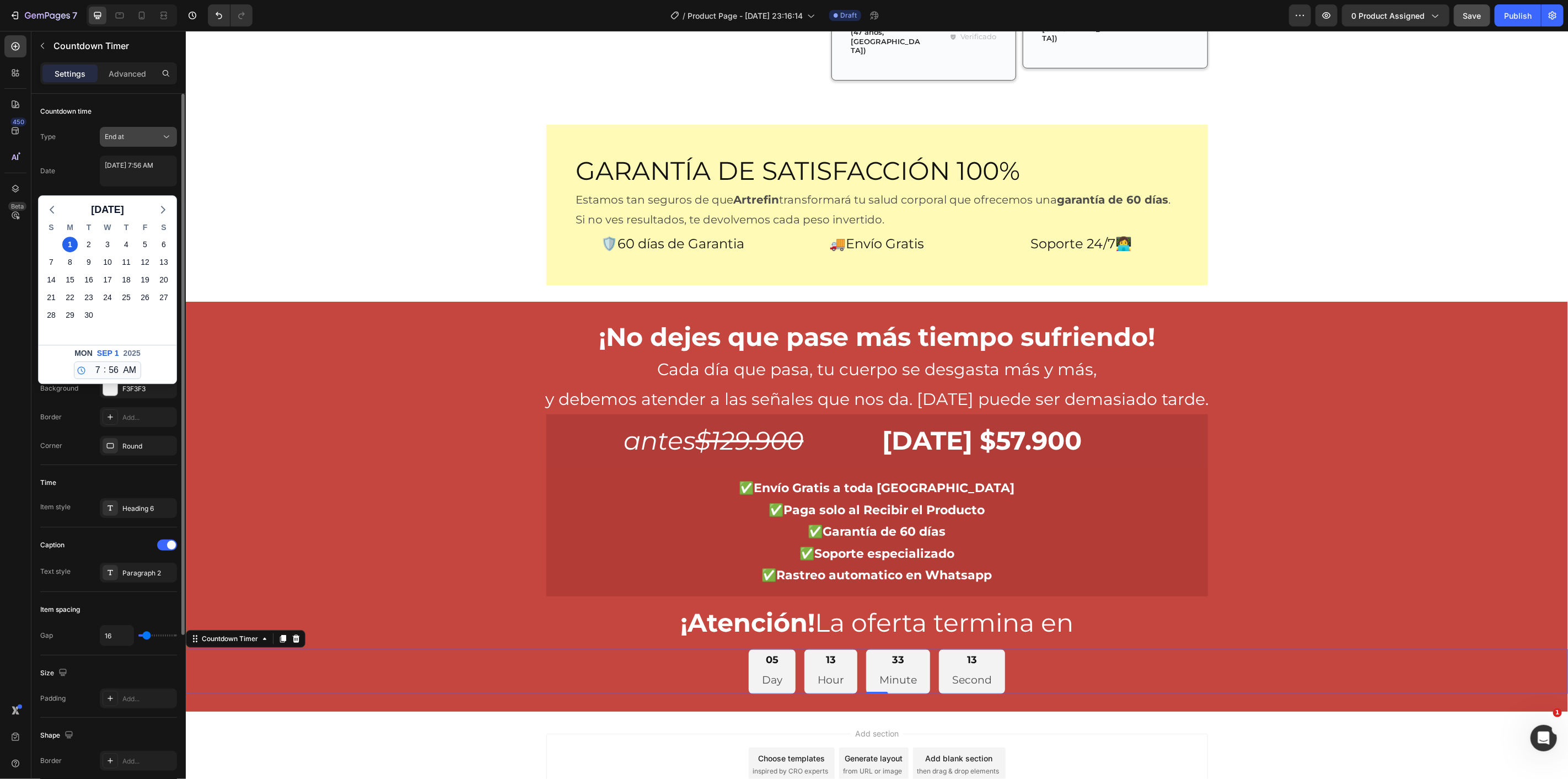
click at [142, 131] on div "End at" at bounding box center [138, 136] width 68 height 11
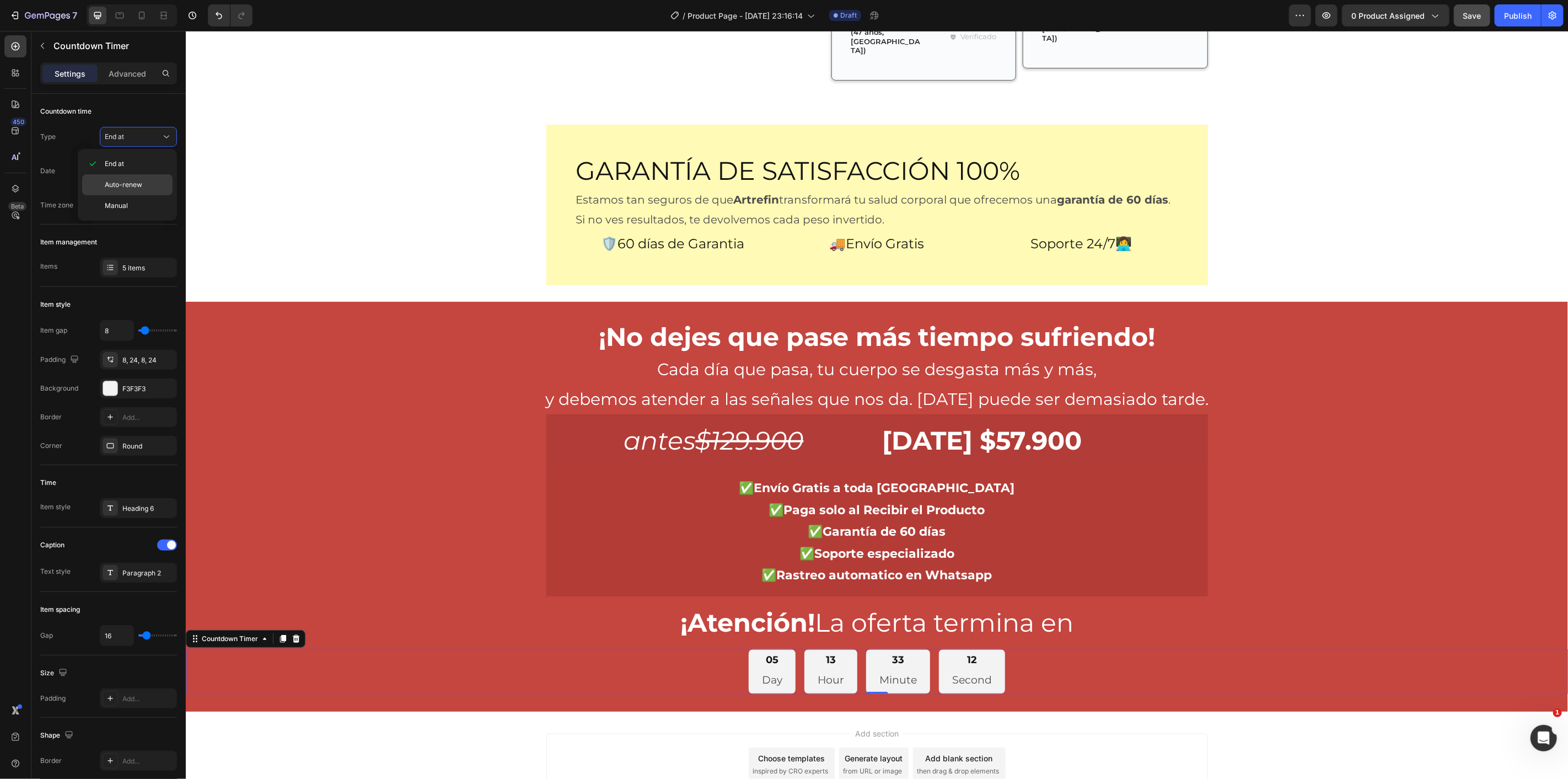
click at [131, 186] on span "Auto-renew" at bounding box center [124, 184] width 38 height 10
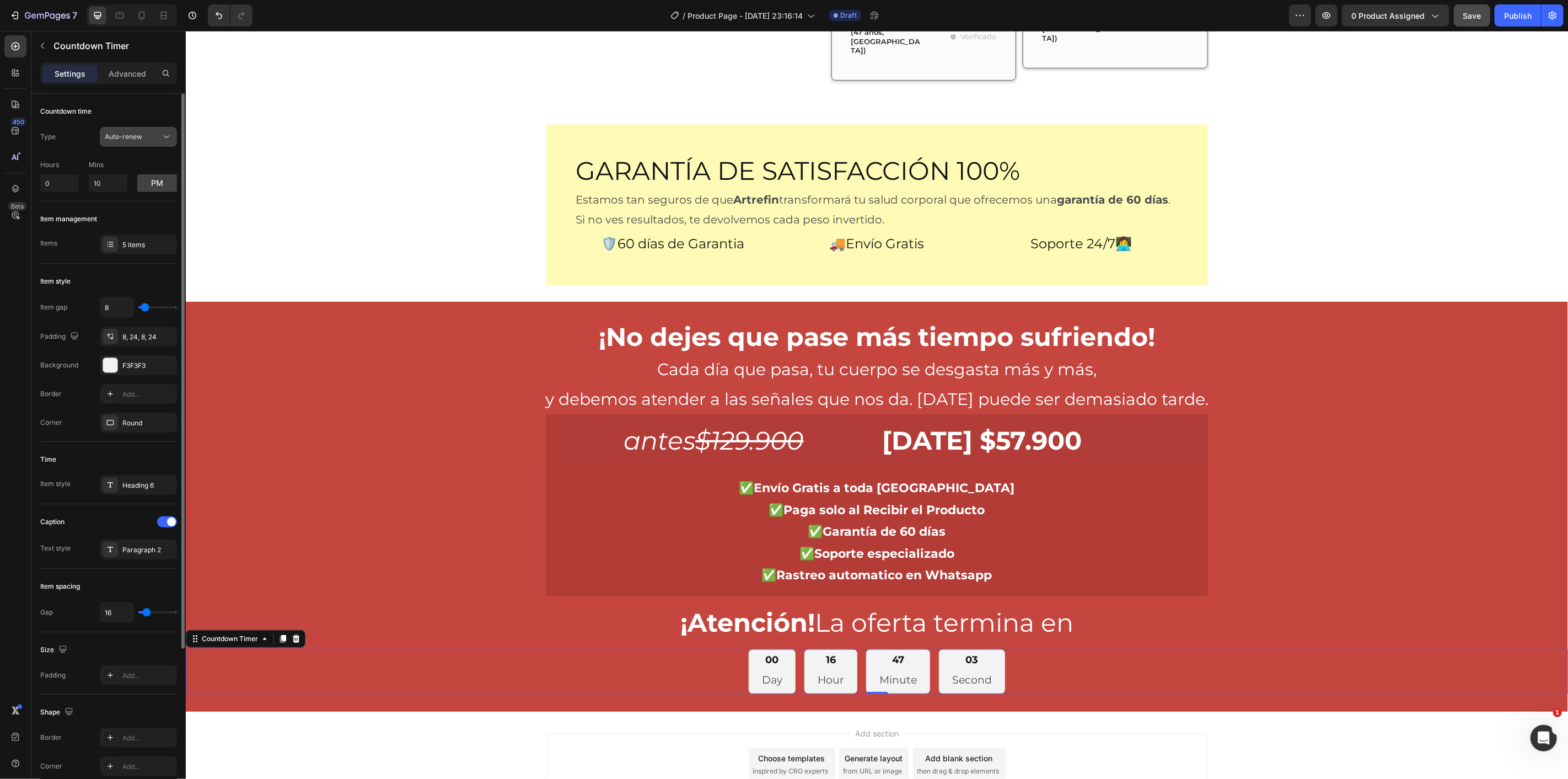
click at [145, 146] on button "Auto-renew" at bounding box center [138, 136] width 77 height 20
click at [130, 201] on p "Manual" at bounding box center [136, 205] width 63 height 10
drag, startPoint x: 101, startPoint y: 181, endPoint x: 63, endPoint y: 186, distance: 38.3
click at [63, 186] on div "Days 0 Hours 3 Mins 0" at bounding box center [109, 174] width 136 height 38
type input "0"
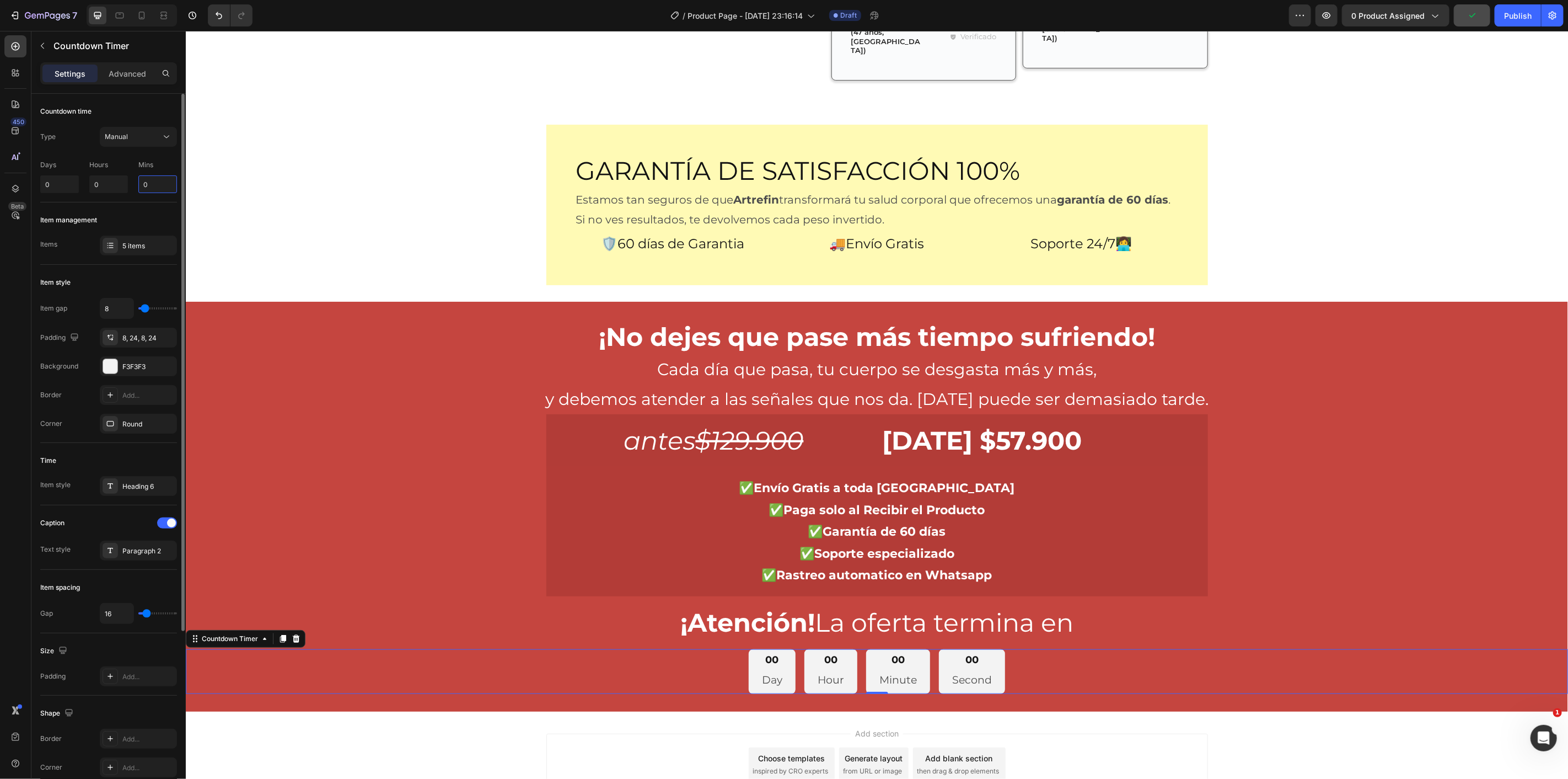
drag, startPoint x: 165, startPoint y: 183, endPoint x: 134, endPoint y: 185, distance: 31.1
click at [134, 185] on div "Days 0 Hours 0 Mins 0" at bounding box center [109, 174] width 136 height 38
type input "5"
click at [164, 158] on div "Days 0 Hours 0 Mins 5" at bounding box center [109, 174] width 136 height 38
type input "7"
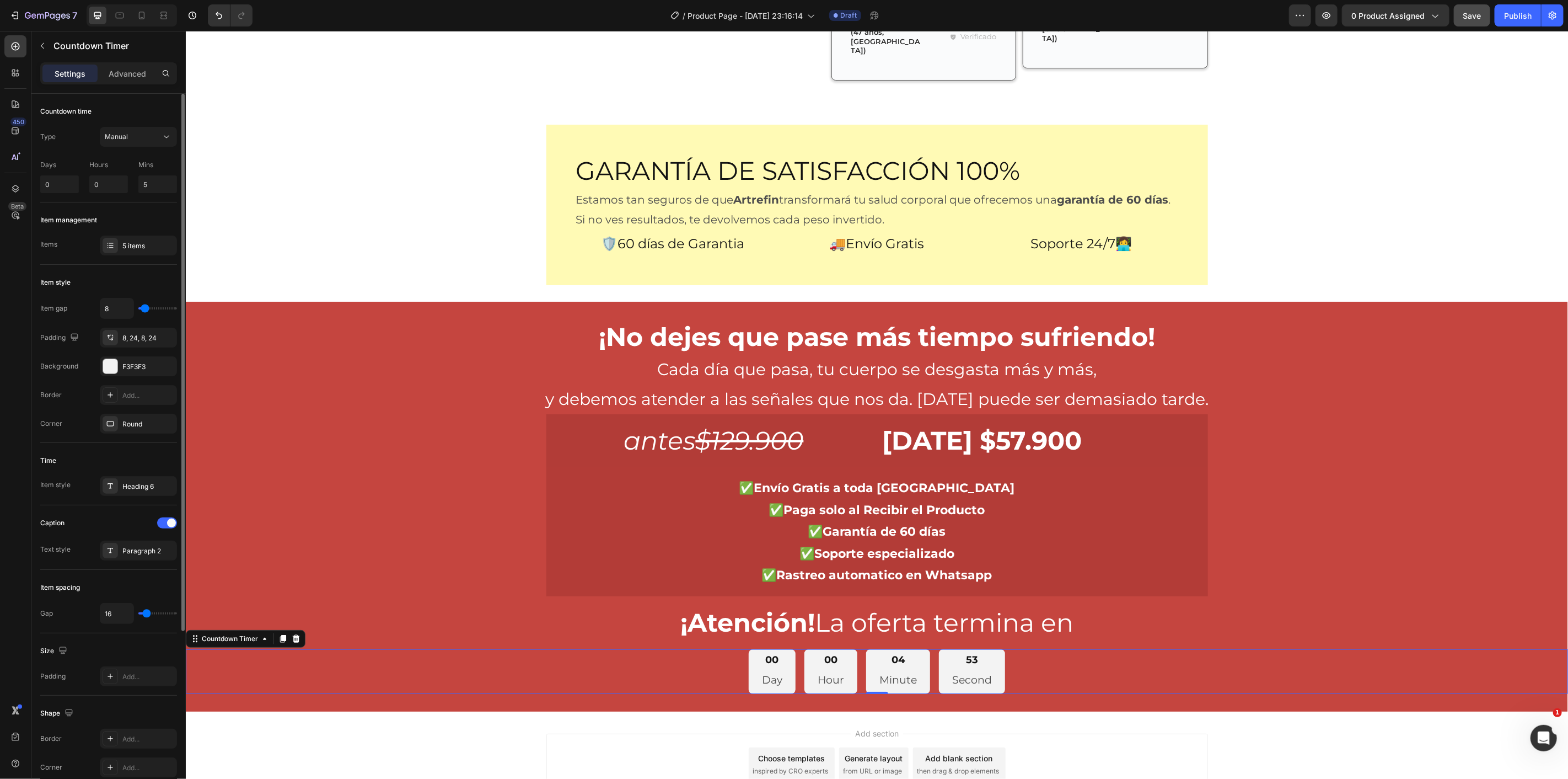
type input "7"
type input "5"
type input "2"
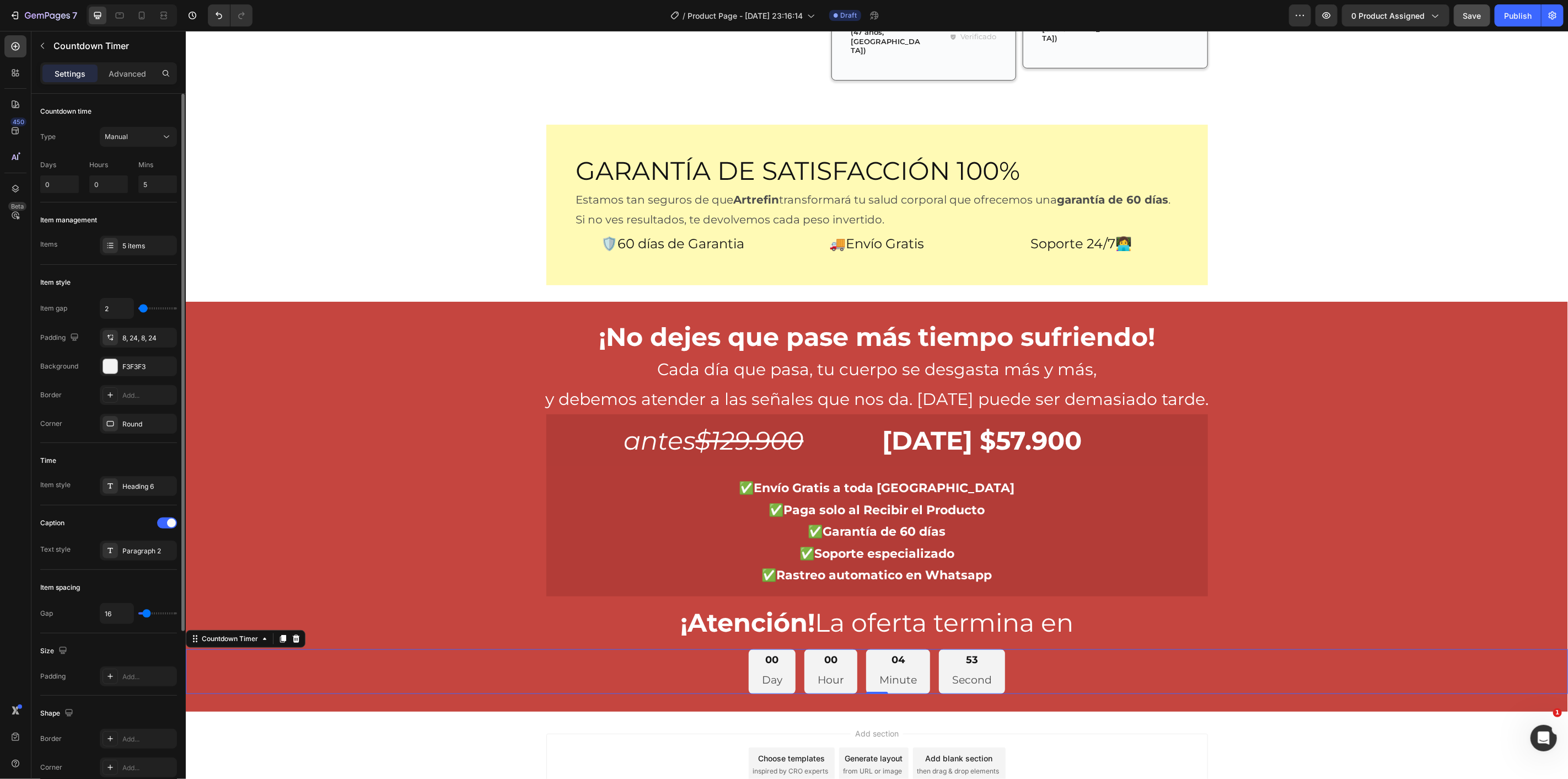
type input "0"
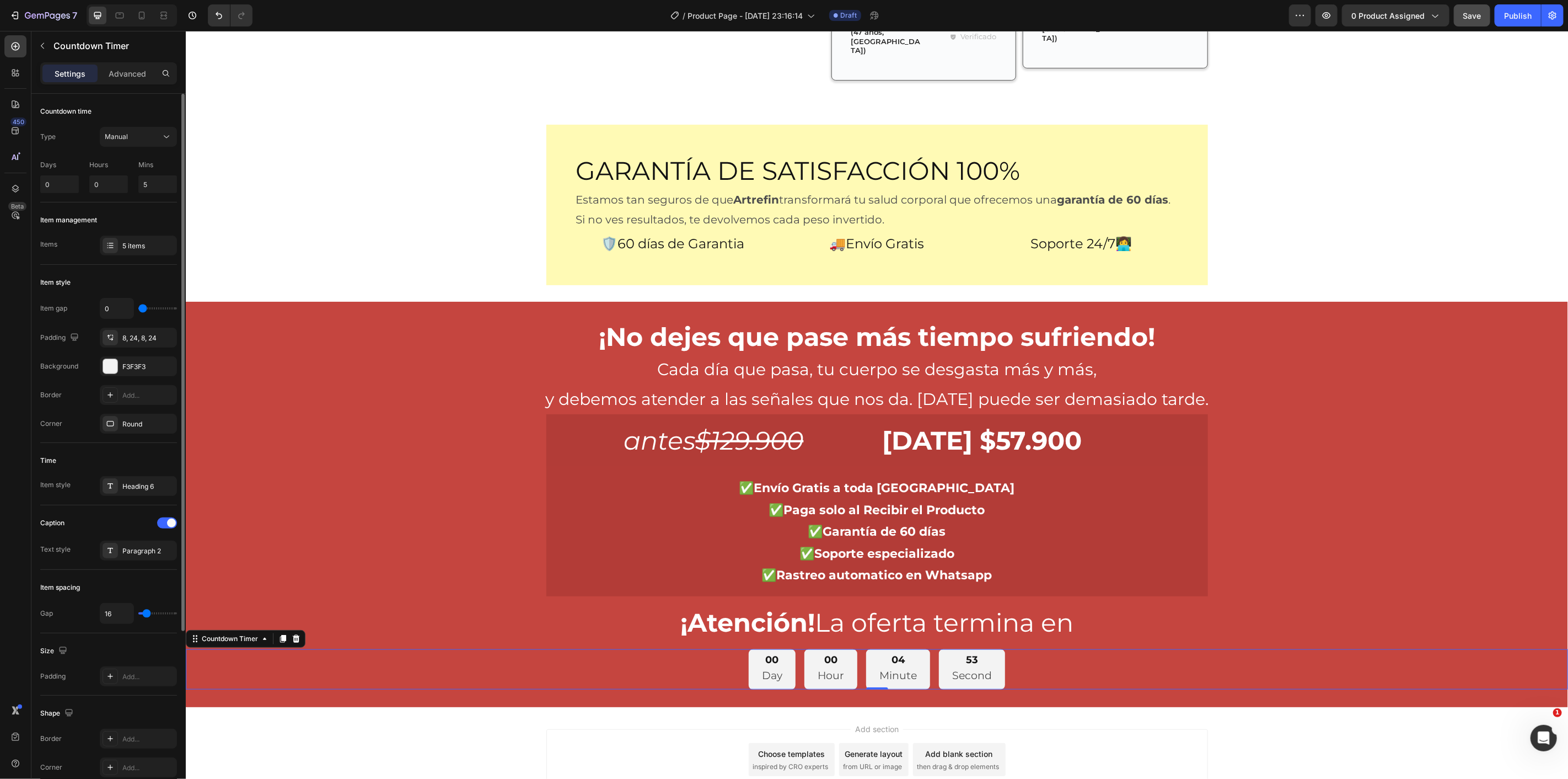
type input "17"
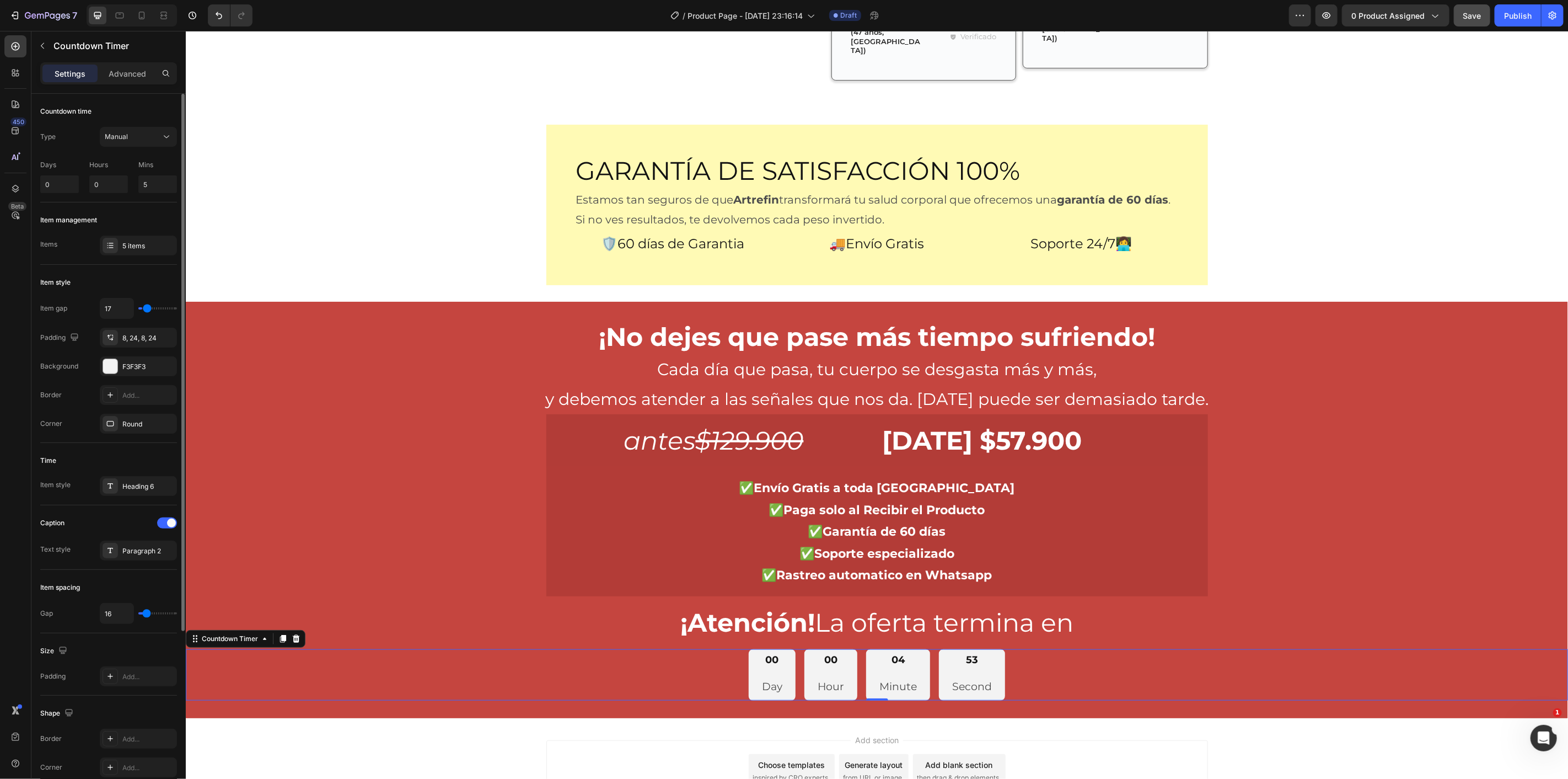
type input "20"
type input "22"
type input "25"
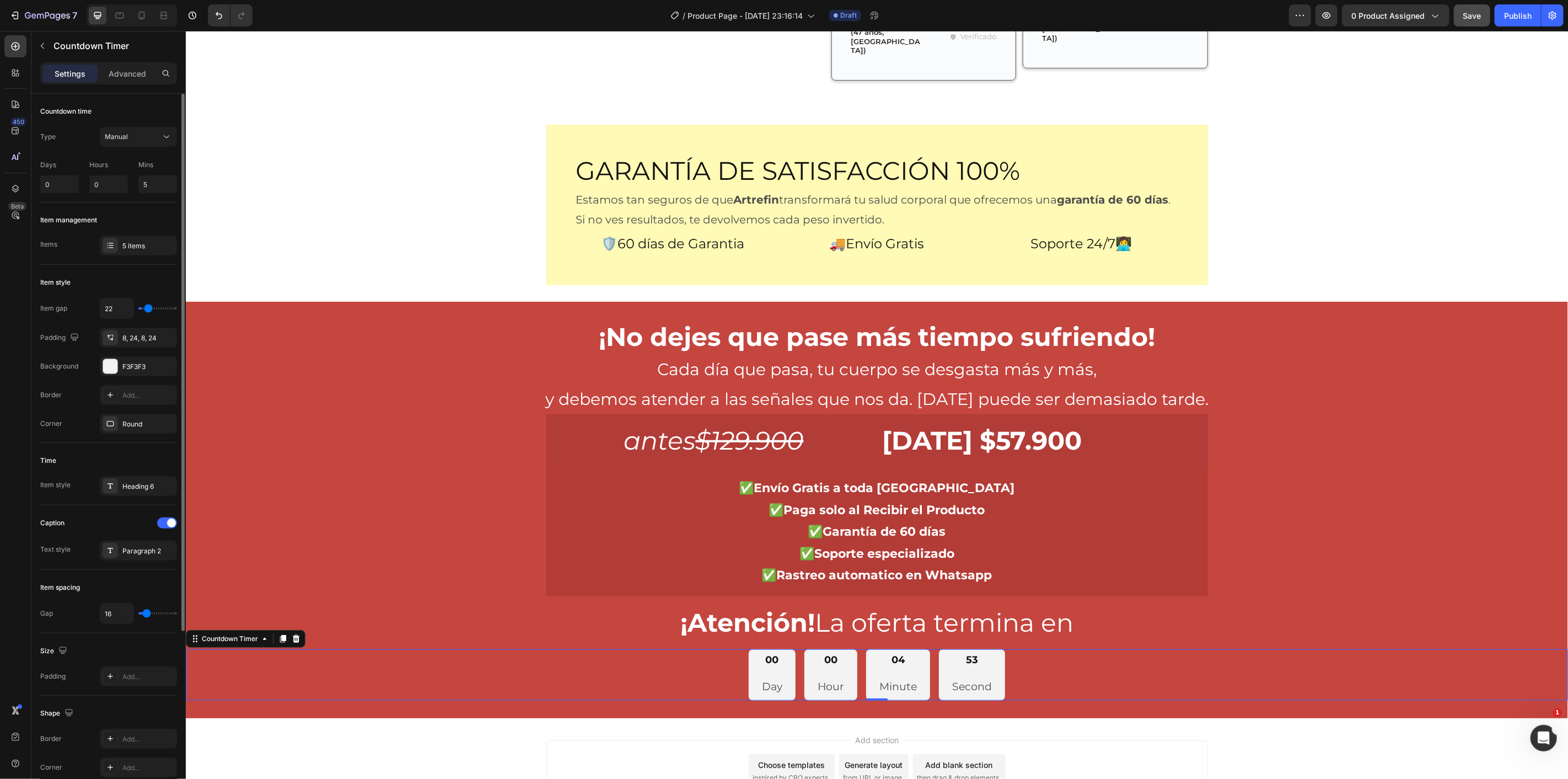
type input "25"
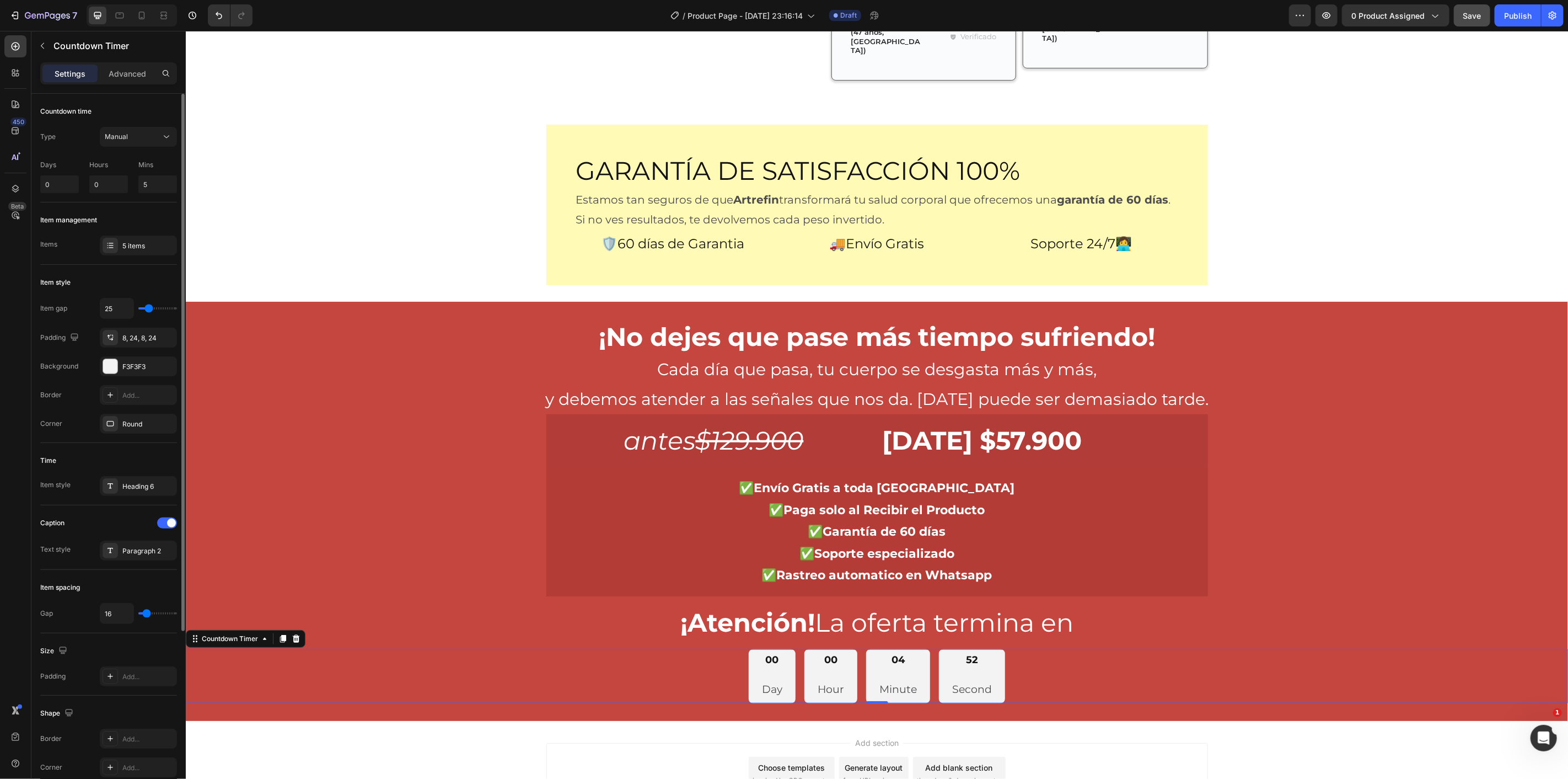
type input "22"
type input "20"
type input "17"
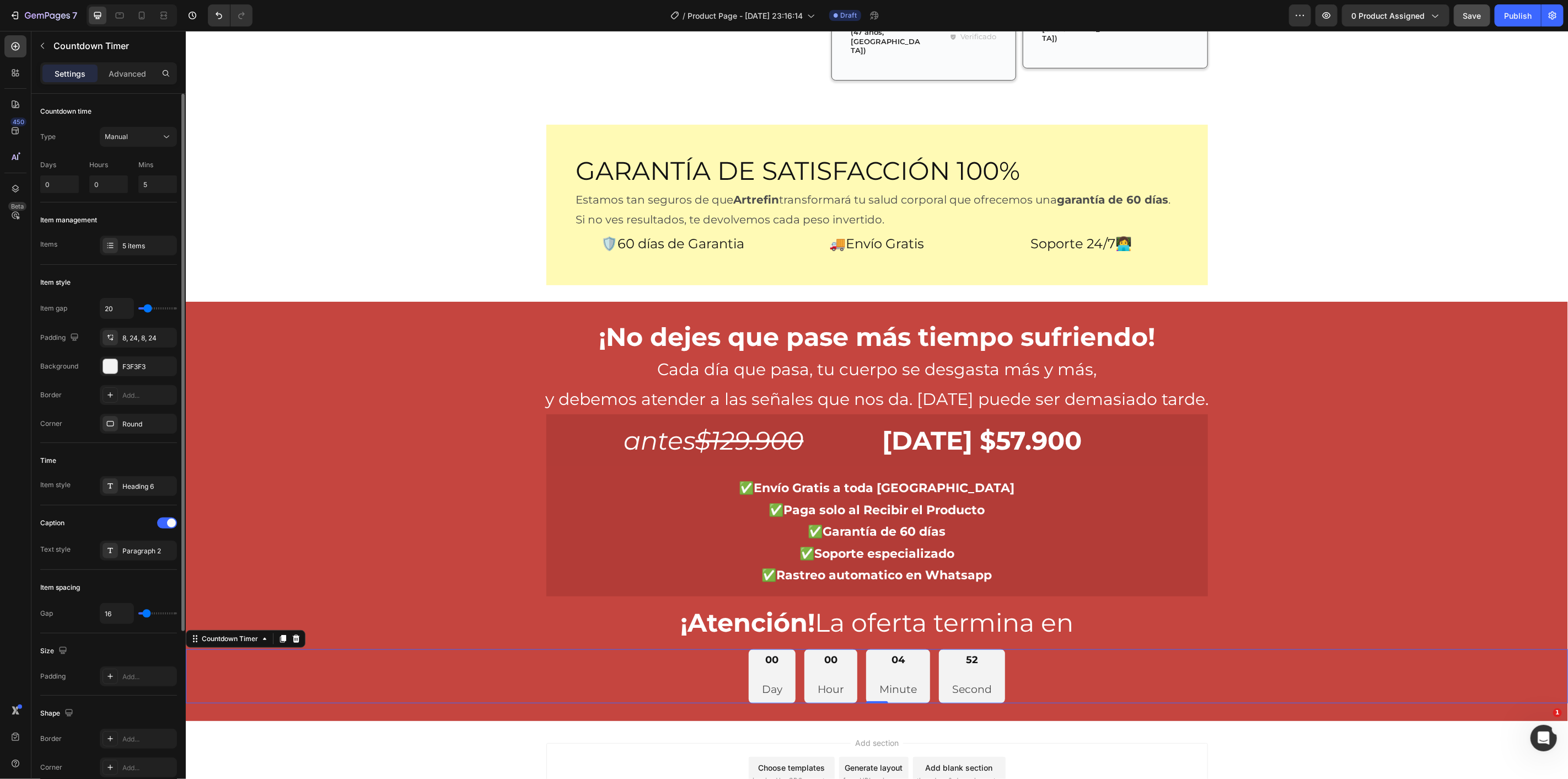
type input "17"
type input "15"
type input "12"
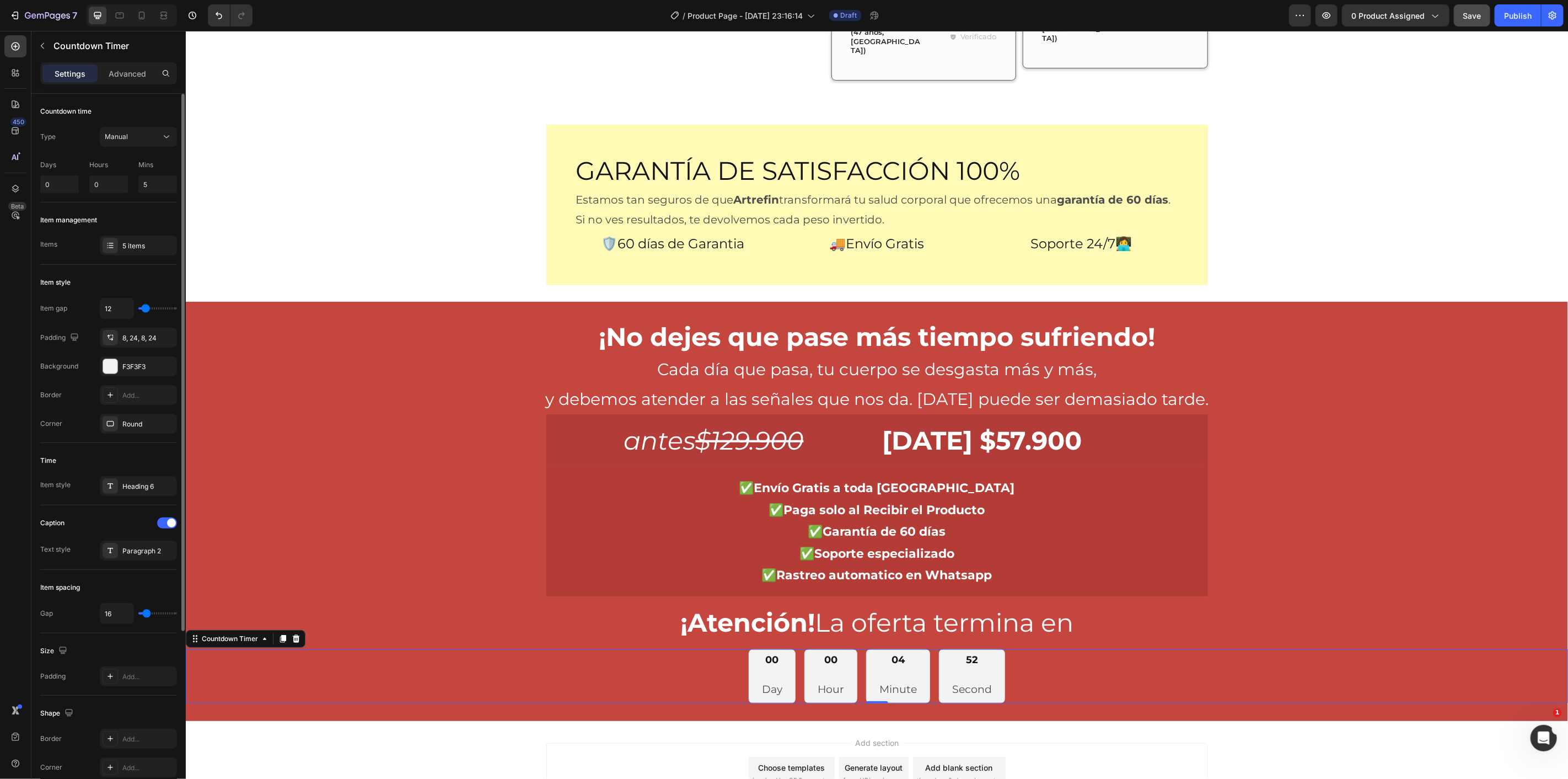
type input "10"
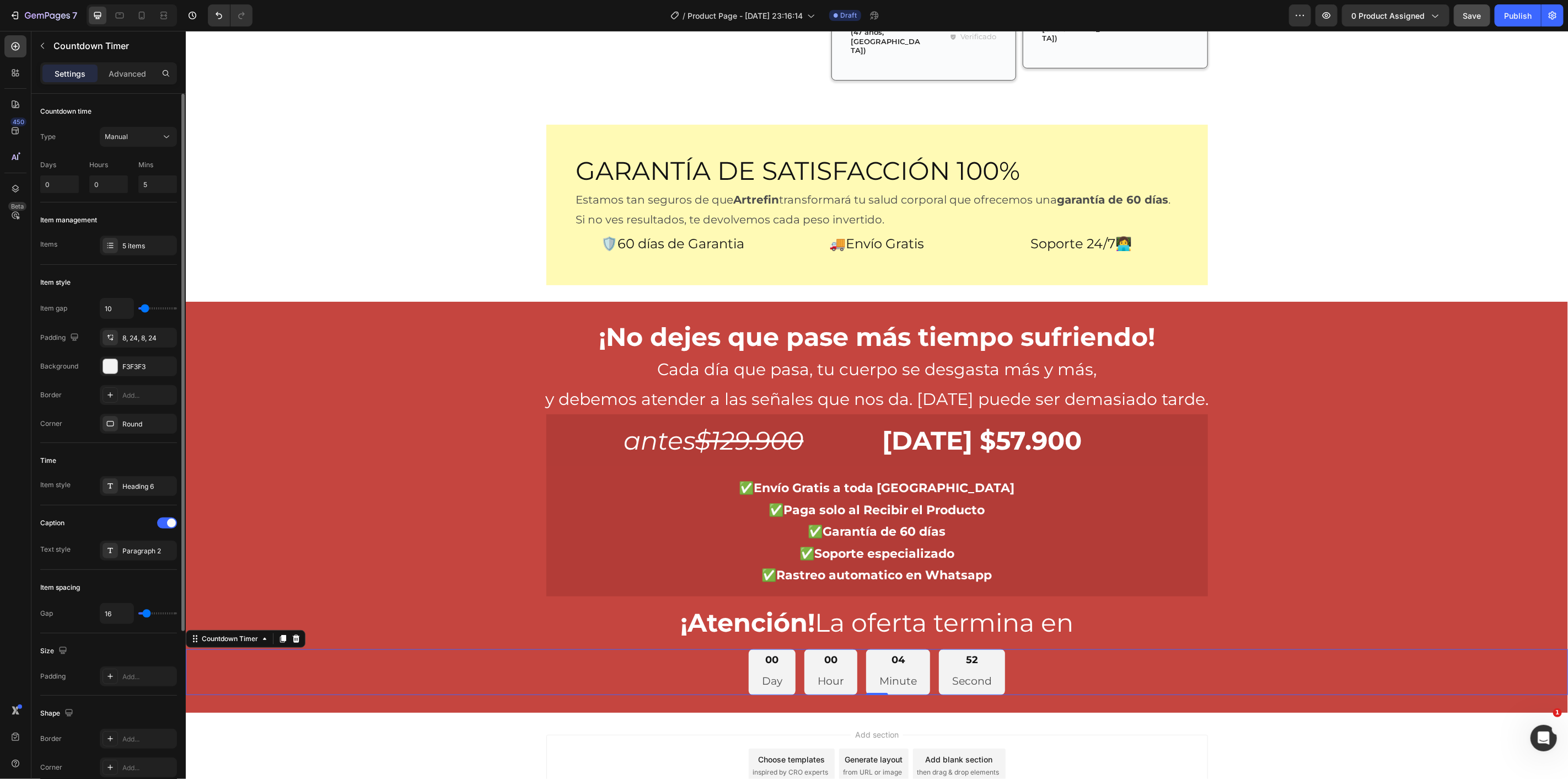
type input "7"
type input "5"
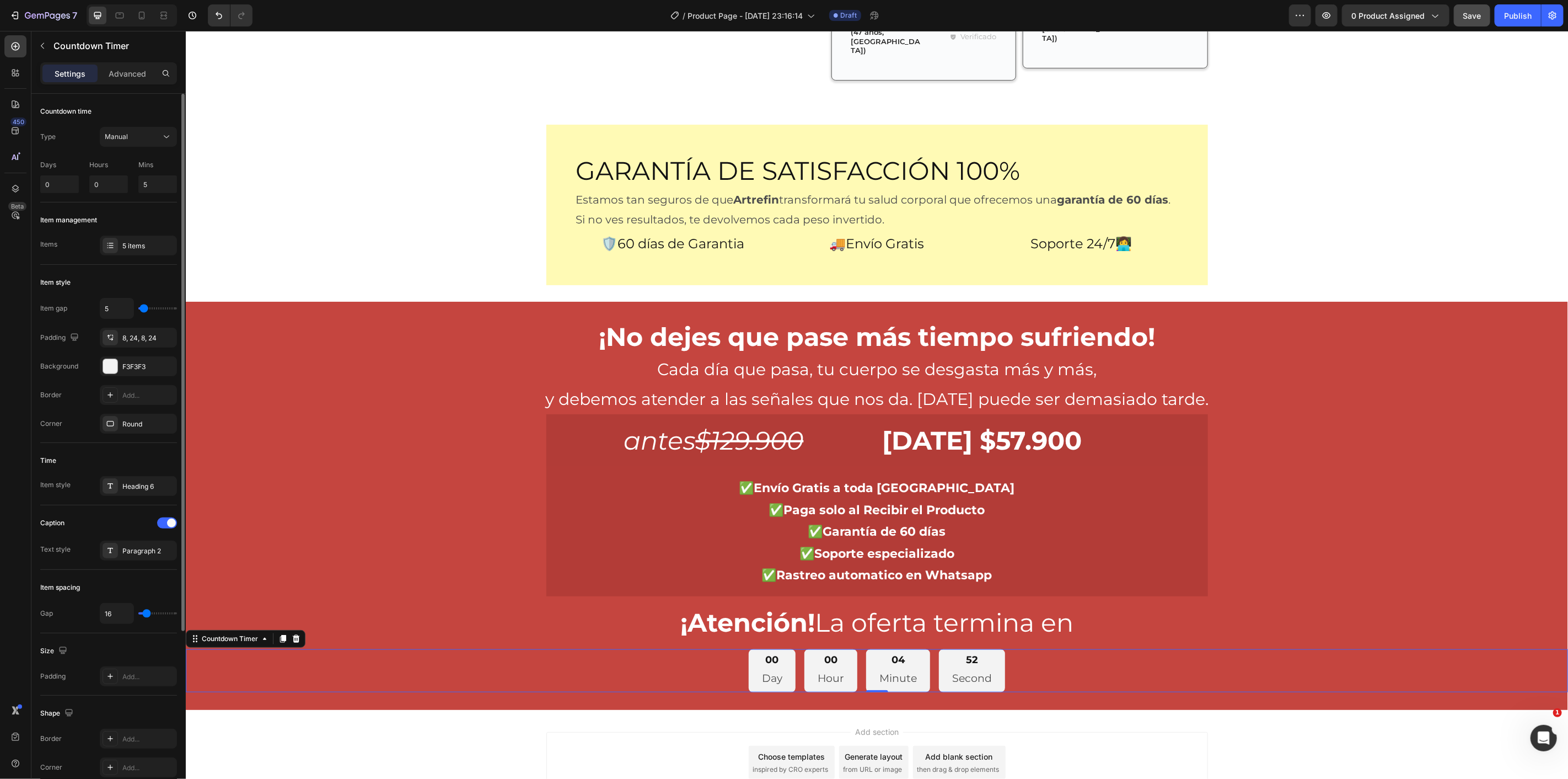
type input "7"
type input "10"
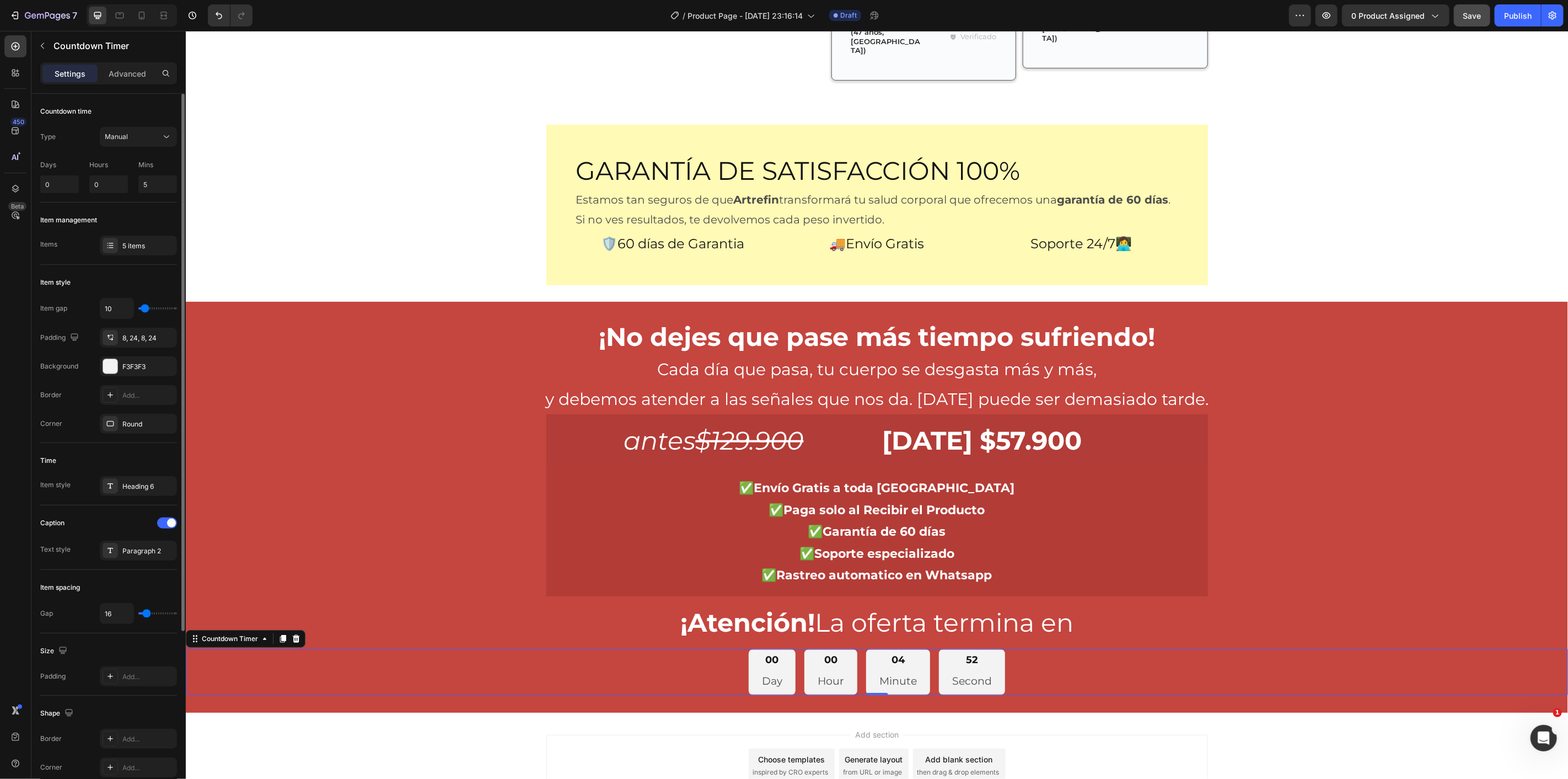
type input "10"
click at [145, 309] on input "range" at bounding box center [157, 308] width 38 height 2
type input "10"
type input "7"
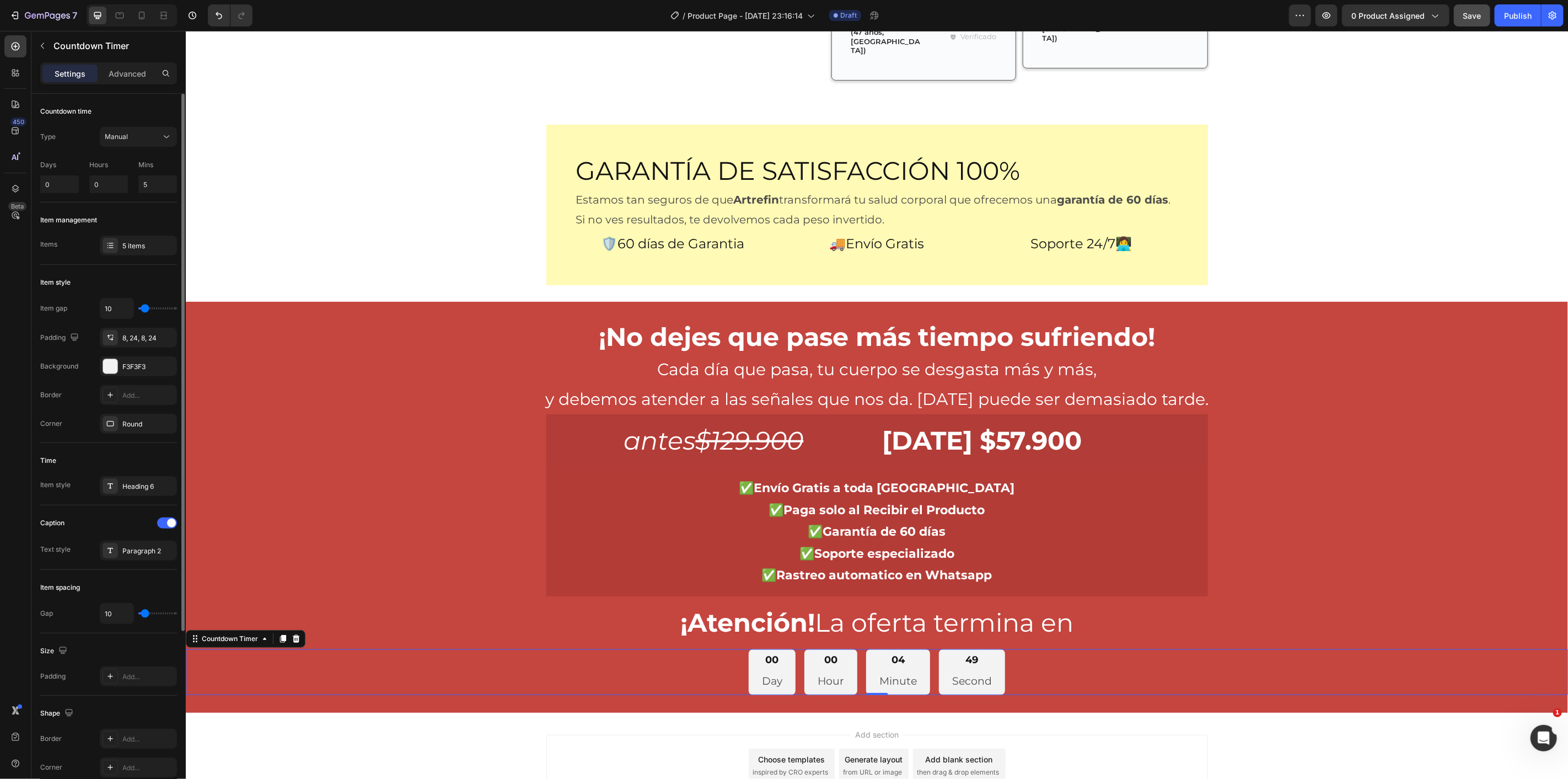
type input "7"
type input "5"
click at [144, 615] on input "range" at bounding box center [157, 613] width 38 height 2
click at [132, 570] on div "Item management Items 5 items" at bounding box center [109, 601] width 136 height 64
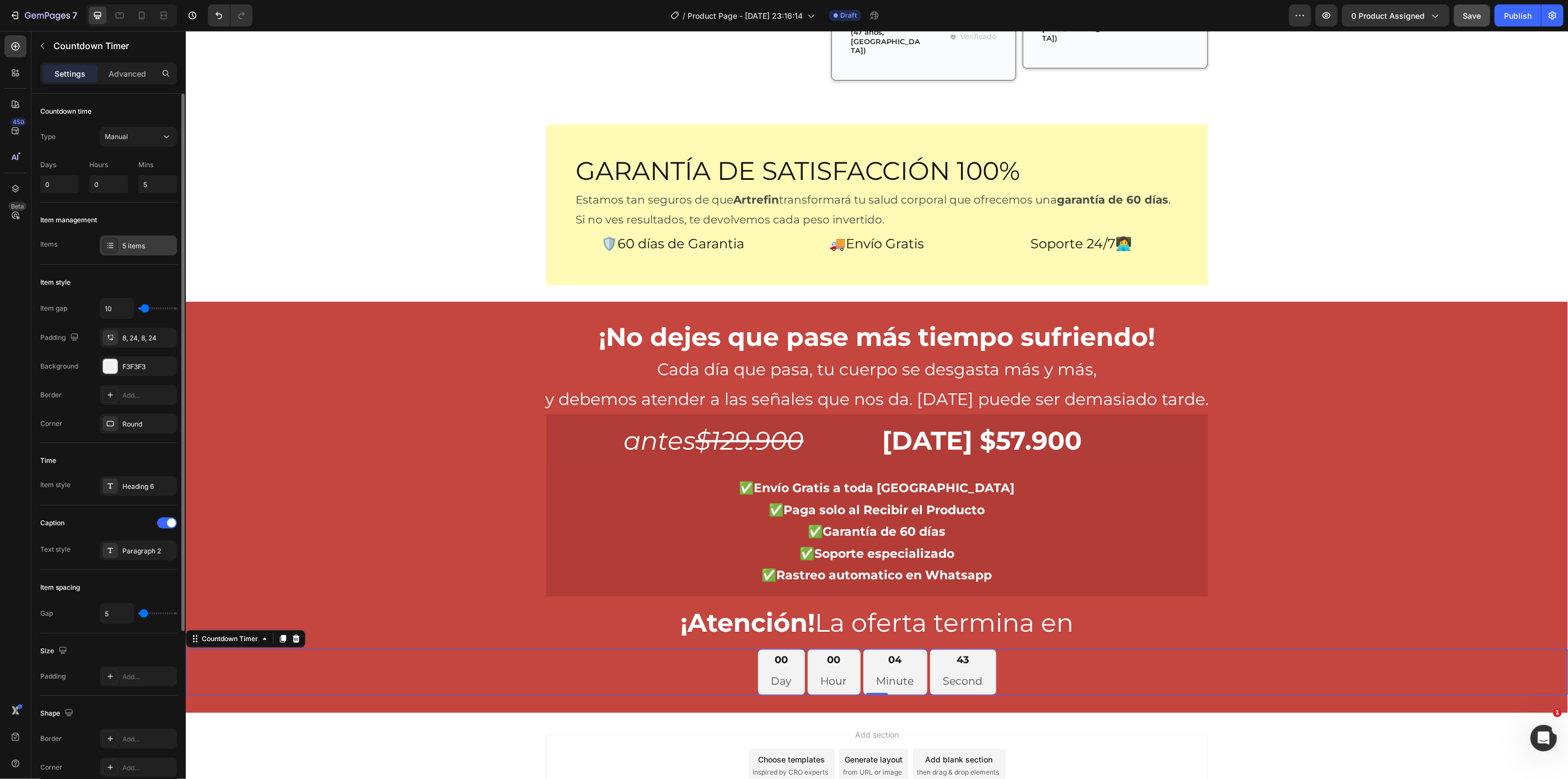
click at [129, 245] on div "5 items" at bounding box center [148, 246] width 52 height 10
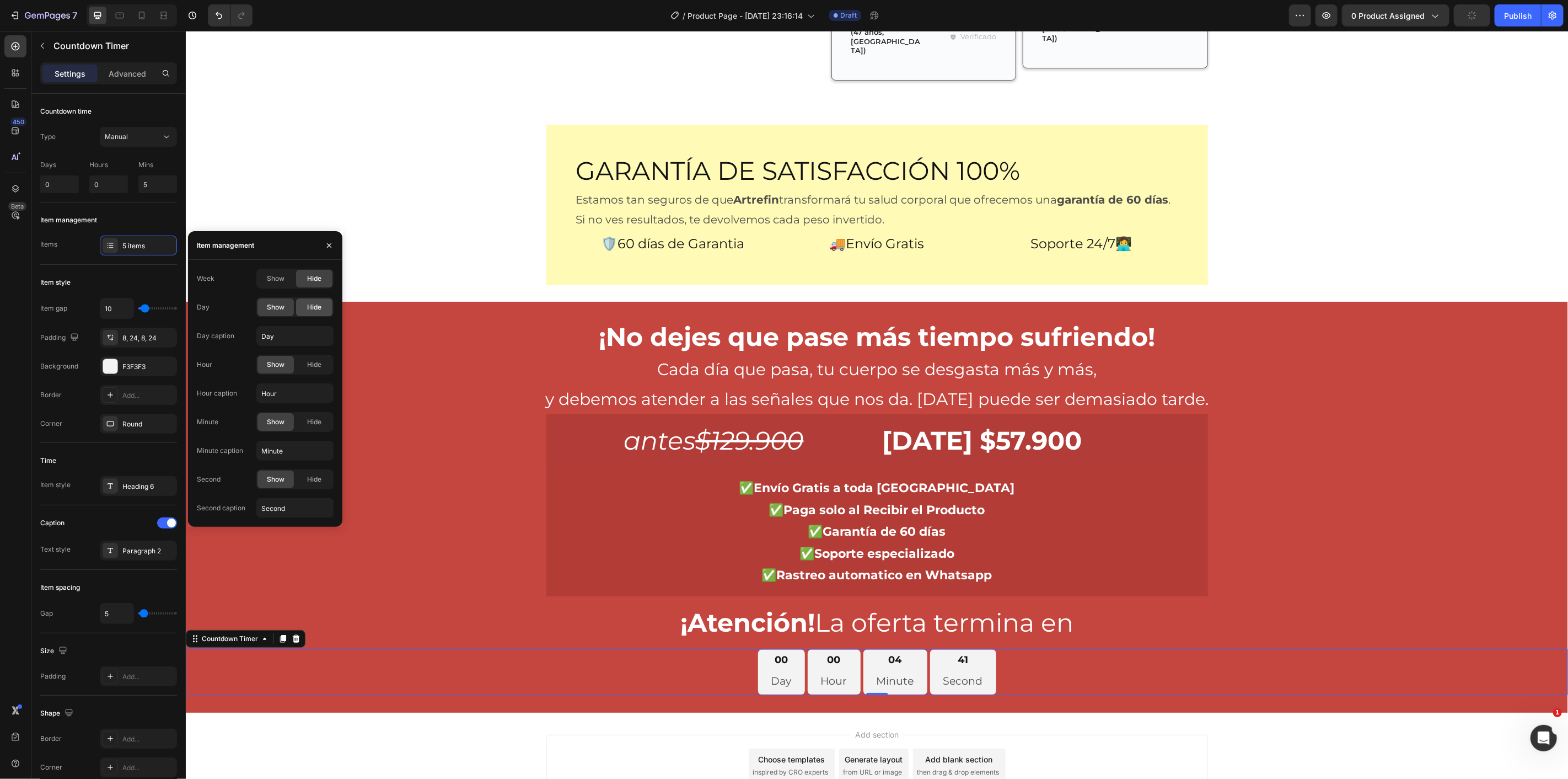
click at [321, 302] on span "Hide" at bounding box center [314, 307] width 14 height 10
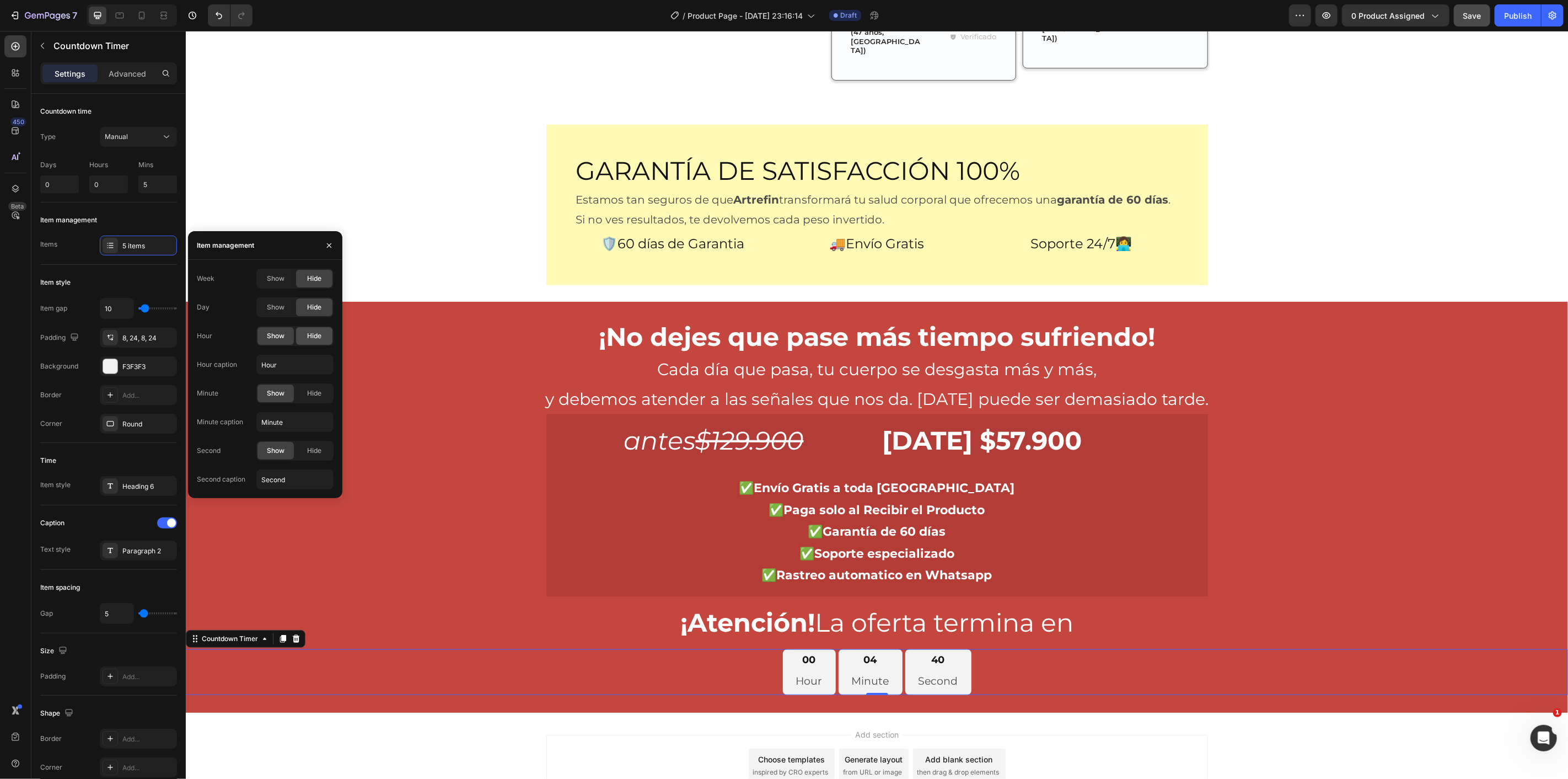
click at [315, 337] on span "Hide" at bounding box center [314, 336] width 14 height 10
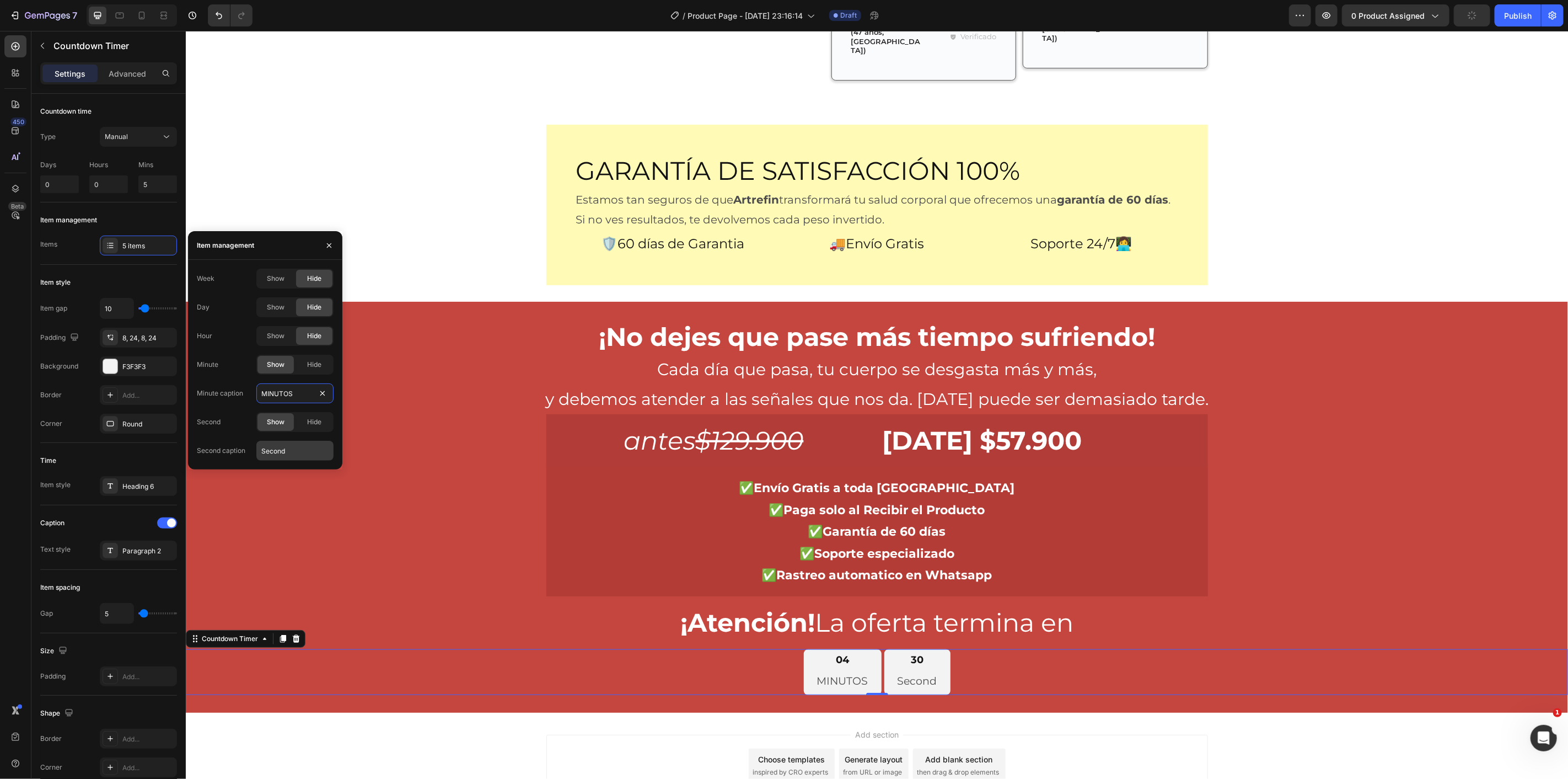
type input "MINUTOS"
click at [298, 454] on input "Second" at bounding box center [295, 450] width 77 height 20
type input "SEGUNDOS"
click at [124, 374] on div "F3F3F3" at bounding box center [138, 366] width 77 height 20
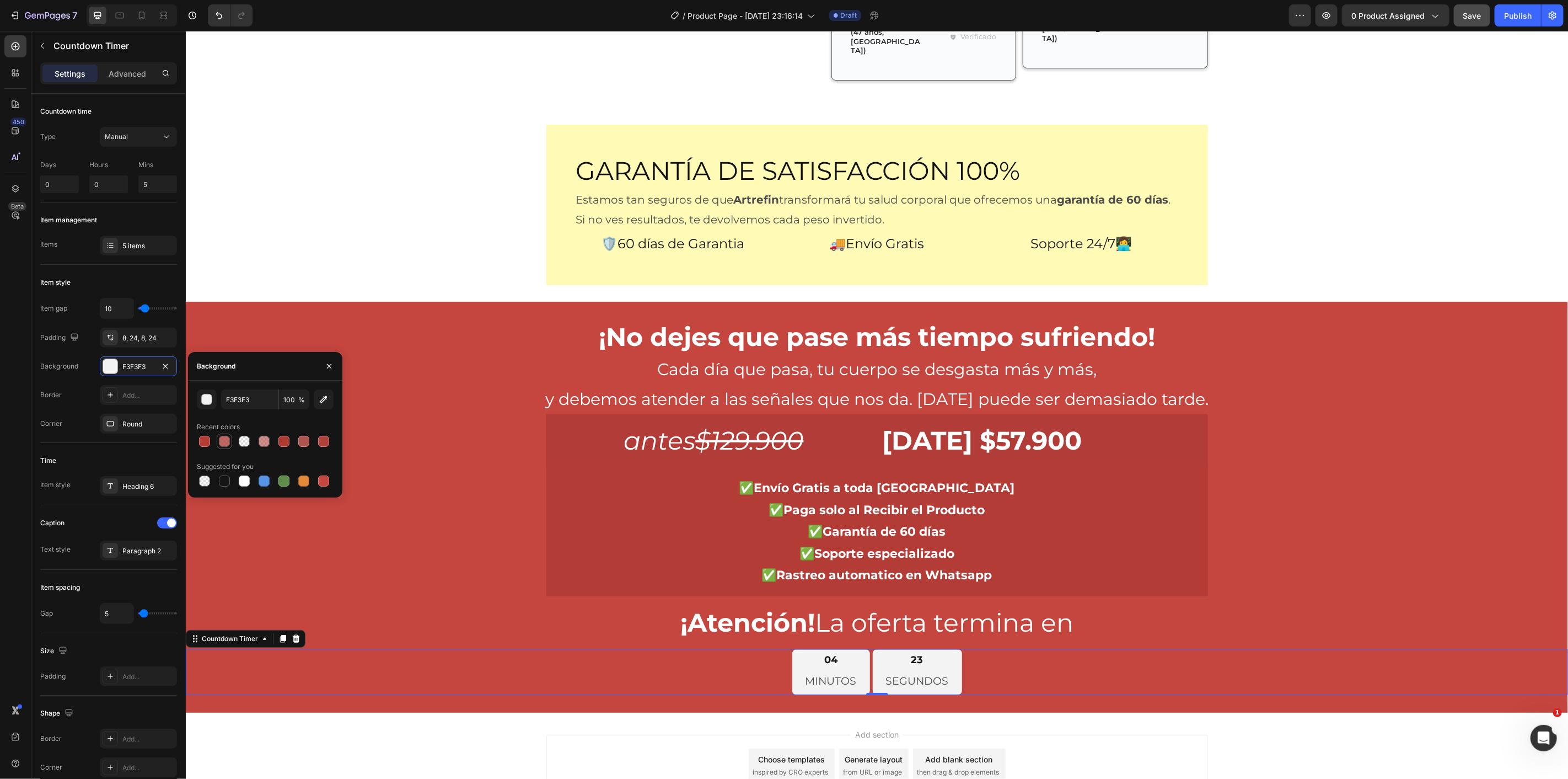
click at [227, 438] on div at bounding box center [224, 441] width 11 height 11
type input "AD3A34"
click at [284, 441] on div at bounding box center [284, 441] width 11 height 11
type input "100"
click at [298, 442] on div at bounding box center [304, 441] width 14 height 14
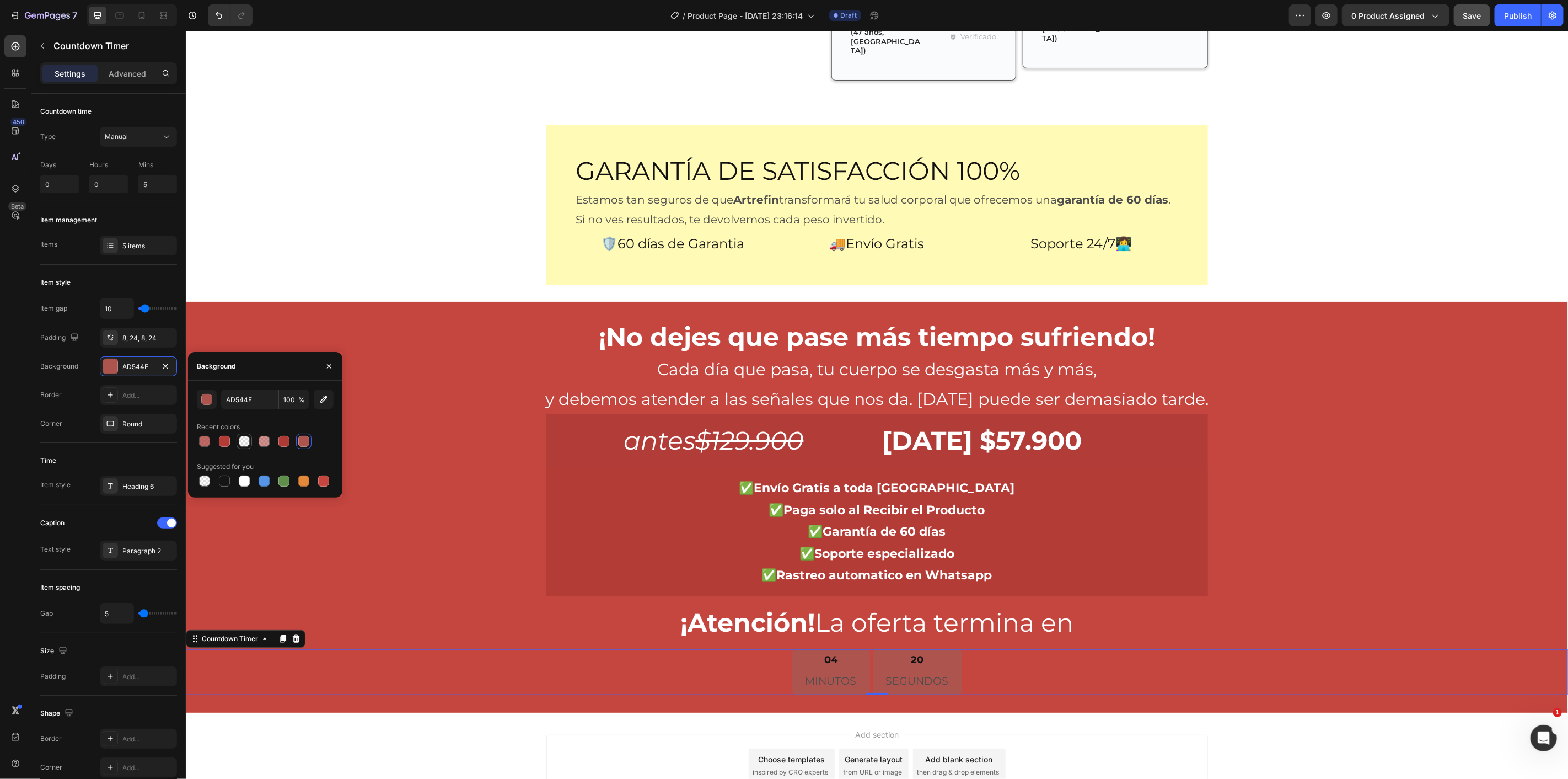
click at [244, 442] on div at bounding box center [244, 441] width 11 height 11
type input "AD3A34"
click at [266, 442] on div at bounding box center [264, 441] width 11 height 11
type input "55"
click at [284, 441] on div at bounding box center [265, 441] width 136 height 16
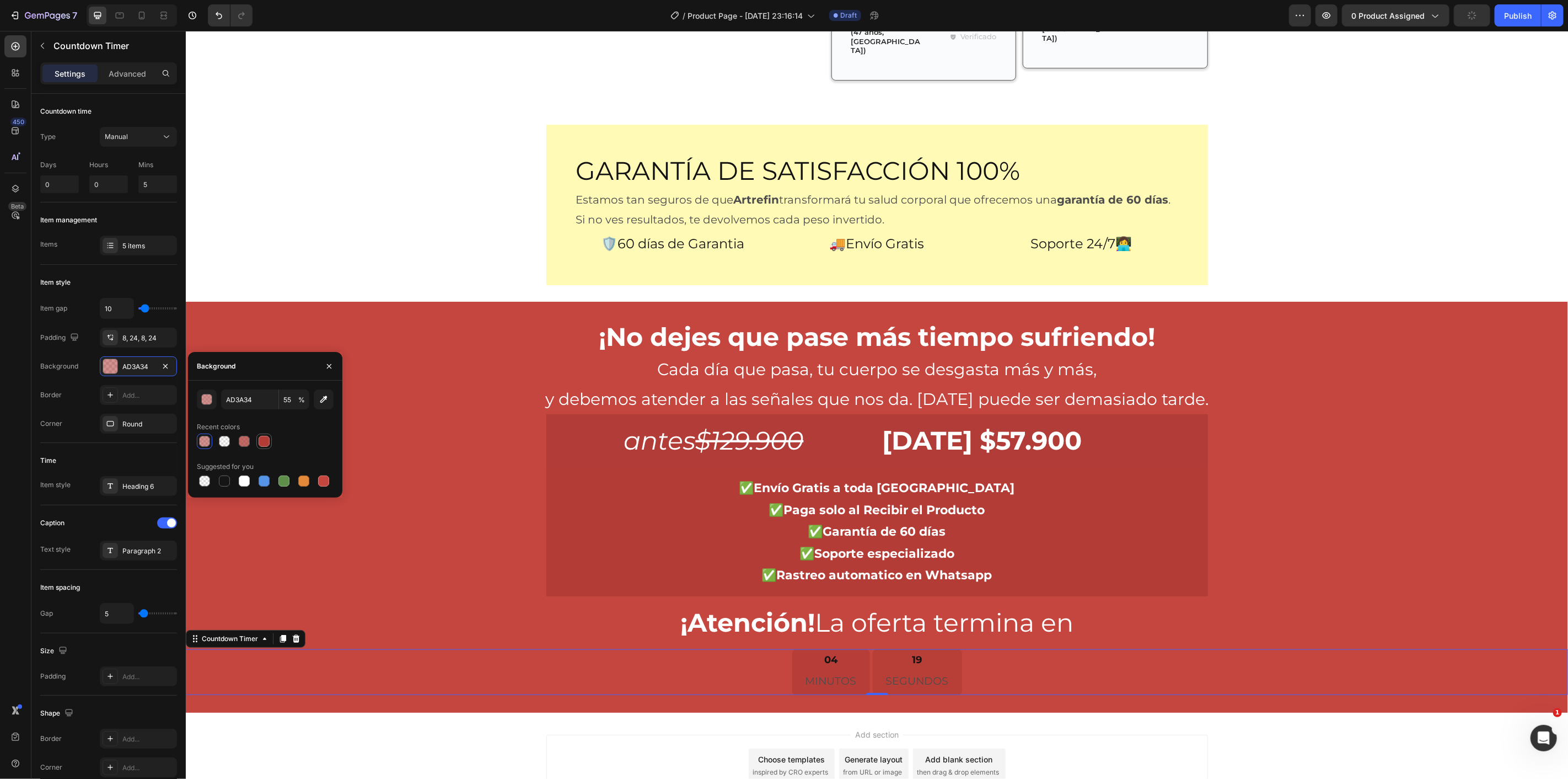
click at [266, 441] on div at bounding box center [264, 441] width 11 height 11
type input "B33C37"
type input "100"
click at [242, 481] on div at bounding box center [244, 481] width 11 height 11
type input "FFFFFF"
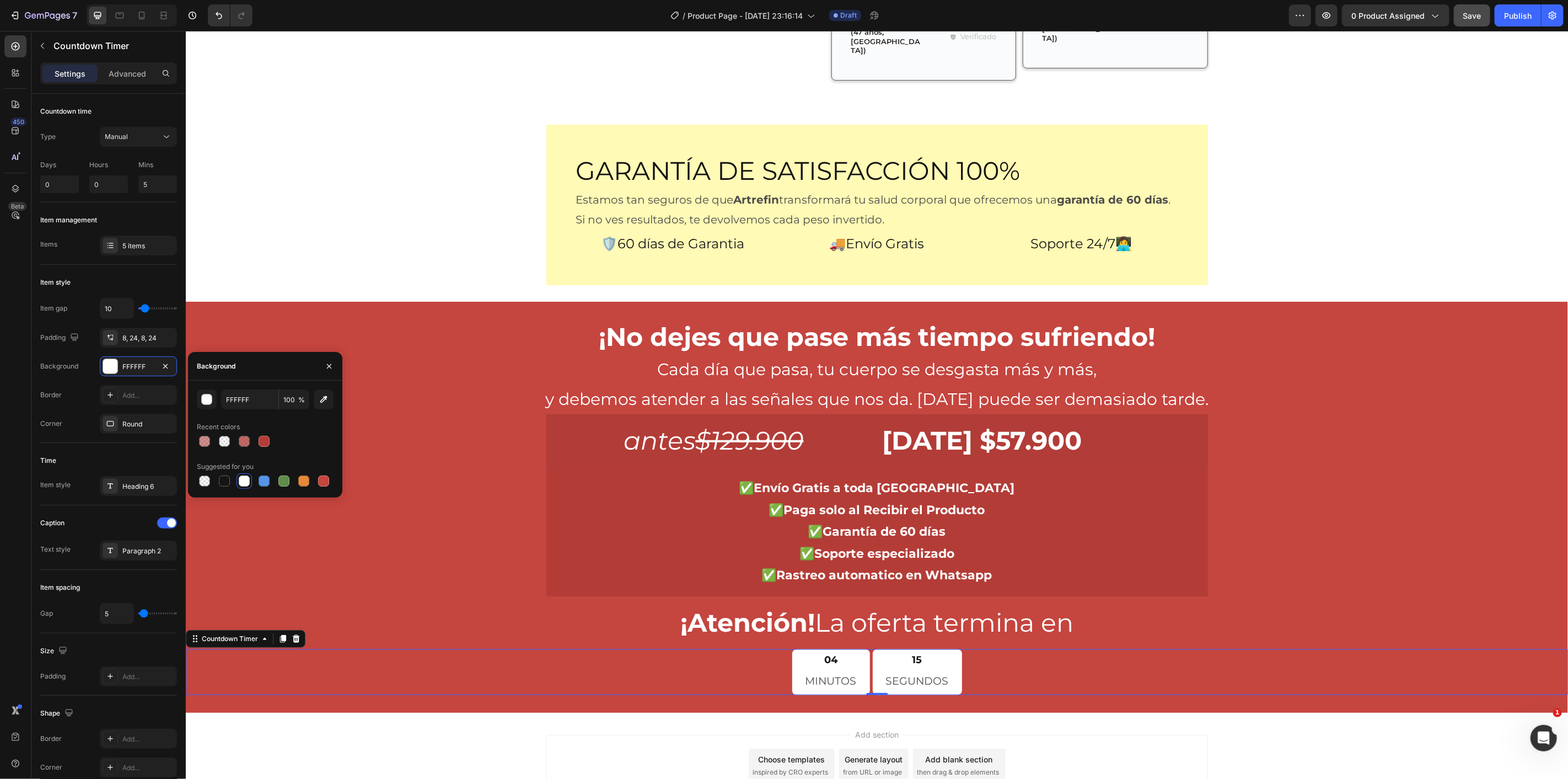
click at [835, 649] on div "04 MINUTOS" at bounding box center [831, 672] width 78 height 47
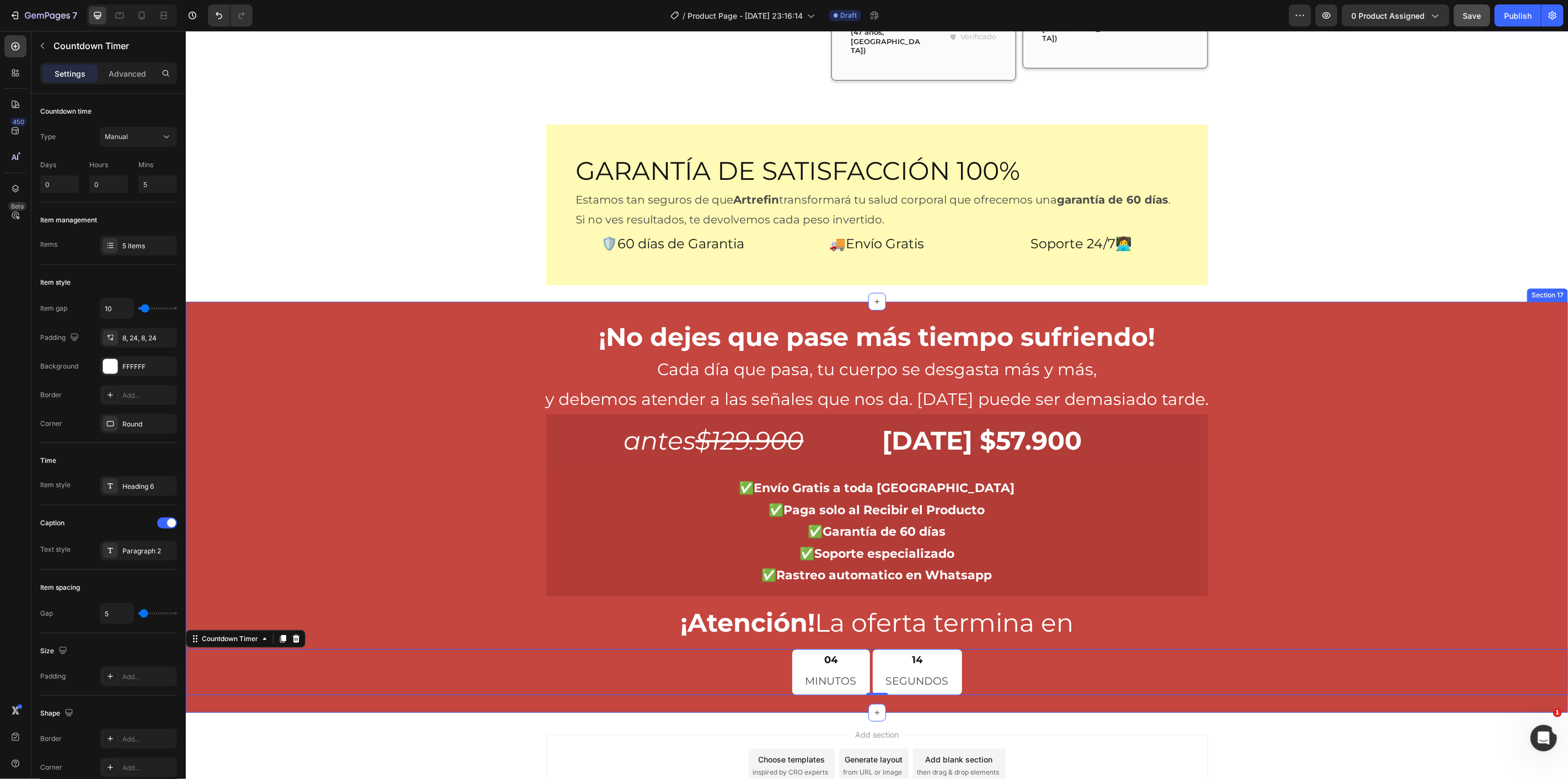
click at [452, 493] on div "¡No dejes que pase más tiempo sufriendo! Heading Cada día que pasa, tu cuerpo s…" at bounding box center [876, 507] width 1382 height 376
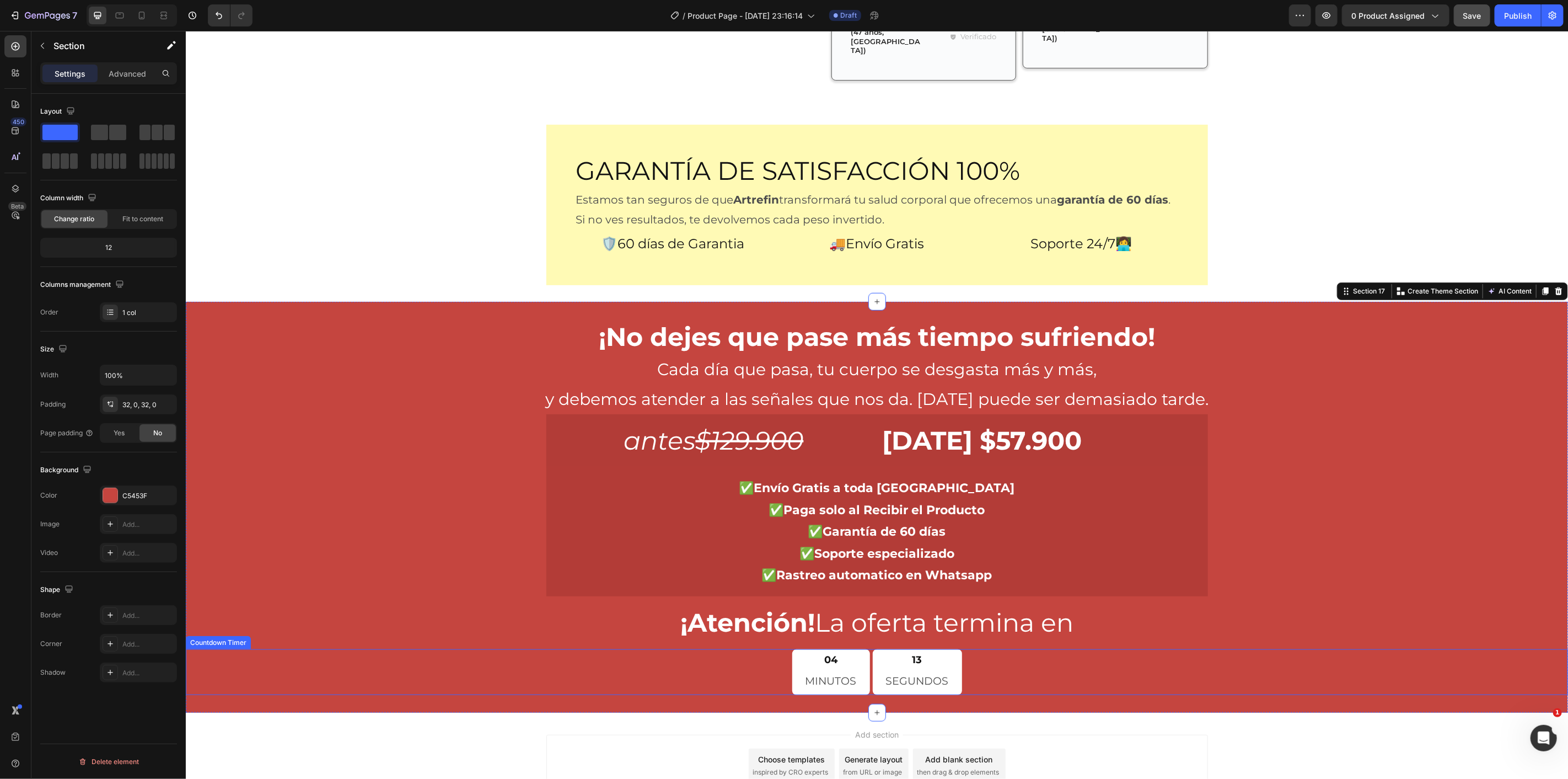
click at [753, 649] on div "04 MINUTOS 13 SEGUNDOS" at bounding box center [876, 672] width 1382 height 47
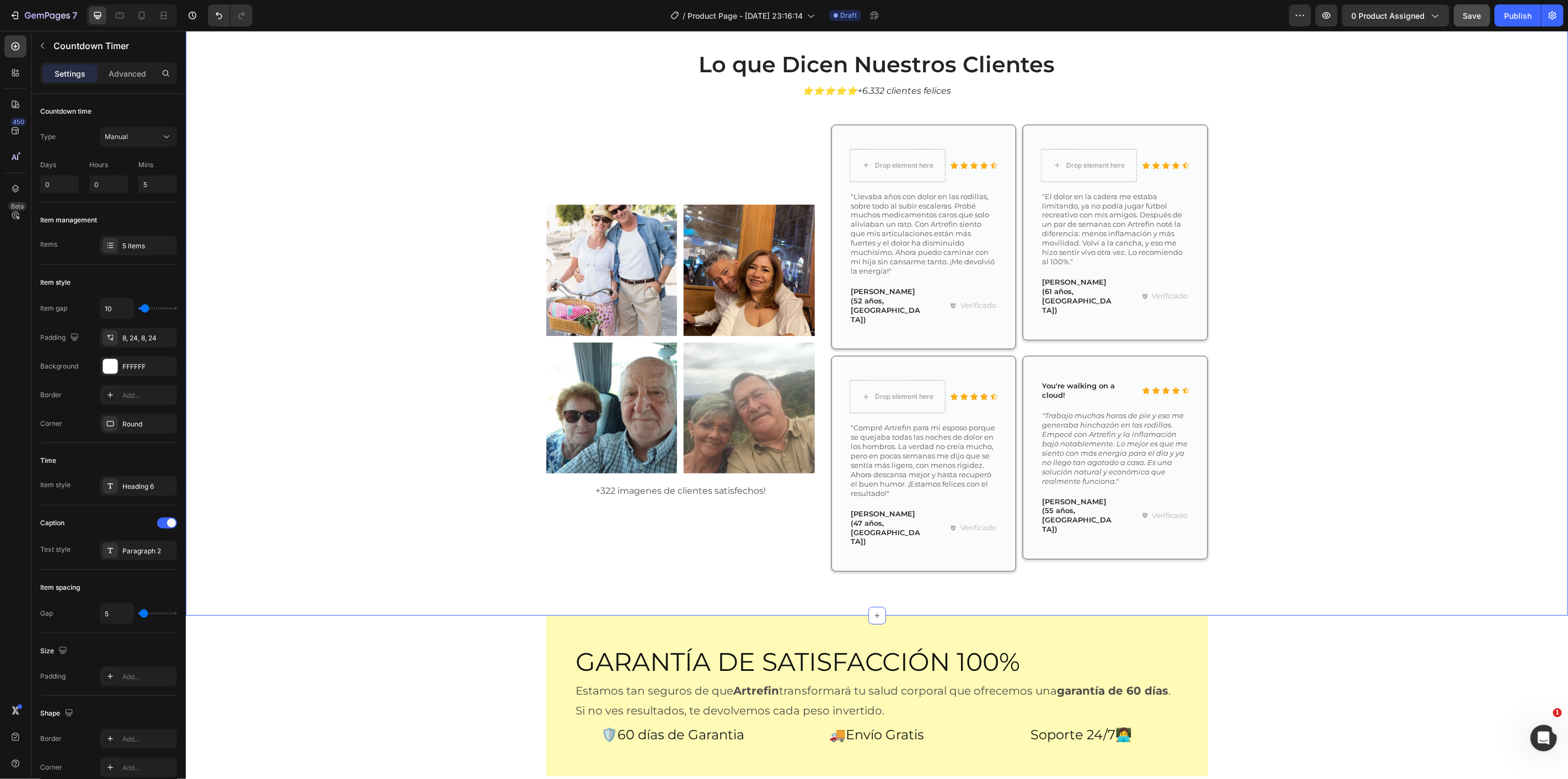
scroll to position [3504, 0]
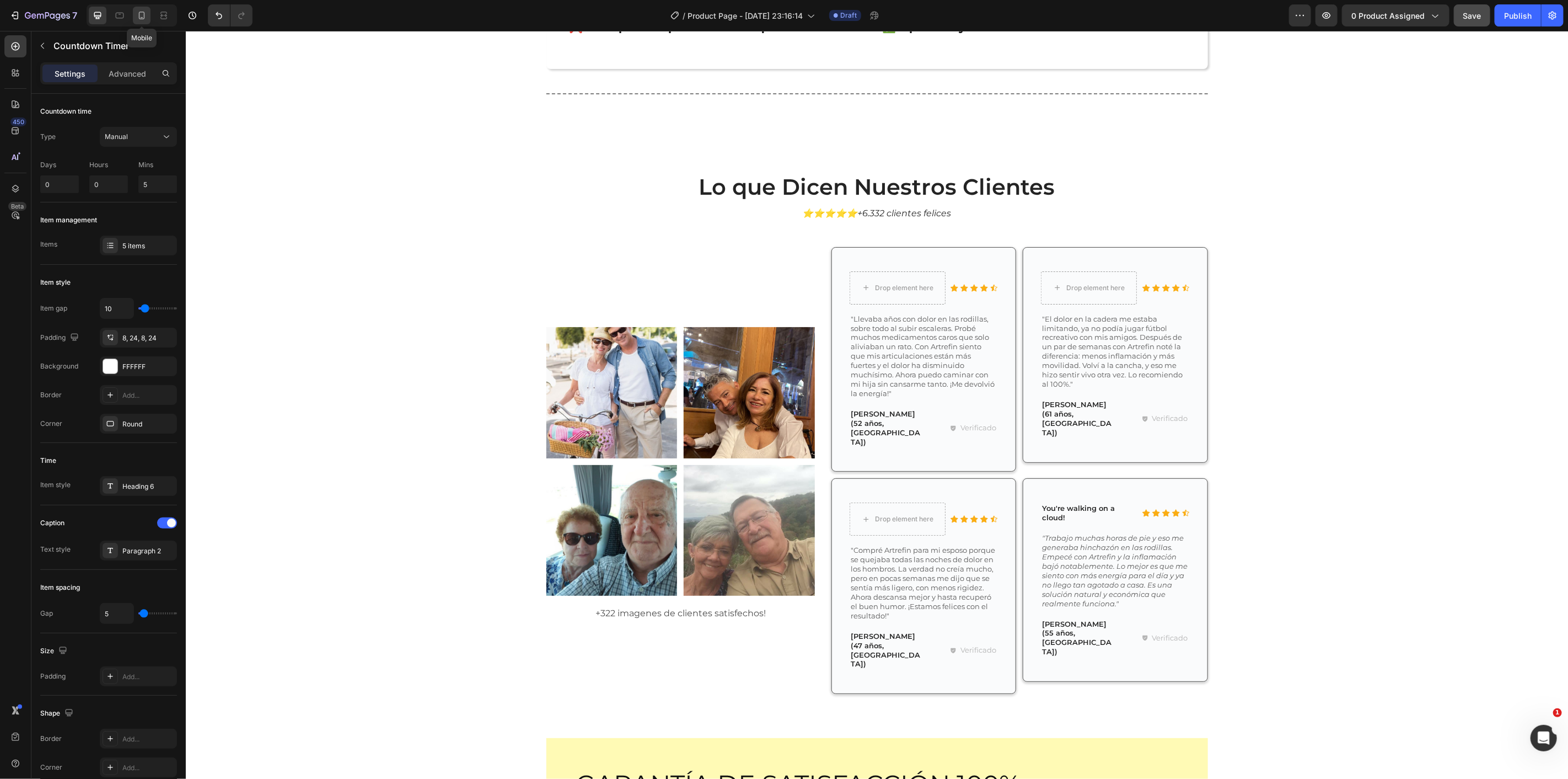
click at [146, 20] on icon at bounding box center [142, 16] width 11 height 11
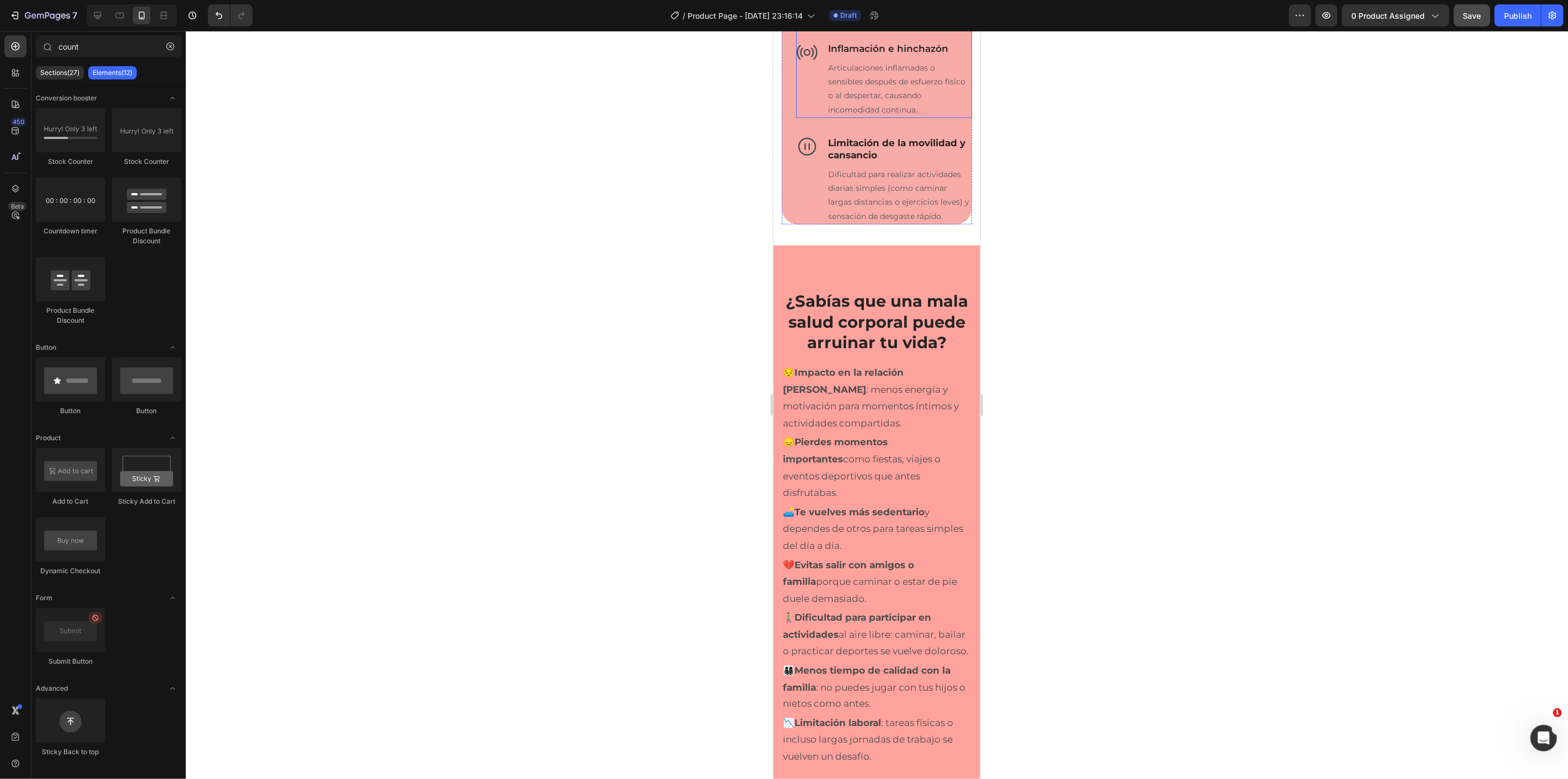
scroll to position [1226, 0]
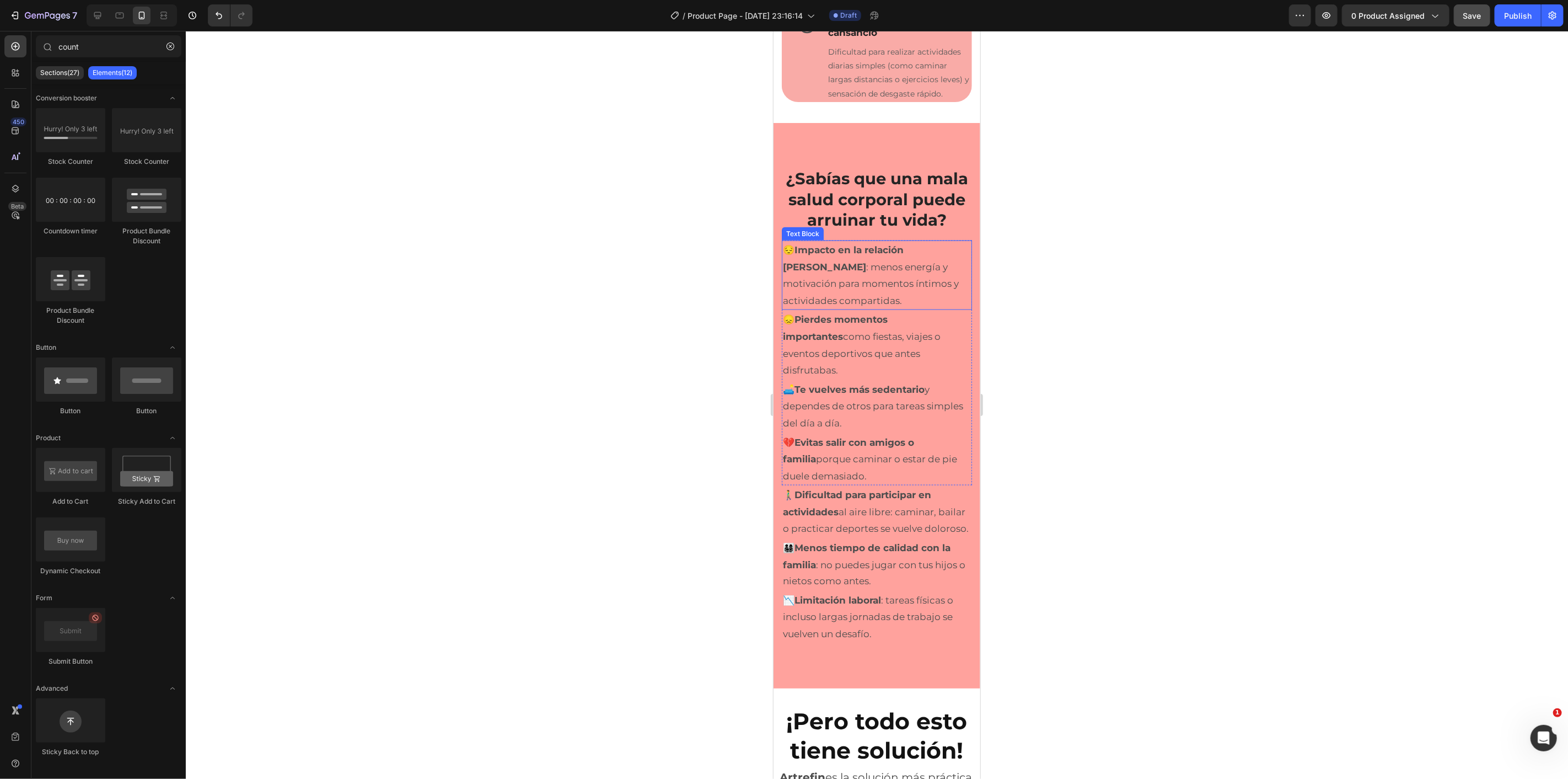
click at [860, 277] on p "😔 Impacto en la relación [PERSON_NAME] : menos energía y motivación para moment…" at bounding box center [877, 275] width 188 height 68
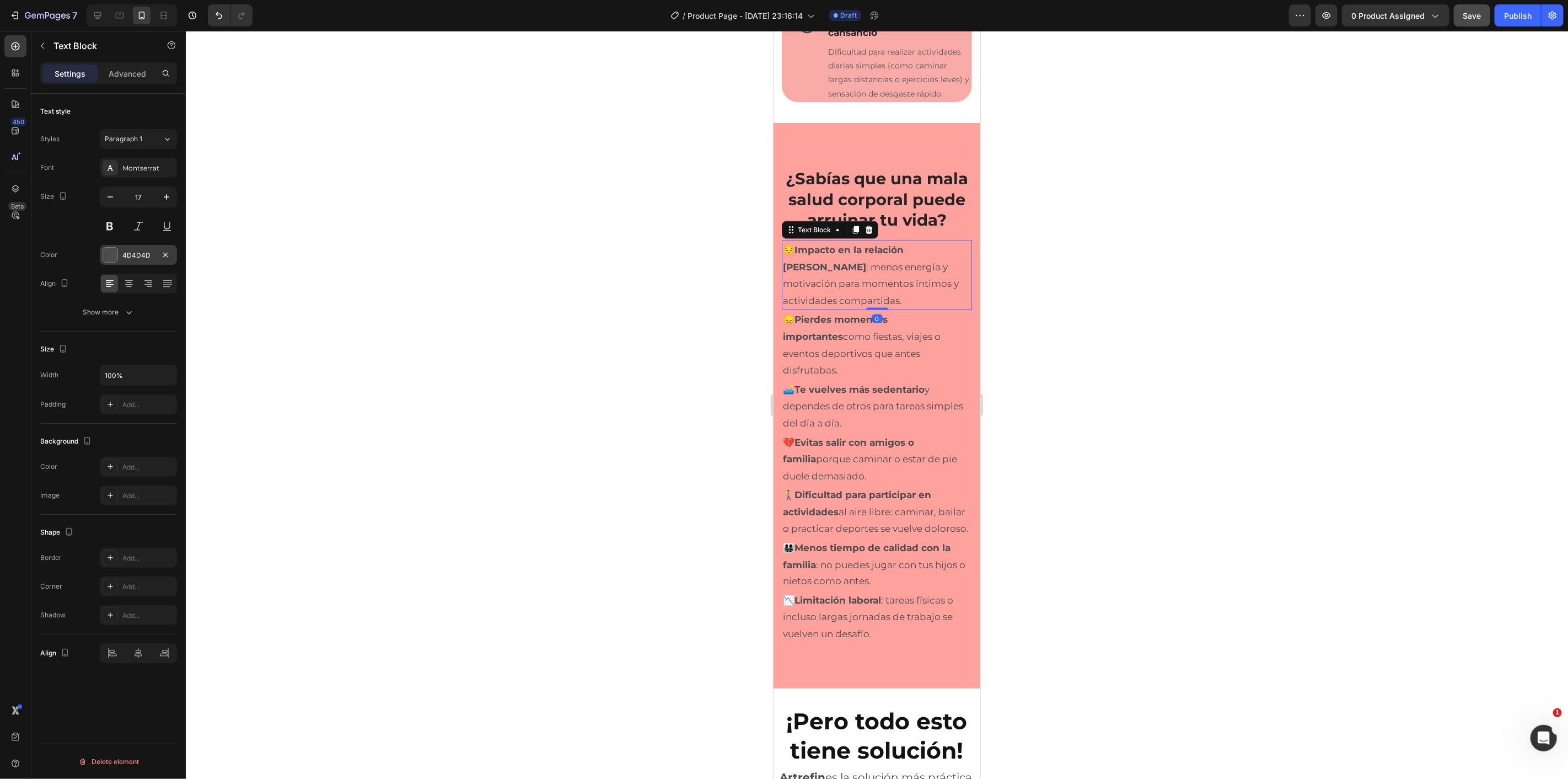
drag, startPoint x: 110, startPoint y: 256, endPoint x: 124, endPoint y: 261, distance: 14.9
click at [111, 256] on div at bounding box center [110, 255] width 14 height 14
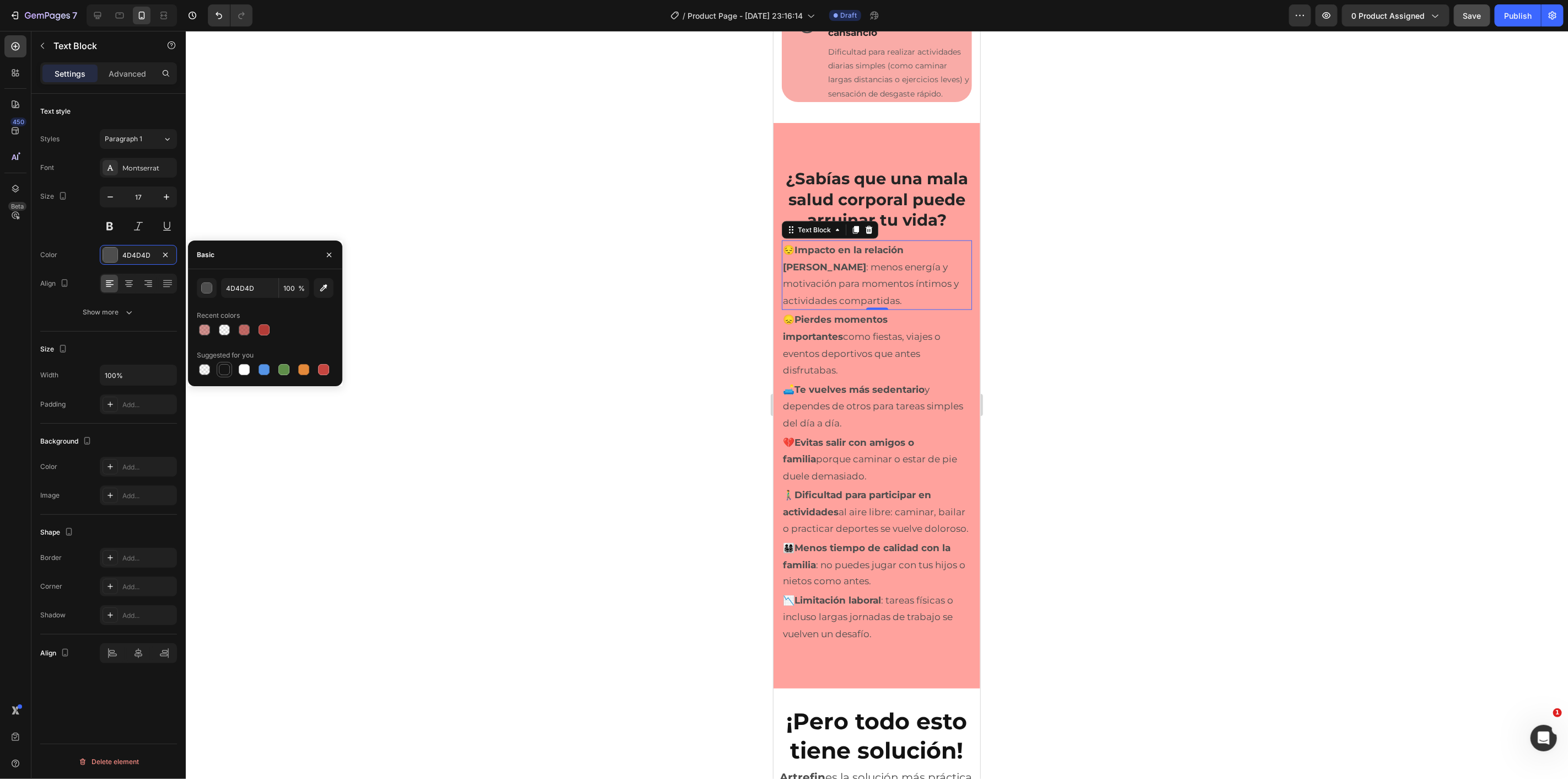
click at [221, 372] on div at bounding box center [224, 370] width 11 height 11
type input "151515"
click at [835, 376] on p "😞 Pierdes momentos importantes como fiestas, viajes o eventos deportivos que an…" at bounding box center [877, 345] width 188 height 68
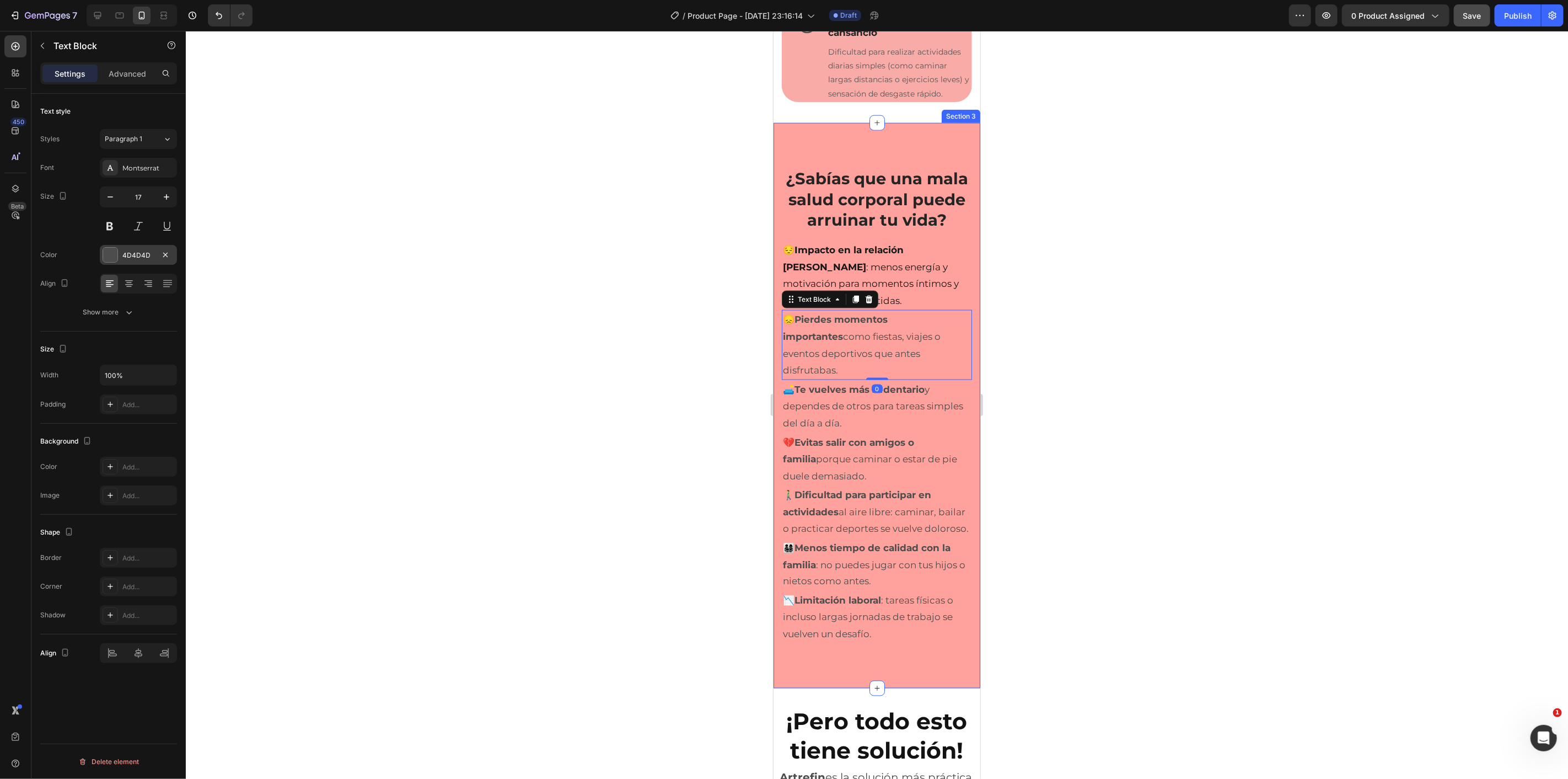
click at [108, 257] on div at bounding box center [110, 255] width 14 height 14
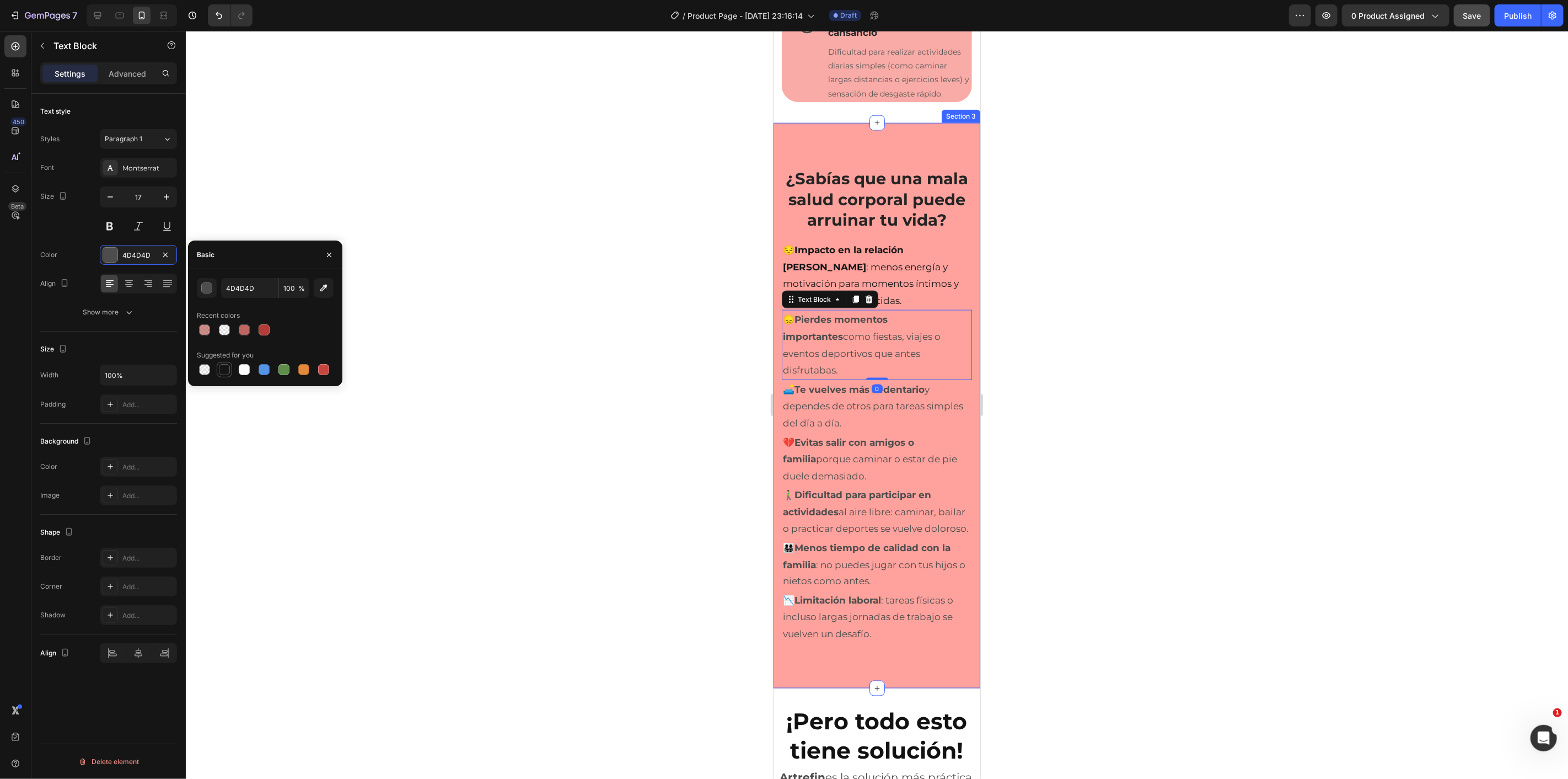
click at [225, 370] on div at bounding box center [224, 370] width 11 height 11
type input "151515"
click at [845, 410] on p "🛋️ Te vuelves más sedentario y dependes de otros para tareas simples del día a …" at bounding box center [877, 405] width 188 height 51
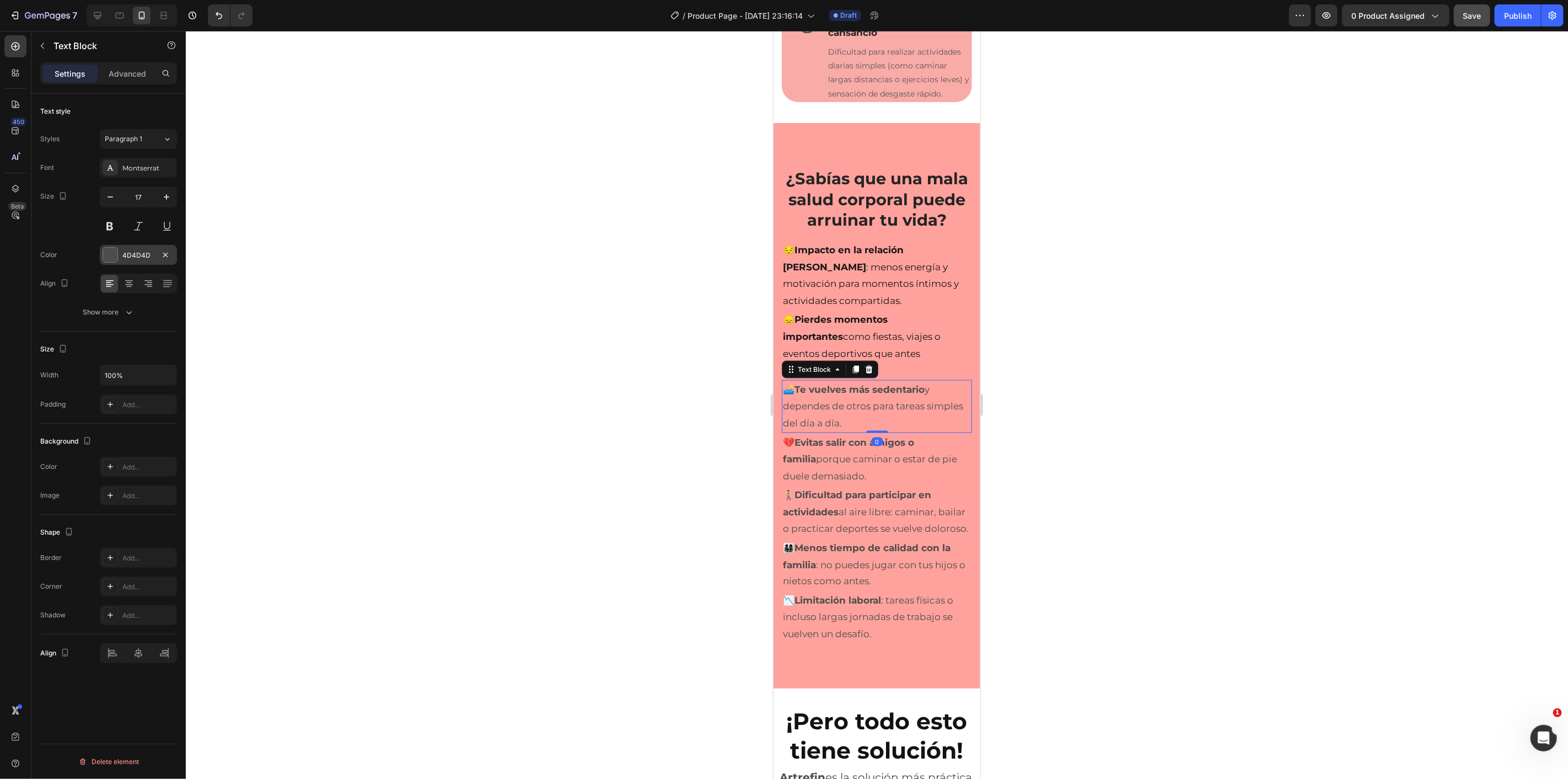
click at [109, 255] on div at bounding box center [110, 255] width 14 height 14
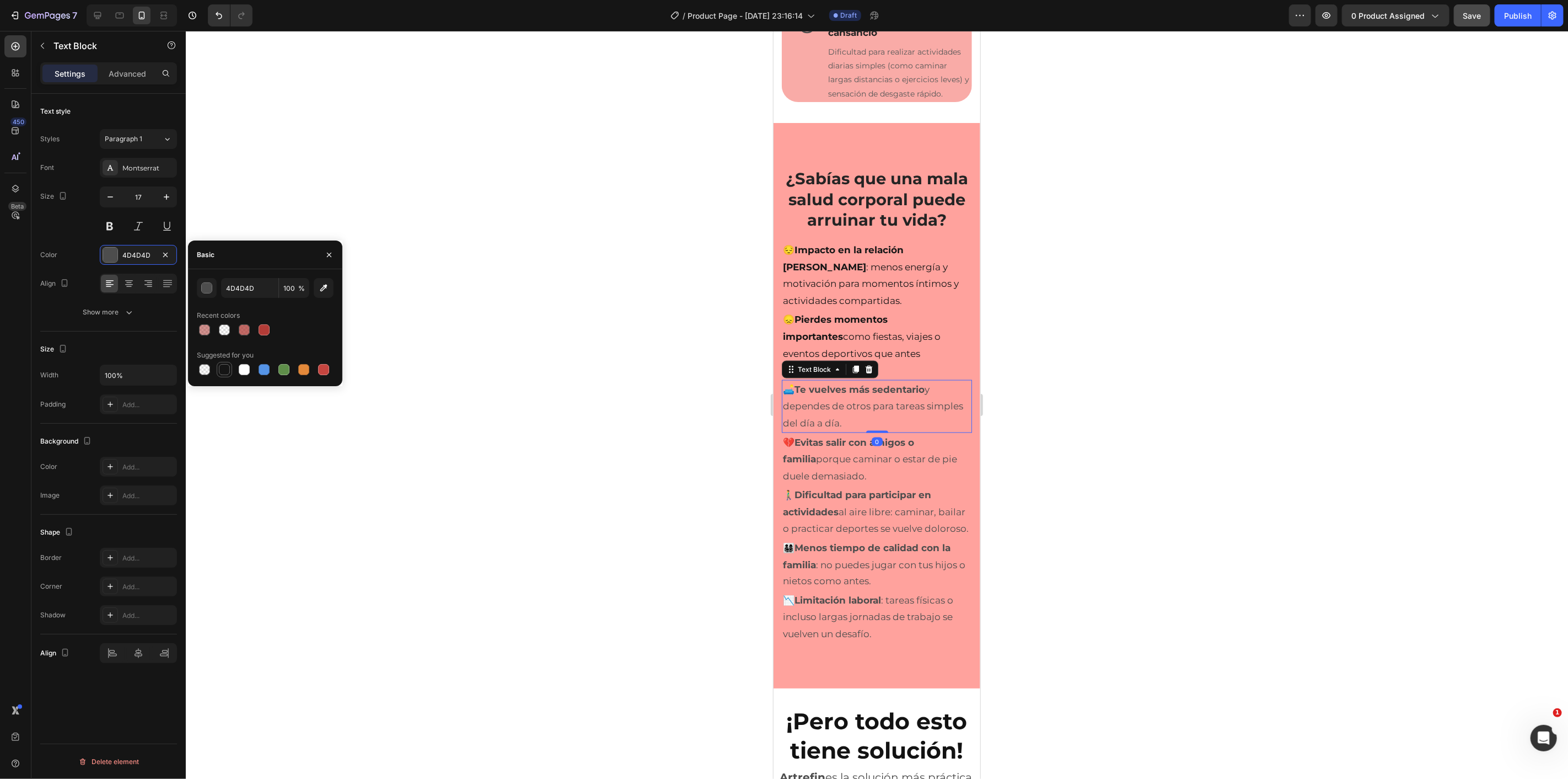
click at [225, 368] on div at bounding box center [224, 370] width 11 height 11
type input "151515"
click at [849, 459] on p "💔 Evitas salir con amigos o familia porque caminar o estar de pie duele demasia…" at bounding box center [877, 459] width 188 height 51
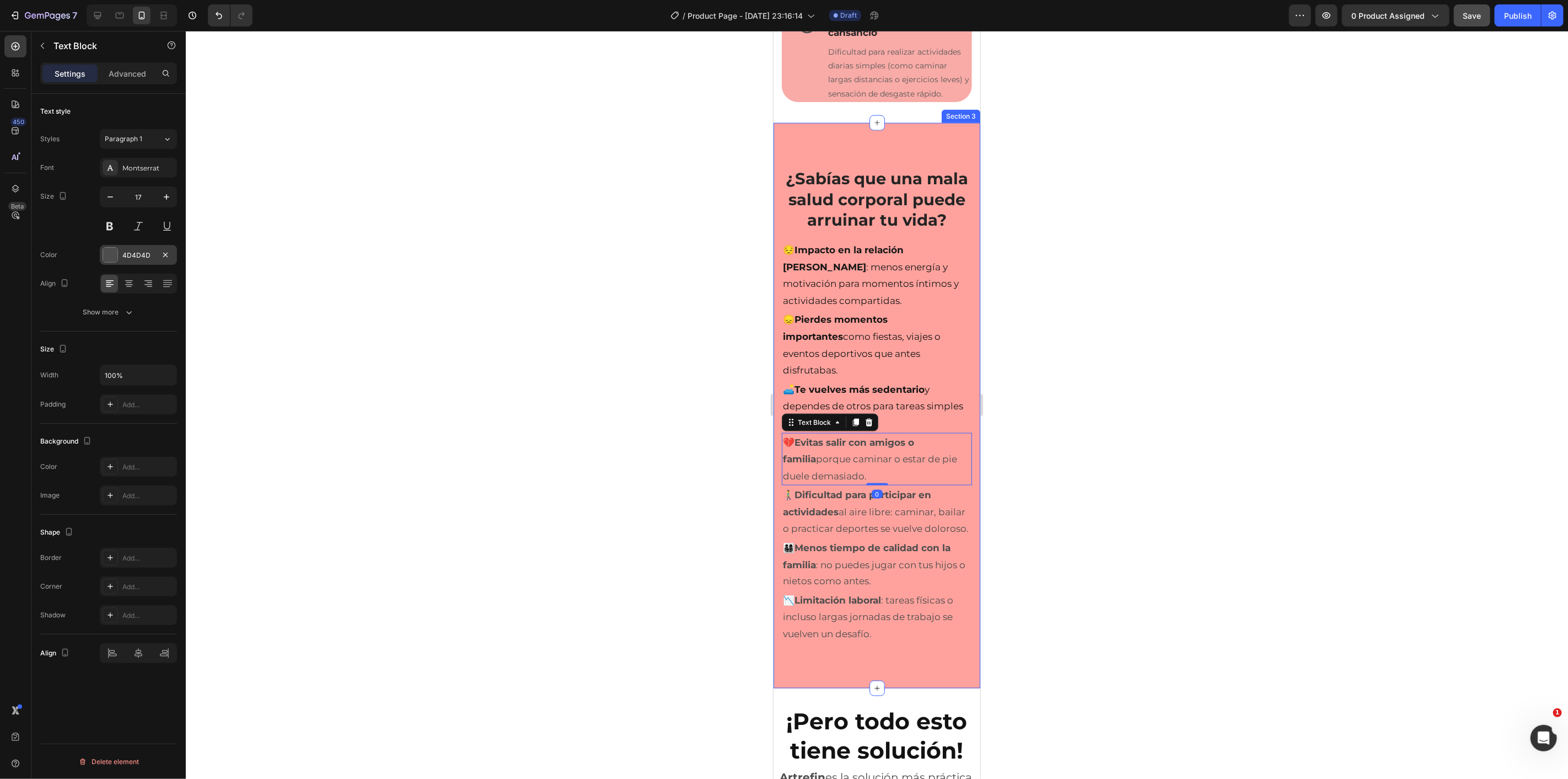
click at [109, 257] on div at bounding box center [110, 255] width 14 height 14
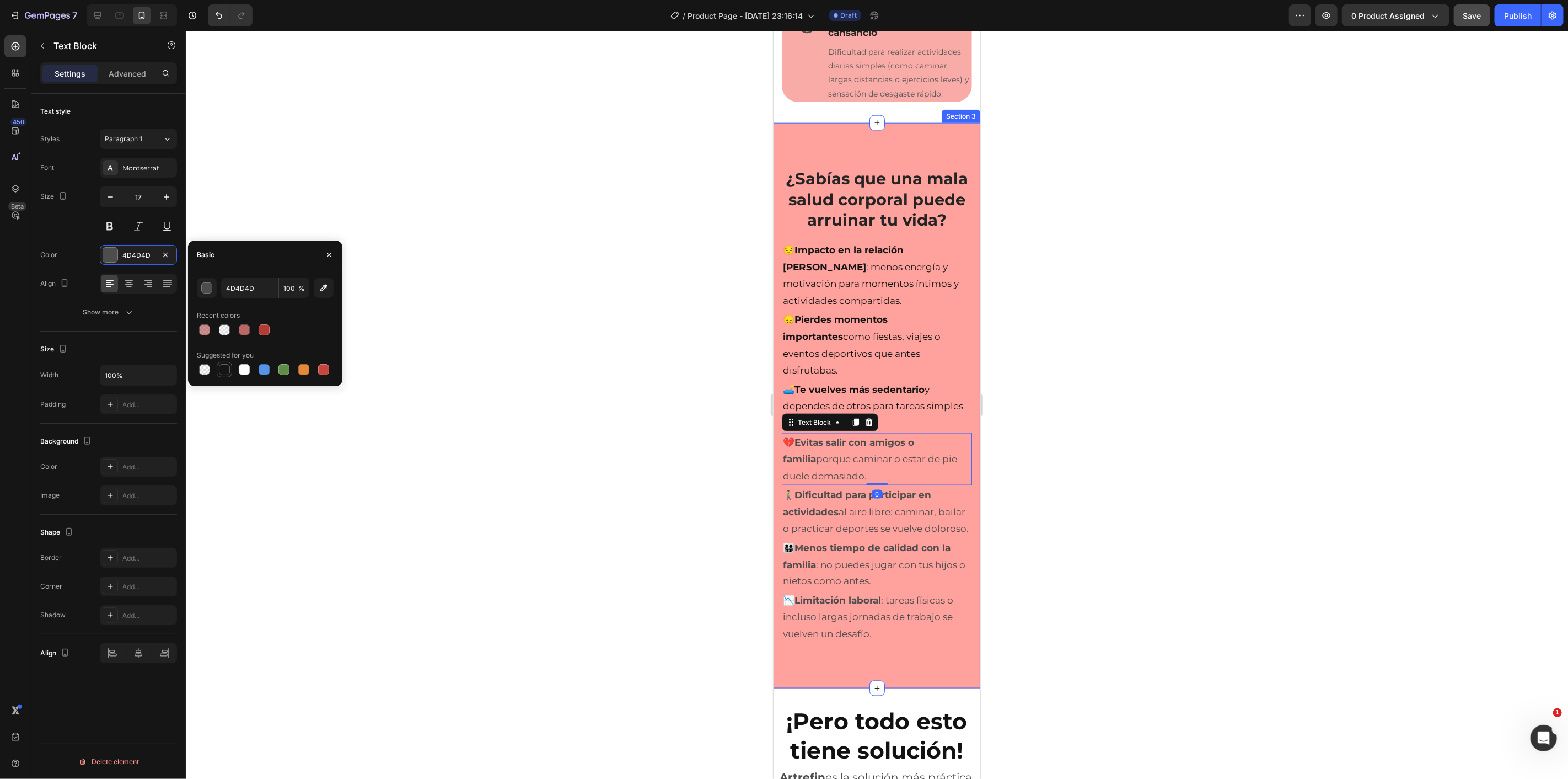
click at [224, 370] on div at bounding box center [224, 370] width 11 height 11
type input "151515"
click at [826, 526] on p "🚶‍♂️ Dificultad para participar en actividades al aire libre: caminar, bailar o…" at bounding box center [877, 511] width 188 height 51
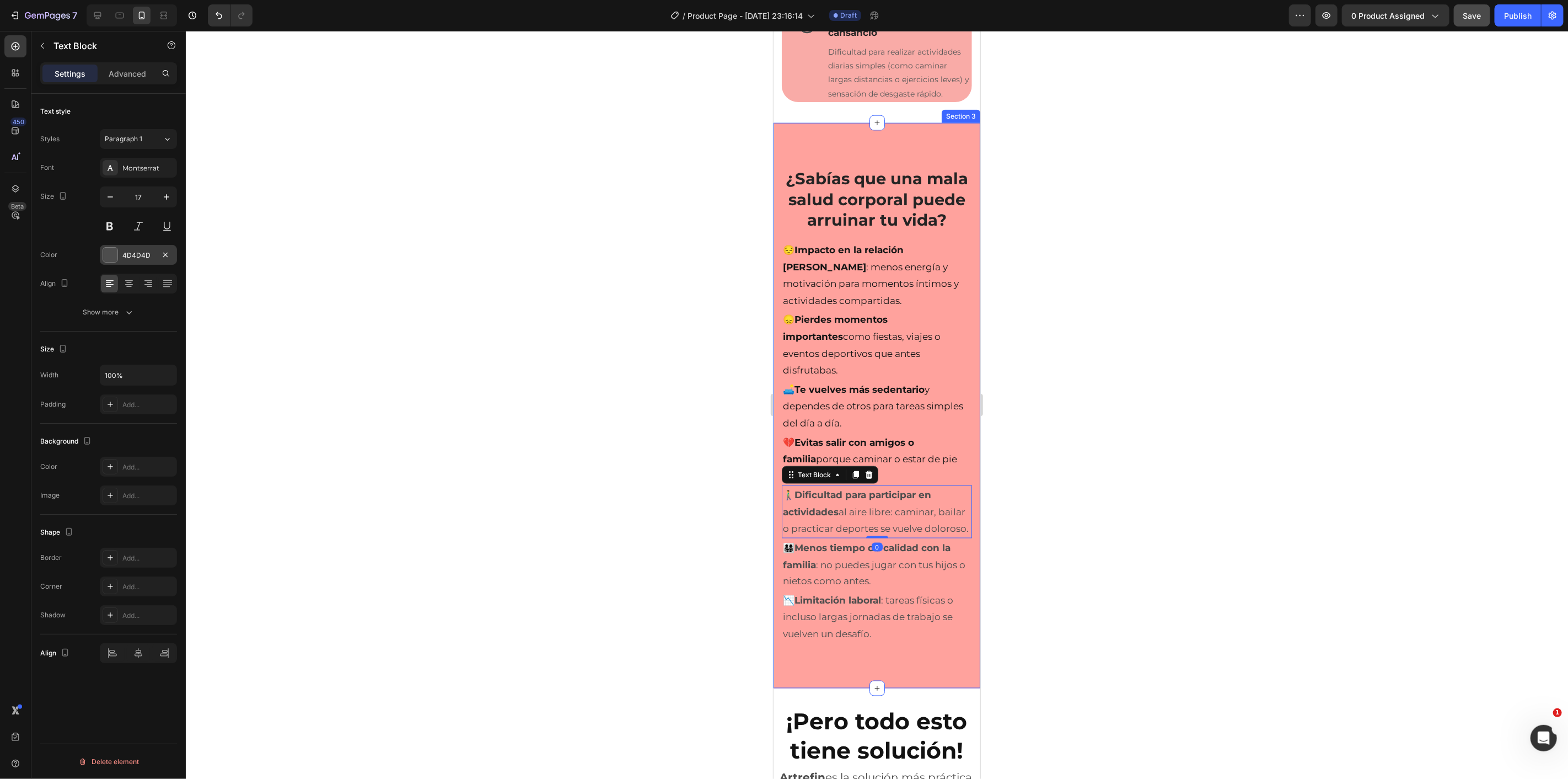
click at [111, 258] on div at bounding box center [110, 255] width 14 height 14
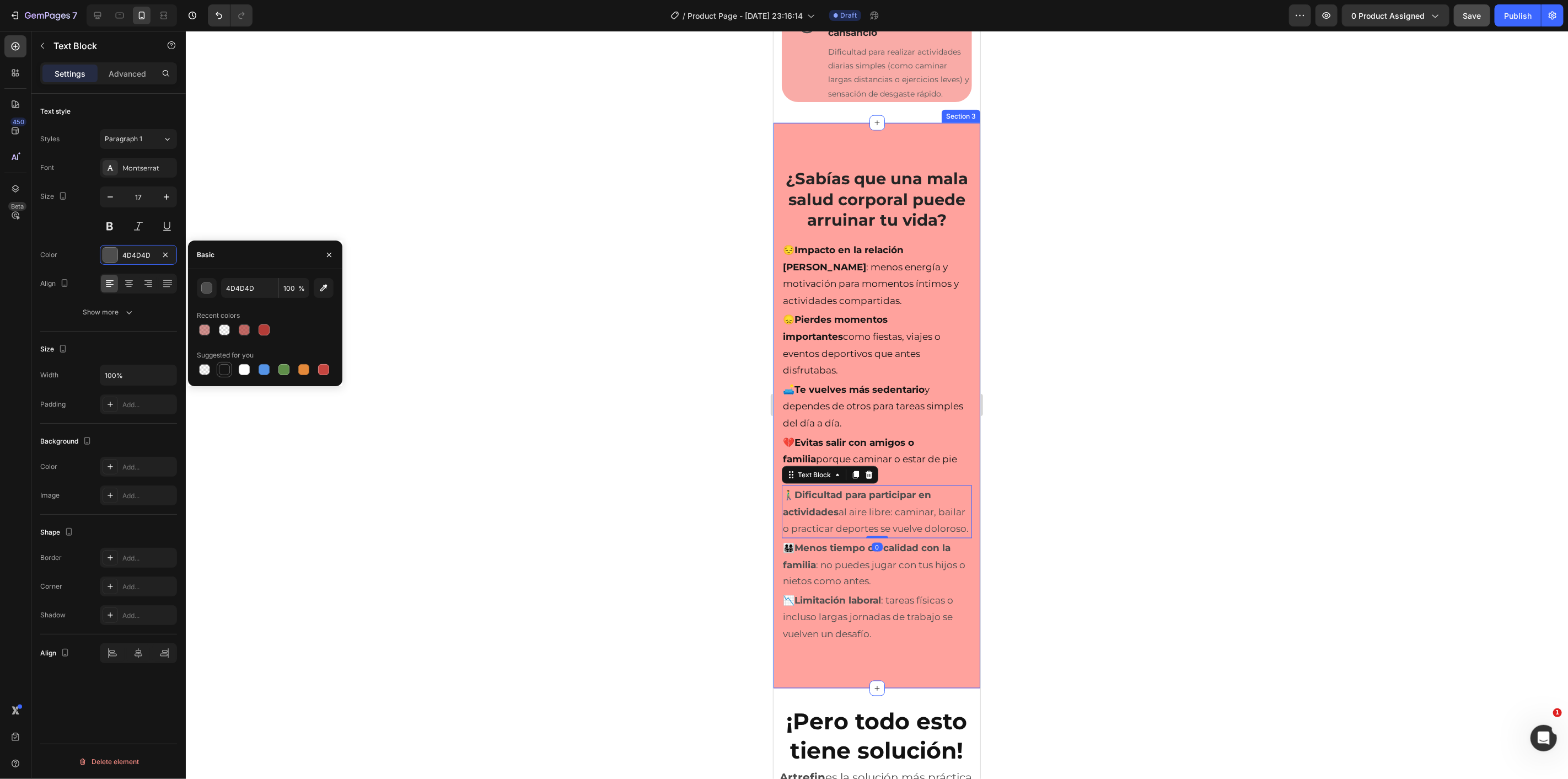
click at [223, 368] on div at bounding box center [224, 370] width 11 height 11
type input "151515"
click at [801, 570] on strong "Menos tiempo de calidad con la familia" at bounding box center [866, 556] width 167 height 28
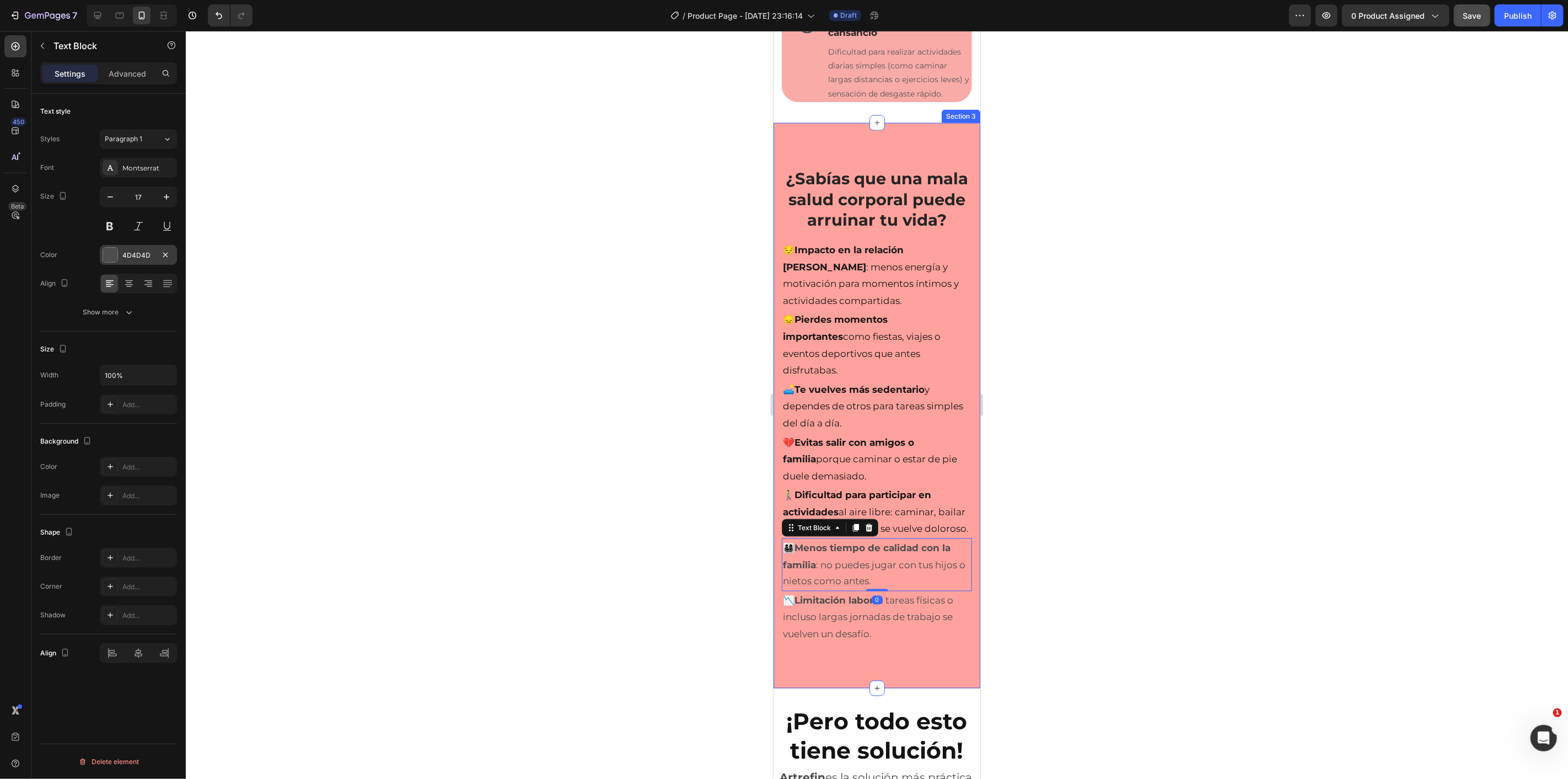
click at [111, 248] on div at bounding box center [110, 255] width 14 height 14
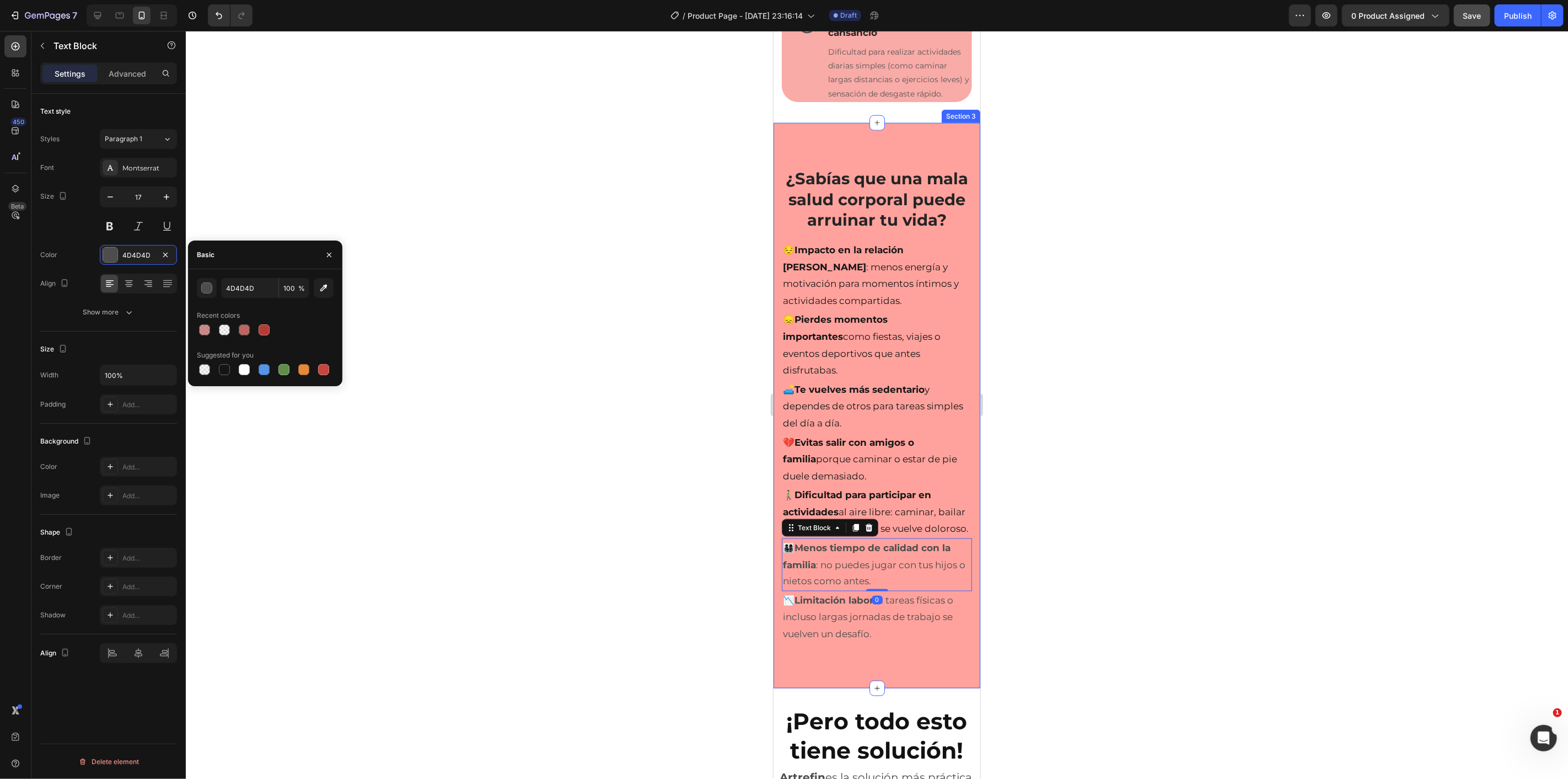
click at [234, 372] on div at bounding box center [265, 370] width 136 height 16
click at [227, 370] on div at bounding box center [224, 370] width 11 height 11
type input "151515"
click at [817, 630] on p "📉 Limitación laboral : tareas físicas o incluso largas jornadas de trabajo se v…" at bounding box center [877, 617] width 188 height 51
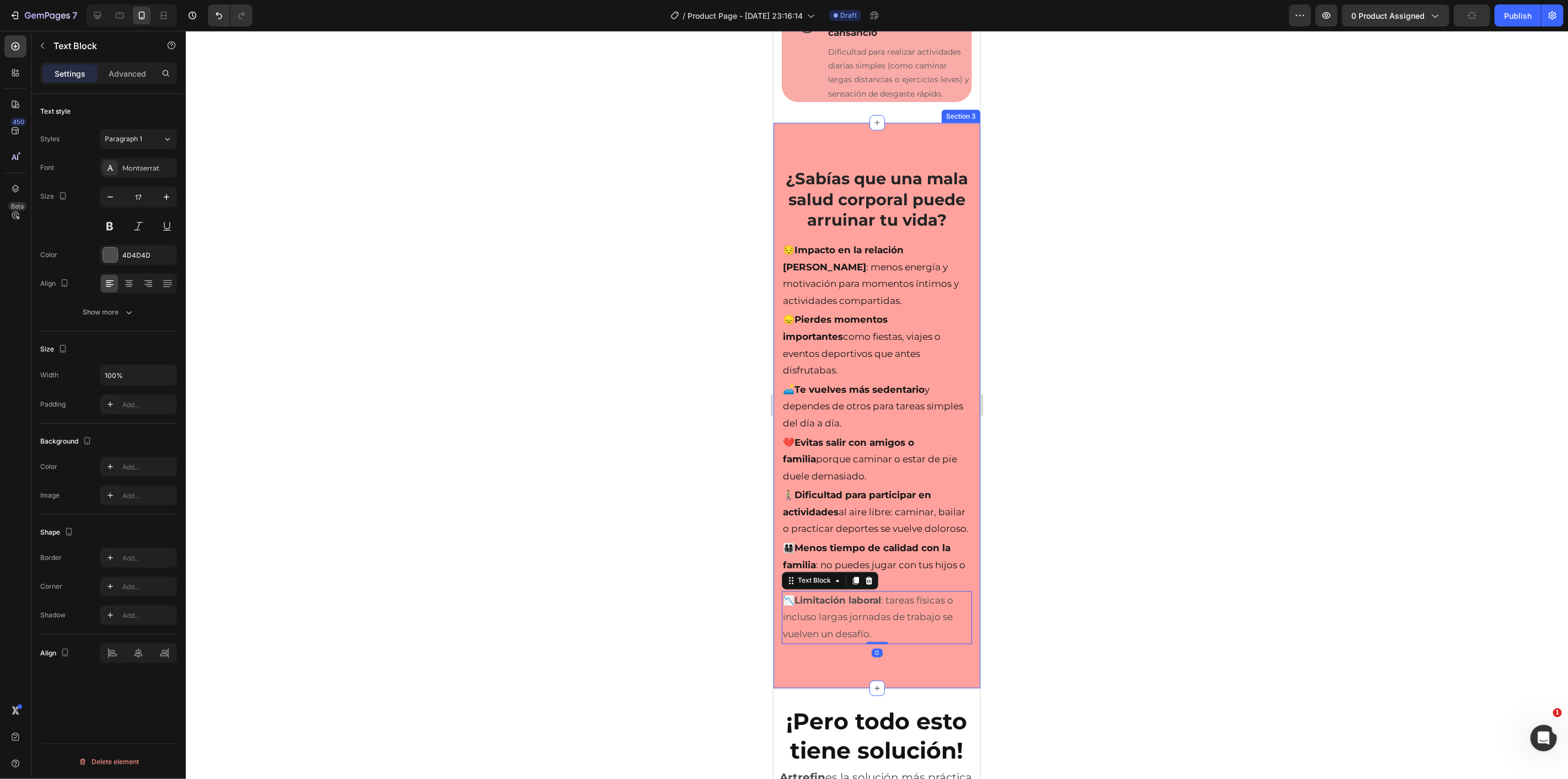
click at [119, 260] on div "4D4D4D" at bounding box center [138, 255] width 77 height 20
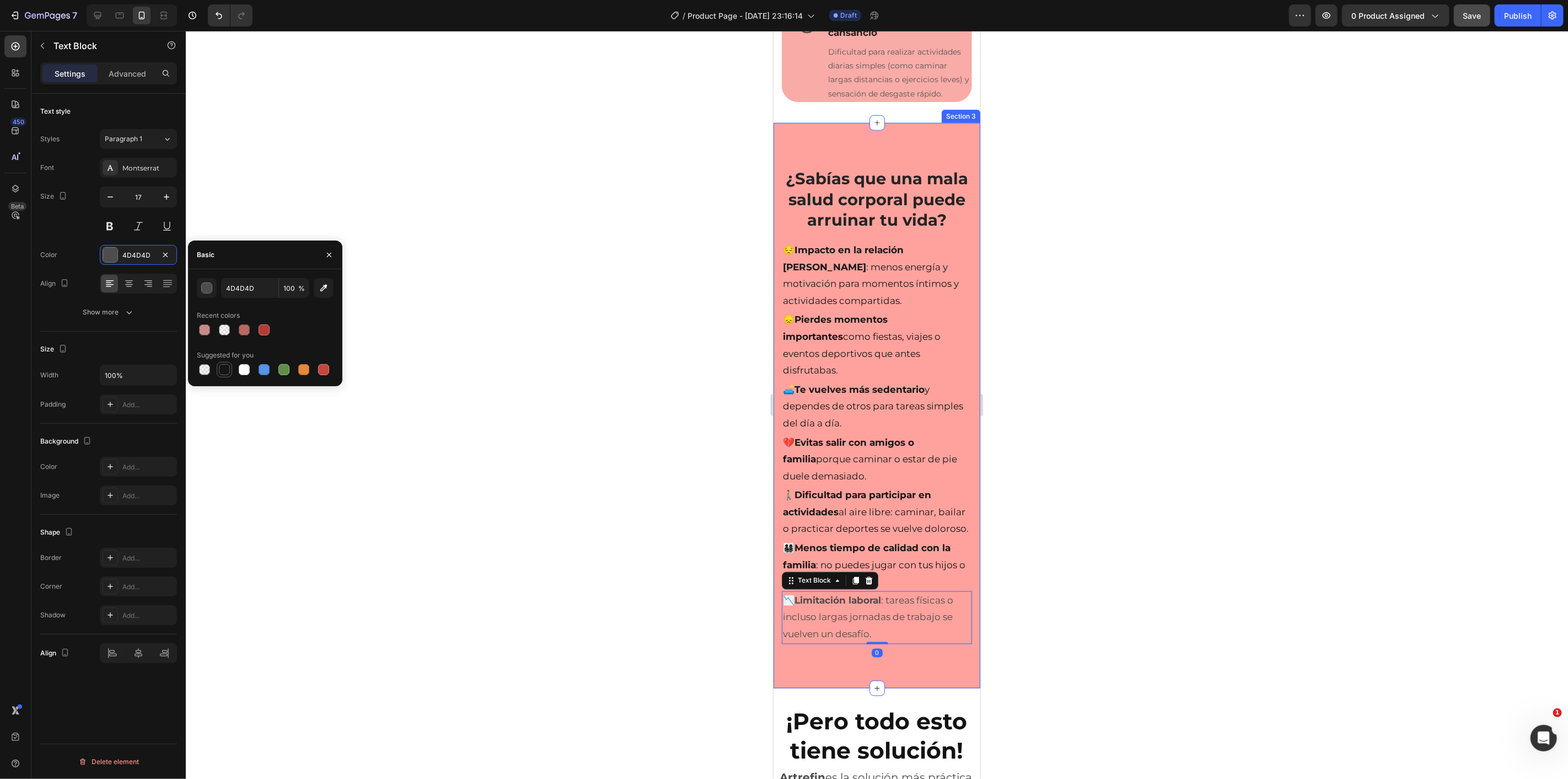
click at [222, 365] on div at bounding box center [224, 370] width 11 height 11
type input "151515"
click at [856, 509] on p "🚶‍♂️ Dificultad para participar en actividades al aire libre: caminar, bailar o…" at bounding box center [877, 511] width 188 height 51
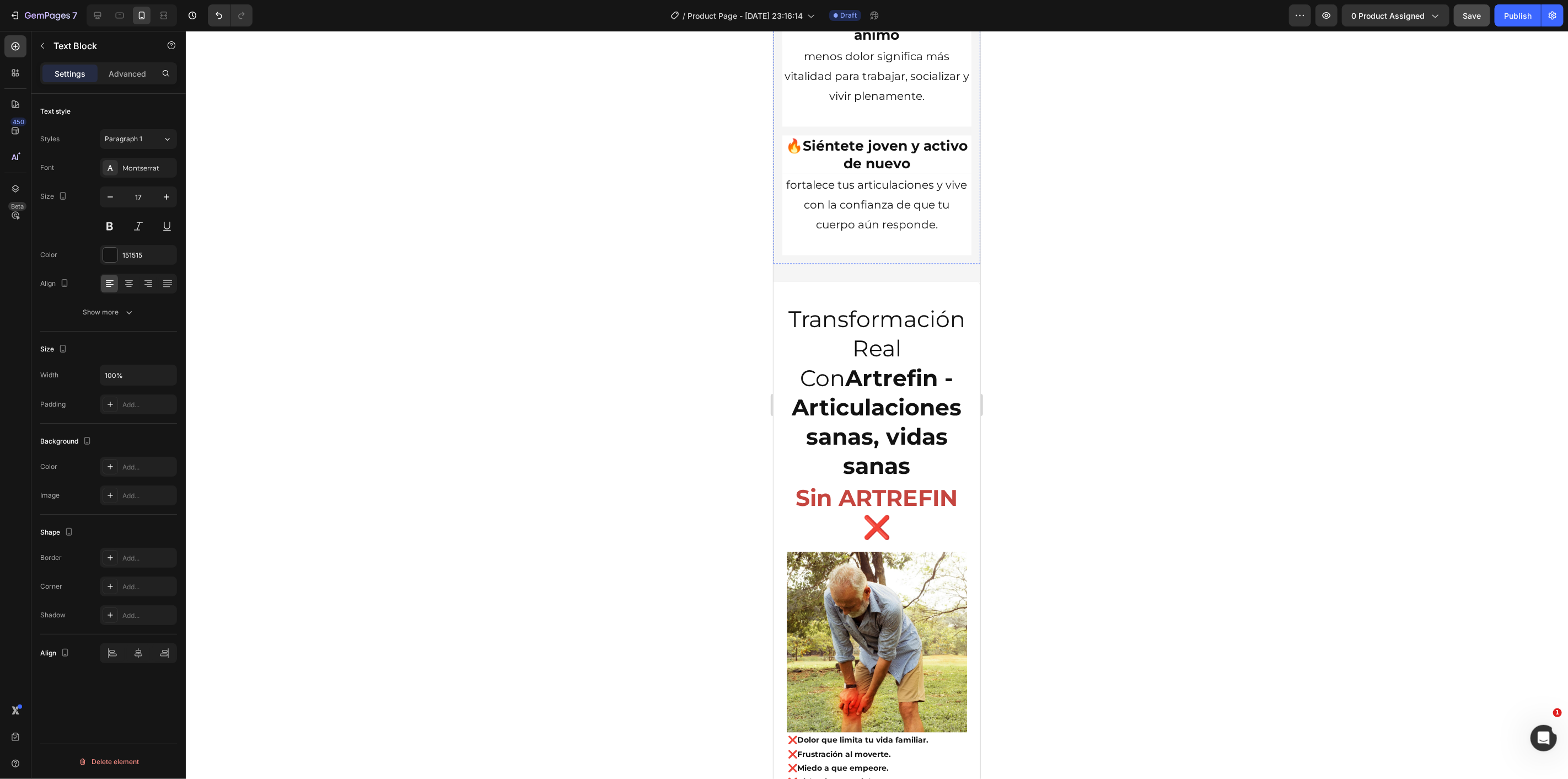
scroll to position [5149, 0]
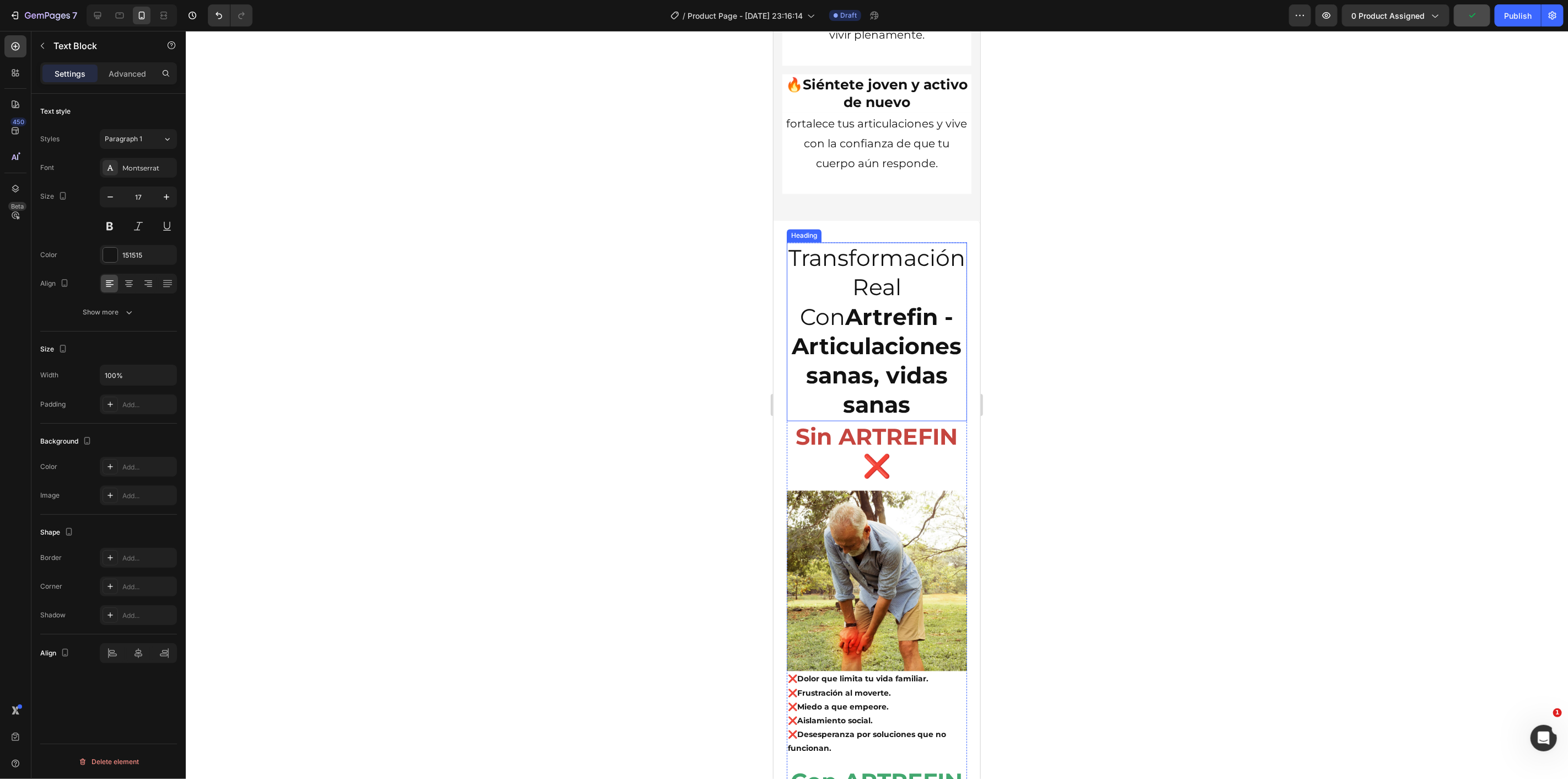
click at [894, 383] on strong "Artrefin - Articulaciones sanas, vidas sanas" at bounding box center [877, 360] width 169 height 116
click at [117, 199] on button "button" at bounding box center [110, 197] width 20 height 20
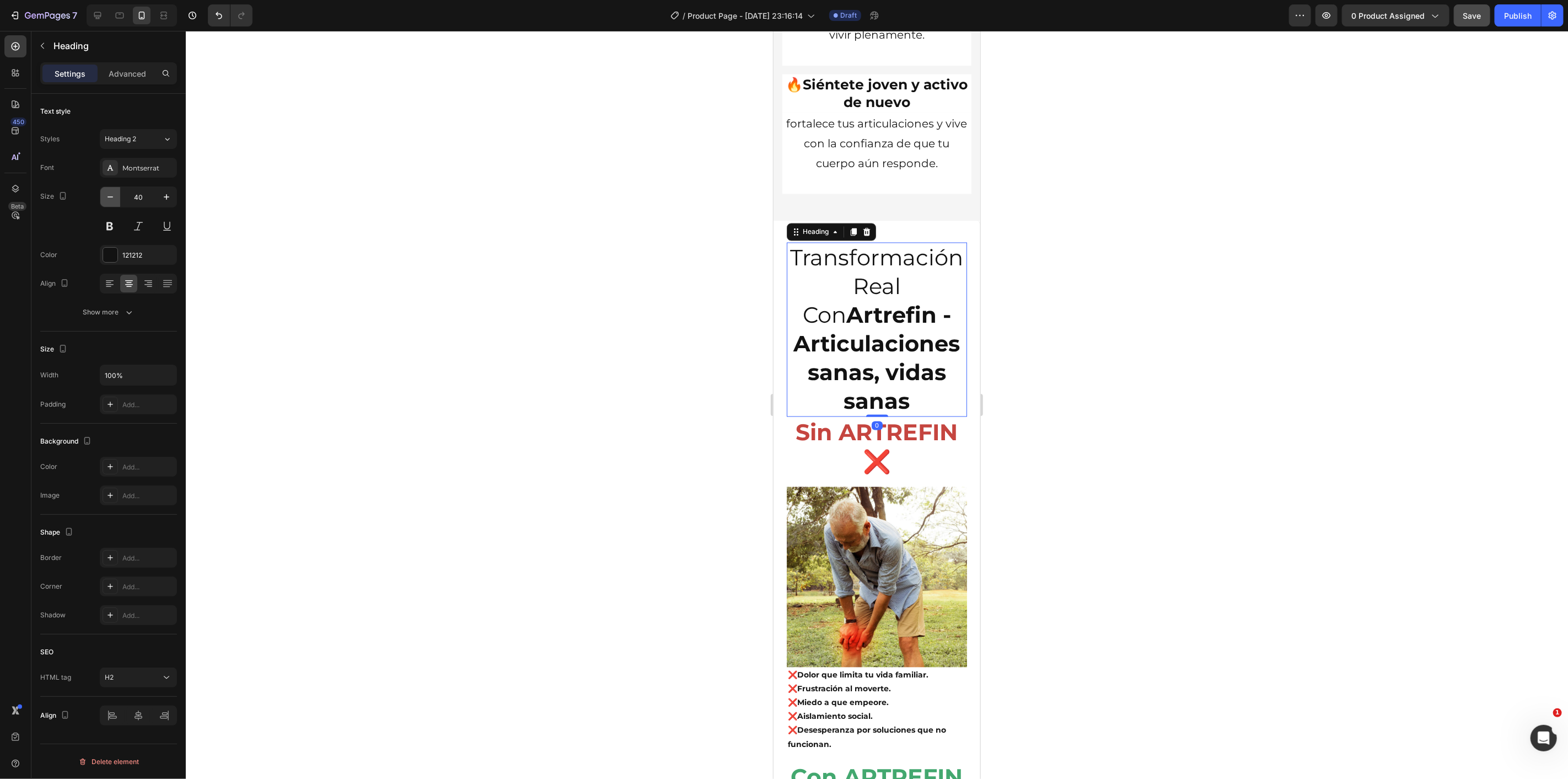
click at [117, 199] on button "button" at bounding box center [110, 197] width 20 height 20
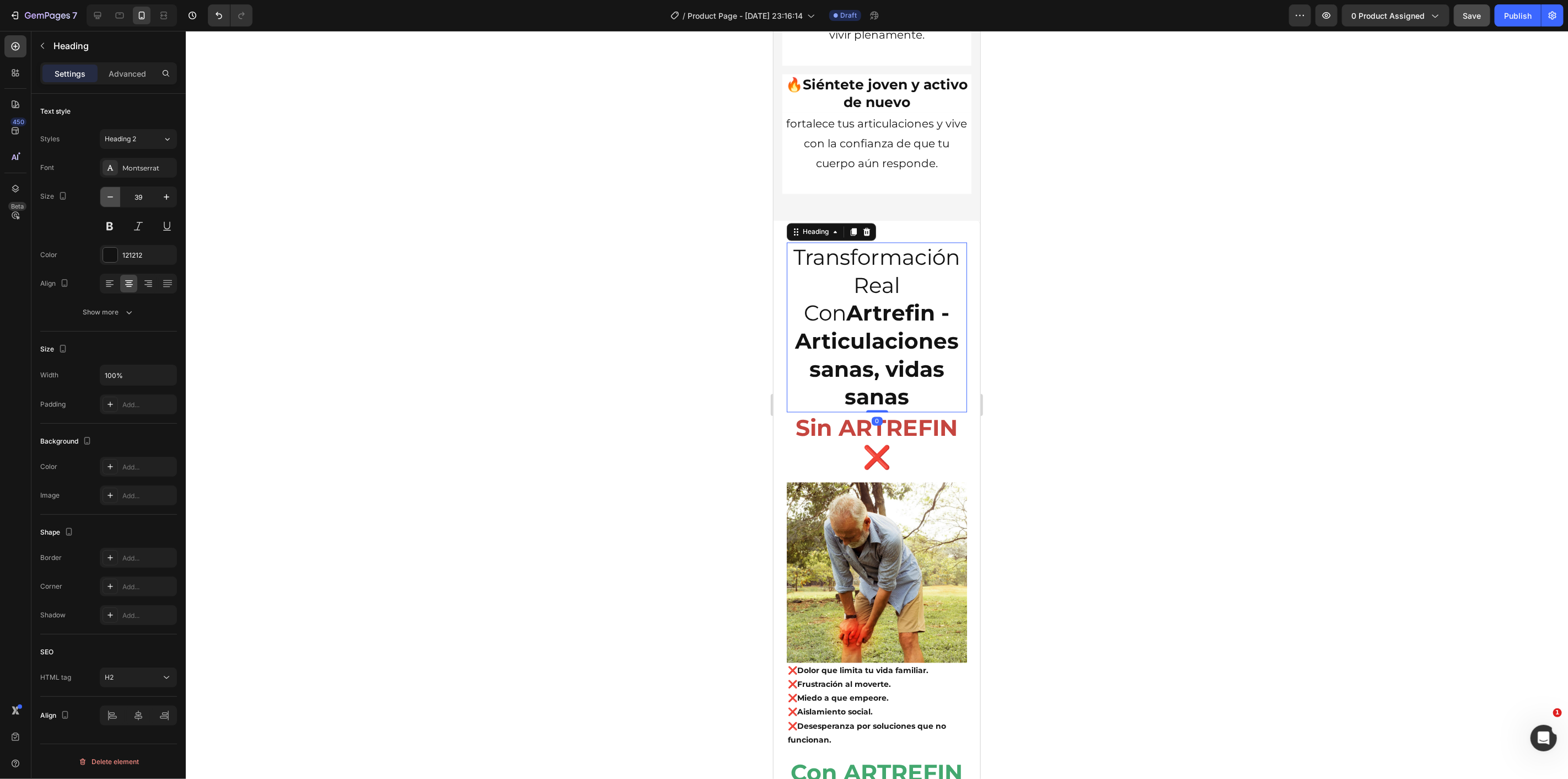
click at [117, 199] on button "button" at bounding box center [110, 197] width 20 height 20
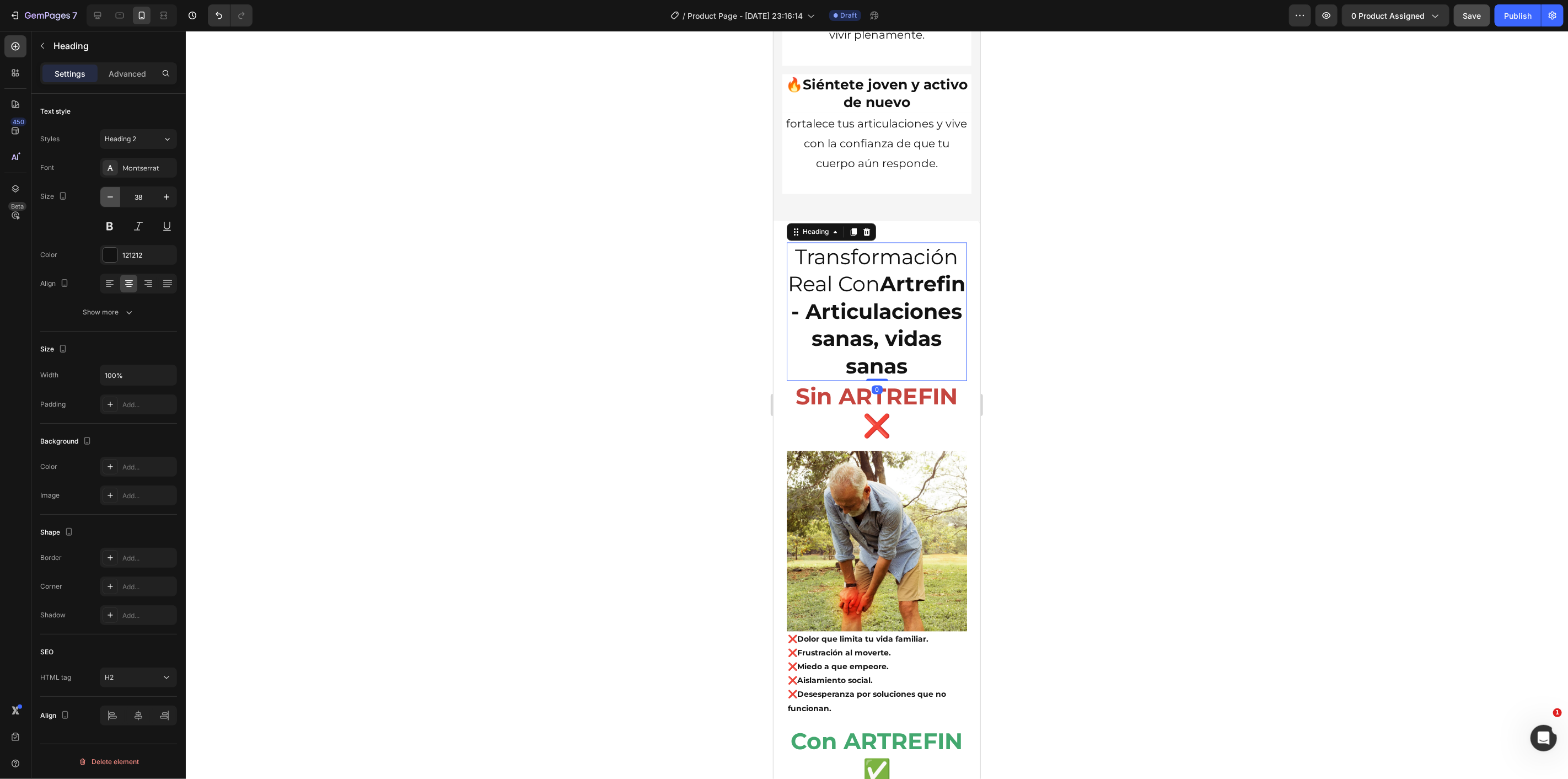
type input "37"
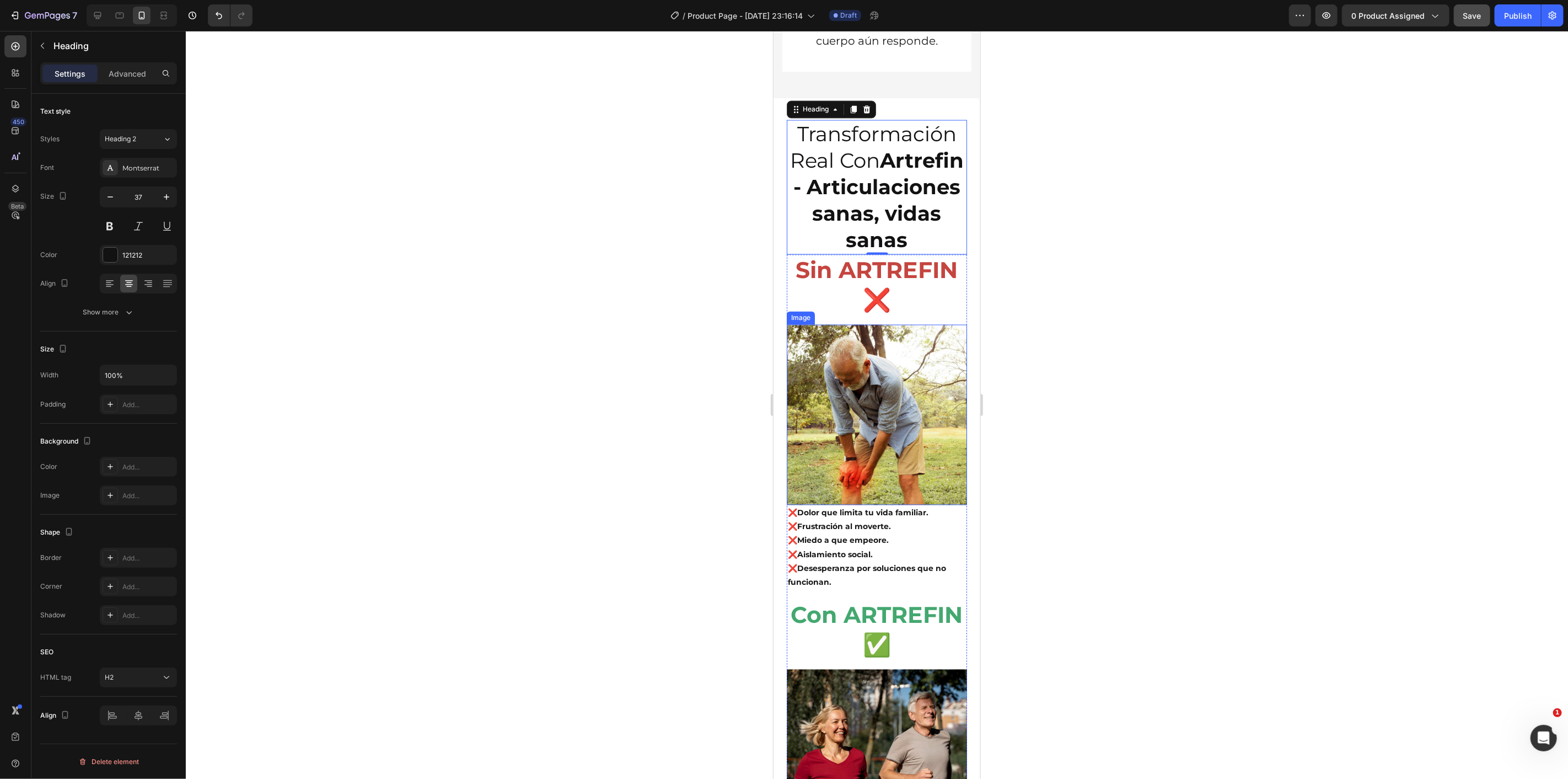
scroll to position [5332, 0]
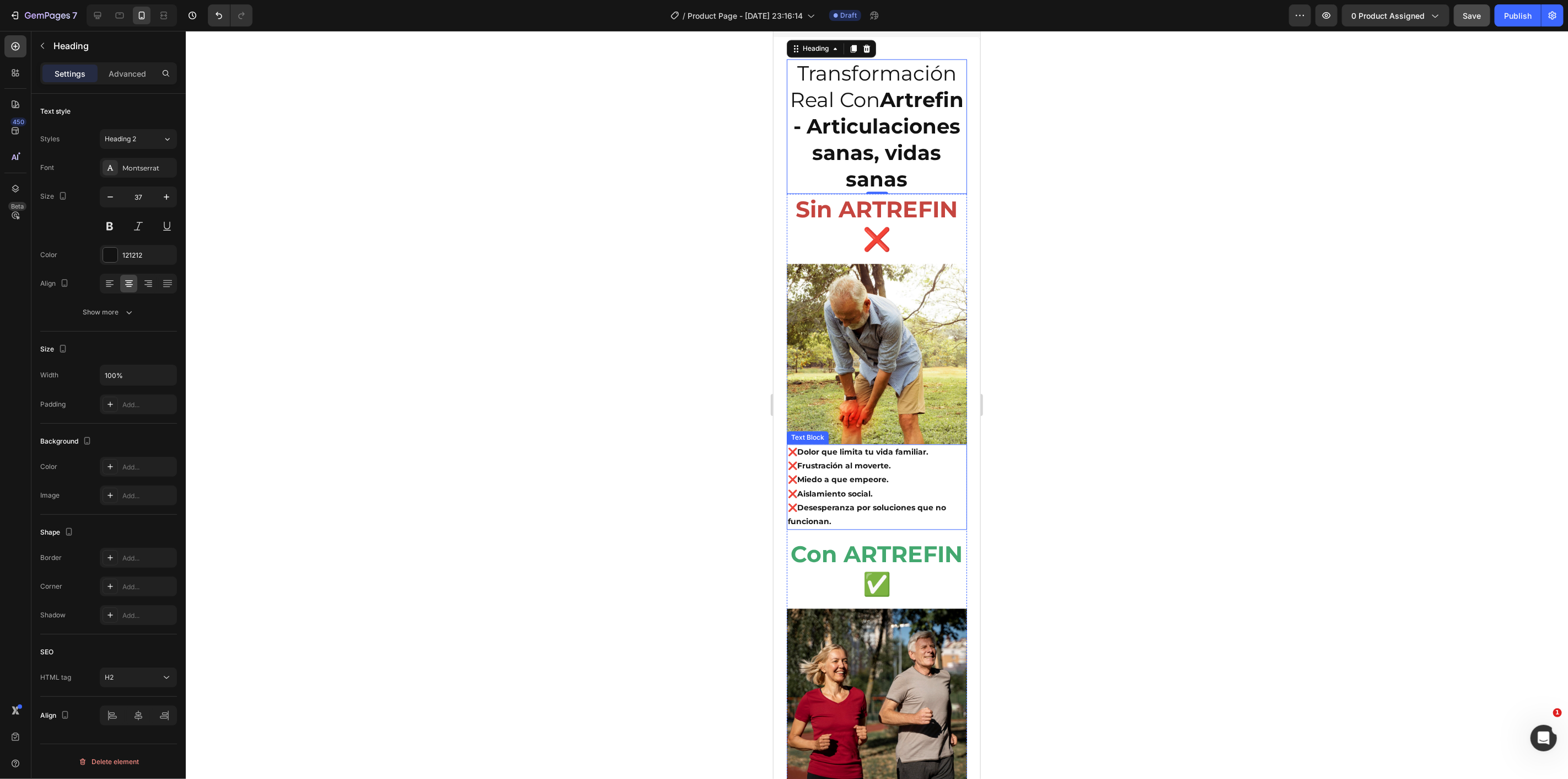
click at [903, 459] on p "❌Dolor que limita tu vida familiar." at bounding box center [877, 451] width 178 height 14
click at [161, 194] on icon "button" at bounding box center [166, 197] width 11 height 11
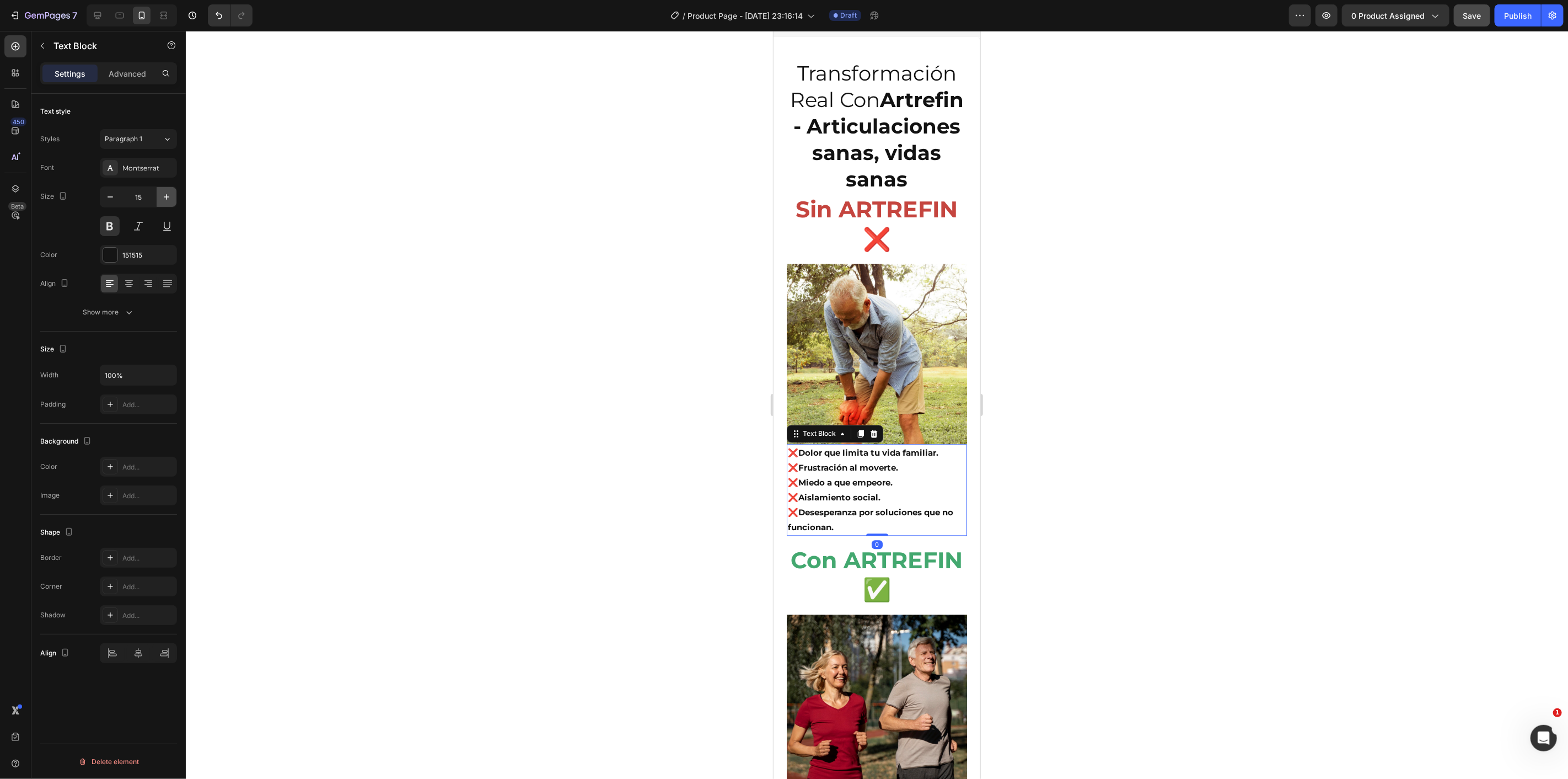
click at [161, 194] on icon "button" at bounding box center [166, 197] width 11 height 11
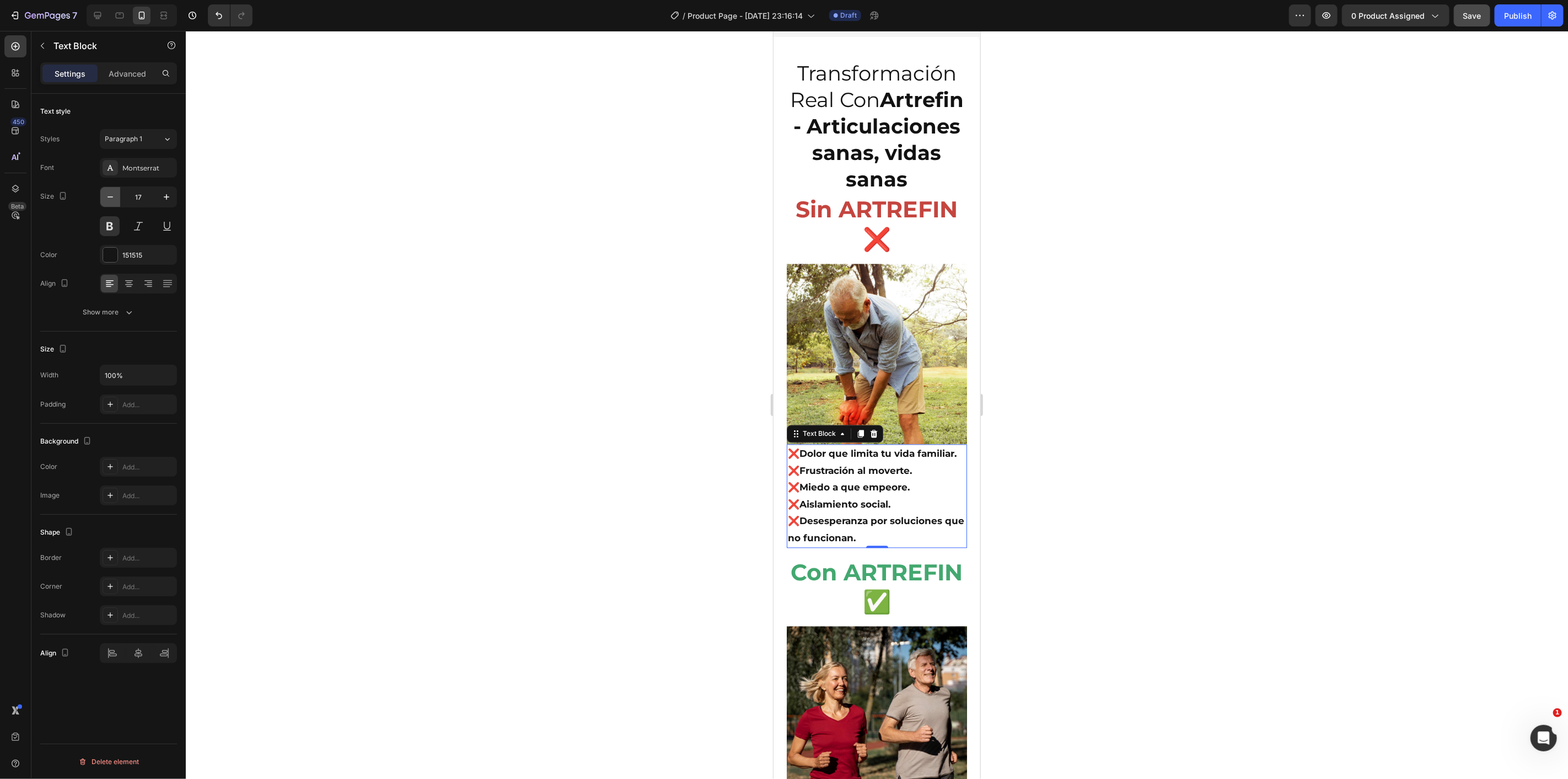
click at [107, 195] on icon "button" at bounding box center [110, 197] width 11 height 11
type input "16"
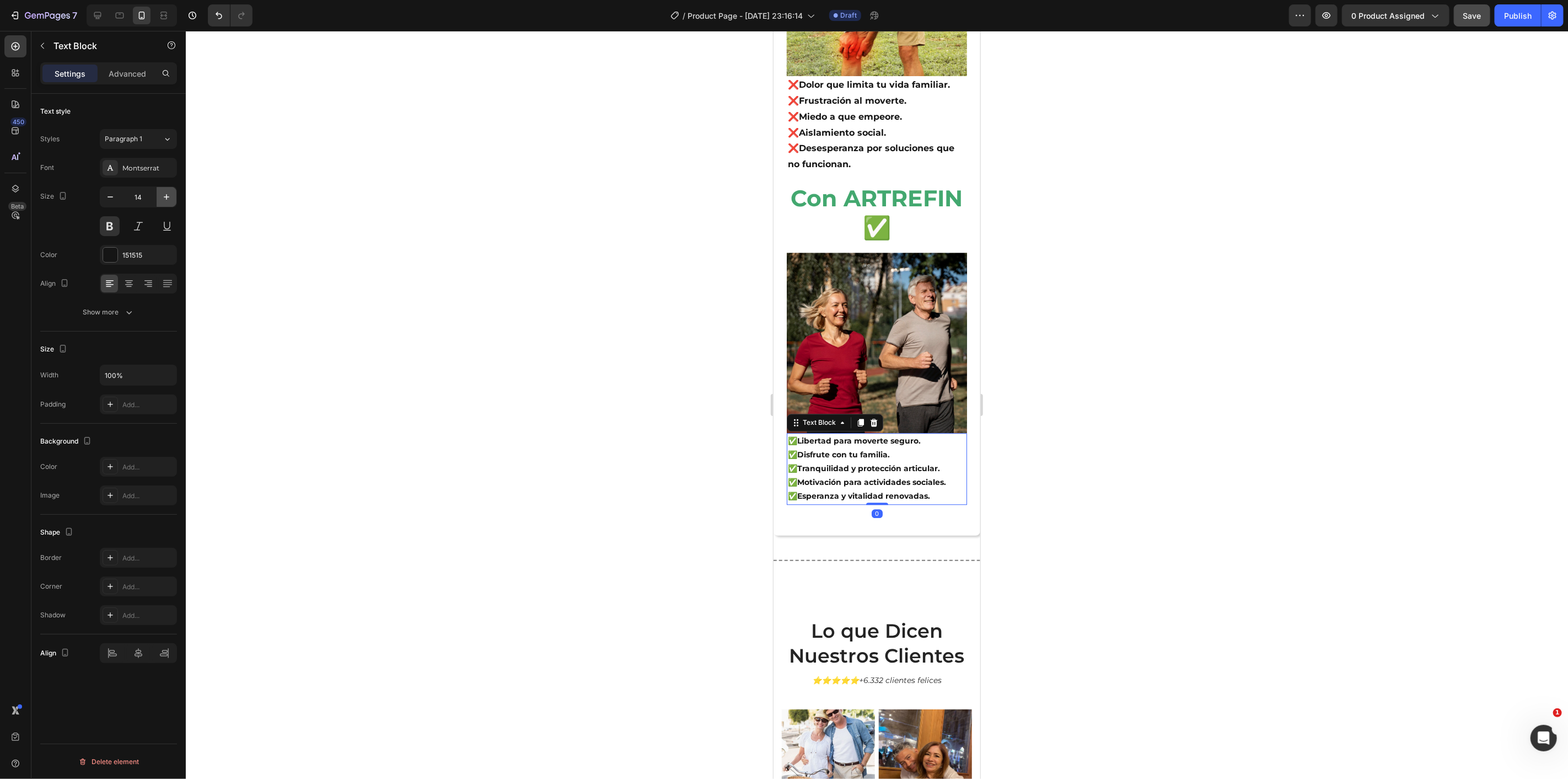
click at [165, 200] on icon "button" at bounding box center [166, 197] width 11 height 11
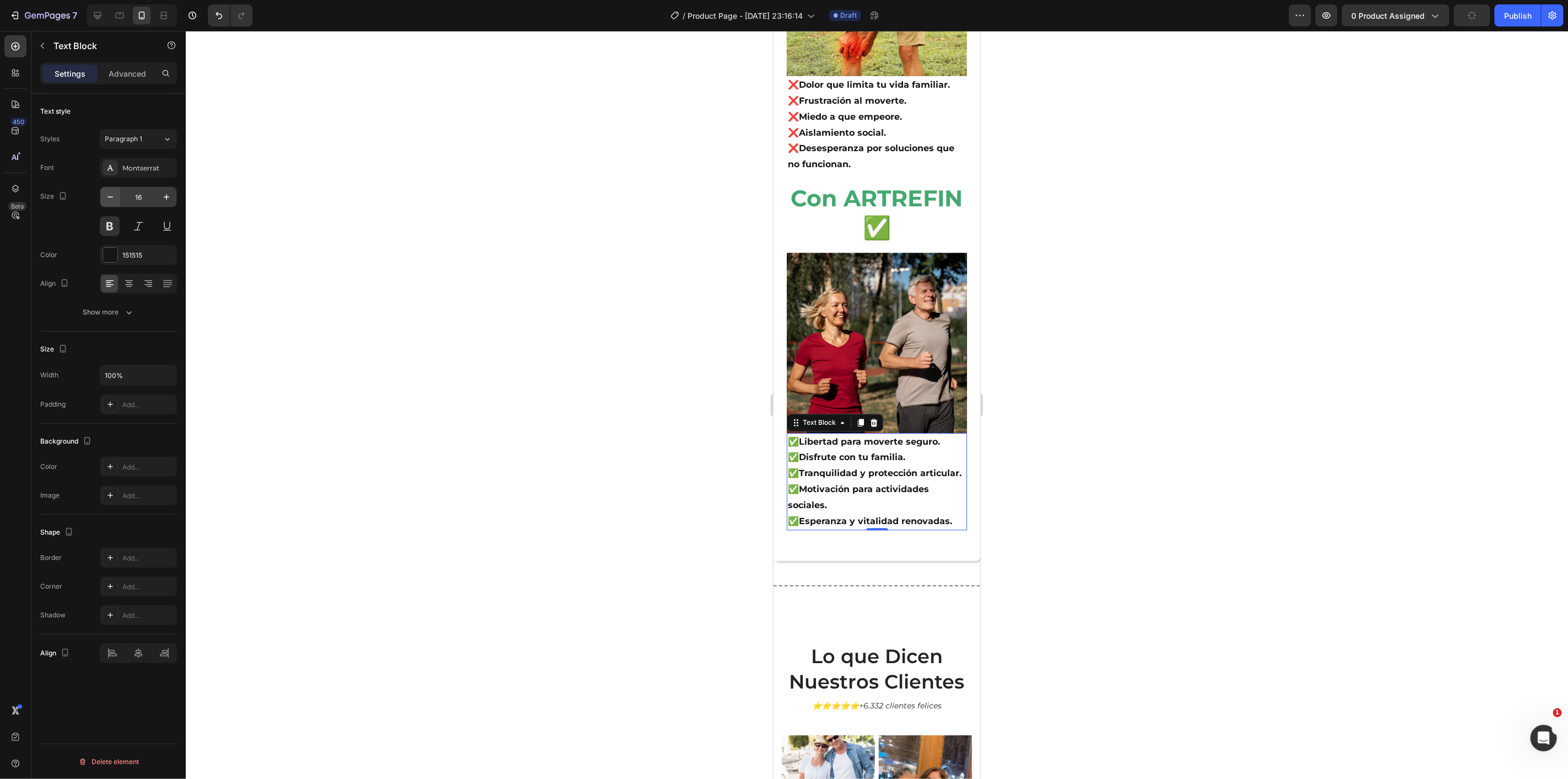
click at [114, 195] on icon "button" at bounding box center [110, 197] width 11 height 11
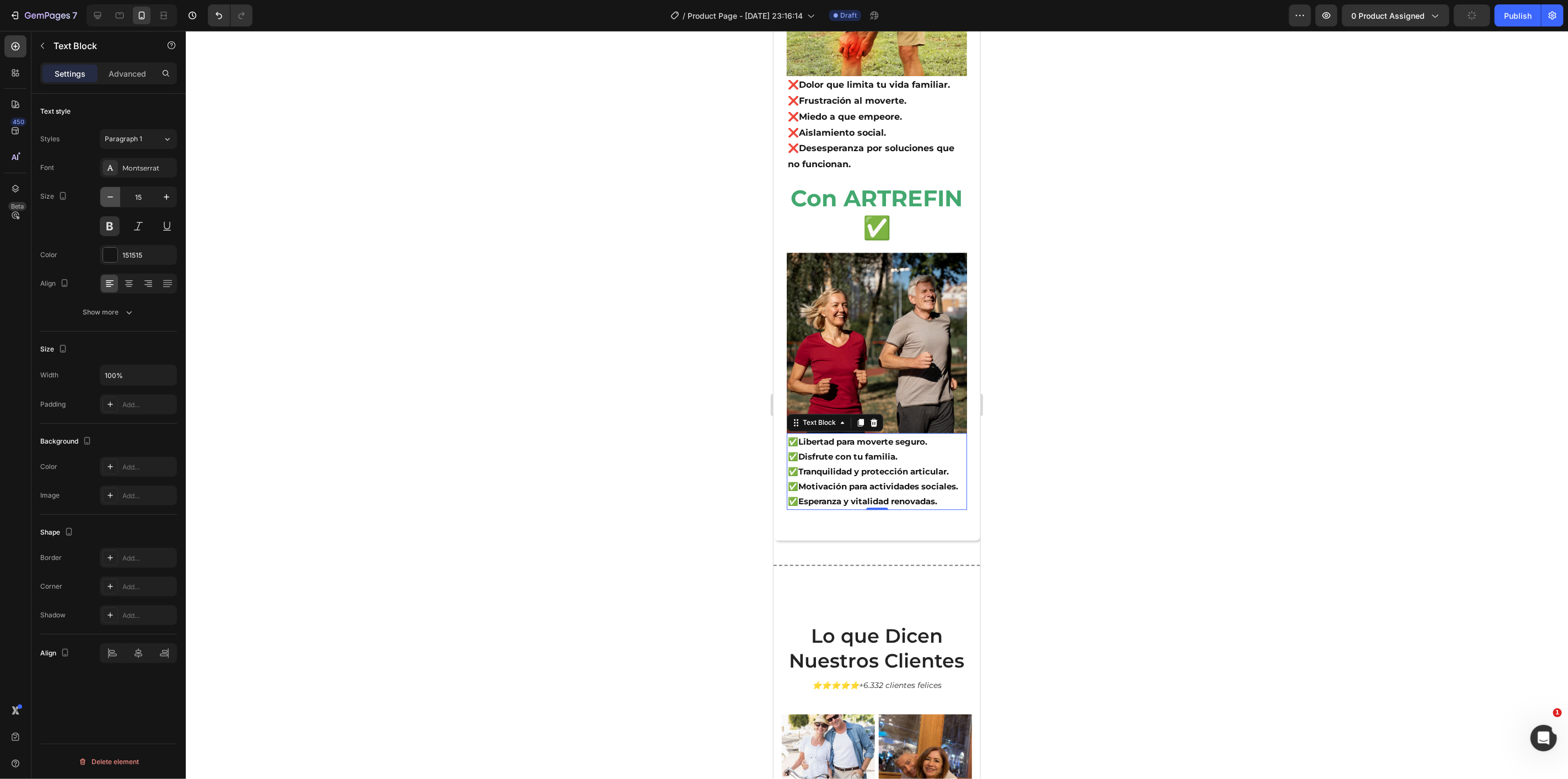
click at [114, 195] on icon "button" at bounding box center [110, 197] width 11 height 11
type input "14"
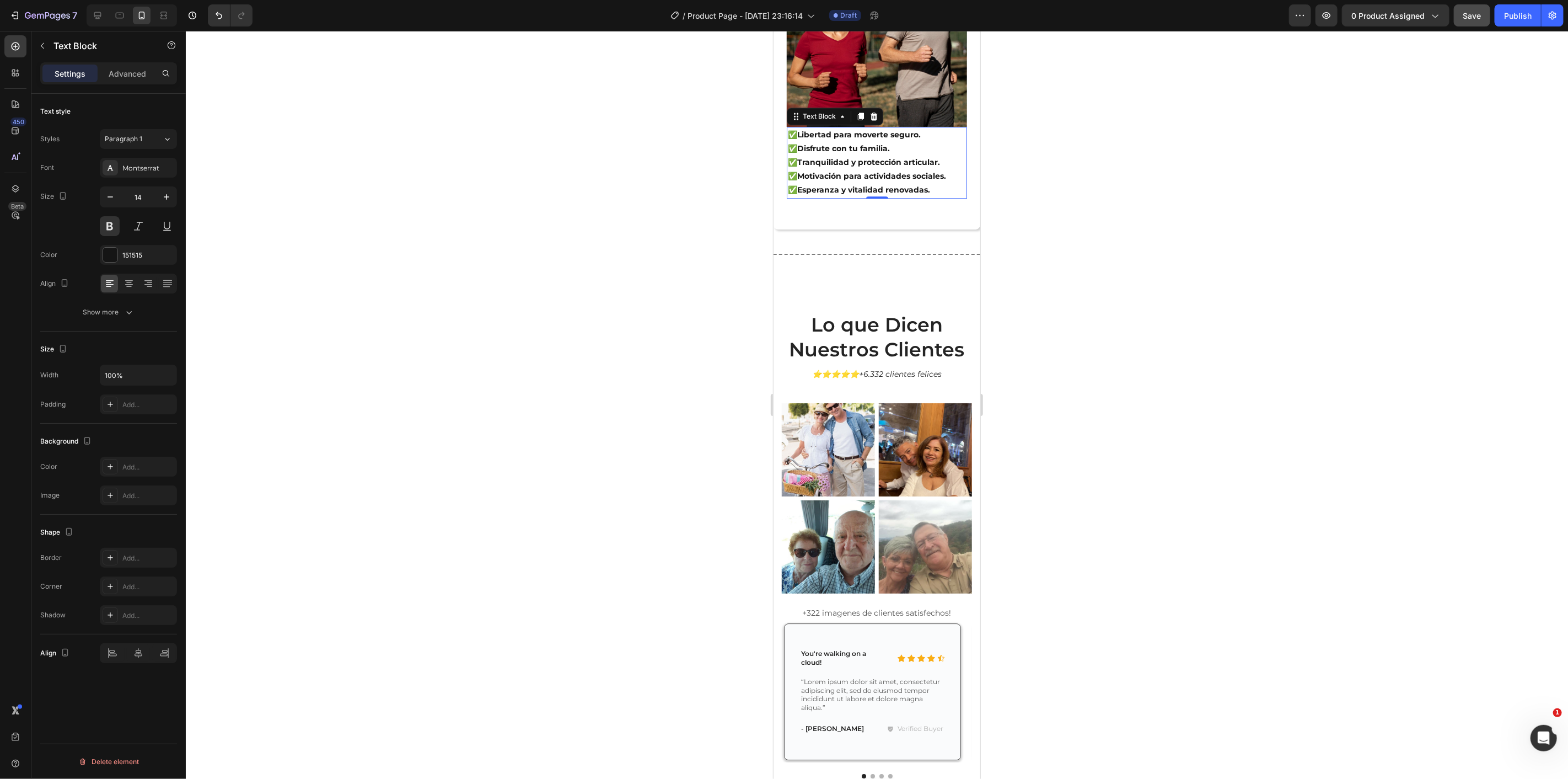
scroll to position [6191, 0]
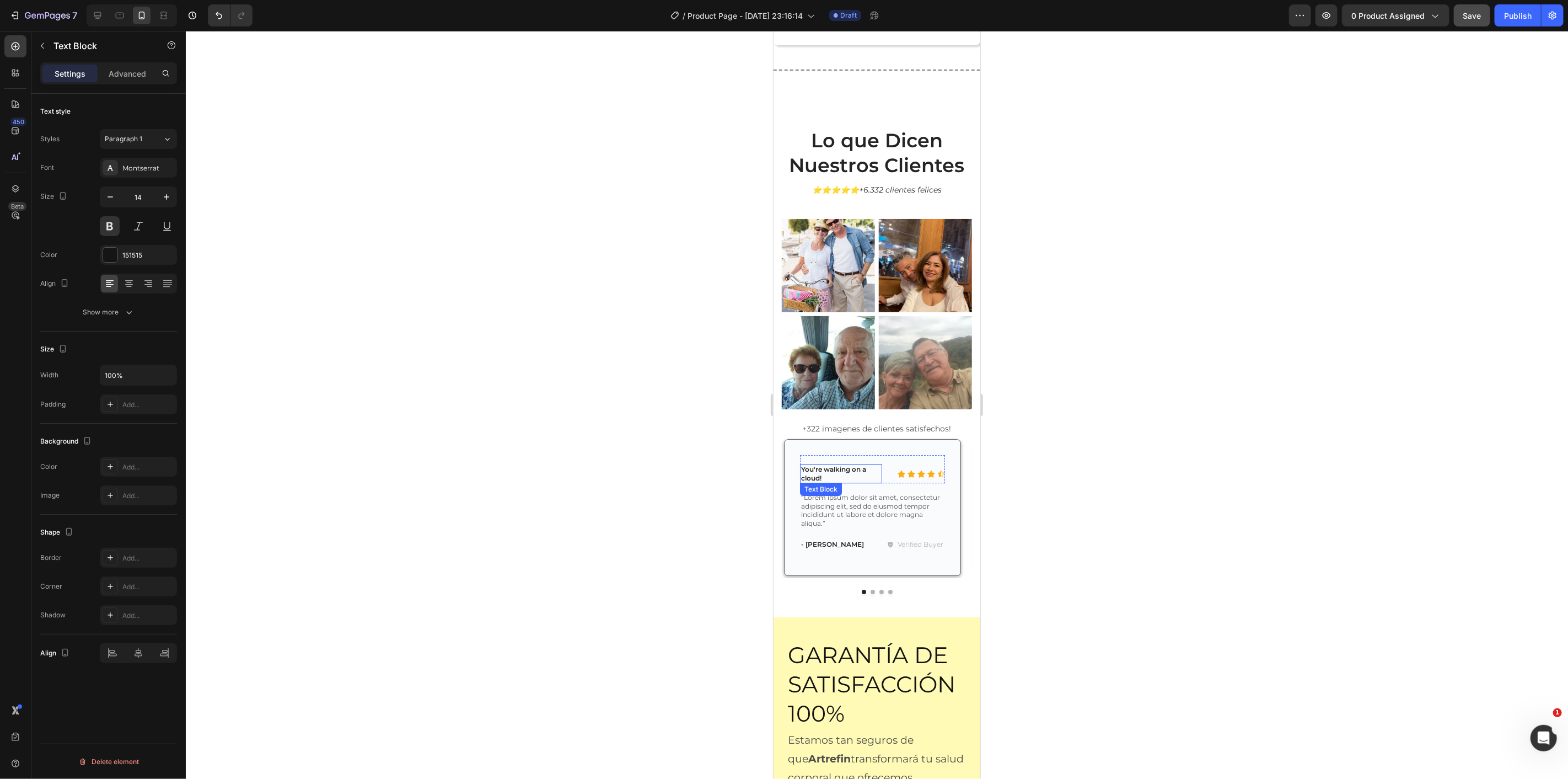
click at [820, 466] on p "You're walking on a cloud!" at bounding box center [841, 473] width 80 height 17
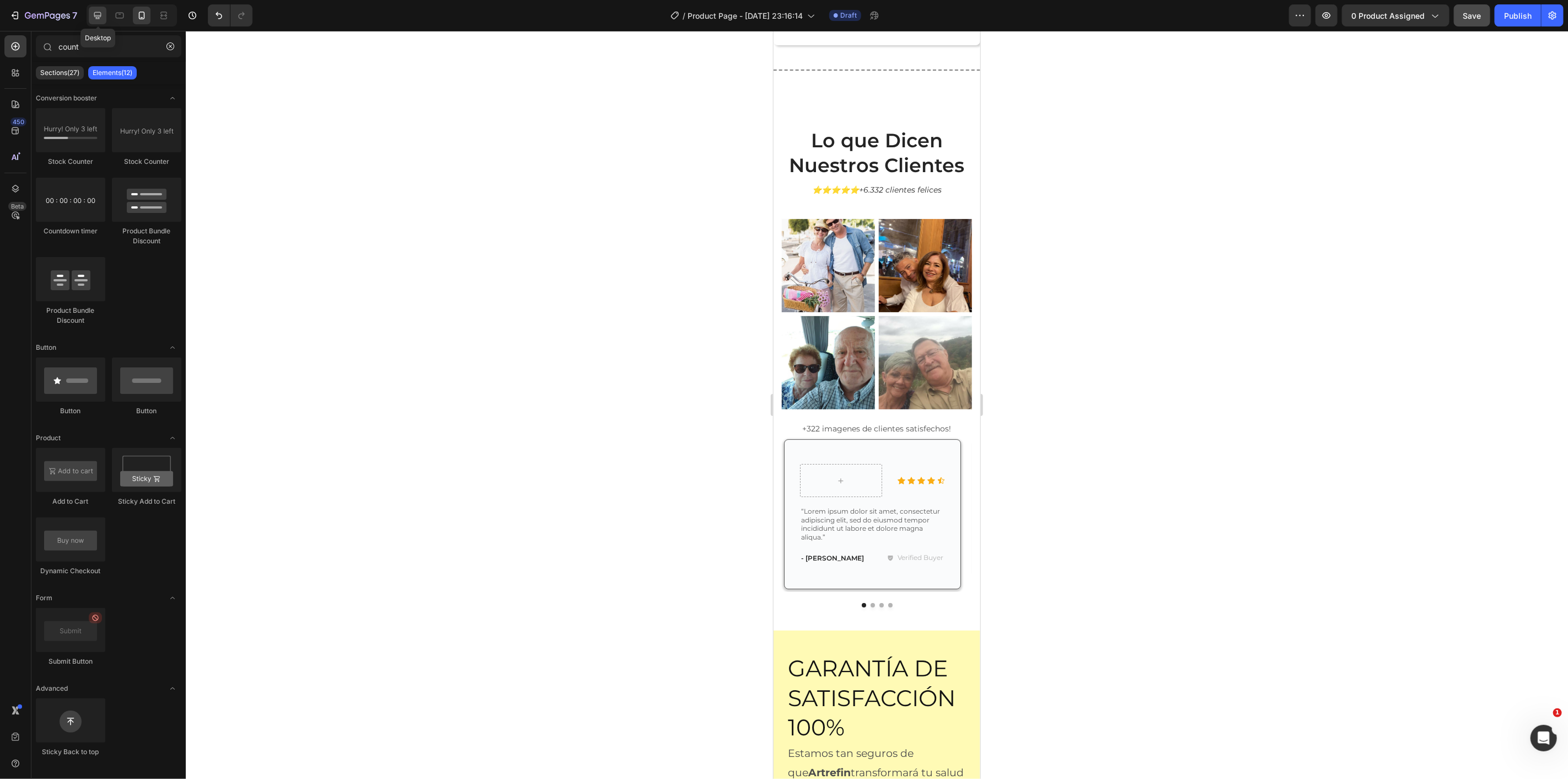
click at [100, 9] on div at bounding box center [97, 16] width 18 height 18
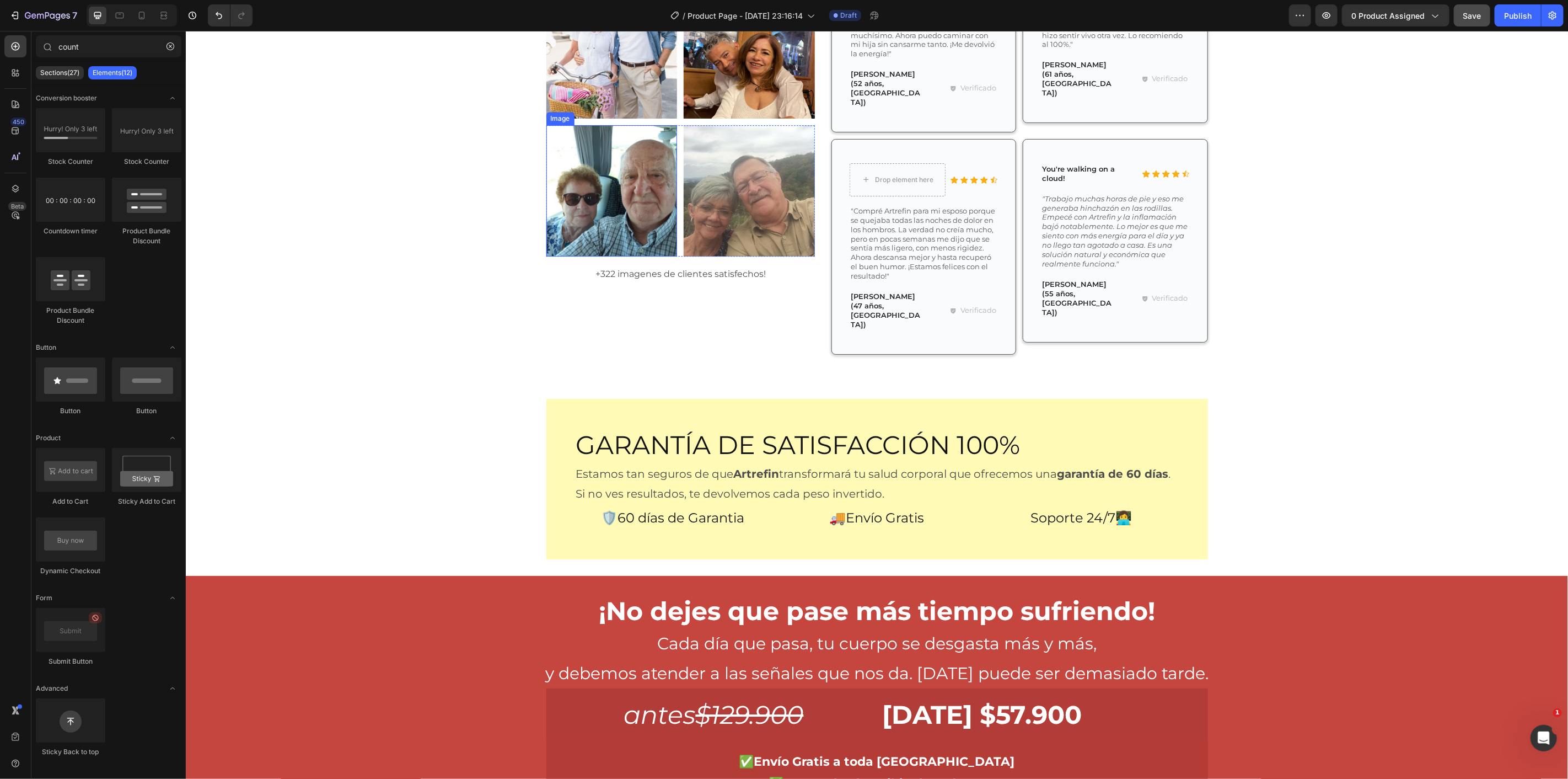
scroll to position [6006, 0]
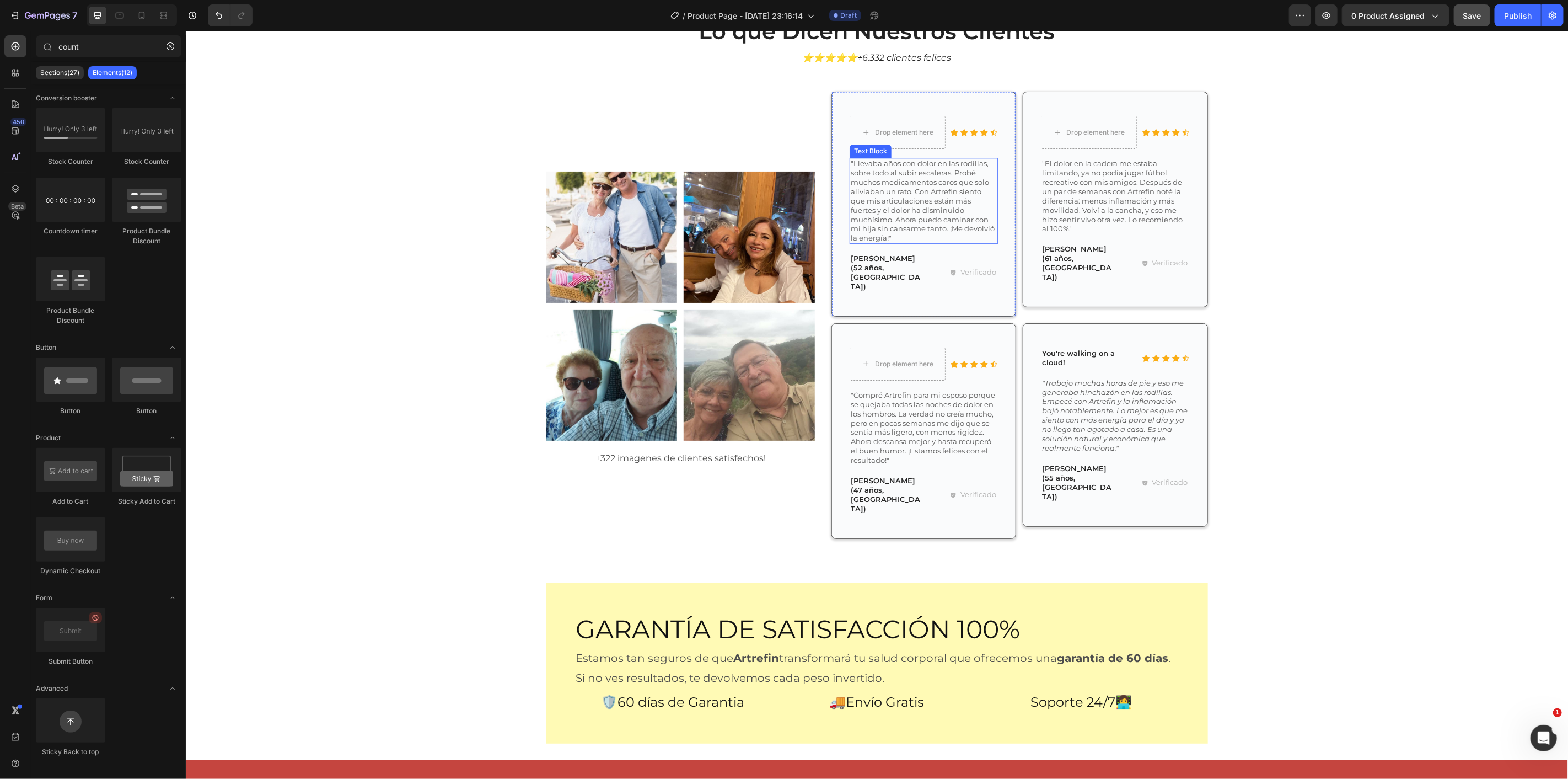
click at [869, 193] on p ""Llevaba años con dolor en las rodillas, sobre todo al subir escaleras. Probé m…" at bounding box center [923, 200] width 146 height 84
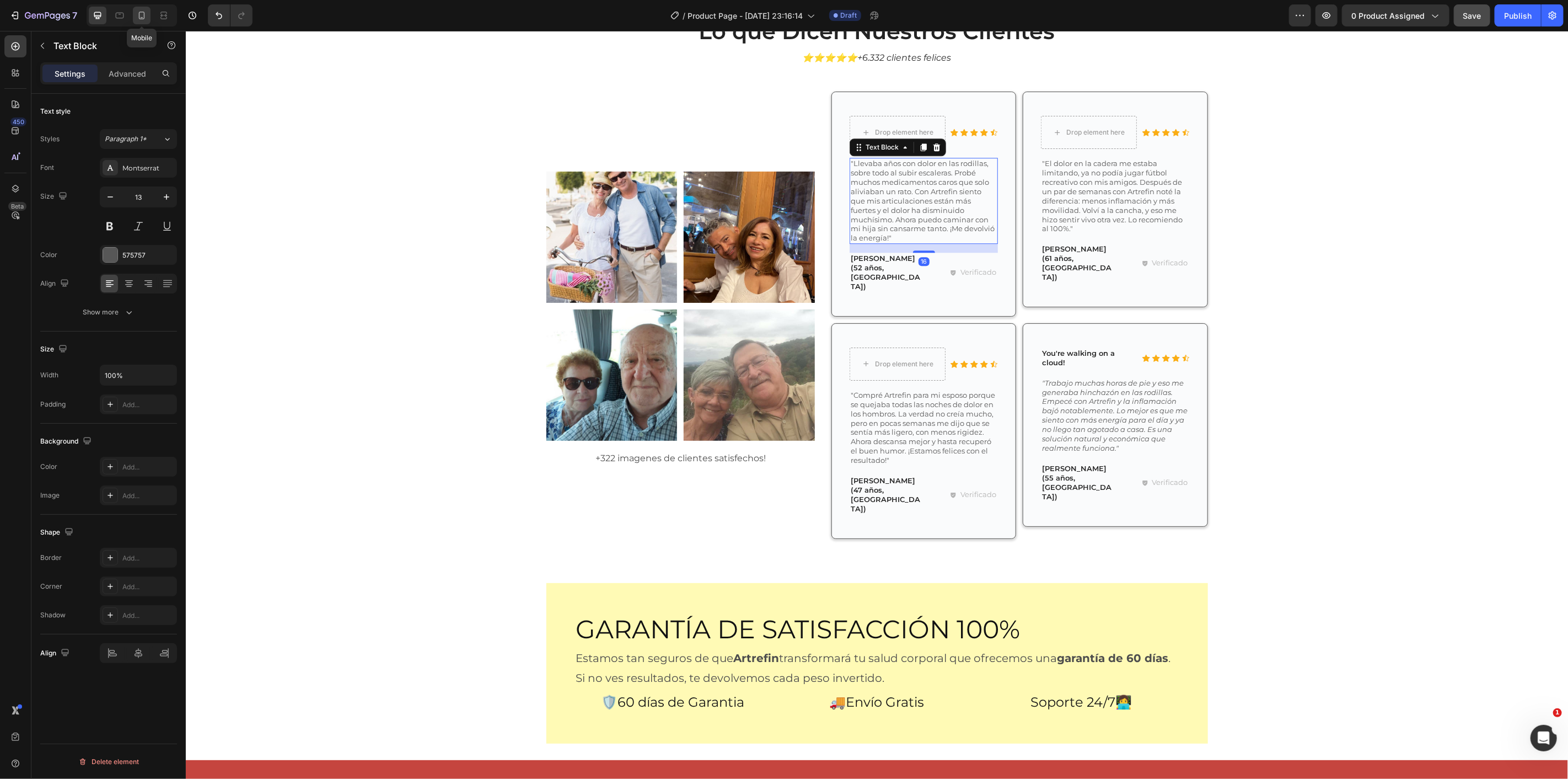
click at [136, 14] on icon at bounding box center [142, 16] width 11 height 11
type input "12"
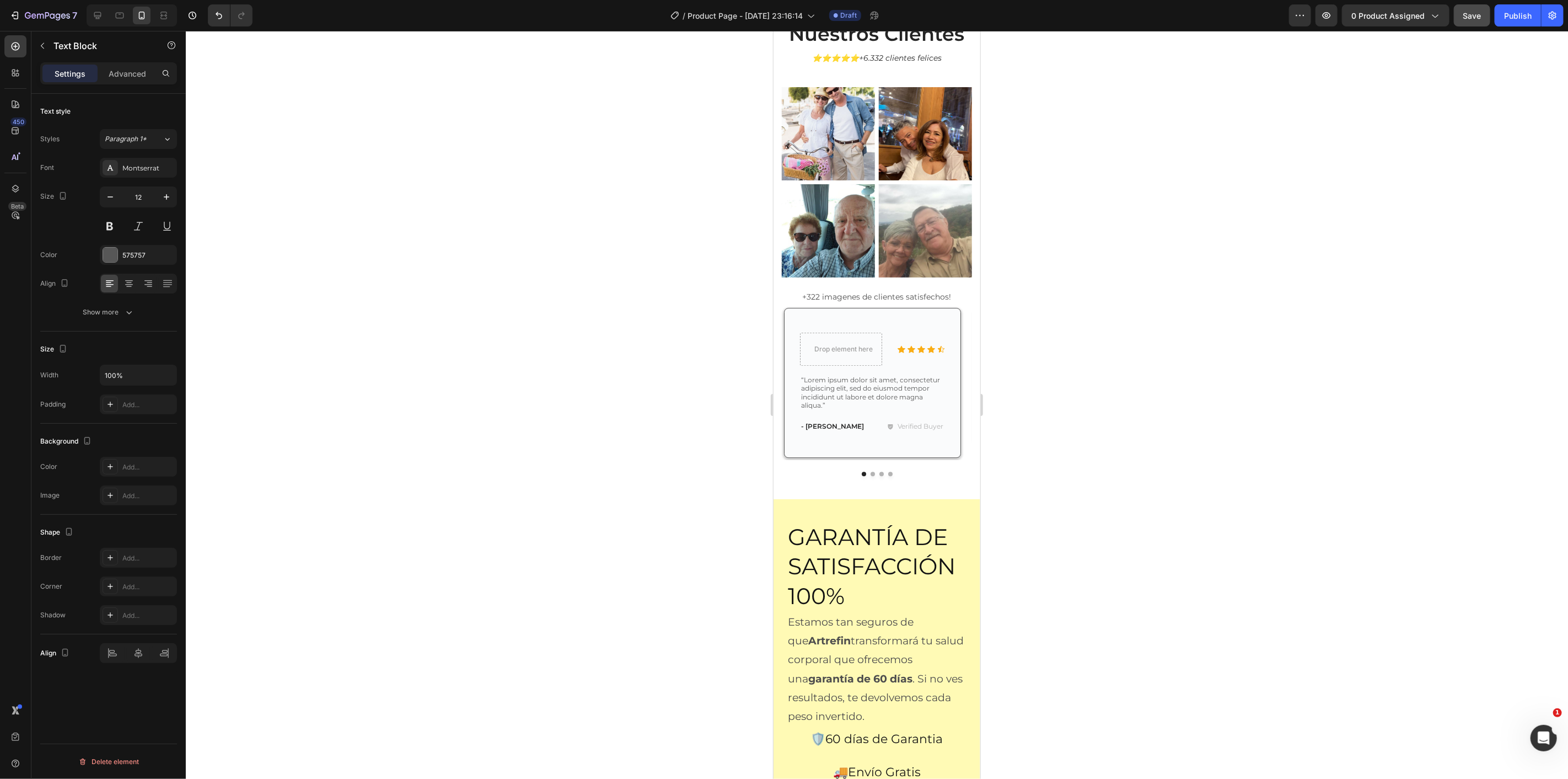
scroll to position [5968, 0]
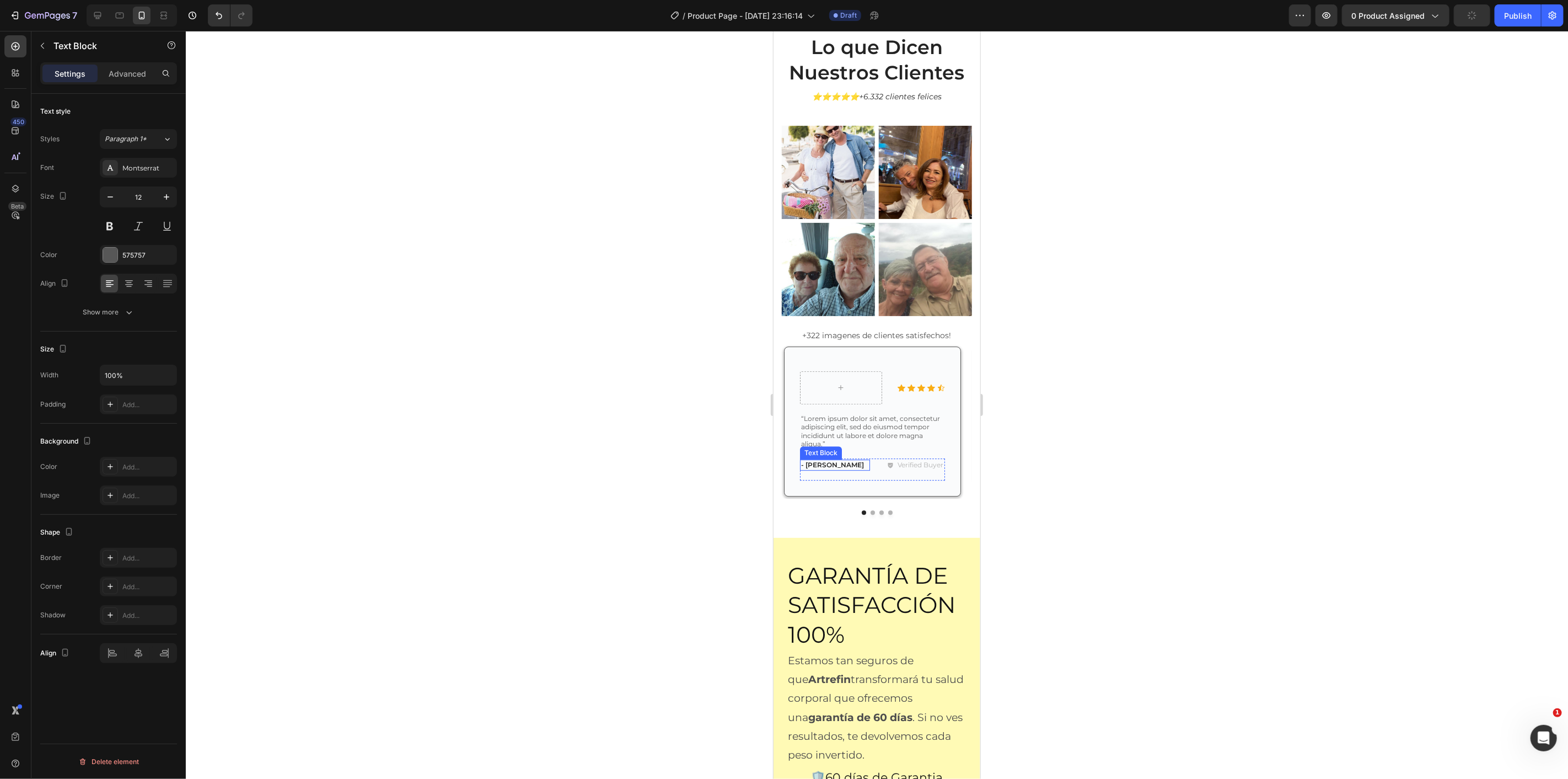
click at [815, 460] on p "- [PERSON_NAME]" at bounding box center [835, 464] width 68 height 9
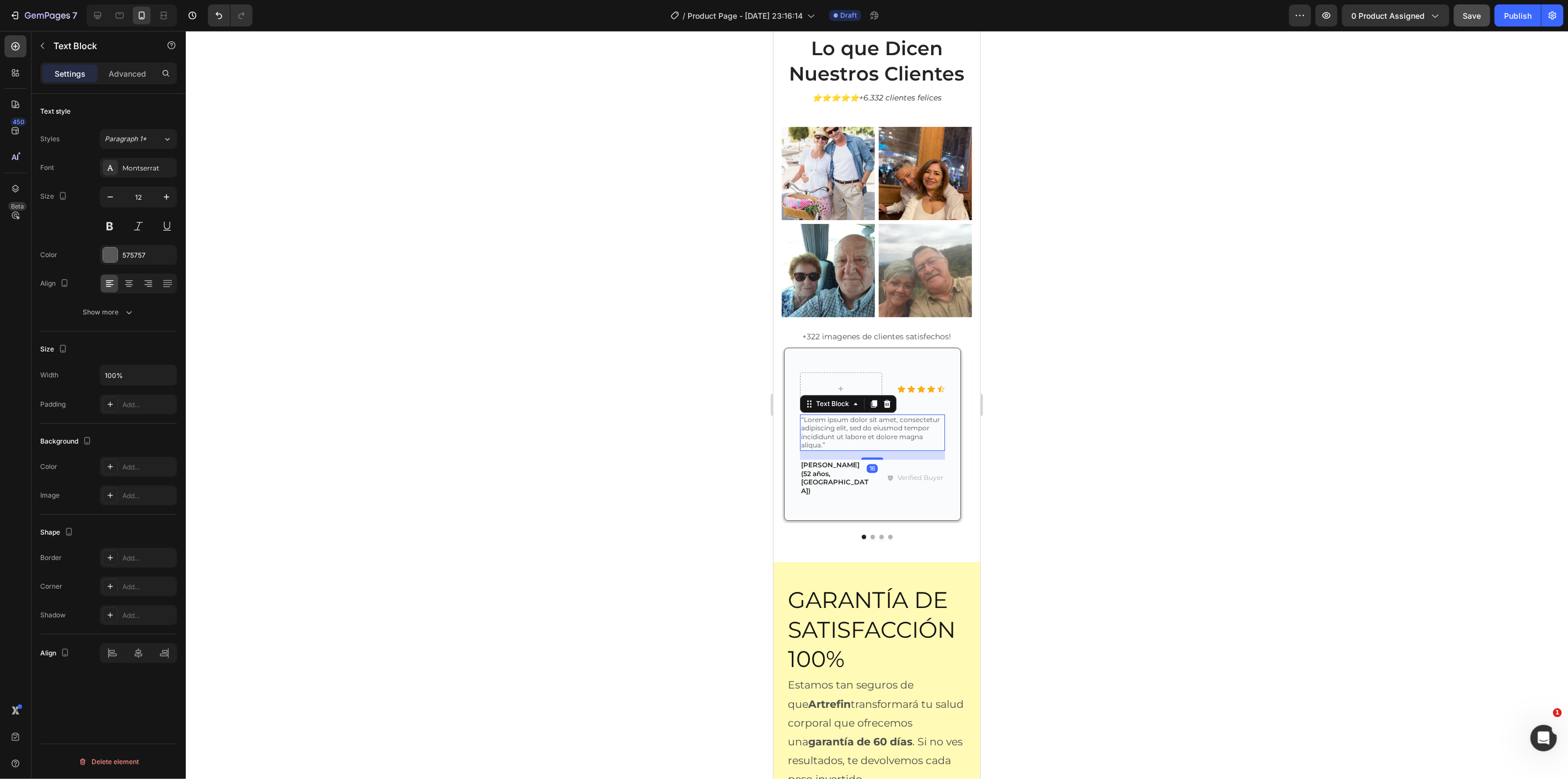
click at [852, 415] on p "“Lorem ipsum dolor sit amet, consectetur adipiscing elit, sed do eiusmod tempor…" at bounding box center [872, 432] width 142 height 34
click at [852, 415] on p "“Lorem ipsum dolor sit amet, consectetur adipiscing elit, sed do eiusmod tempor…" at bounding box center [872, 432] width 142 height 34
click at [853, 415] on p "“Lorem ipsum dolor sit amet, consectetur adipiscing elit, sed do eiusmod tempor…" at bounding box center [872, 432] width 142 height 34
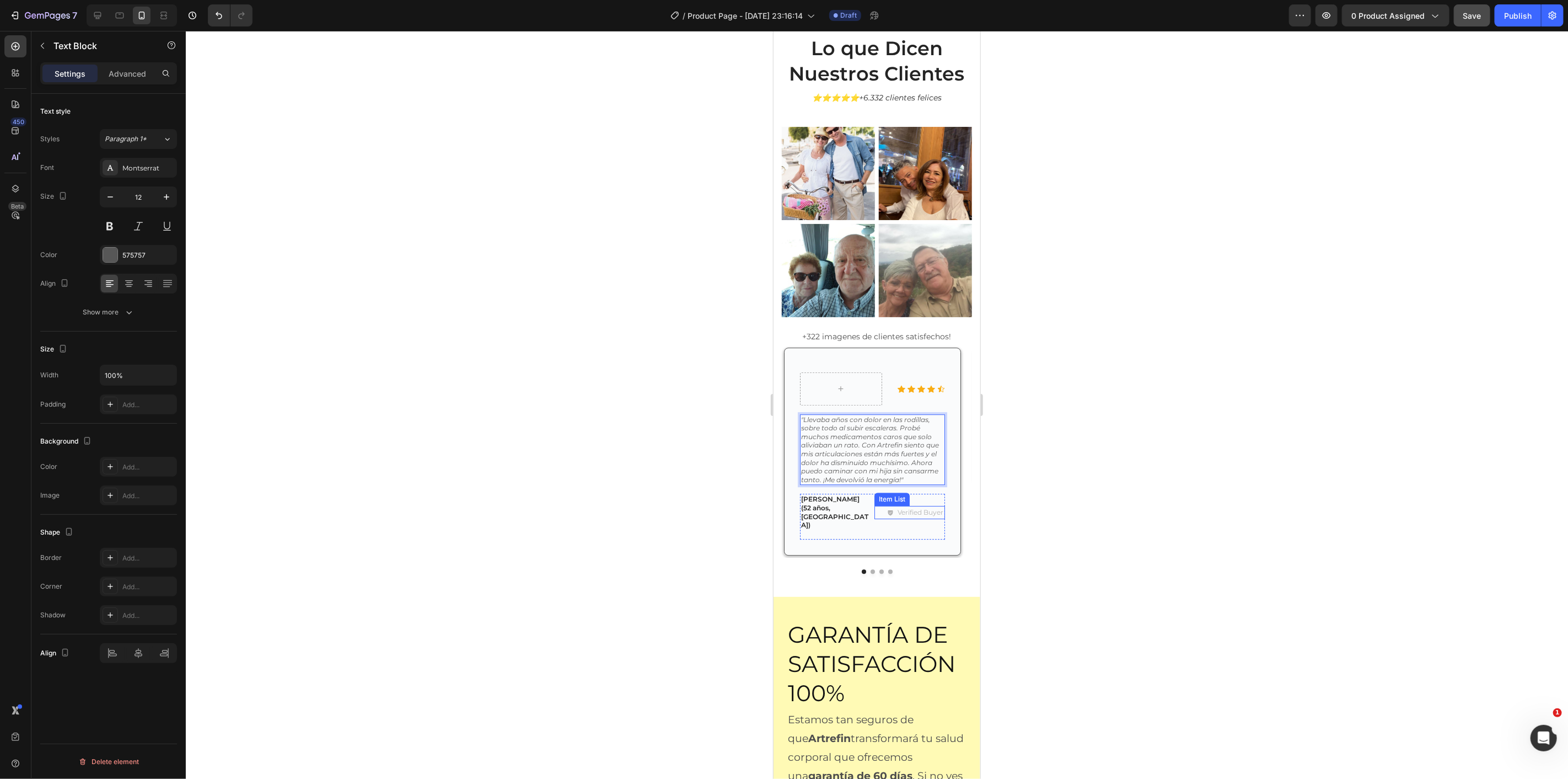
click at [914, 507] on p "Verified Buyer" at bounding box center [920, 511] width 46 height 10
click at [915, 507] on p "Verified Buyer" at bounding box center [920, 511] width 46 height 10
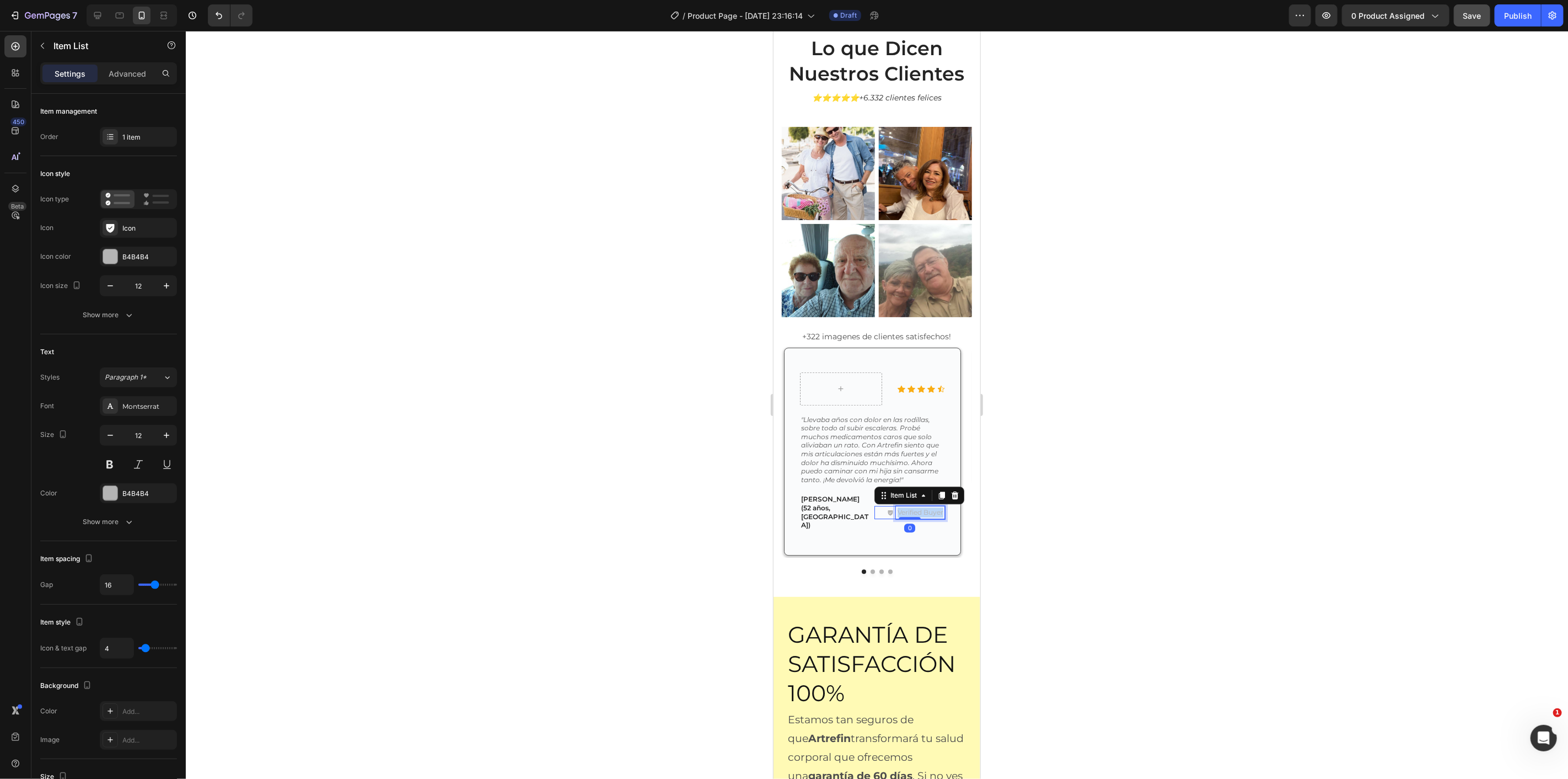
click at [916, 507] on p "Verified Buyer" at bounding box center [920, 511] width 46 height 10
click at [870, 569] on button "Dot" at bounding box center [872, 571] width 5 height 5
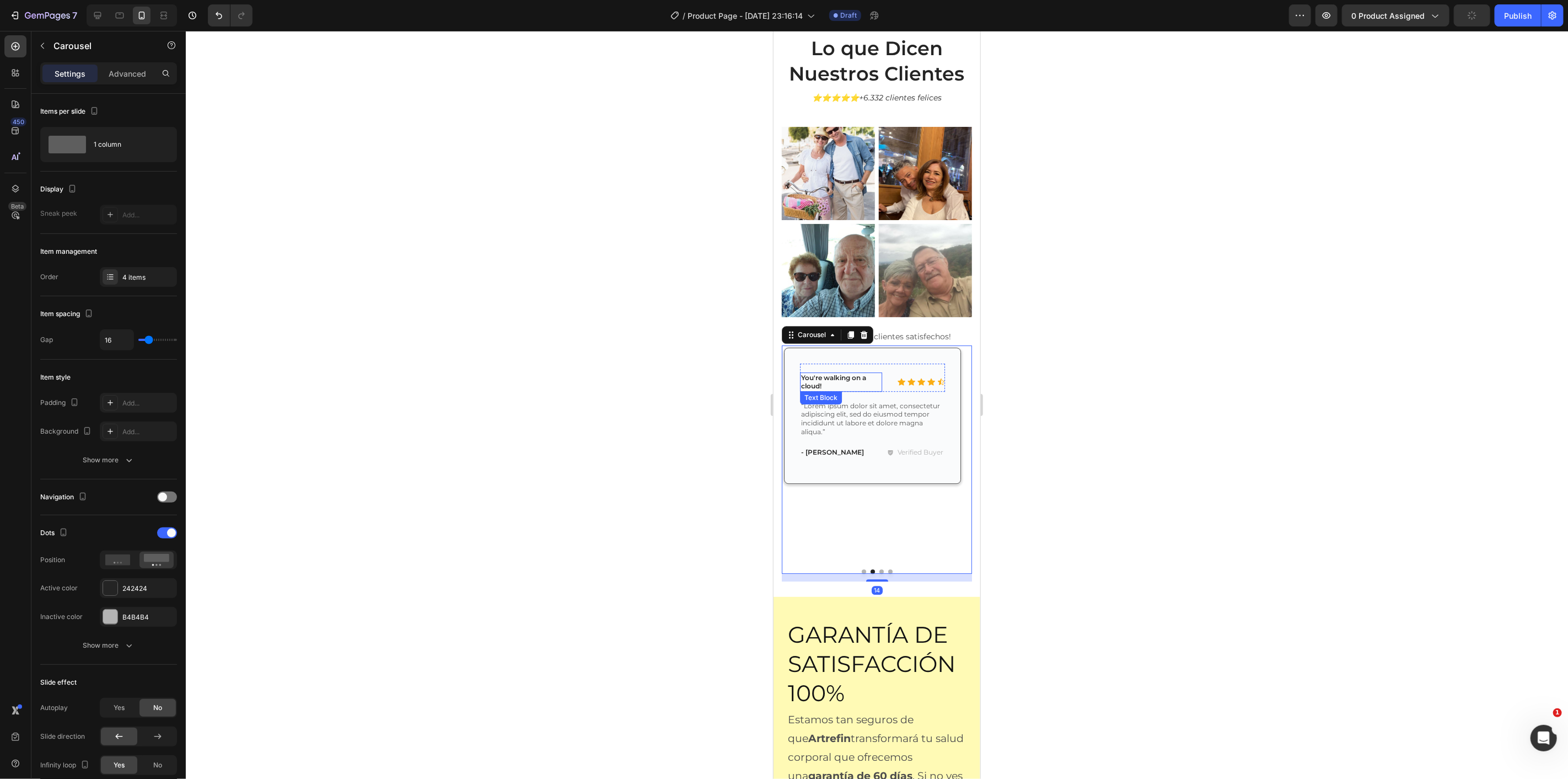
click at [835, 374] on p "You're walking on a cloud!" at bounding box center [841, 381] width 80 height 17
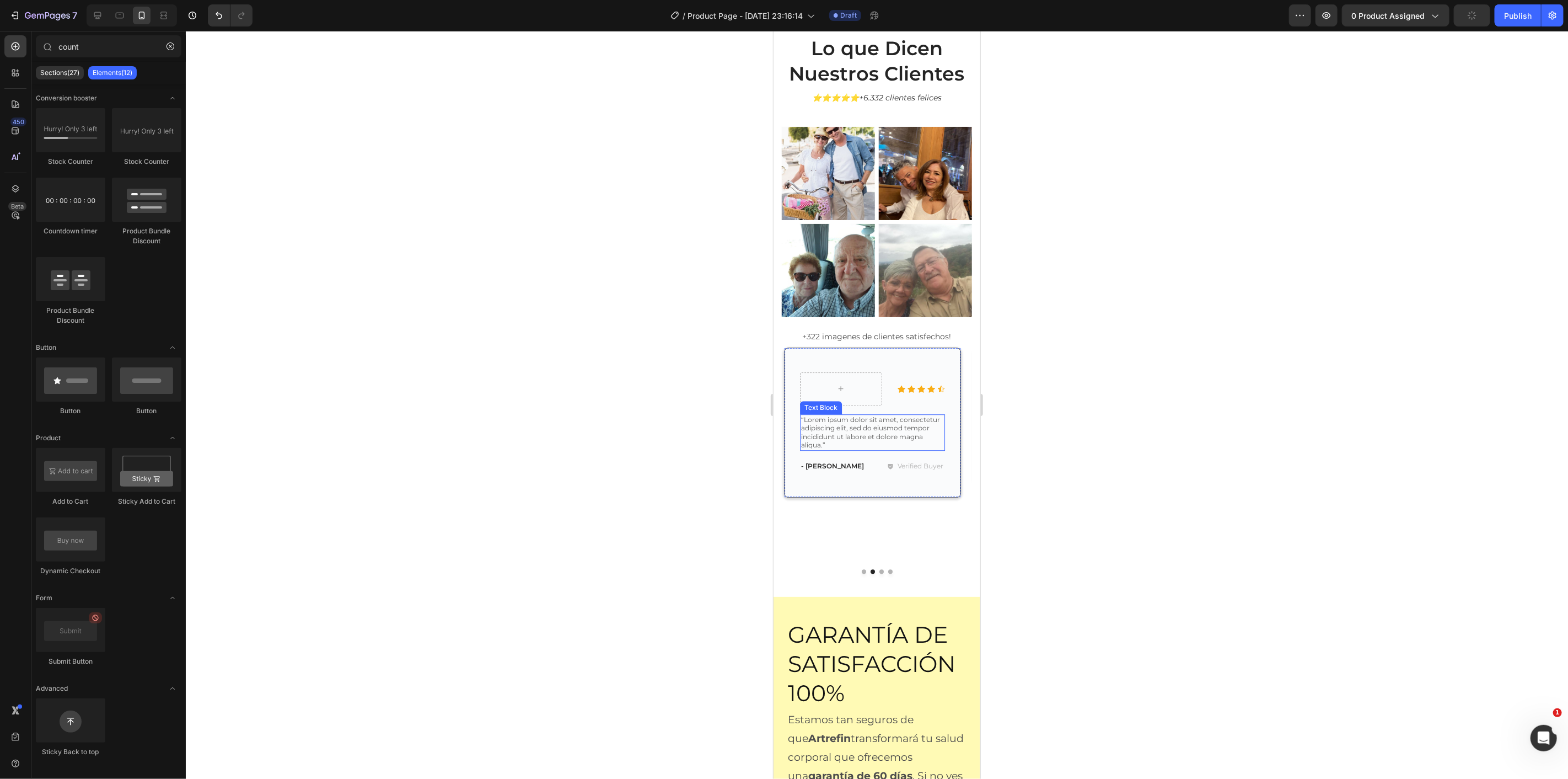
click at [856, 420] on p "“Lorem ipsum dolor sit amet, consectetur adipiscing elit, sed do eiusmod tempor…" at bounding box center [872, 432] width 142 height 34
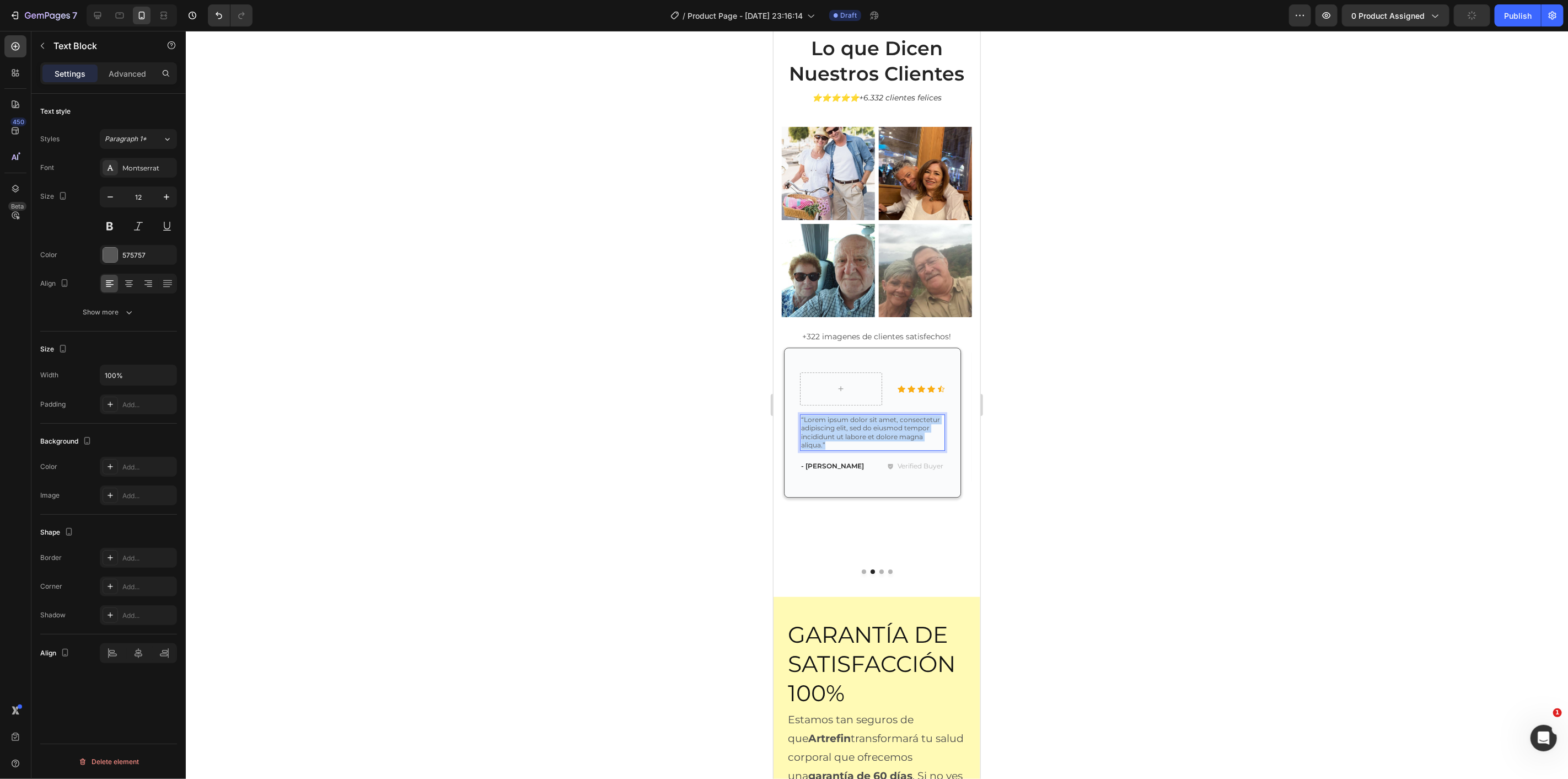
click at [856, 420] on p "“Lorem ipsum dolor sit amet, consectetur adipiscing elit, sed do eiusmod tempor…" at bounding box center [872, 432] width 142 height 34
click at [835, 445] on div "Icon Icon Icon Icon Icon Icon List Row “Lorem ipsum dolor sit amet, consectetur…" at bounding box center [872, 422] width 145 height 118
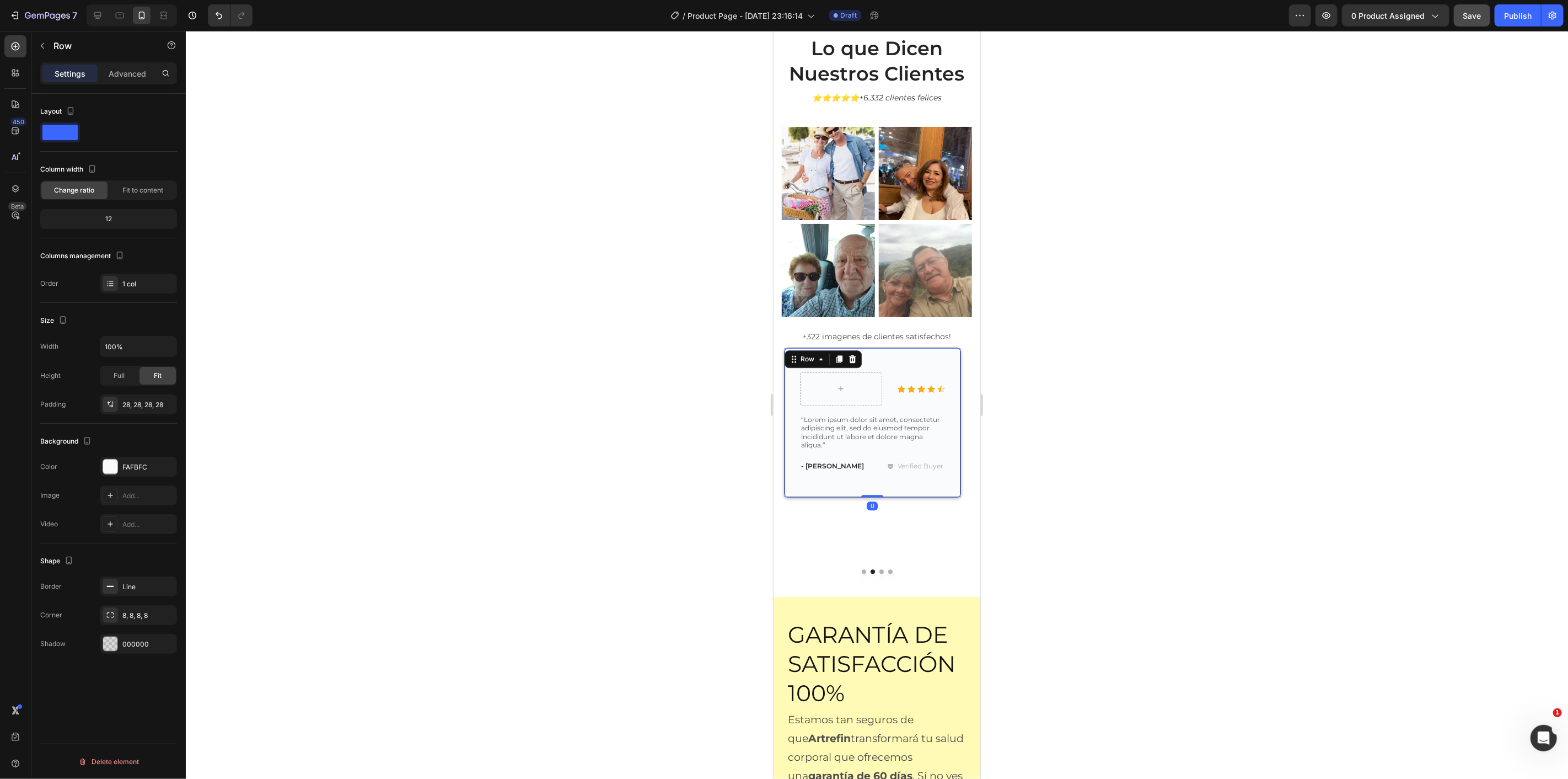
click at [837, 461] on p "- [PERSON_NAME]" at bounding box center [835, 466] width 68 height 9
click at [839, 461] on p "- [PERSON_NAME]" at bounding box center [835, 466] width 68 height 9
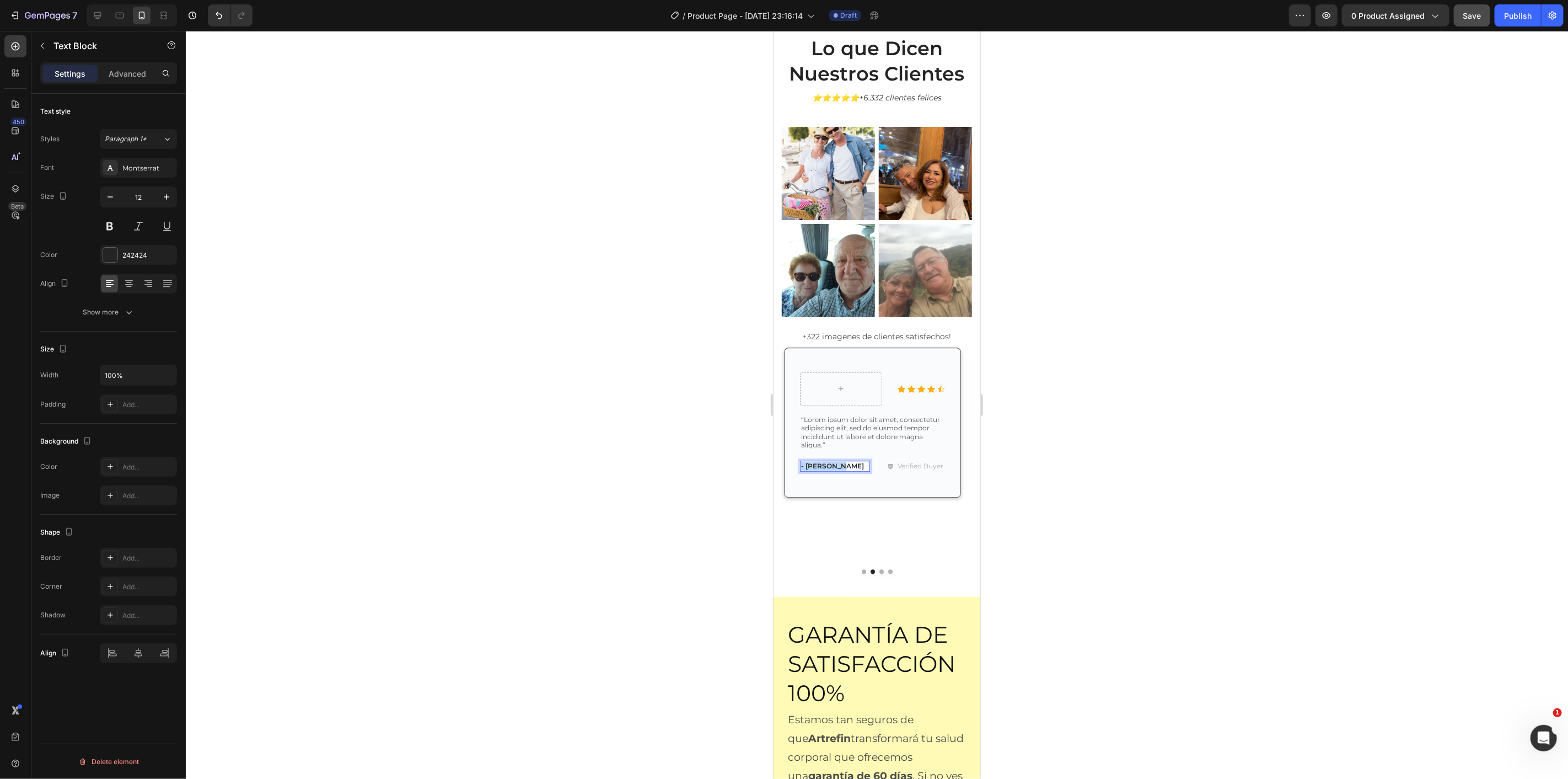
click at [839, 461] on p "- [PERSON_NAME]" at bounding box center [835, 466] width 68 height 9
click at [857, 417] on p "“Lorem ipsum dolor sit amet, consectetur adipiscing elit, sed do eiusmod tempor…" at bounding box center [872, 433] width 142 height 34
click at [856, 417] on p "“Lorem ipsum dolor sit amet, consectetur adipiscing elit, sed do eiusmod tempor…" at bounding box center [872, 433] width 142 height 34
click at [906, 499] on p "Verified Buyer" at bounding box center [920, 504] width 46 height 10
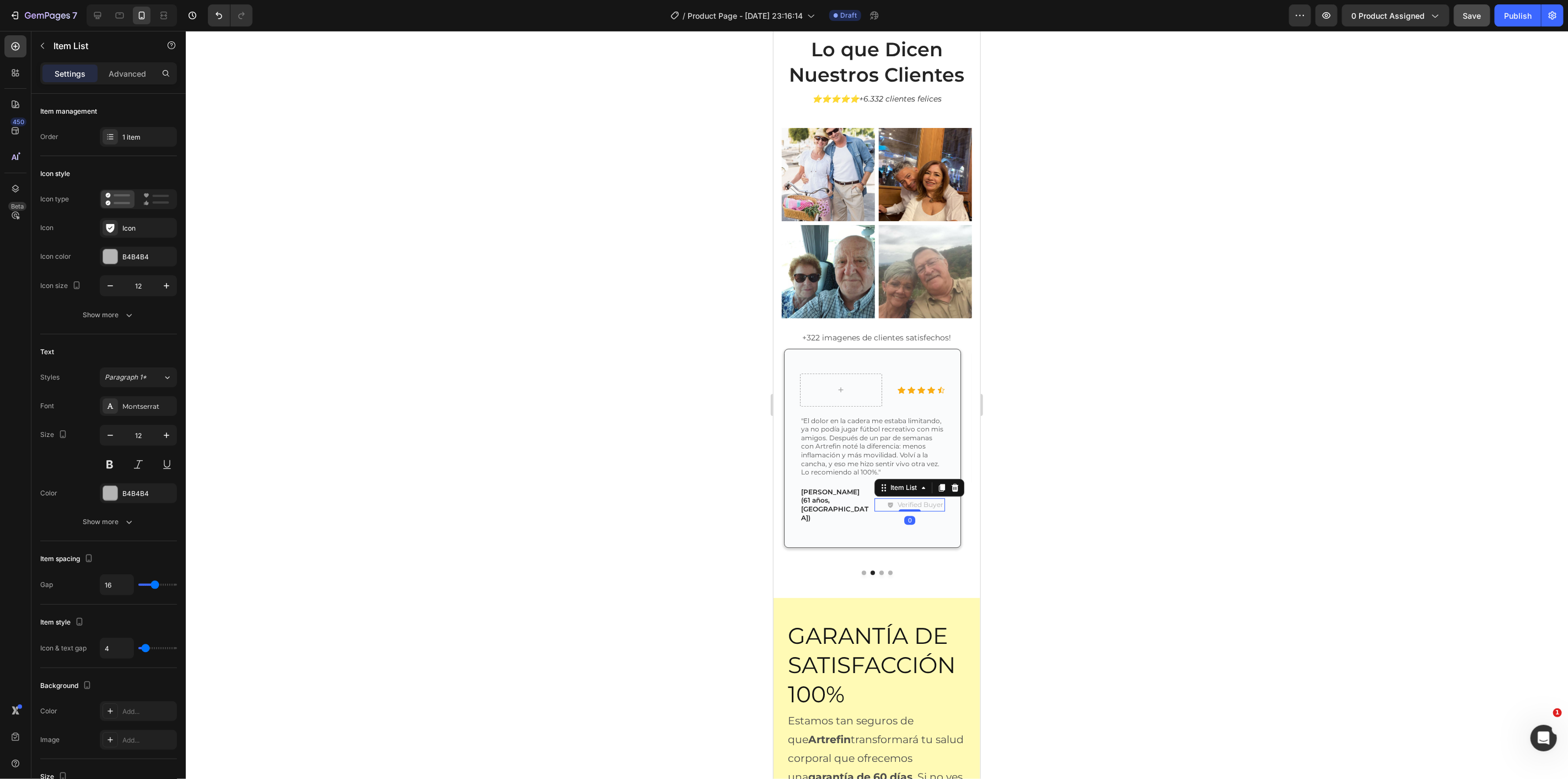
click at [906, 499] on p "Verified Buyer" at bounding box center [920, 504] width 46 height 10
click at [879, 570] on button "Dot" at bounding box center [881, 572] width 5 height 5
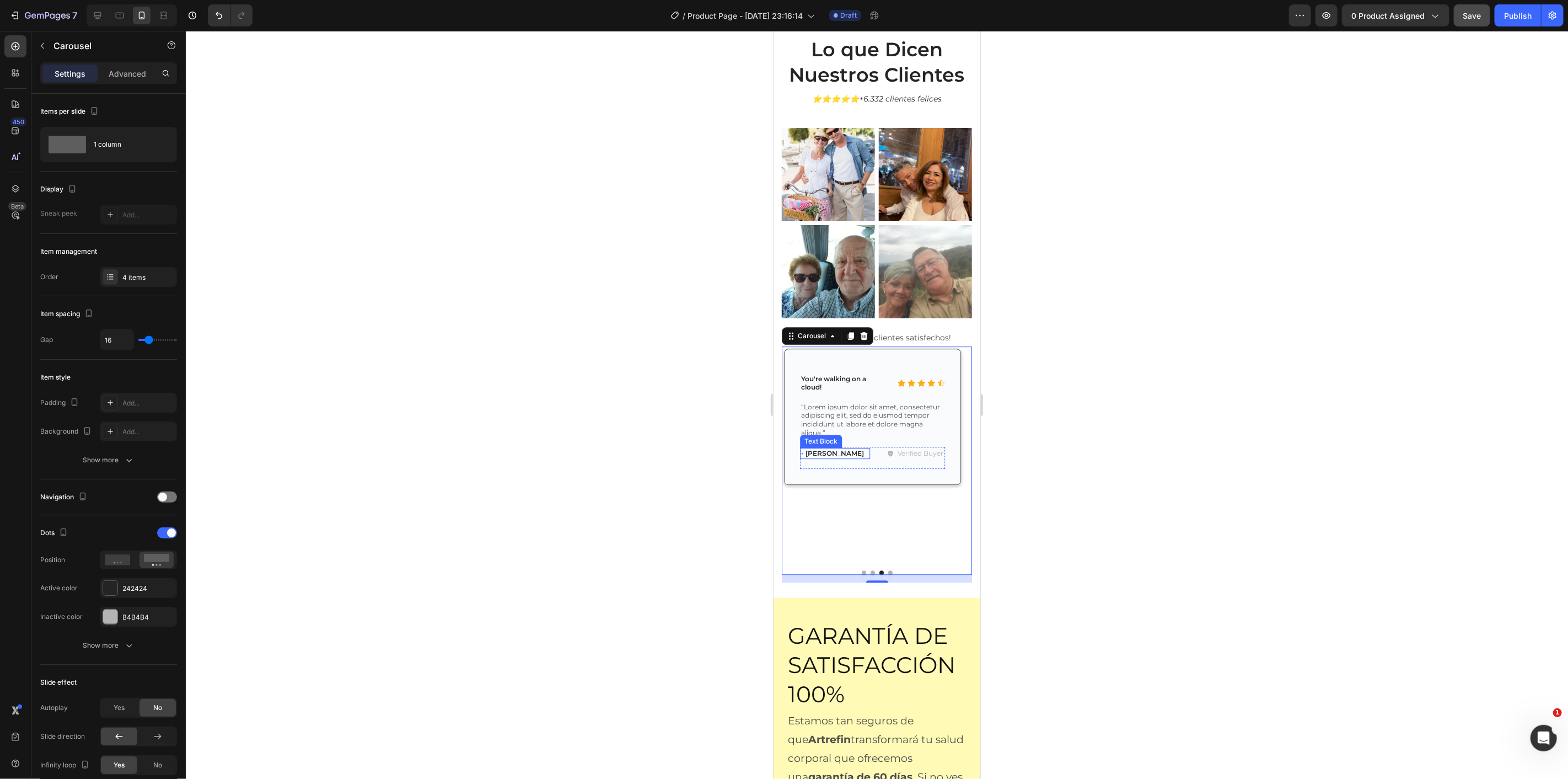
click at [831, 449] on p "- [PERSON_NAME]" at bounding box center [835, 453] width 68 height 9
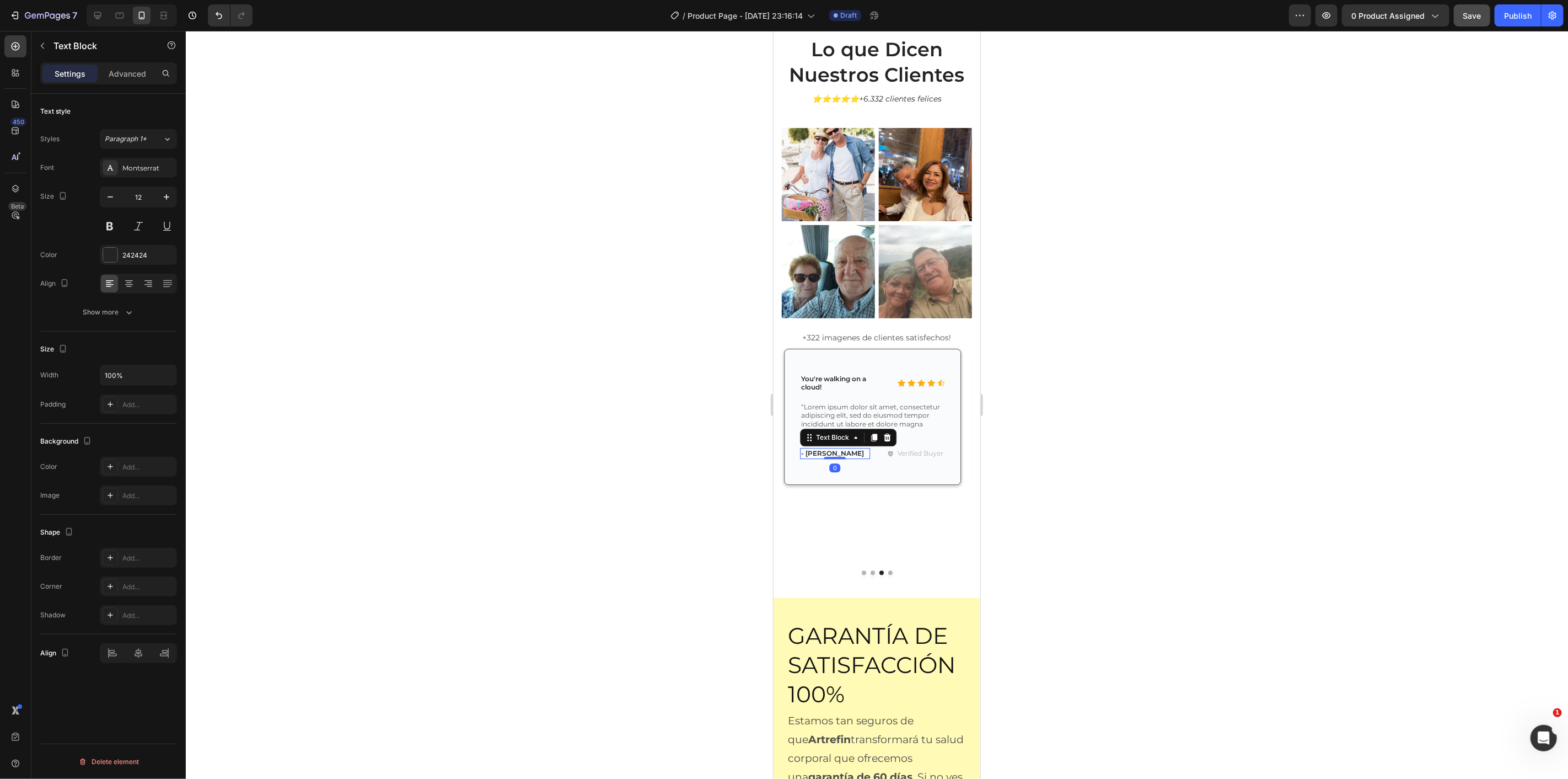
click at [831, 449] on p "- [PERSON_NAME]" at bounding box center [835, 453] width 68 height 9
click at [823, 375] on p "You're walking on a cloud!" at bounding box center [841, 383] width 80 height 17
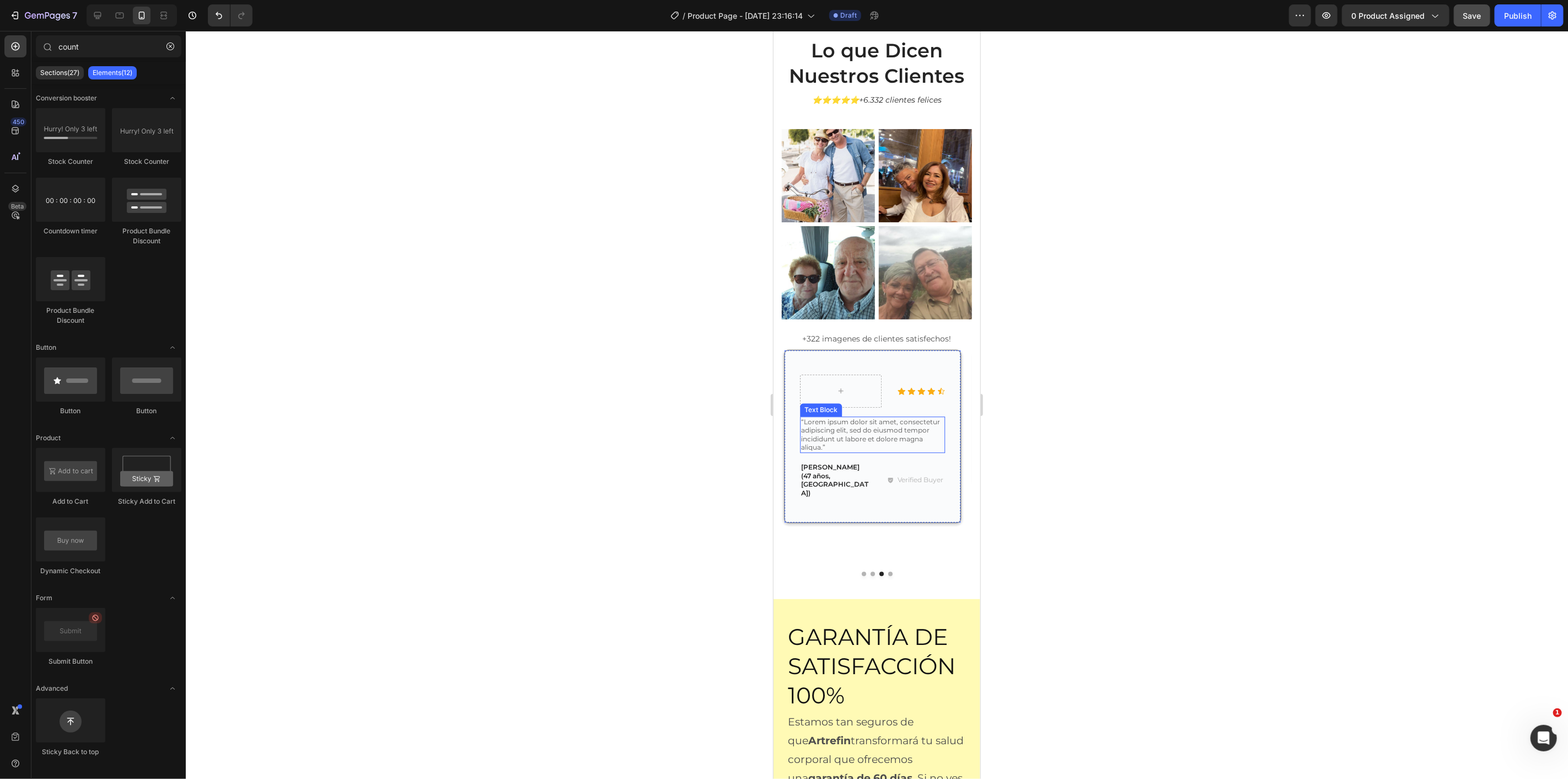
drag, startPoint x: 821, startPoint y: 425, endPoint x: 818, endPoint y: 413, distance: 12.4
click at [818, 417] on p "“Lorem ipsum dolor sit amet, consectetur adipiscing elit, sed do eiusmod tempor…" at bounding box center [872, 434] width 142 height 34
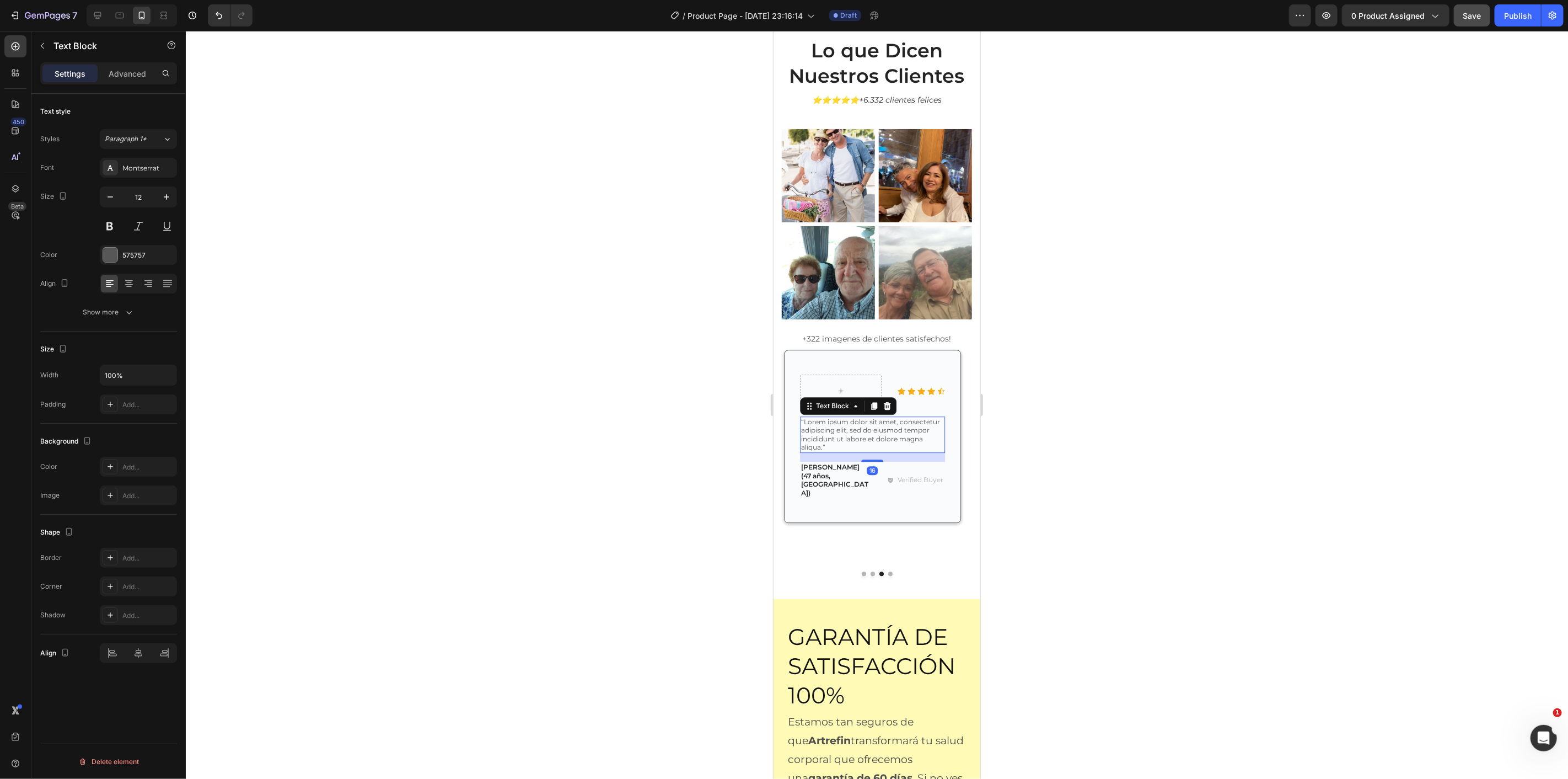
click at [818, 417] on p "“Lorem ipsum dolor sit amet, consectetur adipiscing elit, sed do eiusmod tempor…" at bounding box center [872, 434] width 142 height 34
click at [819, 417] on p "“Lorem ipsum dolor sit amet, consectetur adipiscing elit, sed do eiusmod tempor…" at bounding box center [872, 434] width 142 height 34
click at [171, 196] on icon "button" at bounding box center [166, 197] width 11 height 11
type input "13"
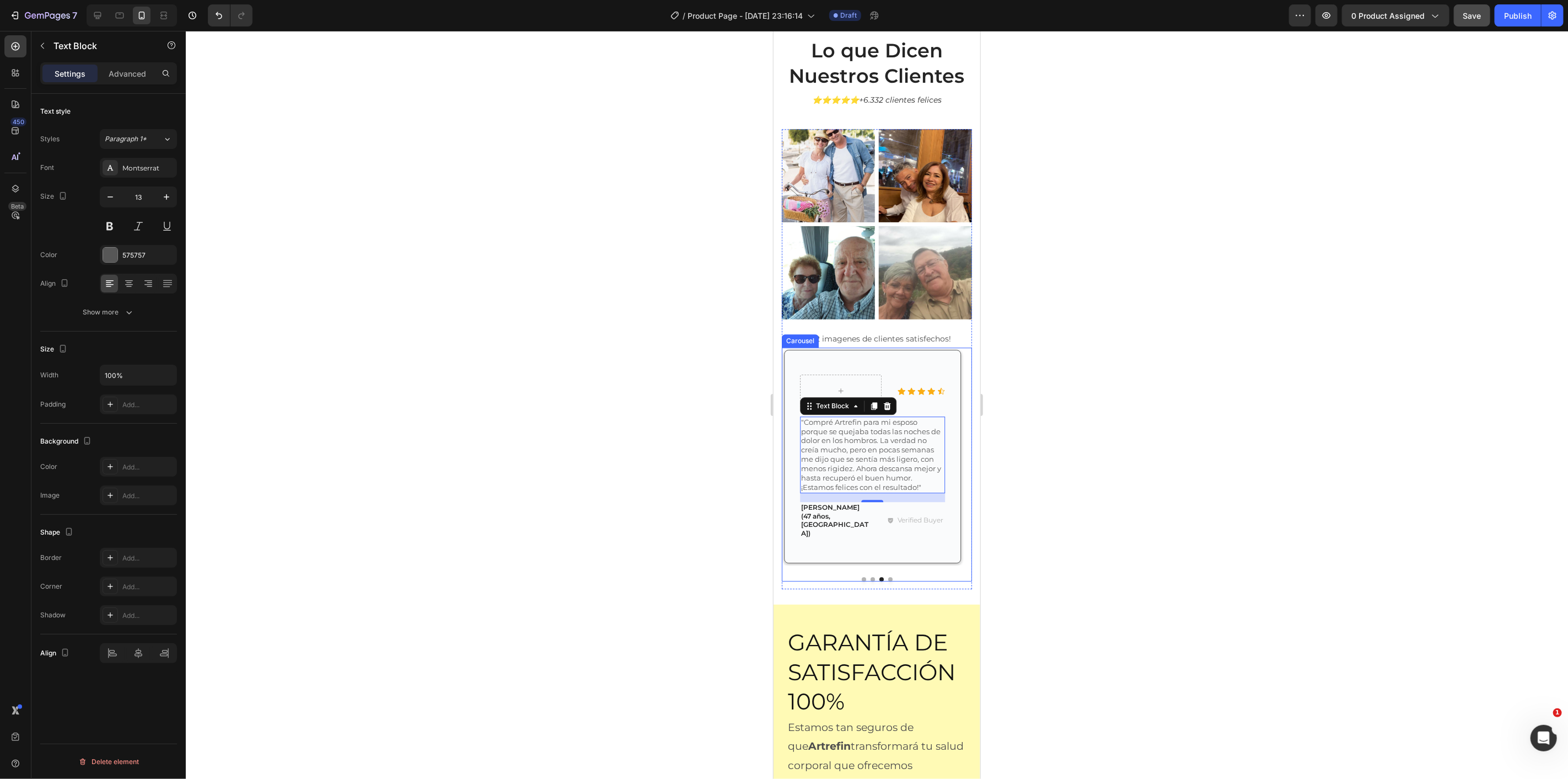
click at [885, 555] on div "Icon Icon Icon Icon Icon Icon List Row "Llevaba años con dolor en las rodillas,…" at bounding box center [877, 464] width 190 height 234
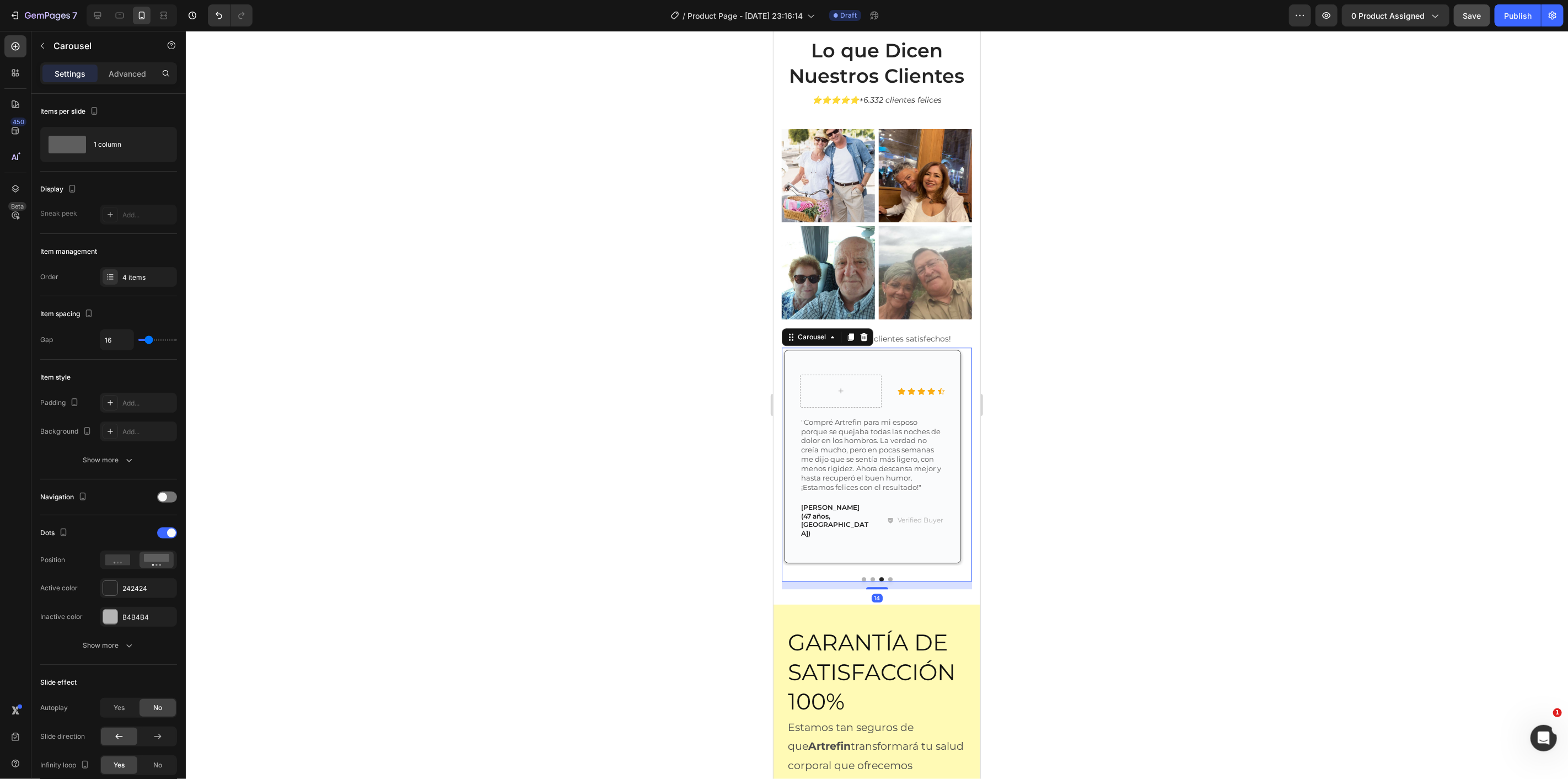
click at [888, 576] on button "Dot" at bounding box center [890, 578] width 5 height 5
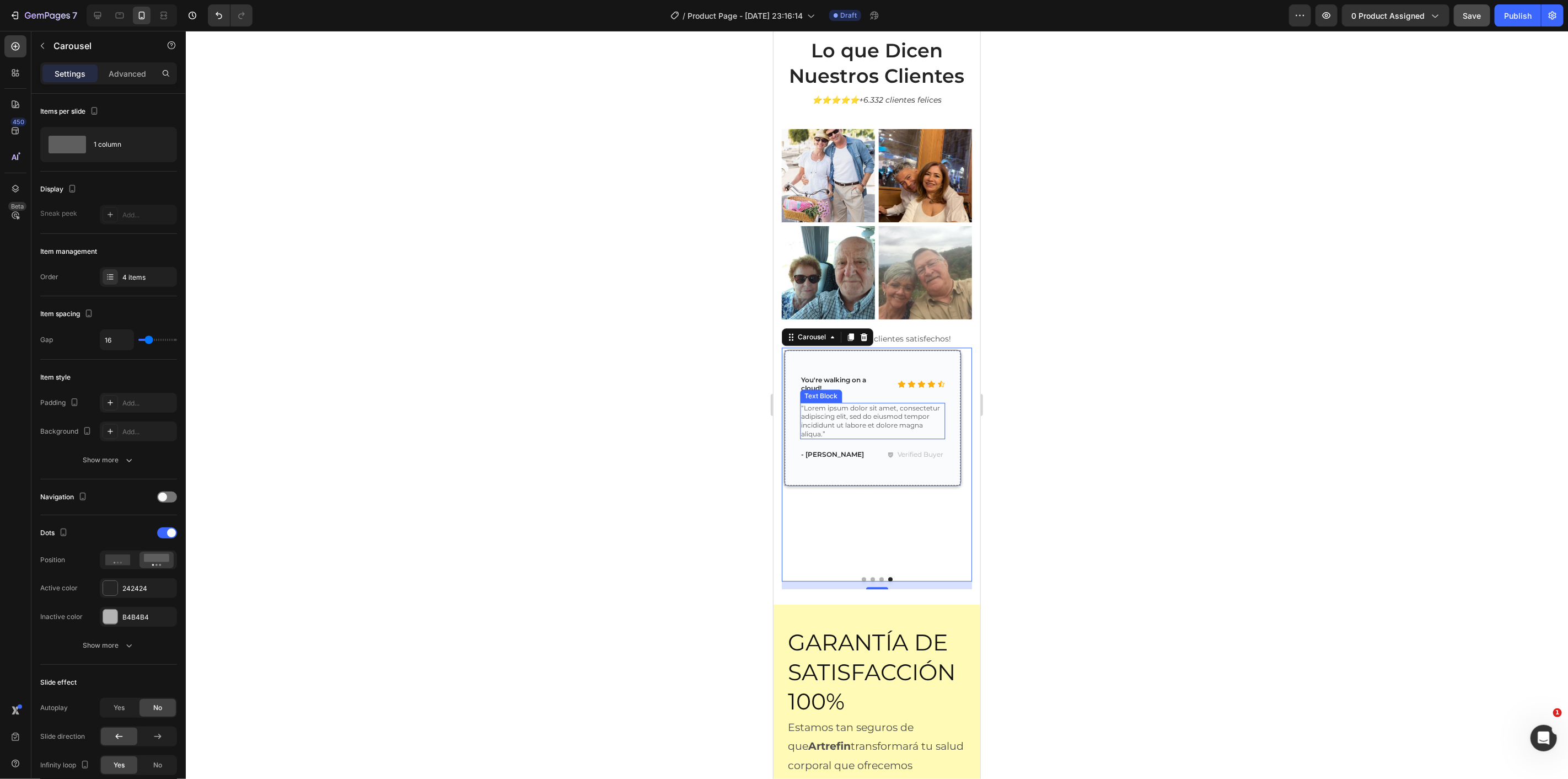
click at [839, 410] on p "“Lorem ipsum dolor sit amet, consectetur adipiscing elit, sed do eiusmod tempor…" at bounding box center [872, 420] width 142 height 34
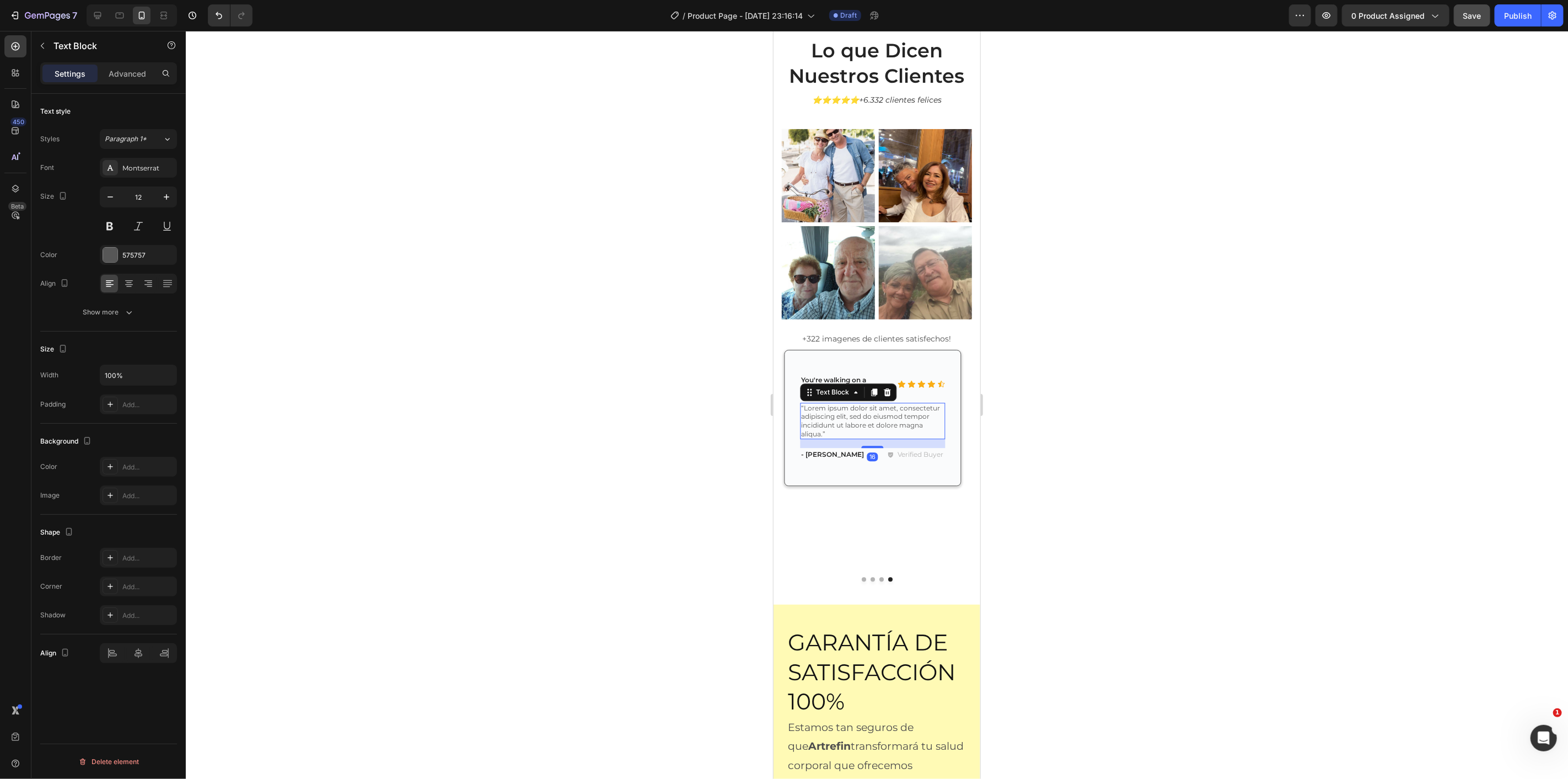
click at [839, 410] on p "“Lorem ipsum dolor sit amet, consectetur adipiscing elit, sed do eiusmod tempor…" at bounding box center [872, 420] width 142 height 34
click at [827, 484] on p "- [PERSON_NAME]" at bounding box center [835, 488] width 68 height 9
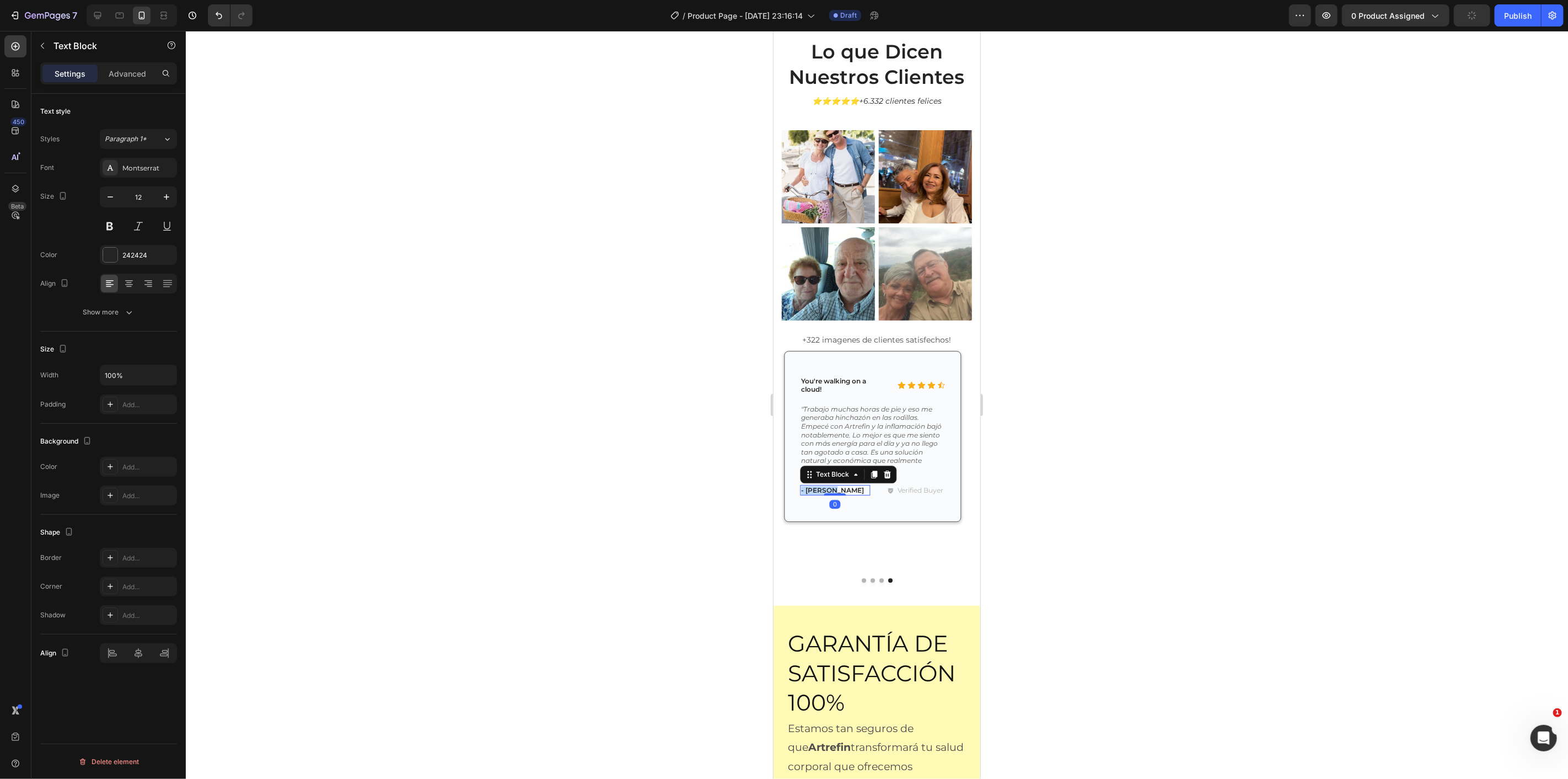
click at [827, 486] on p "- [PERSON_NAME]" at bounding box center [835, 490] width 68 height 9
click at [916, 497] on p "Verified Buyer" at bounding box center [920, 501] width 46 height 10
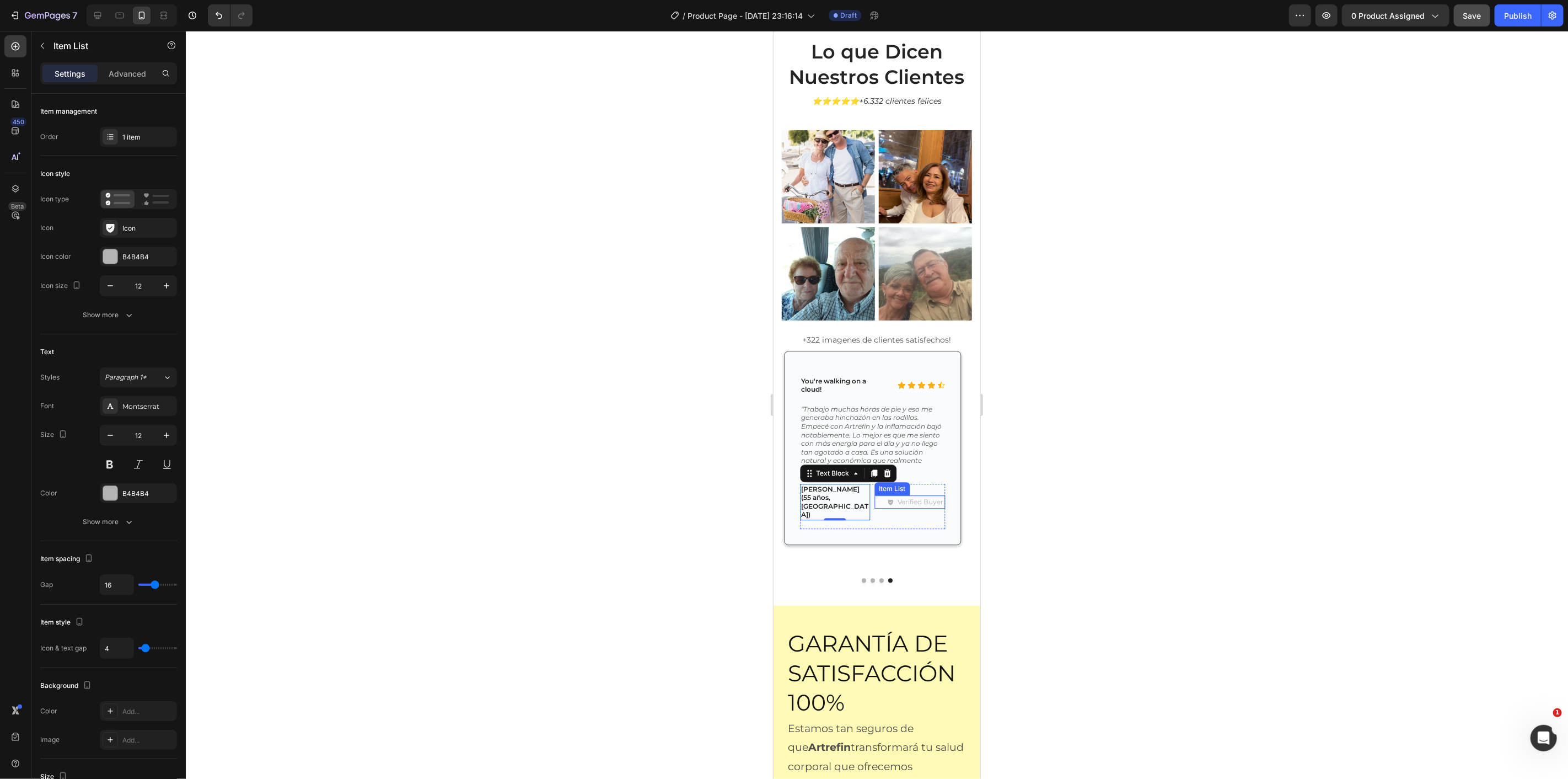
click at [916, 497] on p "Verified Buyer" at bounding box center [920, 501] width 46 height 10
click at [879, 578] on button "Dot" at bounding box center [881, 580] width 5 height 5
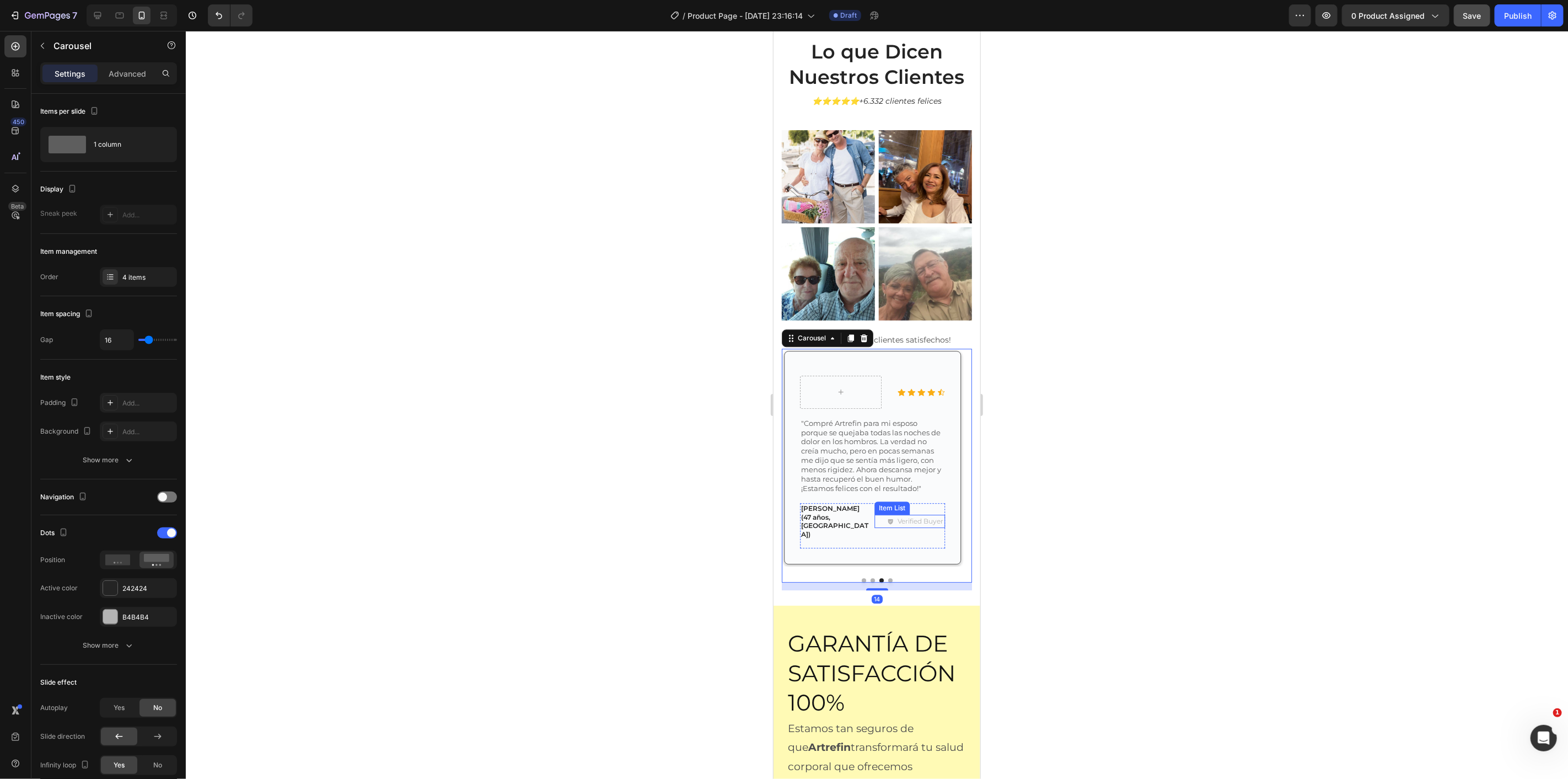
click at [922, 516] on p "Verified Buyer" at bounding box center [920, 520] width 46 height 10
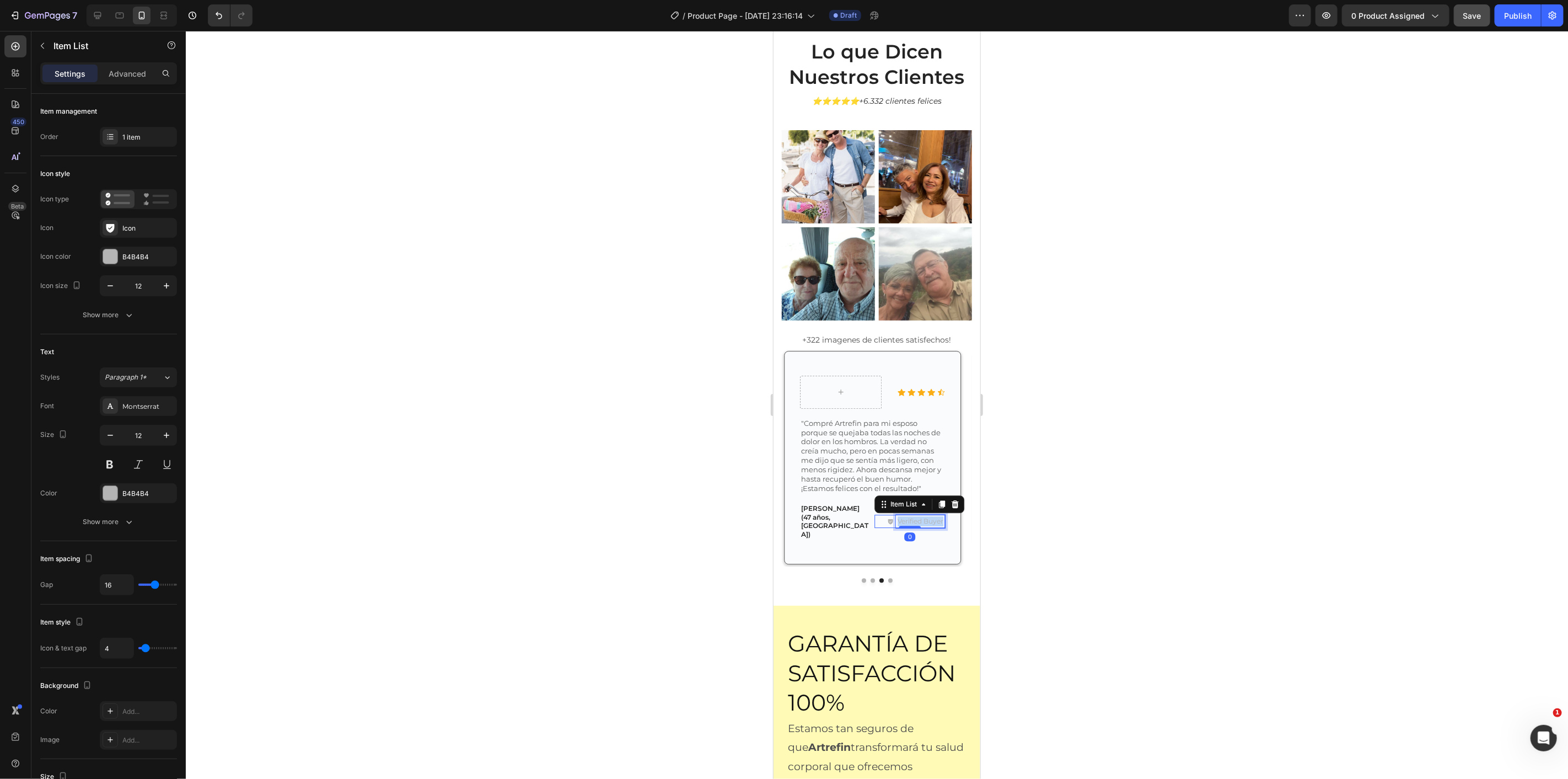
click at [922, 516] on p "Verified Buyer" at bounding box center [920, 520] width 46 height 10
click at [870, 578] on button "Dot" at bounding box center [872, 580] width 5 height 5
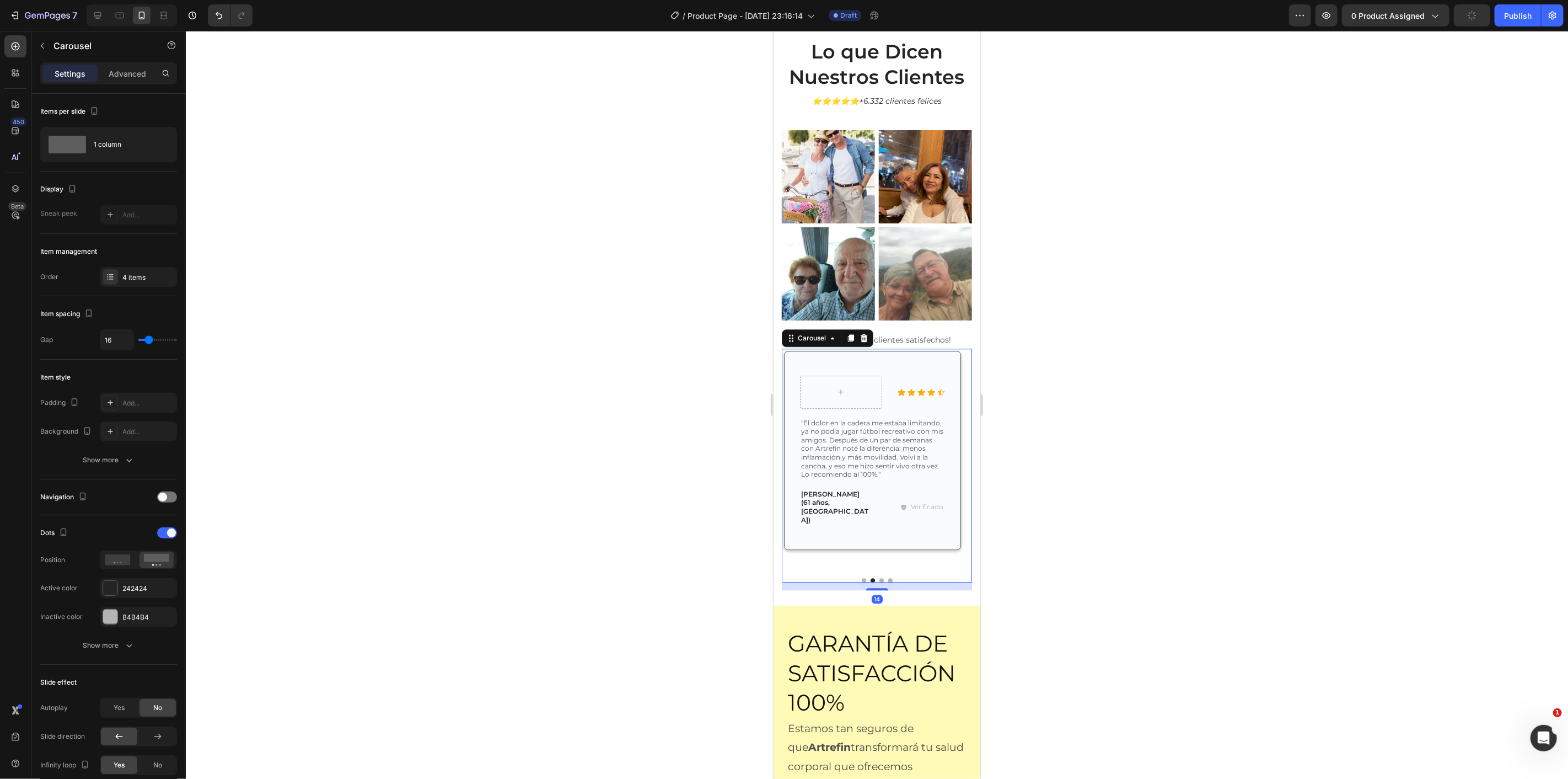
click at [861, 578] on button "Dot" at bounding box center [863, 580] width 5 height 5
click at [879, 578] on button "Dot" at bounding box center [881, 580] width 5 height 5
click at [874, 582] on div "14" at bounding box center [877, 585] width 190 height 7
click at [888, 578] on button "Dot" at bounding box center [890, 580] width 5 height 5
click at [870, 578] on button "Dot" at bounding box center [872, 580] width 5 height 5
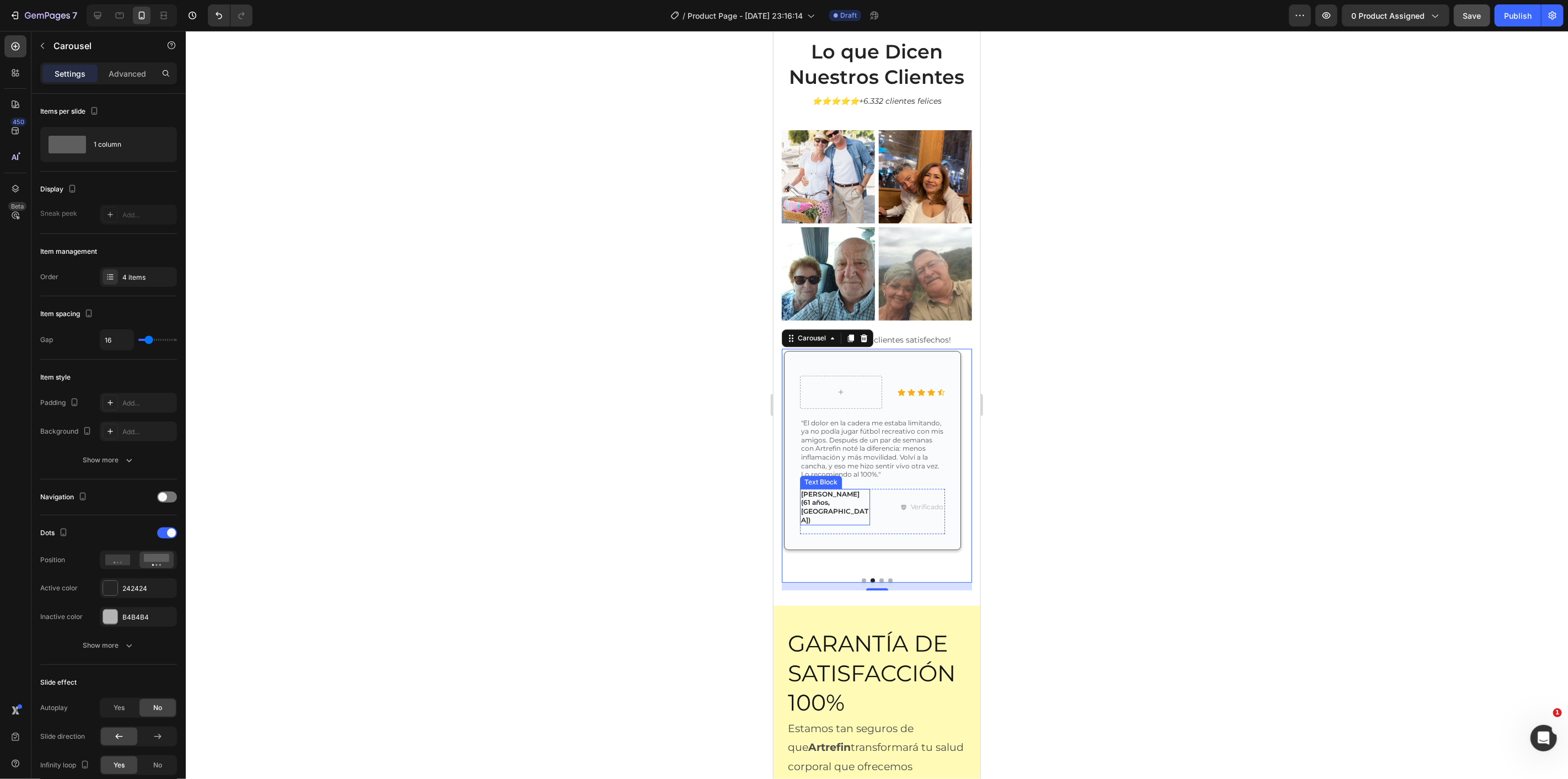
click at [839, 491] on p "[PERSON_NAME] (61 años, [GEOGRAPHIC_DATA])" at bounding box center [835, 506] width 68 height 34
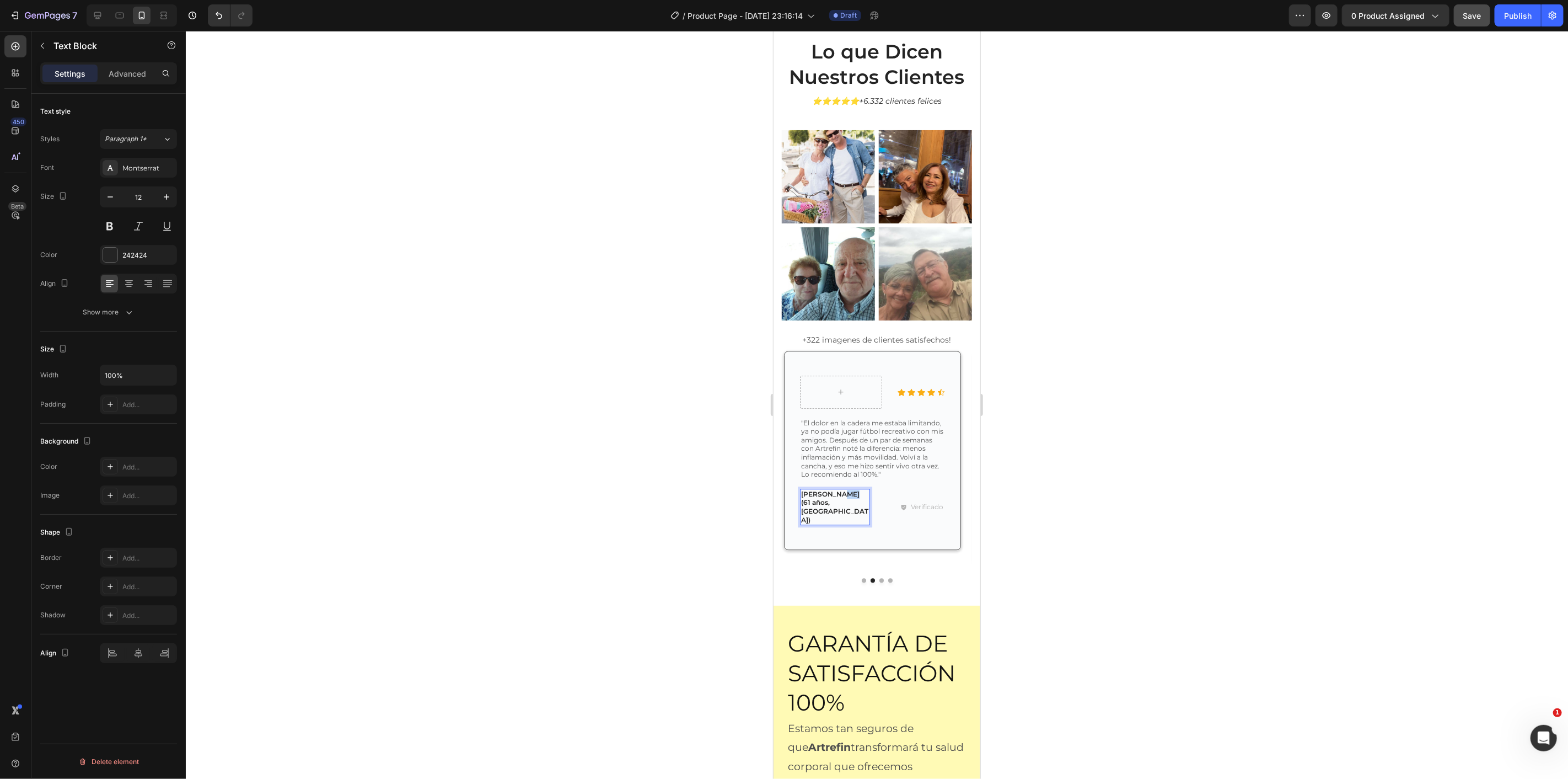
click at [834, 489] on p "[PERSON_NAME] (61 años, [GEOGRAPHIC_DATA])" at bounding box center [835, 506] width 68 height 34
click at [839, 388] on div at bounding box center [840, 392] width 26 height 18
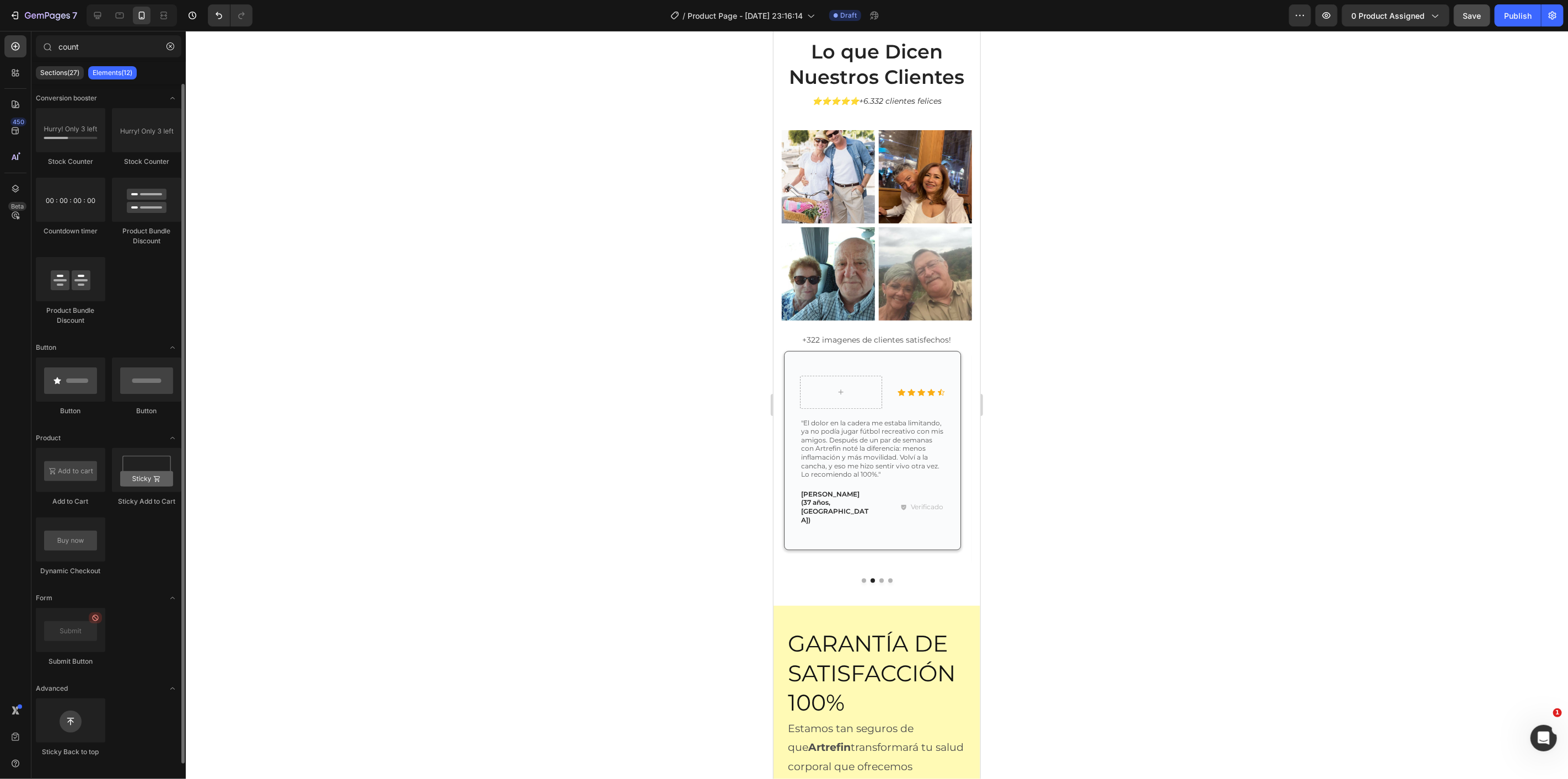
scroll to position [0, 0]
click at [169, 49] on icon "button" at bounding box center [170, 46] width 7 height 7
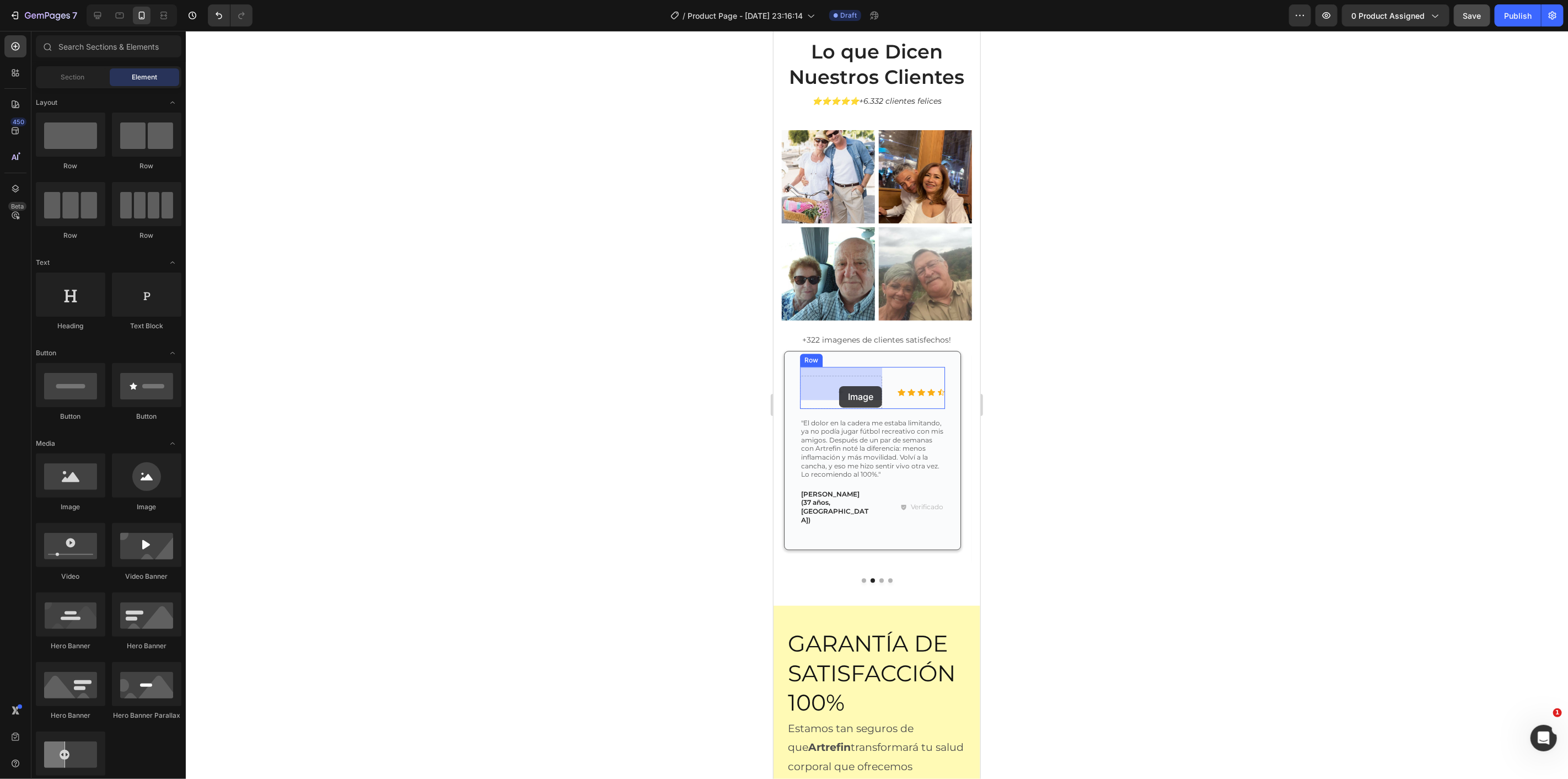
drag, startPoint x: 925, startPoint y: 513, endPoint x: 836, endPoint y: 388, distance: 153.4
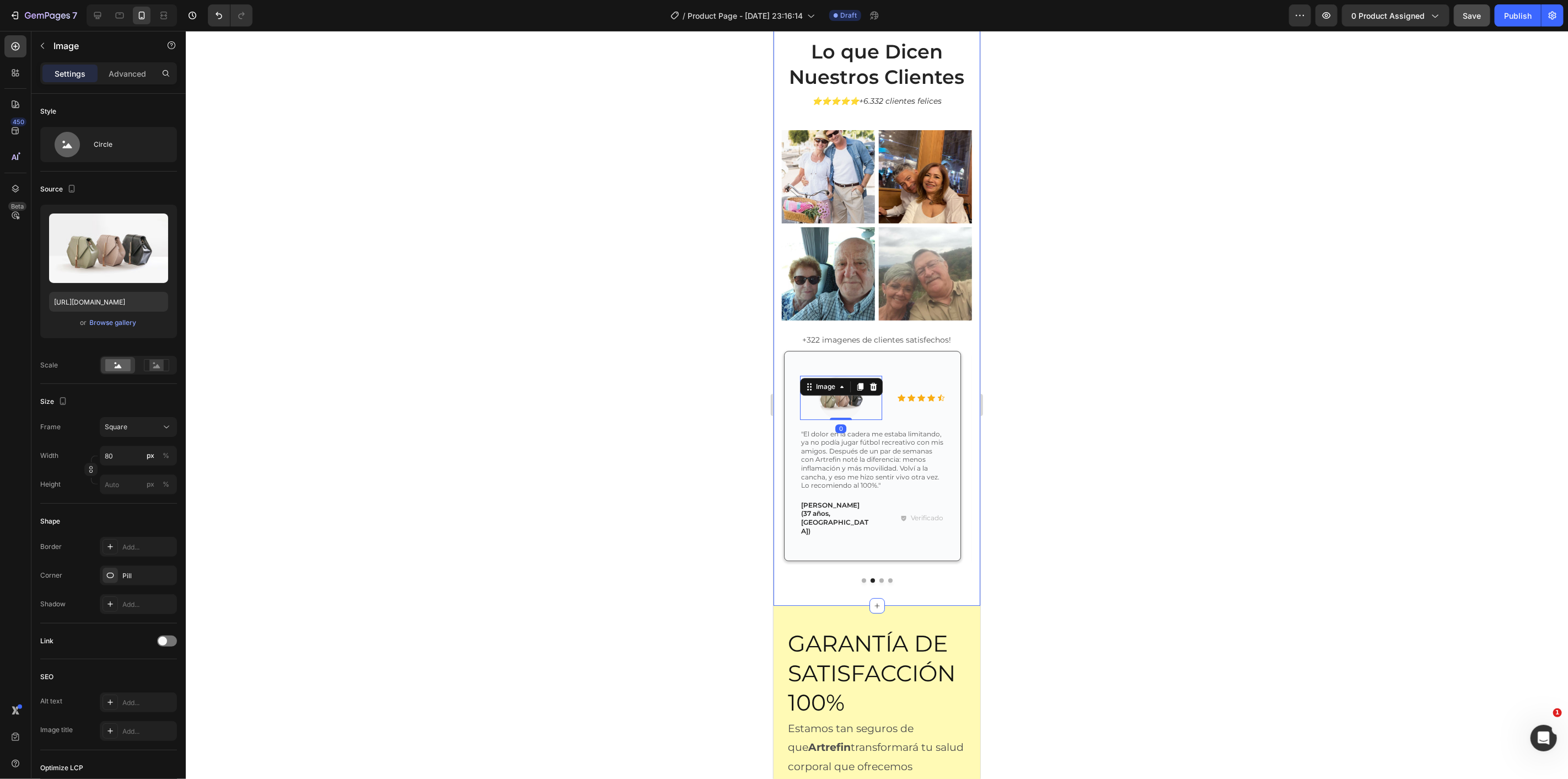
click at [676, 439] on div at bounding box center [877, 405] width 1382 height 748
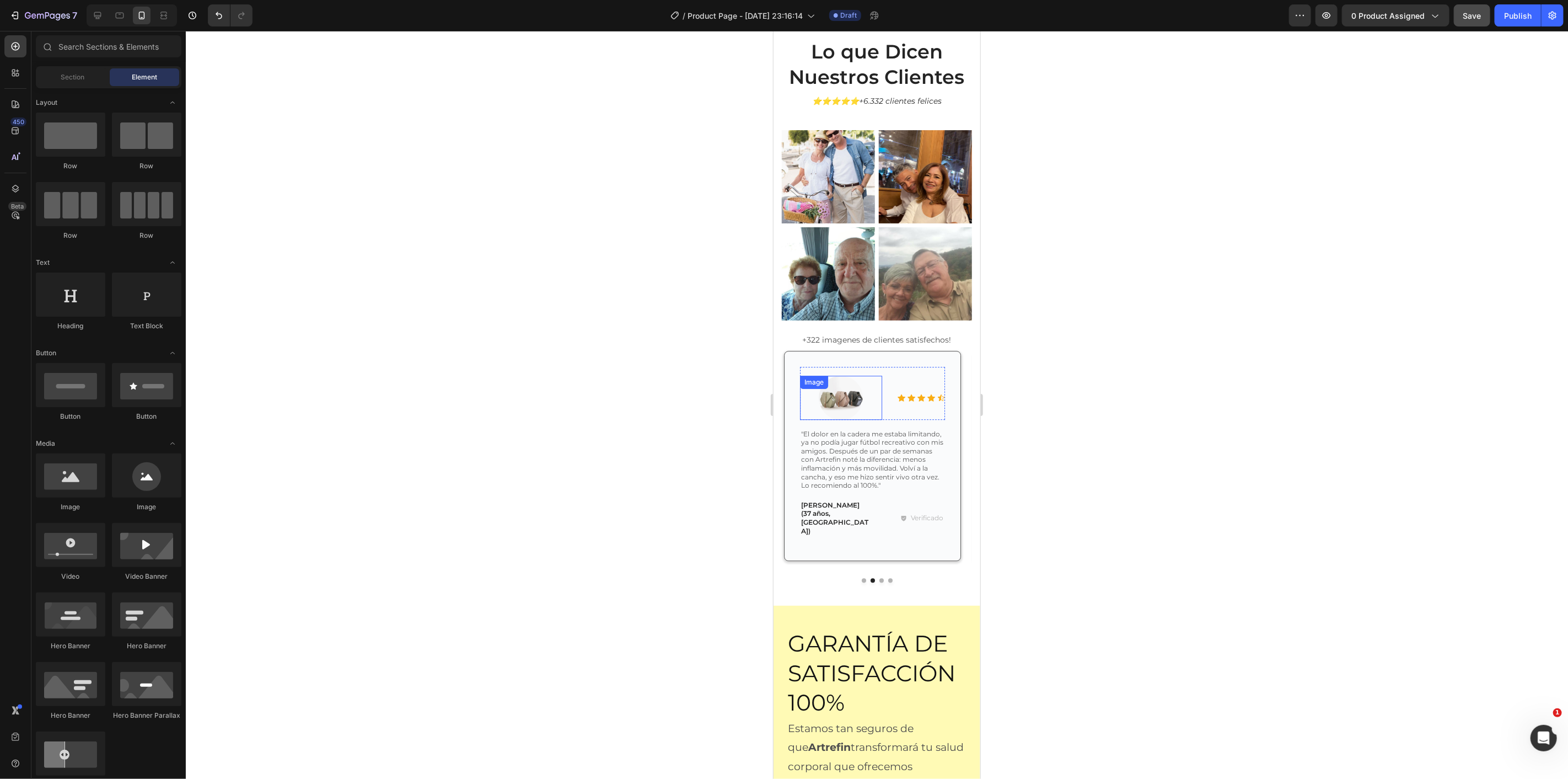
click at [836, 400] on img at bounding box center [840, 397] width 44 height 44
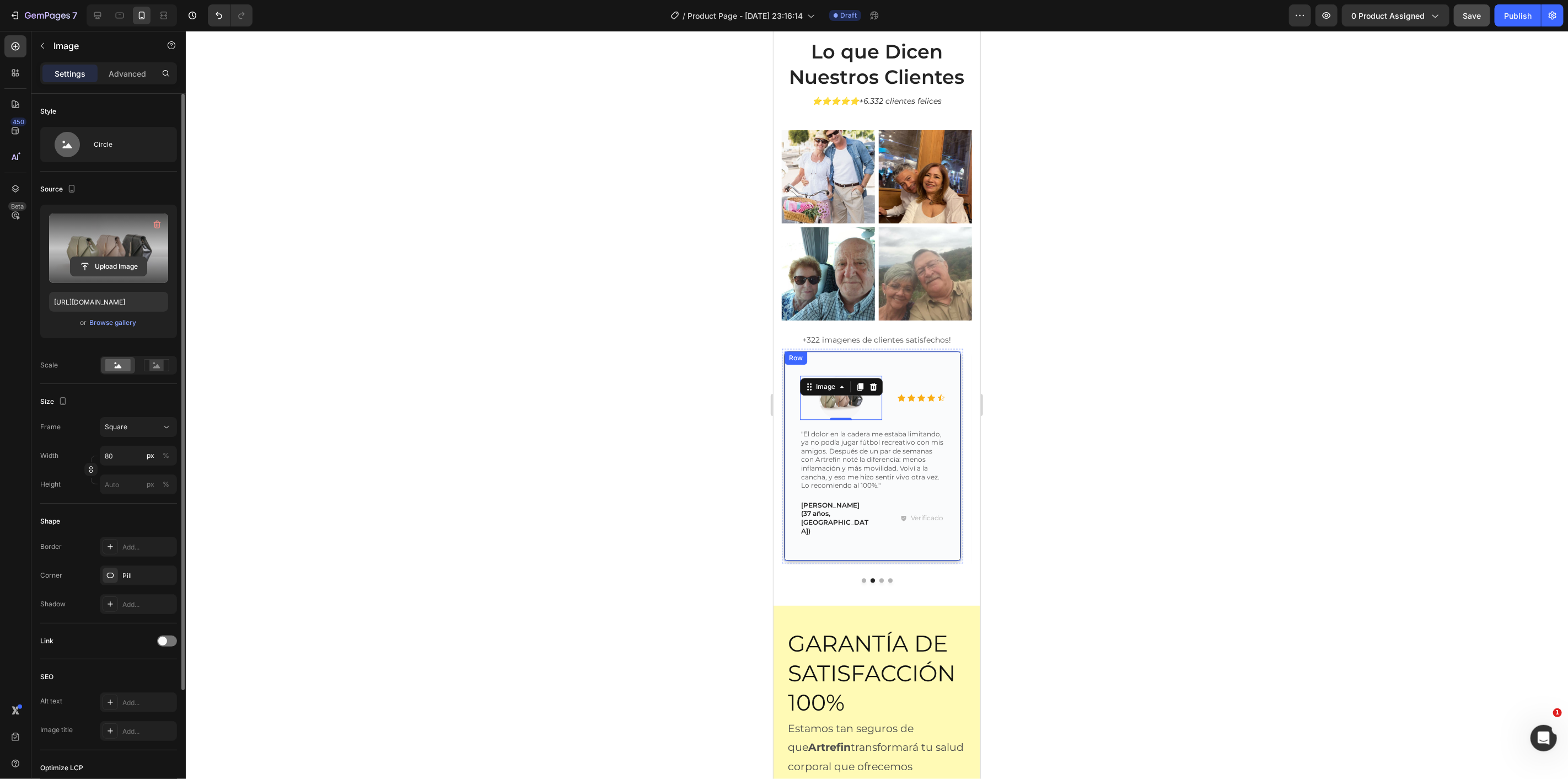
click at [119, 266] on input "file" at bounding box center [109, 266] width 76 height 19
type input "[URL][DOMAIN_NAME]"
click at [158, 364] on rect at bounding box center [156, 365] width 14 height 11
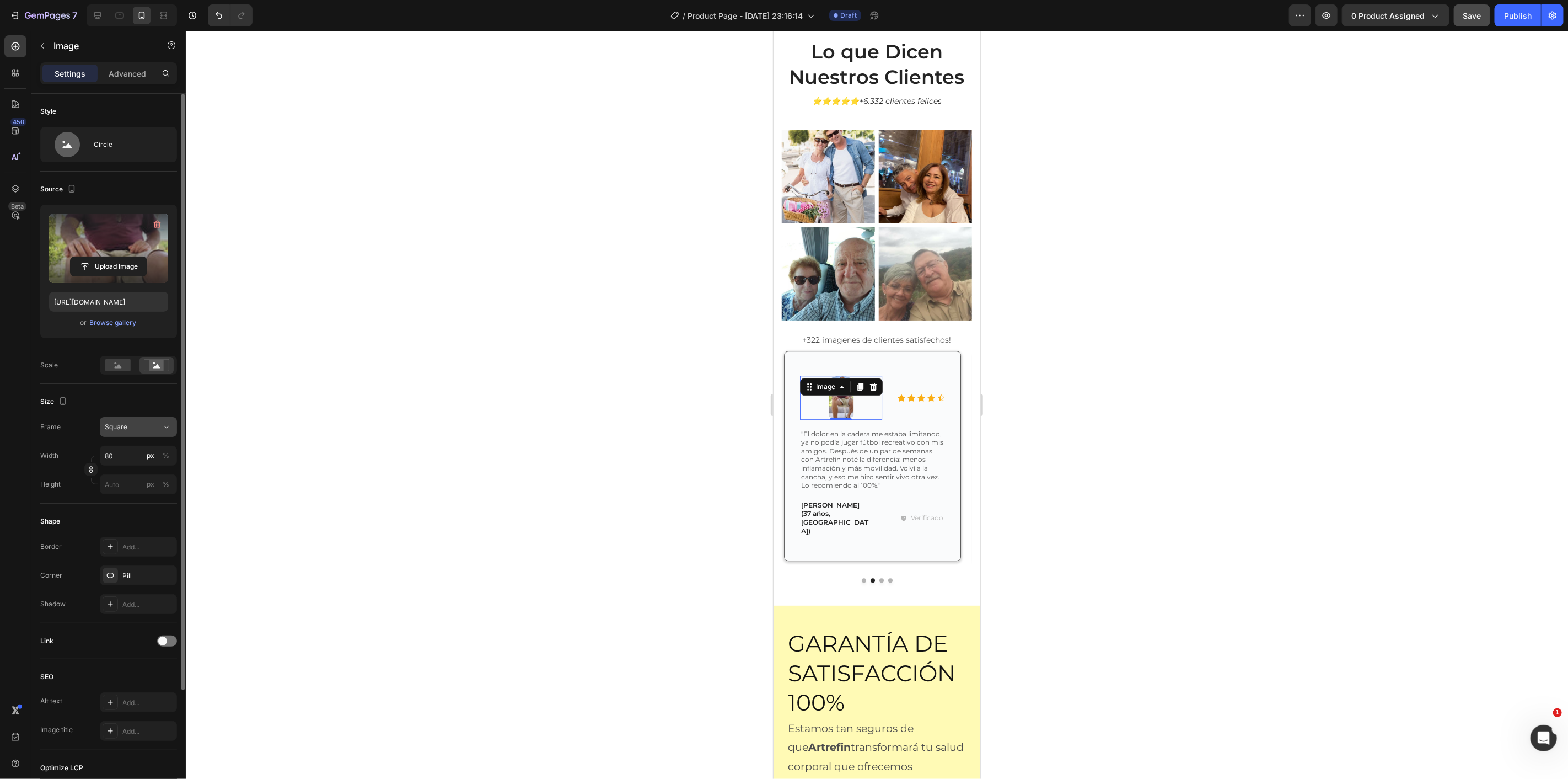
click at [129, 422] on div "Square" at bounding box center [132, 427] width 54 height 10
click at [120, 366] on icon at bounding box center [118, 366] width 26 height 12
click at [441, 345] on div at bounding box center [877, 405] width 1382 height 748
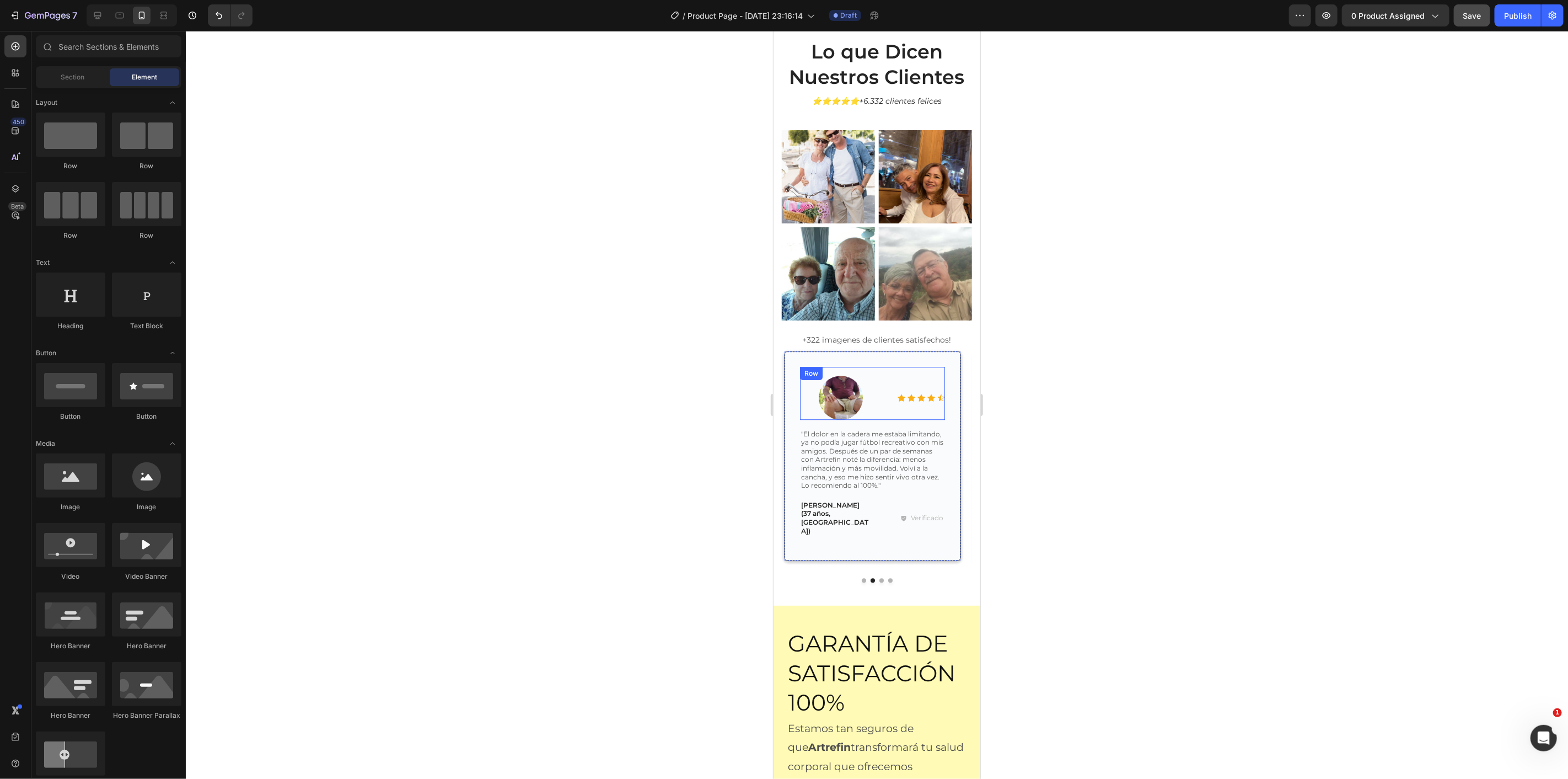
click at [843, 386] on img at bounding box center [840, 397] width 44 height 44
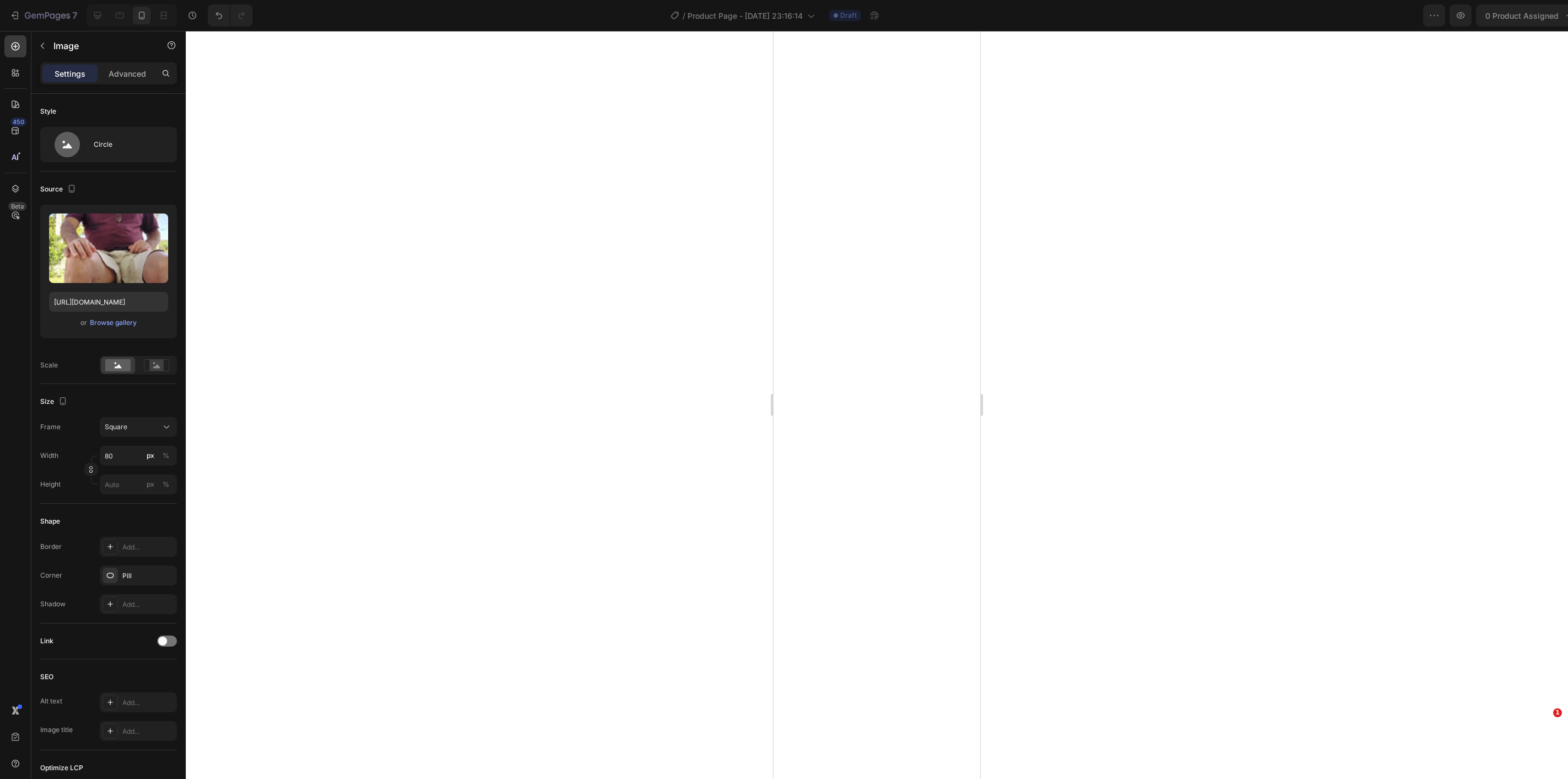
click at [155, 428] on div "Square" at bounding box center [132, 427] width 54 height 10
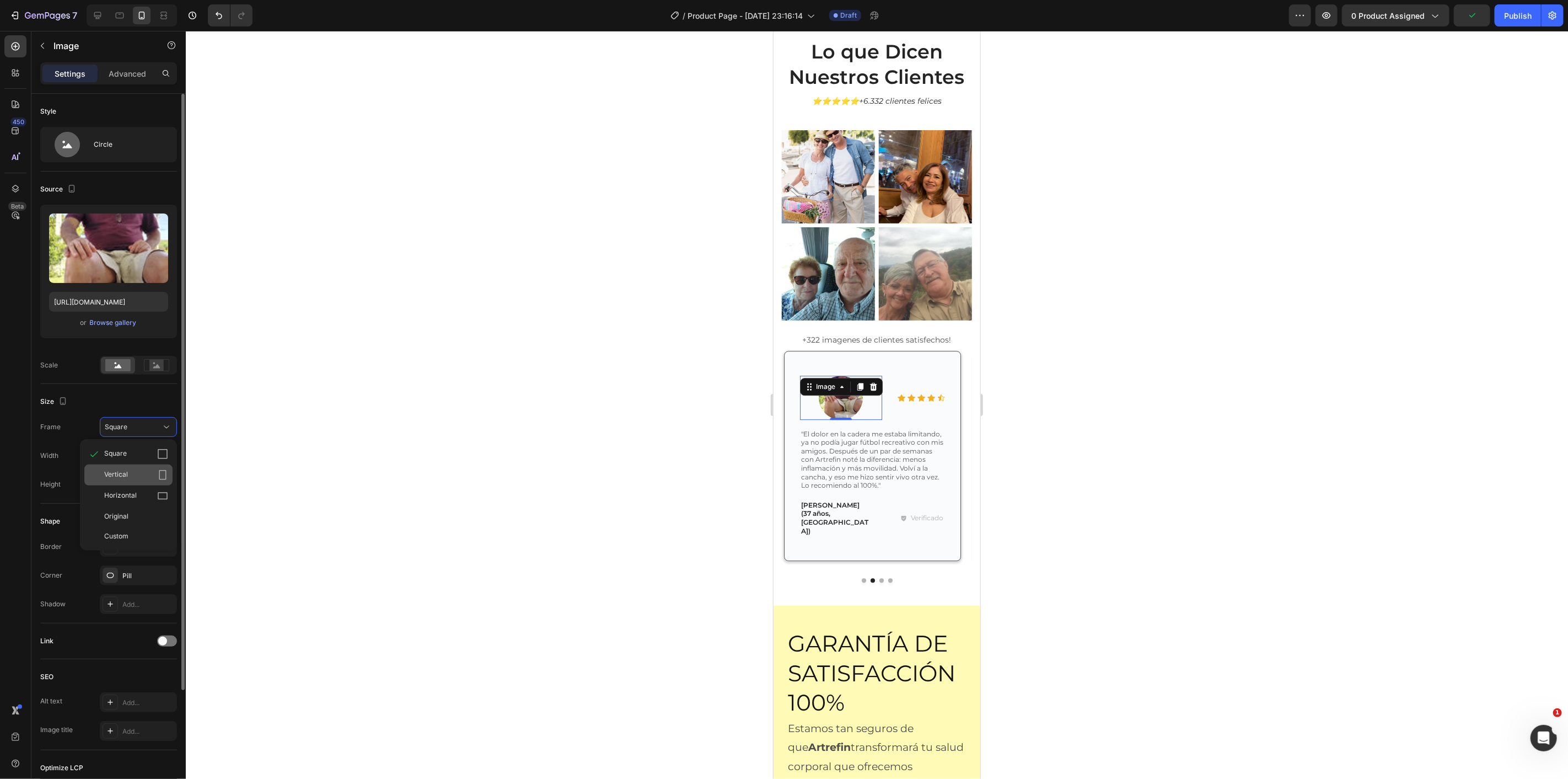
click at [150, 471] on div "Vertical" at bounding box center [136, 475] width 64 height 11
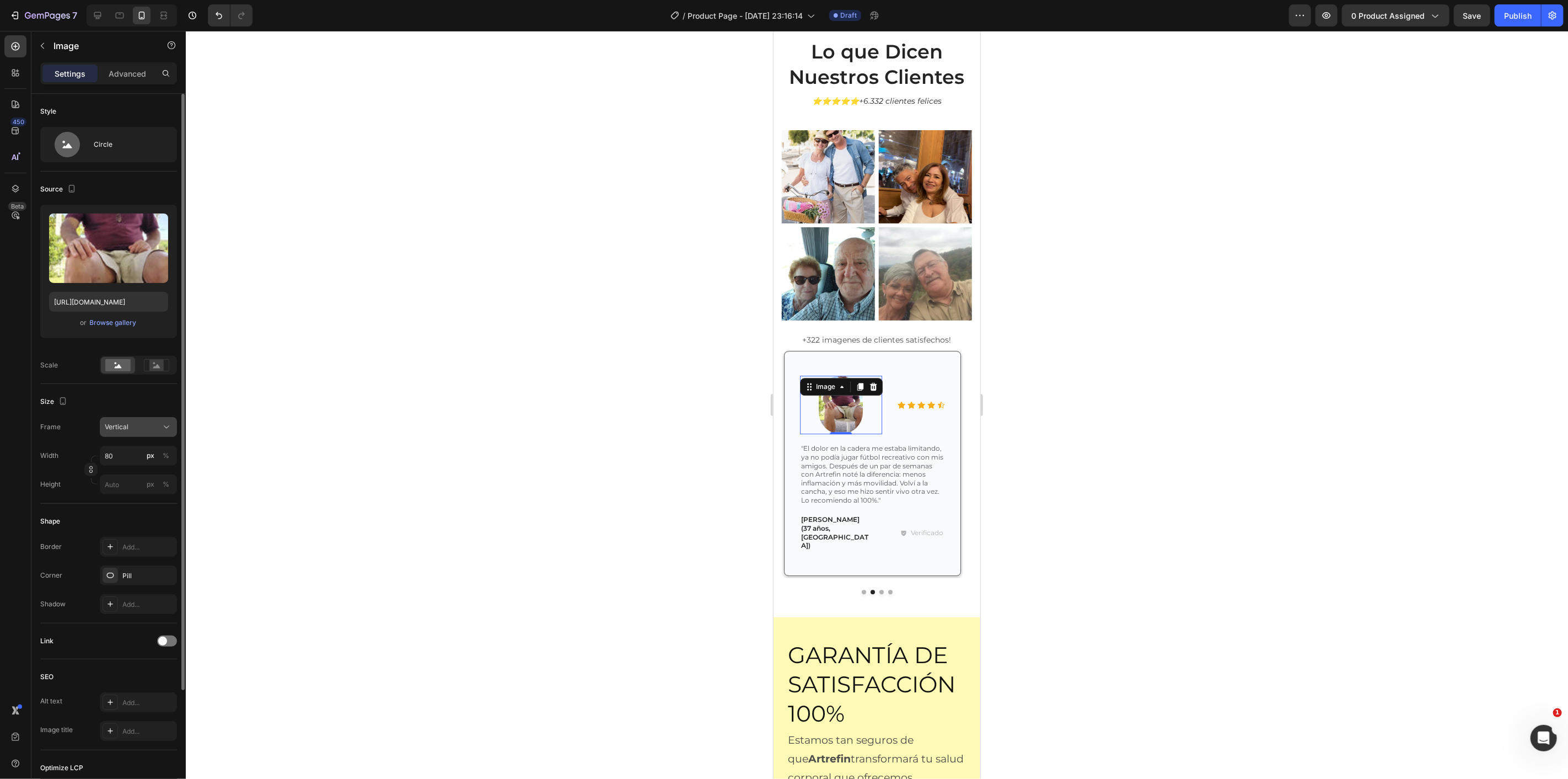
click at [146, 422] on div "Vertical" at bounding box center [132, 427] width 54 height 10
click at [143, 492] on div "Horizontal" at bounding box center [136, 496] width 64 height 11
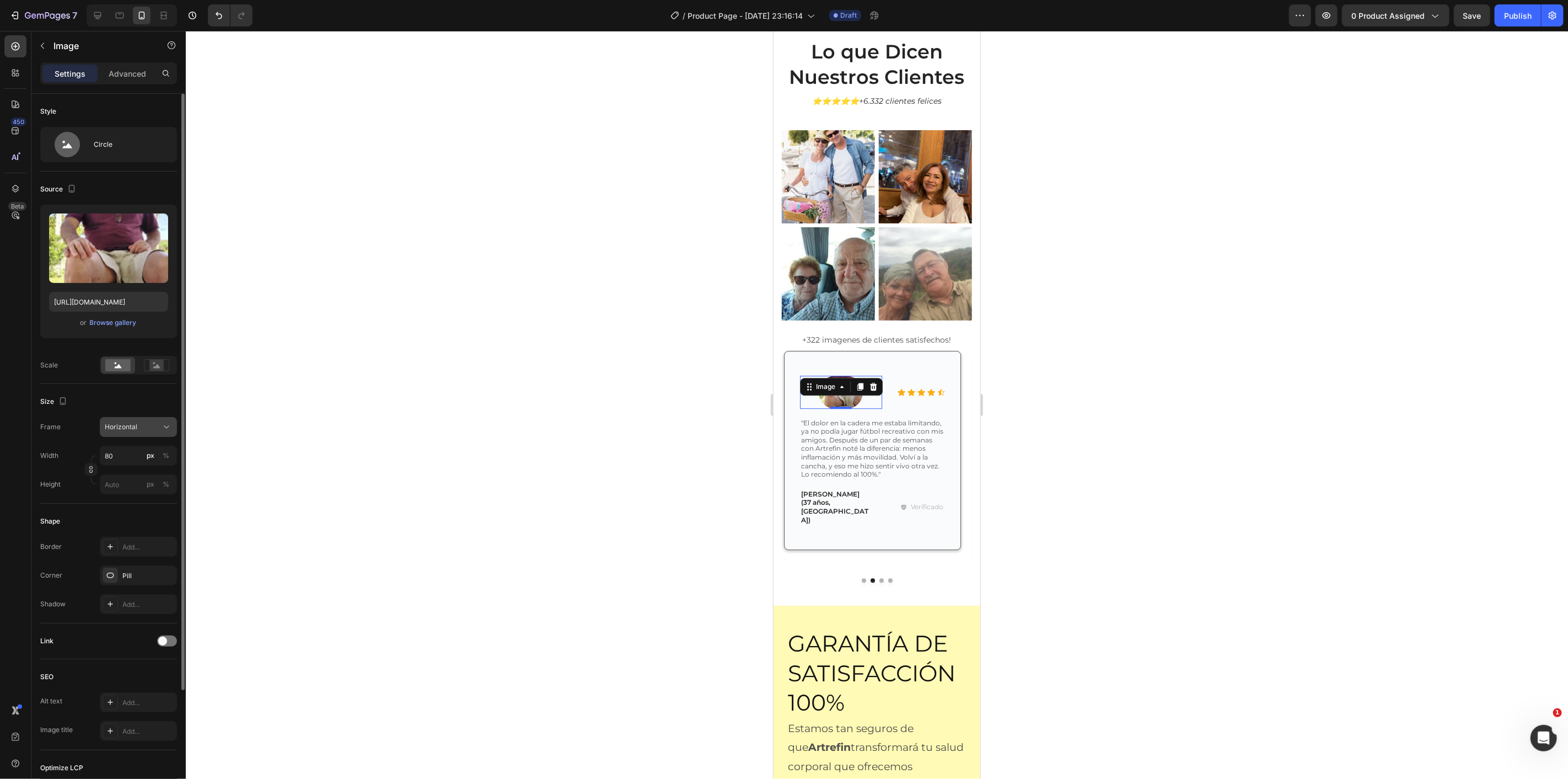
click at [146, 428] on div "Horizontal" at bounding box center [132, 427] width 54 height 10
click at [146, 451] on div "Square" at bounding box center [136, 454] width 64 height 11
click at [380, 366] on div at bounding box center [877, 405] width 1382 height 748
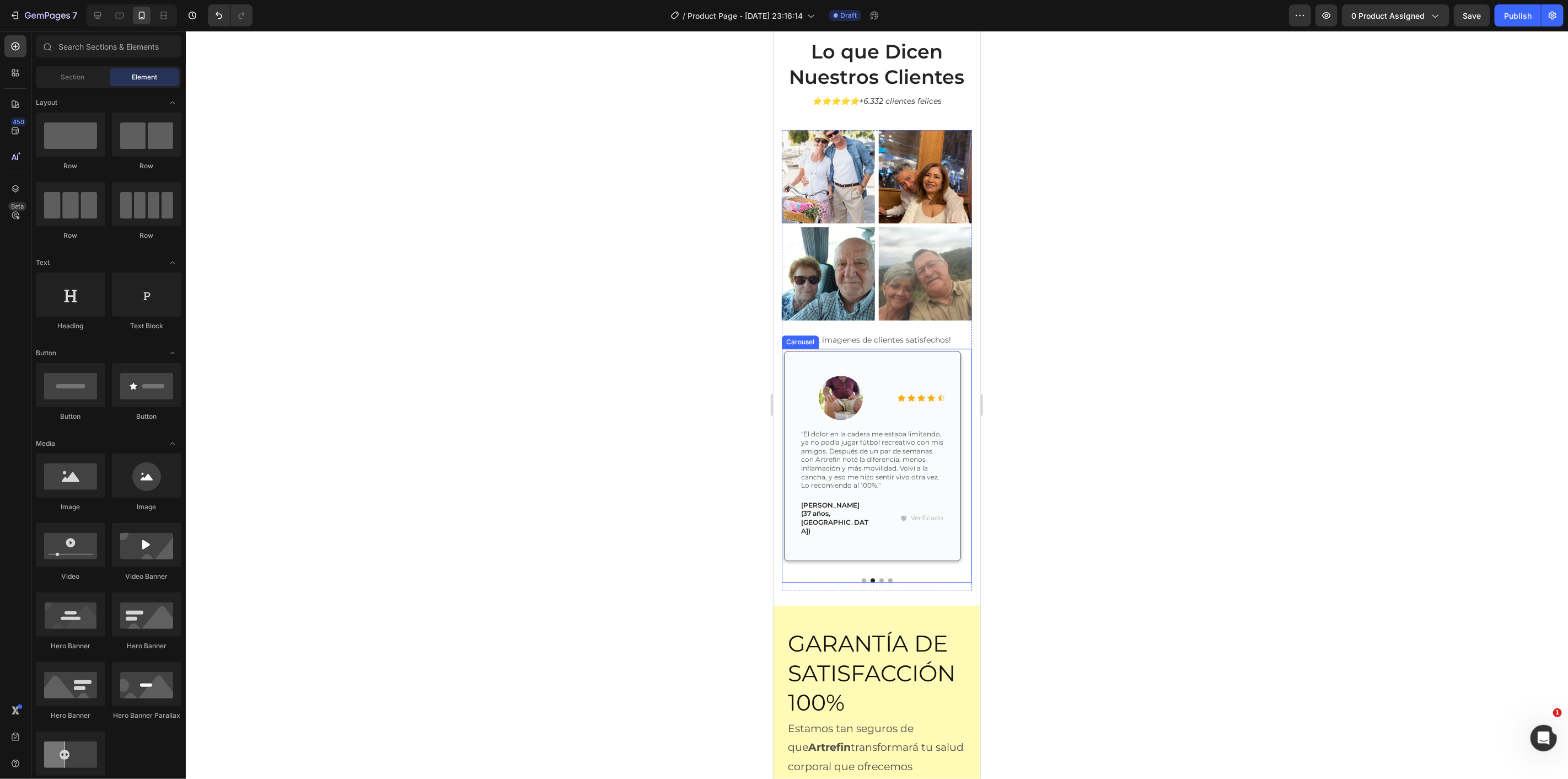
click at [861, 578] on button "Dot" at bounding box center [863, 580] width 5 height 5
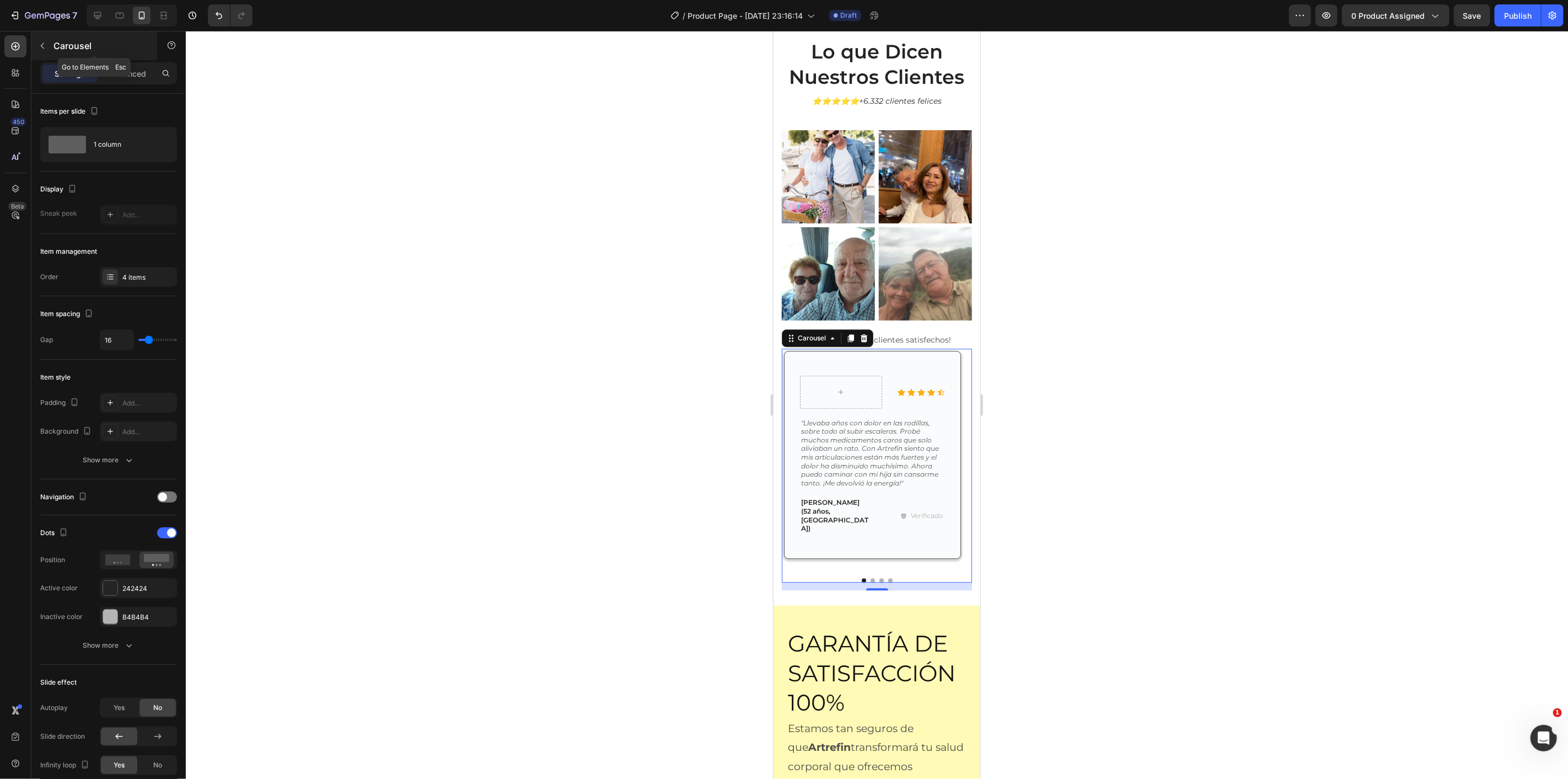
click at [41, 41] on icon "button" at bounding box center [42, 45] width 9 height 9
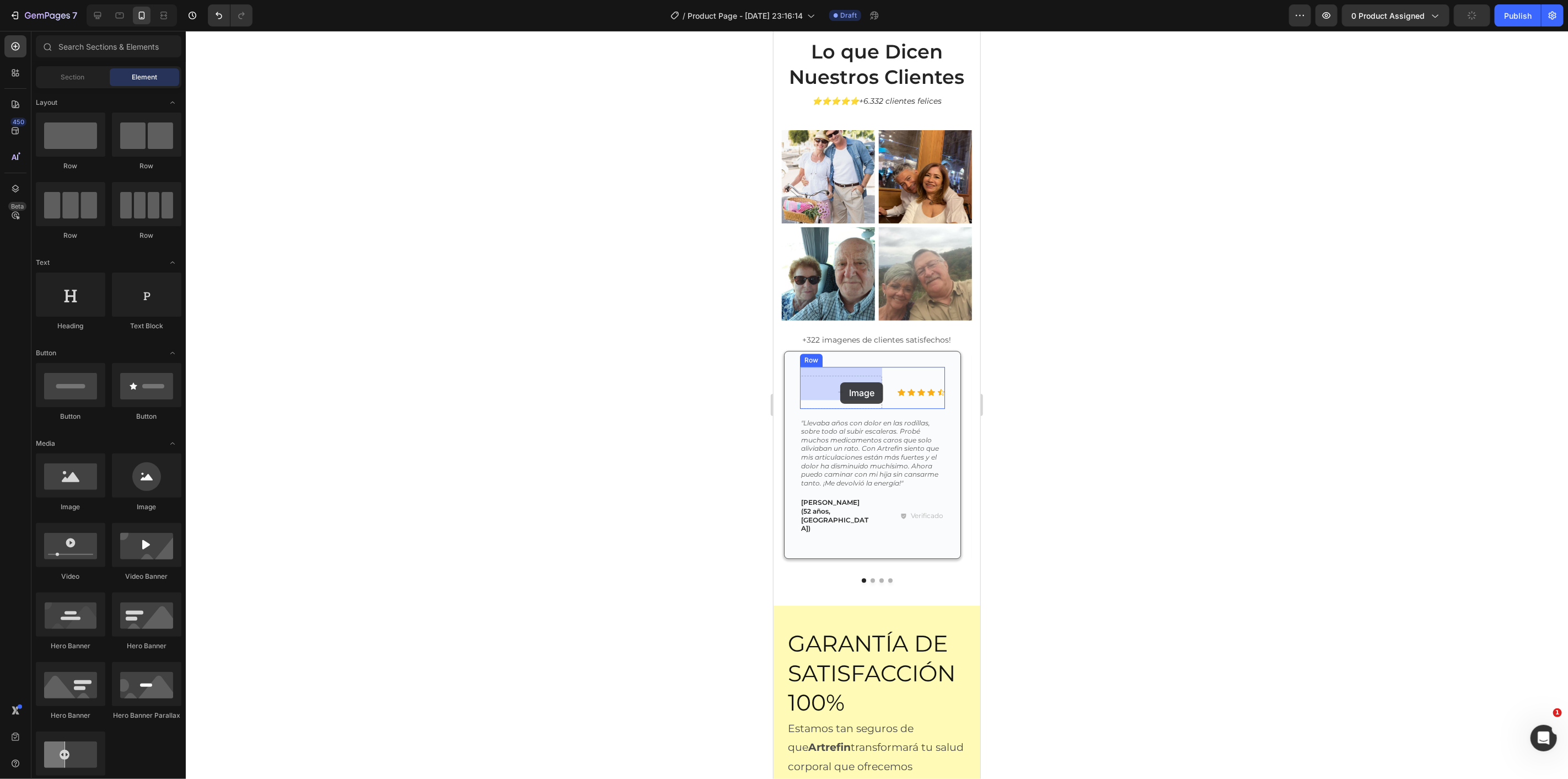
drag, startPoint x: 1161, startPoint y: 507, endPoint x: 1536, endPoint y: 280, distance: 438.4
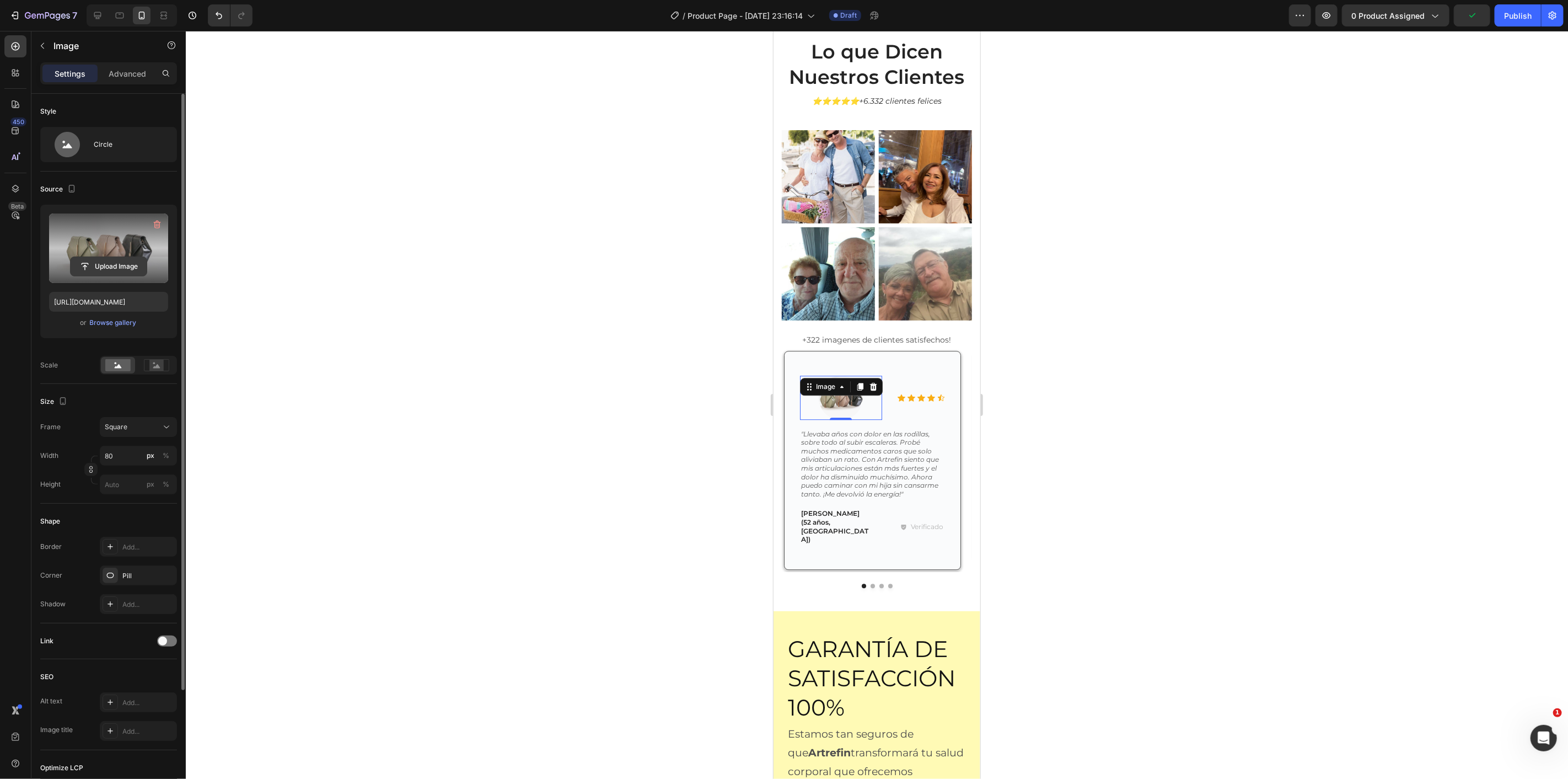
click at [112, 261] on input "file" at bounding box center [109, 266] width 76 height 19
type input "https://cdn.shopify.com/s/files/1/0770/7725/0268/files/gempages_578748381422158…"
click at [152, 367] on rect at bounding box center [156, 365] width 14 height 11
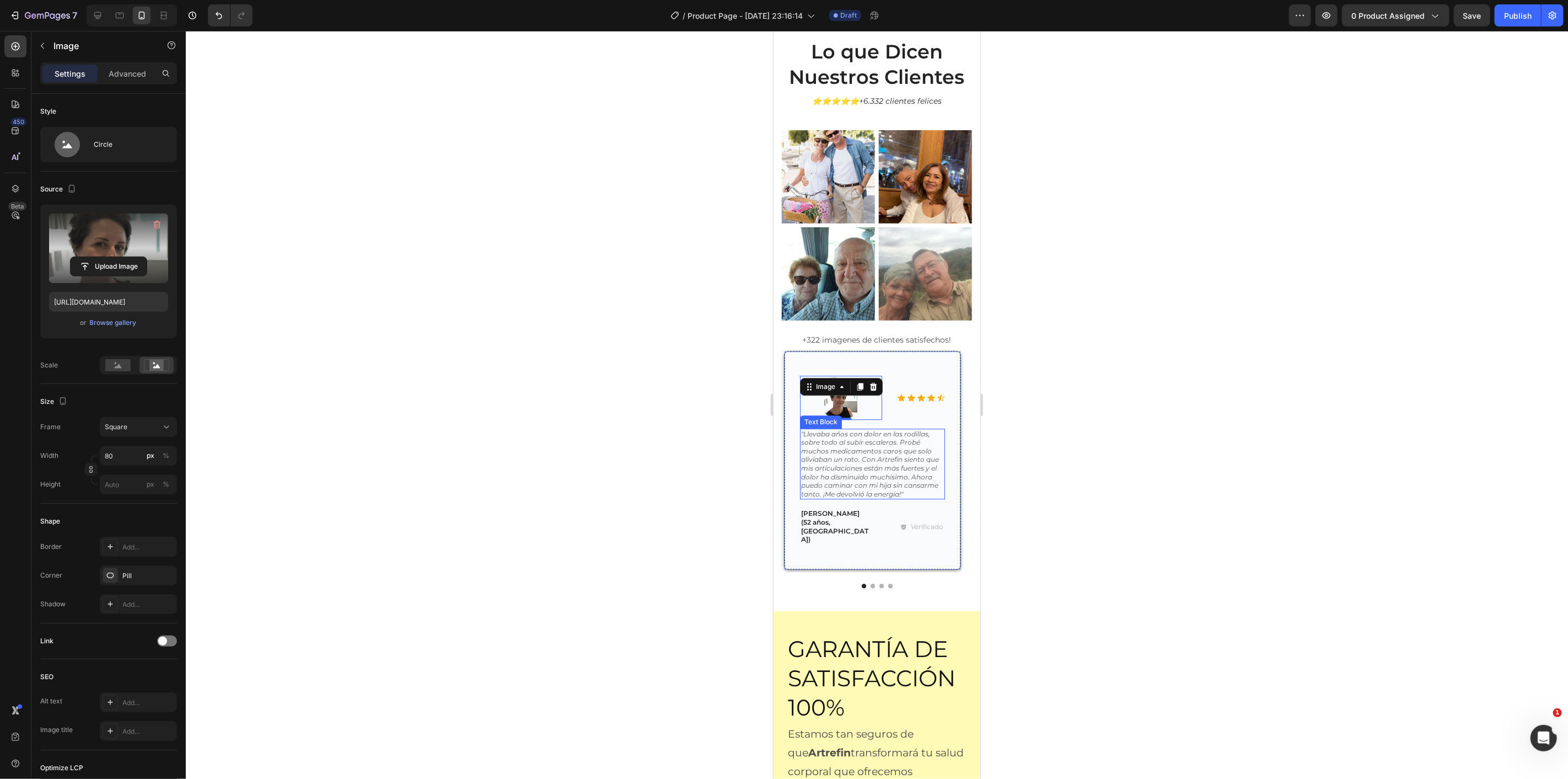
click at [912, 453] on icon ""Llevaba años con dolor en las rodillas, sobre todo al subir escaleras. Probé m…" at bounding box center [870, 463] width 138 height 68
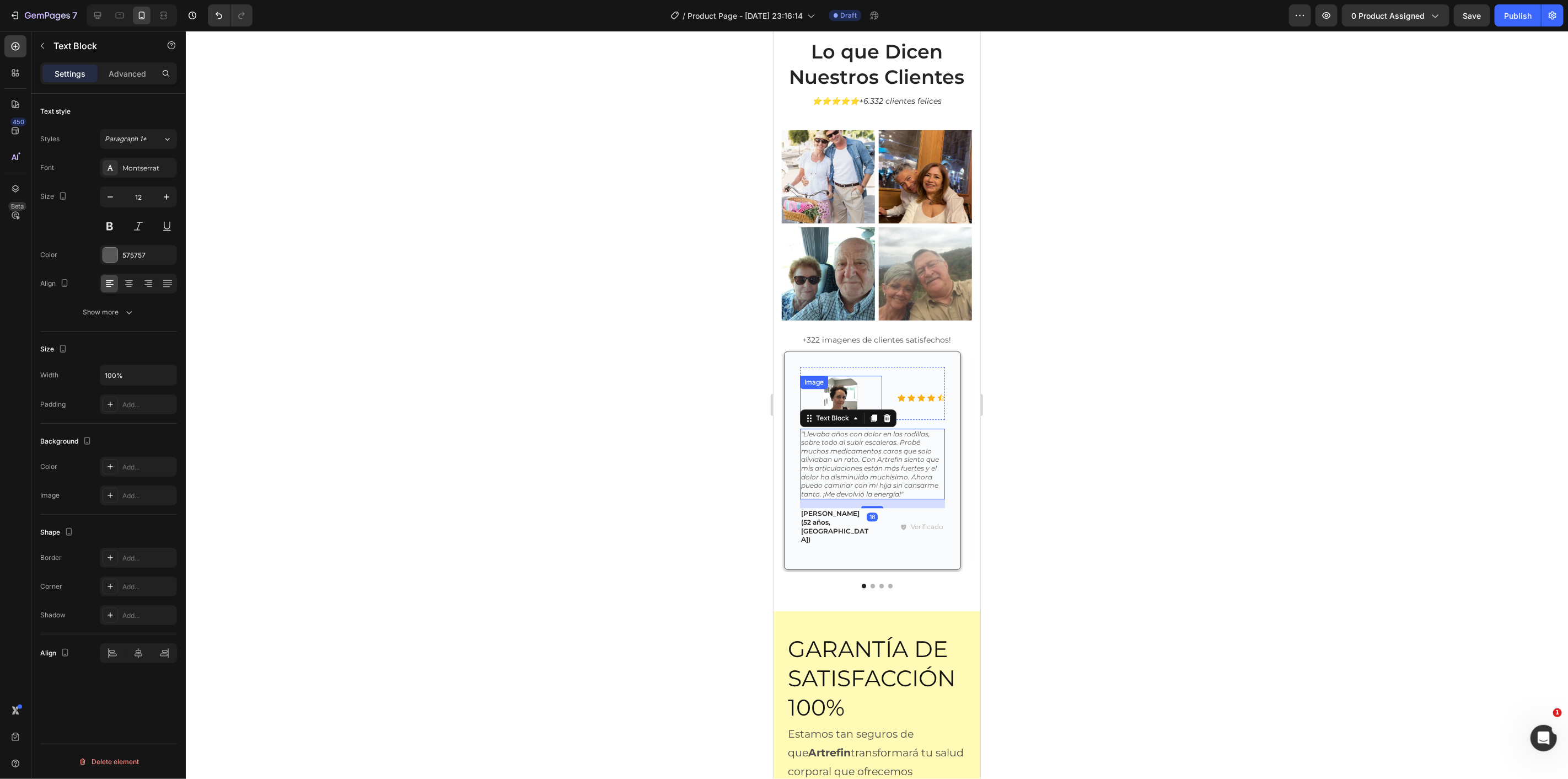
click at [861, 375] on div at bounding box center [841, 397] width 82 height 44
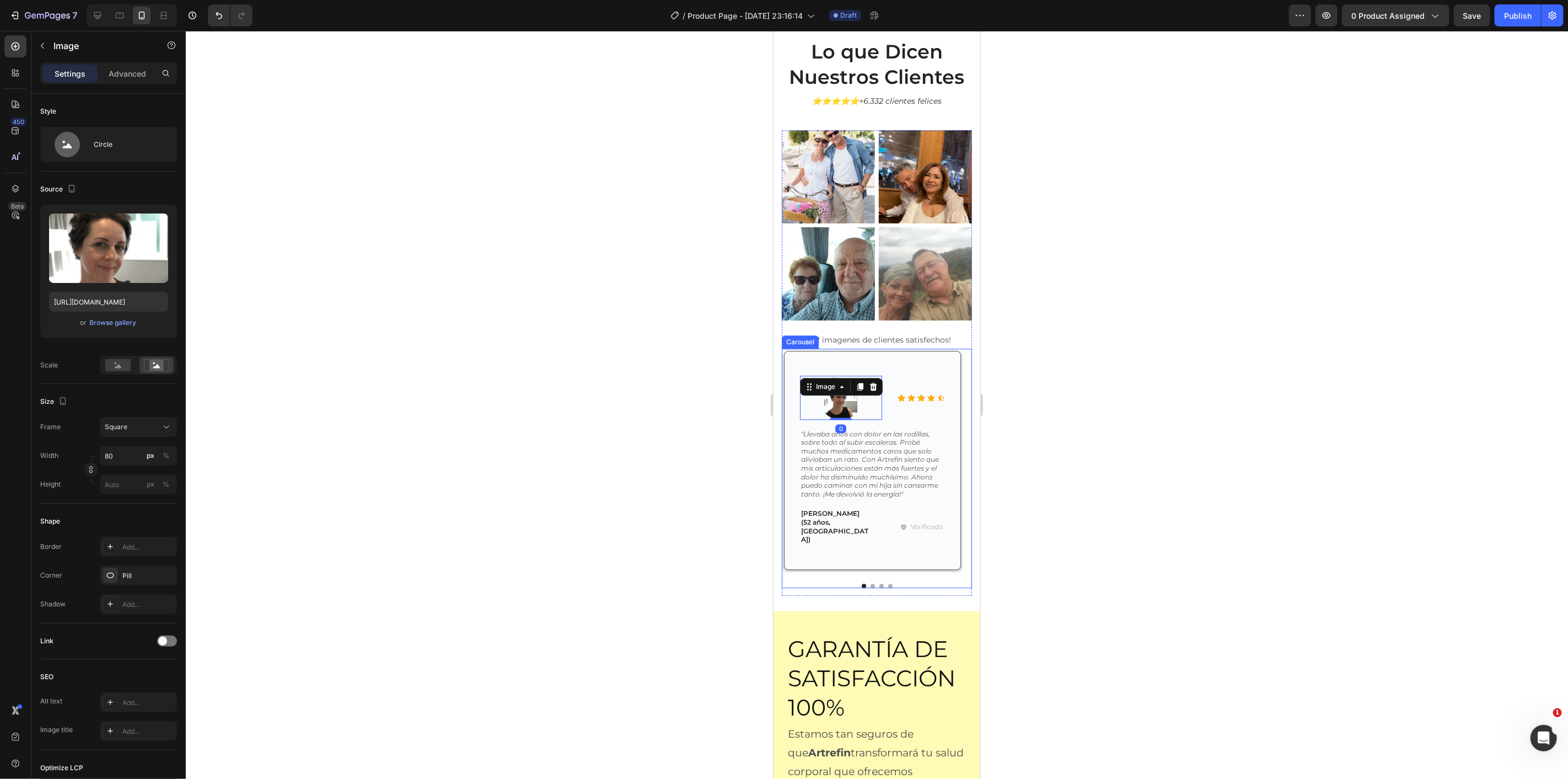
click at [867, 555] on div "Icon Icon Icon Icon Icon Icon List Image 0 Row "Llevaba años con dolor en las r…" at bounding box center [877, 468] width 190 height 239
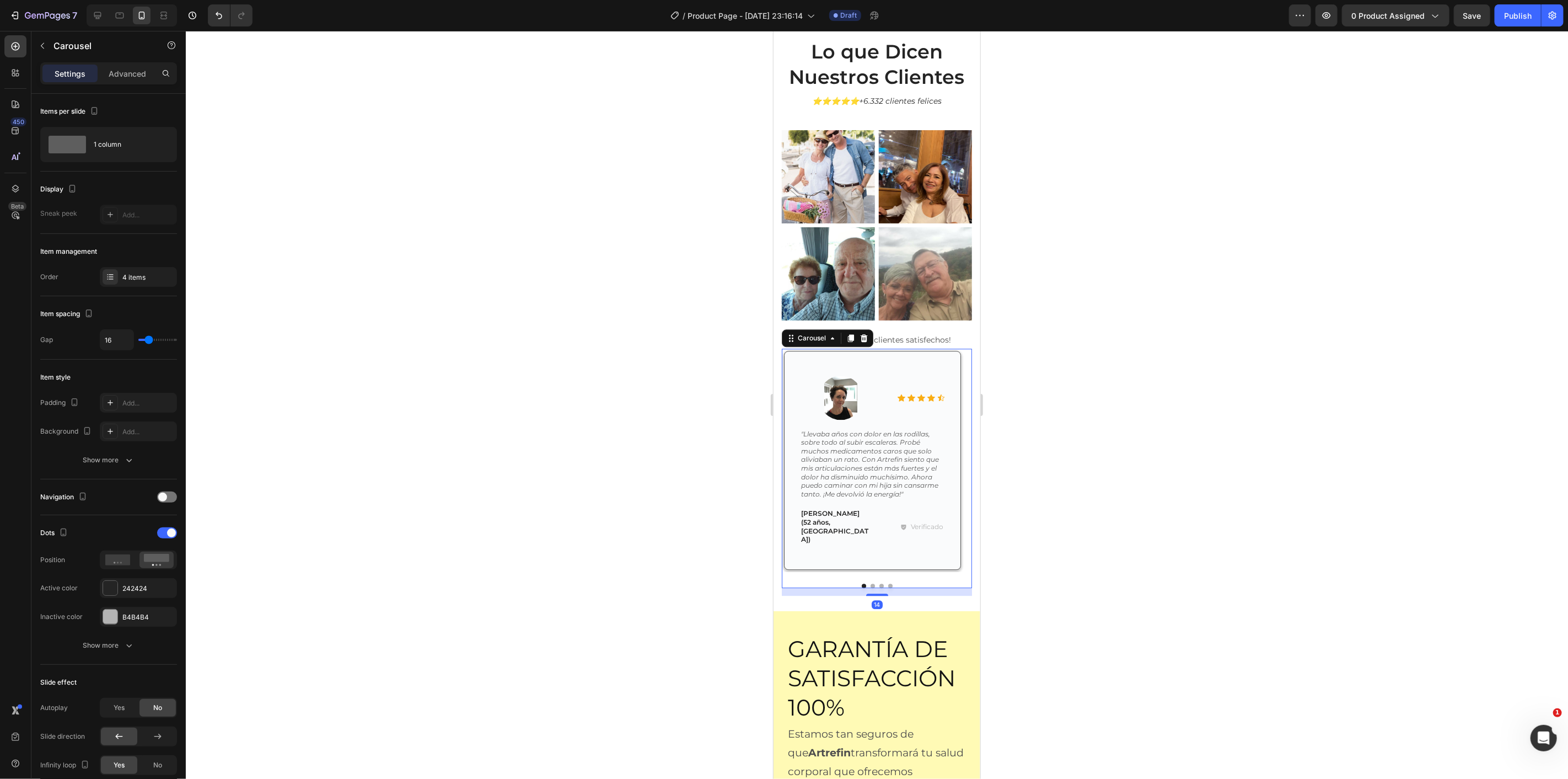
click at [870, 583] on button "Dot" at bounding box center [872, 585] width 5 height 5
click at [879, 583] on button "Dot" at bounding box center [881, 585] width 5 height 5
click at [859, 384] on div at bounding box center [841, 391] width 82 height 33
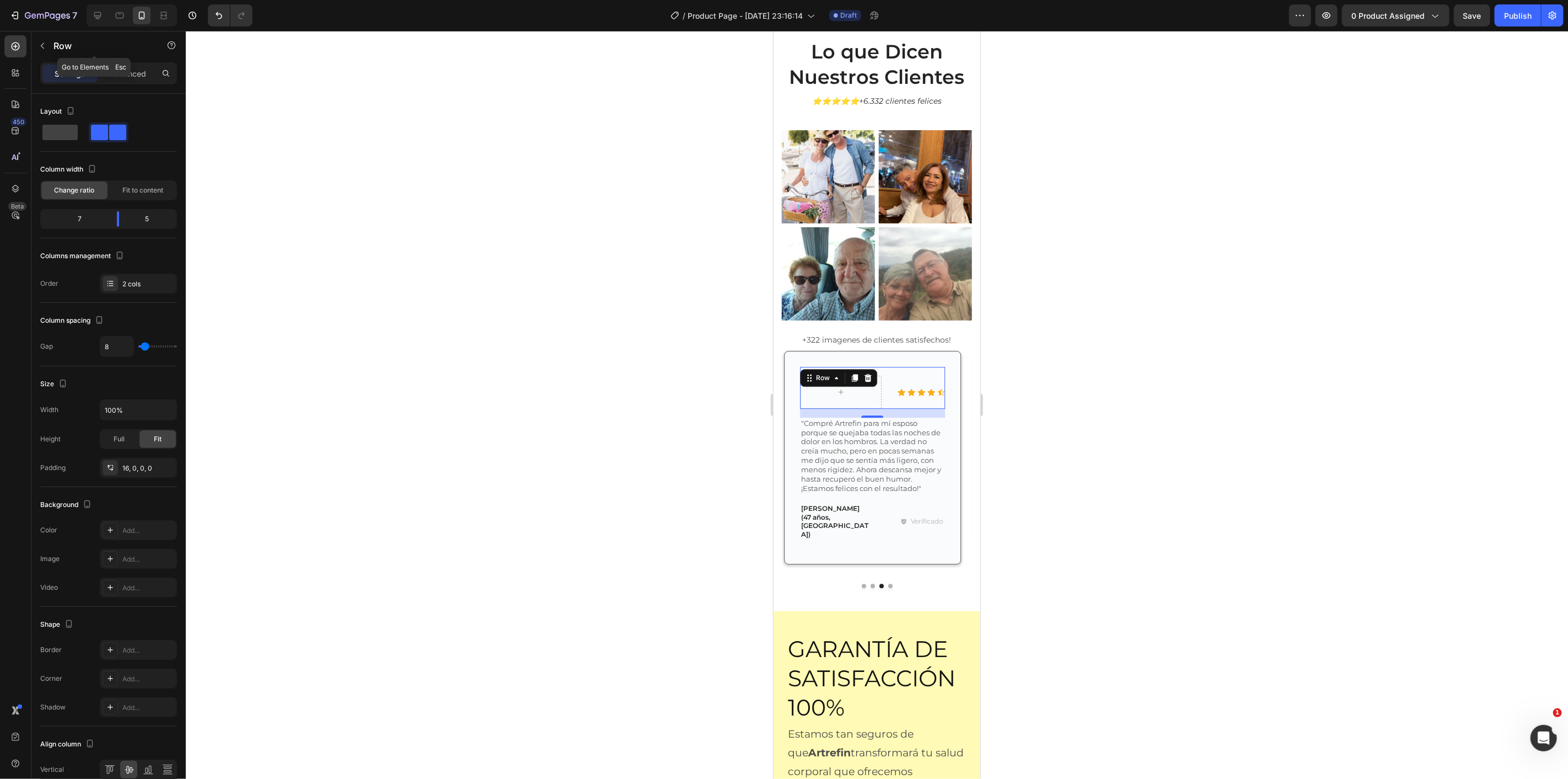
click at [54, 42] on p "Row" at bounding box center [100, 46] width 94 height 14
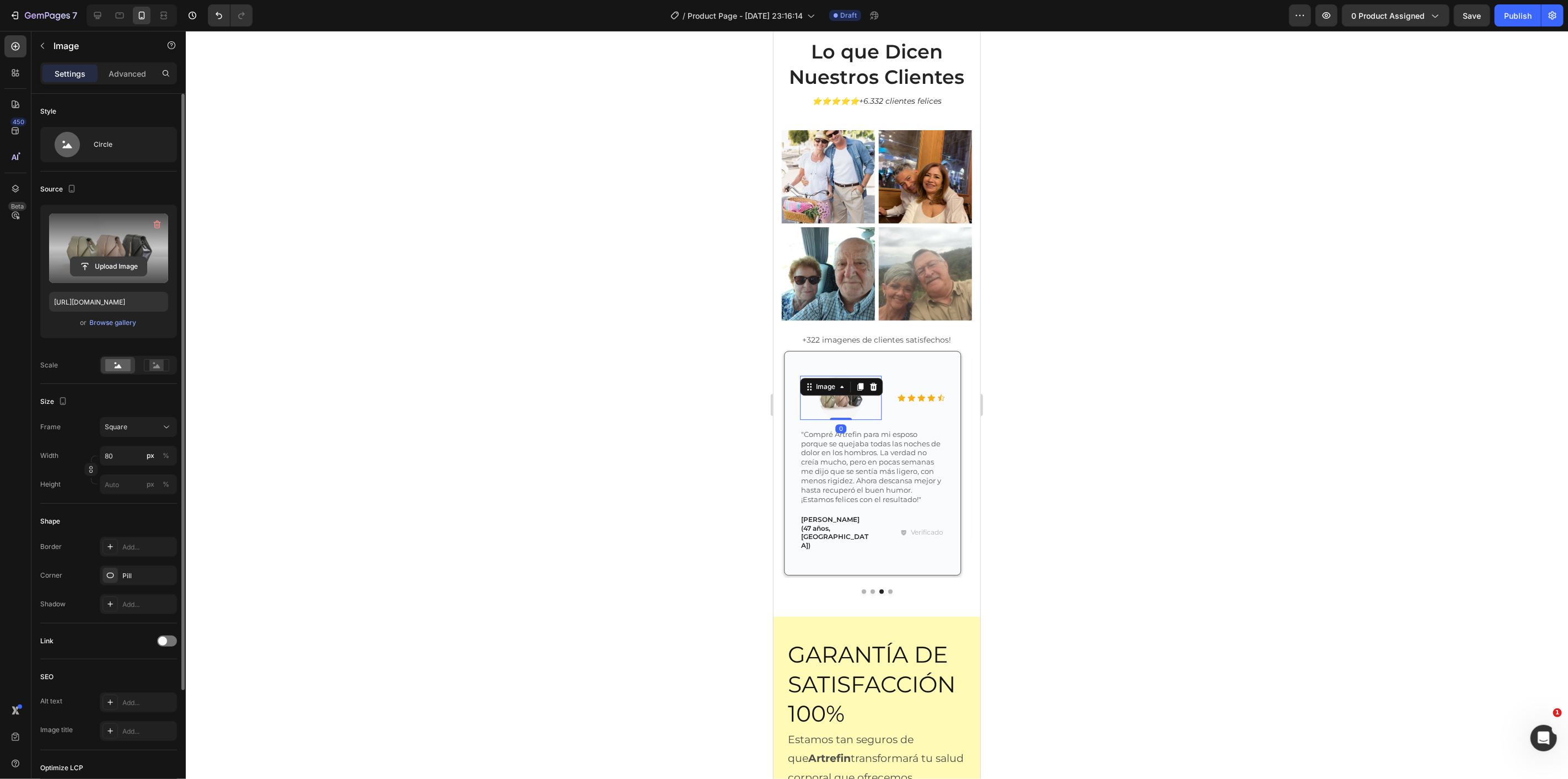
click at [118, 265] on input "file" at bounding box center [109, 266] width 76 height 19
type input "https://cdn.shopify.com/s/files/1/0770/7725/0268/files/gempages_578748381422158…"
click at [888, 588] on button "Dot" at bounding box center [890, 590] width 5 height 5
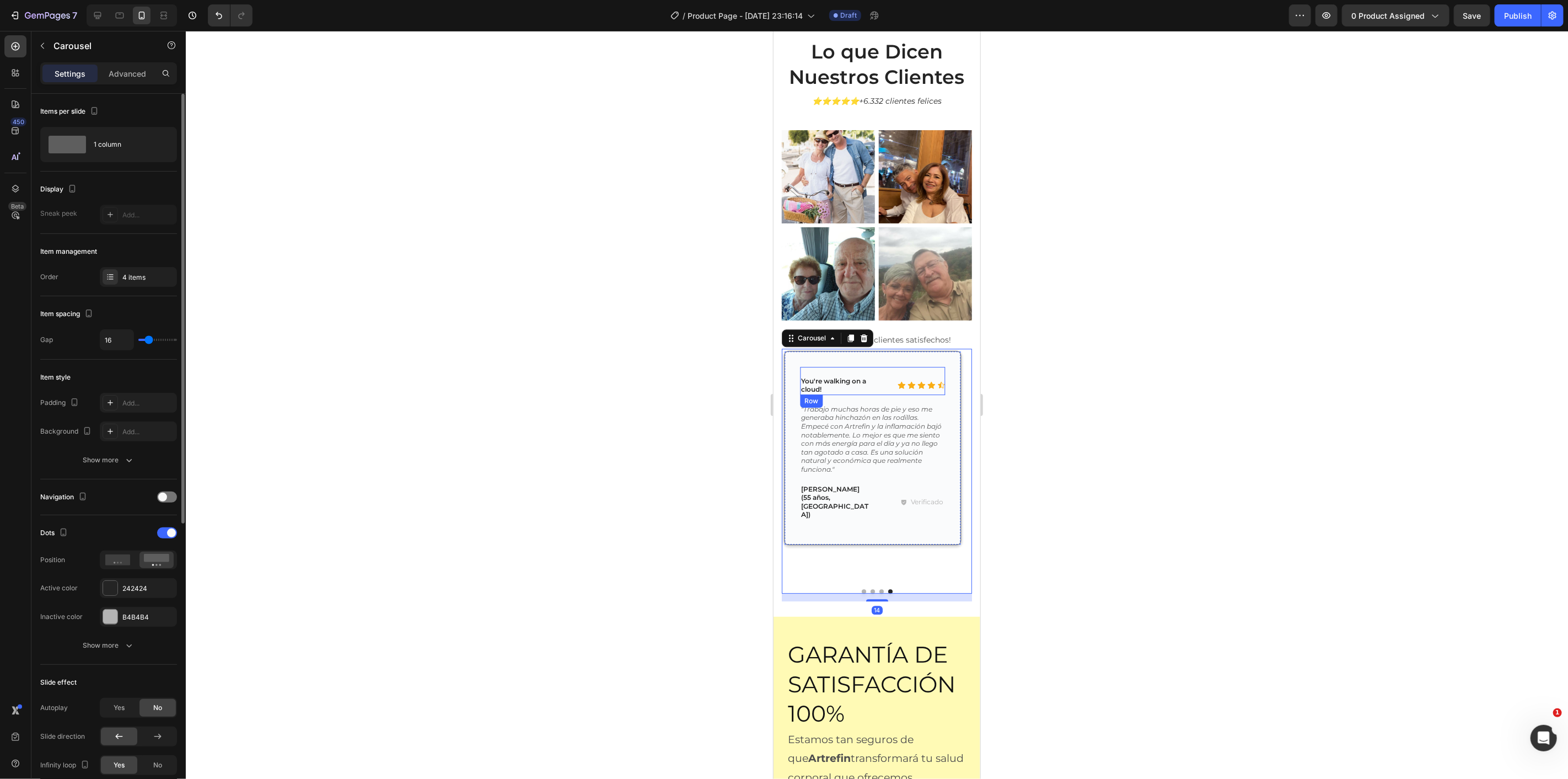
click at [837, 376] on p "You're walking on a cloud!" at bounding box center [841, 384] width 80 height 17
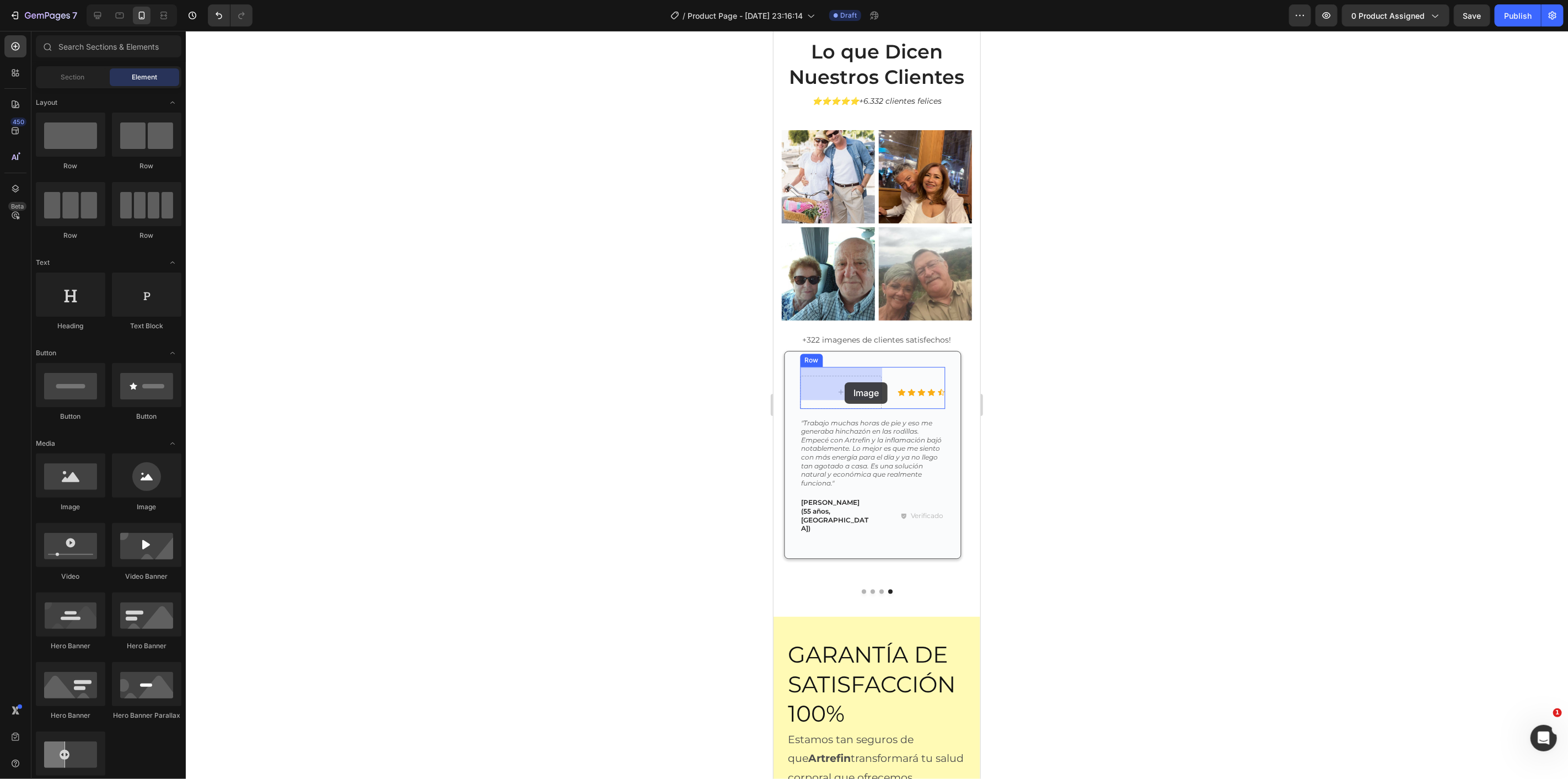
drag, startPoint x: 1123, startPoint y: 476, endPoint x: 1378, endPoint y: 32, distance: 512.0
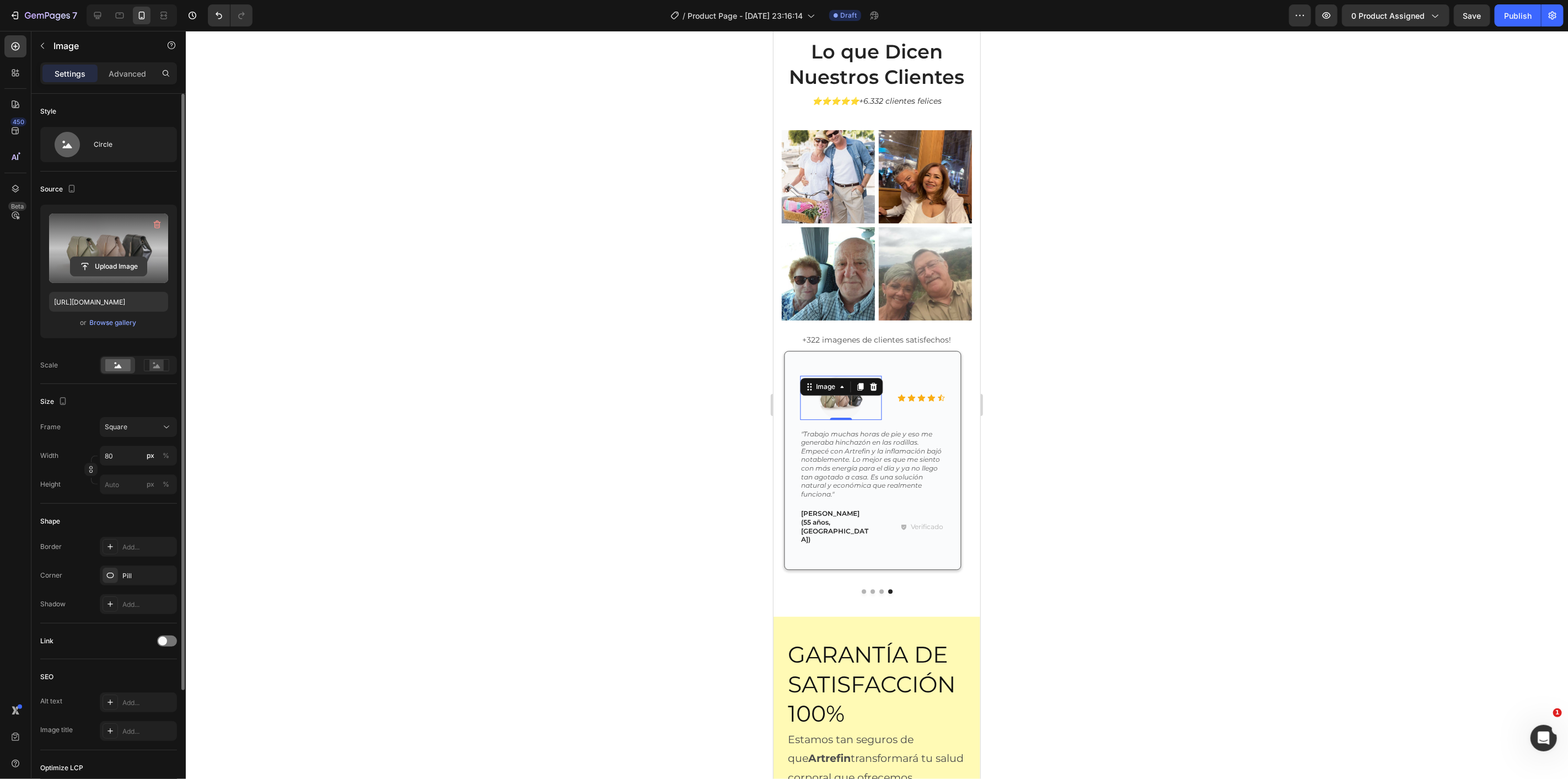
click at [92, 271] on input "file" at bounding box center [109, 266] width 76 height 19
type input "https://cdn.shopify.com/s/files/1/0770/7725/0268/files/gempages_578748381422158…"
click at [146, 366] on icon at bounding box center [157, 366] width 26 height 12
click at [120, 368] on icon at bounding box center [118, 366] width 7 height 4
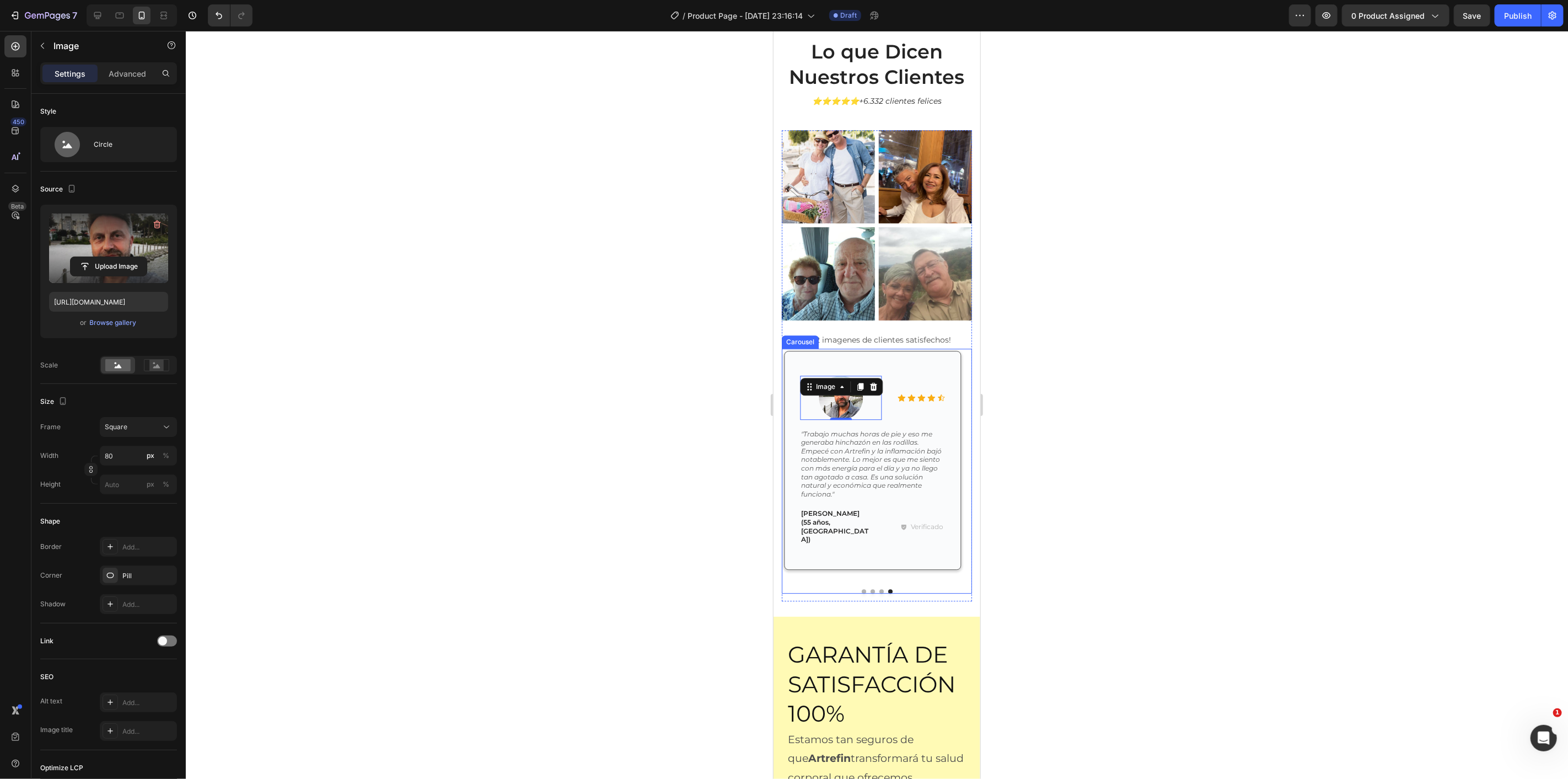
click at [879, 588] on button "Dot" at bounding box center [881, 590] width 5 height 5
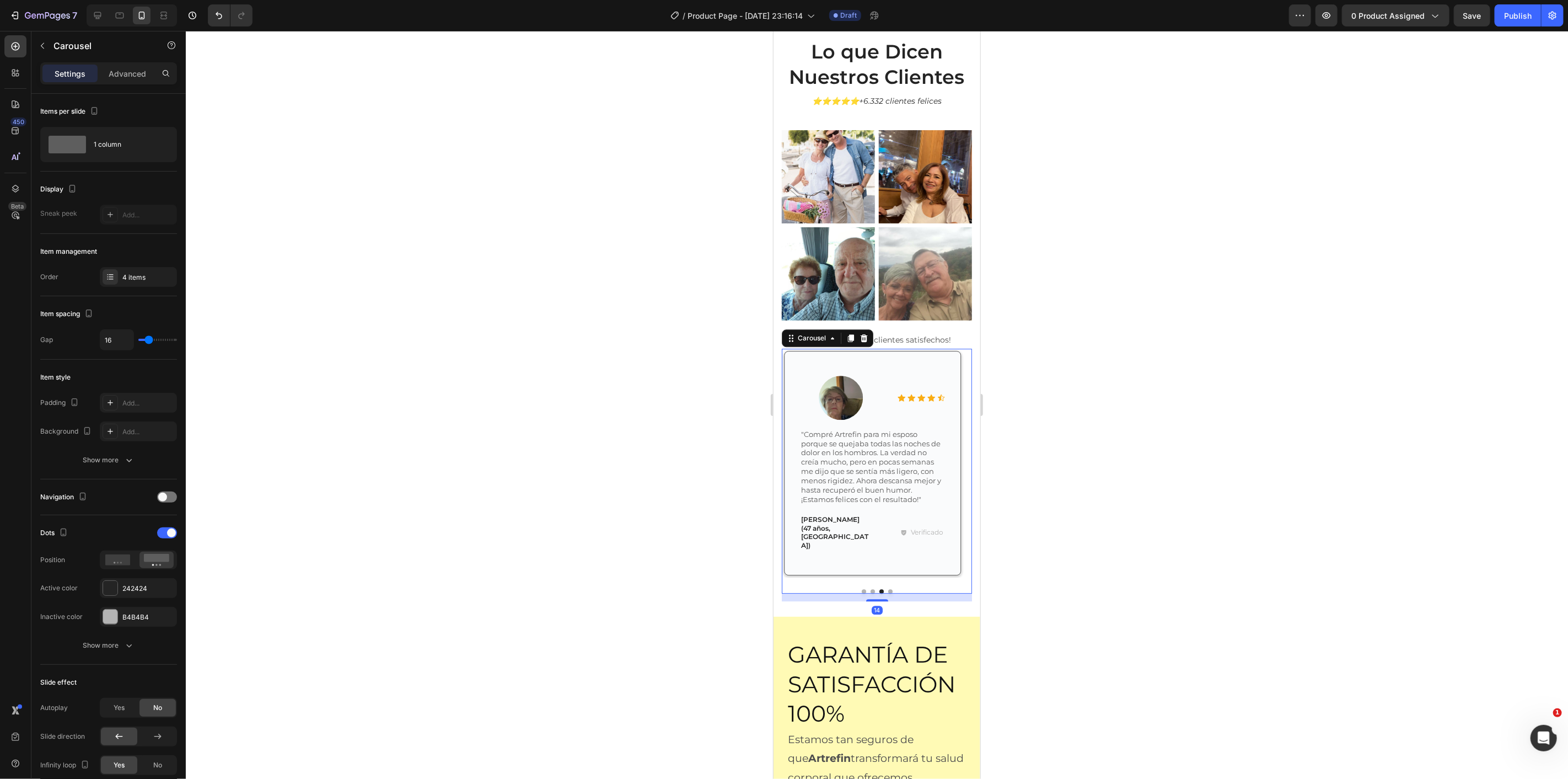
click at [870, 588] on div at bounding box center [877, 590] width 190 height 5
click at [870, 588] on button "Dot" at bounding box center [872, 590] width 5 height 5
click at [861, 588] on button "Dot" at bounding box center [863, 590] width 5 height 5
click at [854, 395] on img at bounding box center [840, 397] width 44 height 44
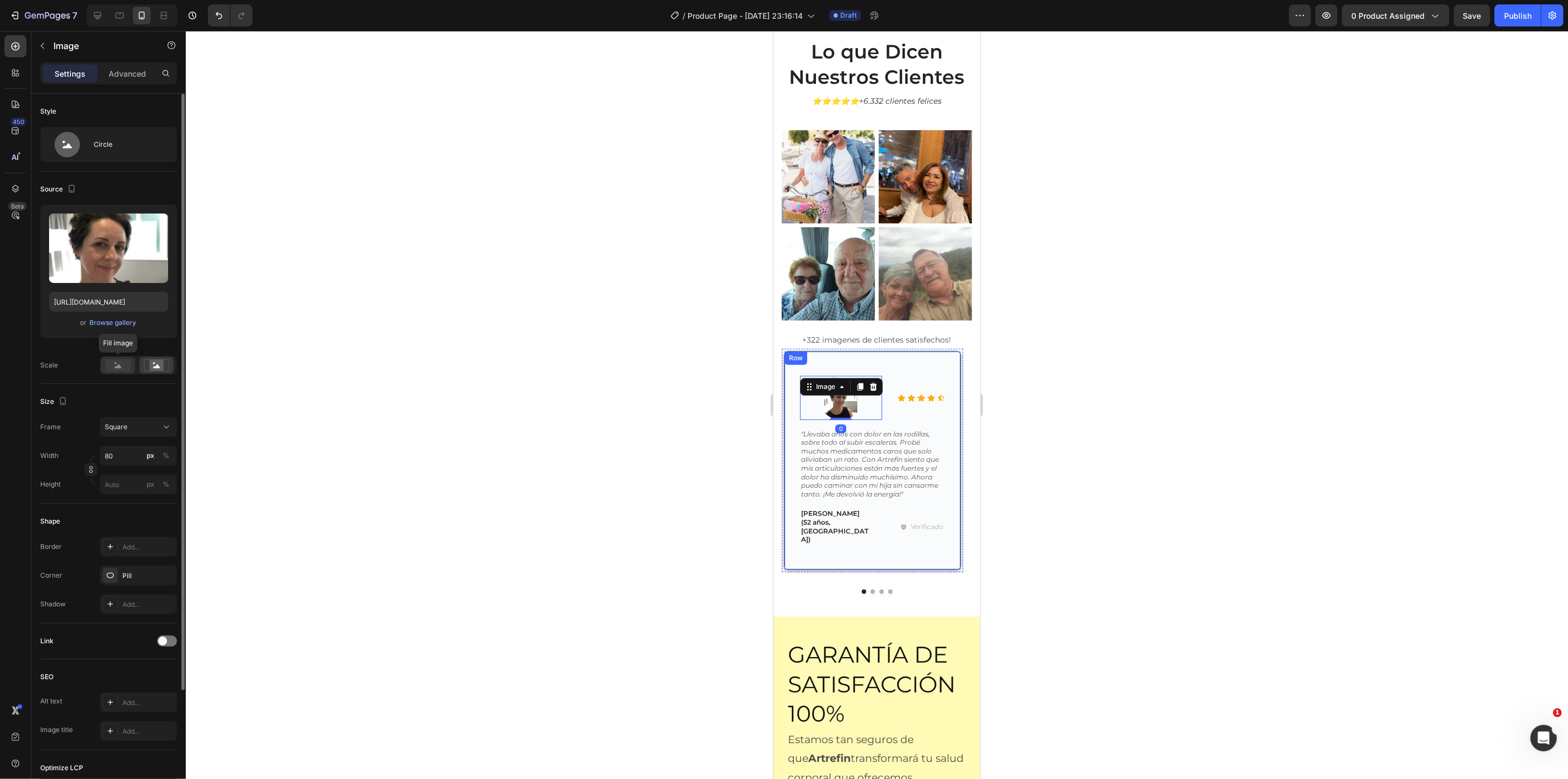
click at [113, 368] on rect at bounding box center [118, 366] width 26 height 12
click at [888, 588] on button "Dot" at bounding box center [890, 590] width 5 height 5
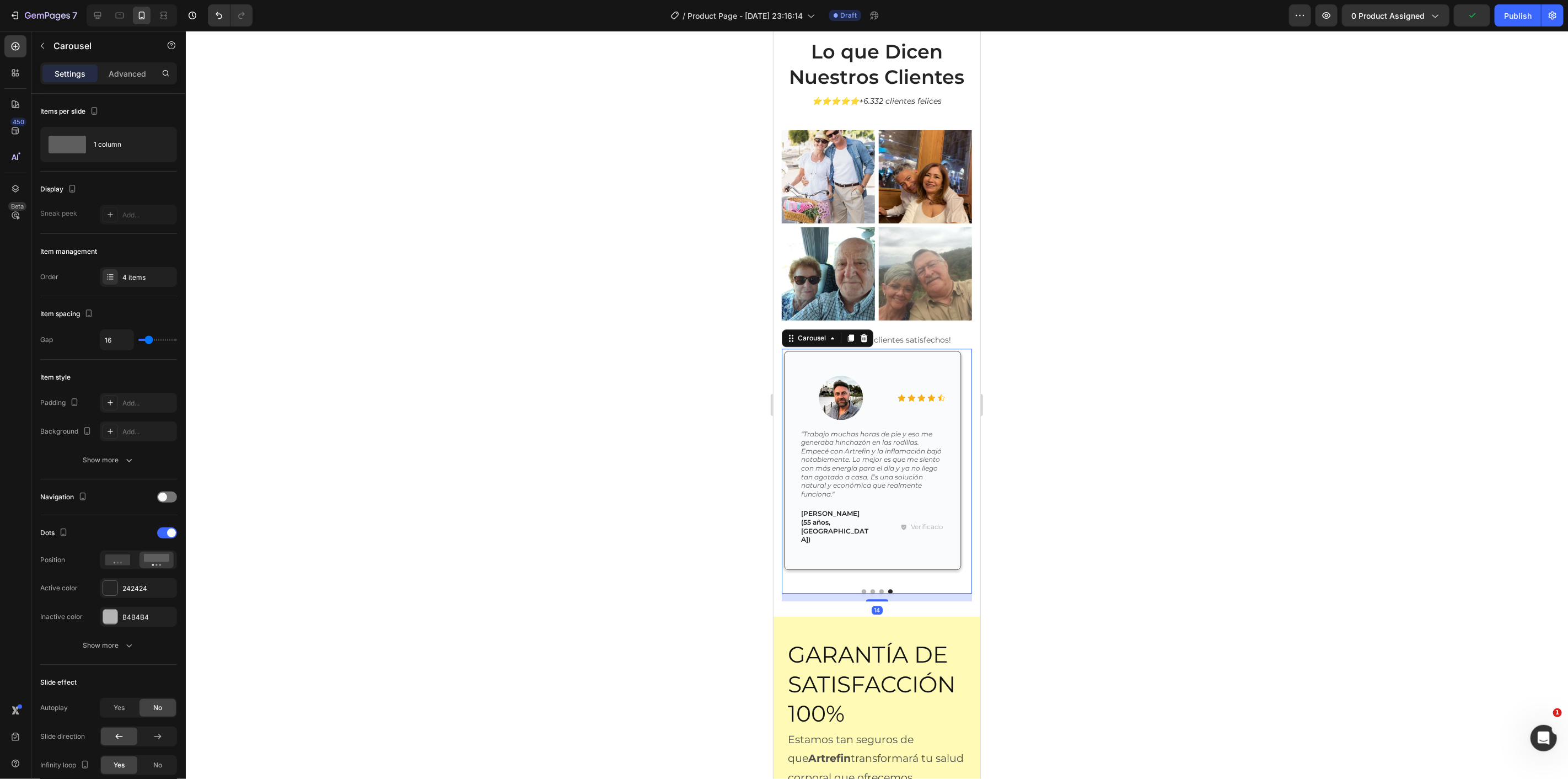
click at [879, 588] on button "Dot" at bounding box center [881, 590] width 5 height 5
click at [1477, 23] on button "Save" at bounding box center [1472, 16] width 36 height 22
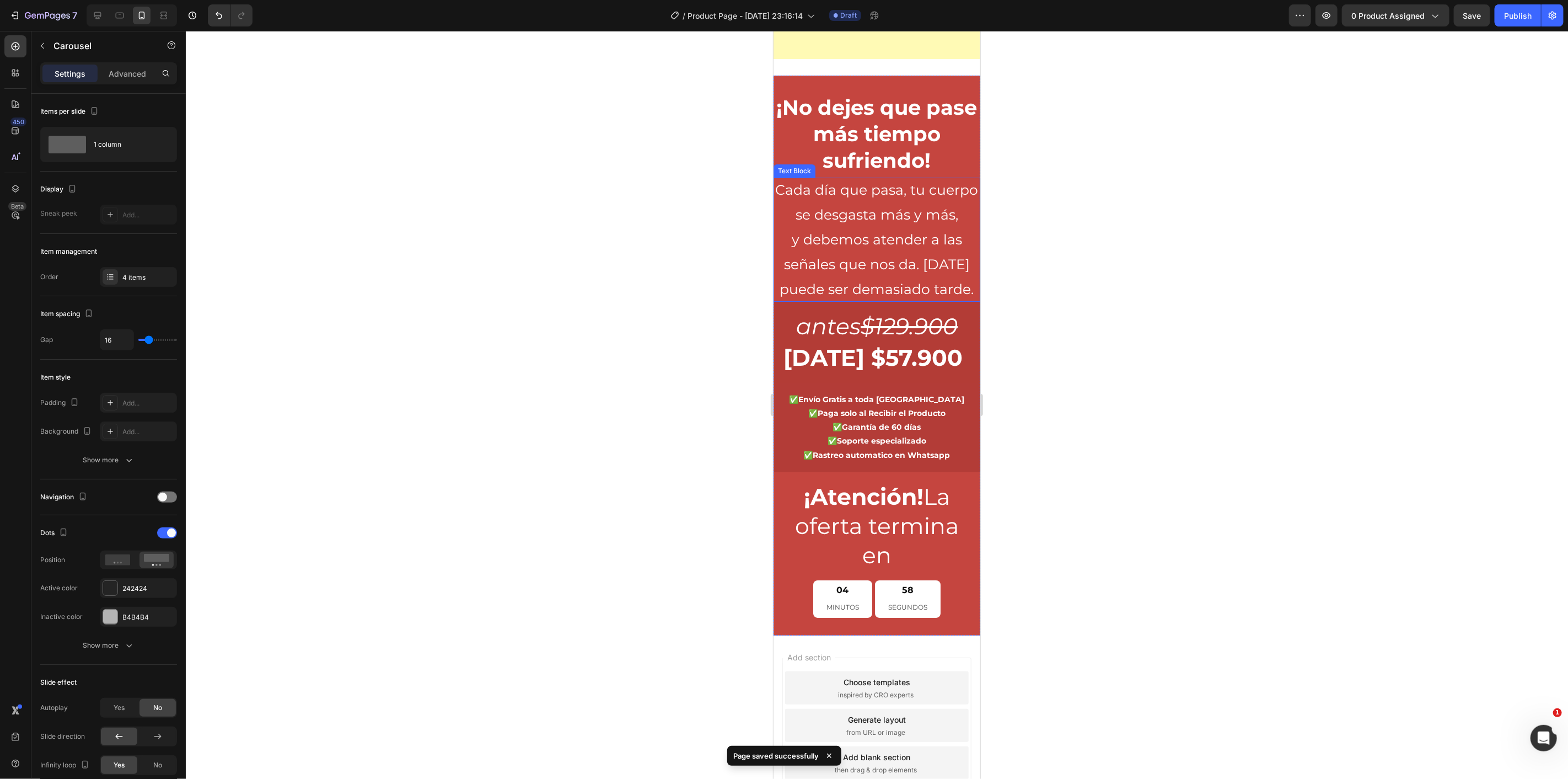
scroll to position [6896, 0]
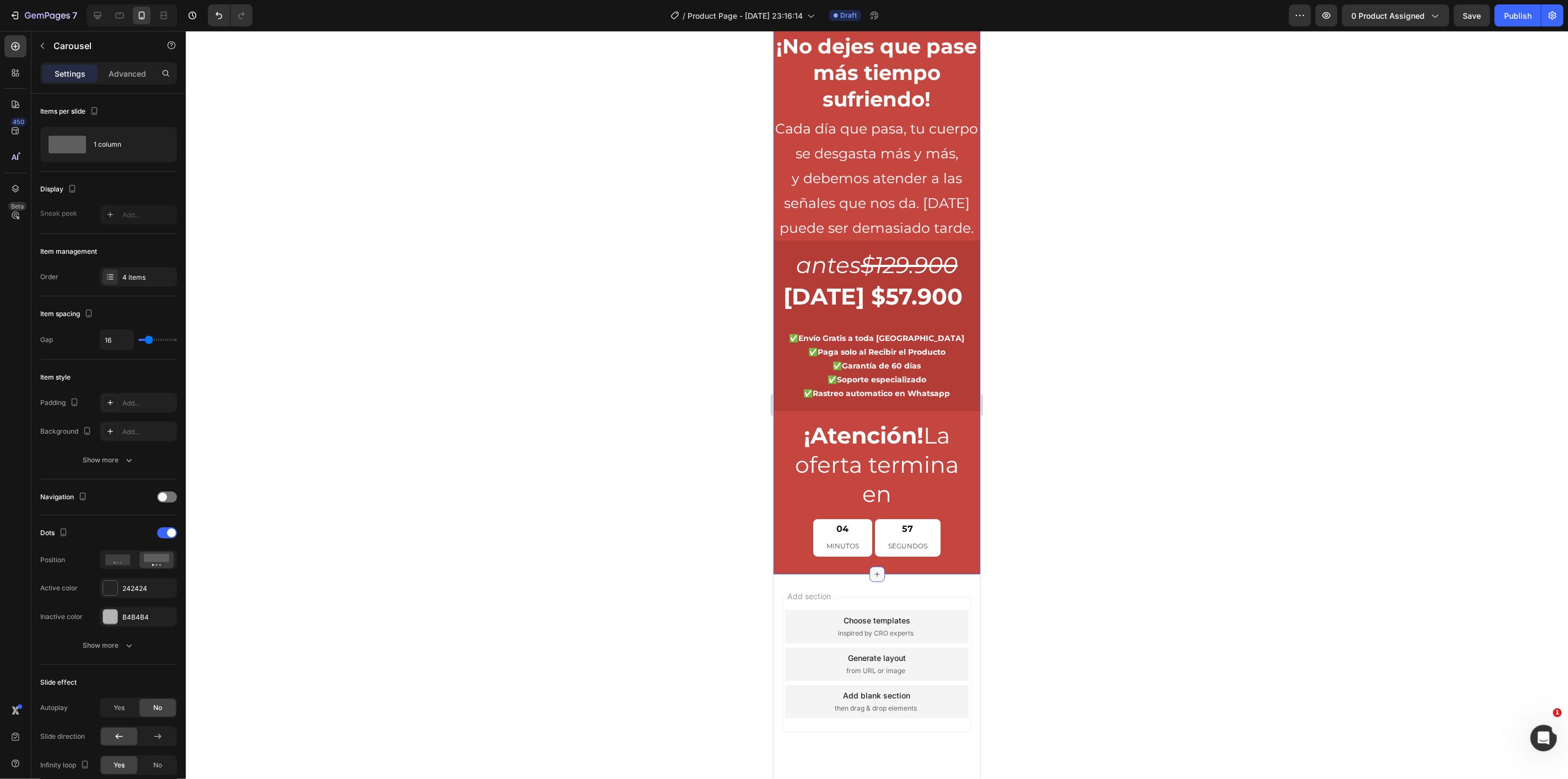
click at [872, 578] on icon at bounding box center [877, 574] width 9 height 9
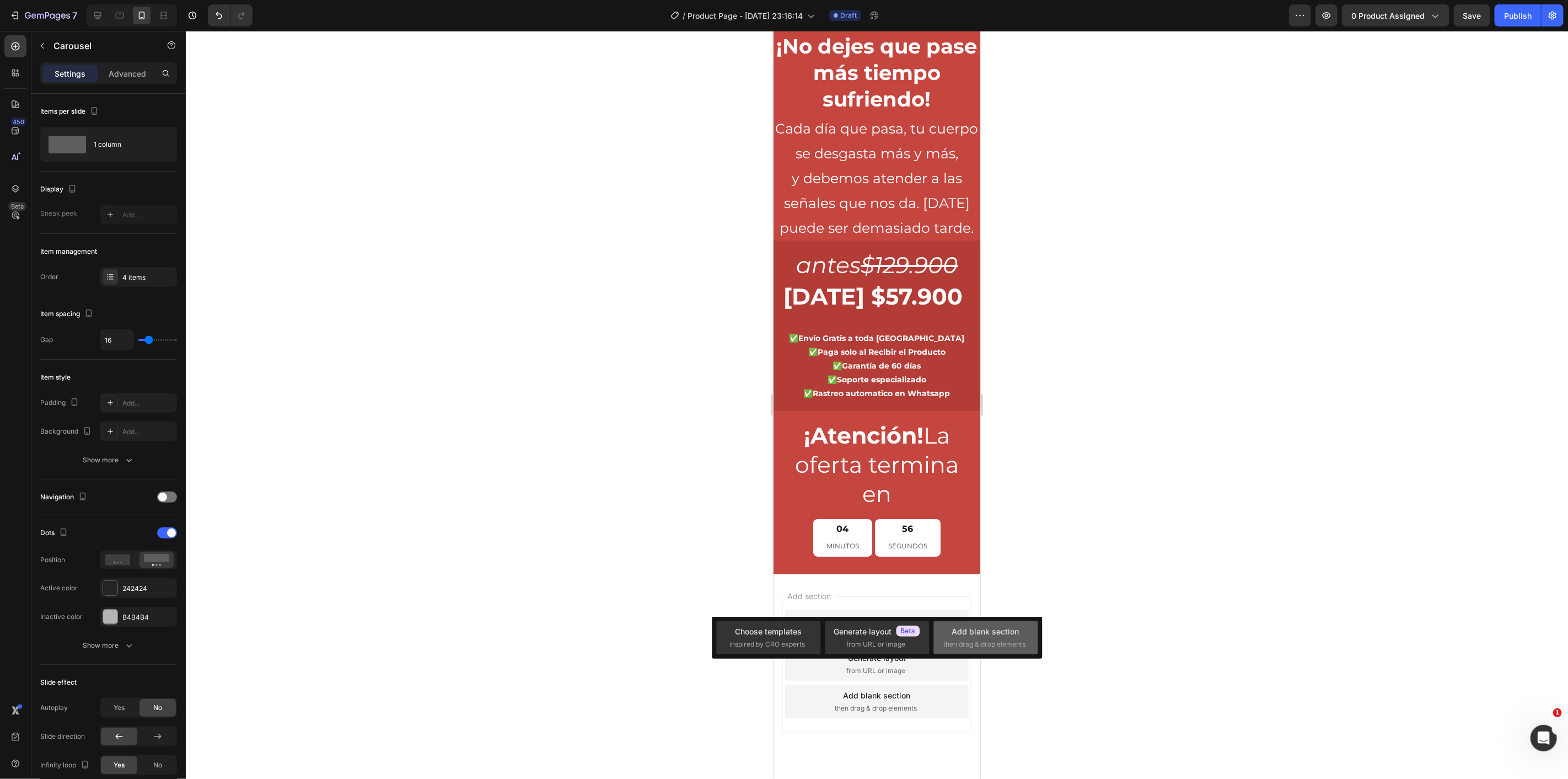
click at [961, 633] on div "Add blank section" at bounding box center [986, 631] width 68 height 11
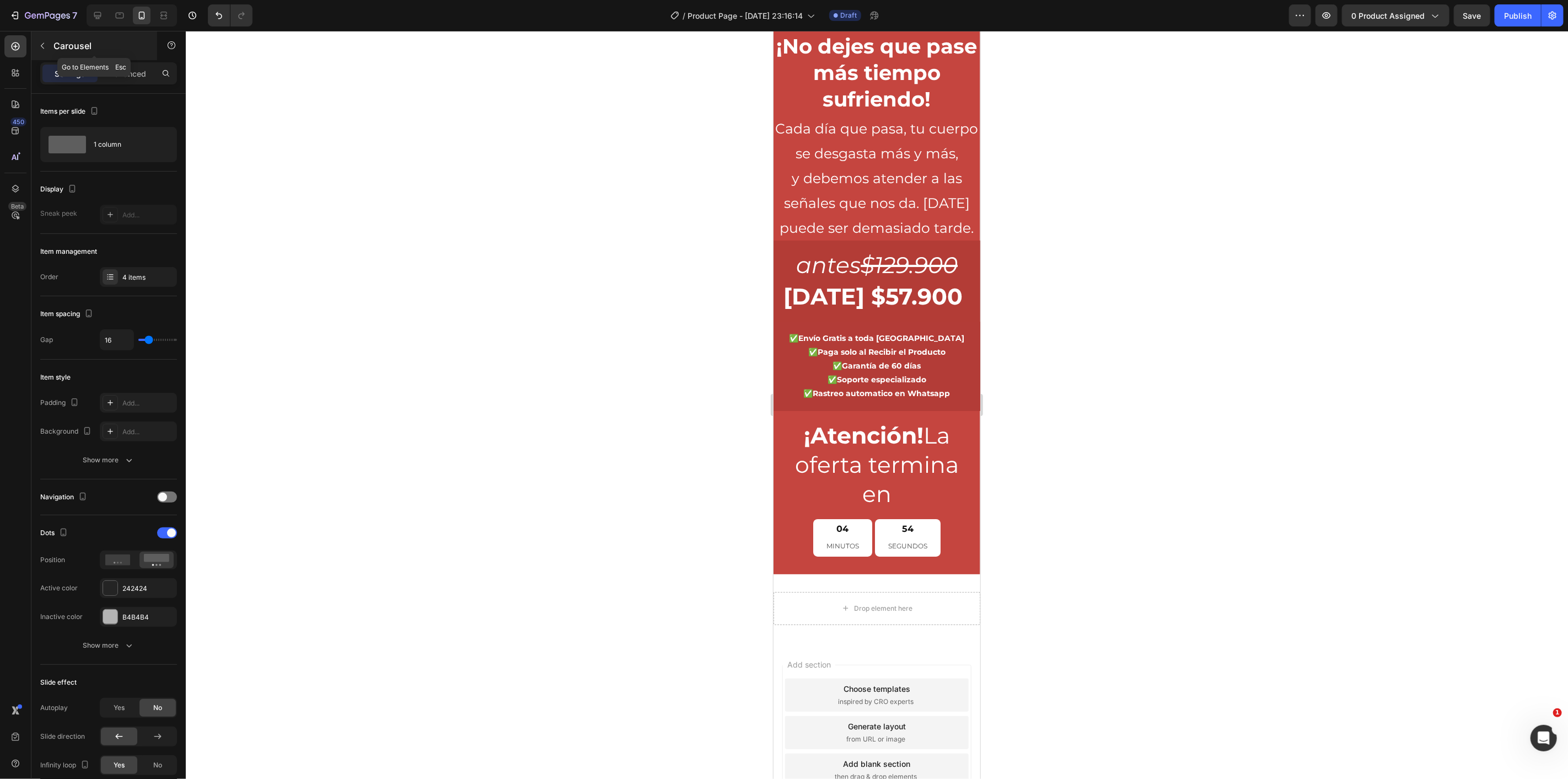
click at [44, 47] on icon "button" at bounding box center [42, 45] width 9 height 9
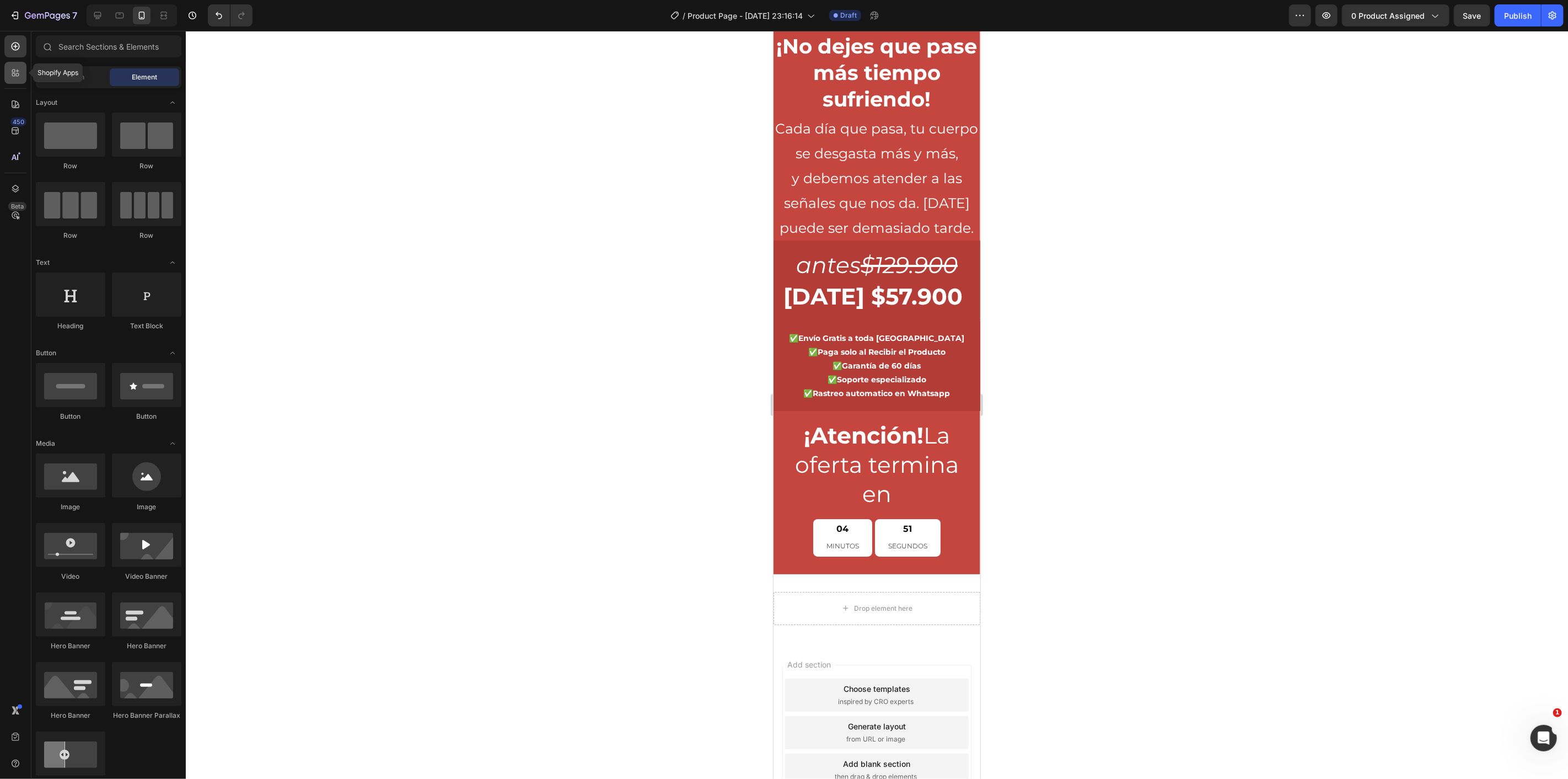
click at [17, 68] on icon at bounding box center [16, 73] width 11 height 11
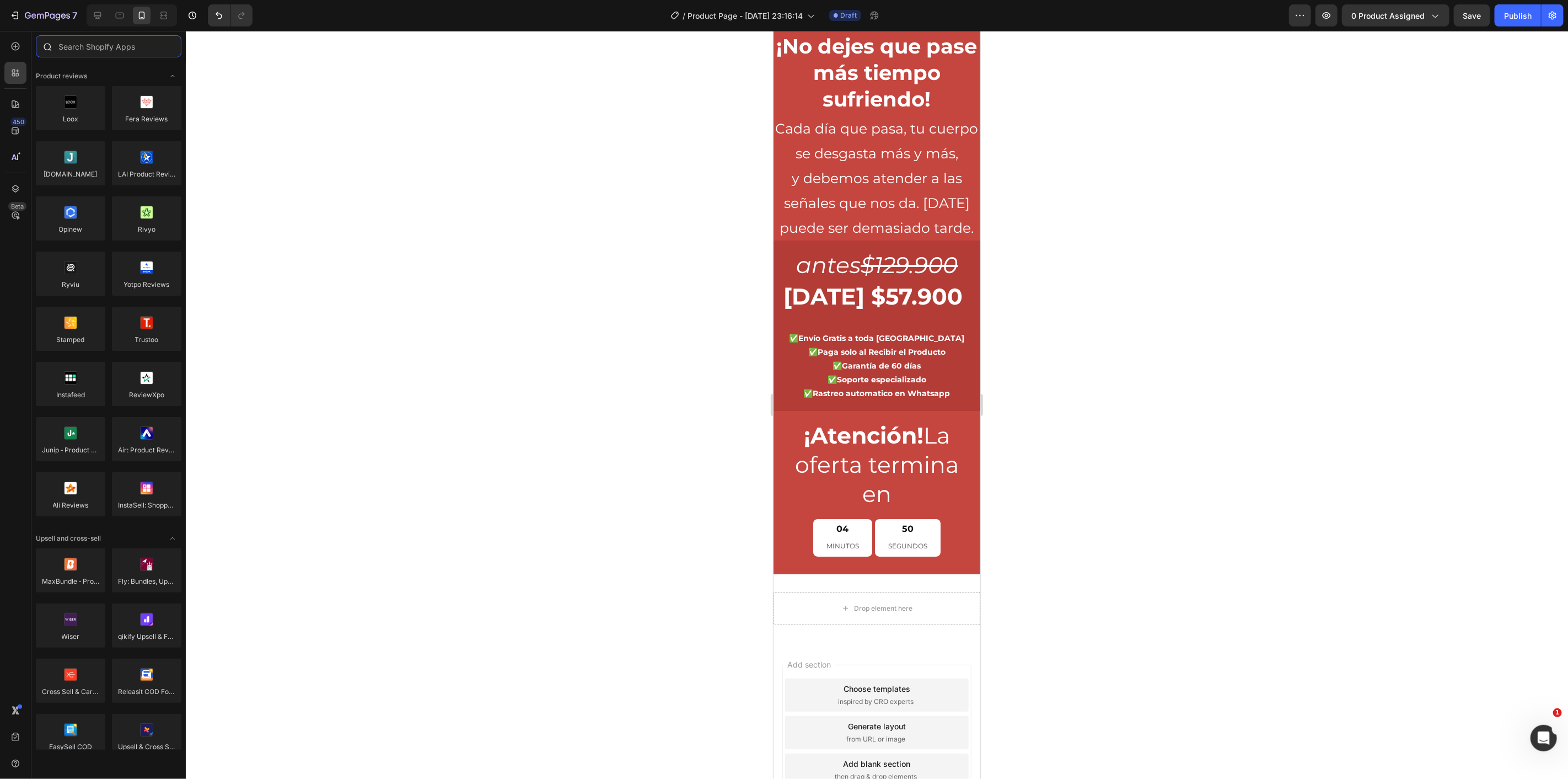
click at [105, 52] on input "text" at bounding box center [109, 46] width 146 height 22
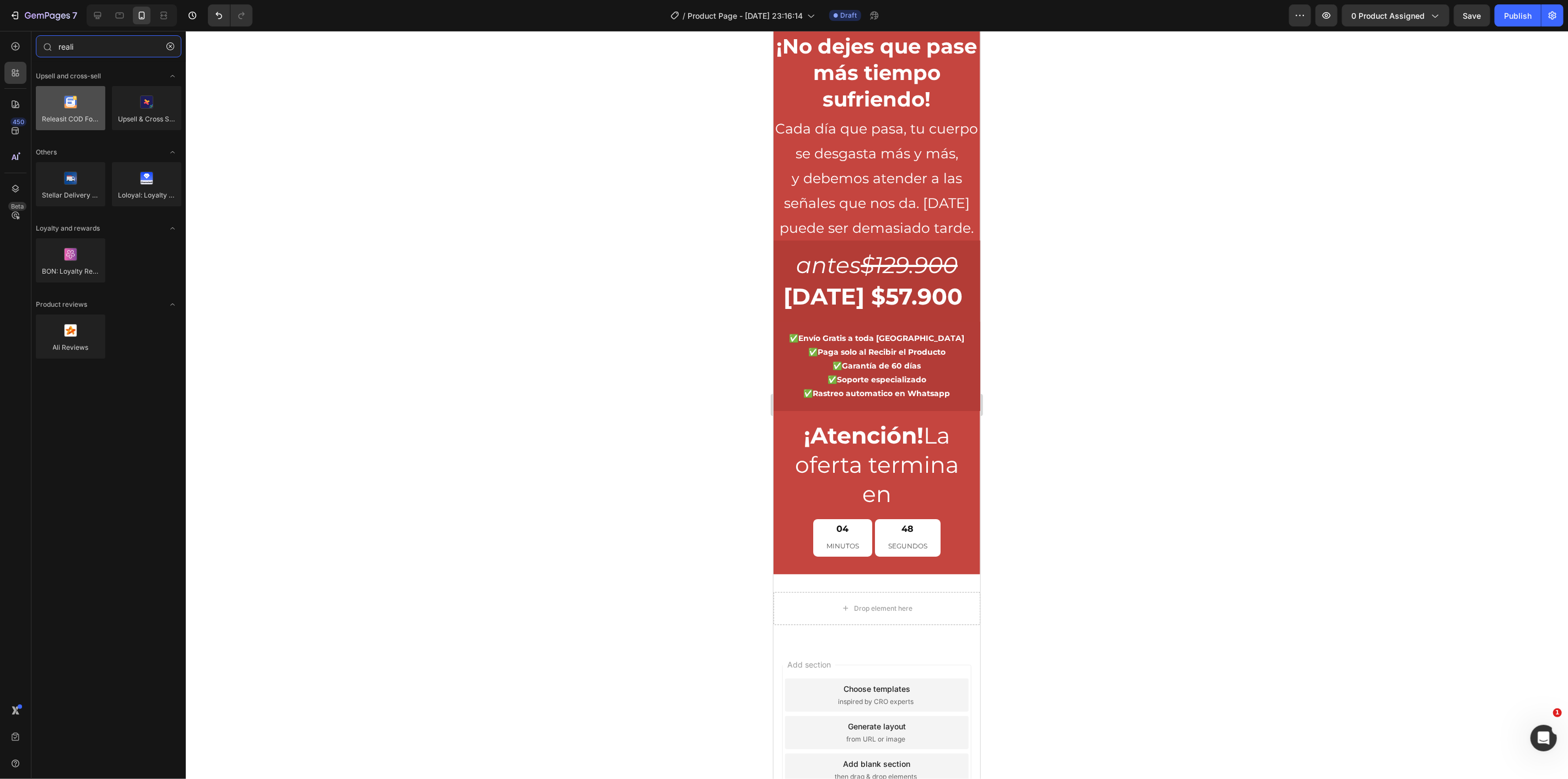
type input "reali"
drag, startPoint x: 845, startPoint y: 148, endPoint x: 889, endPoint y: 639, distance: 493.0
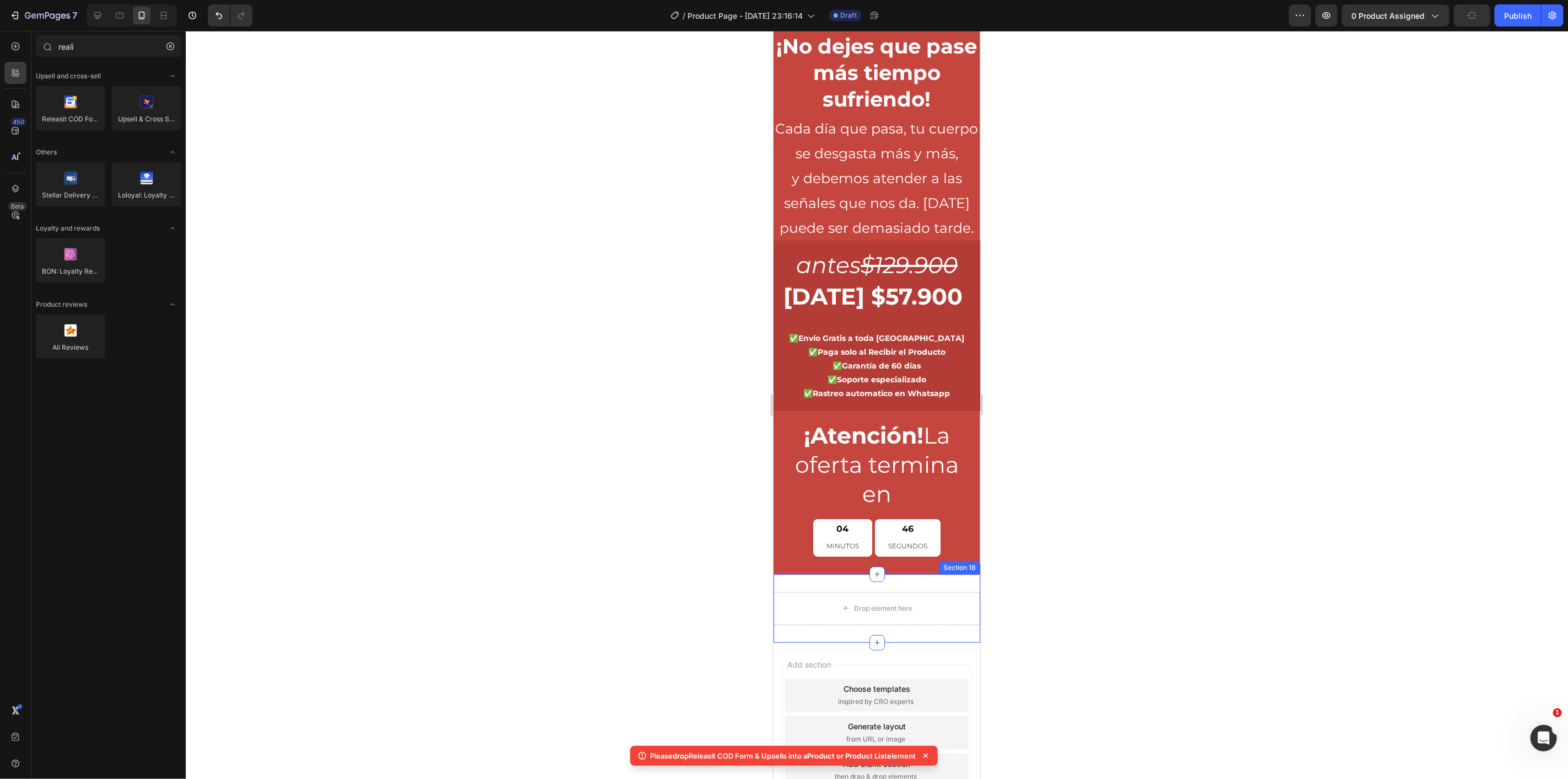
click at [931, 608] on div "Drop element here Section 18" at bounding box center [877, 607] width 207 height 68
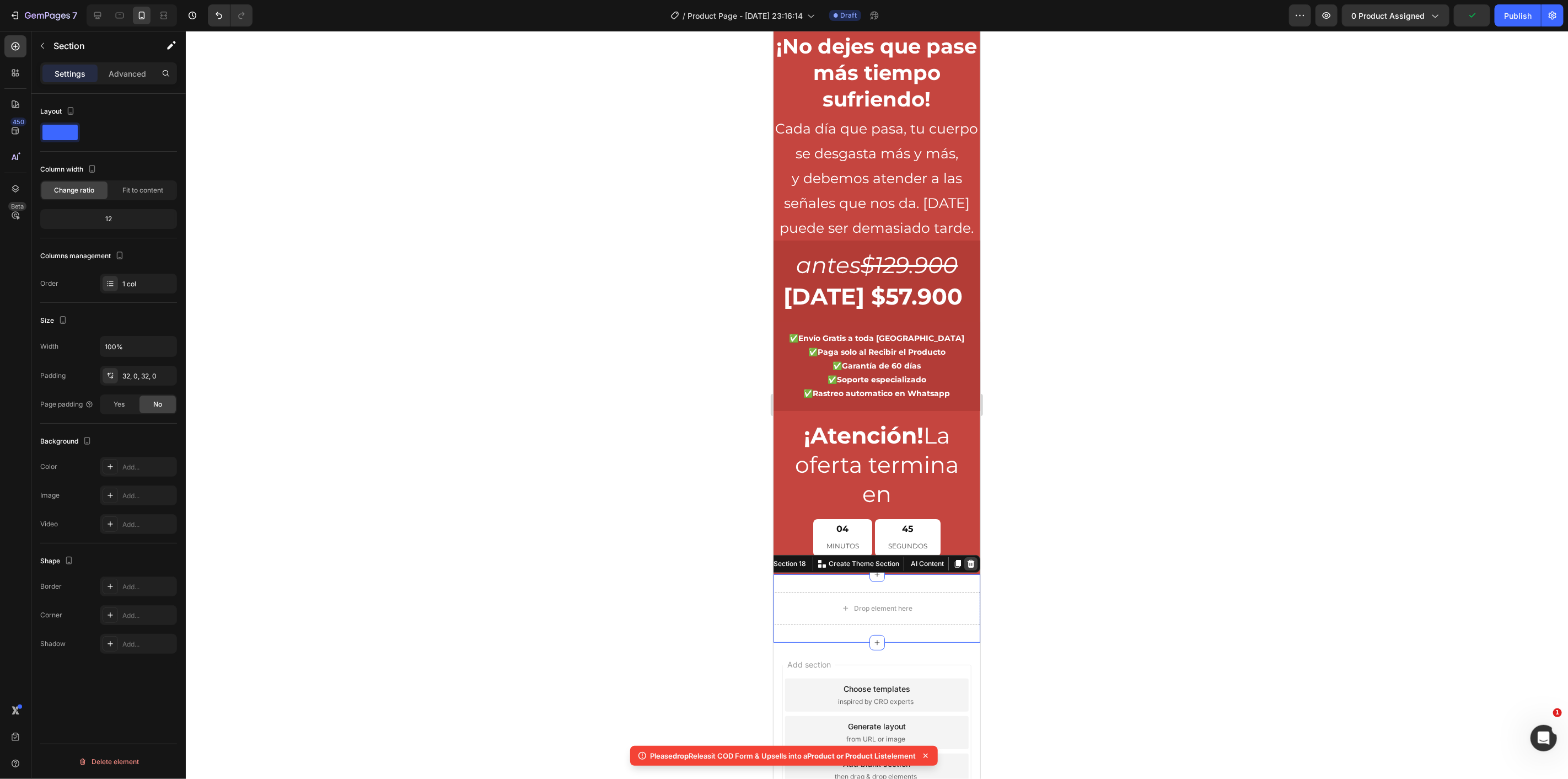
click at [967, 567] on icon at bounding box center [970, 563] width 7 height 7
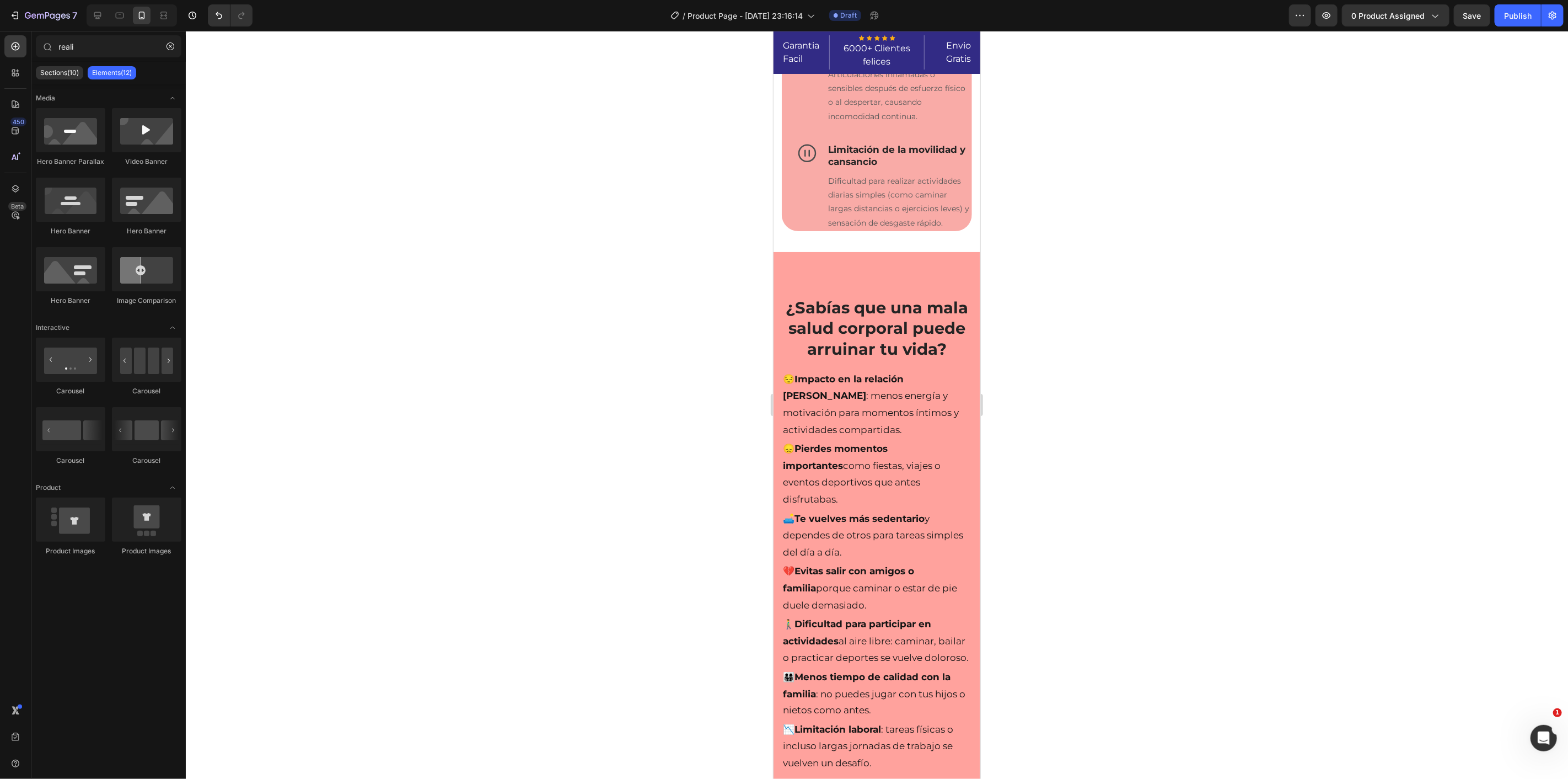
scroll to position [0, 0]
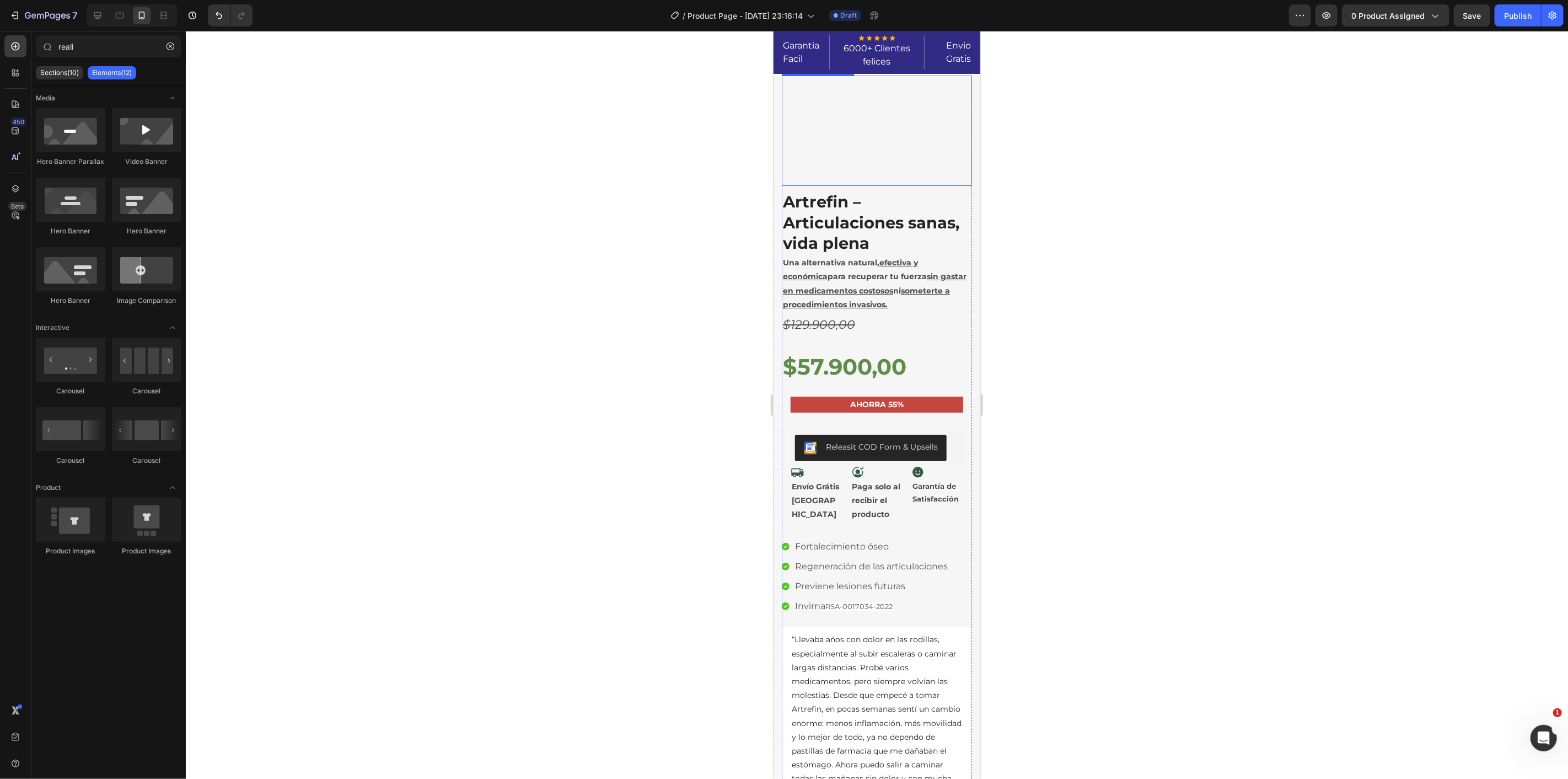
click at [894, 116] on img at bounding box center [877, 130] width 110 height 110
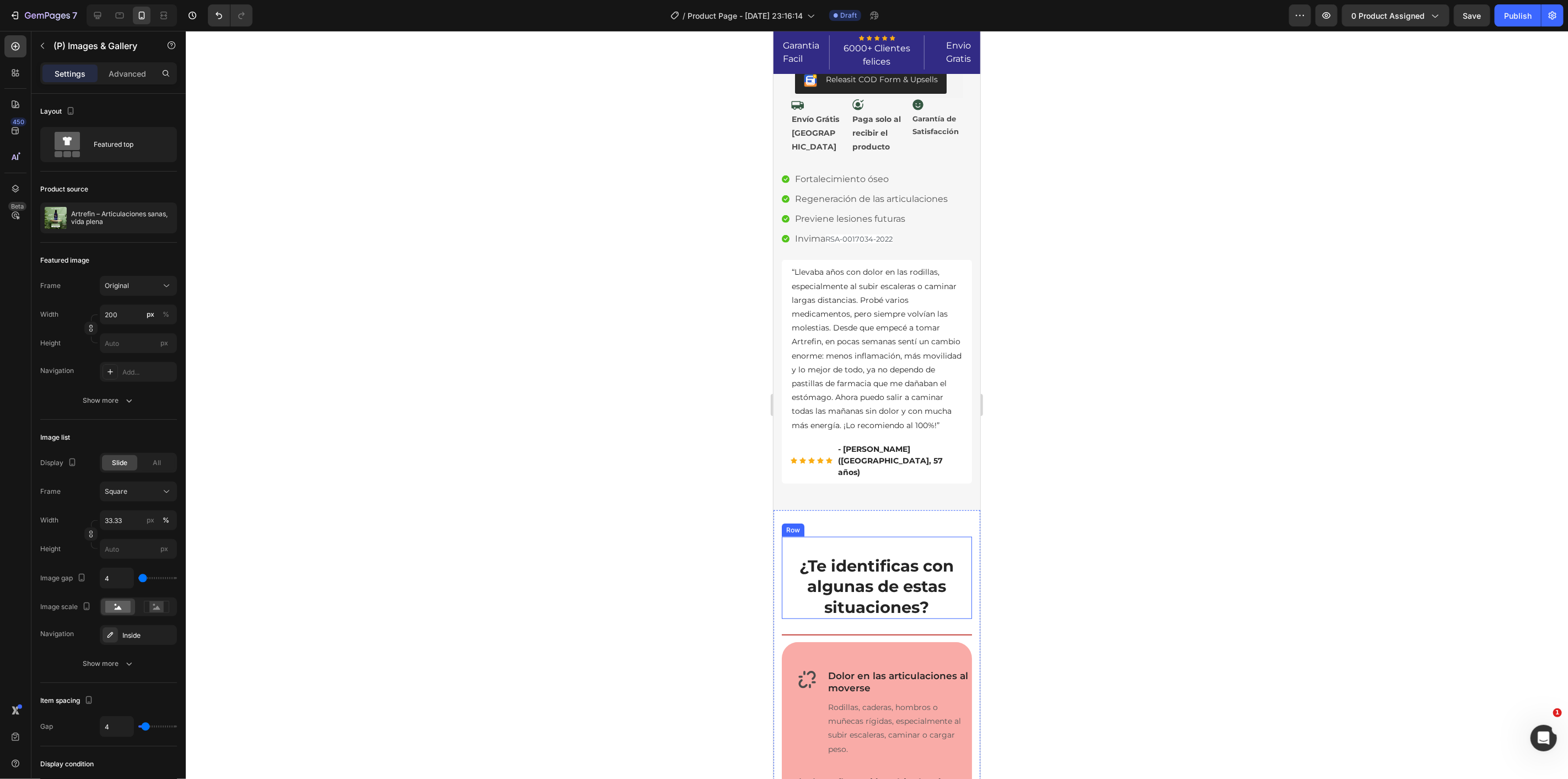
scroll to position [552, 0]
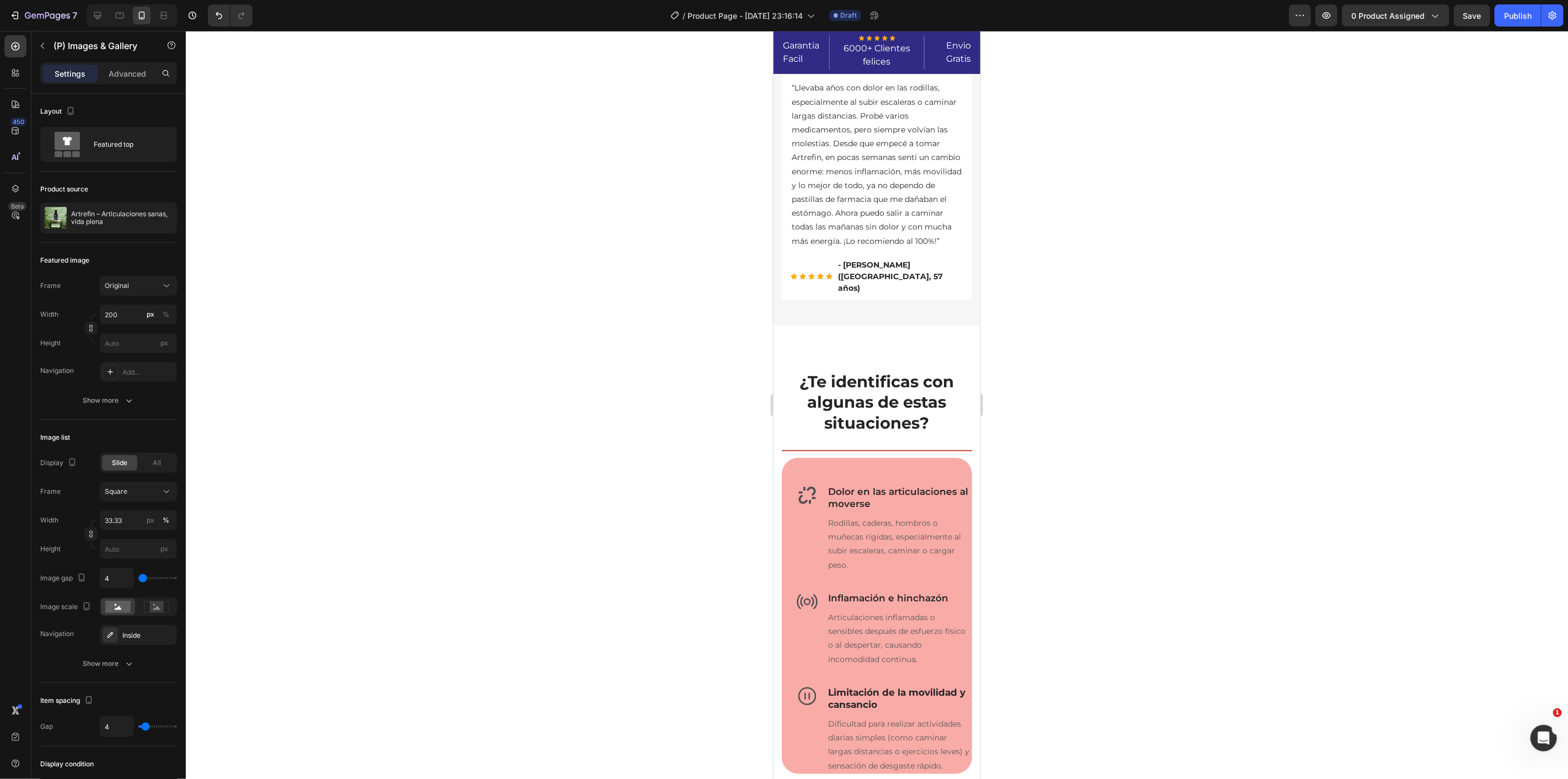
drag, startPoint x: 1043, startPoint y: 747, endPoint x: 1028, endPoint y: 738, distance: 17.5
click at [1043, 747] on div at bounding box center [877, 405] width 1382 height 748
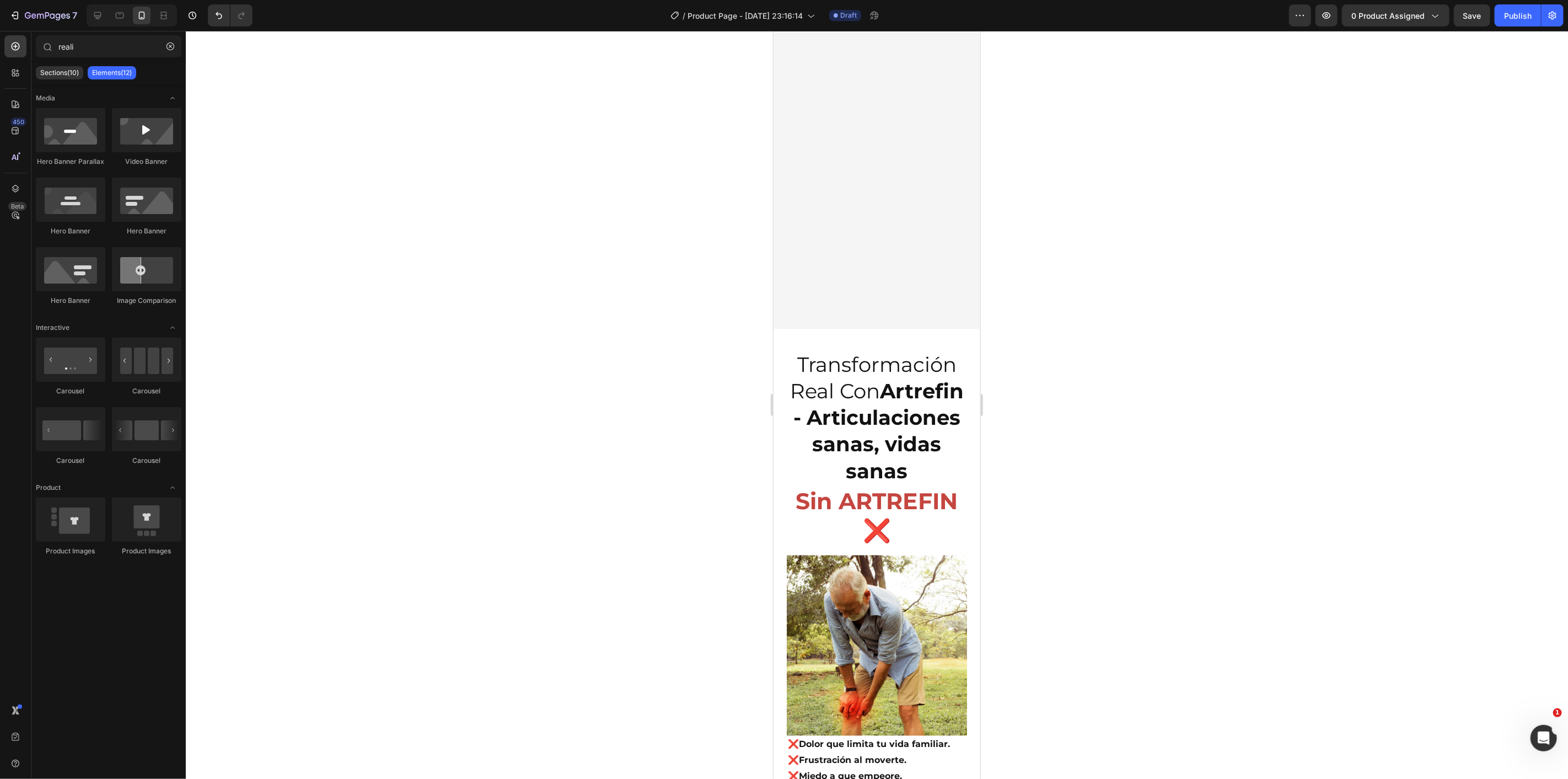
scroll to position [6171, 0]
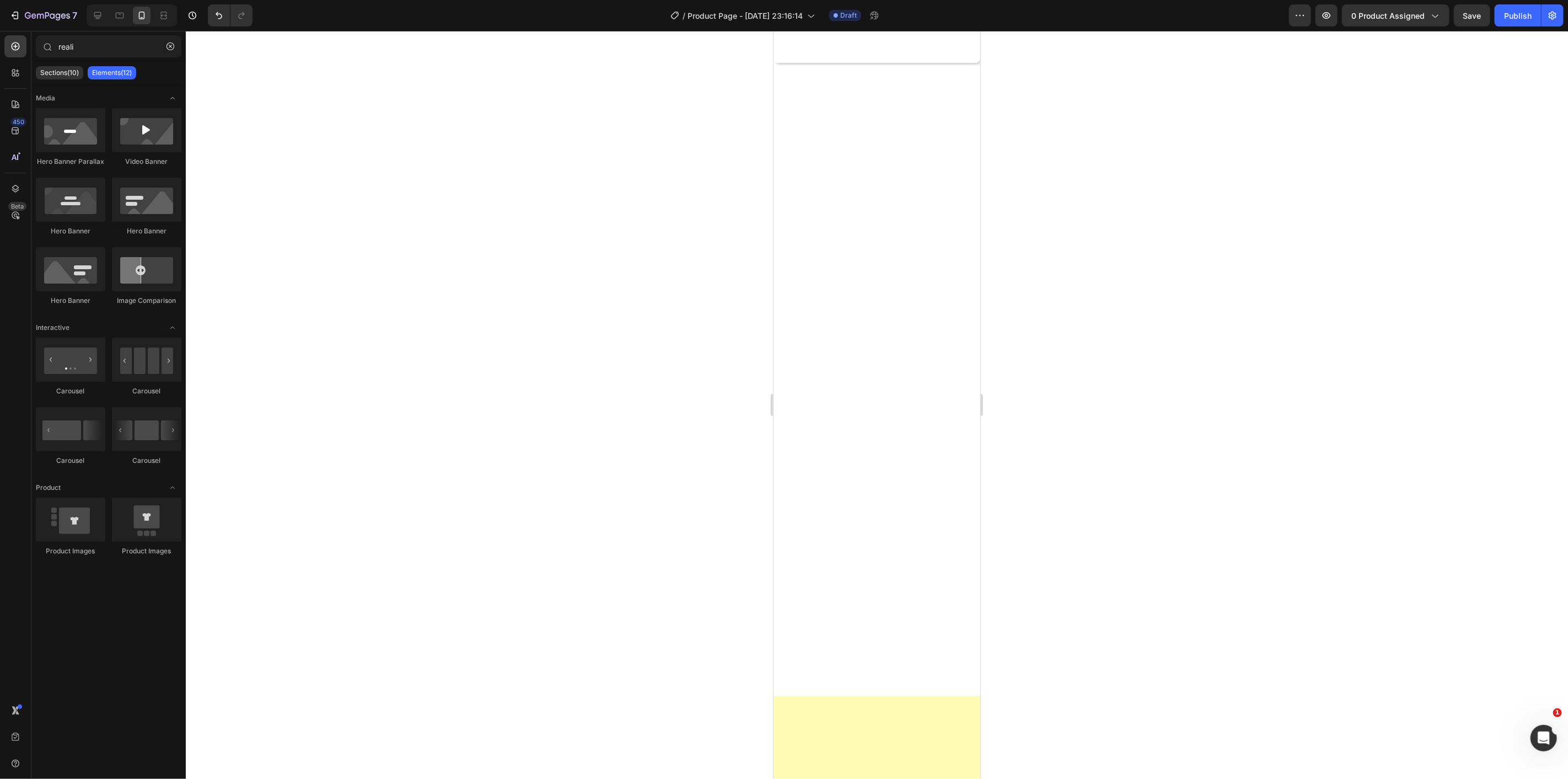
drag, startPoint x: 973, startPoint y: 459, endPoint x: 1758, endPoint y: 216, distance: 821.8
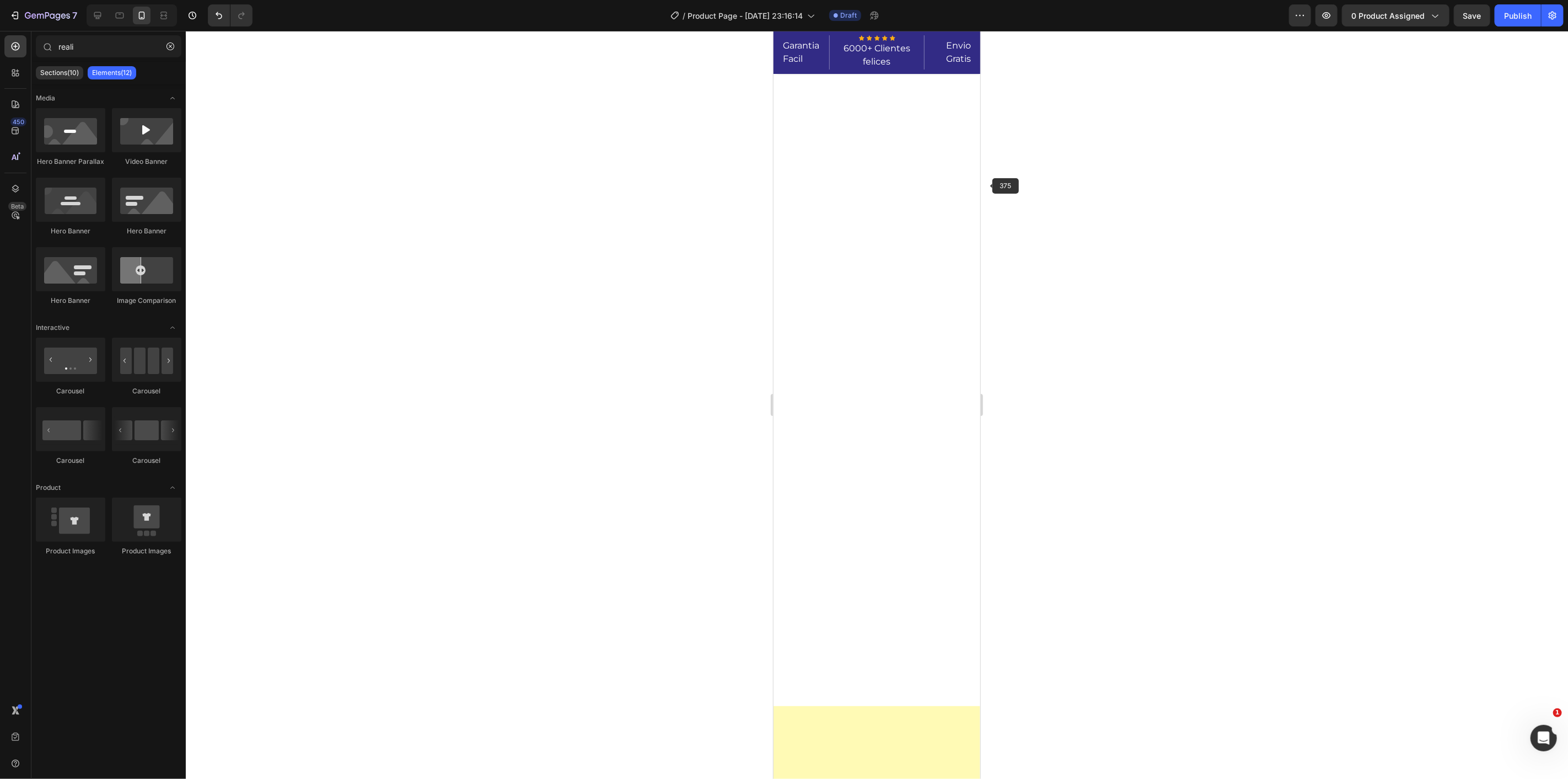
scroll to position [0, 0]
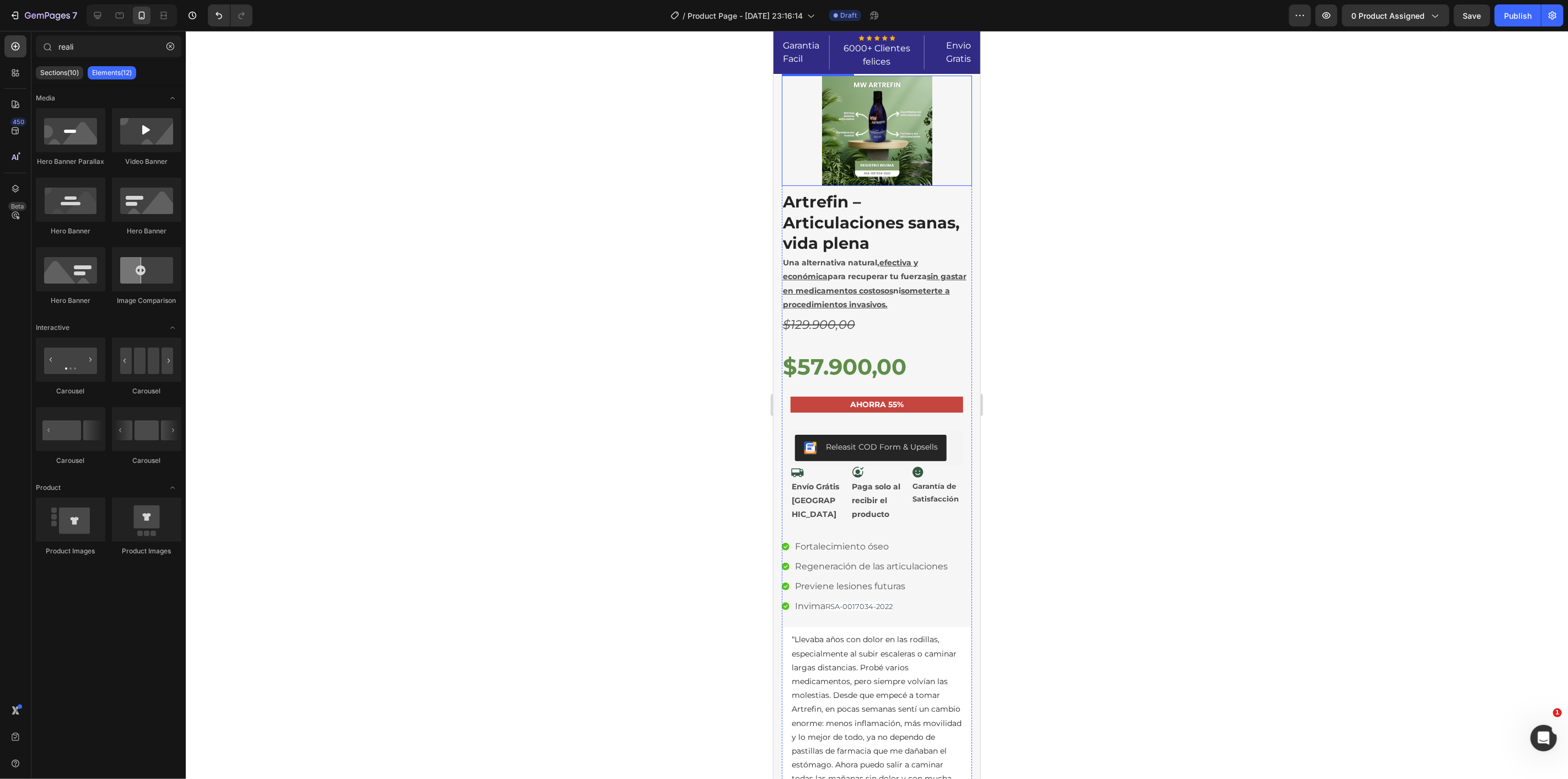
click at [876, 131] on img at bounding box center [877, 130] width 110 height 110
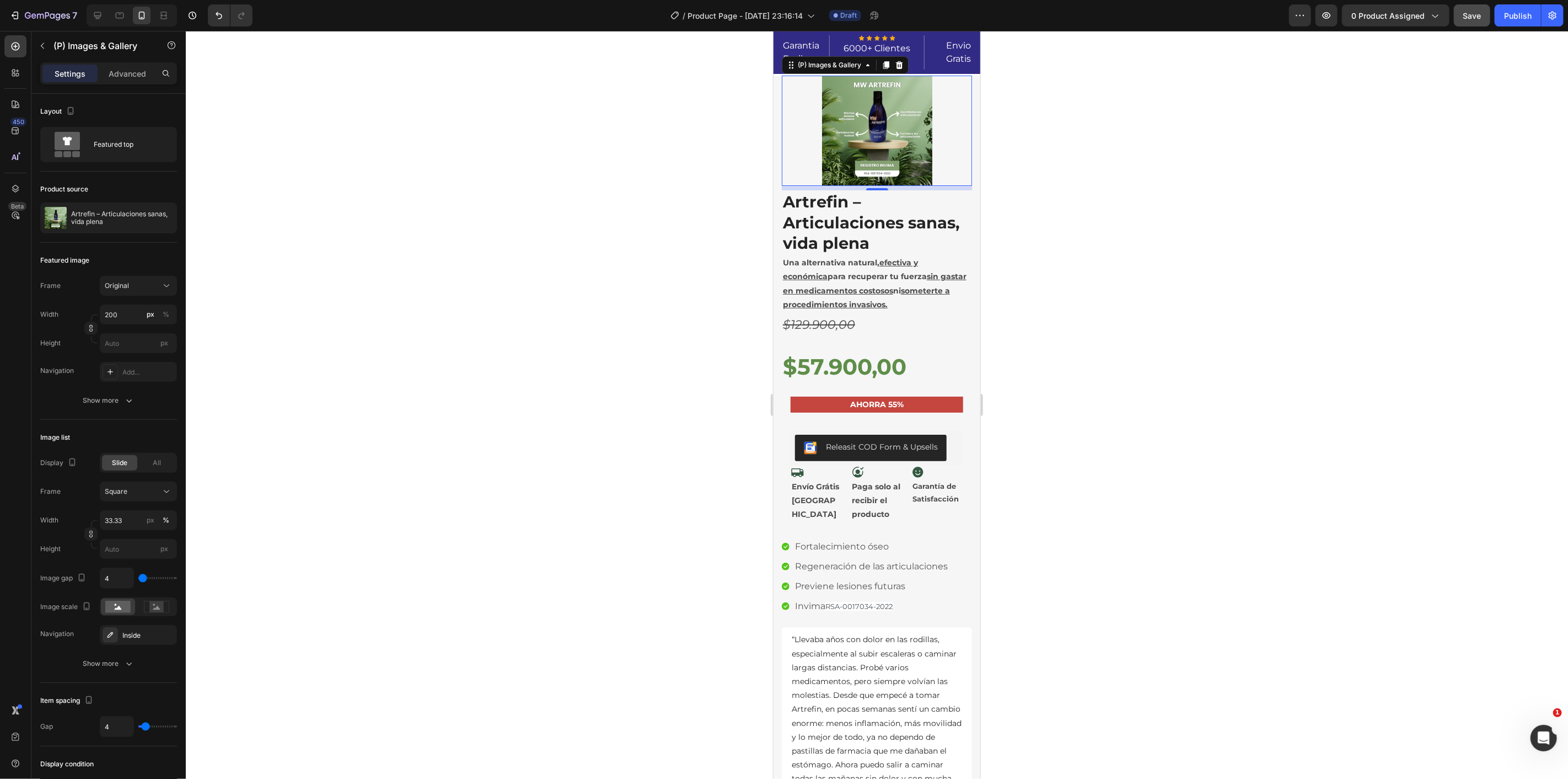
click at [1480, 12] on span "Save" at bounding box center [1472, 16] width 18 height 9
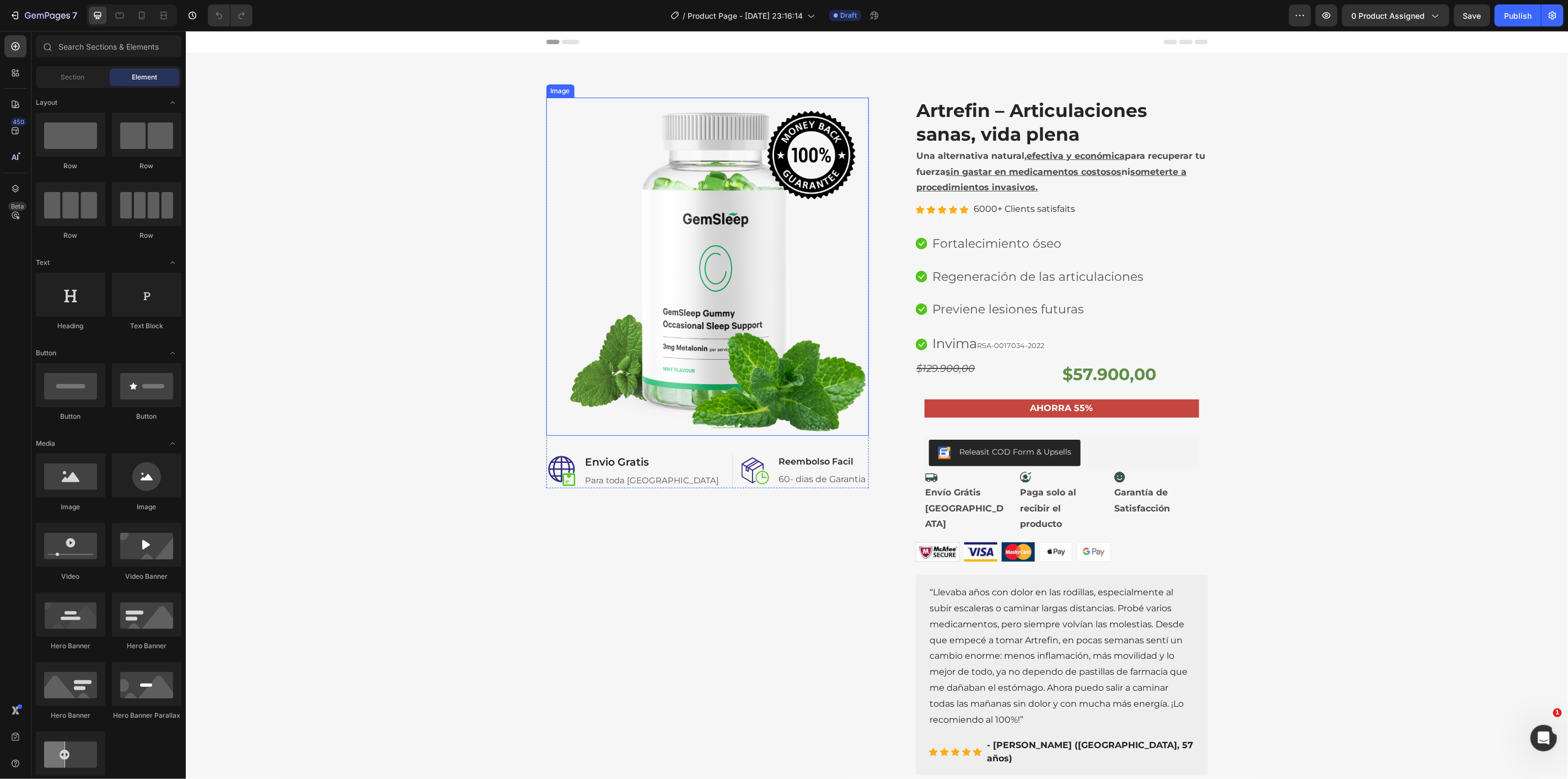
click at [632, 197] on img at bounding box center [707, 266] width 323 height 338
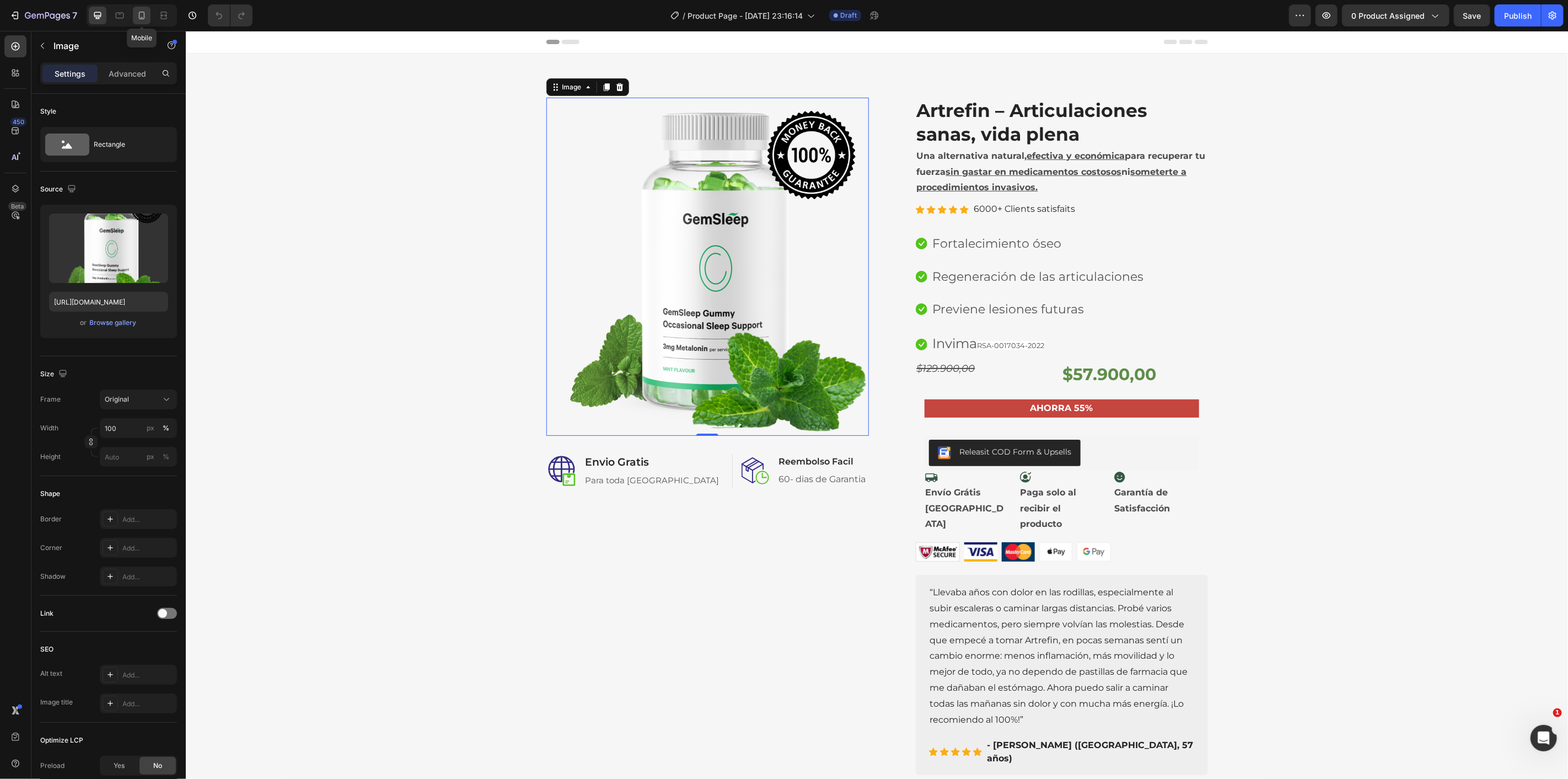
click at [134, 11] on div at bounding box center [142, 16] width 18 height 18
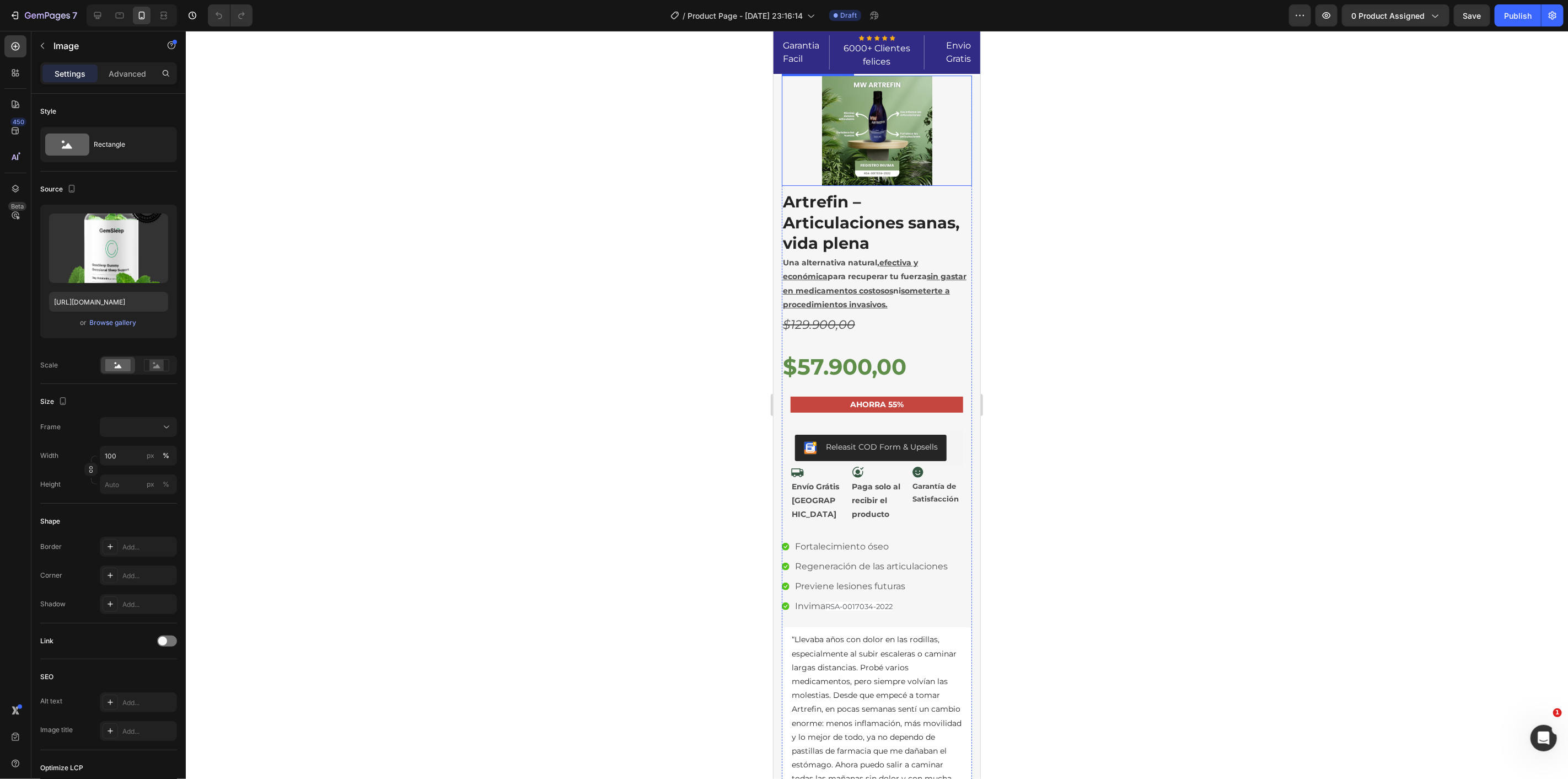
click at [888, 153] on img at bounding box center [877, 130] width 110 height 110
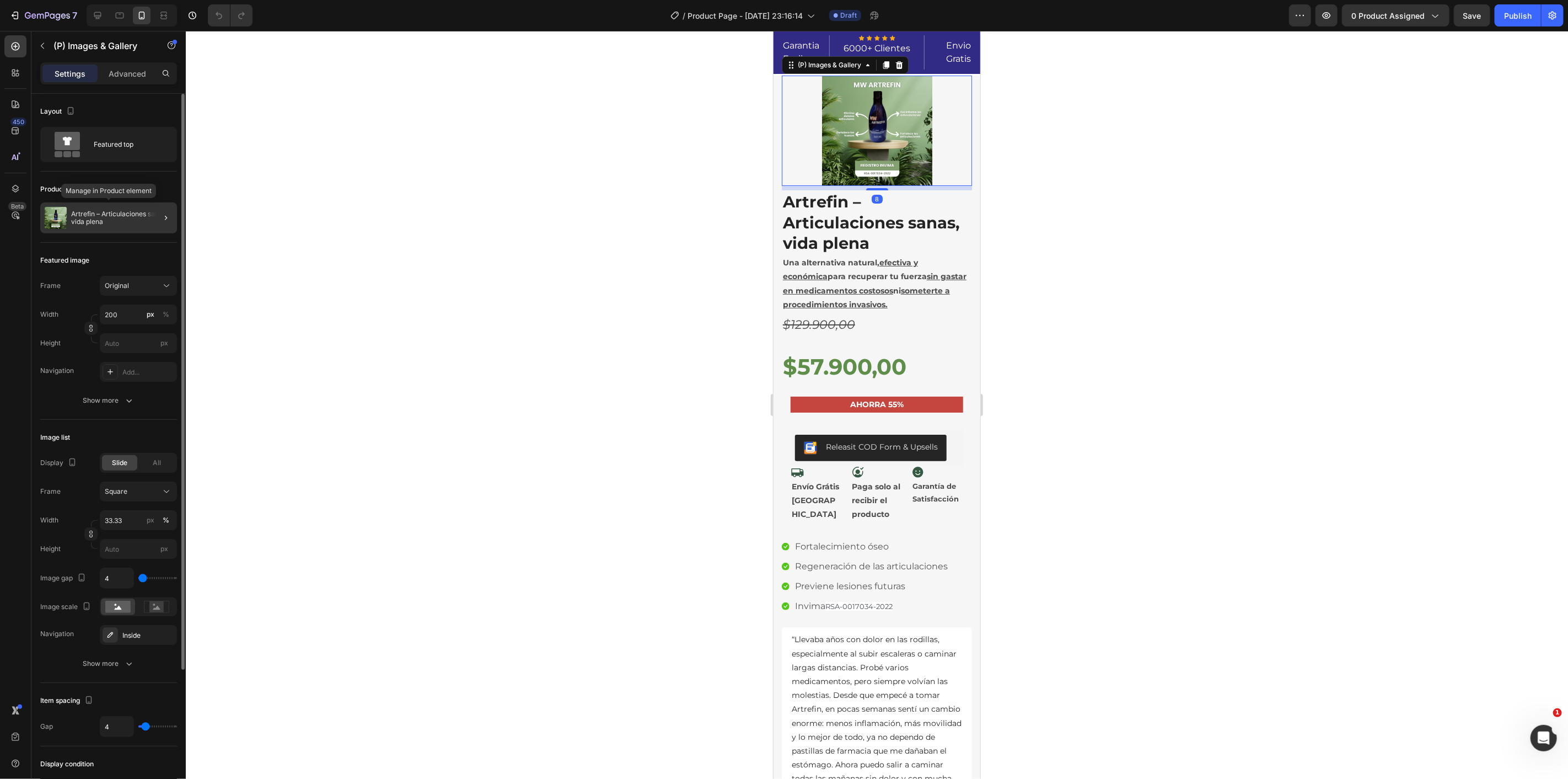
click at [119, 221] on p "Artrefin – Articulaciones sanas, vida plena" at bounding box center [122, 218] width 101 height 16
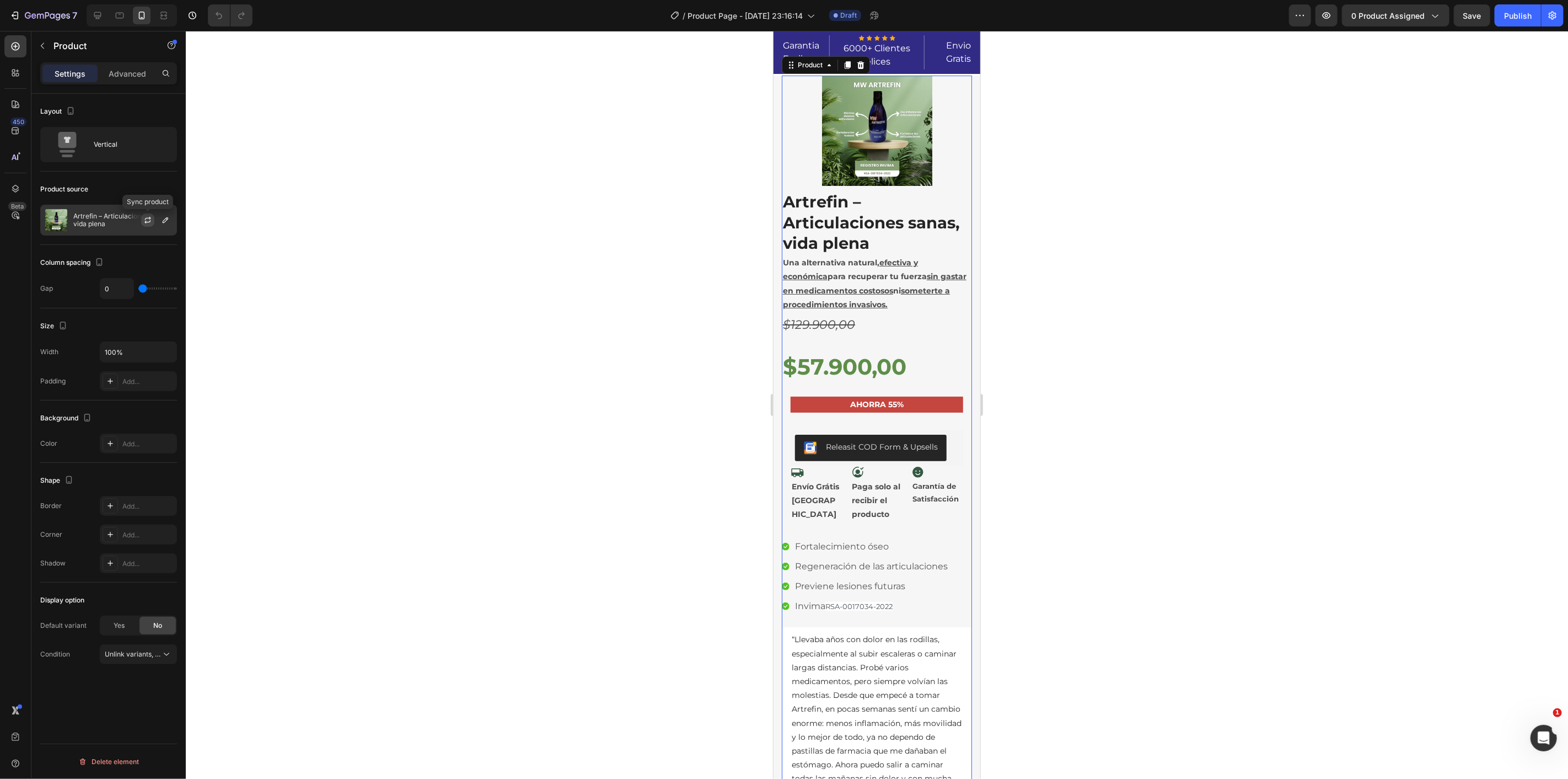
click at [151, 219] on icon "button" at bounding box center [147, 220] width 9 height 9
click at [1405, 5] on button "0 product assigned" at bounding box center [1395, 16] width 107 height 22
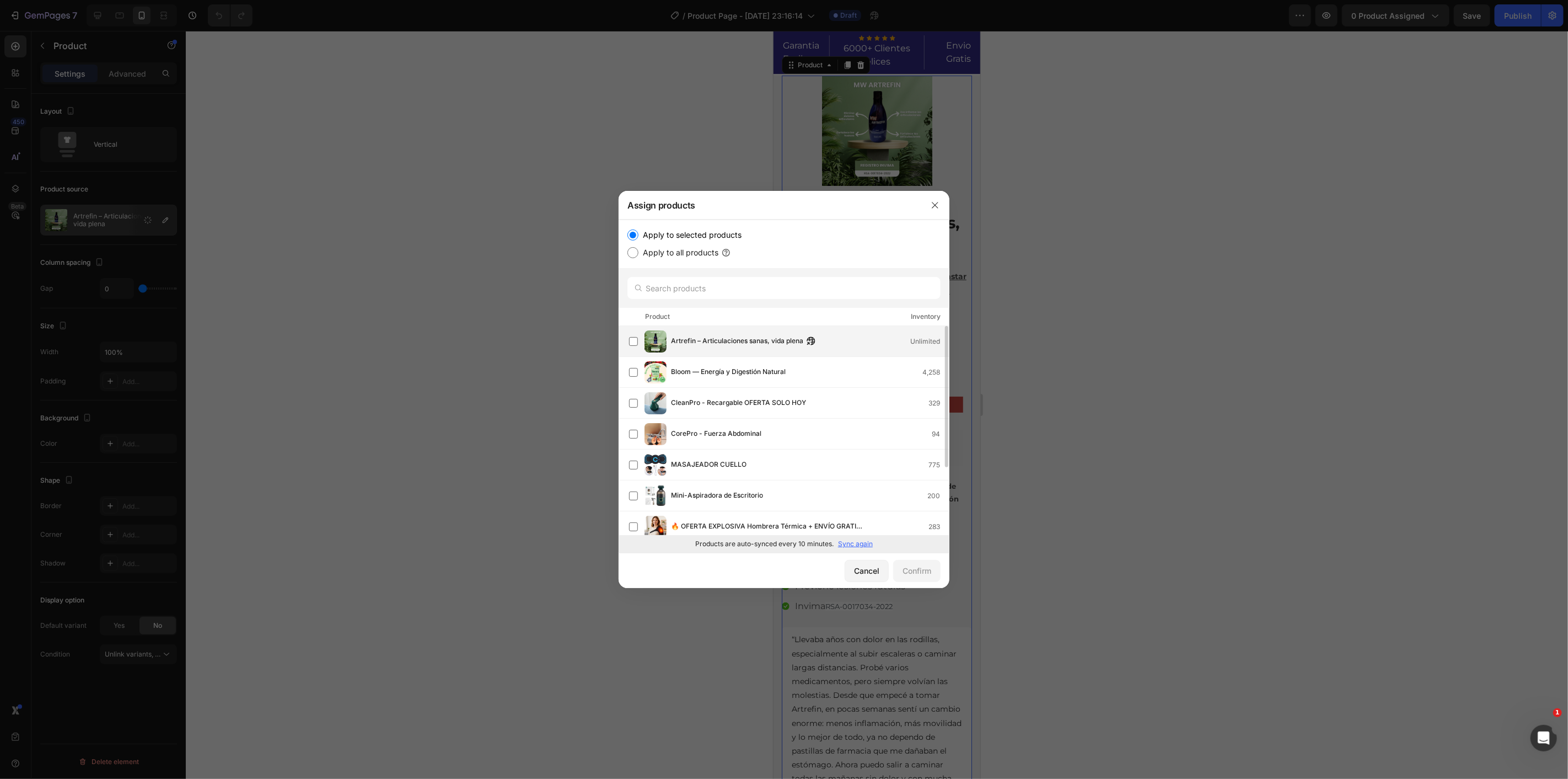
click at [781, 339] on span "Artrefin – Articulaciones sanas, vida plena" at bounding box center [737, 341] width 132 height 12
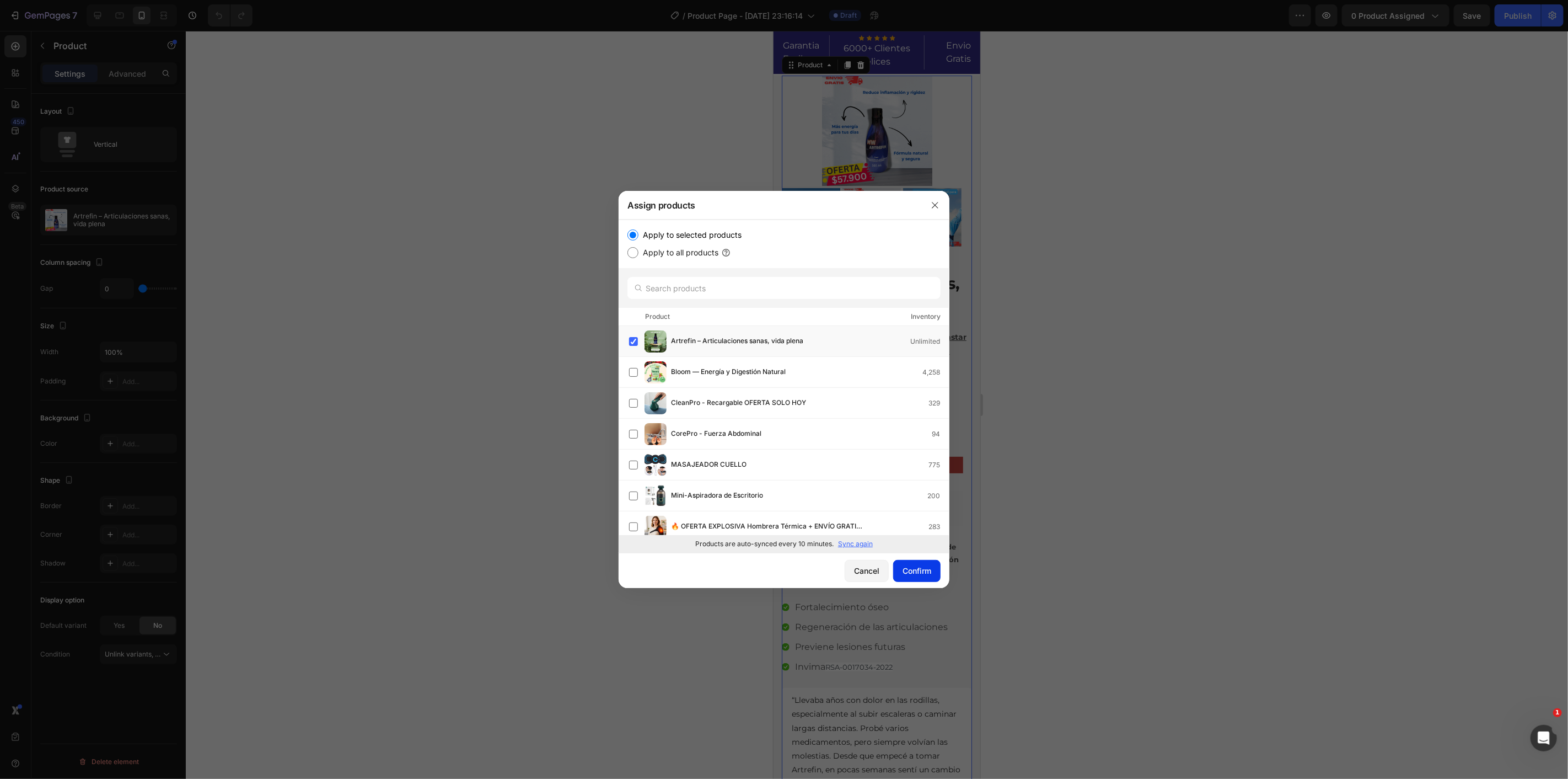
click at [930, 570] on div "Confirm" at bounding box center [917, 570] width 28 height 11
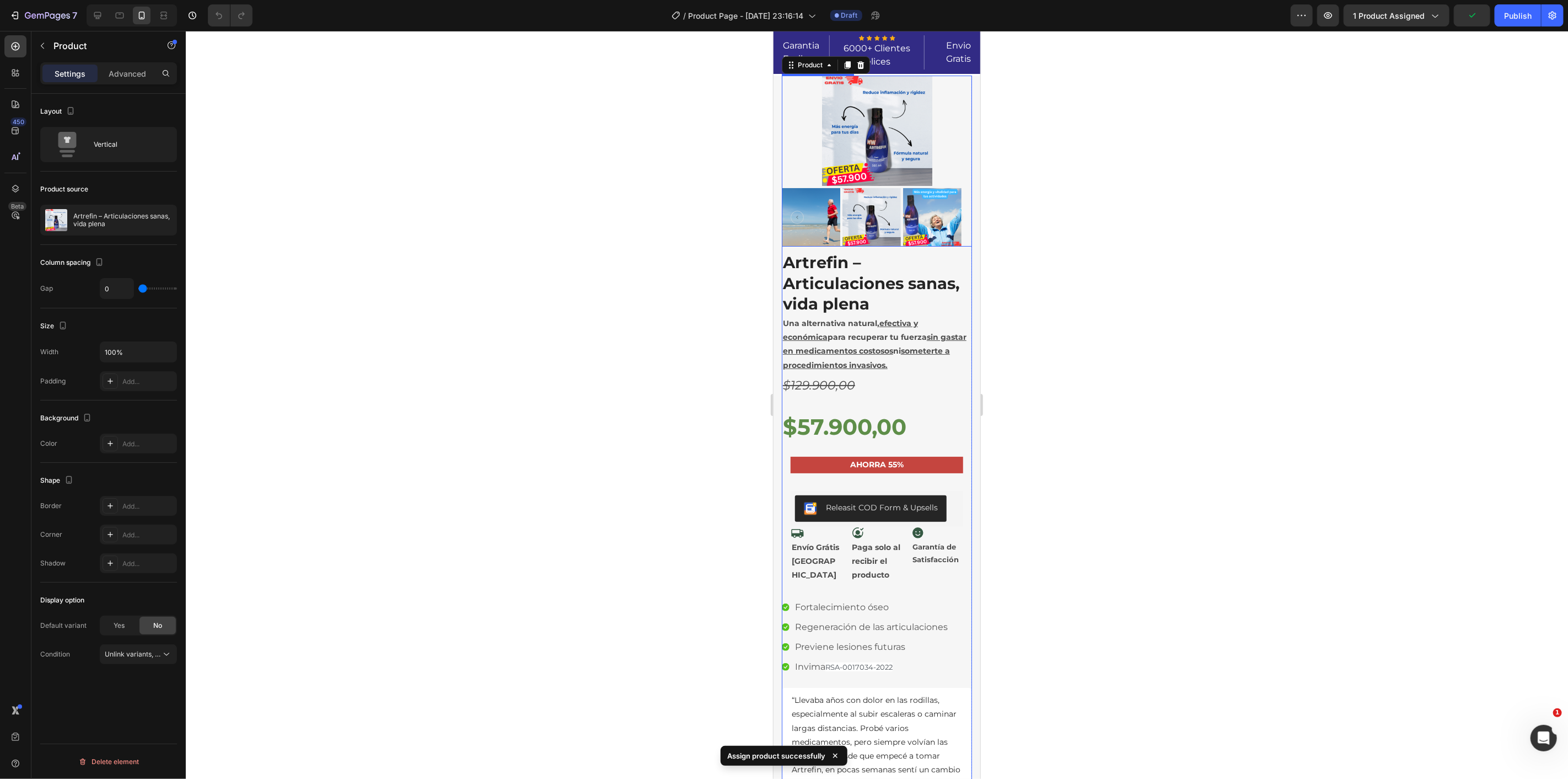
click at [861, 221] on img at bounding box center [871, 217] width 59 height 59
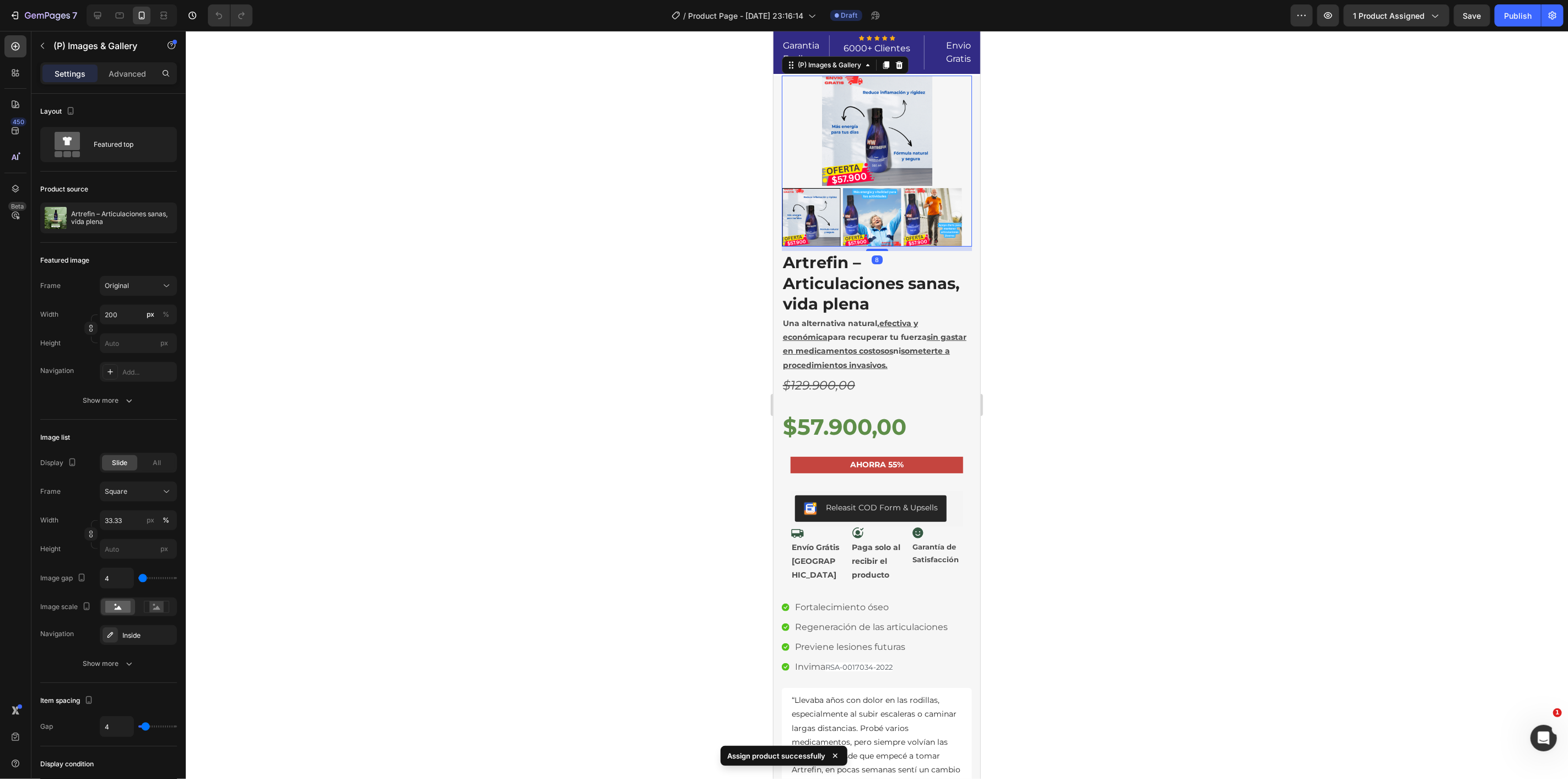
click at [885, 218] on img at bounding box center [871, 217] width 59 height 59
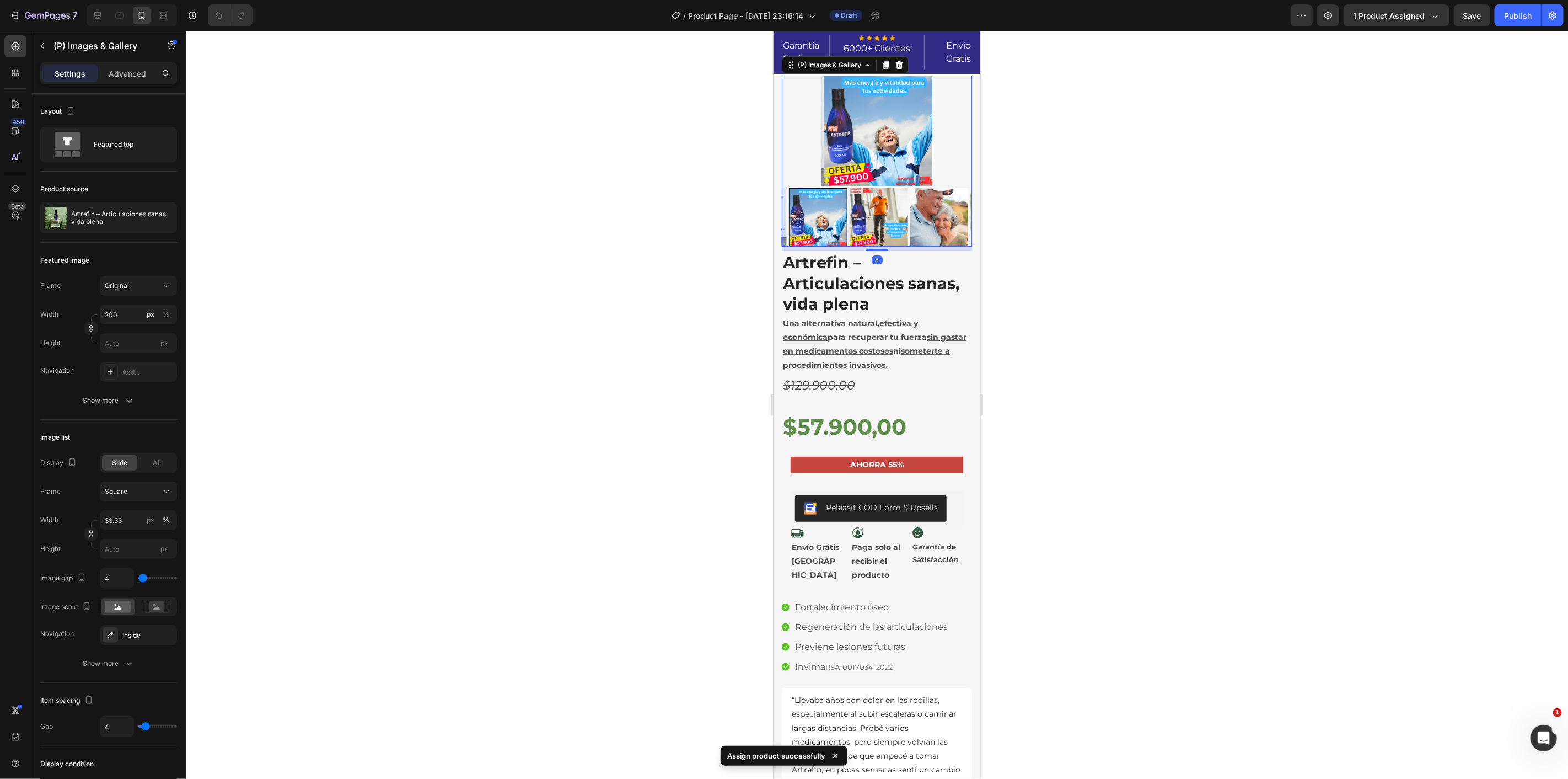
click at [895, 218] on img at bounding box center [878, 217] width 59 height 59
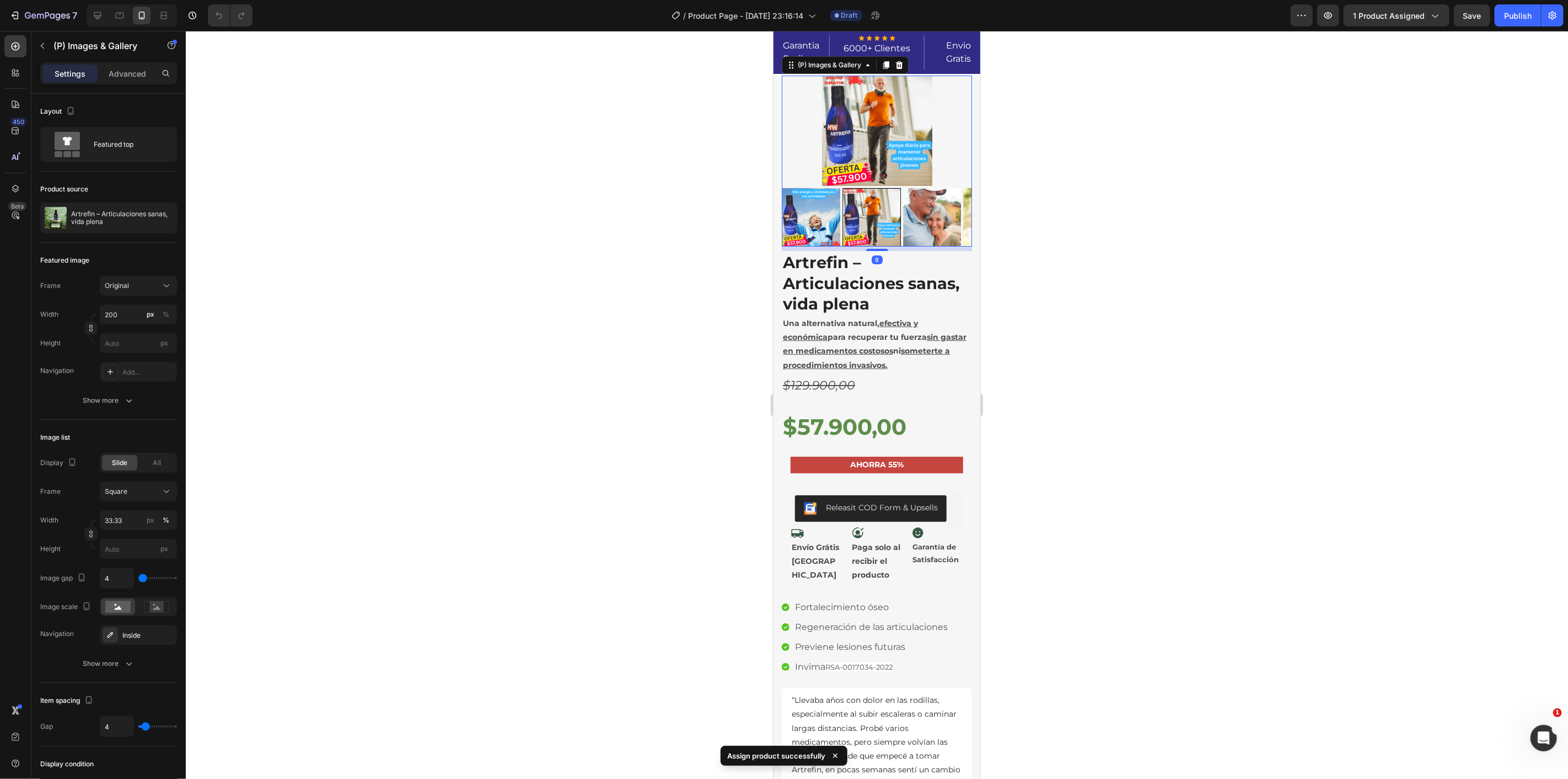
click at [929, 218] on img at bounding box center [932, 217] width 59 height 59
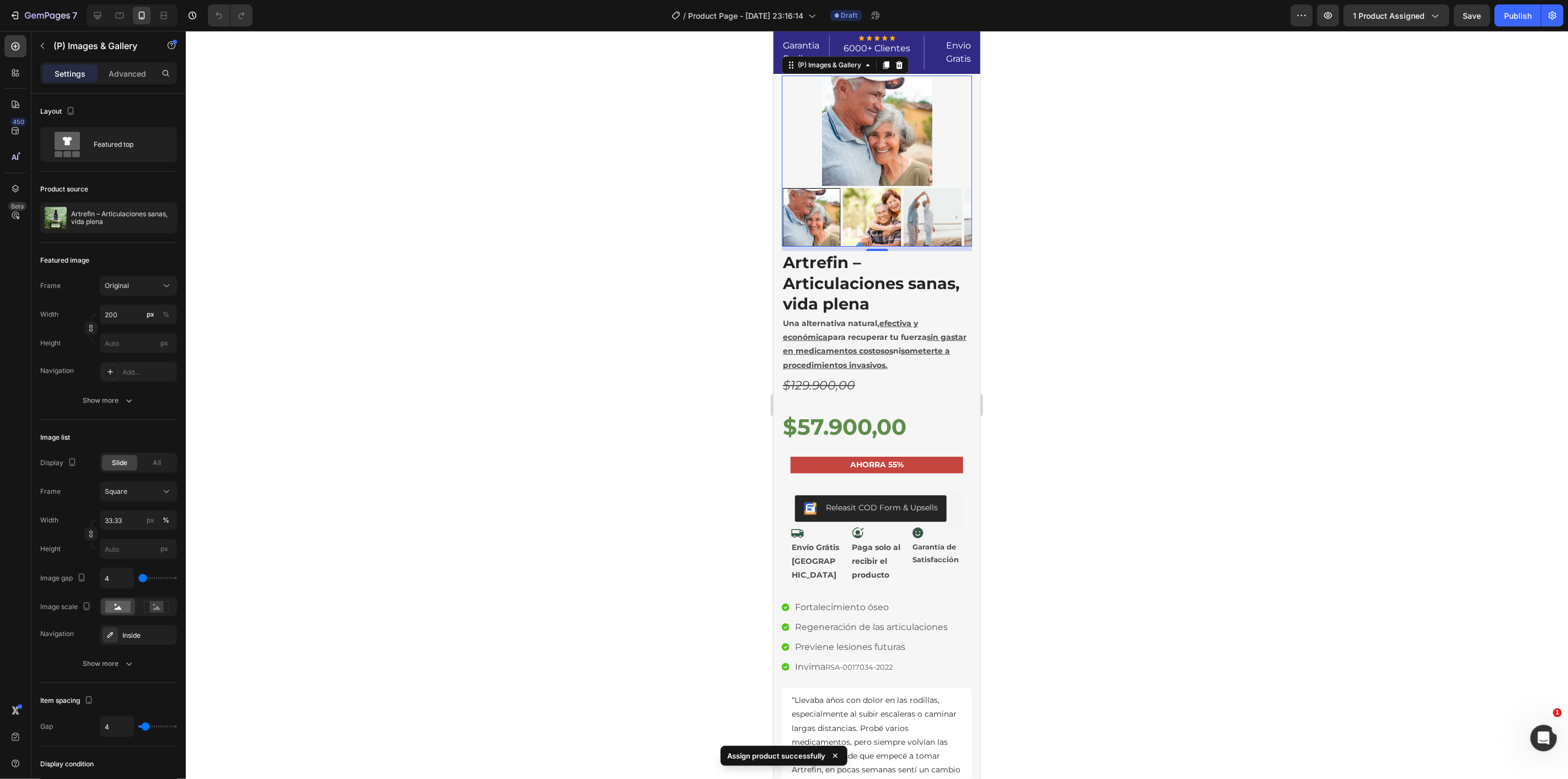
click at [933, 219] on img at bounding box center [932, 217] width 59 height 59
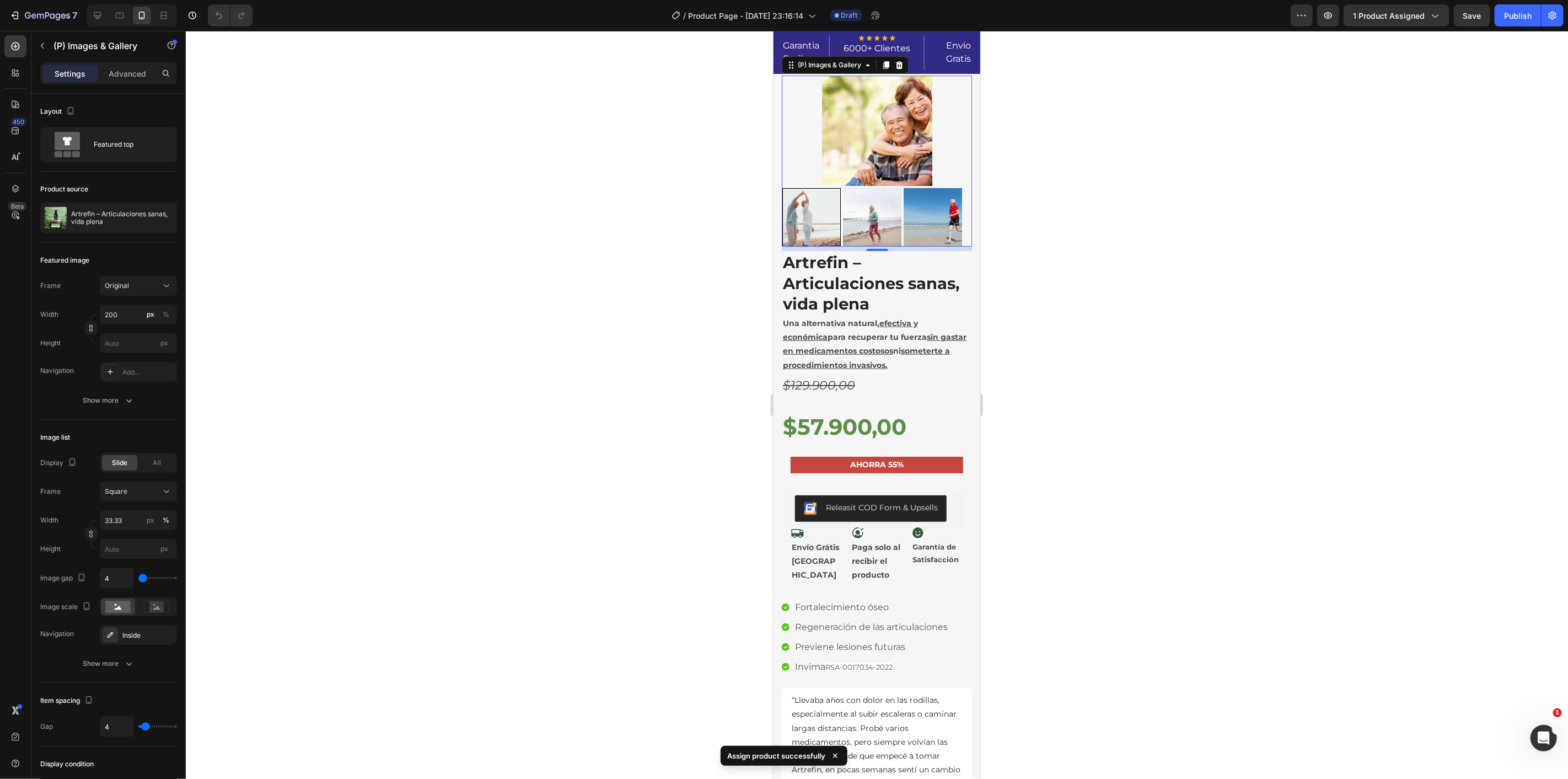
click at [916, 221] on img at bounding box center [932, 217] width 59 height 59
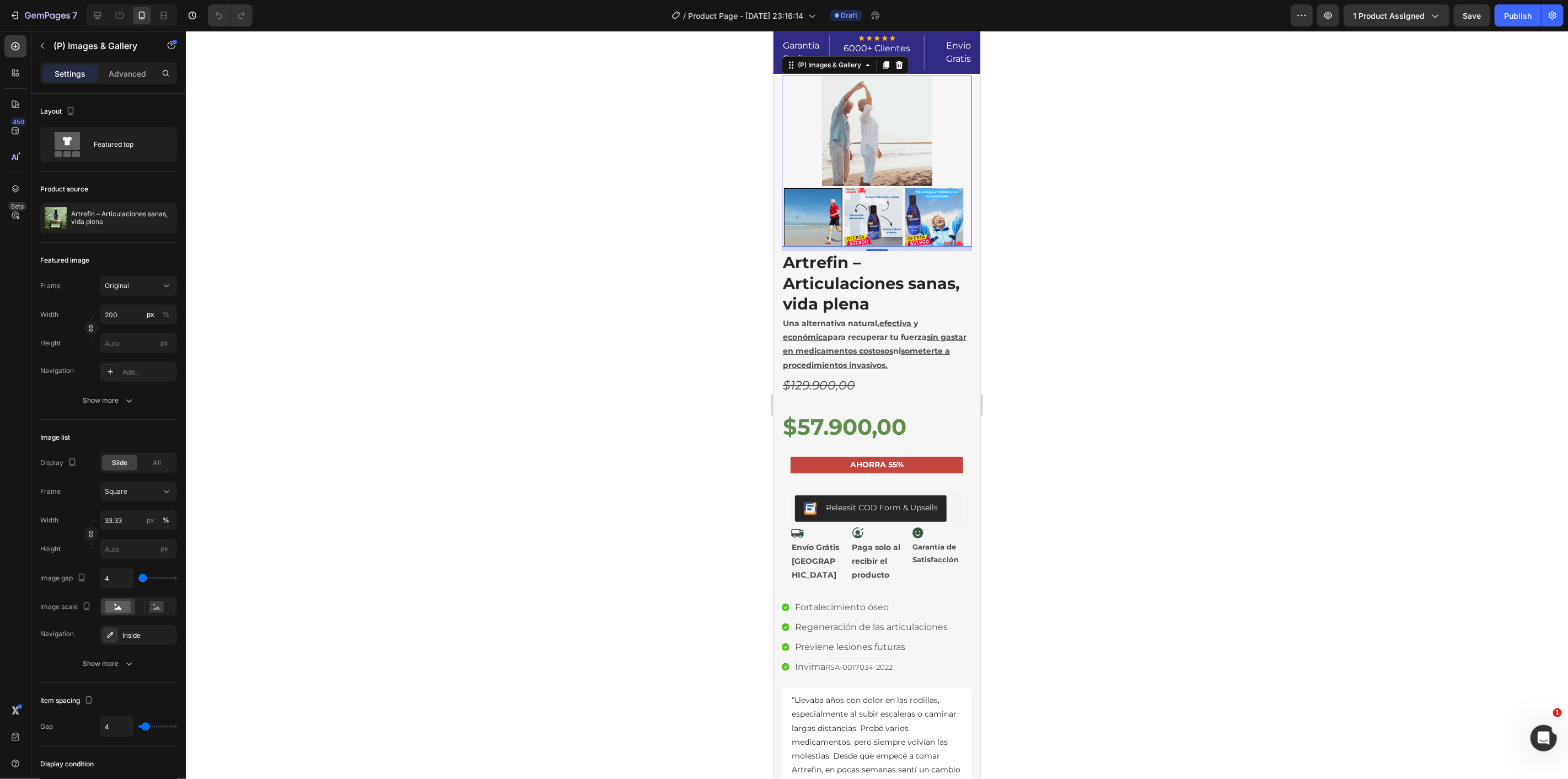
click at [908, 222] on img at bounding box center [933, 217] width 59 height 59
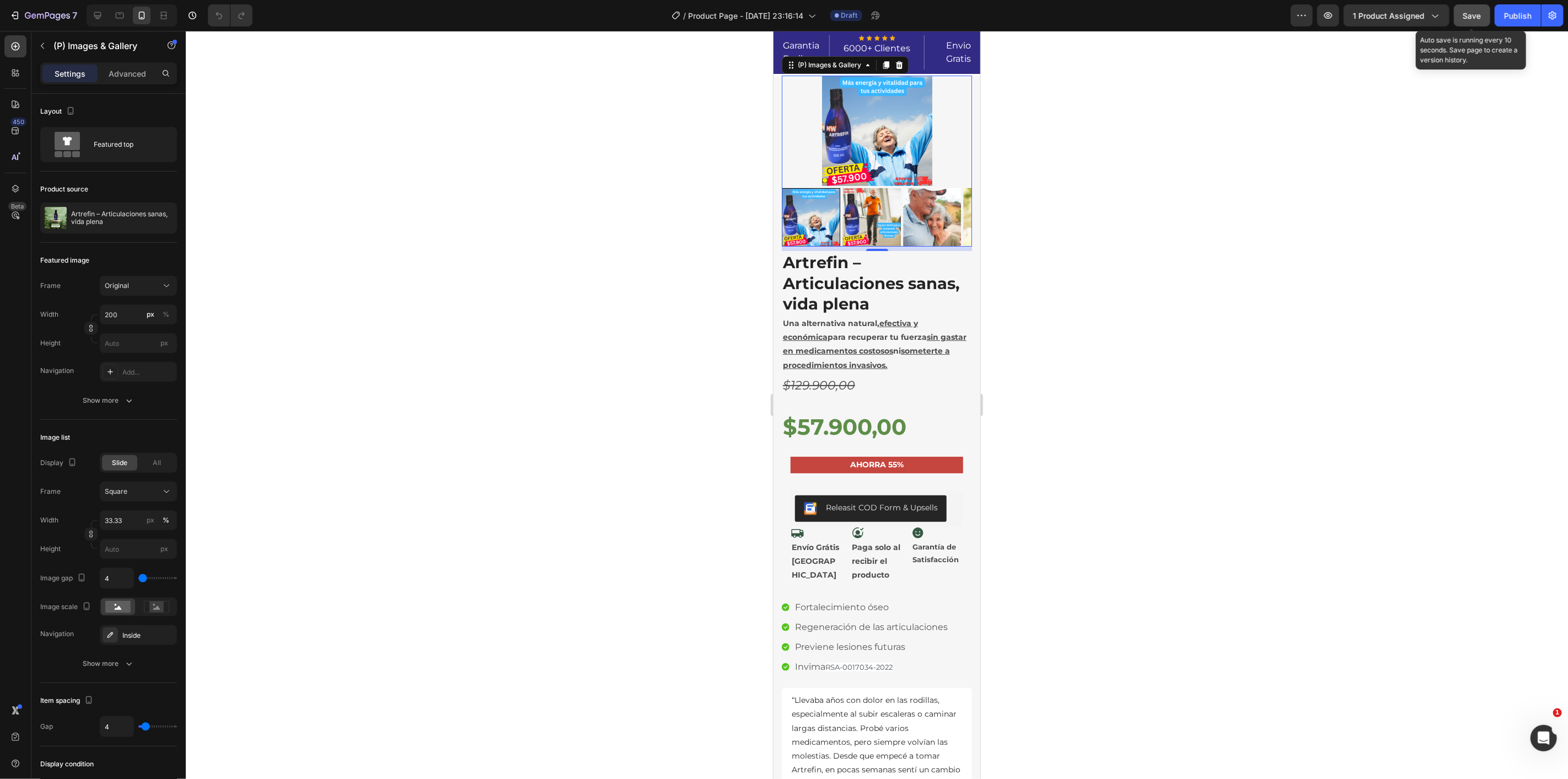
click at [1480, 13] on span "Save" at bounding box center [1472, 16] width 18 height 9
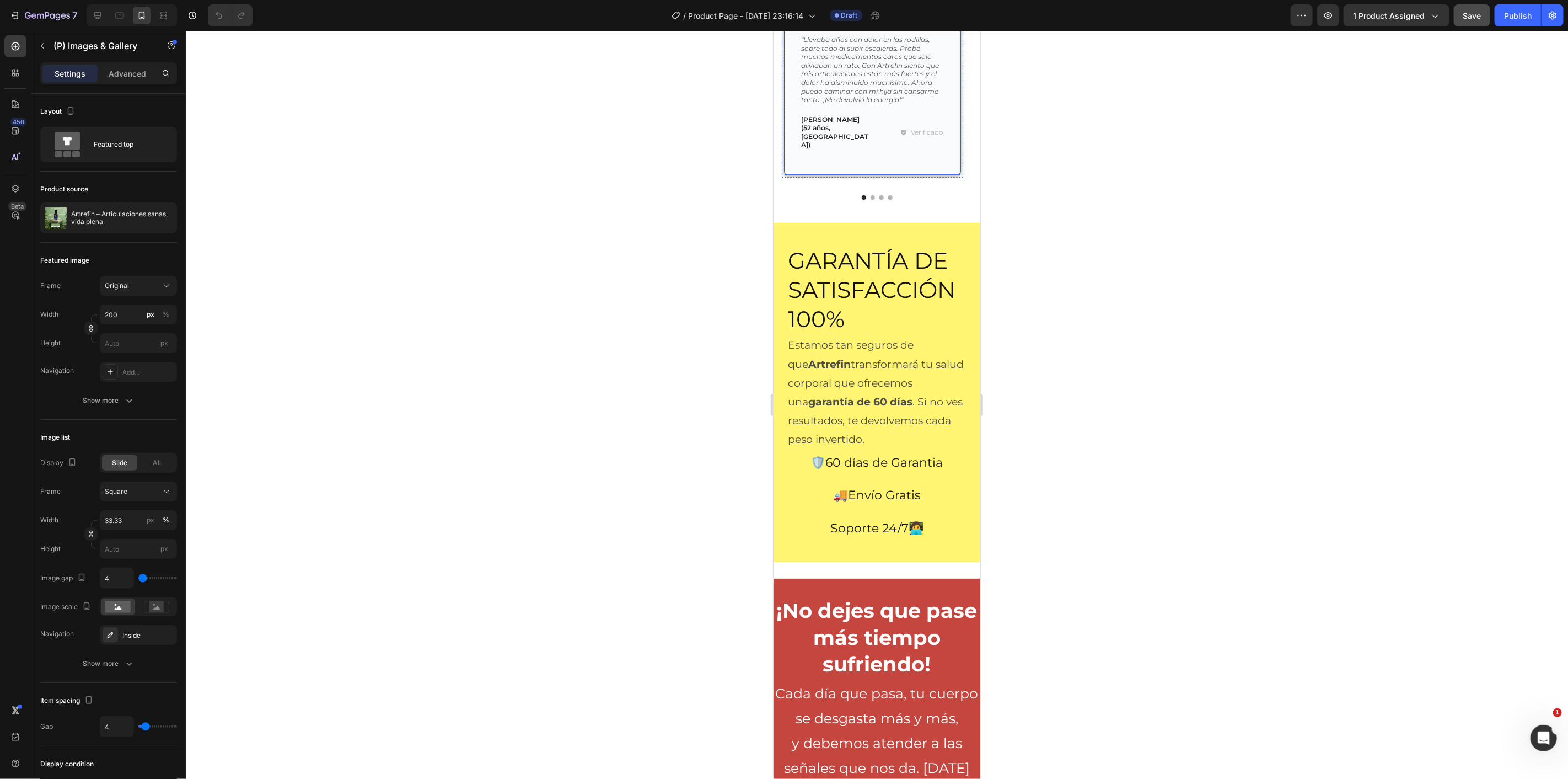
scroll to position [6436, 0]
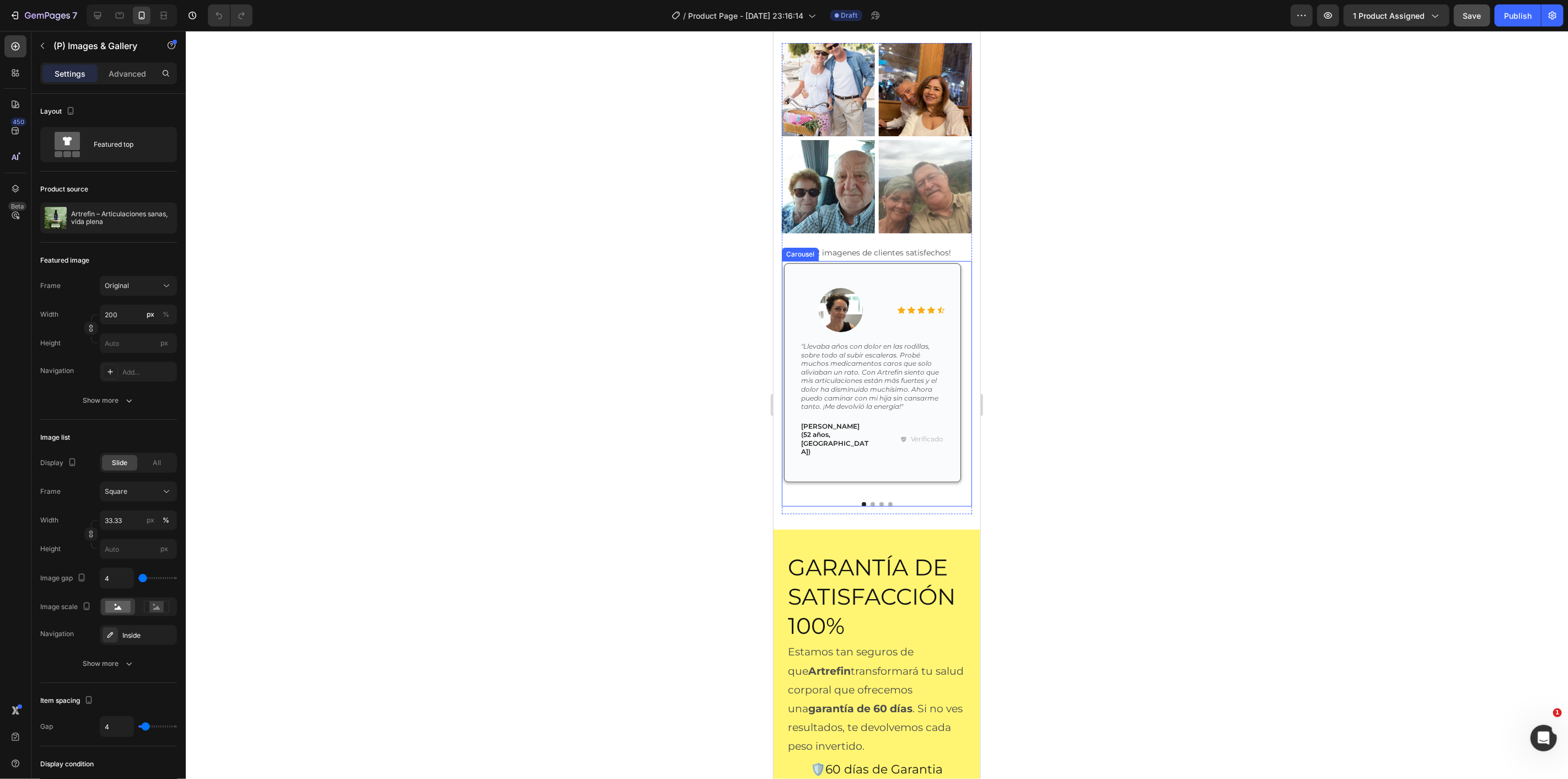
click at [870, 501] on button "Dot" at bounding box center [872, 503] width 5 height 5
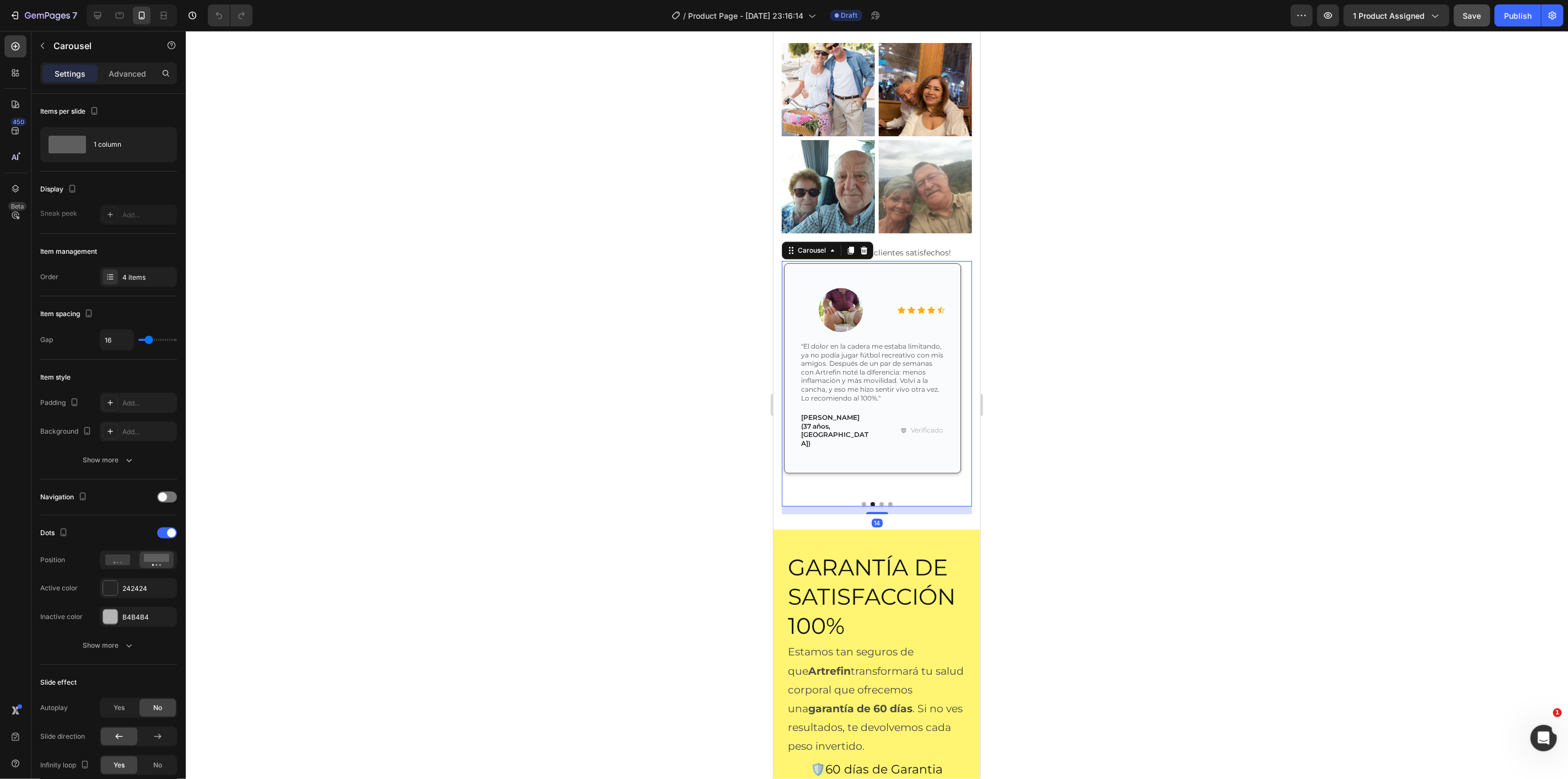
click at [879, 501] on button "Dot" at bounding box center [881, 503] width 5 height 5
click at [888, 501] on button "Dot" at bounding box center [890, 503] width 5 height 5
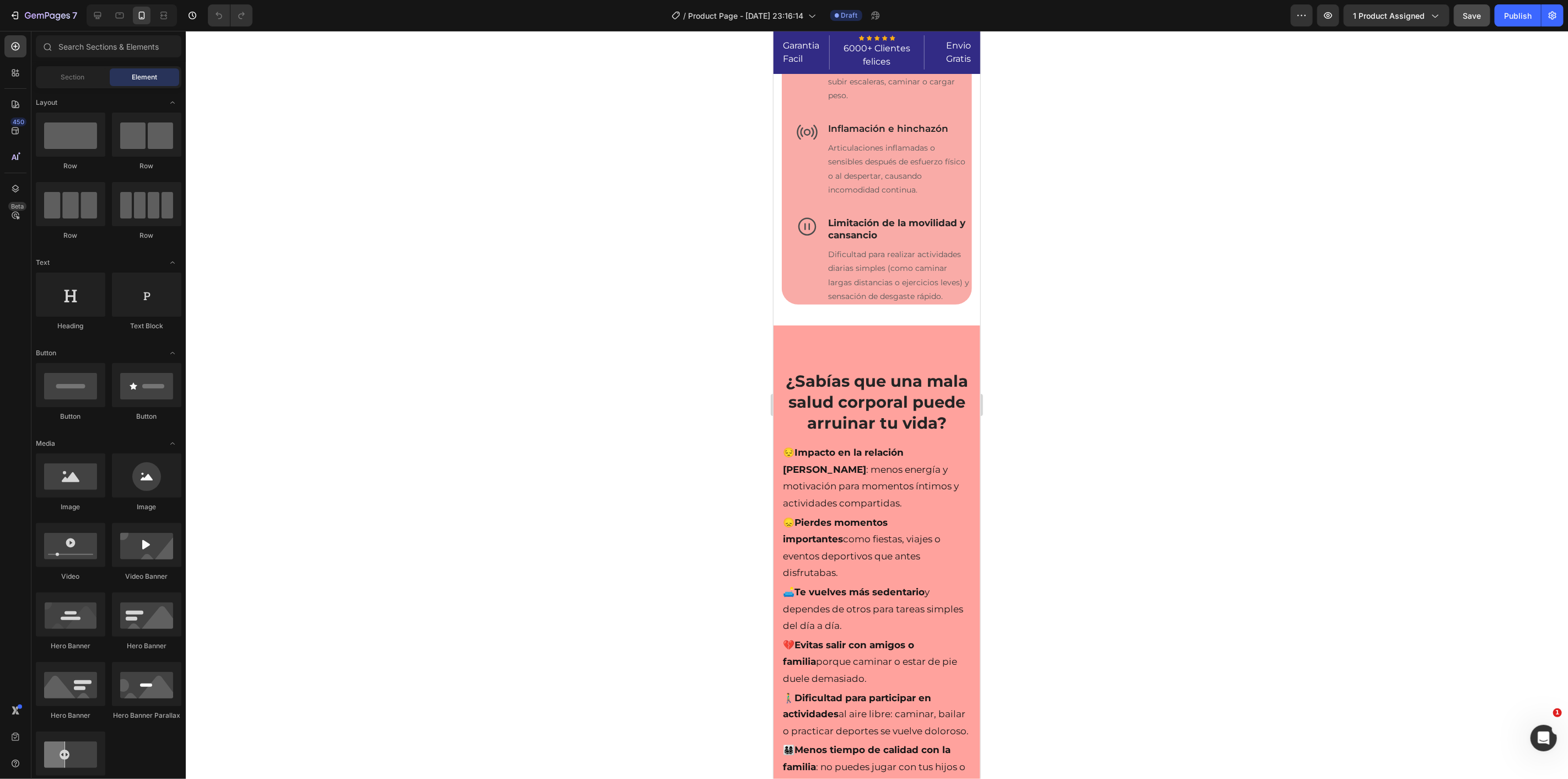
scroll to position [0, 0]
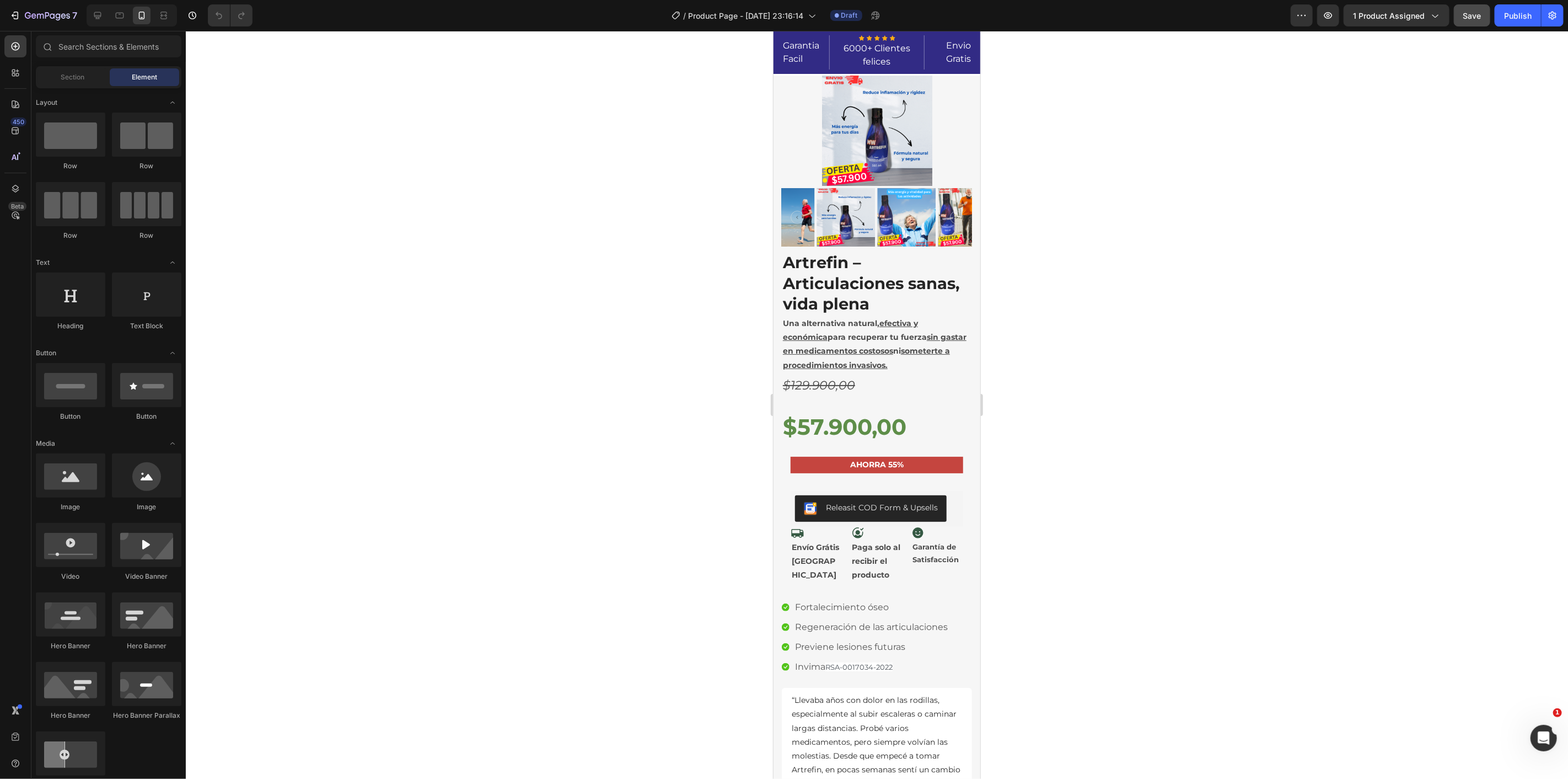
drag, startPoint x: 975, startPoint y: 713, endPoint x: 1742, endPoint y: 50, distance: 1013.8
click at [1518, 12] on div "Publish" at bounding box center [1517, 16] width 28 height 11
click at [98, 14] on icon at bounding box center [97, 16] width 11 height 11
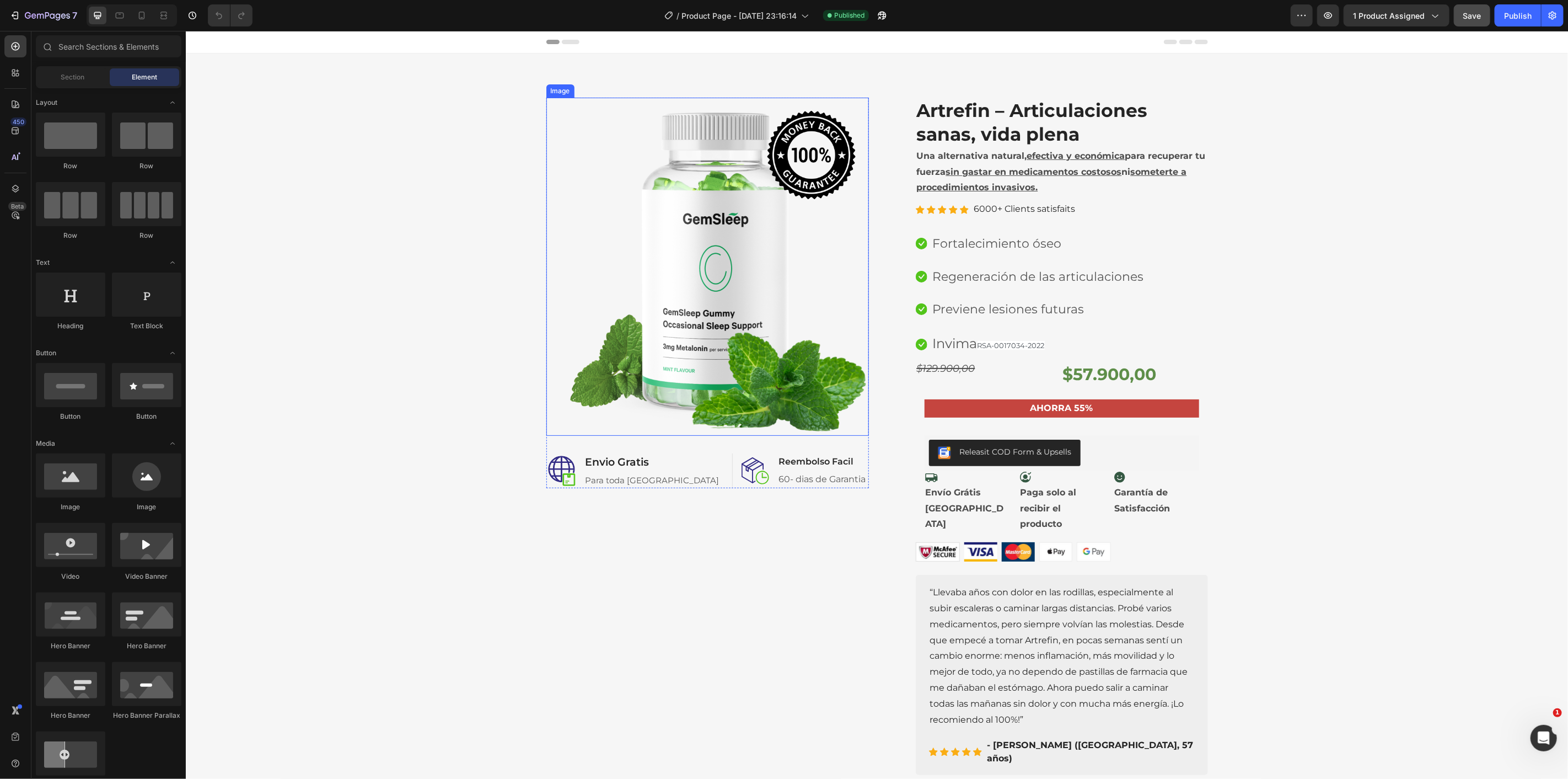
click at [777, 243] on img at bounding box center [707, 266] width 323 height 338
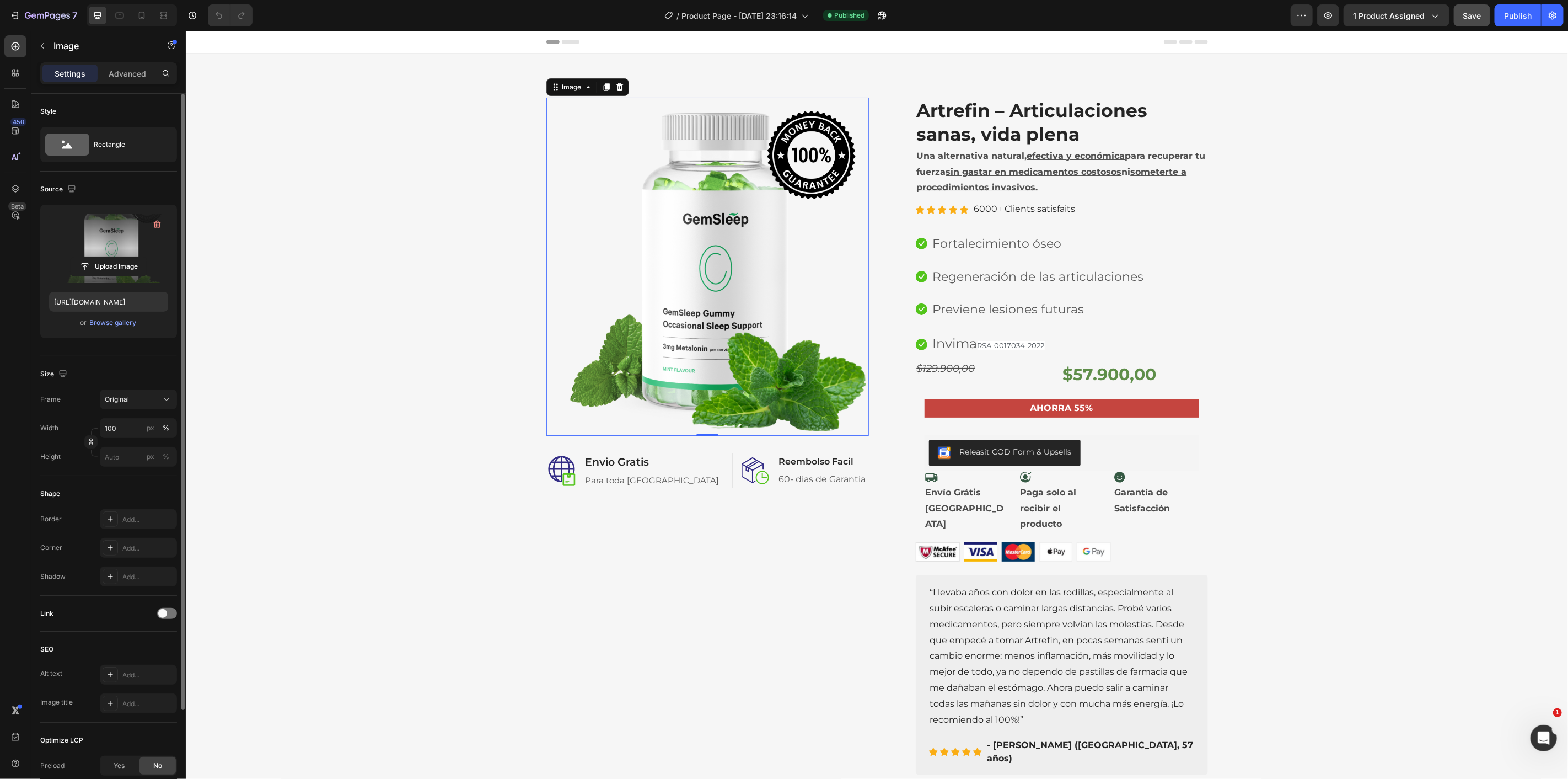
click at [118, 244] on label at bounding box center [109, 248] width 119 height 70
click at [118, 257] on input "file" at bounding box center [109, 266] width 76 height 19
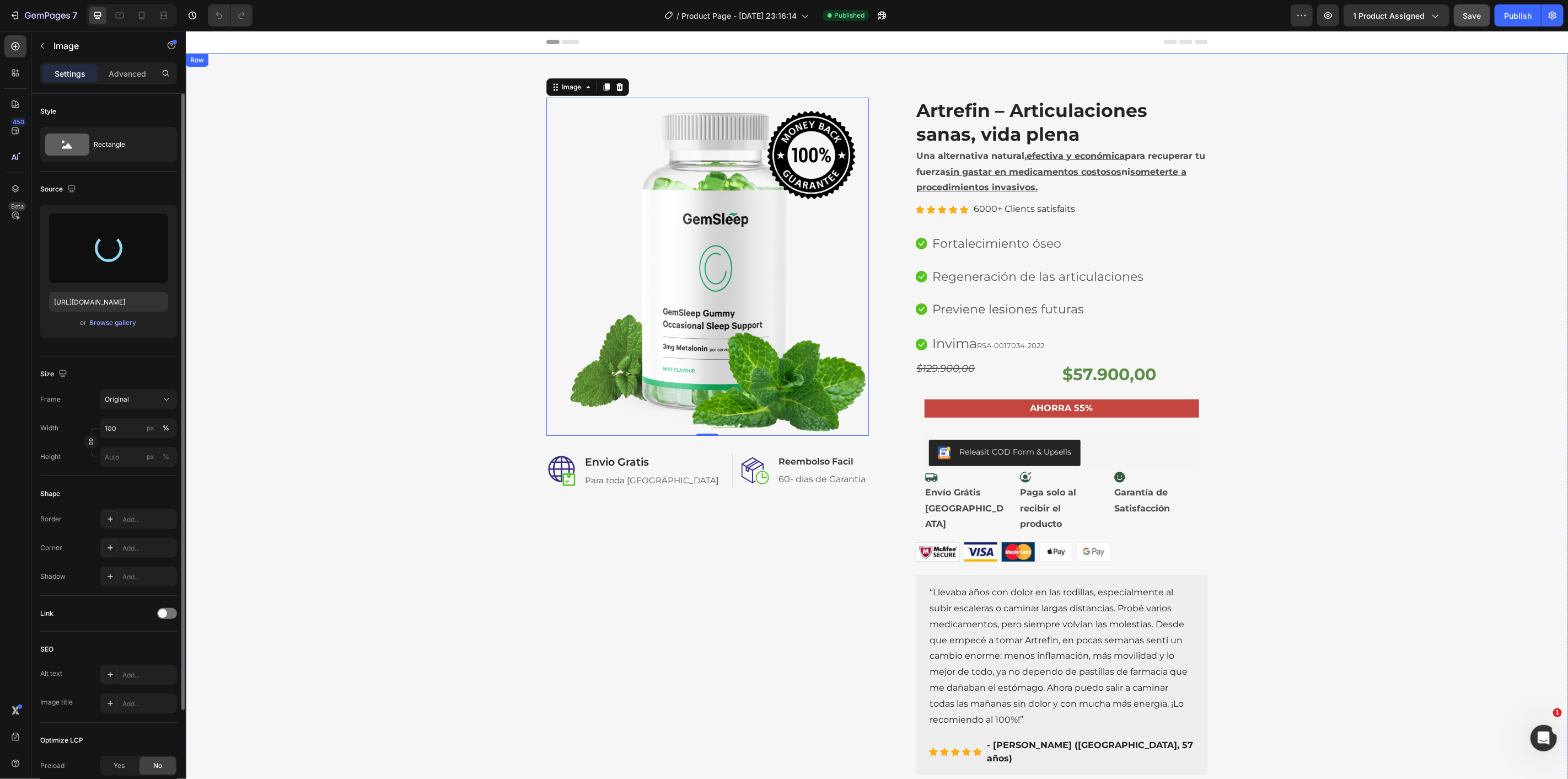
type input "https://cdn.shopify.com/s/files/1/0770/7725/0268/files/gempages_578748381422158…"
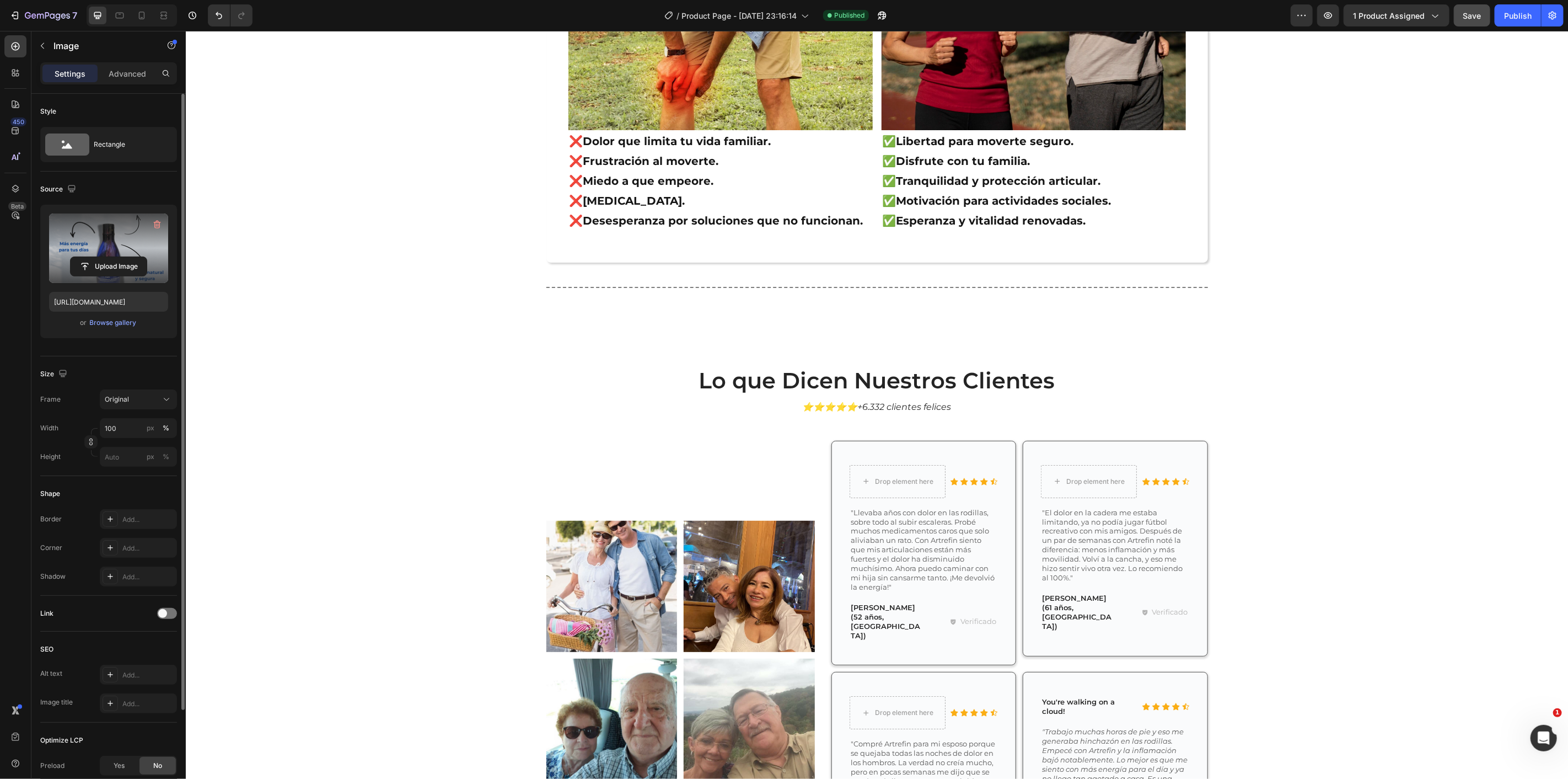
scroll to position [3616, 0]
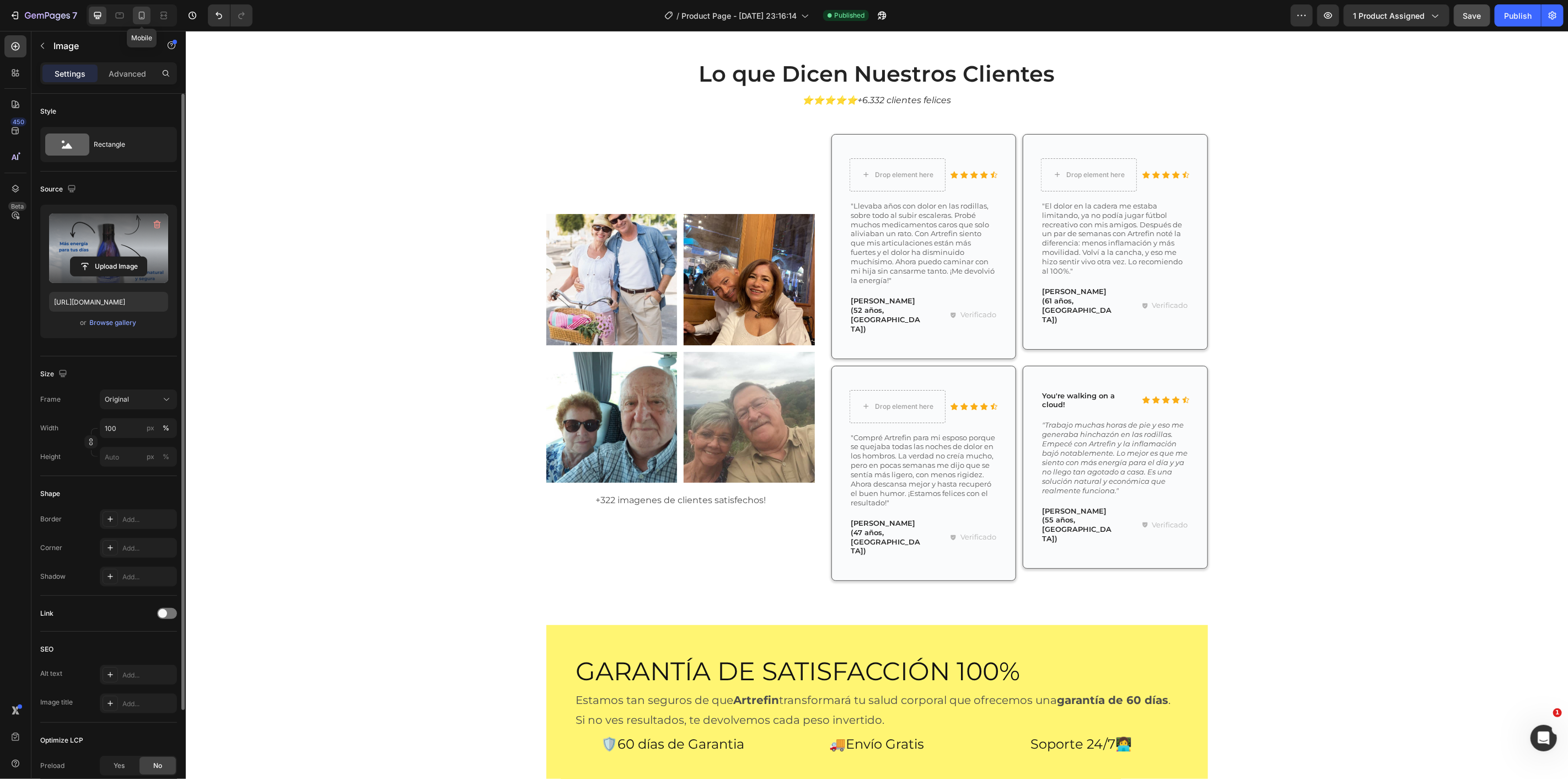
click at [138, 17] on icon at bounding box center [142, 16] width 11 height 11
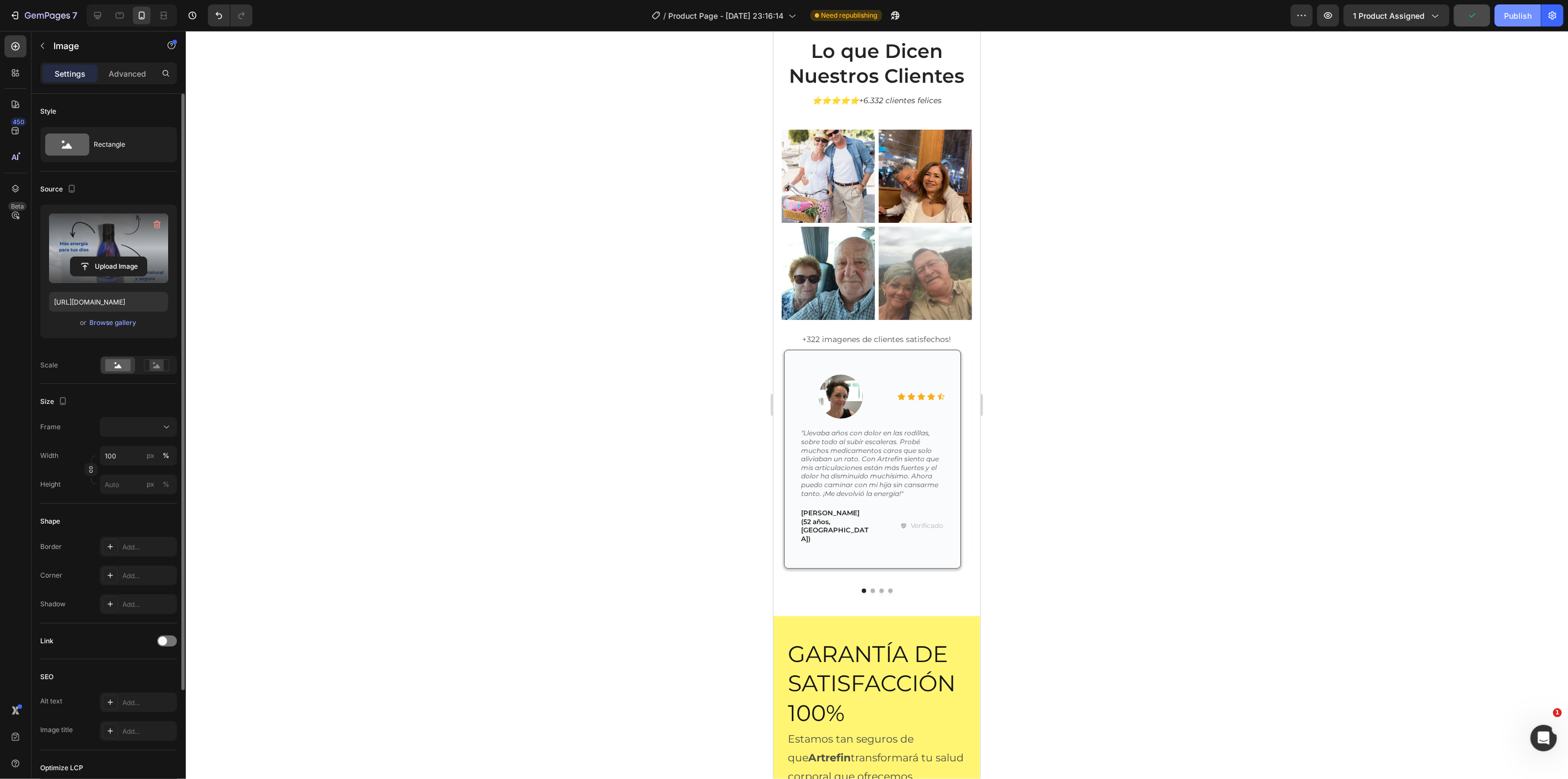
click at [1513, 17] on div "Publish" at bounding box center [1517, 16] width 28 height 11
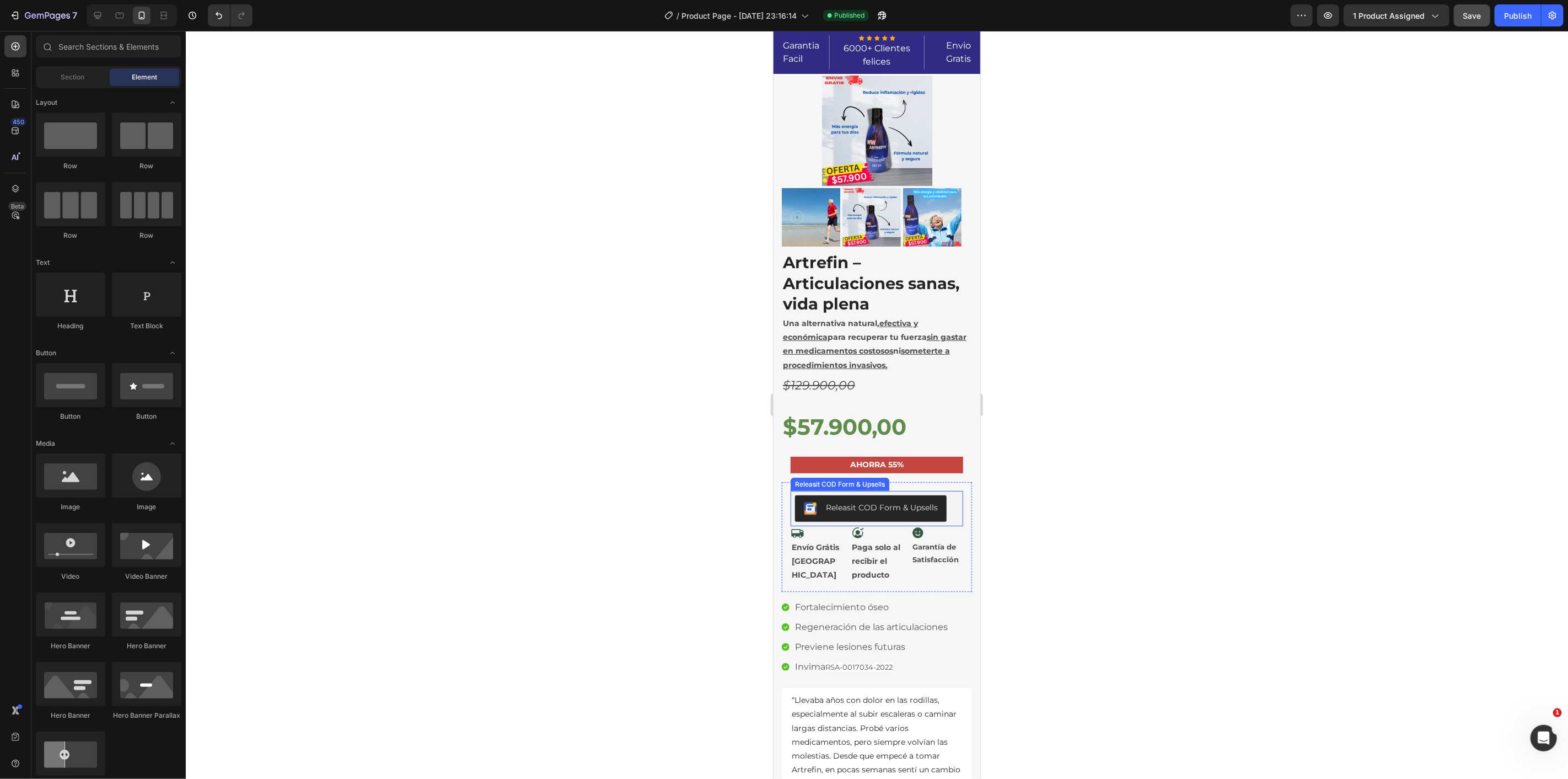
click at [909, 522] on div "Releasit COD Form & Upsells" at bounding box center [877, 508] width 173 height 35
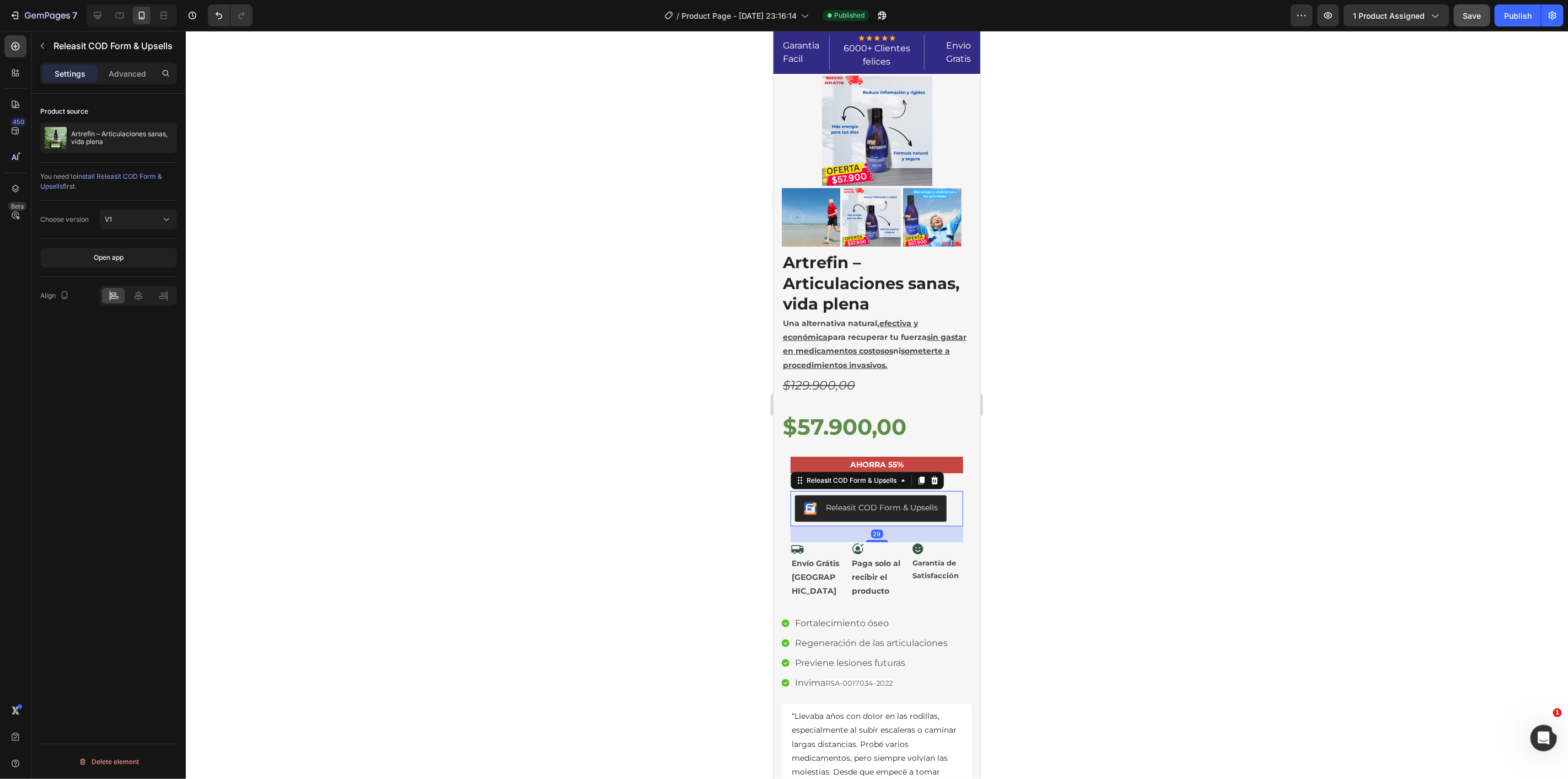
drag, startPoint x: 876, startPoint y: 524, endPoint x: 1781, endPoint y: 547, distance: 905.3
click at [883, 526] on div "29" at bounding box center [877, 526] width 173 height 0
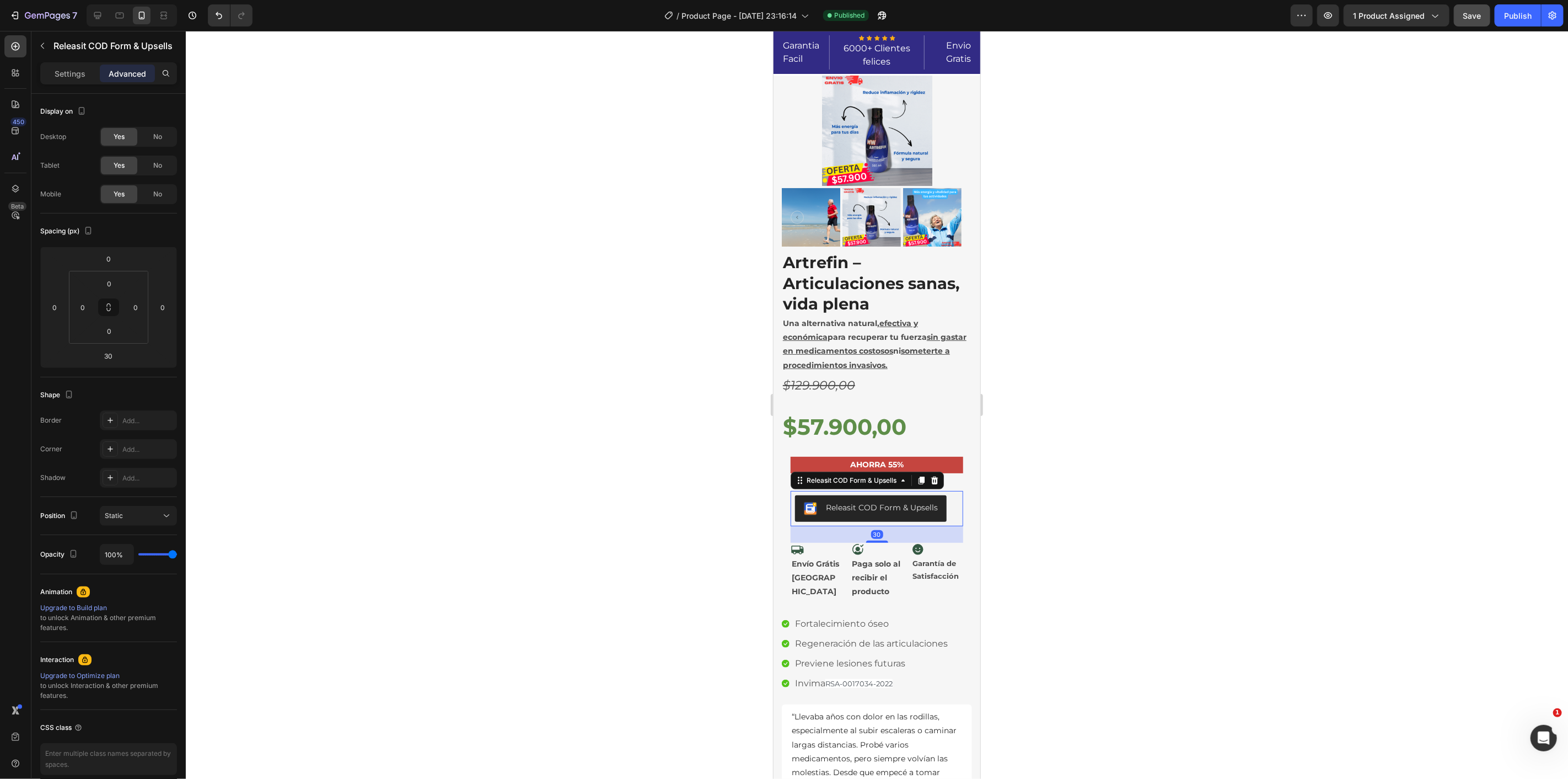
click at [1039, 512] on div at bounding box center [877, 405] width 1382 height 748
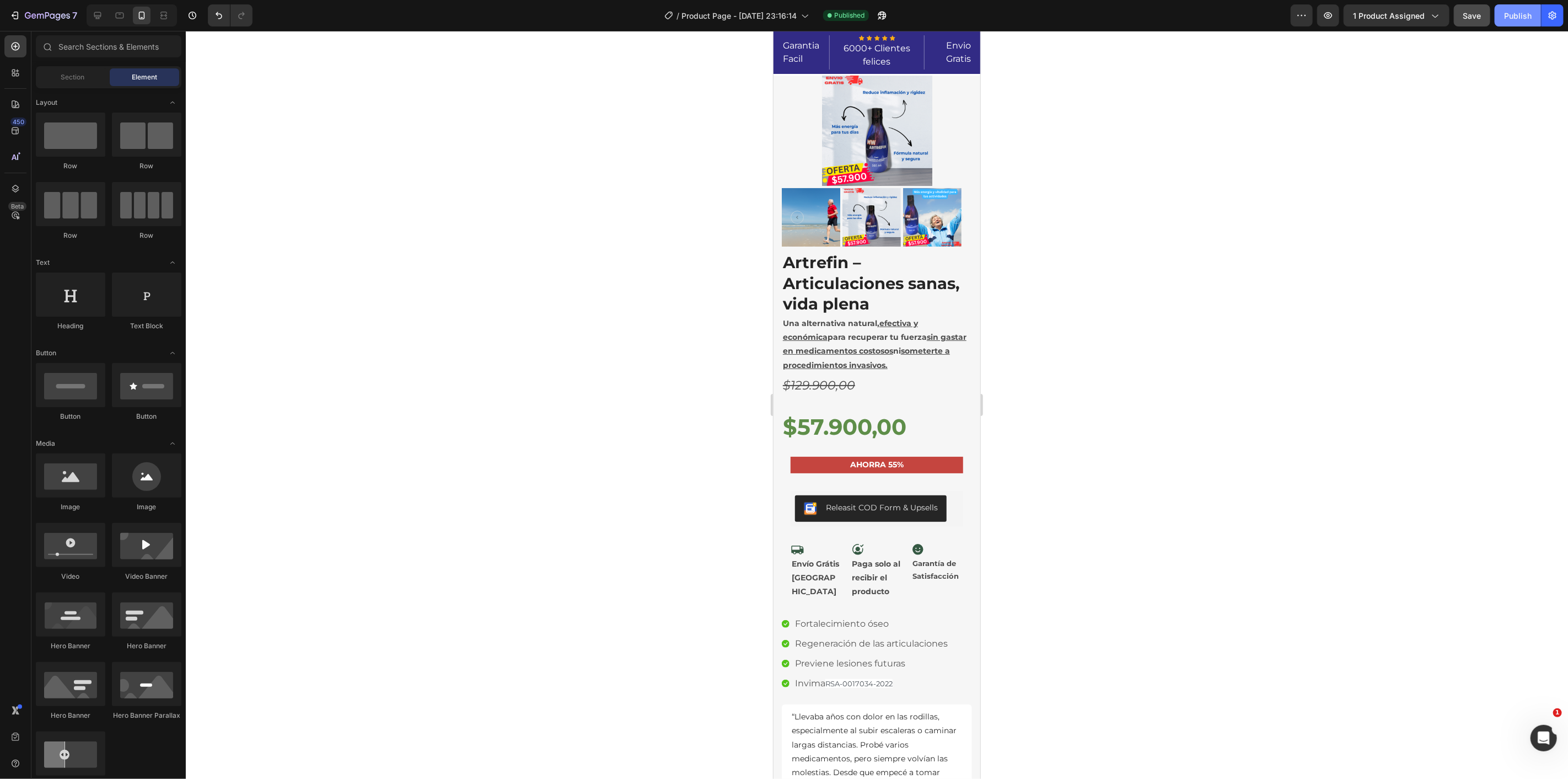
click at [1508, 13] on div "Publish" at bounding box center [1517, 16] width 28 height 11
click at [338, 316] on div at bounding box center [877, 405] width 1382 height 748
